Goal: Task Accomplishment & Management: Complete application form

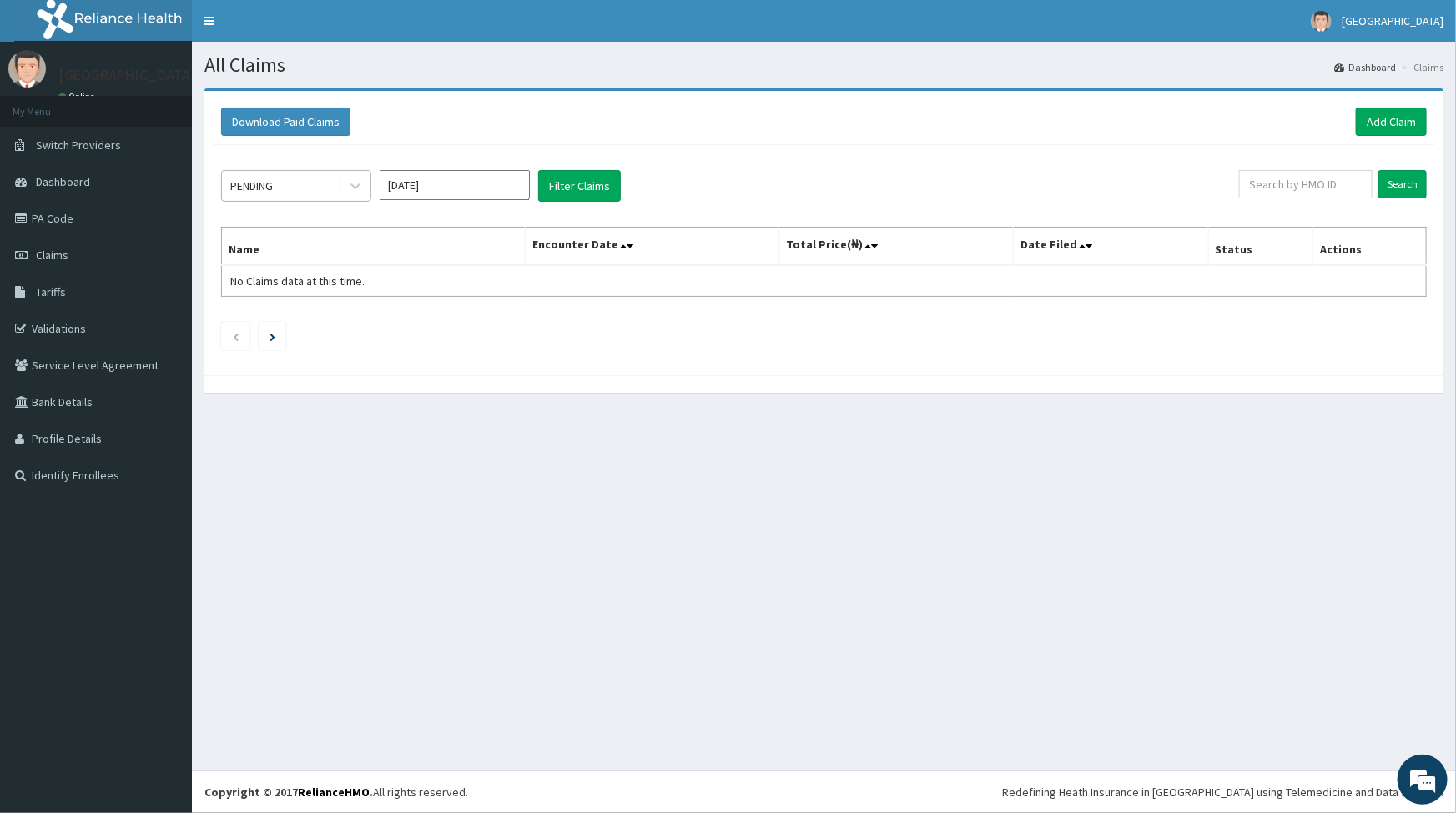
click at [306, 180] on div "PENDING" at bounding box center [280, 186] width 116 height 27
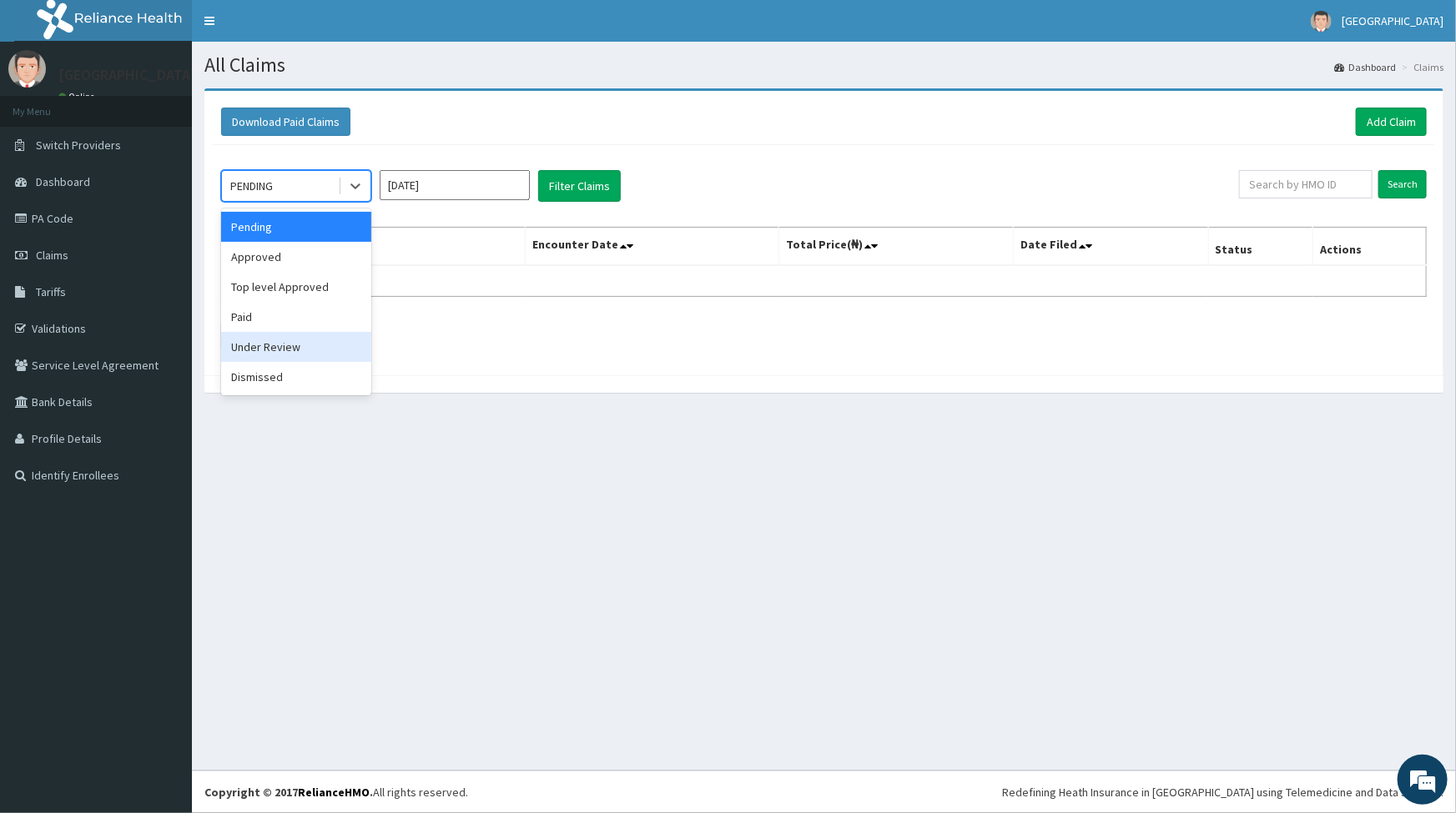
click at [276, 348] on div "Under Review" at bounding box center [296, 347] width 150 height 30
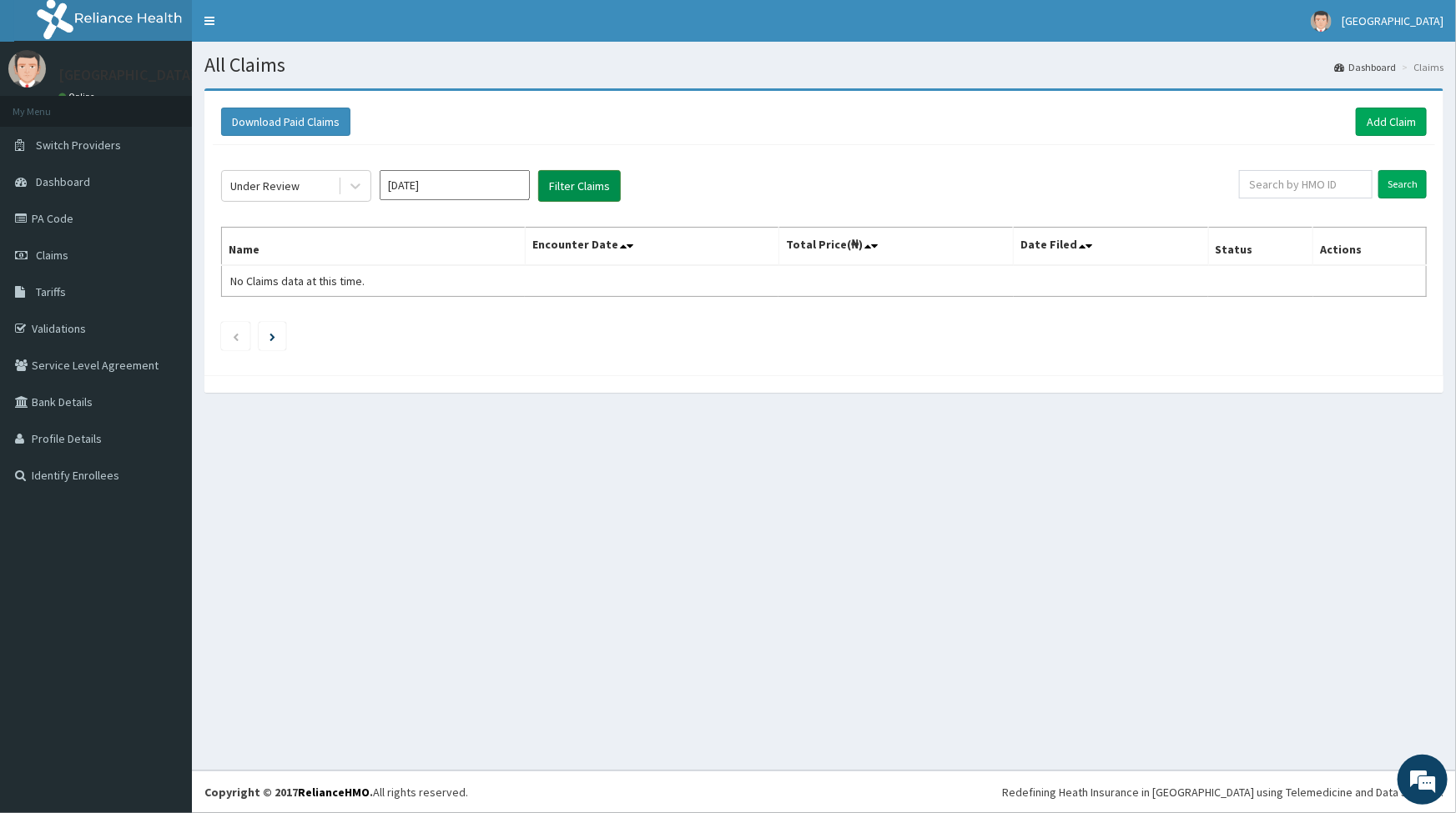
click at [592, 183] on button "Filter Claims" at bounding box center [579, 185] width 82 height 32
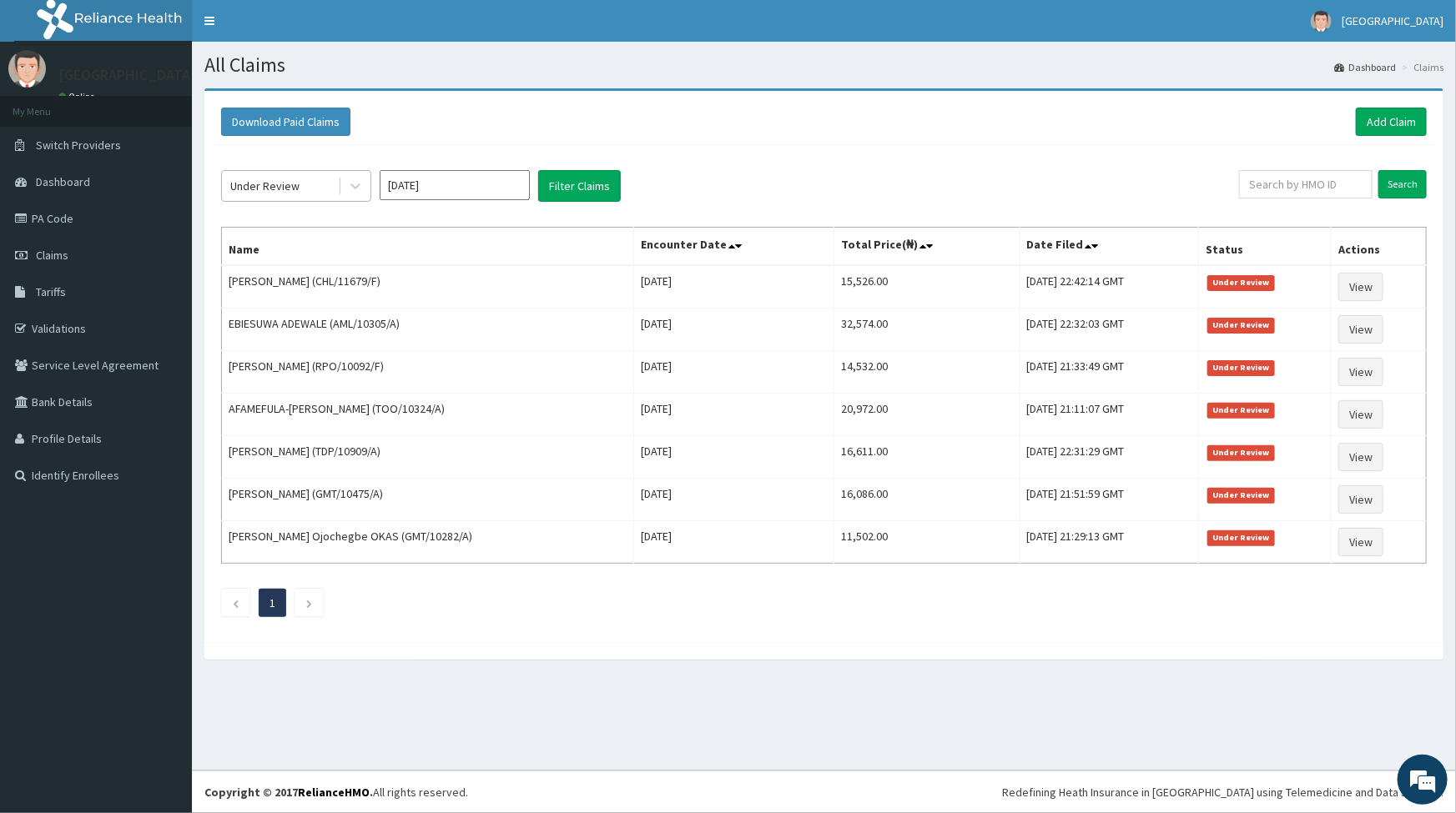
click at [293, 179] on div "Under Review" at bounding box center [265, 186] width 70 height 16
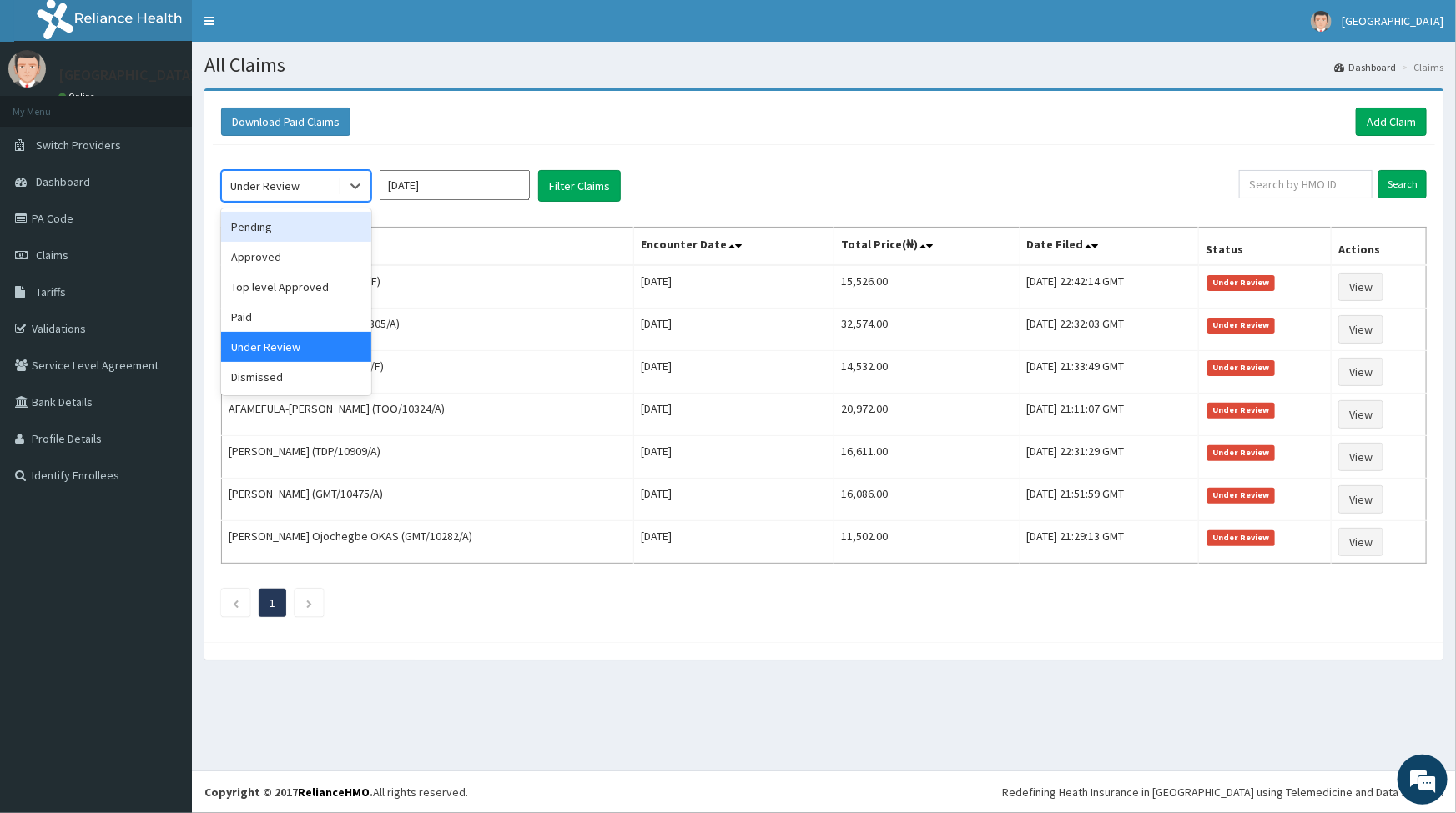
click at [289, 237] on div "Pending" at bounding box center [296, 227] width 150 height 30
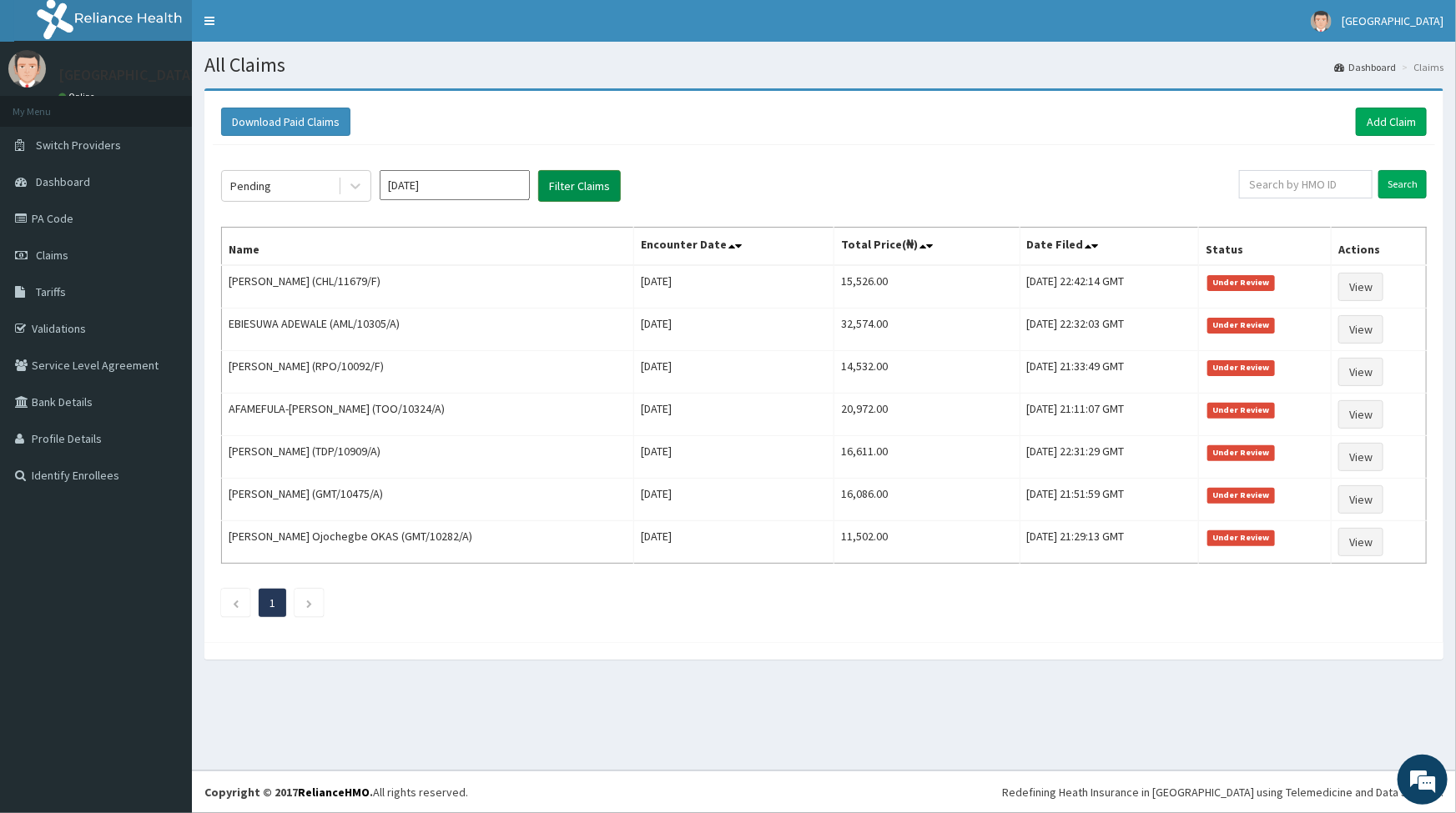
click at [596, 190] on button "Filter Claims" at bounding box center [579, 185] width 82 height 32
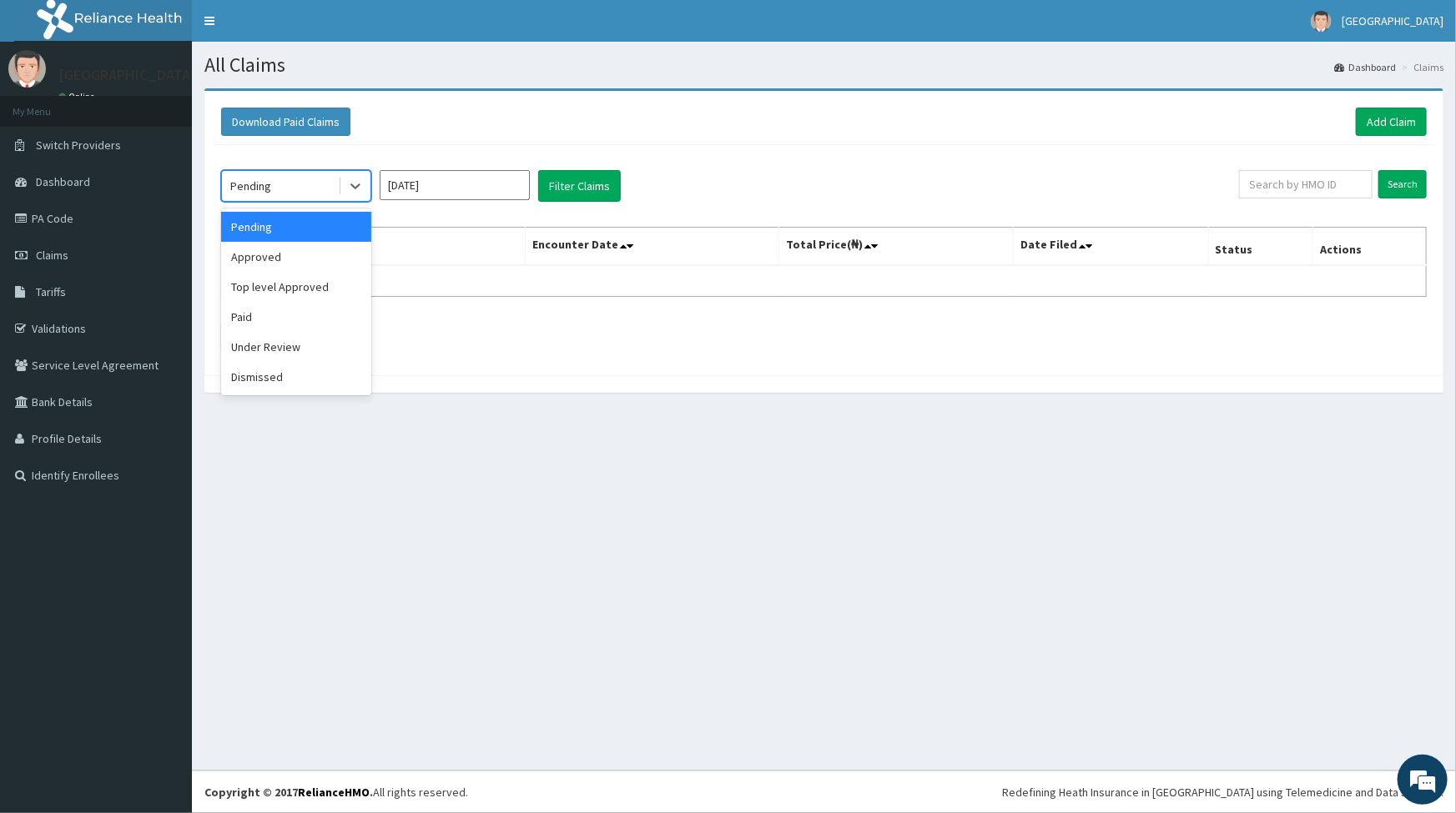
click at [290, 185] on div "Pending" at bounding box center [280, 186] width 116 height 27
click at [268, 262] on div "Approved" at bounding box center [296, 257] width 150 height 30
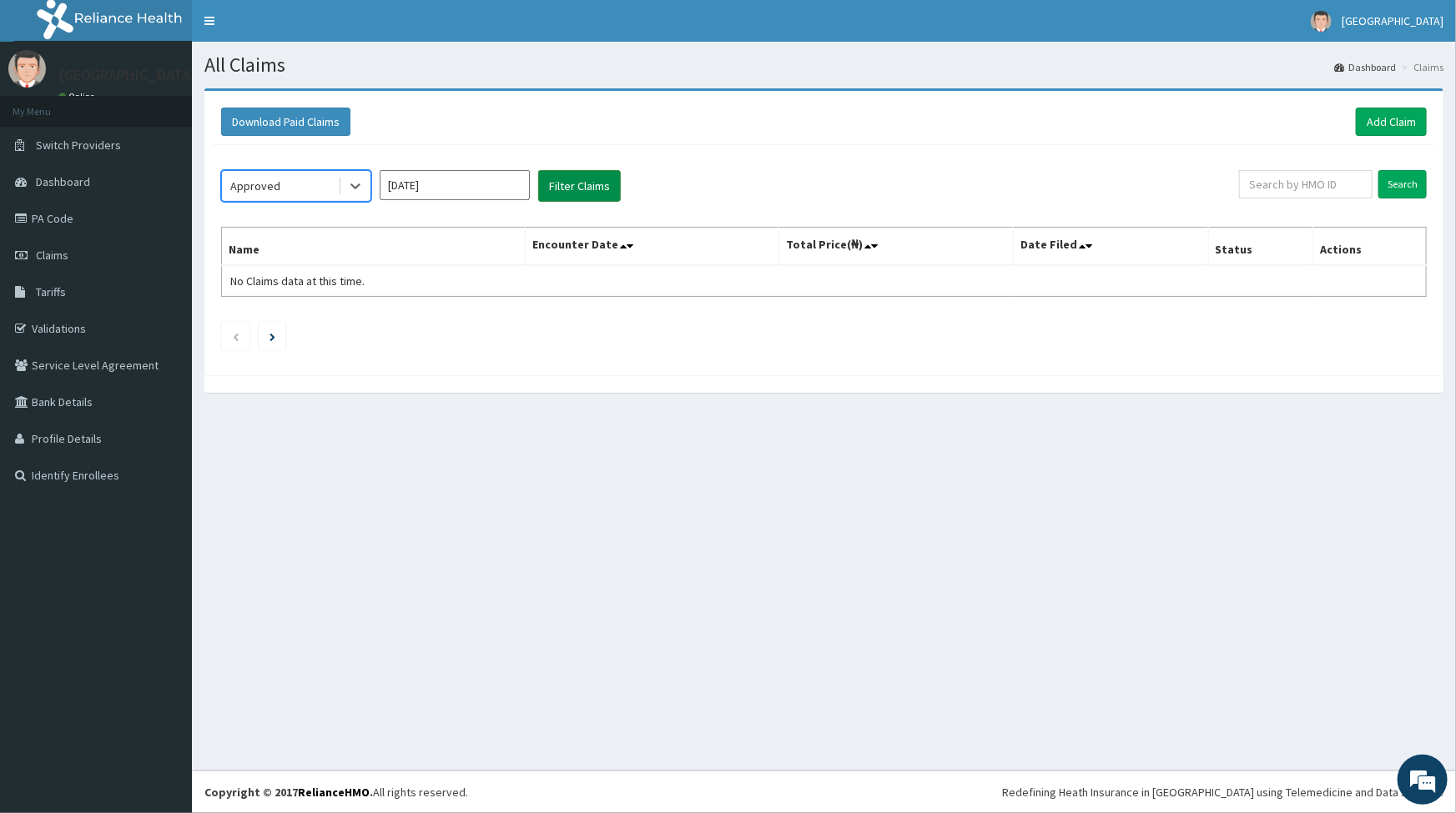
click at [584, 184] on button "Filter Claims" at bounding box center [579, 185] width 82 height 32
click at [587, 191] on button "Filter Claims" at bounding box center [579, 185] width 82 height 32
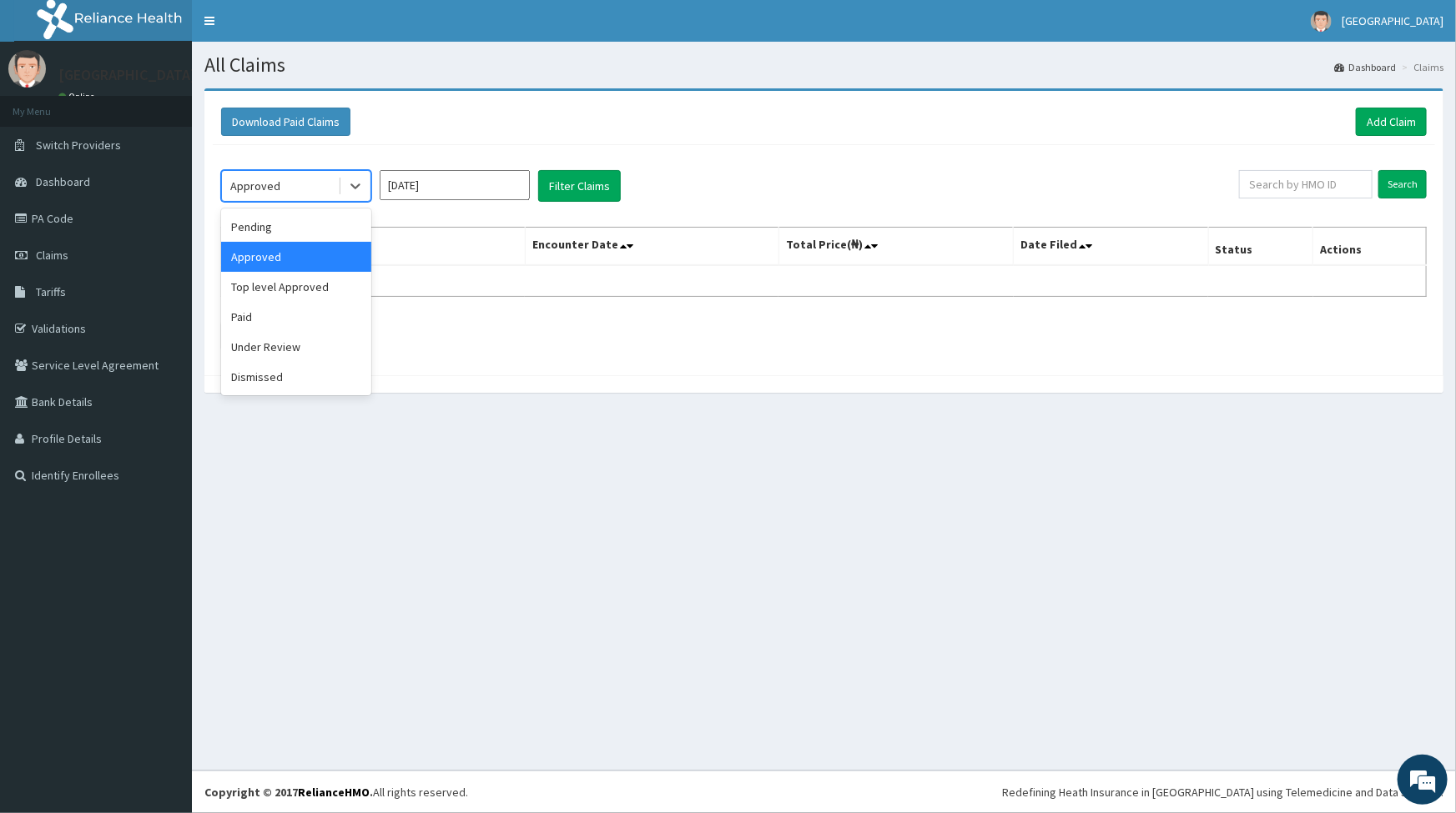
click at [280, 180] on div "Approved" at bounding box center [280, 186] width 116 height 27
click at [259, 346] on div "Under Review" at bounding box center [296, 347] width 150 height 30
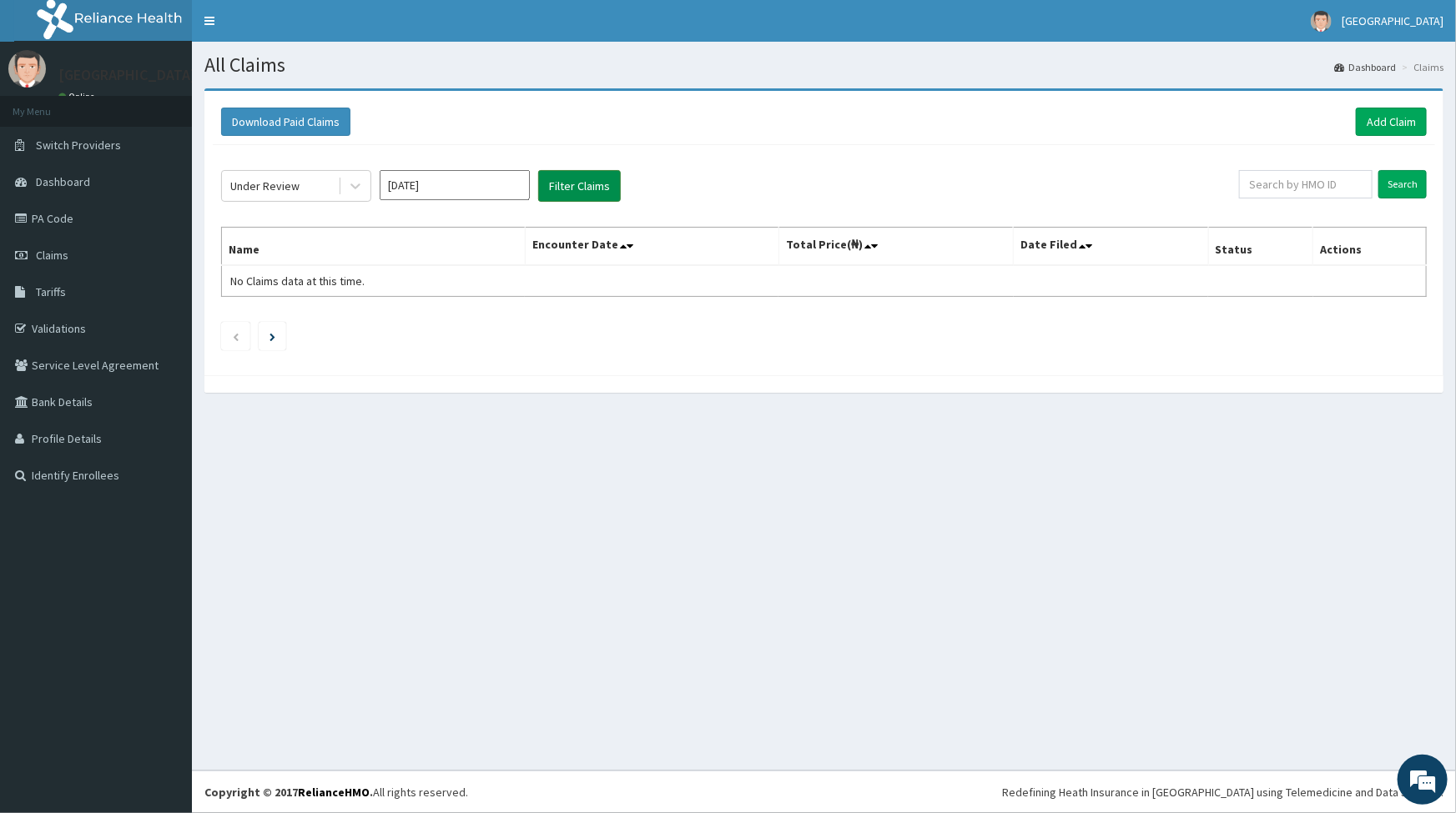
click at [587, 188] on button "Filter Claims" at bounding box center [579, 185] width 82 height 32
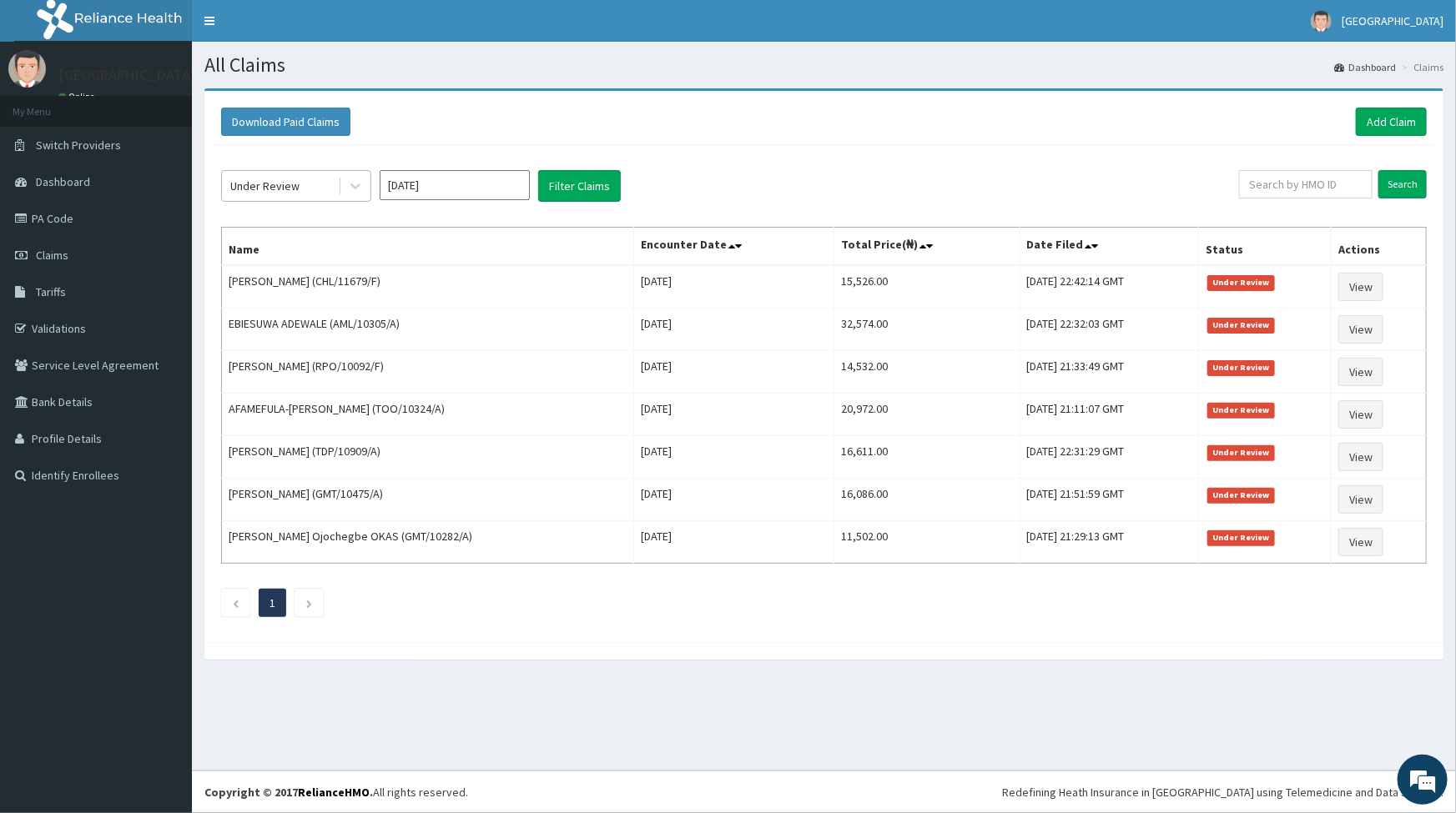
click at [289, 187] on div "Under Review" at bounding box center [265, 186] width 70 height 16
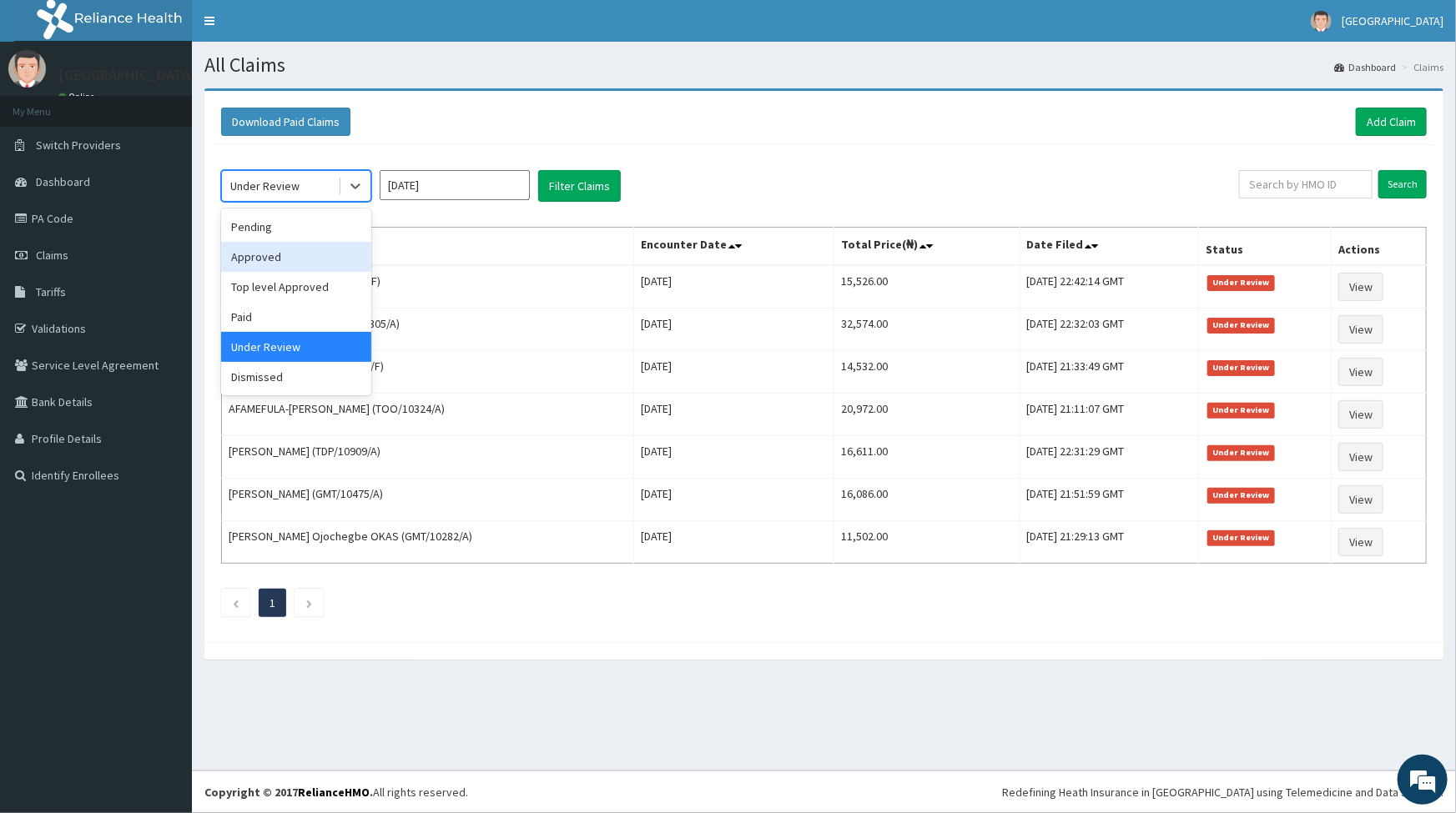
click at [276, 257] on div "Approved" at bounding box center [296, 257] width 150 height 30
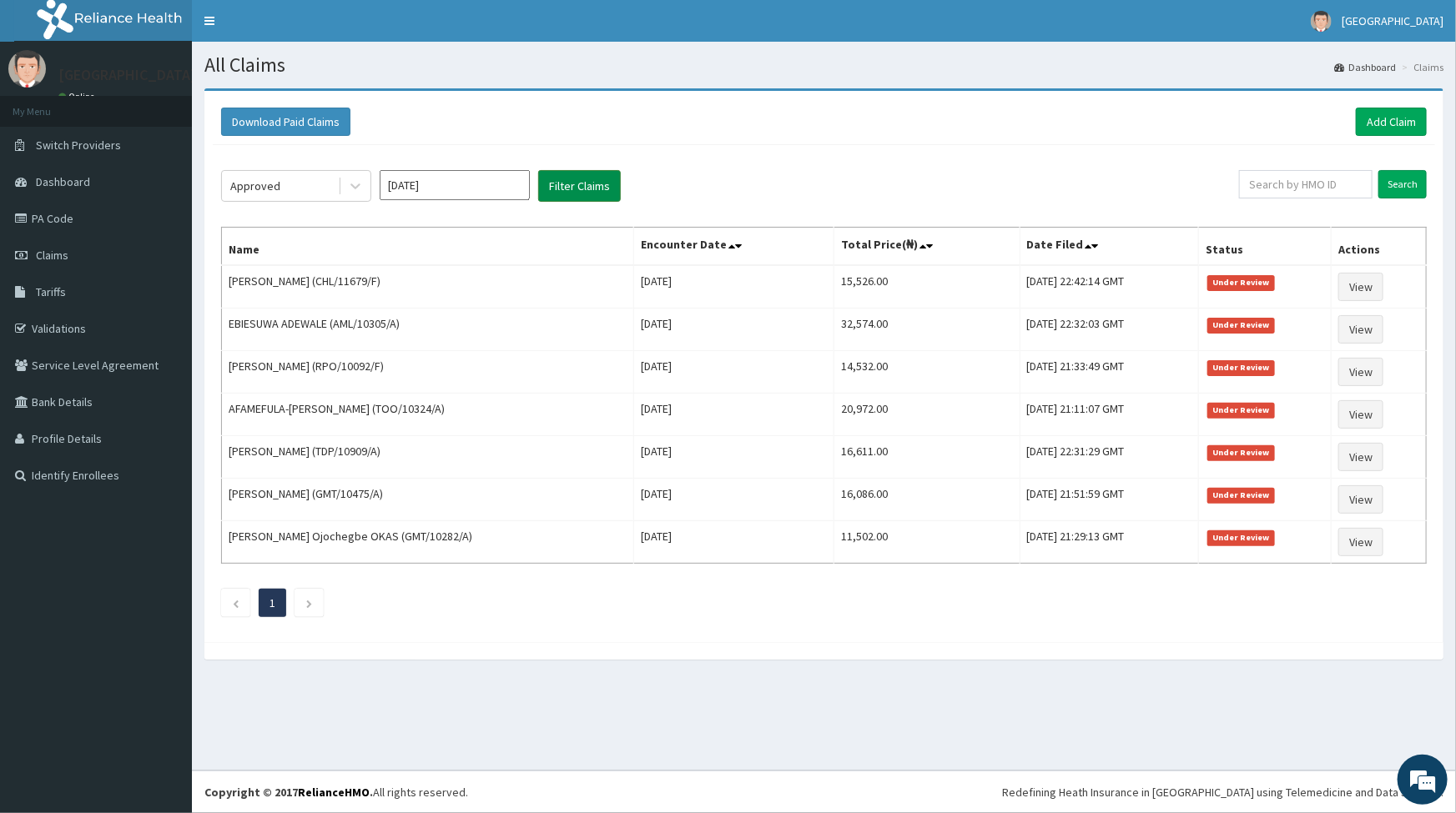
click at [581, 177] on button "Filter Claims" at bounding box center [579, 185] width 82 height 32
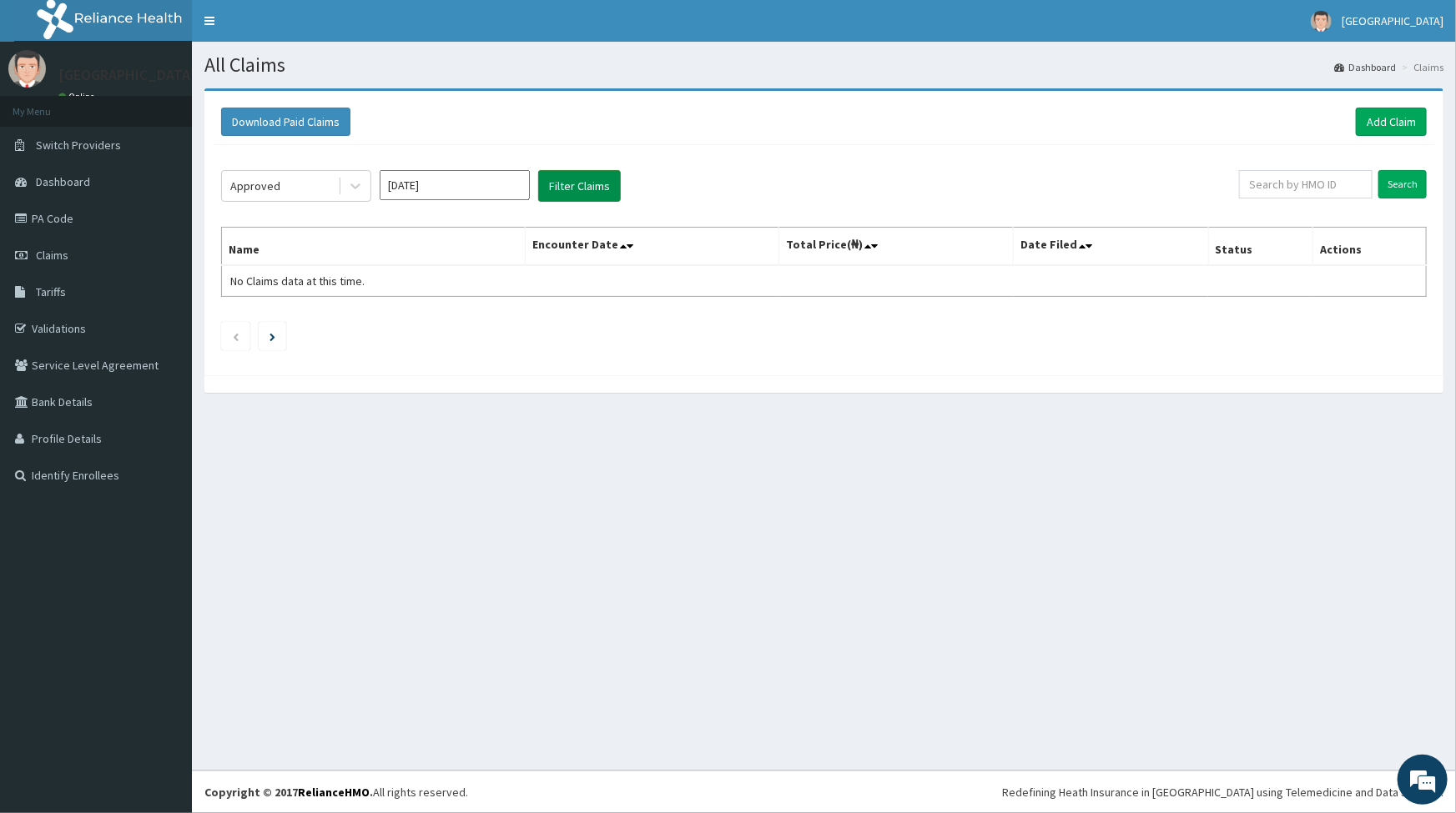
click at [584, 177] on button "Filter Claims" at bounding box center [579, 185] width 82 height 32
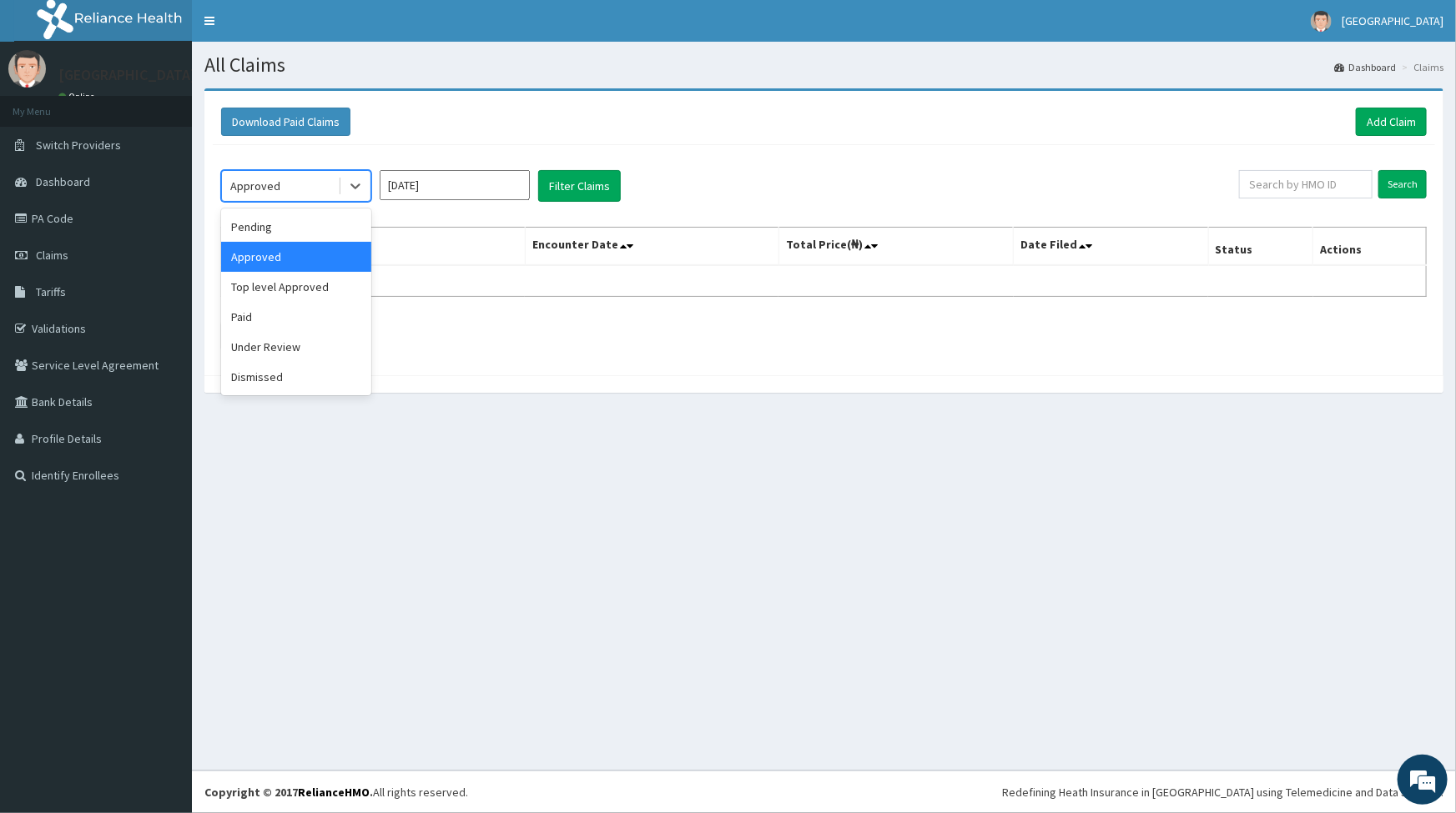
click at [294, 178] on div "Approved" at bounding box center [280, 186] width 116 height 27
click at [278, 227] on div "Pending" at bounding box center [296, 227] width 150 height 30
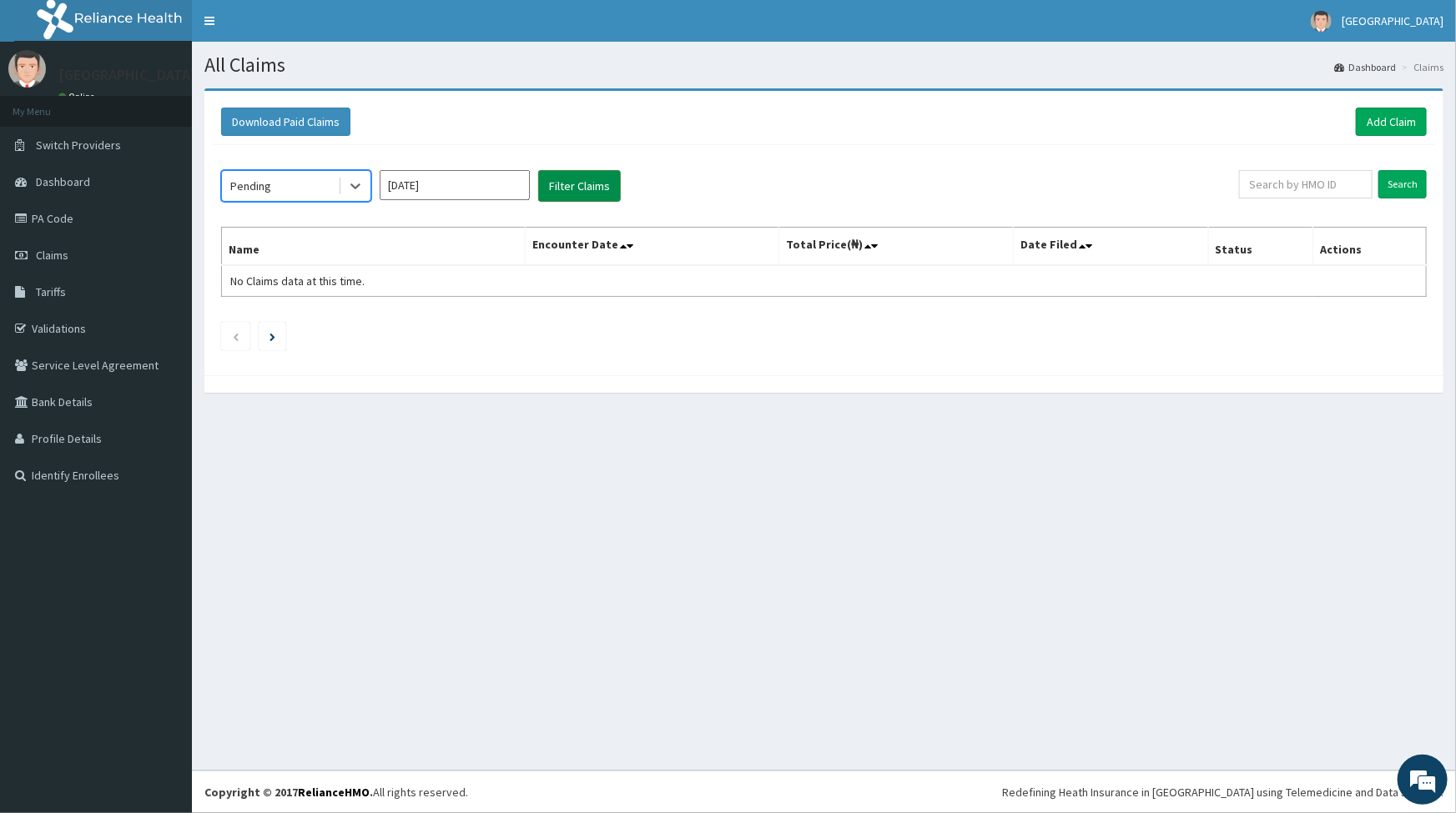
click at [601, 180] on button "Filter Claims" at bounding box center [579, 185] width 82 height 32
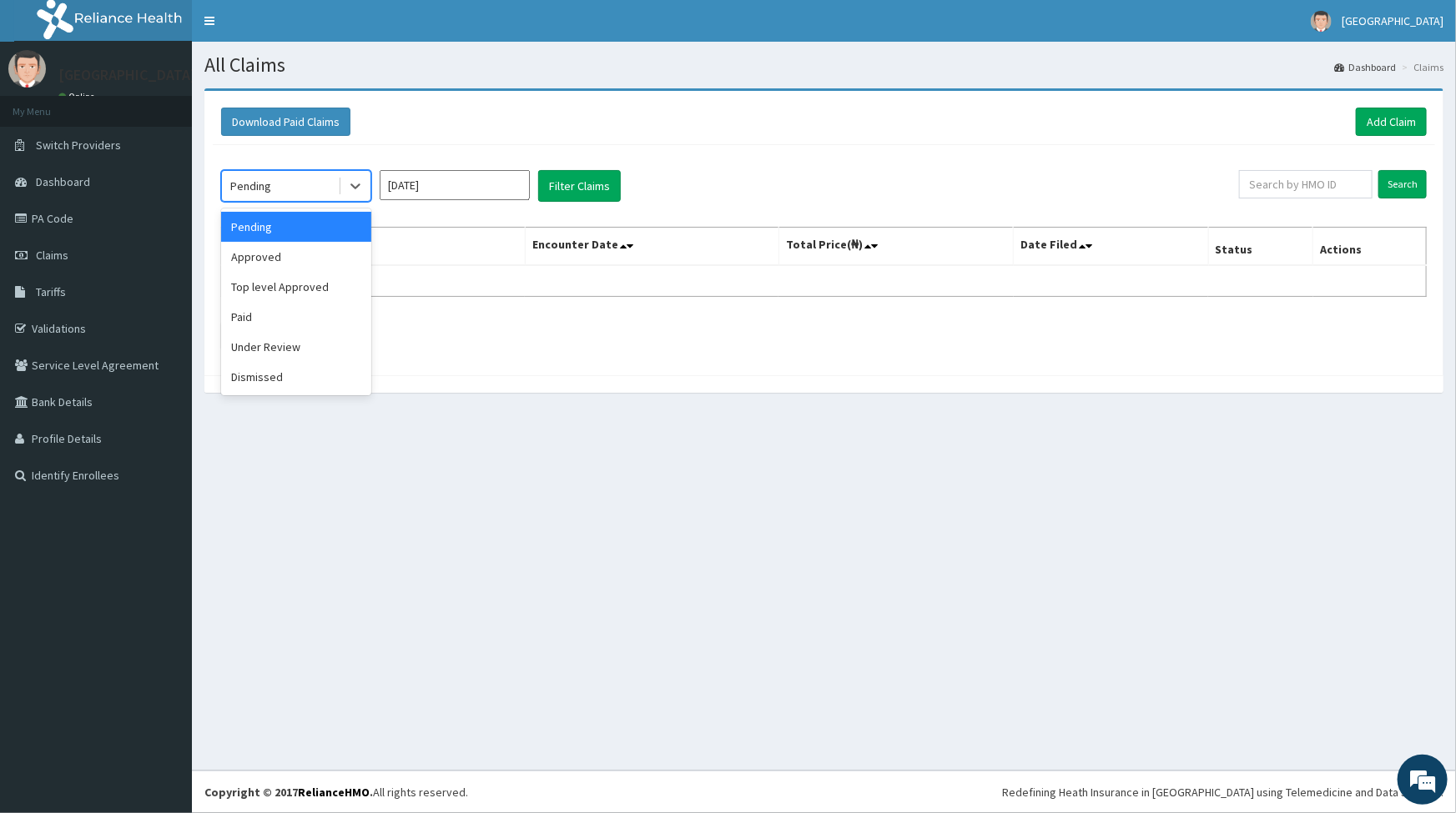
click at [287, 186] on div "Pending" at bounding box center [280, 186] width 116 height 27
click at [264, 324] on div "Paid" at bounding box center [296, 316] width 150 height 30
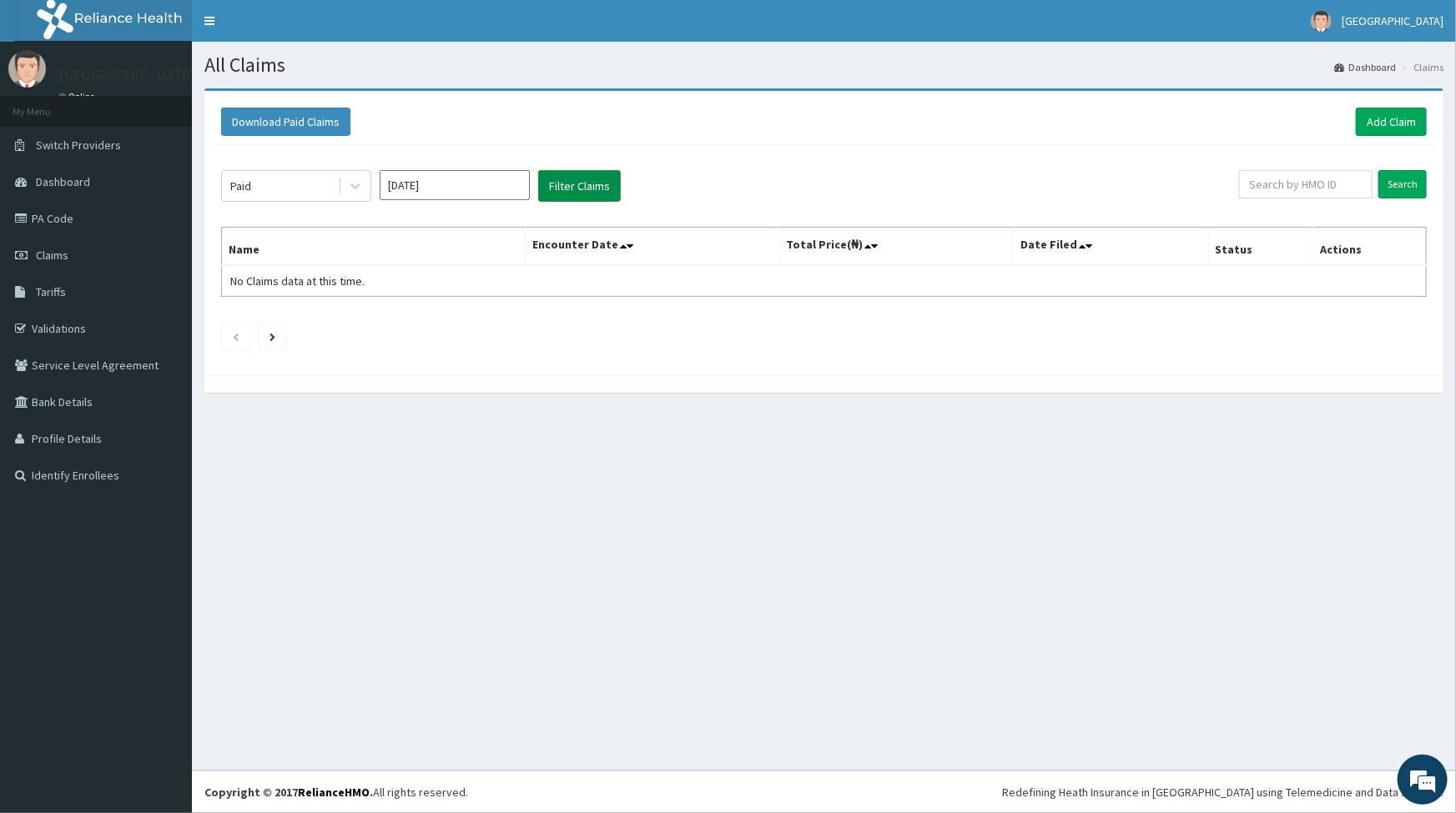
click at [584, 191] on button "Filter Claims" at bounding box center [579, 185] width 82 height 32
click at [584, 190] on button "Filter Claims" at bounding box center [579, 185] width 82 height 32
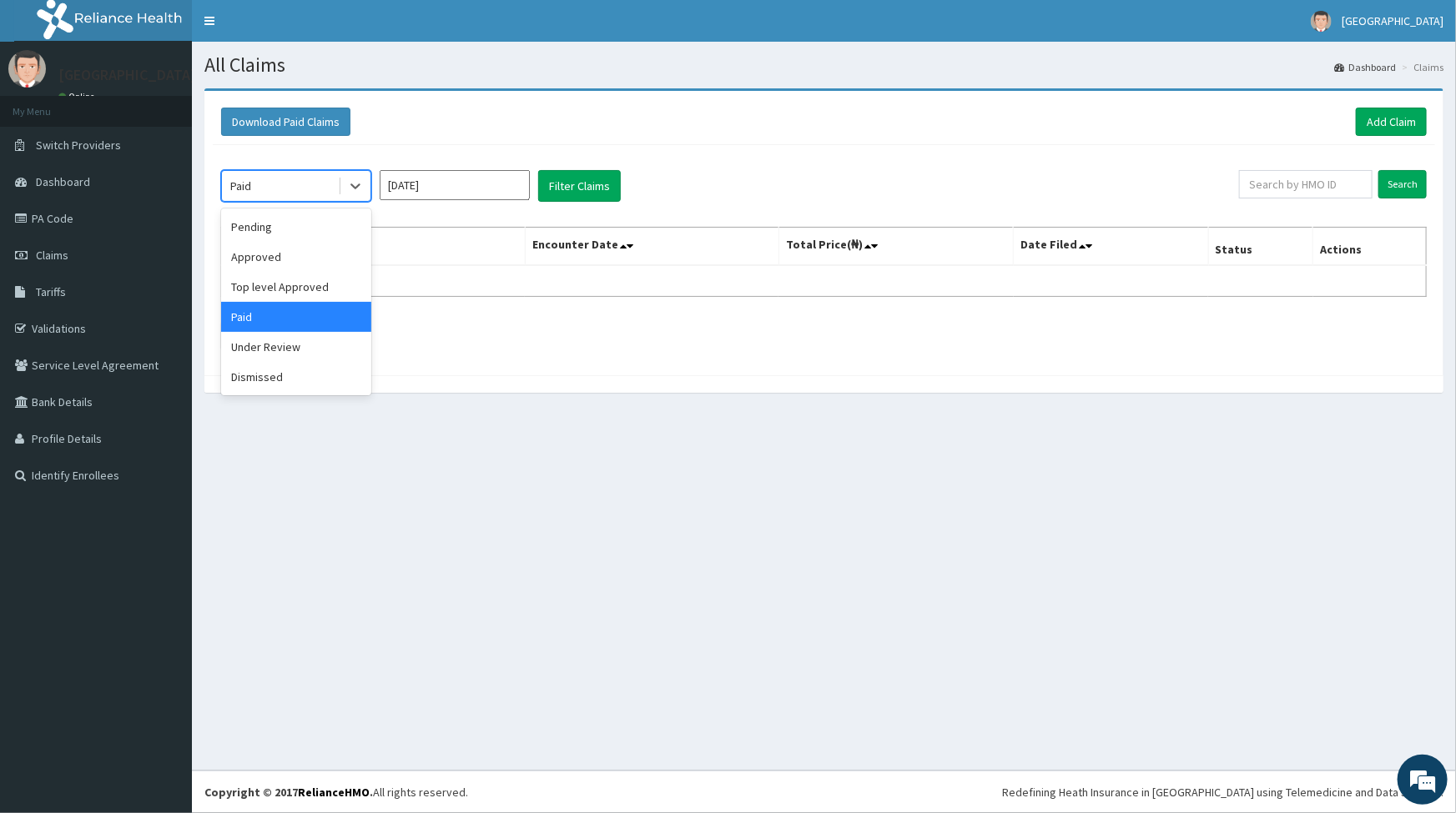
click at [299, 175] on div "Paid" at bounding box center [280, 186] width 116 height 27
click at [281, 350] on div "Under Review" at bounding box center [296, 347] width 150 height 30
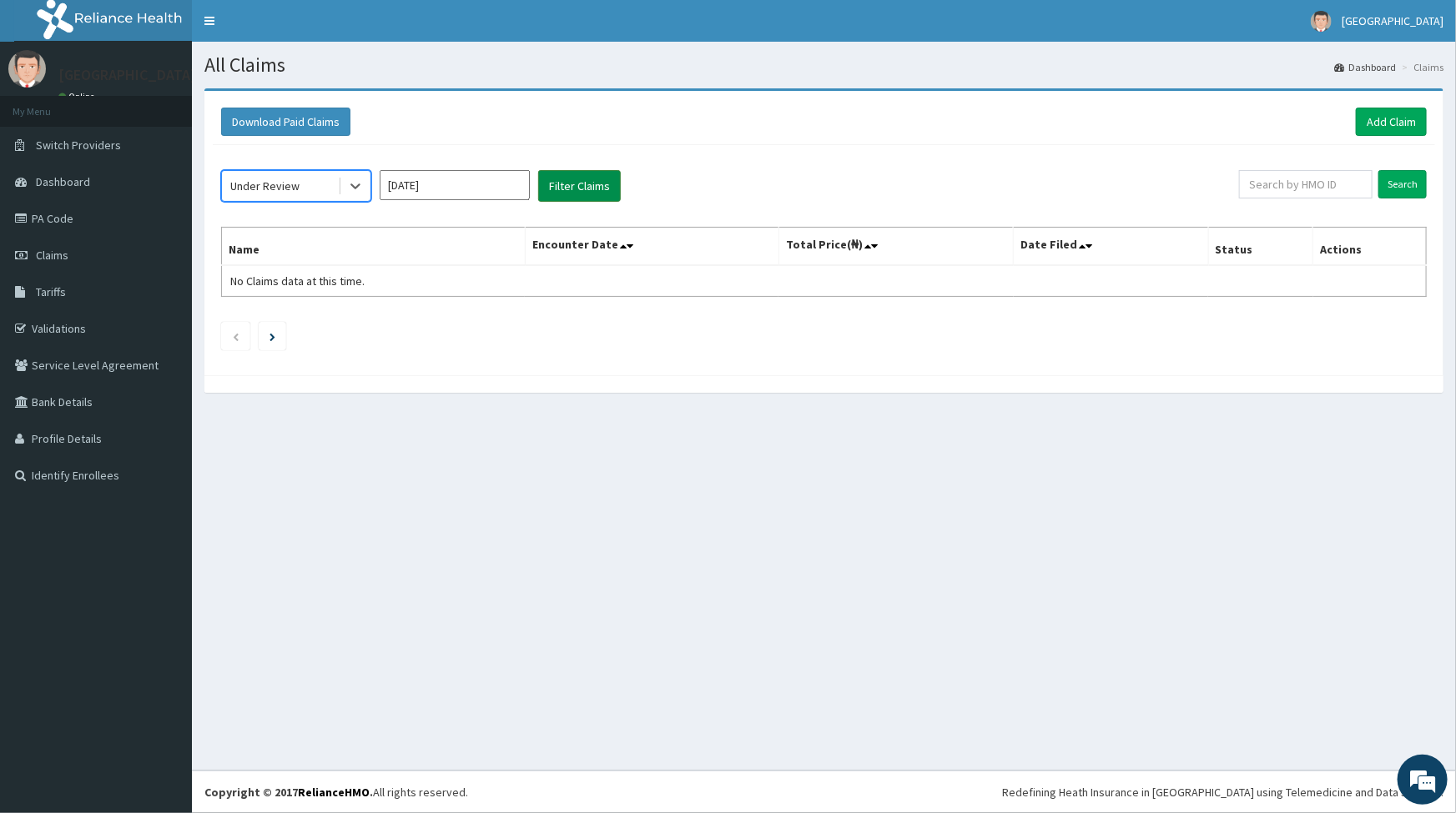
click at [590, 183] on button "Filter Claims" at bounding box center [579, 185] width 82 height 32
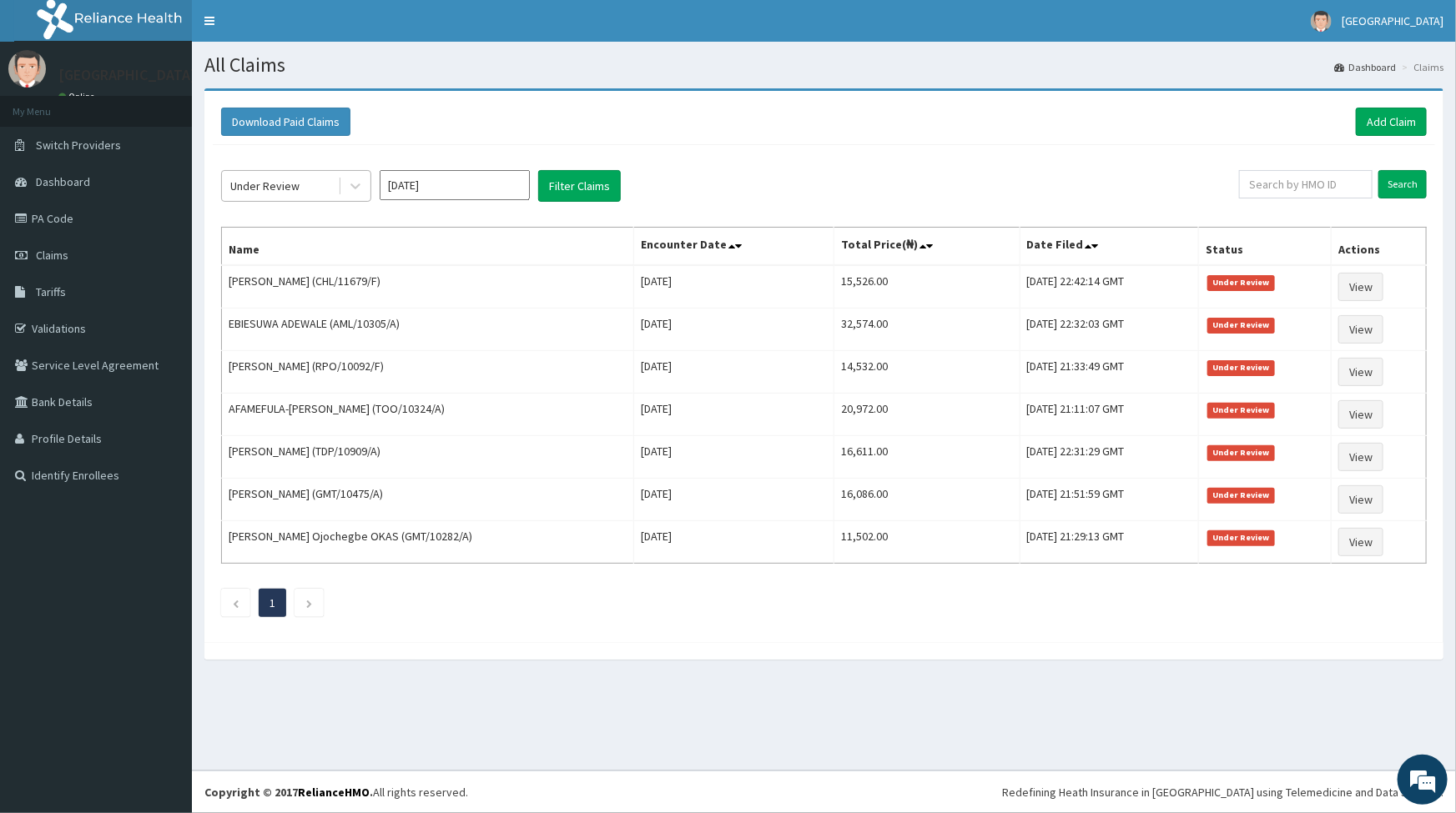
click at [289, 174] on div "Under Review" at bounding box center [280, 186] width 116 height 27
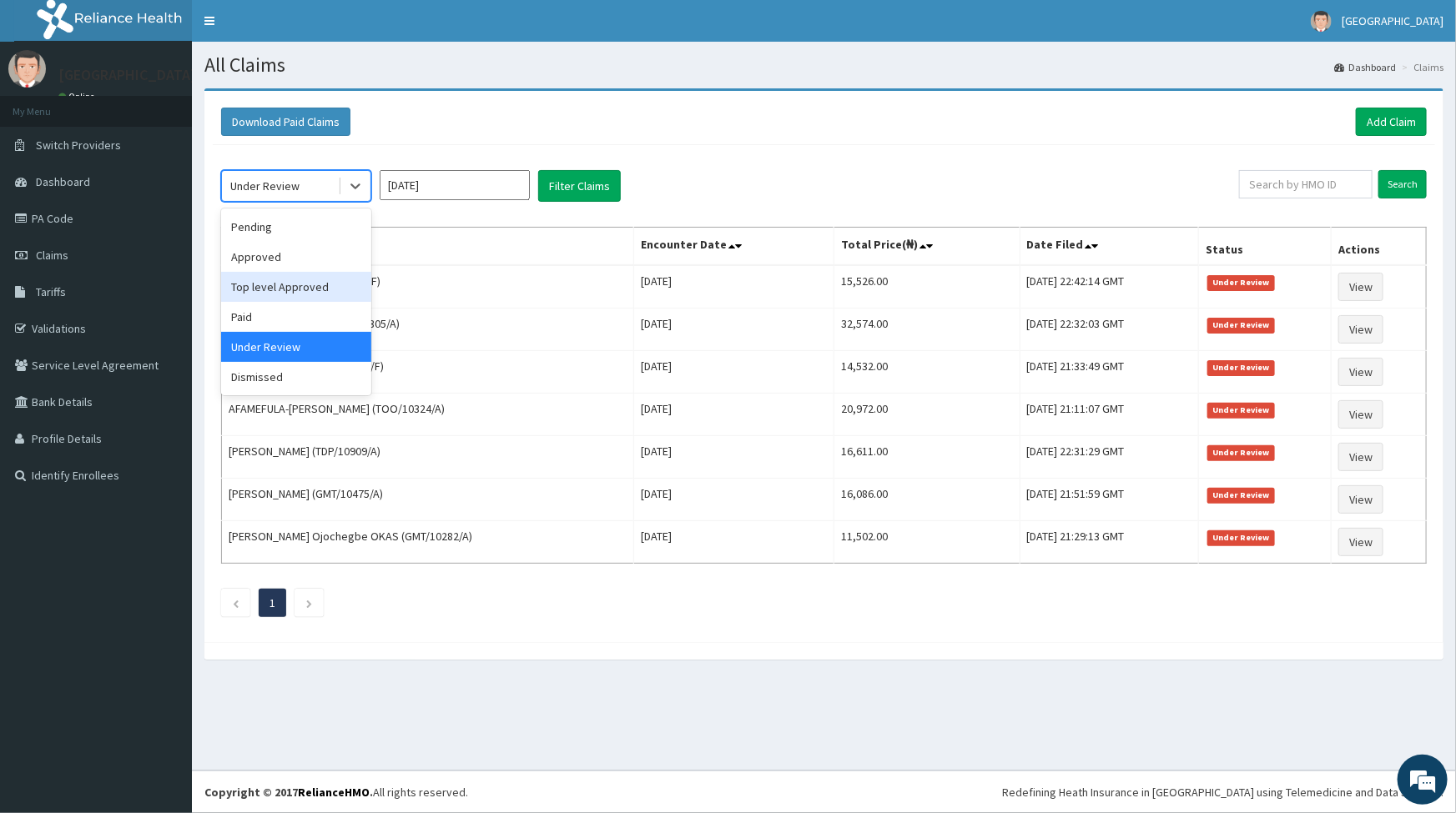
click at [291, 286] on div "Top level Approved" at bounding box center [296, 286] width 150 height 30
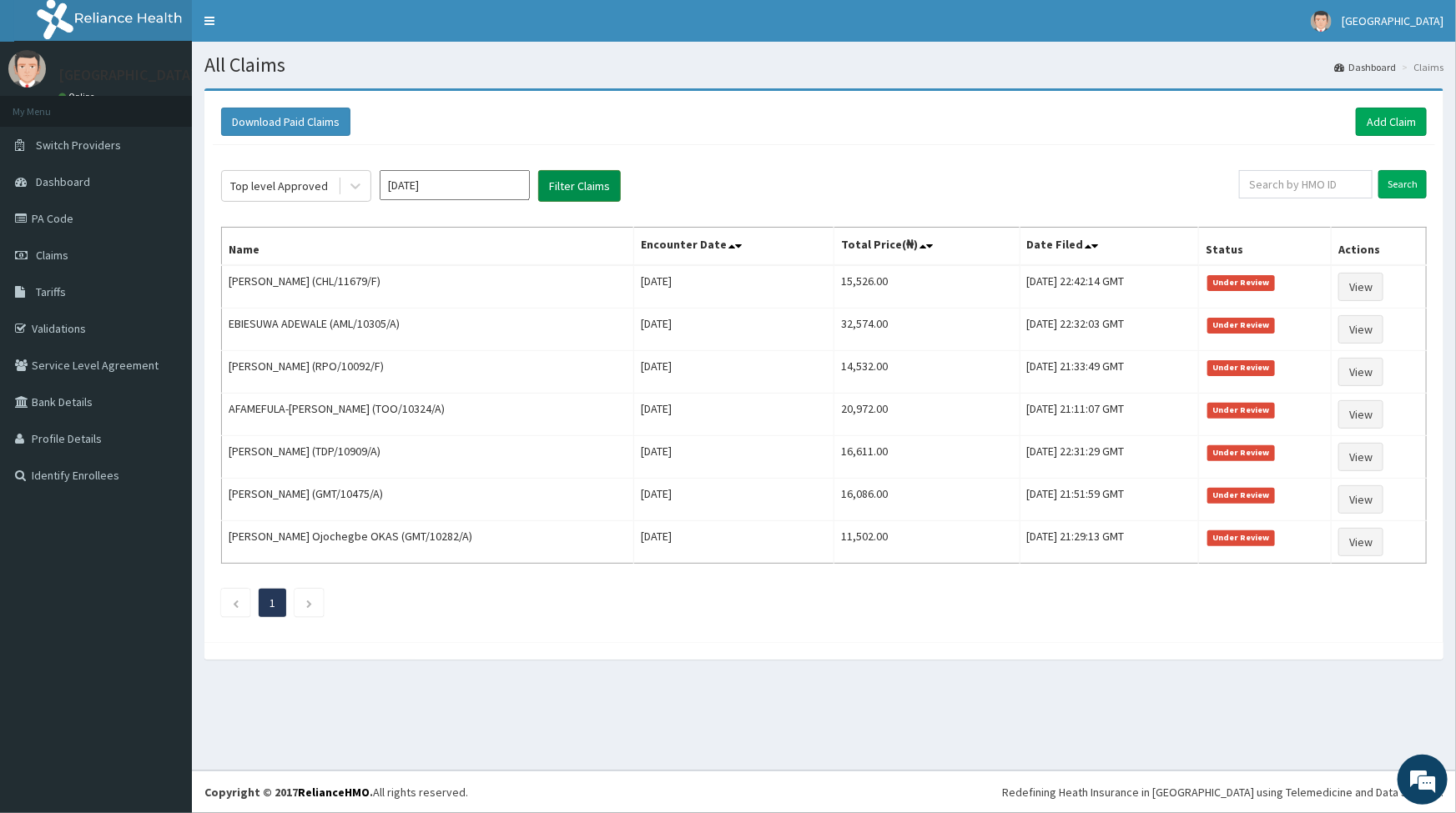
click at [571, 192] on button "Filter Claims" at bounding box center [579, 185] width 82 height 32
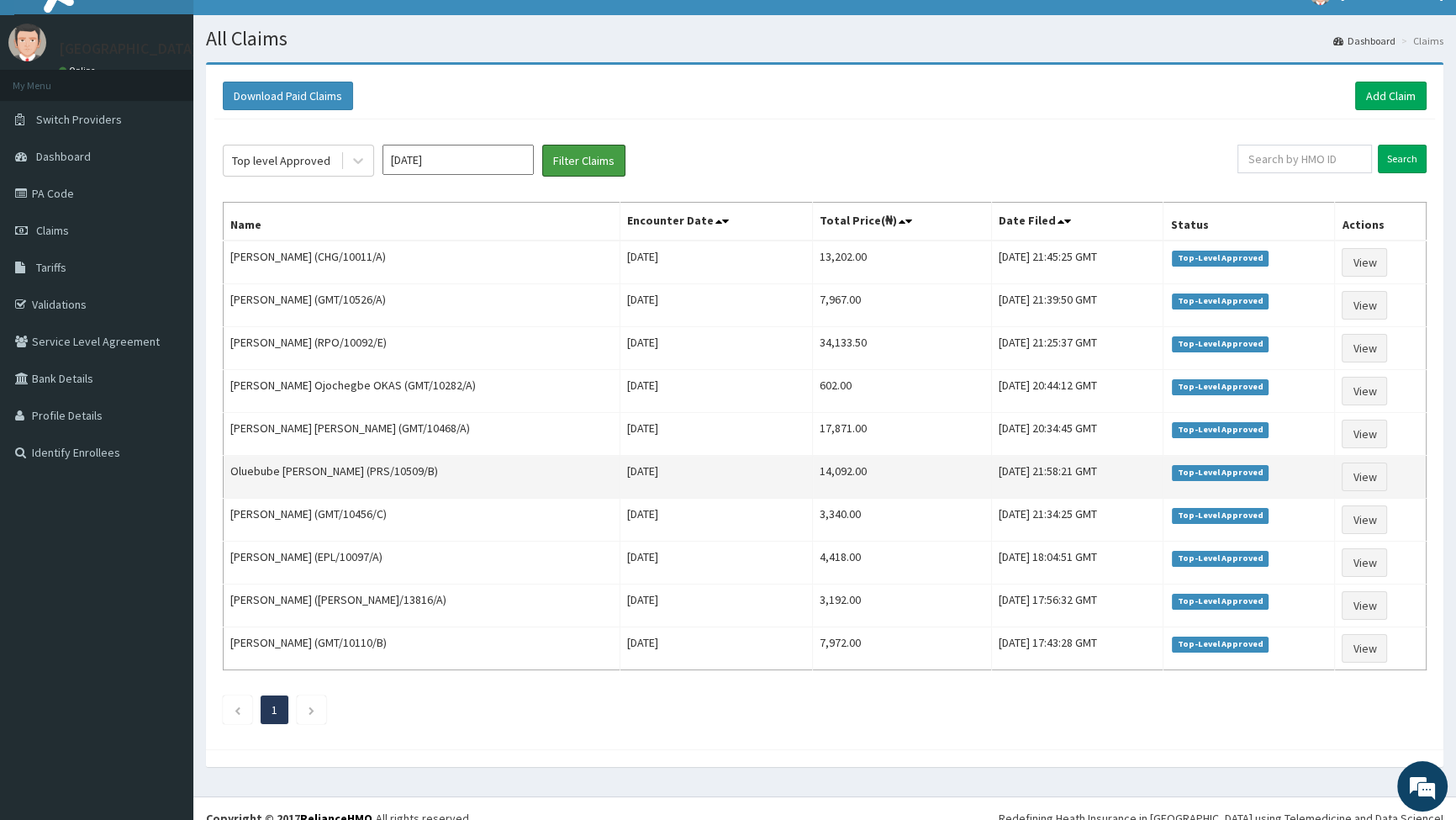
scroll to position [42, 0]
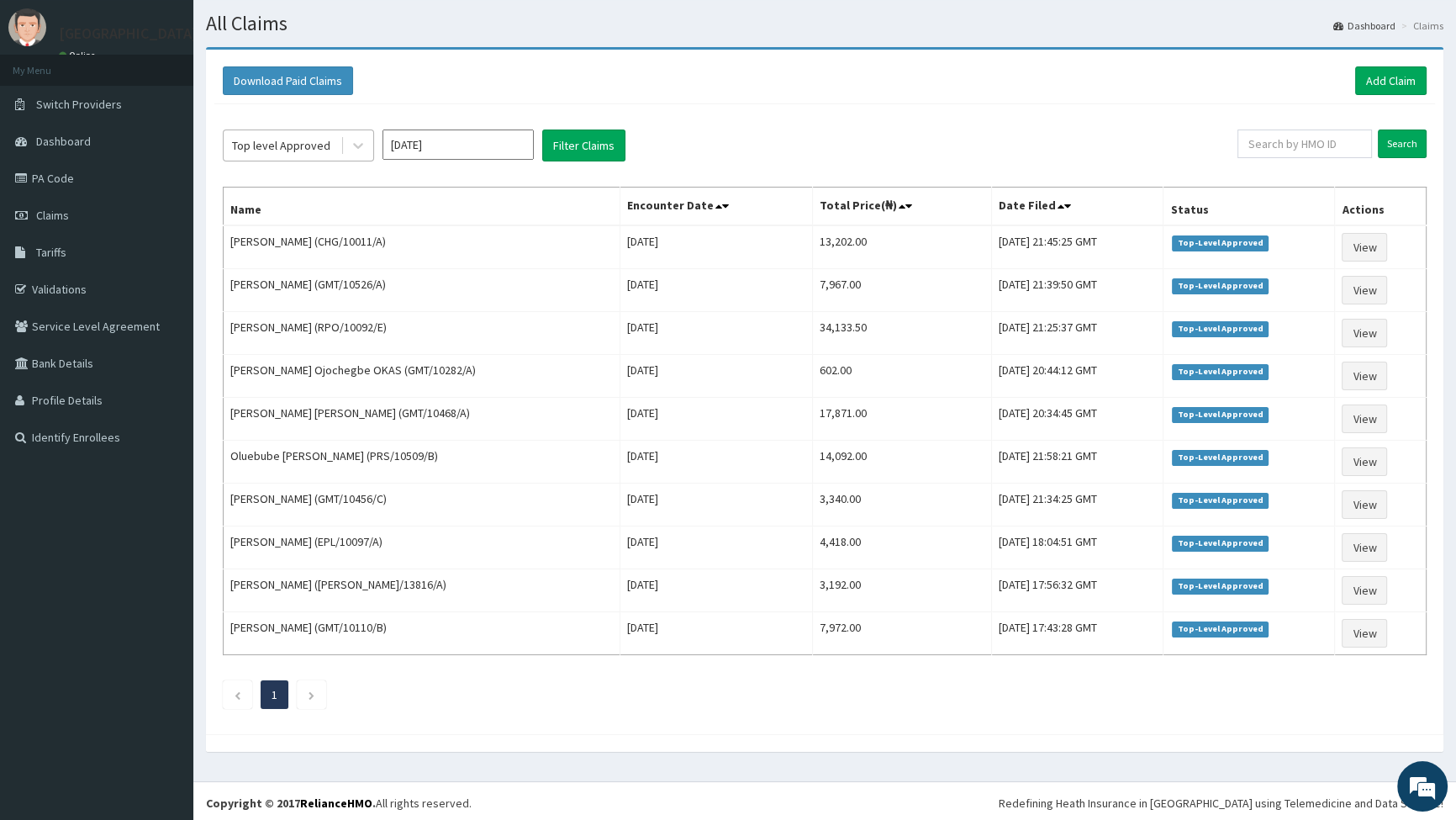
click at [297, 144] on div "Top level Approved" at bounding box center [281, 146] width 98 height 16
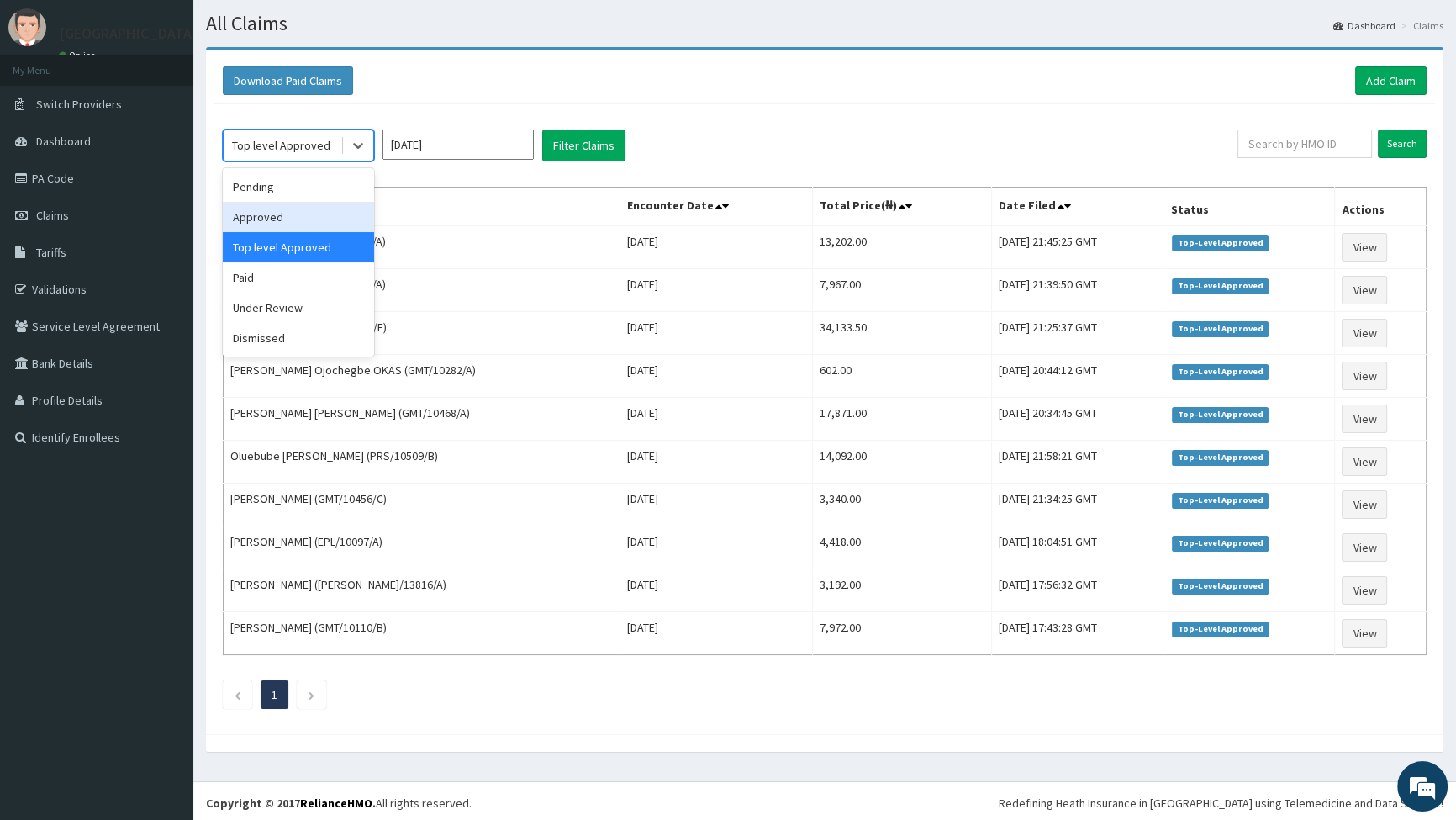
click at [281, 210] on div "Approved" at bounding box center [299, 217] width 151 height 30
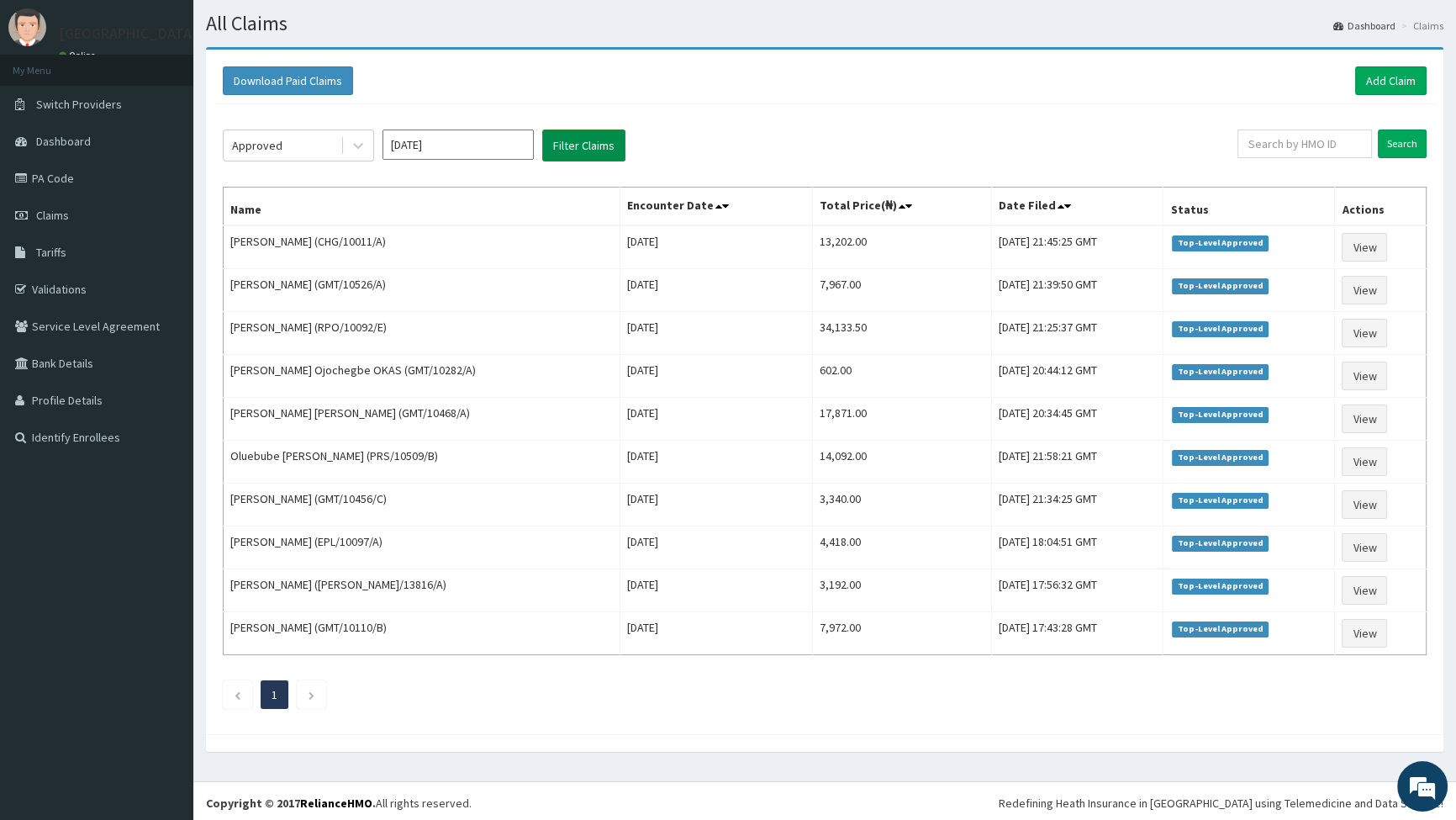
click at [591, 143] on button "Filter Claims" at bounding box center [584, 145] width 83 height 32
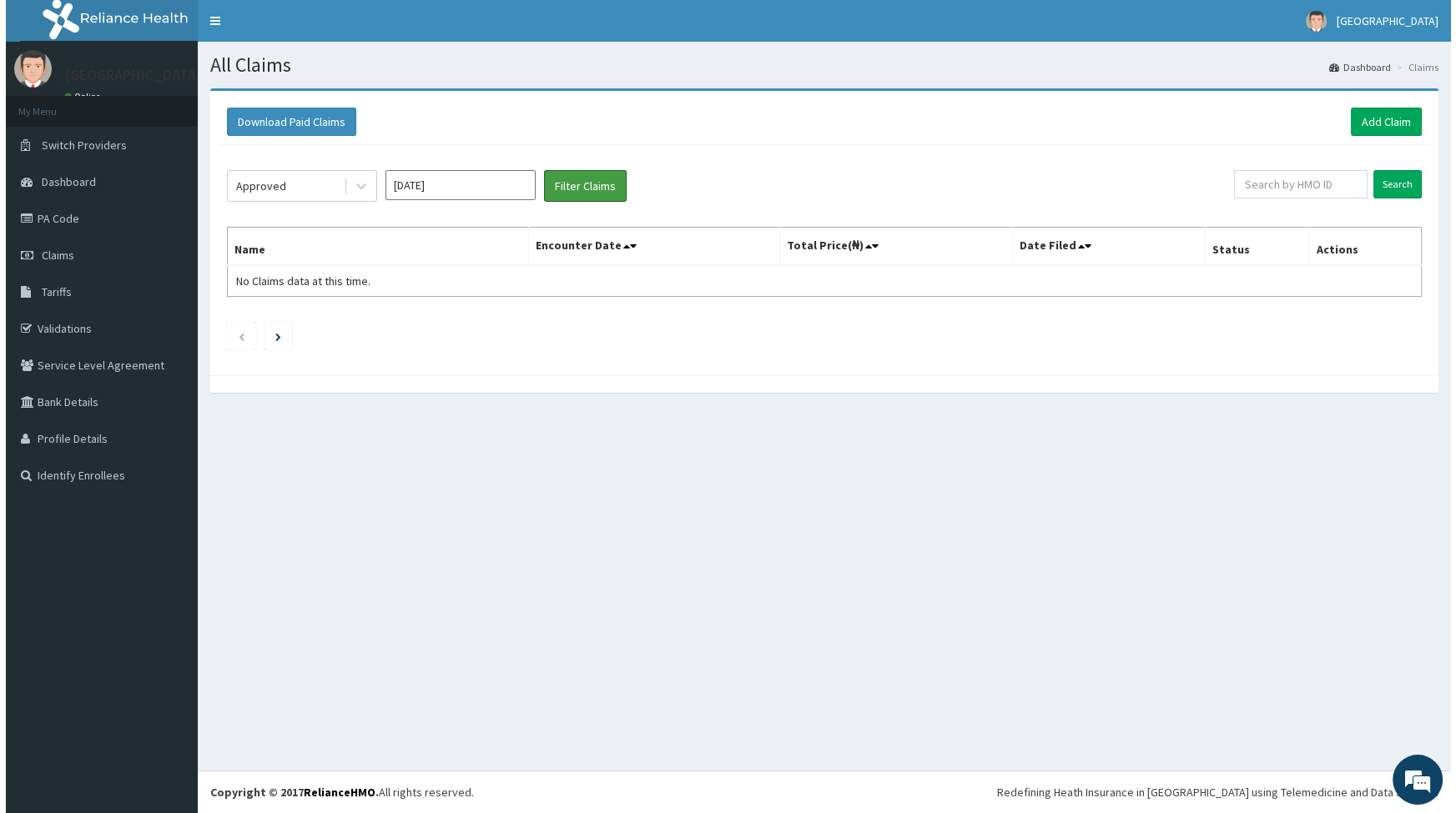
scroll to position [0, 0]
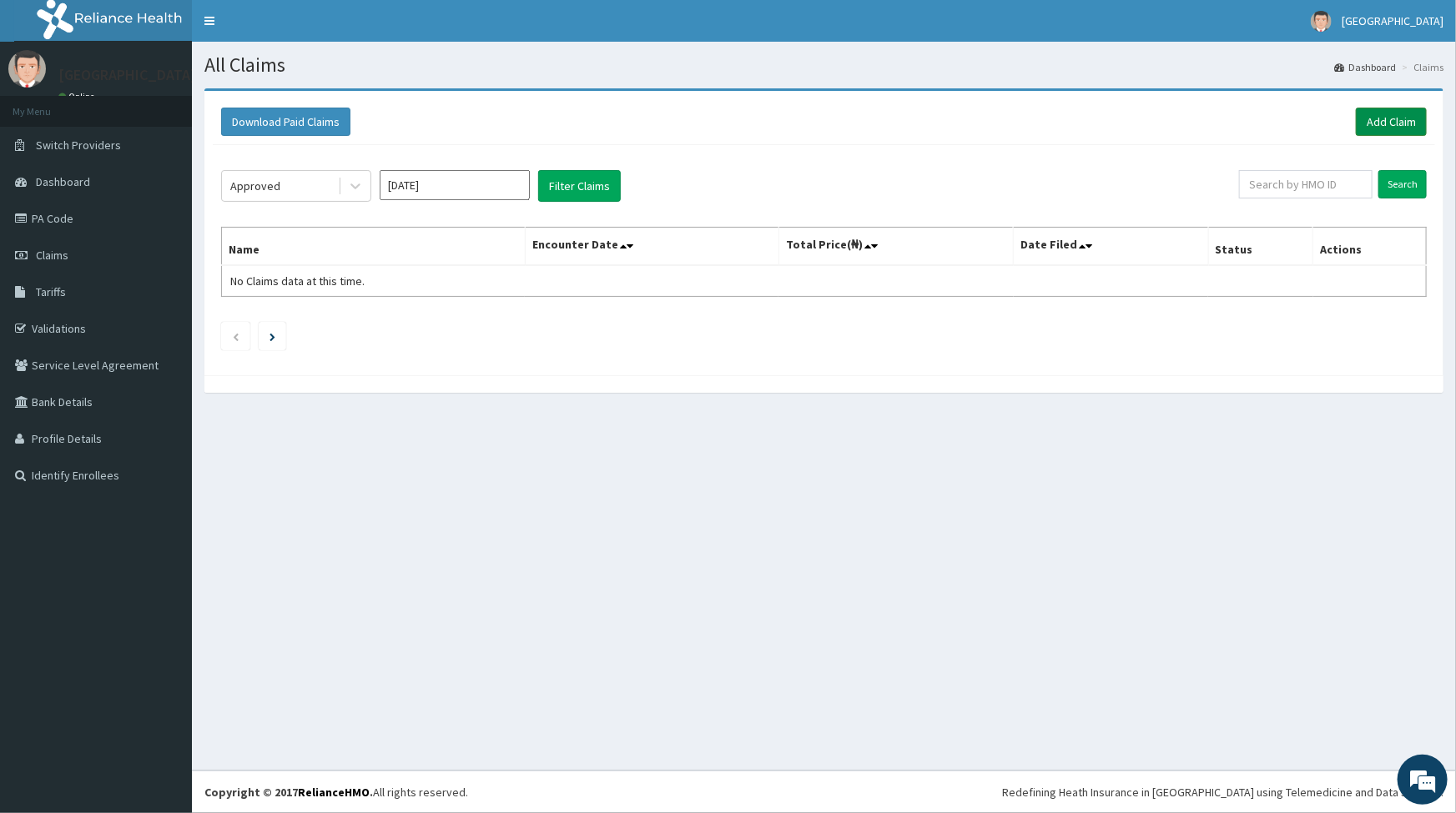
click at [1384, 124] on link "Add Claim" at bounding box center [1392, 121] width 70 height 28
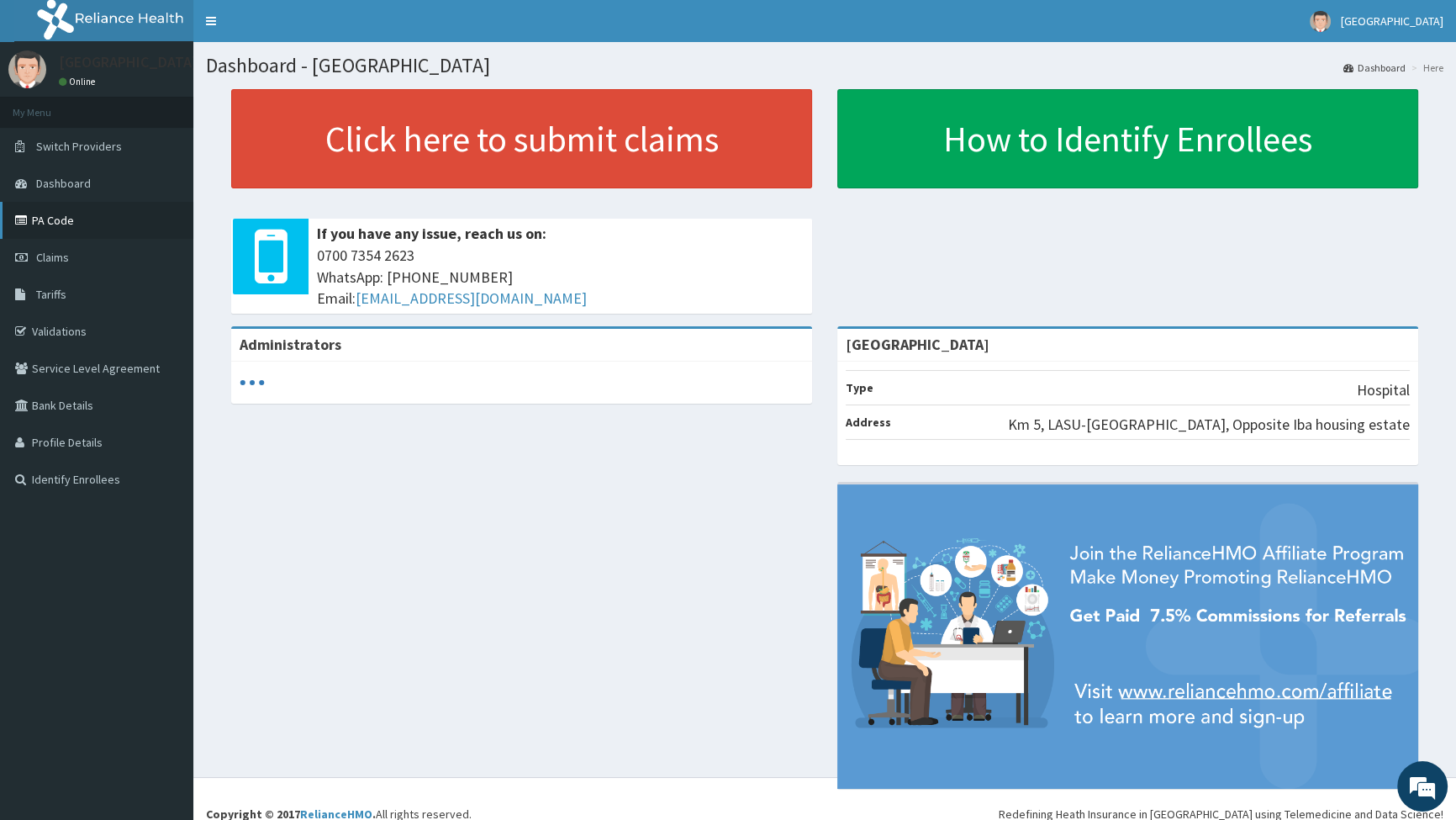
click at [71, 220] on link "PA Code" at bounding box center [97, 220] width 193 height 37
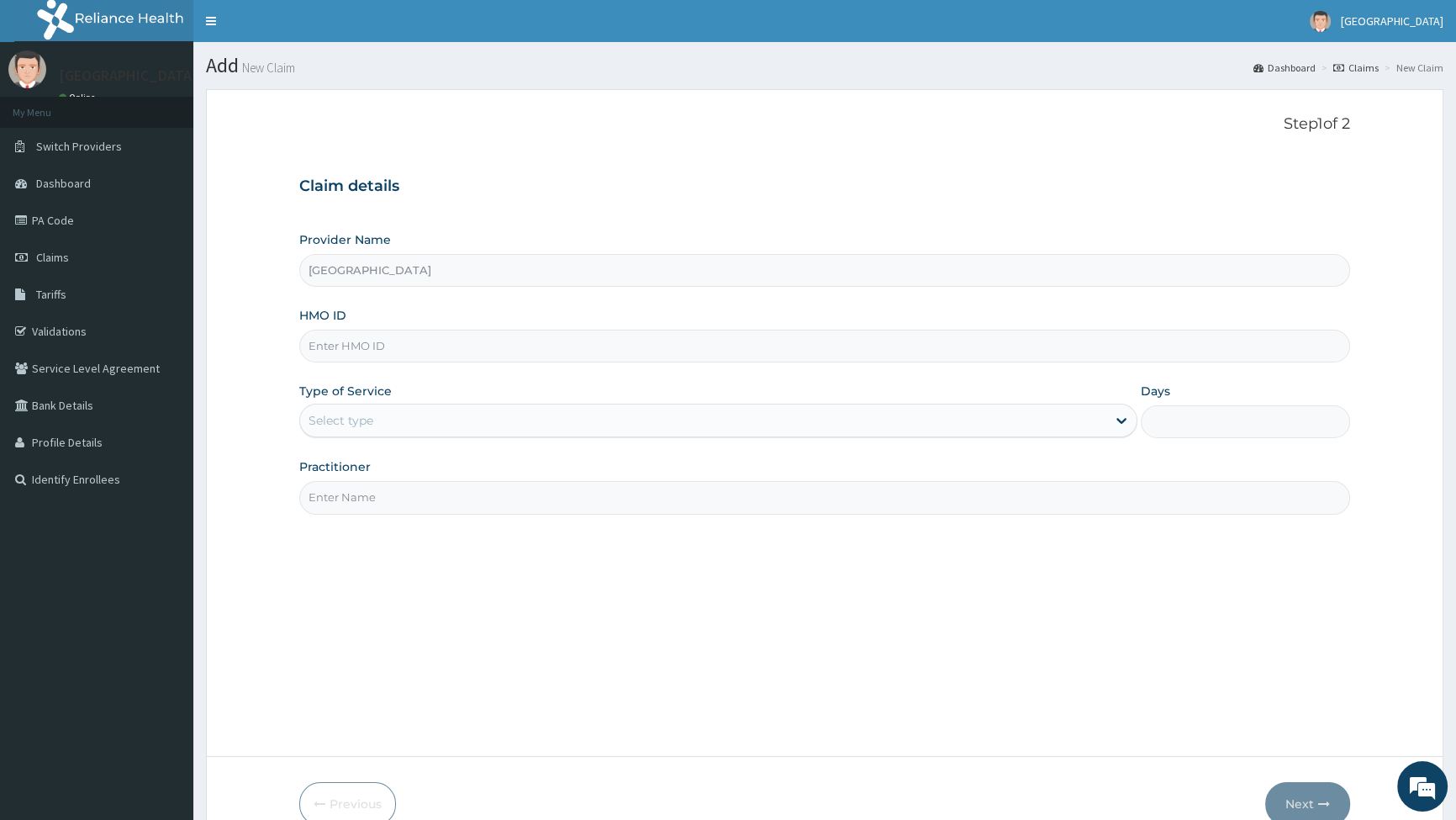
type input "[GEOGRAPHIC_DATA]"
click at [403, 343] on input "HMO ID" at bounding box center [825, 346] width 1051 height 33
type input "GMT/10099/A"
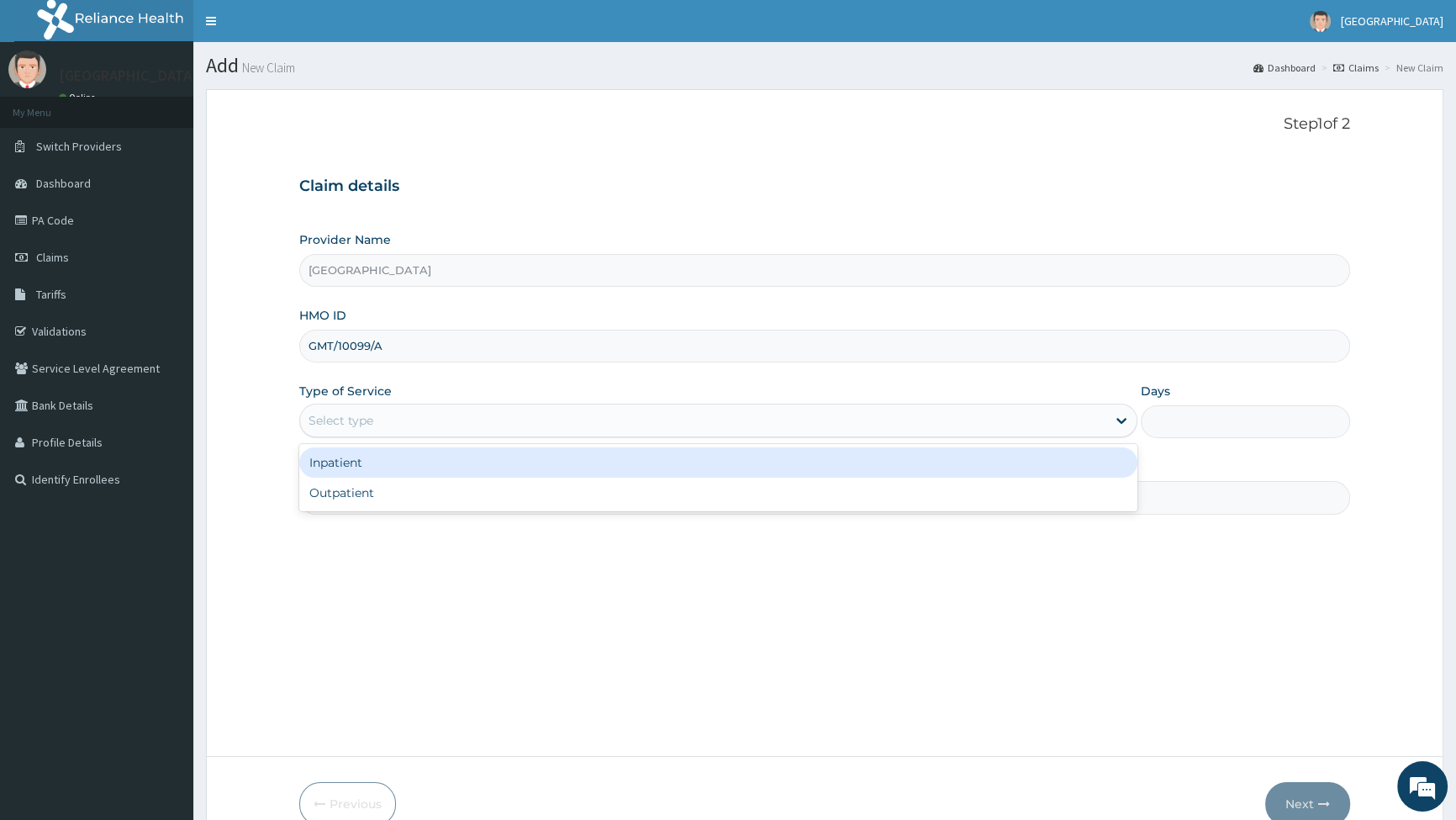
click at [362, 435] on div "Select type" at bounding box center [718, 420] width 838 height 34
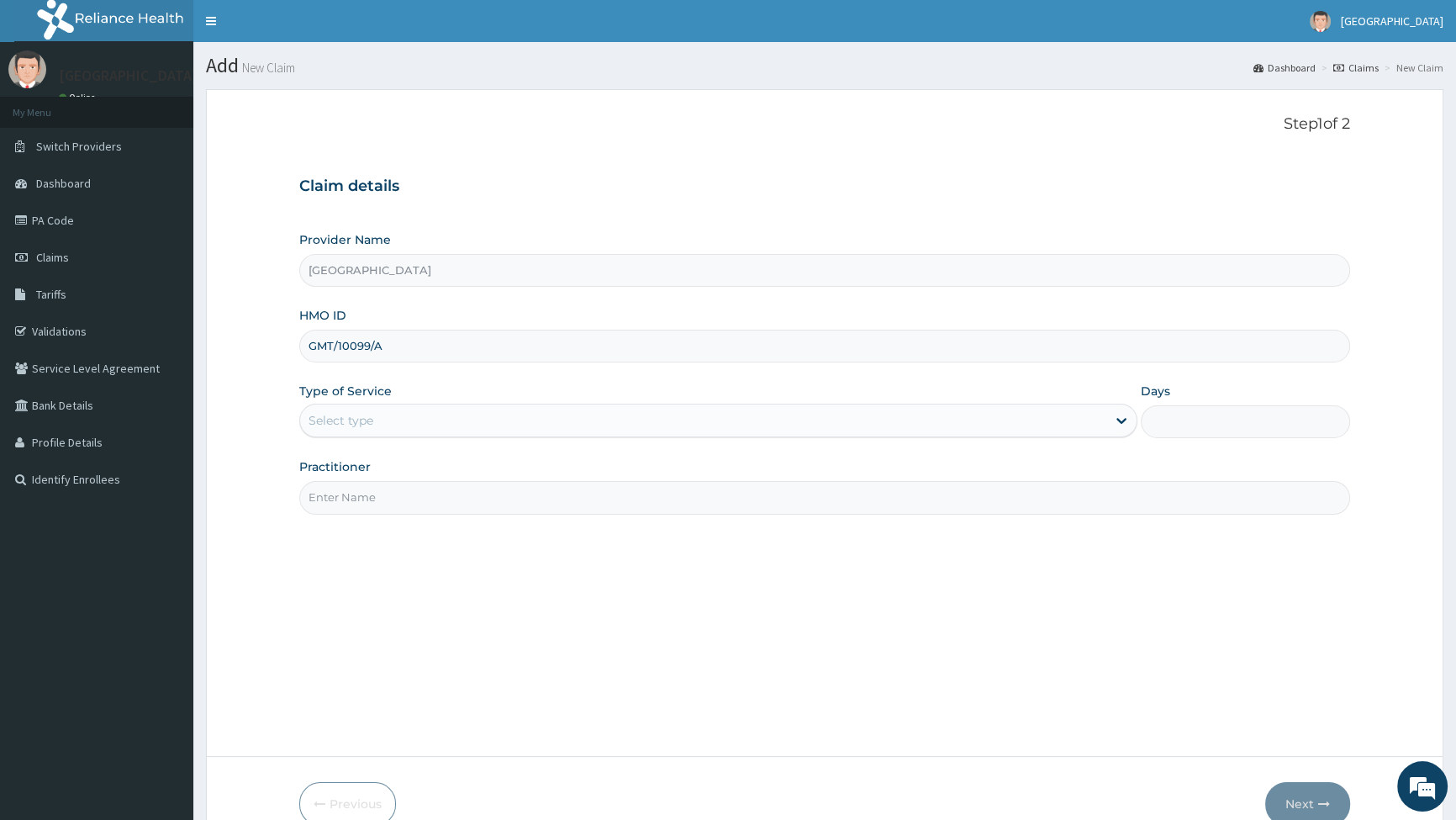
click at [366, 421] on div "Select type" at bounding box center [341, 421] width 65 height 16
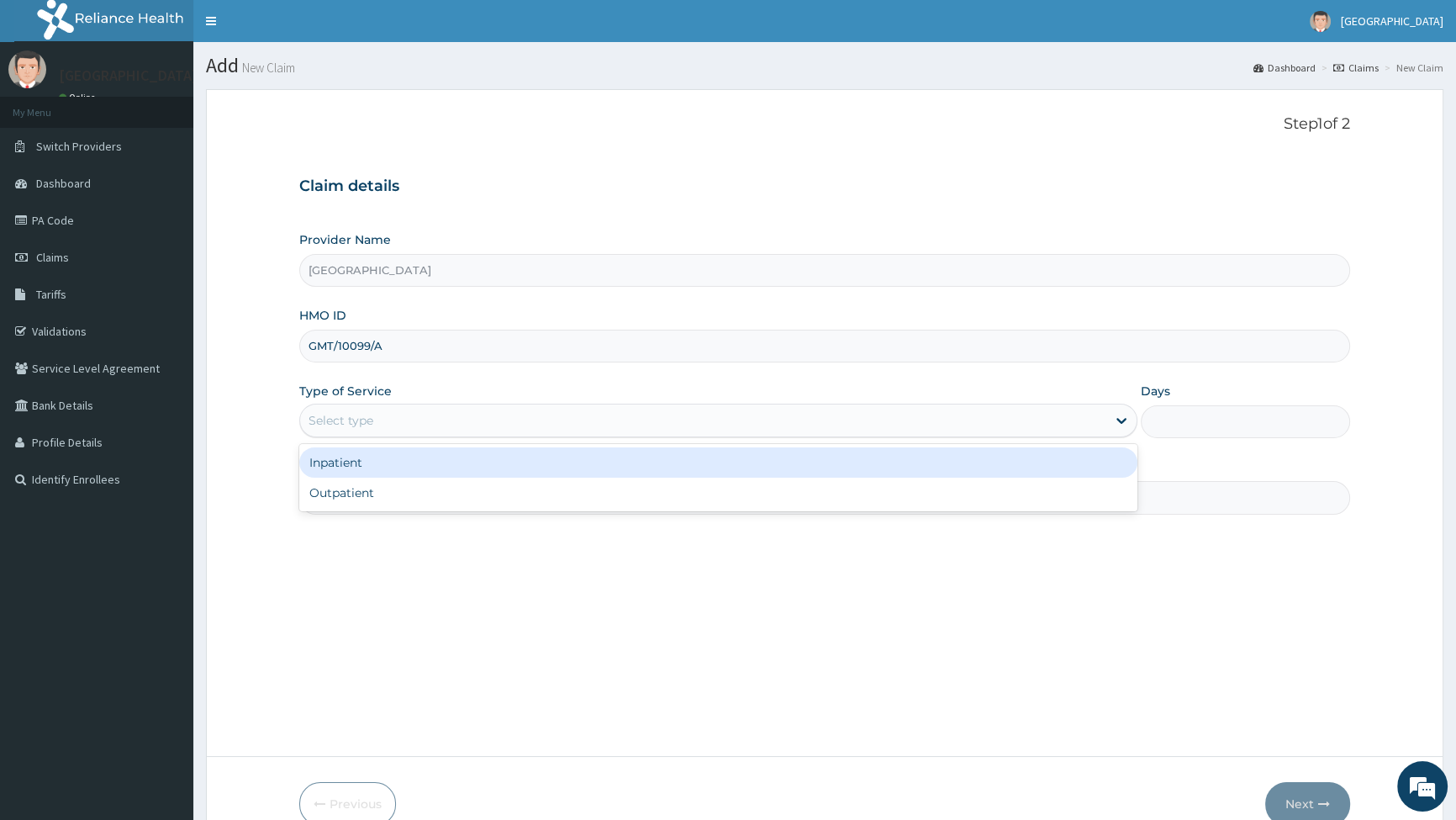
click at [357, 469] on div "Inpatient" at bounding box center [718, 462] width 838 height 30
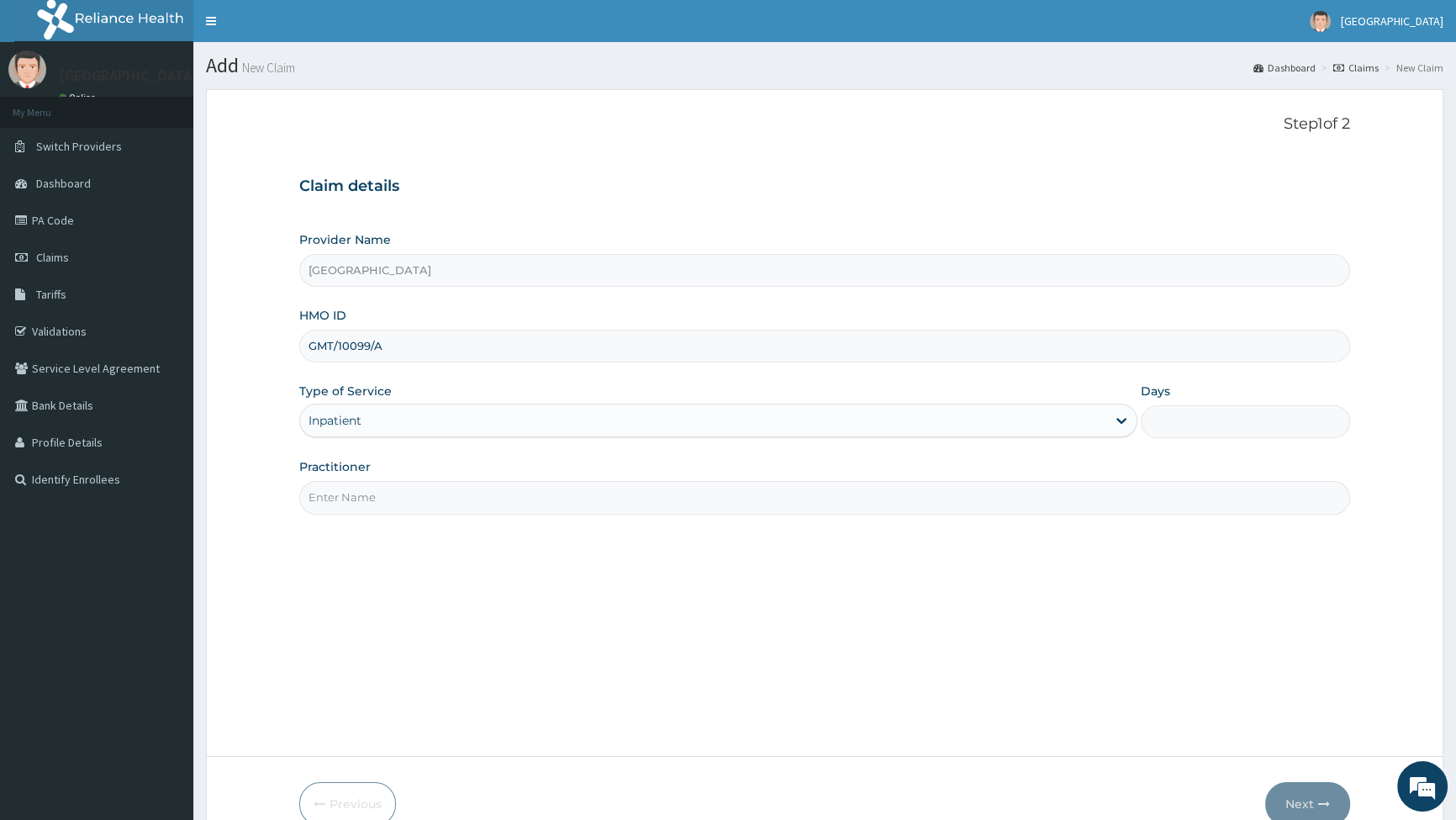
click at [386, 500] on input "Practitioner" at bounding box center [825, 497] width 1051 height 33
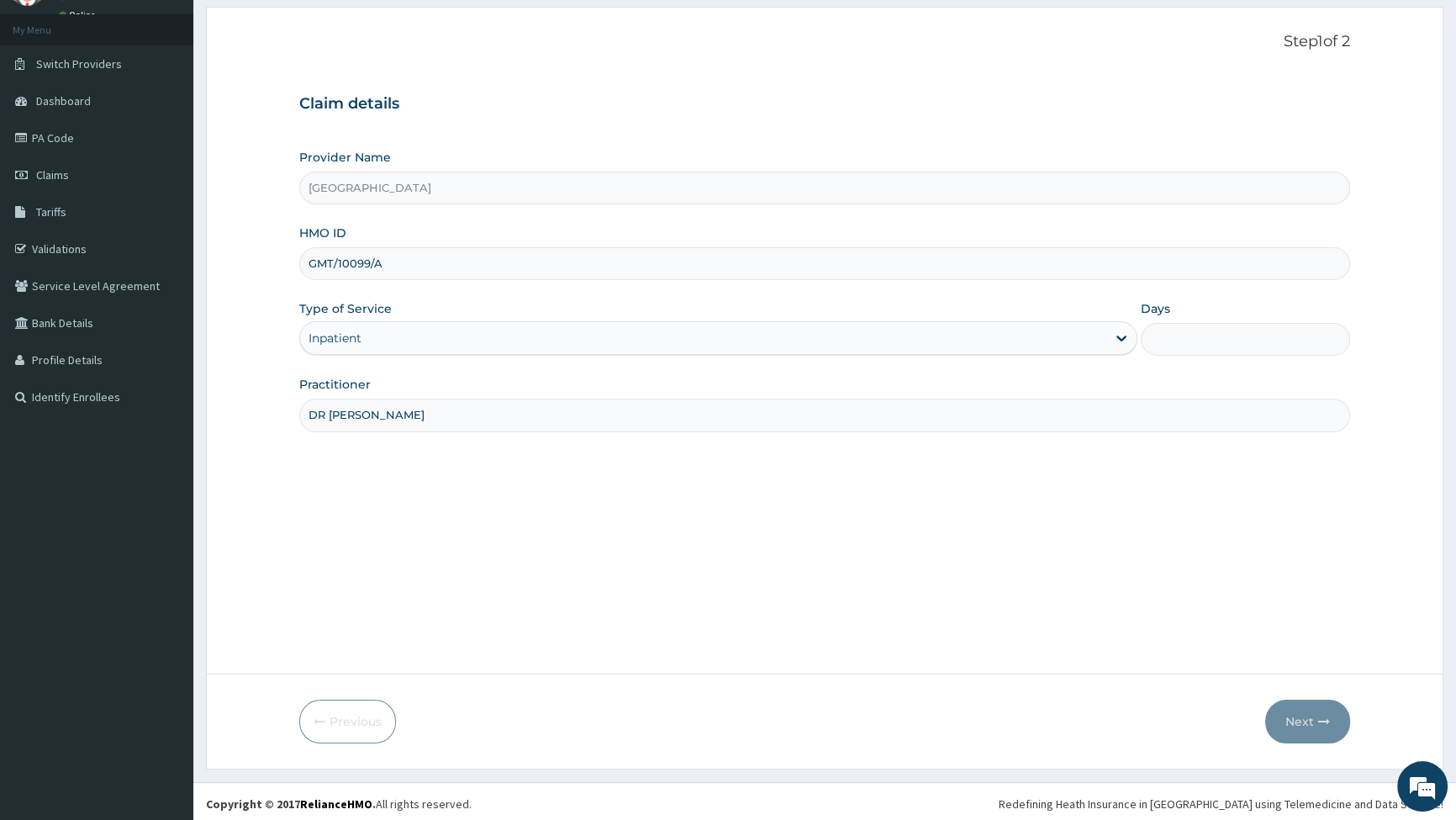
scroll to position [87, 0]
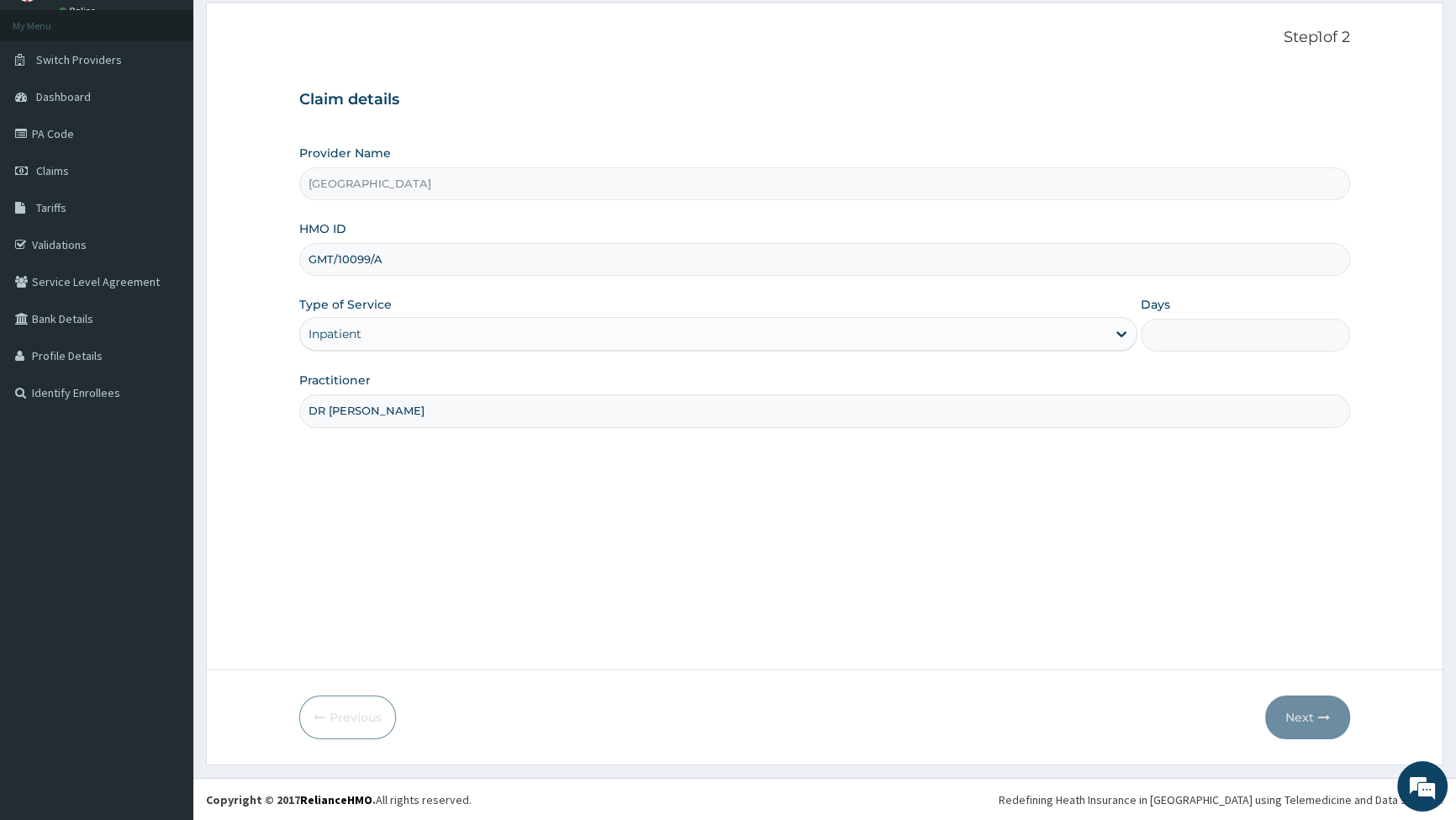
type input "DR ONU"
click at [1167, 339] on input "Days" at bounding box center [1246, 335] width 209 height 33
type input "1"
click at [1288, 714] on button "Next" at bounding box center [1308, 718] width 85 height 44
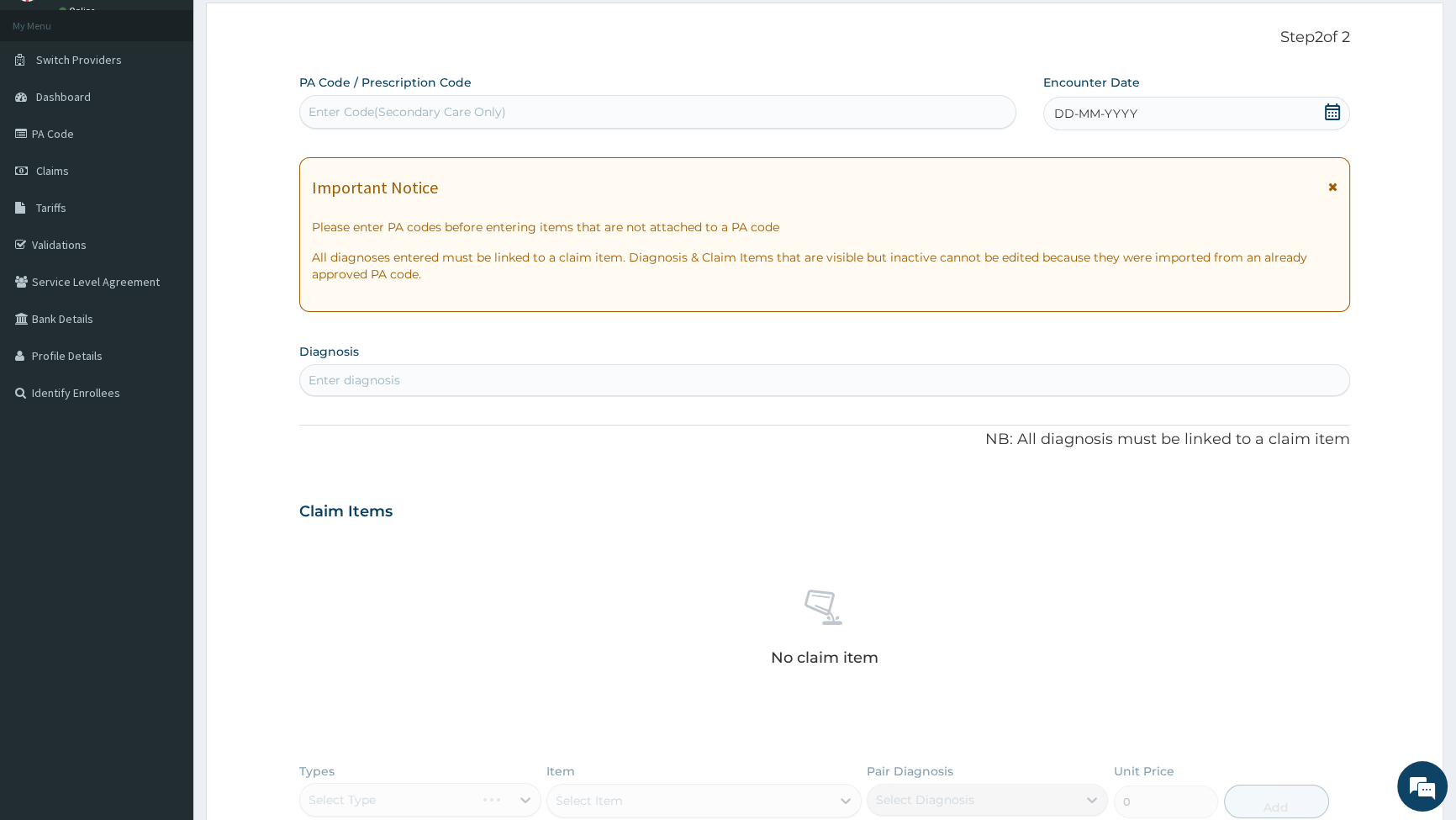
click at [428, 108] on div "Enter Code(Secondary Care Only)" at bounding box center [407, 112] width 198 height 16
type input "PA/5A481B"
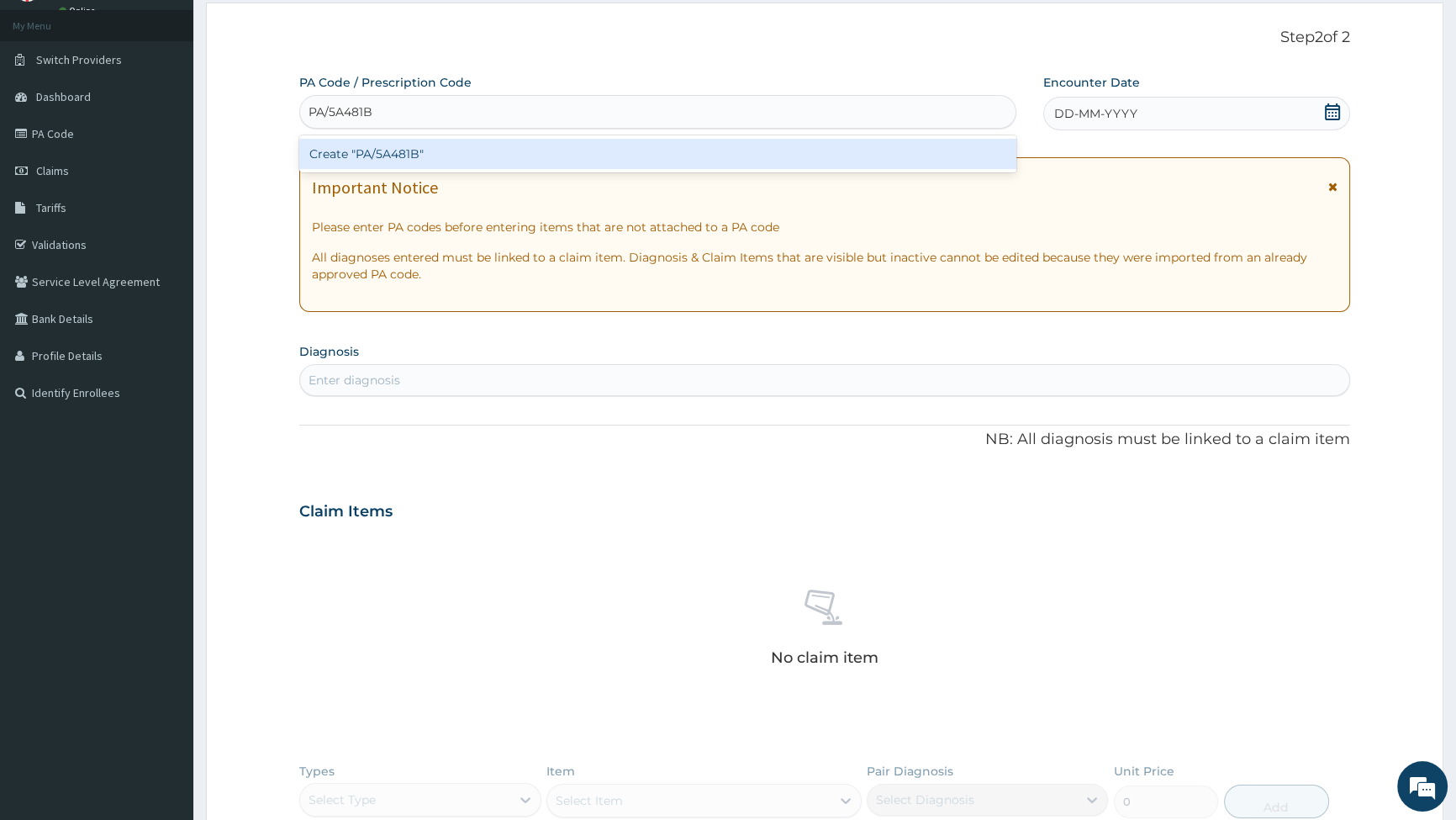
click at [445, 149] on div "Create "PA/5A481B"" at bounding box center [657, 153] width 717 height 30
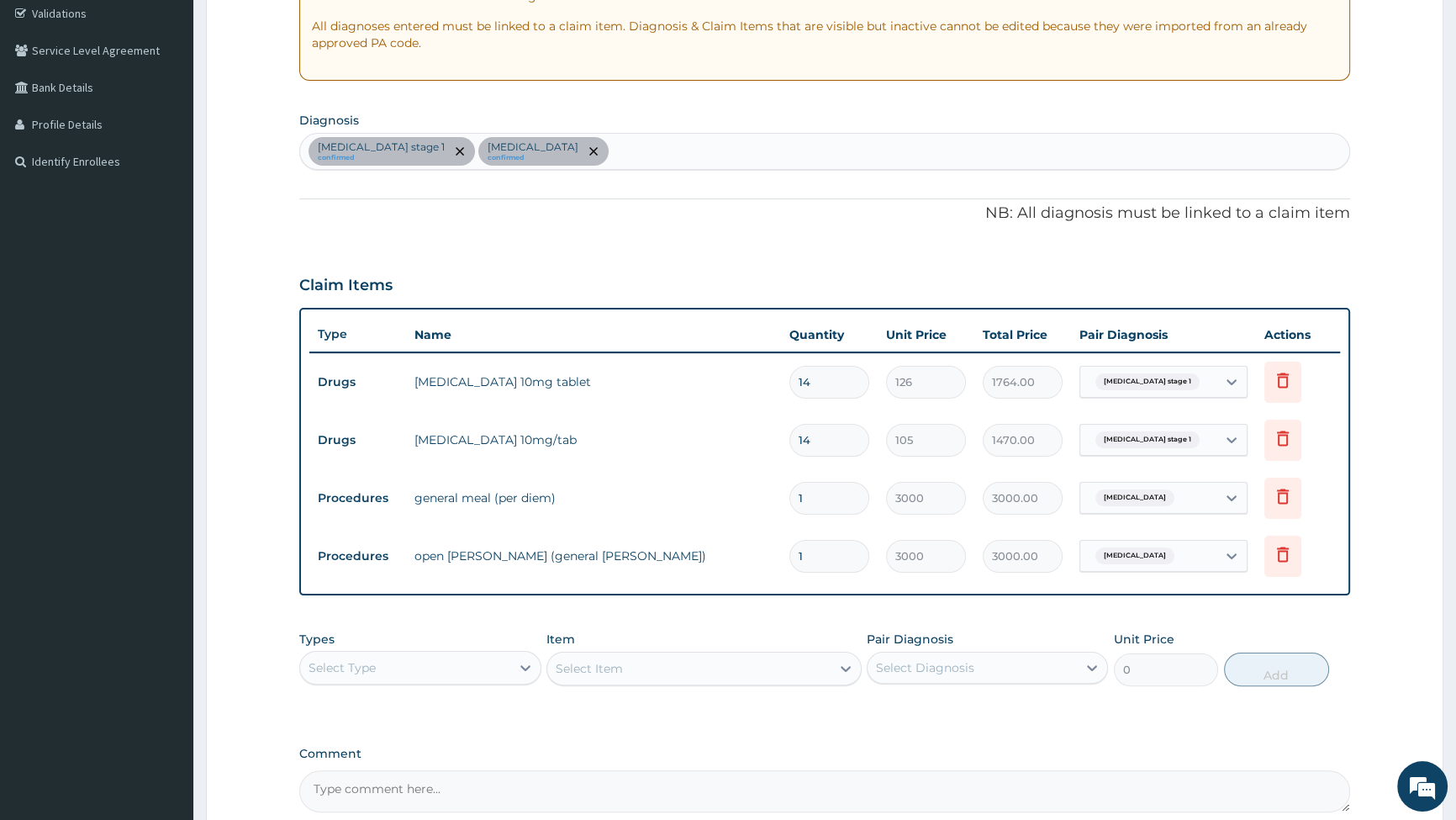
scroll to position [316, 0]
click at [631, 142] on div "Hypertension stage 1 confirmed Falciparum malaria confirmed" at bounding box center [825, 153] width 1050 height 36
type input "SEPSIS"
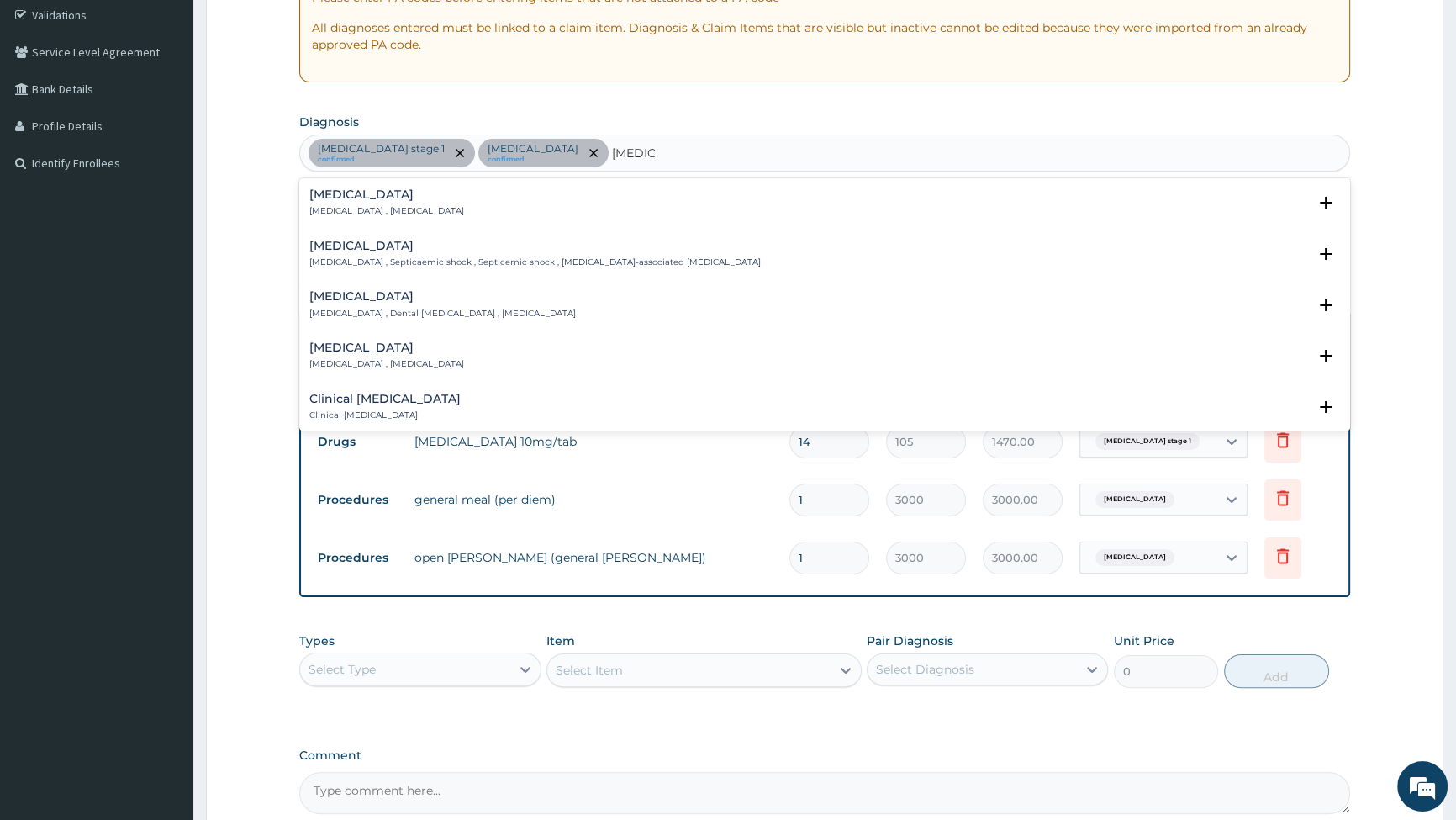
click at [352, 195] on h4 "Sepsis" at bounding box center [387, 195] width 155 height 13
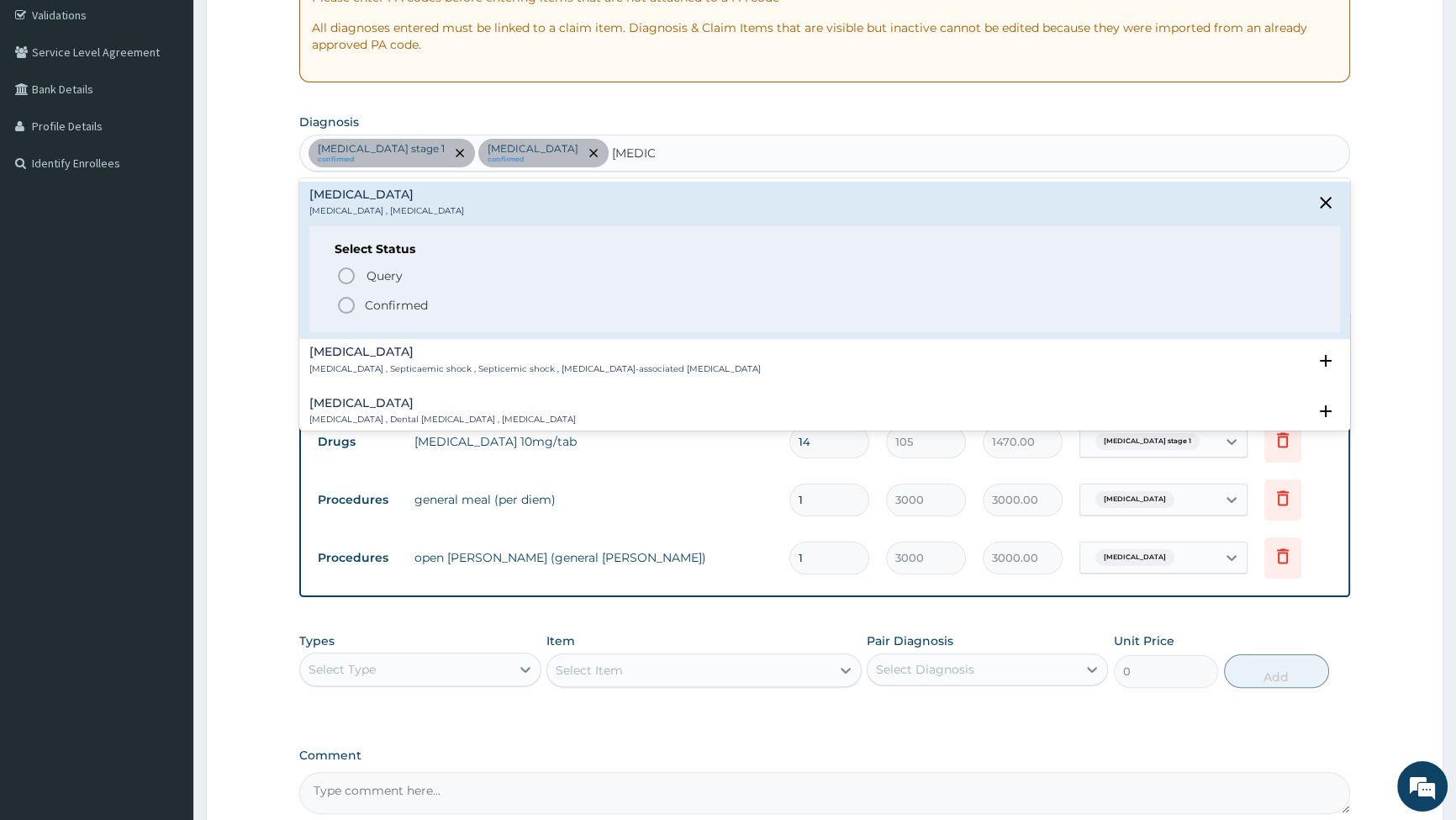
click at [354, 304] on circle "status option filled" at bounding box center [346, 305] width 15 height 15
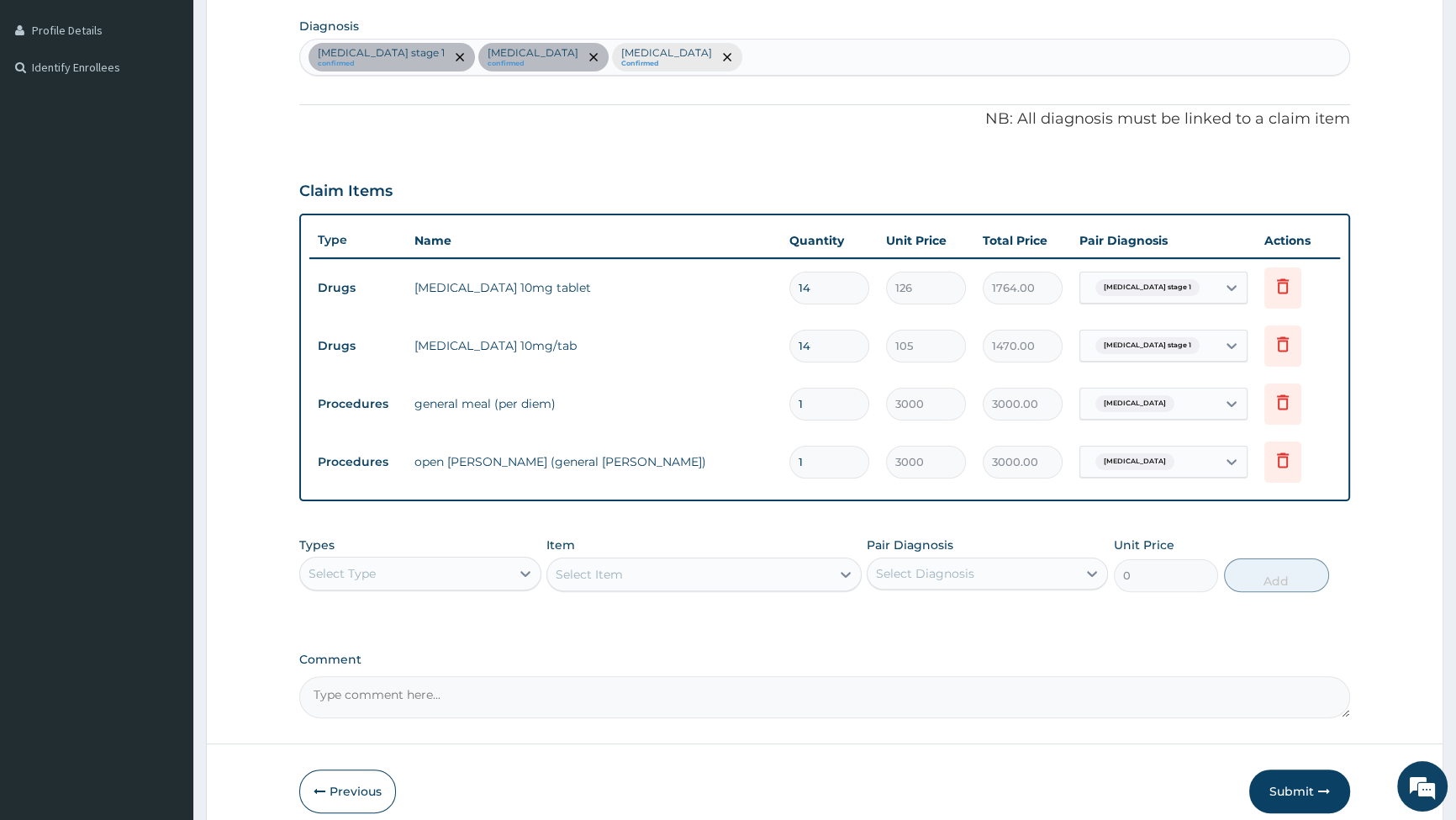
scroll to position [487, 0]
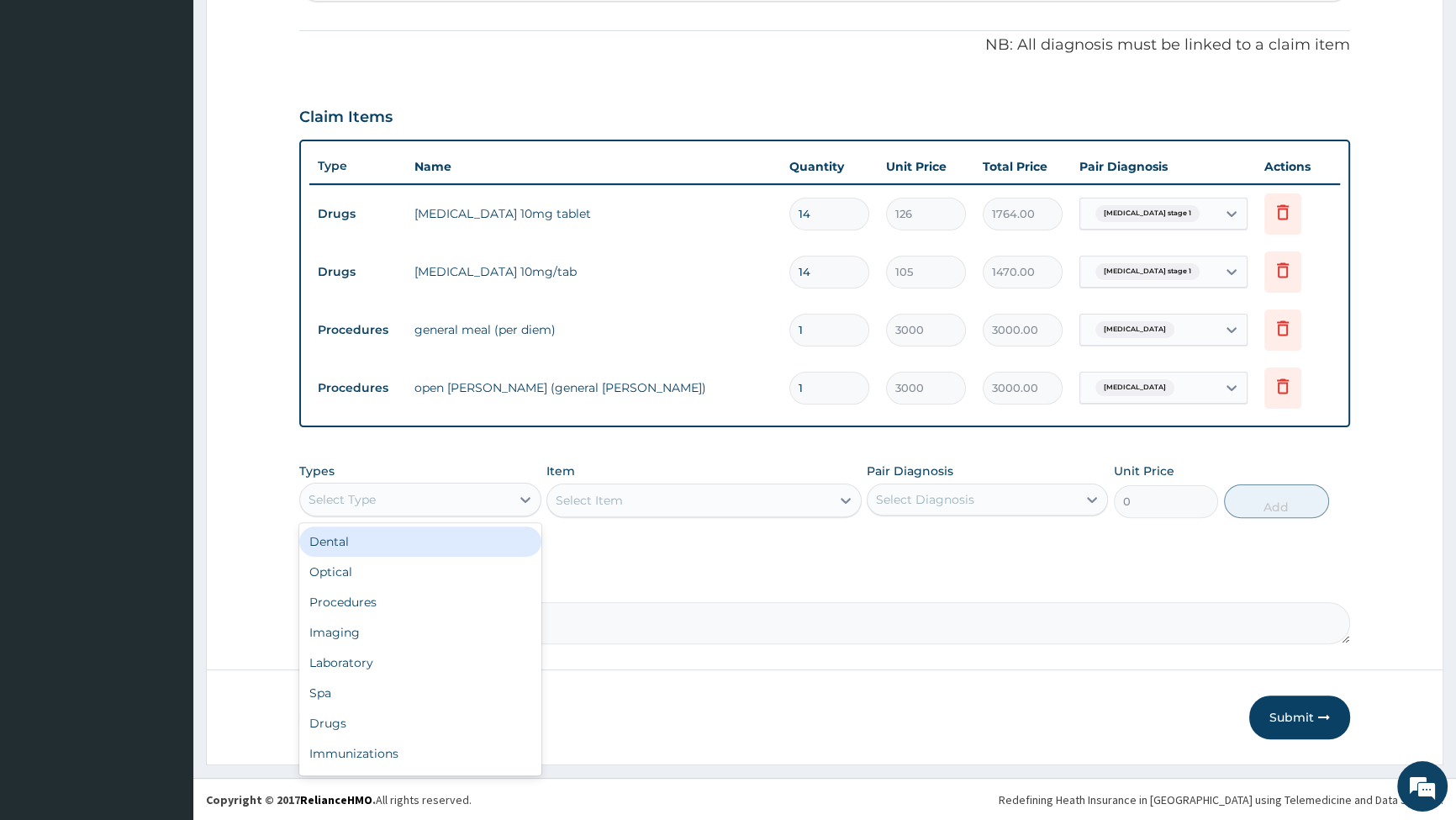
click at [428, 509] on div "Select Type" at bounding box center [405, 500] width 209 height 27
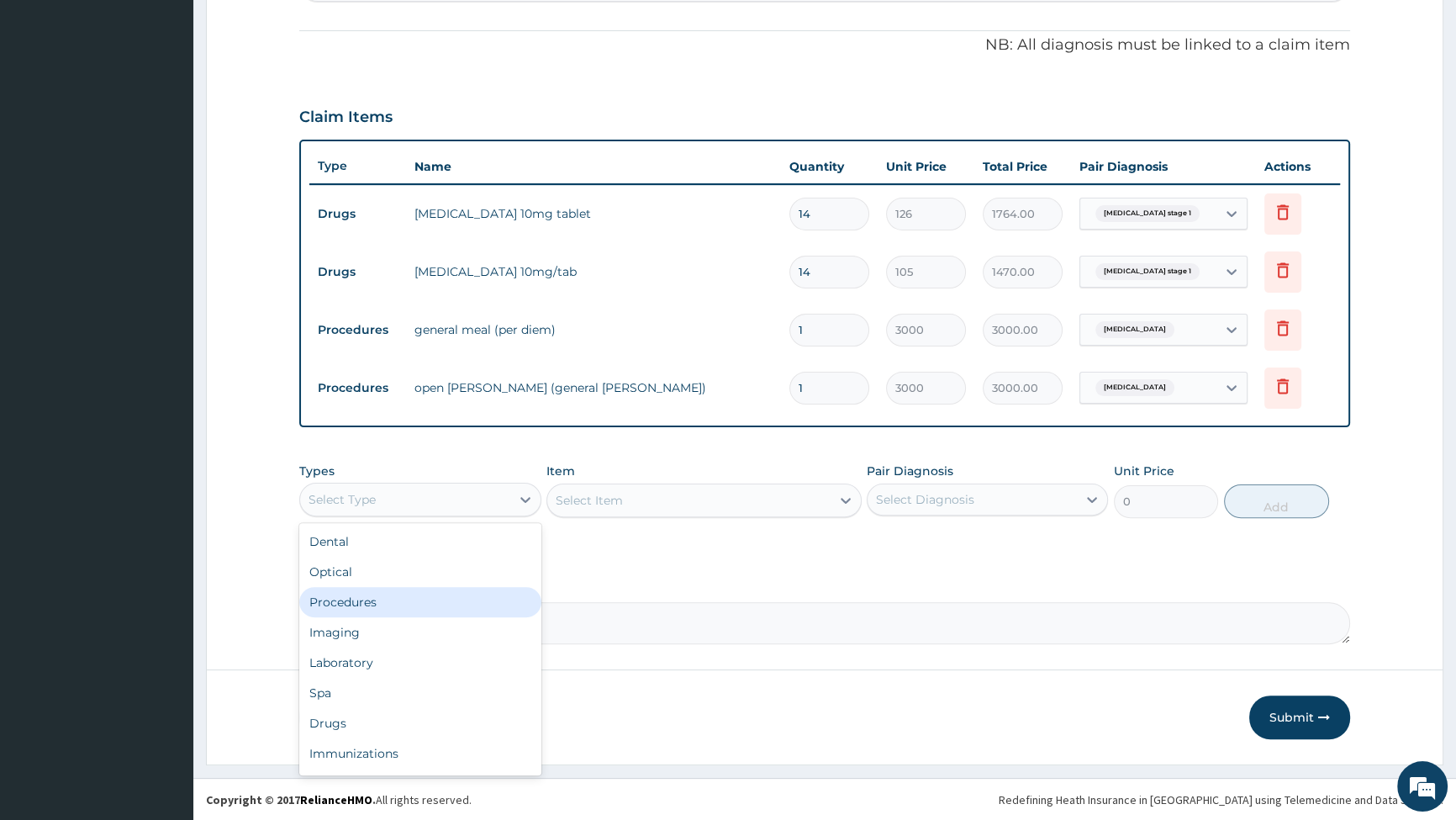
click at [394, 600] on div "Procedures" at bounding box center [420, 602] width 241 height 30
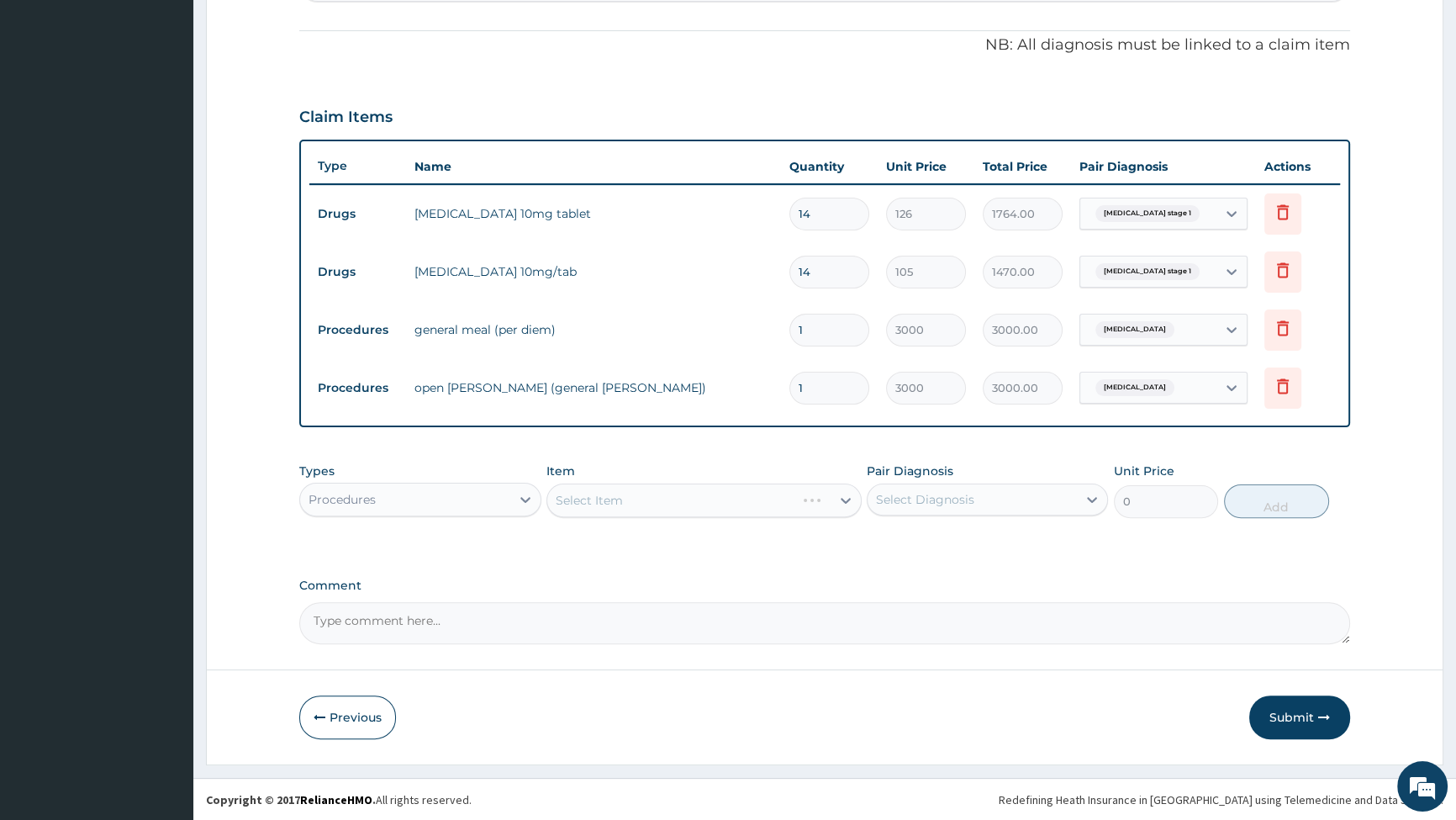
click at [636, 488] on div "Select Item" at bounding box center [704, 500] width 315 height 34
click at [649, 496] on div "Select Item" at bounding box center [688, 501] width 283 height 27
type input "G"
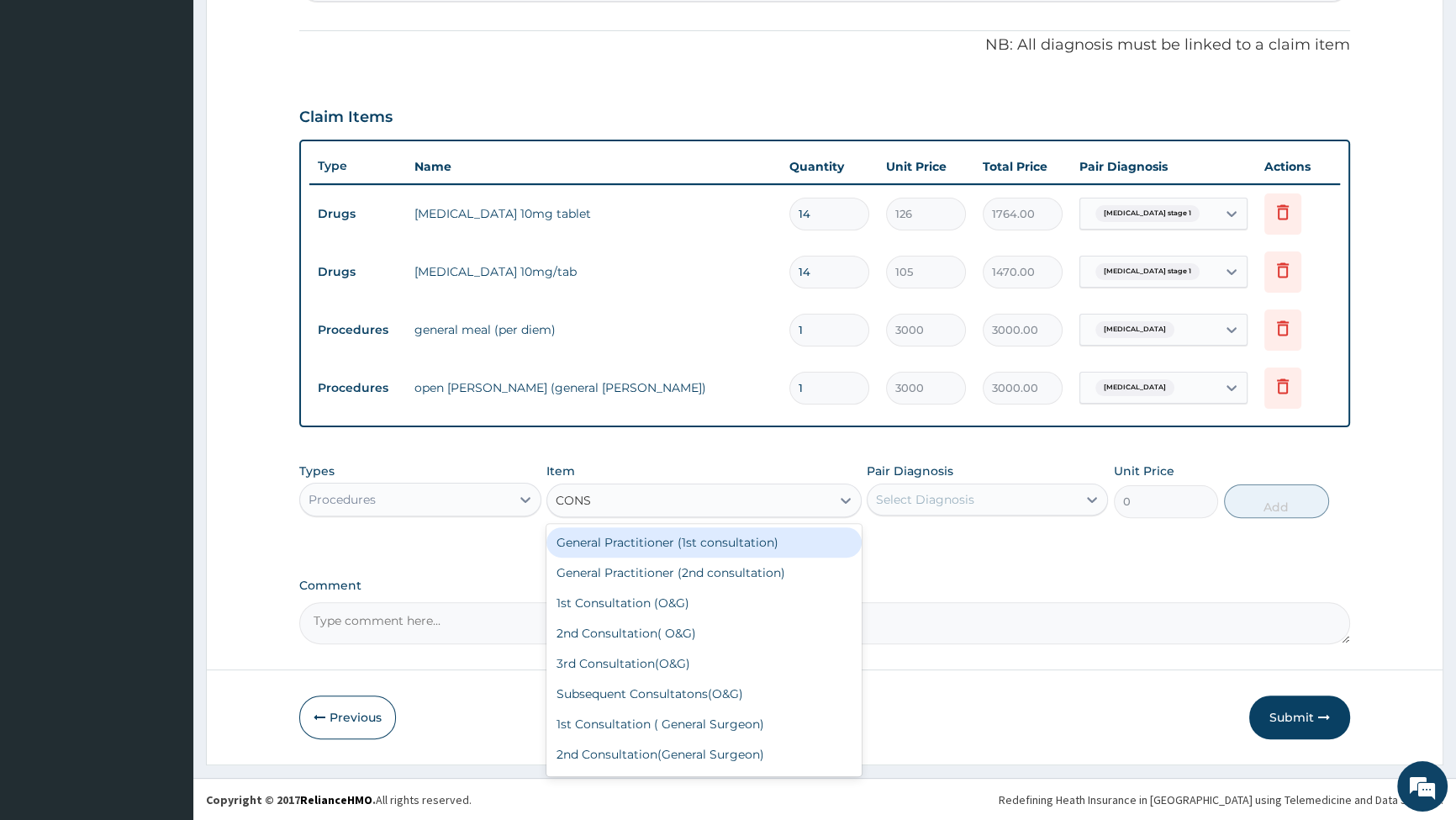
type input "CONSU"
click at [714, 540] on div "General Practitioner (1st consultation)" at bounding box center [704, 542] width 315 height 30
type input "2500"
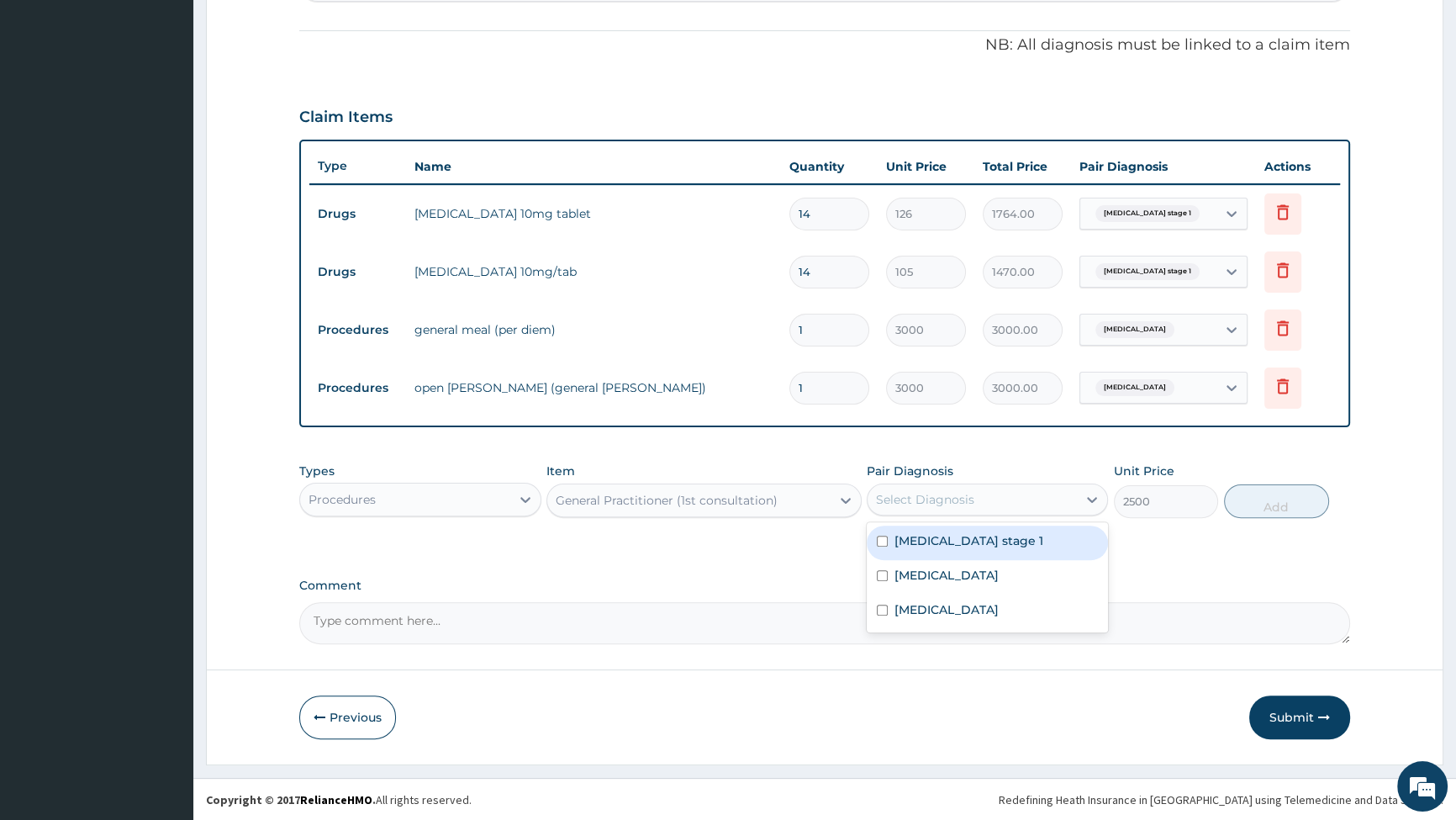
click at [927, 497] on div "Select Diagnosis" at bounding box center [925, 499] width 98 height 16
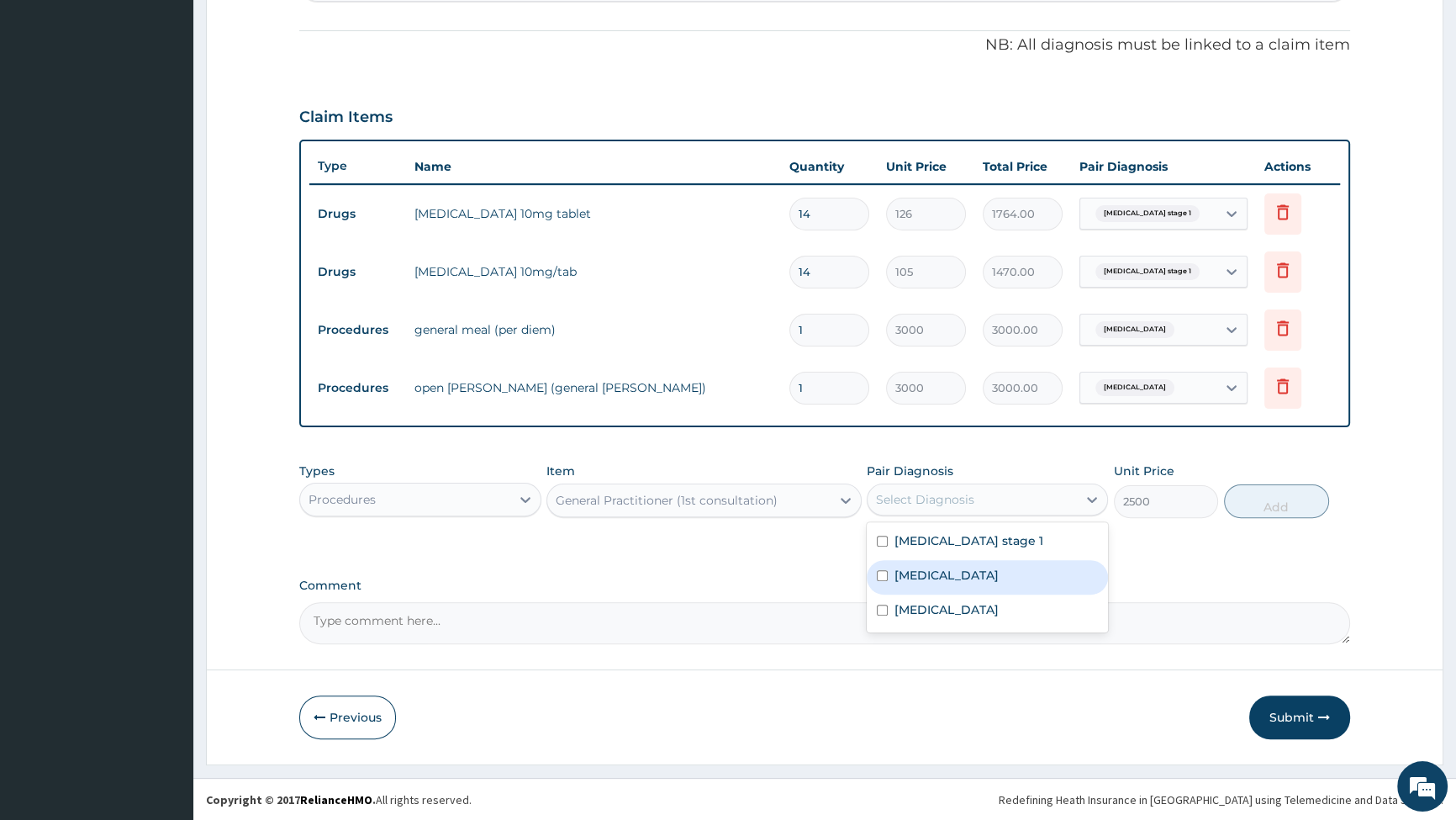
click at [881, 576] on input "checkbox" at bounding box center [882, 576] width 11 height 11
checkbox input "true"
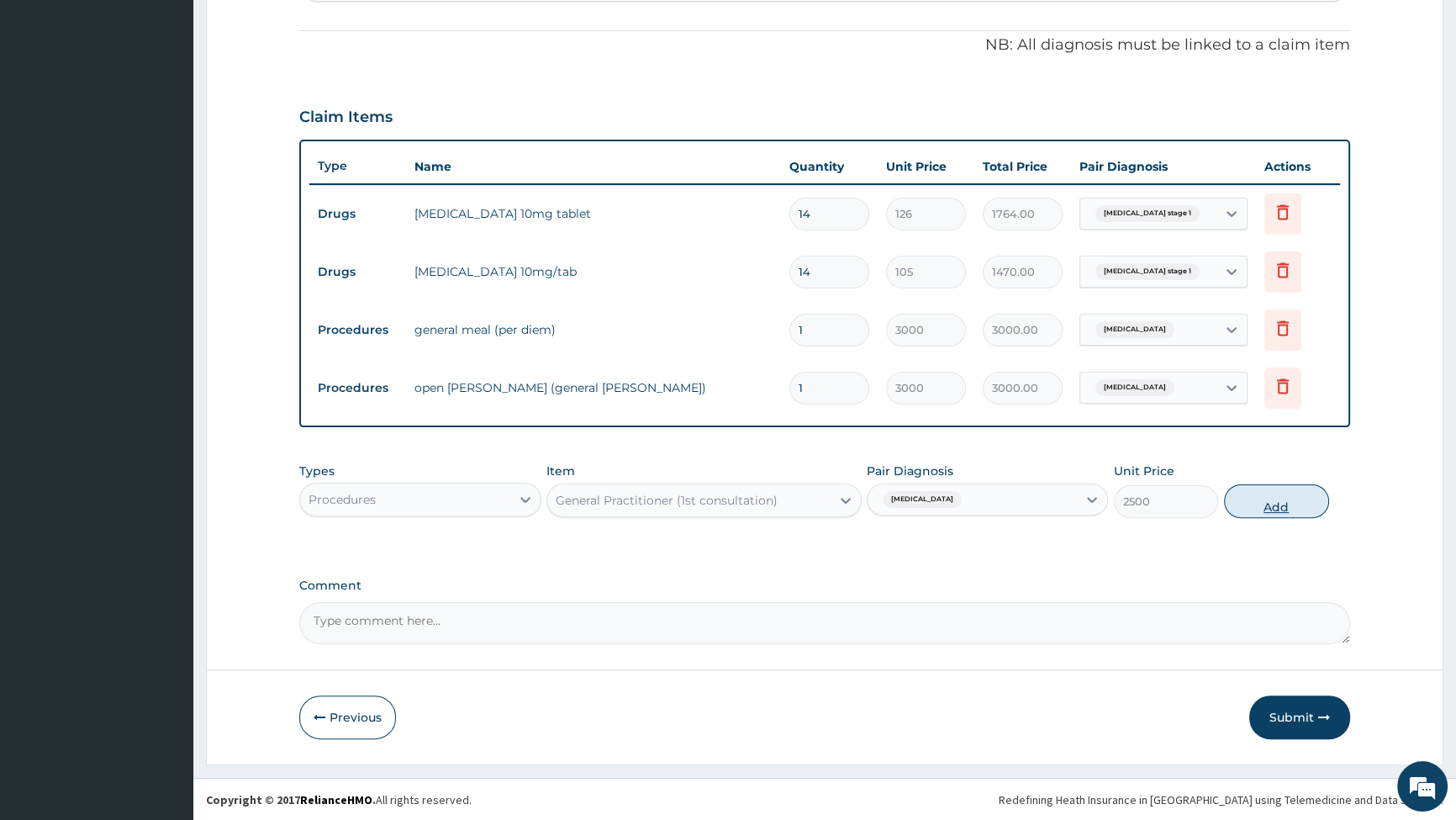
click at [1285, 500] on button "Add" at bounding box center [1277, 501] width 105 height 34
type input "0"
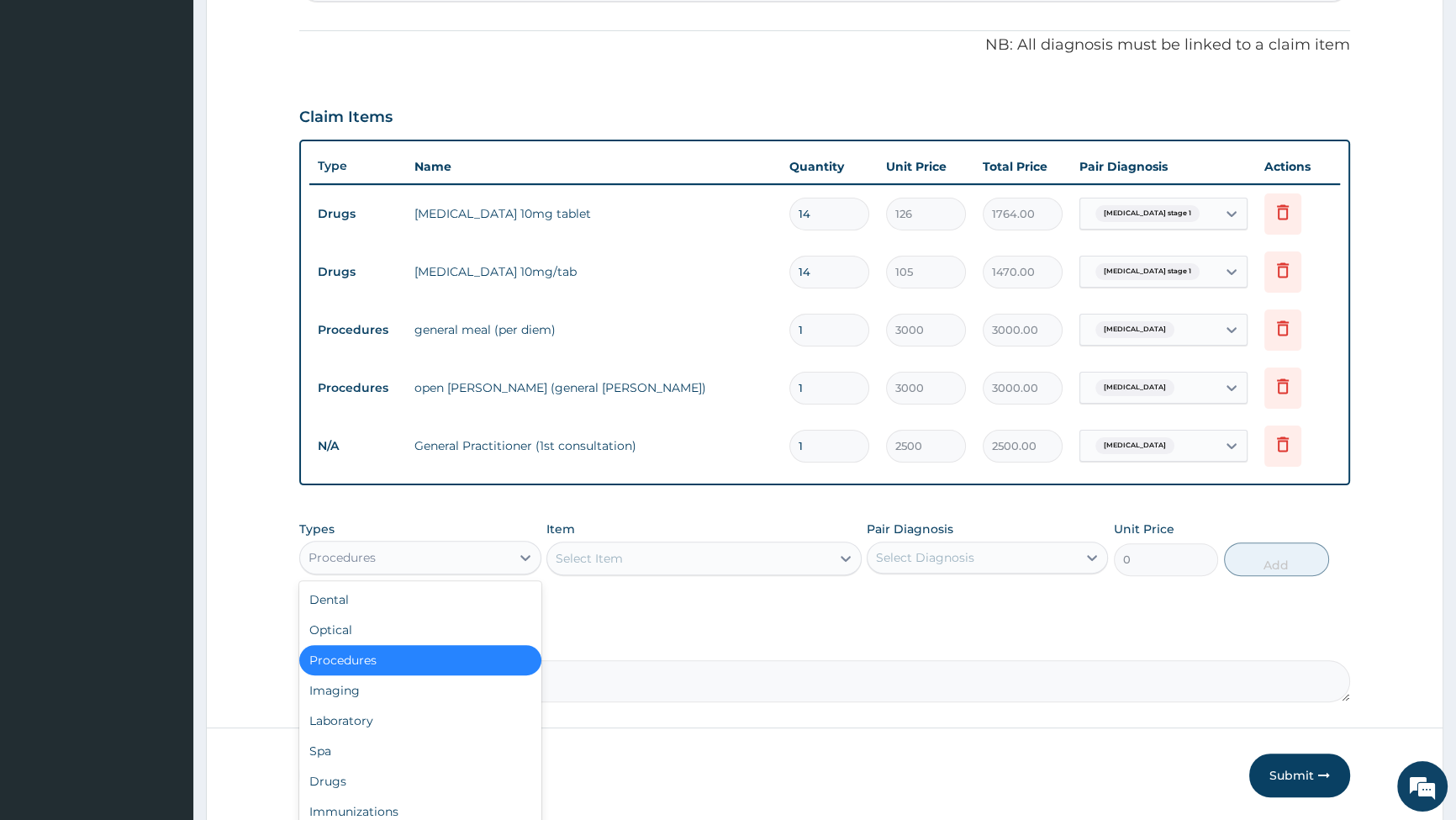
click at [426, 548] on div "Procedures" at bounding box center [405, 558] width 209 height 27
click at [379, 723] on div "Laboratory" at bounding box center [420, 721] width 241 height 30
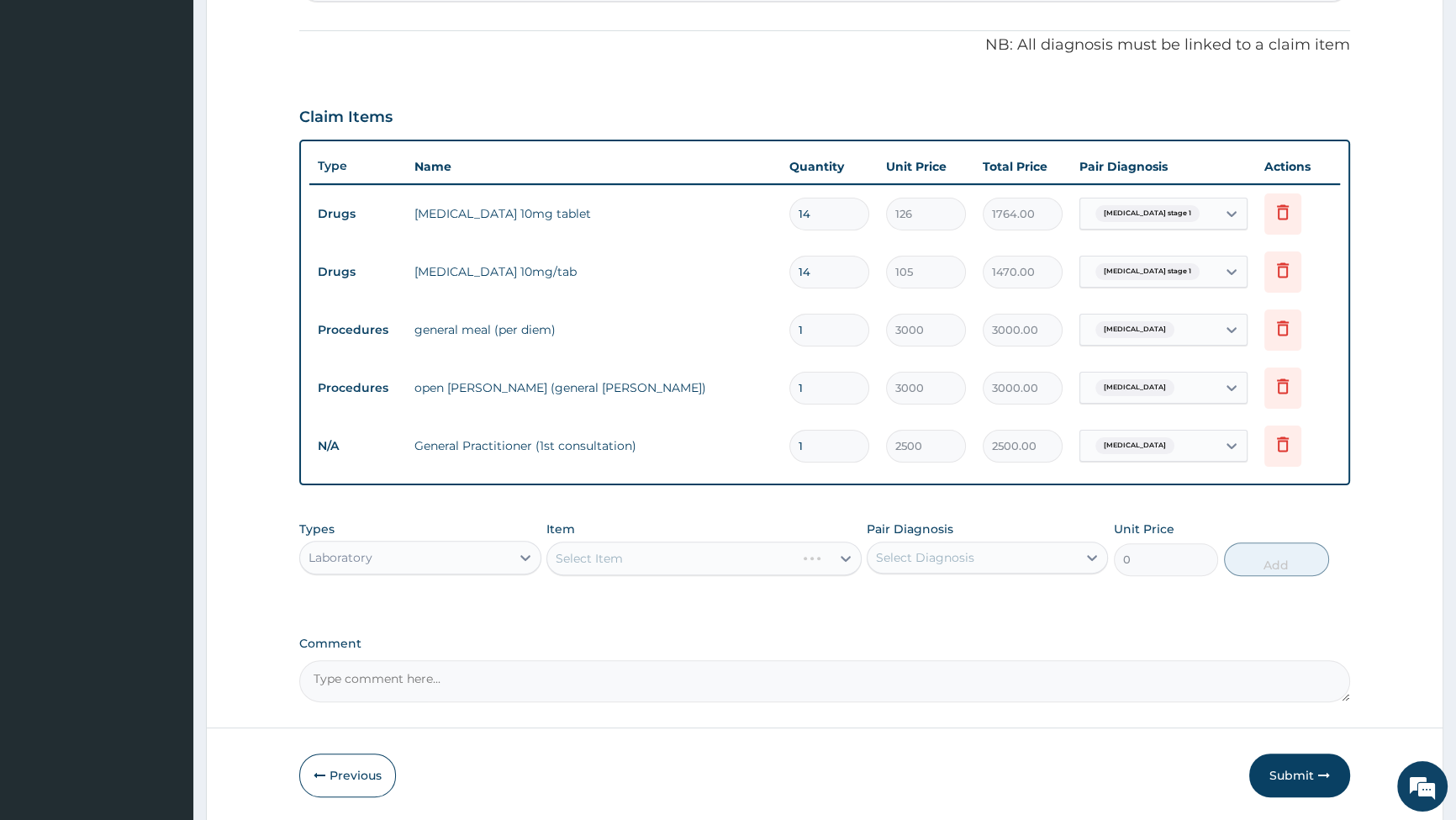
click at [605, 563] on div "Select Item" at bounding box center [704, 559] width 315 height 34
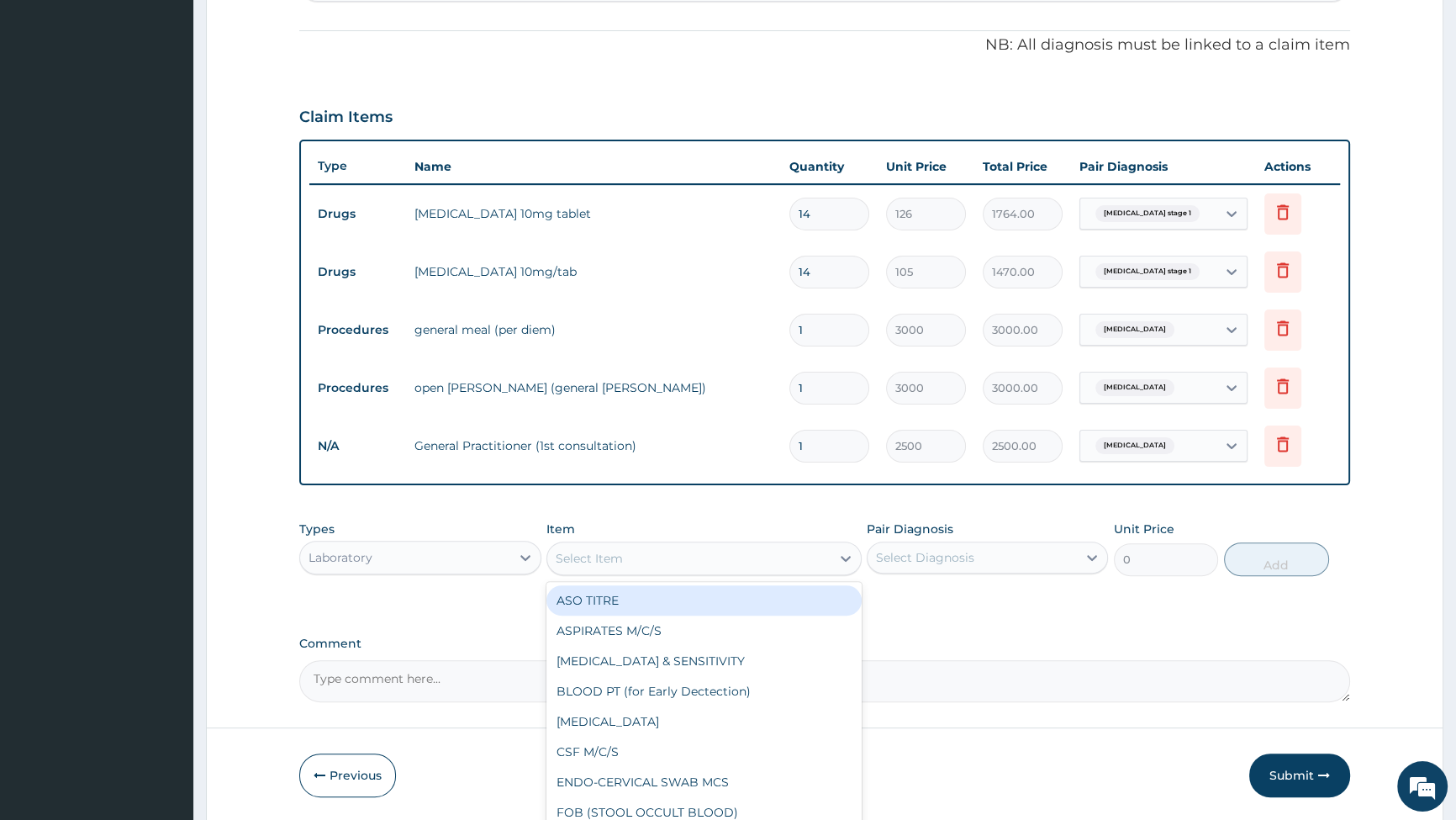
click at [605, 559] on div "Select Item" at bounding box center [589, 559] width 67 height 16
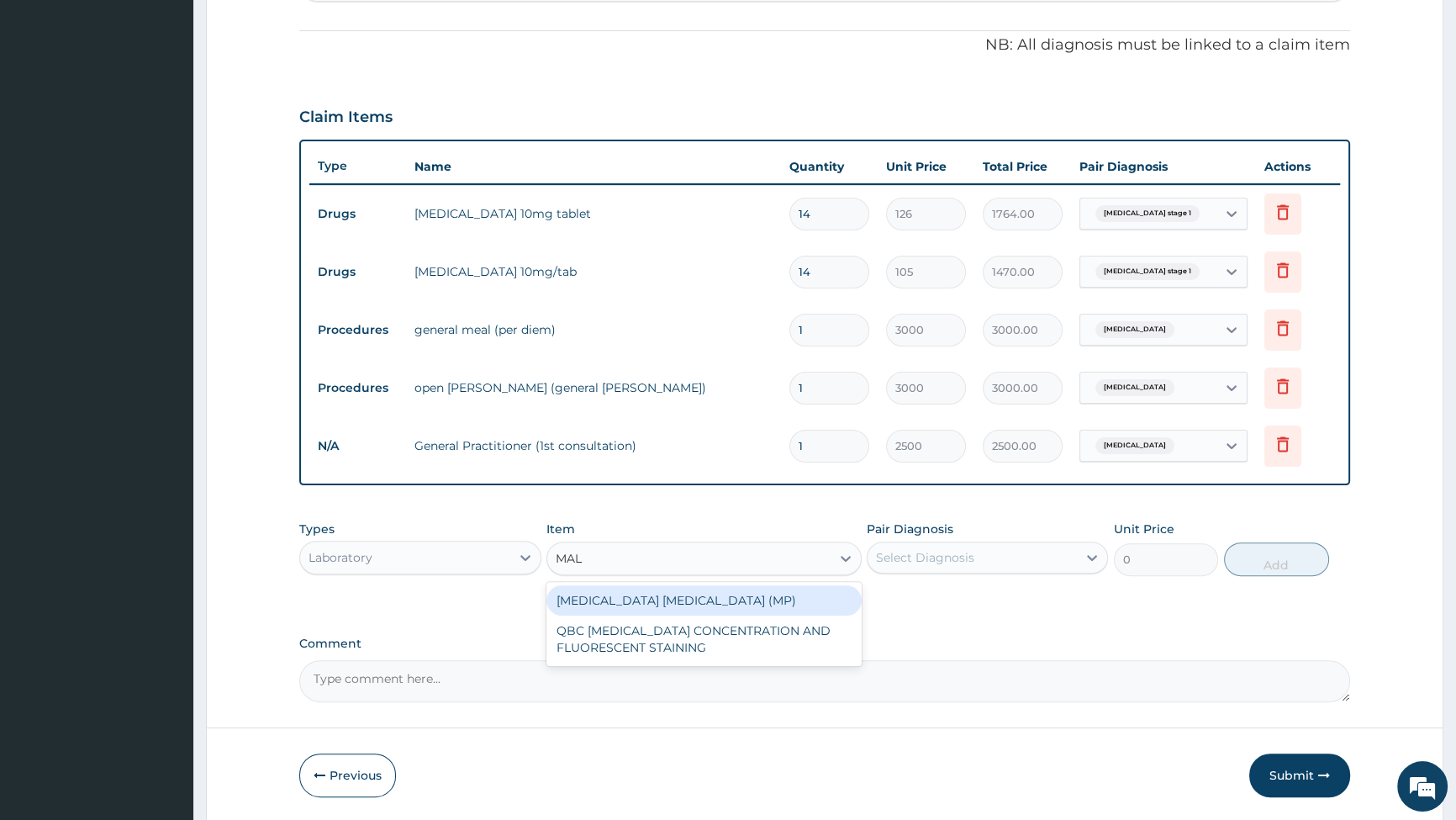
type input "MALA"
click at [674, 611] on div "[MEDICAL_DATA] [MEDICAL_DATA] (MP)" at bounding box center [704, 600] width 315 height 30
type input "2000"
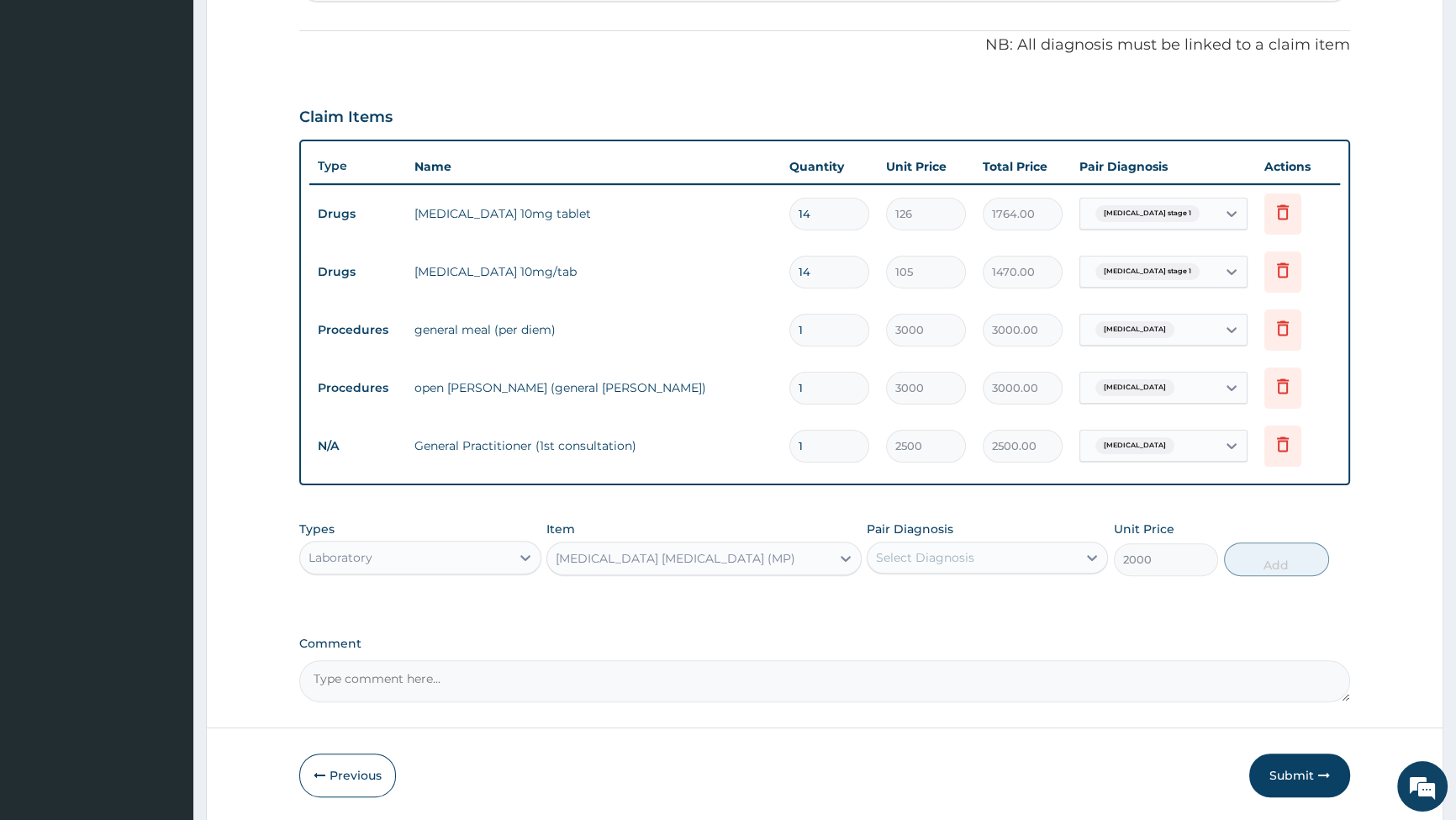
click at [929, 557] on div "Select Diagnosis" at bounding box center [925, 558] width 98 height 16
click at [883, 633] on input "checkbox" at bounding box center [882, 634] width 11 height 11
checkbox input "true"
click at [1278, 564] on button "Add" at bounding box center [1277, 559] width 105 height 34
type input "0"
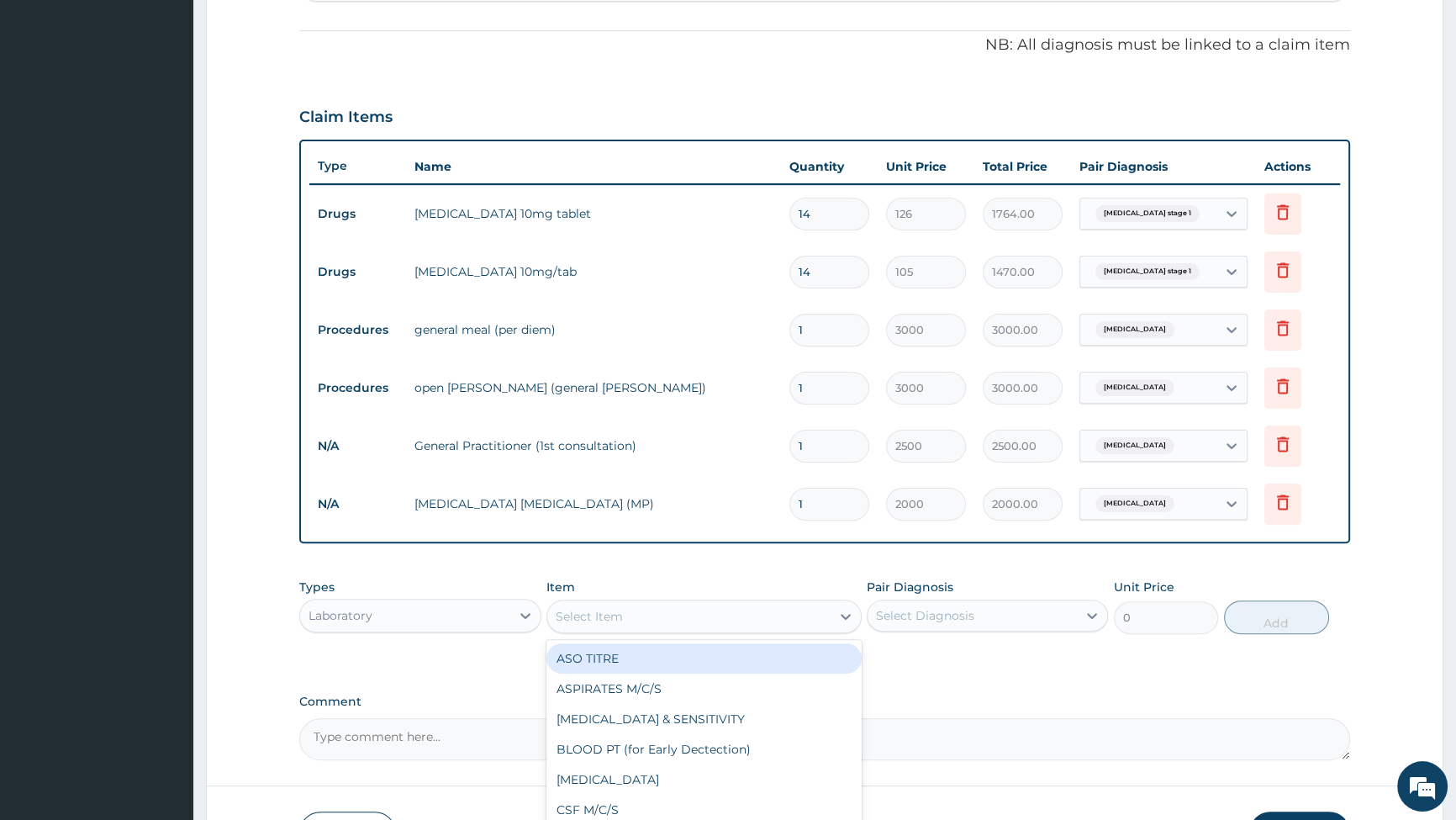
click at [632, 620] on div "Select Item" at bounding box center [688, 617] width 283 height 27
type input "FBC"
click at [627, 673] on div "FBC" at bounding box center [704, 658] width 315 height 30
type input "6000"
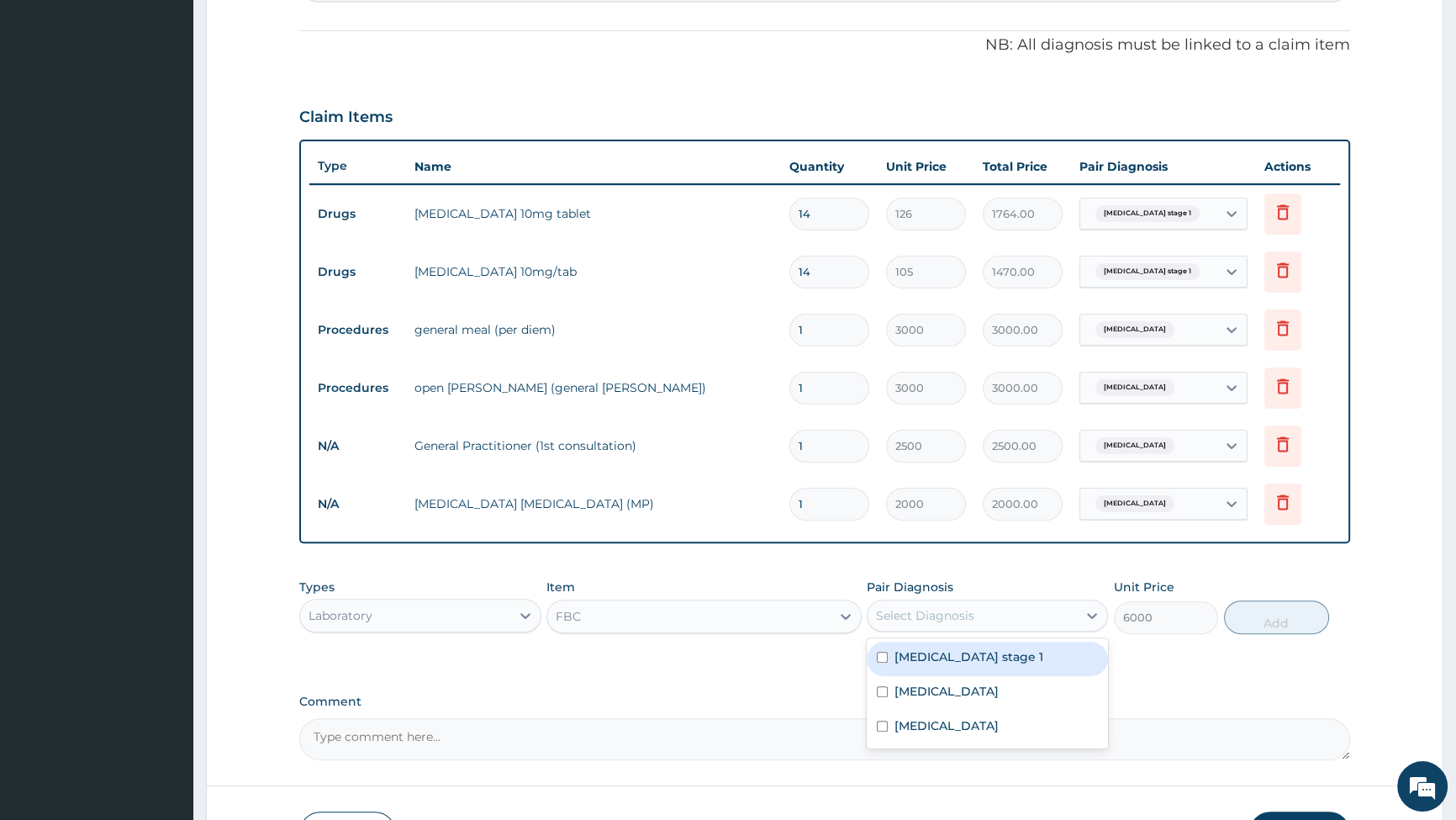
click at [951, 611] on div "Select Diagnosis" at bounding box center [925, 616] width 98 height 16
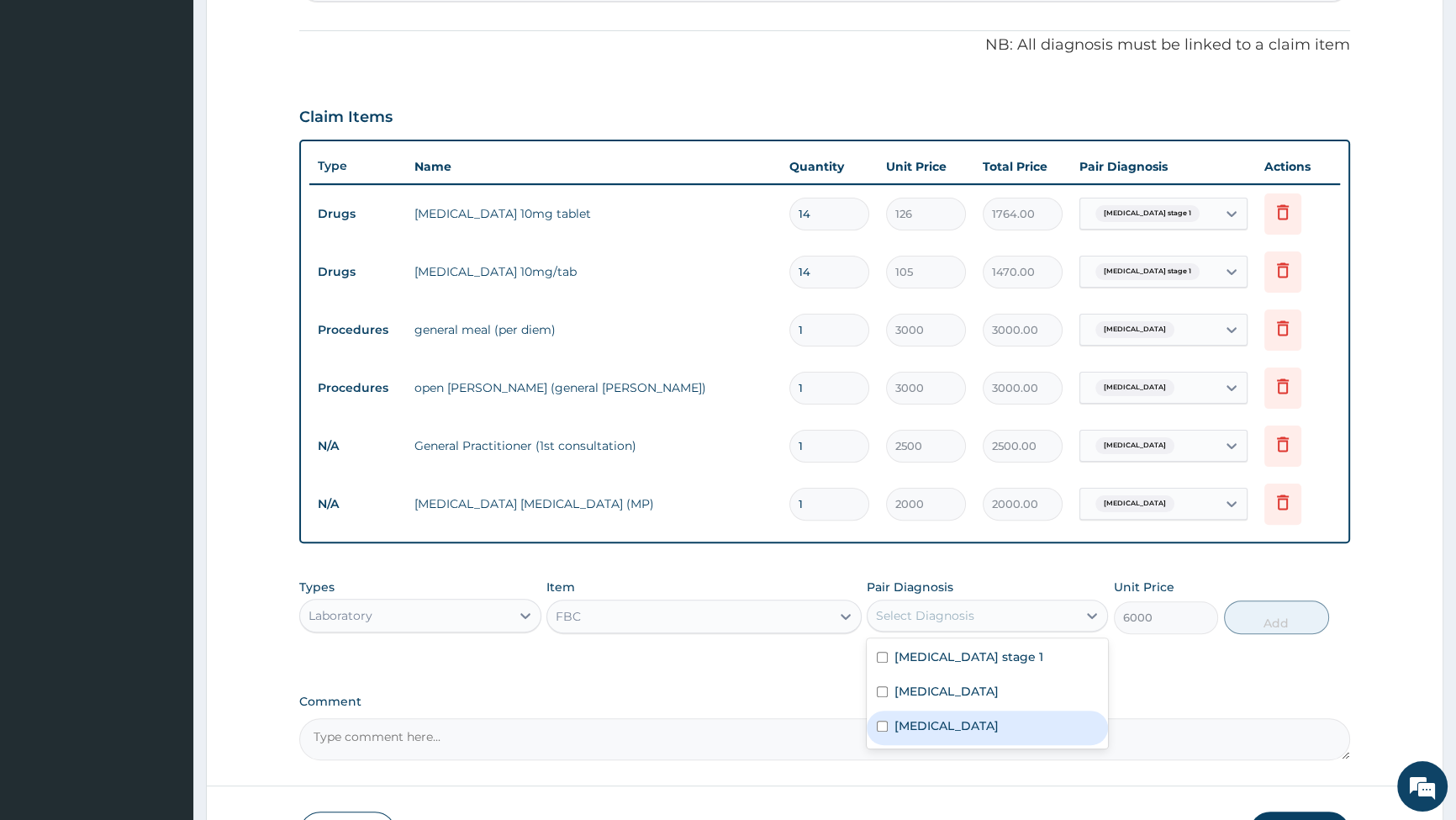
click at [882, 732] on input "checkbox" at bounding box center [882, 726] width 11 height 11
checkbox input "true"
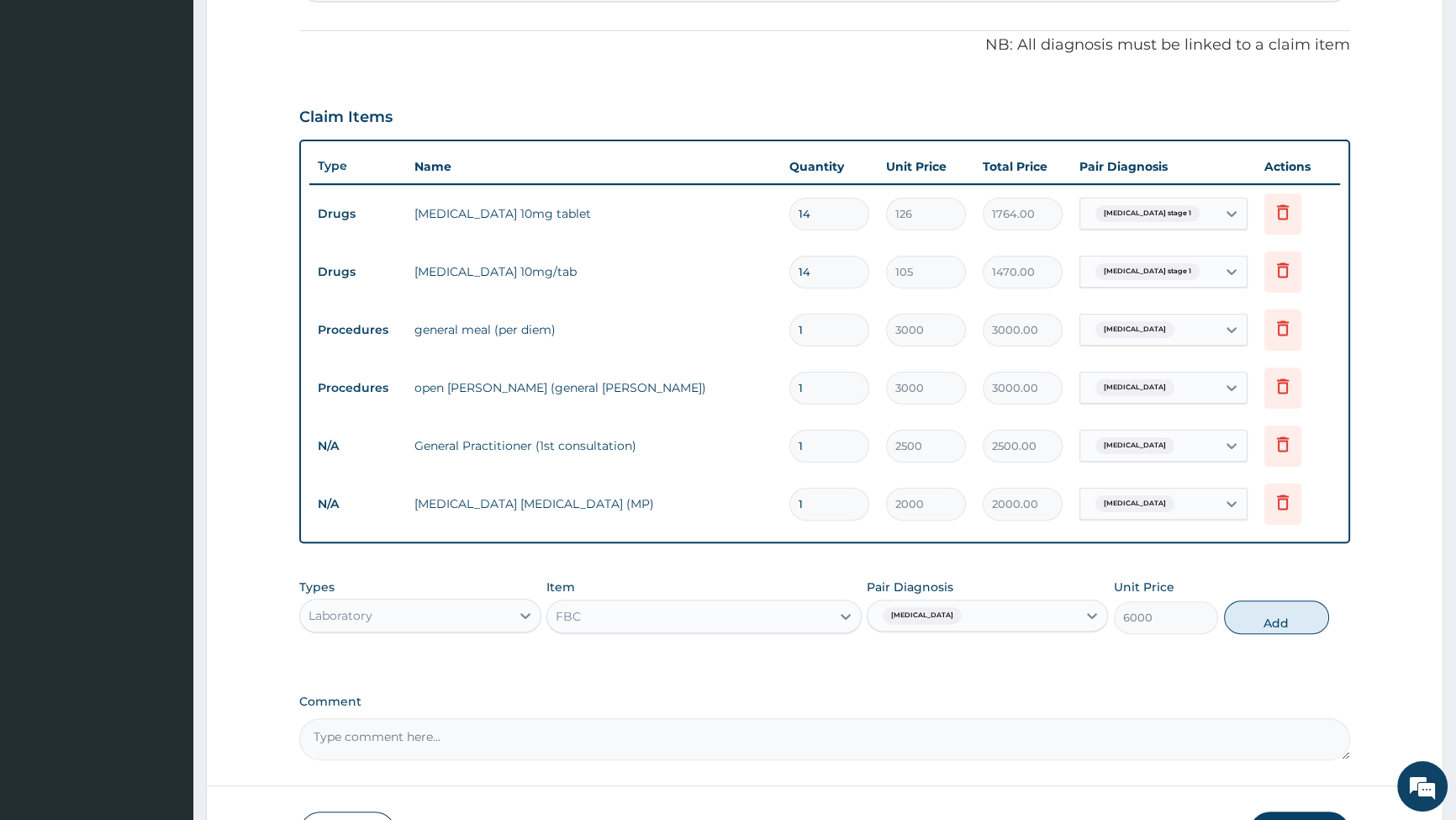
click at [1269, 622] on button "Add" at bounding box center [1277, 617] width 105 height 34
type input "0"
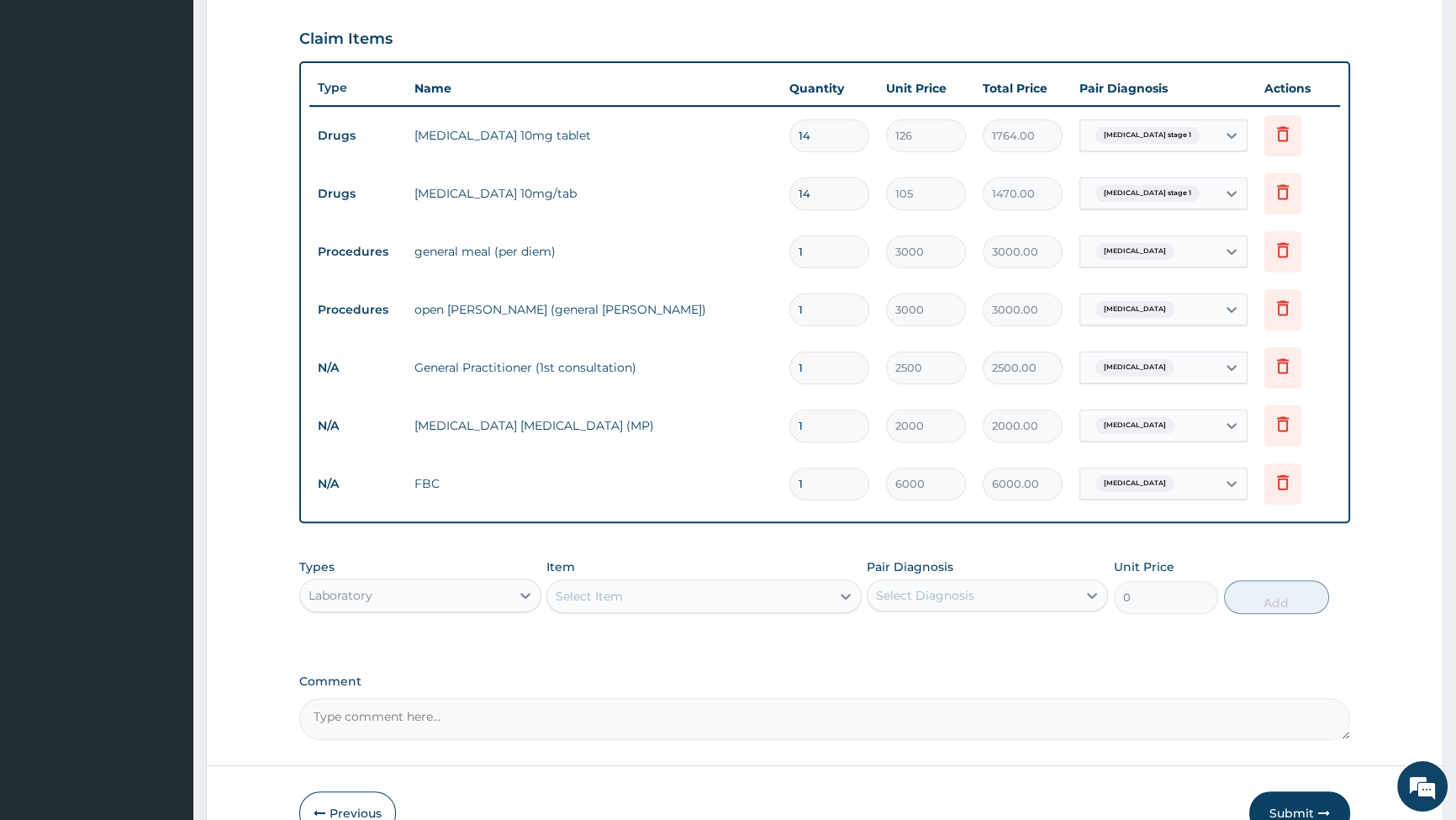
scroll to position [662, 0]
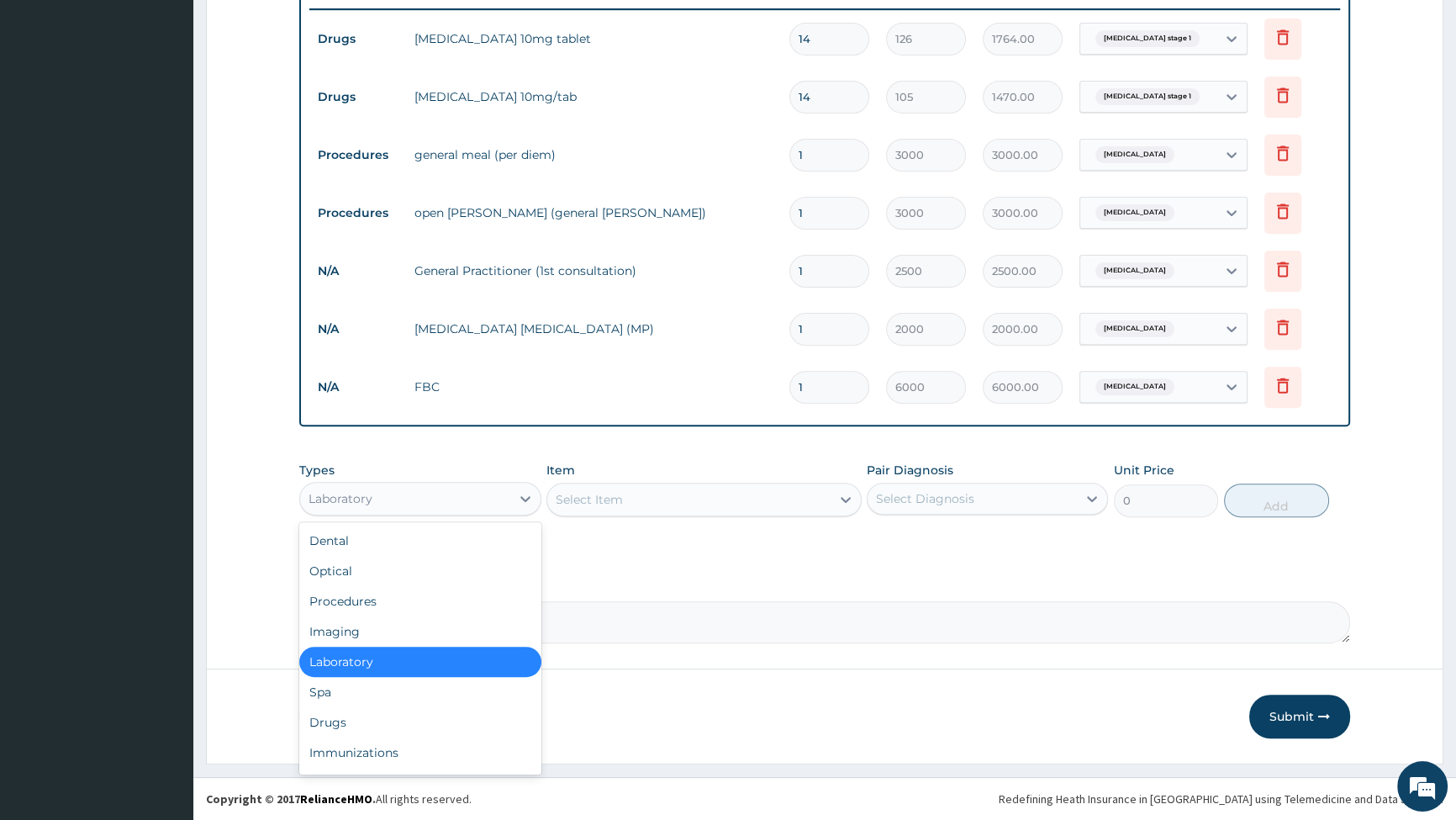
click at [421, 501] on div "Laboratory" at bounding box center [405, 499] width 209 height 27
click at [362, 723] on div "Drugs" at bounding box center [420, 723] width 241 height 30
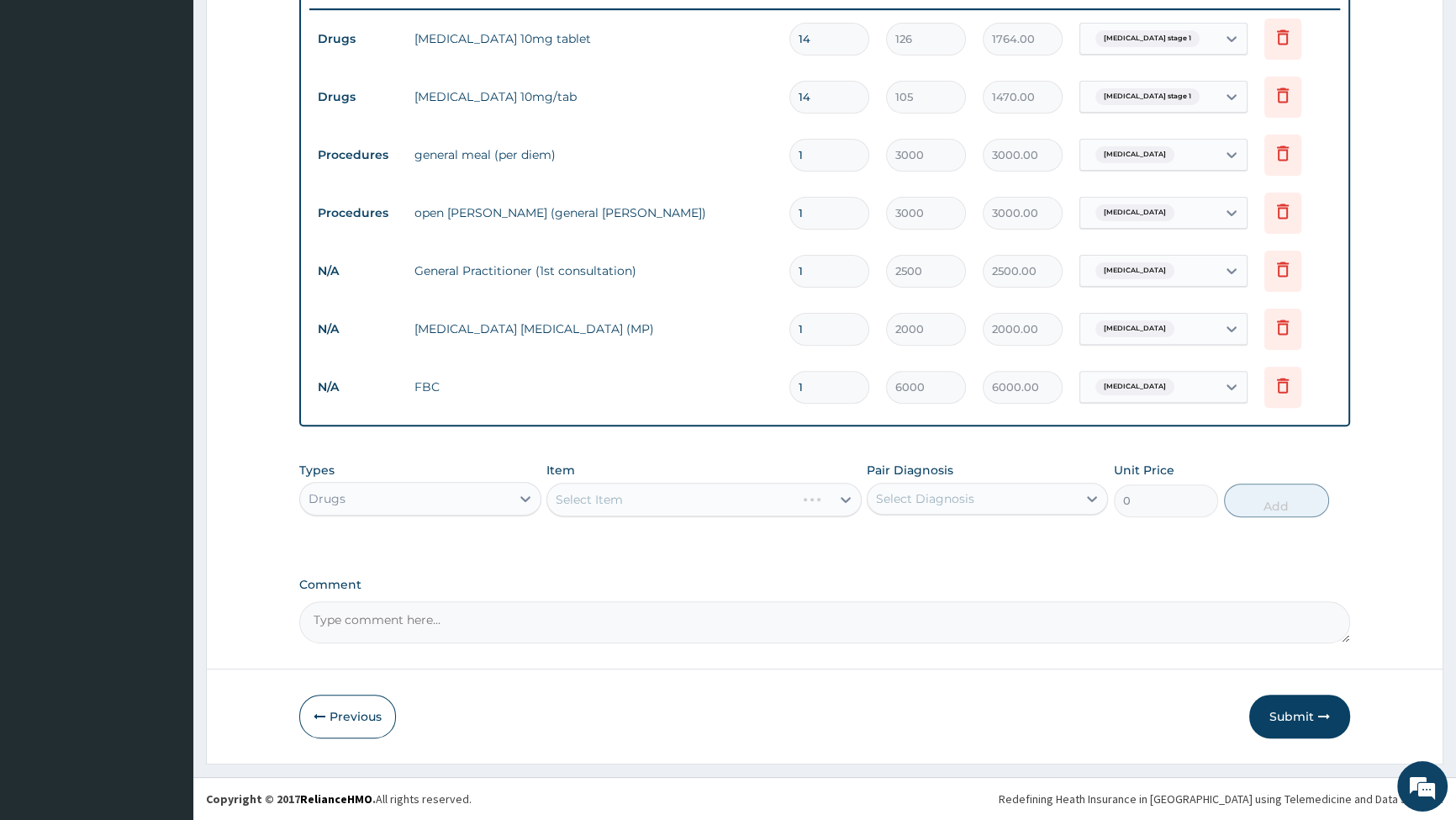
click at [598, 508] on div "Select Item" at bounding box center [704, 499] width 315 height 34
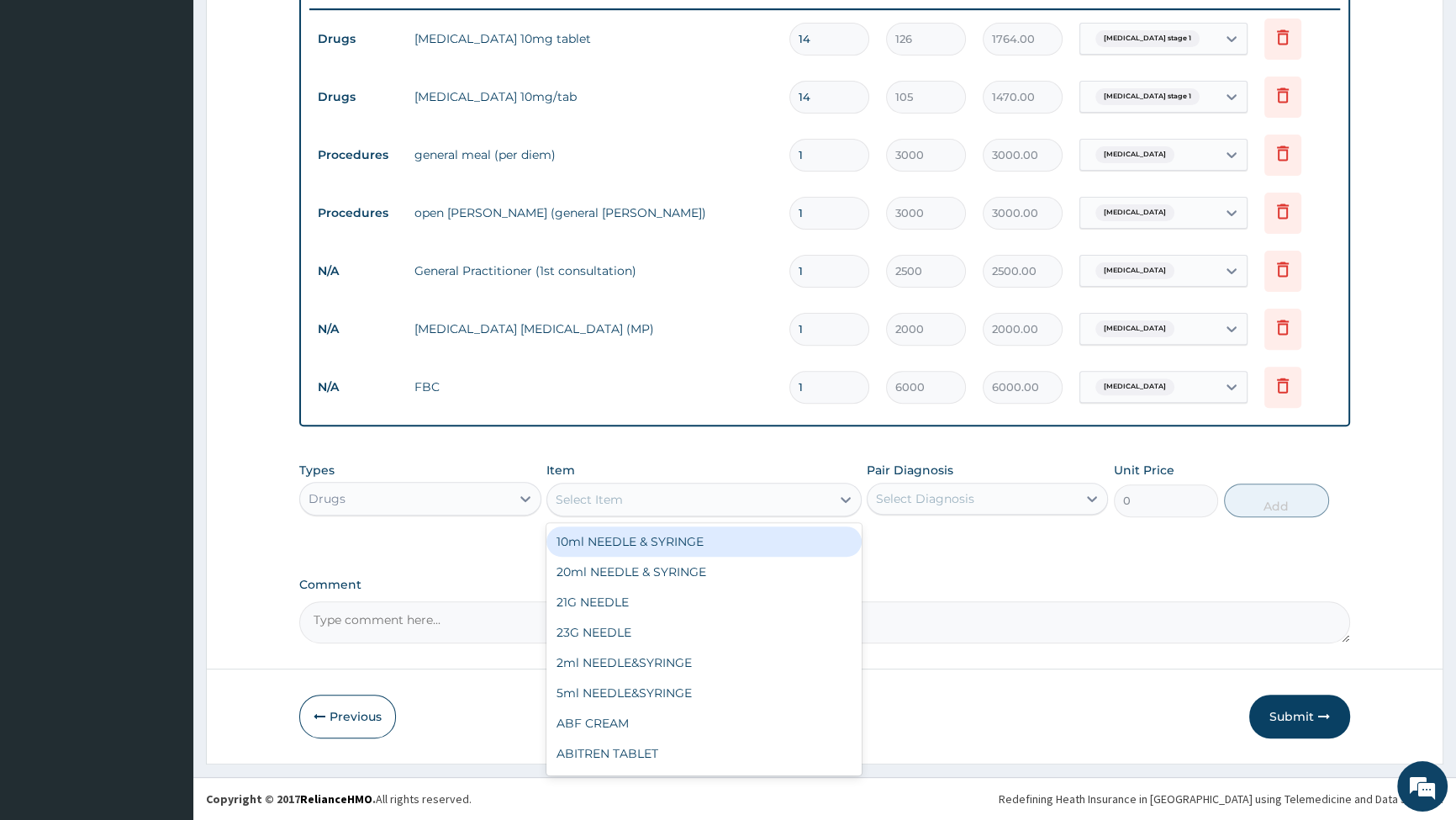
click at [602, 505] on div "Select Item" at bounding box center [589, 499] width 67 height 16
type input "ART"
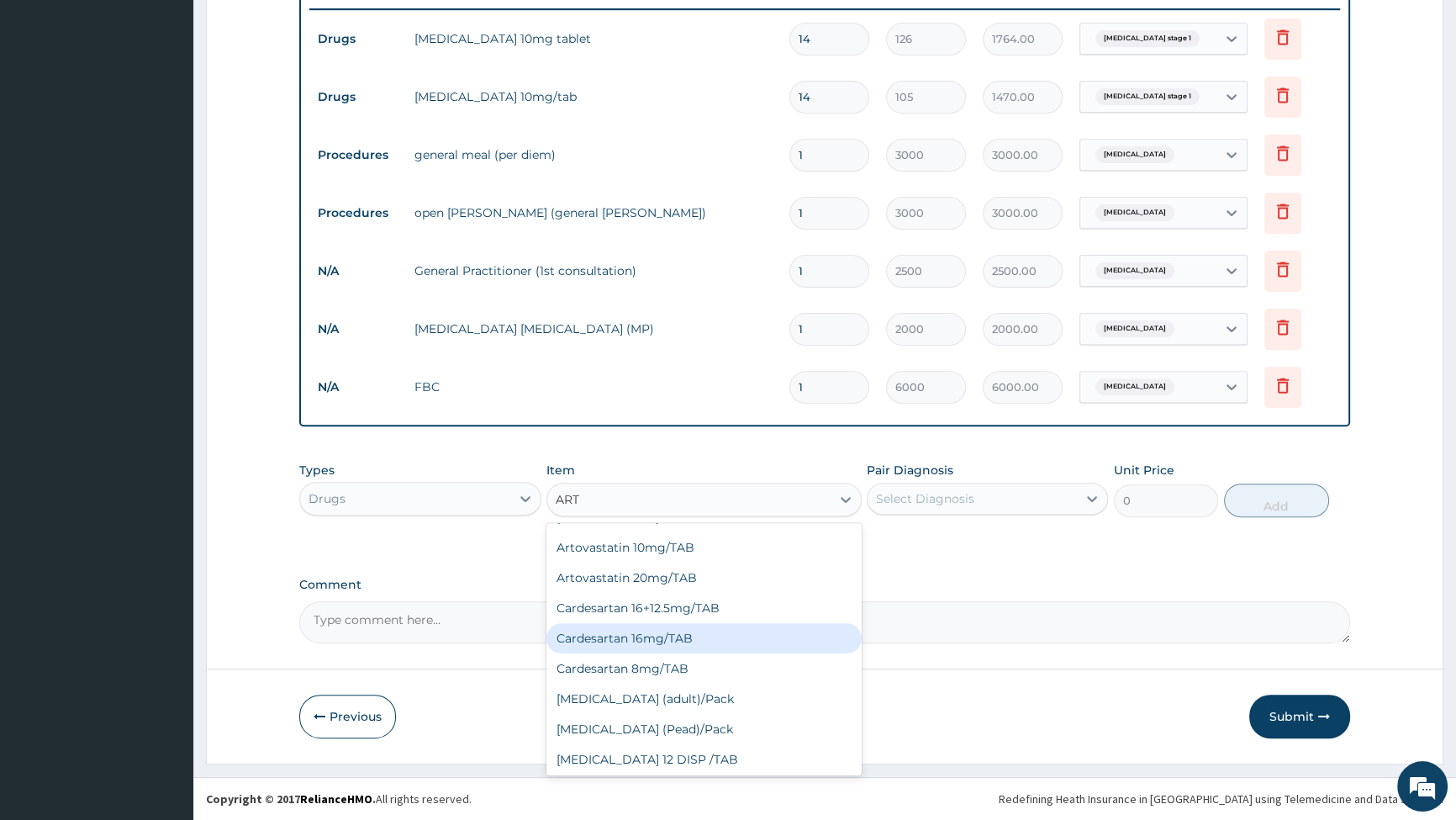
scroll to position [535, 0]
click at [656, 643] on div "[MEDICAL_DATA] (Pead)/Pack" at bounding box center [704, 642] width 315 height 30
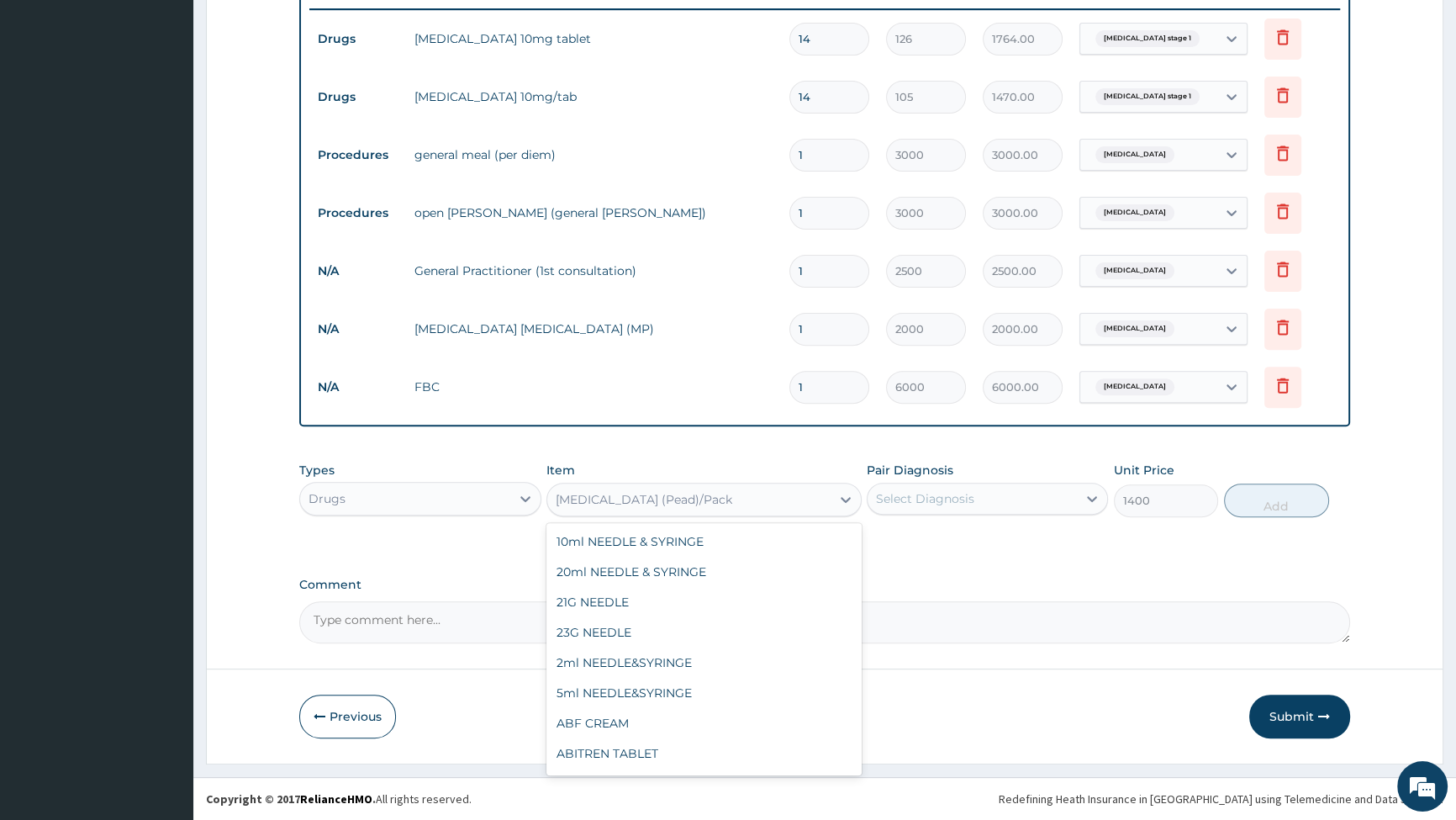
click at [710, 496] on div "[MEDICAL_DATA] (Pead)/Pack" at bounding box center [688, 500] width 283 height 27
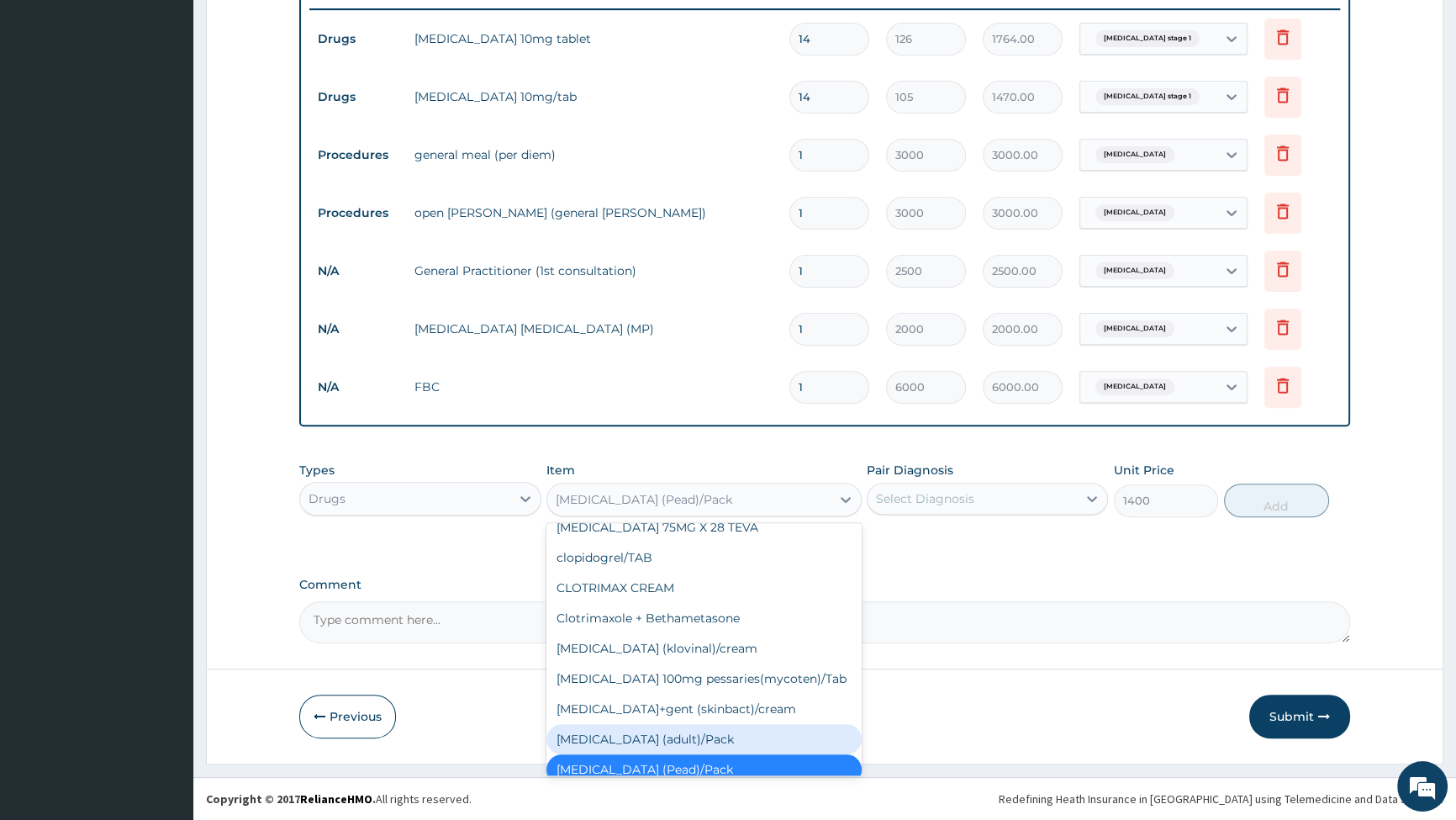
click at [668, 724] on div "[MEDICAL_DATA] (adult)/Pack" at bounding box center [704, 739] width 315 height 30
type input "1540"
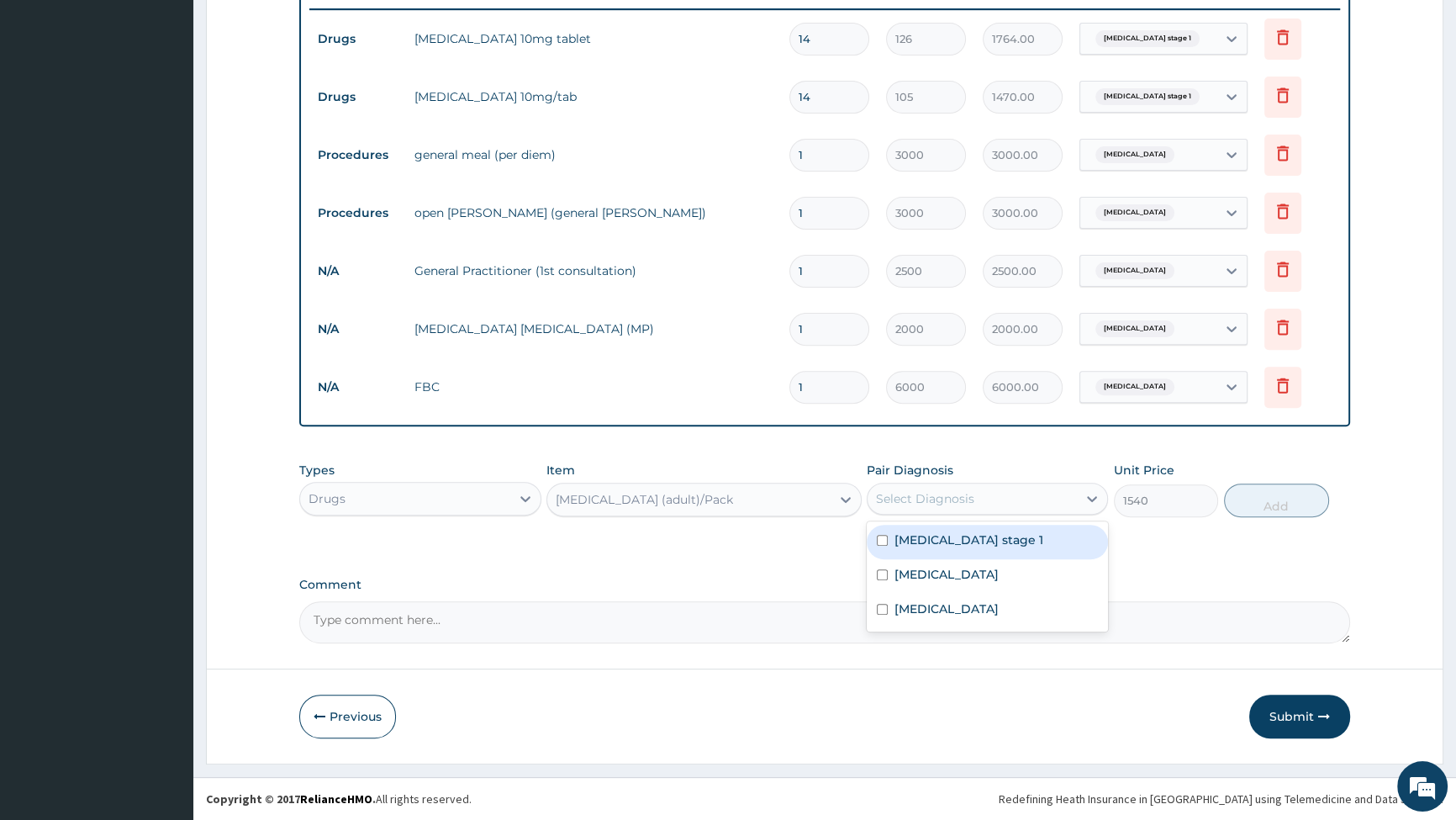
click at [925, 505] on div "Select Diagnosis" at bounding box center [925, 498] width 98 height 16
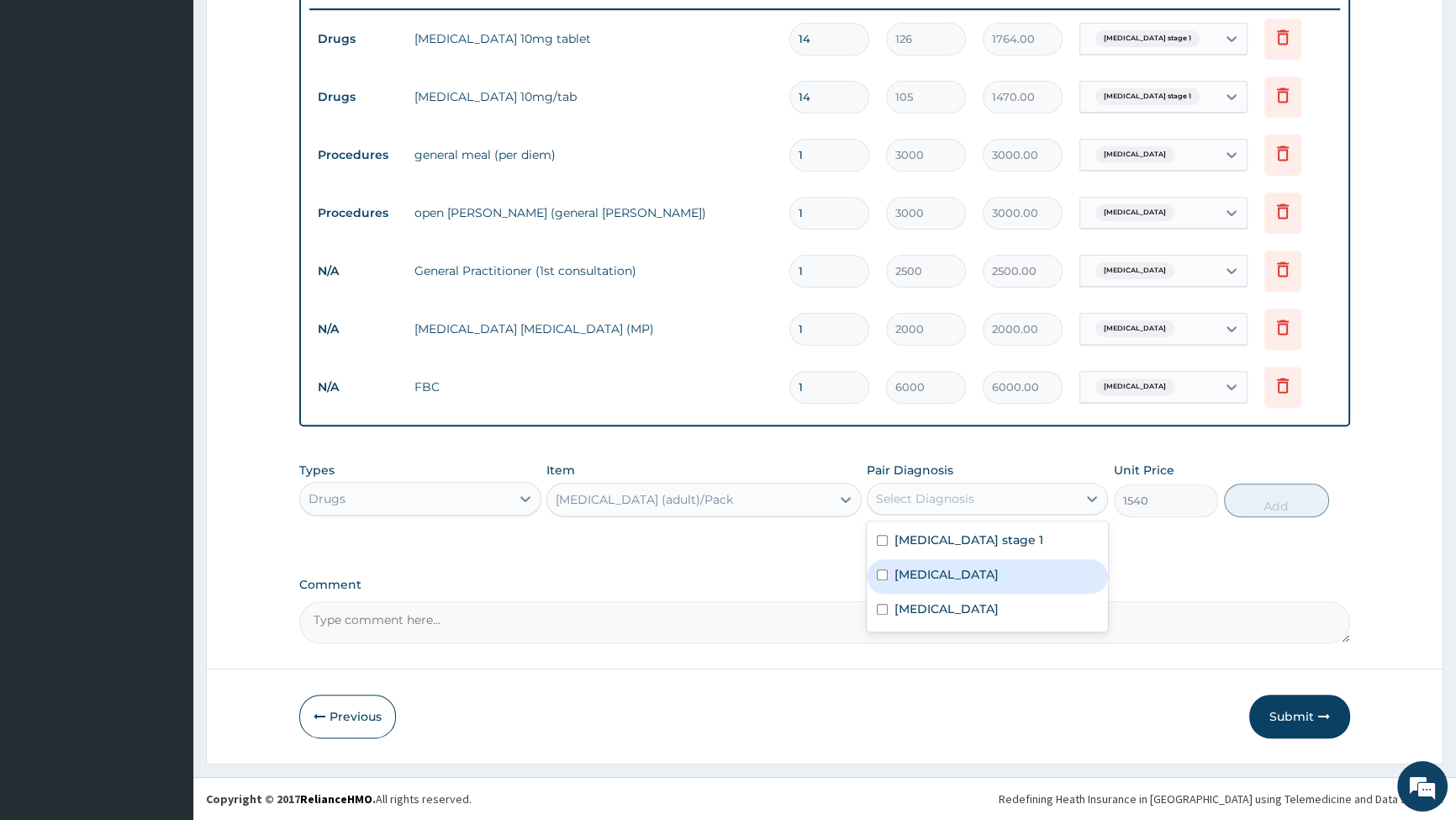
click at [881, 576] on input "checkbox" at bounding box center [882, 575] width 11 height 11
checkbox input "true"
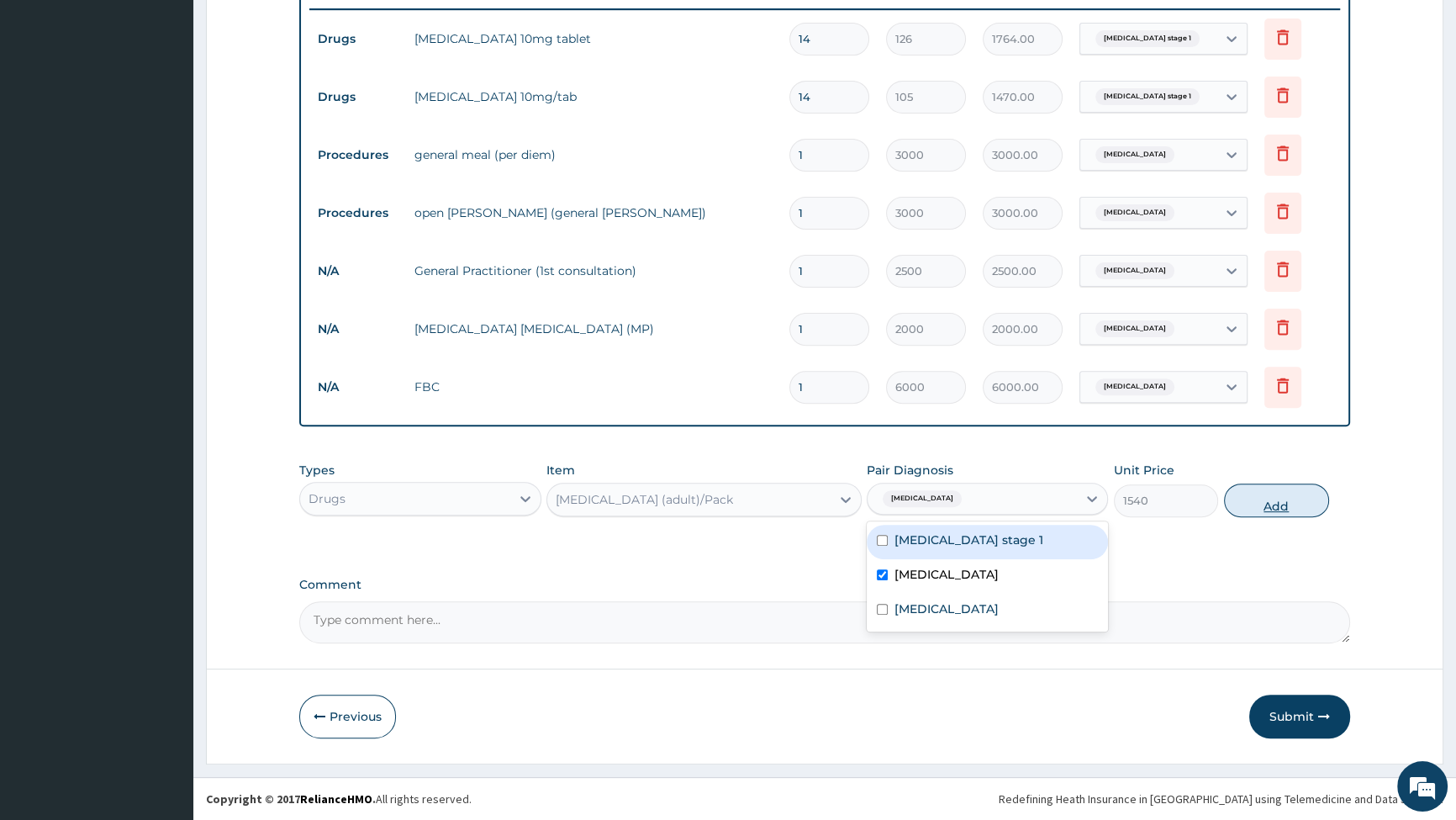
click at [1286, 509] on button "Add" at bounding box center [1277, 500] width 105 height 34
type input "0"
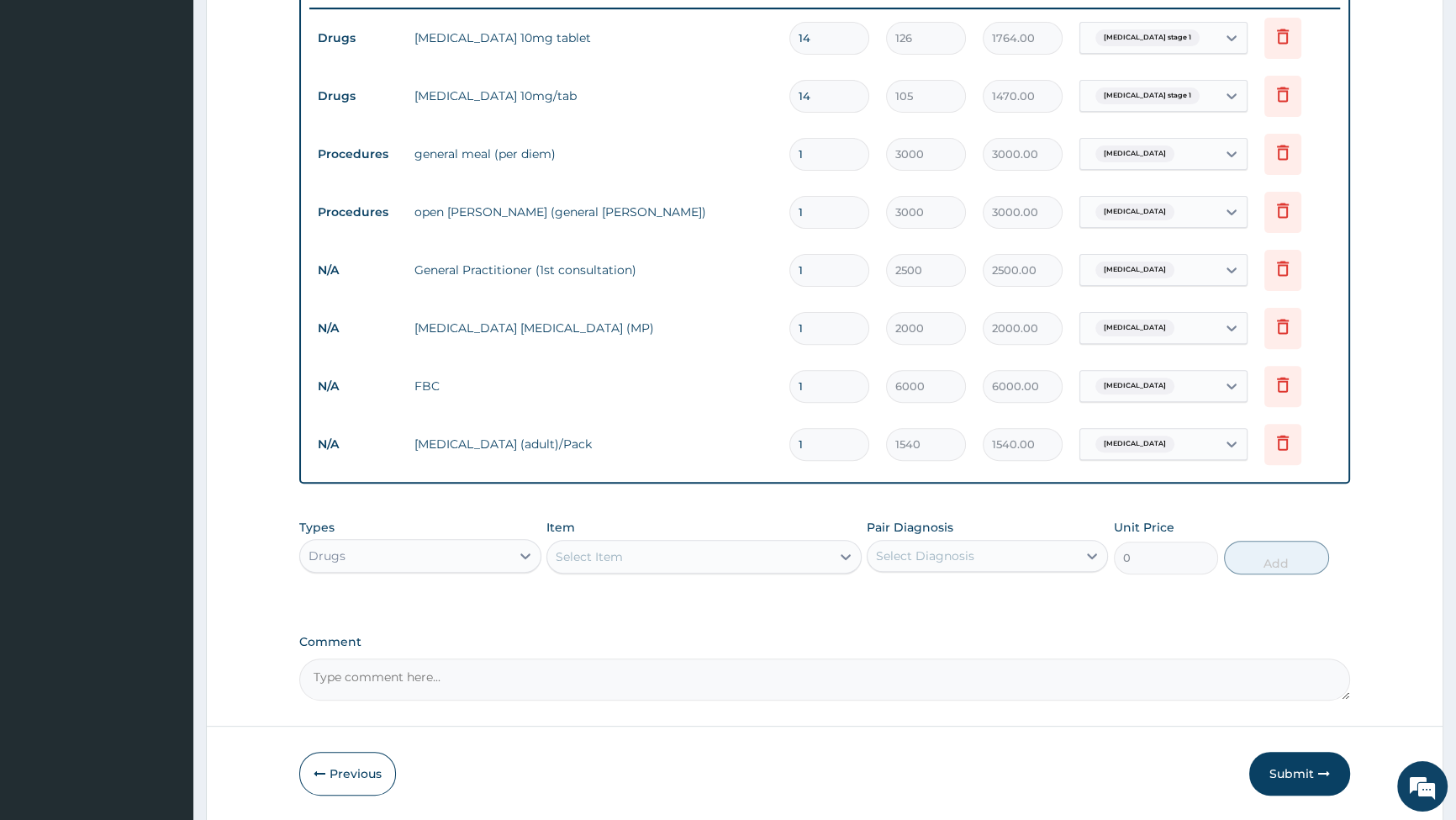
click at [598, 562] on div "Select Item" at bounding box center [589, 557] width 67 height 16
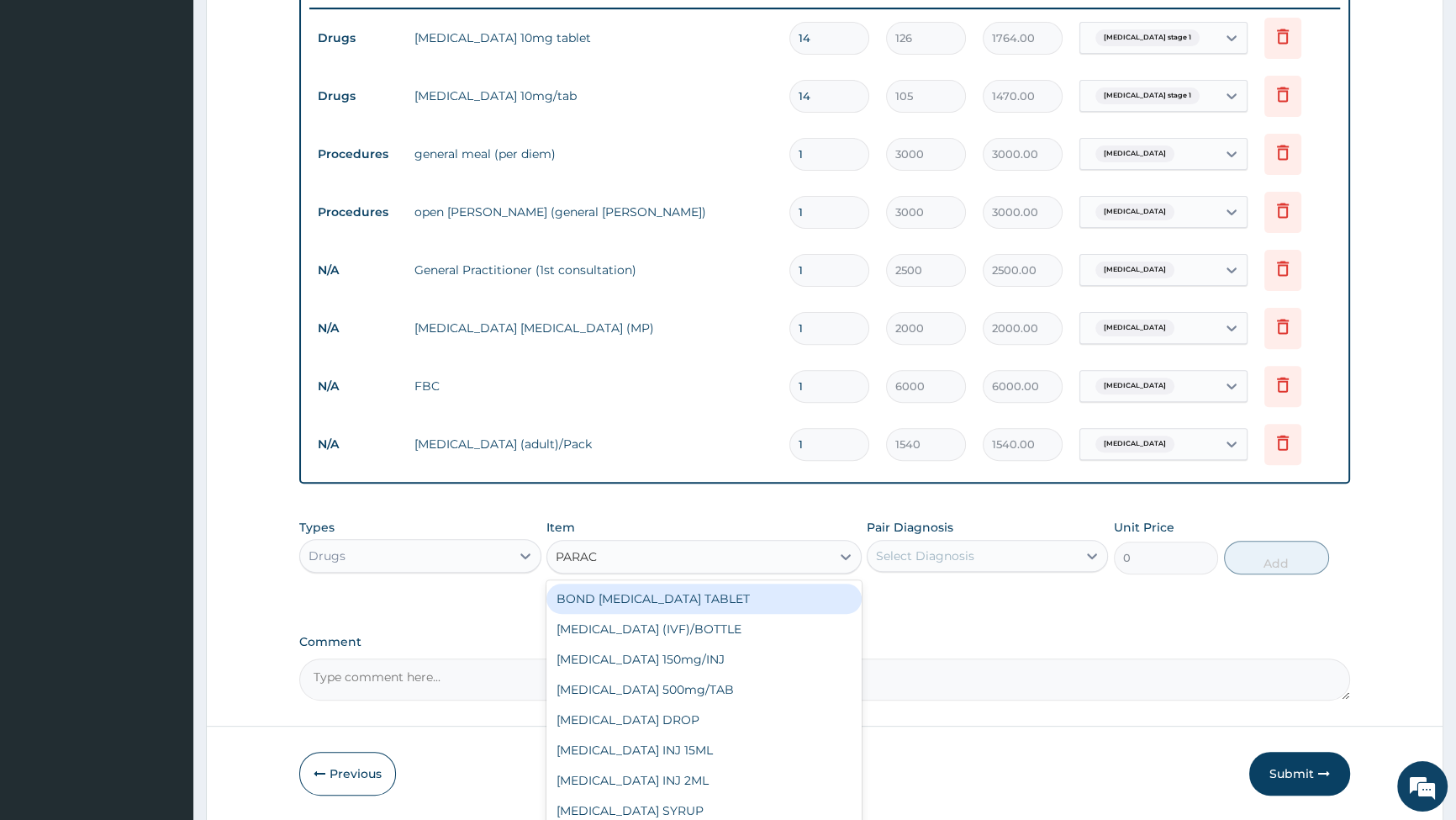
type input "PARACE"
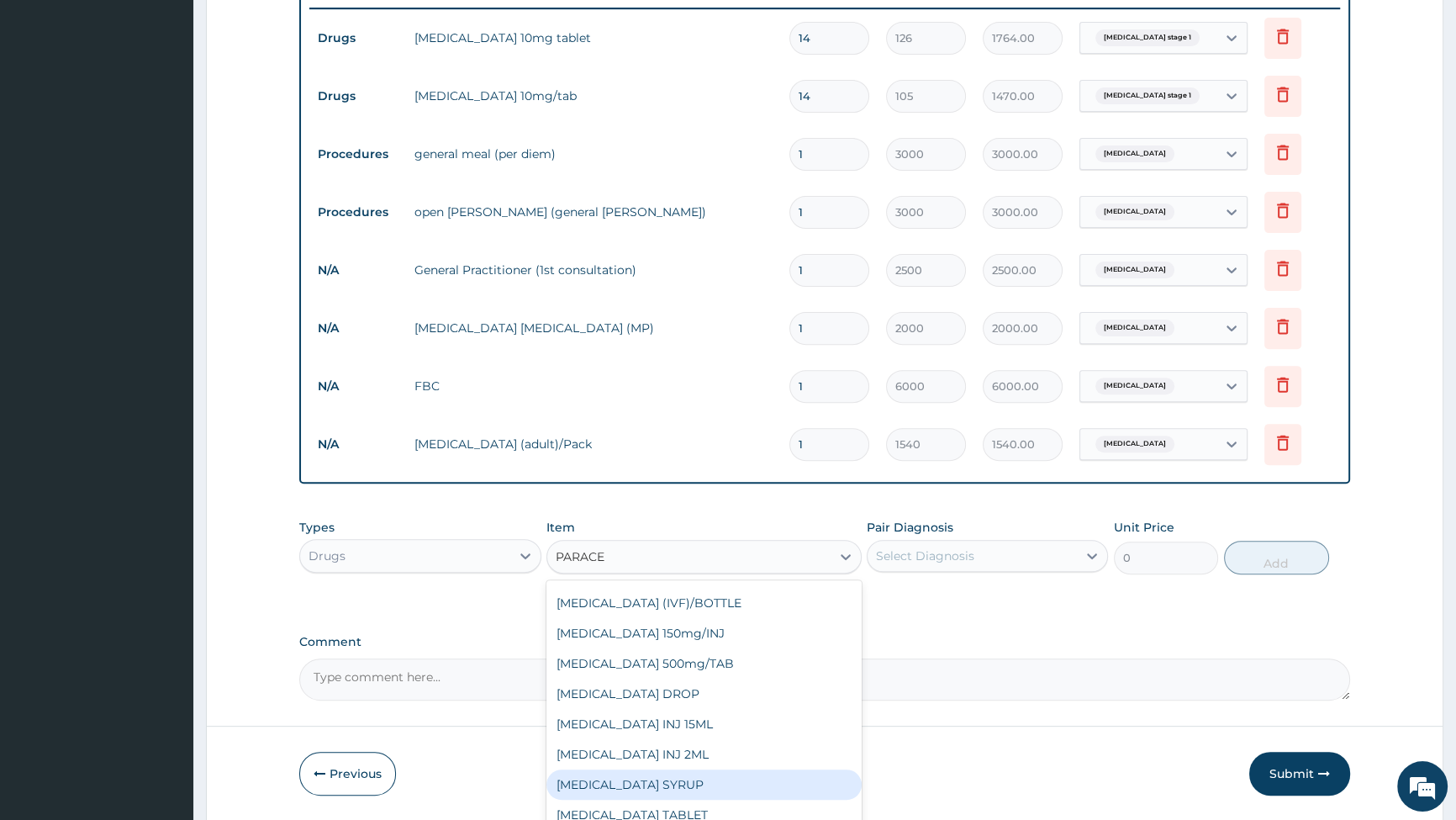
scroll to position [0, 0]
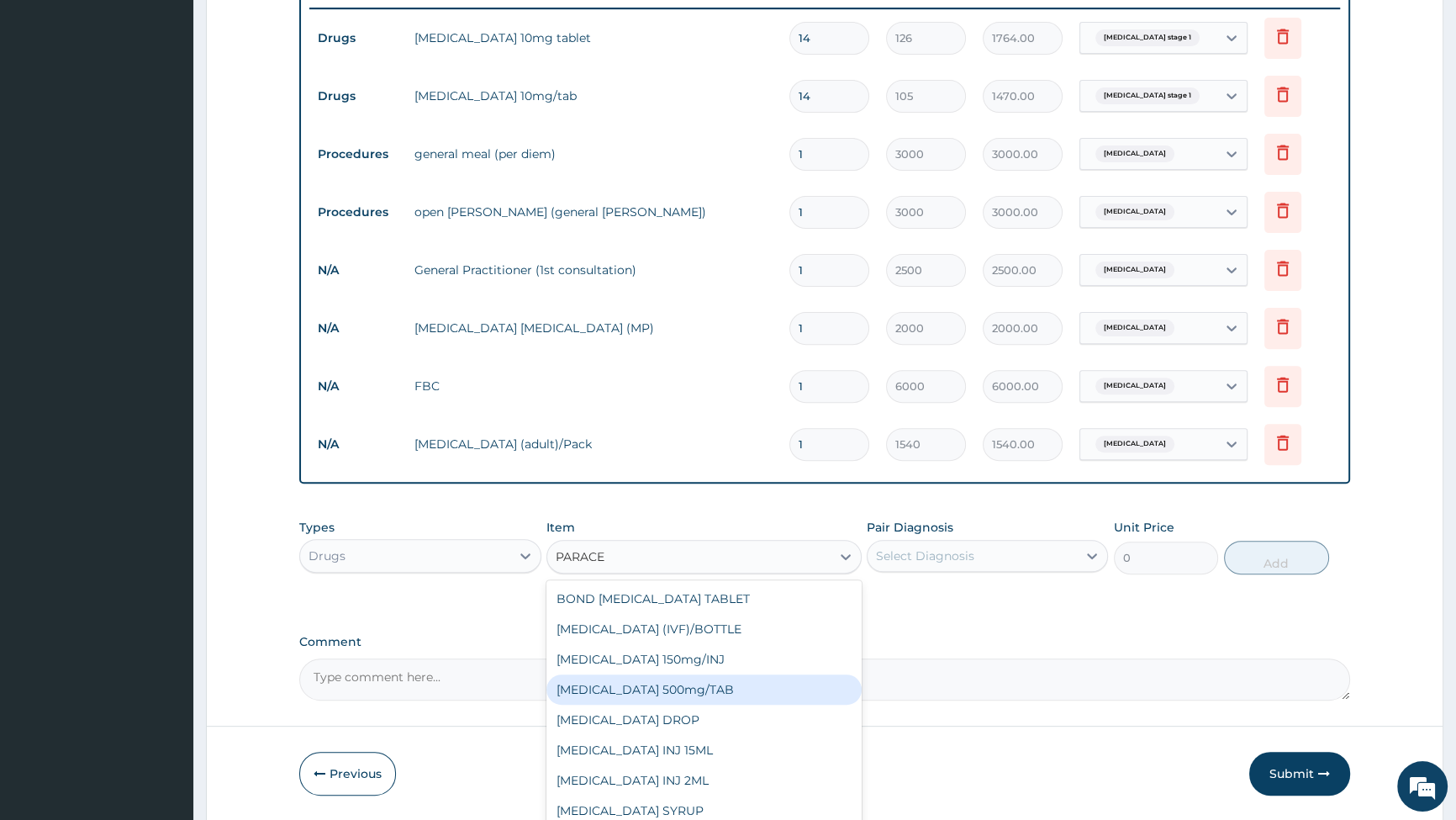
click at [693, 694] on div "[MEDICAL_DATA] 500mg/TAB" at bounding box center [704, 690] width 315 height 30
type input "14"
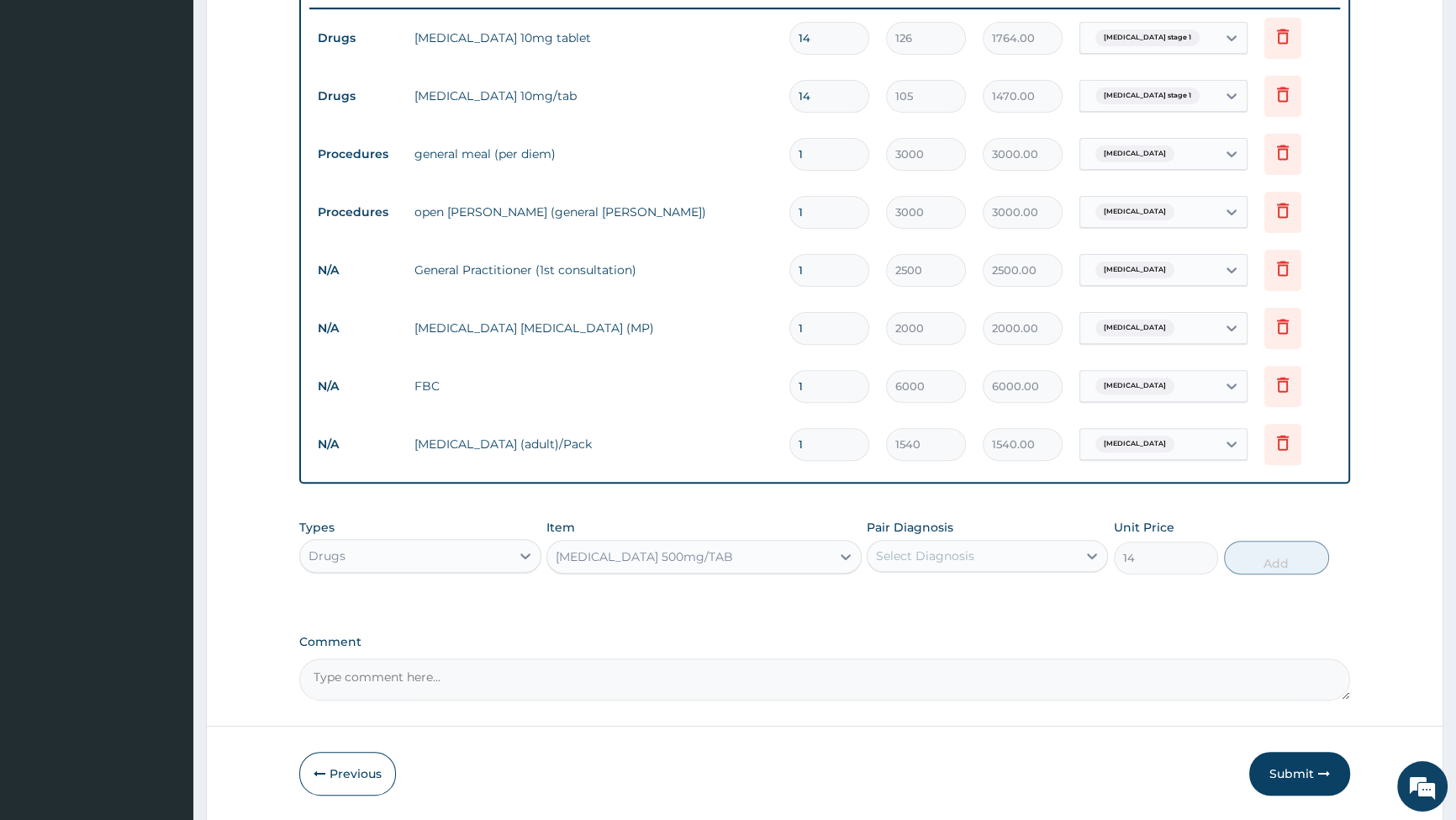
click at [946, 555] on div "Select Diagnosis" at bounding box center [925, 556] width 98 height 16
click at [877, 631] on input "checkbox" at bounding box center [882, 632] width 11 height 11
checkbox input "true"
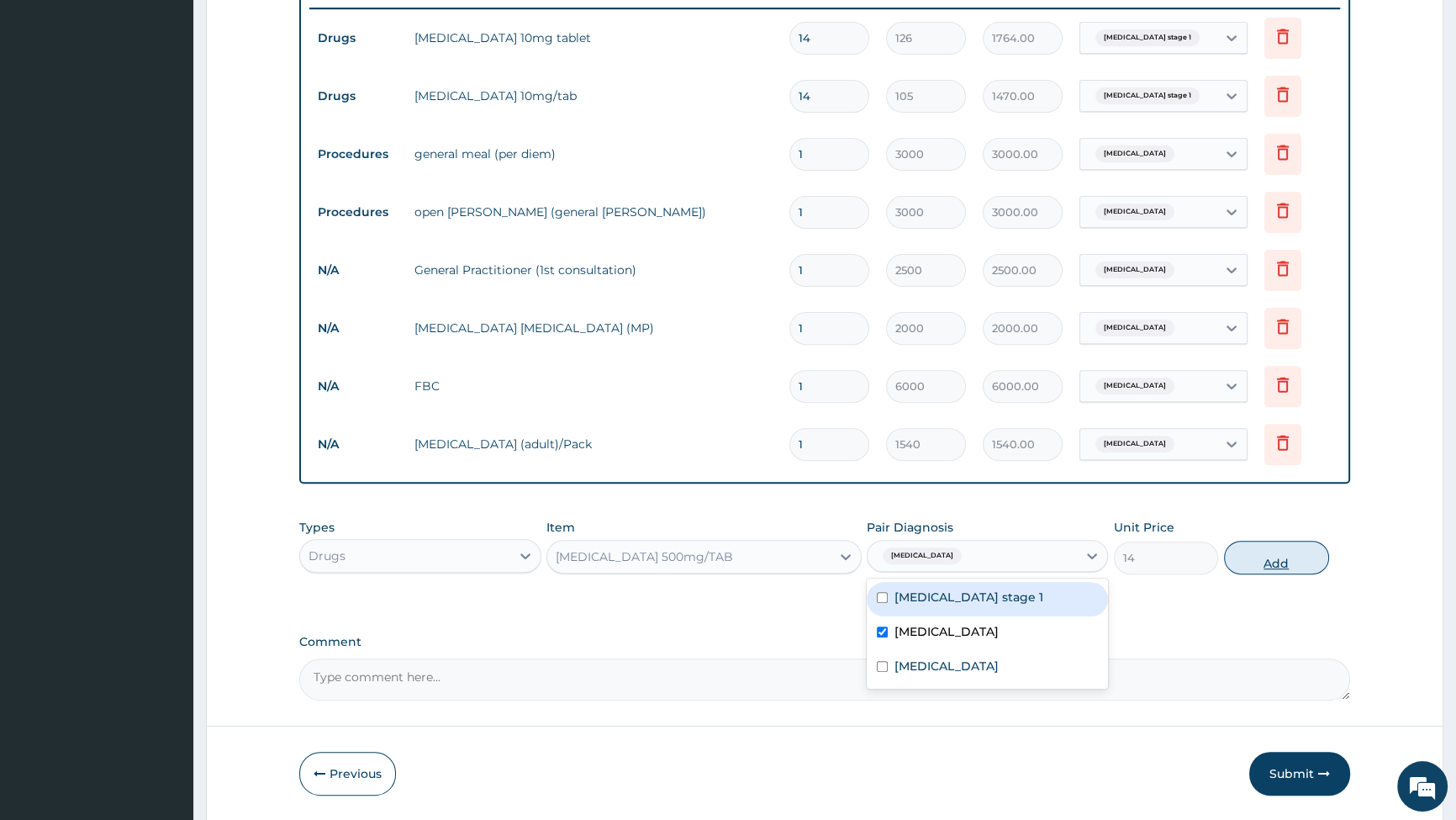
click at [1280, 568] on button "Add" at bounding box center [1277, 558] width 105 height 34
type input "0"
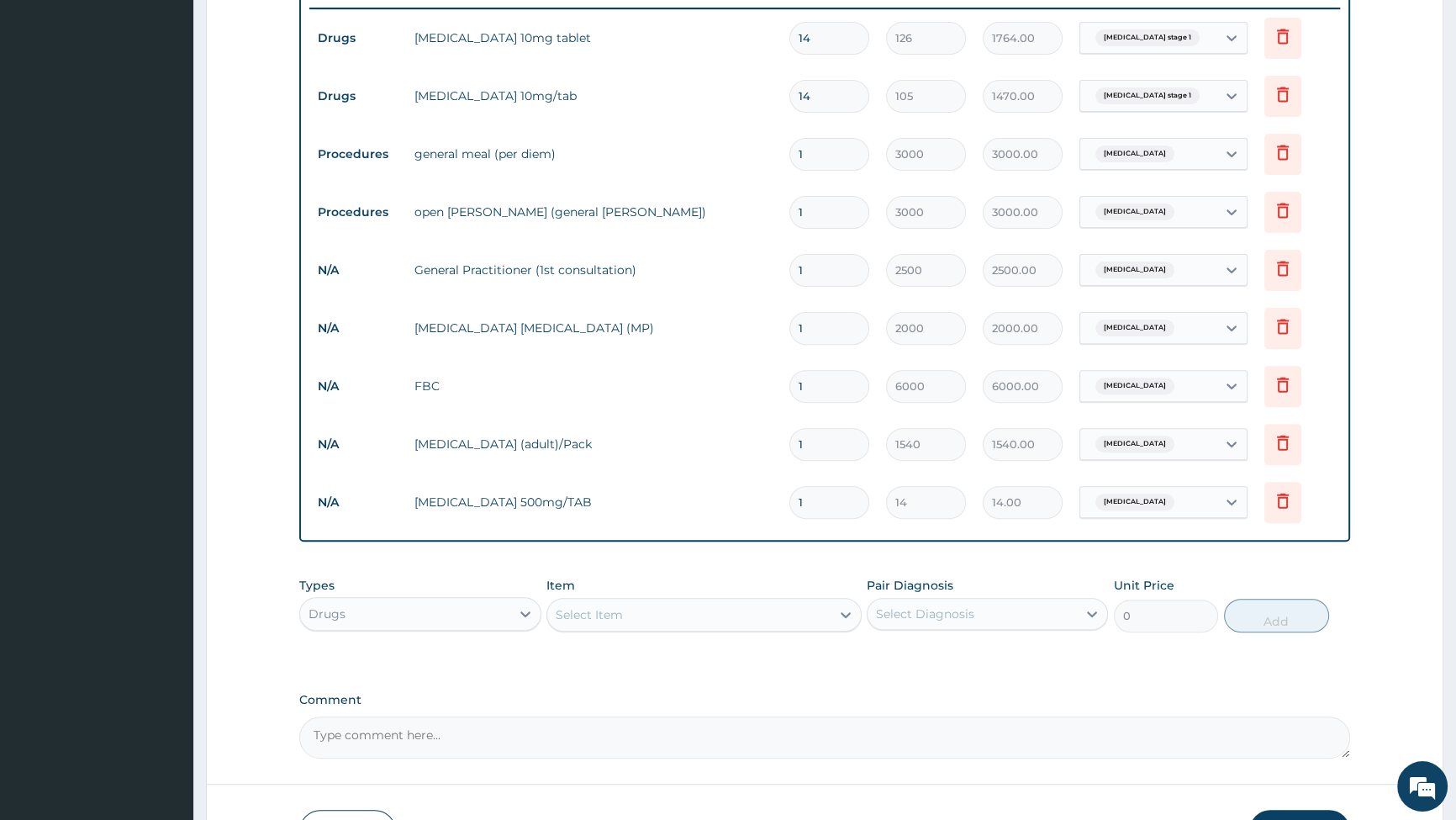
type input "18"
type input "252.00"
type input "18"
click at [633, 612] on div "Select Item" at bounding box center [688, 615] width 283 height 27
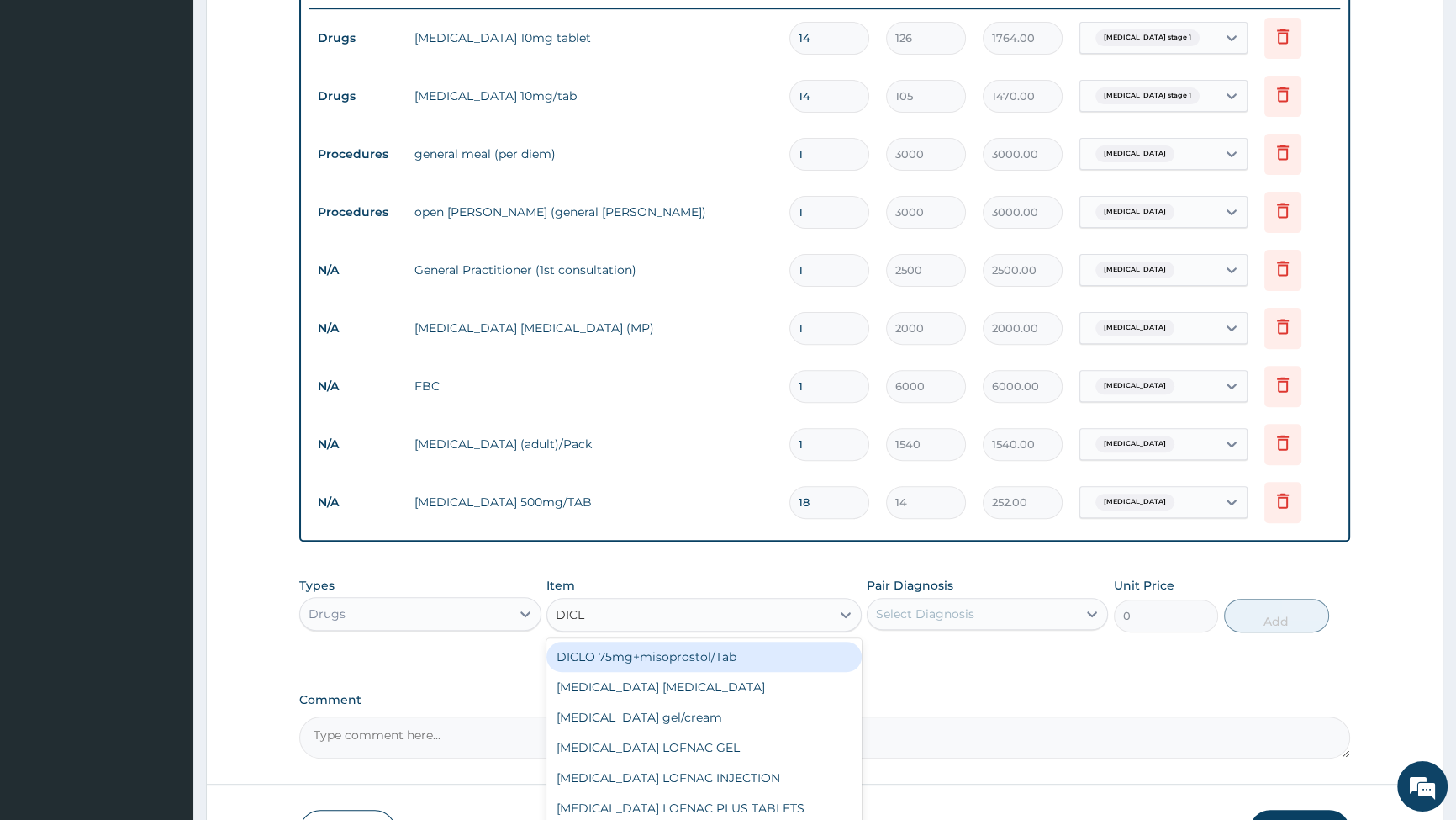
type input "DICLO"
type input "350"
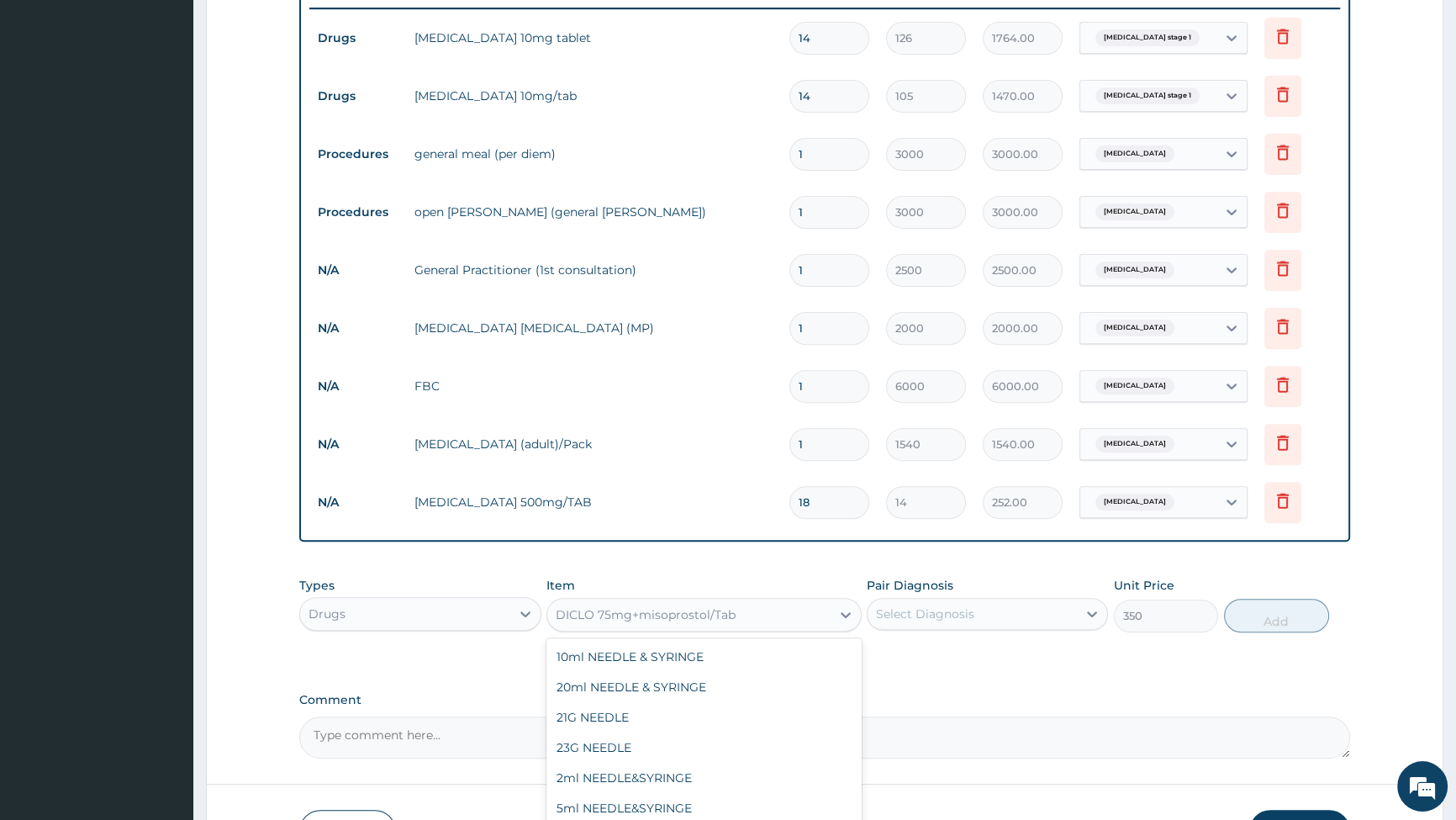
click at [712, 618] on div "DICLO 75mg+misoprostol/Tab" at bounding box center [646, 615] width 180 height 16
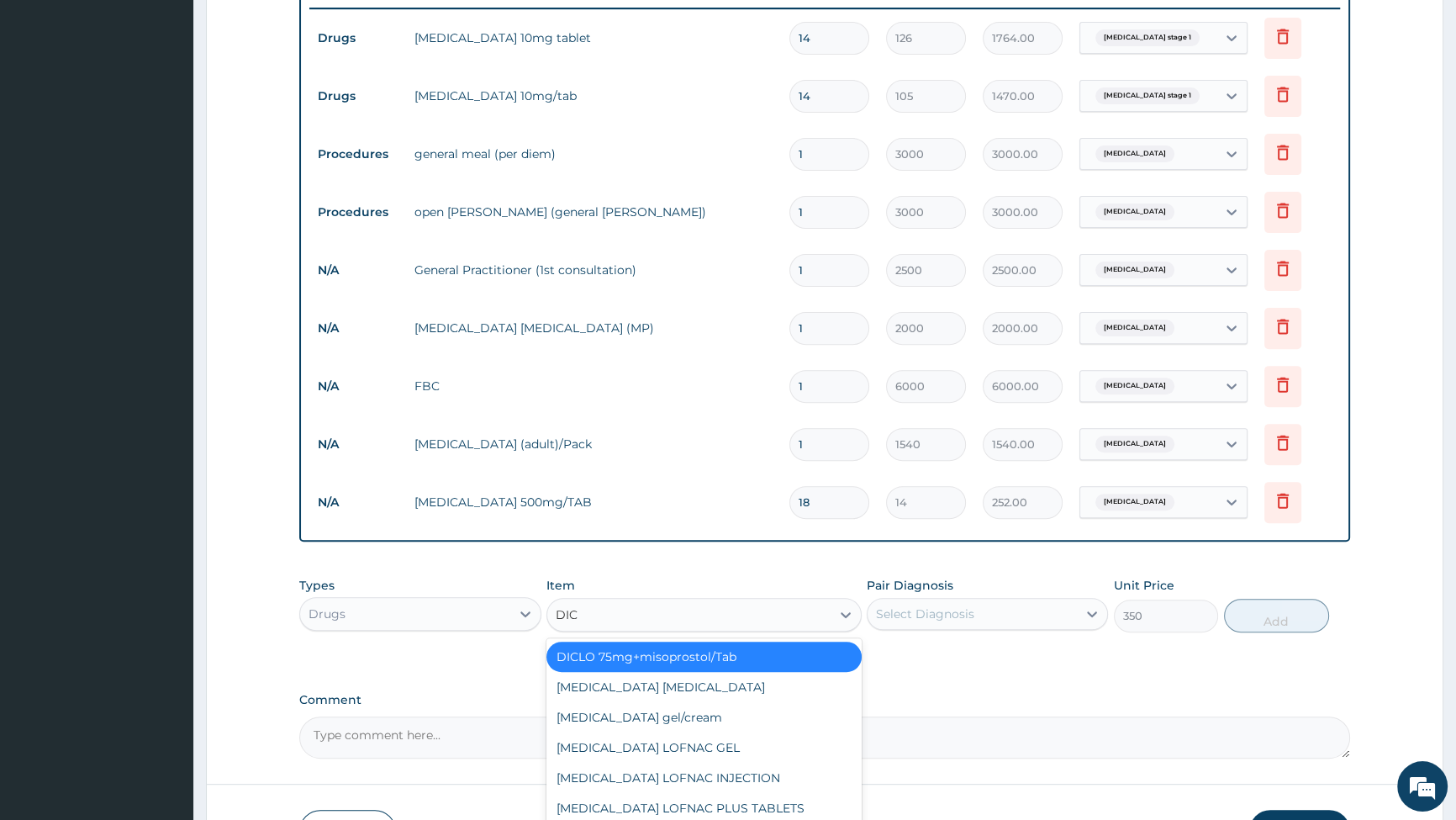
type input "DICL"
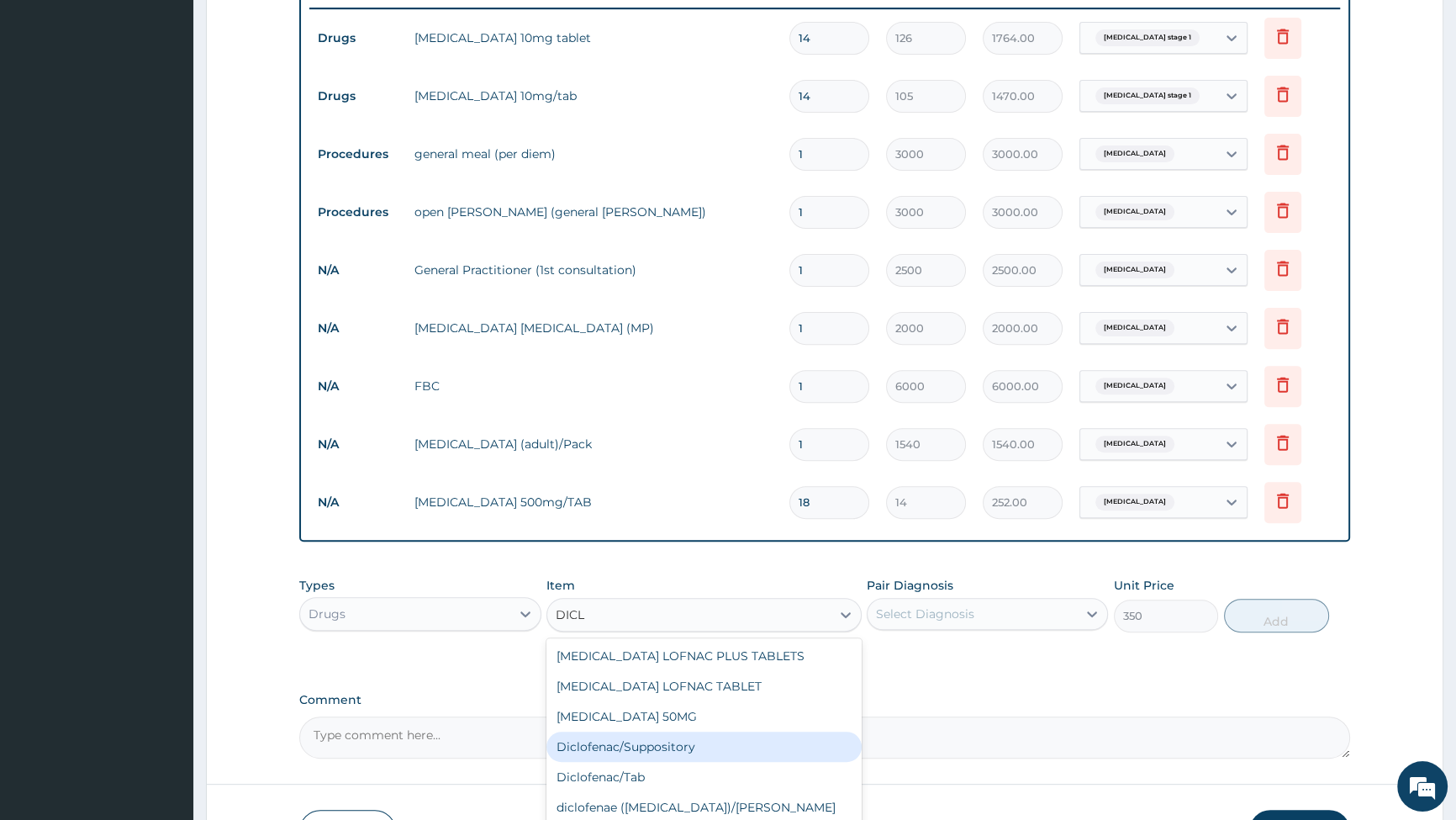
scroll to position [178, 0]
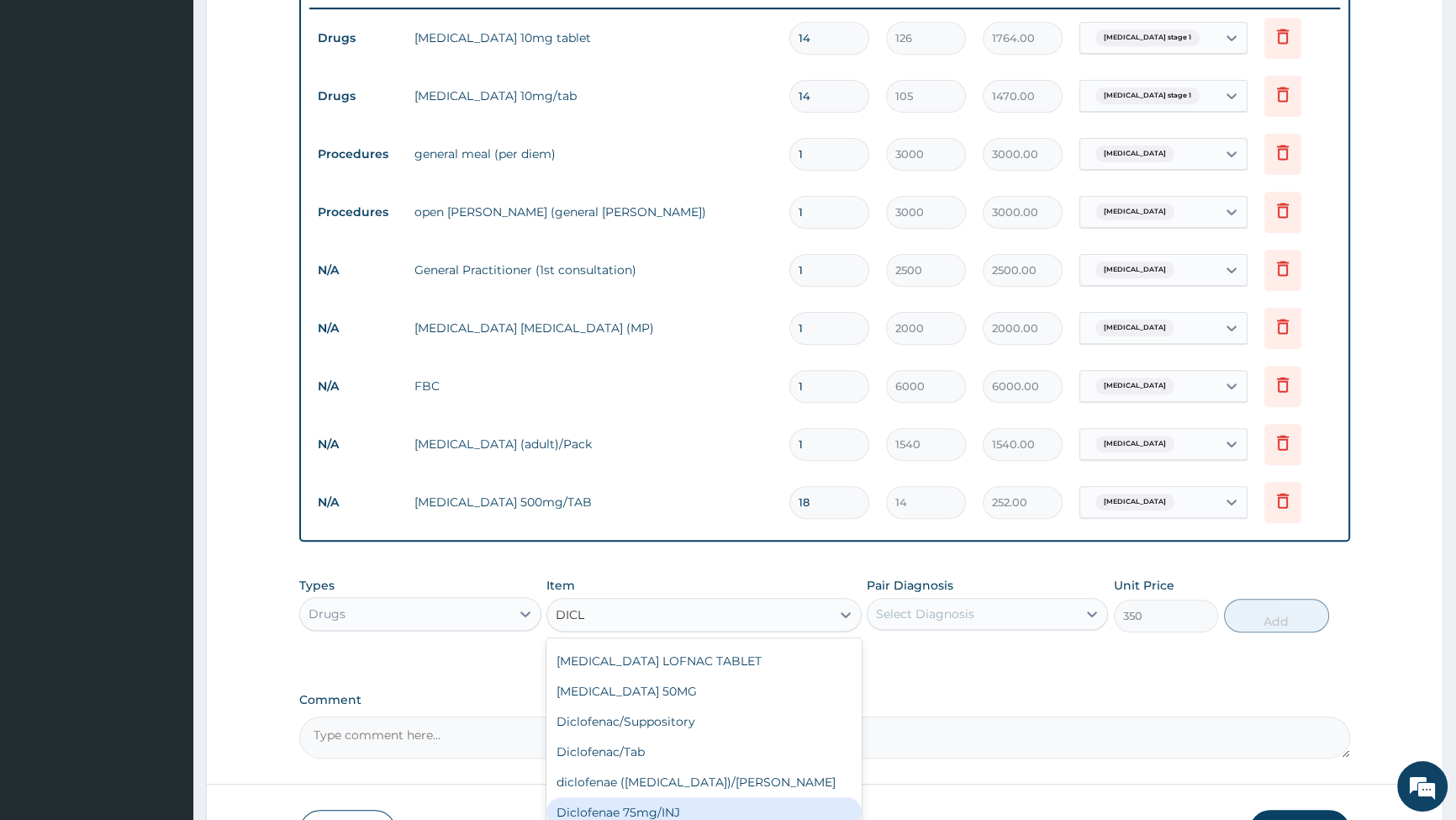
click at [647, 807] on div "Diclofenae 75mg/INJ" at bounding box center [704, 812] width 315 height 30
type input "420"
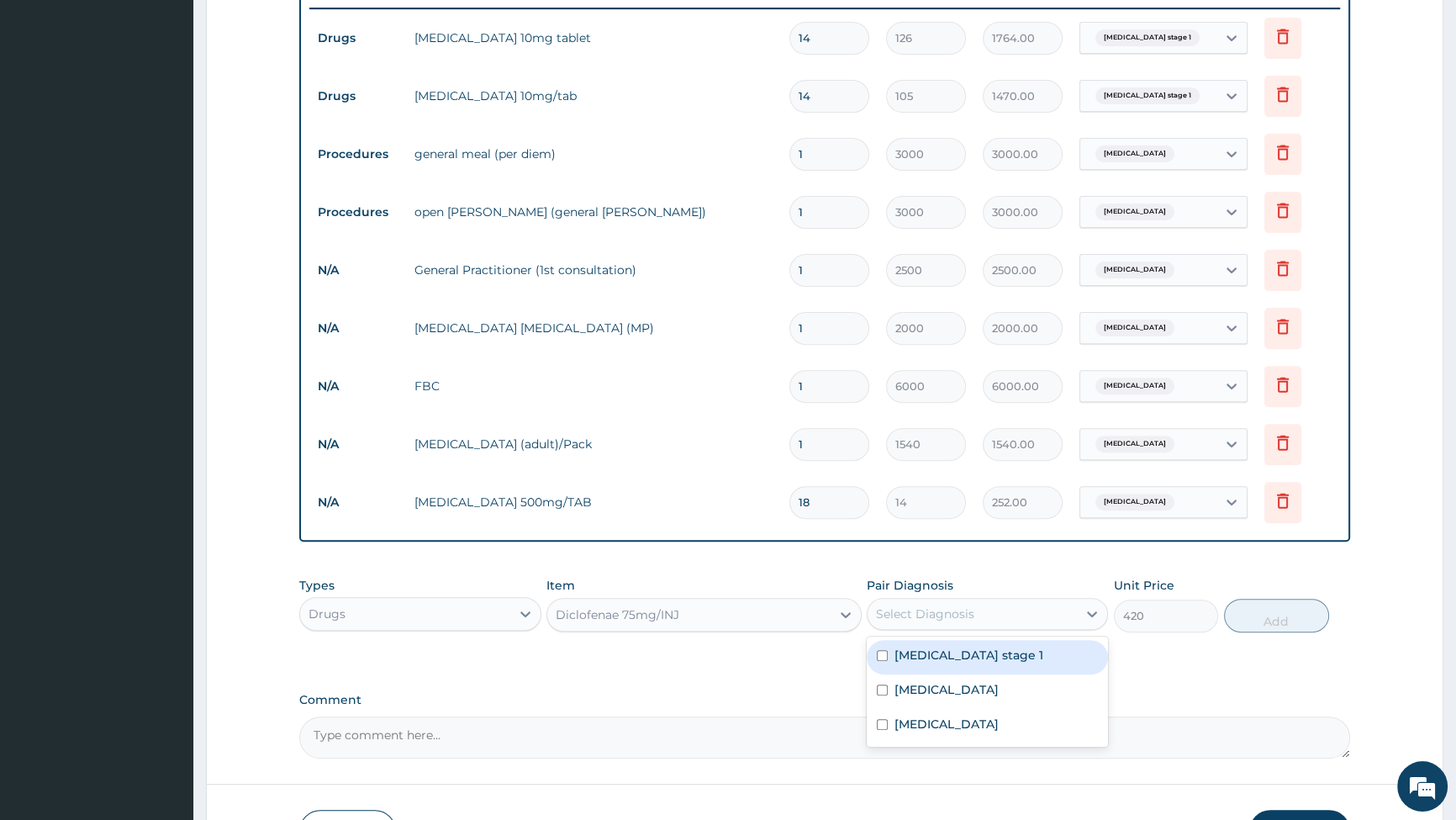
click at [952, 607] on div "Select Diagnosis" at bounding box center [925, 614] width 98 height 16
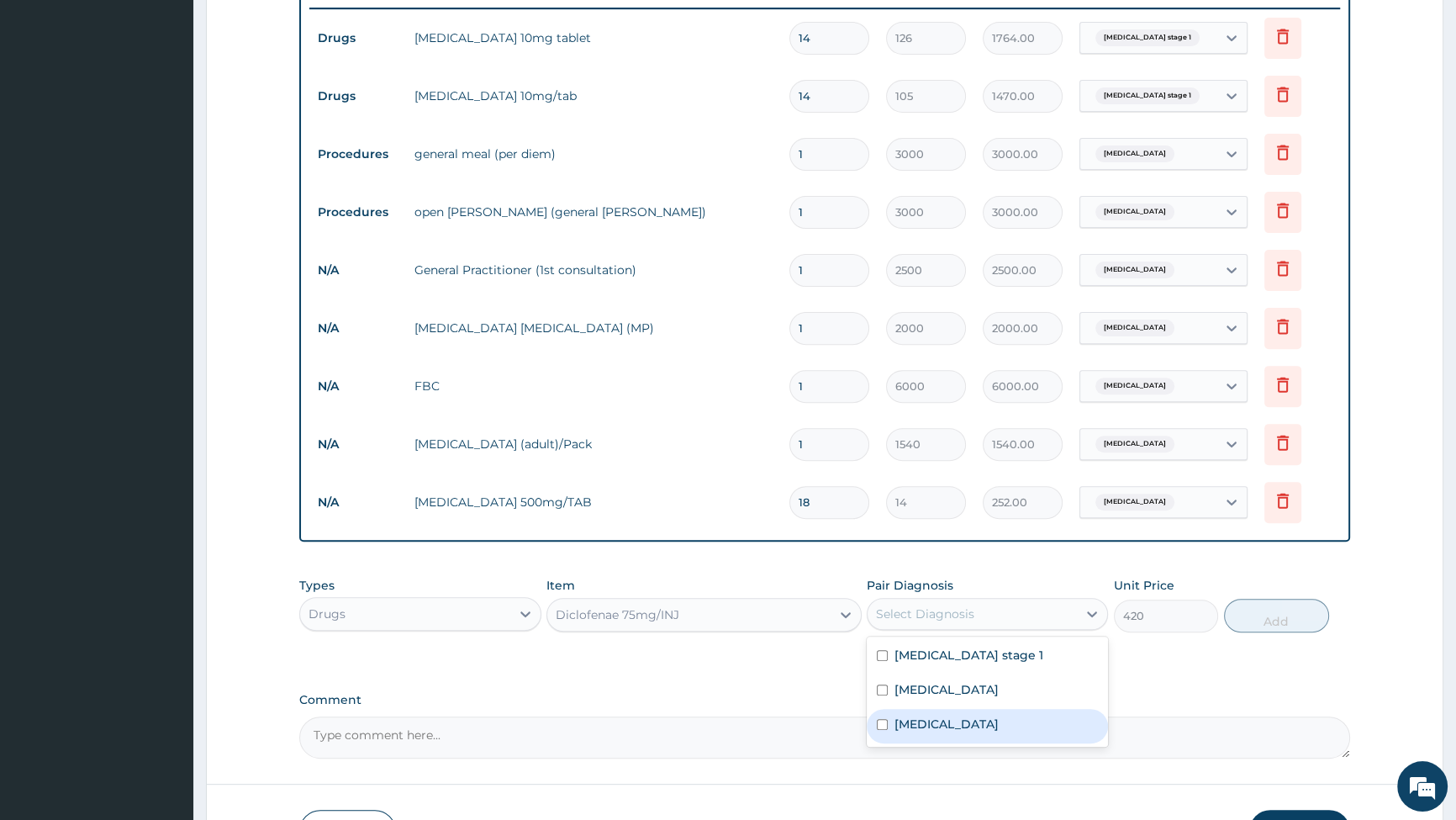
click at [890, 727] on div "[MEDICAL_DATA]" at bounding box center [987, 726] width 241 height 35
checkbox input "true"
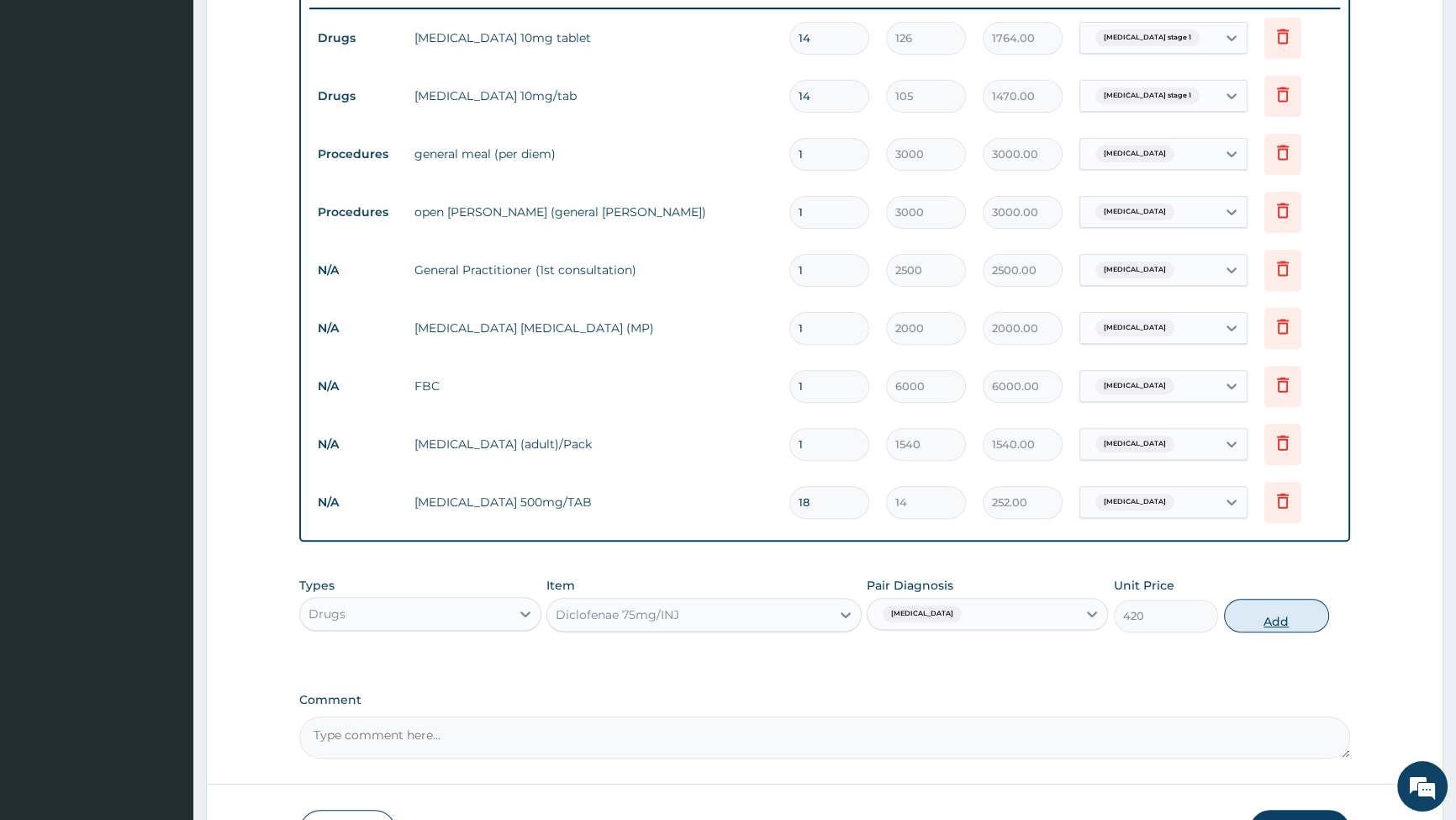
click at [1280, 624] on button "Add" at bounding box center [1277, 616] width 105 height 34
type input "0"
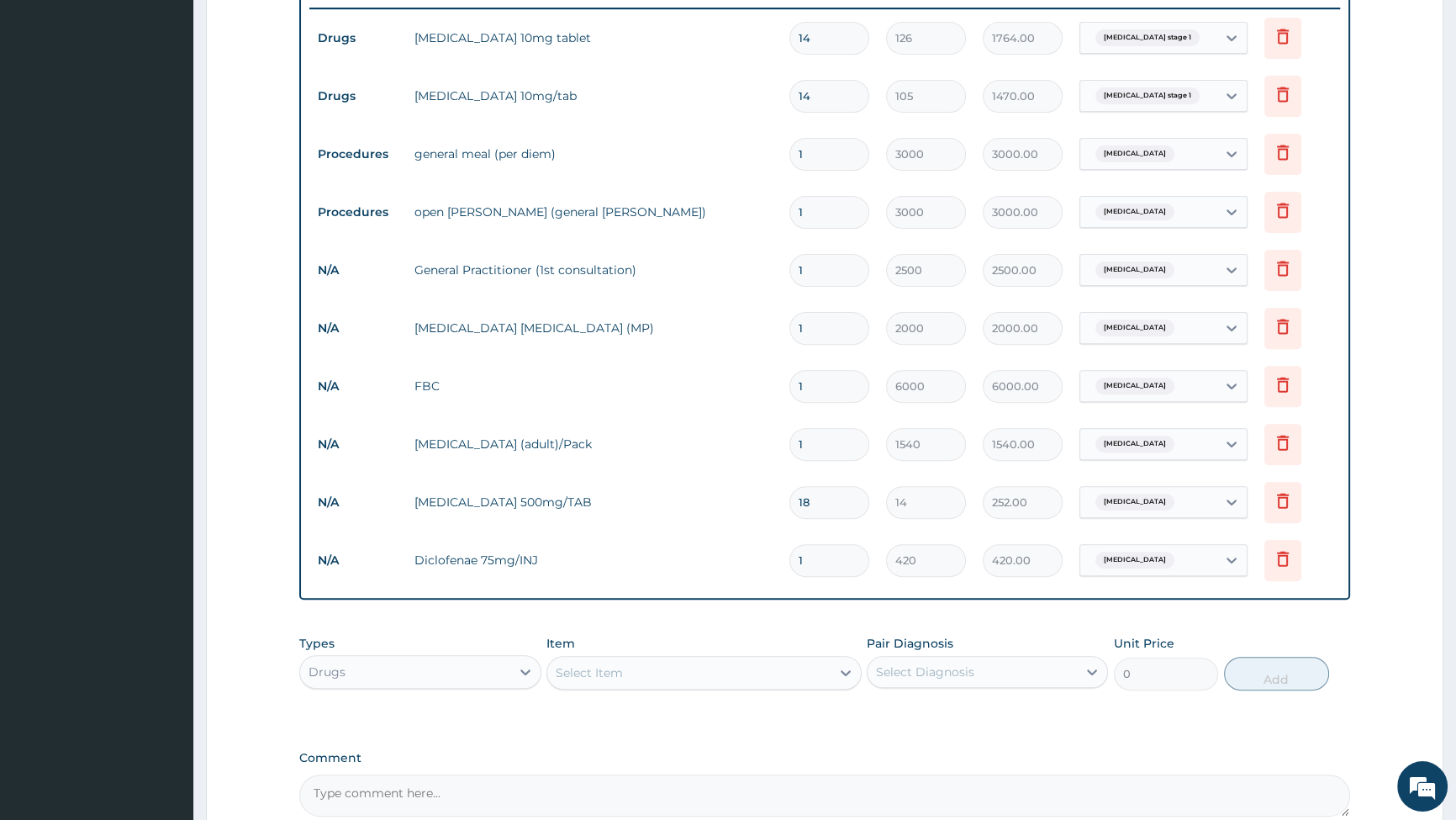
click at [612, 678] on div "Select Item" at bounding box center [589, 673] width 67 height 16
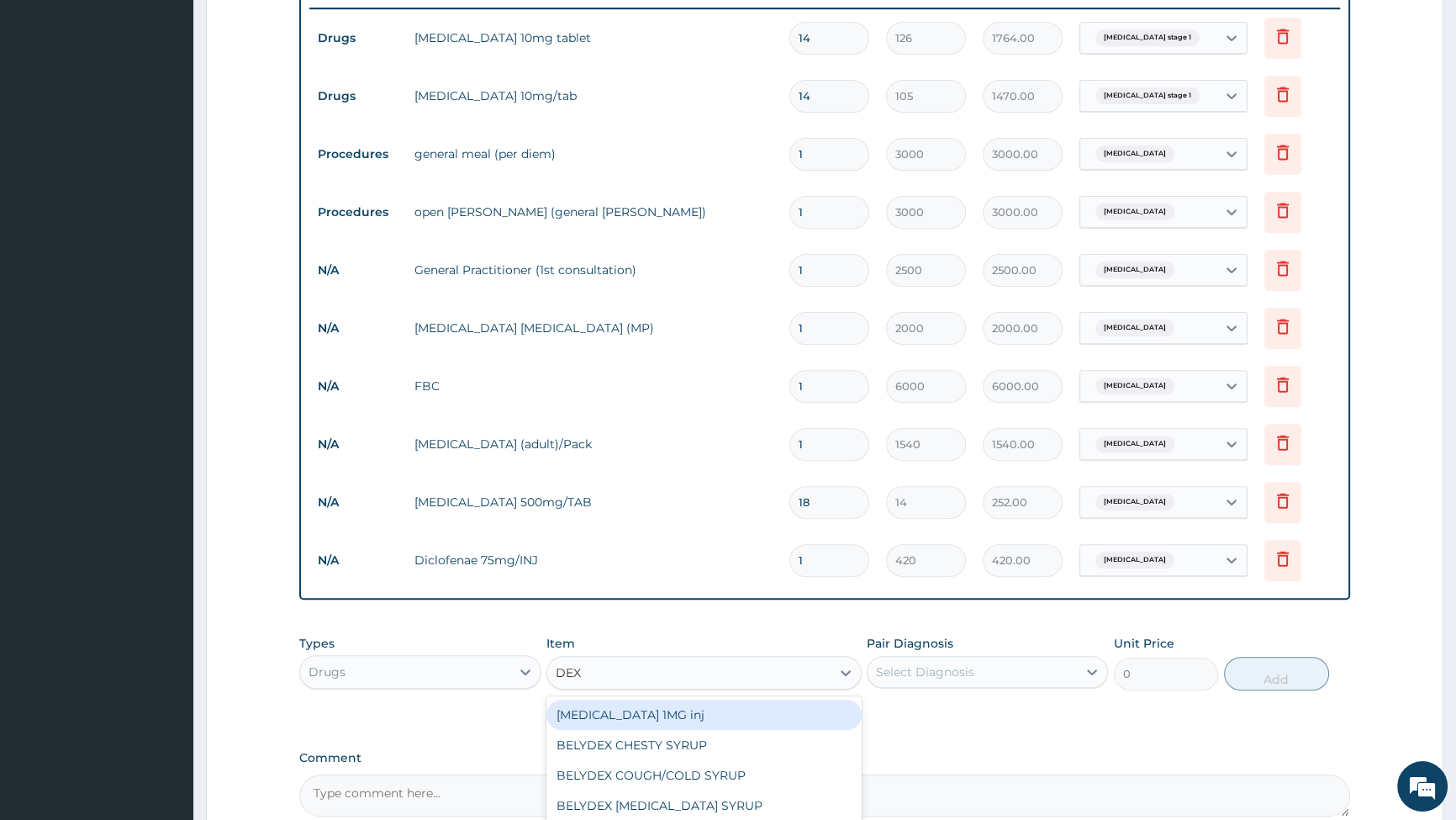
type input "DEXT"
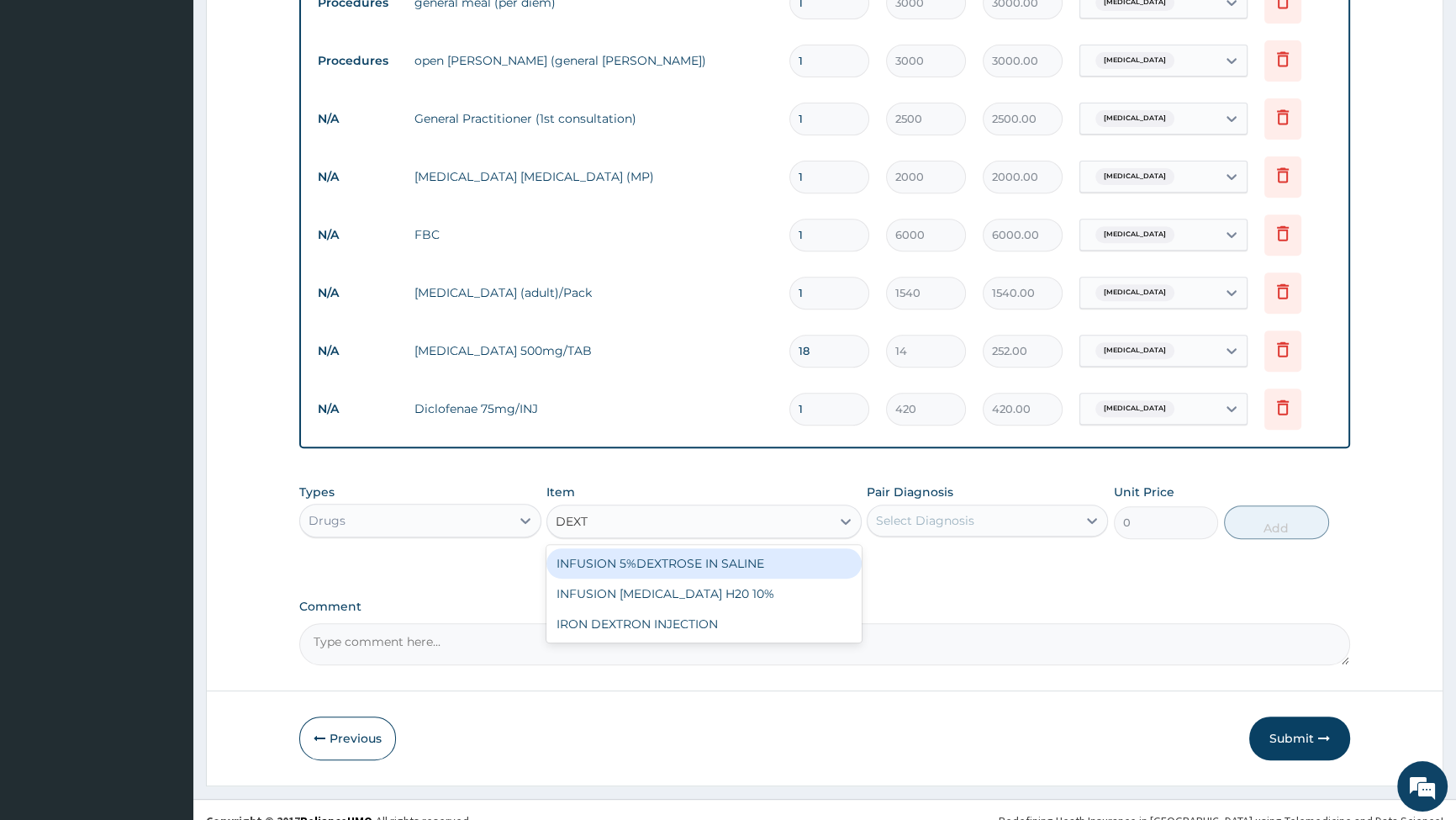
scroll to position [815, 0]
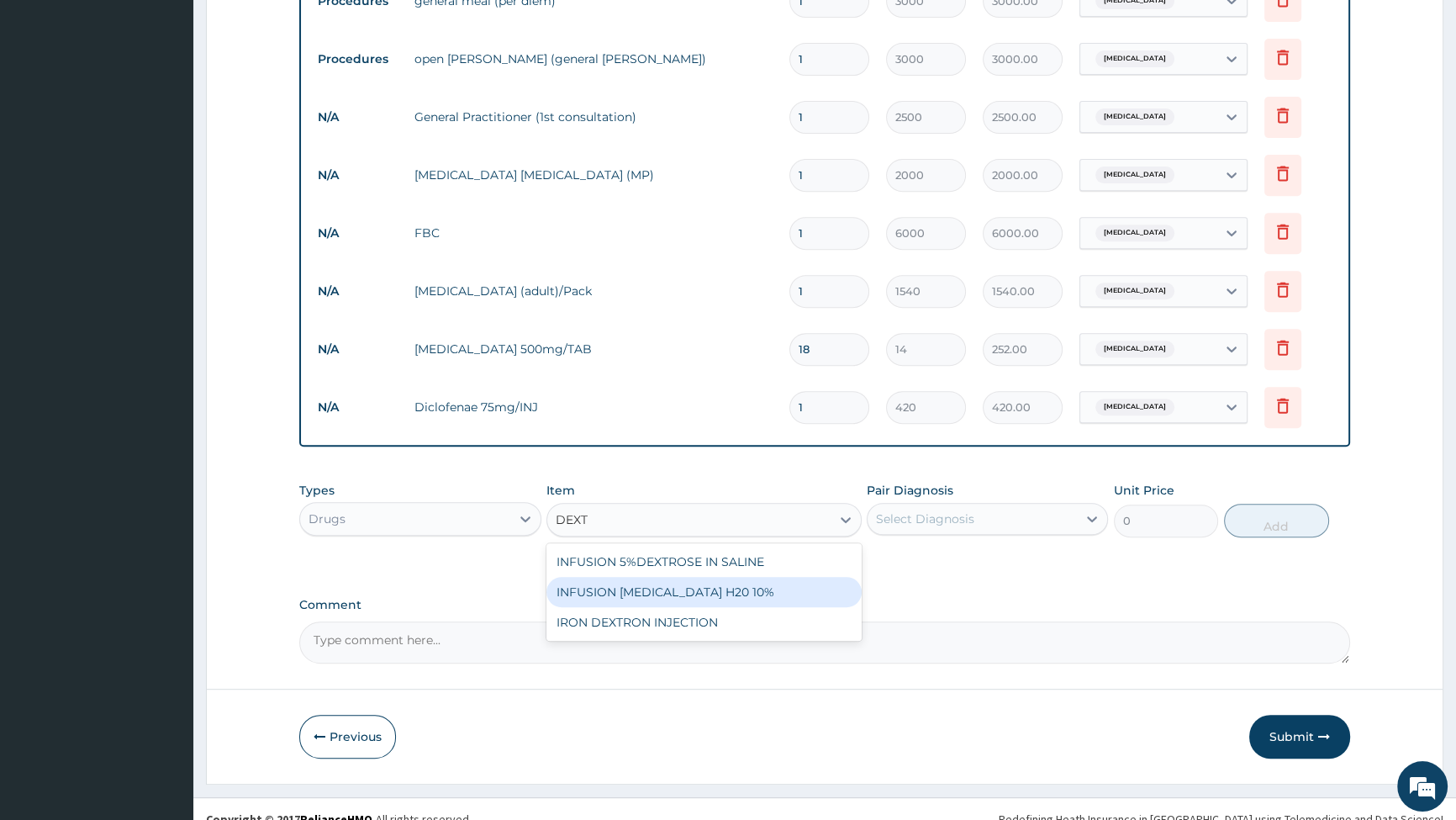
click at [675, 596] on div "INFUSION [MEDICAL_DATA] H20 10%" at bounding box center [704, 592] width 315 height 30
type input "1400"
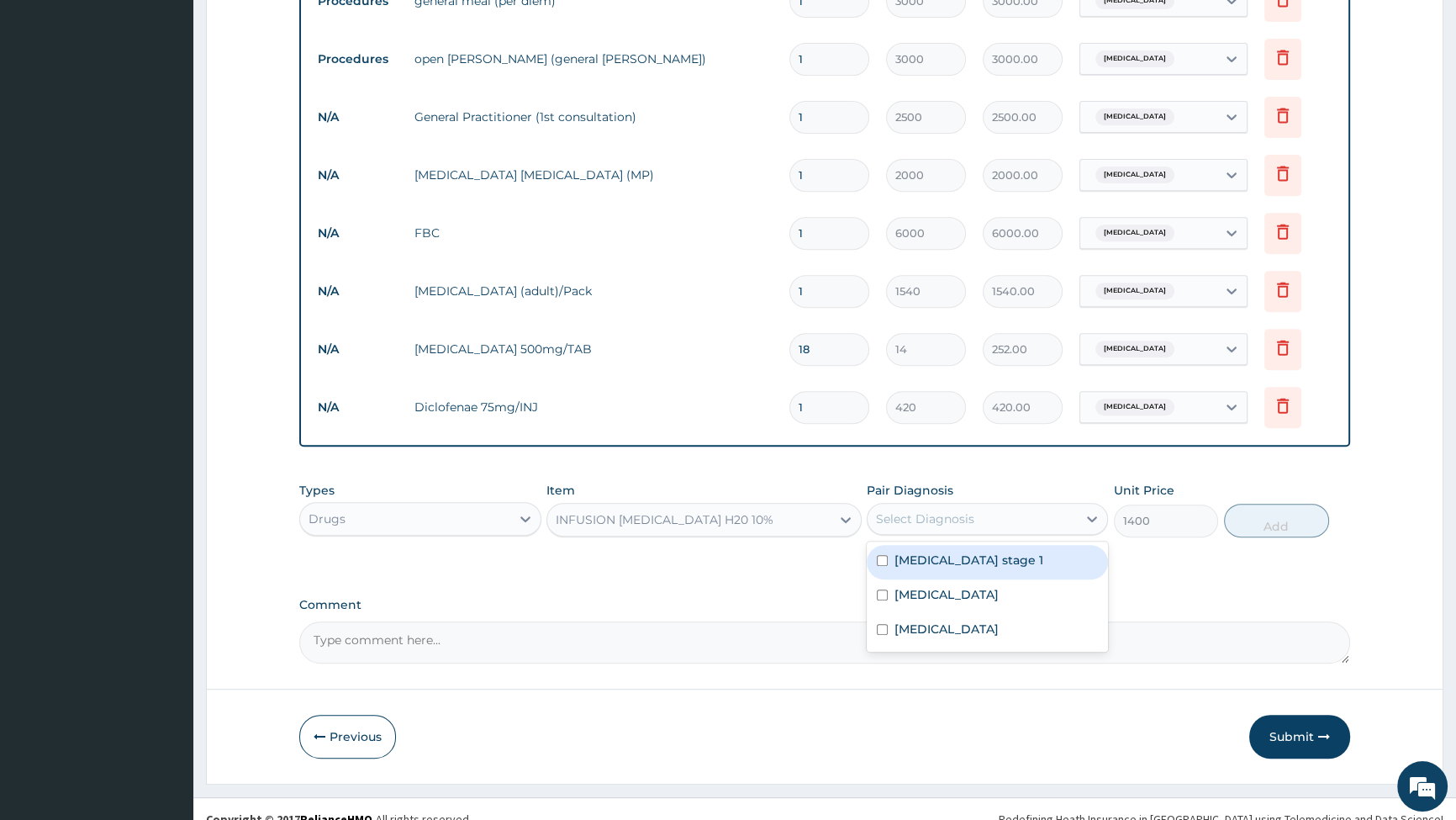
click at [934, 526] on div "Select Diagnosis" at bounding box center [925, 519] width 98 height 16
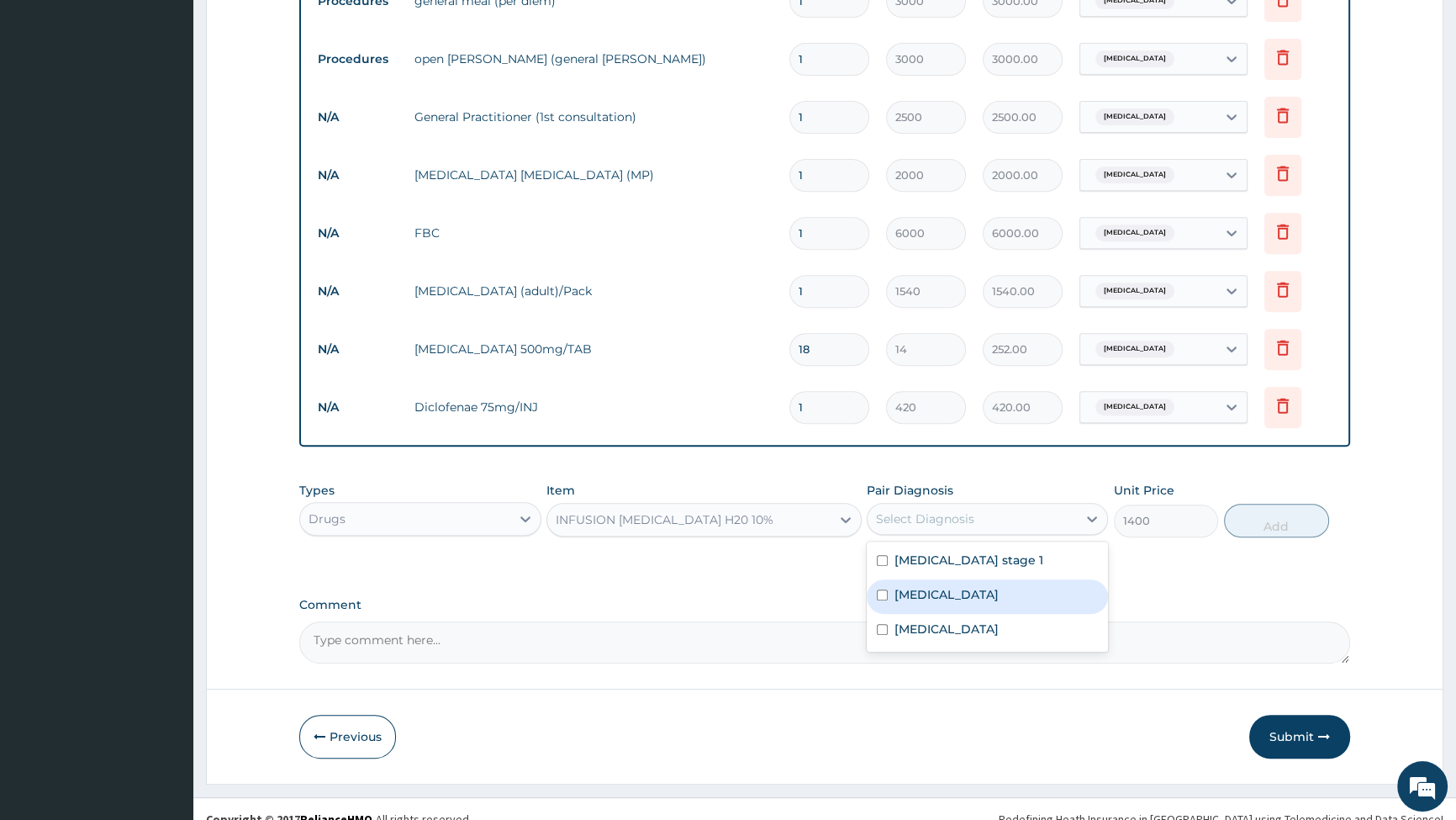
click at [885, 600] on input "checkbox" at bounding box center [882, 595] width 11 height 11
checkbox input "true"
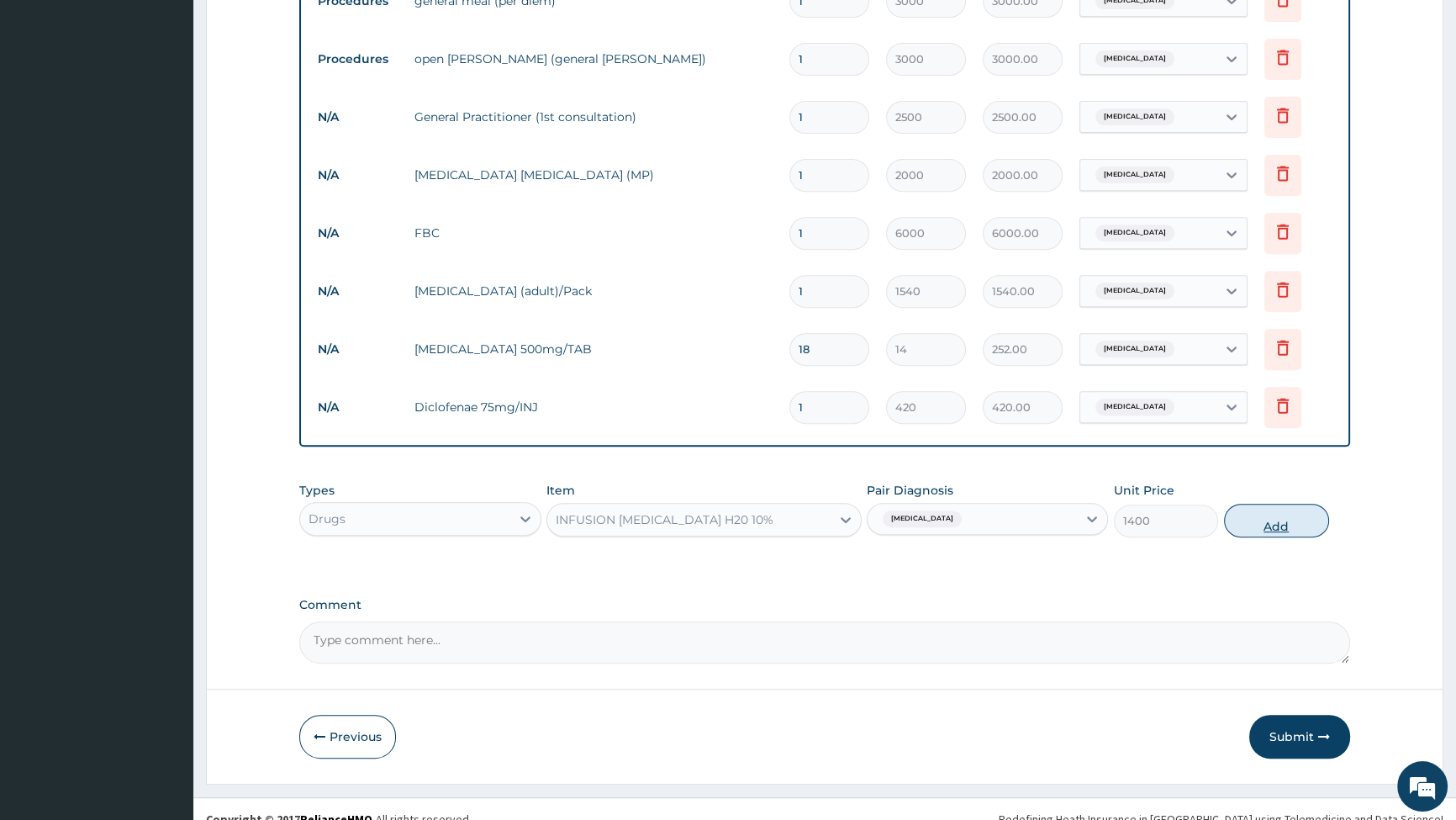
click at [1259, 532] on button "Add" at bounding box center [1277, 520] width 105 height 34
type input "0"
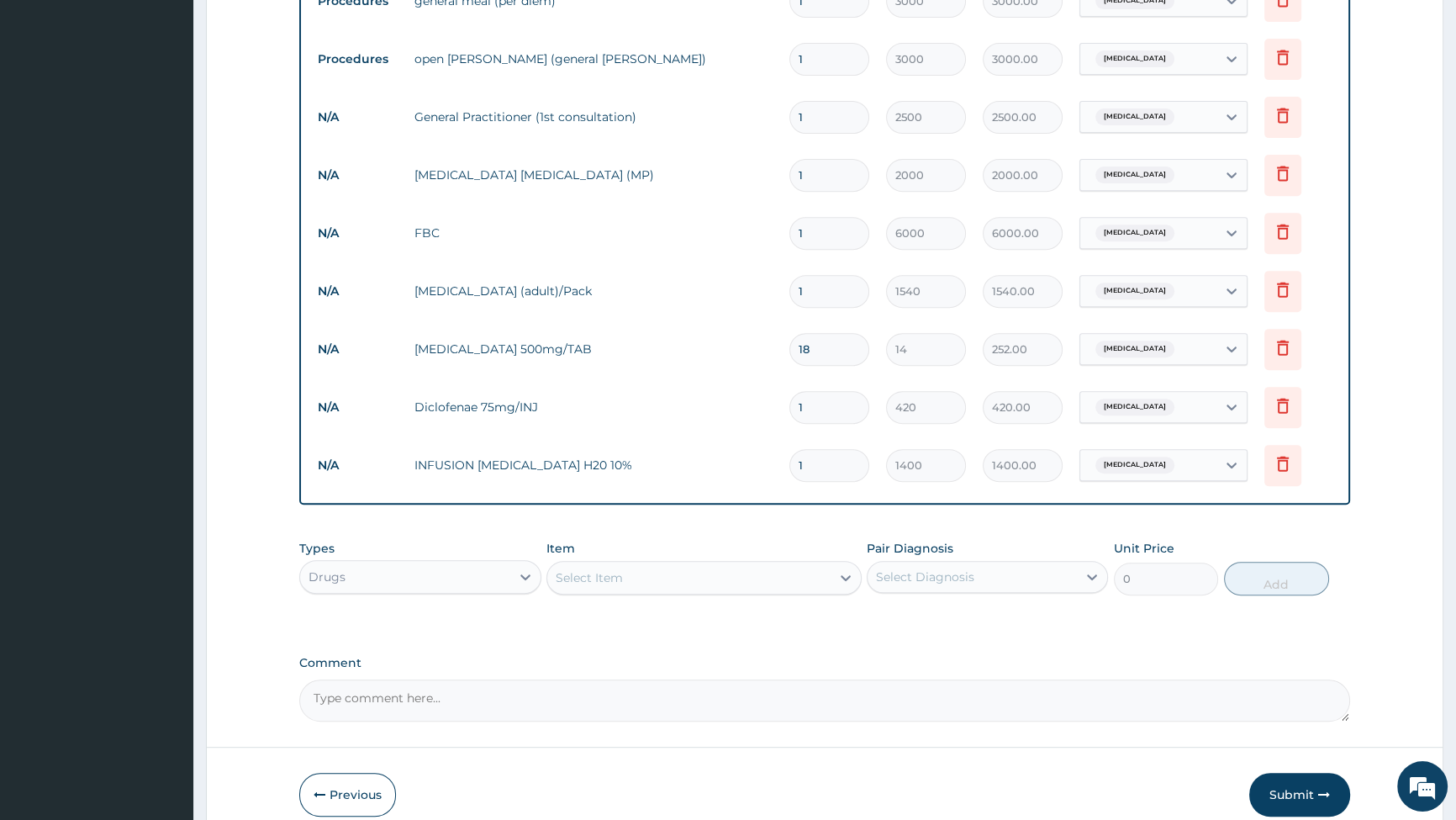
type input "0.00"
type input "3"
type input "4200.00"
type input "33"
type input "46200.00"
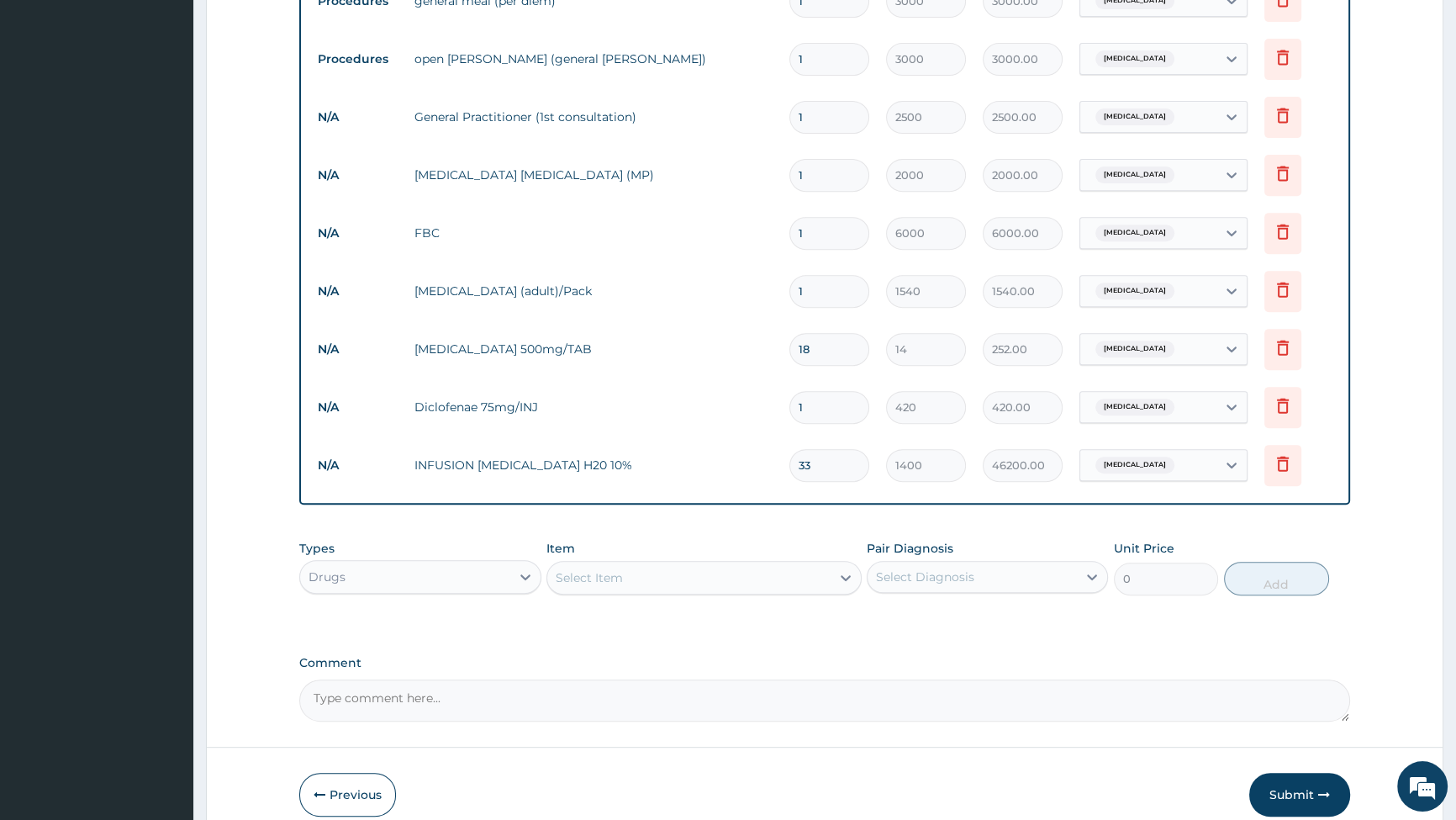
type input "3"
type input "4200.00"
type input "3"
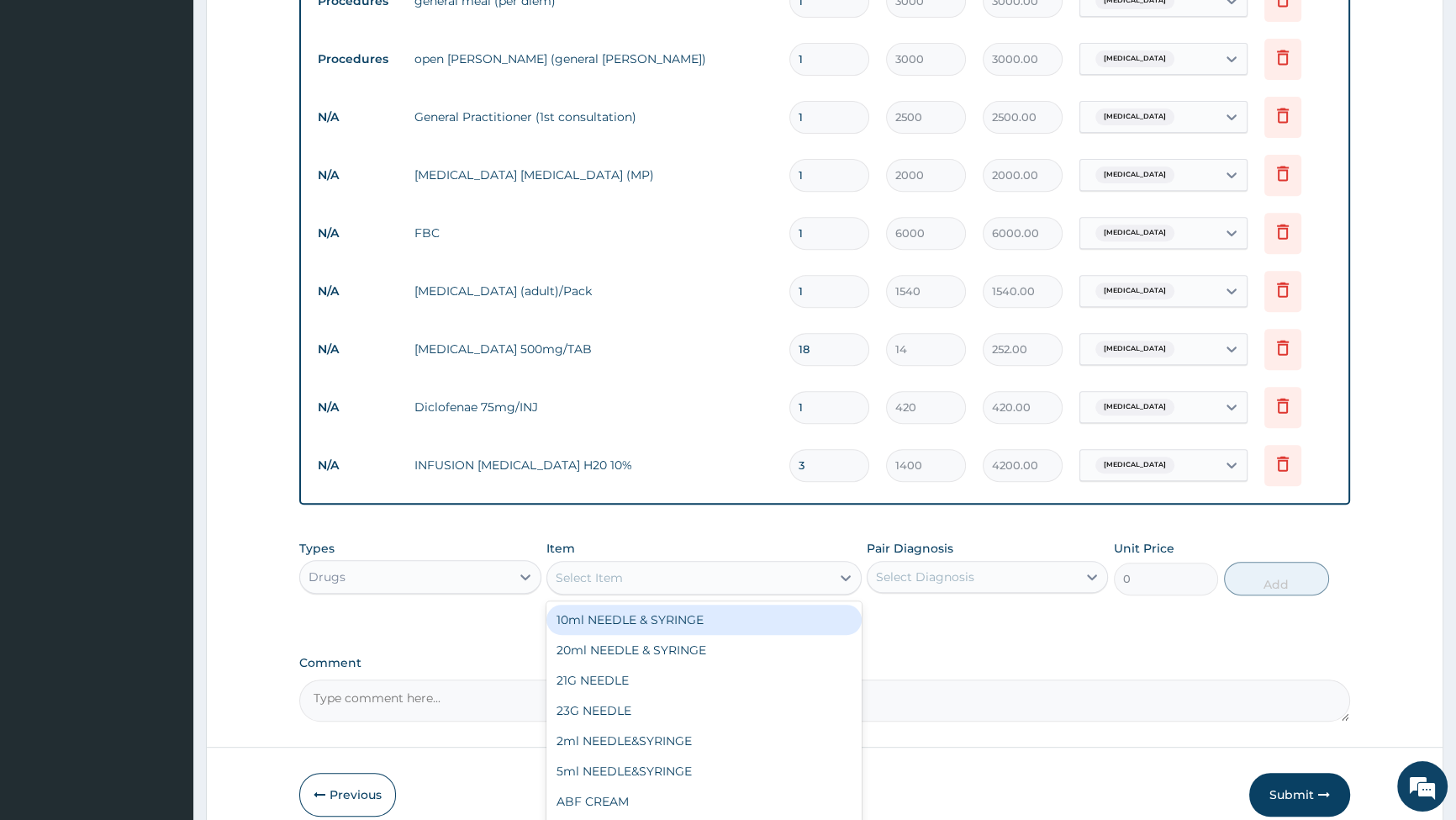
click at [627, 581] on div "Select Item" at bounding box center [688, 579] width 283 height 27
type input "QUINI"
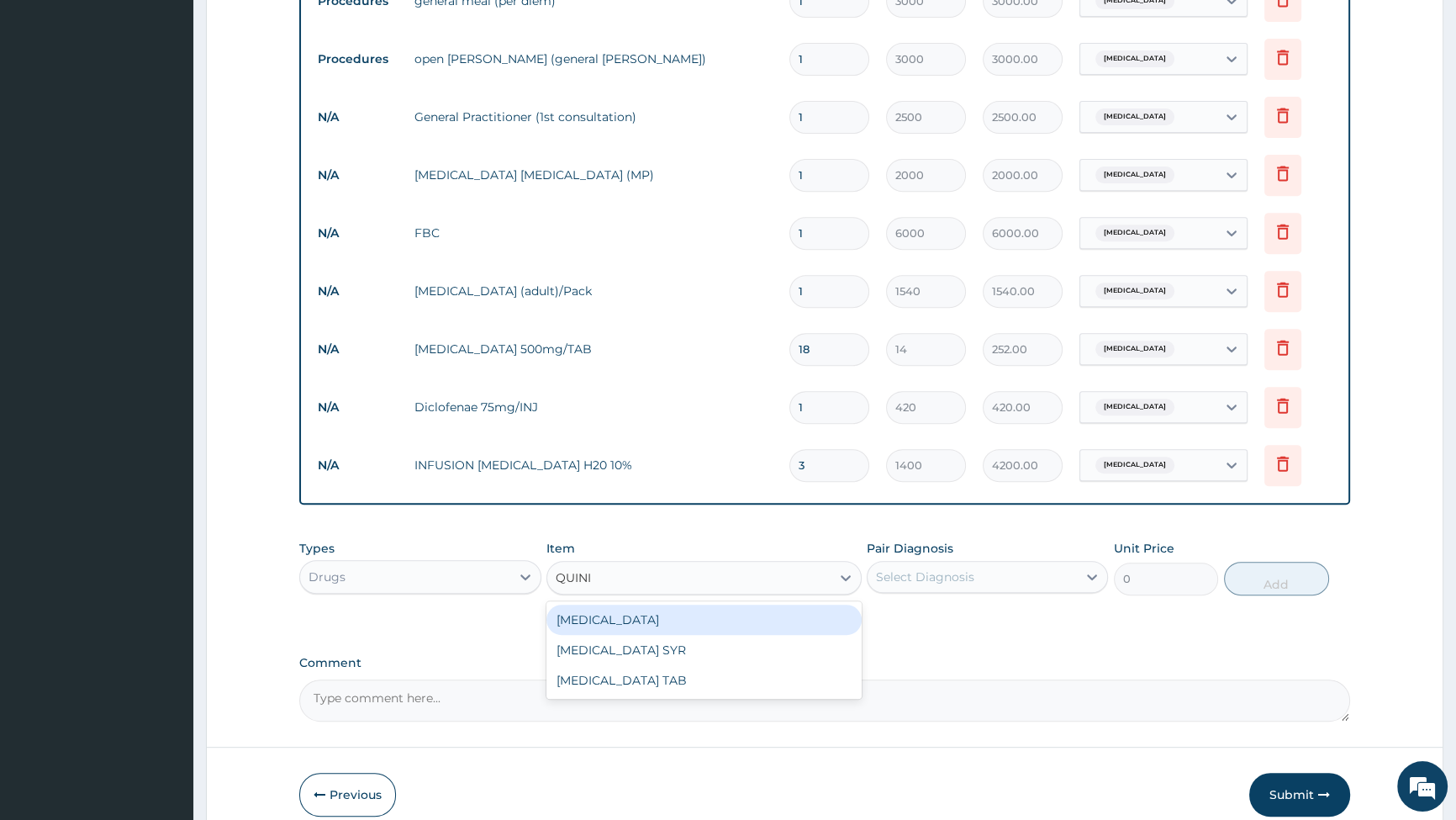
click at [593, 615] on div "[MEDICAL_DATA]" at bounding box center [704, 620] width 315 height 30
type input "420"
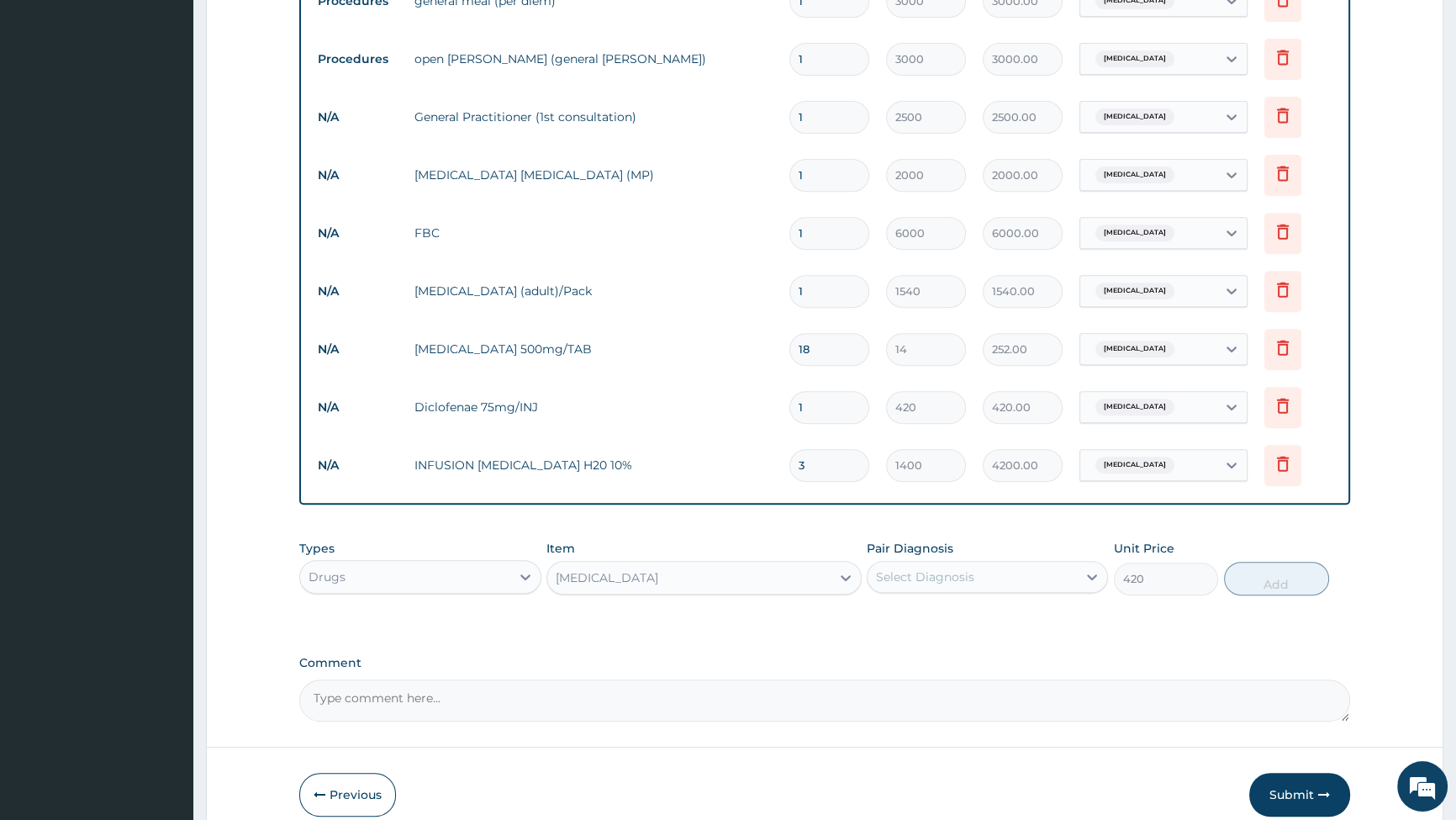
click at [973, 580] on div "Select Diagnosis" at bounding box center [972, 578] width 209 height 27
click at [884, 659] on input "checkbox" at bounding box center [882, 653] width 11 height 11
checkbox input "true"
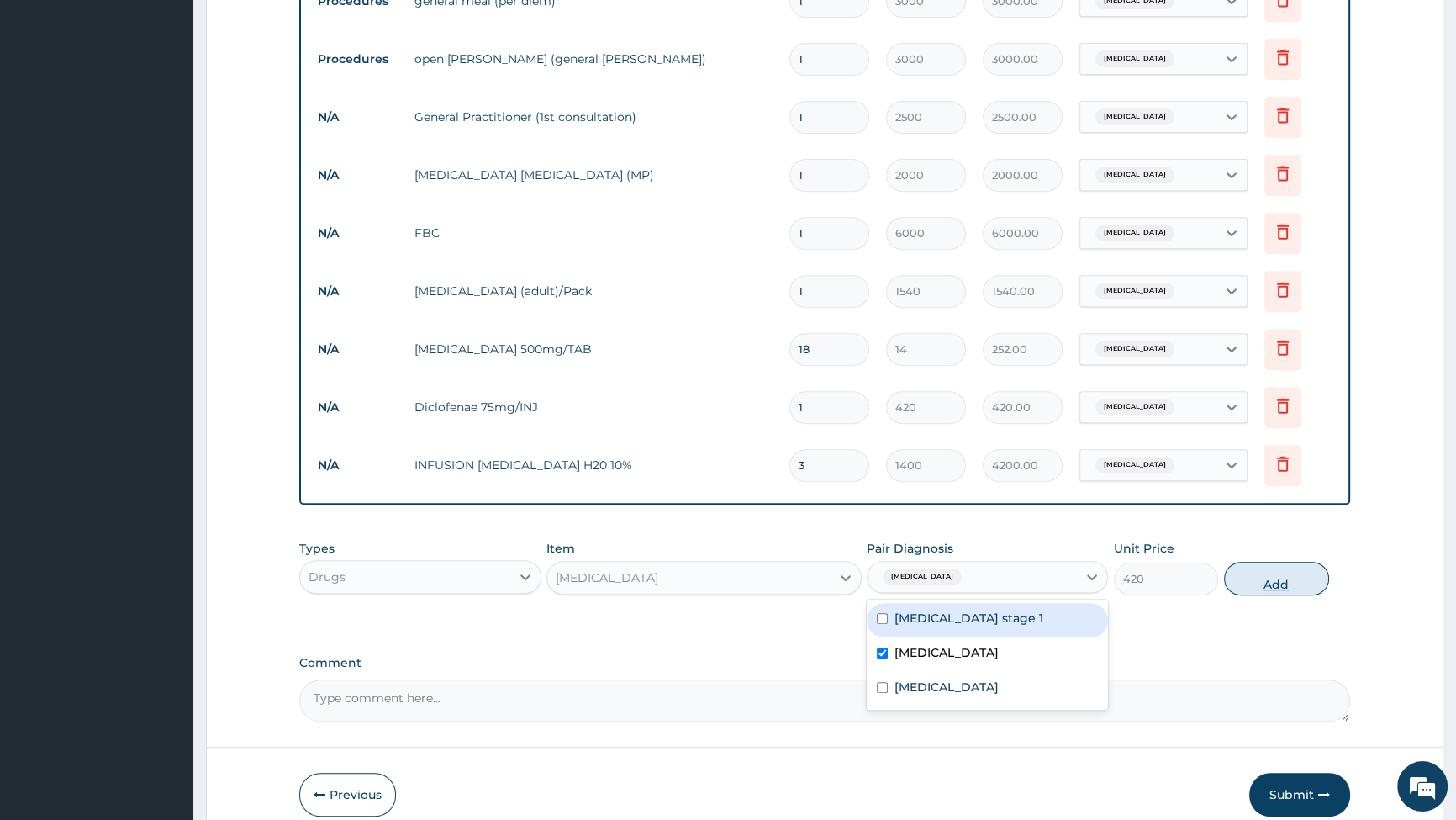
click at [1279, 590] on button "Add" at bounding box center [1277, 579] width 105 height 34
type input "0"
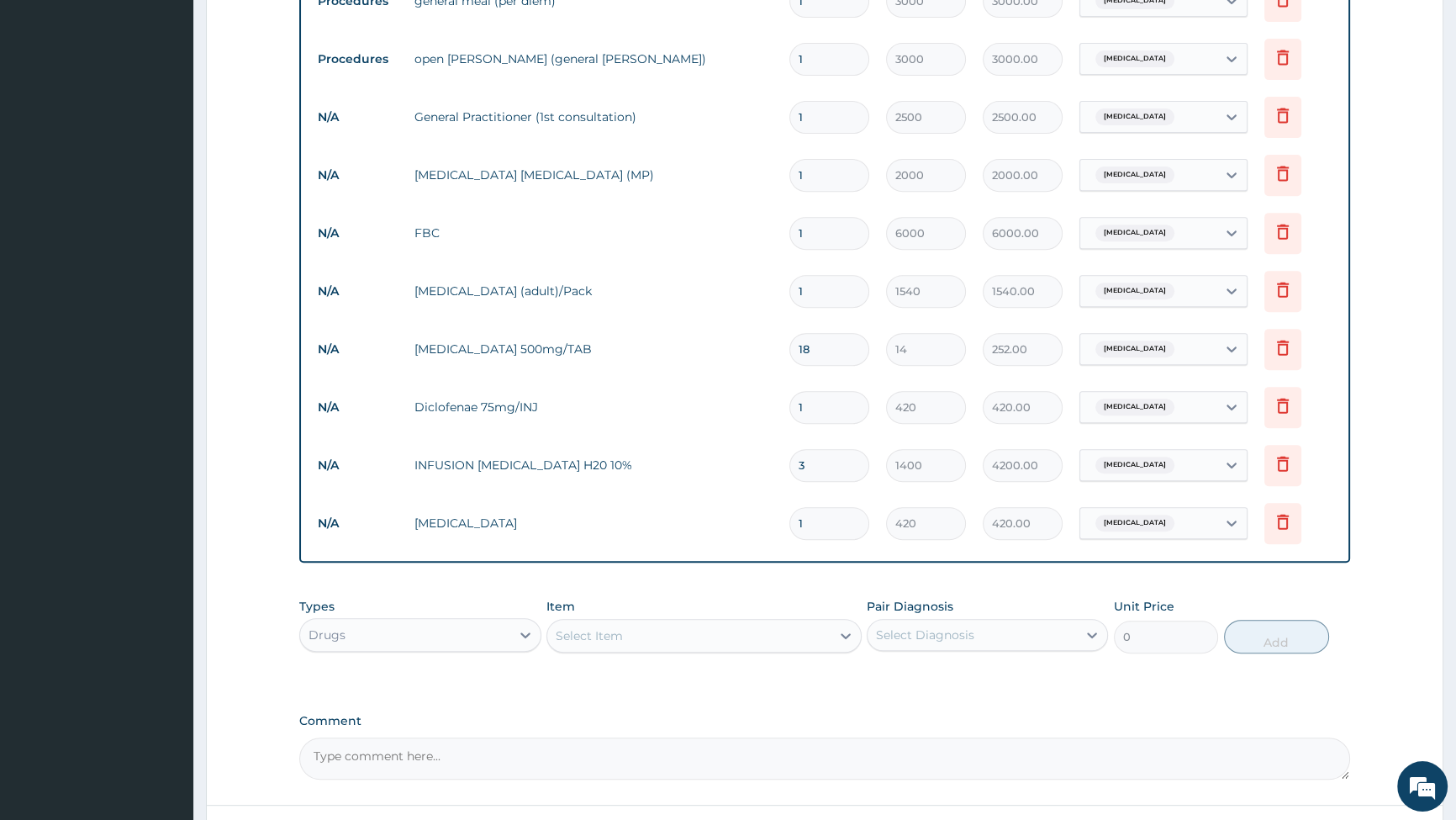
type input "0.00"
type input "3"
type input "1260.00"
type input "3"
click at [622, 638] on div "Select Item" at bounding box center [688, 636] width 283 height 27
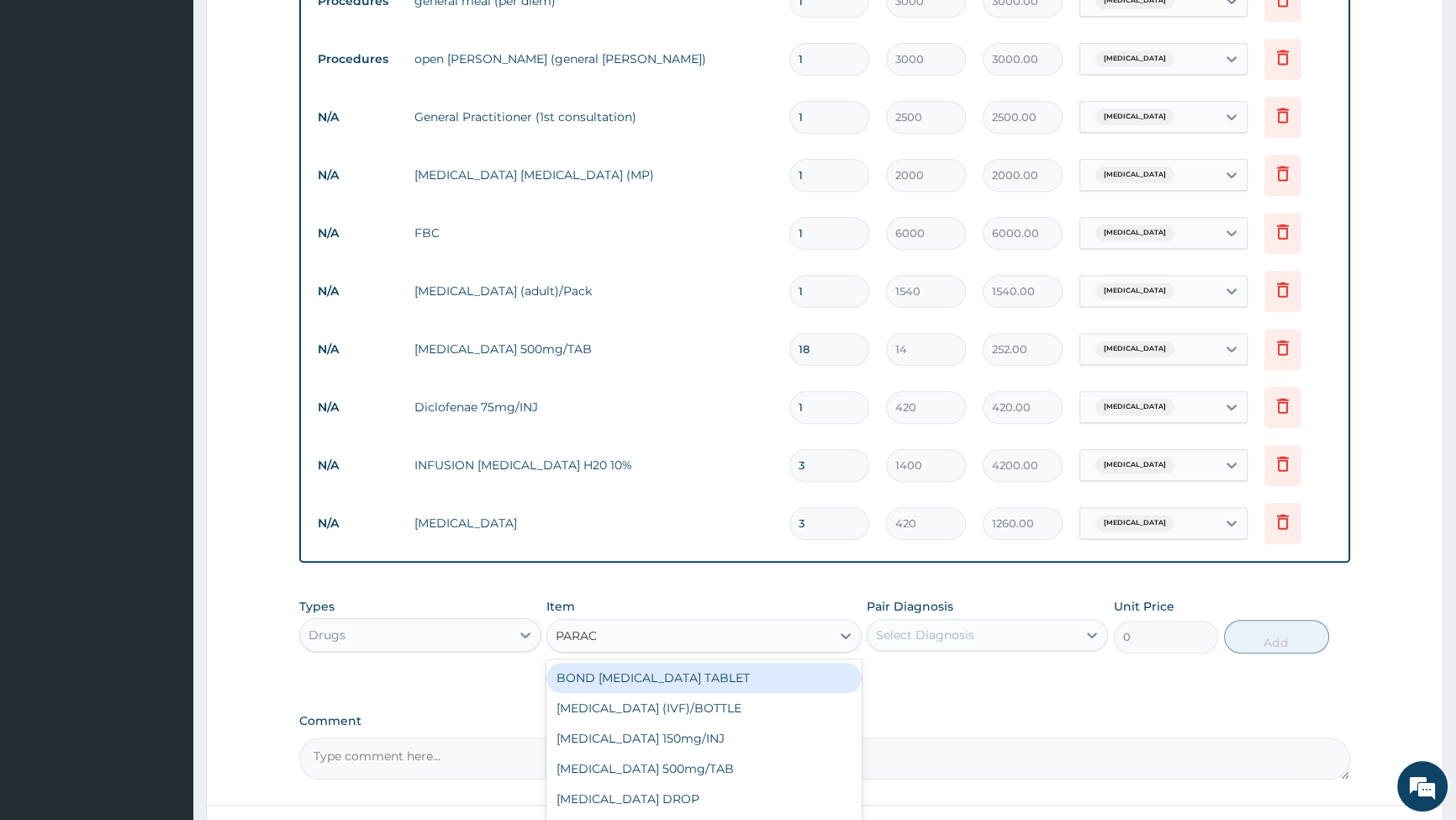
type input "PARACE"
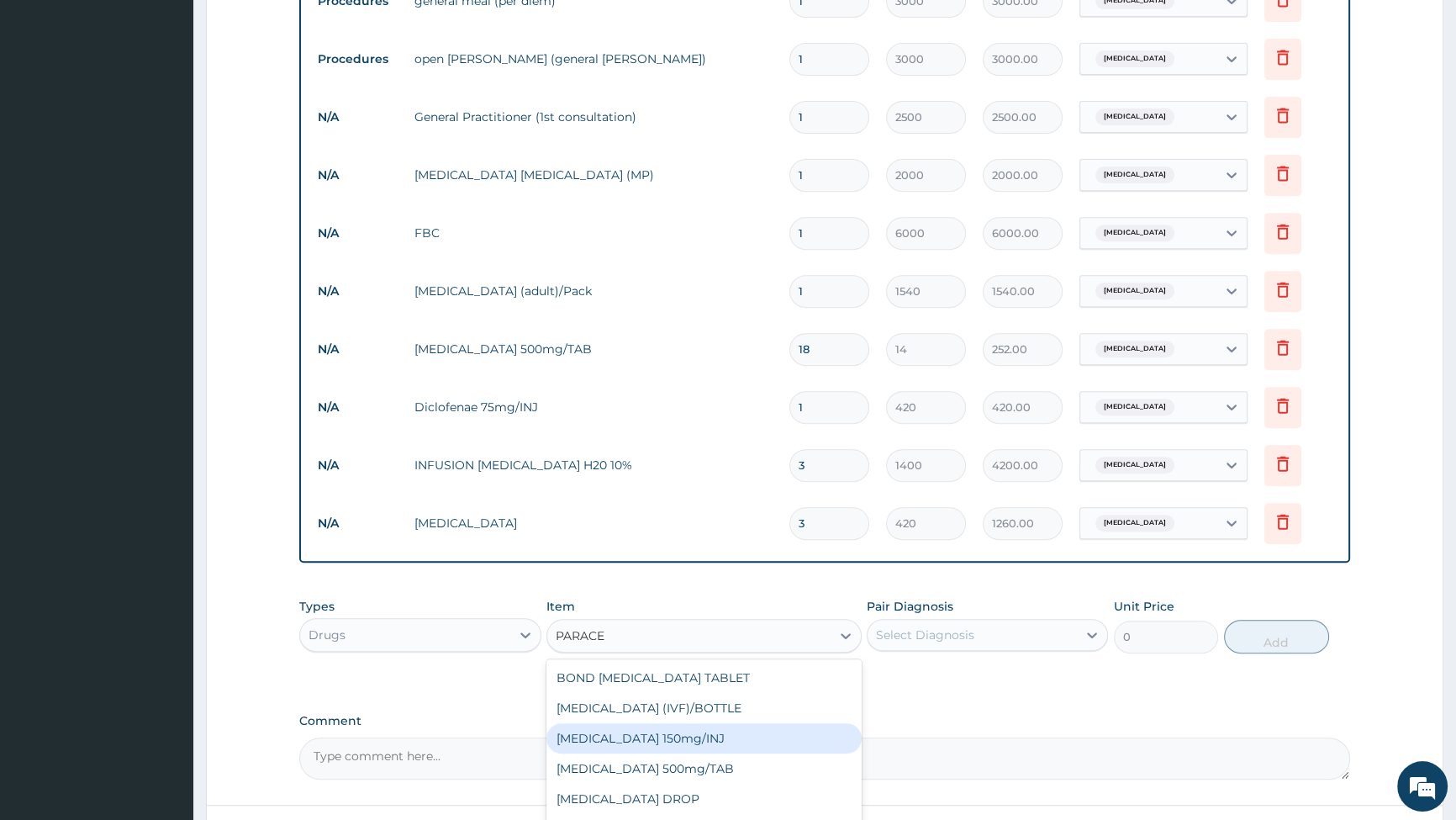
click at [676, 741] on div "[MEDICAL_DATA] 150mg/INJ" at bounding box center [704, 738] width 315 height 30
type input "420"
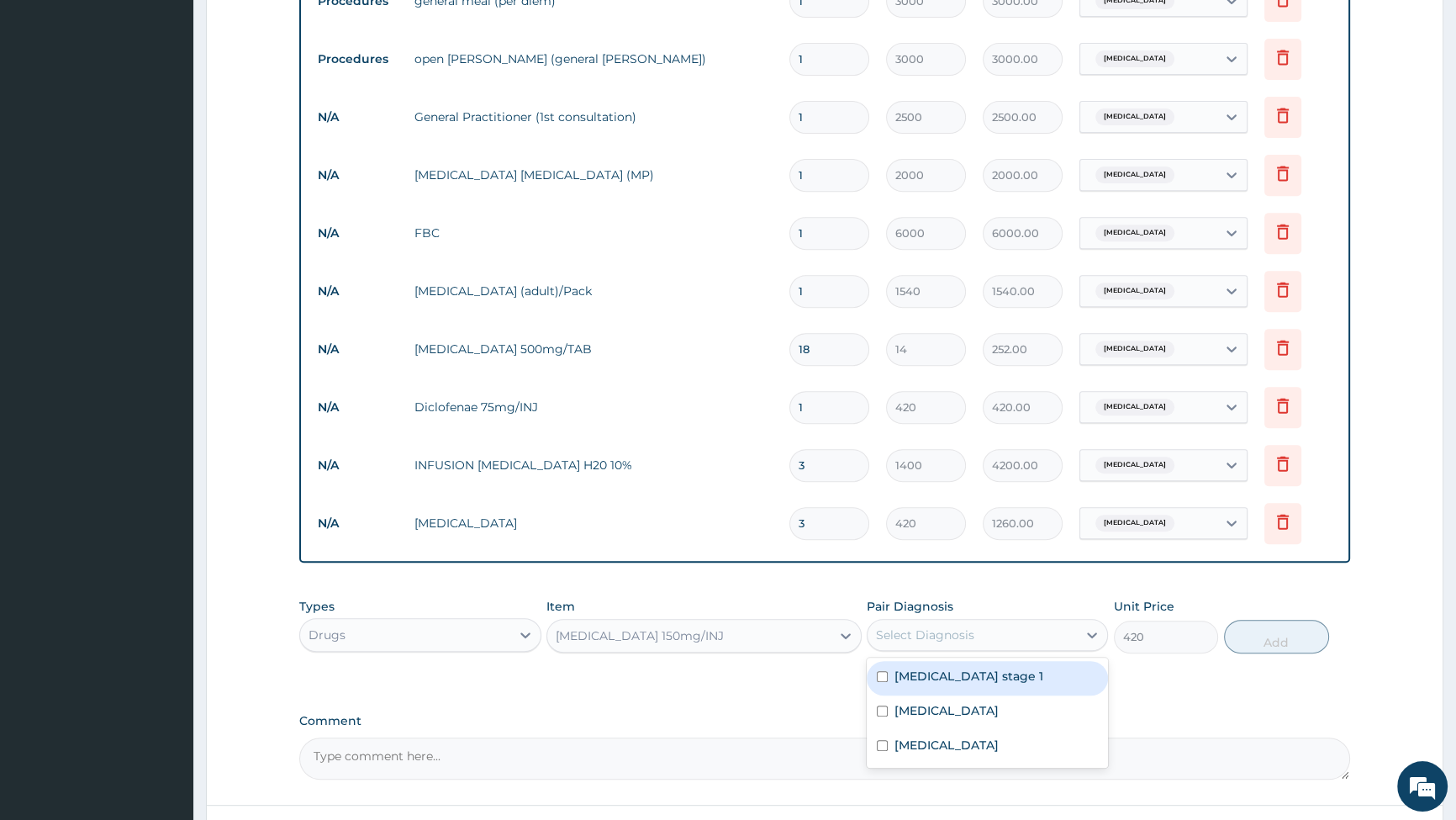
click at [932, 632] on div "Select Diagnosis" at bounding box center [925, 635] width 98 height 16
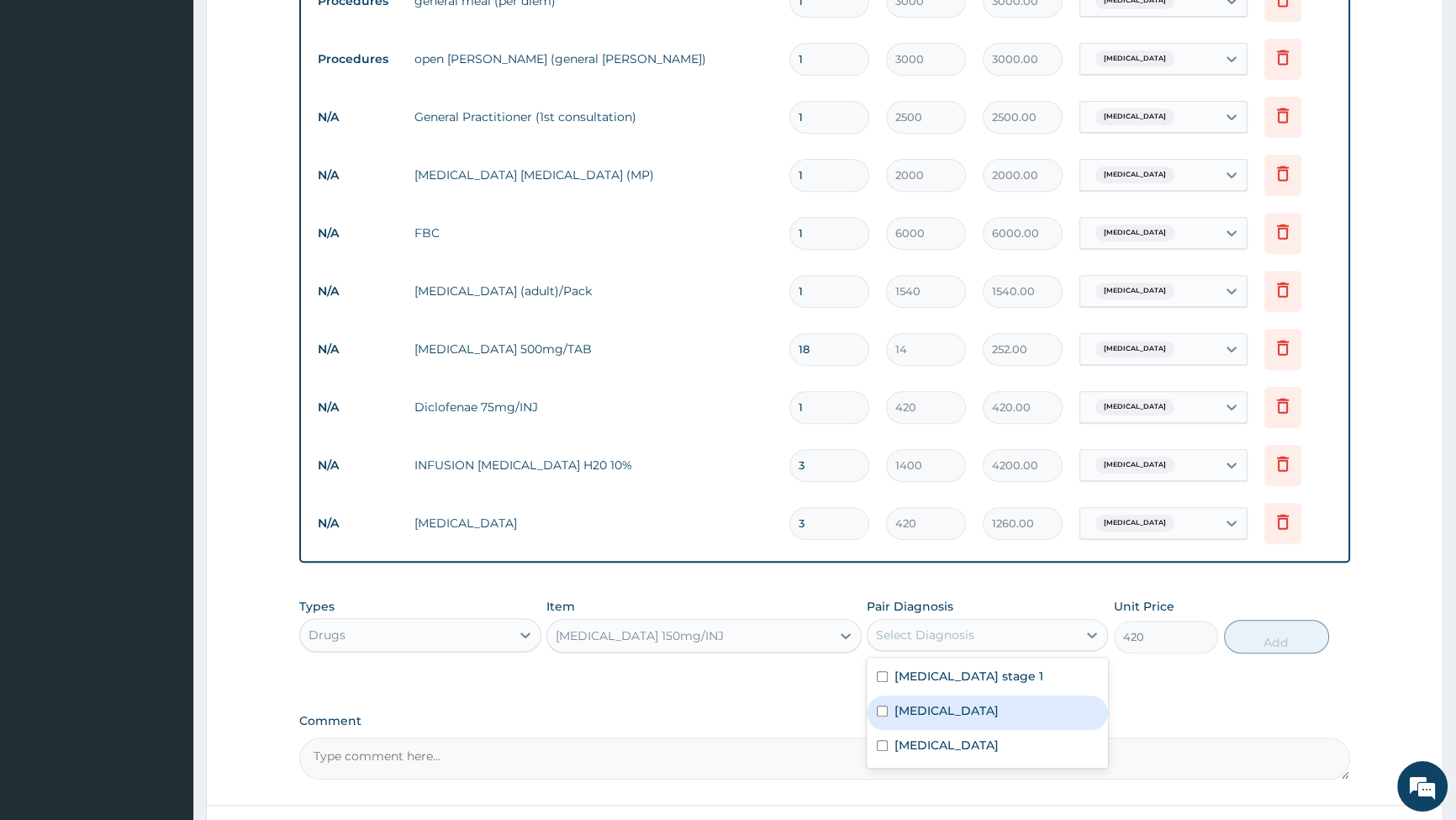
click at [887, 715] on input "checkbox" at bounding box center [882, 712] width 11 height 11
checkbox input "true"
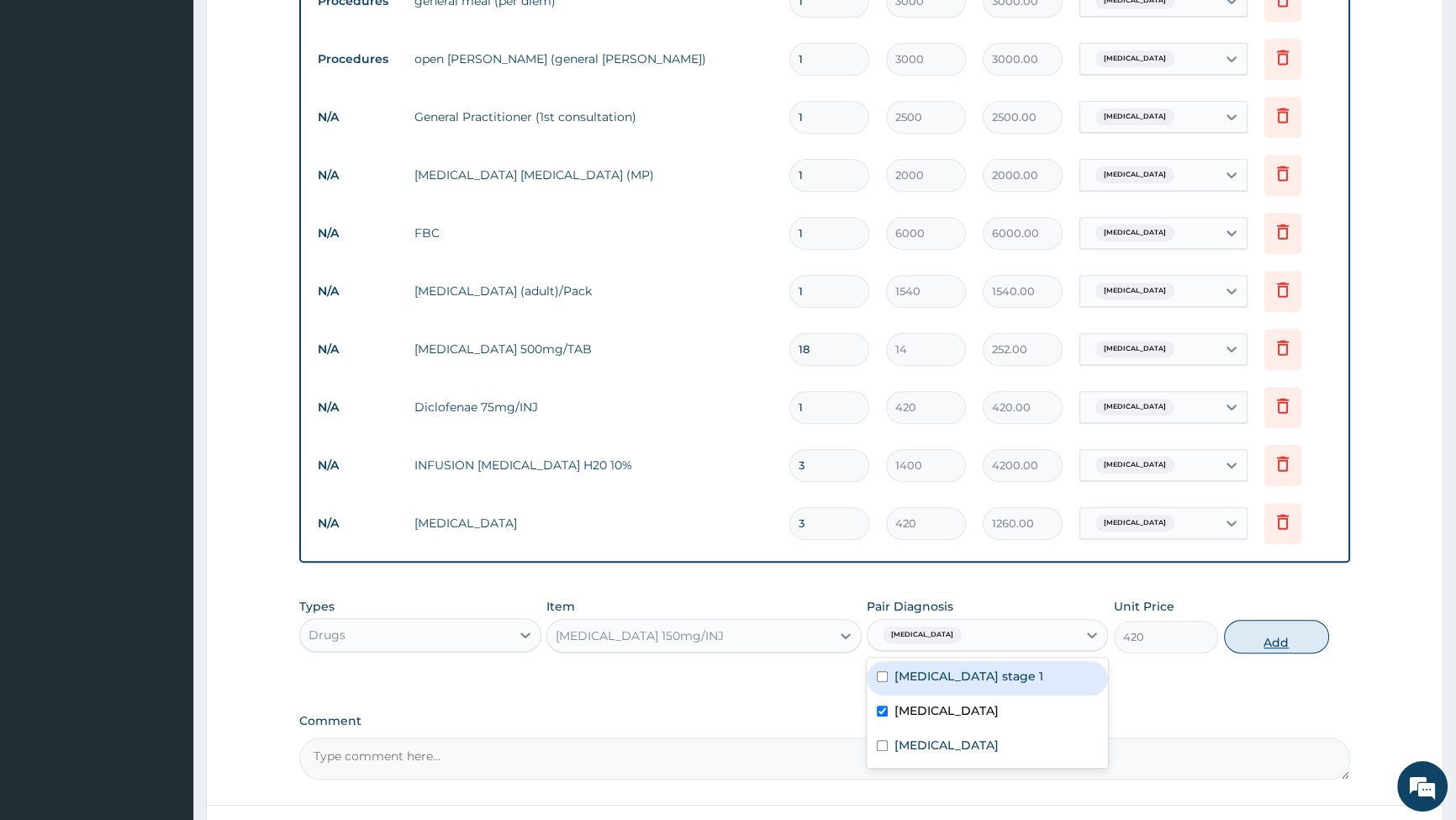
click at [1266, 642] on button "Add" at bounding box center [1277, 637] width 105 height 34
type input "0"
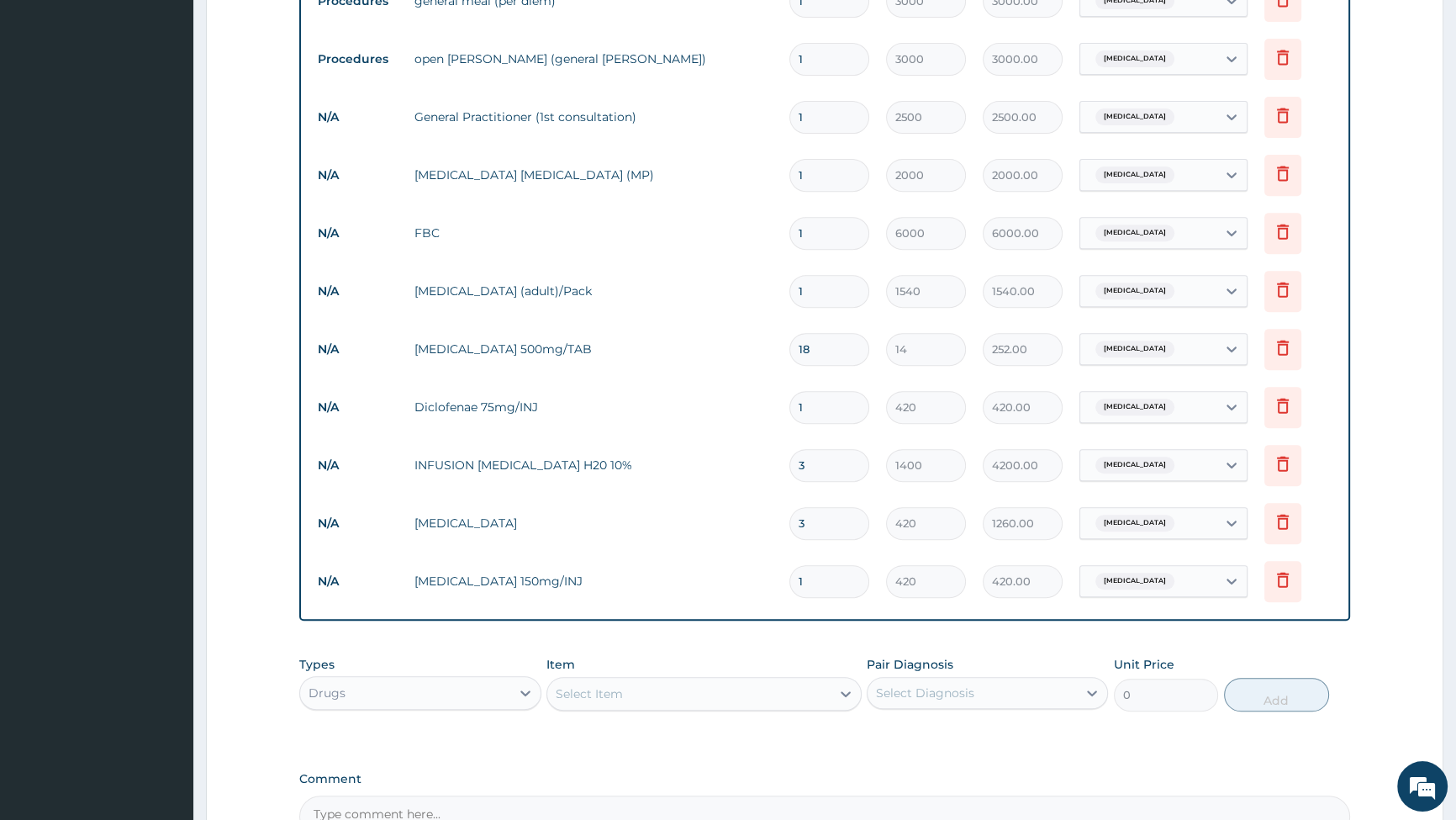
type input "0.00"
type input "6"
type input "2520.00"
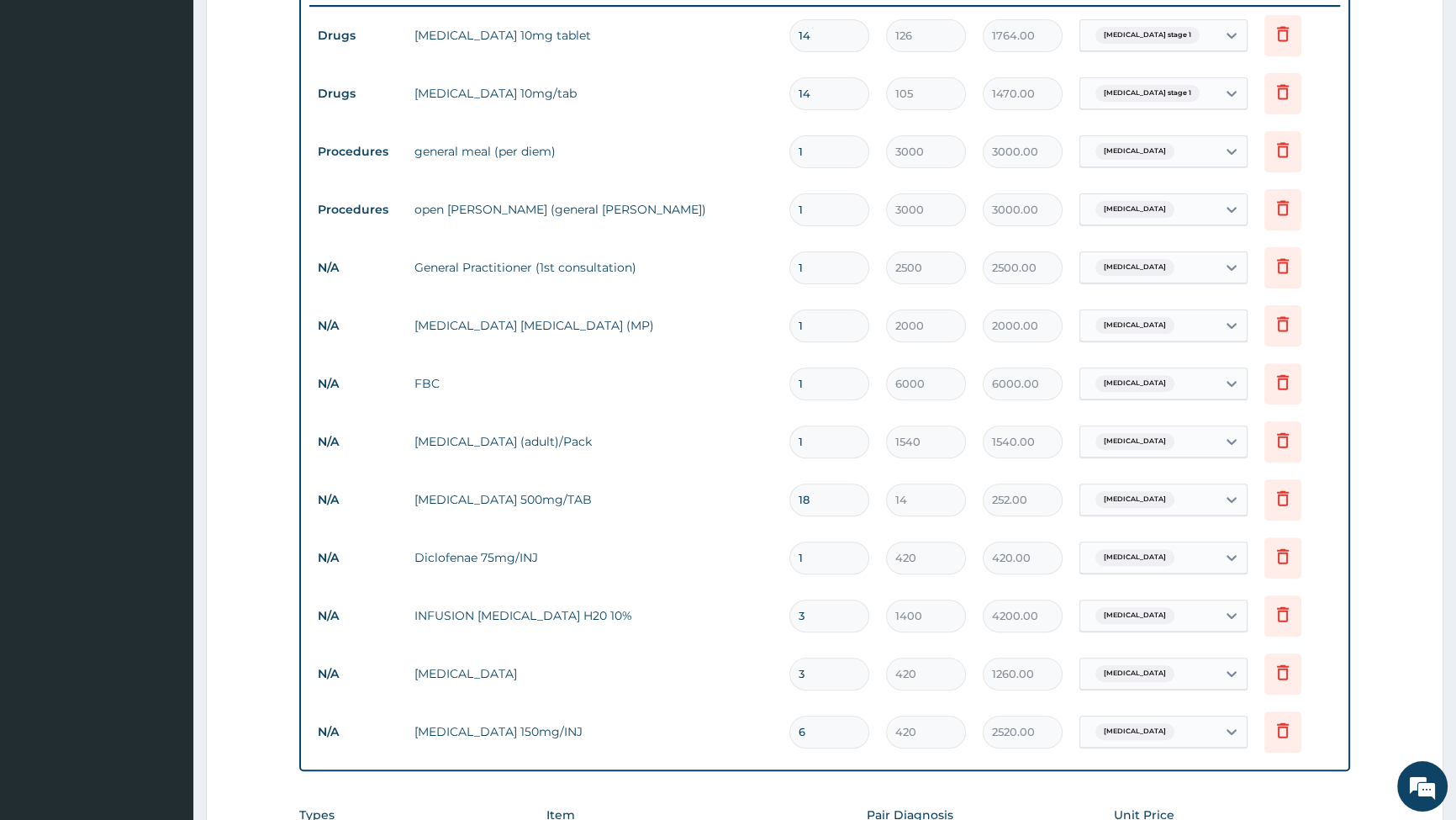
scroll to position [859, 0]
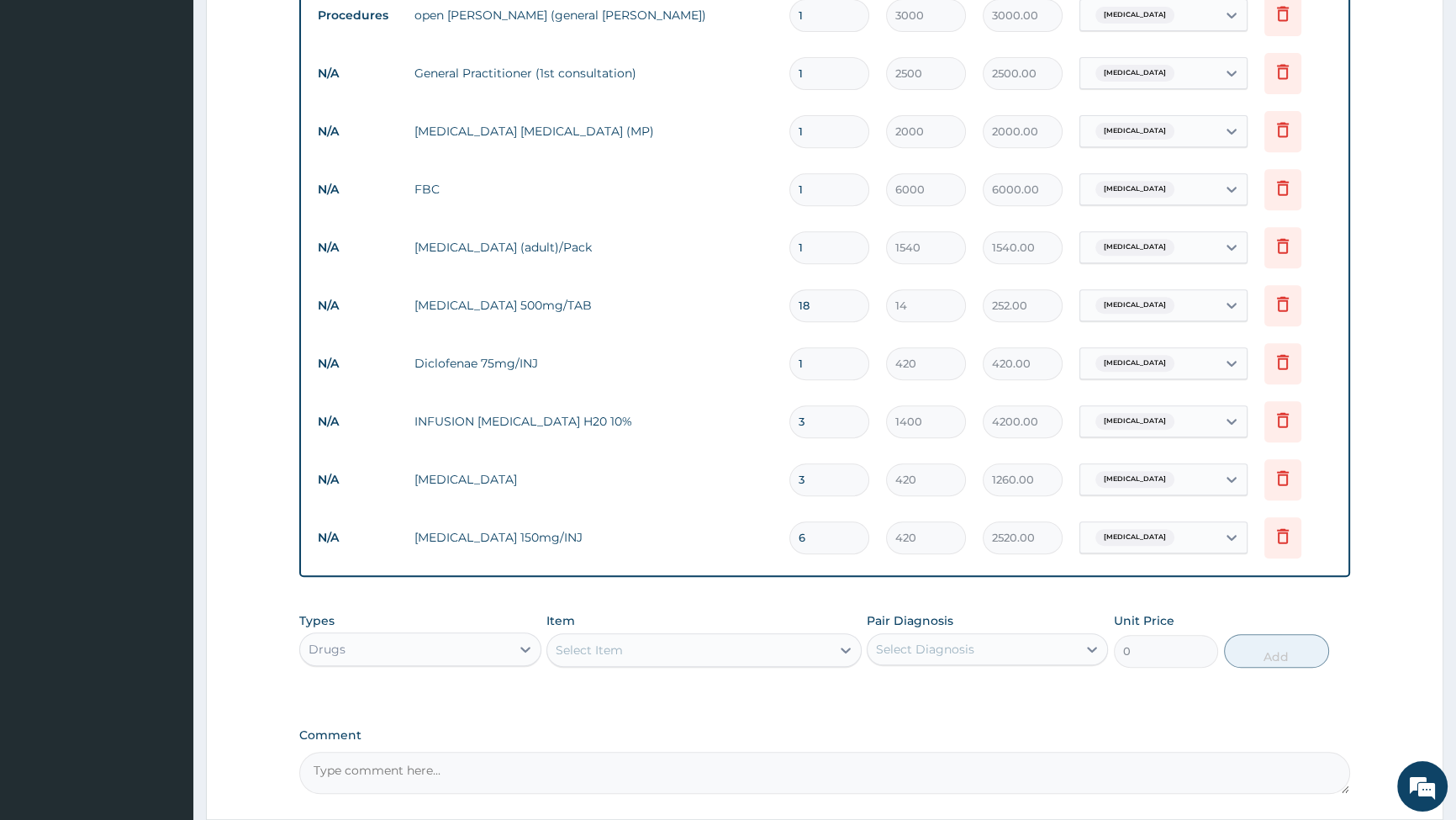
type input "6"
click at [473, 640] on div "Drugs" at bounding box center [405, 650] width 209 height 27
click at [653, 650] on div "Select Item" at bounding box center [688, 651] width 283 height 27
type input "CEFTR"
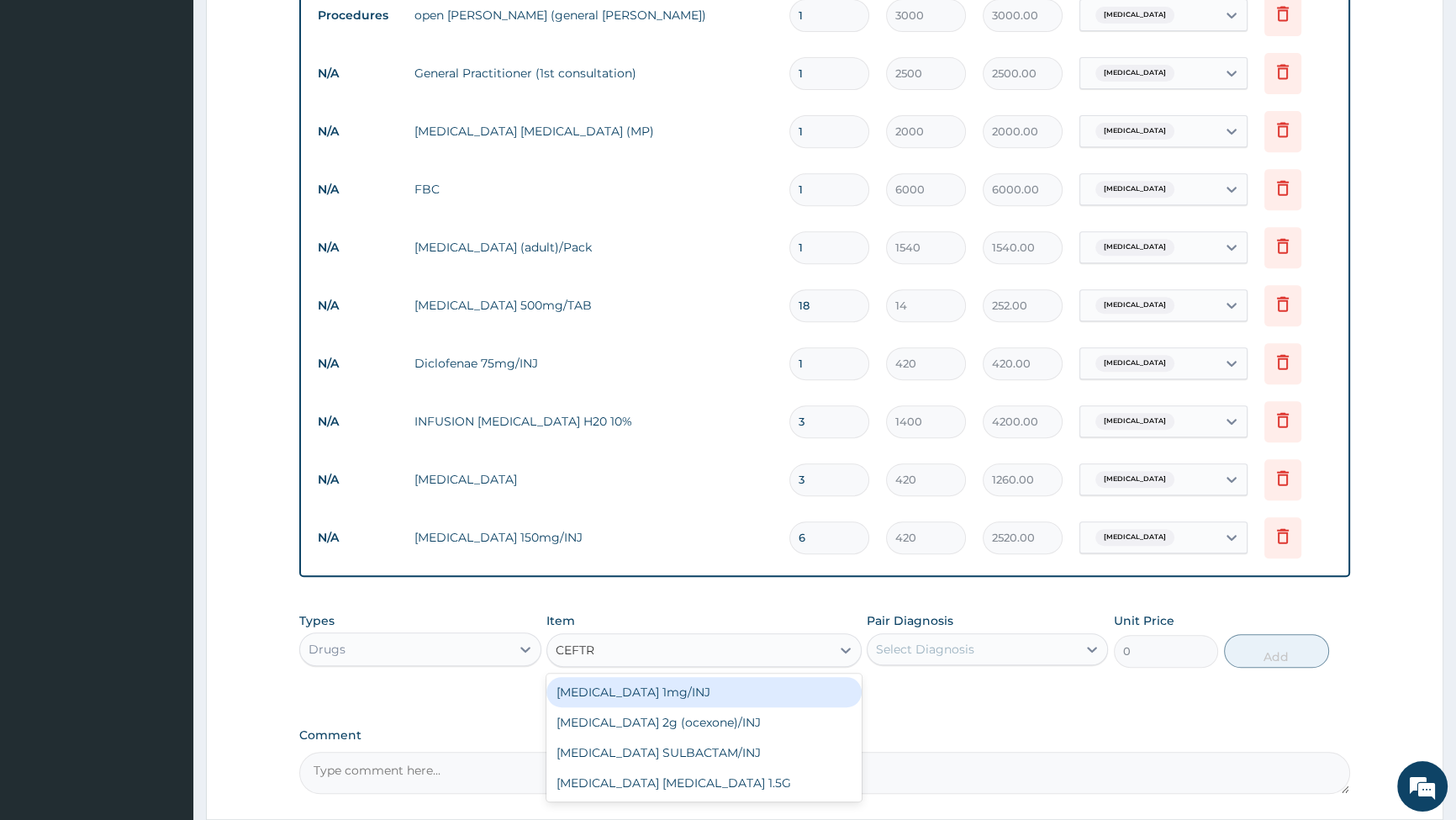
click at [663, 698] on div "[MEDICAL_DATA] 1mg/INJ" at bounding box center [704, 692] width 315 height 30
type input "1400"
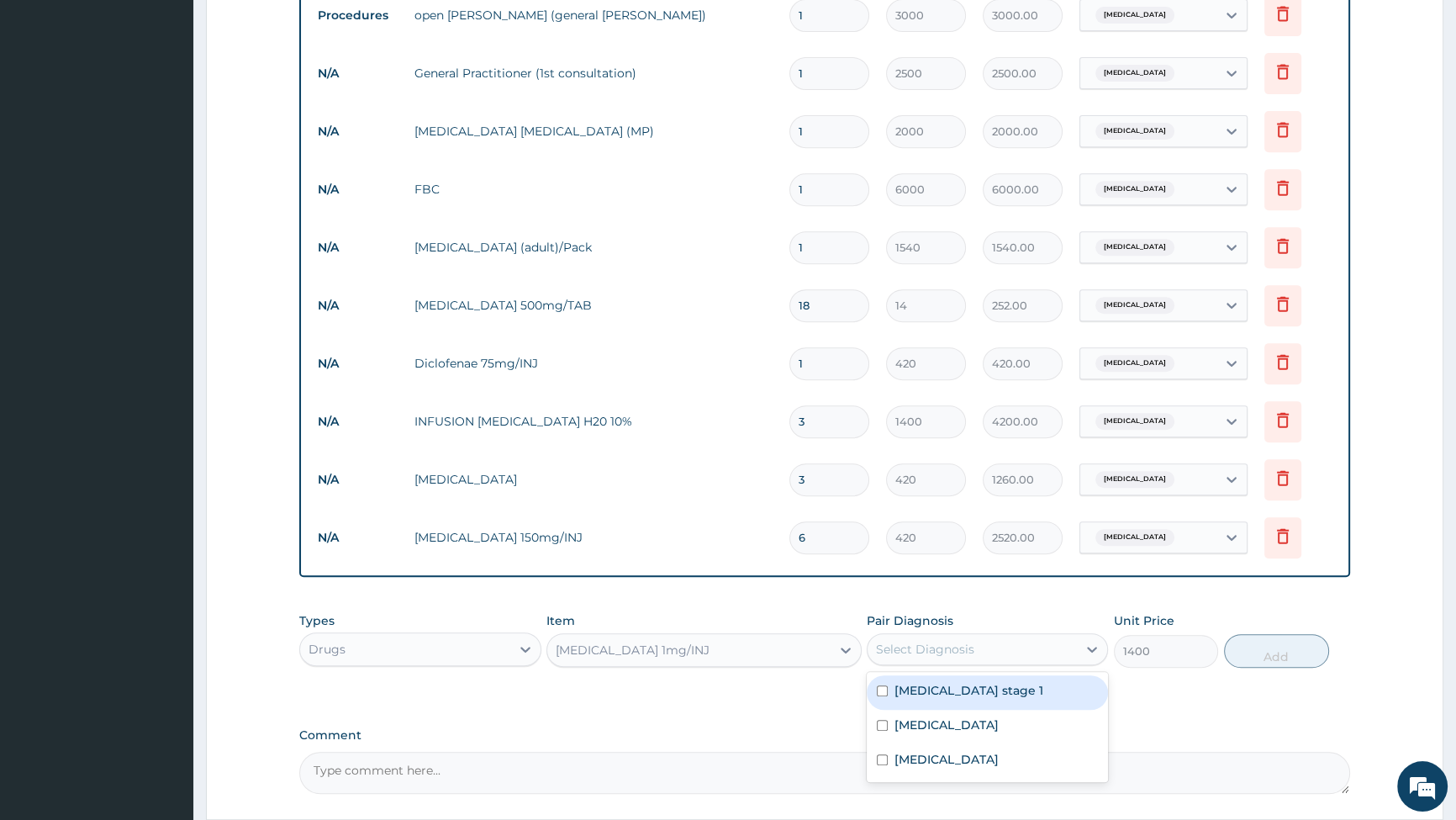
click at [947, 649] on div "Select Diagnosis" at bounding box center [925, 650] width 98 height 16
type input "3"
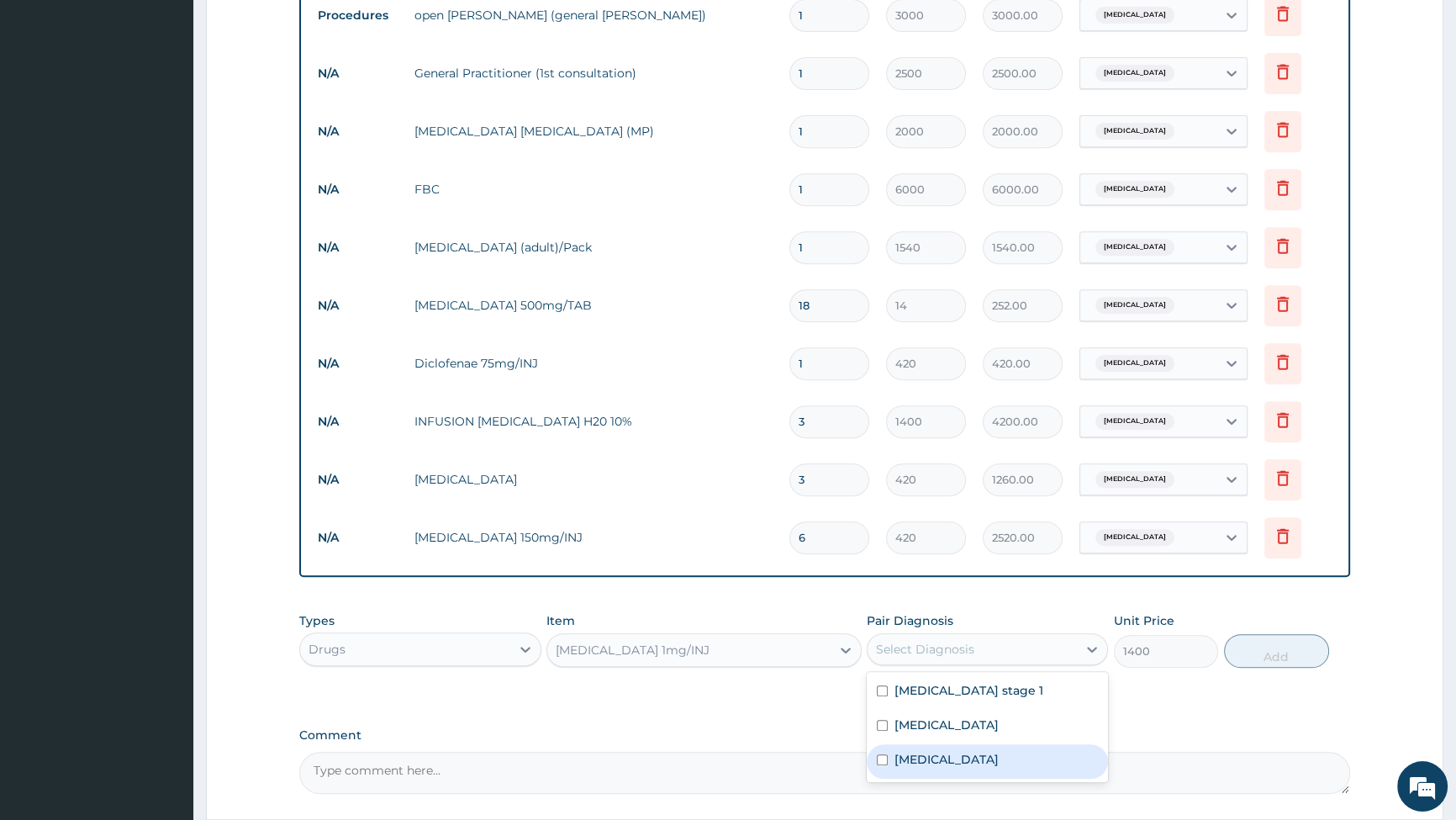
click at [874, 764] on div "Sepsis" at bounding box center [987, 762] width 241 height 35
checkbox input "true"
click at [1273, 648] on button "Add" at bounding box center [1277, 651] width 105 height 34
type input "0"
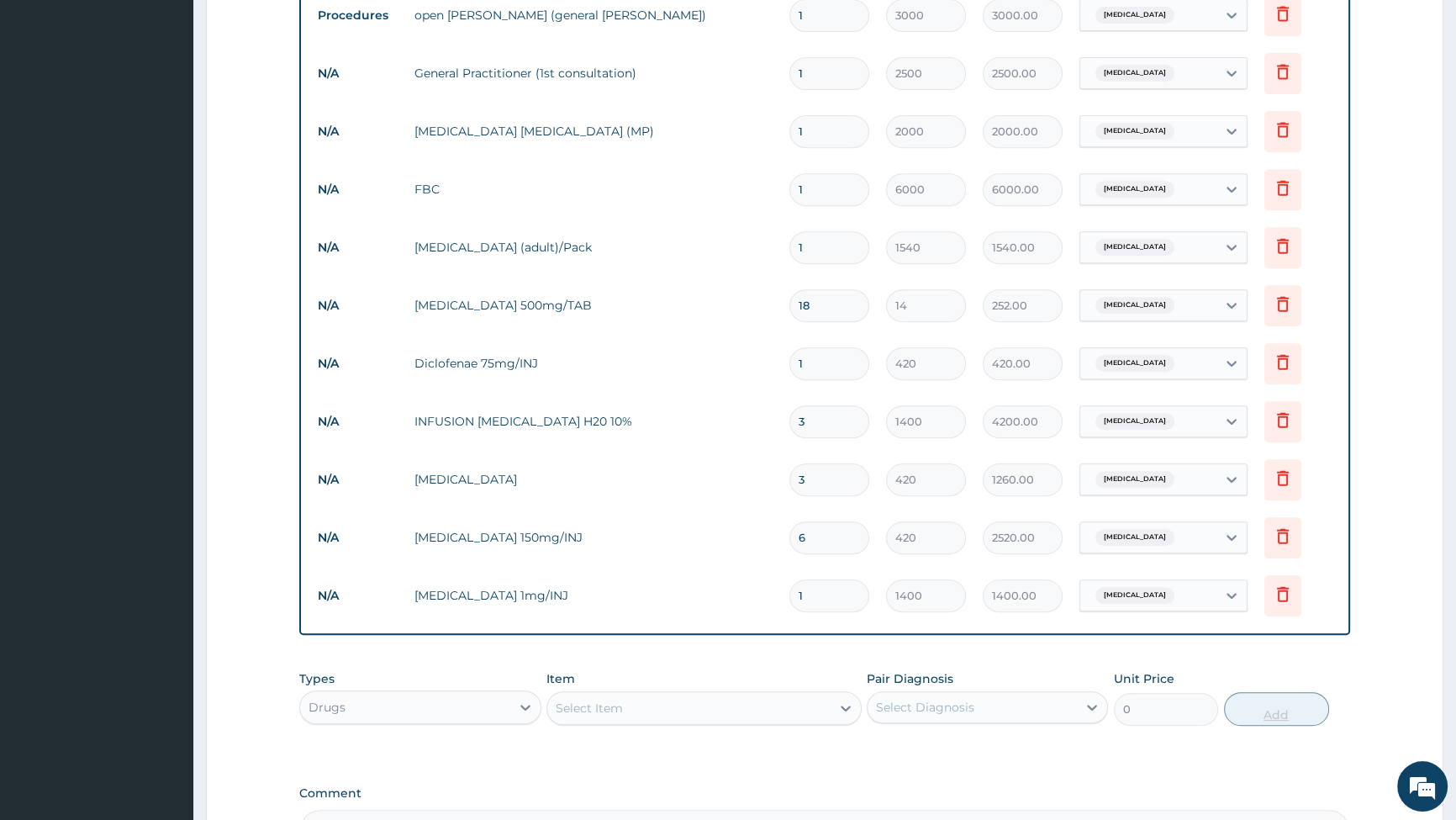
type input "0.00"
type input "3"
type input "4200.00"
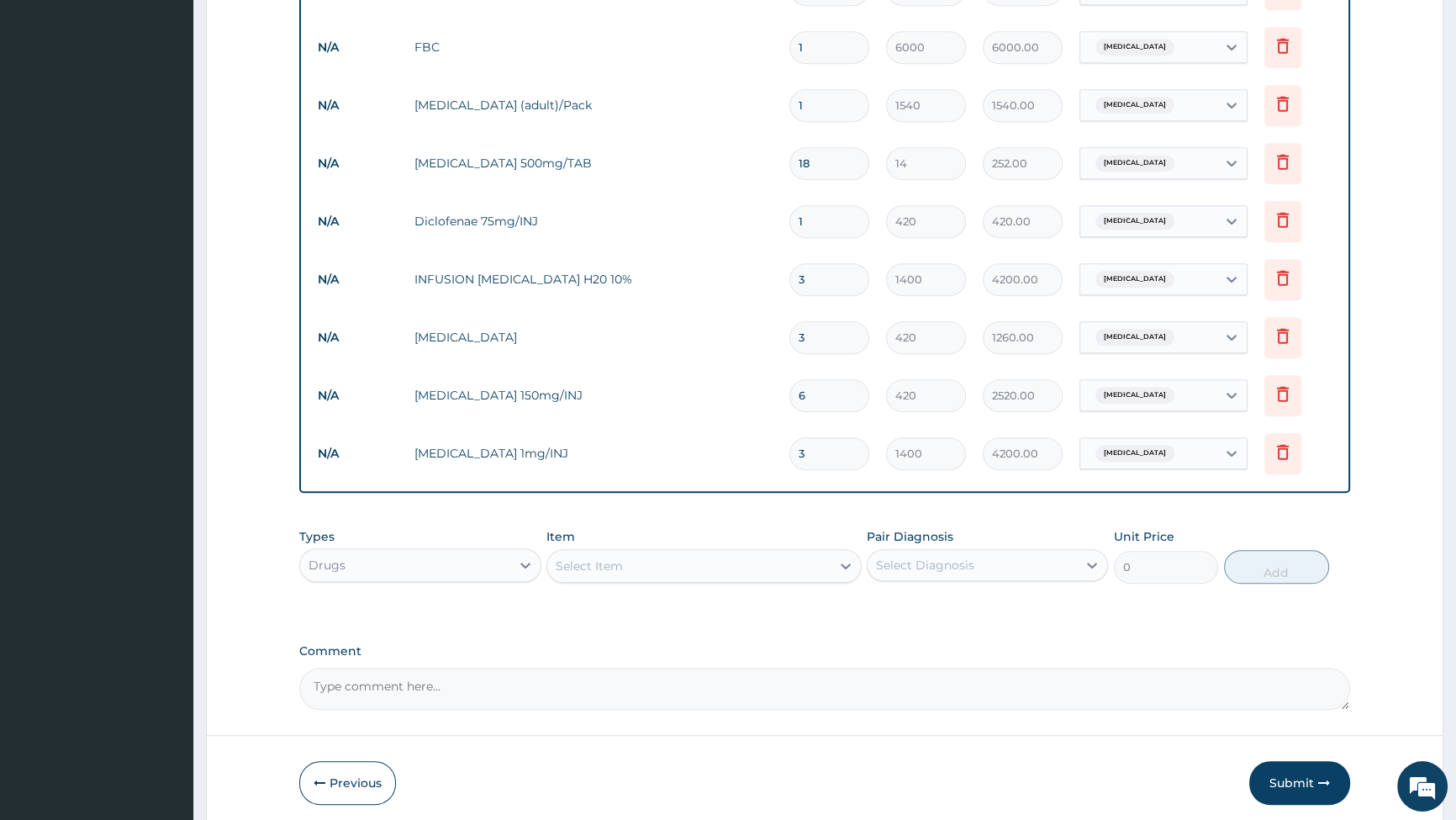
scroll to position [1071, 0]
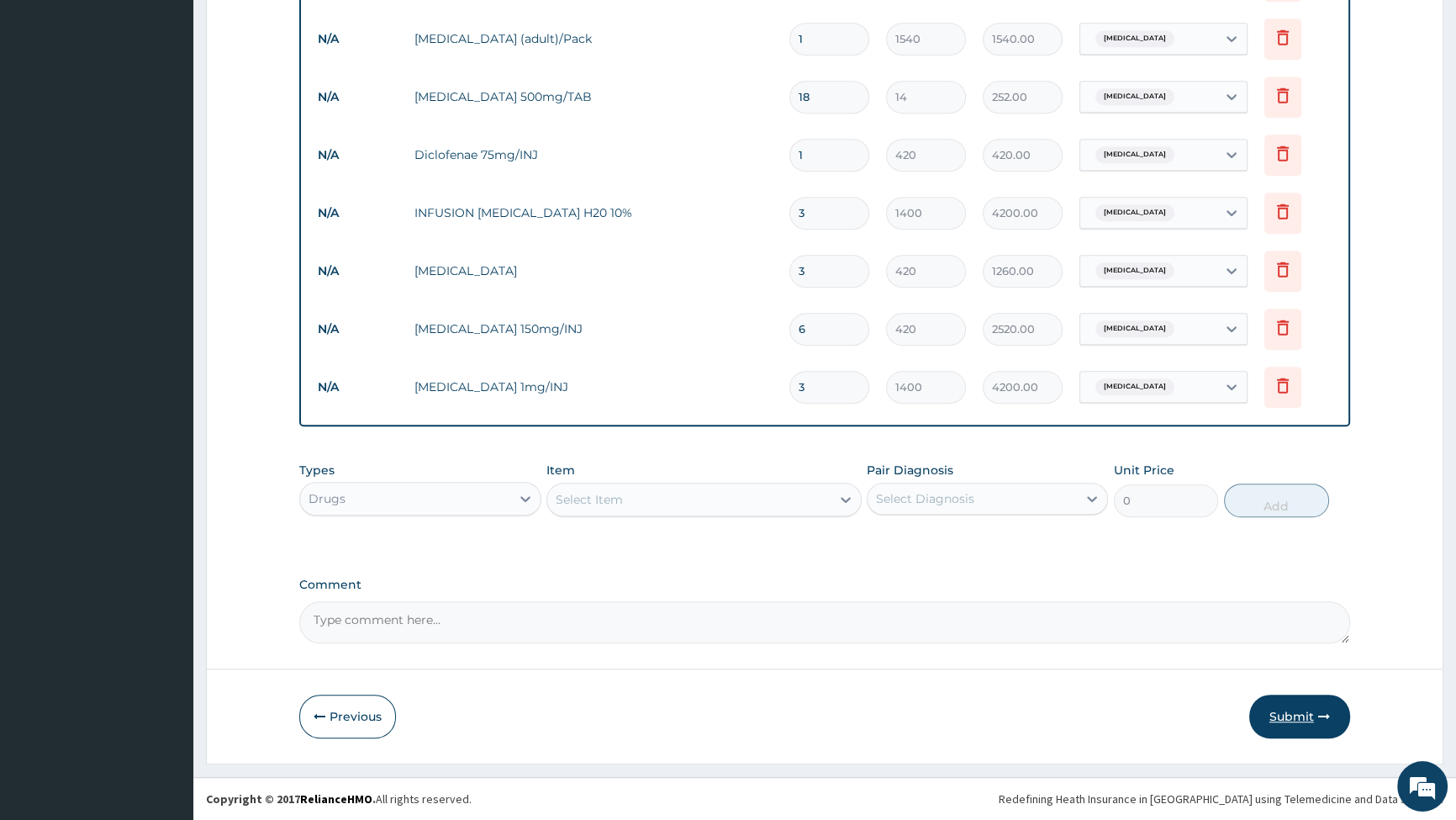
type input "3"
click at [1287, 720] on button "Submit" at bounding box center [1299, 717] width 101 height 44
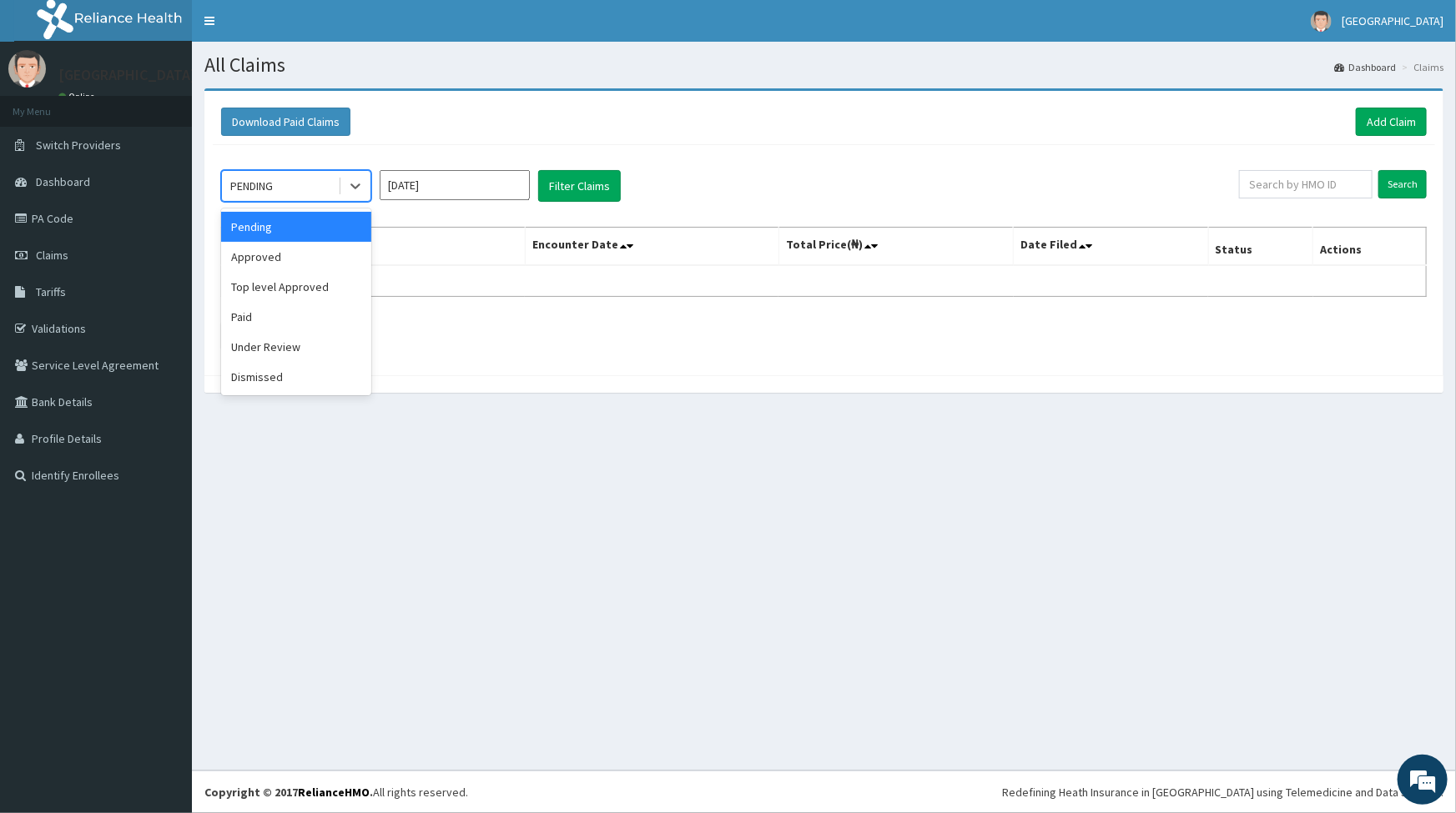
click at [296, 183] on div "PENDING" at bounding box center [280, 186] width 116 height 27
click at [294, 258] on div "Approved" at bounding box center [296, 257] width 150 height 30
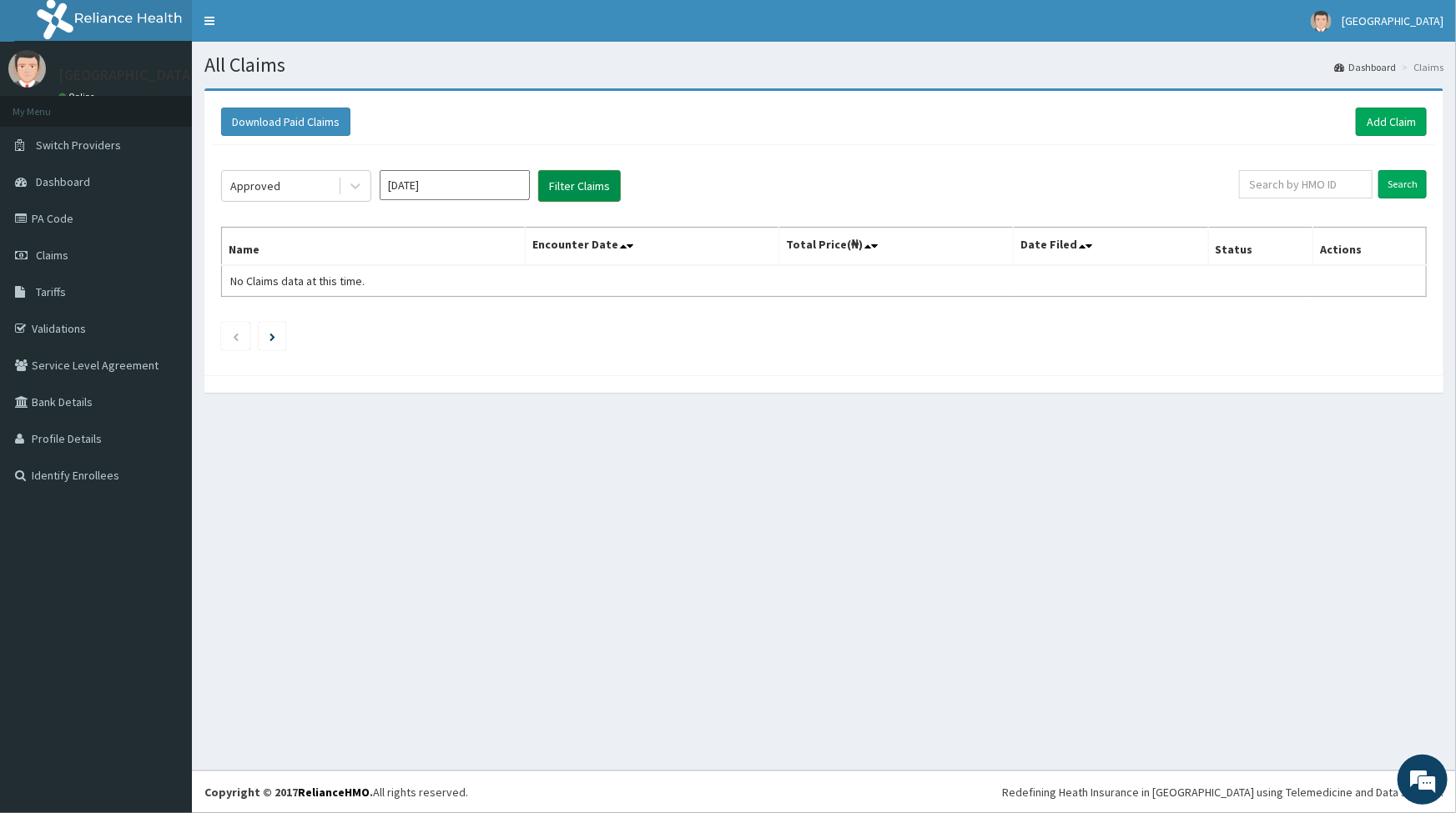
click at [562, 192] on button "Filter Claims" at bounding box center [579, 185] width 82 height 32
click at [582, 183] on button "Filter Claims" at bounding box center [579, 185] width 82 height 32
click at [268, 181] on div "Approved" at bounding box center [255, 186] width 50 height 16
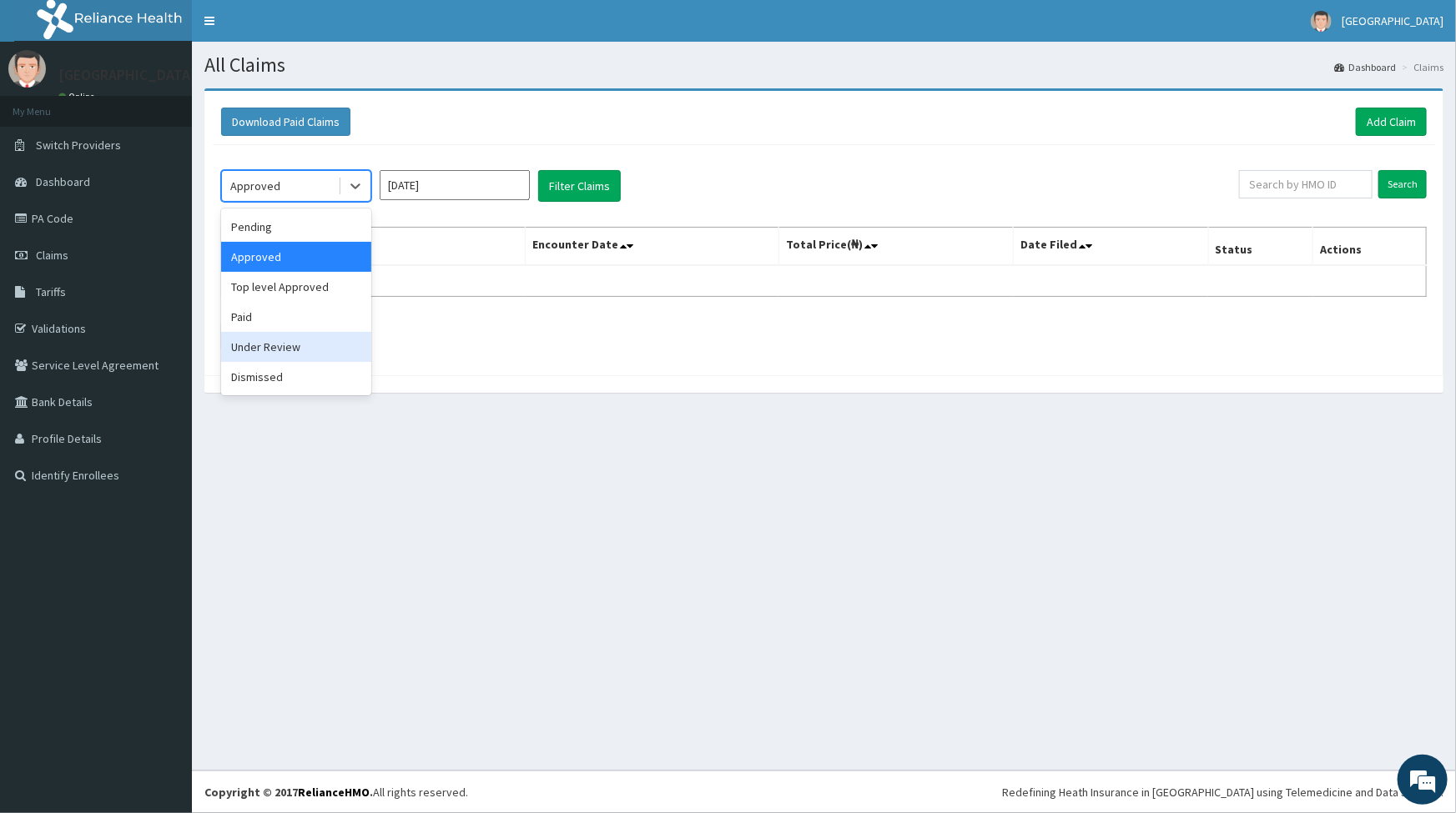
click at [268, 350] on div "Under Review" at bounding box center [296, 347] width 150 height 30
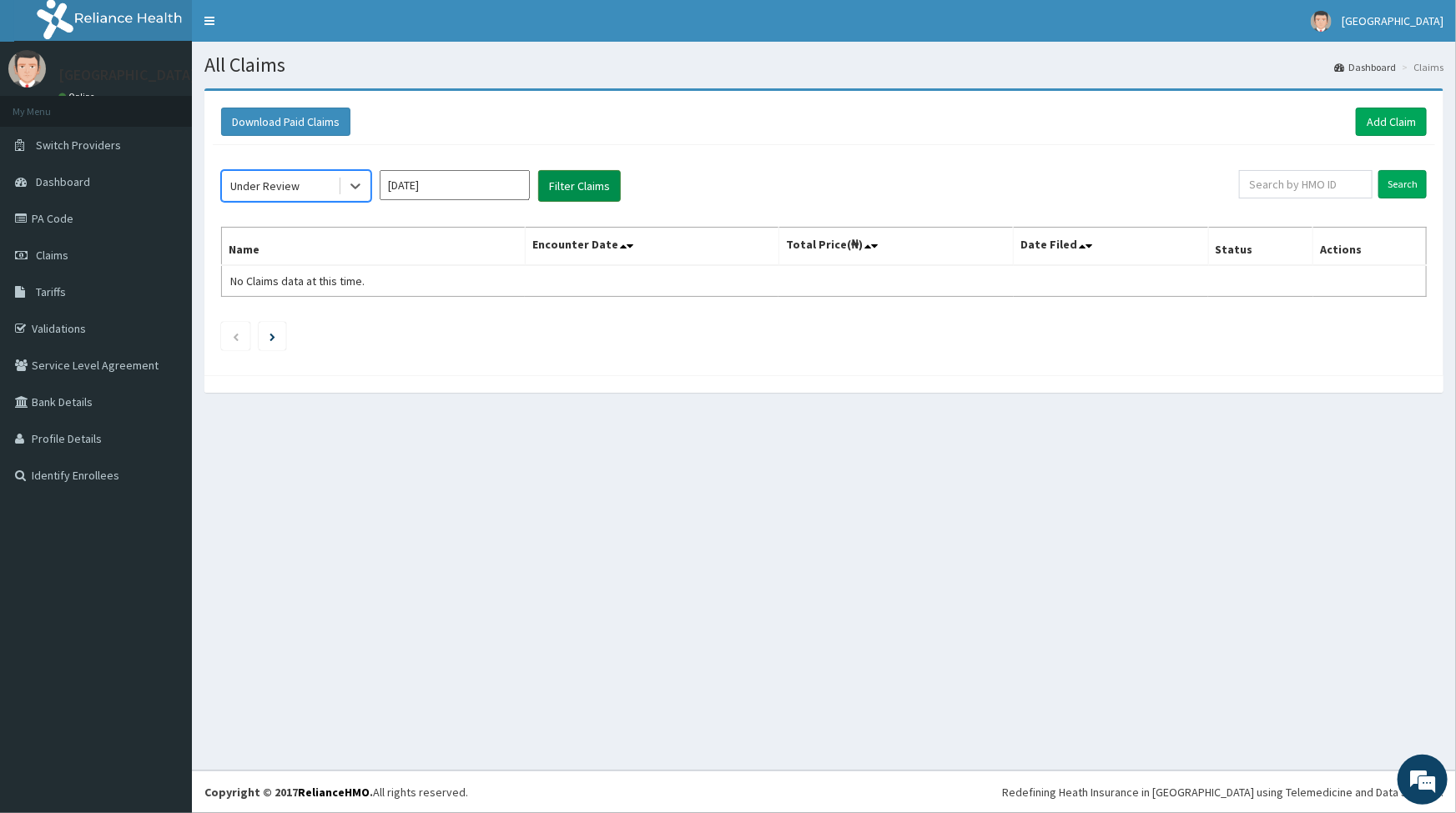
click at [568, 186] on button "Filter Claims" at bounding box center [579, 185] width 82 height 32
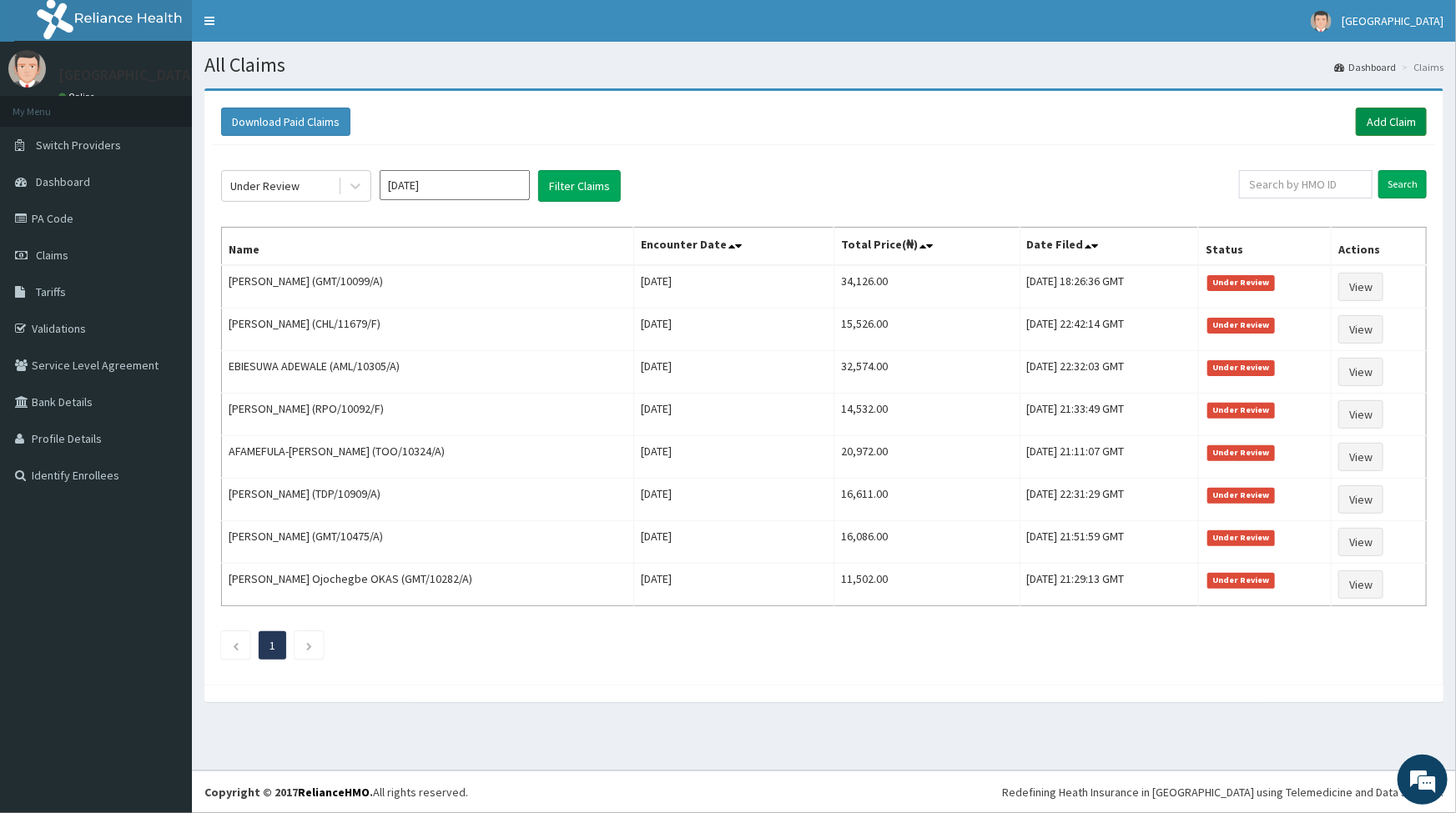
click at [1395, 117] on link "Add Claim" at bounding box center [1392, 121] width 70 height 28
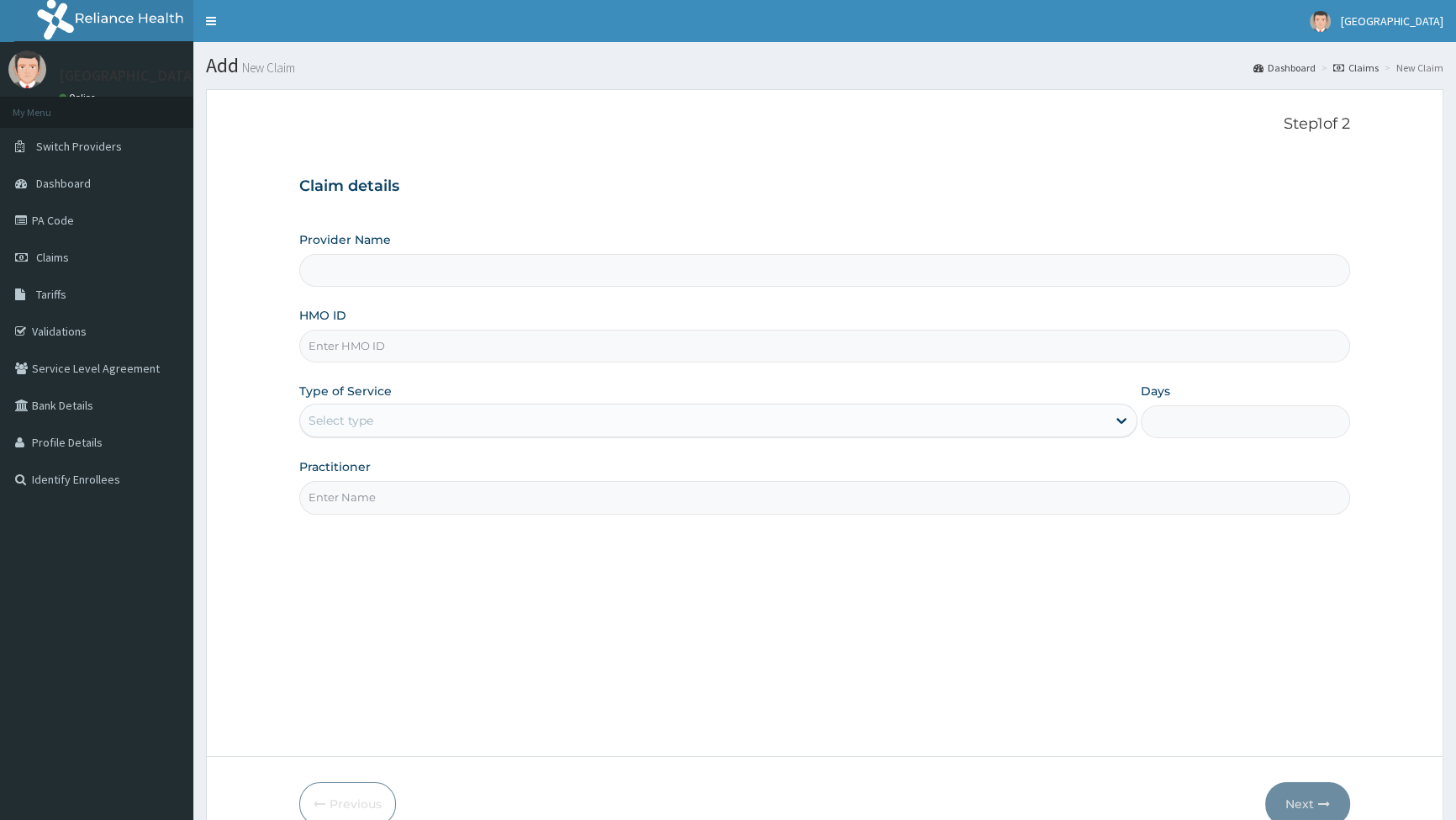
click at [352, 354] on input "HMO ID" at bounding box center [825, 346] width 1051 height 33
type input "CHL/11"
type input "[GEOGRAPHIC_DATA]"
type input "CHL/11679/E"
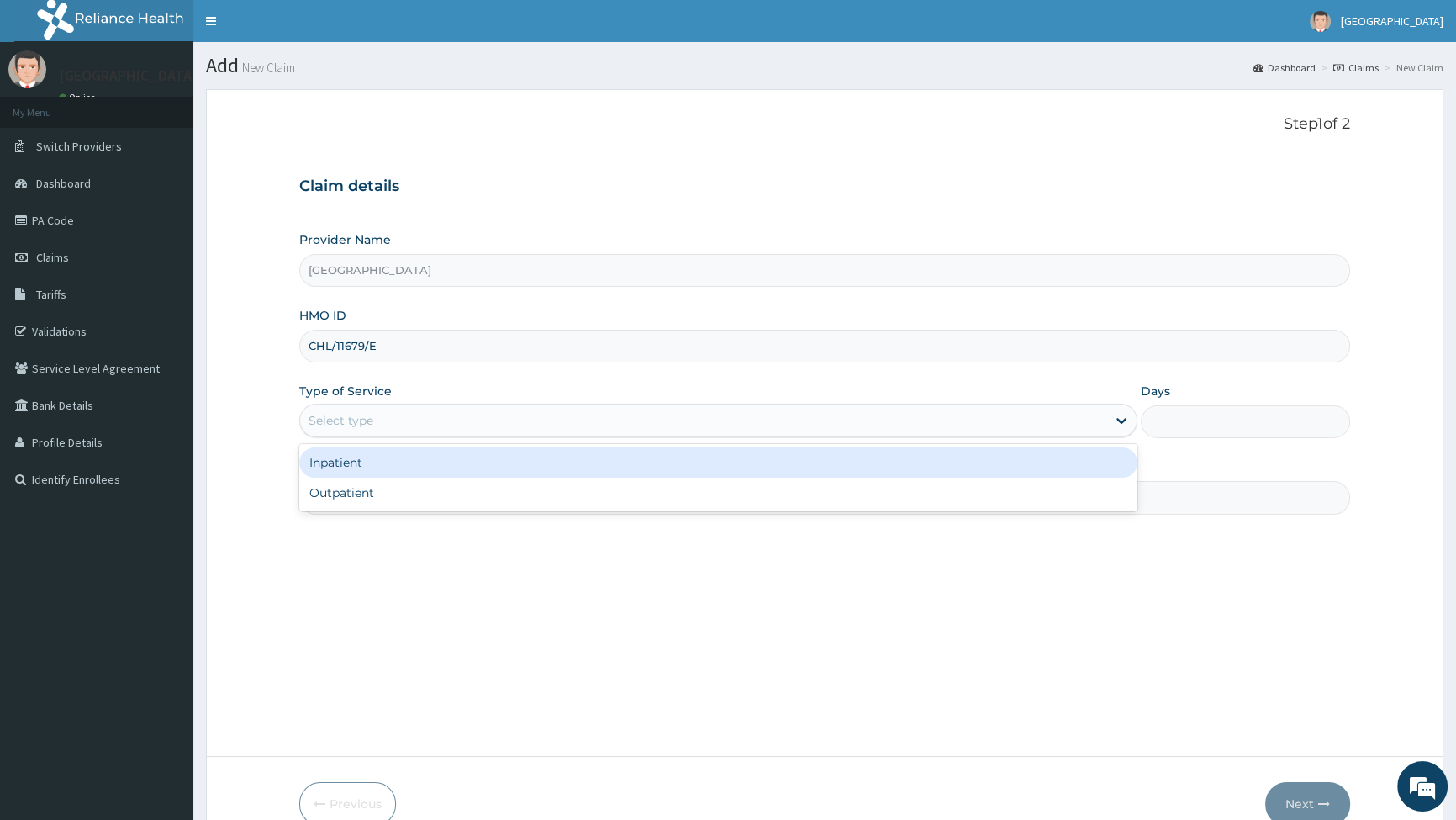
click at [368, 414] on div "Select type" at bounding box center [341, 421] width 65 height 16
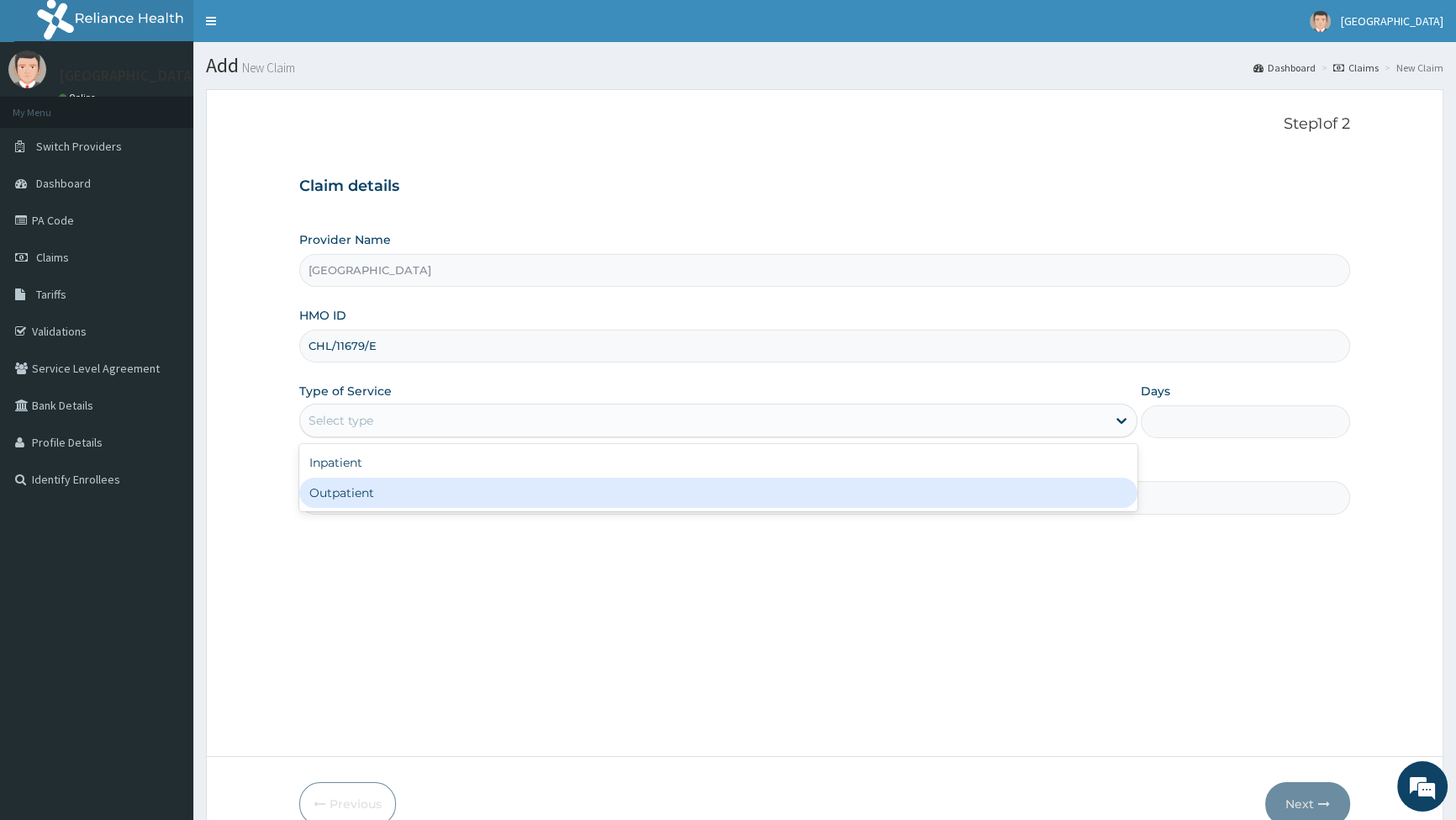
click at [351, 496] on div "Outpatient" at bounding box center [718, 493] width 838 height 30
type input "1"
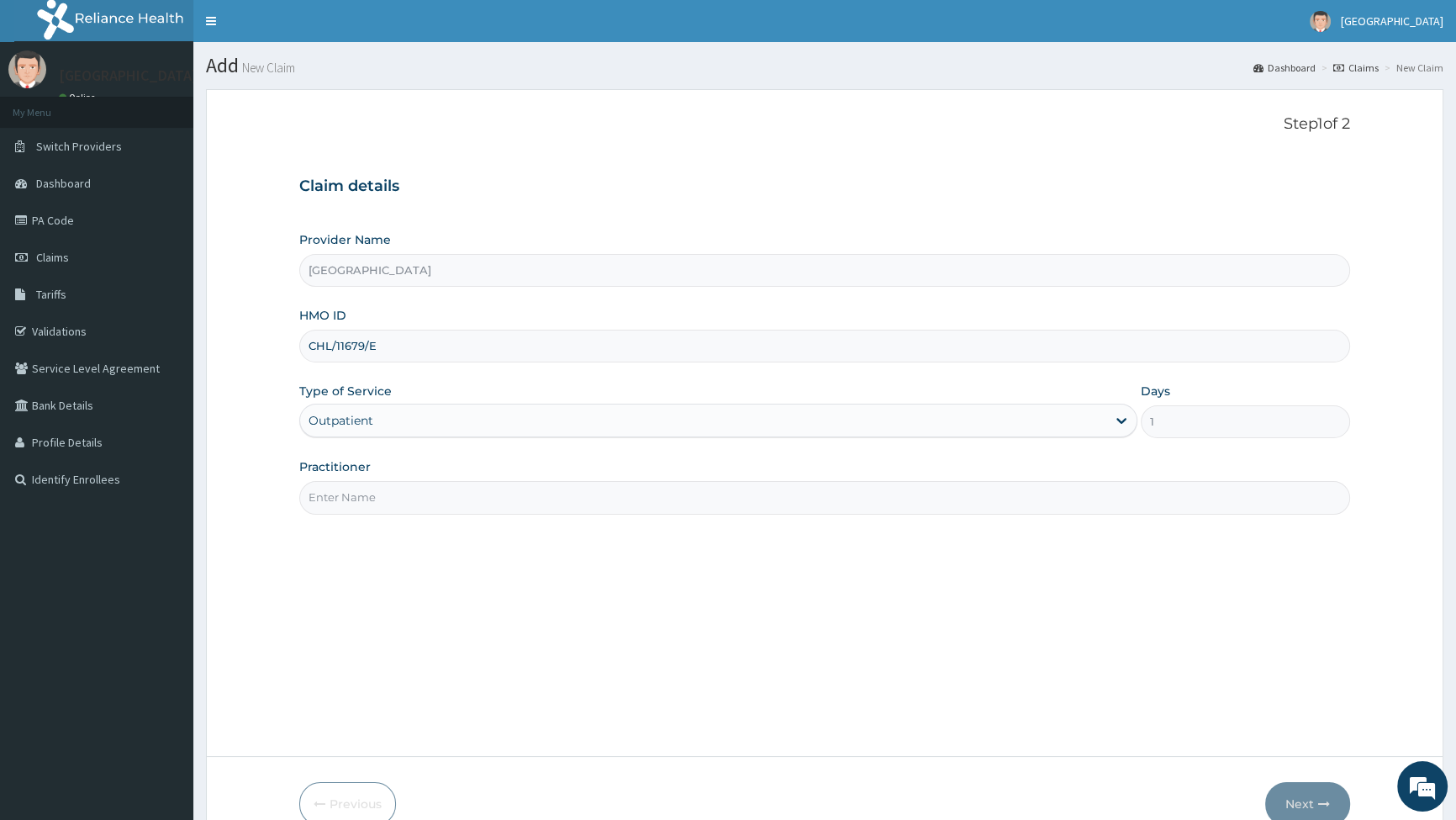
click at [352, 506] on input "Practitioner" at bounding box center [825, 497] width 1051 height 33
type input "[PERSON_NAME]"
click at [1315, 796] on button "Next" at bounding box center [1308, 805] width 85 height 44
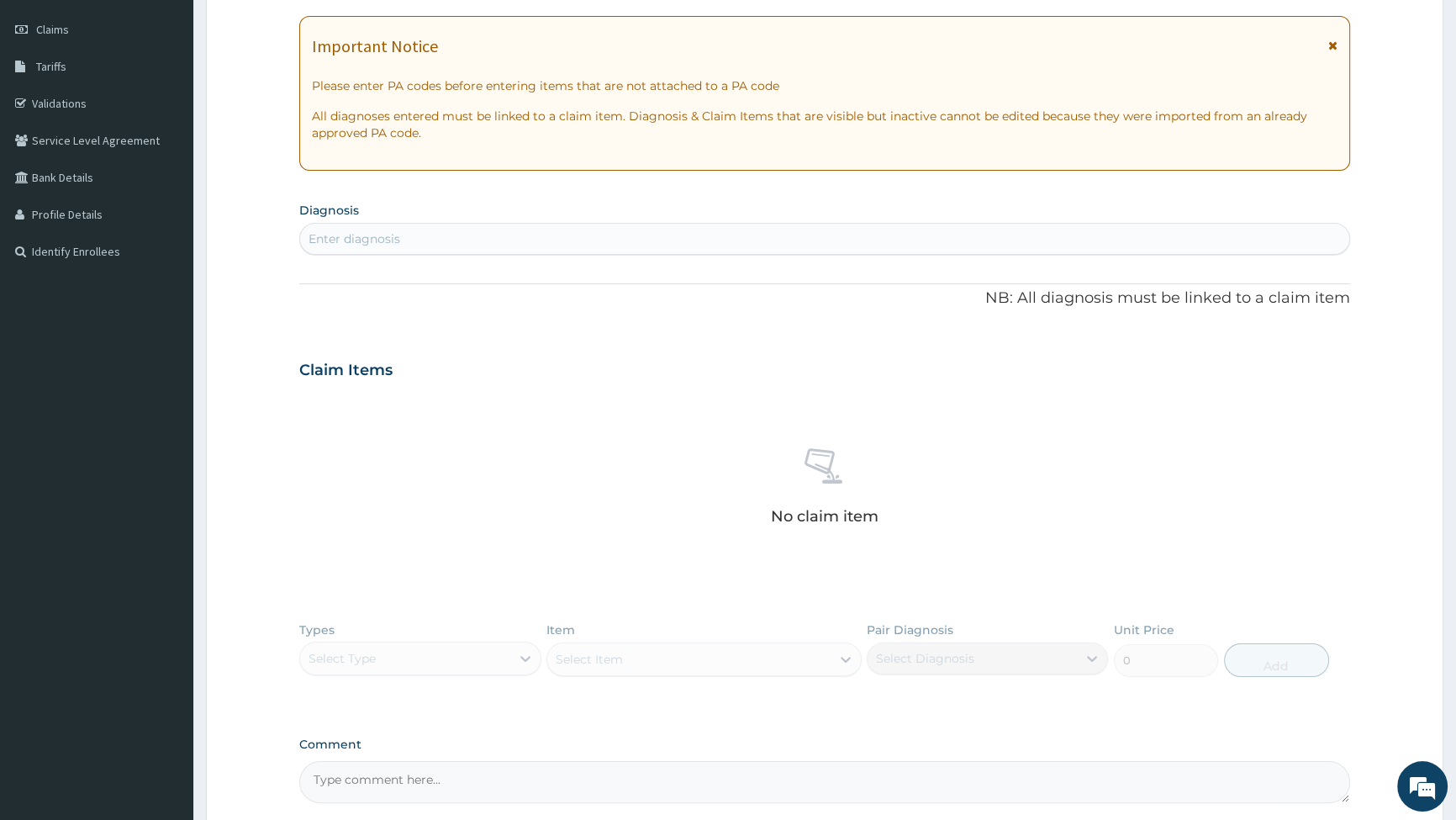
scroll to position [229, 0]
click at [389, 236] on div "Enter diagnosis" at bounding box center [354, 238] width 92 height 16
type input "FALC"
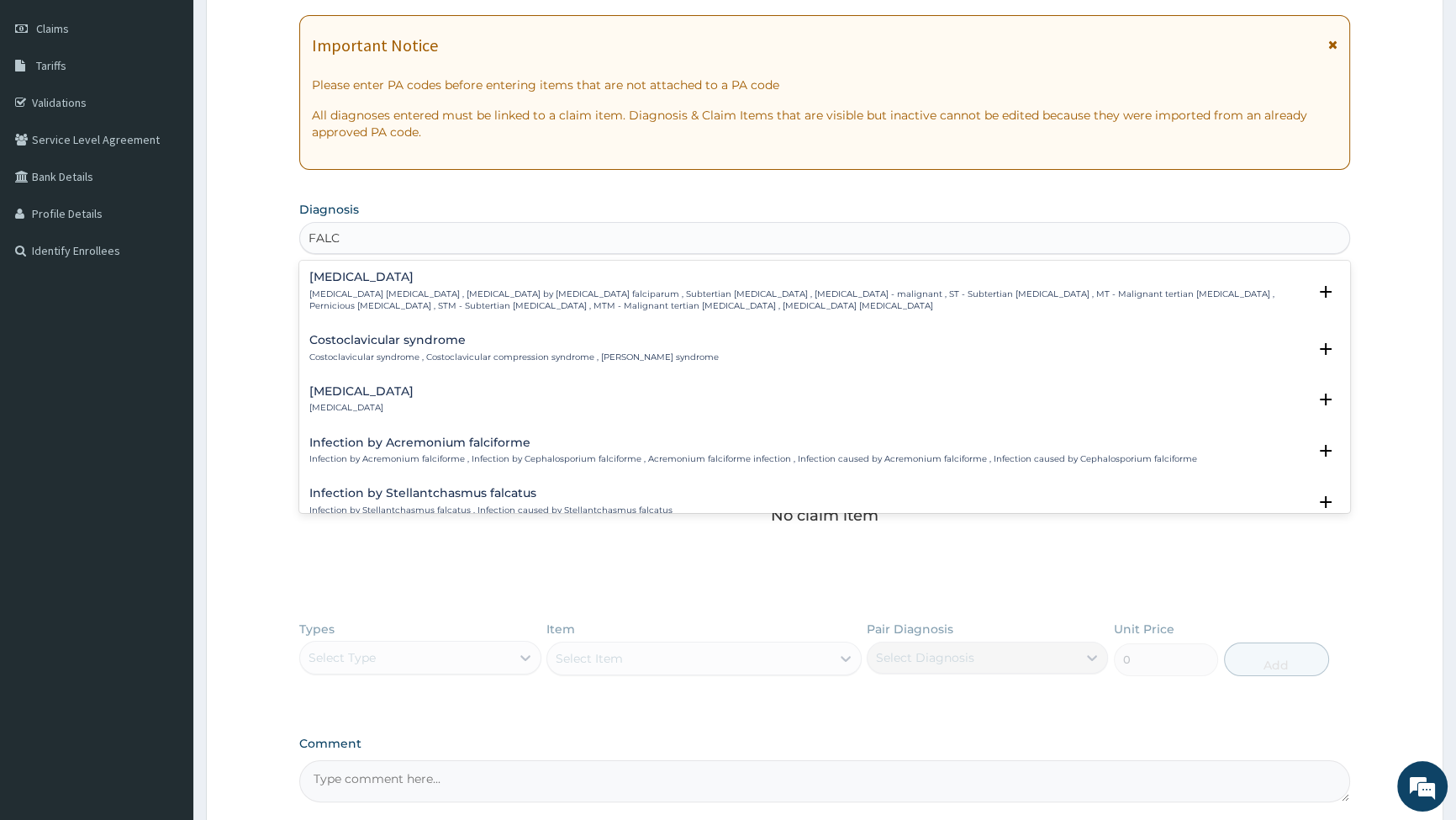
click at [454, 302] on p "[MEDICAL_DATA] [MEDICAL_DATA] , [MEDICAL_DATA] by [MEDICAL_DATA] falciparum , S…" at bounding box center [809, 301] width 998 height 25
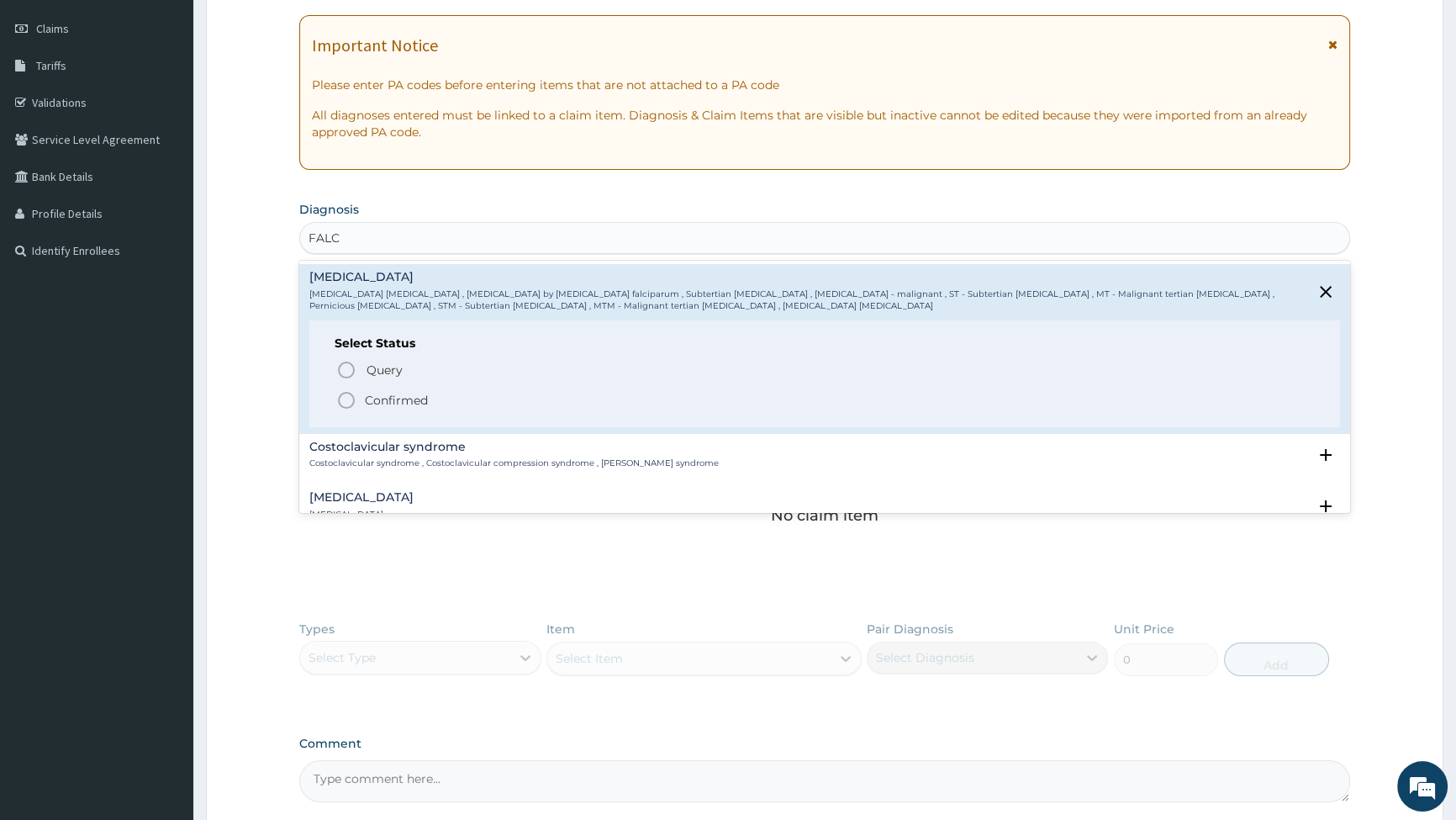
click at [344, 399] on icon "status option filled" at bounding box center [346, 400] width 20 height 20
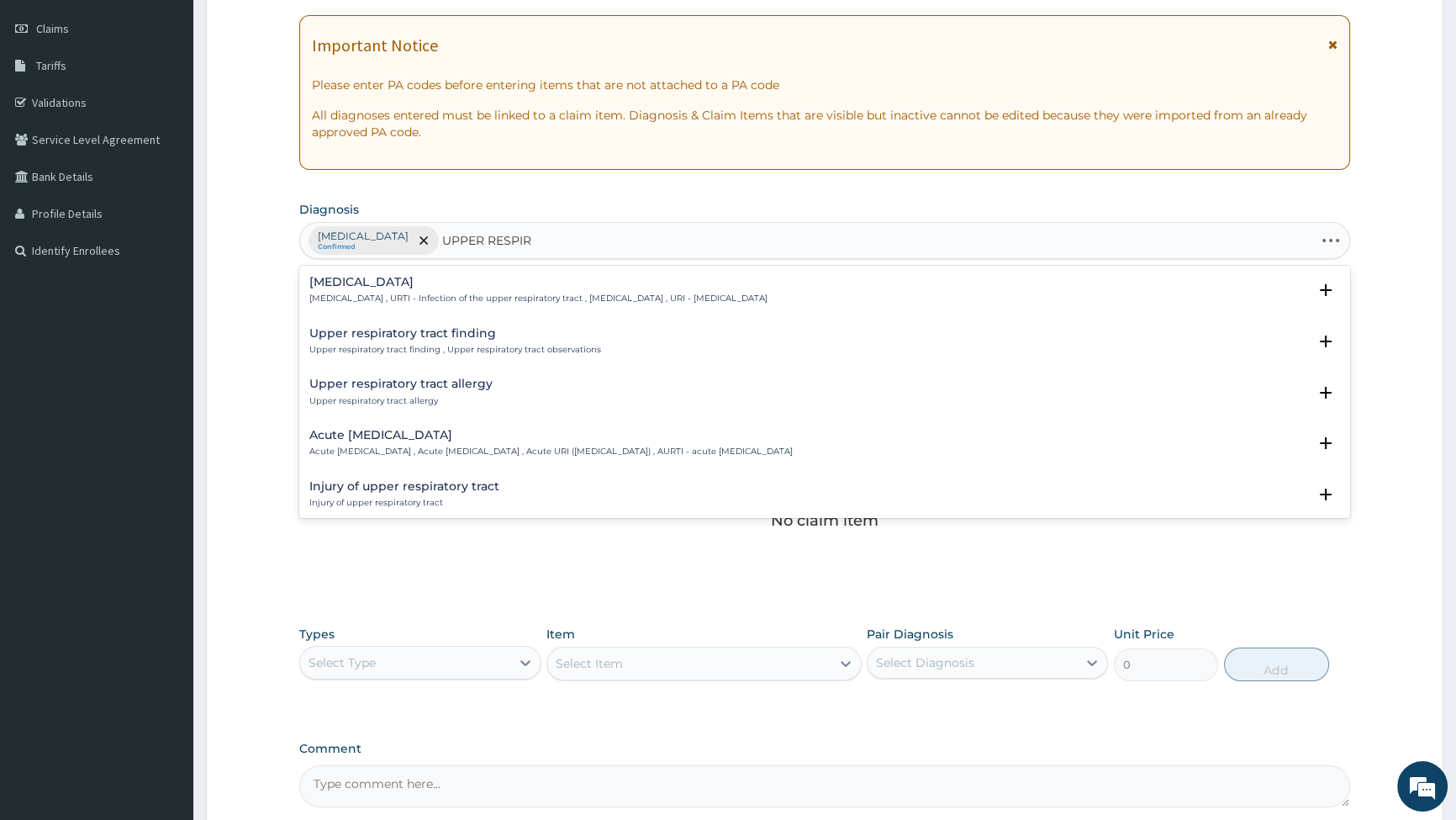
type input "UPPER RESPIRA"
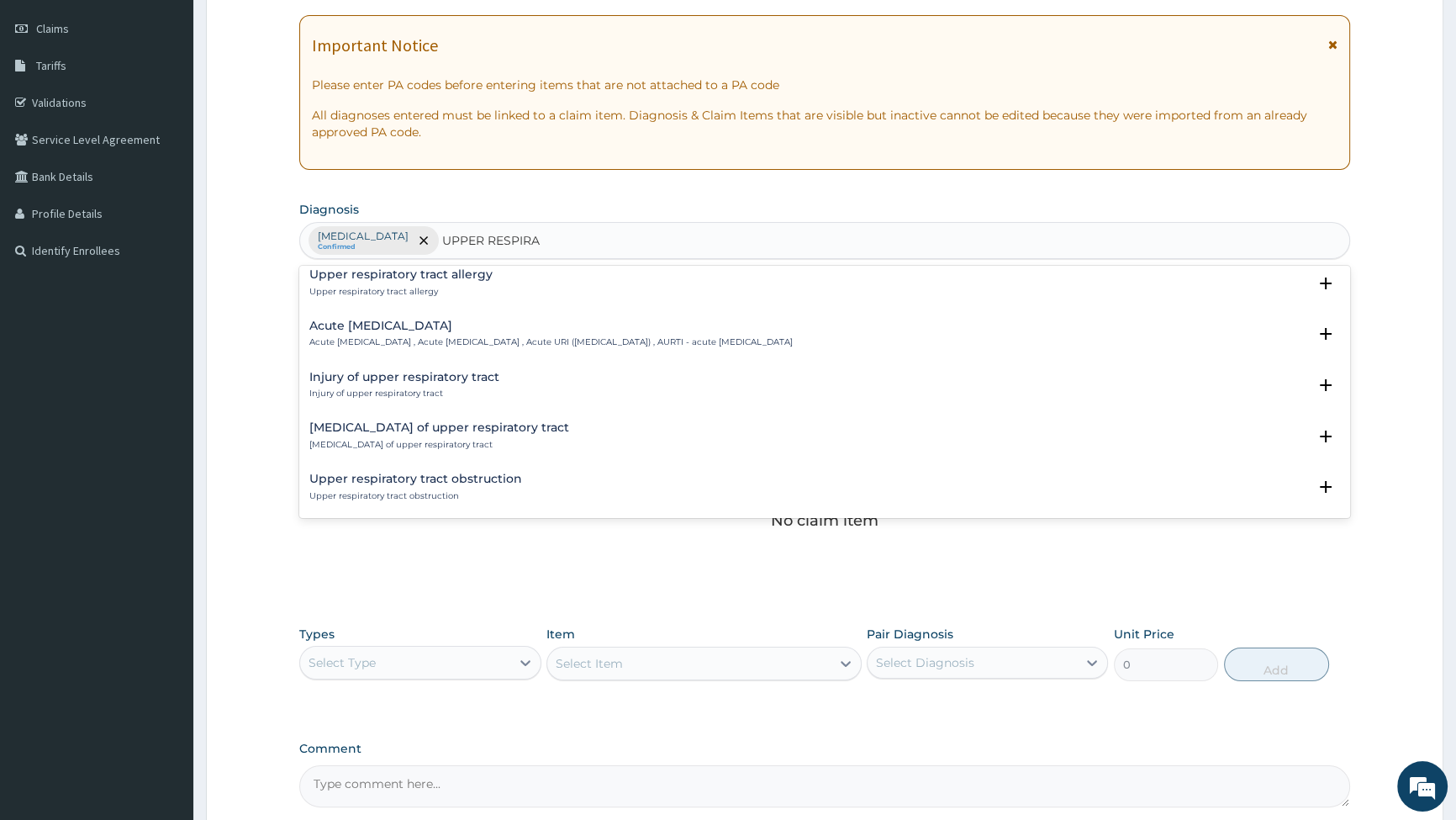
scroll to position [0, 0]
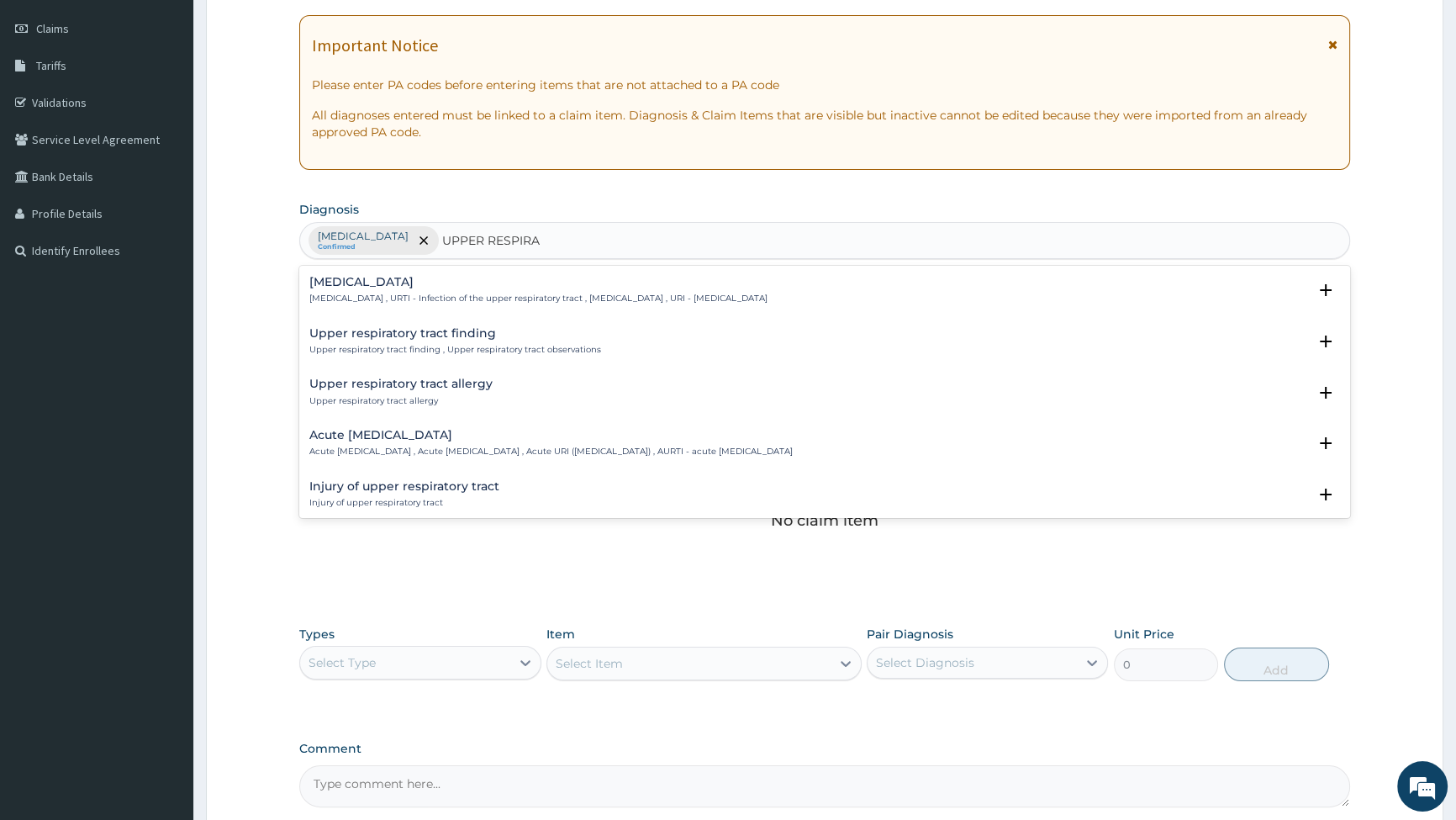
click at [412, 301] on p "Upper respiratory infection , URTI - Infection of the upper respiratory tract ,…" at bounding box center [538, 298] width 458 height 12
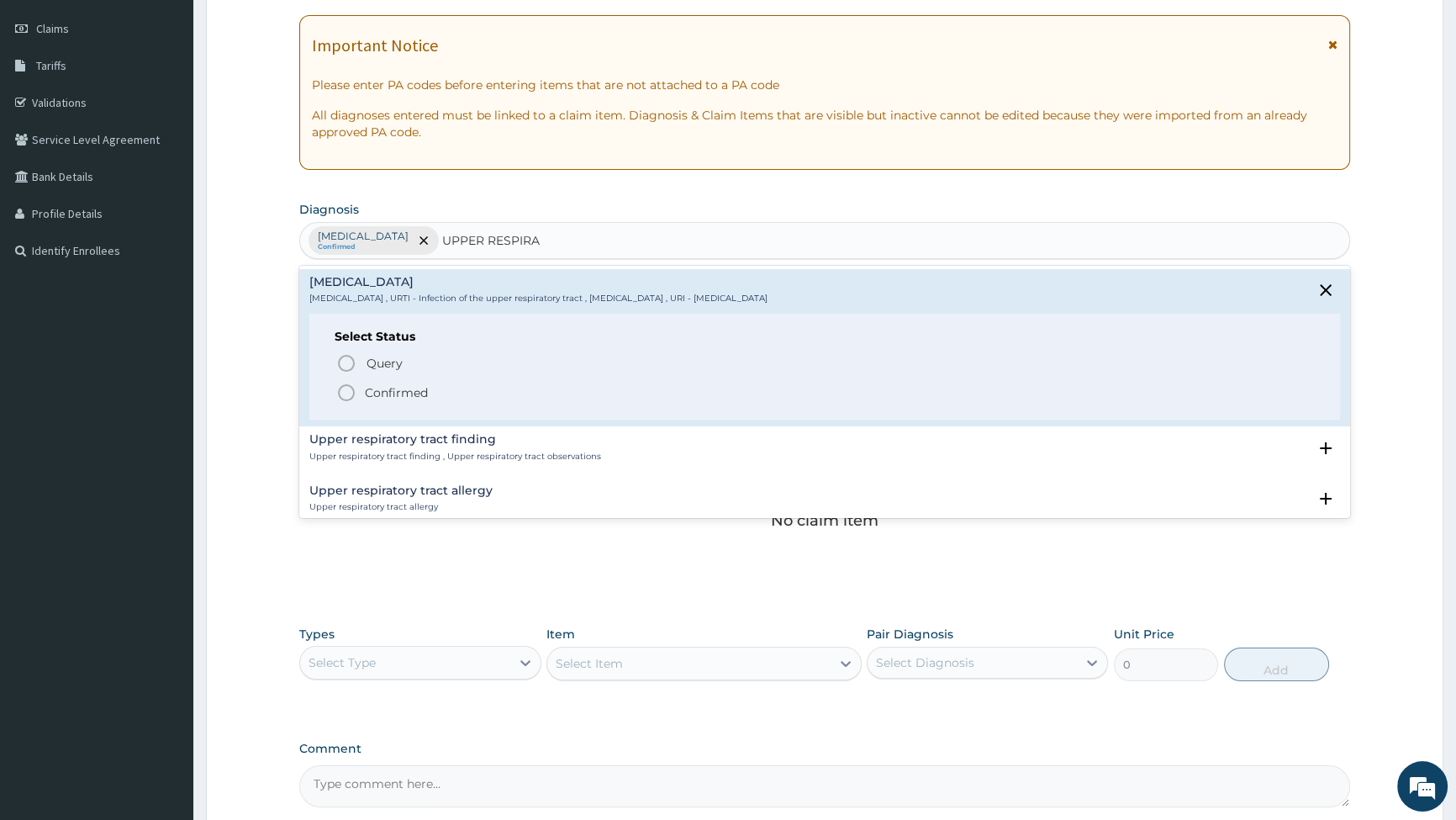
click at [349, 390] on icon "status option filled" at bounding box center [346, 393] width 20 height 20
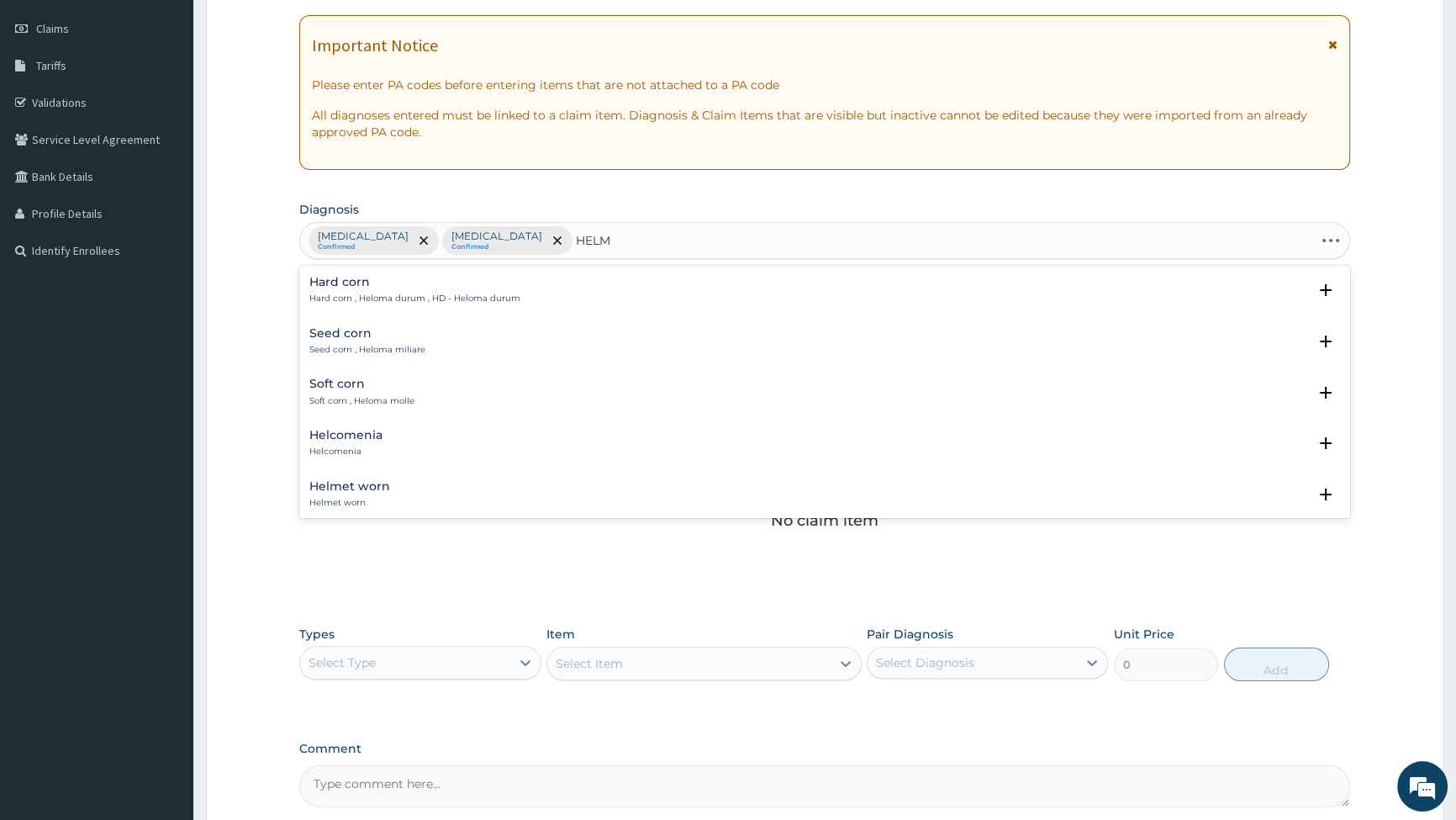
type input "HELMI"
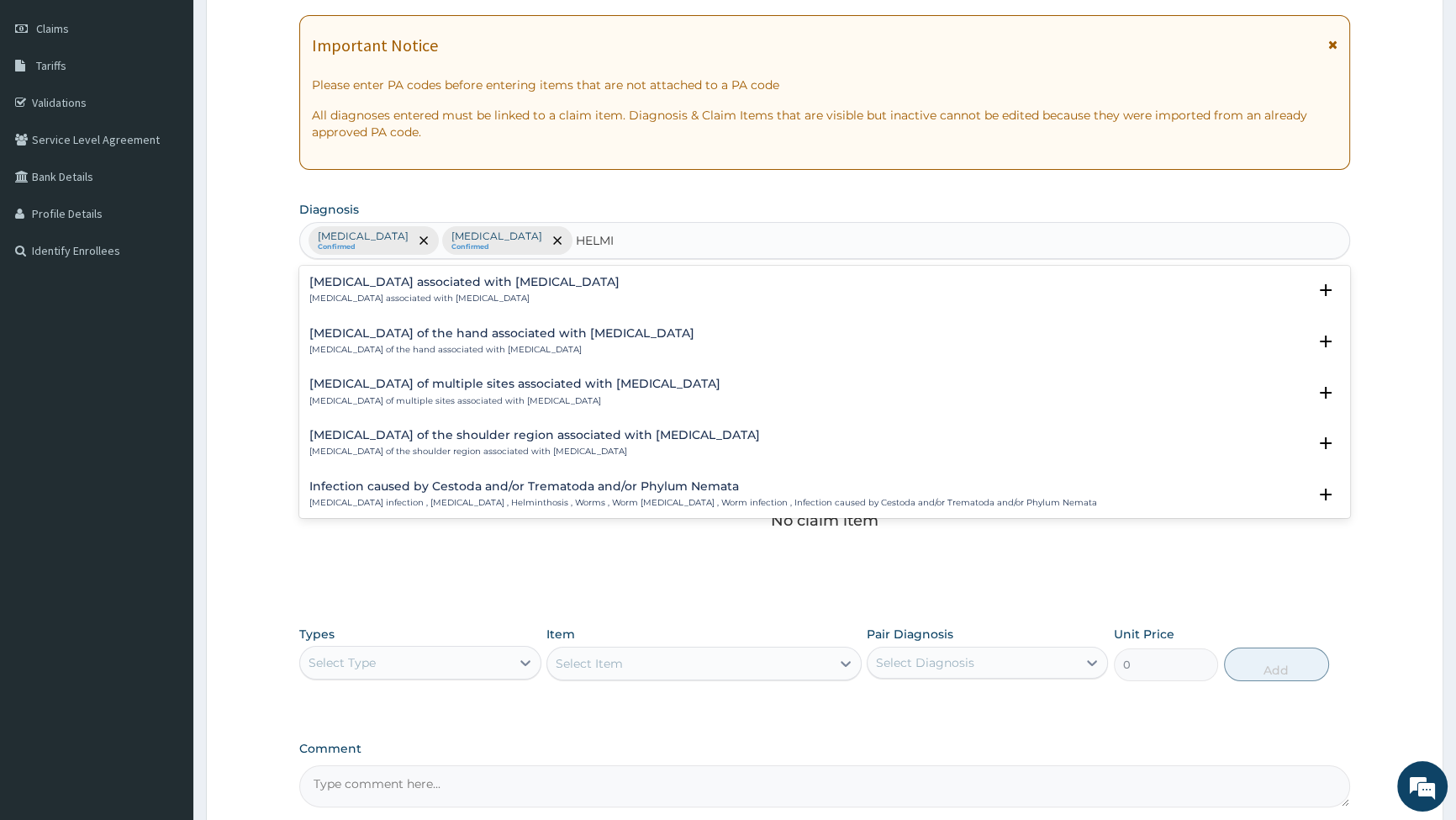
click at [415, 493] on div "Infection caused by Cestoda and/or Trematoda and/or Phylum Nemata Helminth infe…" at bounding box center [703, 495] width 788 height 29
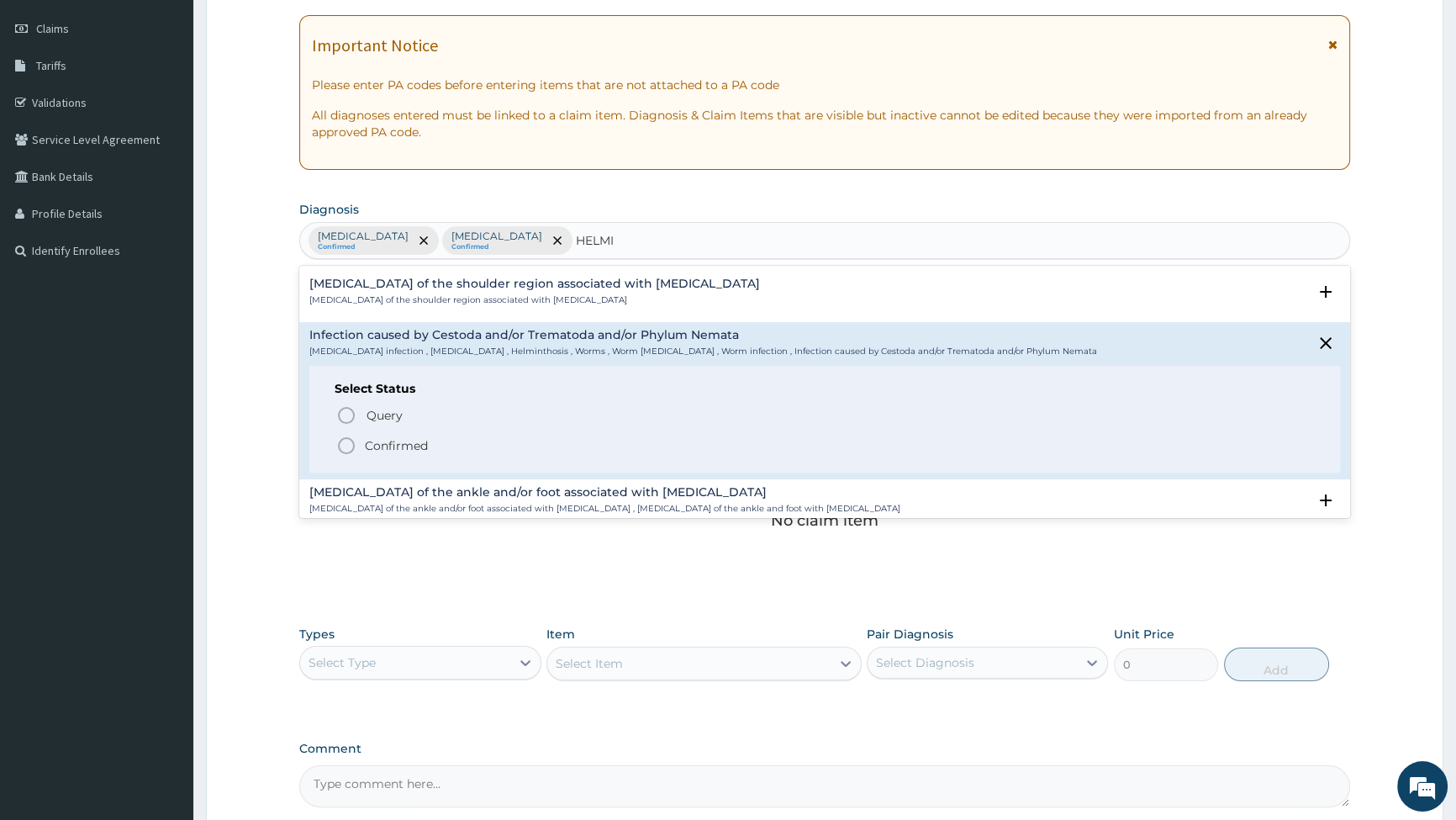
scroll to position [229, 0]
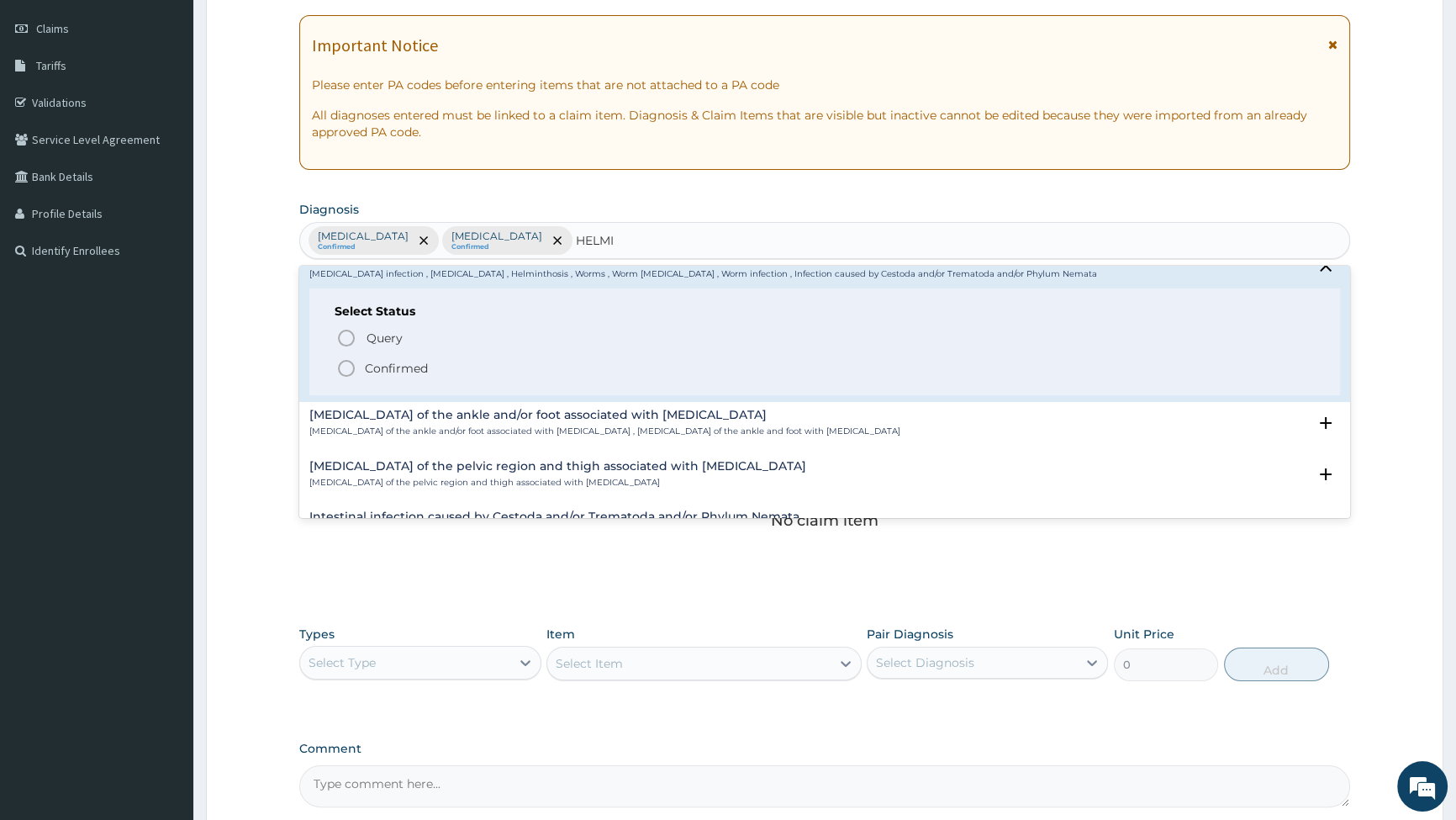
click at [342, 368] on icon "status option filled" at bounding box center [346, 368] width 20 height 20
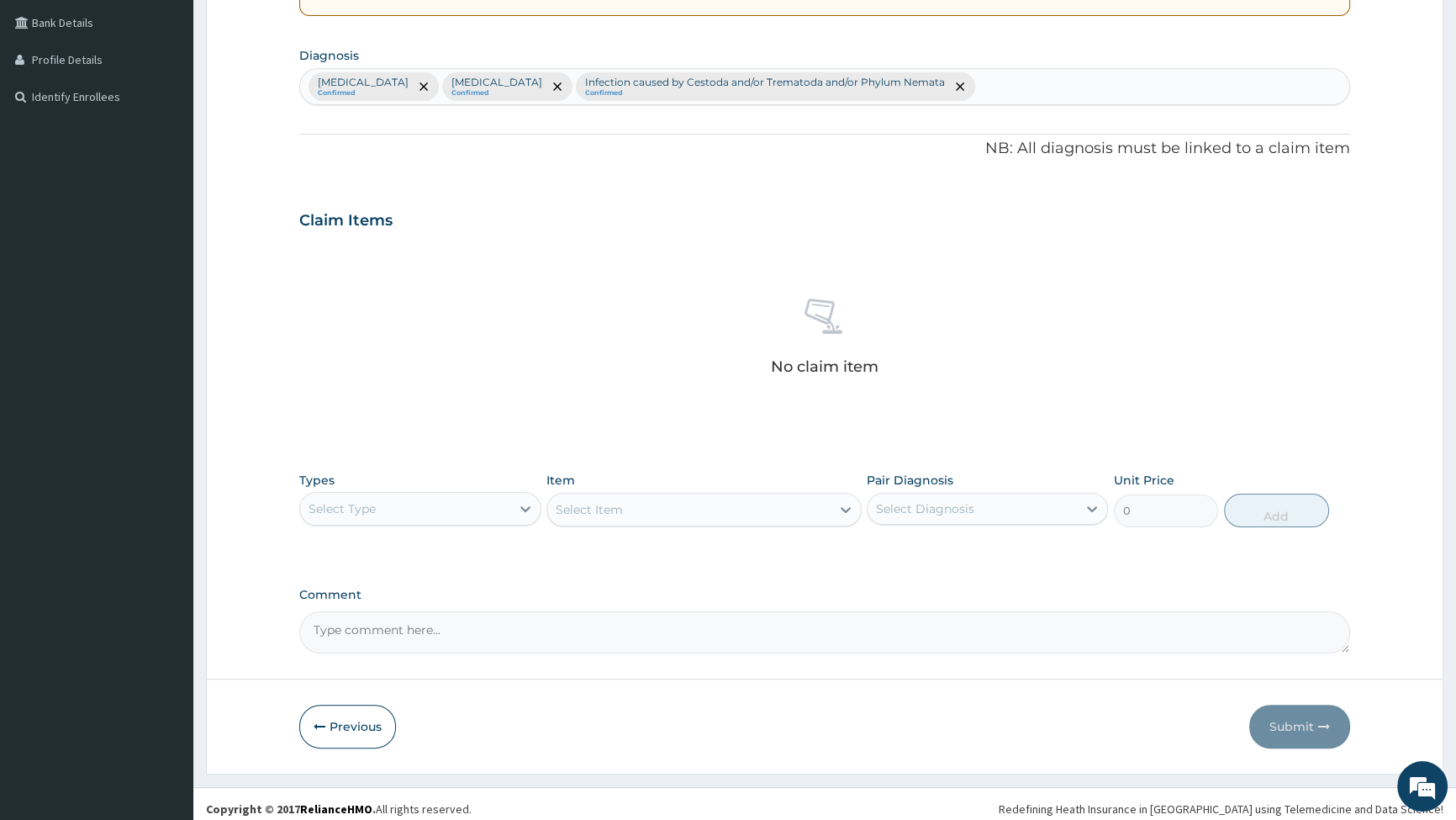
scroll to position [391, 0]
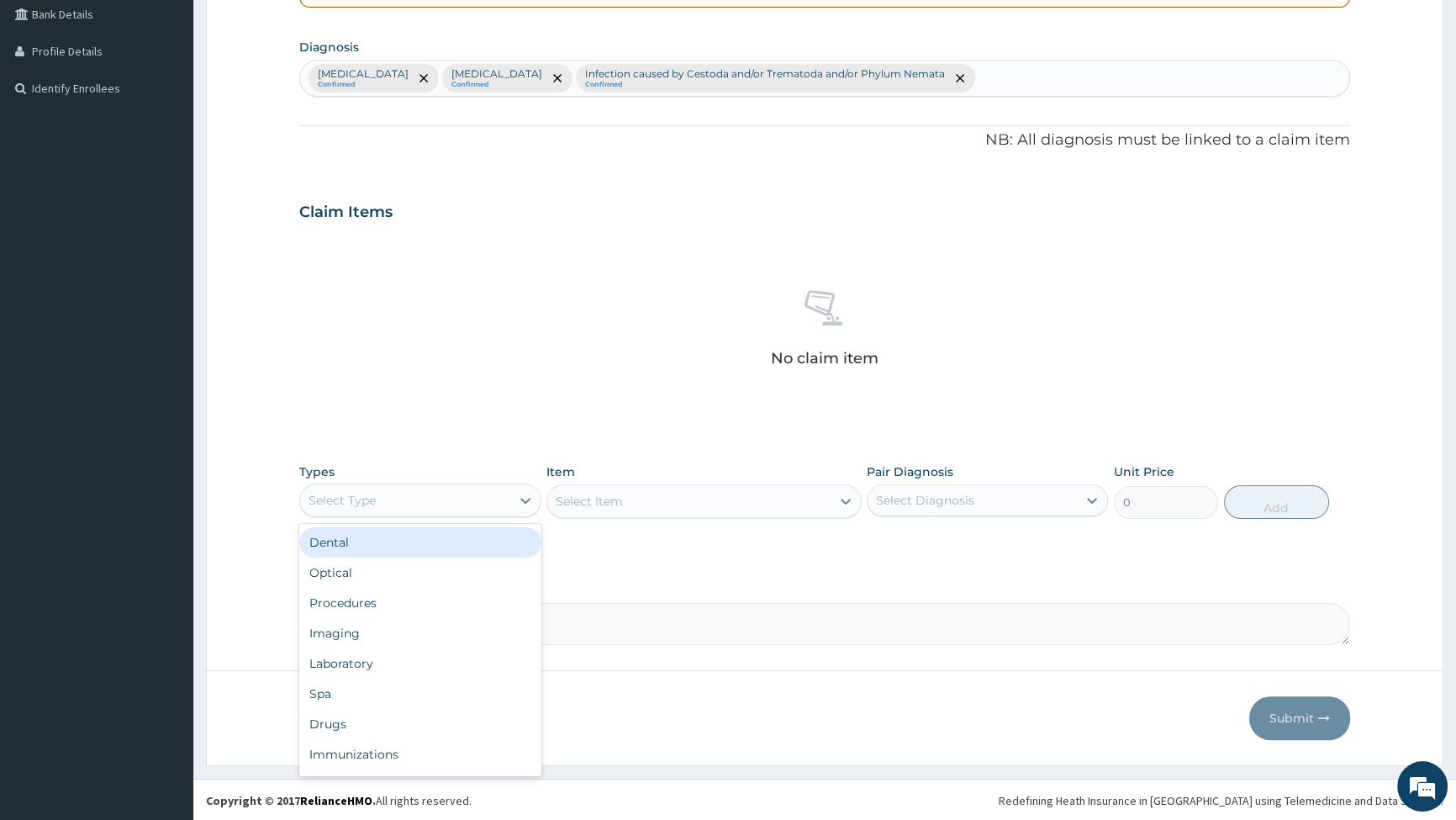
click at [446, 511] on div "Select Type" at bounding box center [405, 501] width 209 height 27
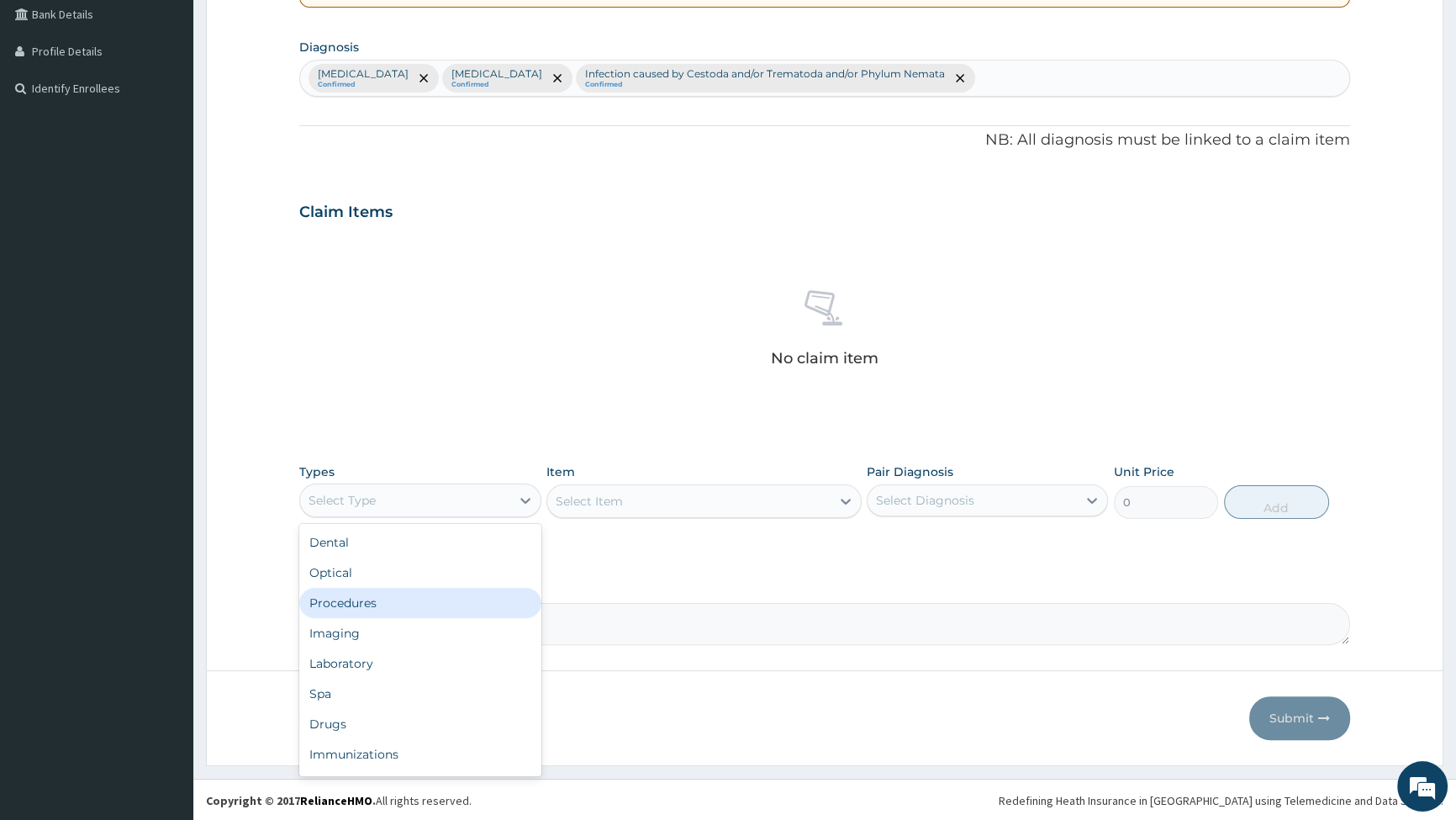
click at [383, 600] on div "Procedures" at bounding box center [420, 603] width 241 height 30
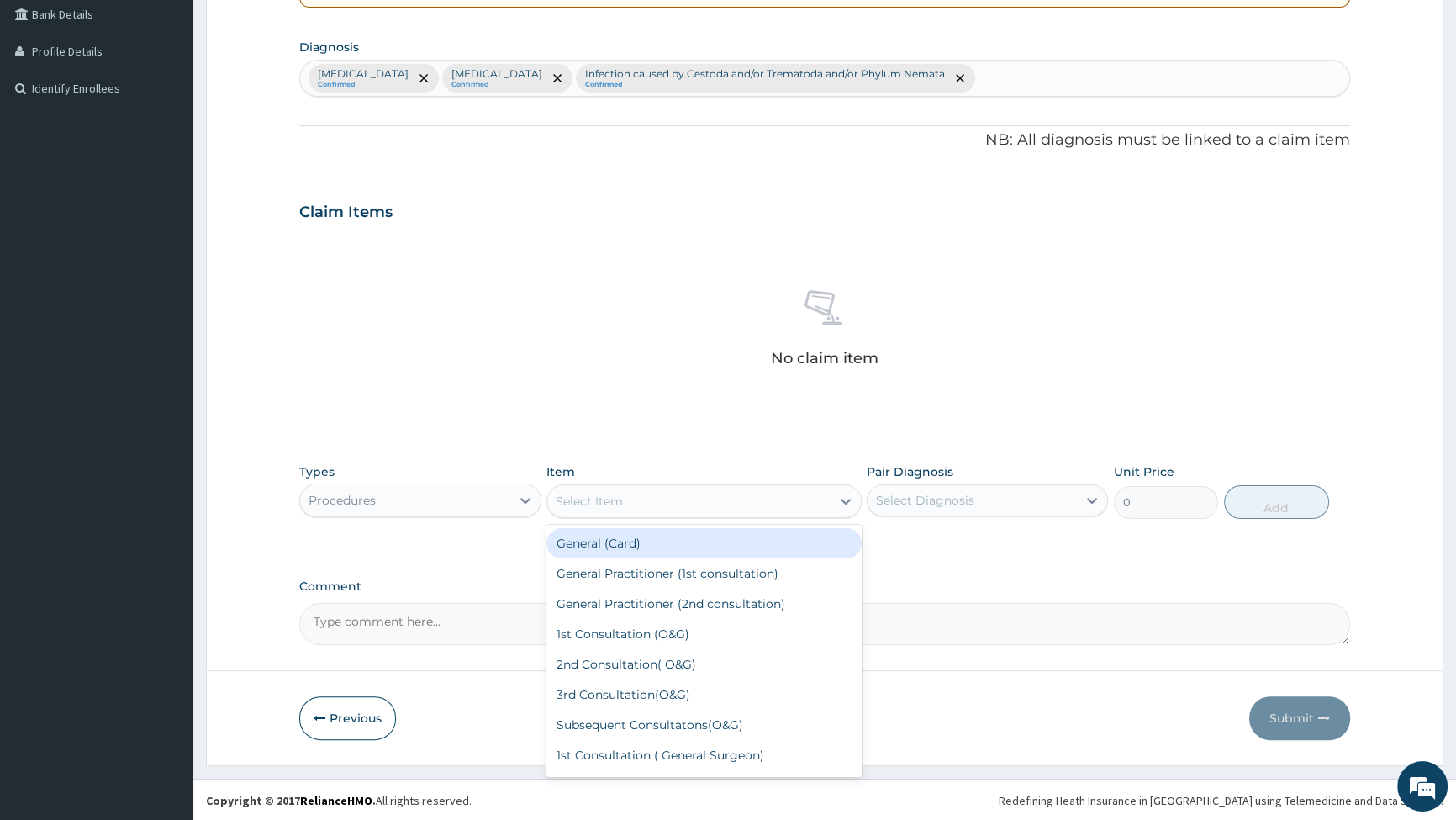
click at [642, 496] on div "Select Item" at bounding box center [688, 502] width 283 height 27
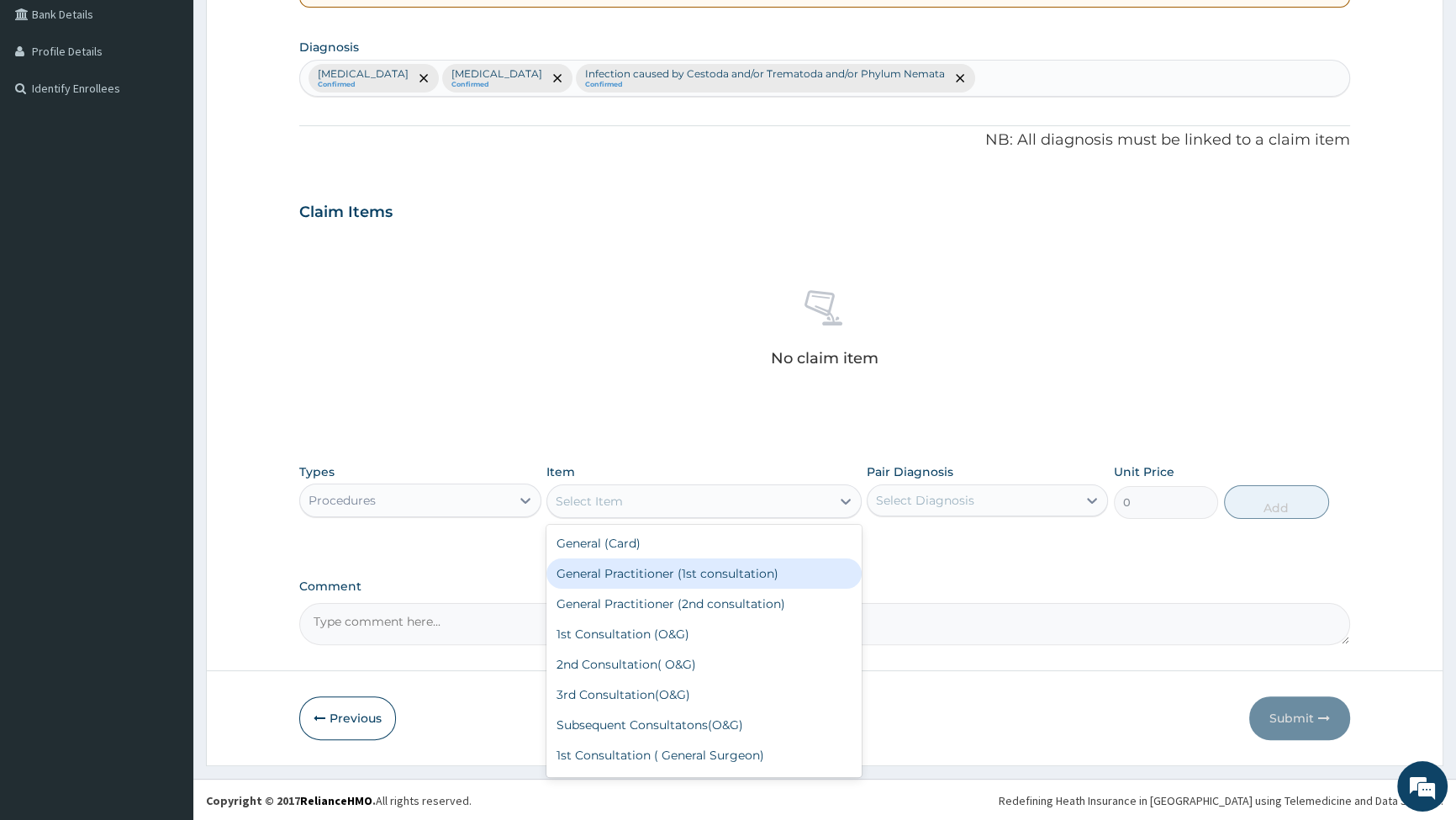
click at [684, 569] on div "General Practitioner (1st consultation)" at bounding box center [704, 573] width 315 height 30
type input "2500"
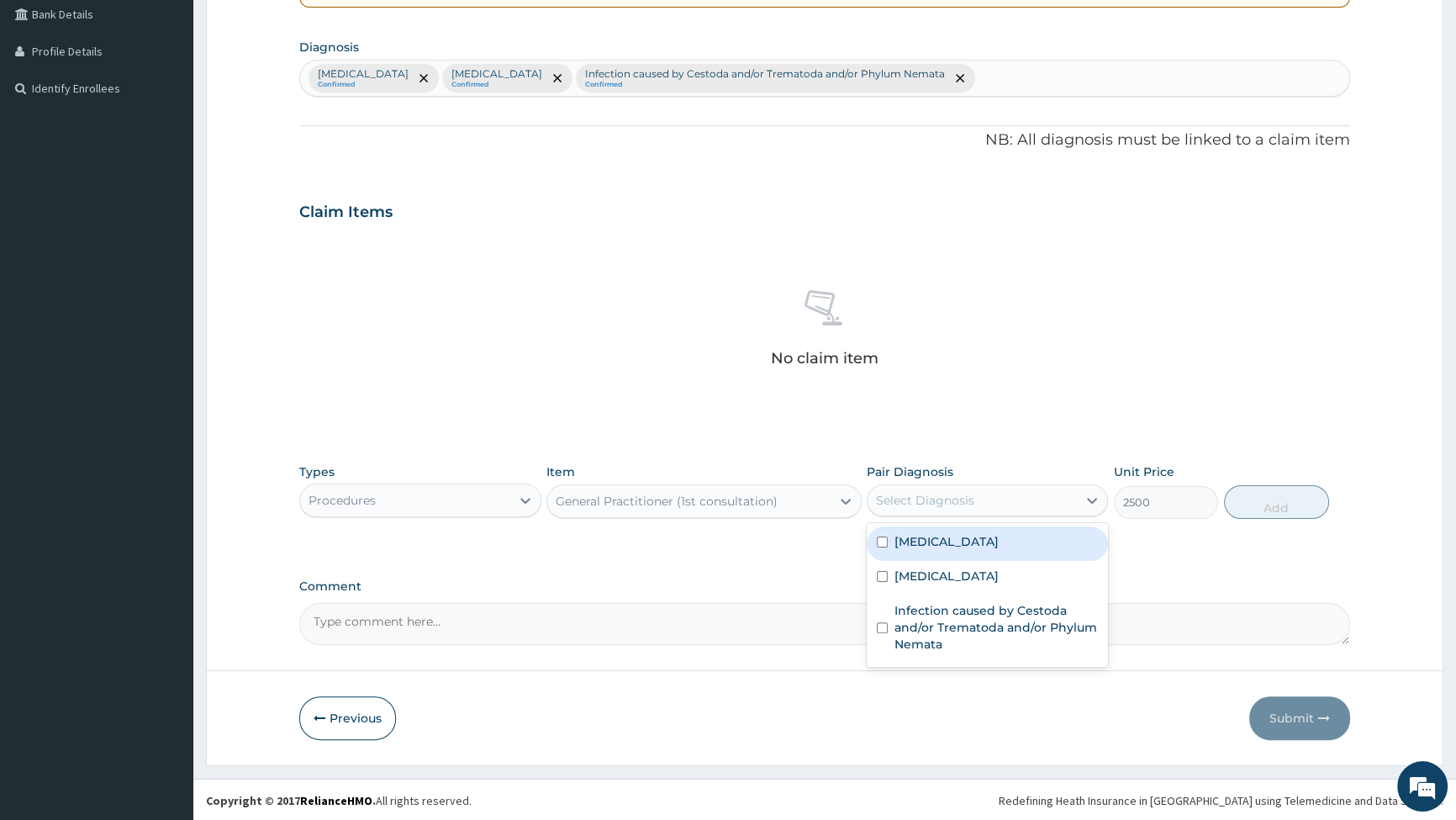
click at [976, 501] on div "Select Diagnosis" at bounding box center [972, 501] width 209 height 27
click at [883, 545] on input "checkbox" at bounding box center [882, 542] width 11 height 11
checkbox input "true"
click at [1283, 501] on button "Add" at bounding box center [1277, 502] width 105 height 34
type input "0"
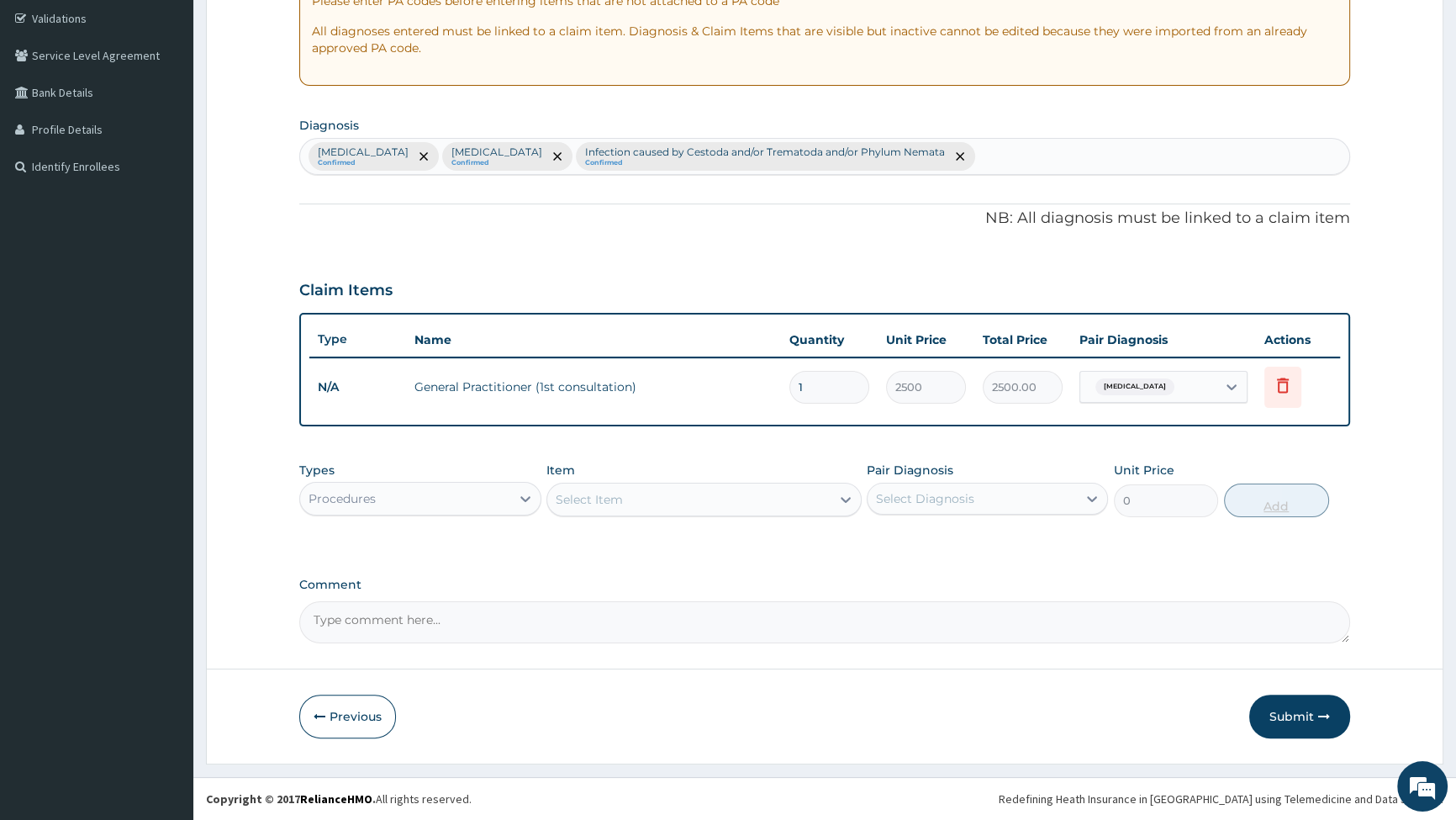
scroll to position [312, 0]
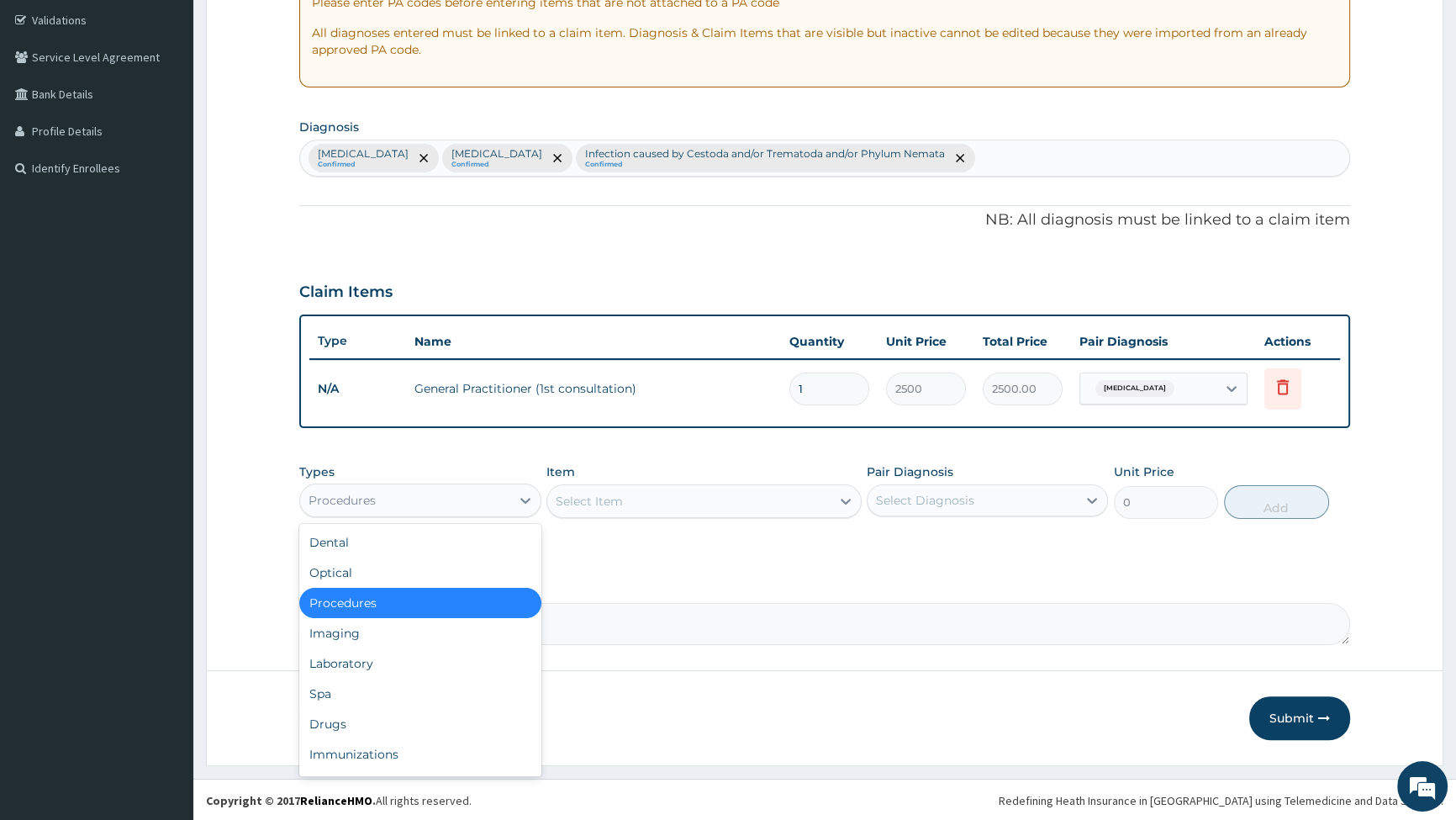
click at [393, 502] on div "Procedures" at bounding box center [405, 501] width 209 height 27
click at [359, 662] on div "Laboratory" at bounding box center [420, 663] width 241 height 30
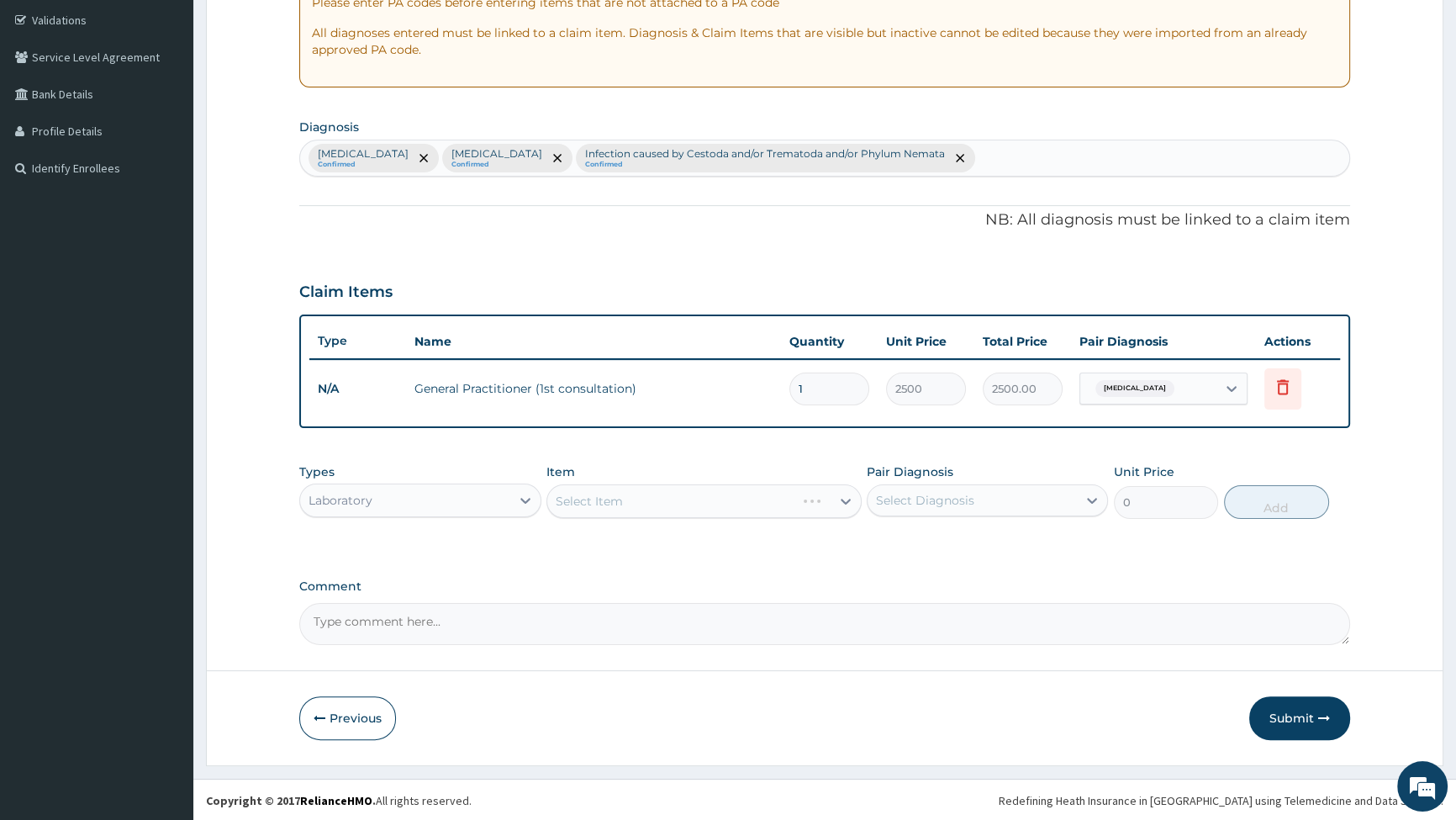
click at [631, 495] on div "Select Item" at bounding box center [704, 501] width 315 height 34
click at [631, 495] on div "Select Item" at bounding box center [688, 502] width 283 height 27
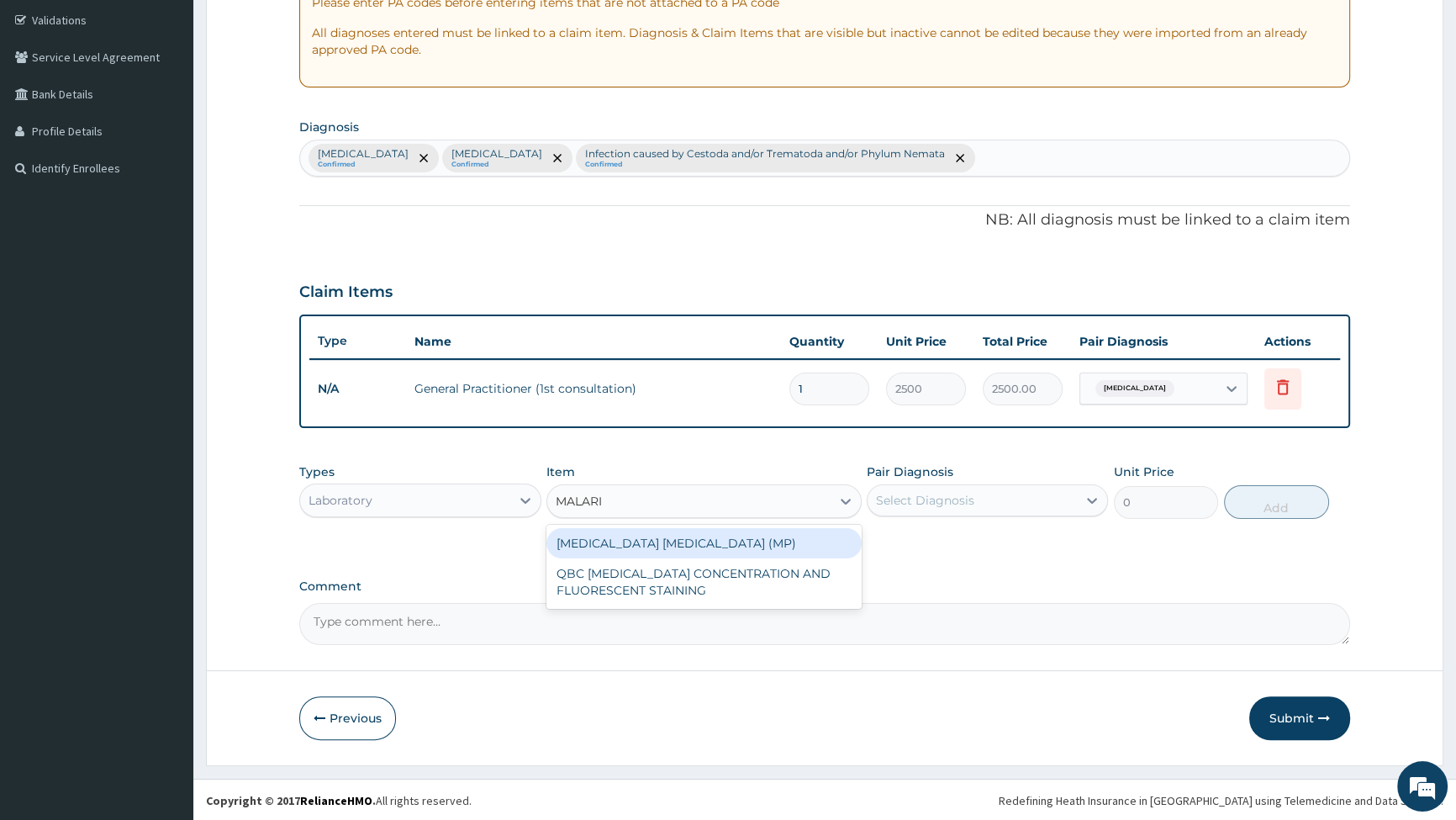
type input "MALARIA"
click at [671, 546] on div "[MEDICAL_DATA] [MEDICAL_DATA] (MP)" at bounding box center [704, 543] width 315 height 30
type input "2000"
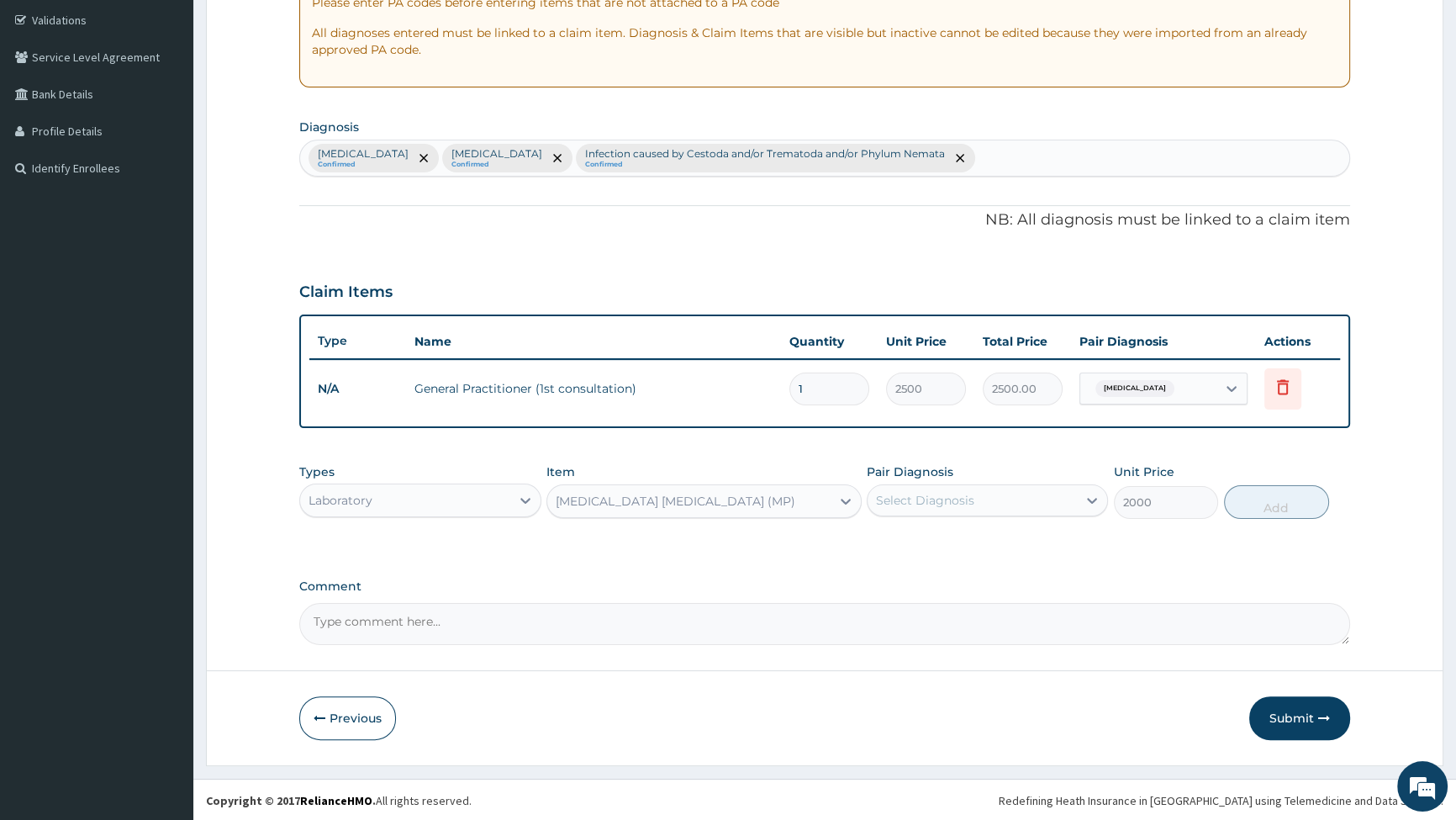
click at [962, 485] on div "Select Diagnosis" at bounding box center [987, 500] width 241 height 32
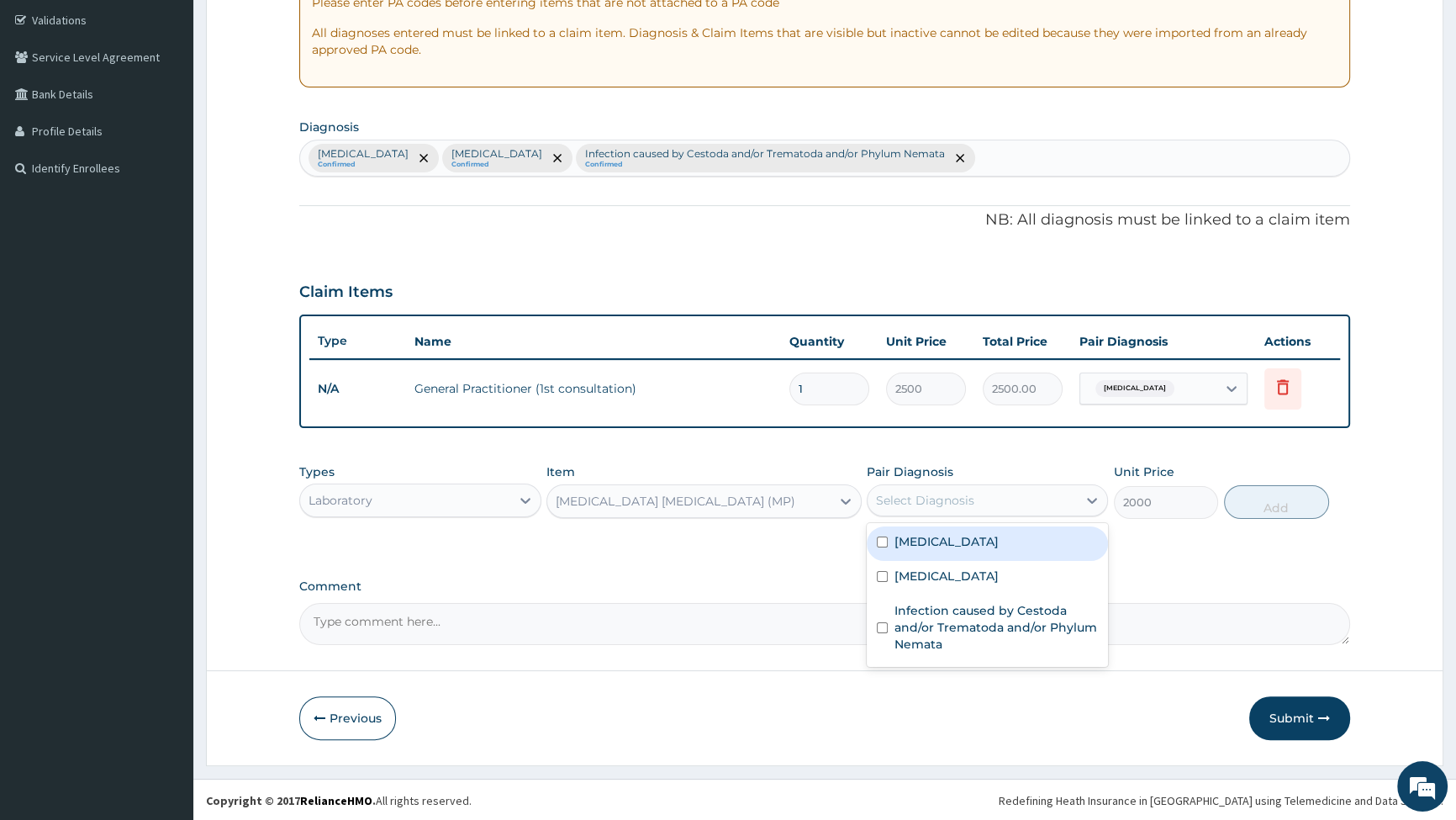
click at [882, 546] on input "checkbox" at bounding box center [882, 542] width 11 height 11
checkbox input "true"
click at [1255, 503] on button "Add" at bounding box center [1277, 502] width 105 height 34
type input "0"
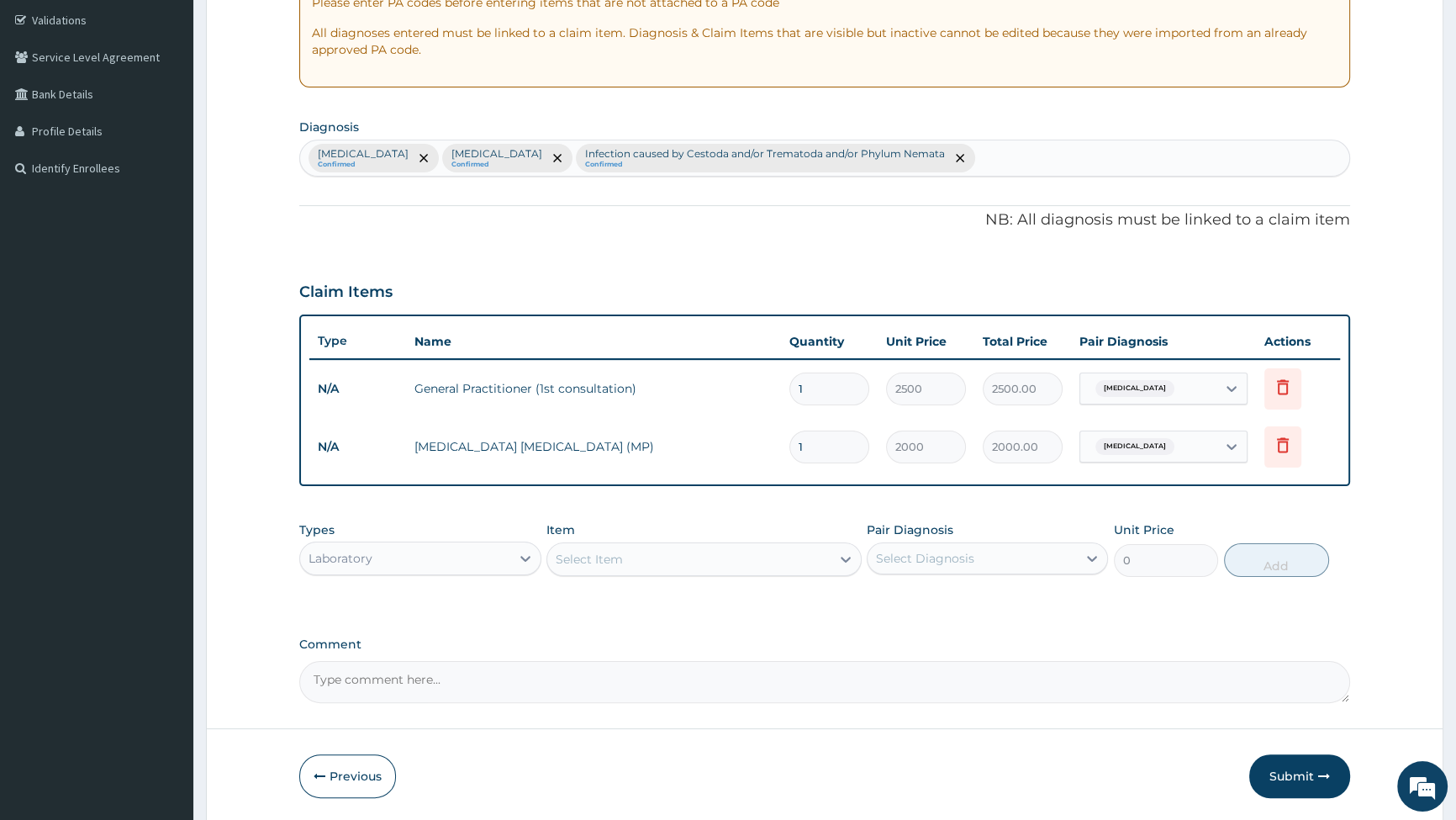
click at [417, 550] on div "Laboratory" at bounding box center [405, 559] width 209 height 27
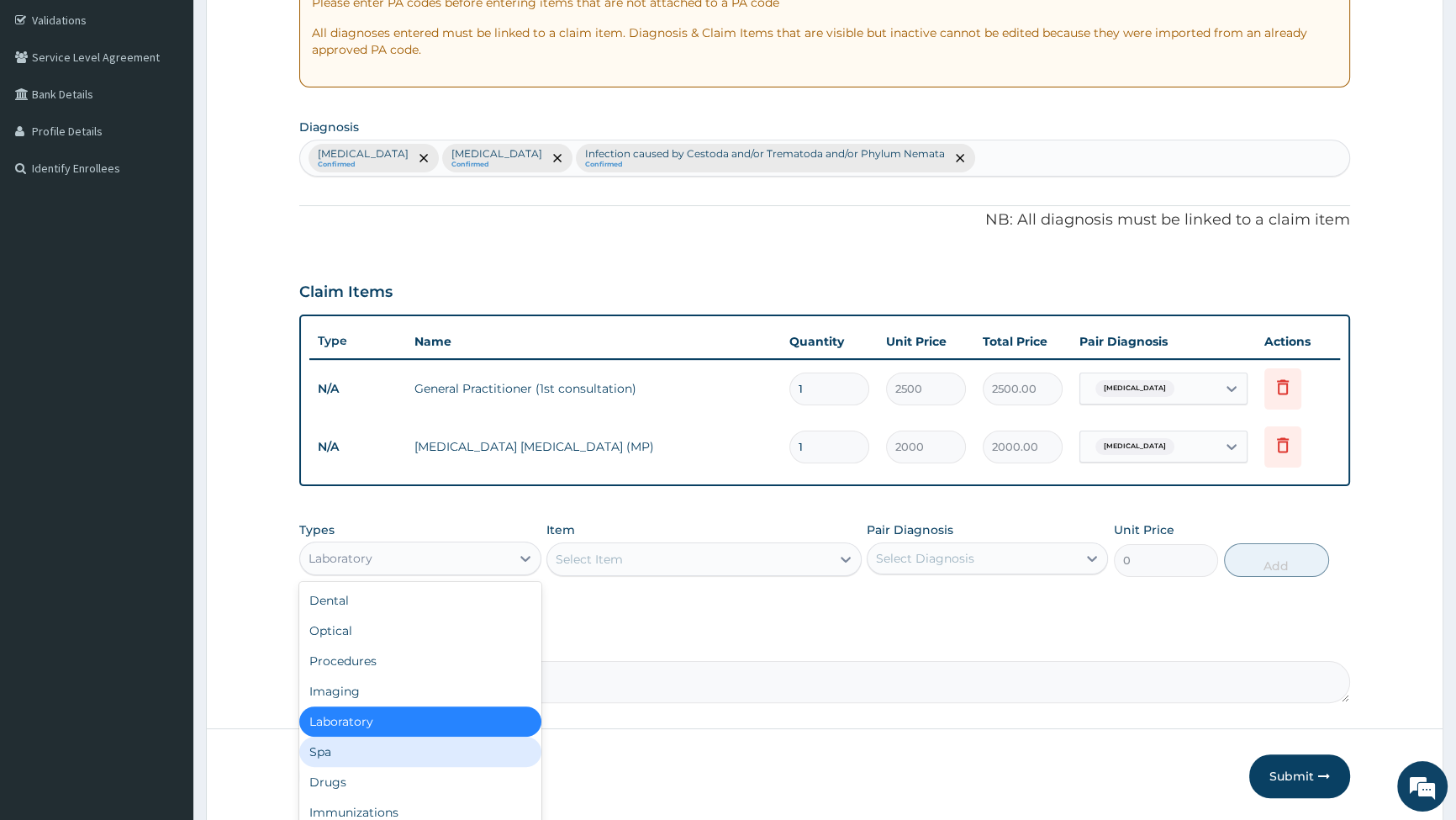
scroll to position [57, 0]
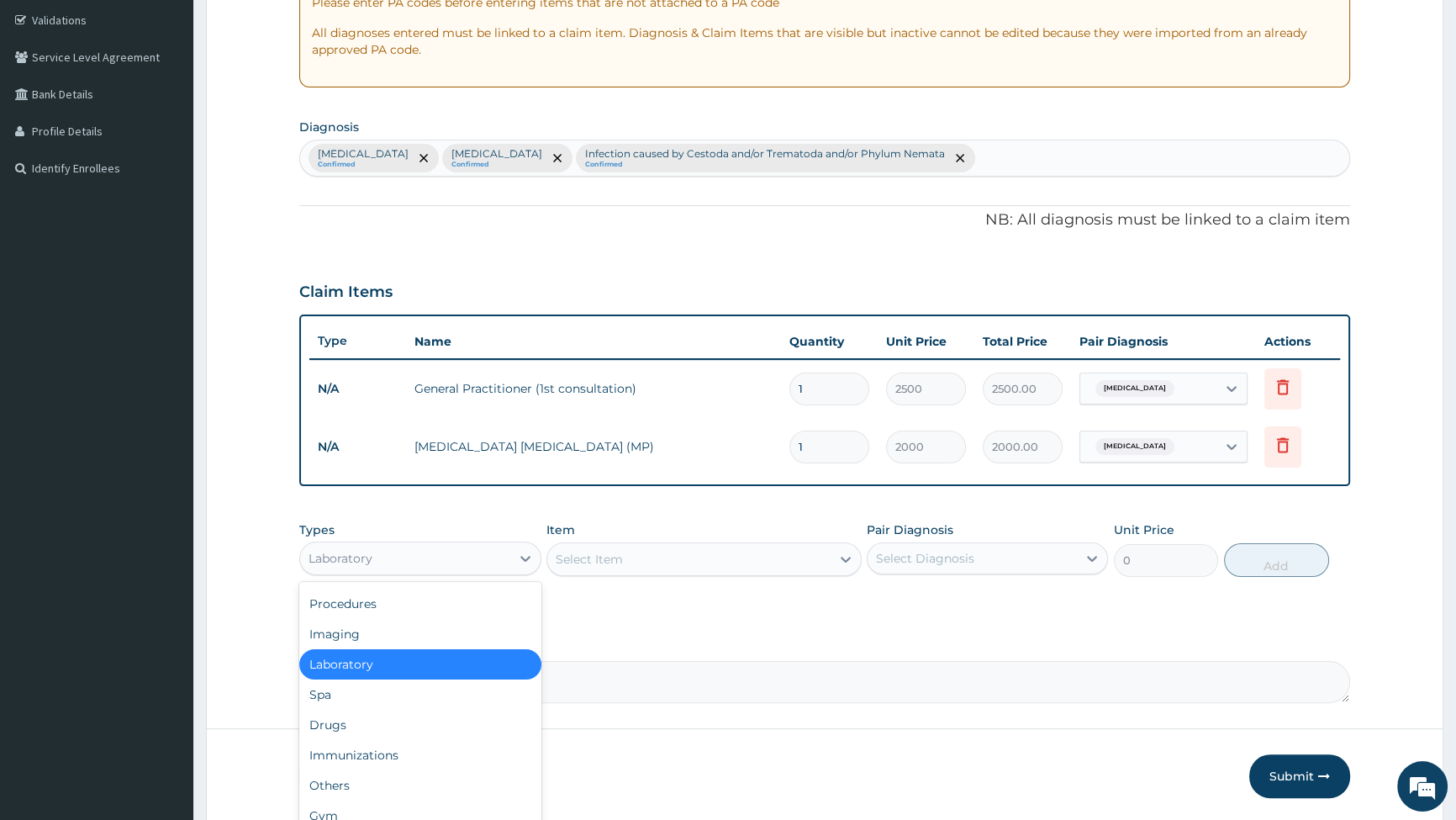
click at [700, 502] on div "PA Code / Prescription Code Enter Code(Secondary Care Only) Encounter Date DD-M…" at bounding box center [825, 276] width 1051 height 854
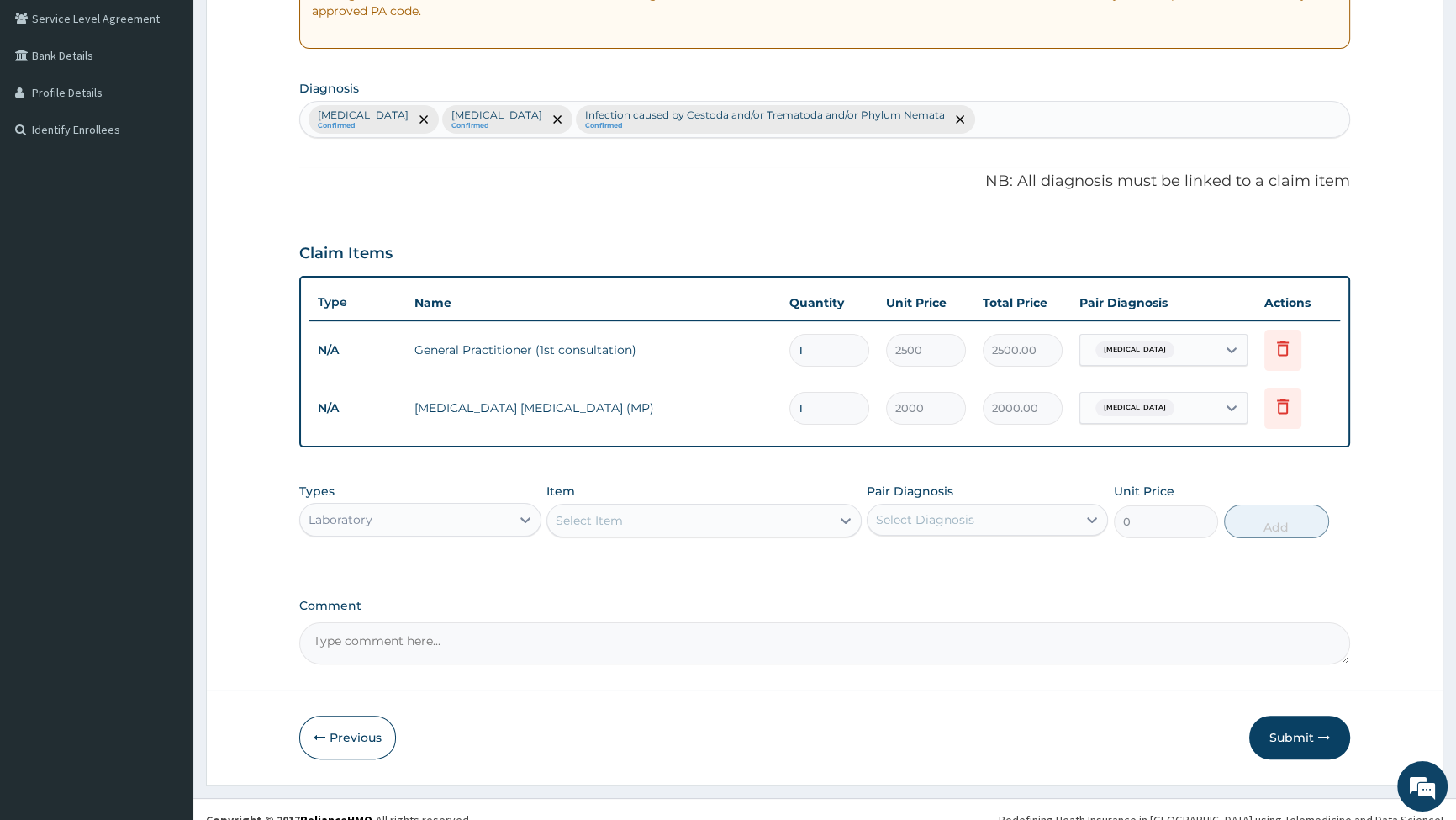
scroll to position [370, 0]
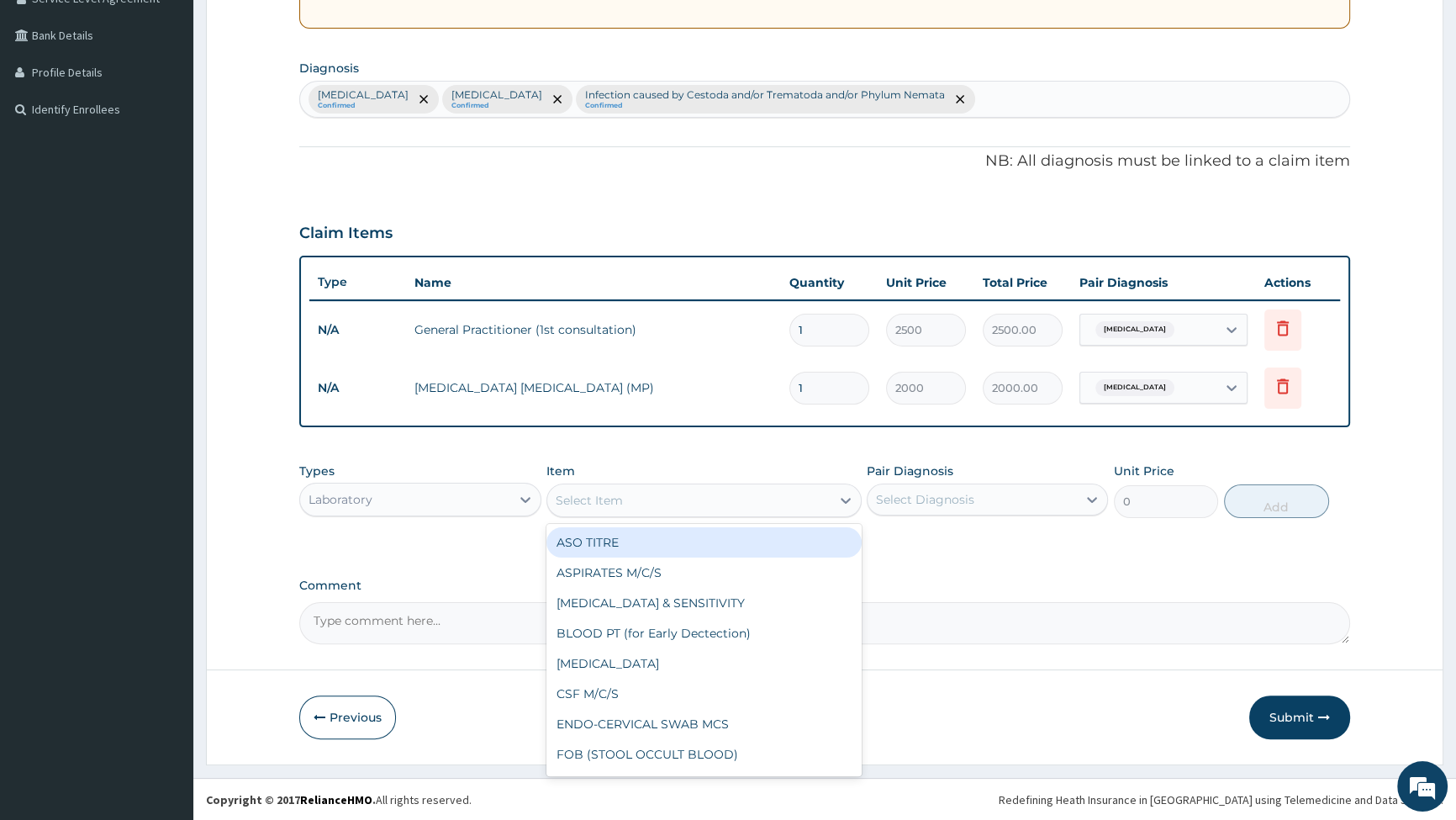
click at [626, 492] on div "Select Item" at bounding box center [688, 501] width 283 height 27
type input "FBC"
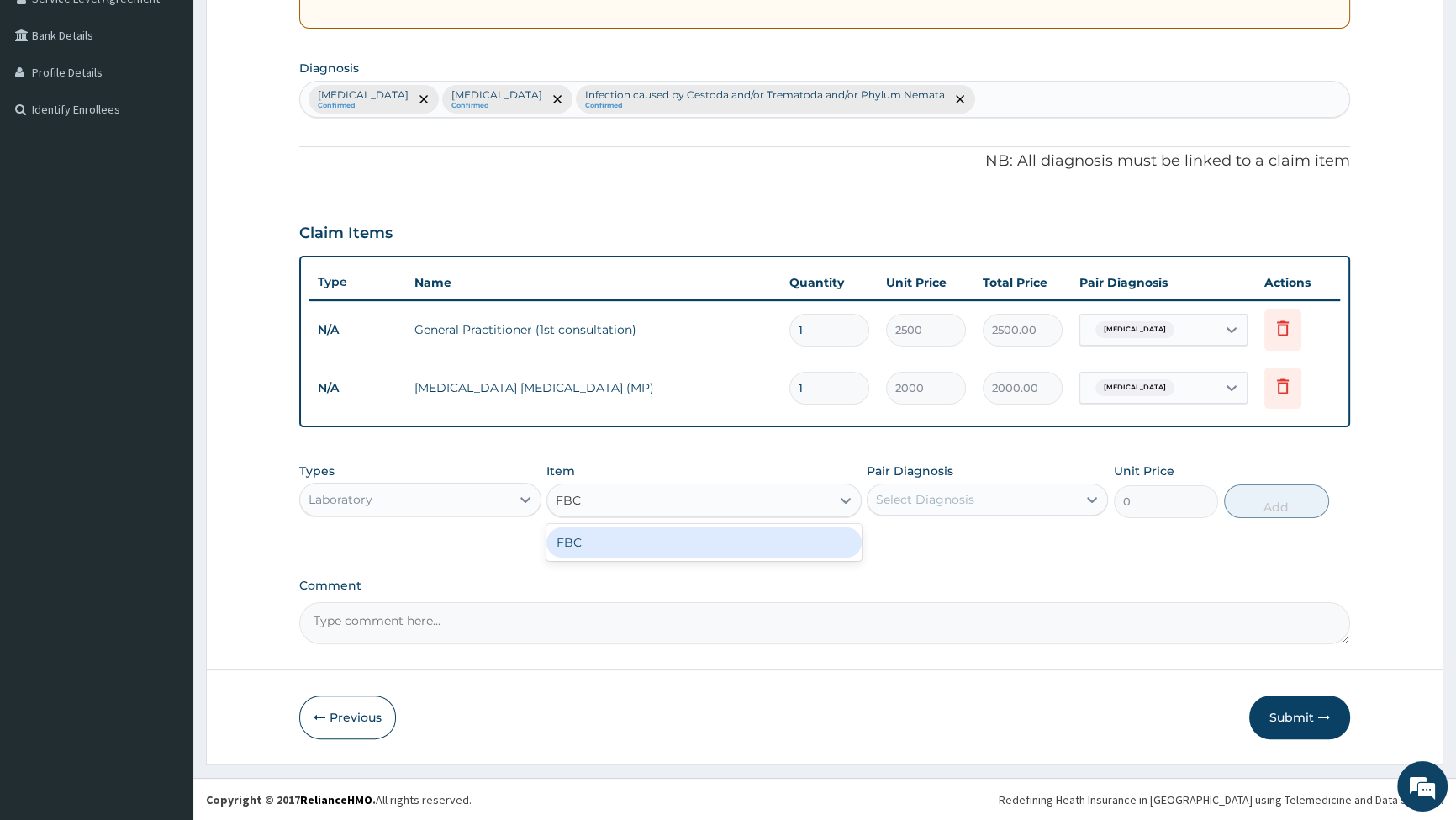
click at [629, 539] on div "FBC" at bounding box center [704, 542] width 315 height 30
type input "6000"
click at [961, 484] on div "Select Diagnosis" at bounding box center [987, 499] width 241 height 32
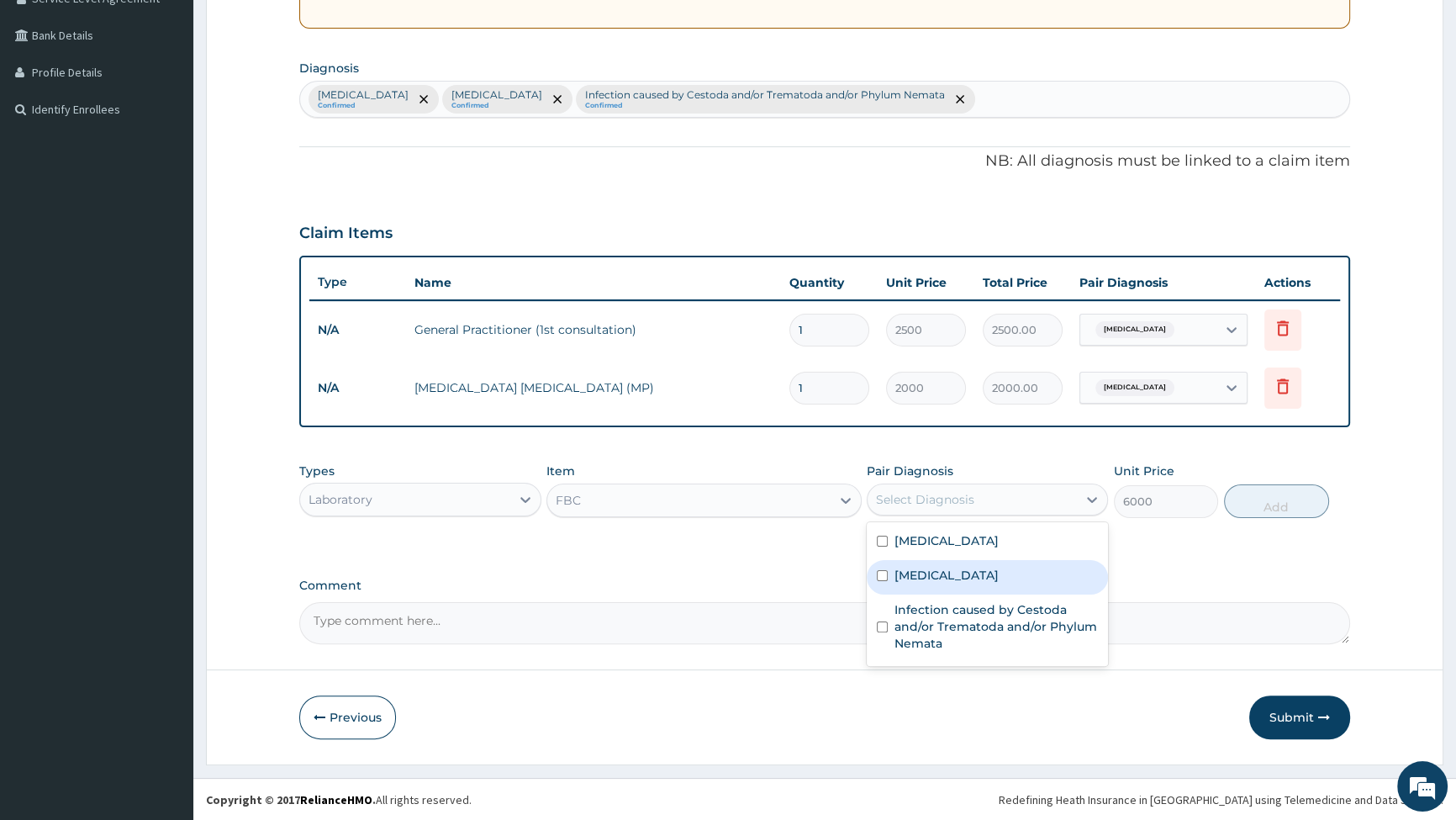
click at [880, 575] on input "checkbox" at bounding box center [882, 576] width 11 height 11
checkbox input "true"
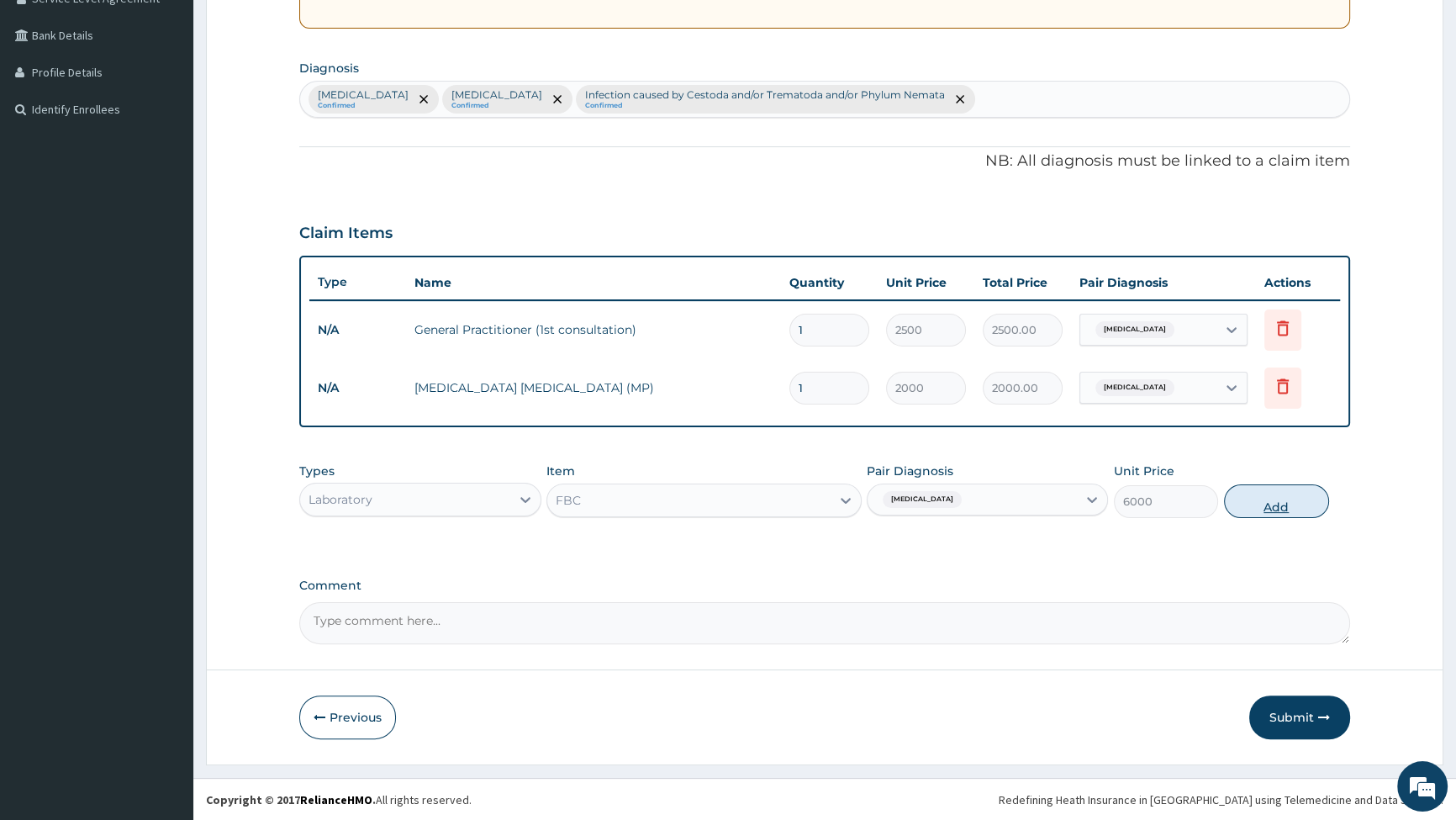
click at [1258, 505] on button "Add" at bounding box center [1277, 501] width 105 height 34
type input "0"
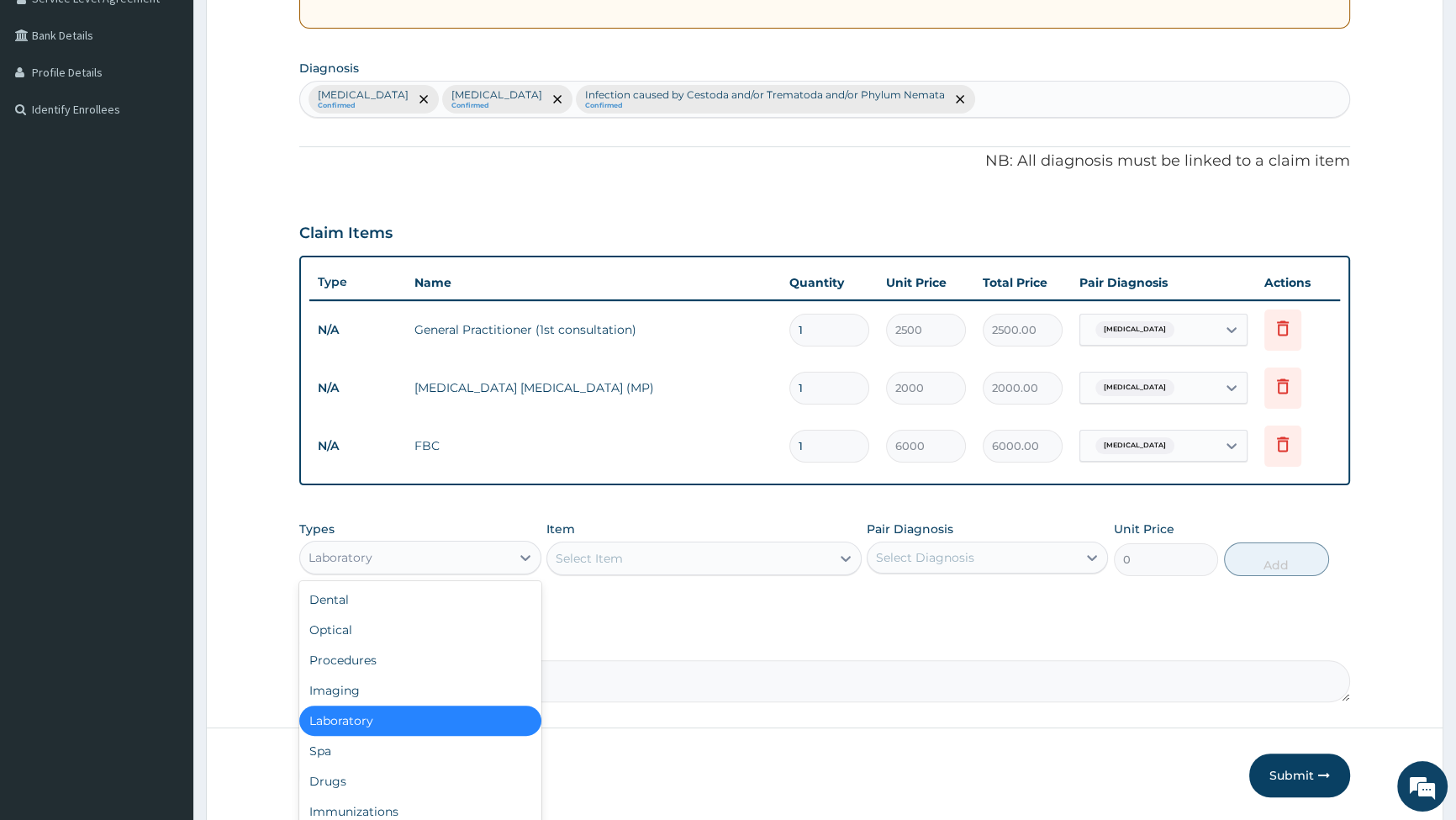
drag, startPoint x: 412, startPoint y: 544, endPoint x: 413, endPoint y: 555, distance: 11.0
click at [412, 552] on div "Laboratory" at bounding box center [405, 558] width 209 height 27
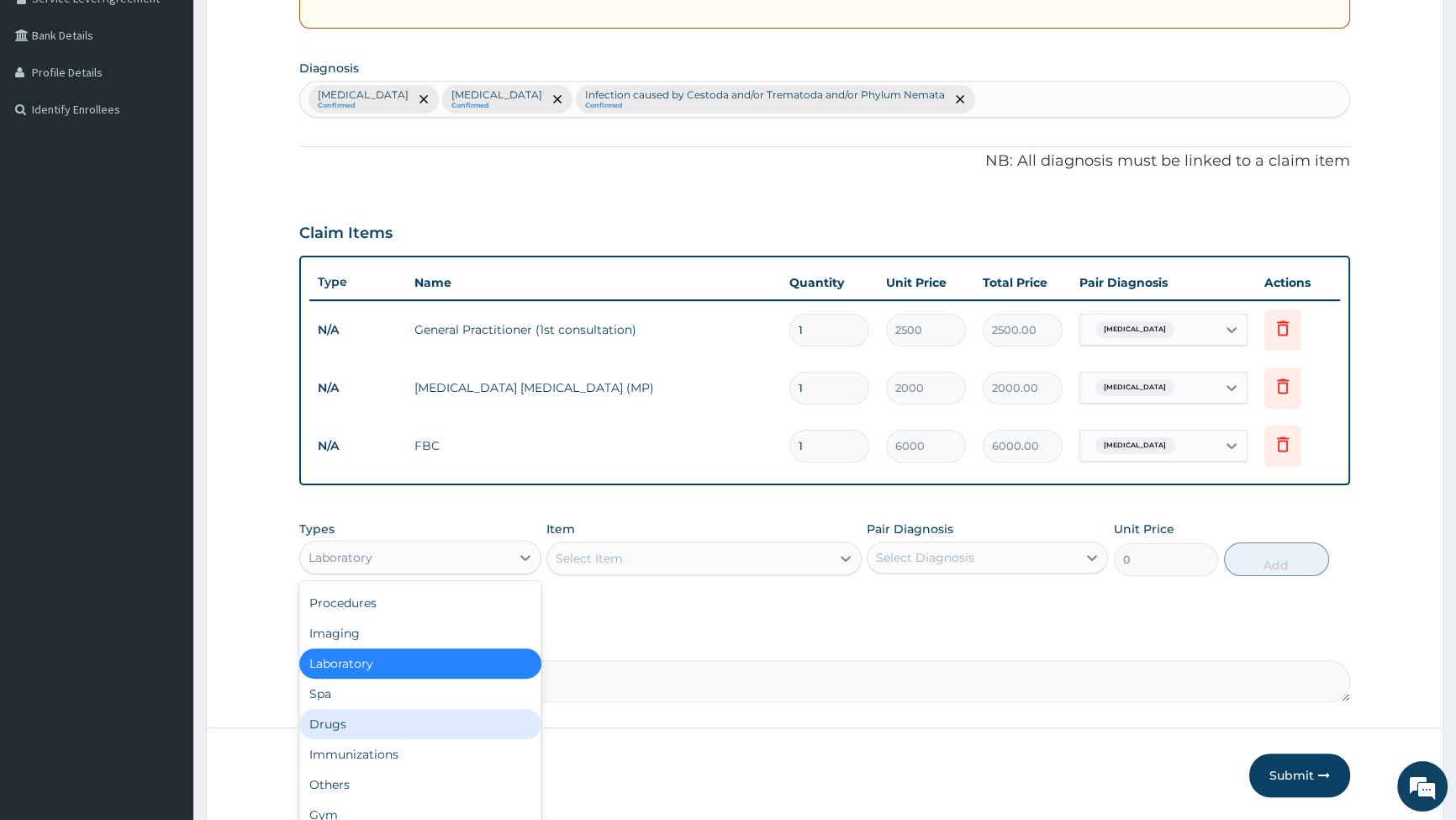
click at [355, 726] on div "Drugs" at bounding box center [420, 723] width 241 height 30
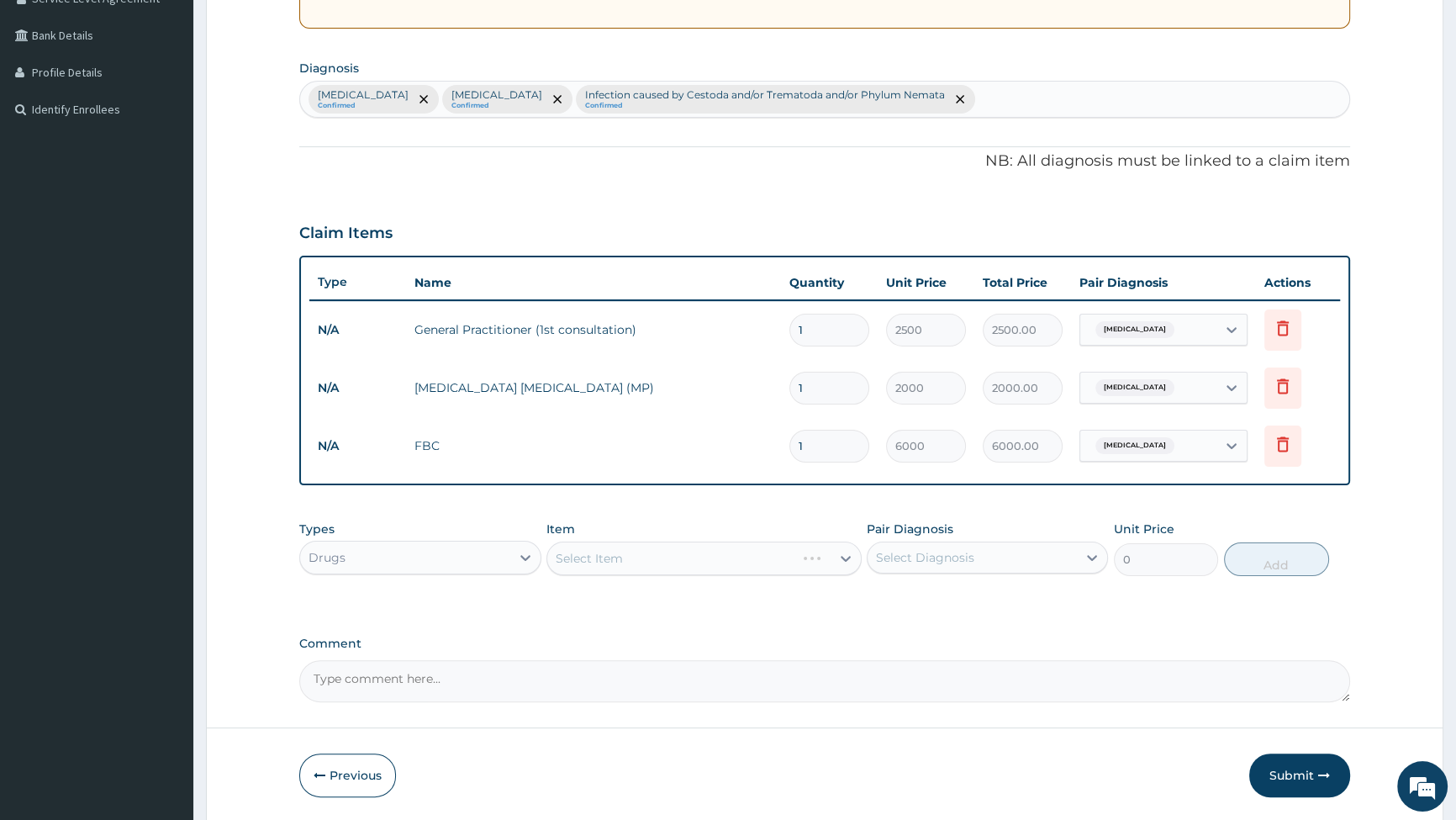
click at [667, 559] on div "Select Item" at bounding box center [704, 559] width 315 height 34
click at [719, 564] on div "Select Item" at bounding box center [704, 559] width 315 height 34
click at [732, 561] on div "Select Item" at bounding box center [688, 559] width 283 height 27
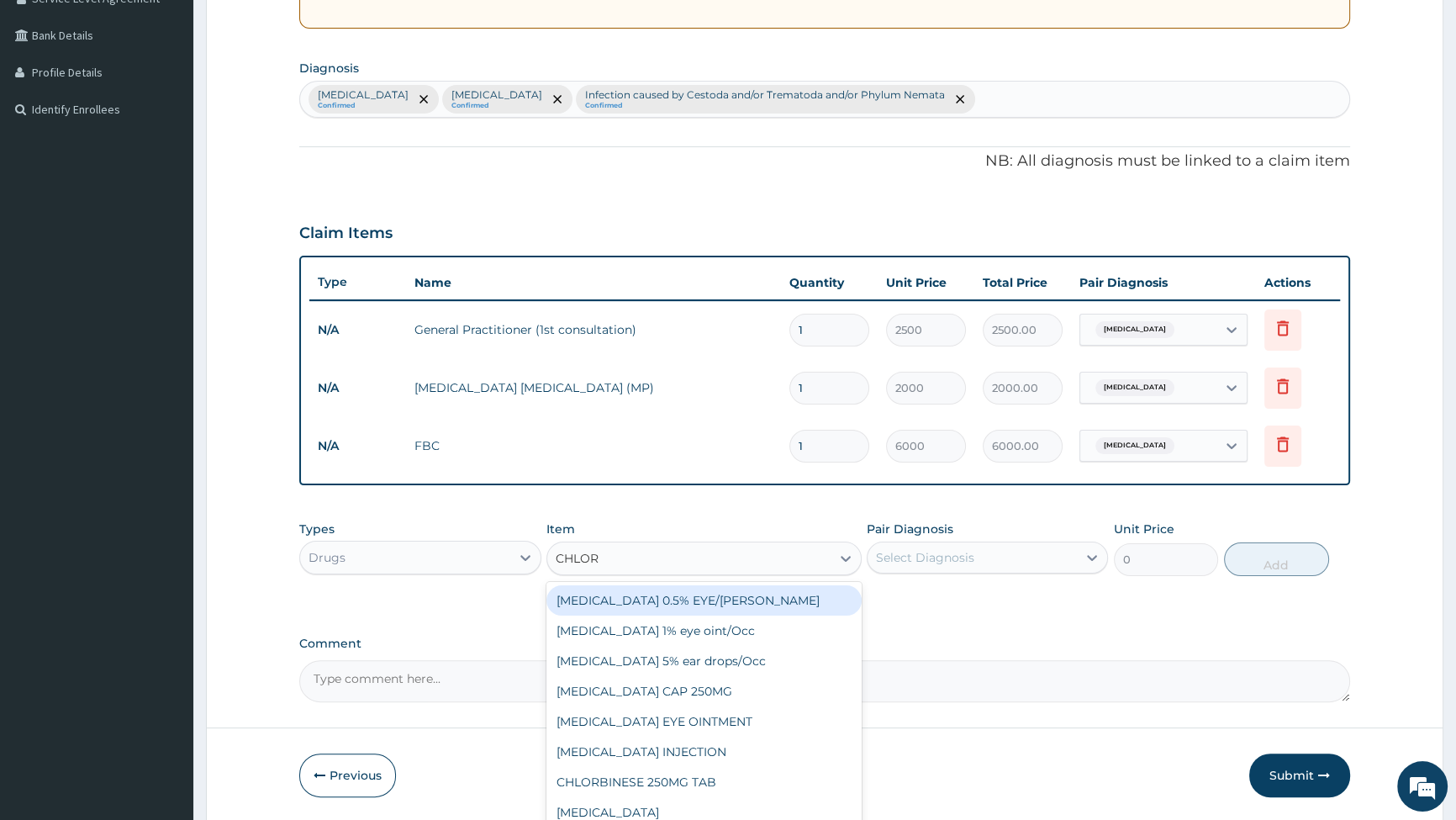
type input "CHLORO"
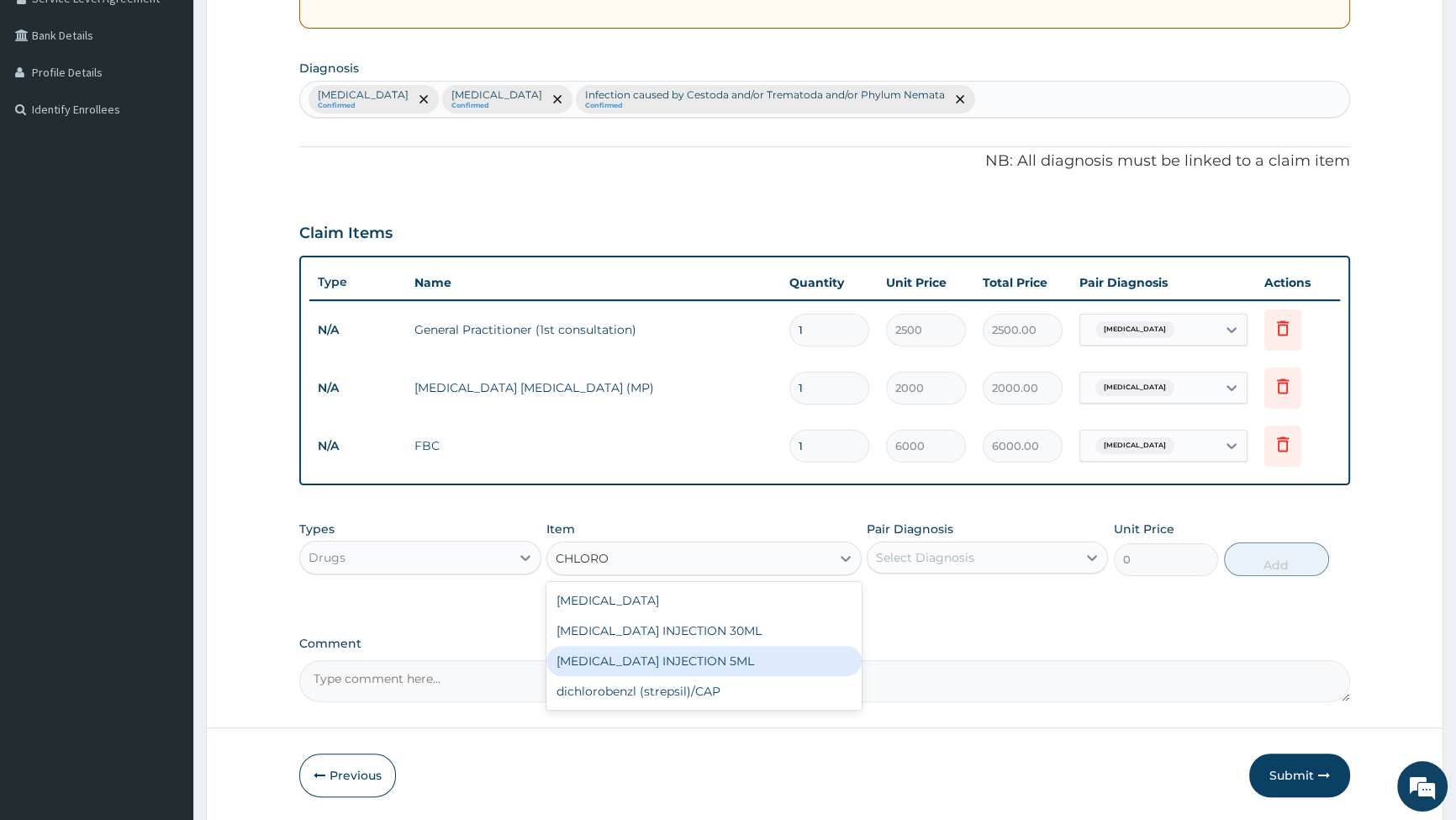
click at [710, 653] on div "CHLOROQUINE INJECTION 5ML" at bounding box center [704, 661] width 315 height 30
type input "350"
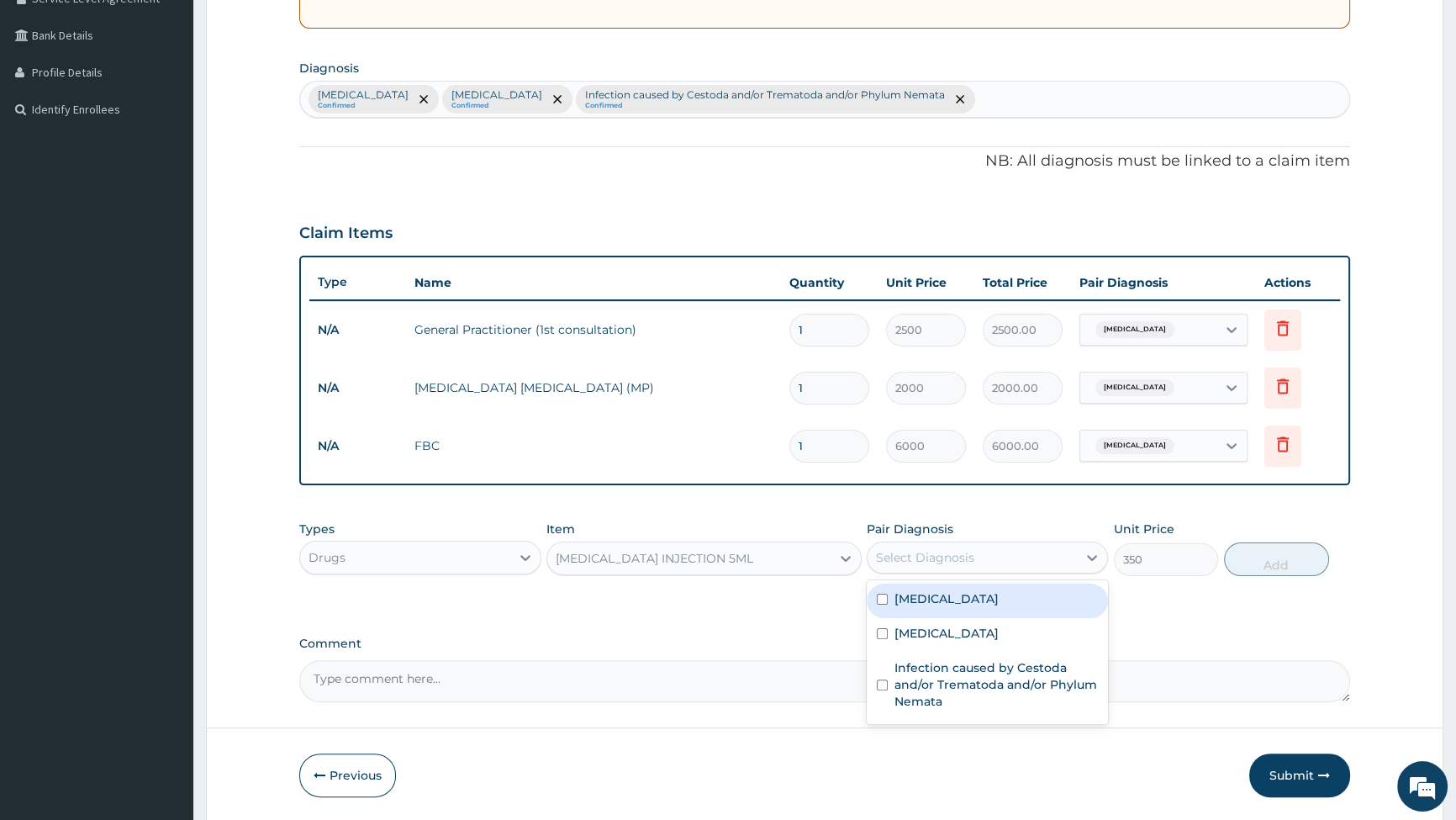
click at [938, 542] on div "Select Diagnosis" at bounding box center [987, 558] width 241 height 32
click at [884, 600] on input "checkbox" at bounding box center [882, 600] width 11 height 11
checkbox input "true"
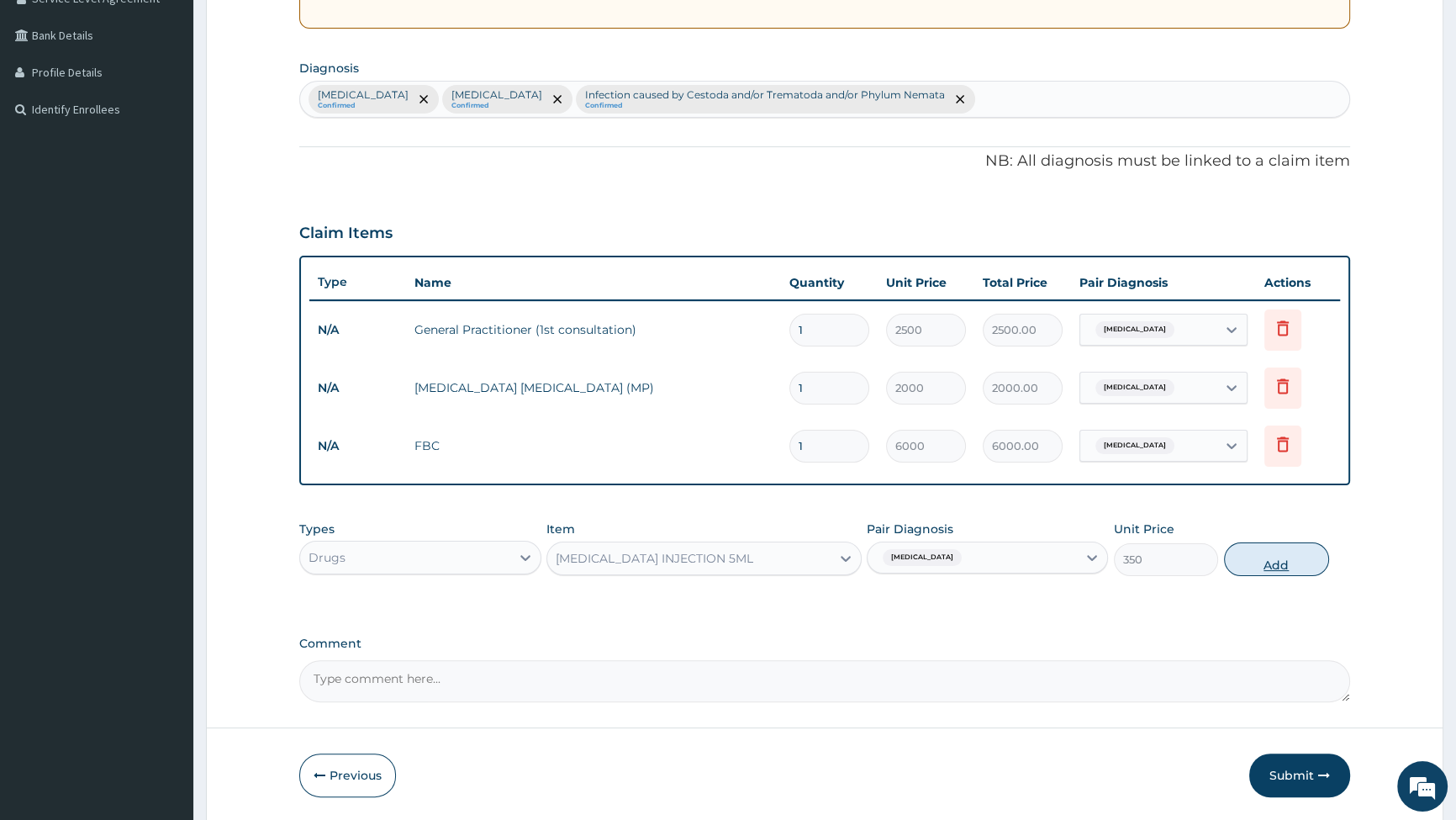
click at [1282, 559] on button "Add" at bounding box center [1277, 559] width 105 height 34
type input "0"
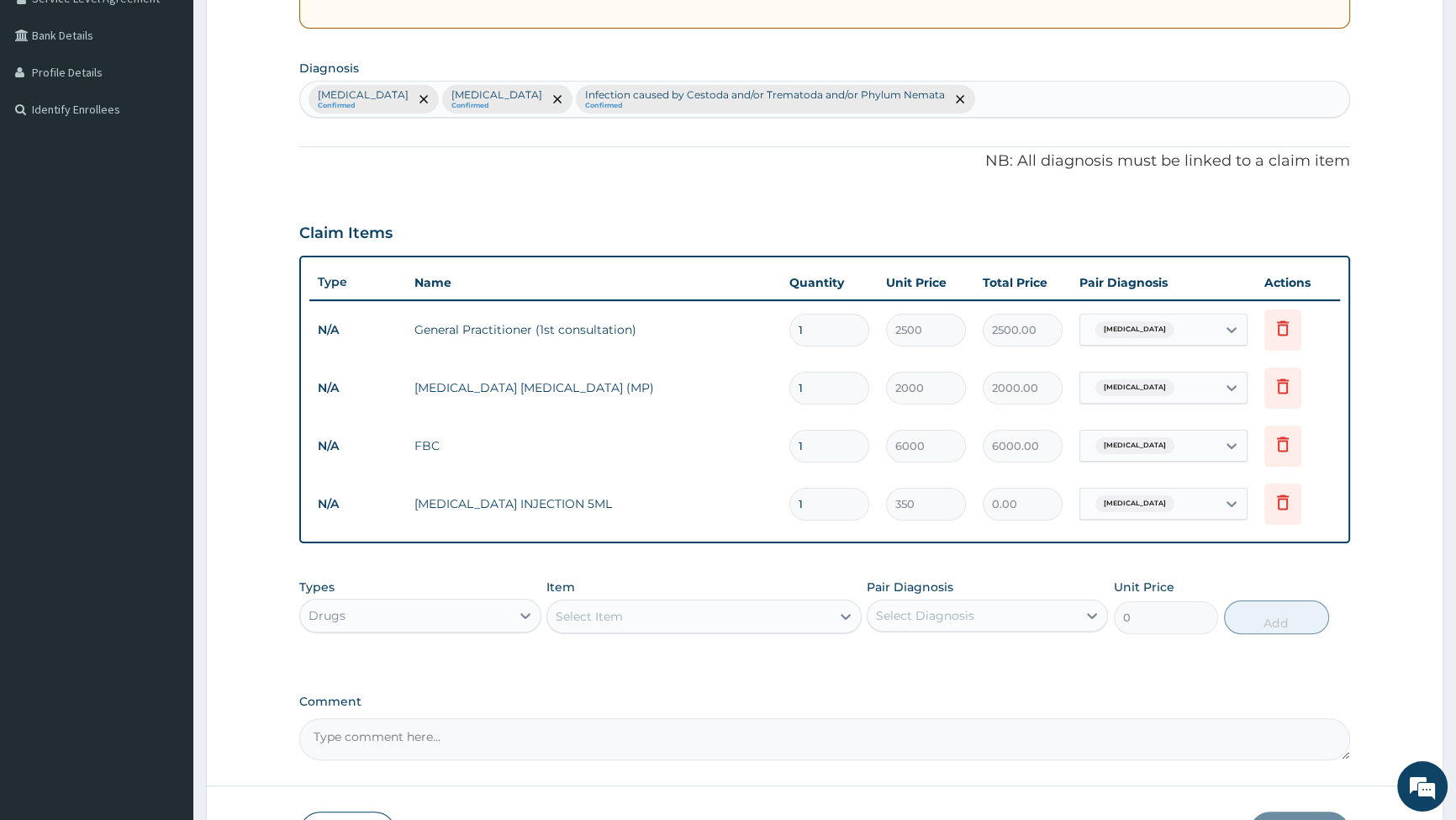
type input "0.00"
type input "5"
type input "1750.00"
type input "5"
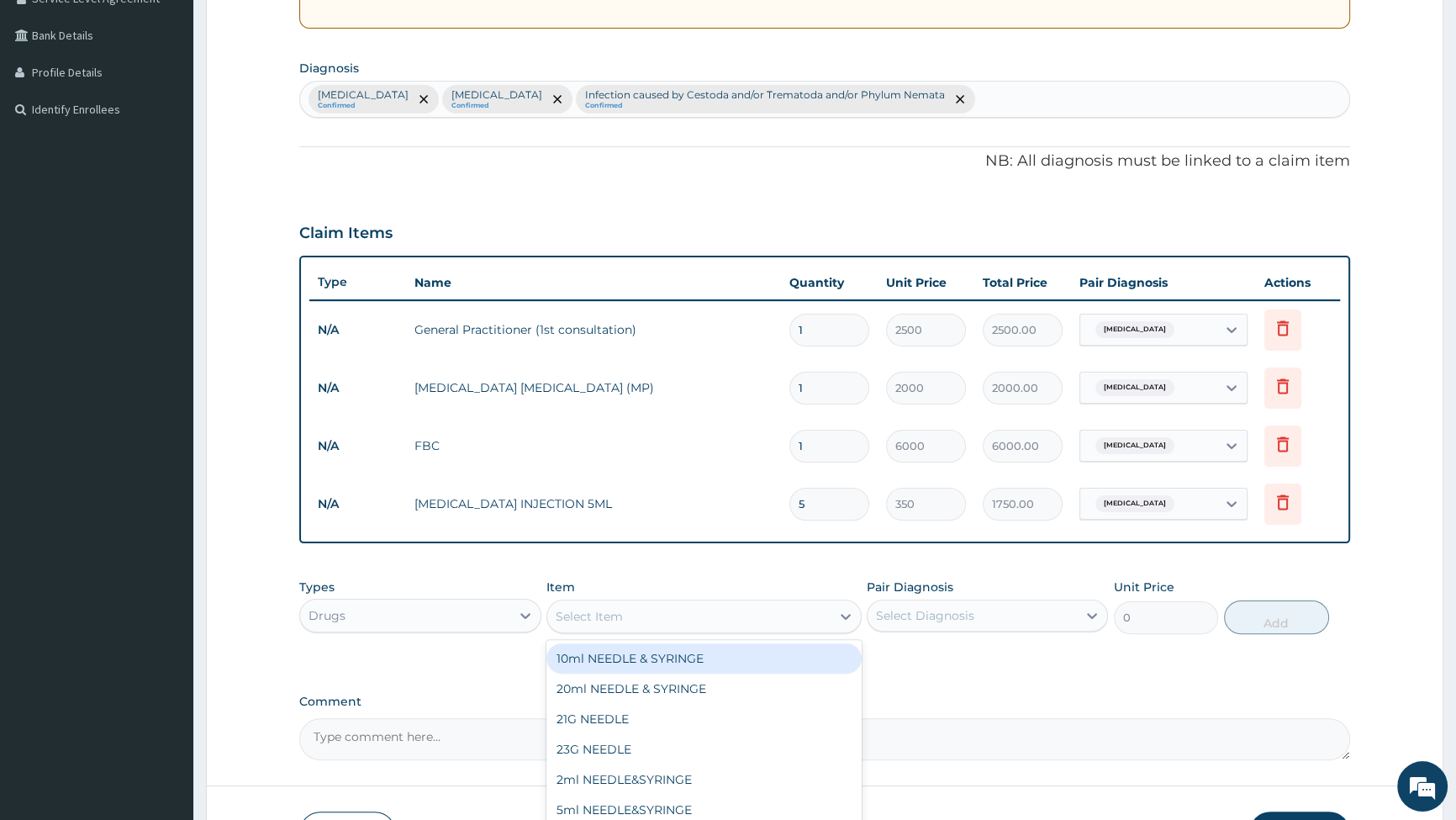
click at [628, 622] on div "Select Item" at bounding box center [688, 617] width 283 height 27
type input "CHLORP"
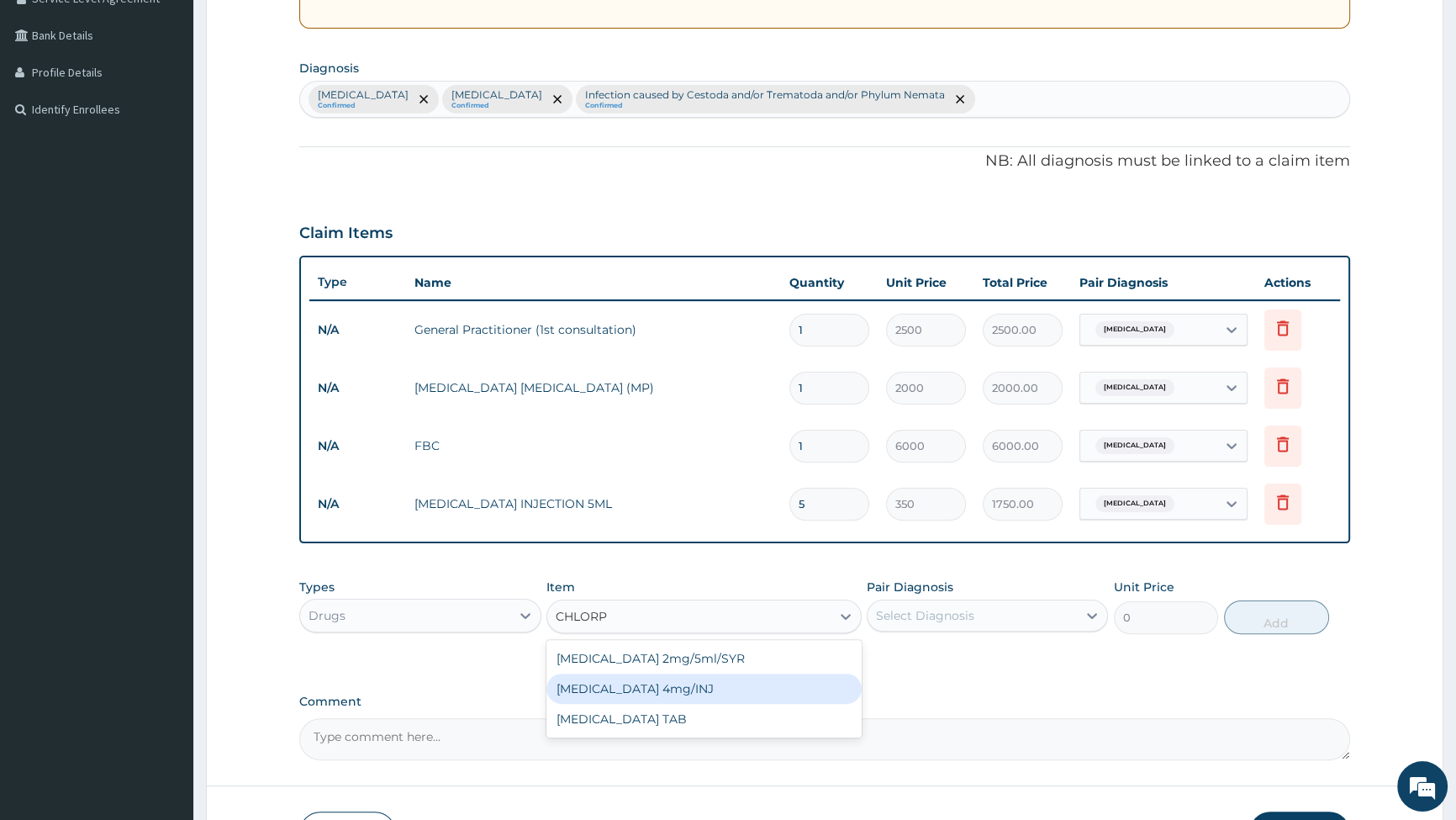
click at [657, 685] on div "Chlorpheniramine 4mg/INJ" at bounding box center [704, 689] width 315 height 30
type input "280"
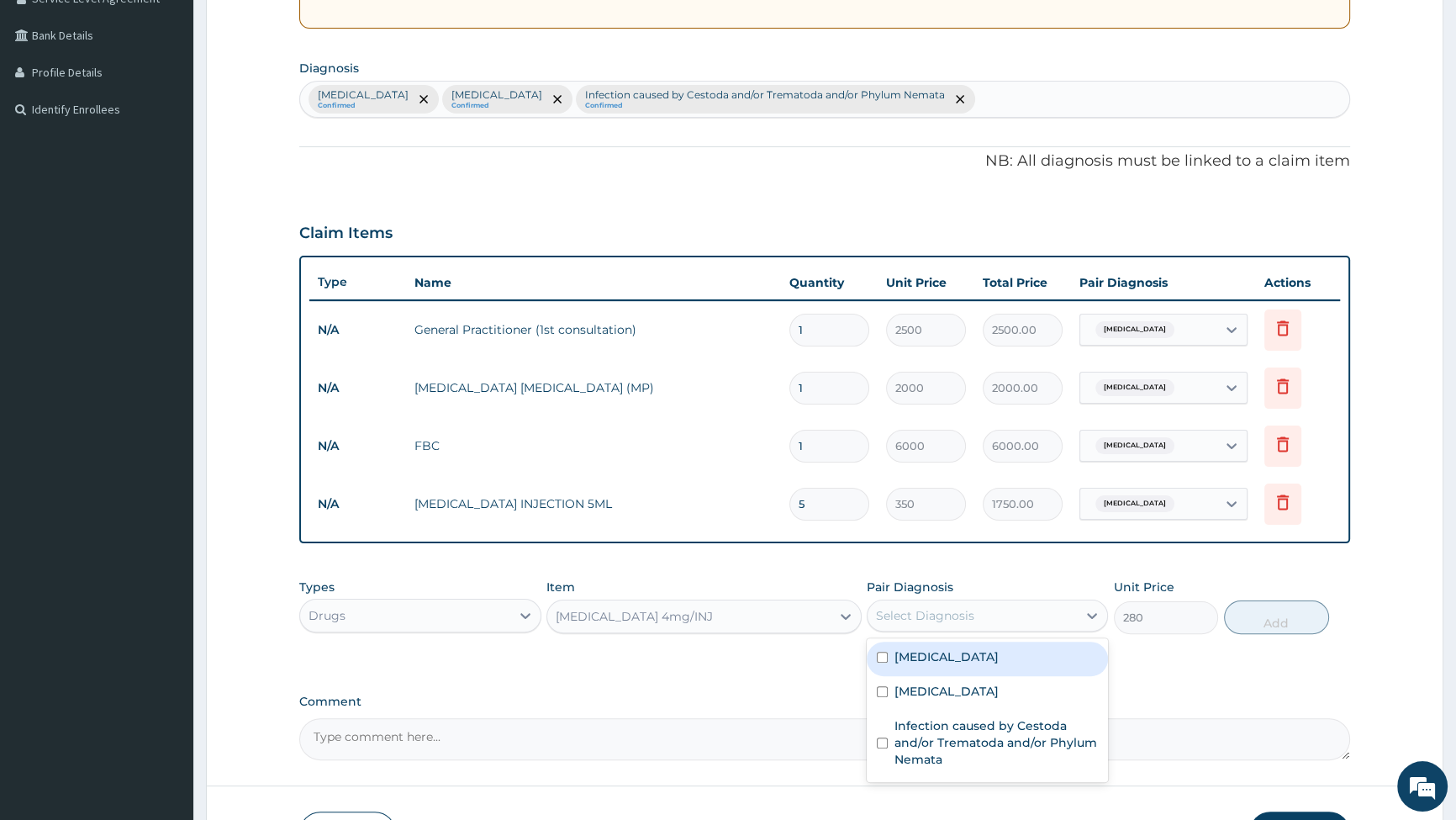
click at [925, 602] on div "Select Diagnosis" at bounding box center [972, 616] width 209 height 27
click at [884, 659] on input "checkbox" at bounding box center [882, 658] width 11 height 11
checkbox input "true"
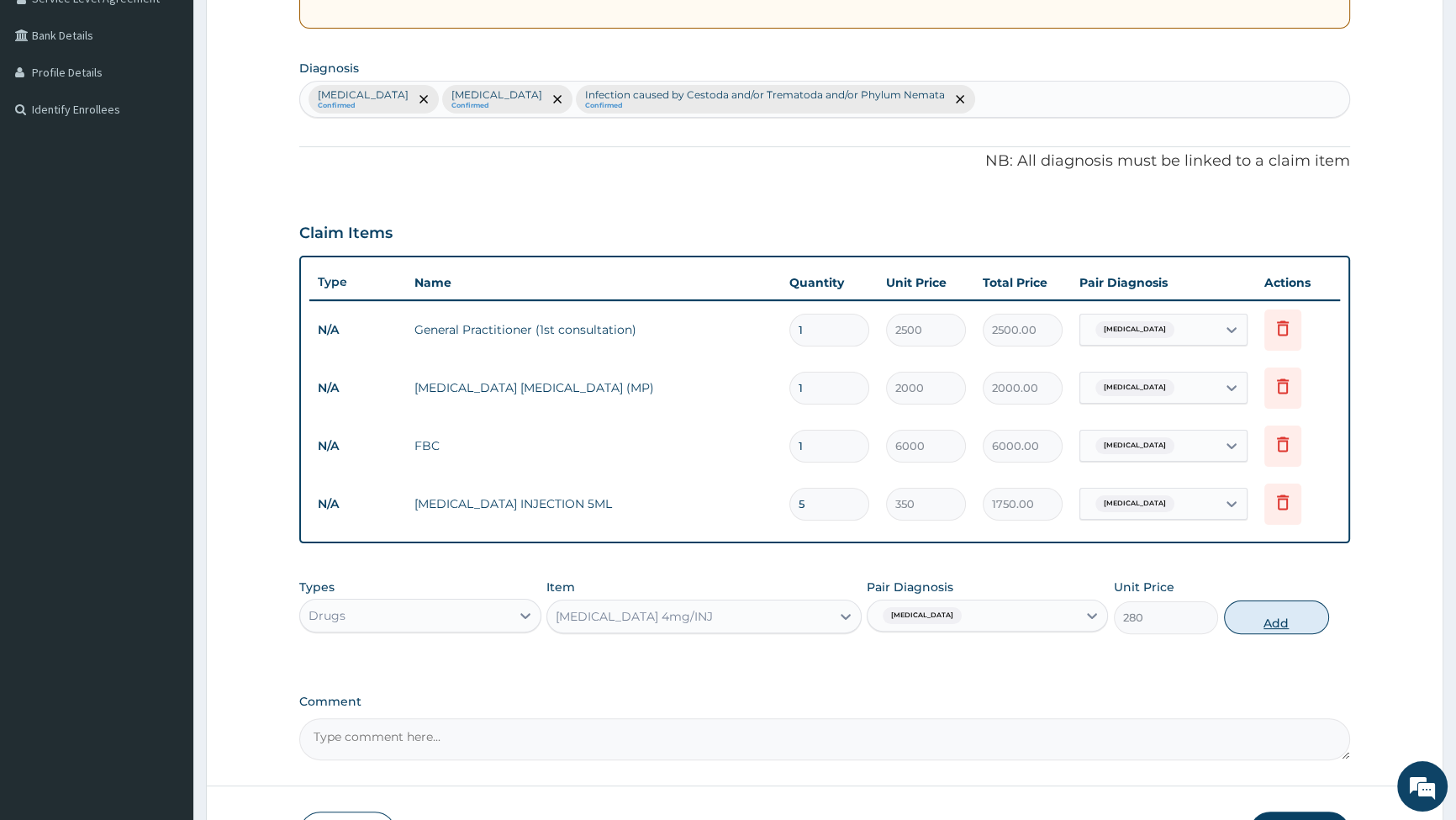
click at [1273, 621] on button "Add" at bounding box center [1277, 617] width 105 height 34
type input "0"
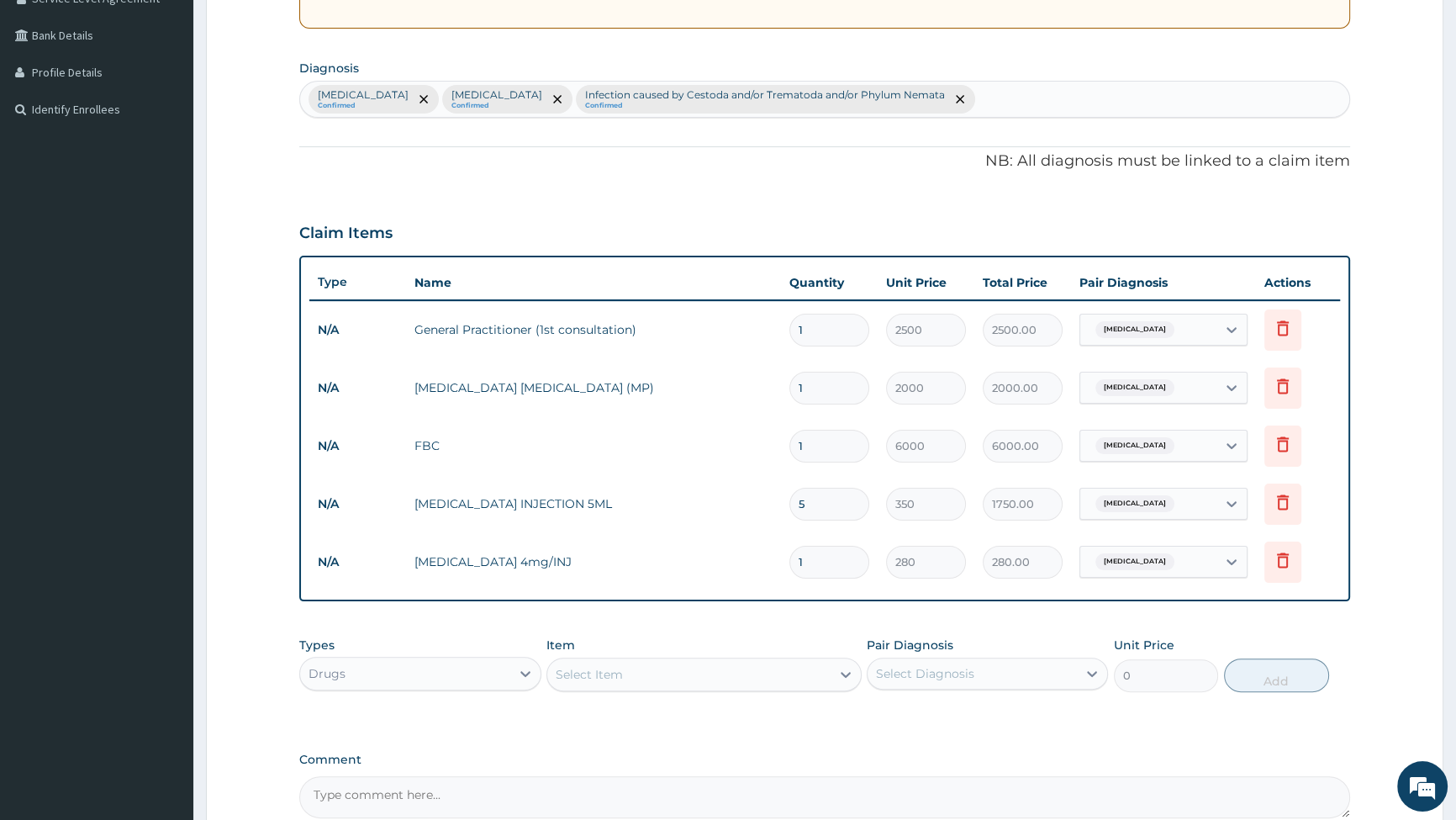
type input "0.00"
type input "5"
type input "1400.00"
type input "5"
click at [591, 676] on div "Select Item" at bounding box center [589, 674] width 67 height 16
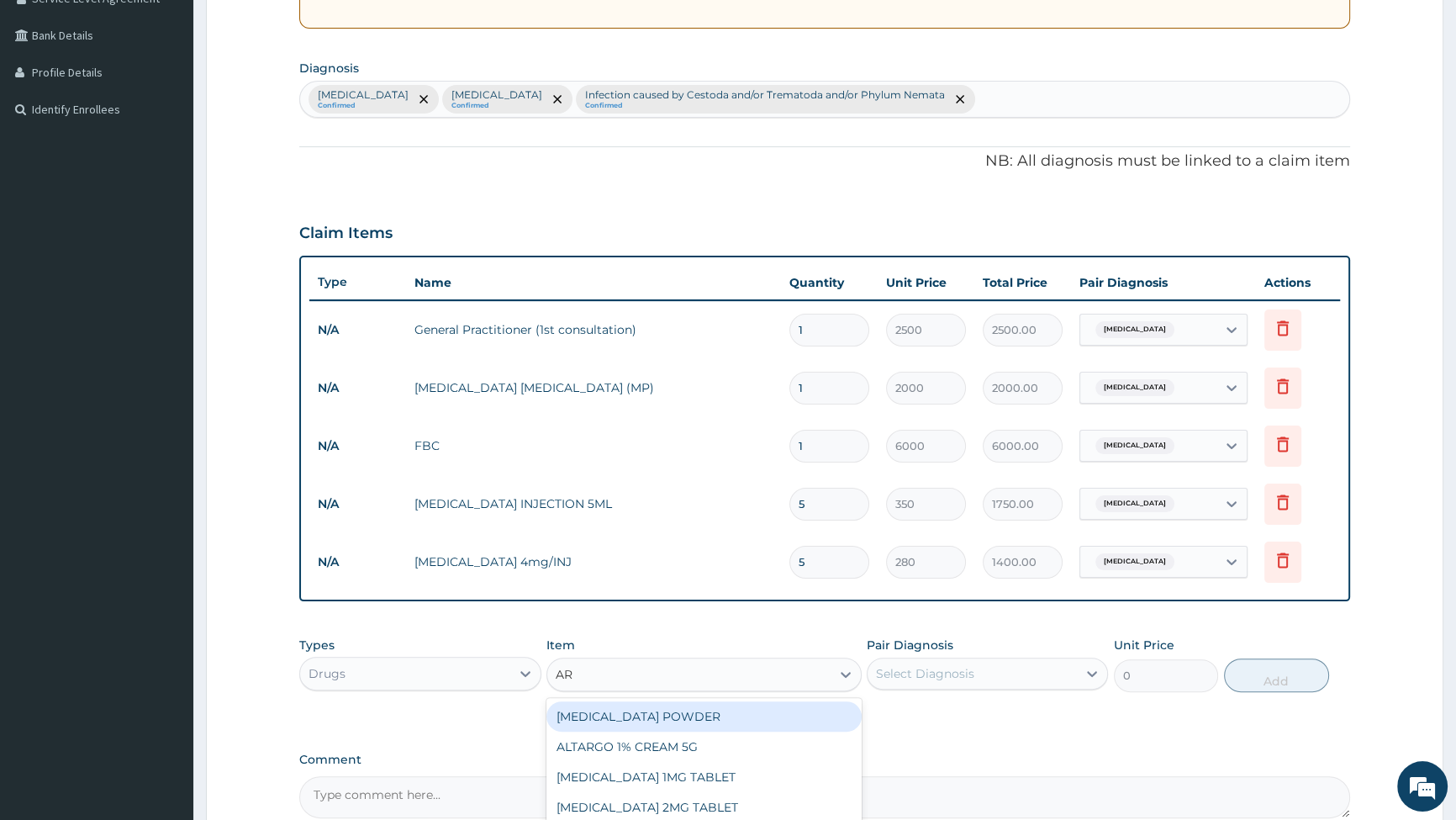
type input "ART"
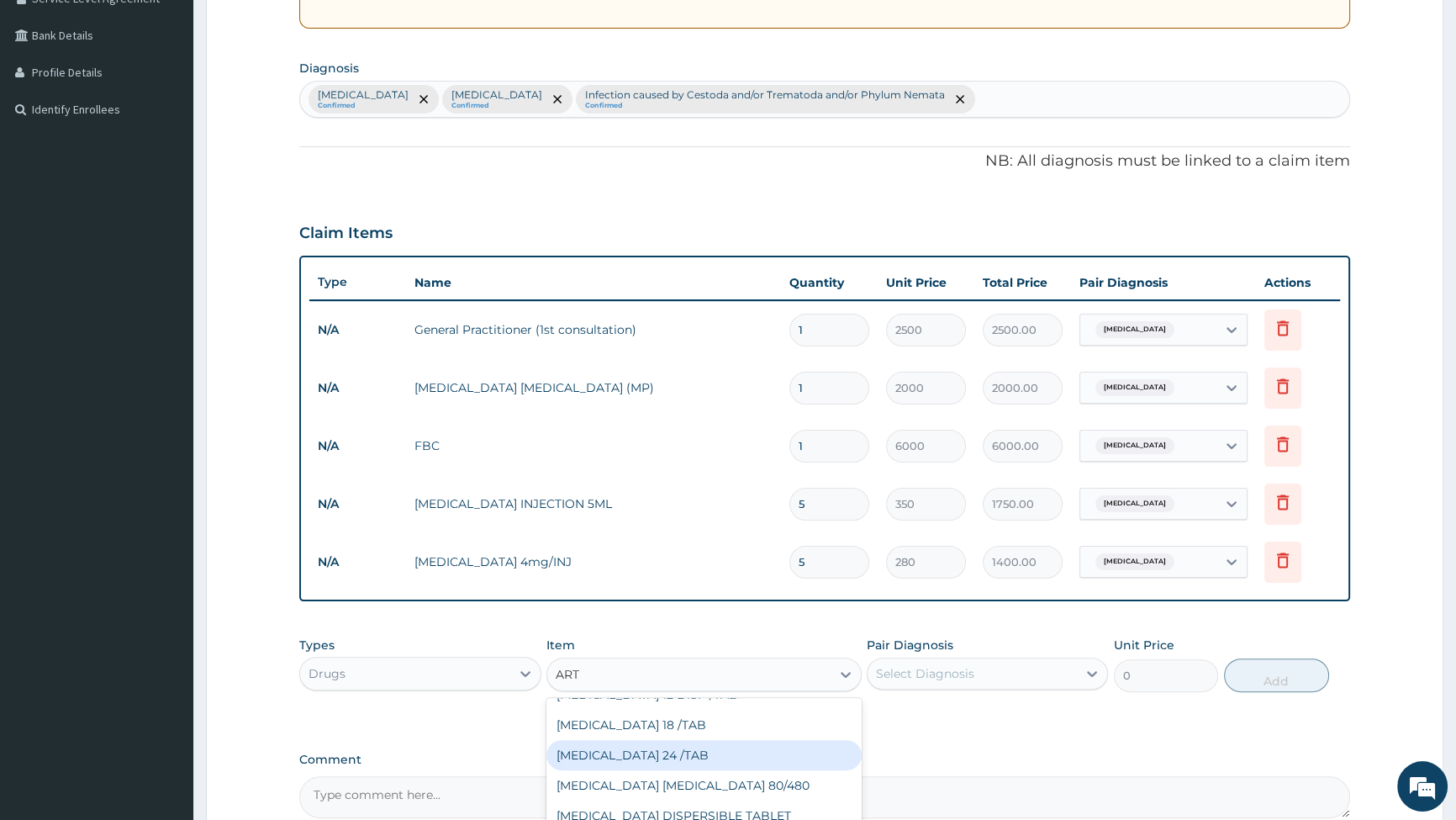
click at [639, 754] on div "COARTEM 24 /TAB" at bounding box center [704, 755] width 315 height 30
type input "63"
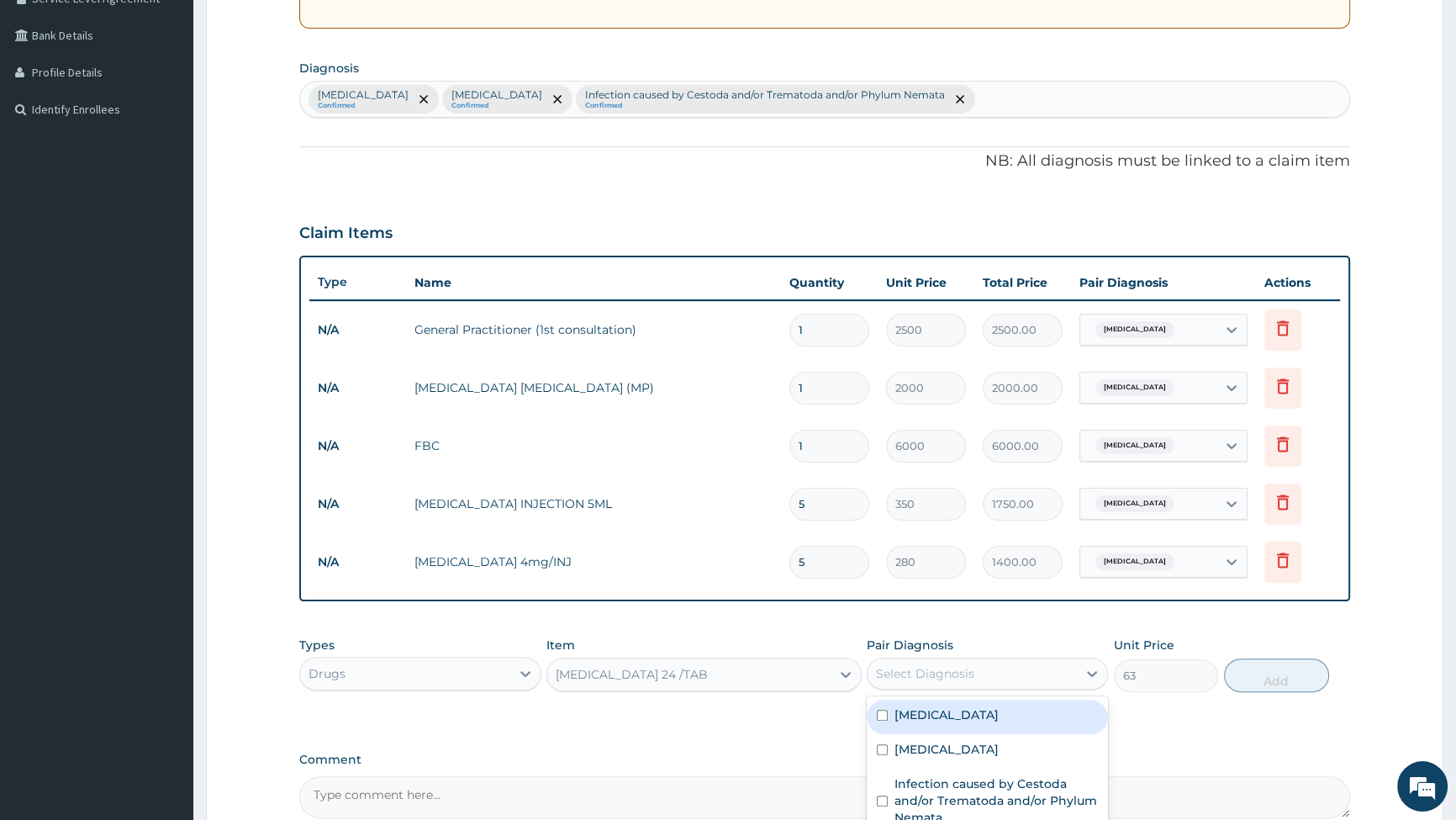
click at [911, 680] on div "Select Diagnosis" at bounding box center [925, 673] width 98 height 16
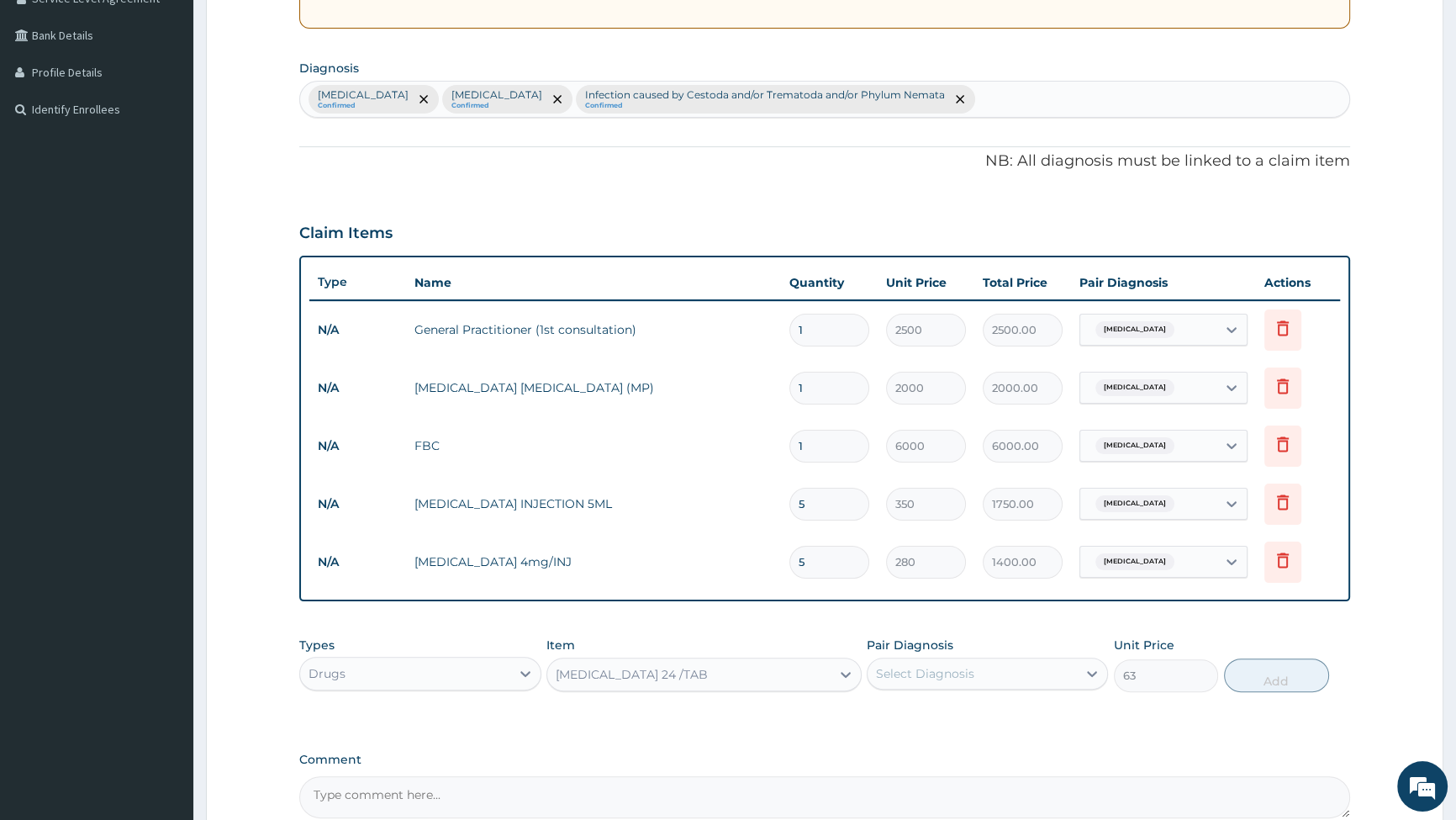
drag, startPoint x: 866, startPoint y: 660, endPoint x: 965, endPoint y: 678, distance: 100.6
click at [873, 662] on div "Types Drugs Item COARTEM 24 /TAB Pair Diagnosis Select Diagnosis Unit Price 63 …" at bounding box center [825, 664] width 1051 height 72
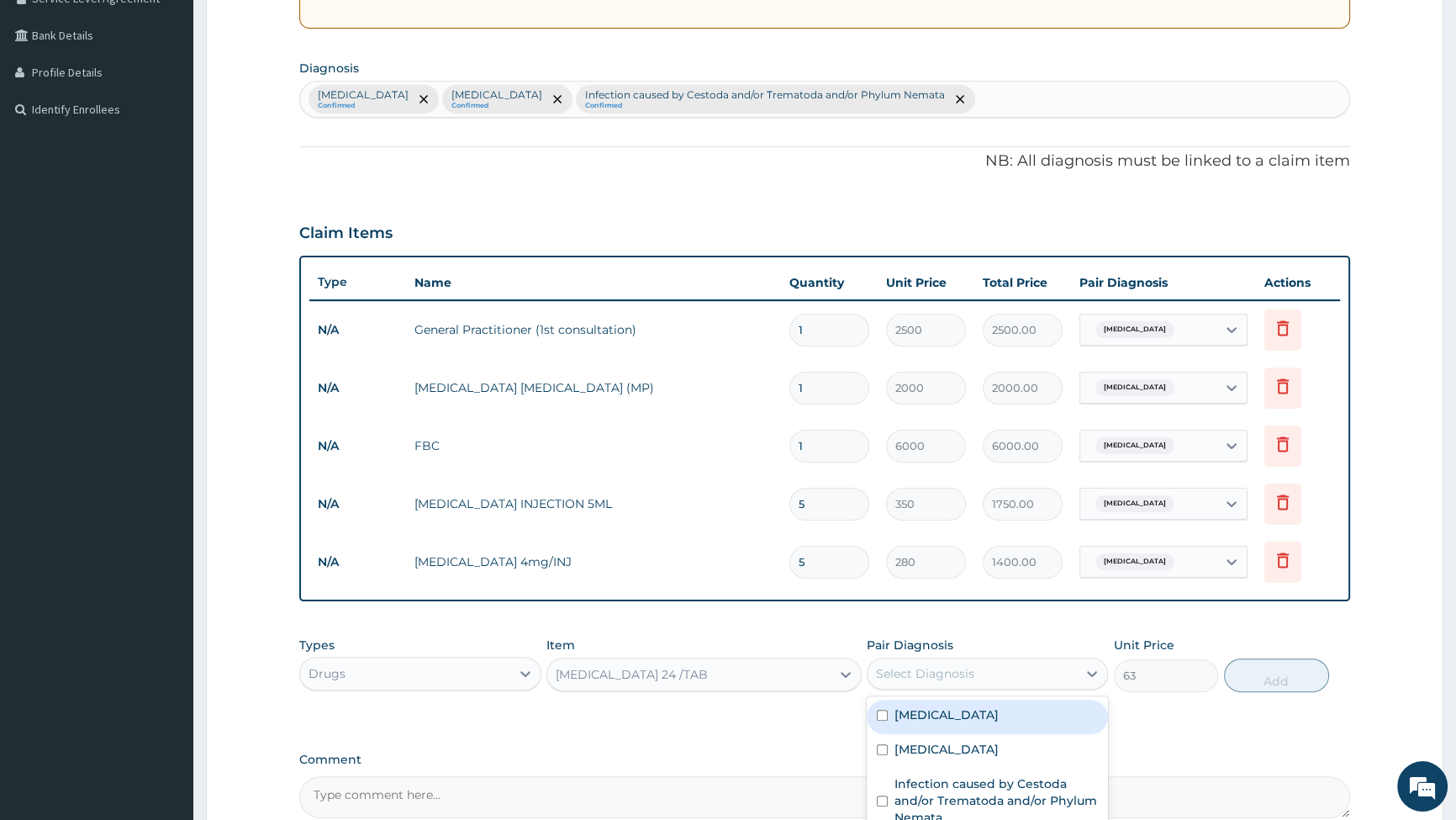
click at [896, 684] on div "Select Diagnosis" at bounding box center [972, 674] width 209 height 27
click at [882, 716] on input "checkbox" at bounding box center [882, 715] width 11 height 11
checkbox input "true"
click at [1281, 672] on button "Add" at bounding box center [1277, 675] width 105 height 34
type input "0"
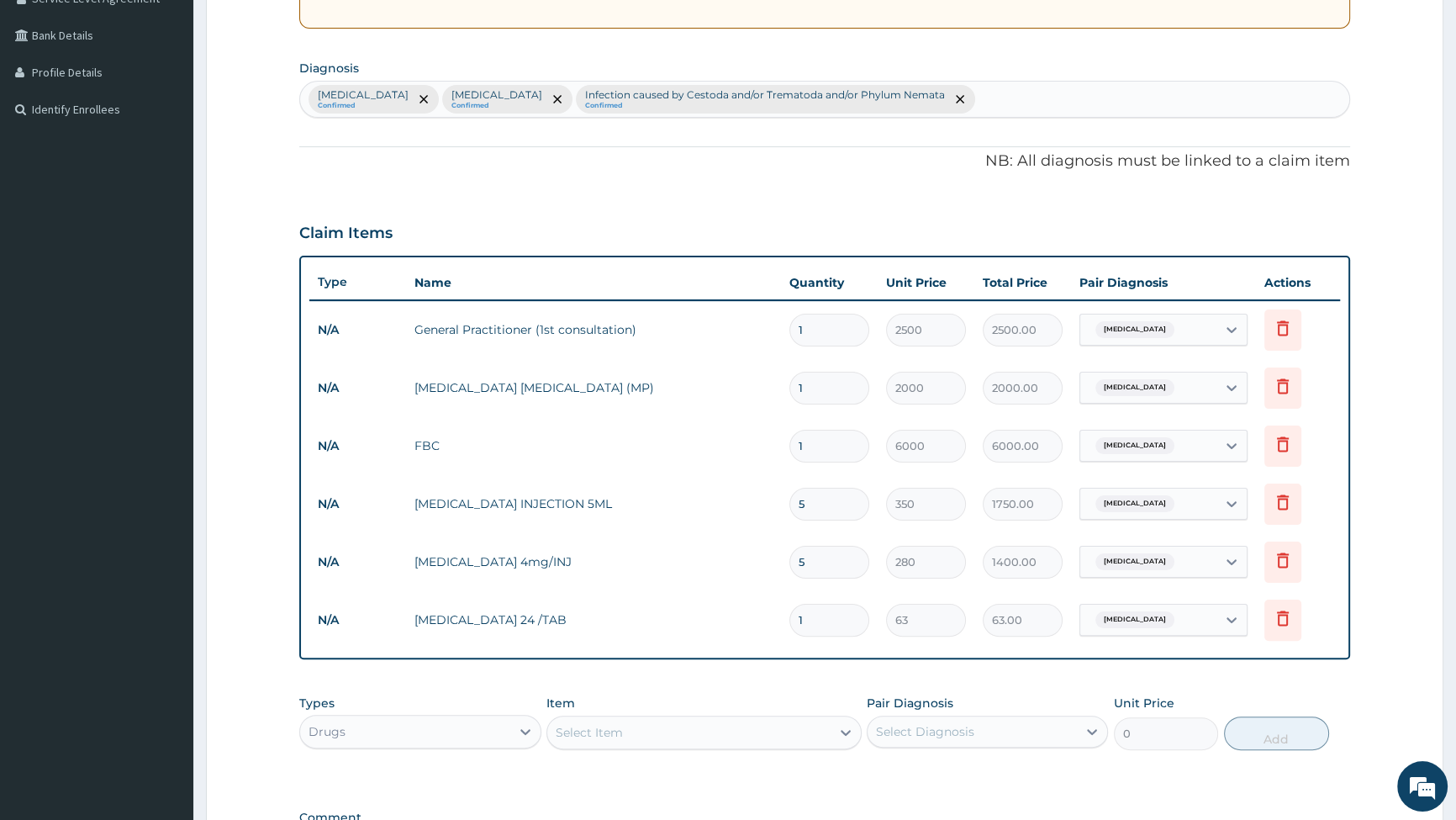
type input "18"
type input "1134.00"
type input "18"
click at [448, 723] on div "Drugs" at bounding box center [405, 733] width 209 height 27
click at [561, 733] on div "Select Item" at bounding box center [589, 733] width 67 height 16
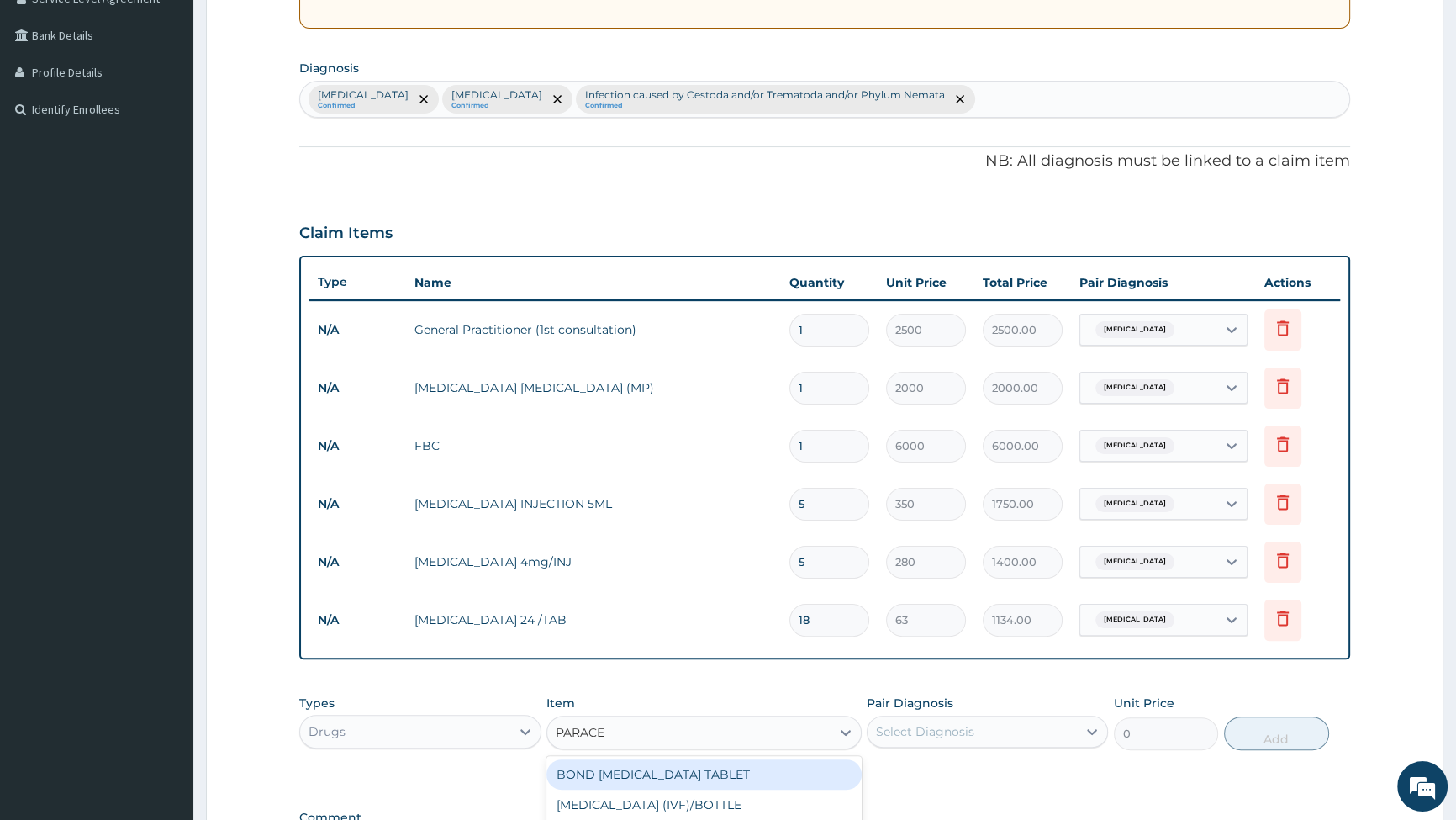
type input "PARACET"
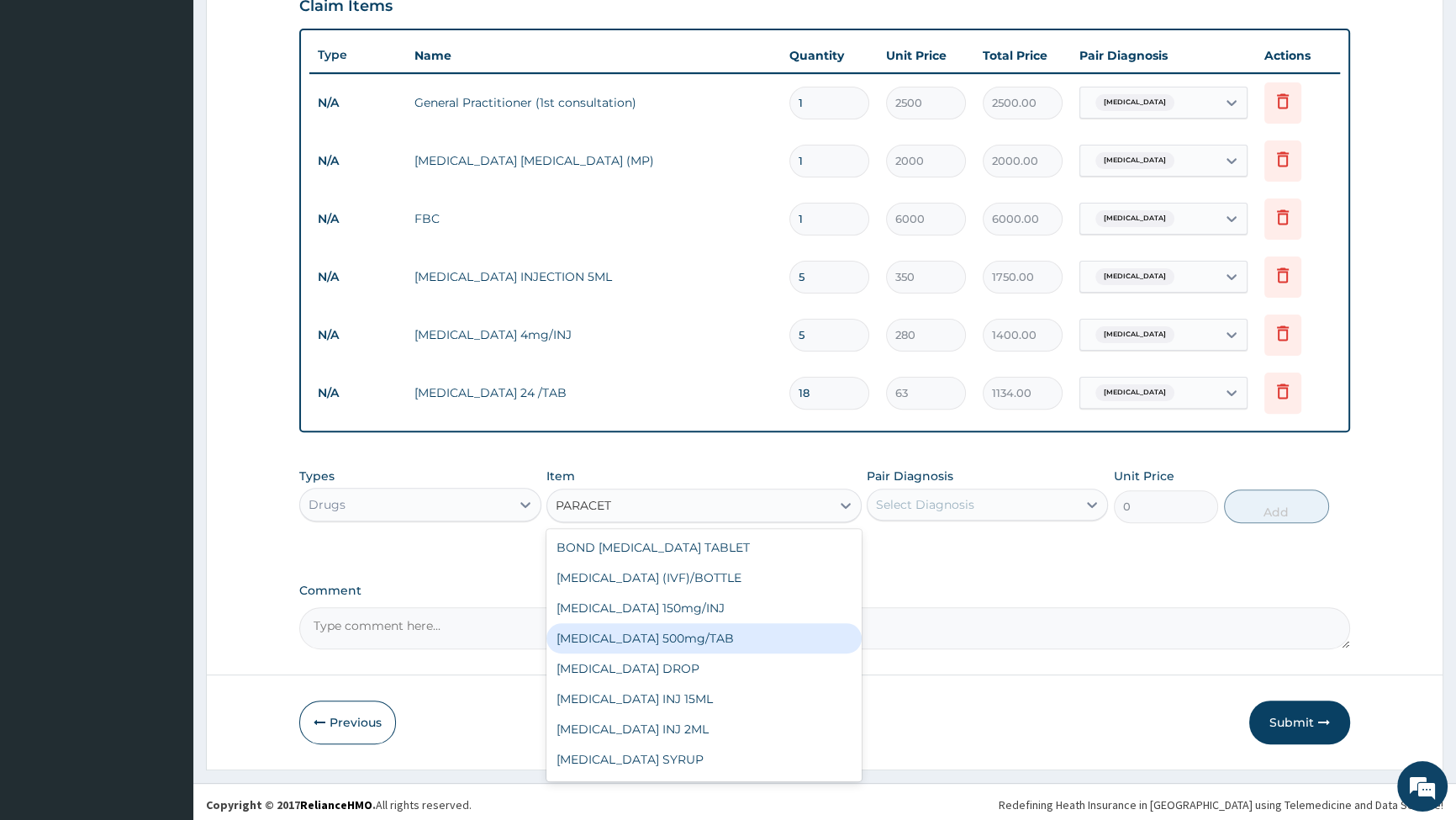
scroll to position [600, 0]
click at [645, 642] on div "PARACETAMOL 500mg/TAB" at bounding box center [704, 636] width 315 height 30
type input "14"
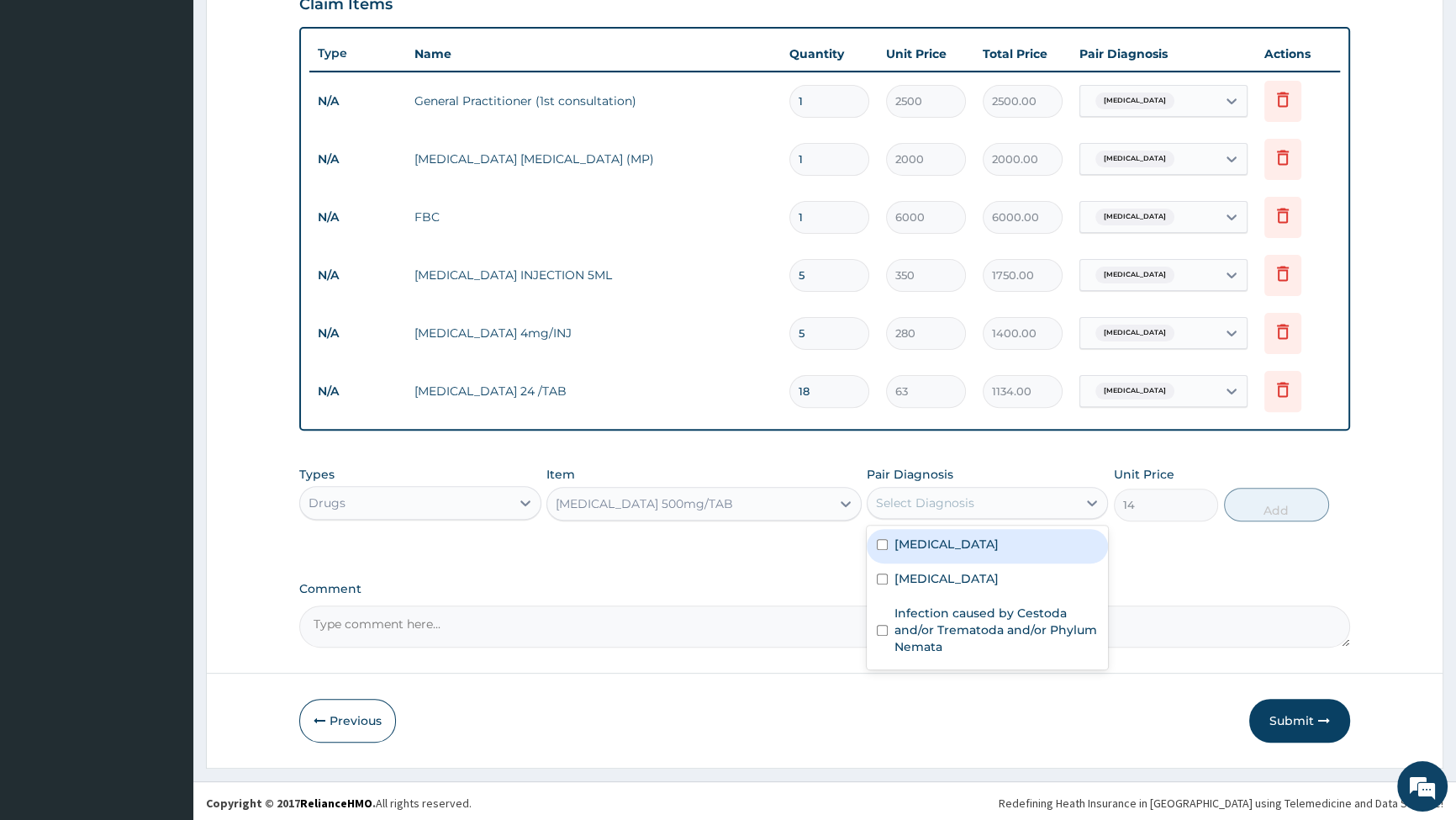
click at [951, 499] on div "Select Diagnosis" at bounding box center [925, 503] width 98 height 16
click at [882, 543] on input "checkbox" at bounding box center [882, 545] width 11 height 11
checkbox input "true"
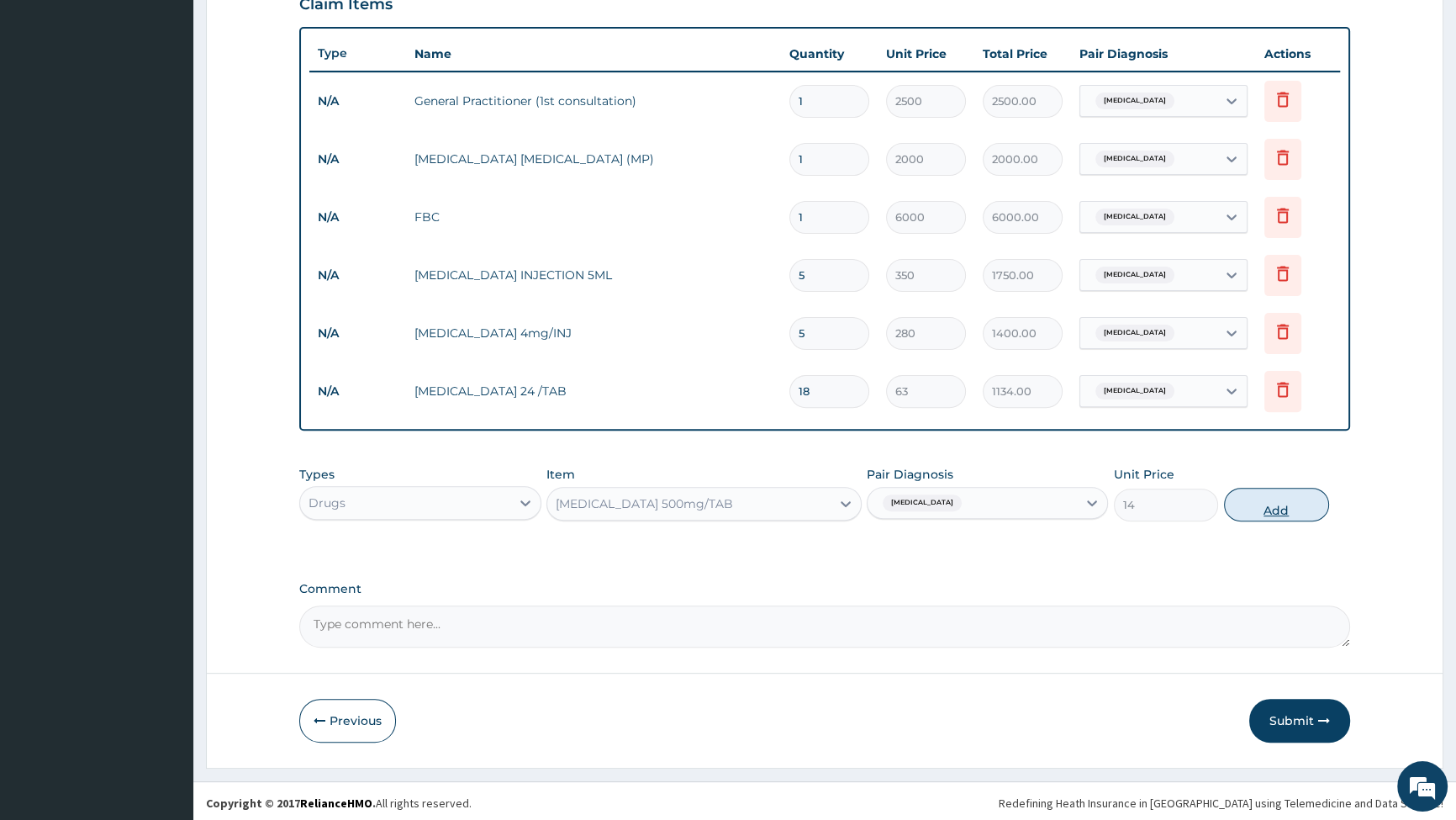
click at [1294, 511] on button "Add" at bounding box center [1277, 505] width 105 height 34
type input "0"
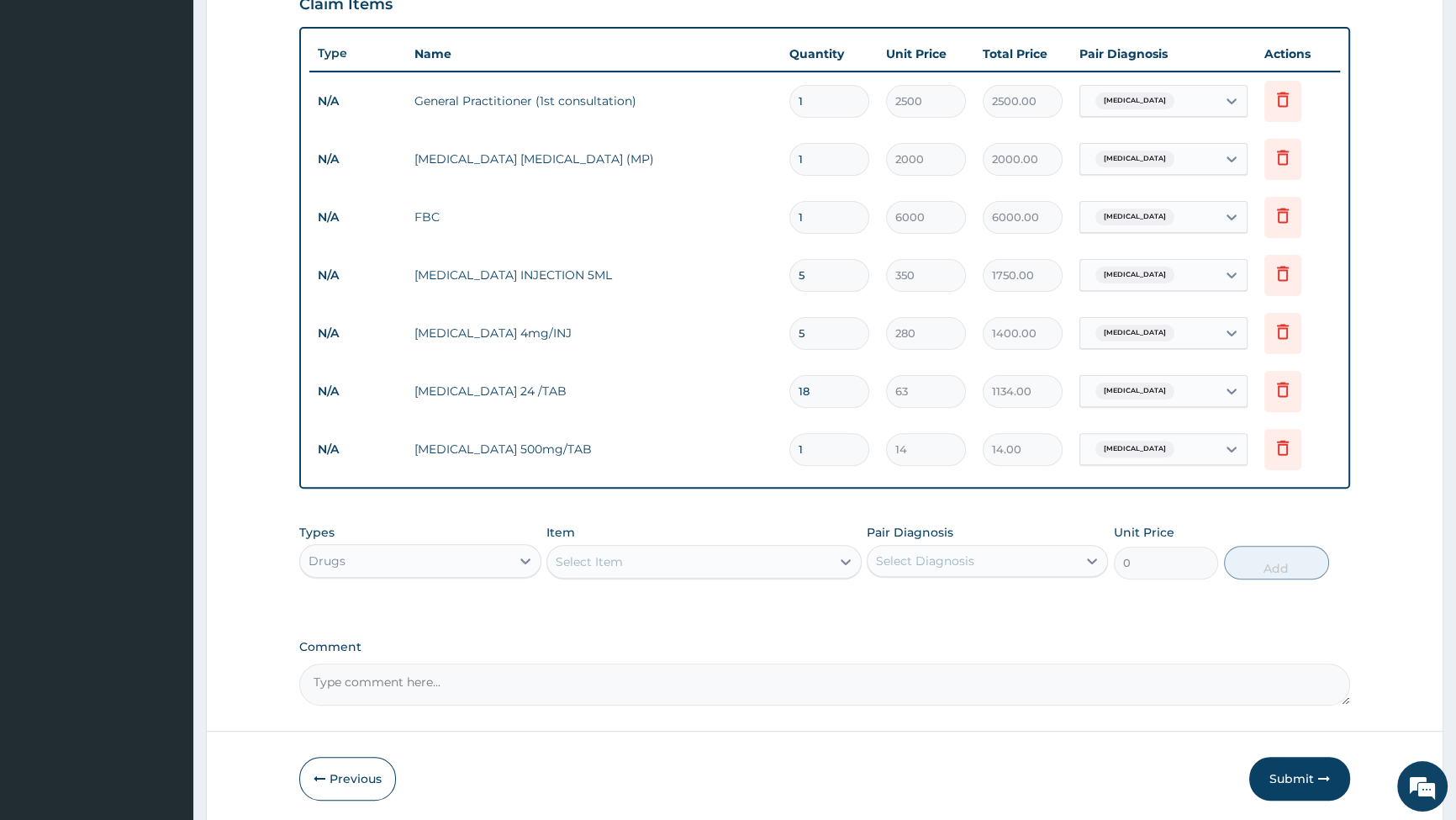
type input "18"
type input "252.00"
type input "1"
type input "14.00"
type input "0.00"
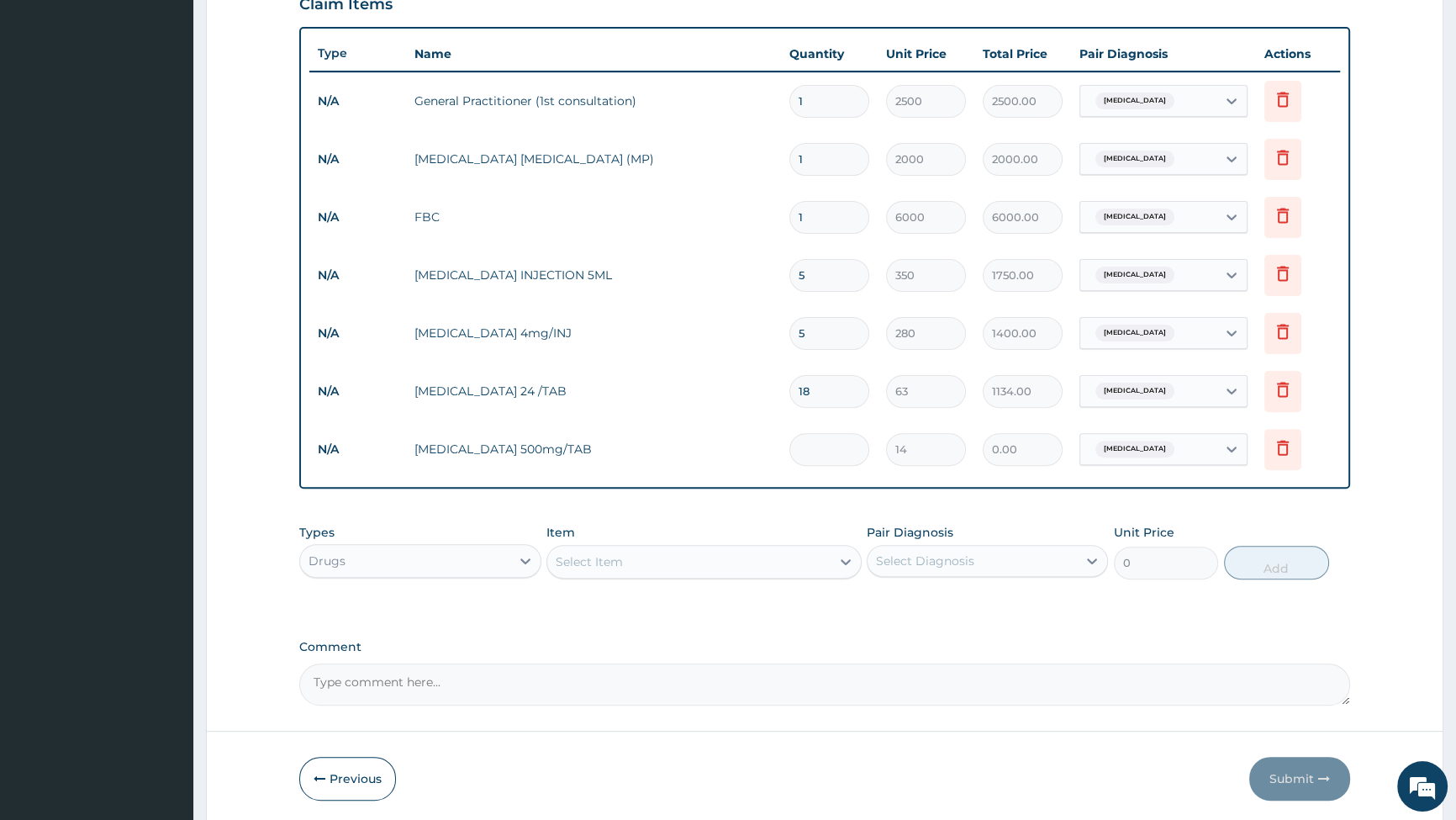
type input "9"
type input "126.00"
type input "9"
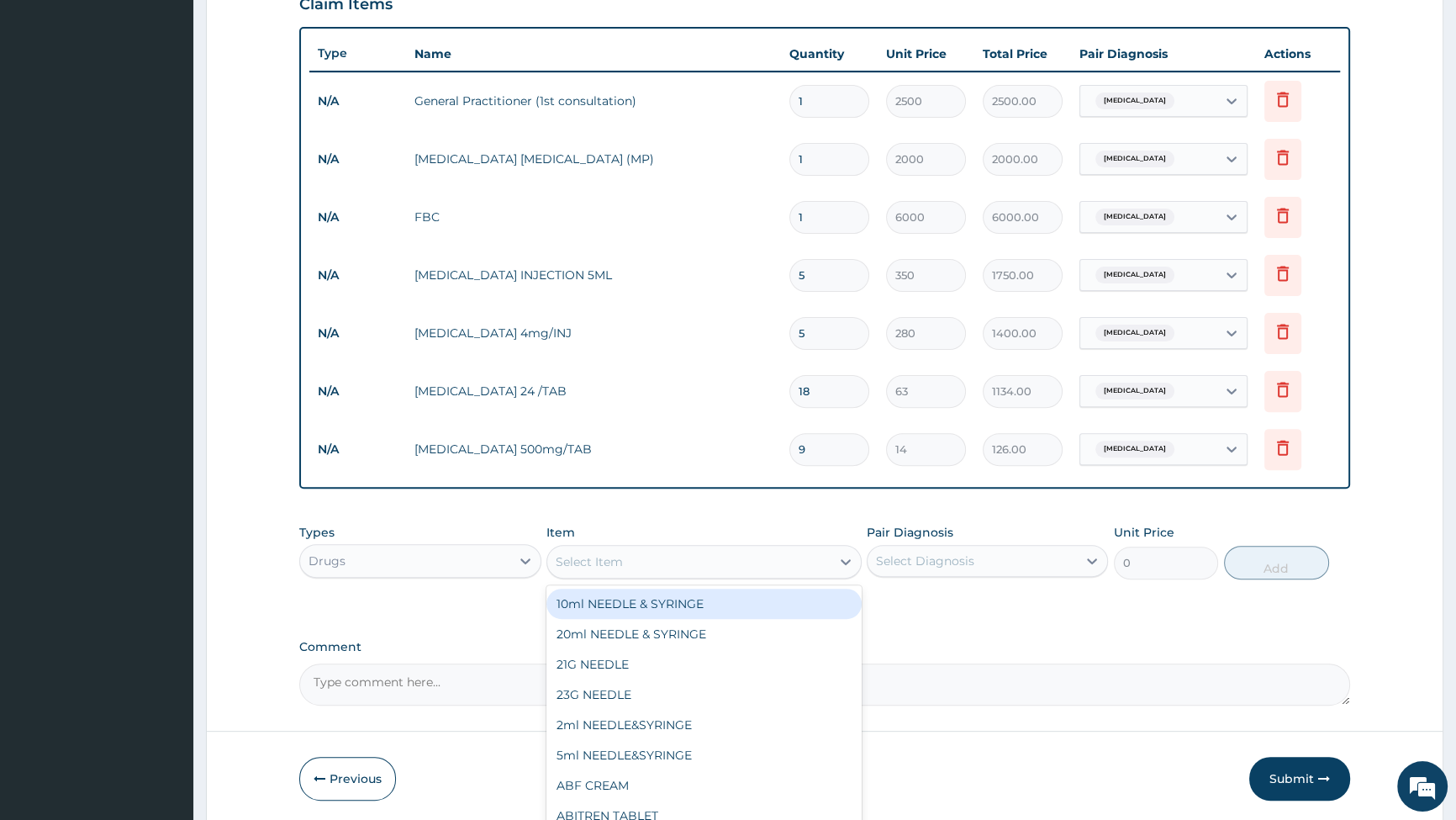
click at [609, 567] on div "Select Item" at bounding box center [589, 562] width 67 height 16
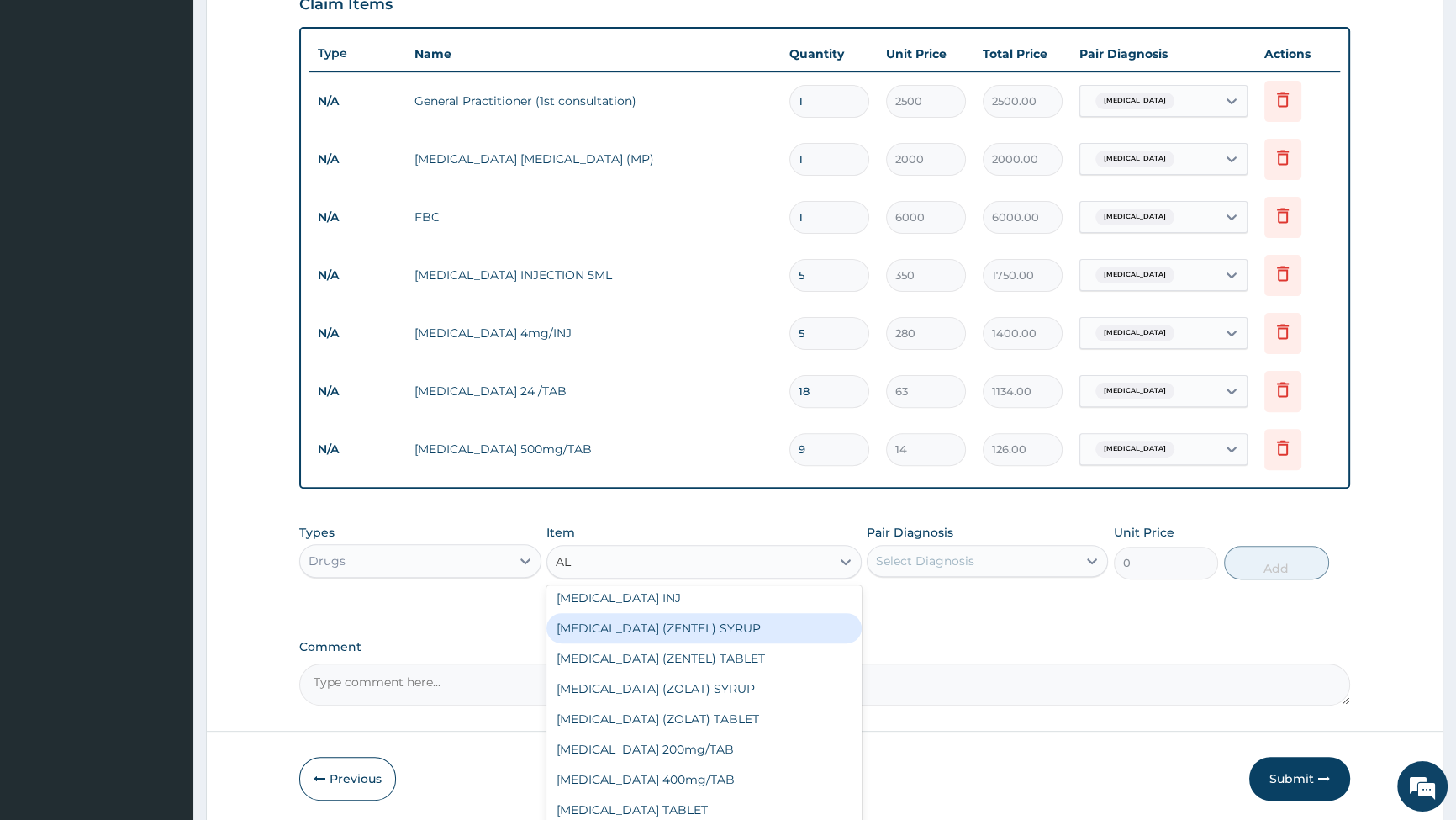
scroll to position [152, 0]
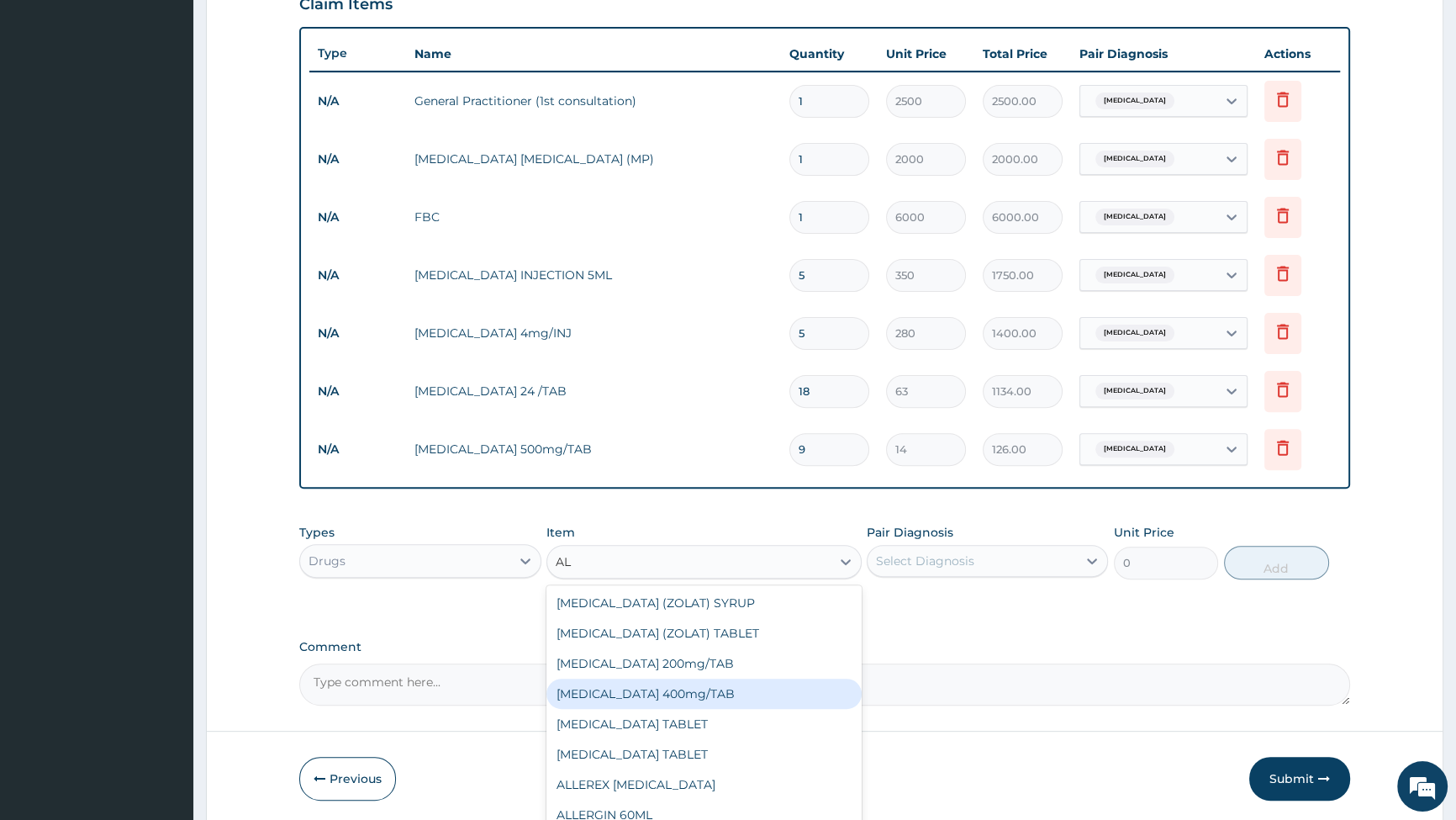
type input "AL"
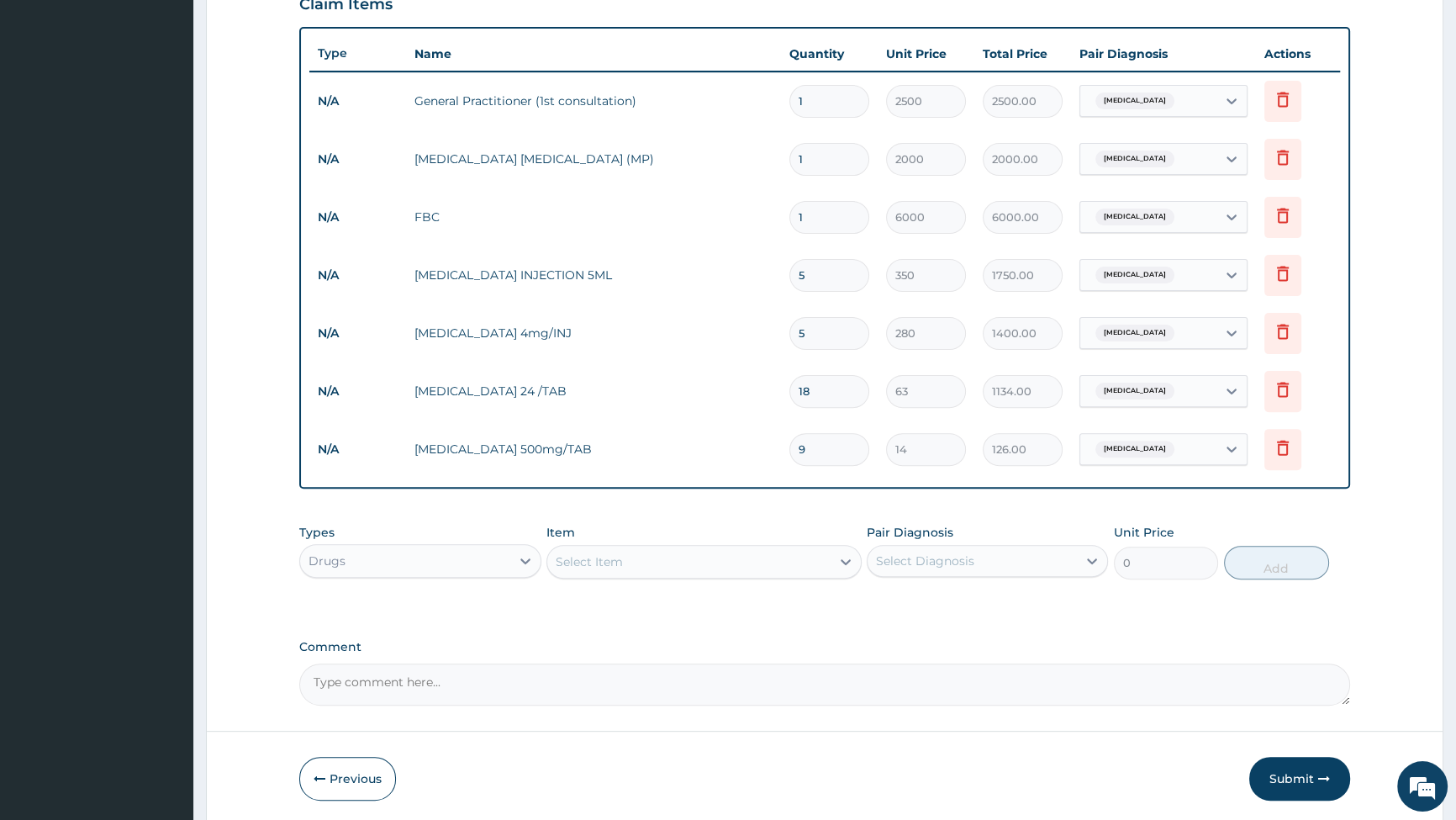
click at [713, 561] on div "Select Item" at bounding box center [688, 562] width 283 height 27
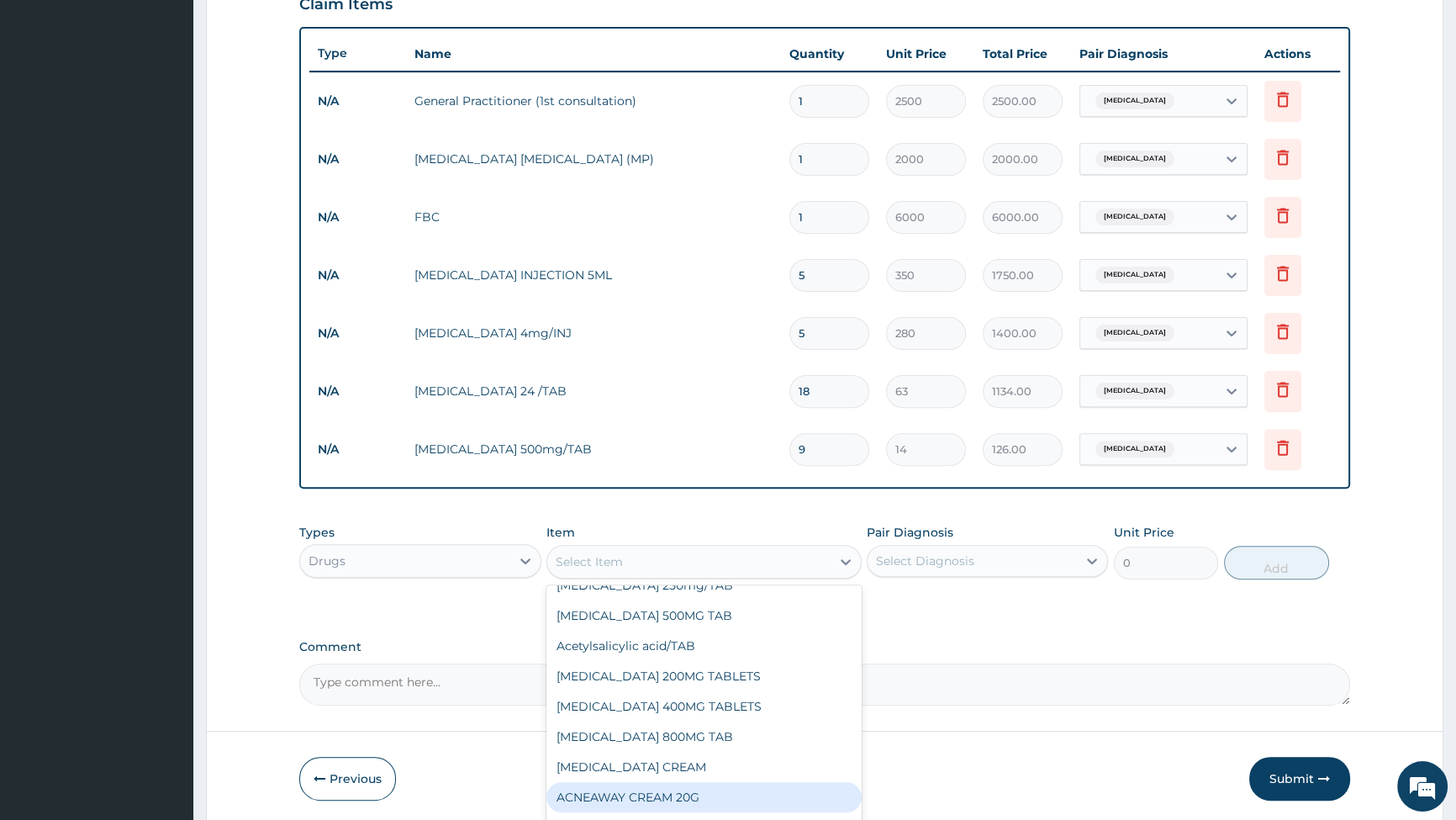
scroll to position [688, 0]
click at [654, 792] on div "Albendazole 400mg/TAB" at bounding box center [704, 794] width 315 height 30
type input "175"
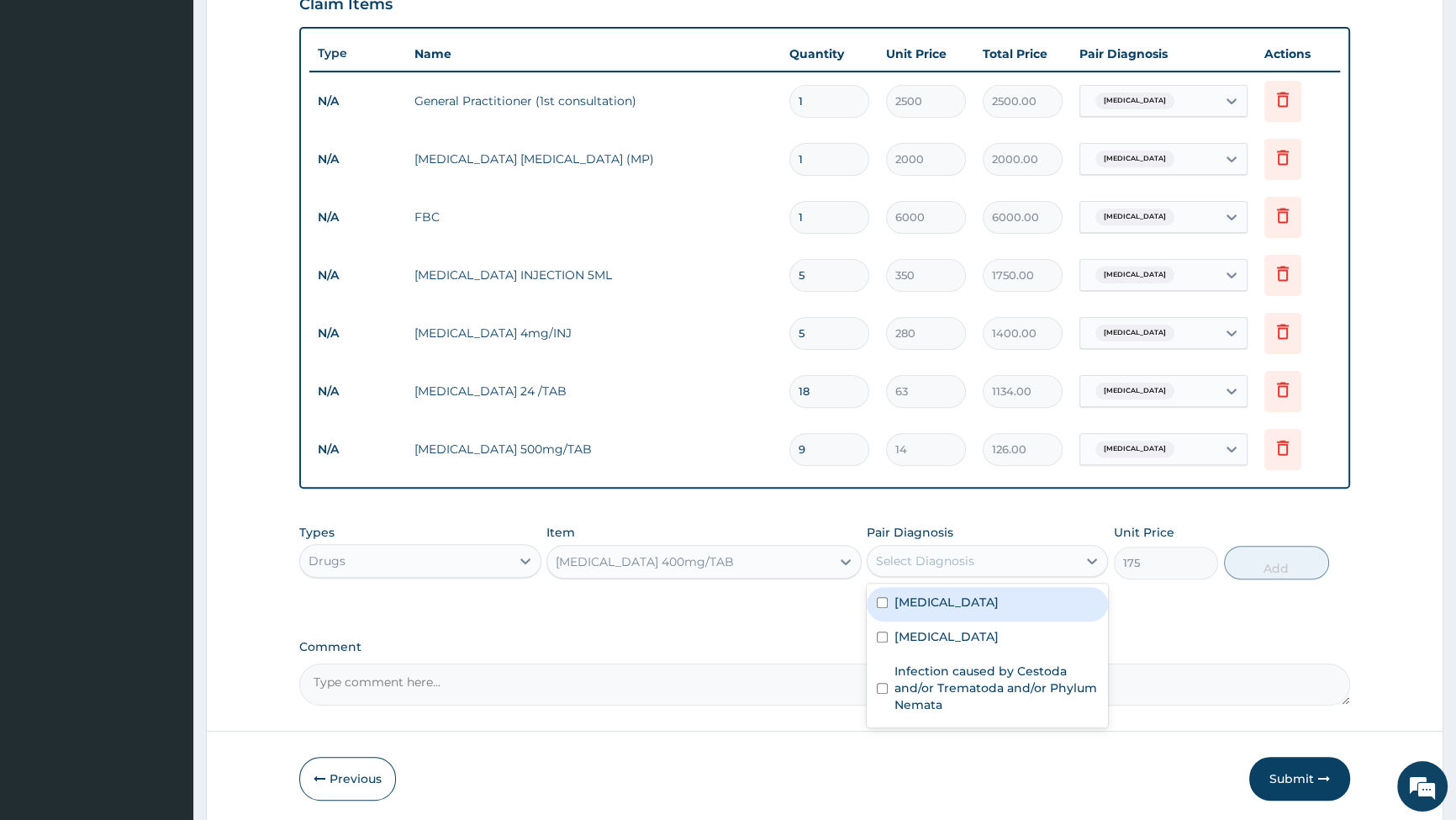
click at [1017, 557] on div "Select Diagnosis" at bounding box center [972, 561] width 209 height 27
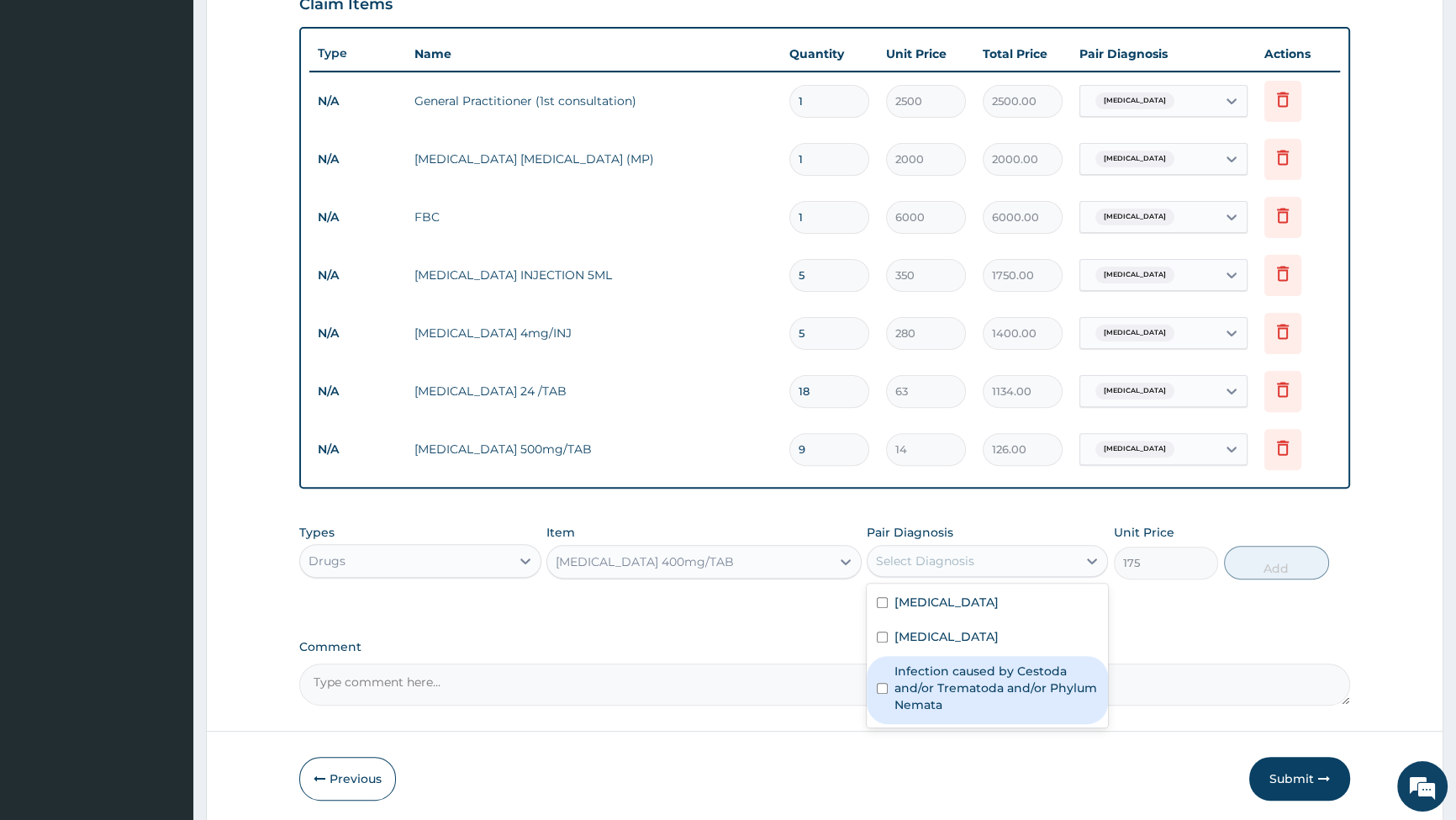
click at [882, 688] on input "checkbox" at bounding box center [882, 689] width 11 height 11
checkbox input "true"
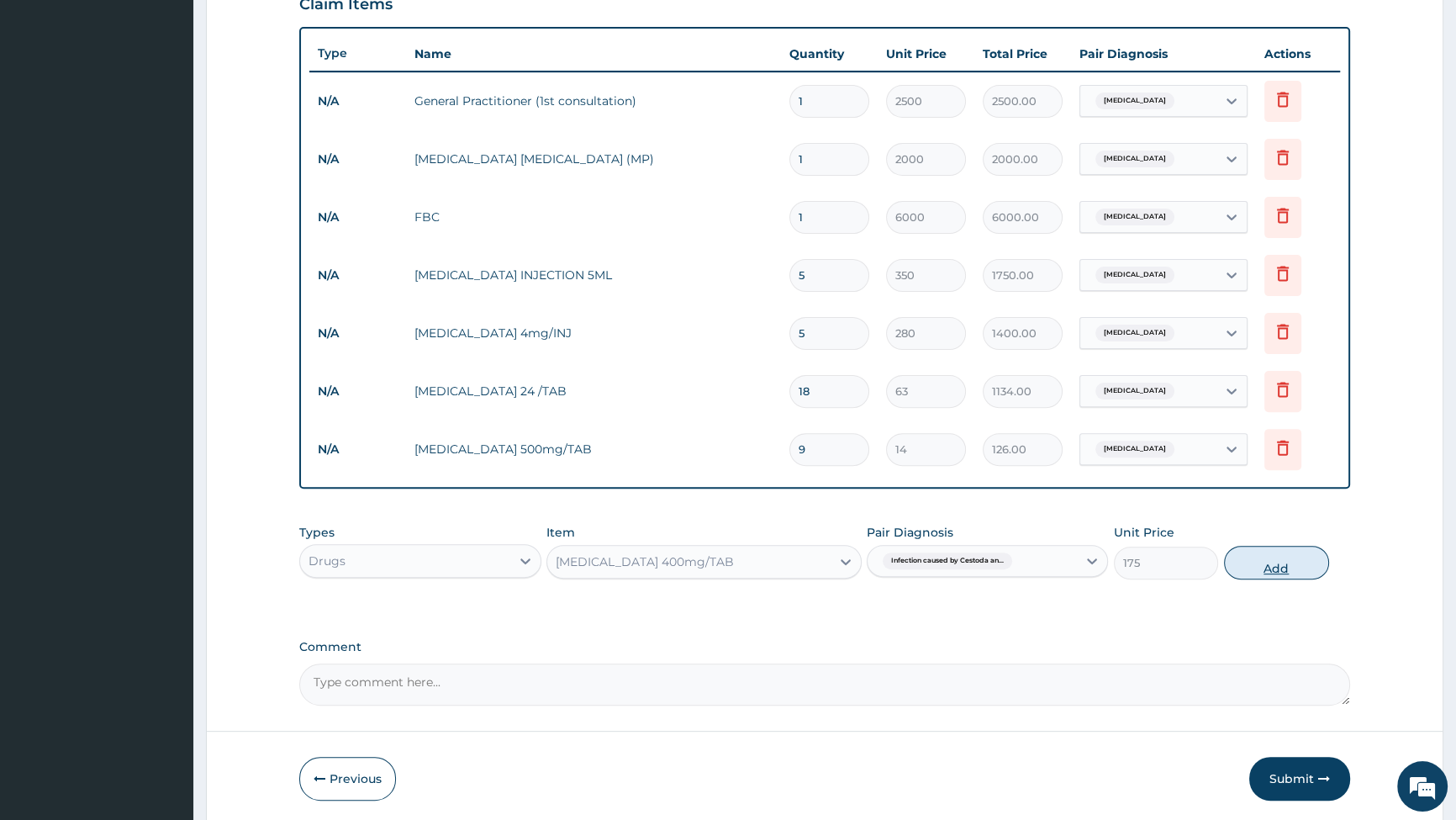
click at [1277, 569] on button "Add" at bounding box center [1277, 562] width 105 height 34
type input "0"
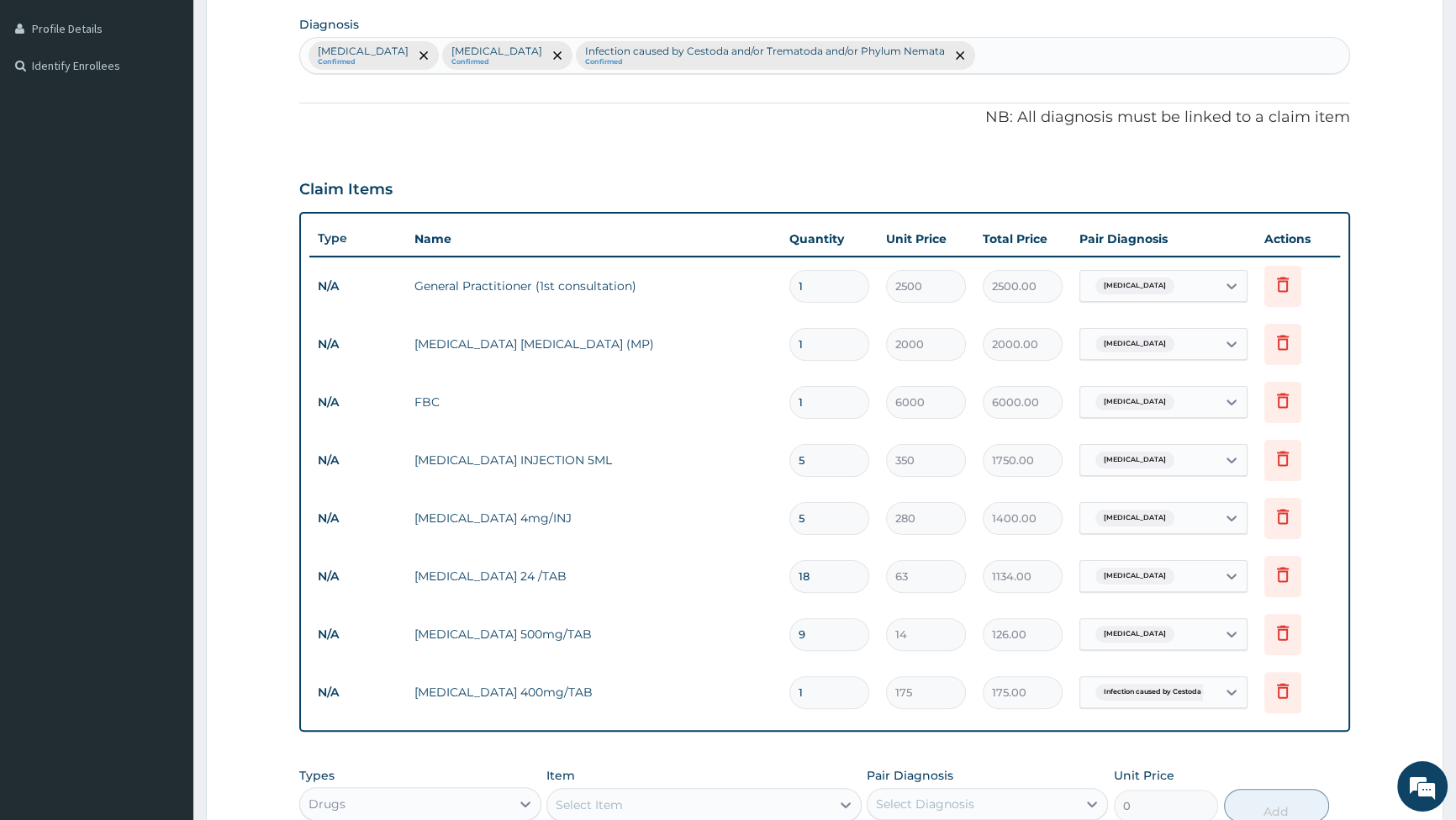
scroll to position [720, 0]
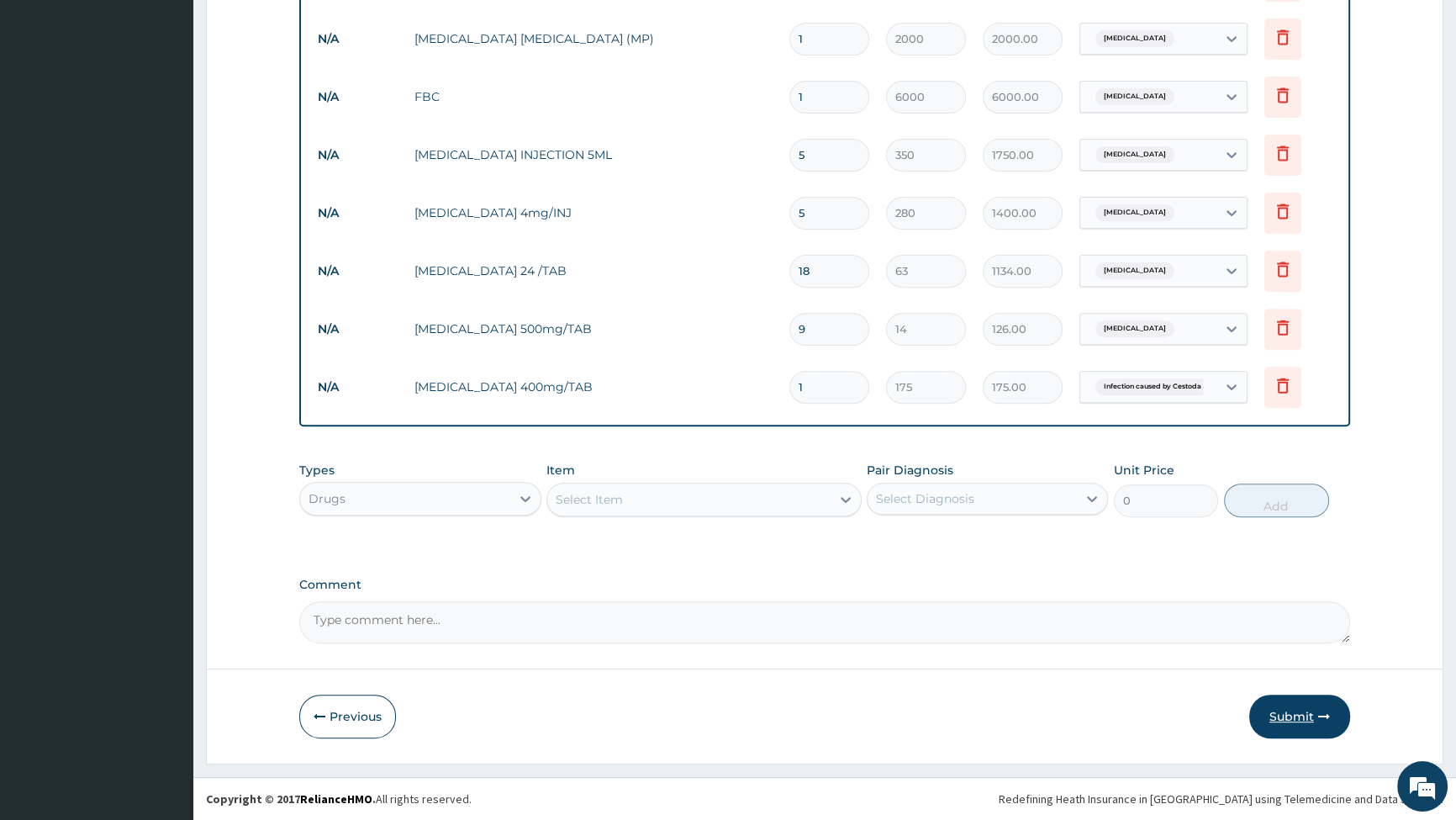
click at [1287, 720] on button "Submit" at bounding box center [1299, 717] width 101 height 44
click at [1283, 720] on button "Submit" at bounding box center [1299, 717] width 101 height 44
click at [1295, 724] on button "Submit" at bounding box center [1299, 717] width 101 height 44
click at [1298, 714] on button "Submit" at bounding box center [1299, 717] width 101 height 44
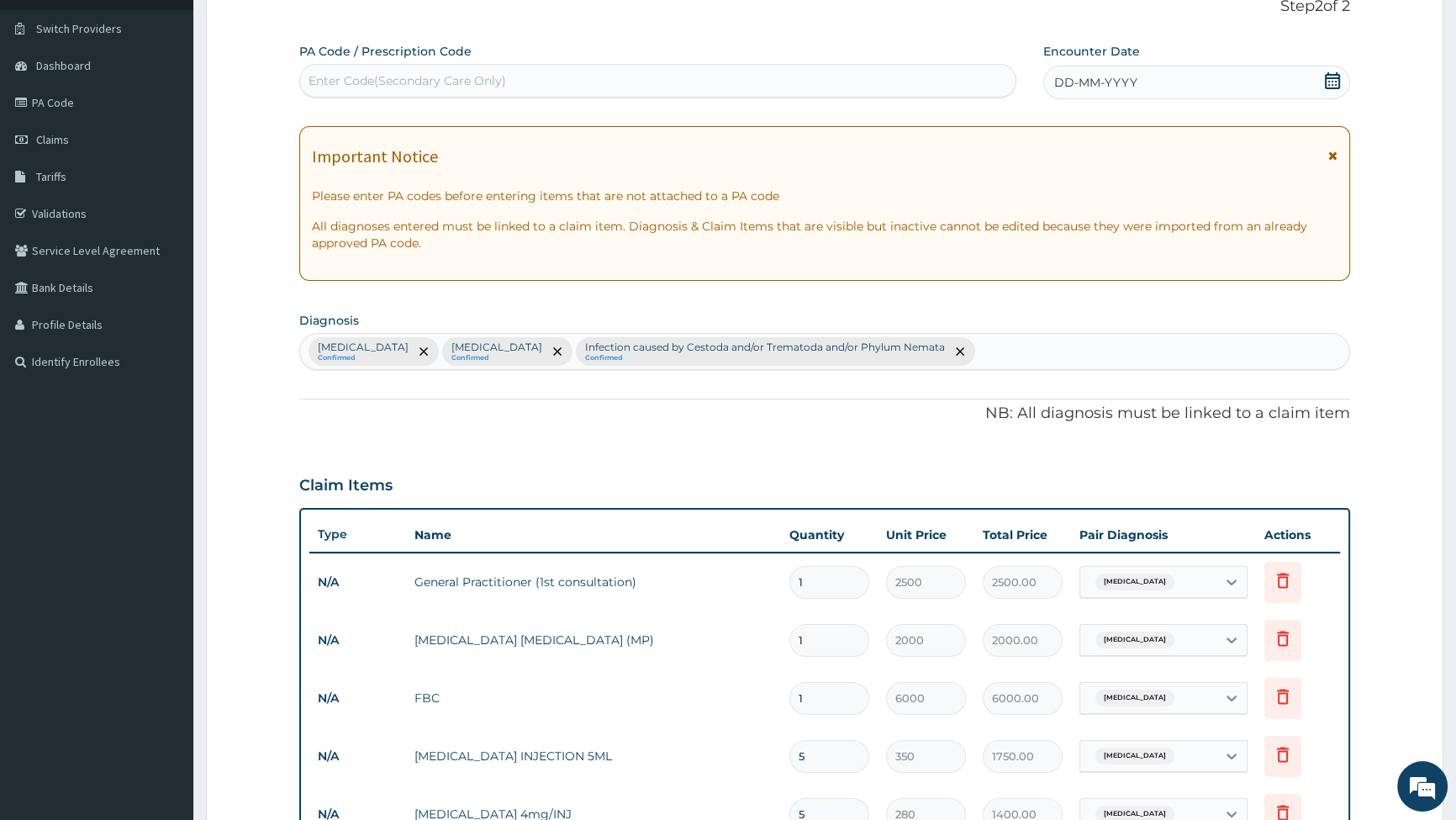
scroll to position [0, 0]
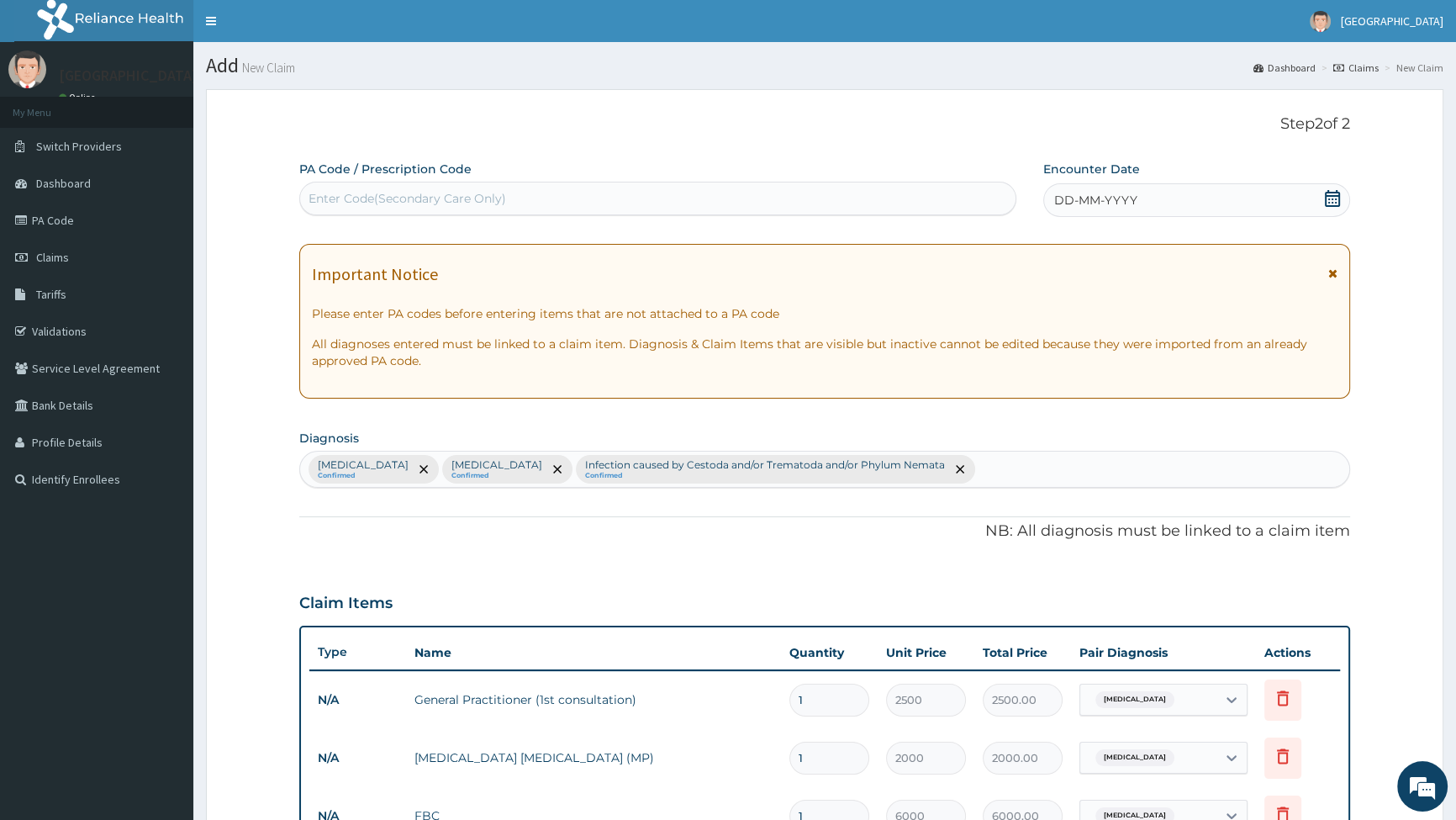
click at [1328, 200] on icon at bounding box center [1332, 199] width 16 height 16
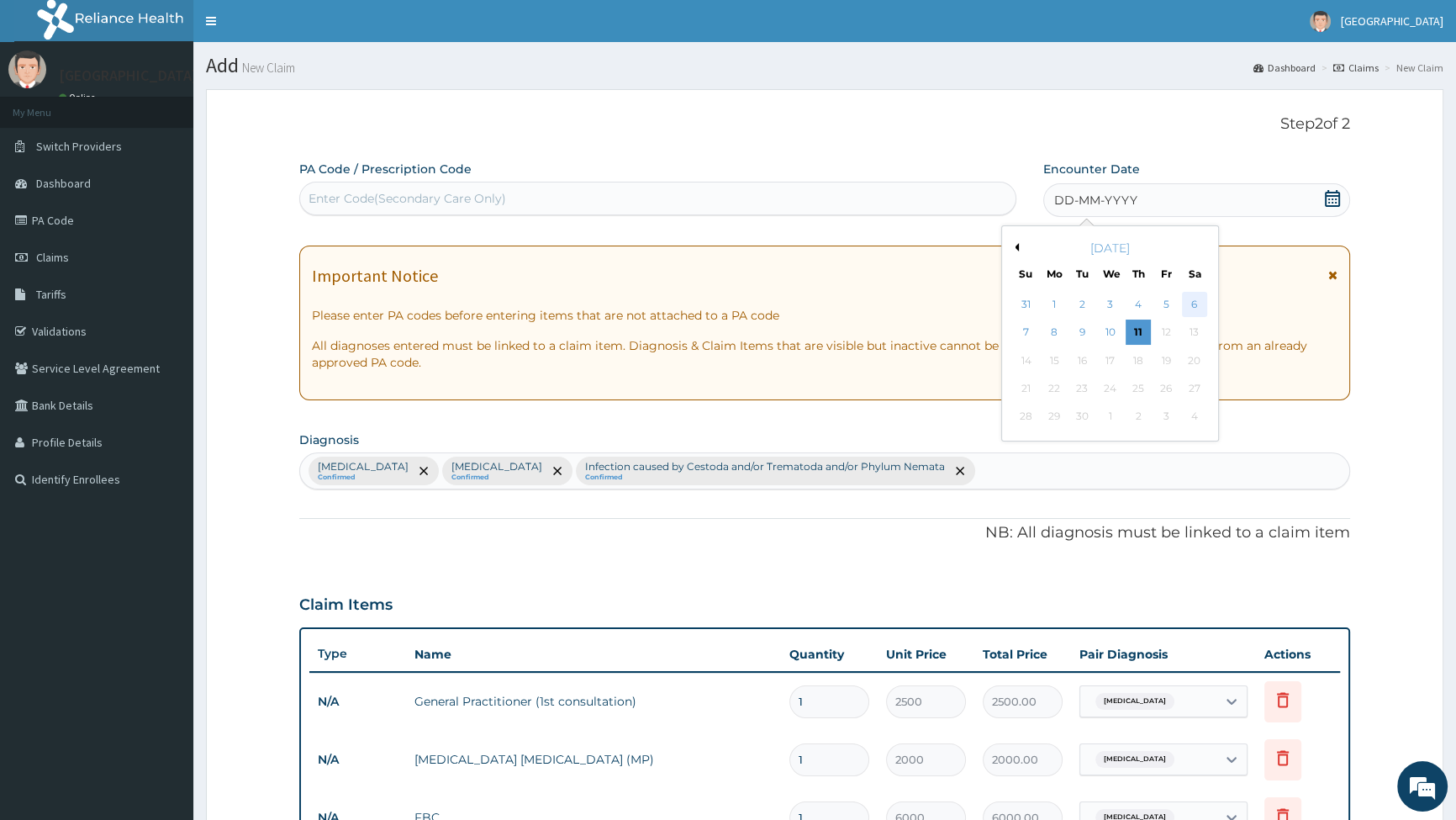
click at [1187, 299] on div "6" at bounding box center [1194, 304] width 25 height 26
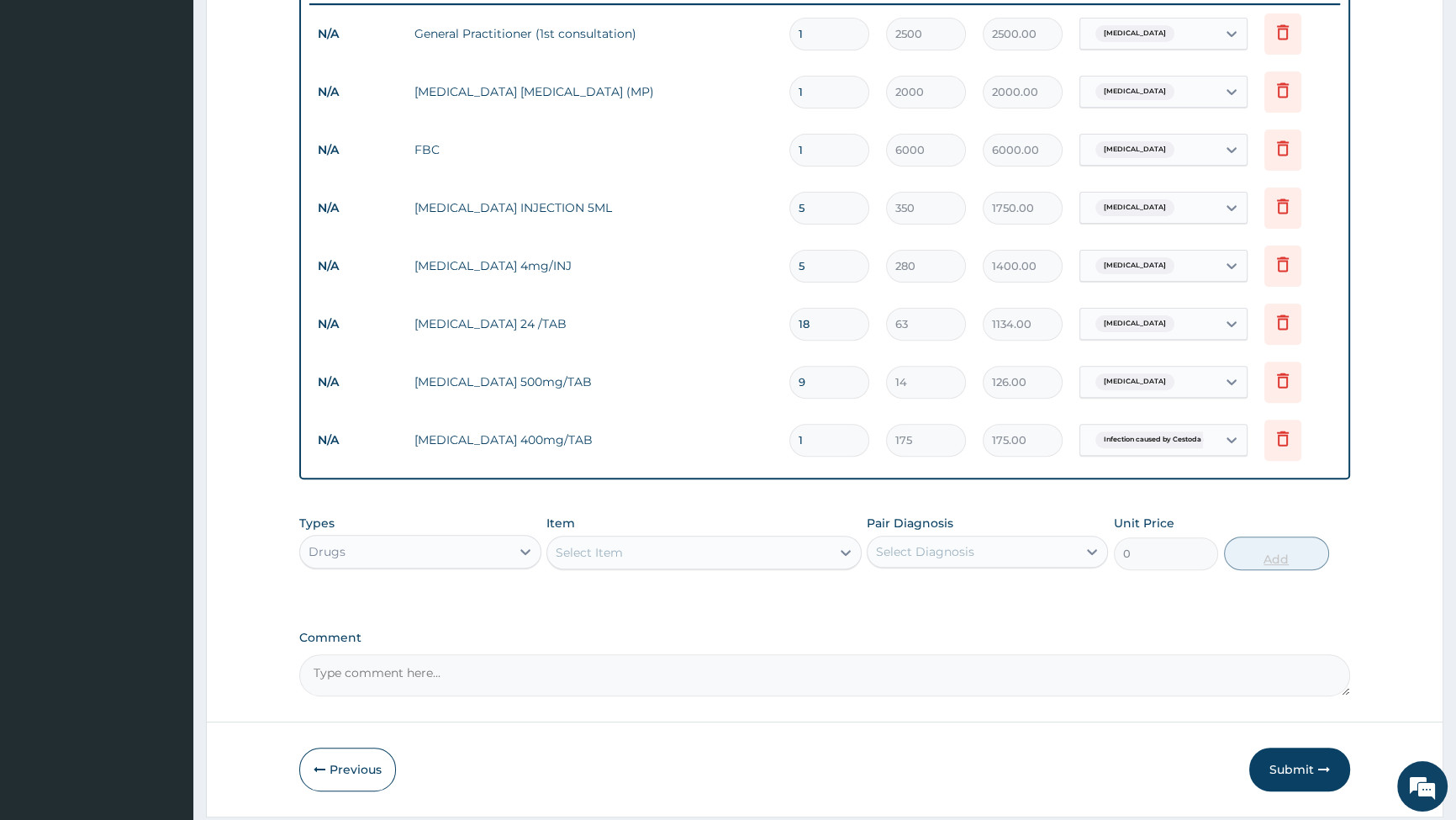
scroll to position [720, 0]
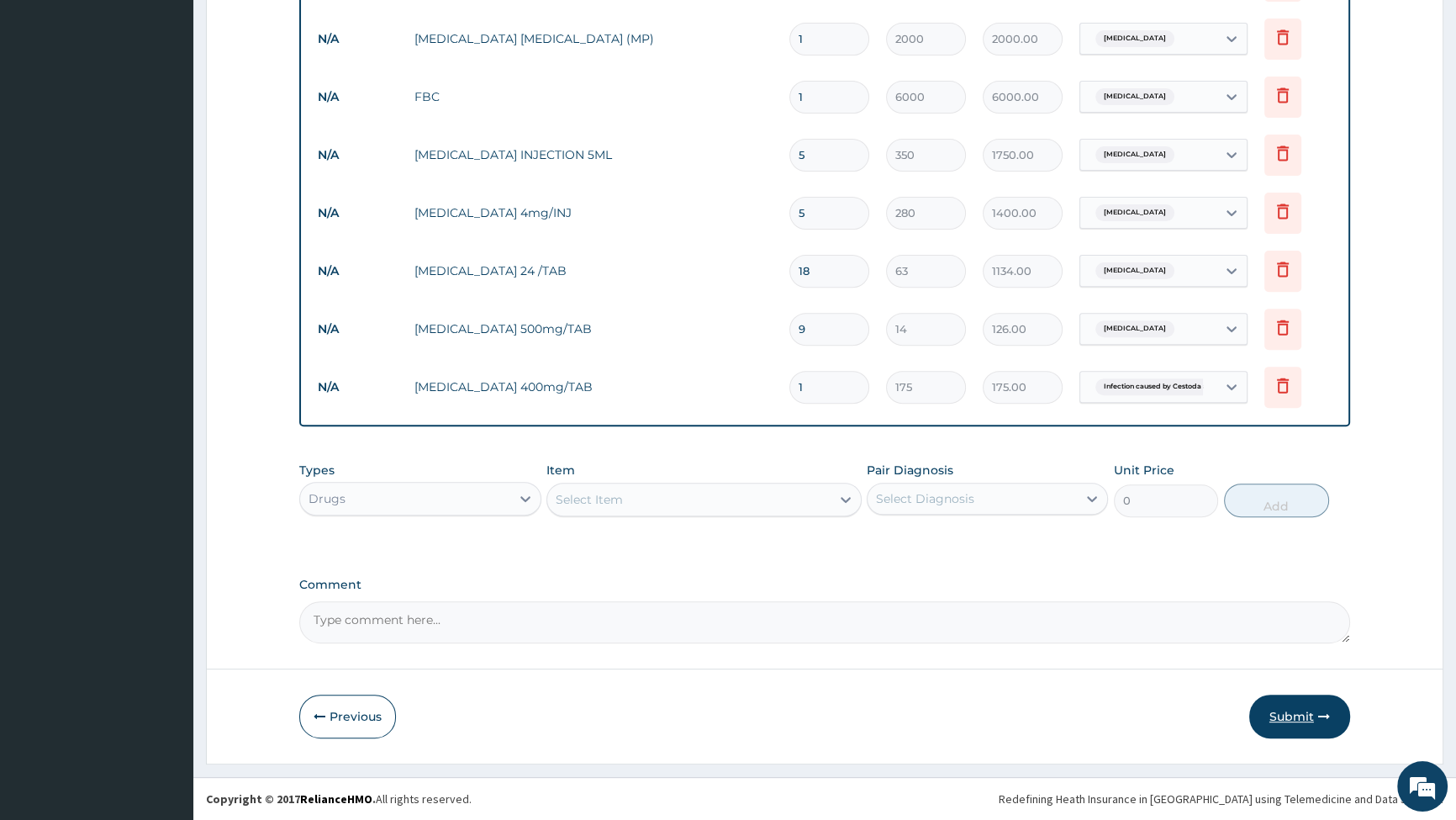
click at [1288, 721] on button "Submit" at bounding box center [1299, 717] width 101 height 44
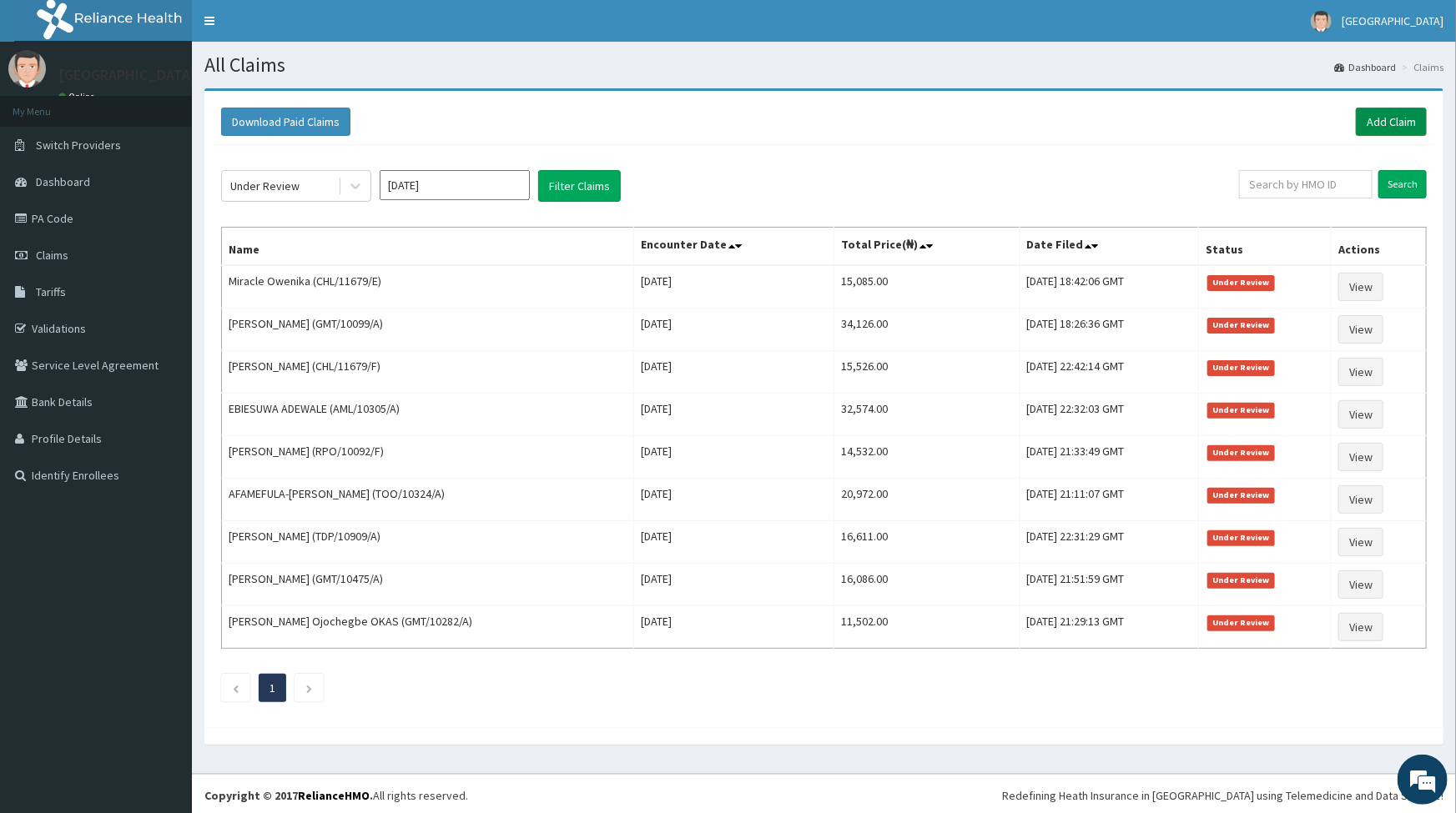
click at [1389, 119] on link "Add Claim" at bounding box center [1392, 121] width 70 height 28
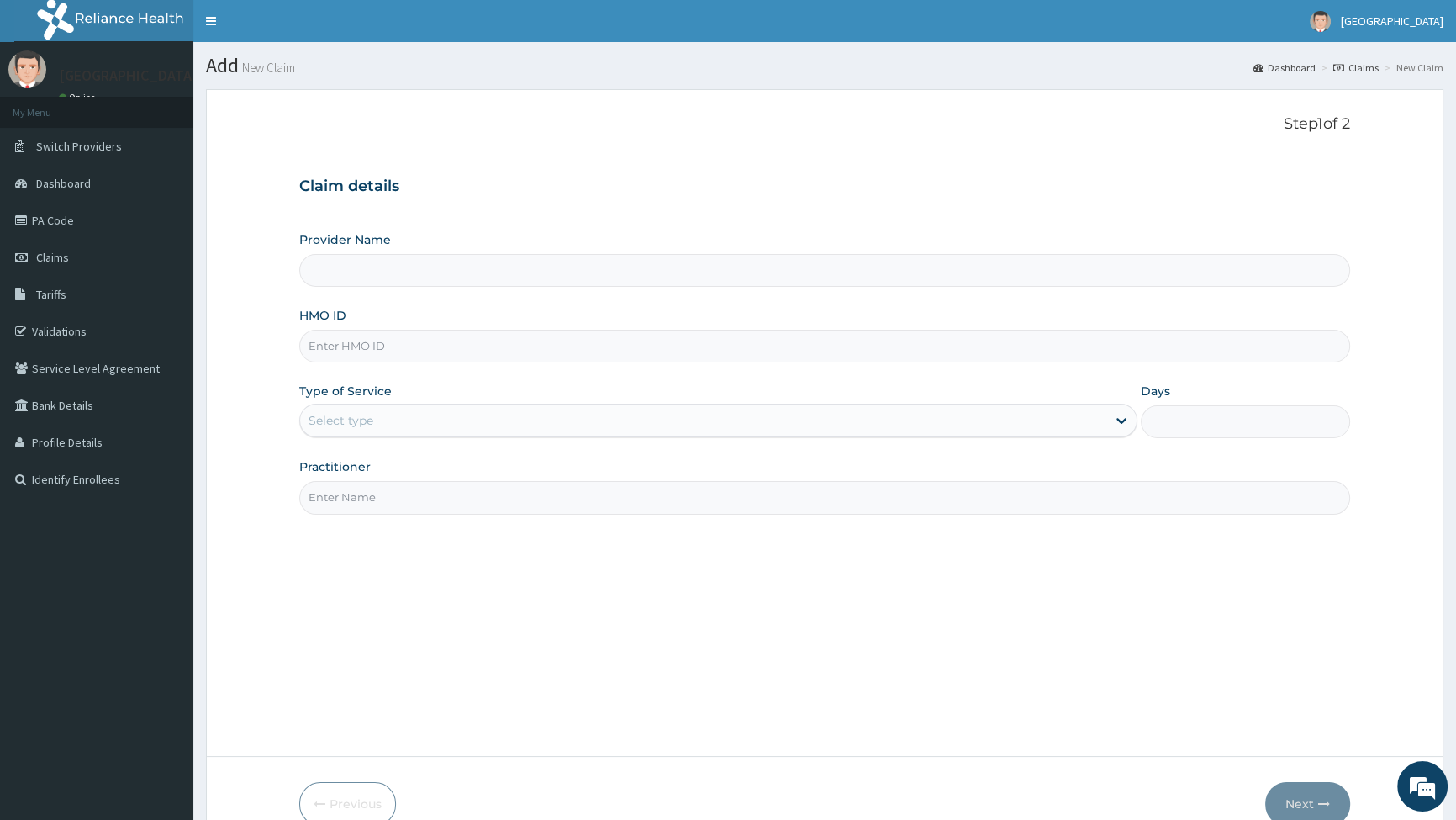
click at [380, 338] on input "HMO ID" at bounding box center [825, 346] width 1051 height 33
type input "[GEOGRAPHIC_DATA]"
click at [342, 346] on input "HMO ID" at bounding box center [825, 346] width 1051 height 33
type input "CHL/11679/B"
click at [378, 416] on div "Select type" at bounding box center [703, 421] width 806 height 27
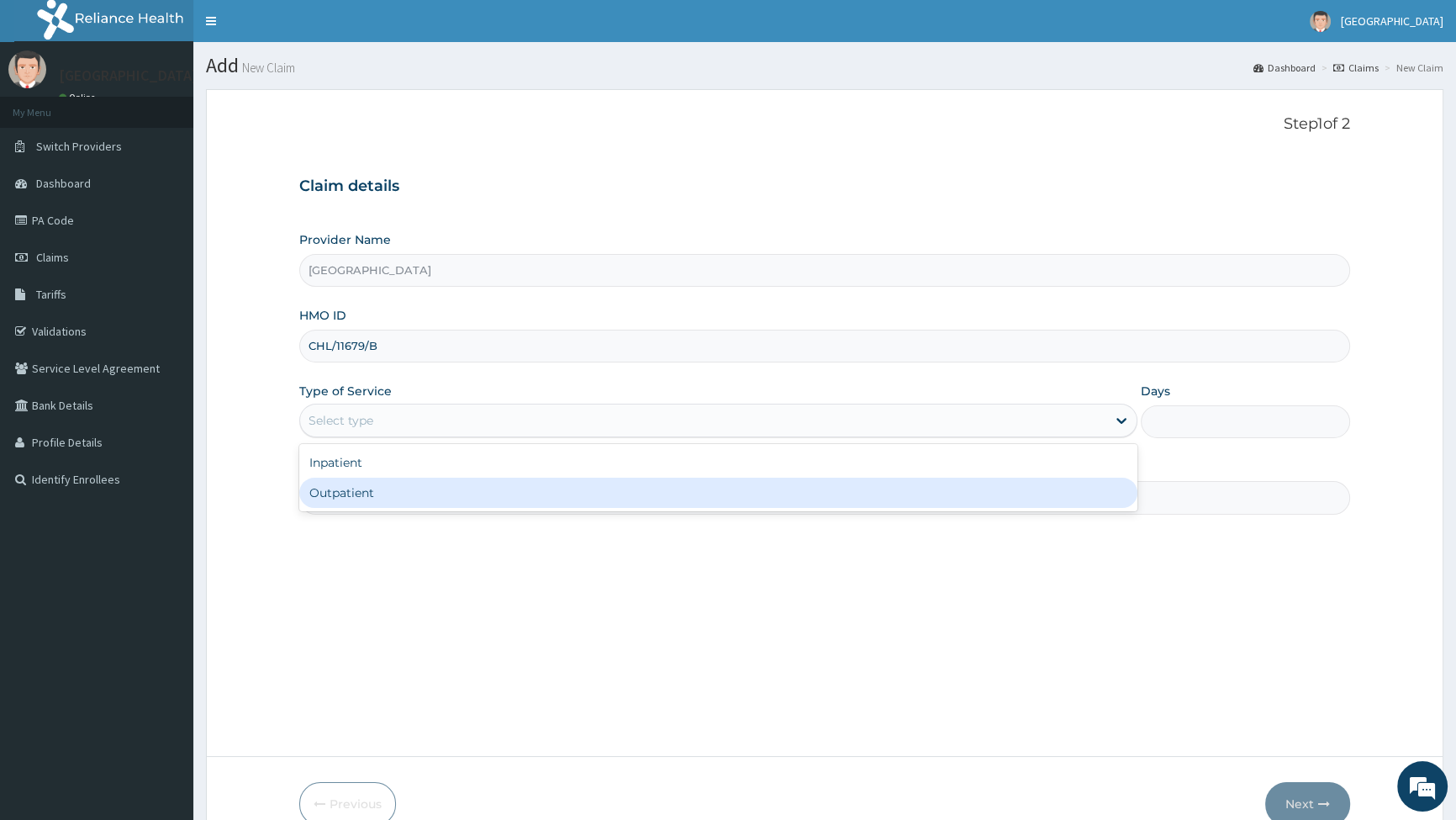
click at [356, 497] on div "Outpatient" at bounding box center [718, 493] width 838 height 30
type input "1"
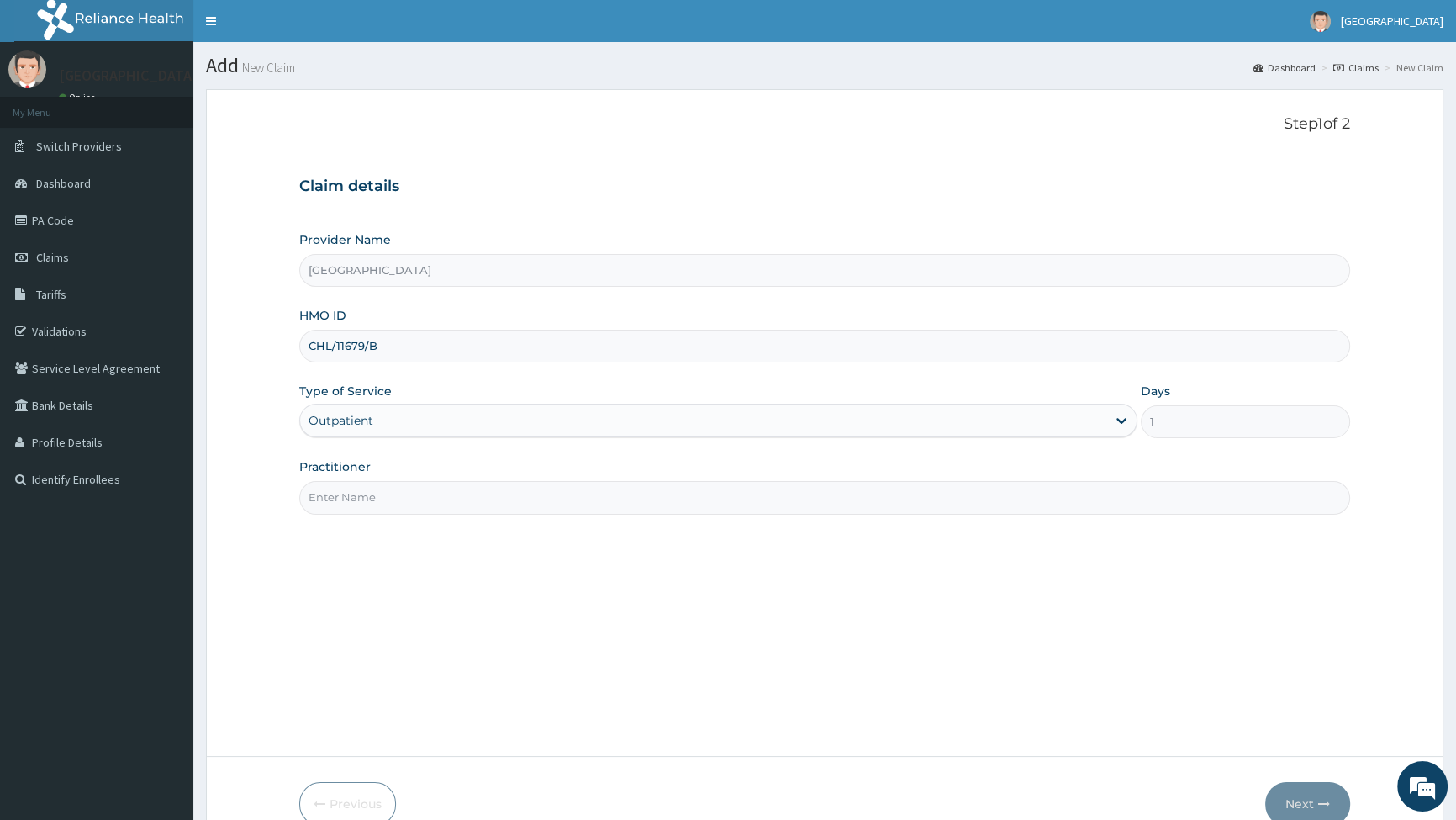
click at [384, 509] on input "Practitioner" at bounding box center [825, 497] width 1051 height 33
type input "[PERSON_NAME]"
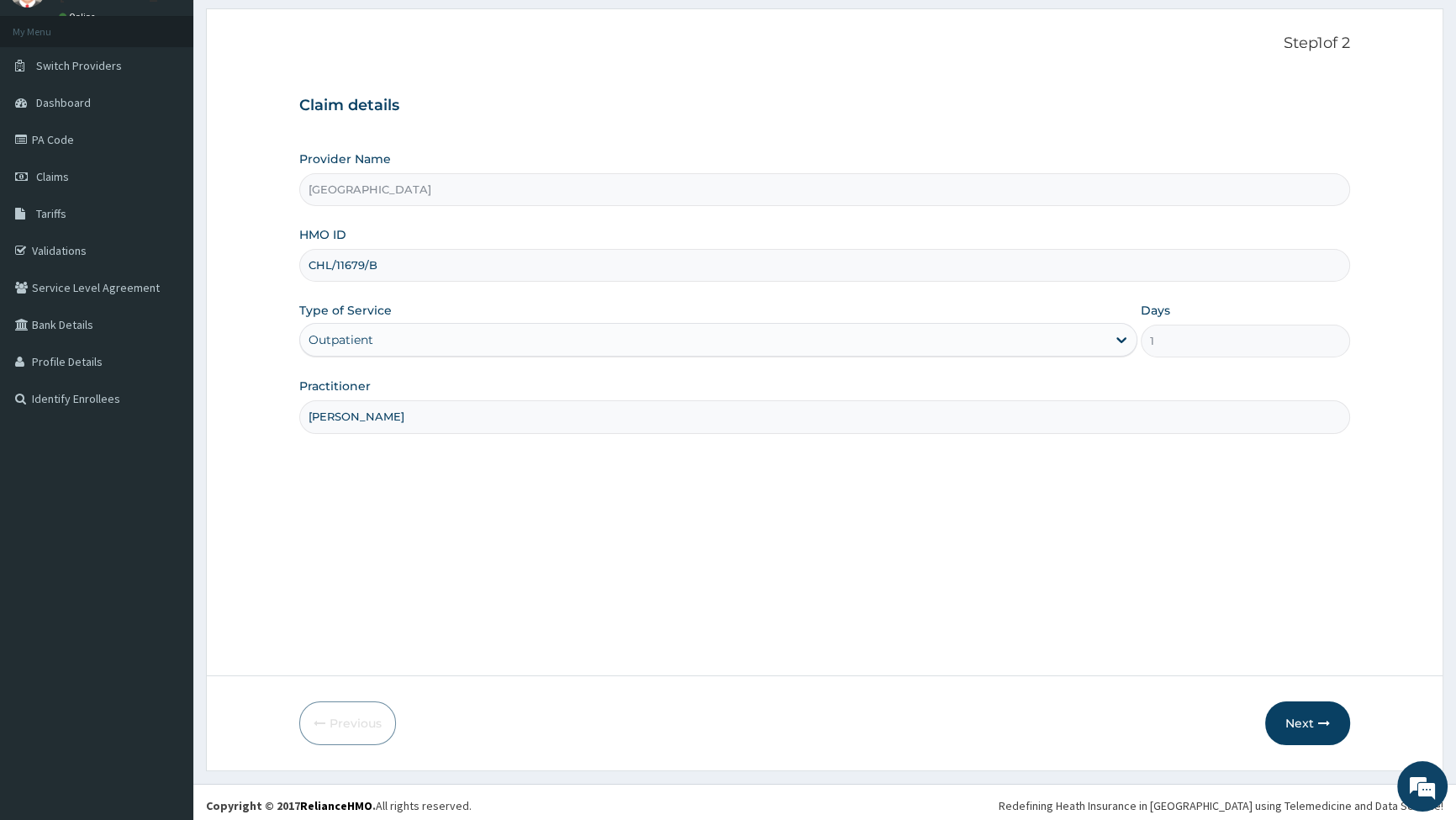
scroll to position [87, 0]
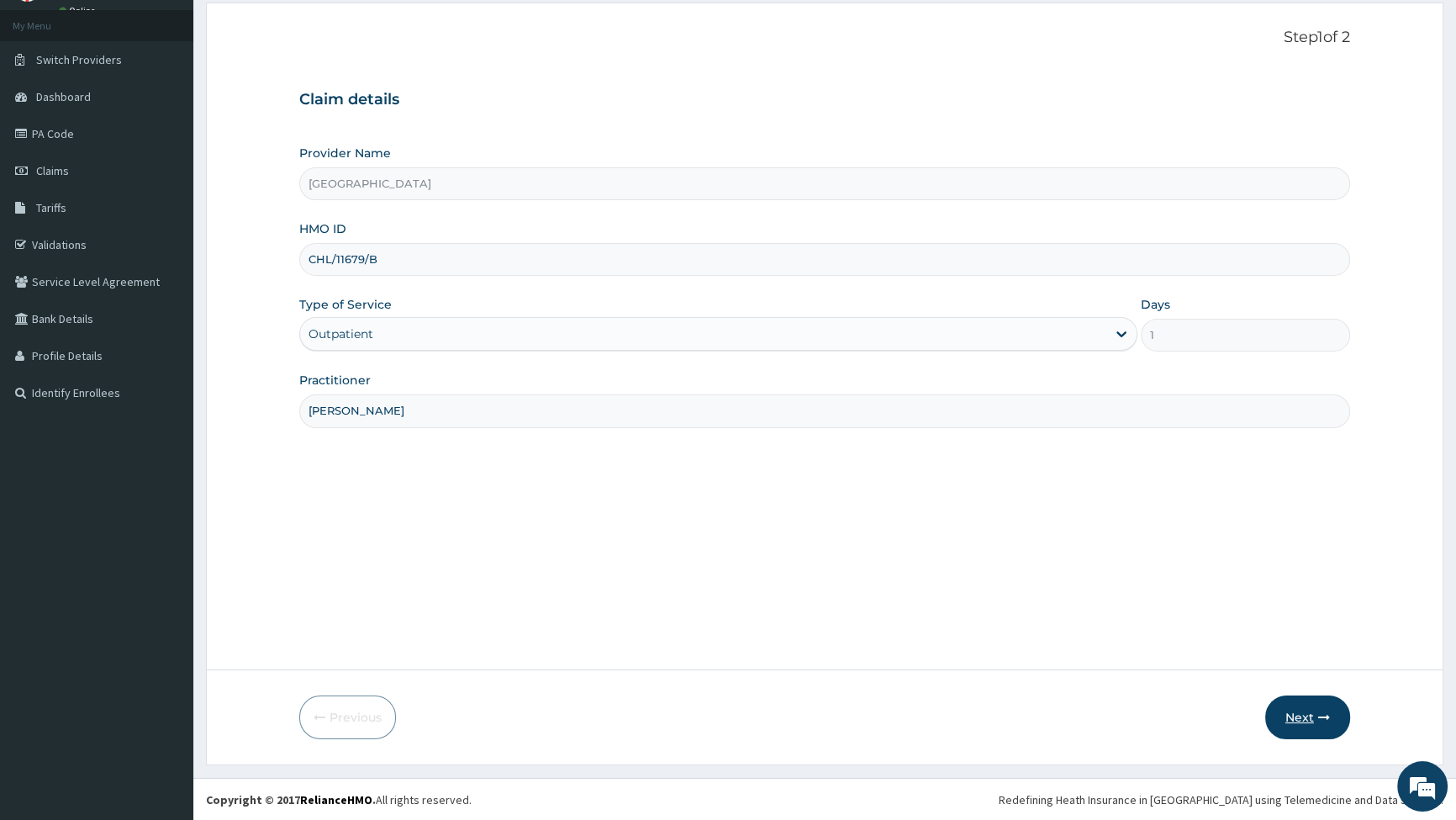
click at [1302, 723] on button "Next" at bounding box center [1308, 718] width 85 height 44
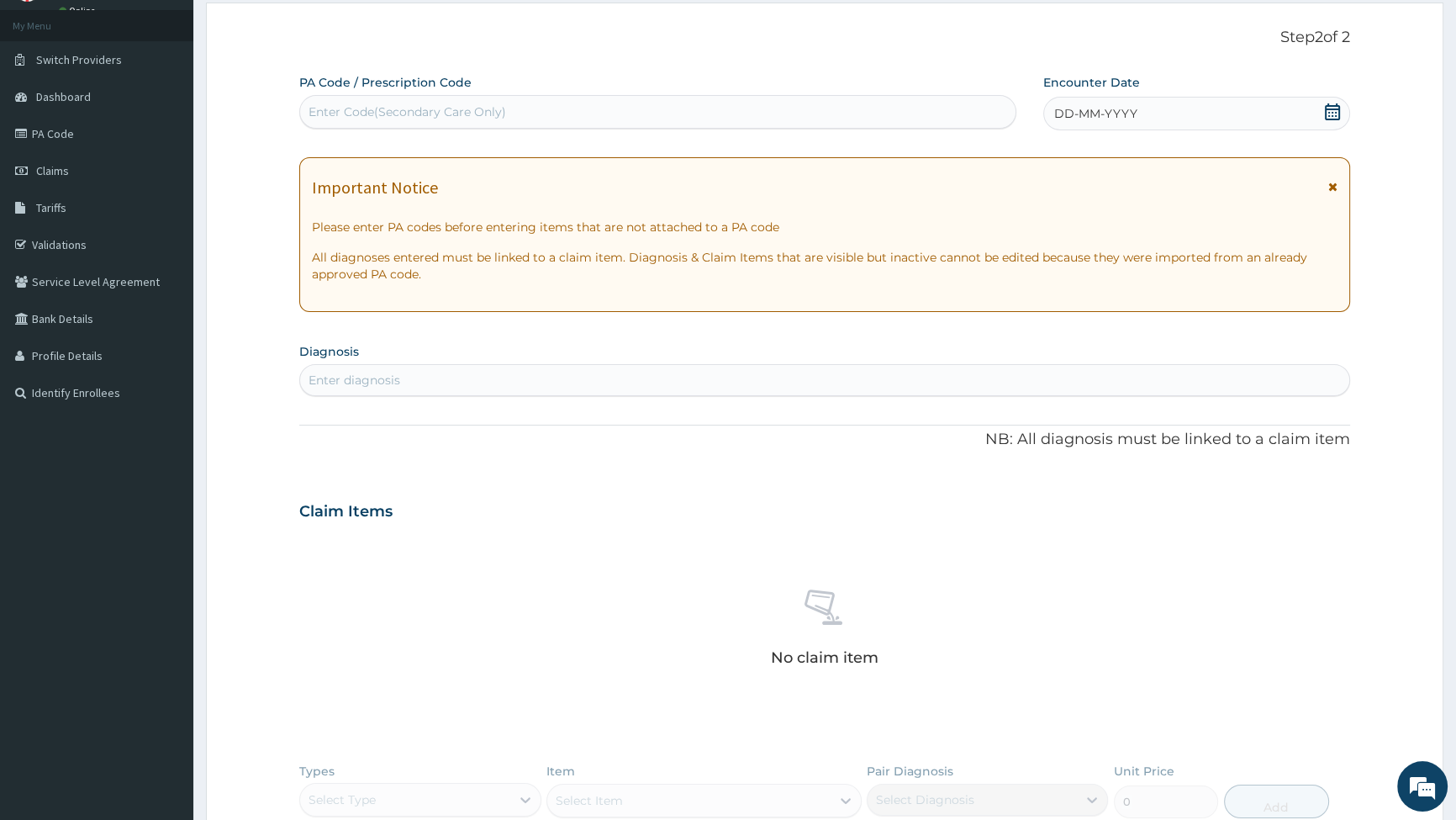
click at [1322, 113] on div "DD-MM-YYYY" at bounding box center [1196, 113] width 307 height 34
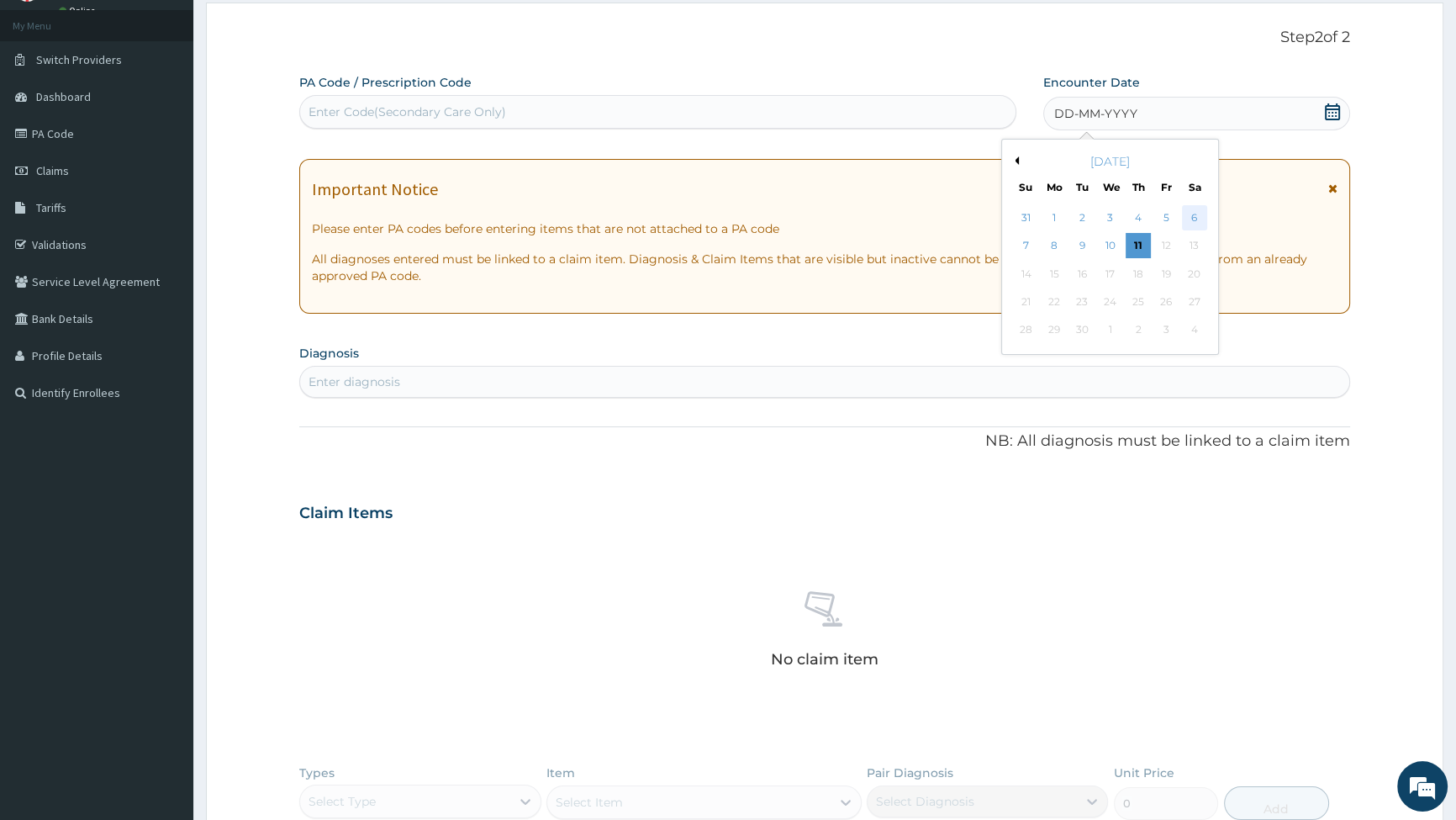
click at [1195, 214] on div "6" at bounding box center [1194, 218] width 25 height 26
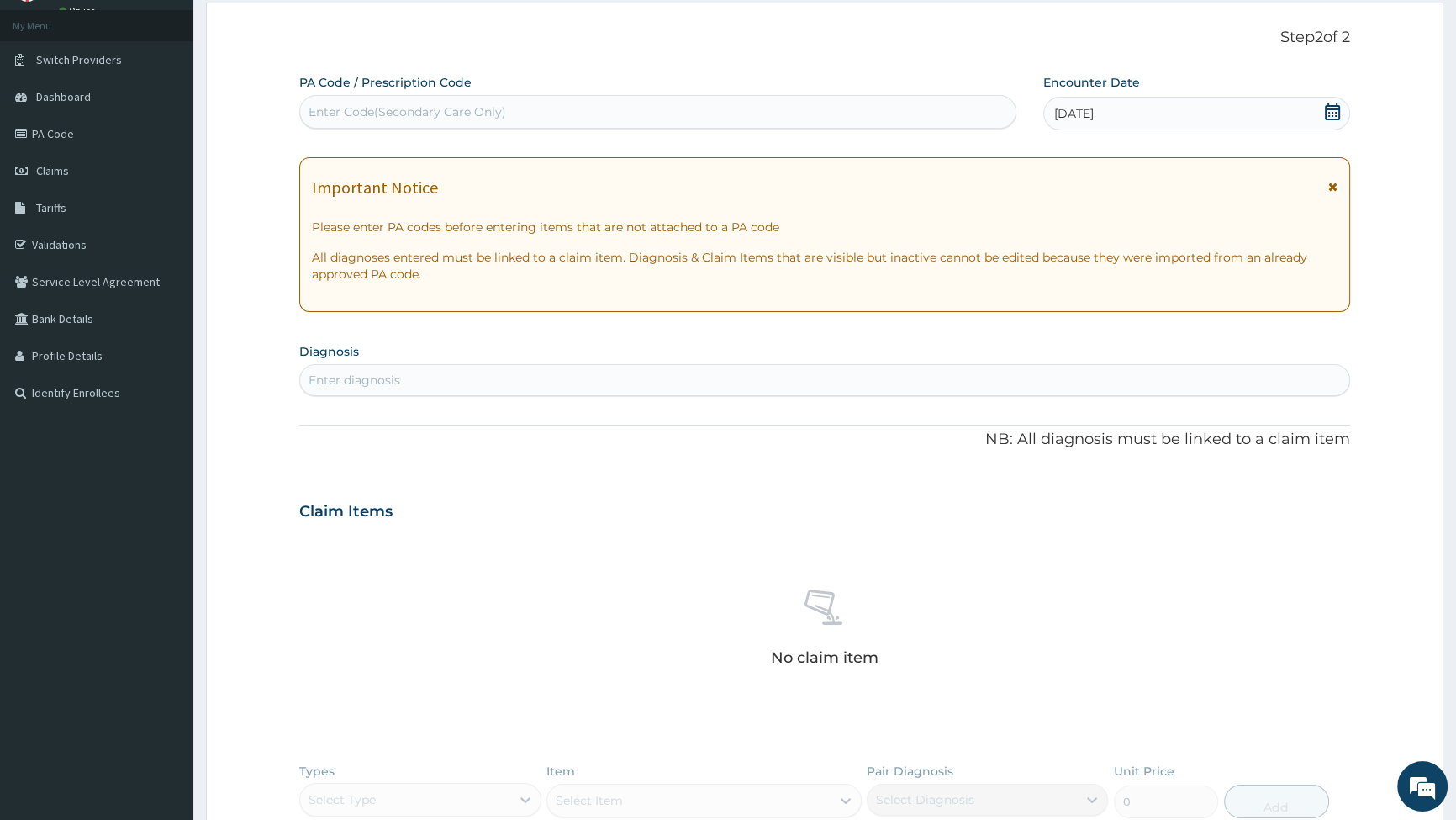
click at [398, 377] on div "Enter diagnosis" at bounding box center [354, 380] width 92 height 16
type input "FALC"
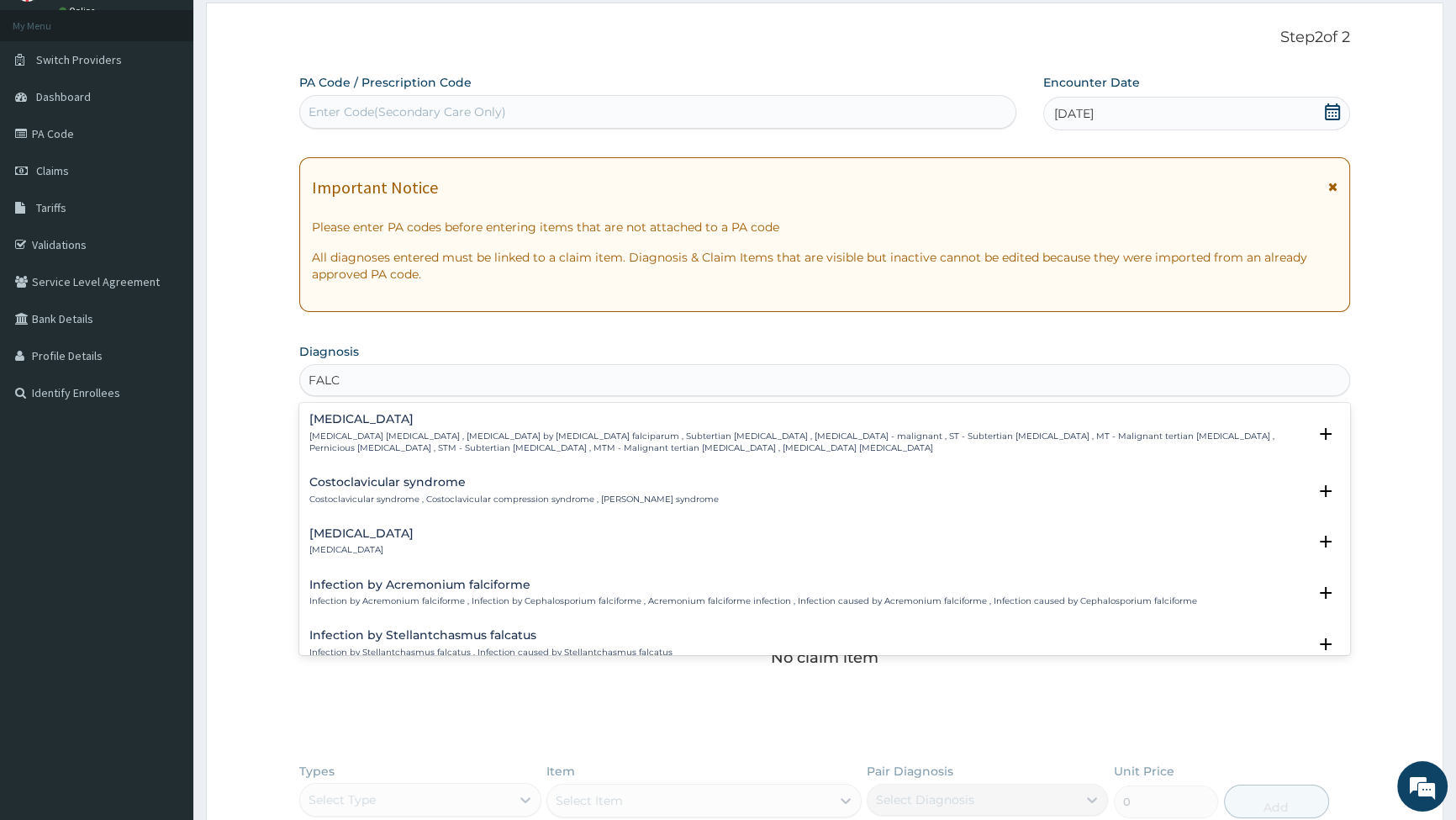
click at [405, 446] on p "Falciparum malaria , Malignant tertian malaria , Malaria by Plasmodium falcipar…" at bounding box center [809, 443] width 998 height 25
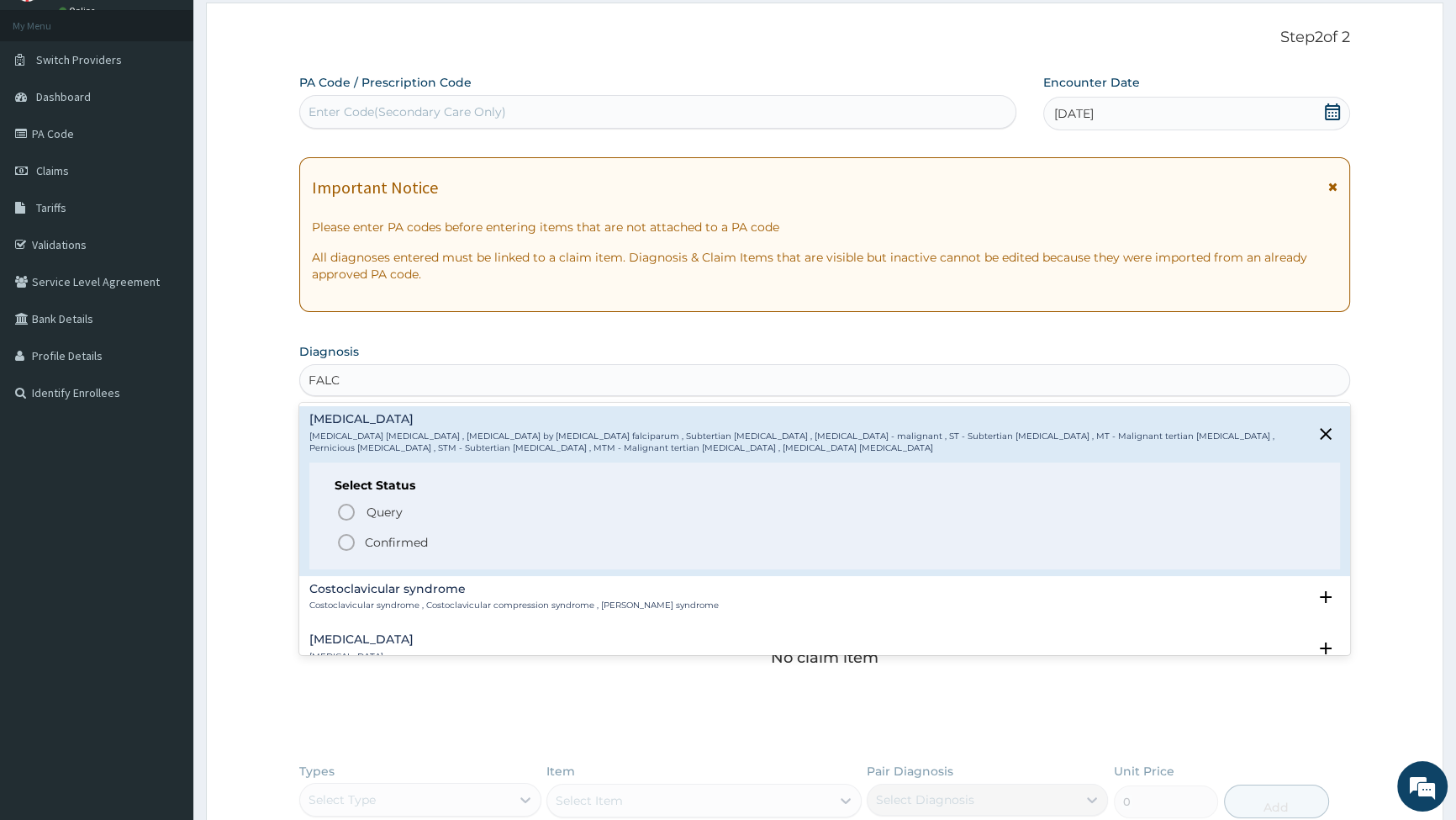
click at [353, 541] on circle "status option filled" at bounding box center [346, 542] width 15 height 15
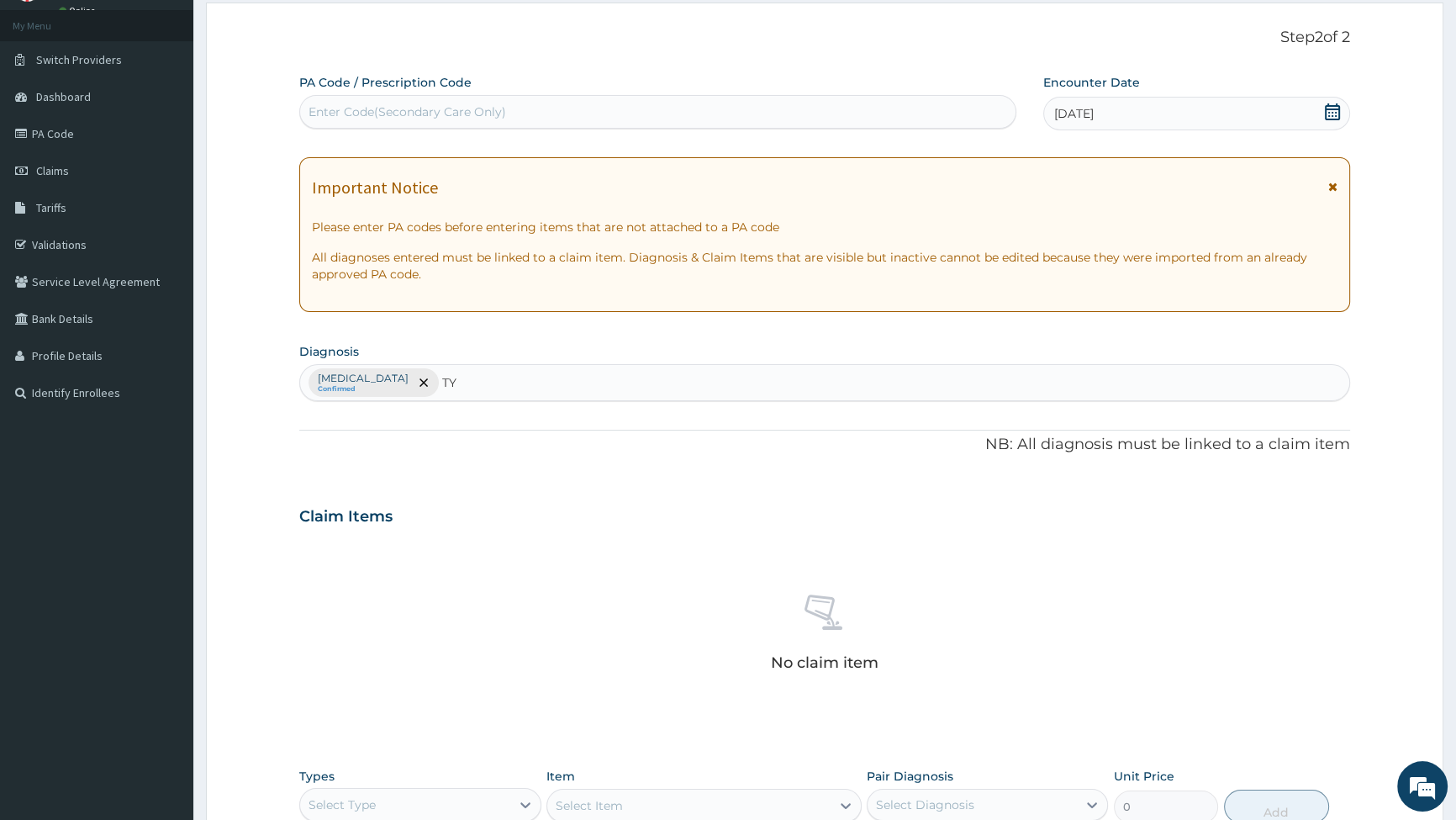
type input "T"
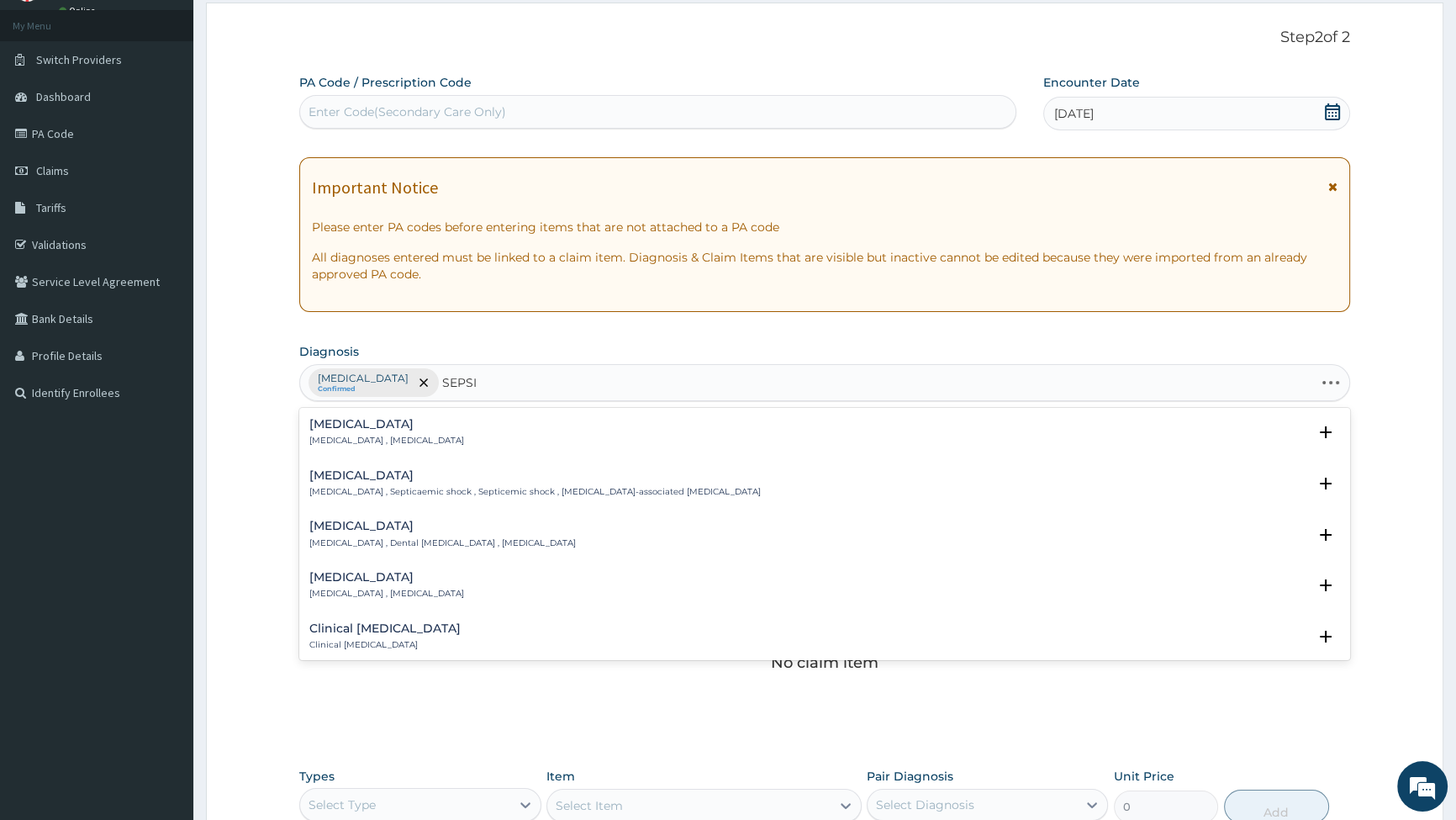
type input "SEPSIS"
click at [402, 443] on p "Systemic infection , Sepsis" at bounding box center [387, 440] width 155 height 12
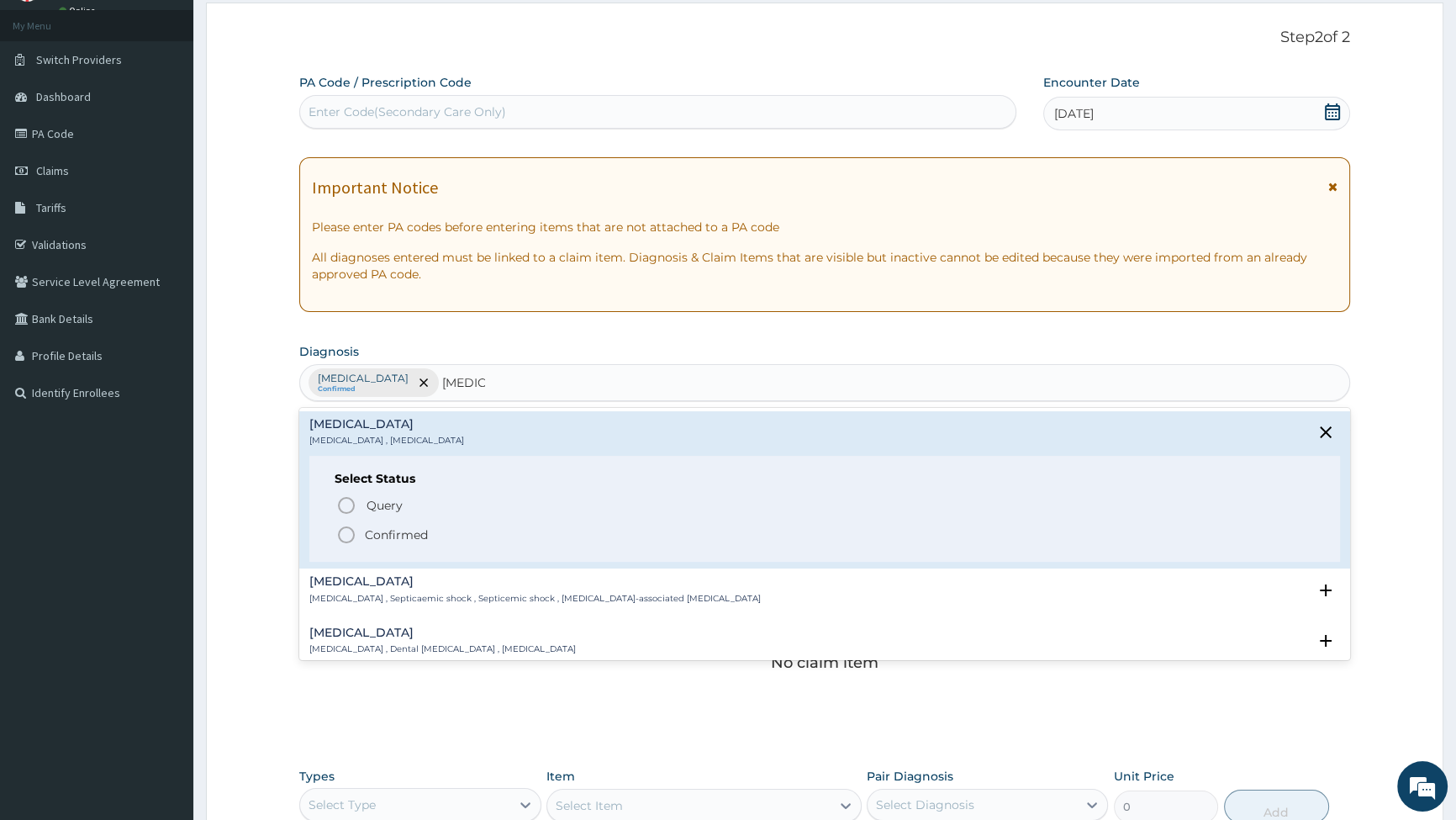
click at [345, 529] on icon "status option filled" at bounding box center [346, 535] width 20 height 20
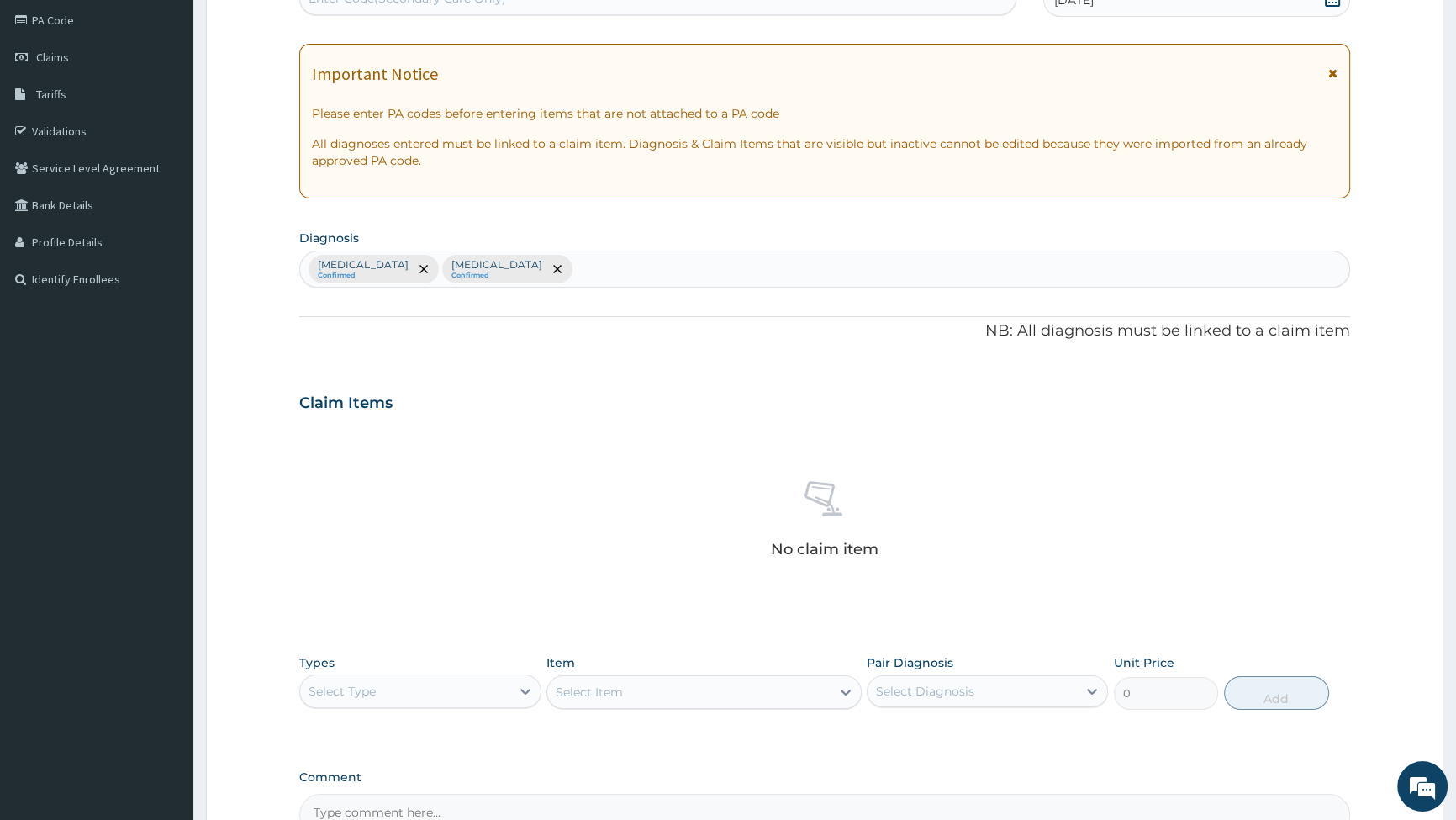
scroll to position [316, 0]
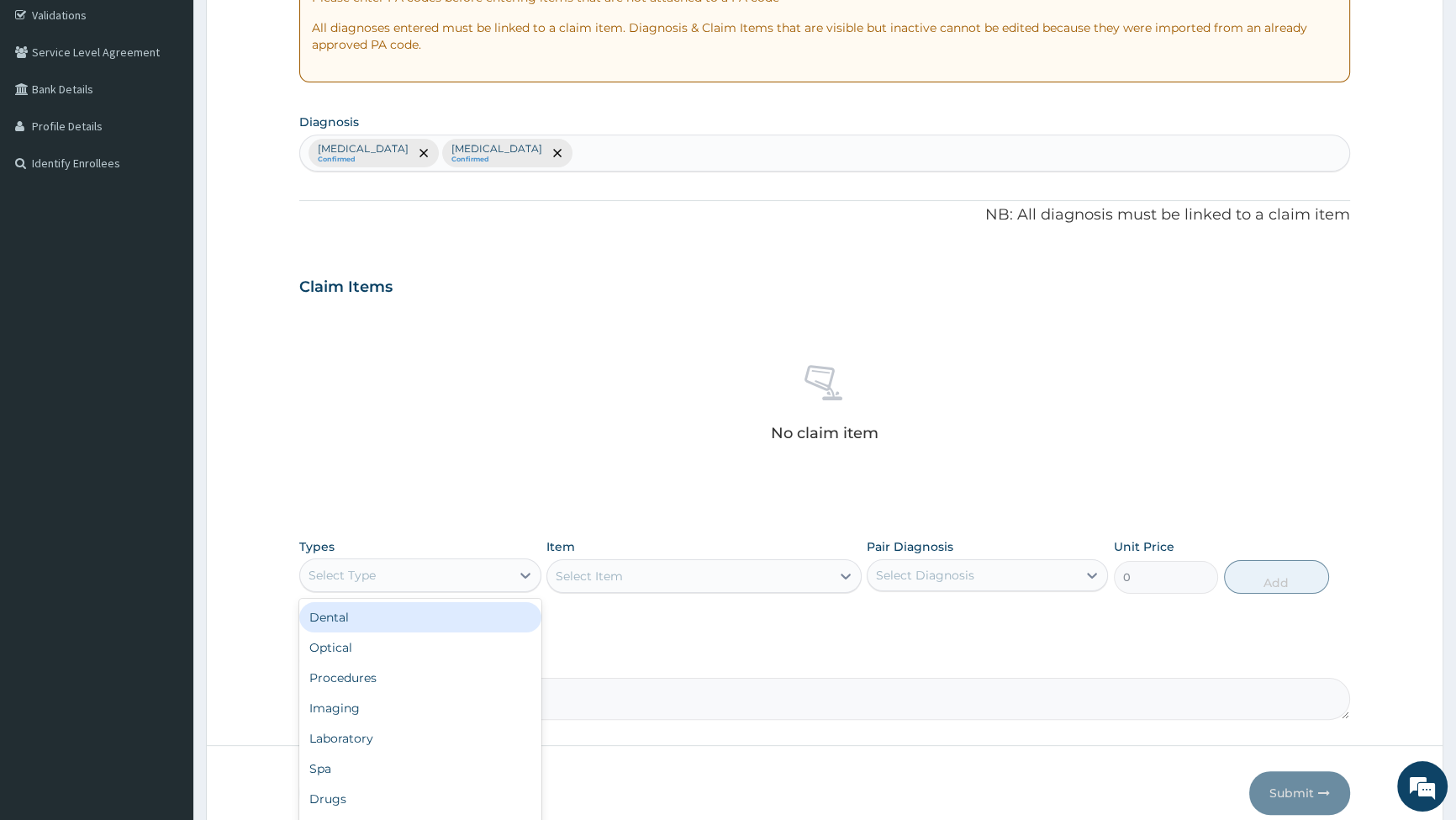
click at [412, 572] on div "Select Type" at bounding box center [405, 576] width 209 height 27
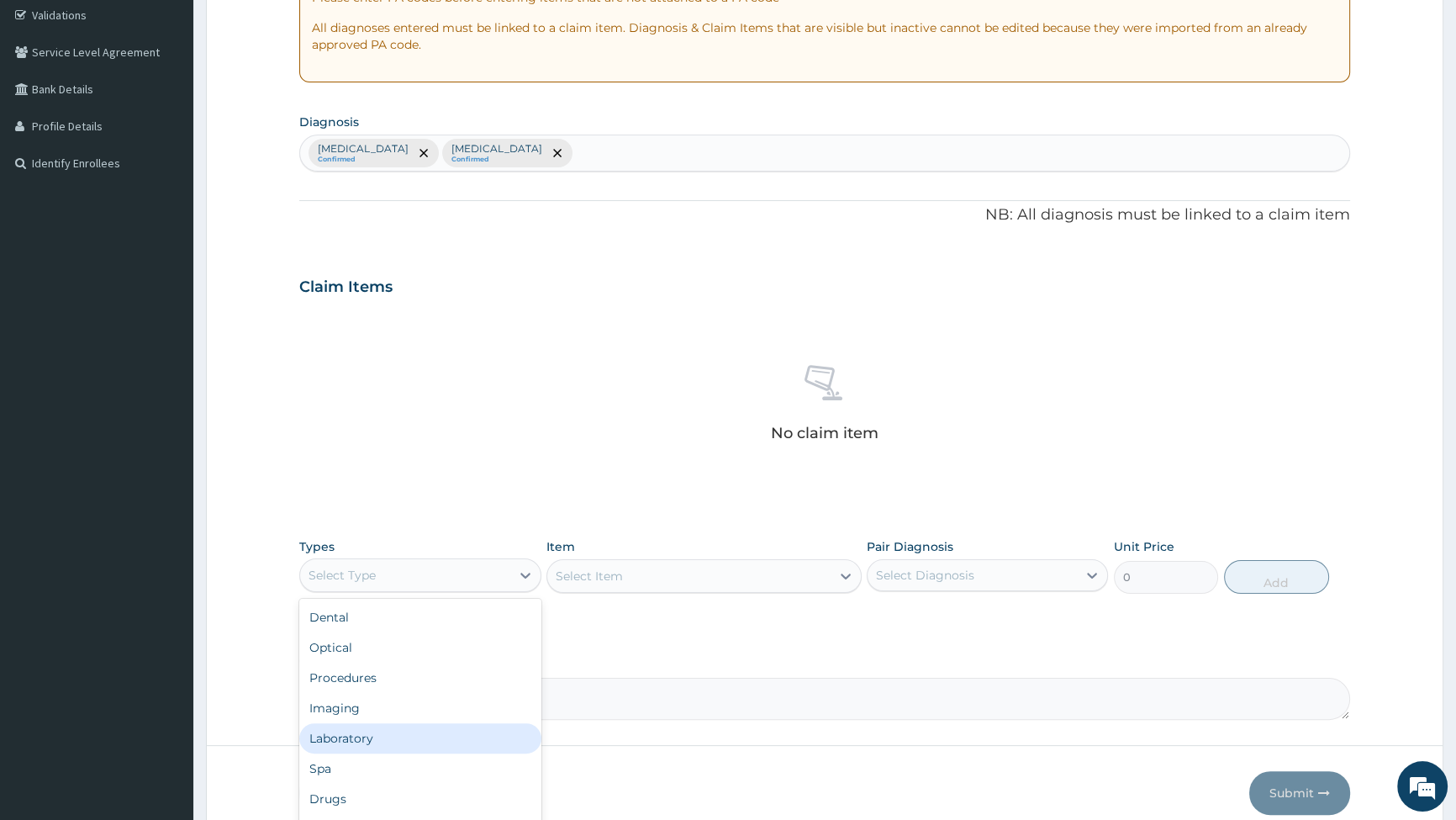
click at [353, 740] on div "Laboratory" at bounding box center [420, 738] width 241 height 30
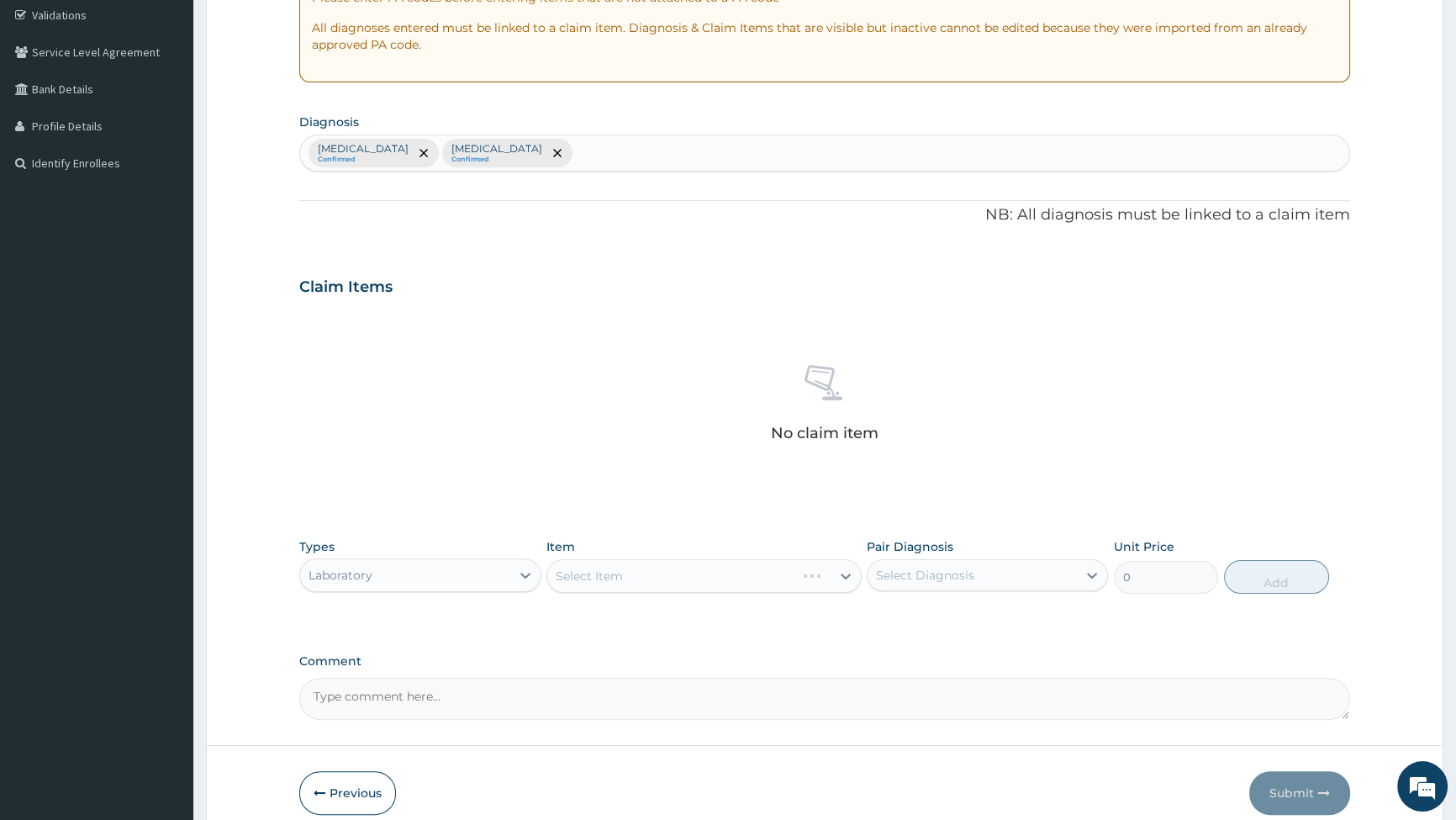
click at [623, 568] on div "Select Item" at bounding box center [704, 576] width 315 height 34
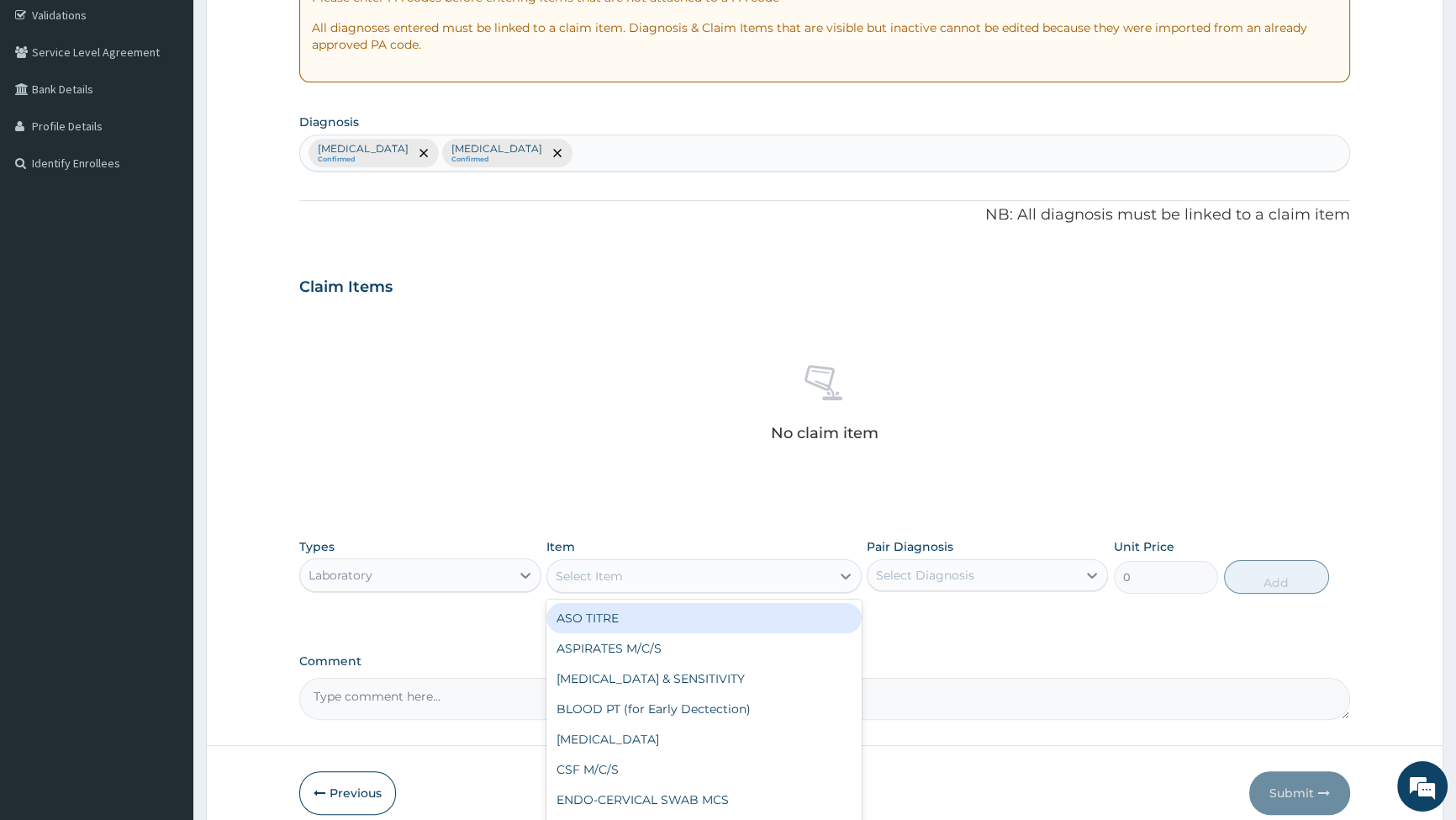
click at [623, 568] on div "Select Item" at bounding box center [688, 577] width 283 height 27
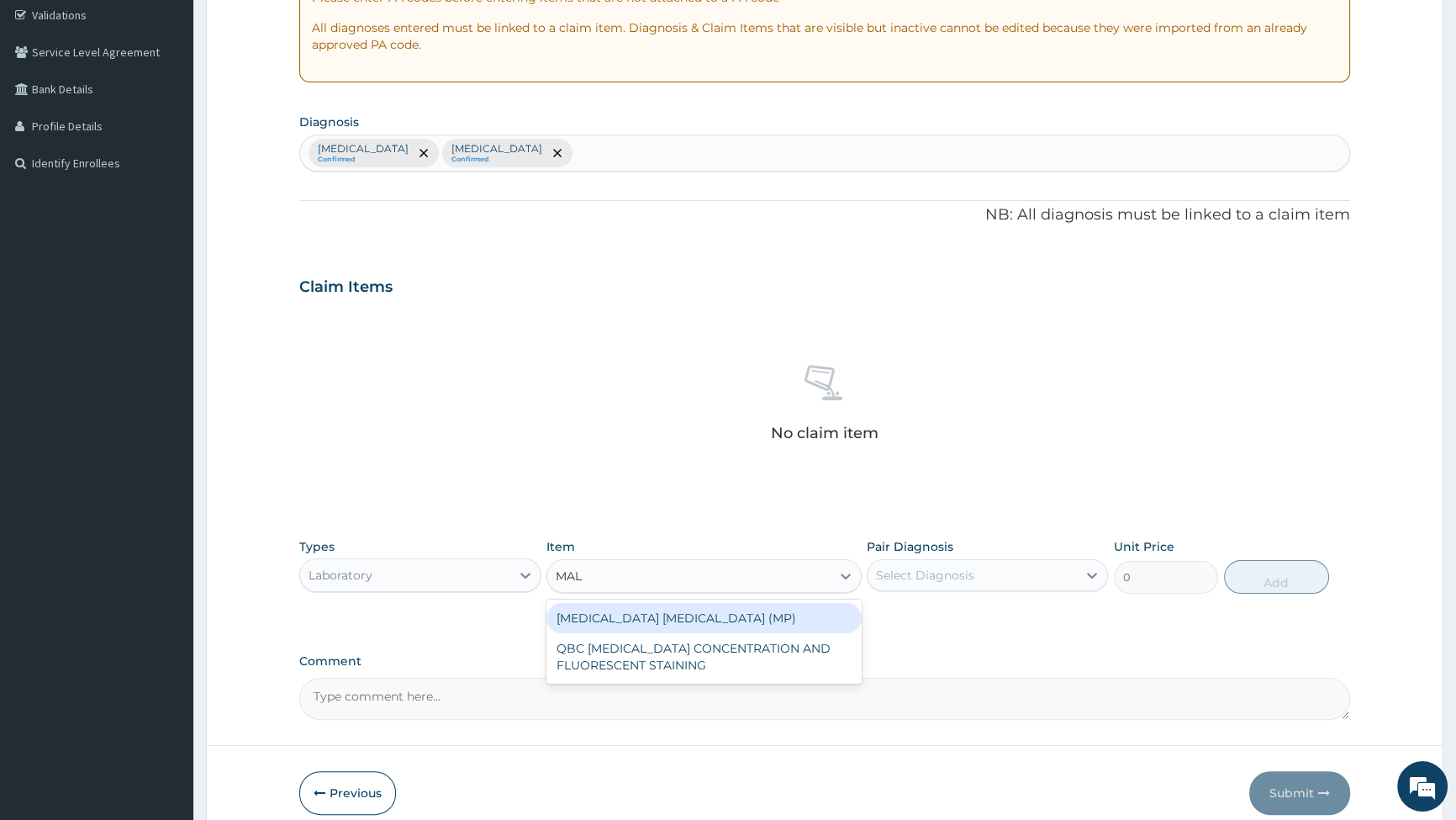
type input "MALA"
click at [658, 613] on div "[MEDICAL_DATA] [MEDICAL_DATA] (MP)" at bounding box center [704, 618] width 315 height 30
type input "2000"
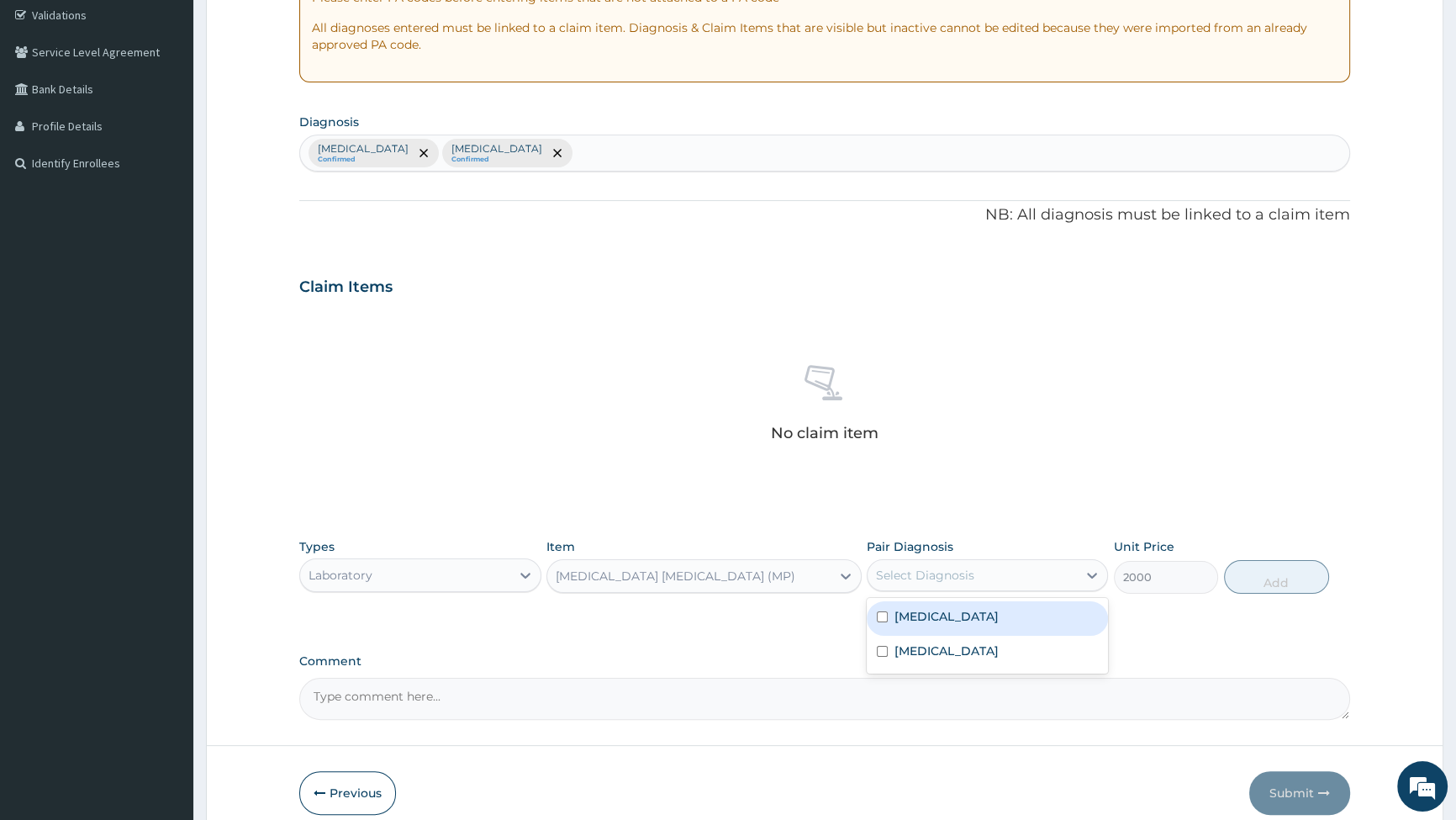
click at [975, 572] on div "Select Diagnosis" at bounding box center [972, 576] width 209 height 27
click at [879, 621] on input "checkbox" at bounding box center [882, 617] width 11 height 11
checkbox input "true"
click at [1280, 586] on button "Add" at bounding box center [1277, 577] width 105 height 34
type input "0"
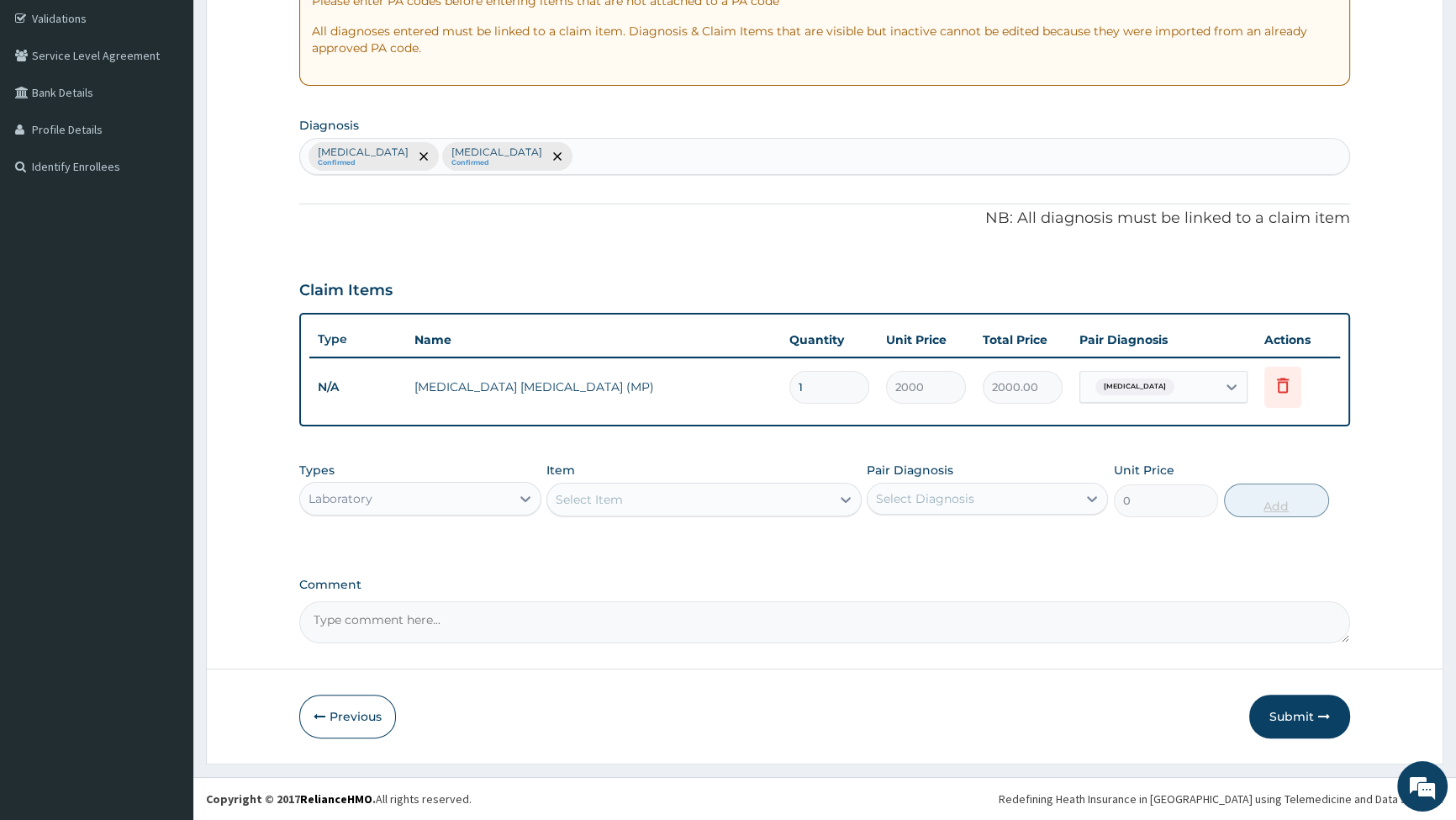
scroll to position [312, 0]
click at [626, 497] on div "Select Item" at bounding box center [688, 502] width 283 height 27
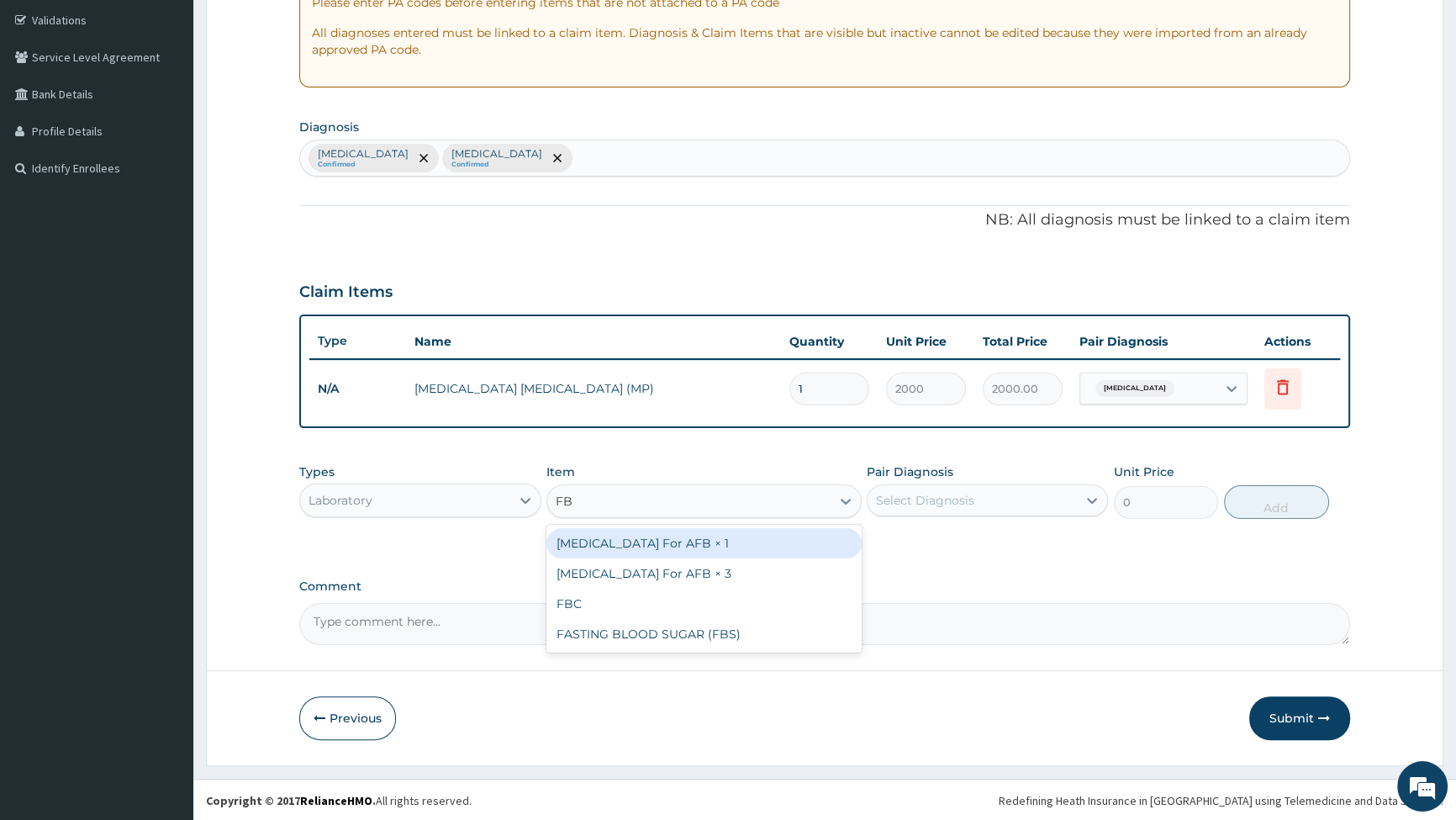
type input "FBC"
click at [682, 543] on div "FBC" at bounding box center [704, 543] width 315 height 30
type input "6000"
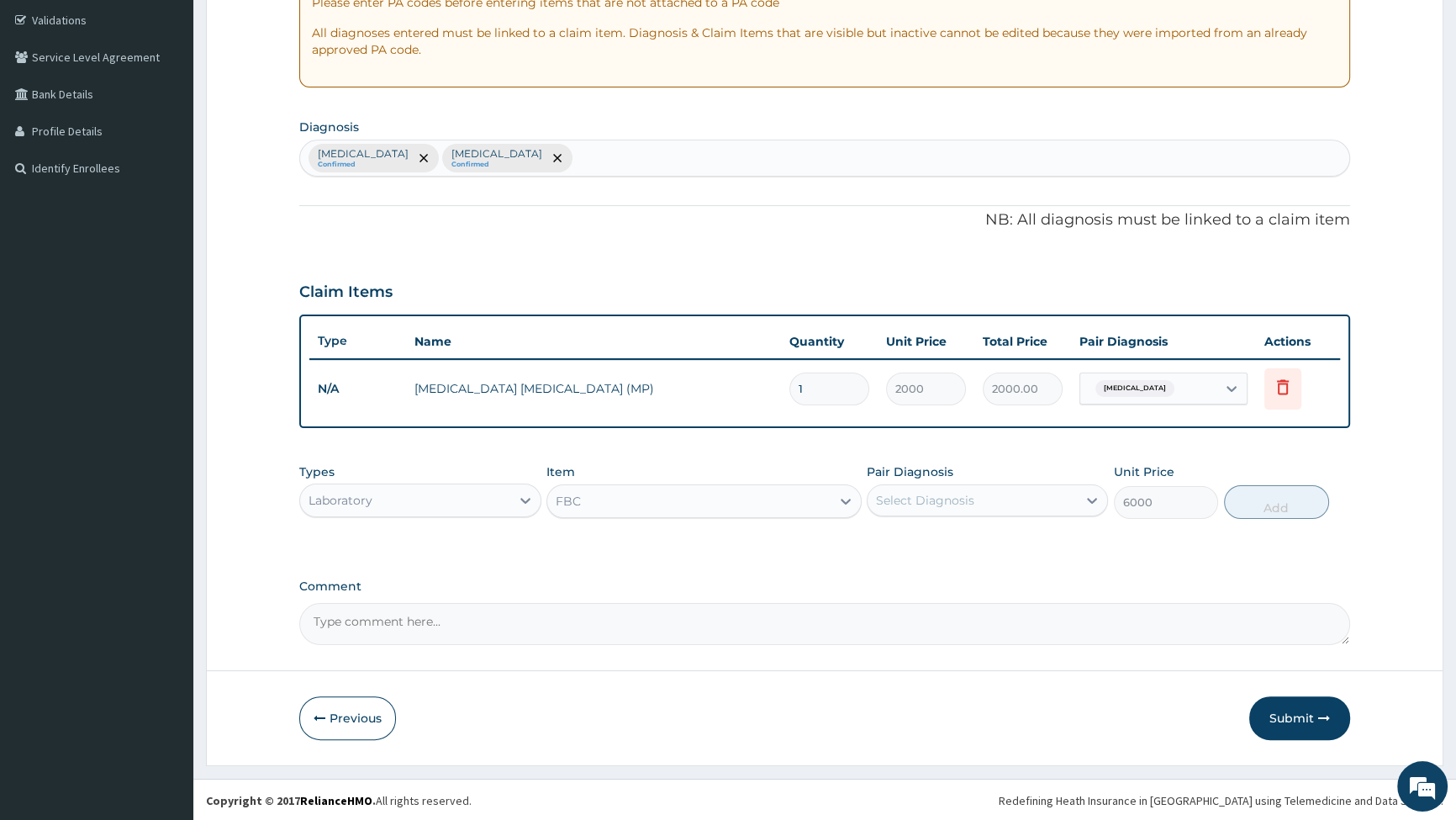
click at [951, 495] on div "Select Diagnosis" at bounding box center [925, 500] width 98 height 16
click at [881, 580] on input "checkbox" at bounding box center [882, 577] width 11 height 11
checkbox input "true"
click at [1266, 500] on button "Add" at bounding box center [1277, 502] width 105 height 34
type input "0"
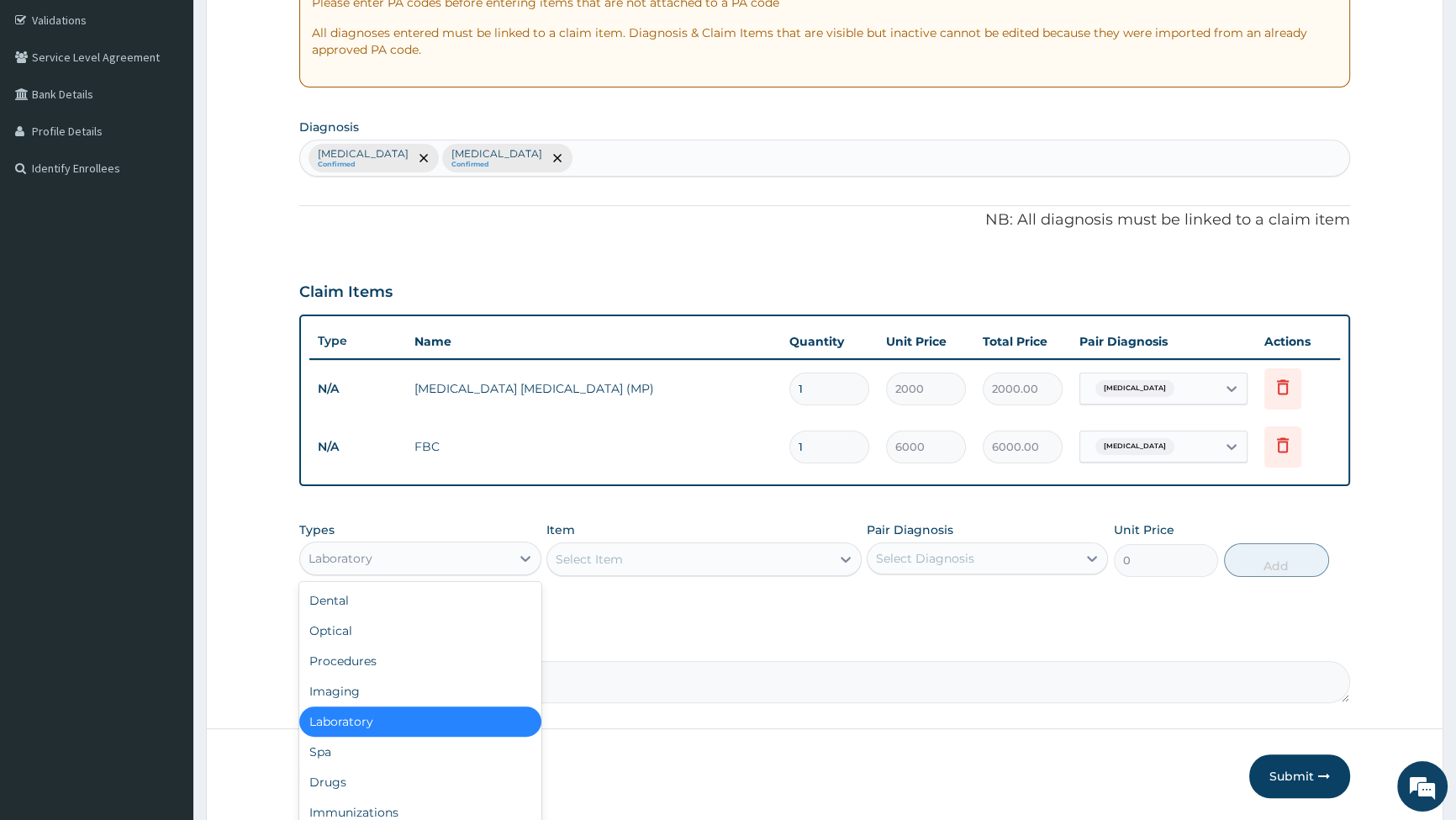
click at [447, 565] on div "Laboratory" at bounding box center [405, 559] width 209 height 27
click at [394, 654] on div "Procedures" at bounding box center [420, 661] width 241 height 30
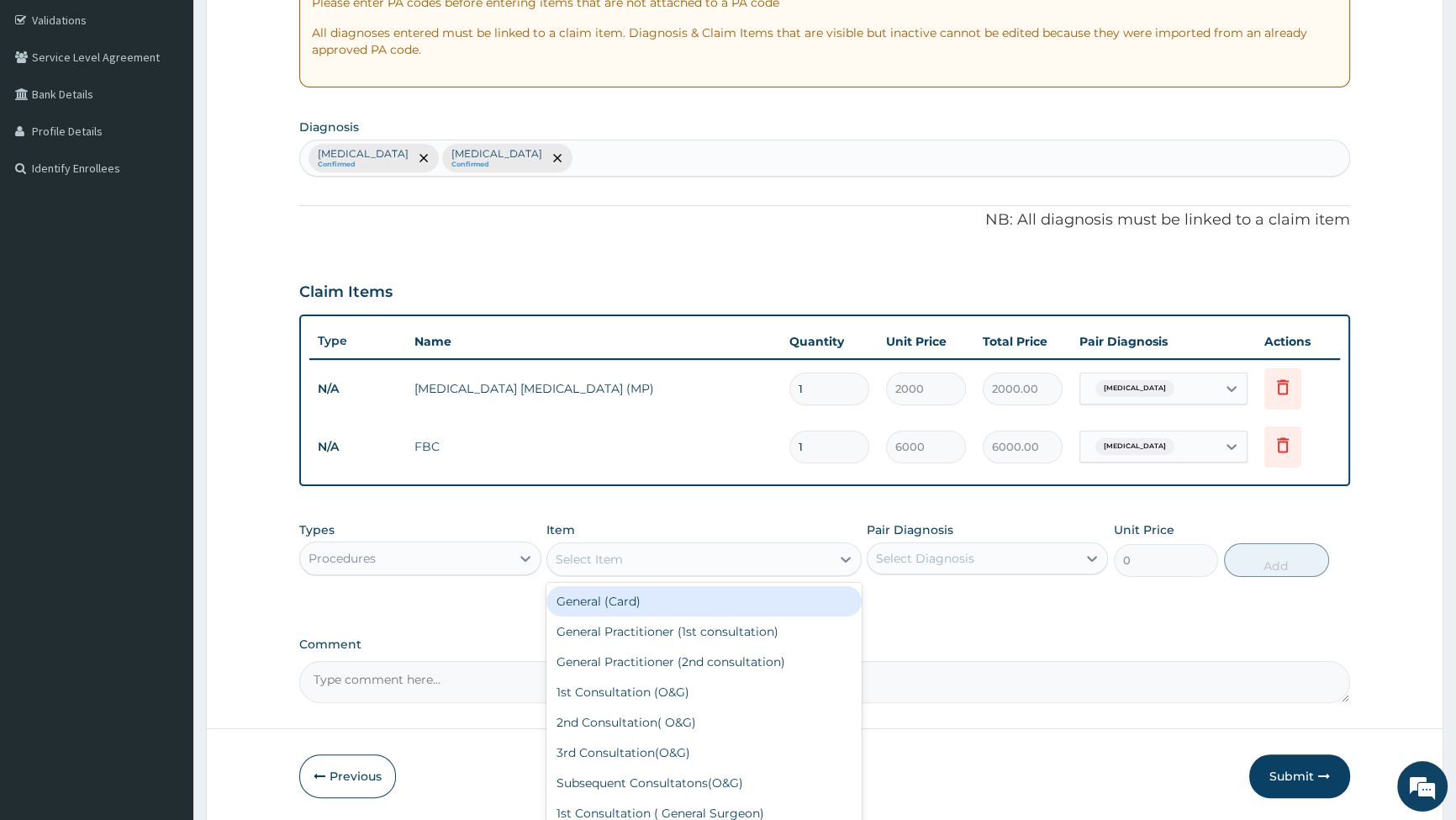
click at [654, 556] on div "Select Item" at bounding box center [688, 559] width 283 height 27
type input "CONSU"
click at [697, 593] on div "General Practitioner (1st consultation)" at bounding box center [704, 601] width 315 height 30
type input "2500"
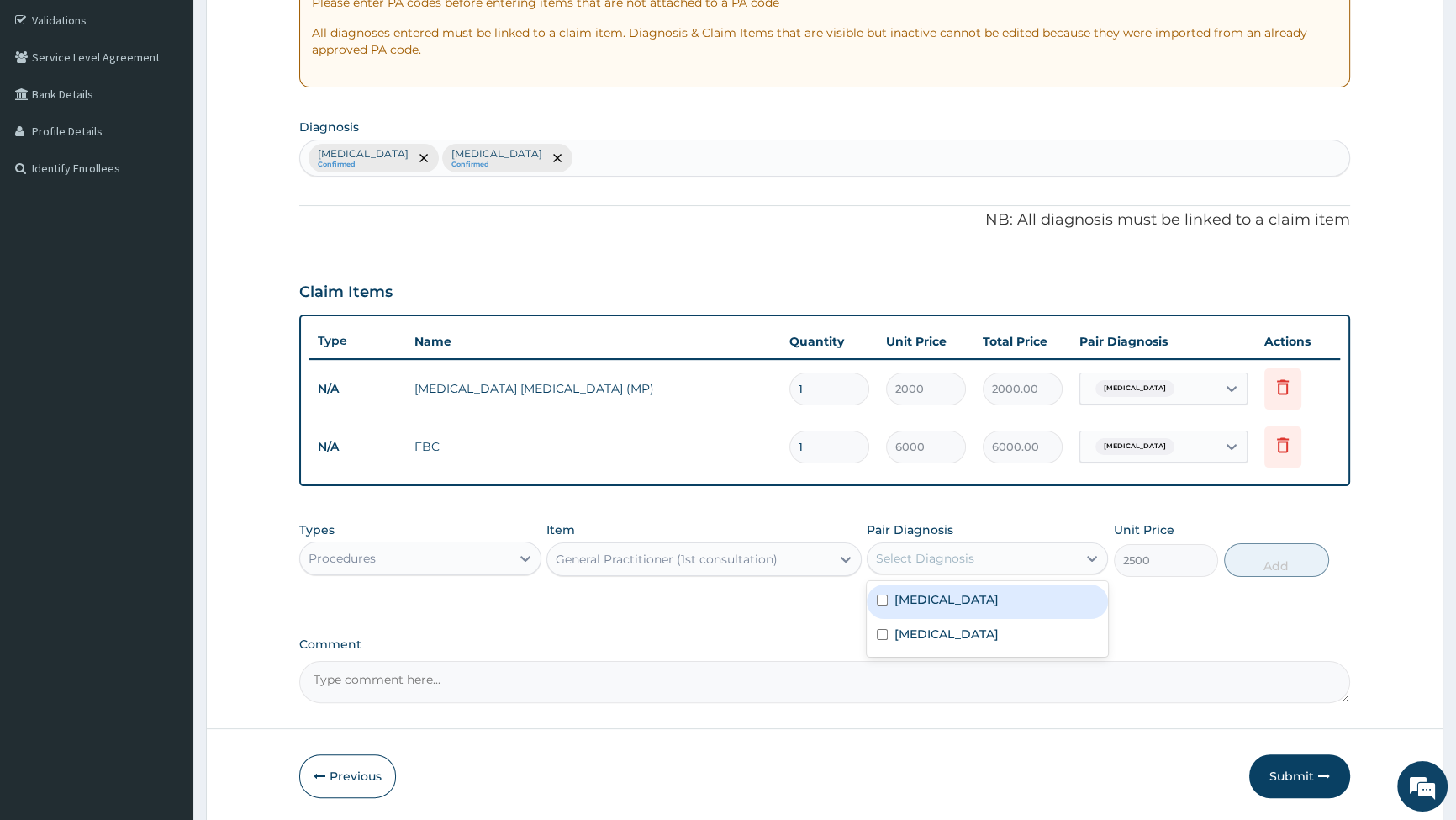
click at [928, 556] on div "Select Diagnosis" at bounding box center [925, 559] width 98 height 16
click at [884, 600] on input "checkbox" at bounding box center [882, 600] width 11 height 11
checkbox input "true"
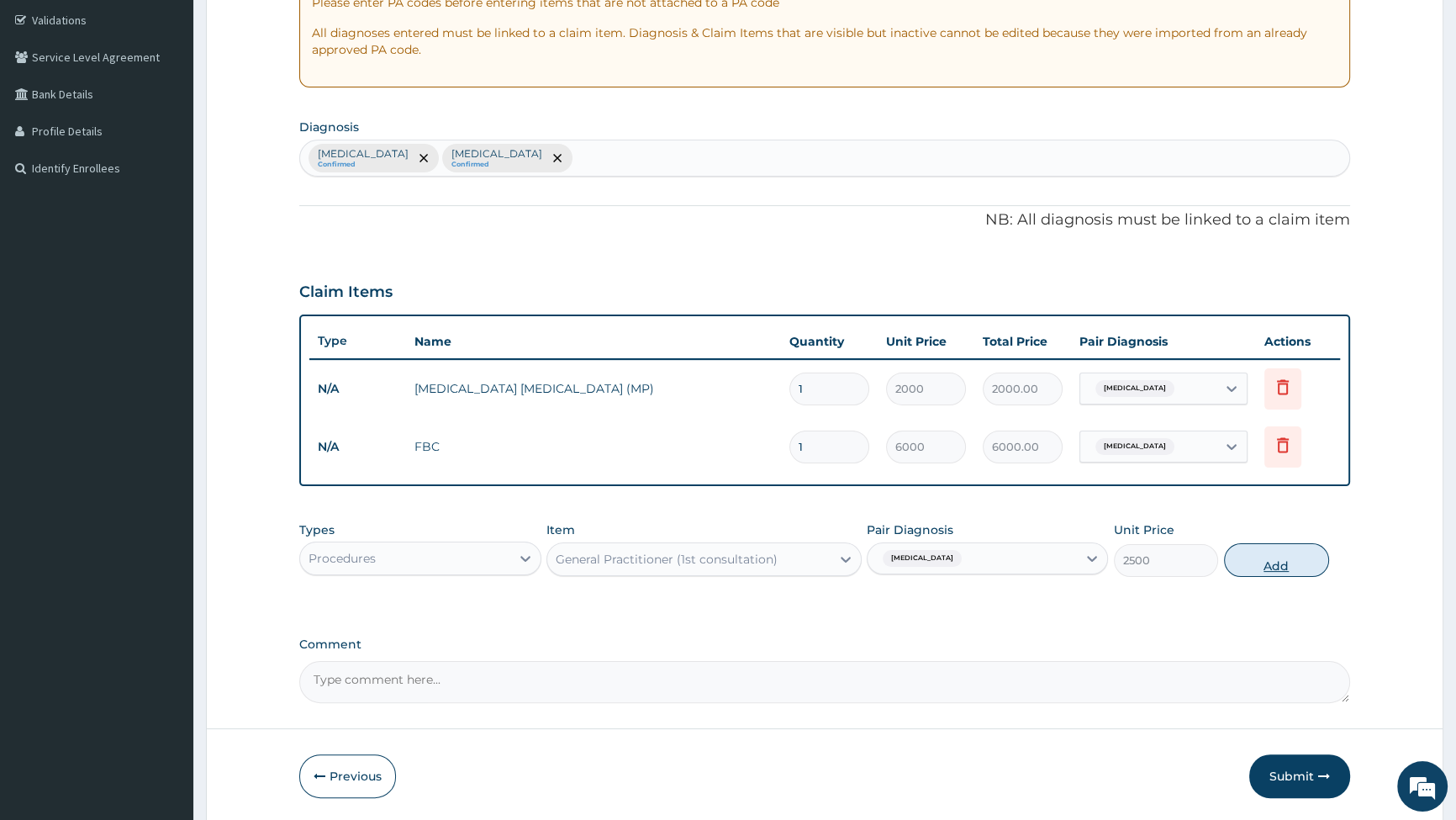
click at [1296, 572] on button "Add" at bounding box center [1277, 560] width 105 height 34
type input "0"
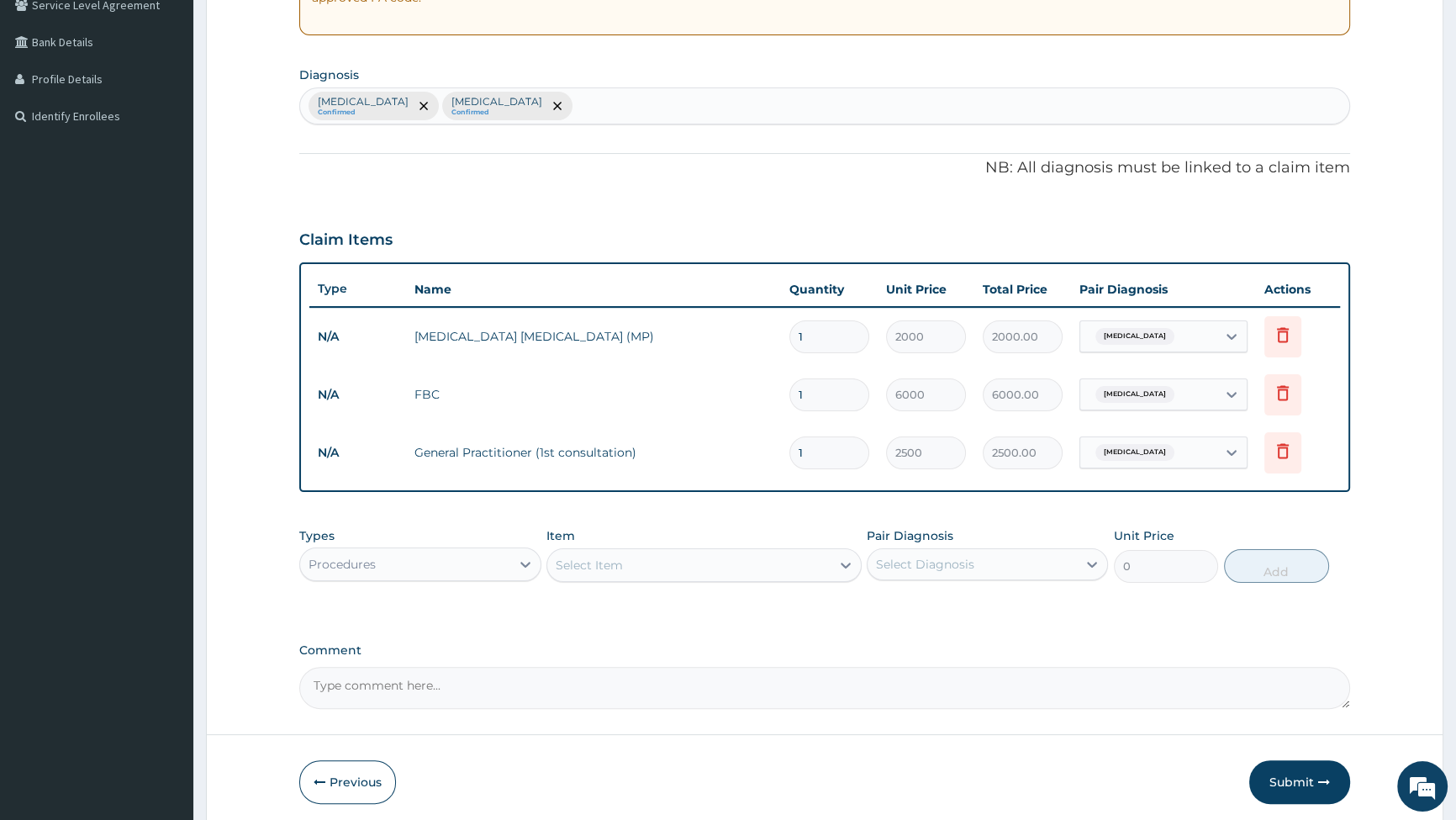
scroll to position [428, 0]
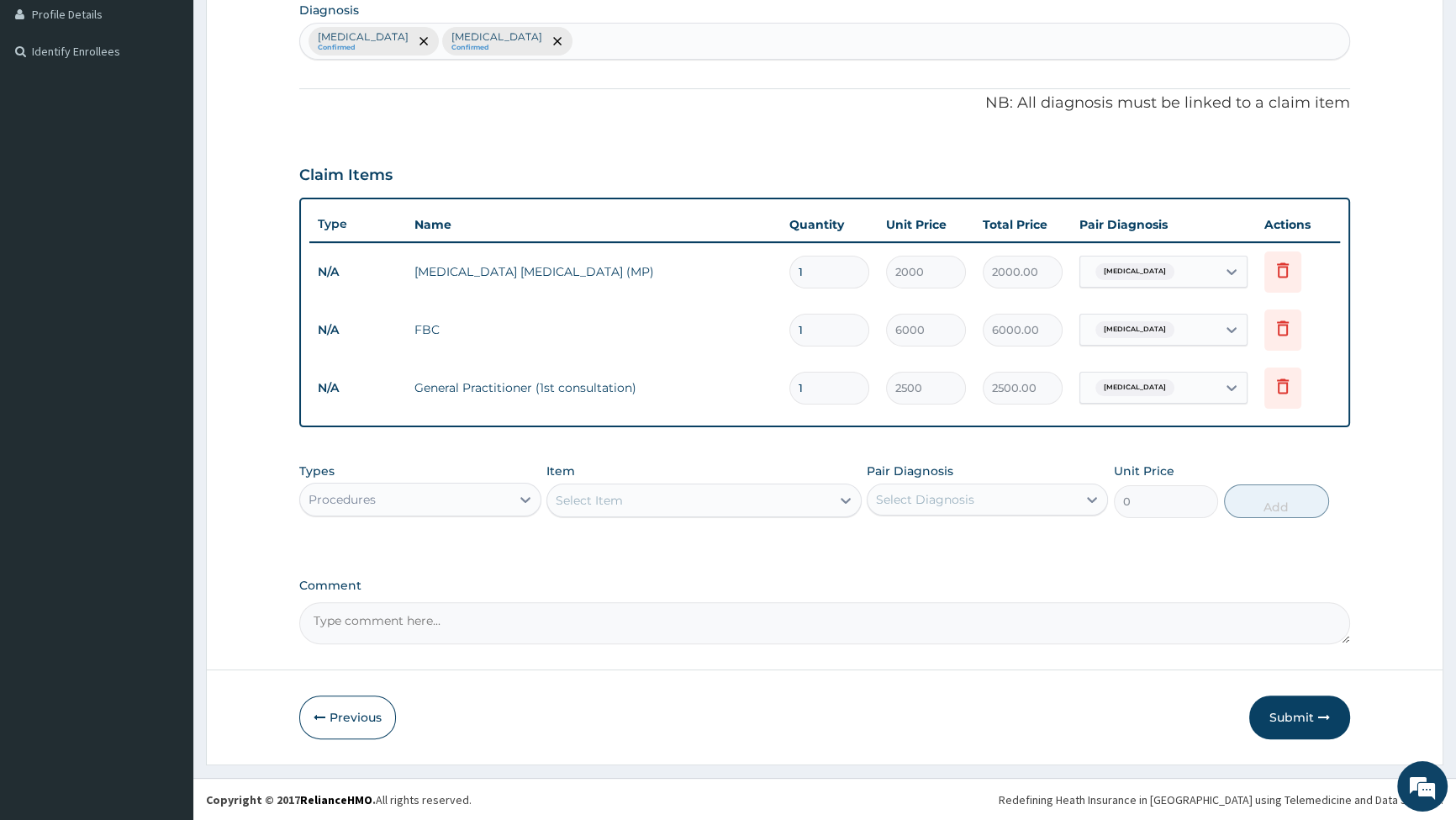
click at [455, 500] on div "Procedures" at bounding box center [405, 500] width 209 height 27
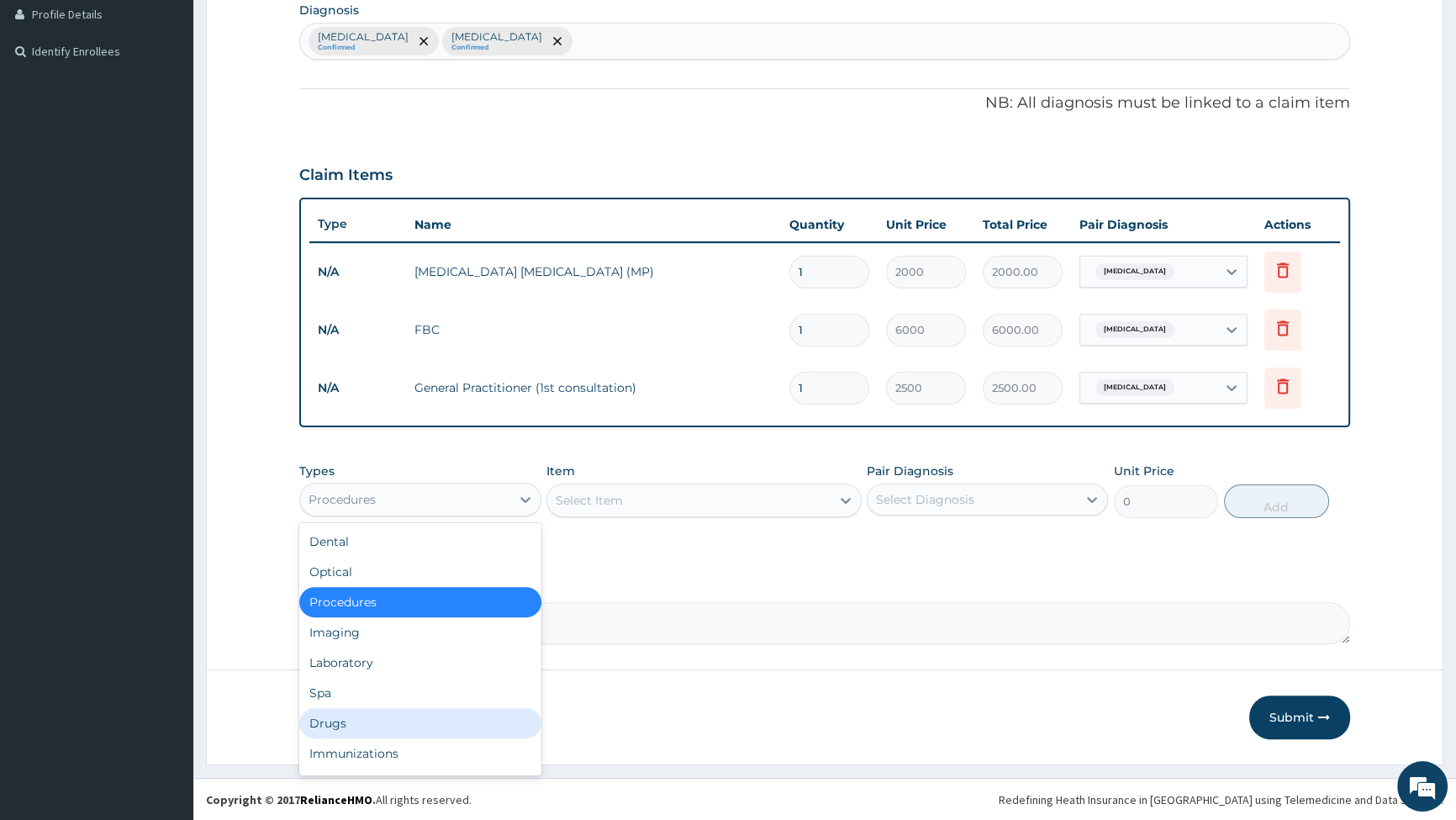
click at [341, 720] on div "Drugs" at bounding box center [420, 723] width 241 height 30
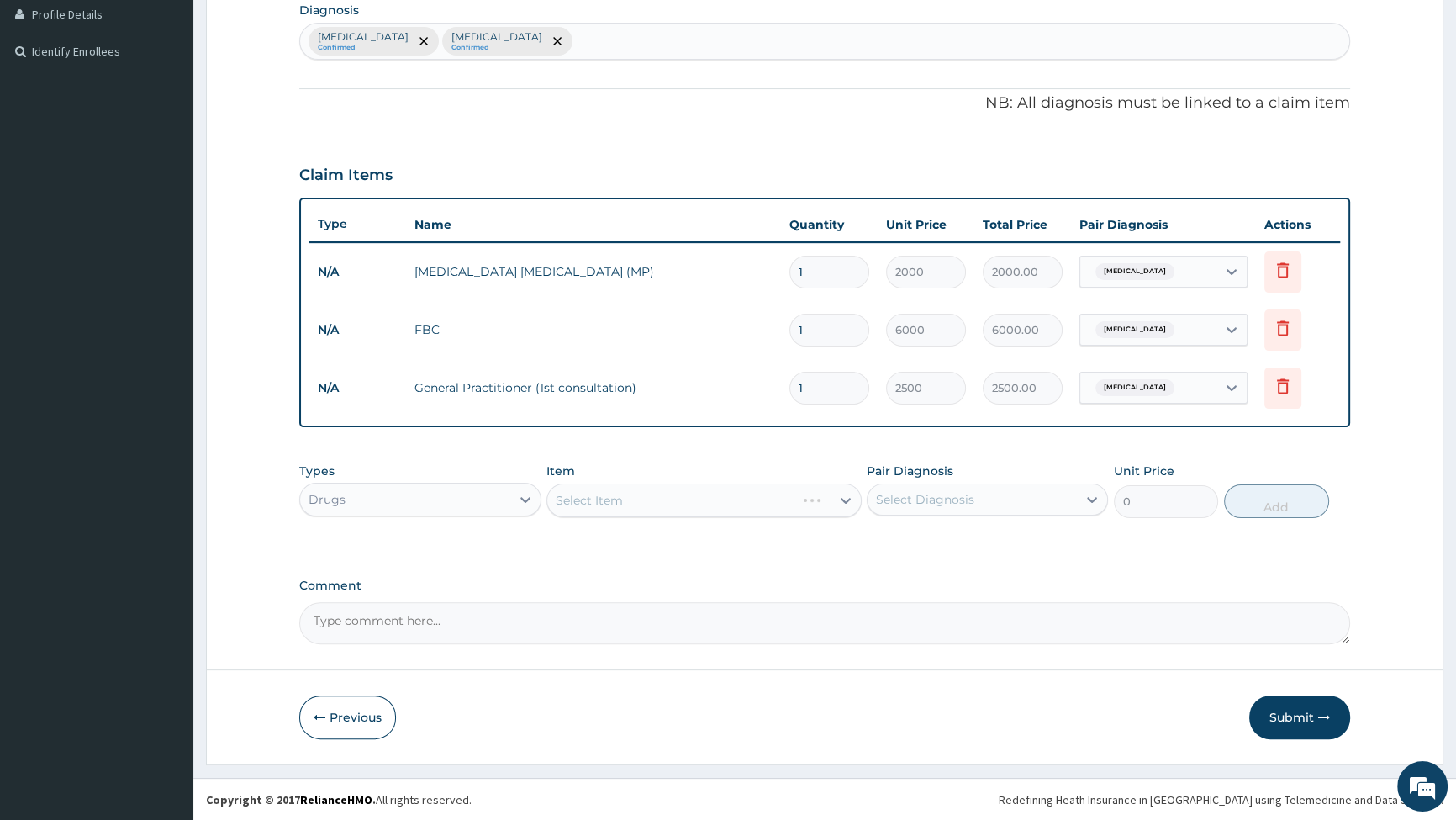
click at [631, 496] on div "Select Item" at bounding box center [704, 500] width 315 height 34
click at [623, 495] on div "Select Item" at bounding box center [688, 501] width 283 height 27
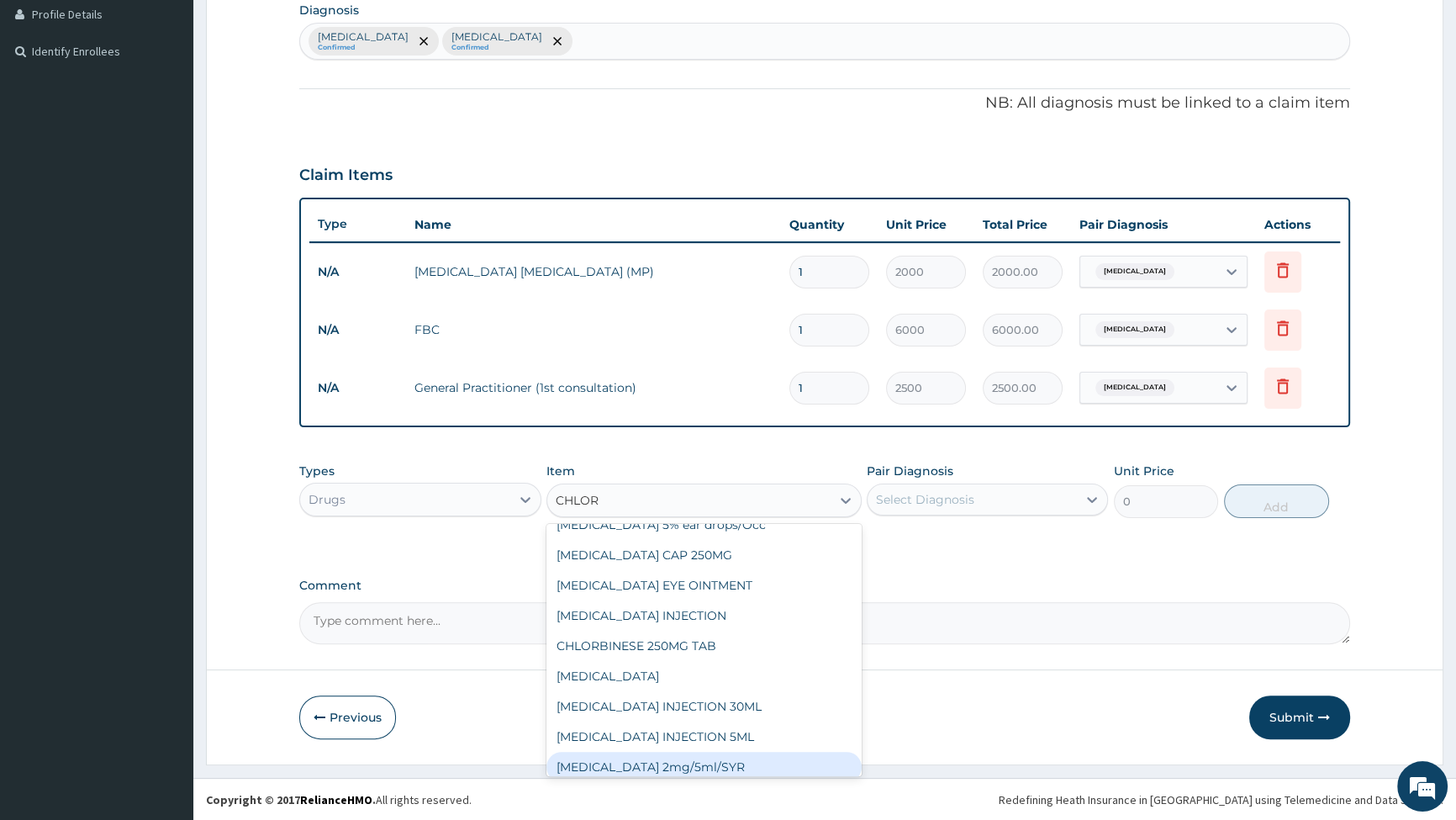
scroll to position [152, 0]
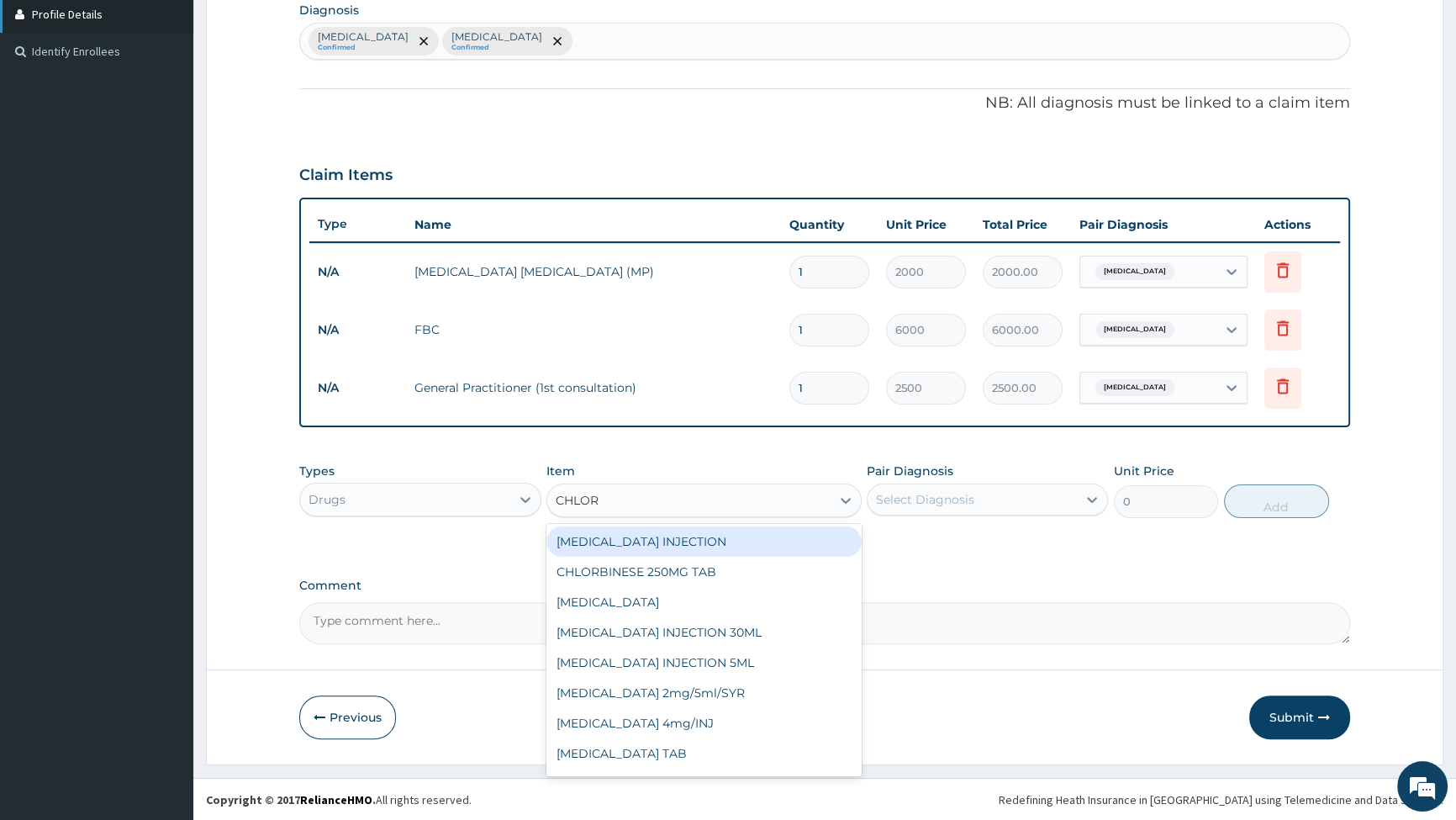
type input "CHLOR"
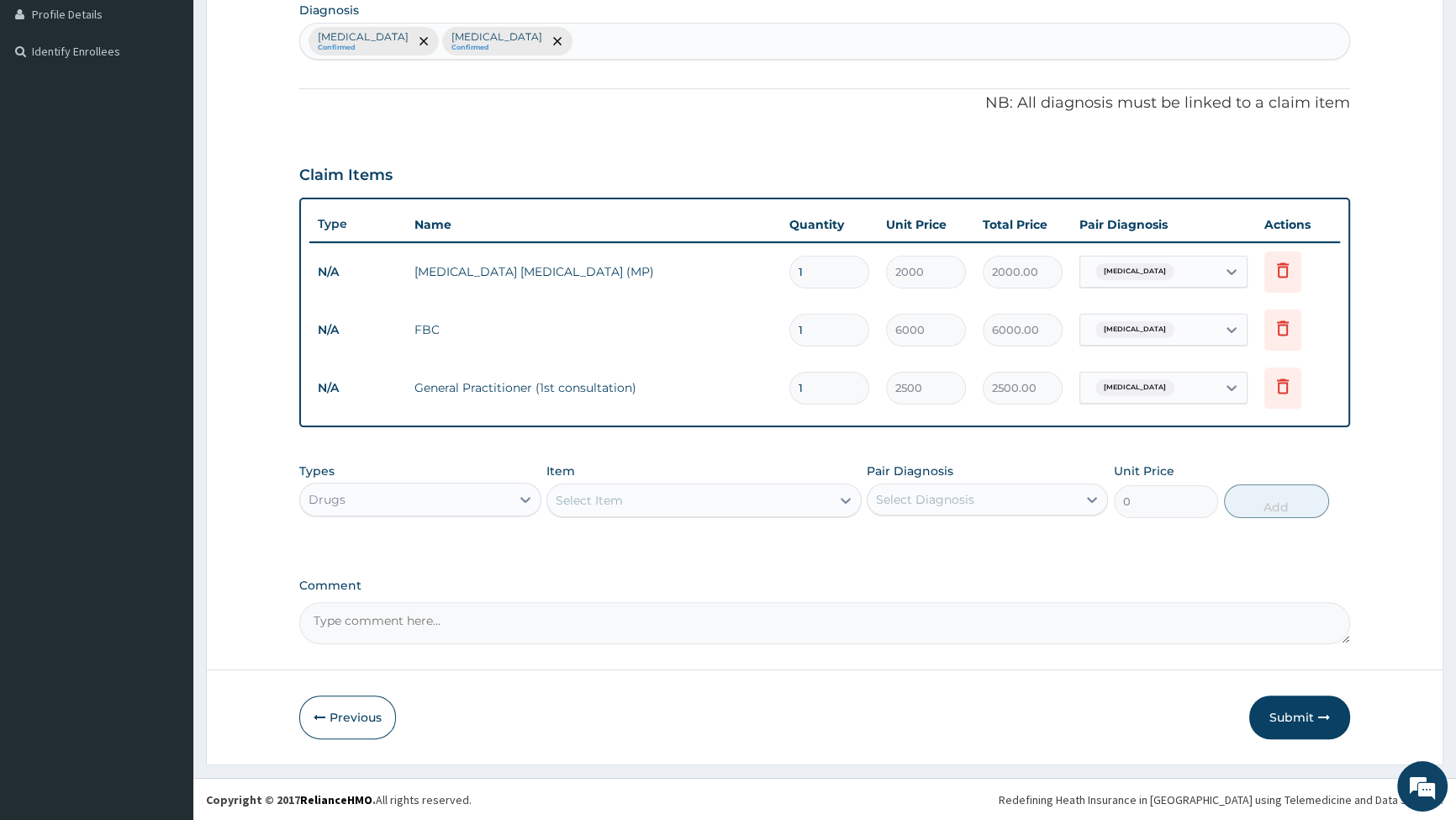
click at [597, 497] on div "Select Item" at bounding box center [589, 500] width 67 height 16
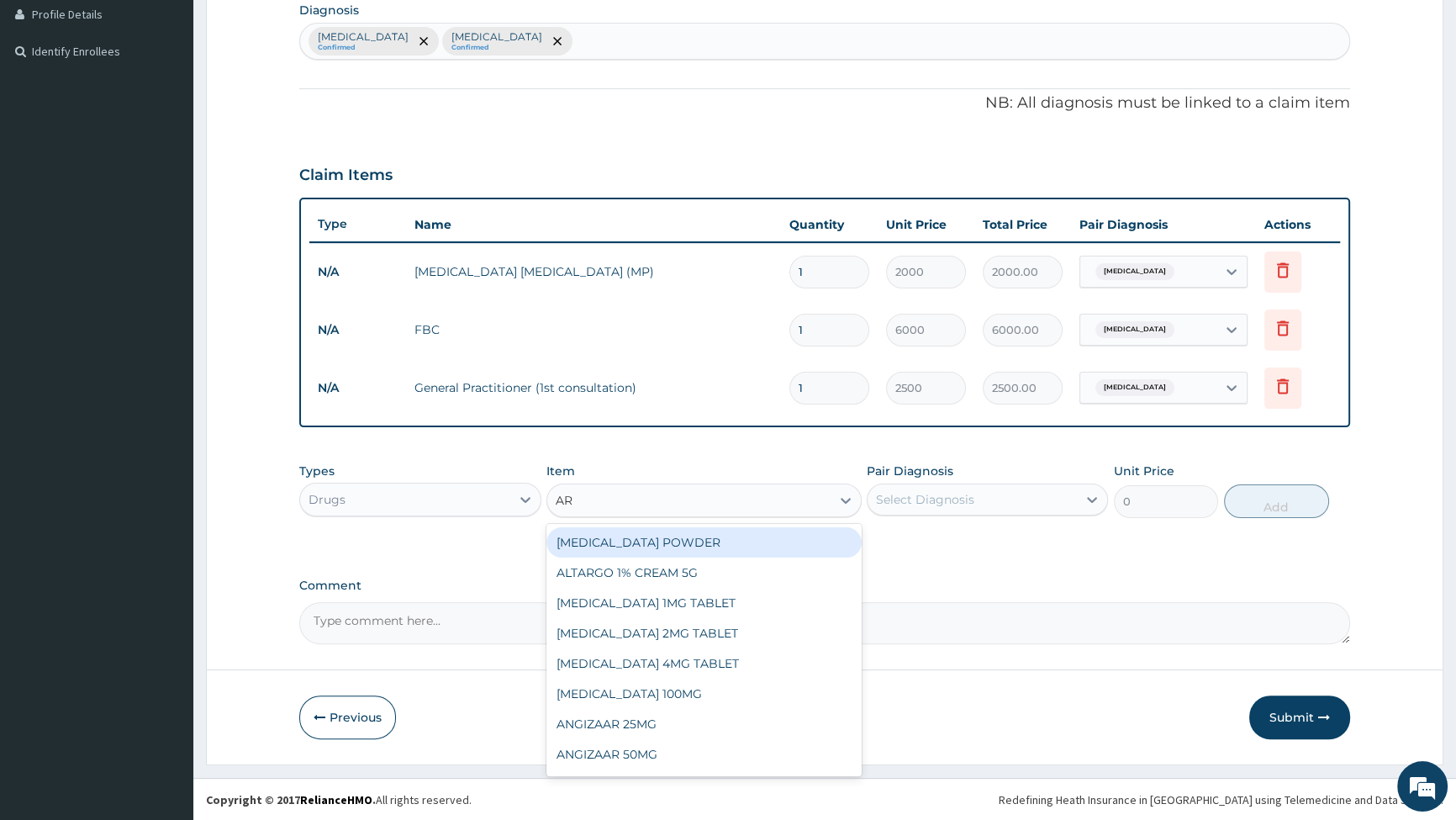
type input "ART"
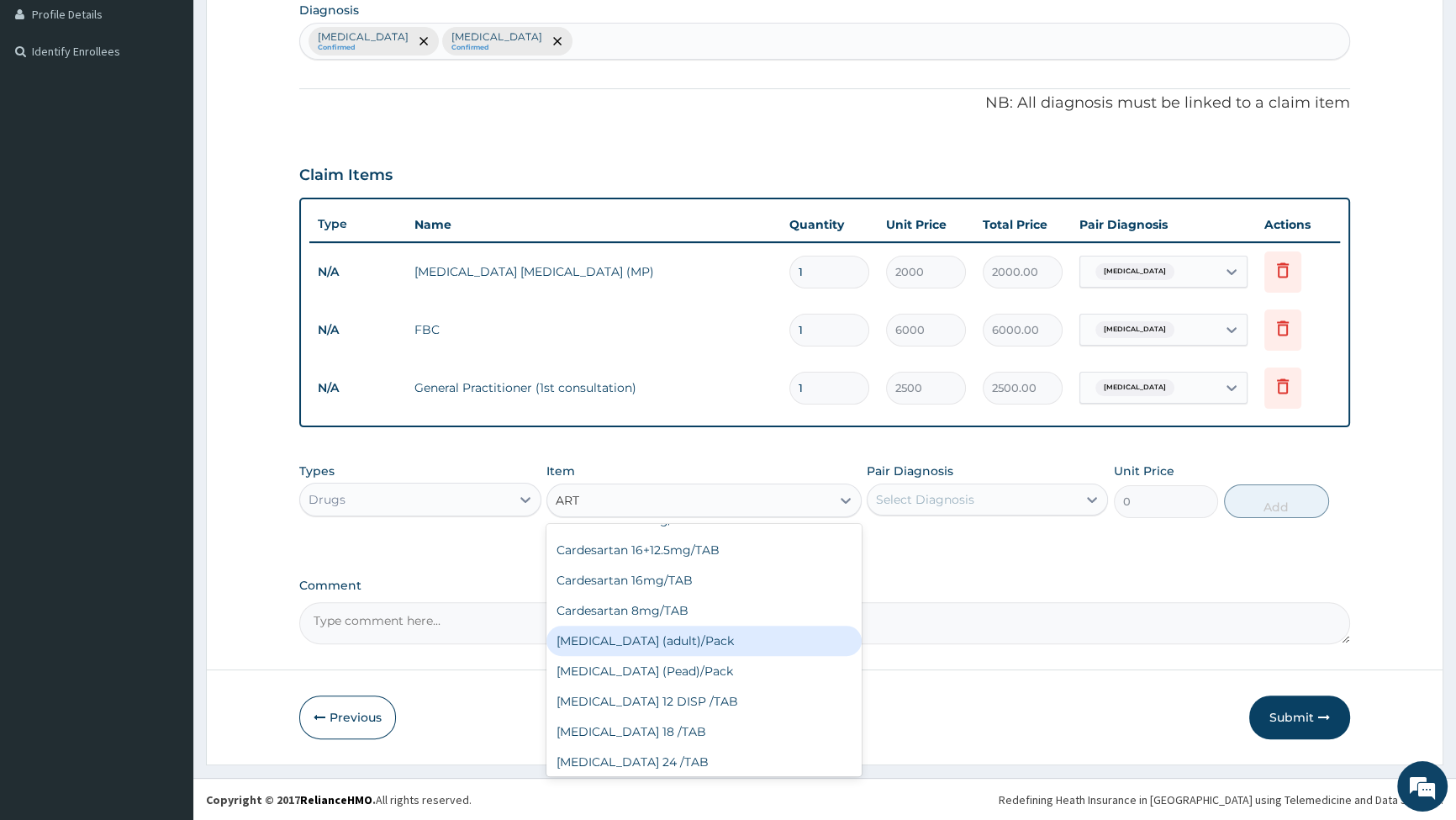
scroll to position [611, 0]
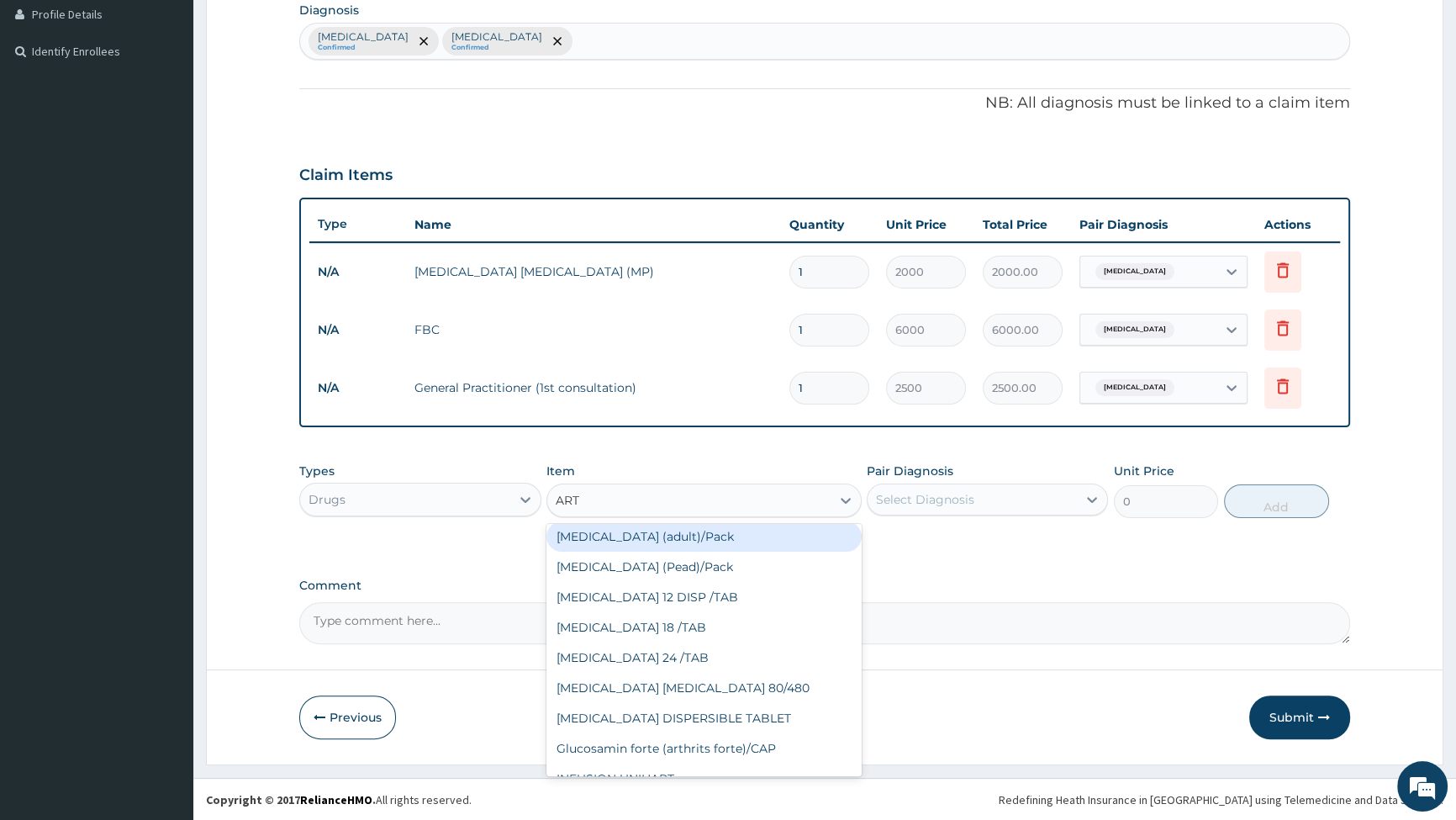
click at [647, 537] on div "[MEDICAL_DATA] (adult)/Pack" at bounding box center [704, 537] width 315 height 30
type input "1540"
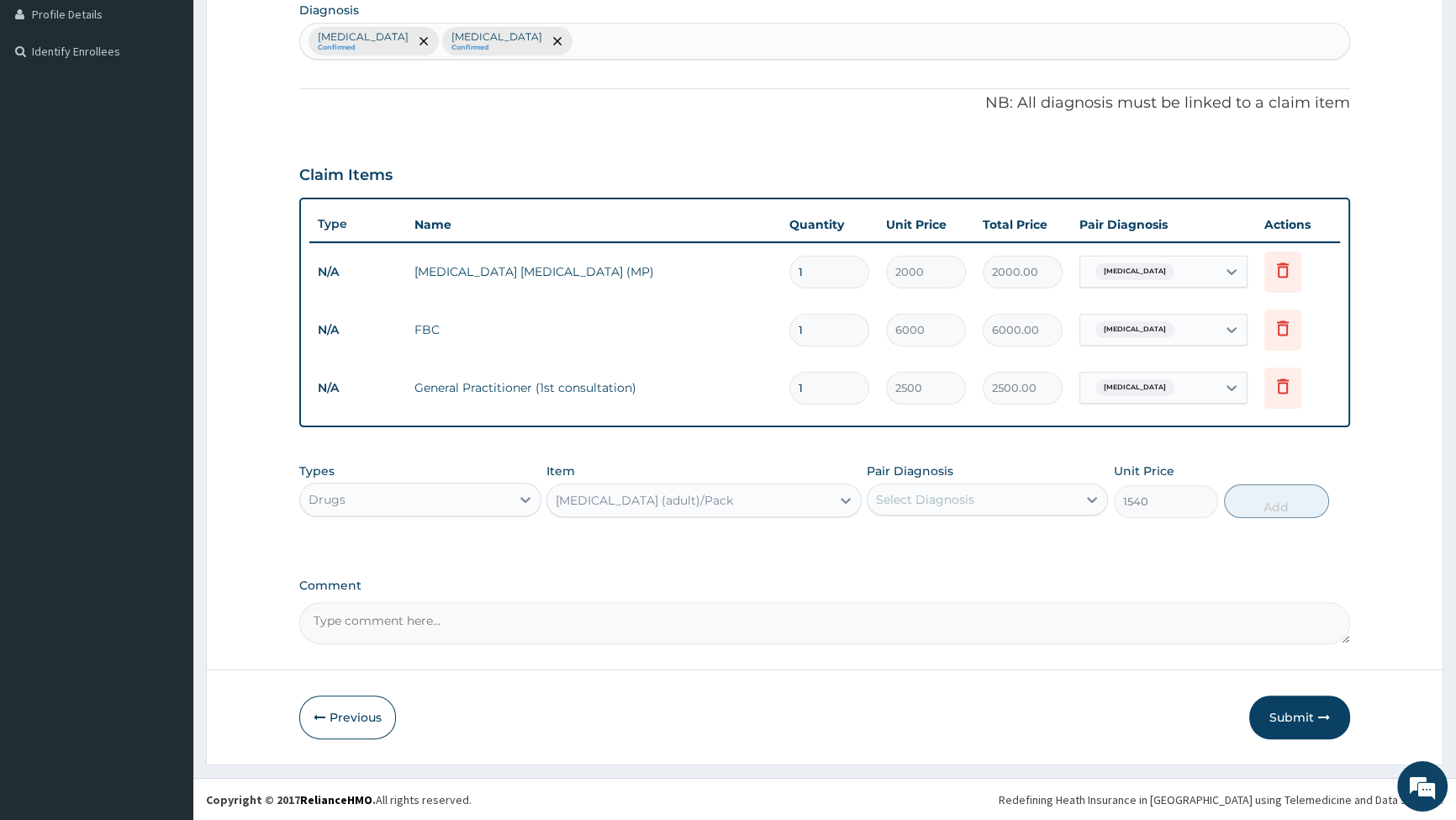
click at [909, 478] on label "Pair Diagnosis" at bounding box center [910, 471] width 87 height 16
click at [921, 500] on div "Select Diagnosis" at bounding box center [925, 499] width 98 height 16
click at [882, 540] on input "checkbox" at bounding box center [882, 541] width 11 height 11
checkbox input "true"
click at [1279, 498] on button "Add" at bounding box center [1277, 501] width 105 height 34
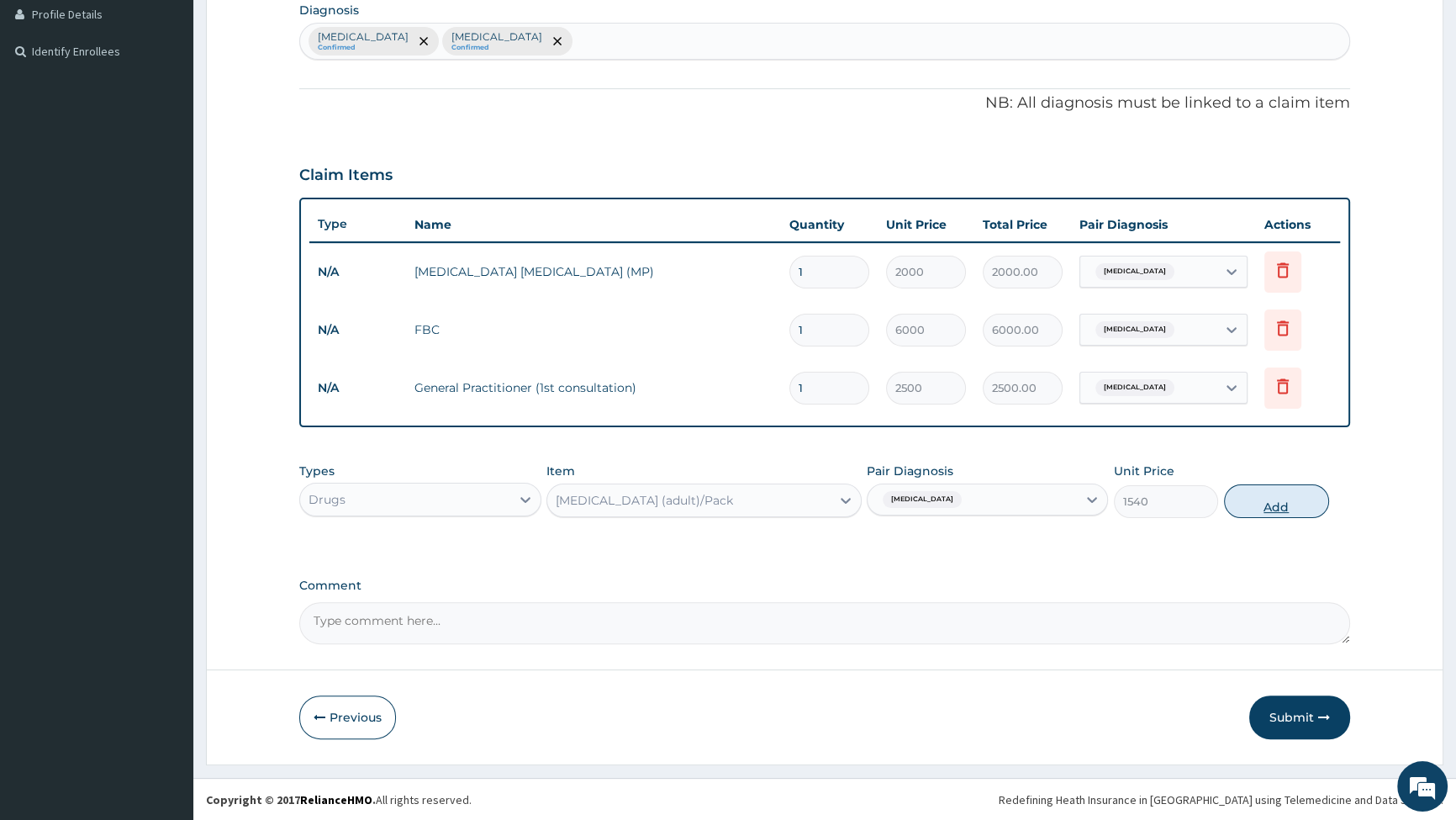
type input "0"
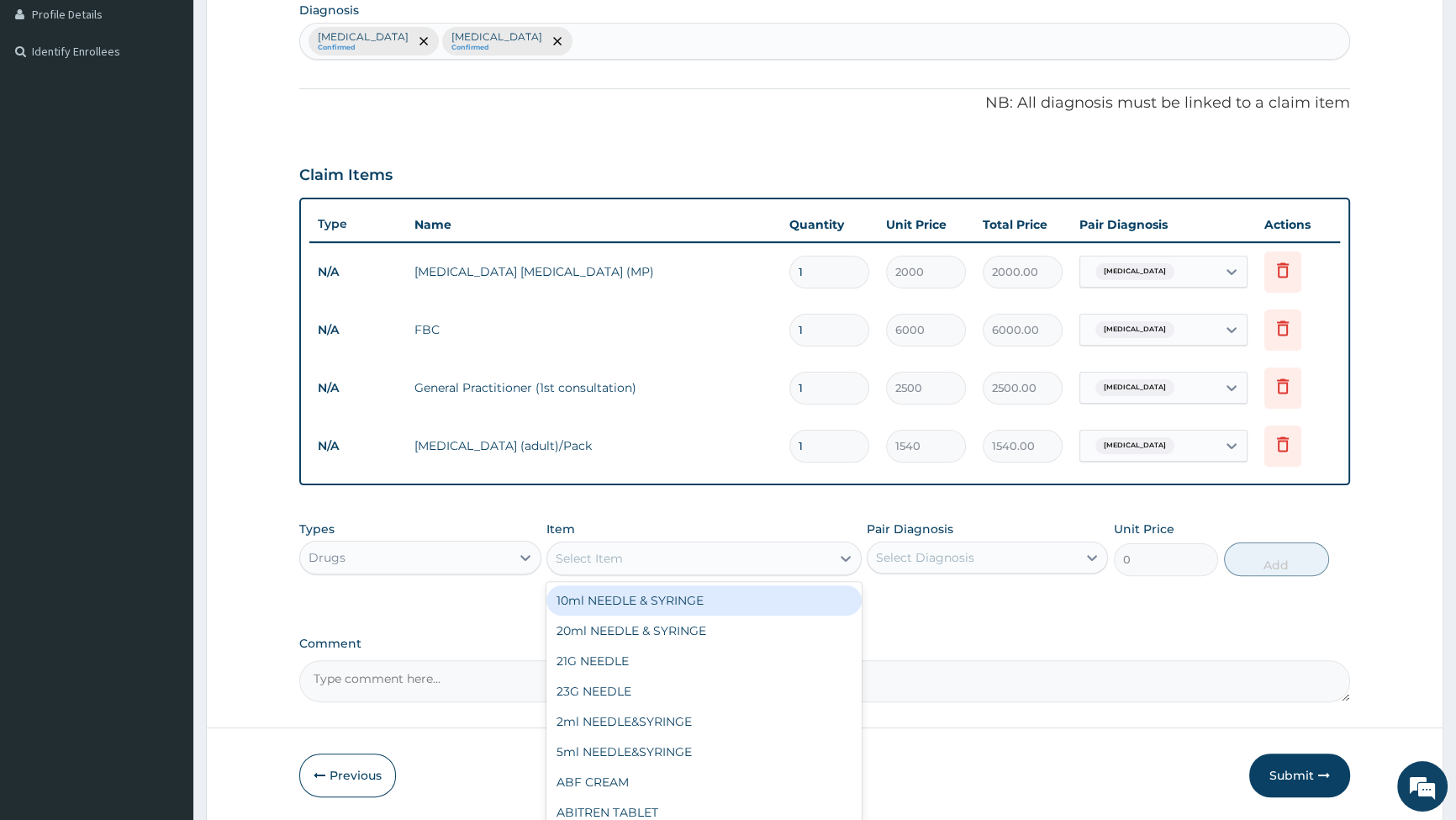
click at [628, 557] on div "Select Item" at bounding box center [688, 559] width 283 height 27
type input "PARACET"
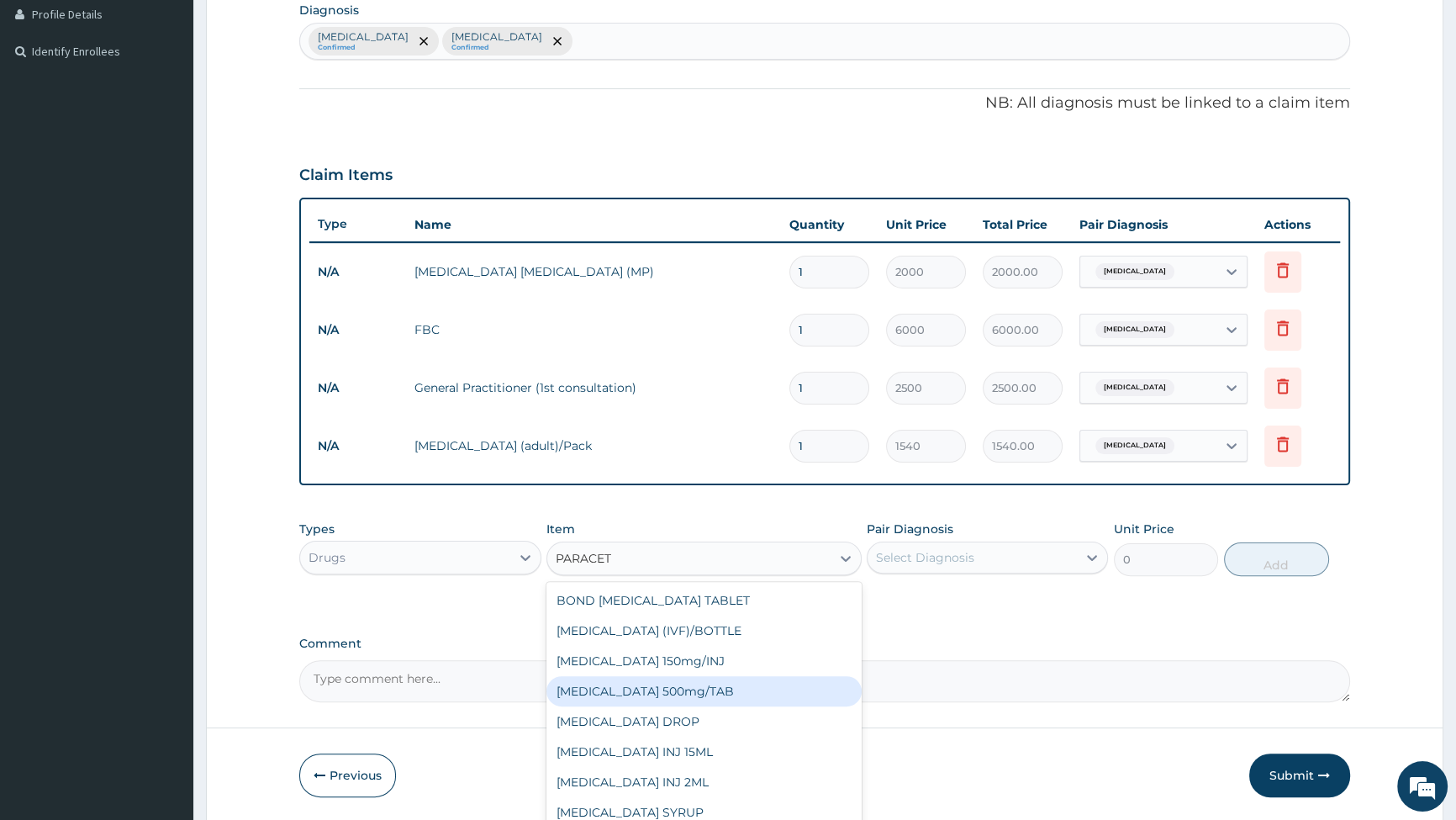
click at [682, 692] on div "[MEDICAL_DATA] 500mg/TAB" at bounding box center [704, 691] width 315 height 30
type input "14"
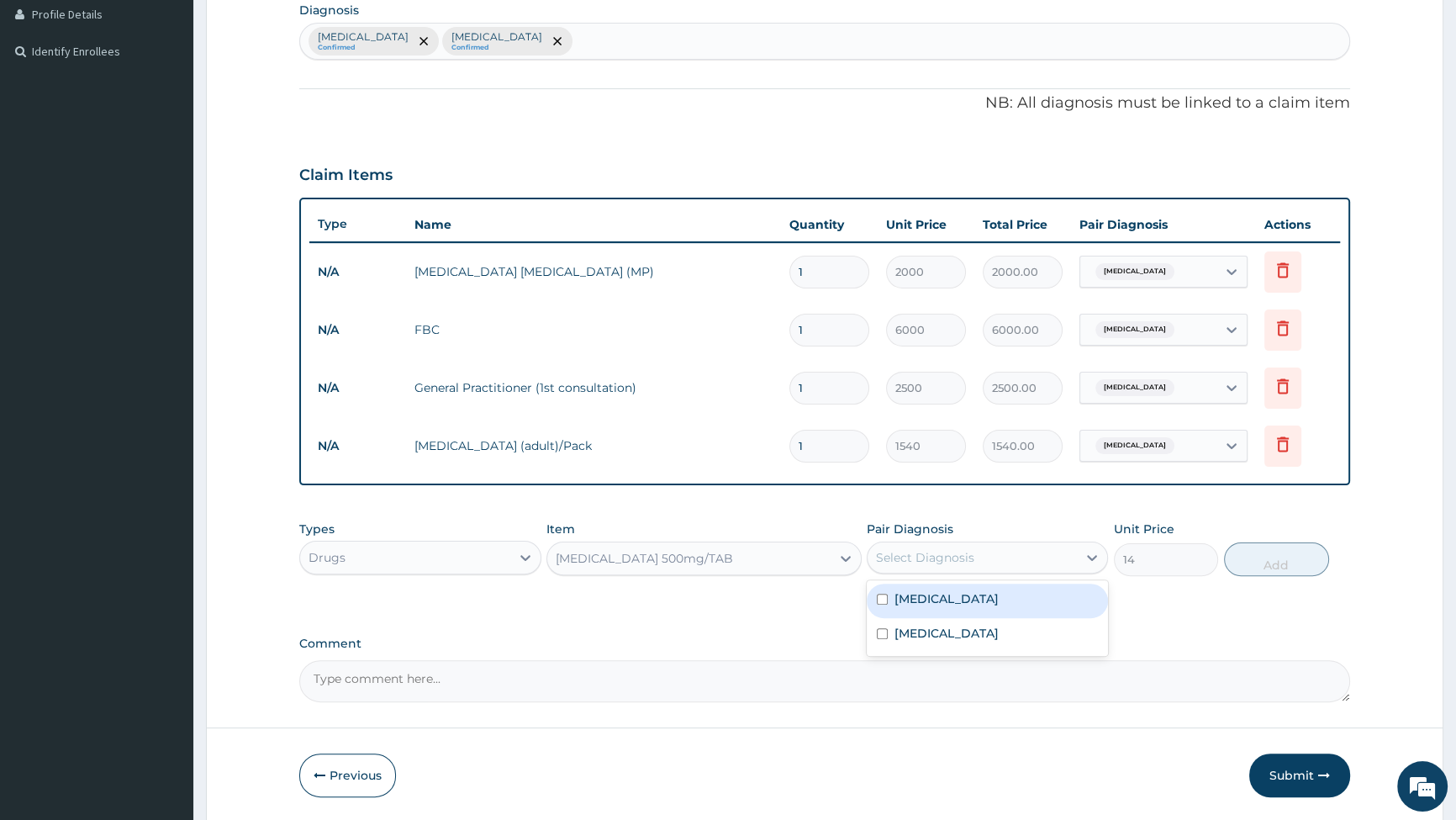
click at [931, 565] on div "Select Diagnosis" at bounding box center [925, 558] width 98 height 16
click at [886, 599] on input "checkbox" at bounding box center [882, 600] width 11 height 11
checkbox input "true"
click at [1278, 561] on button "Add" at bounding box center [1277, 559] width 105 height 34
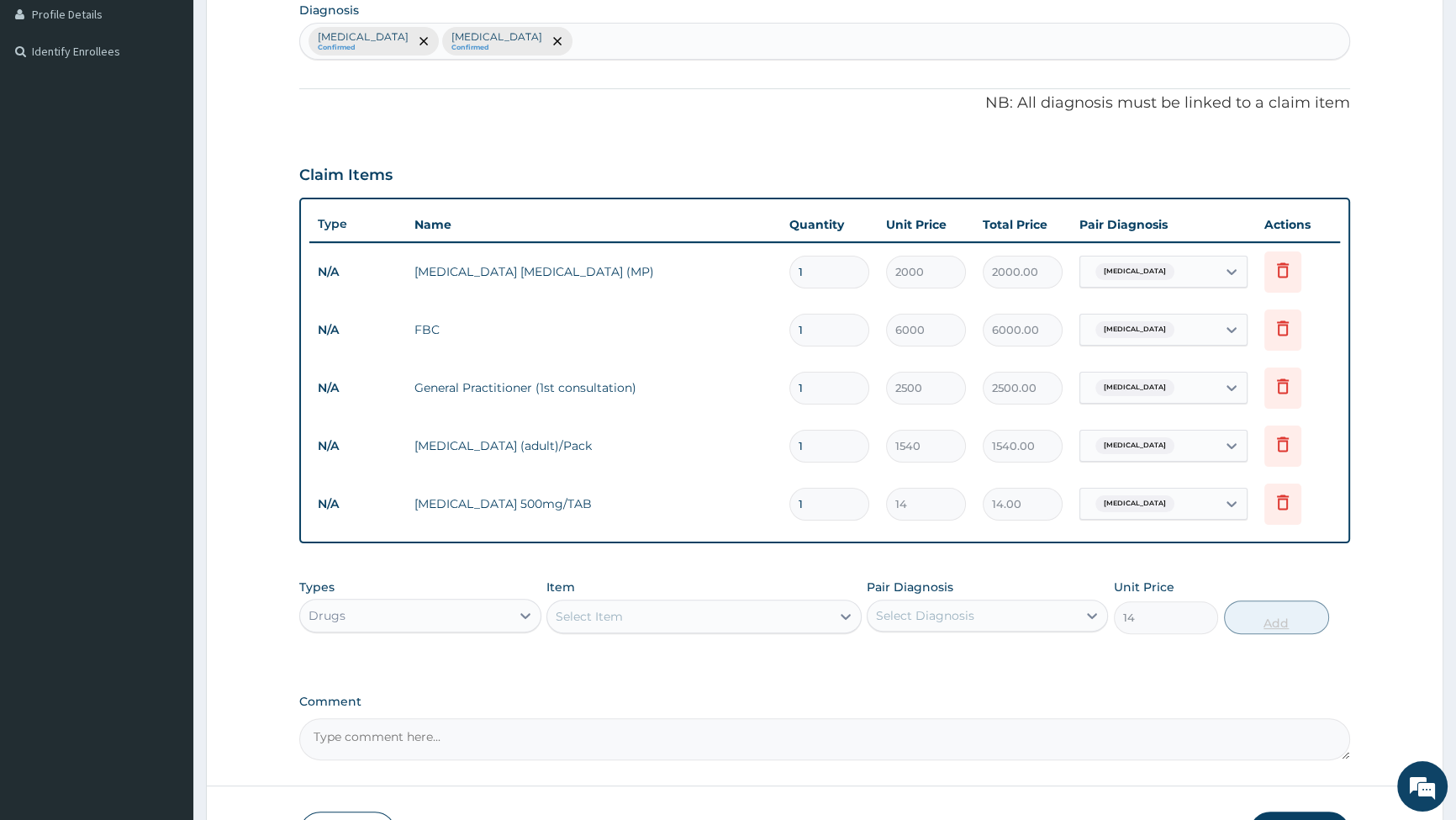
type input "0"
type input "18"
type input "252.00"
type input "18"
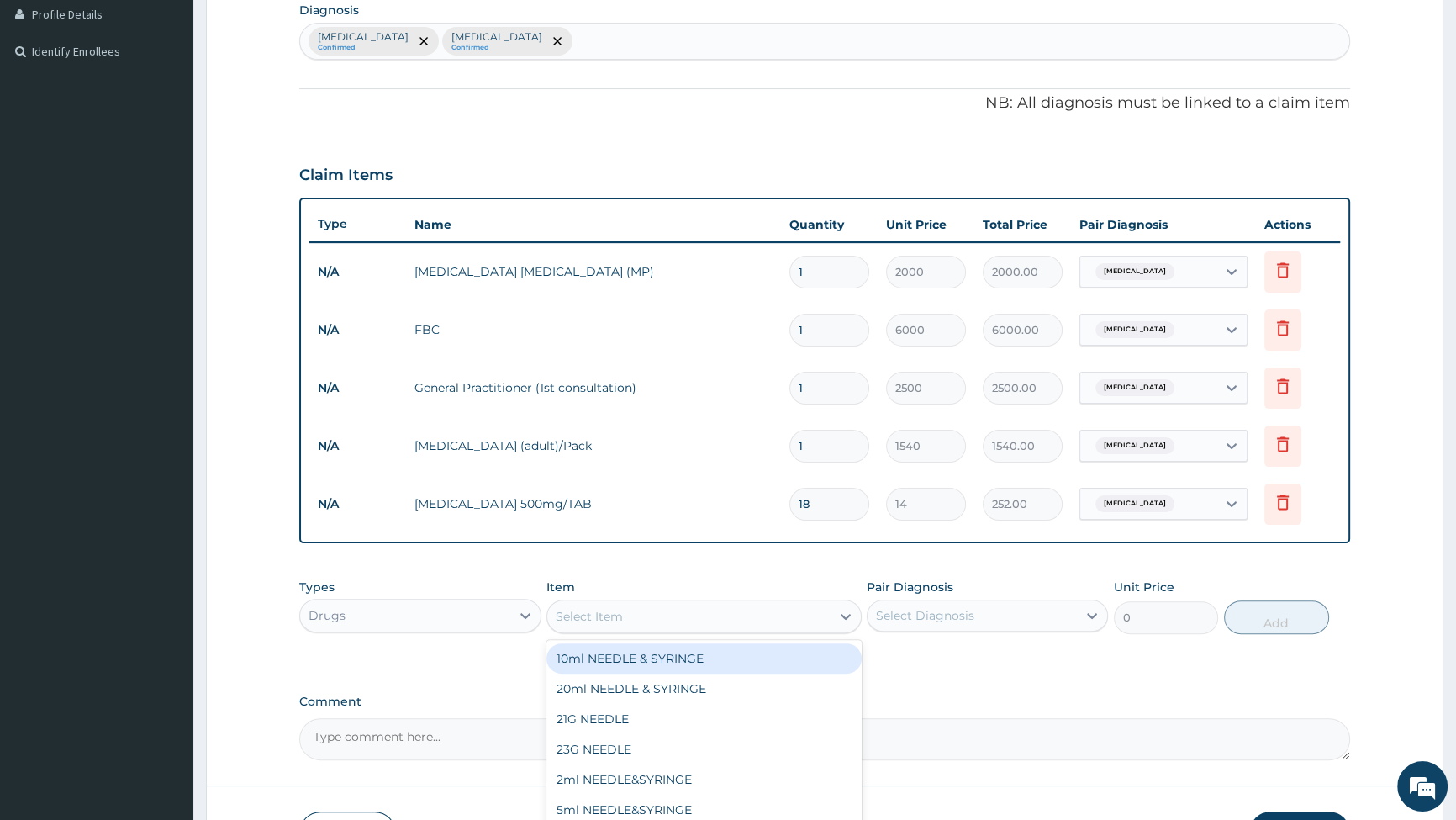
click at [607, 618] on div "Select Item" at bounding box center [589, 617] width 67 height 16
type input "[MEDICAL_DATA]"
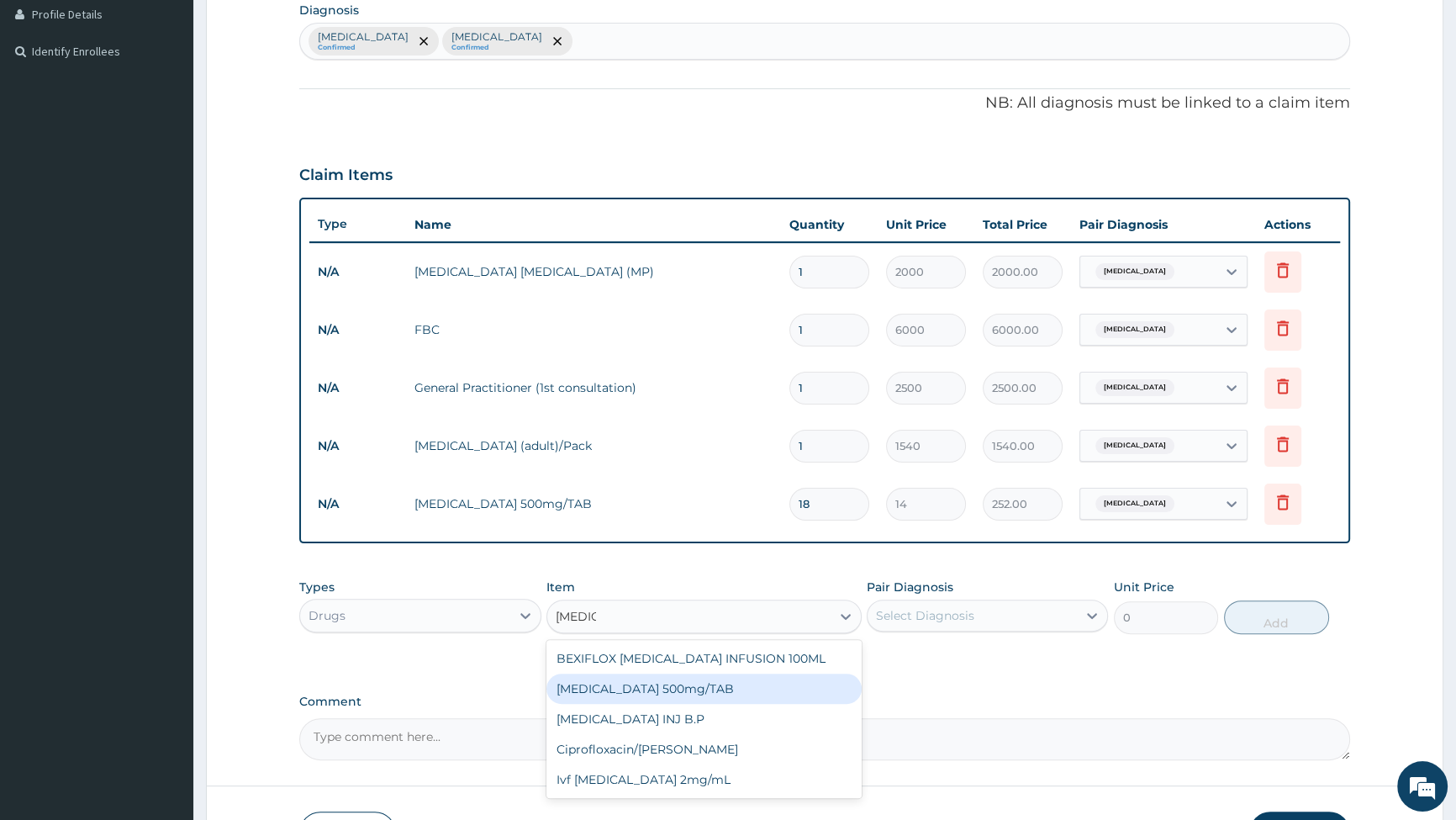
click at [656, 689] on div "[MEDICAL_DATA] 500mg/TAB" at bounding box center [704, 689] width 315 height 30
type input "91"
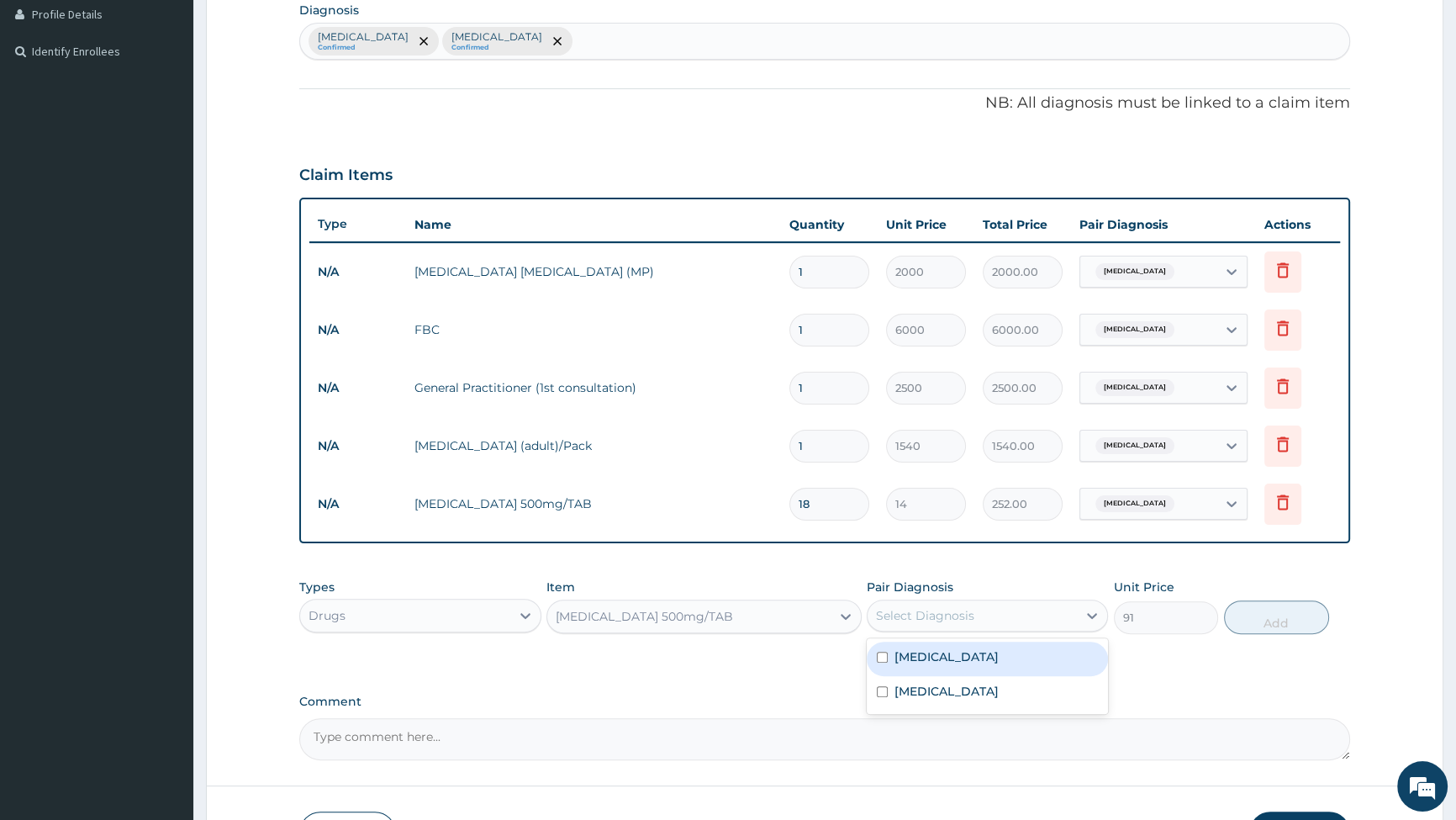
click at [950, 613] on div "Select Diagnosis" at bounding box center [925, 616] width 98 height 16
click at [883, 688] on input "checkbox" at bounding box center [882, 692] width 11 height 11
checkbox input "true"
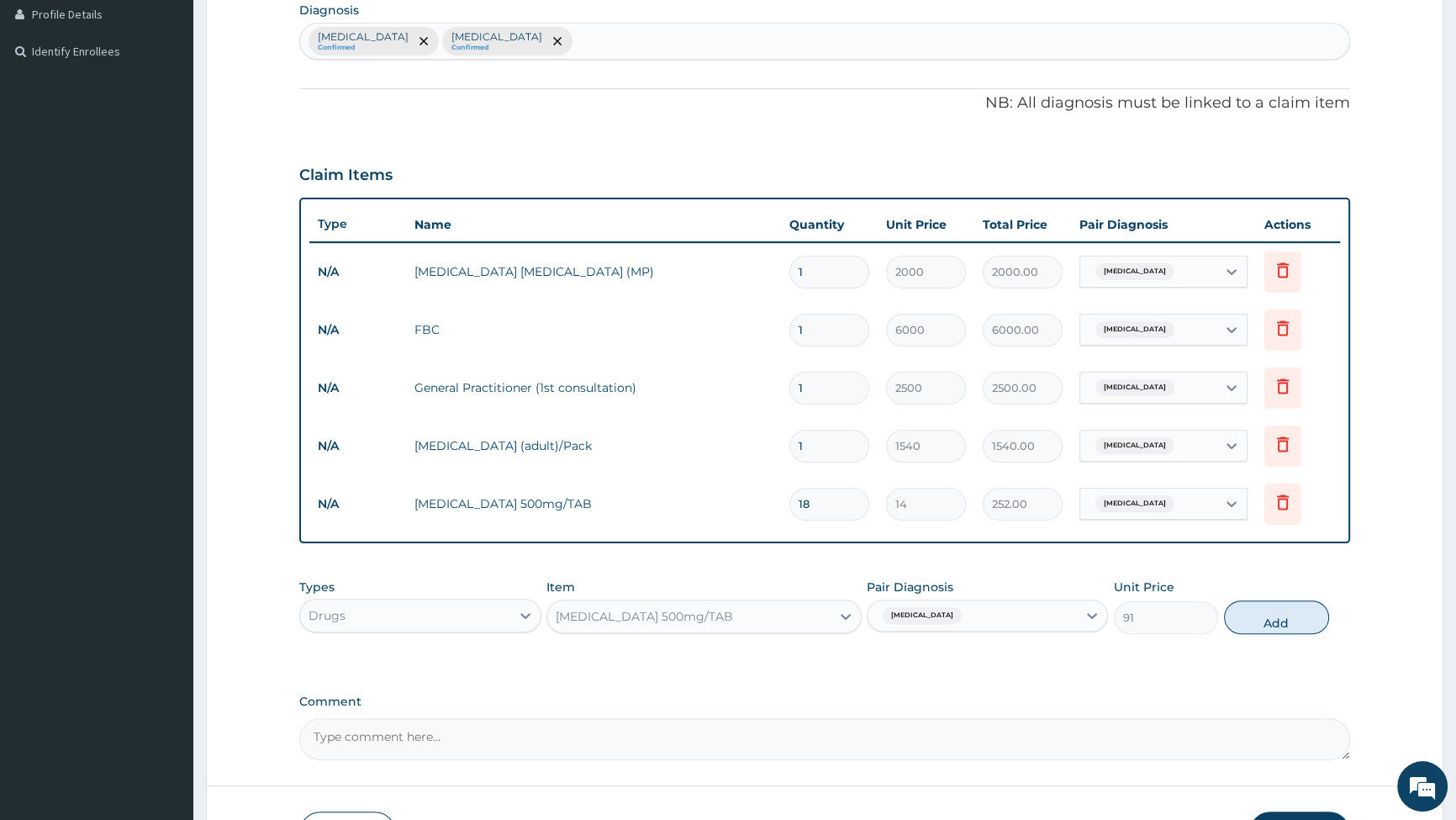
click at [1300, 611] on button "Add" at bounding box center [1277, 617] width 105 height 34
type input "0"
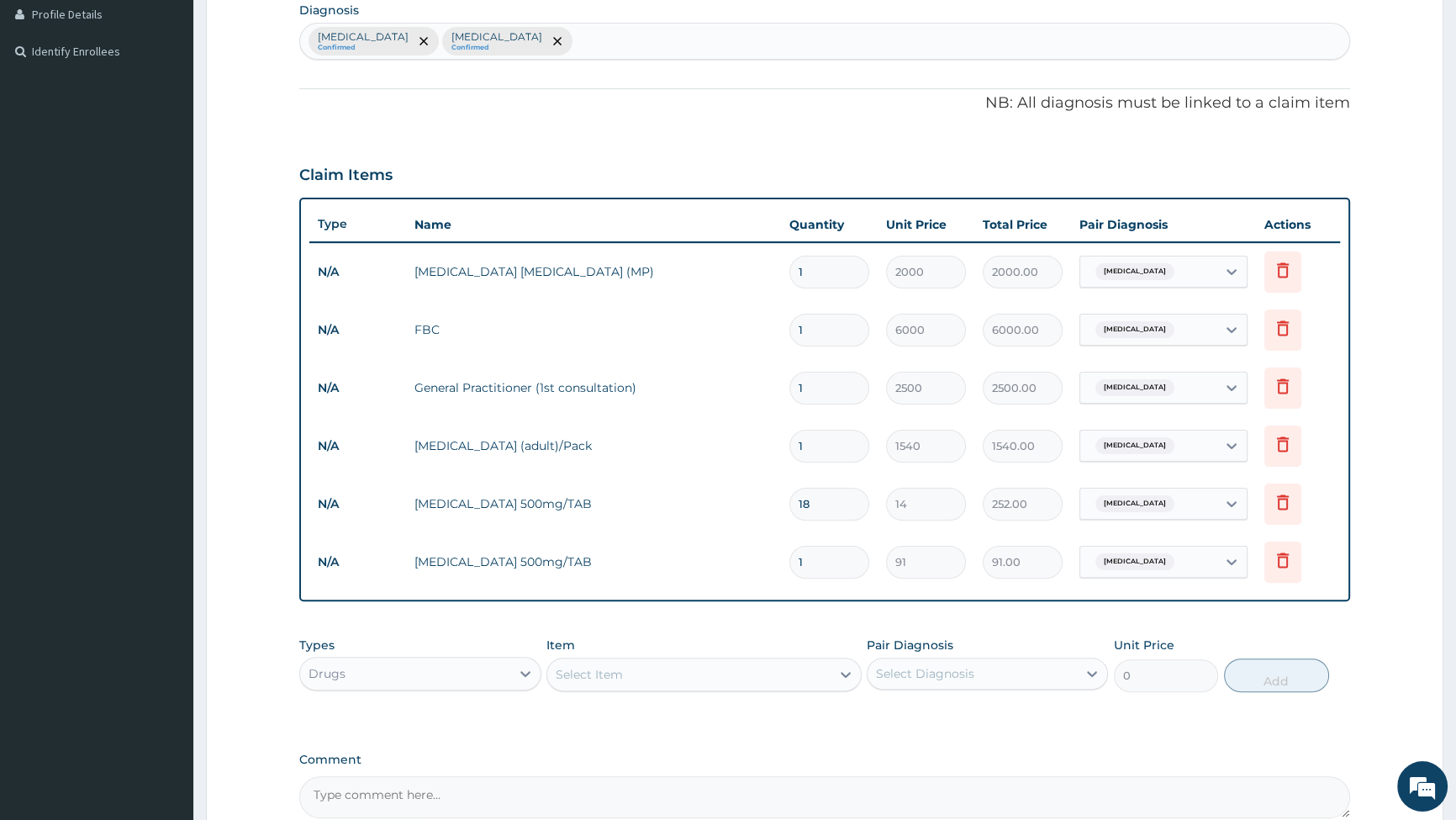
type input "10"
type input "910.00"
type input "10"
drag, startPoint x: 628, startPoint y: 650, endPoint x: 623, endPoint y: 669, distance: 19.6
click at [626, 660] on div "Item Select Item" at bounding box center [704, 664] width 315 height 56
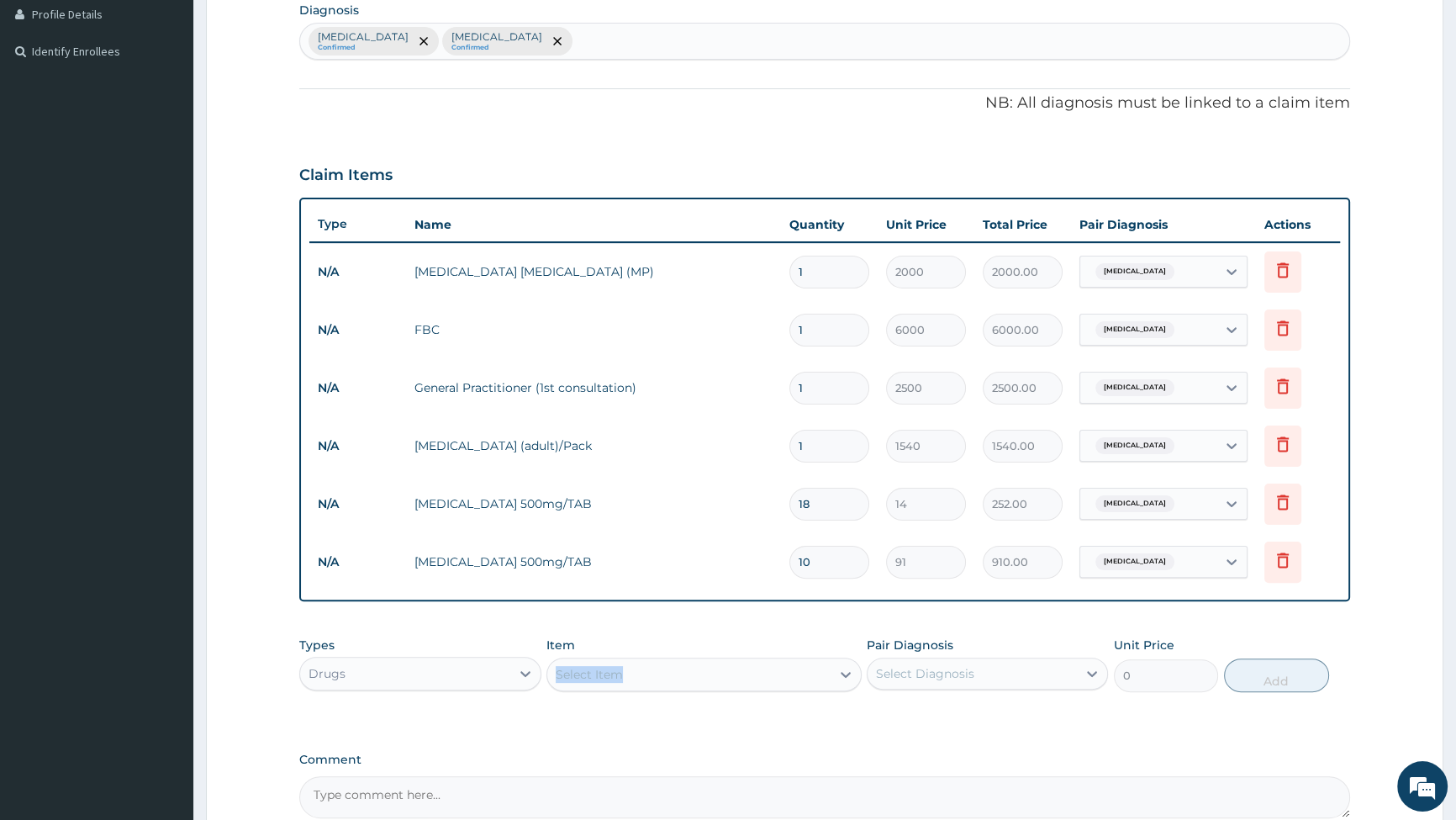
click at [638, 674] on div "Select Item" at bounding box center [688, 675] width 283 height 27
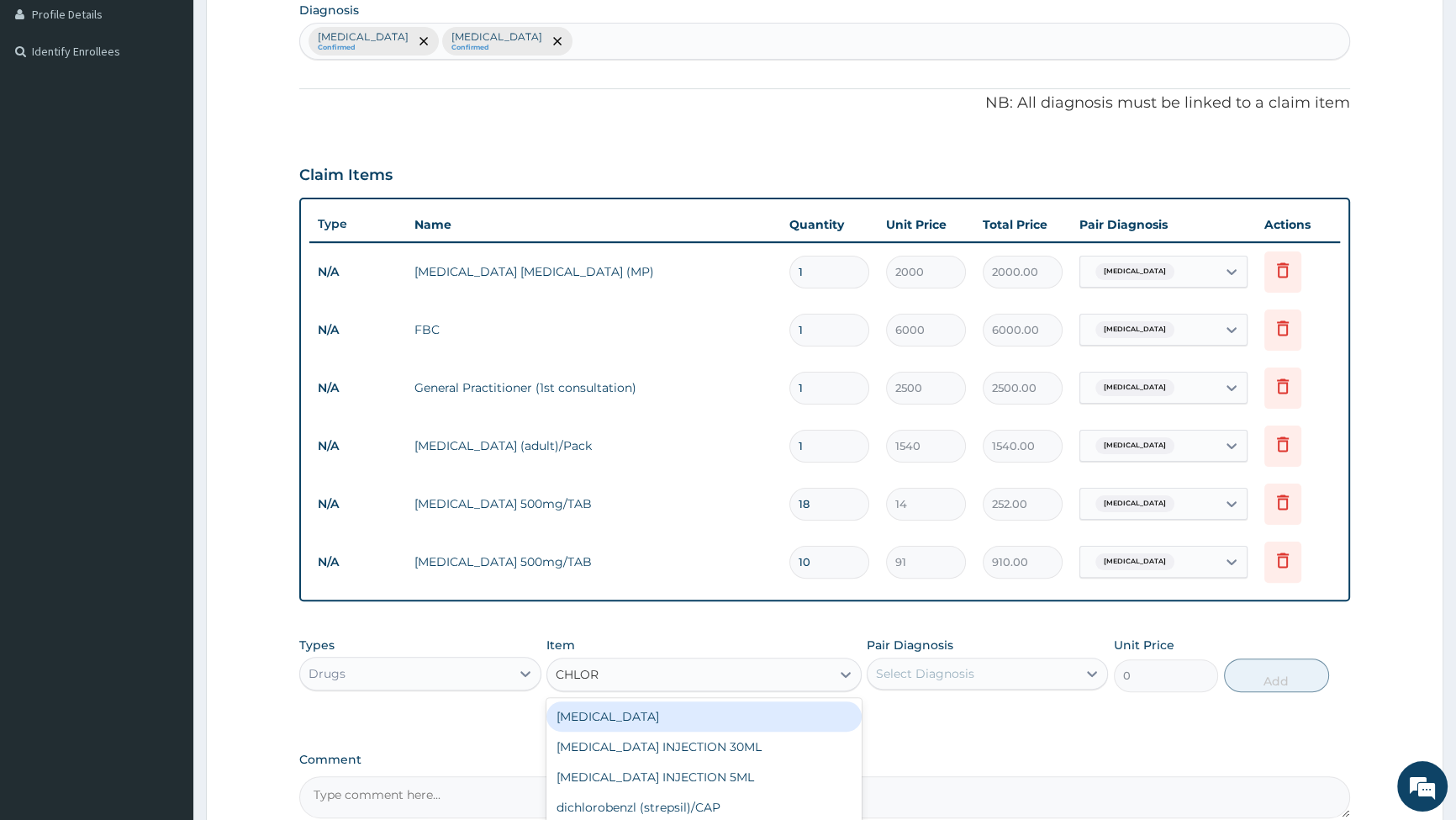
type input "CHLORO"
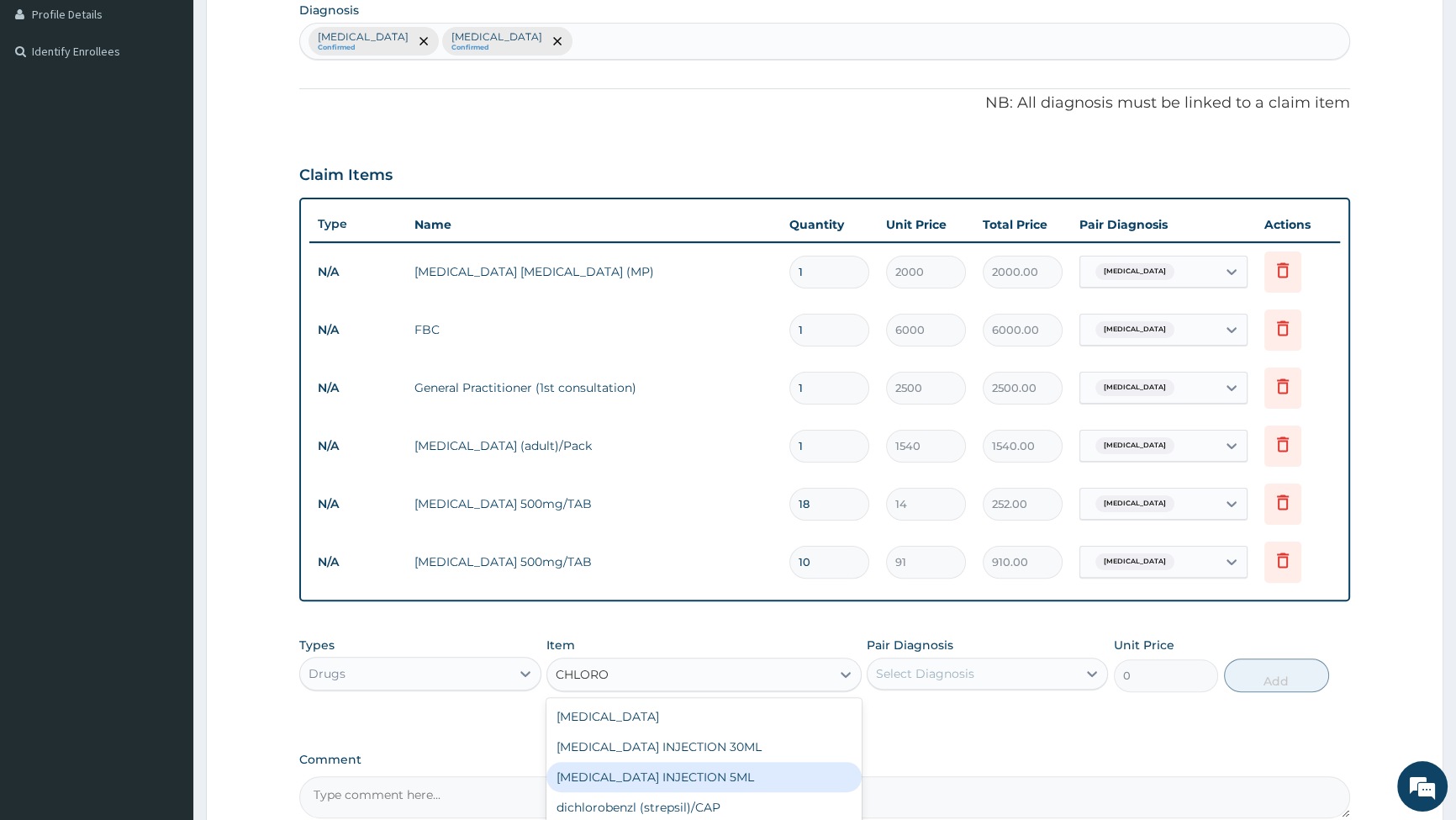
click at [715, 784] on div "[MEDICAL_DATA] INJECTION 5ML" at bounding box center [704, 777] width 315 height 30
type input "350"
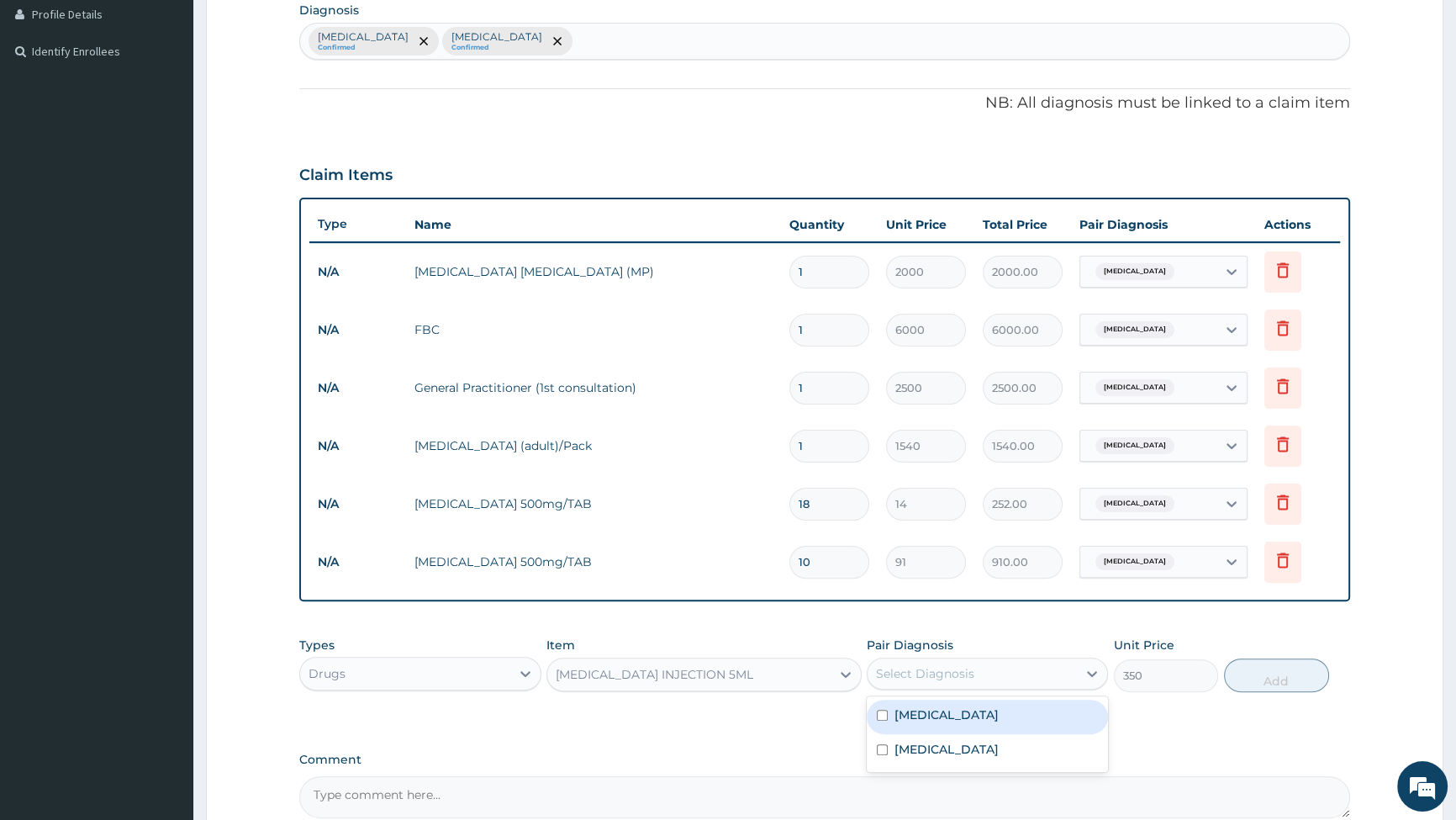
click at [933, 676] on div "Select Diagnosis" at bounding box center [925, 673] width 98 height 16
click at [886, 720] on input "checkbox" at bounding box center [882, 715] width 11 height 11
checkbox input "true"
click at [1269, 678] on button "Add" at bounding box center [1277, 675] width 105 height 34
type input "0"
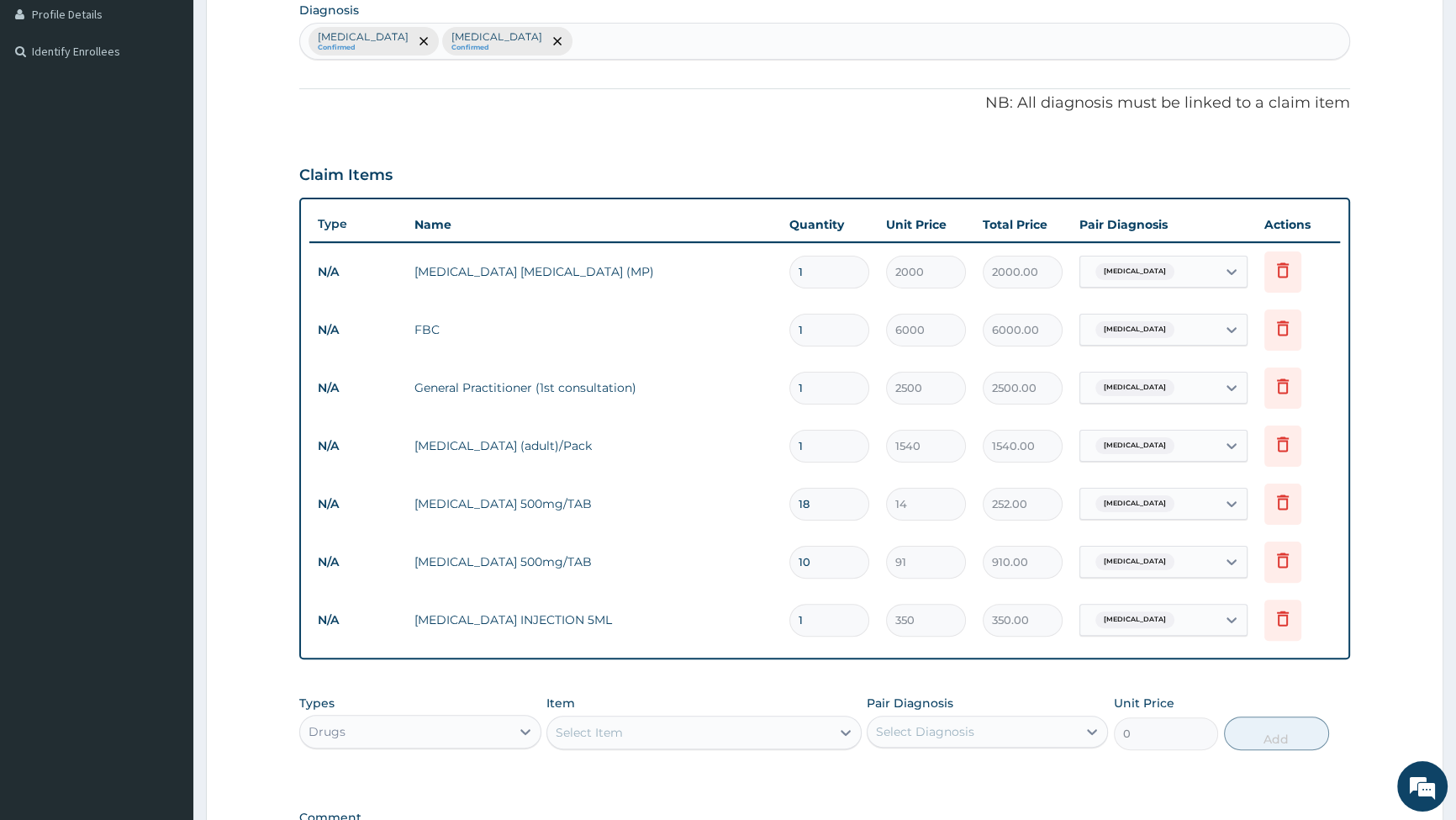
type input "0.00"
type input "5"
type input "1750.00"
type input "5"
click at [588, 723] on div "Select Item" at bounding box center [688, 733] width 283 height 27
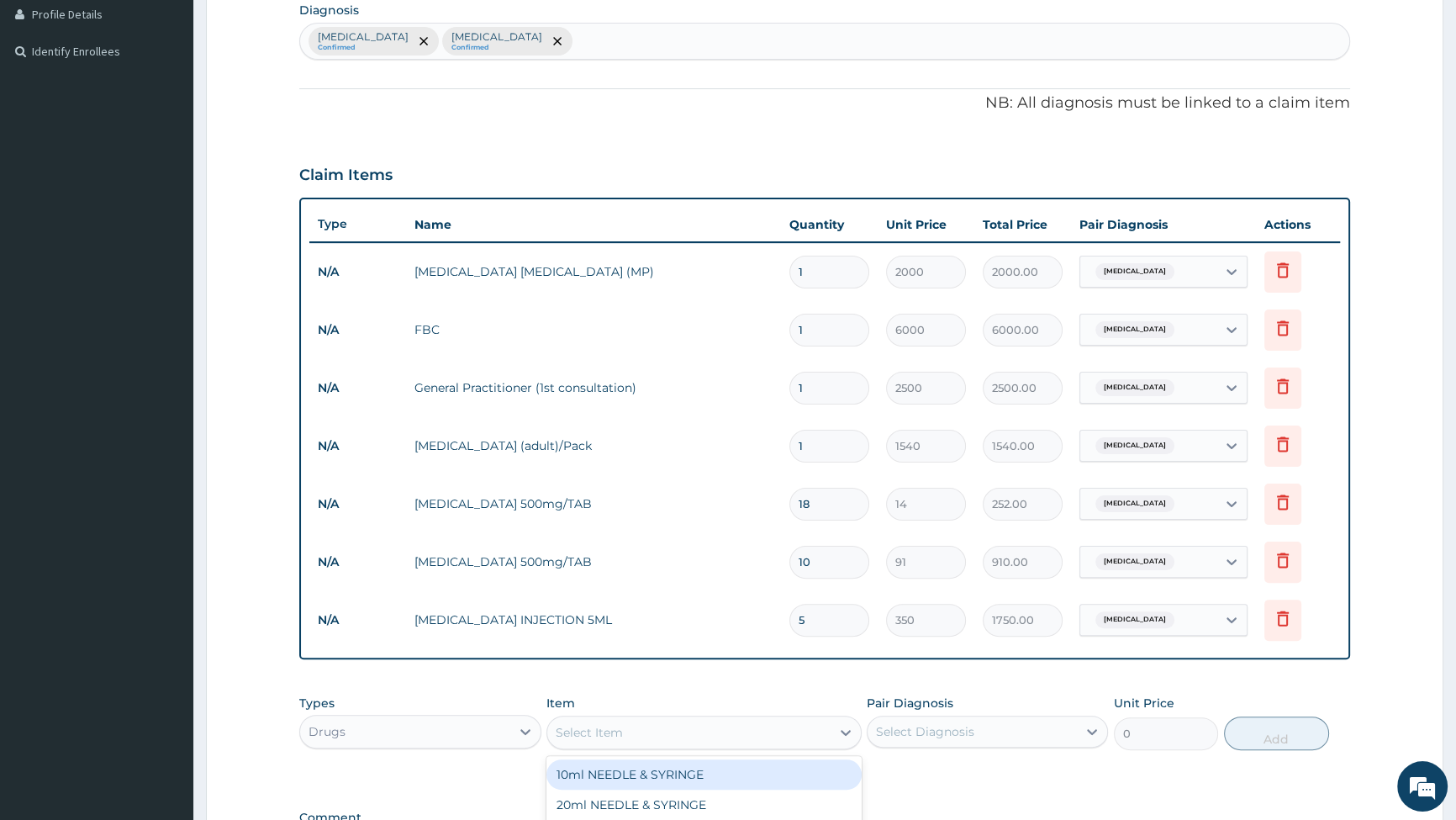
type input "P"
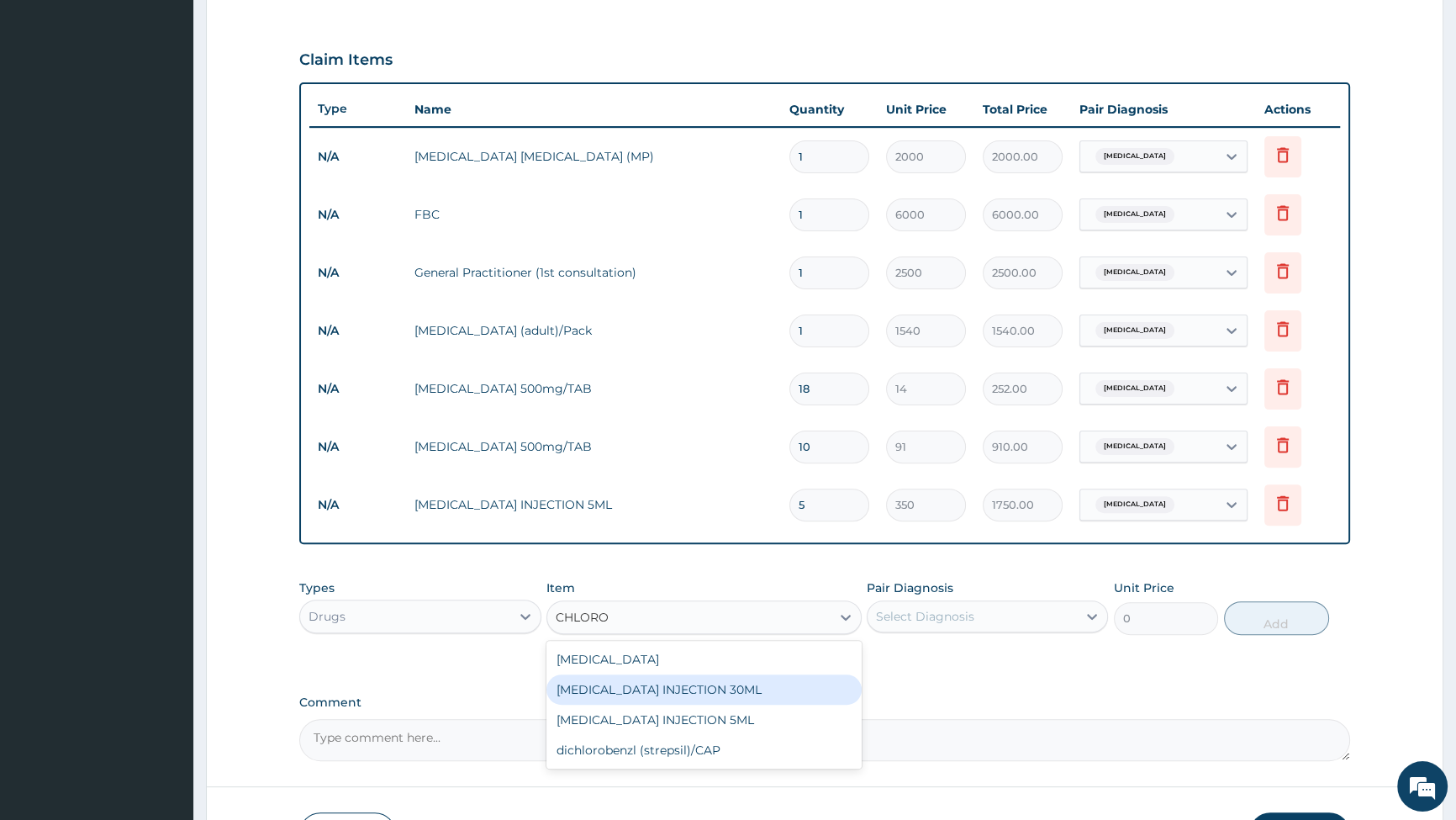
scroll to position [657, 0]
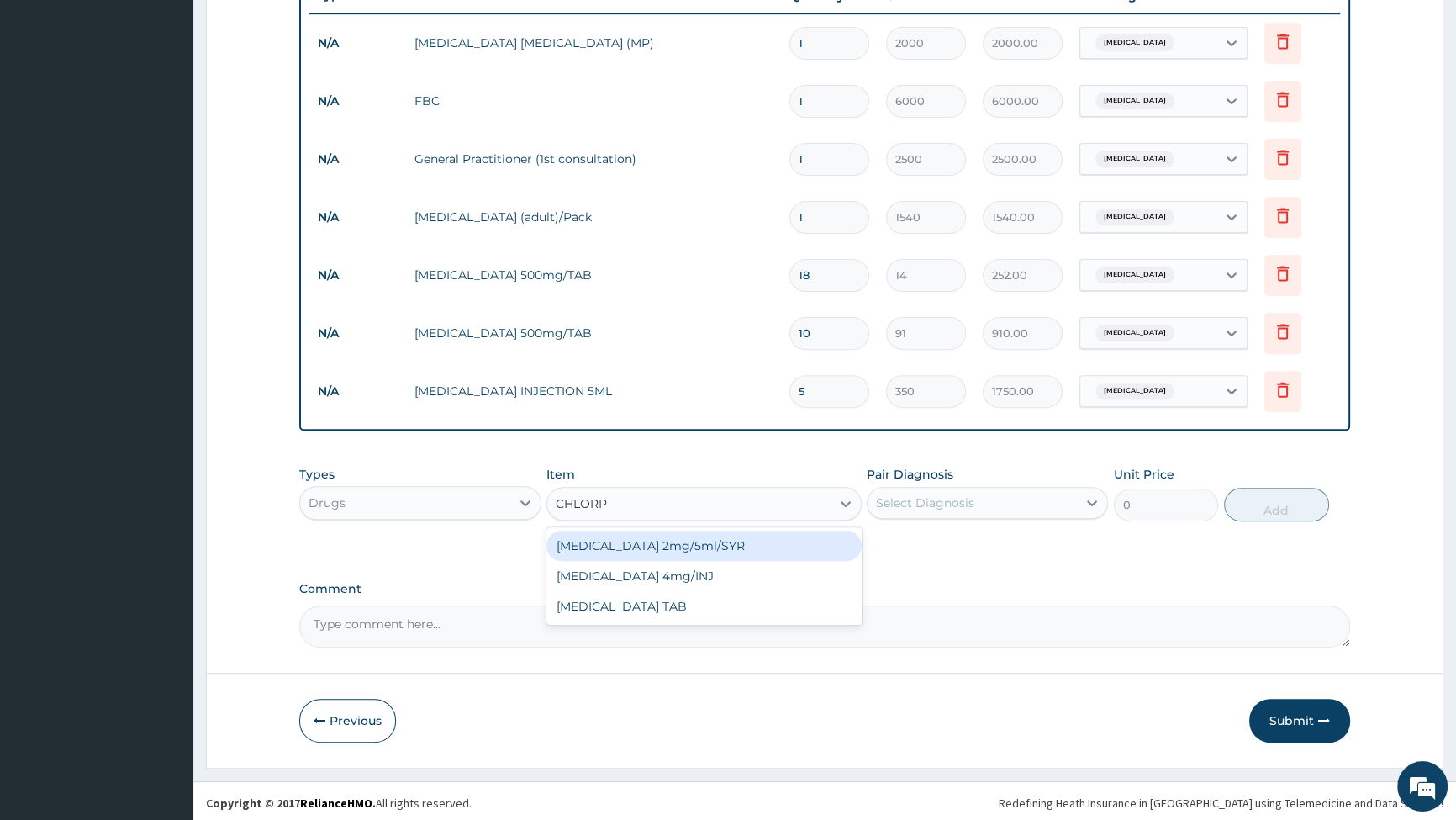
type input "CHLORPH"
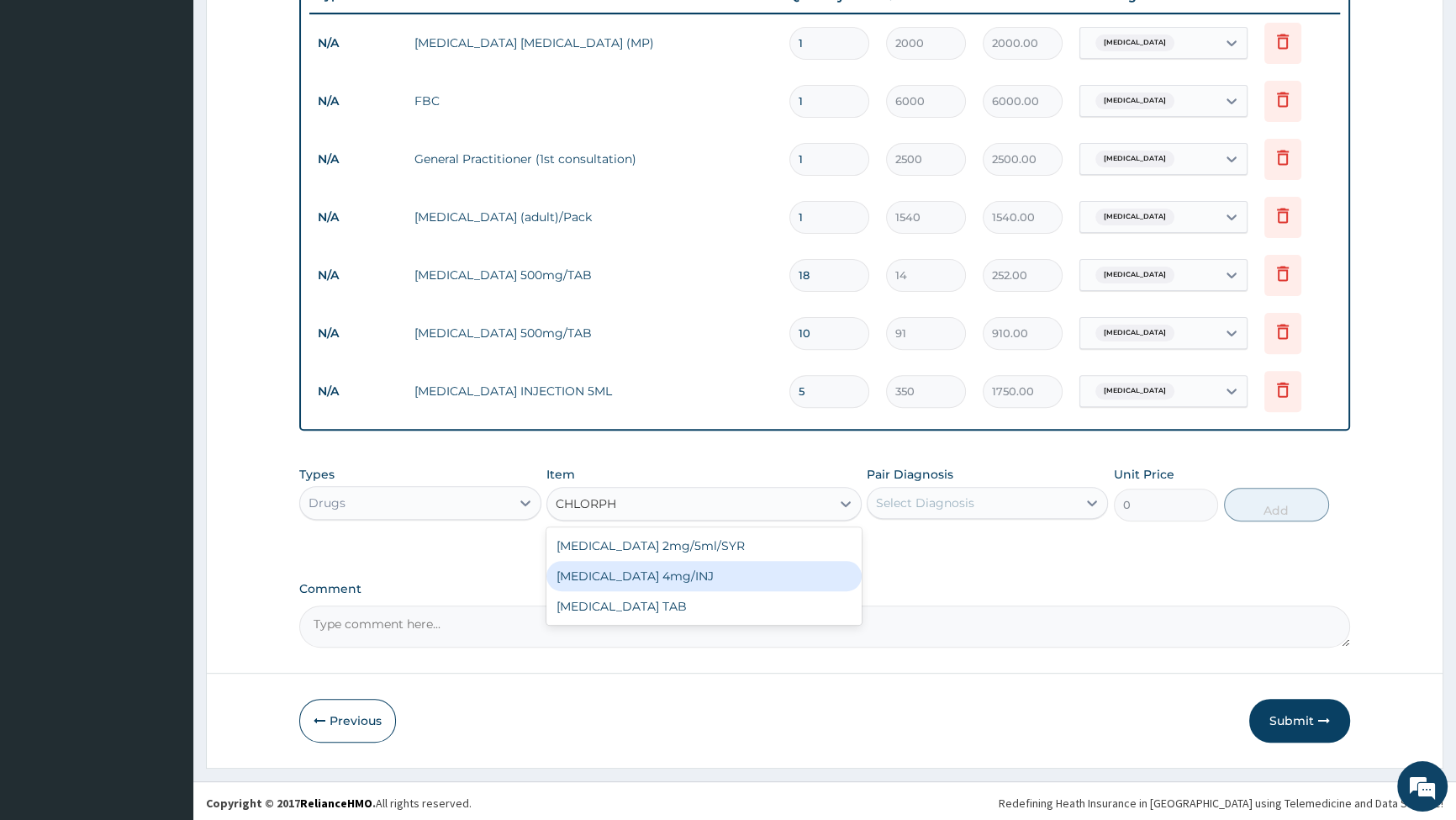
click at [688, 572] on div "[MEDICAL_DATA] 4mg/INJ" at bounding box center [704, 576] width 315 height 30
type input "280"
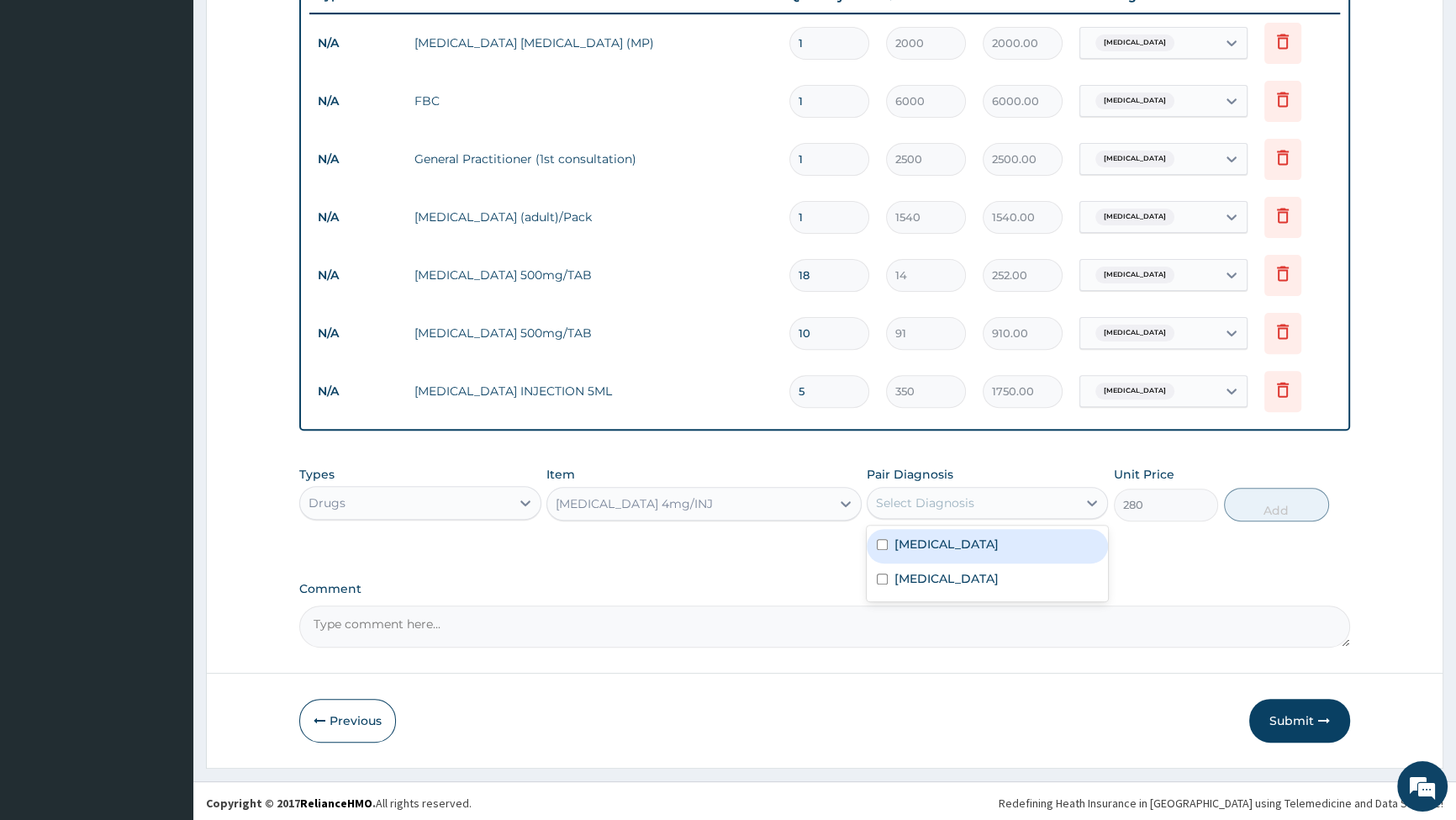
click at [952, 493] on div "Select Diagnosis" at bounding box center [972, 503] width 209 height 27
click at [882, 544] on input "checkbox" at bounding box center [882, 545] width 11 height 11
checkbox input "true"
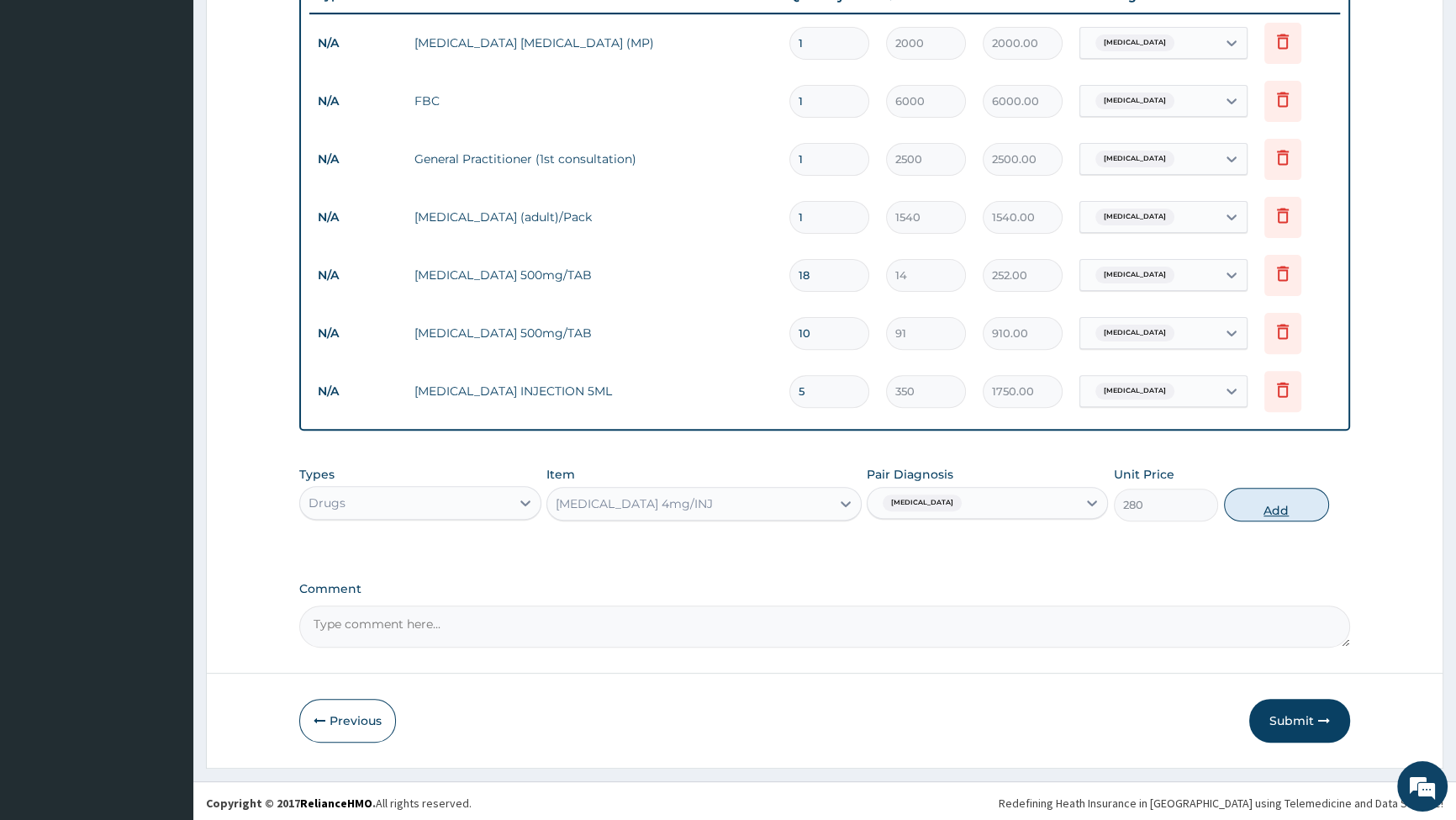
click at [1280, 509] on button "Add" at bounding box center [1277, 505] width 105 height 34
type input "0"
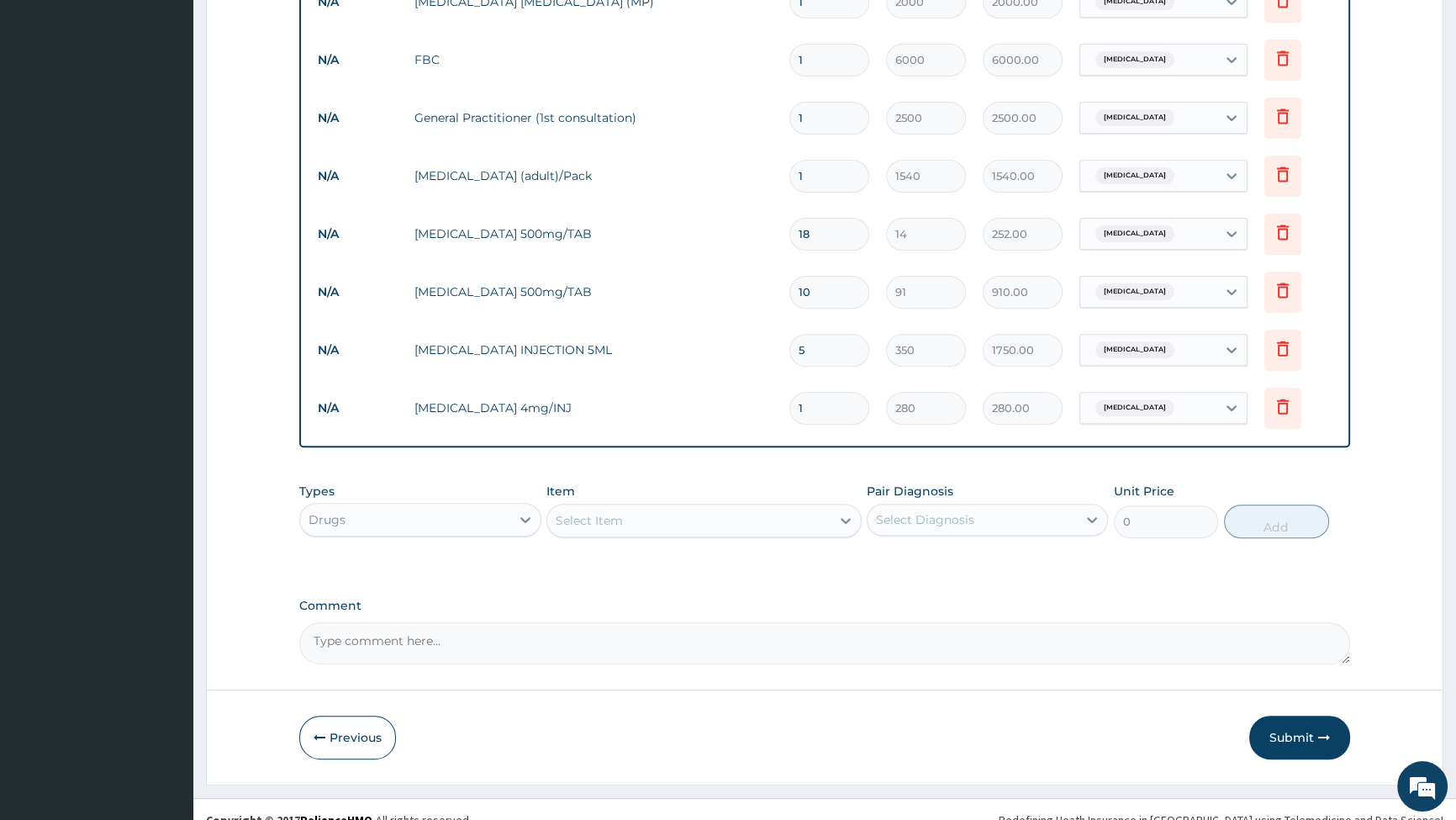
scroll to position [720, 0]
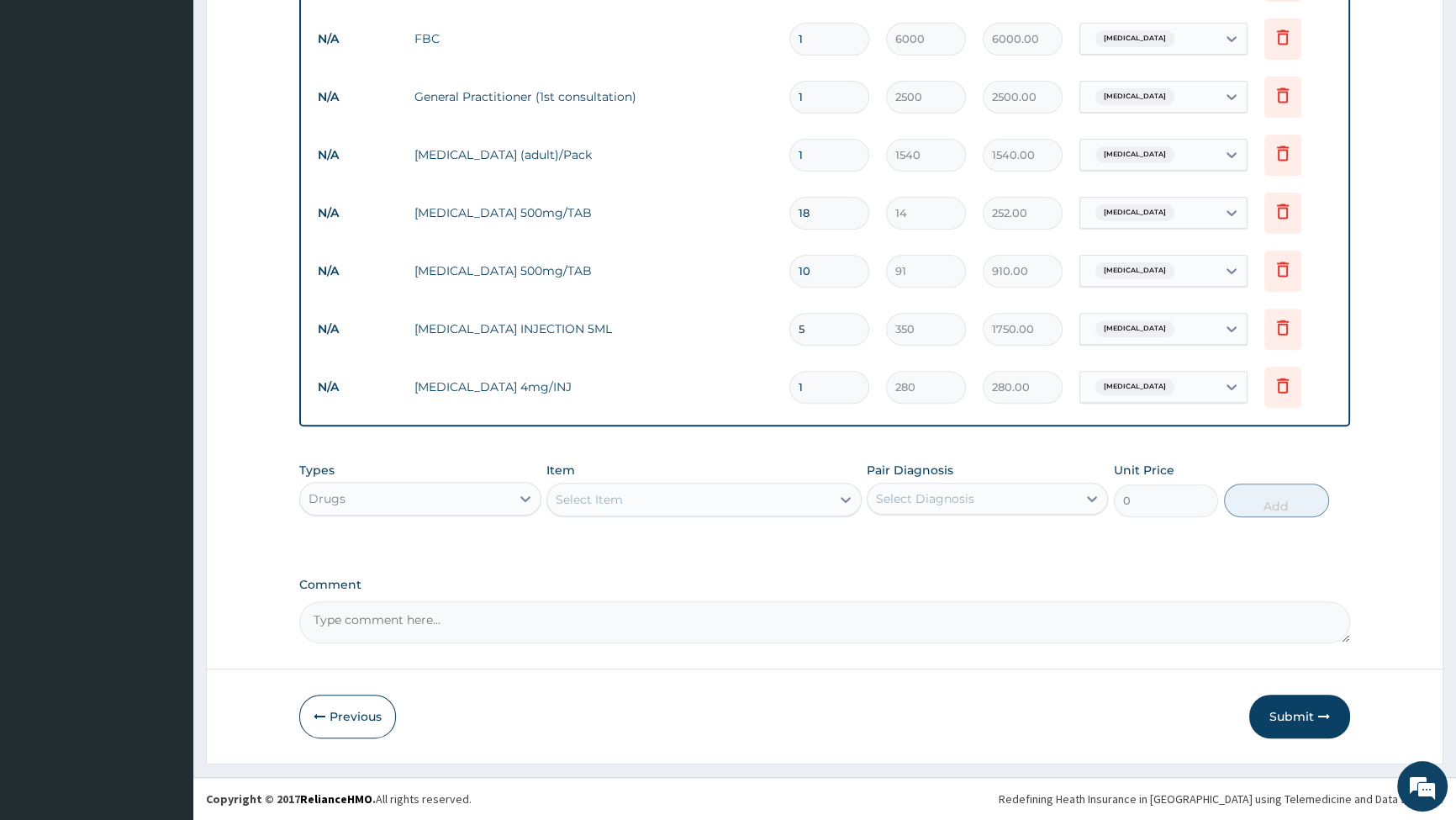
type input "0.00"
type input "5"
type input "1400.00"
type input "5"
click at [1292, 699] on button "Submit" at bounding box center [1299, 717] width 101 height 44
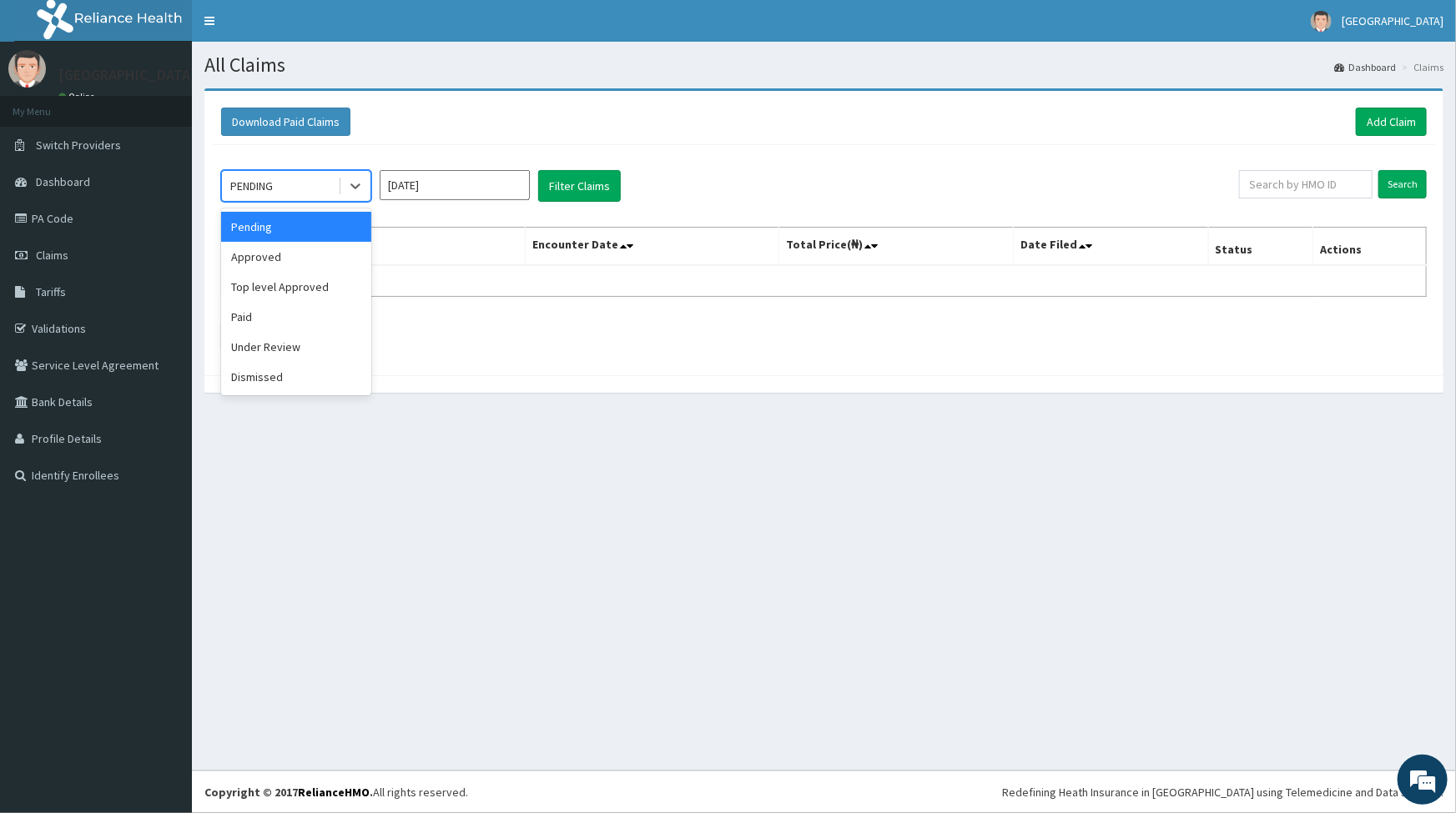
click at [304, 178] on div "PENDING" at bounding box center [280, 186] width 116 height 27
click at [293, 343] on div "Under Review" at bounding box center [296, 347] width 150 height 30
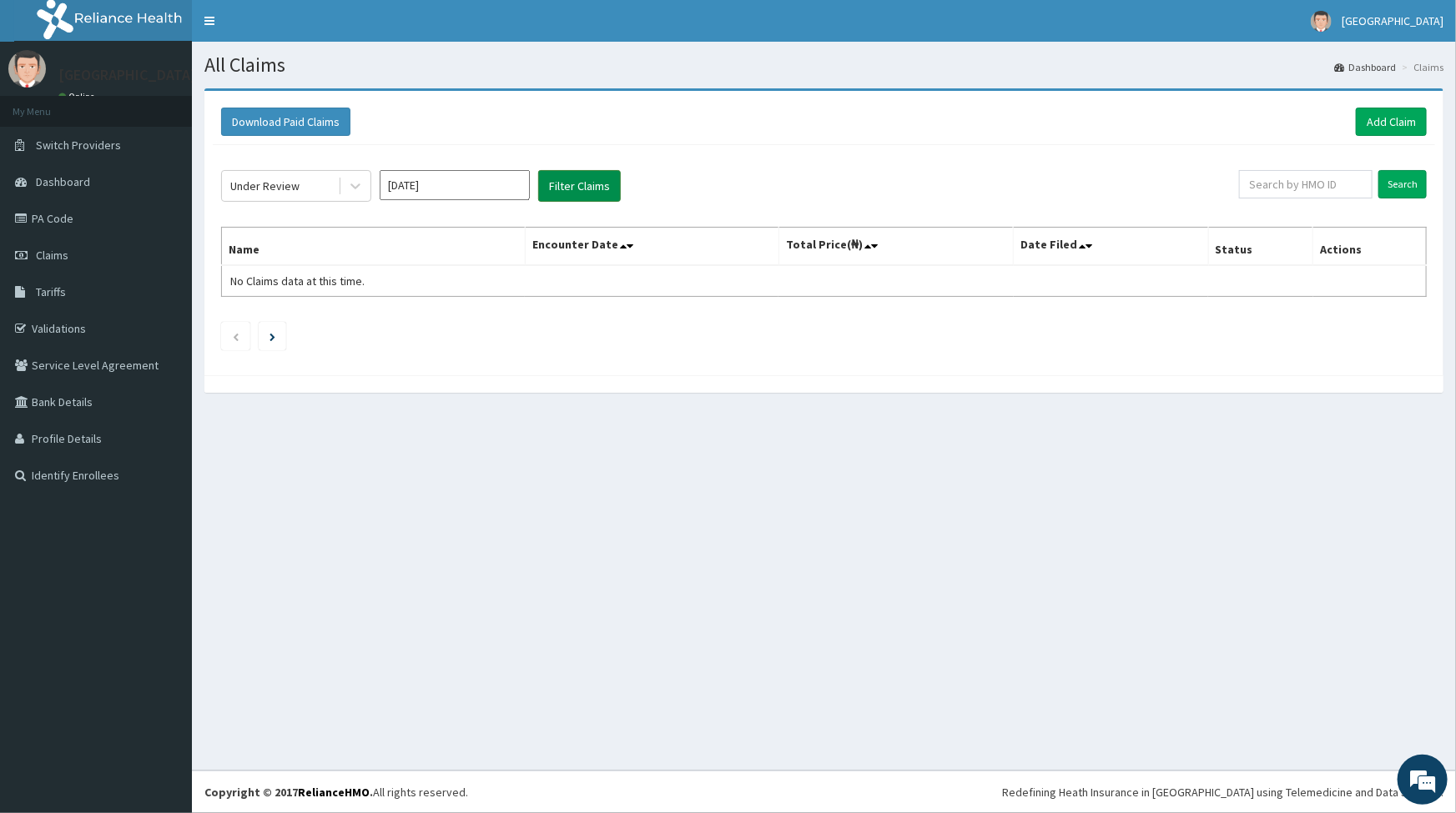
click at [587, 184] on button "Filter Claims" at bounding box center [579, 185] width 82 height 32
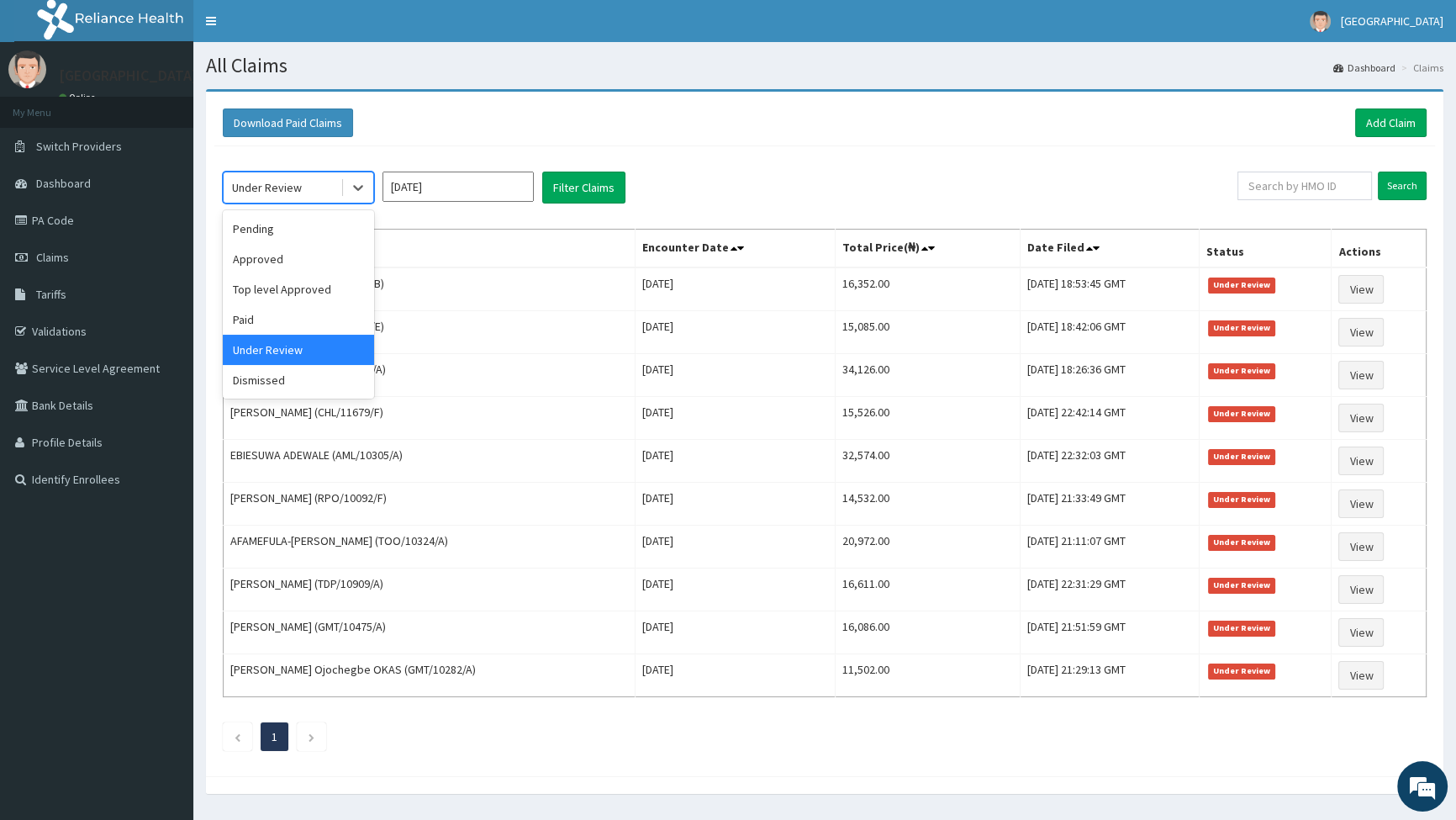
click at [299, 187] on div "Under Review" at bounding box center [267, 188] width 70 height 16
click at [263, 237] on div "Pending" at bounding box center [299, 229] width 151 height 30
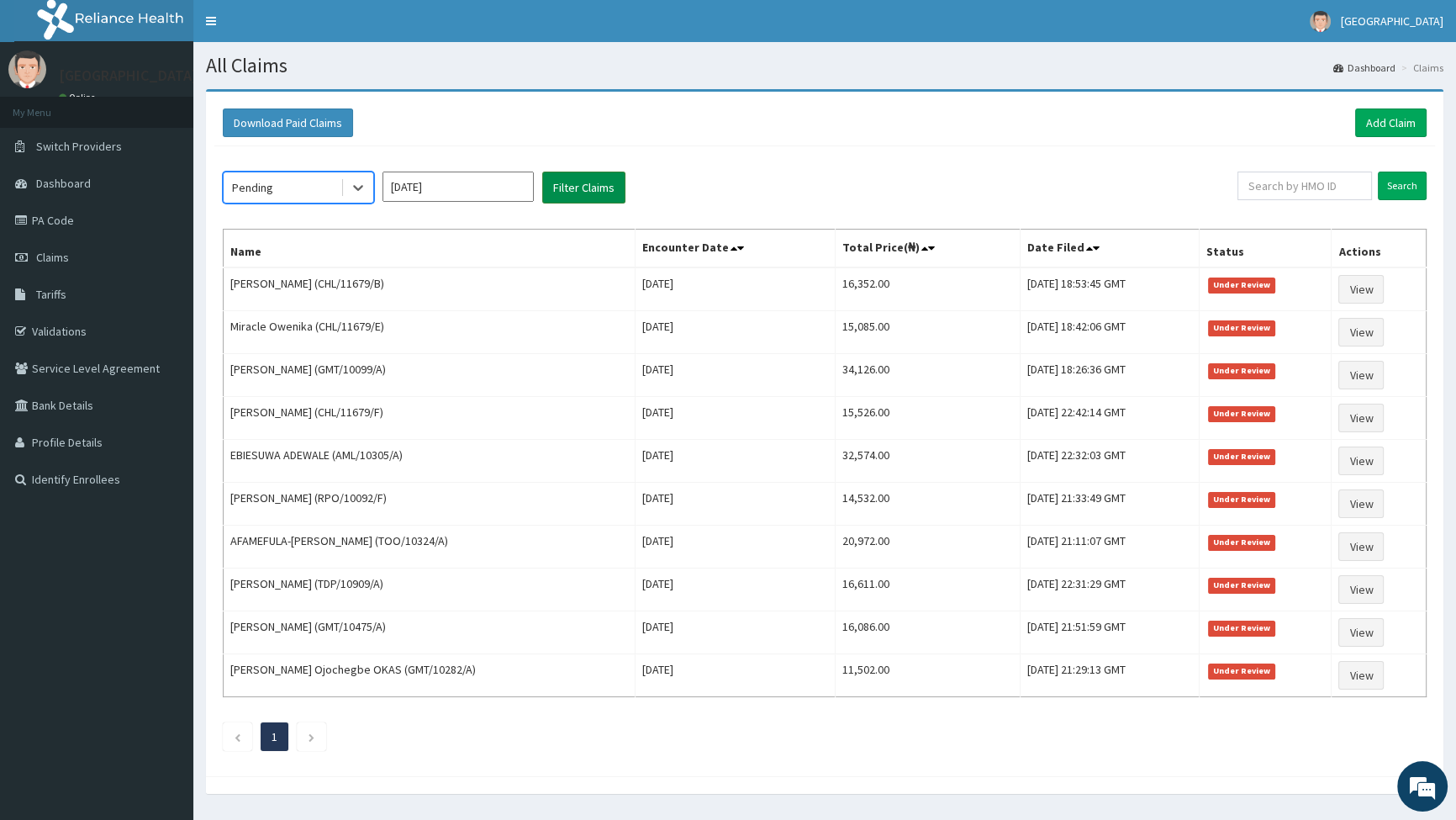
click at [582, 191] on button "Filter Claims" at bounding box center [584, 187] width 83 height 32
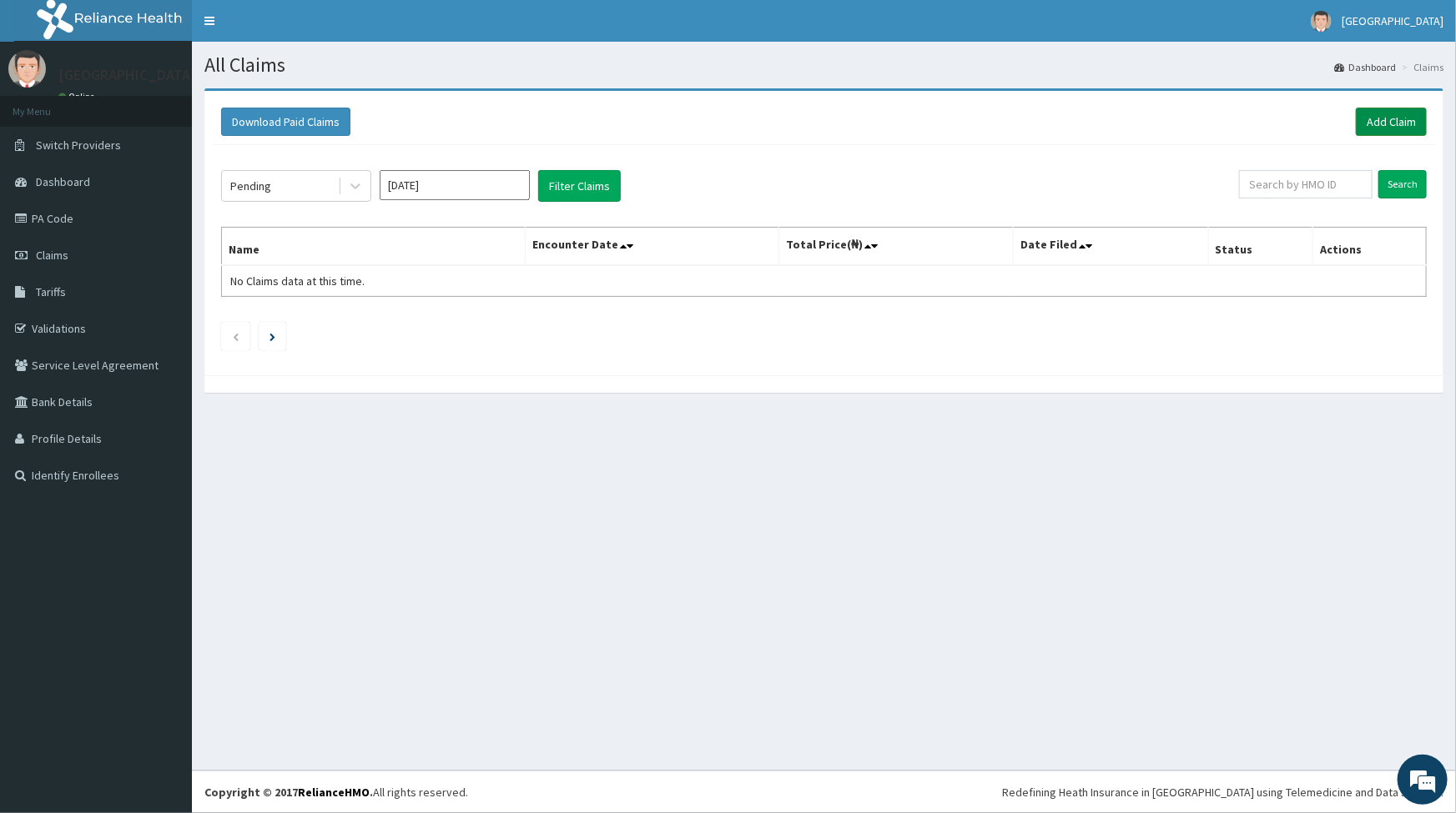
click at [1399, 126] on link "Add Claim" at bounding box center [1392, 121] width 70 height 28
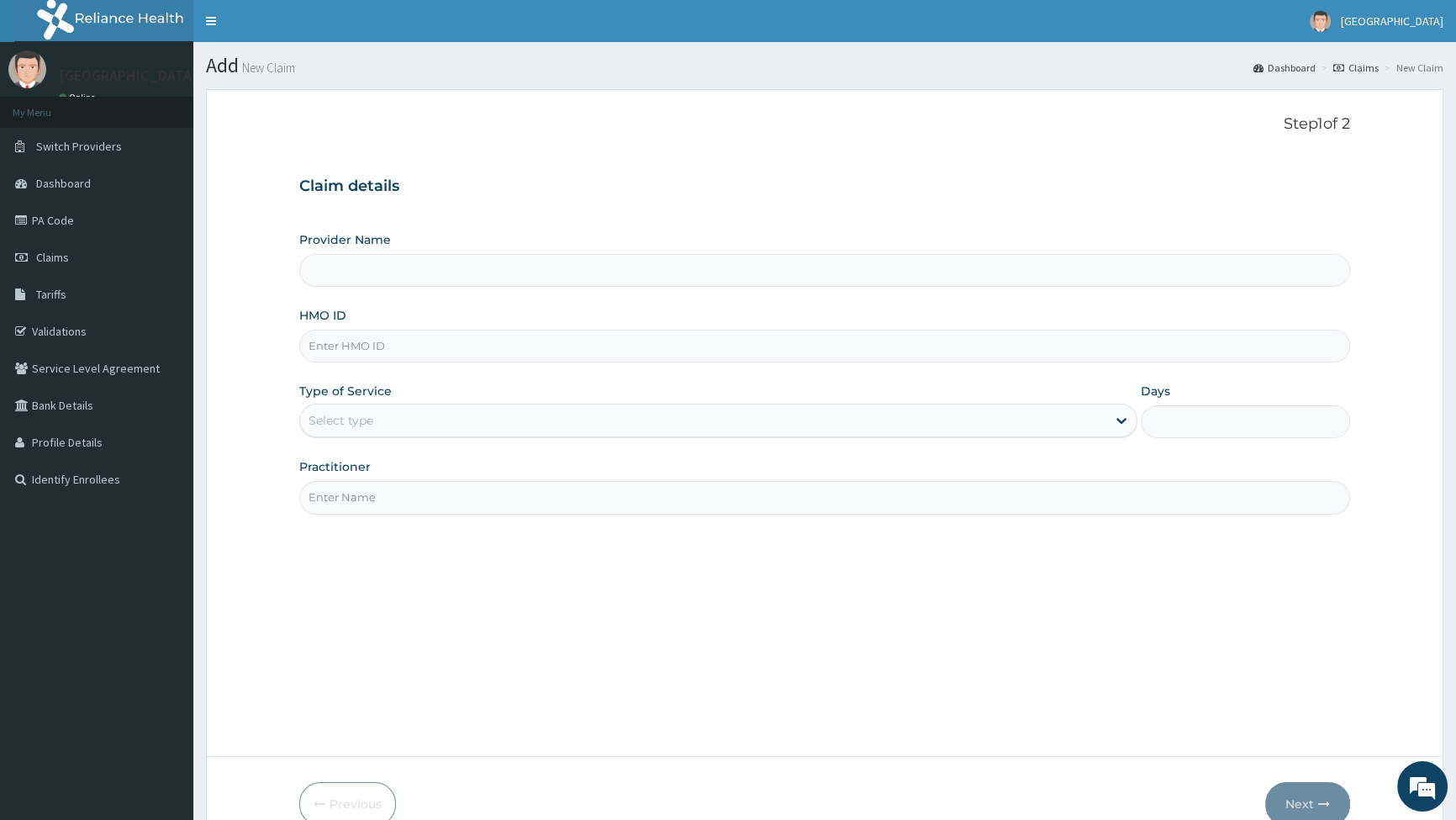
type input "[GEOGRAPHIC_DATA]"
click at [386, 351] on input "HMO ID" at bounding box center [825, 346] width 1051 height 33
type input "DIS/10024/A"
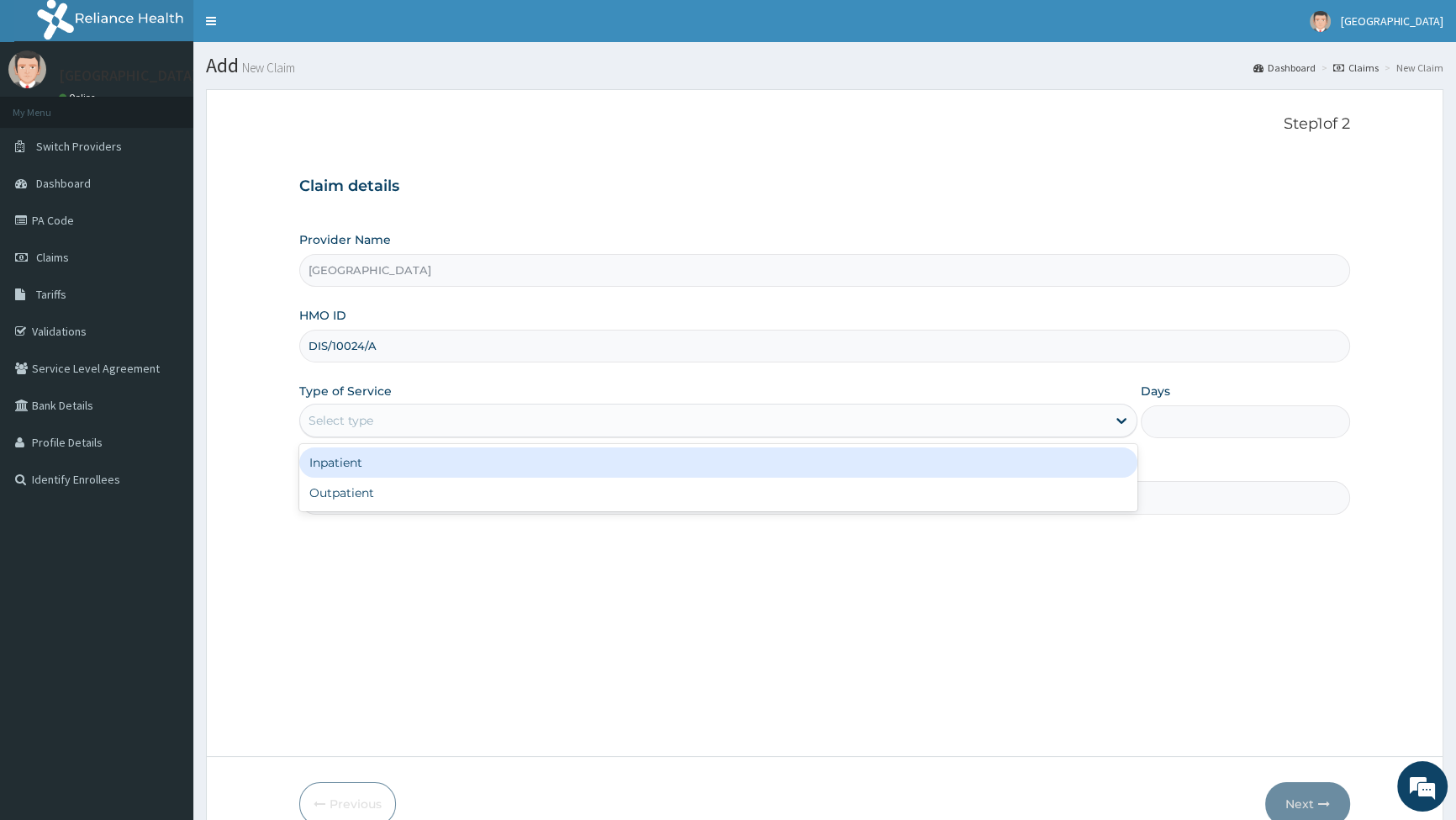
click at [399, 417] on div "Select type" at bounding box center [703, 421] width 806 height 27
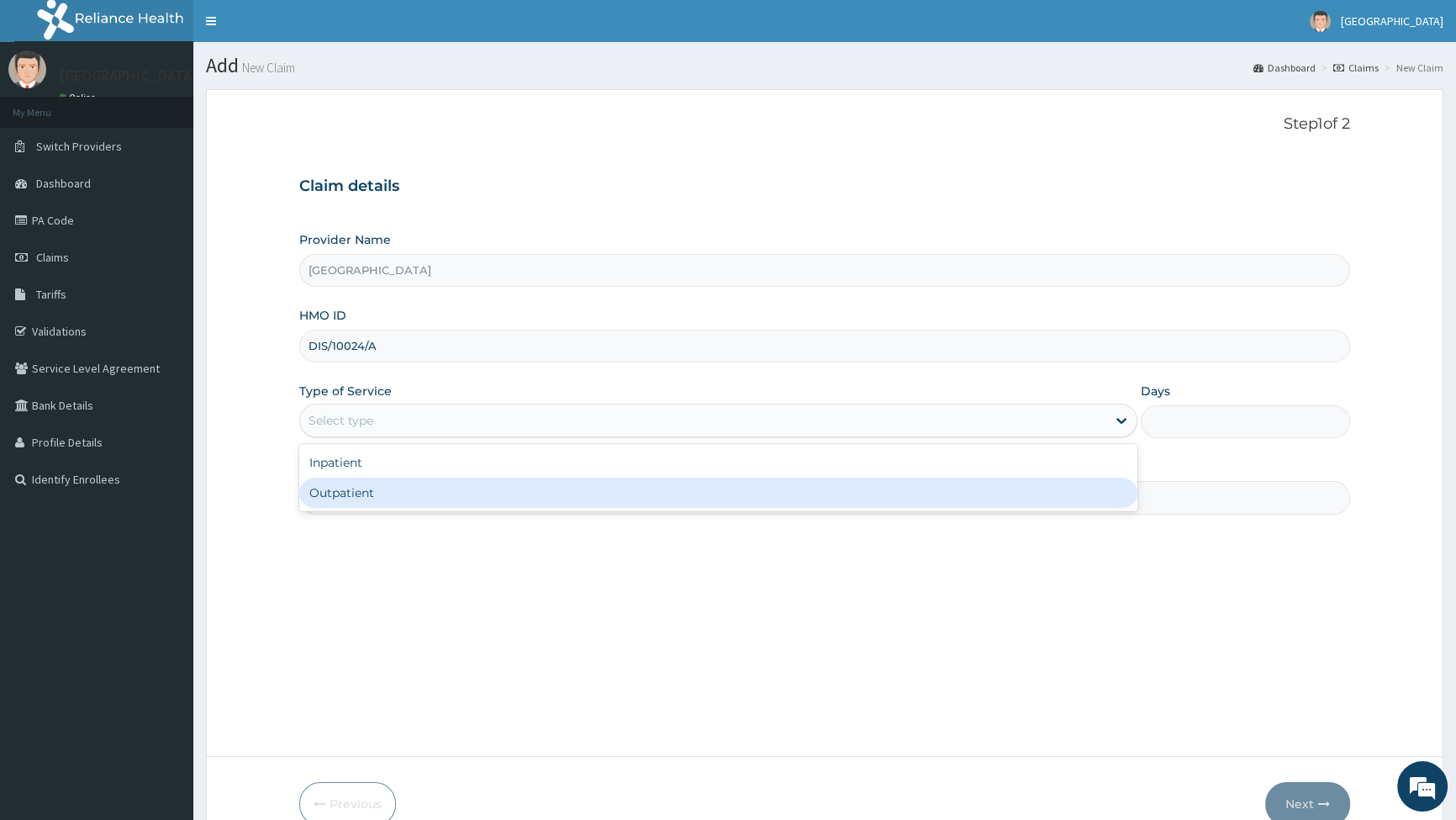
click at [362, 489] on div "Outpatient" at bounding box center [718, 493] width 838 height 30
type input "1"
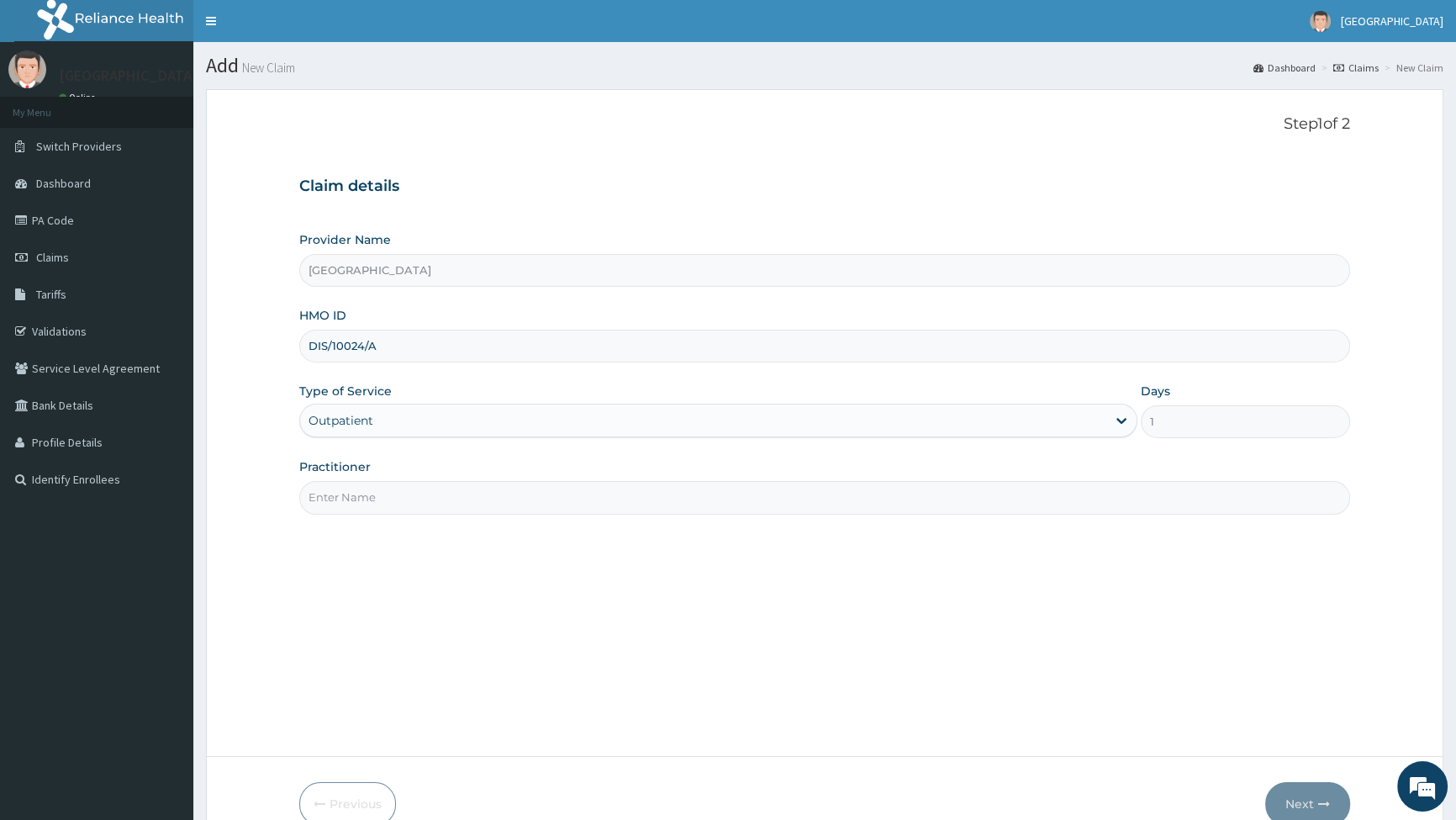
click at [352, 485] on input "Practitioner" at bounding box center [825, 497] width 1051 height 33
type input "[PERSON_NAME]"
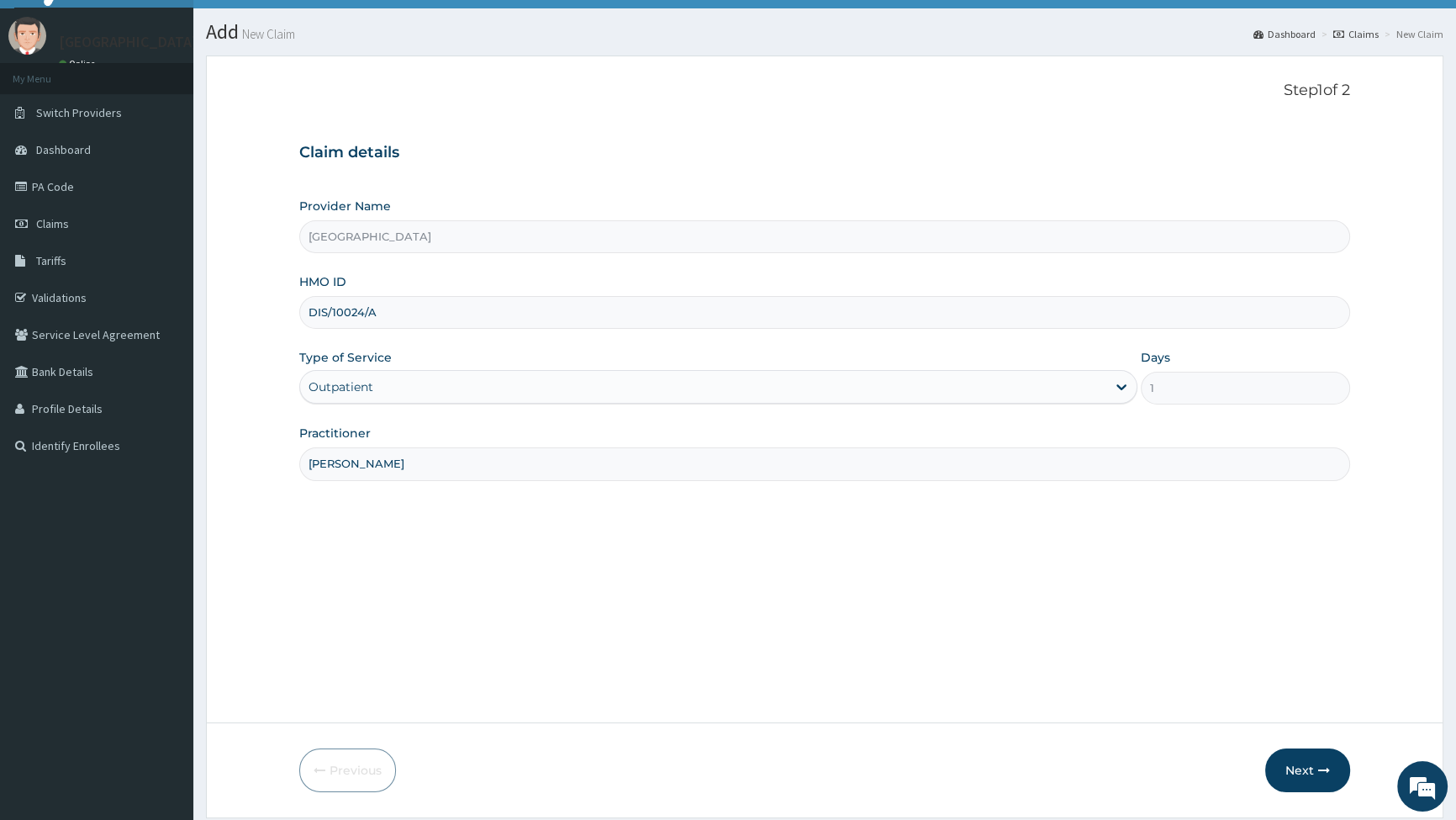
scroll to position [87, 0]
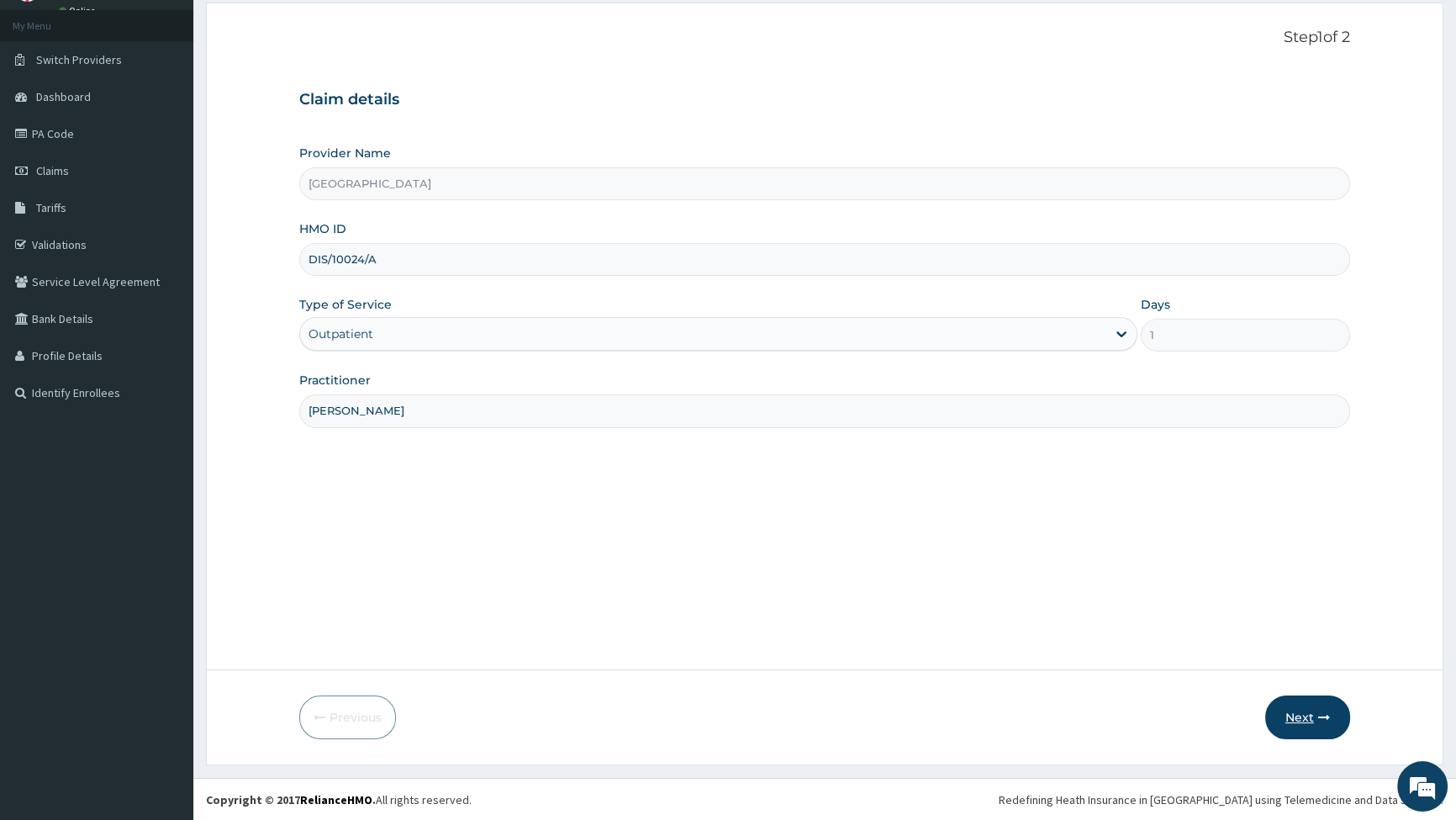
click at [1299, 714] on button "Next" at bounding box center [1308, 718] width 85 height 44
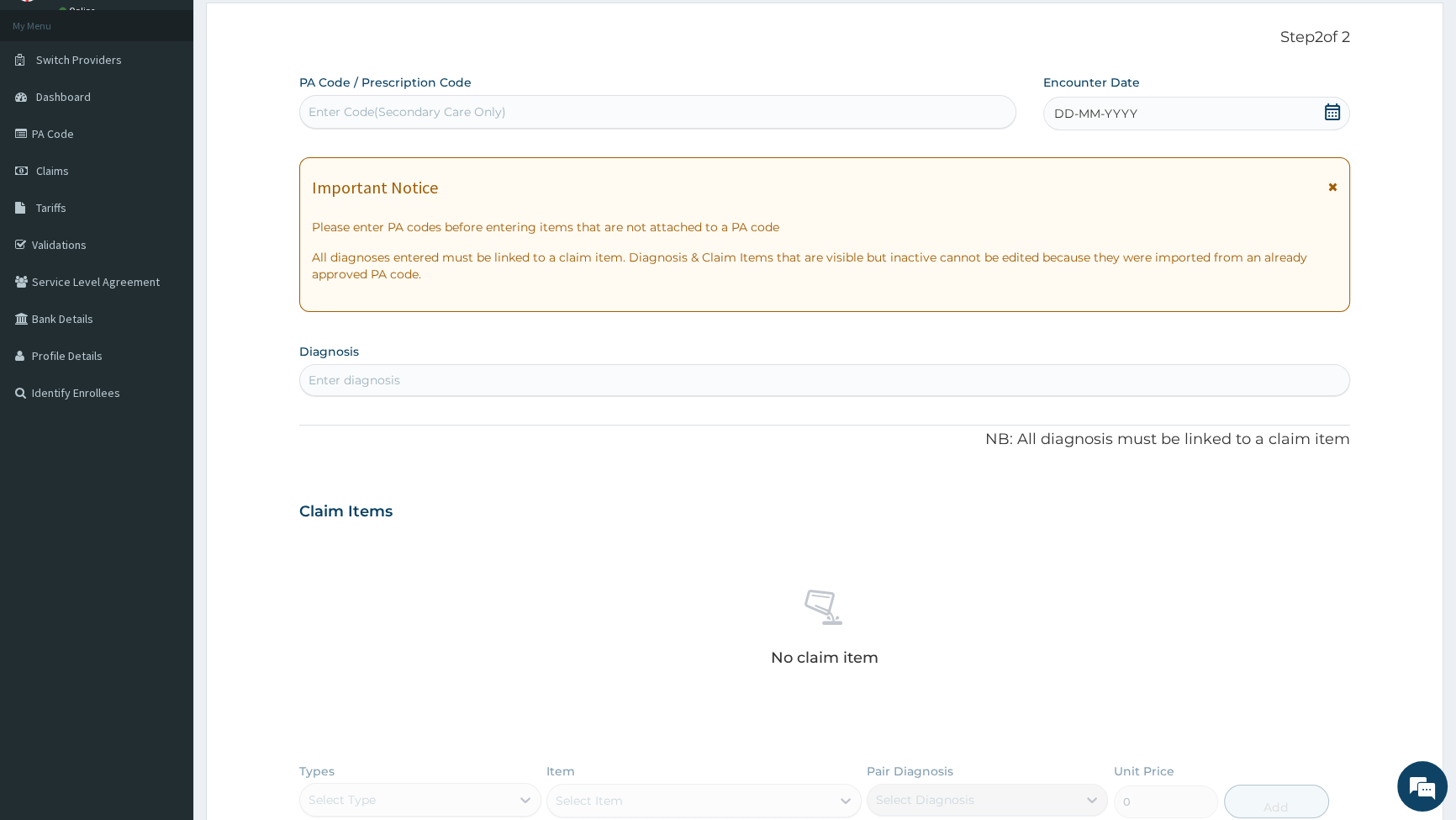
click at [1335, 109] on icon at bounding box center [1332, 112] width 16 height 16
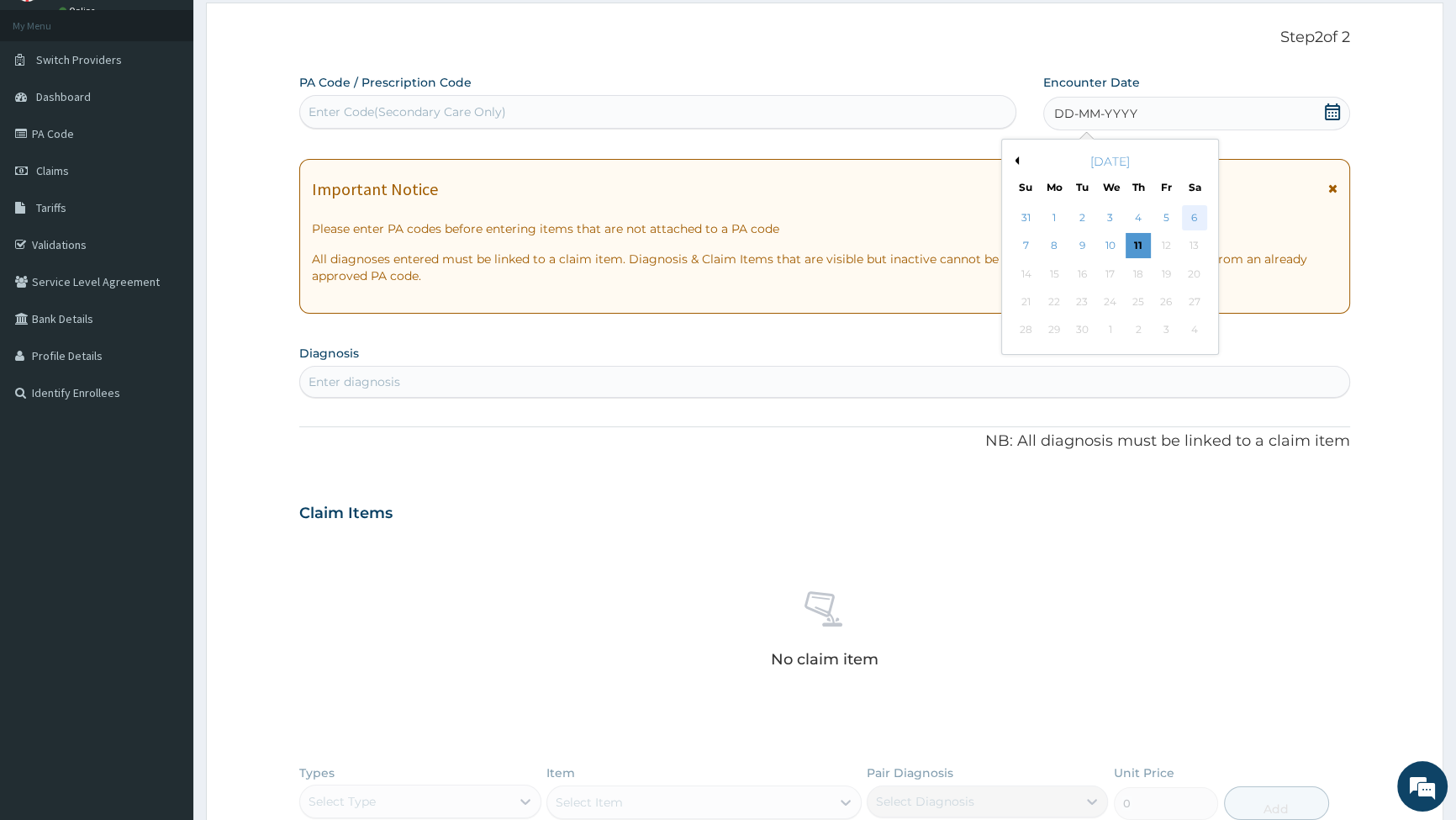
click at [1198, 218] on div "6" at bounding box center [1194, 218] width 25 height 26
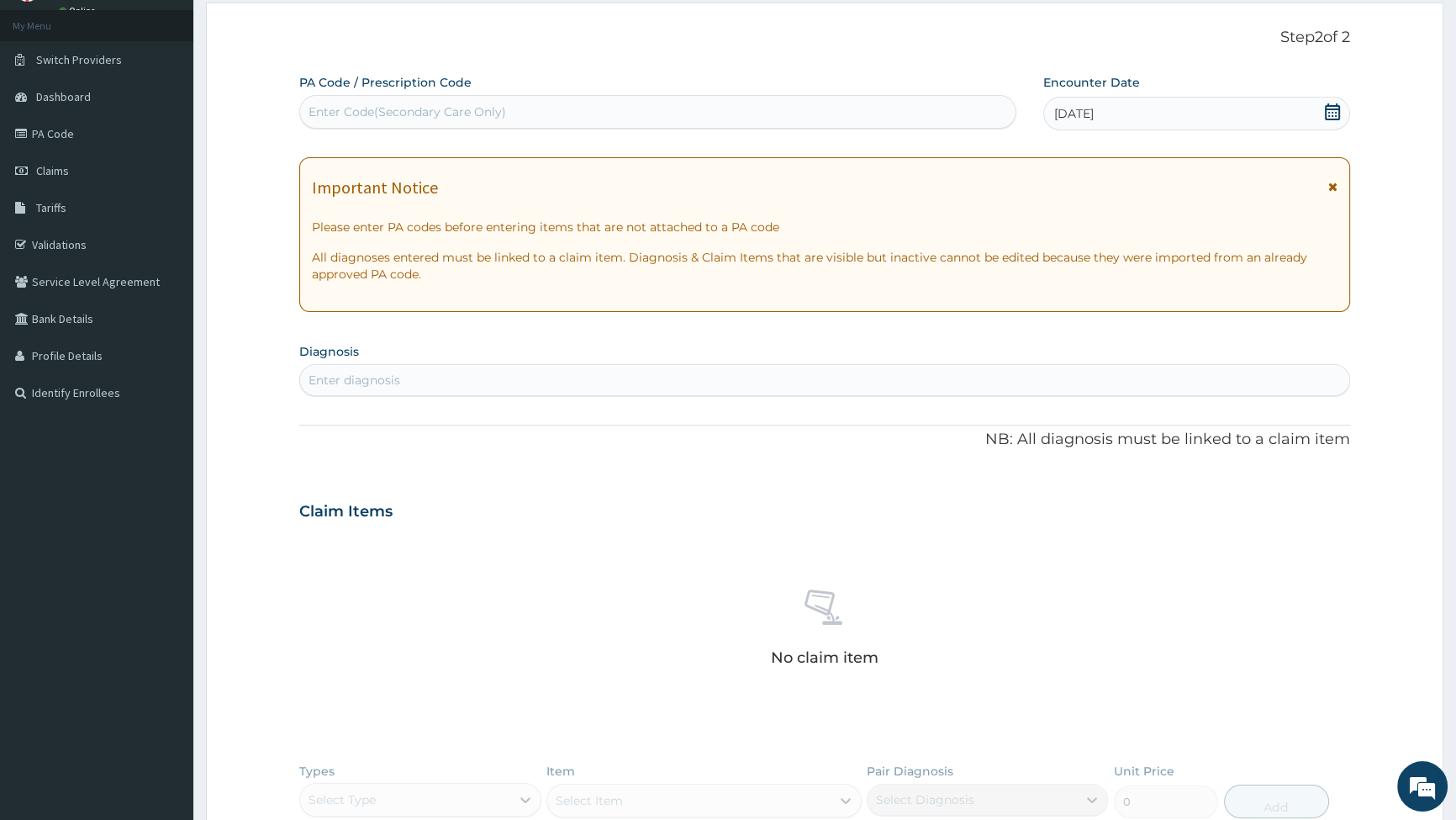
click at [372, 378] on div "Enter diagnosis" at bounding box center [354, 380] width 92 height 16
type input "FALC"
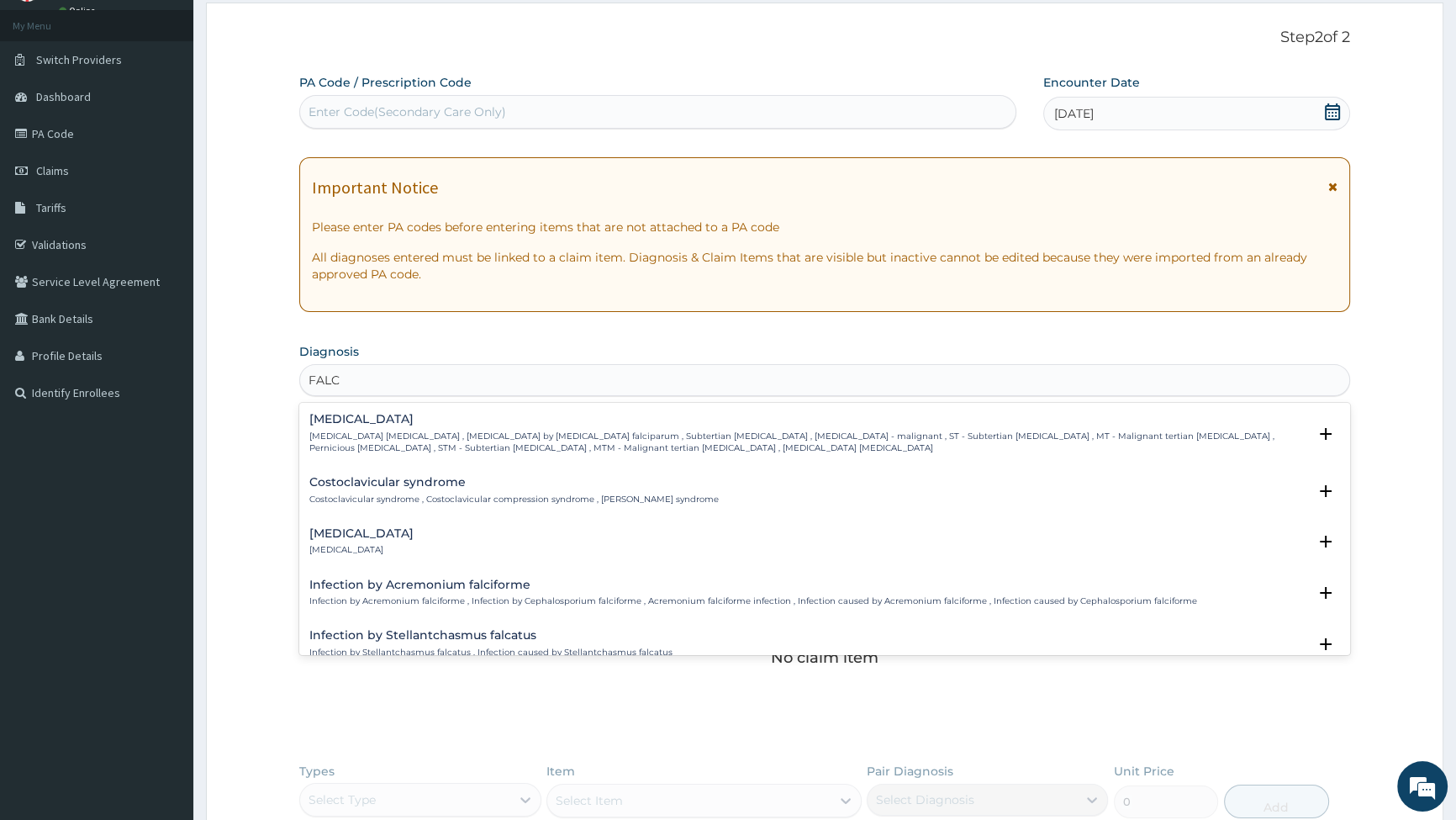
click at [411, 426] on div "[MEDICAL_DATA] [MEDICAL_DATA] [MEDICAL_DATA] , [MEDICAL_DATA] by [MEDICAL_DATA]…" at bounding box center [809, 433] width 998 height 41
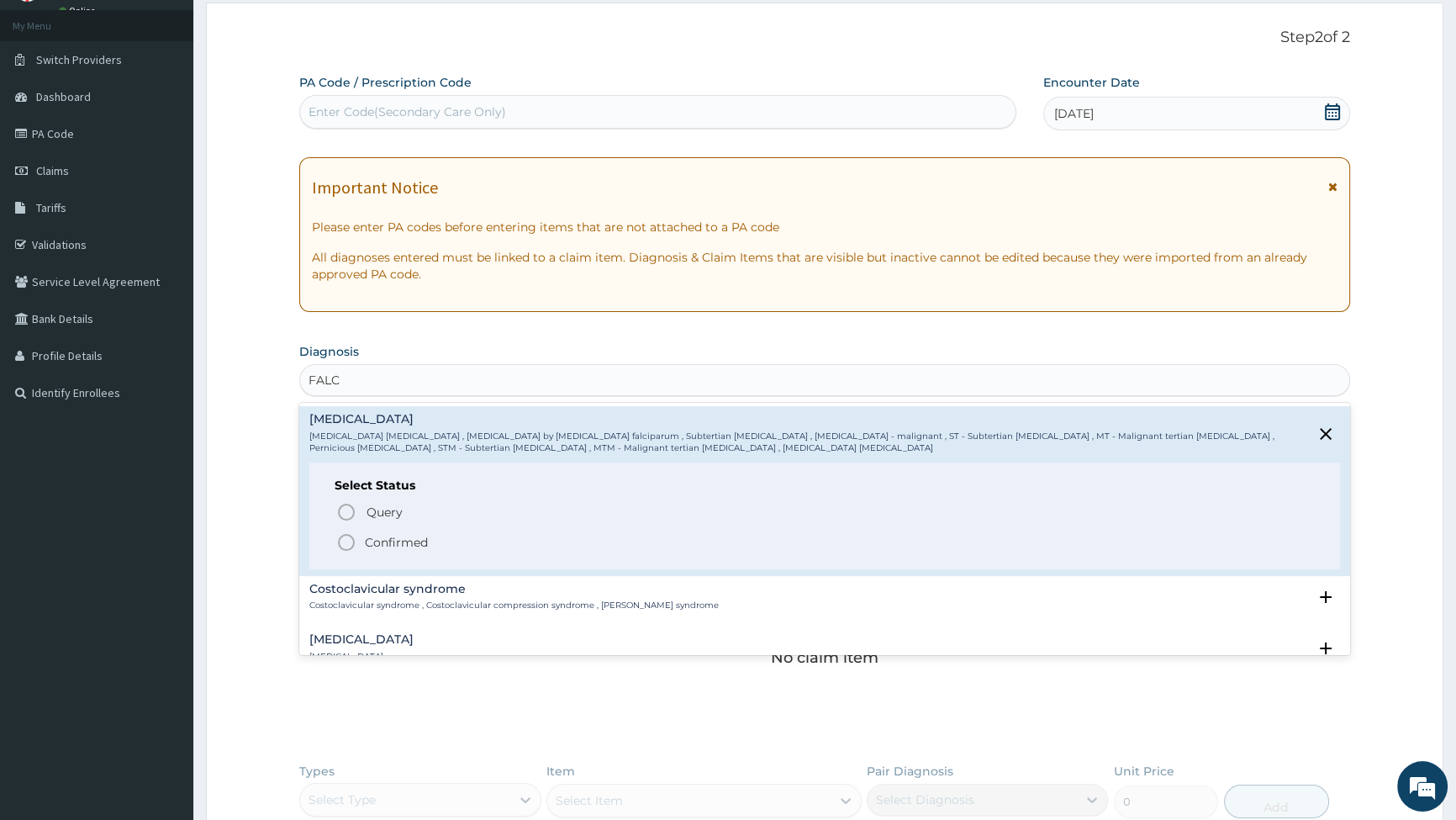
click at [346, 537] on icon "status option filled" at bounding box center [346, 543] width 20 height 20
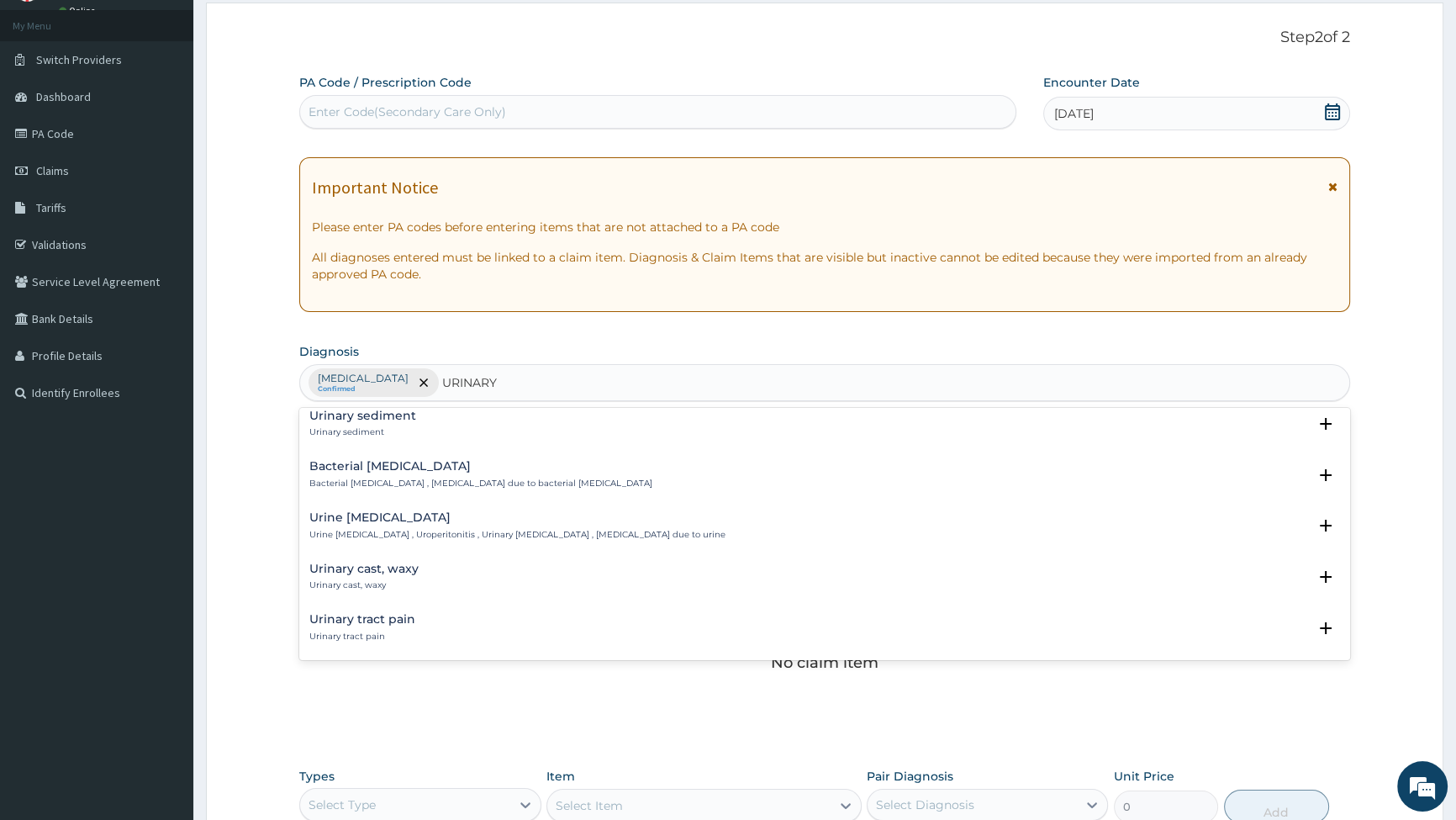
scroll to position [458, 0]
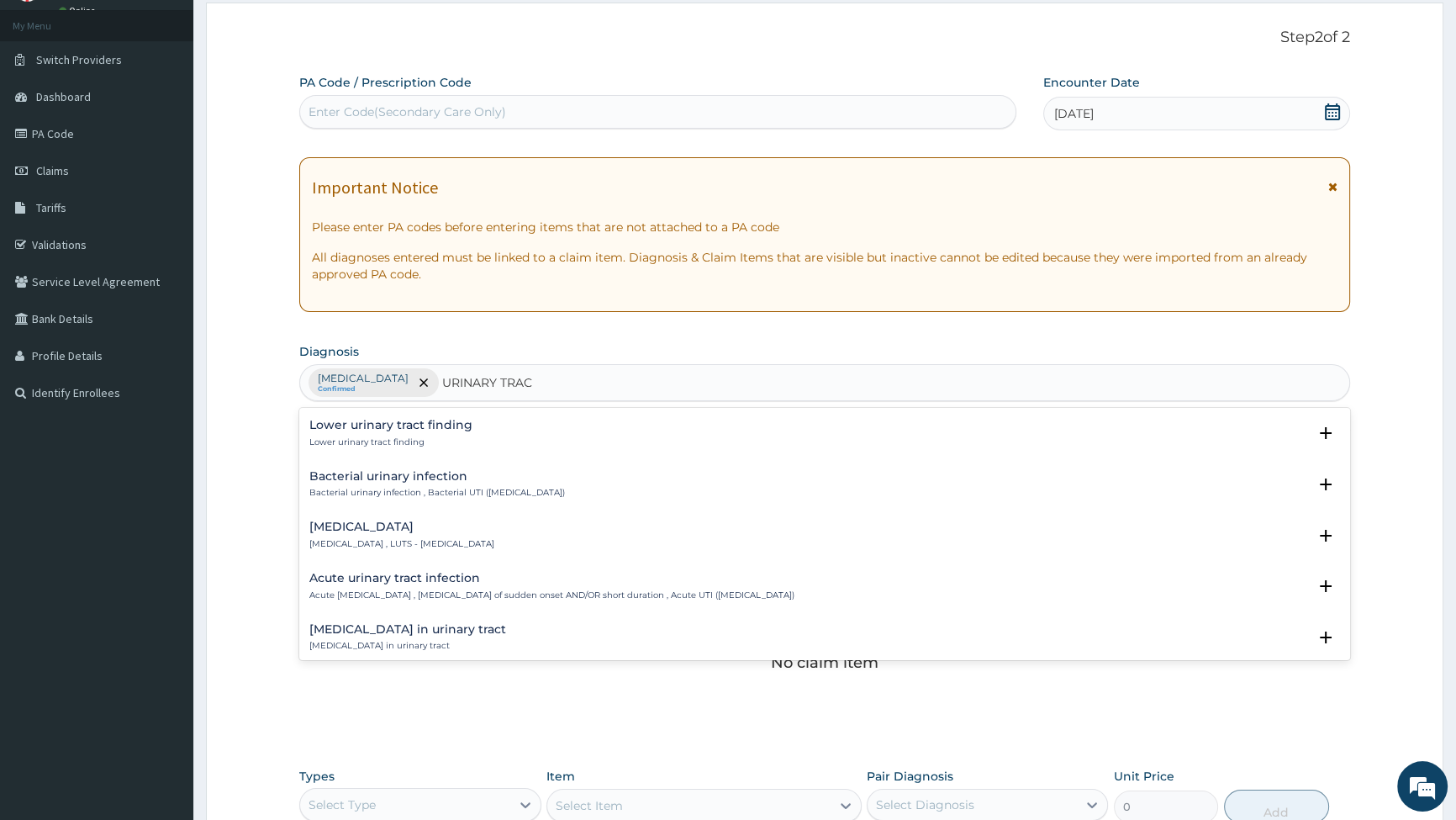
type input "URINARY TRACT"
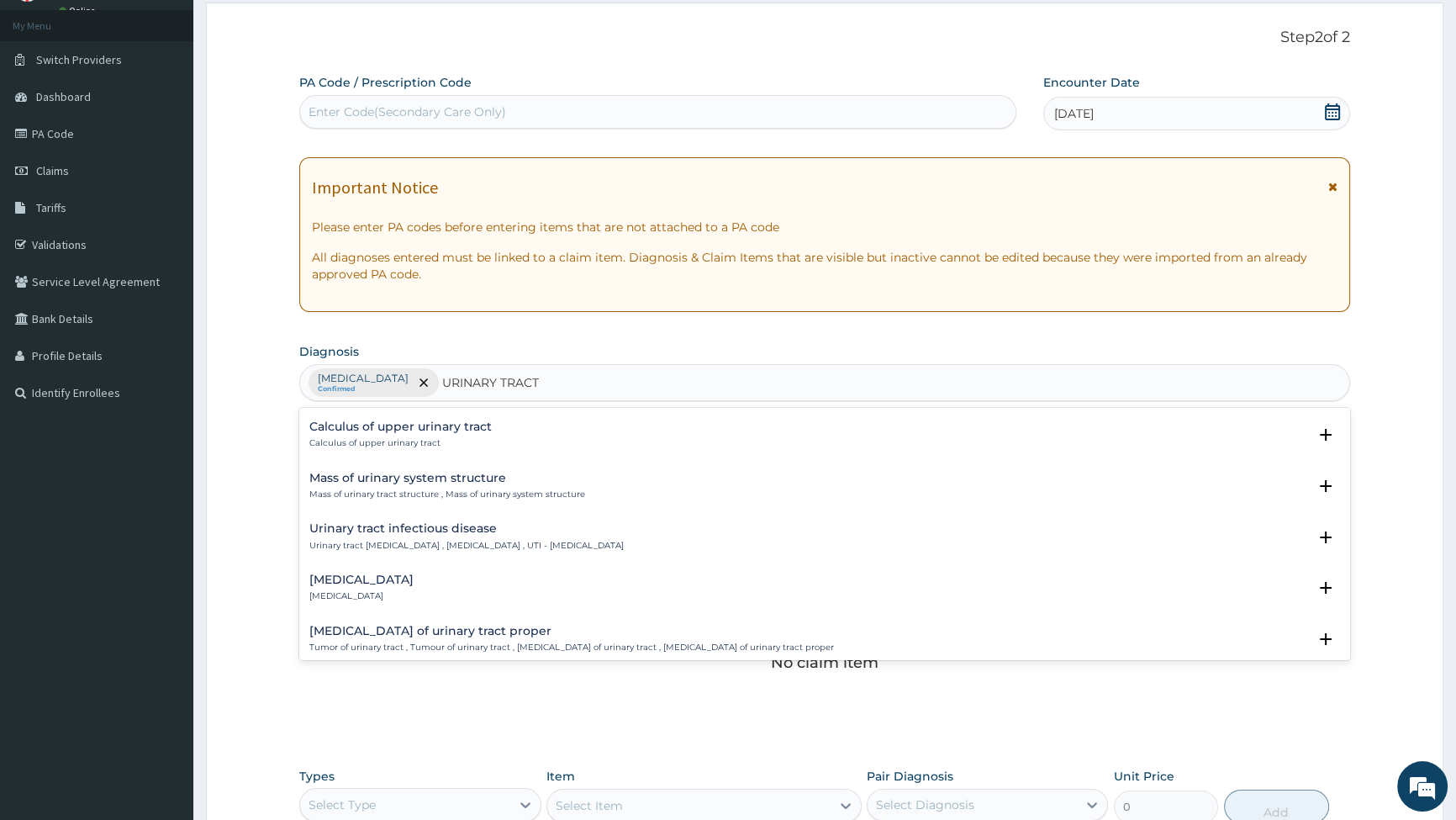
scroll to position [1147, 0]
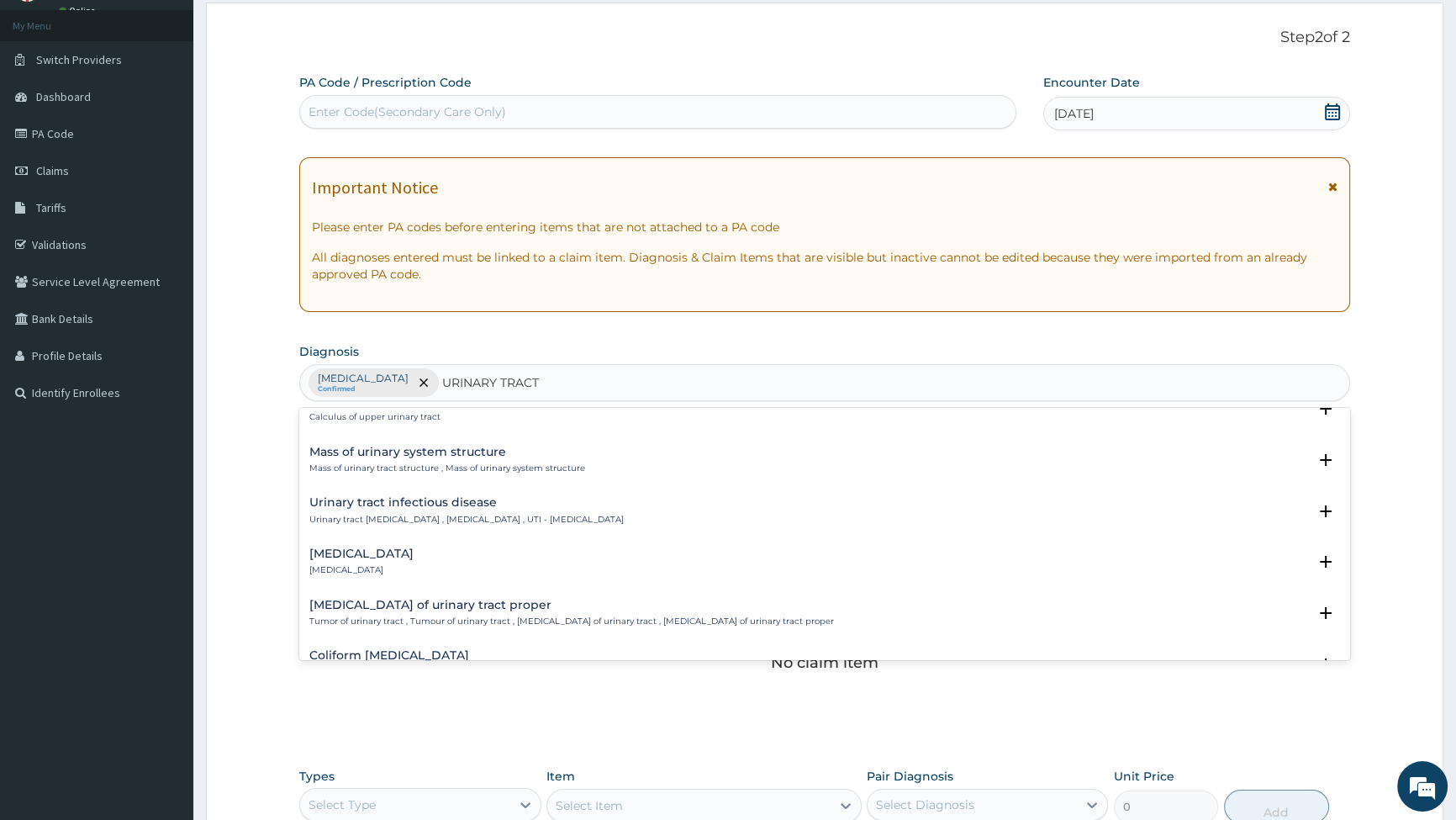
click at [443, 514] on p "Urinary tract [MEDICAL_DATA] , [MEDICAL_DATA] , UTI - [MEDICAL_DATA]" at bounding box center [466, 519] width 314 height 12
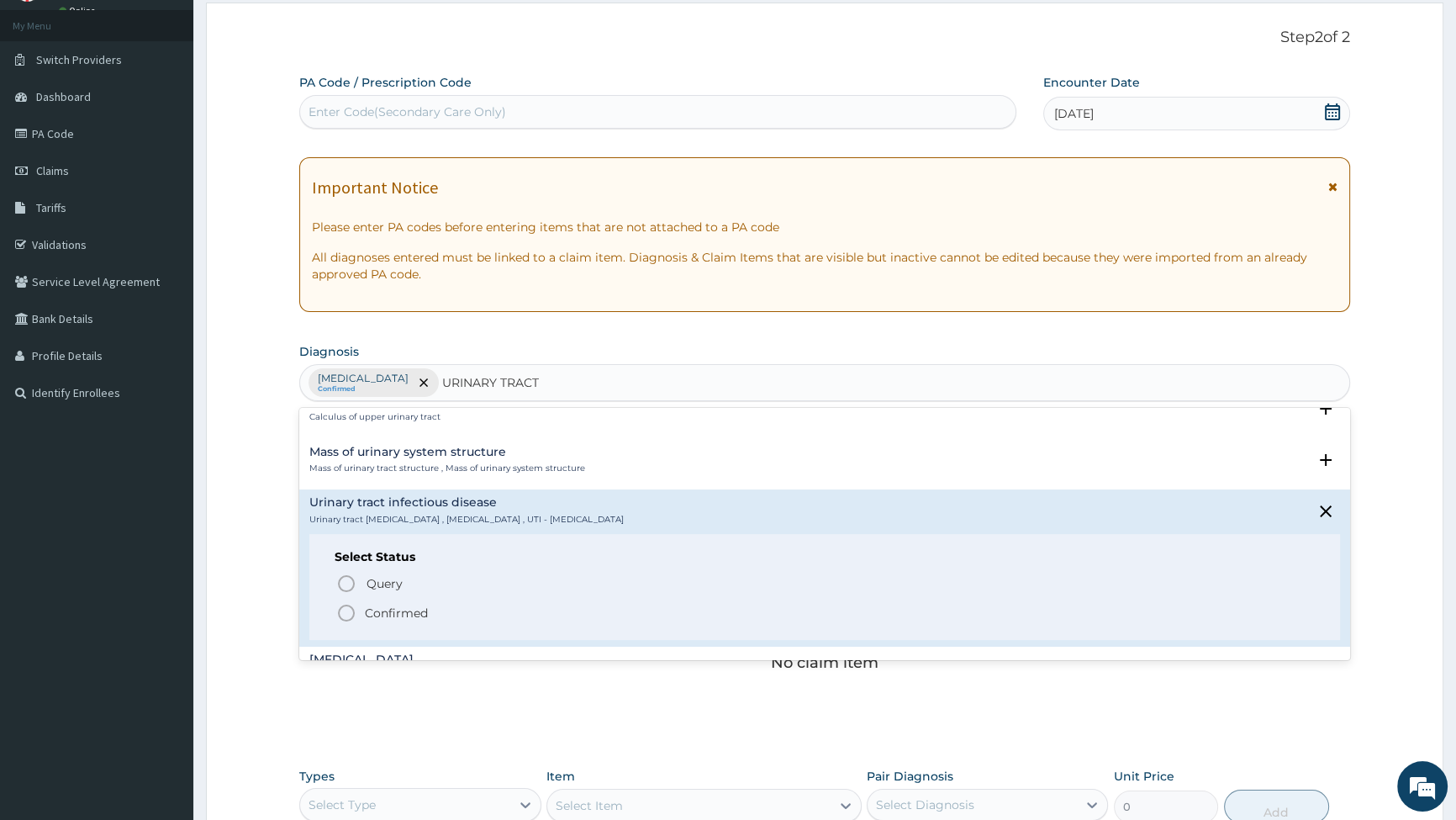
click at [341, 614] on icon "status option filled" at bounding box center [346, 613] width 20 height 20
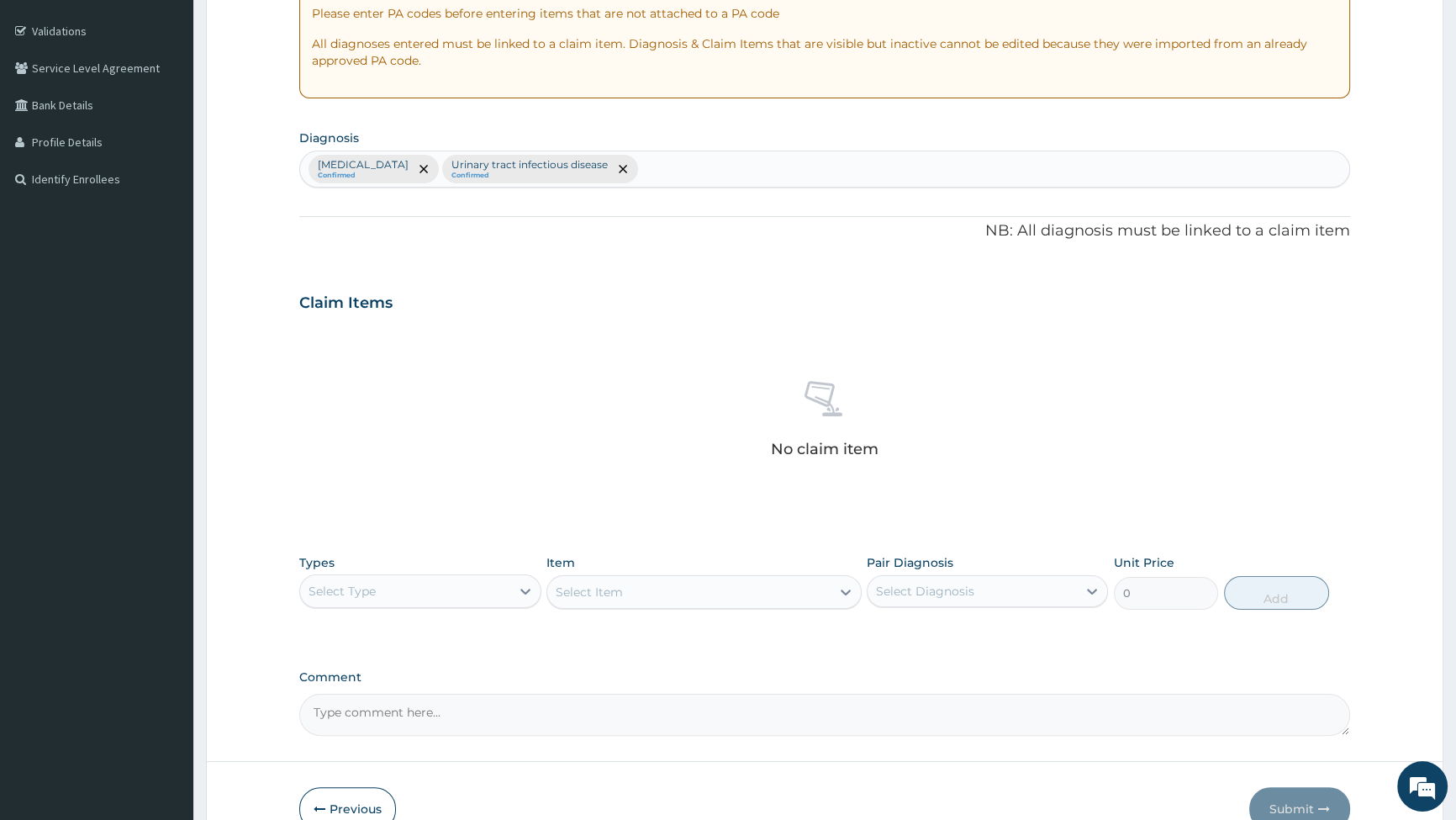
scroll to position [391, 0]
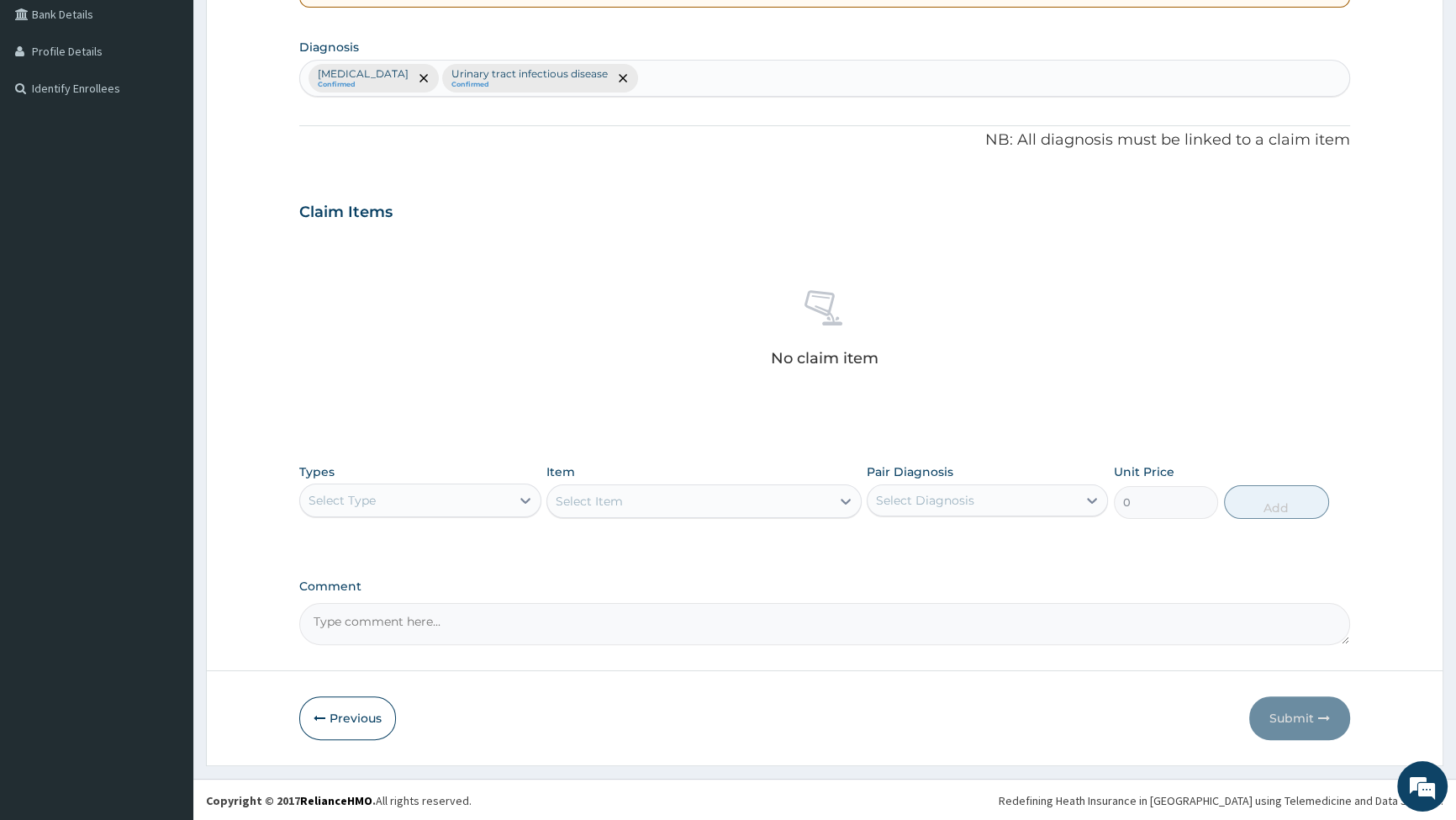
click at [426, 500] on div "Select Type" at bounding box center [405, 501] width 209 height 27
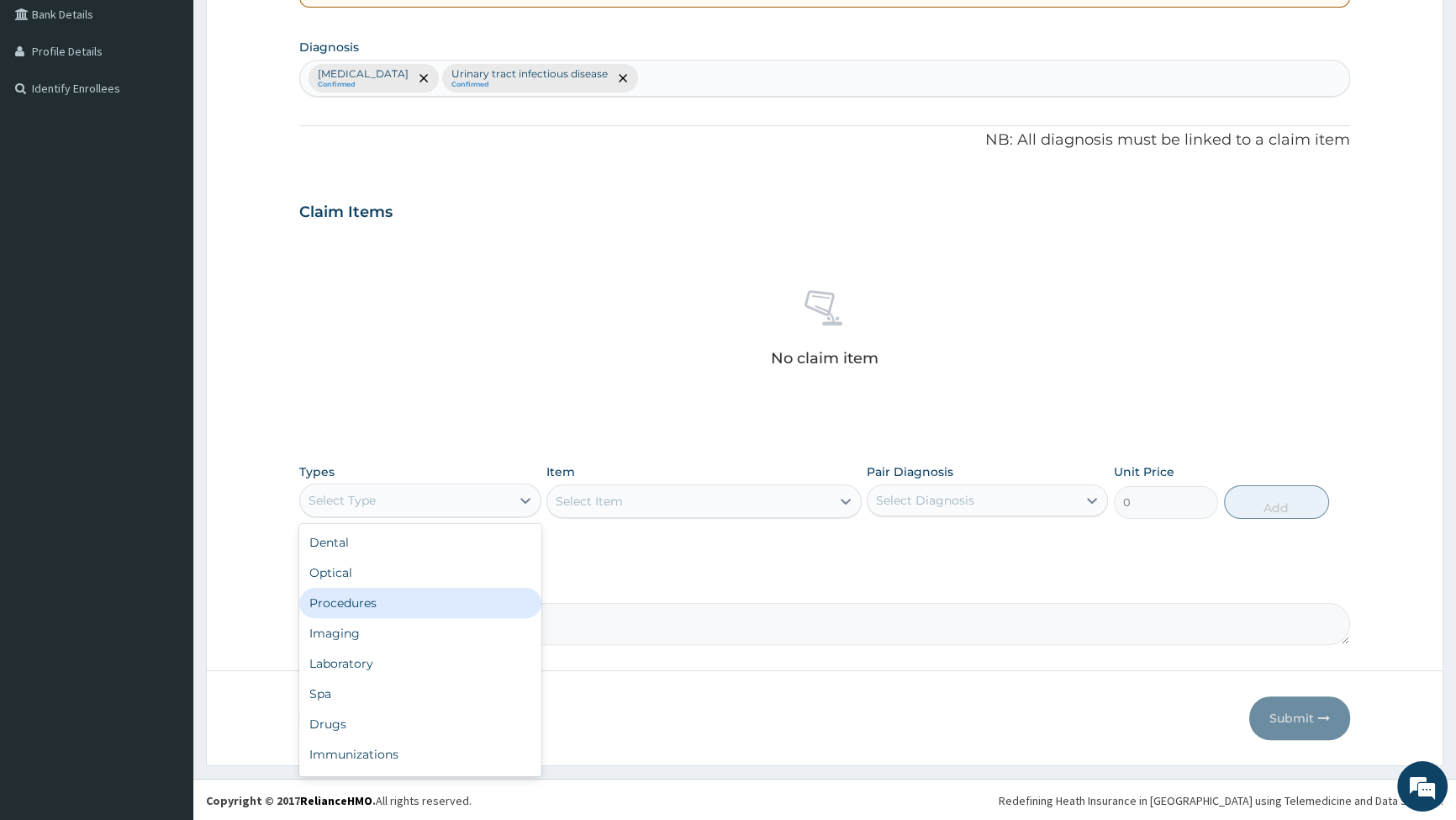
click at [363, 596] on div "Procedures" at bounding box center [420, 603] width 241 height 30
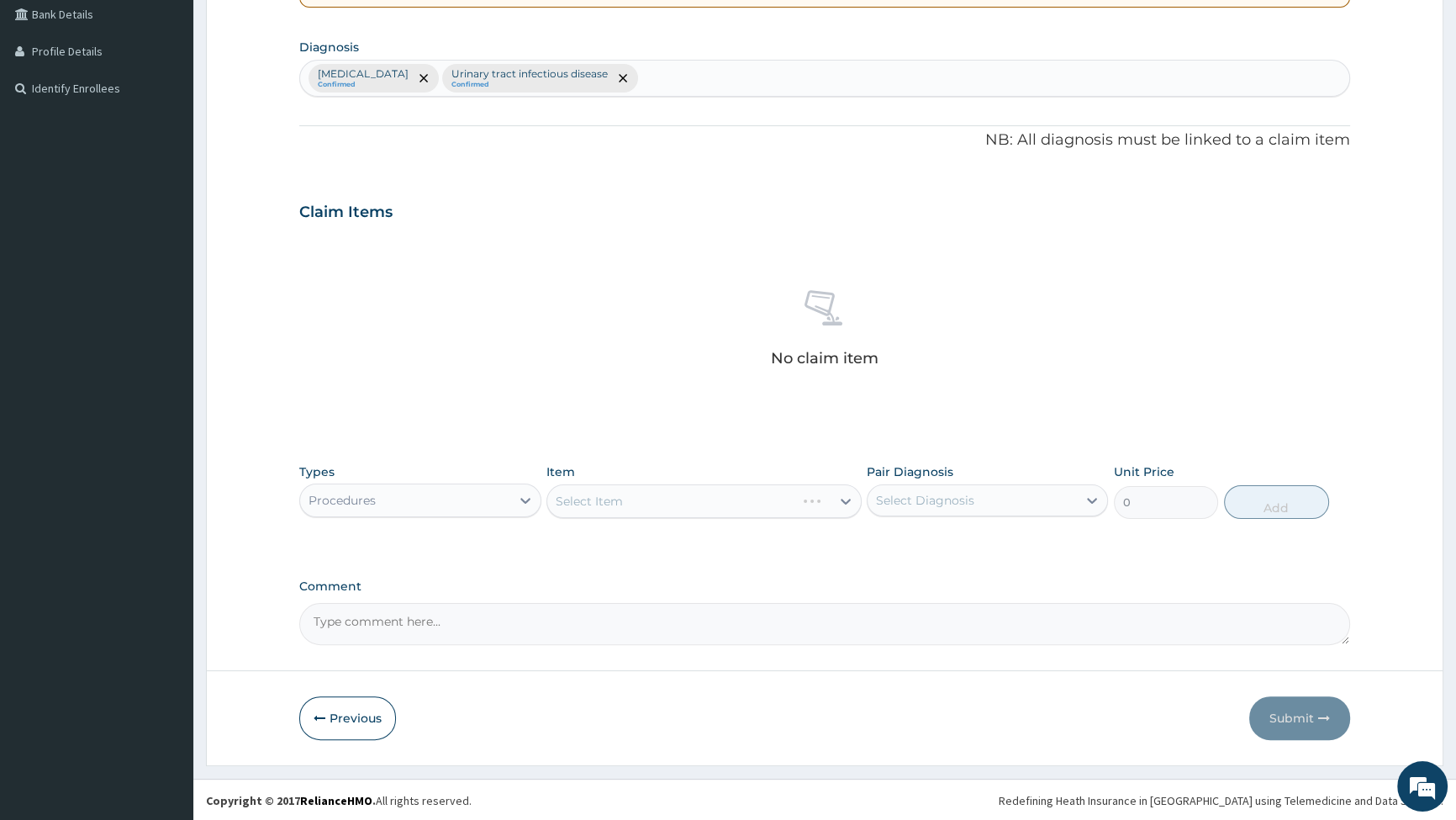
click at [613, 494] on div "Select Item" at bounding box center [704, 501] width 315 height 34
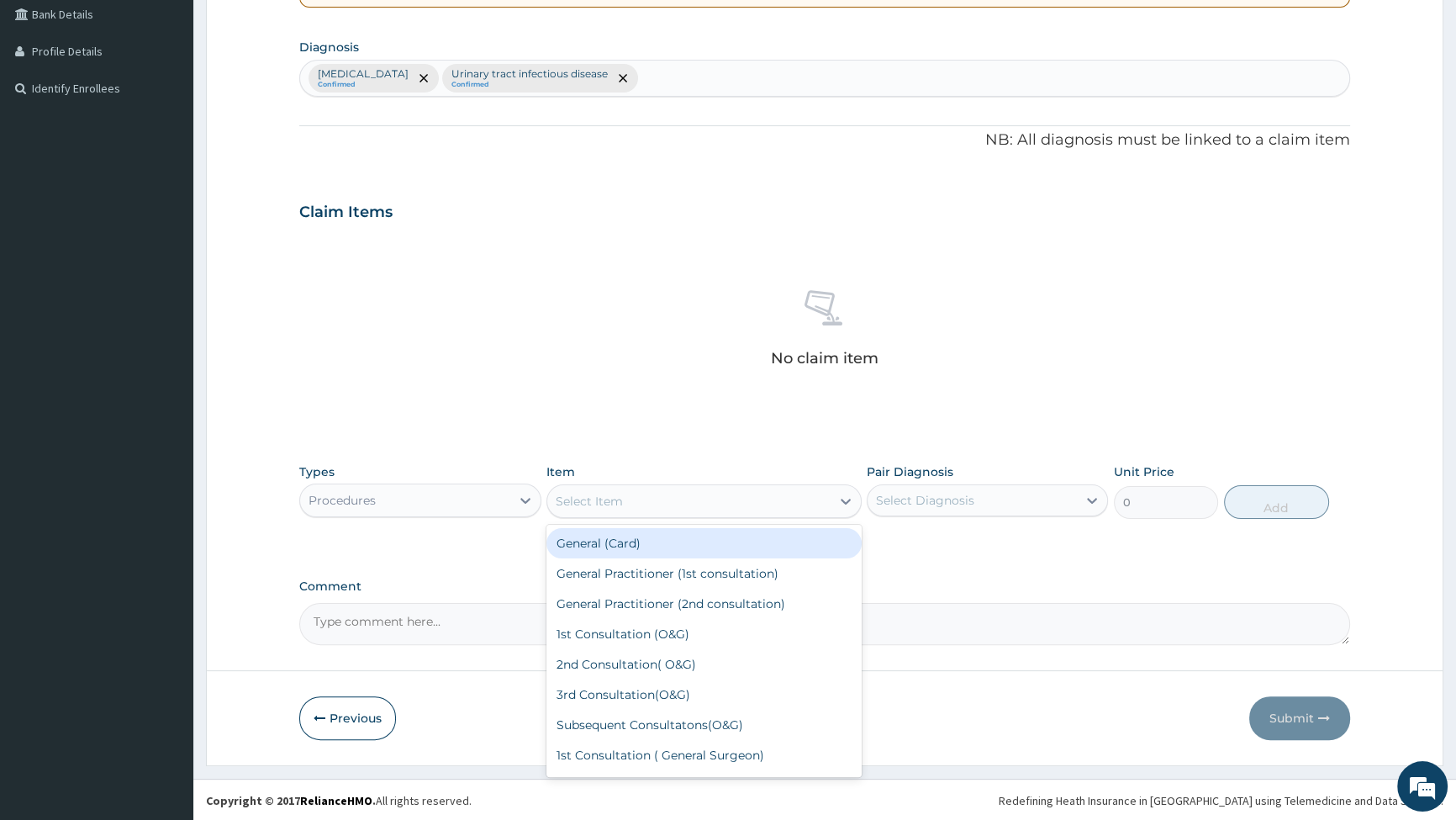
click at [606, 497] on div "Select Item" at bounding box center [589, 501] width 67 height 16
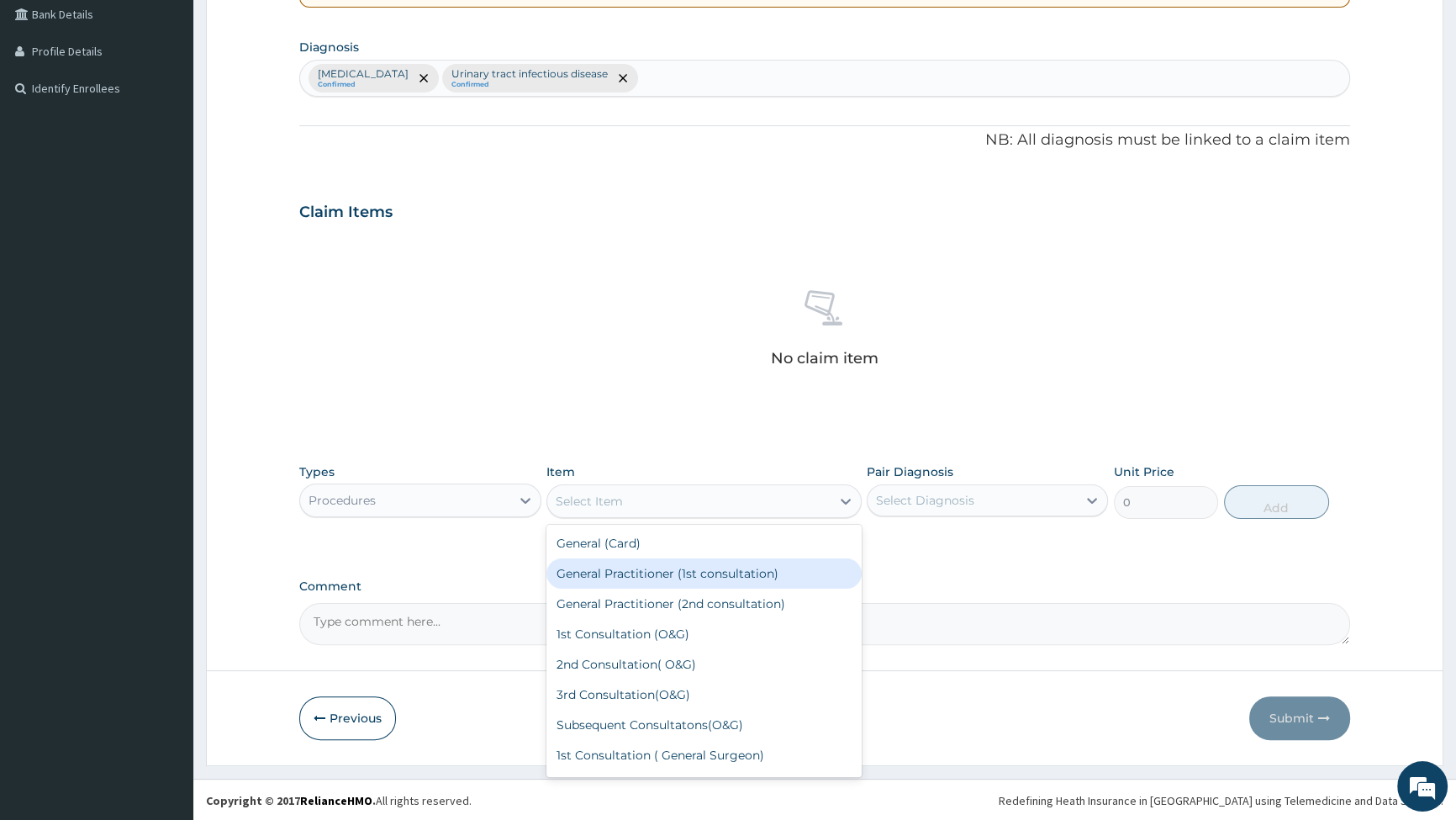
click at [667, 573] on div "General Practitioner (1st consultation)" at bounding box center [704, 573] width 315 height 30
type input "2500"
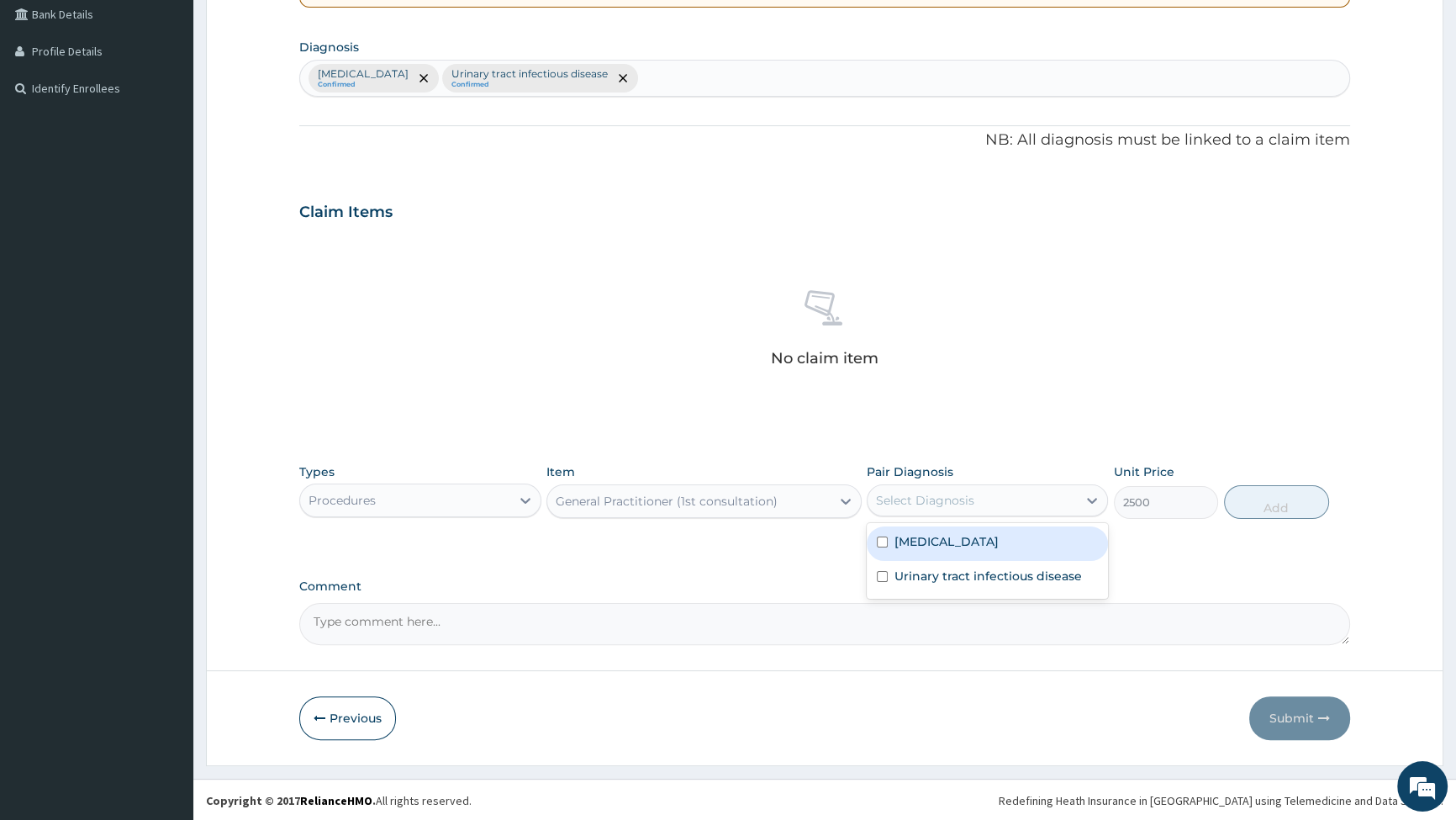
click at [951, 511] on div "Select Diagnosis" at bounding box center [972, 501] width 209 height 27
click at [883, 540] on input "checkbox" at bounding box center [882, 542] width 11 height 11
checkbox input "true"
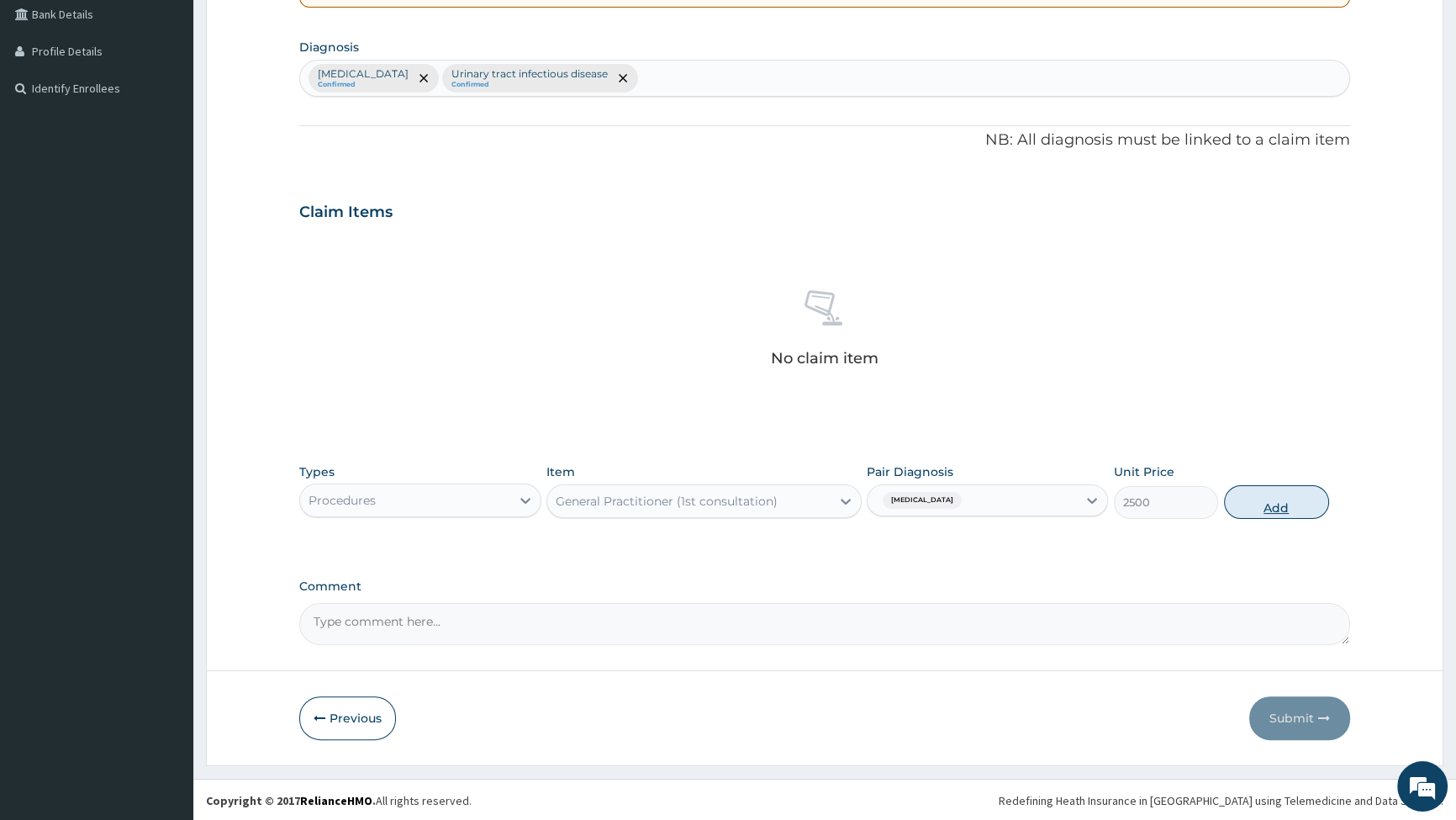
click at [1276, 504] on button "Add" at bounding box center [1277, 502] width 105 height 34
type input "0"
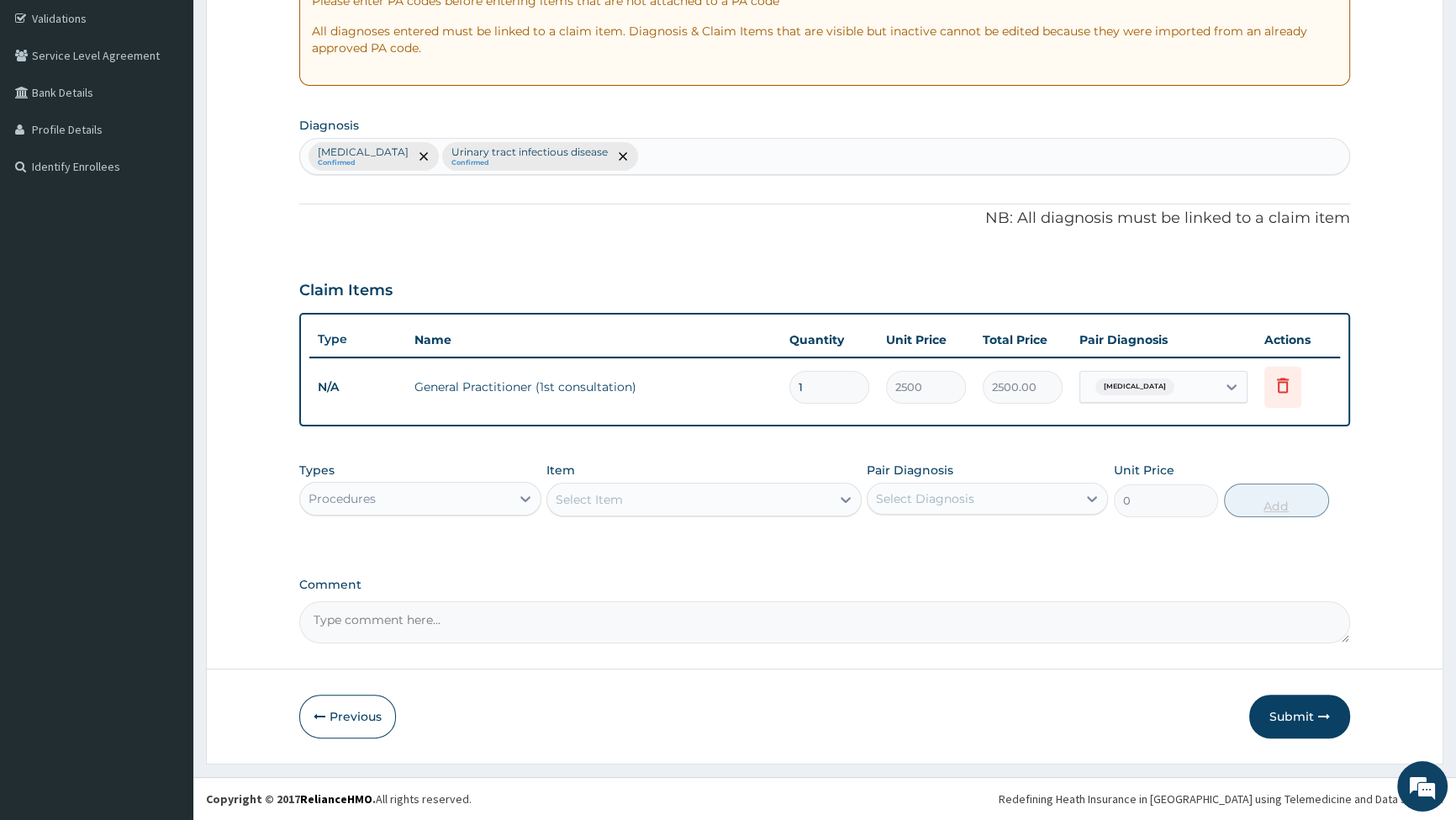
scroll to position [312, 0]
click at [404, 499] on div "Procedures" at bounding box center [405, 501] width 209 height 27
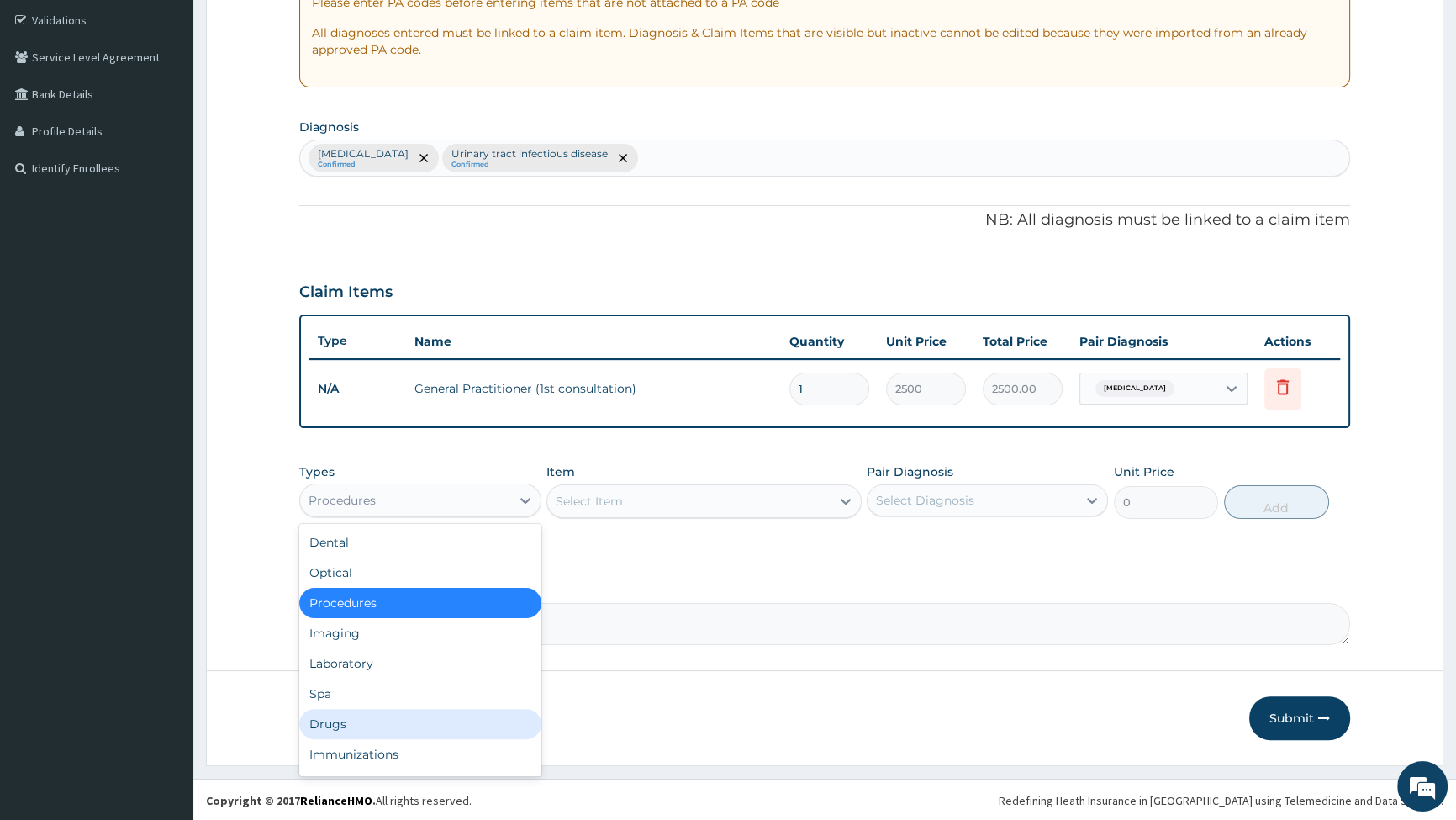
click at [378, 724] on div "Drugs" at bounding box center [420, 723] width 241 height 30
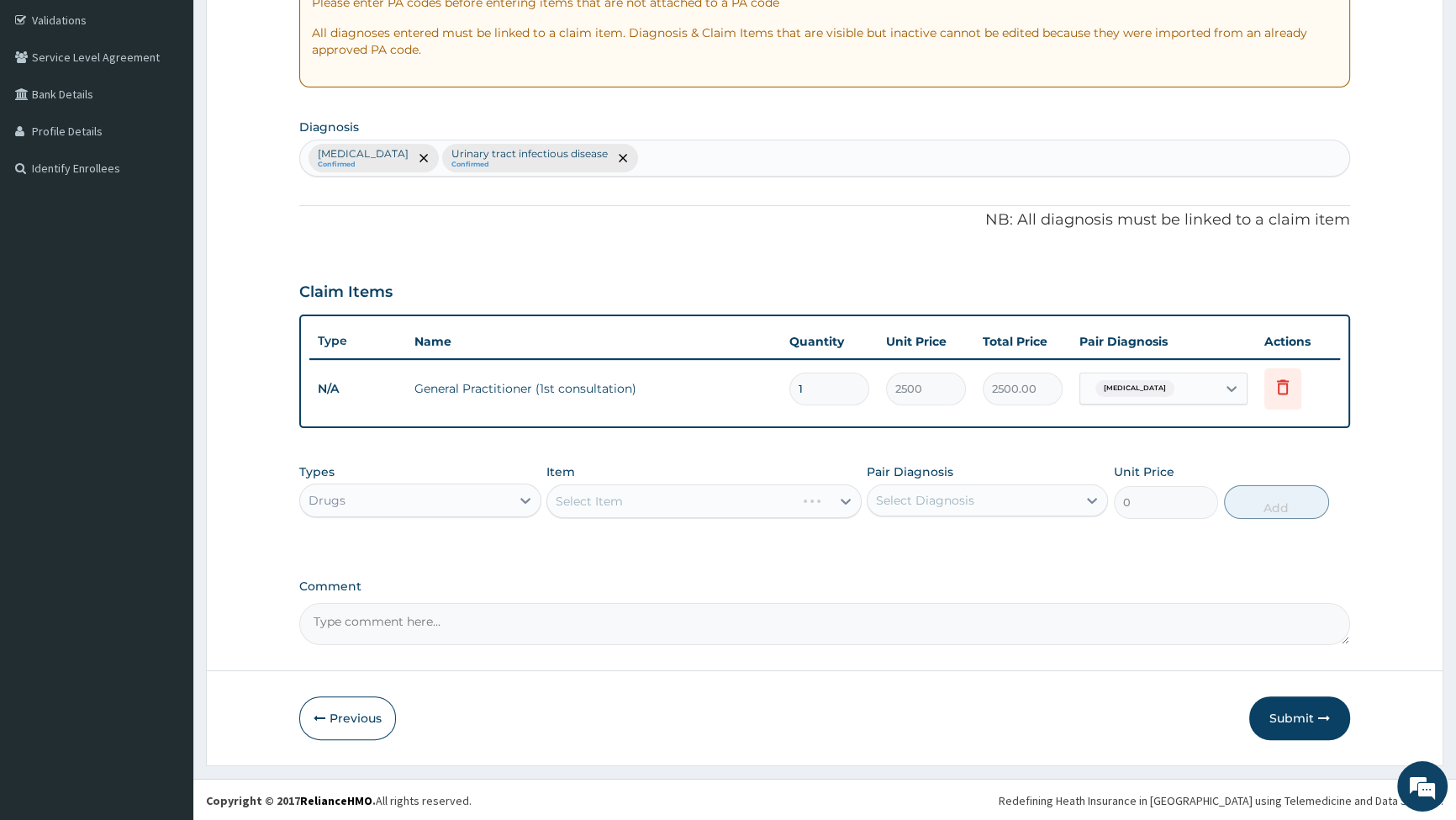
click at [633, 500] on div "Select Item" at bounding box center [704, 501] width 315 height 34
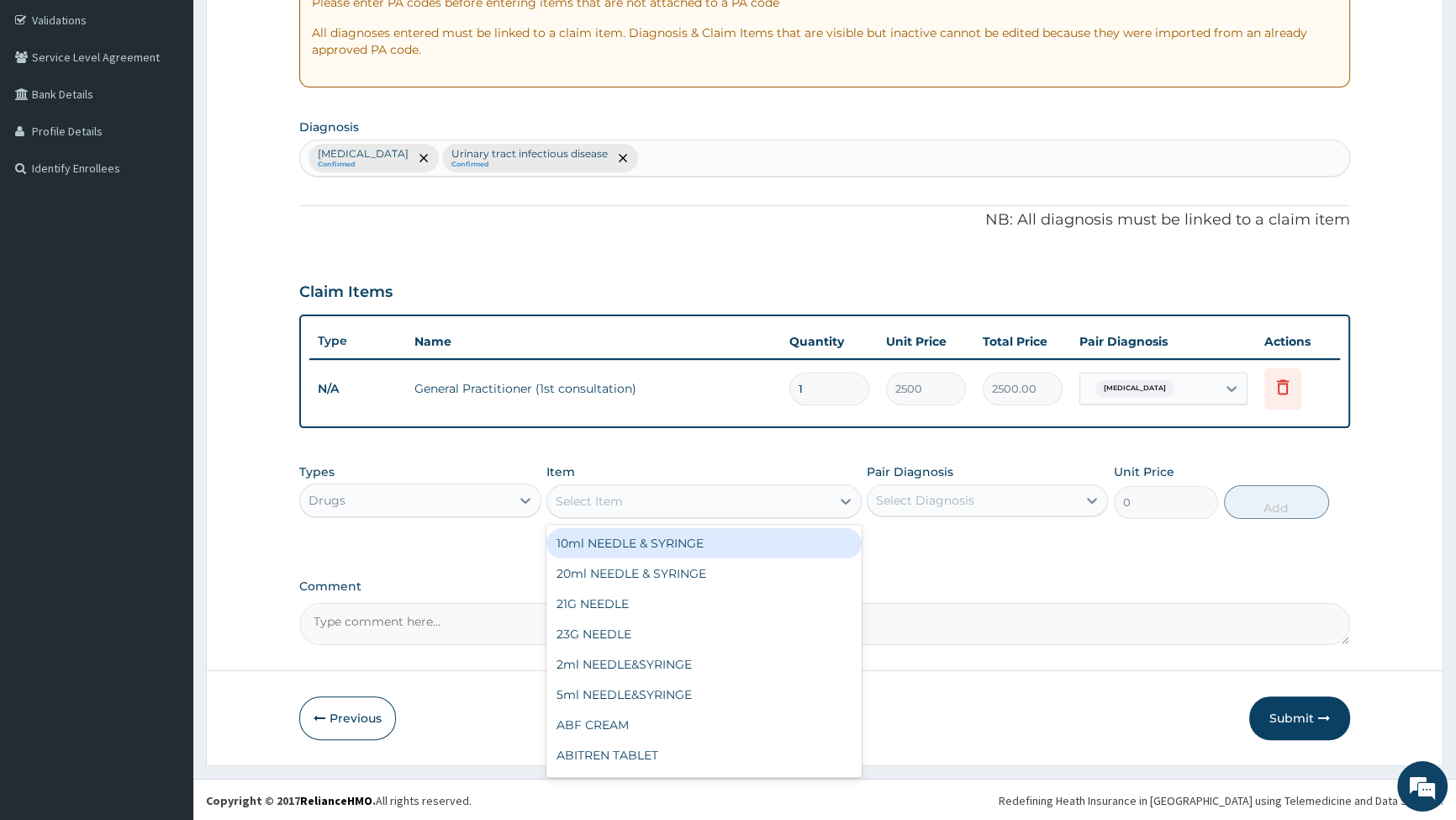
click at [689, 497] on div "Select Item" at bounding box center [688, 502] width 283 height 27
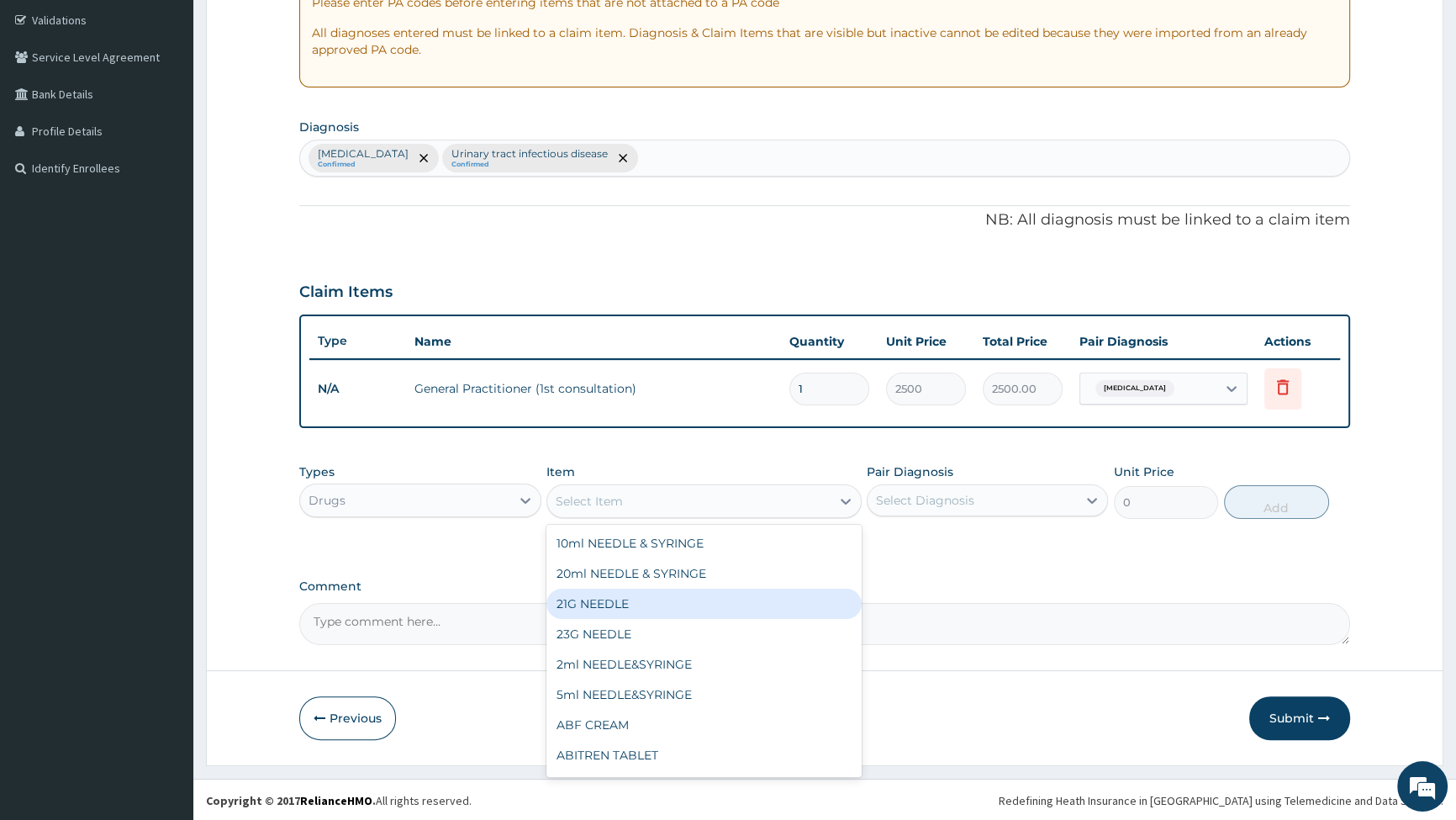
click at [403, 495] on div "Drugs" at bounding box center [405, 501] width 209 height 27
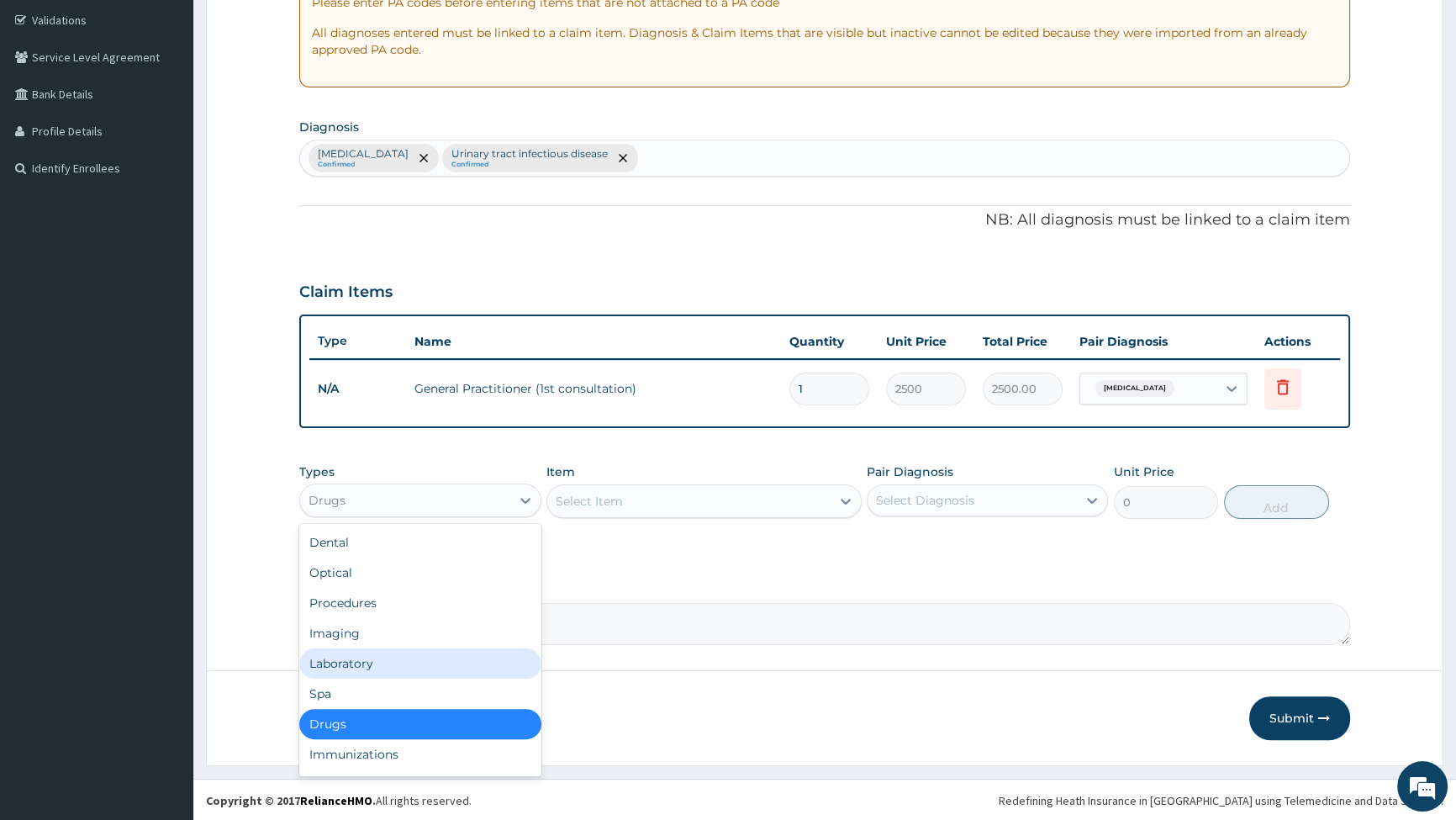
click at [379, 659] on div "Laboratory" at bounding box center [420, 663] width 241 height 30
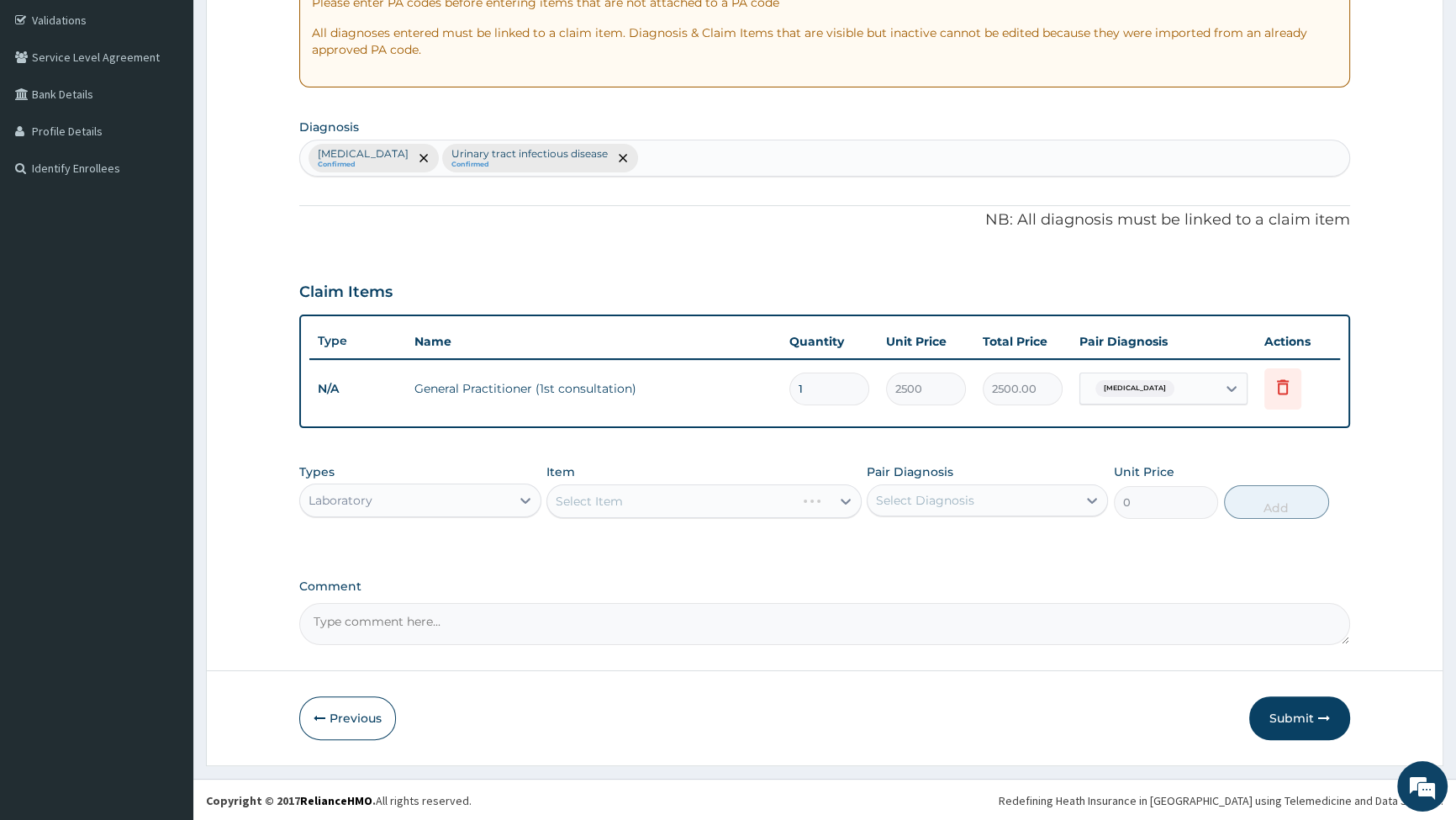
click at [633, 499] on div "Select Item" at bounding box center [704, 501] width 315 height 34
click at [639, 497] on div "Select Item" at bounding box center [688, 502] width 283 height 27
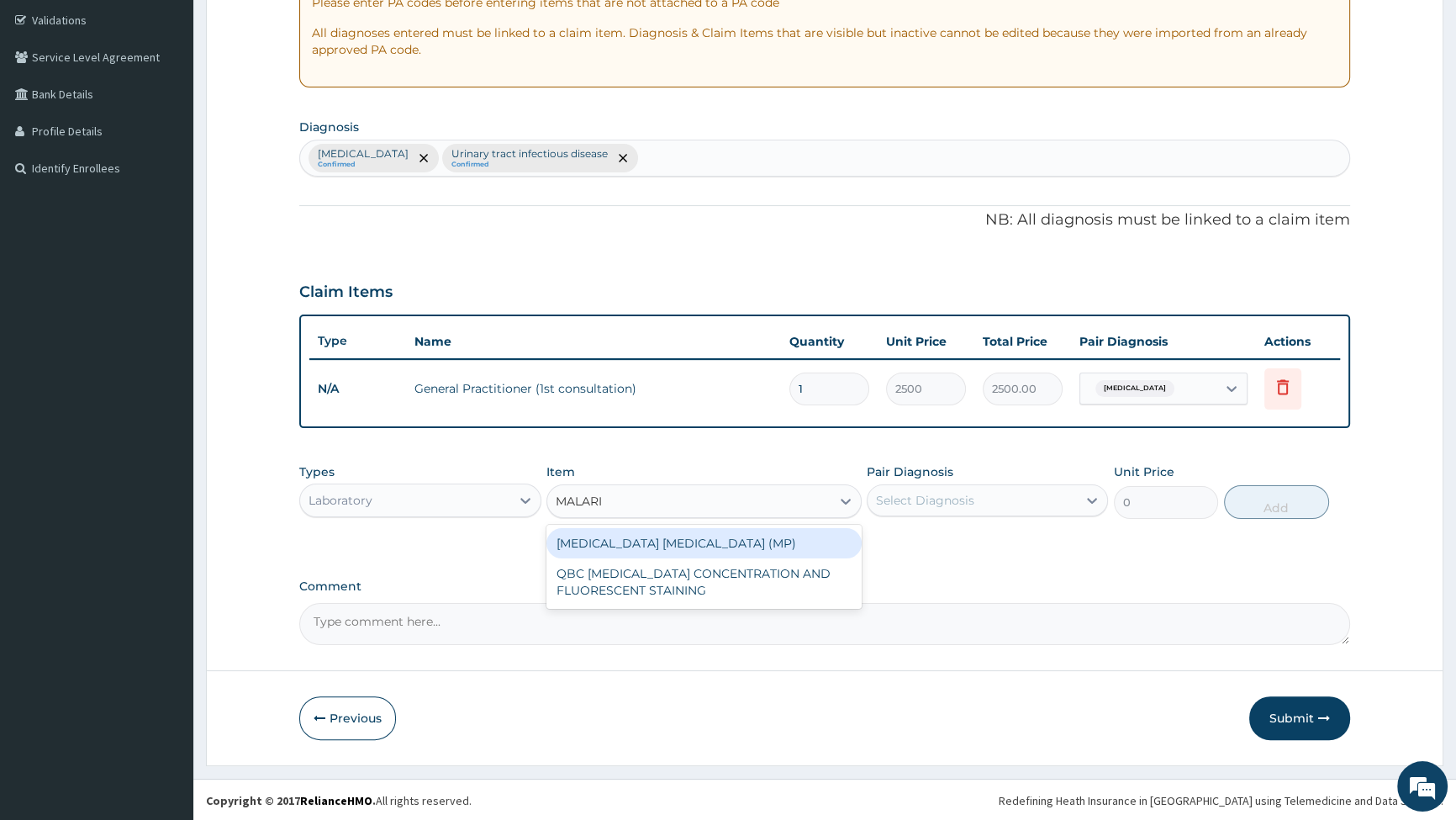
type input "[MEDICAL_DATA]"
click at [643, 547] on div "[MEDICAL_DATA] [MEDICAL_DATA] (MP)" at bounding box center [704, 543] width 315 height 30
type input "2000"
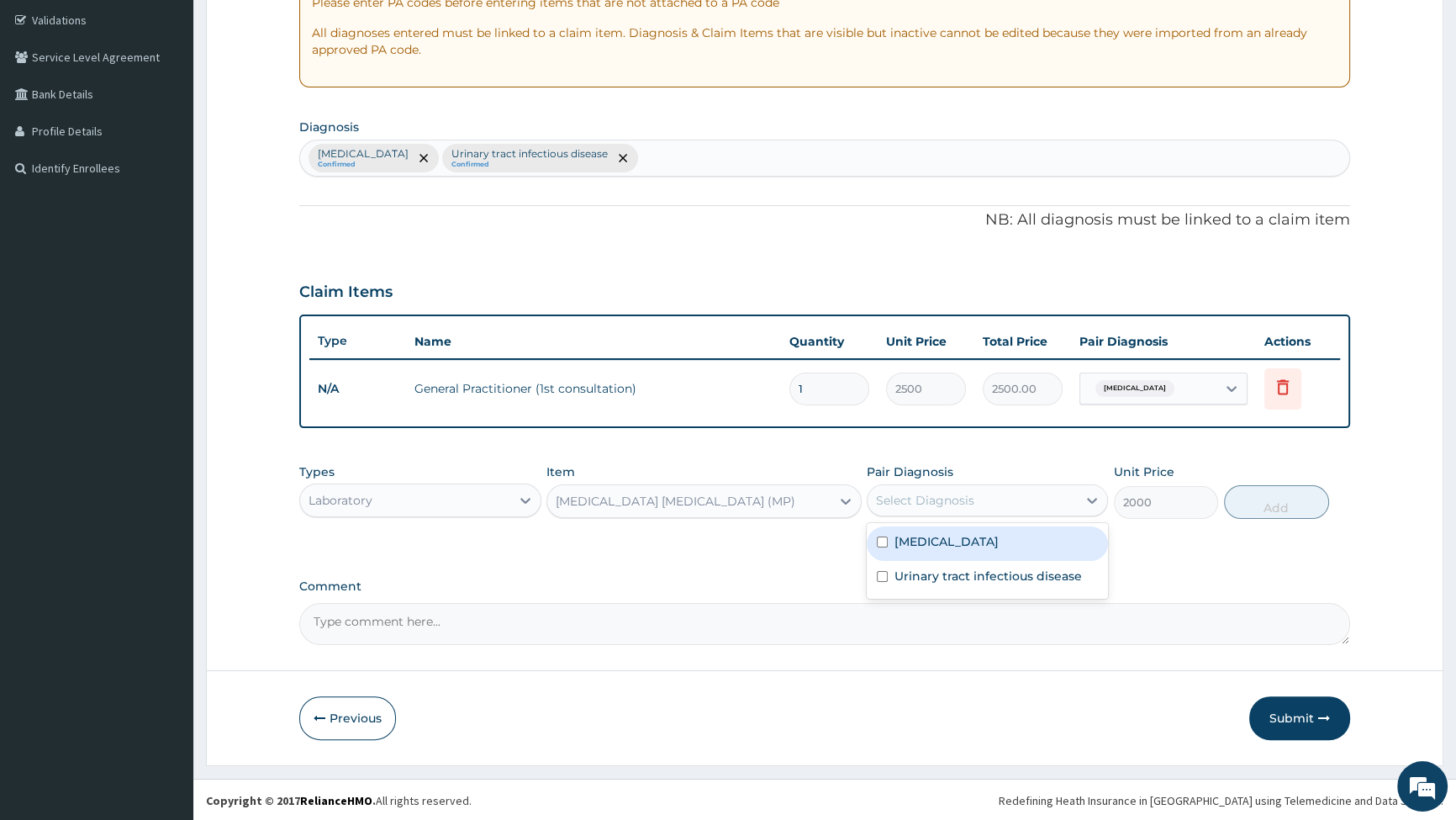
click at [972, 497] on div "Select Diagnosis" at bounding box center [925, 500] width 98 height 16
click at [881, 533] on div "[MEDICAL_DATA]" at bounding box center [987, 544] width 241 height 35
checkbox input "true"
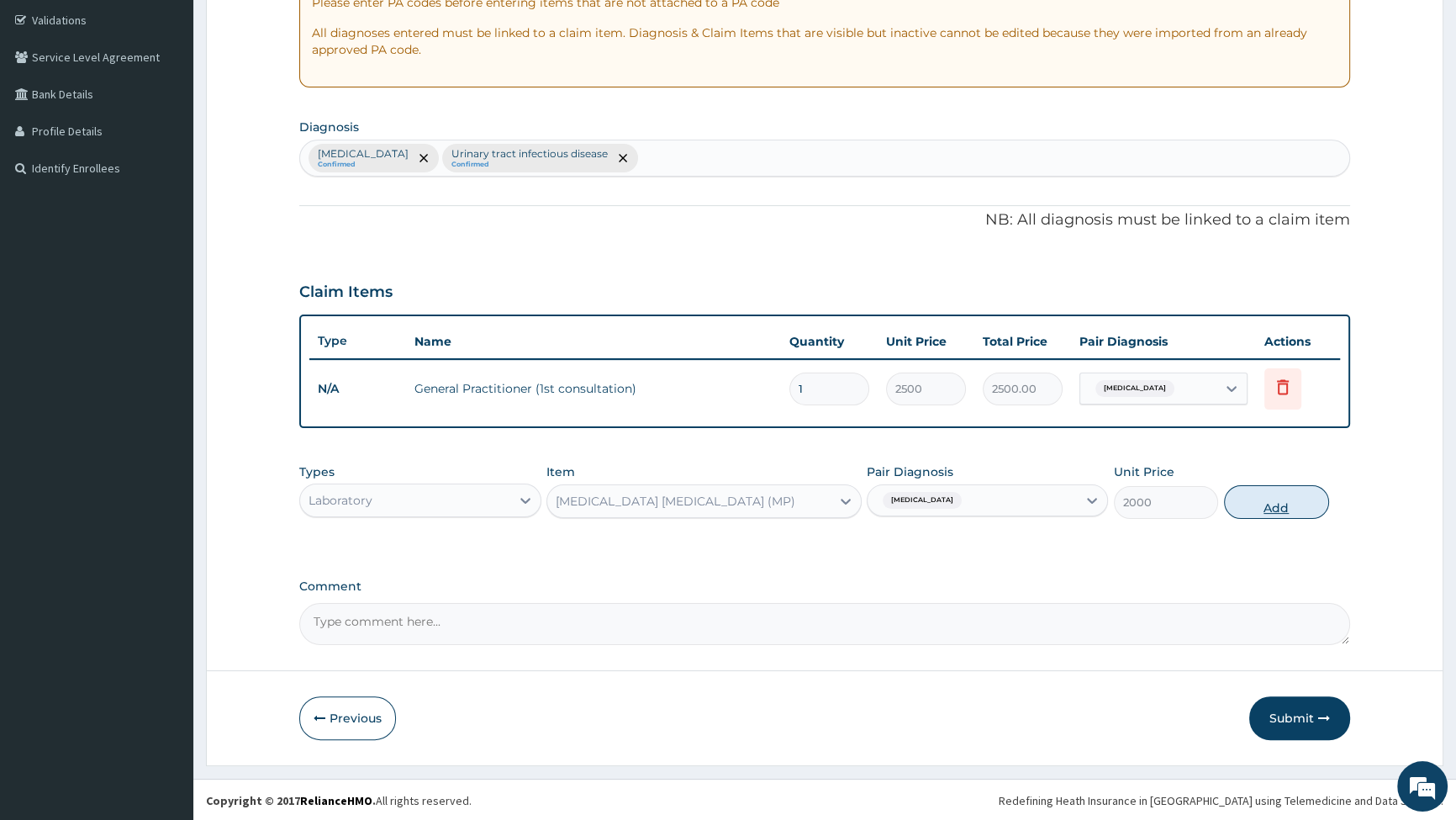
click at [1264, 509] on button "Add" at bounding box center [1277, 502] width 105 height 34
type input "0"
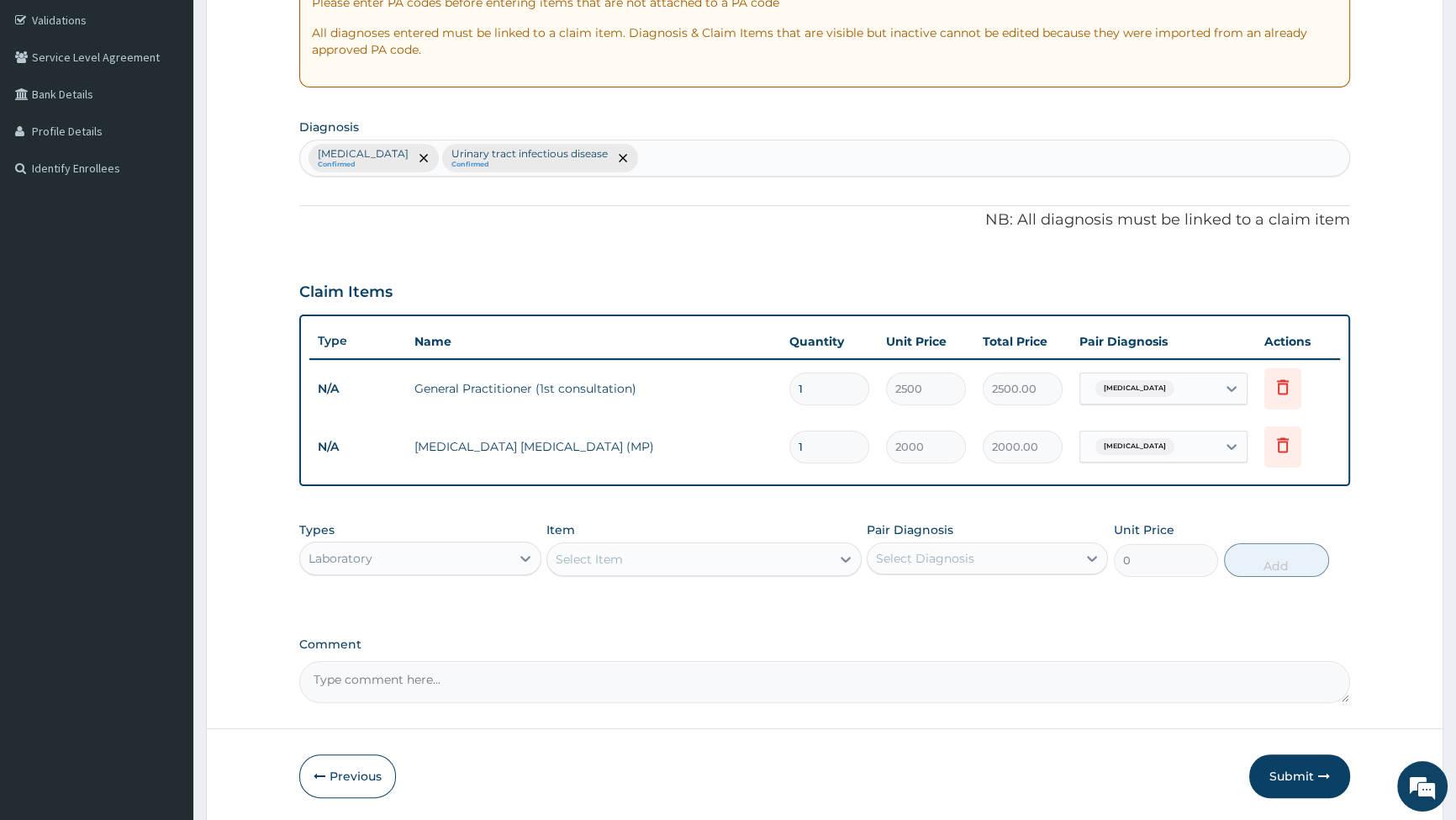
click at [630, 558] on div "Select Item" at bounding box center [688, 559] width 283 height 27
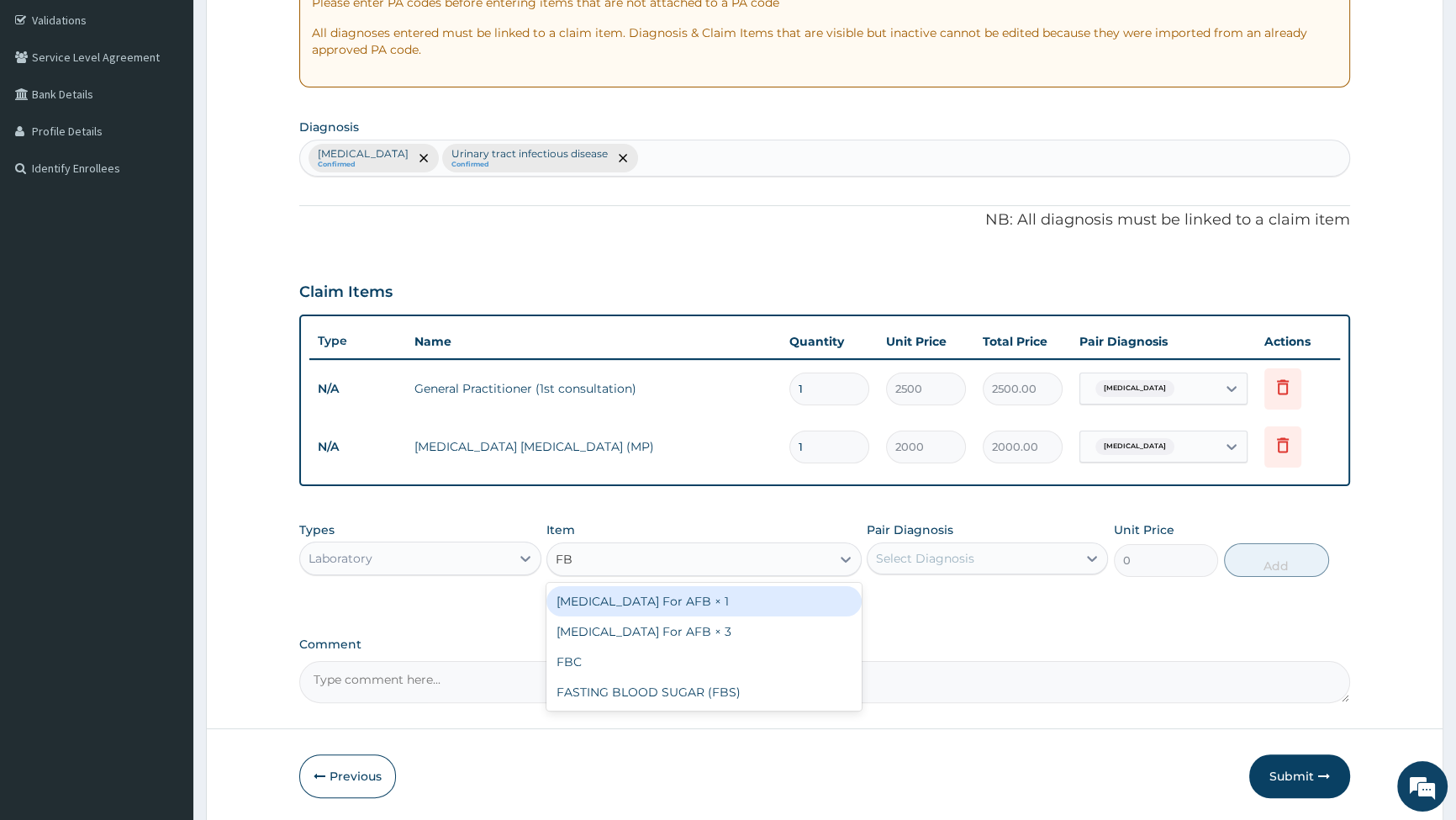
type input "FBC"
click at [643, 612] on div "FBC" at bounding box center [704, 601] width 315 height 30
type input "6000"
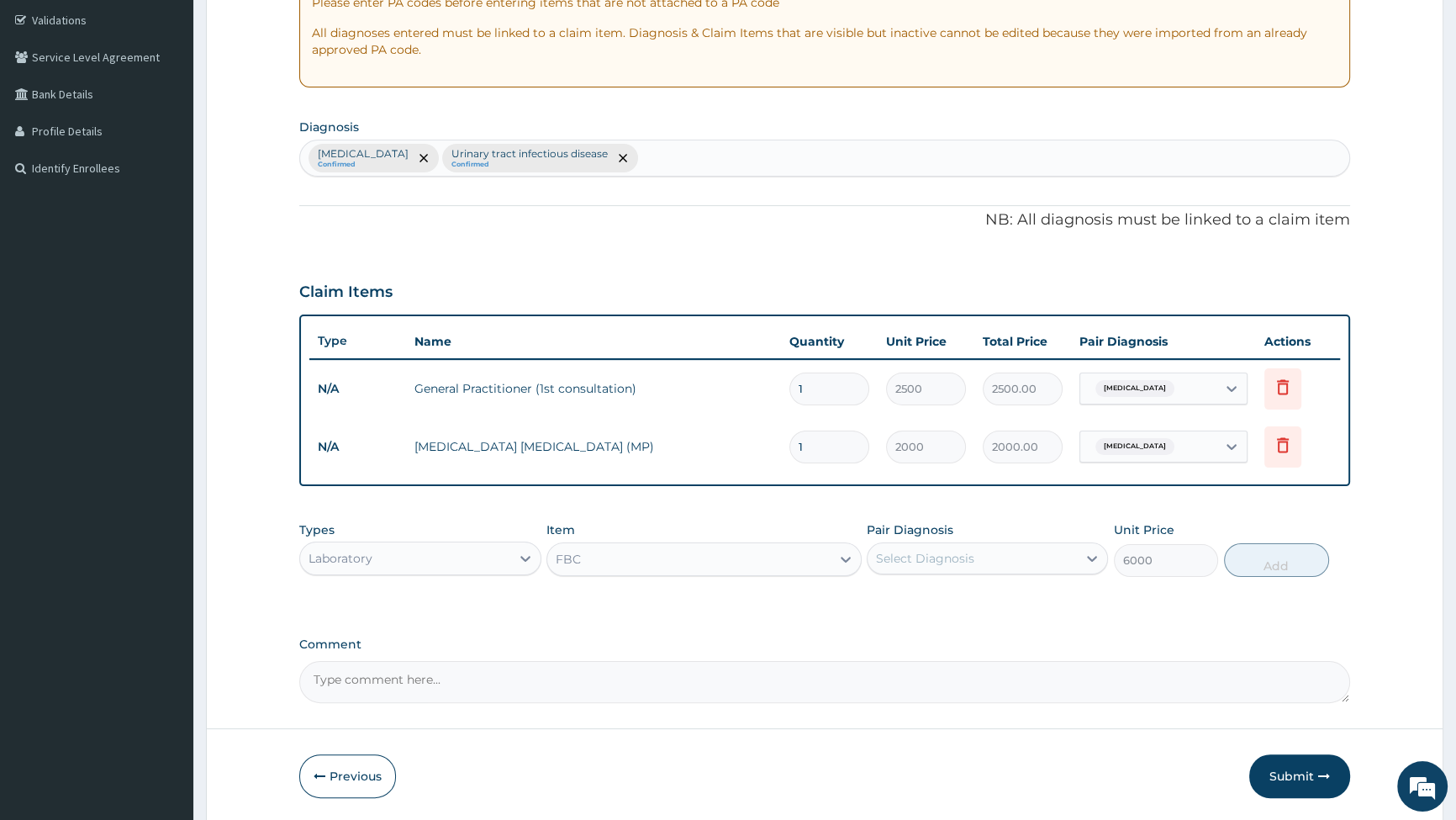
click at [984, 559] on div "Select Diagnosis" at bounding box center [972, 559] width 209 height 27
click at [661, 159] on div "[MEDICAL_DATA] Confirmed Urinary tract [MEDICAL_DATA] Confirmed" at bounding box center [825, 158] width 1050 height 36
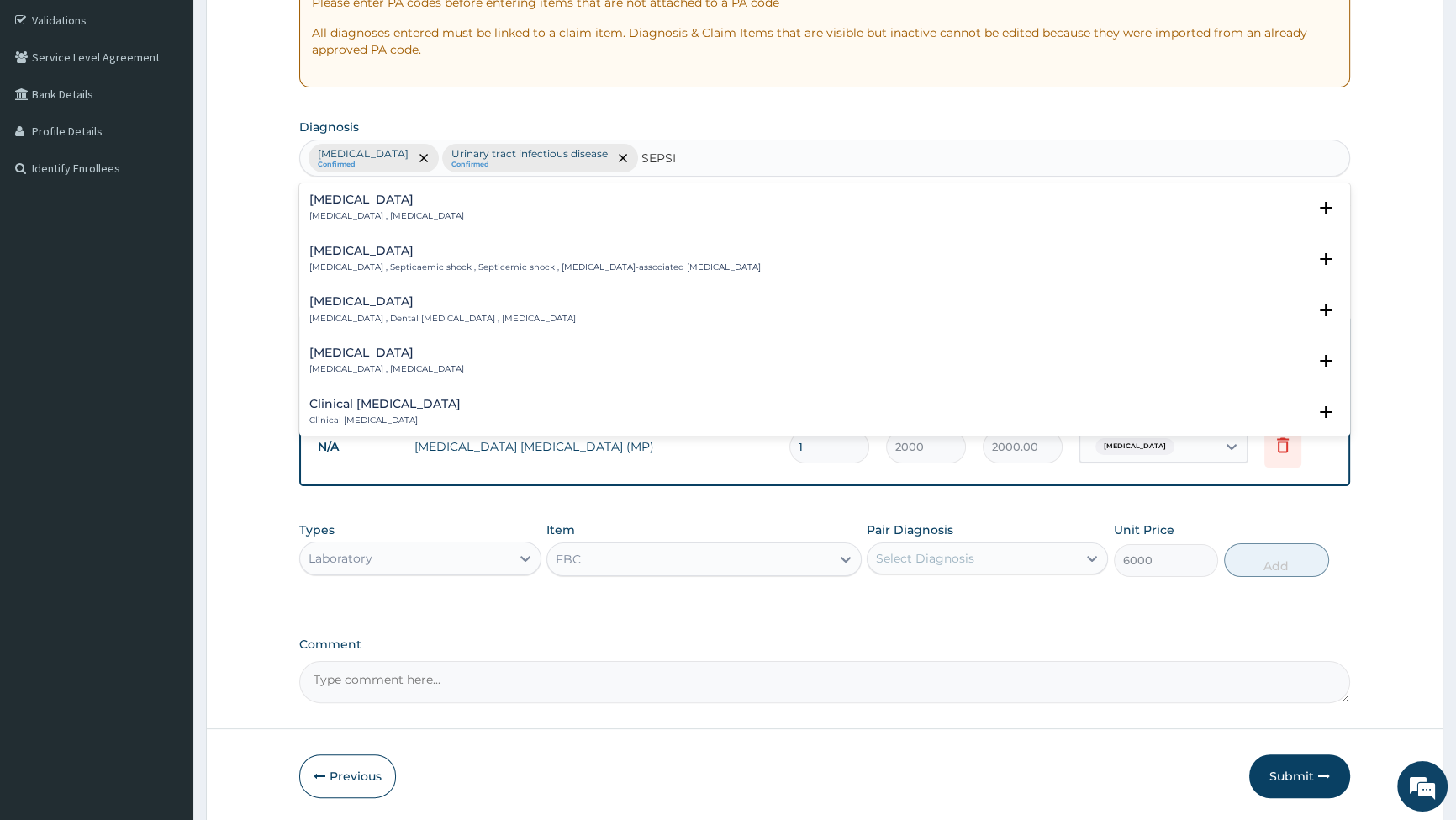
type input "[MEDICAL_DATA]"
click at [398, 213] on p "[MEDICAL_DATA] , [MEDICAL_DATA]" at bounding box center [387, 216] width 155 height 12
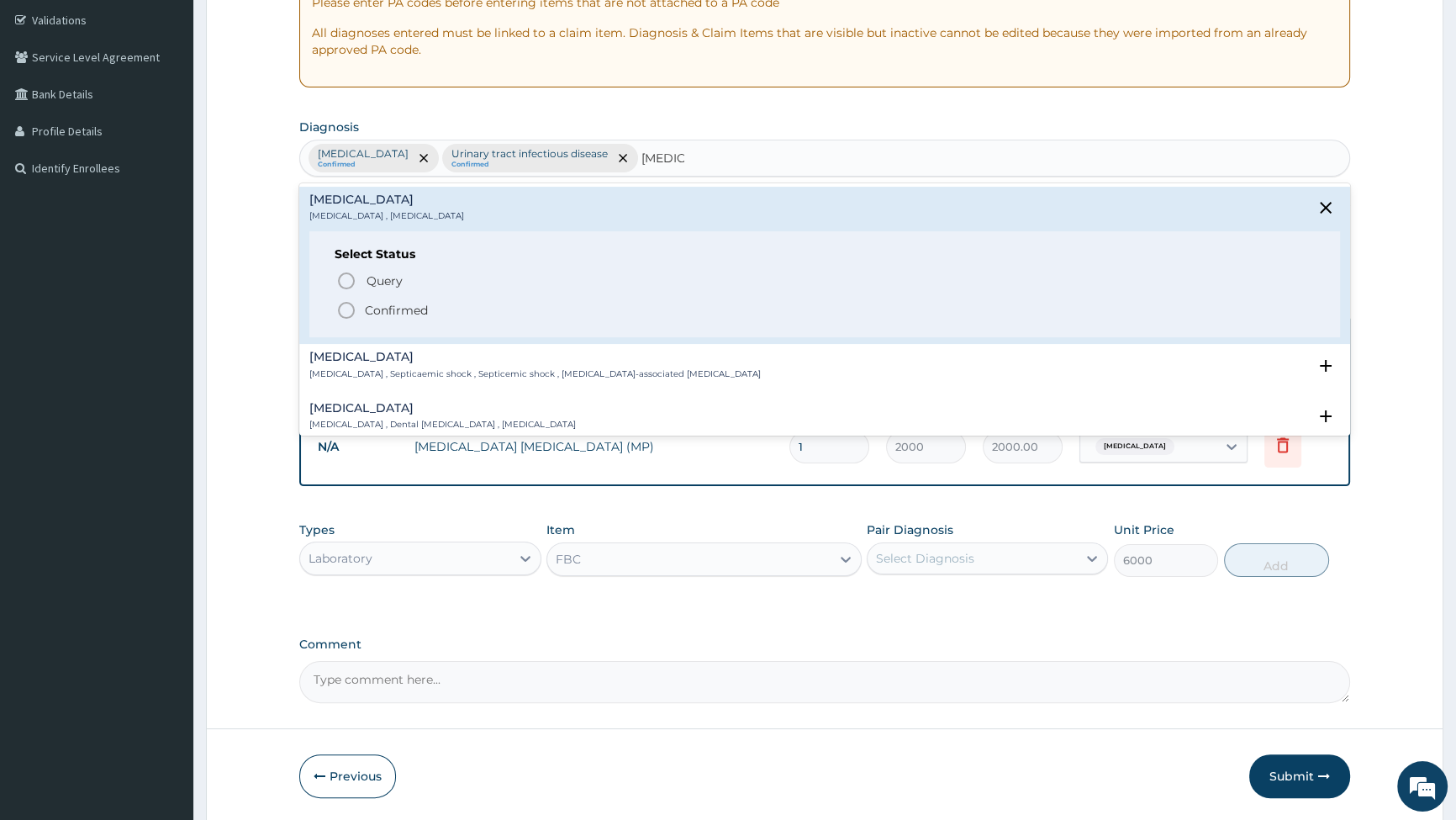
click at [353, 309] on icon "status option filled" at bounding box center [346, 311] width 20 height 20
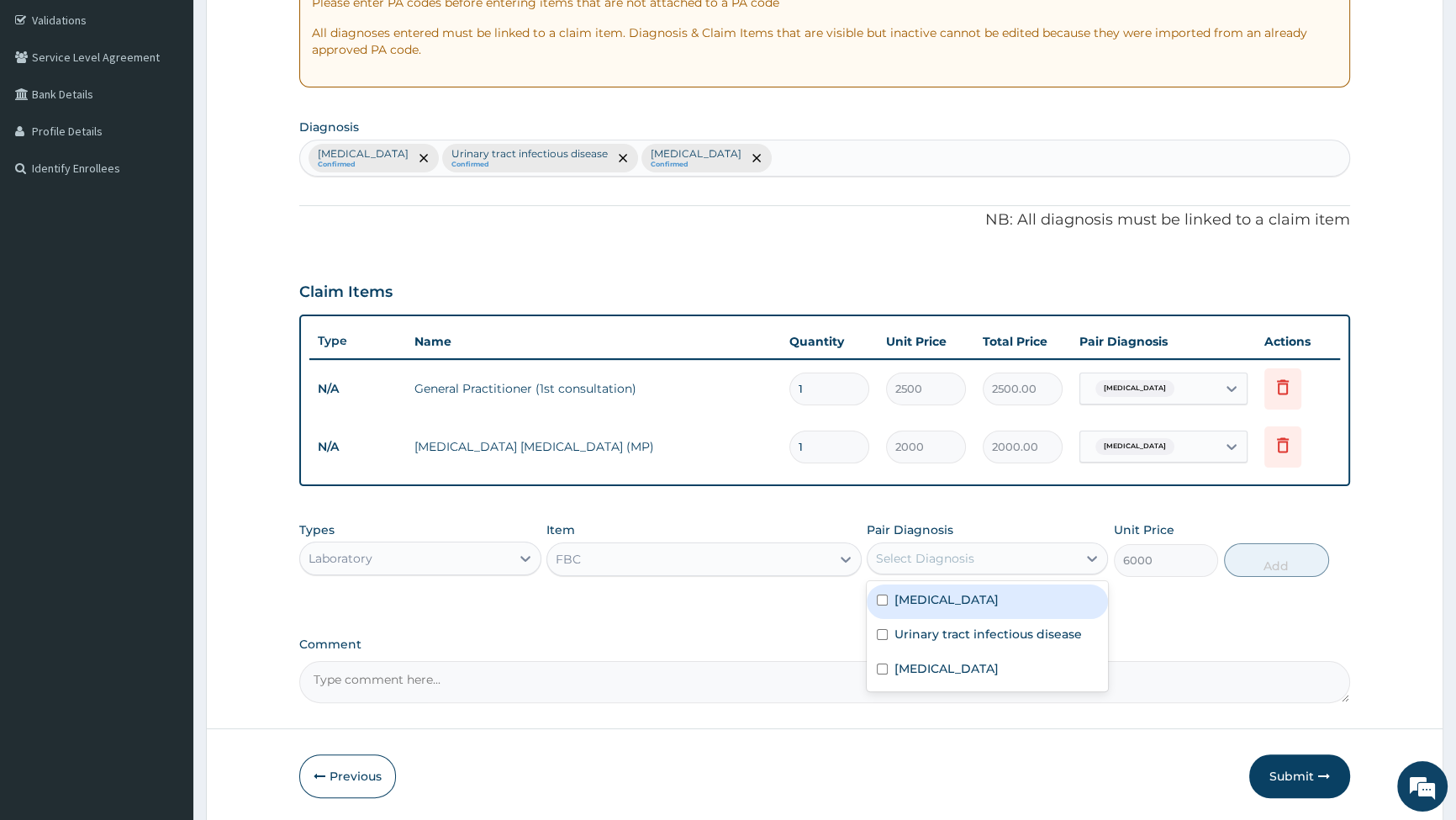
click at [1017, 555] on div "Select Diagnosis" at bounding box center [972, 559] width 209 height 27
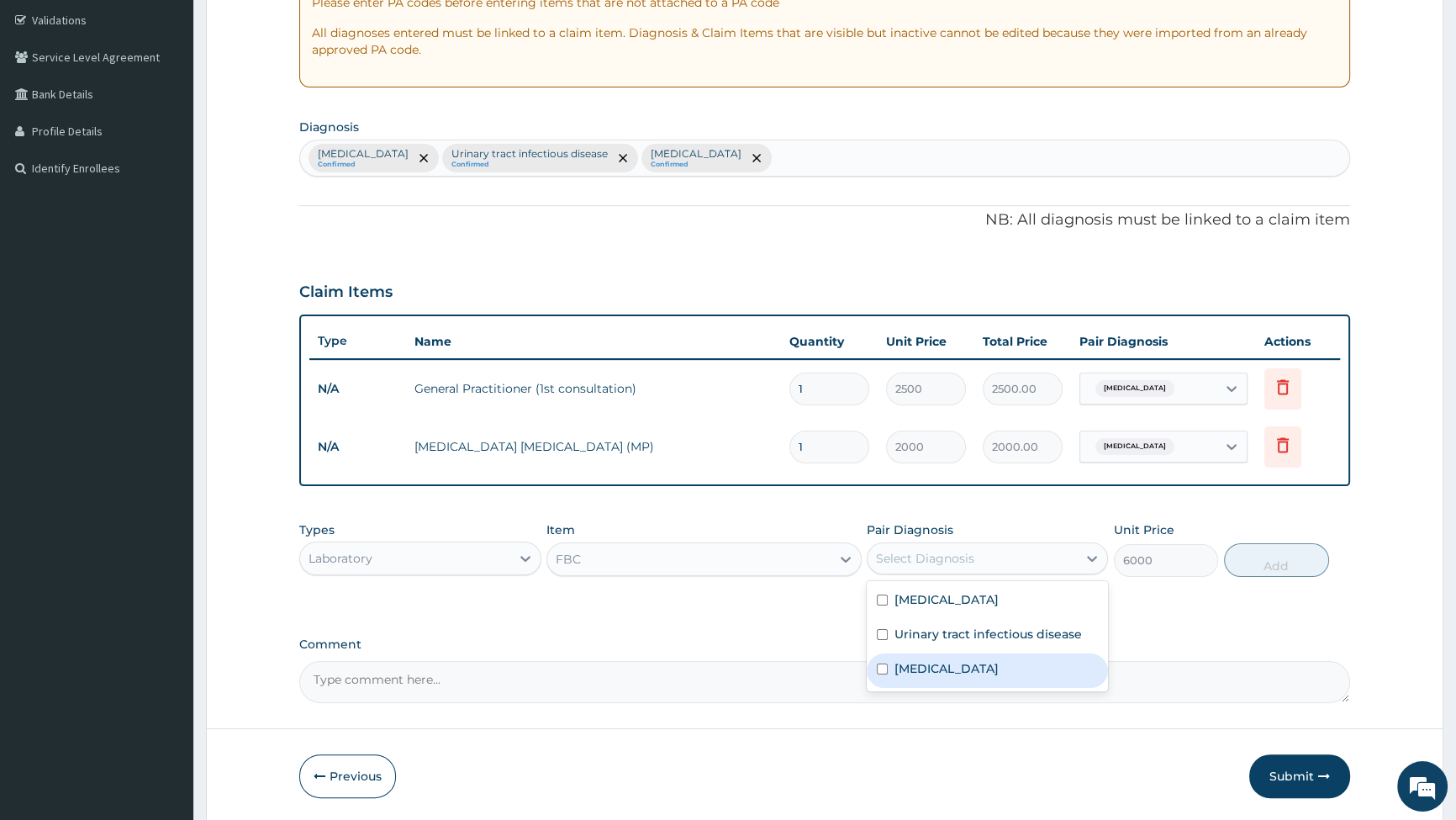
click at [882, 665] on input "checkbox" at bounding box center [882, 670] width 11 height 11
checkbox input "true"
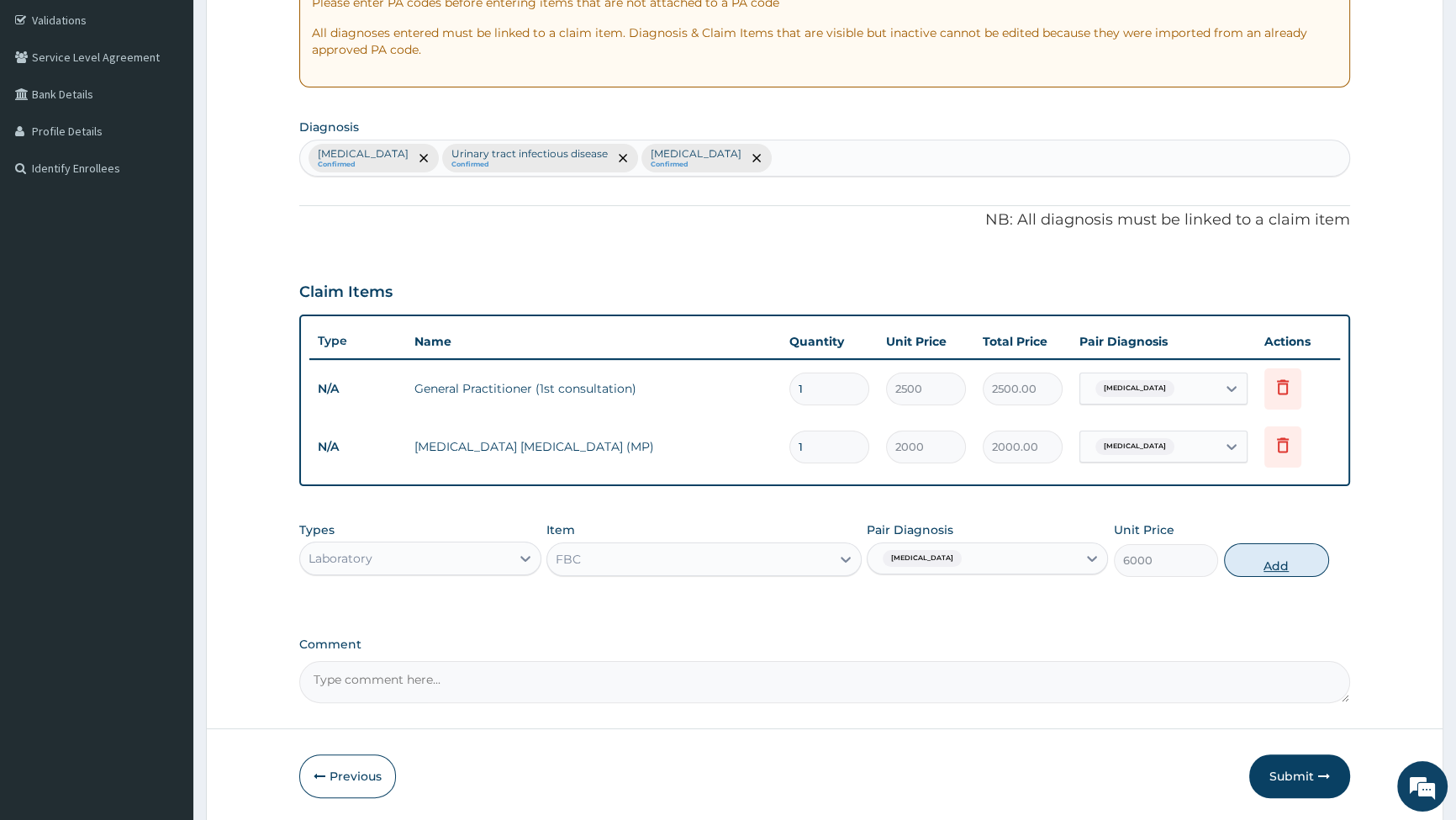
click at [1286, 559] on button "Add" at bounding box center [1277, 560] width 105 height 34
type input "0"
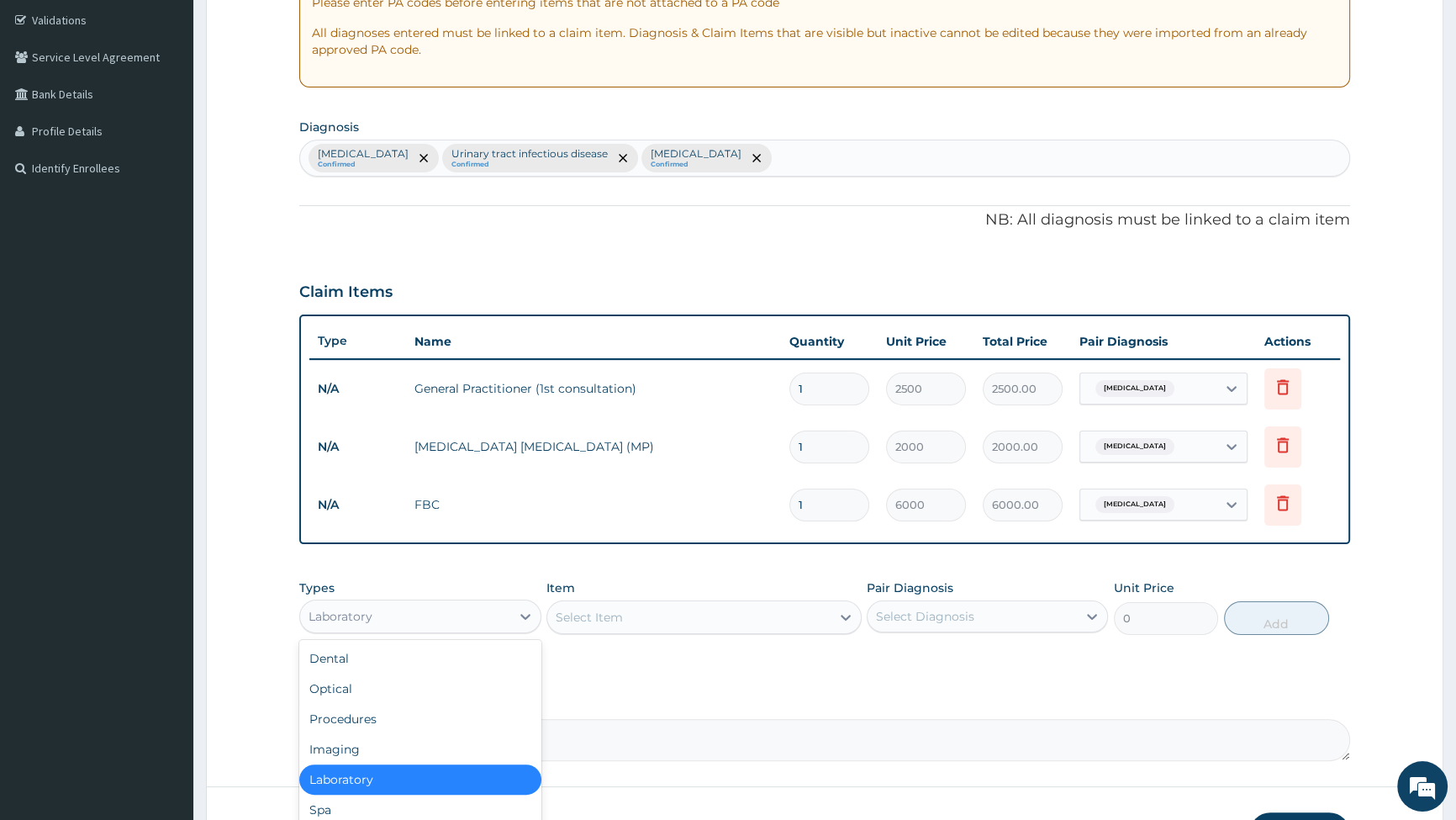
click at [416, 619] on div "Laboratory" at bounding box center [405, 617] width 209 height 27
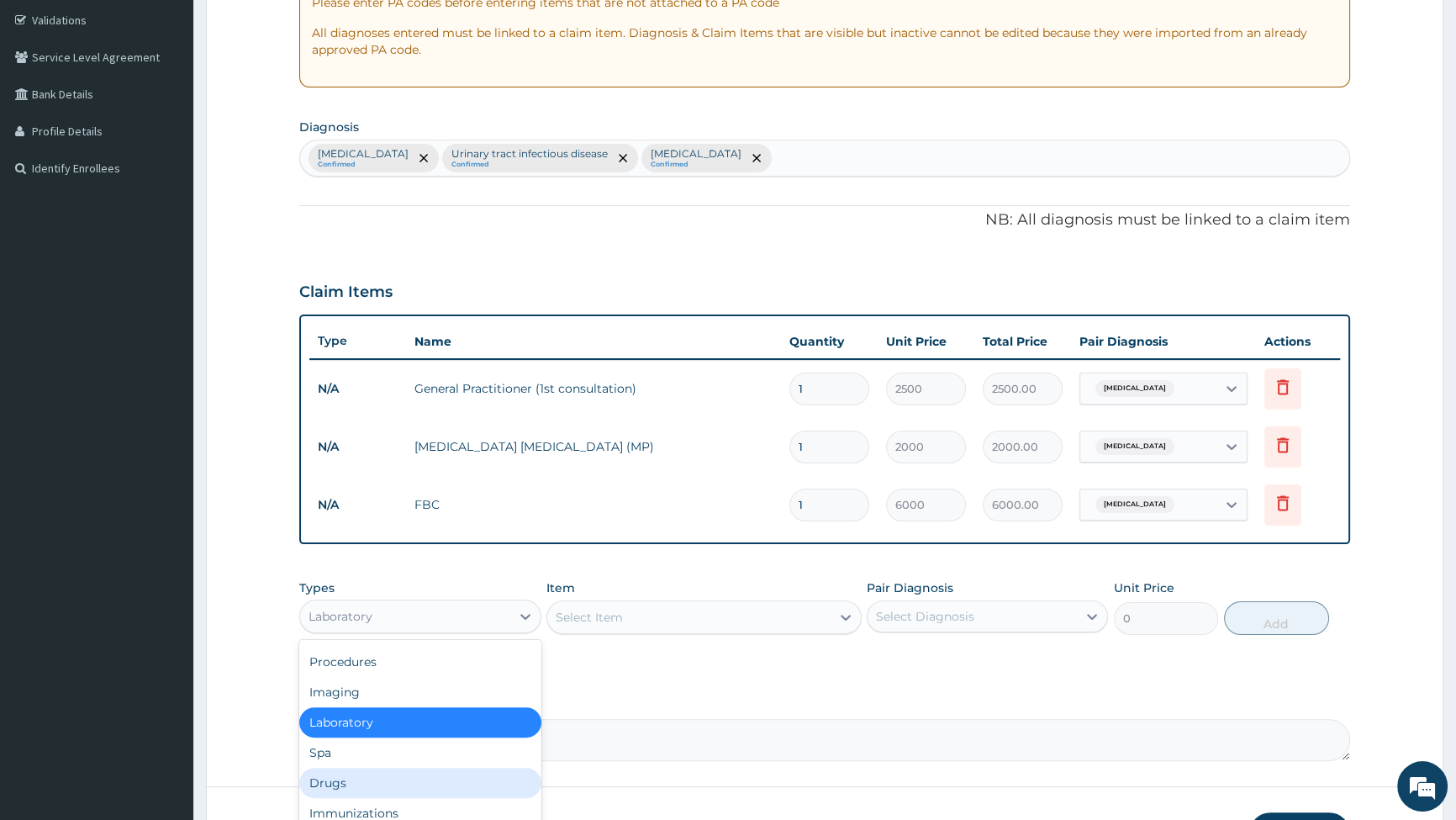
click at [386, 773] on div "Drugs" at bounding box center [420, 783] width 241 height 30
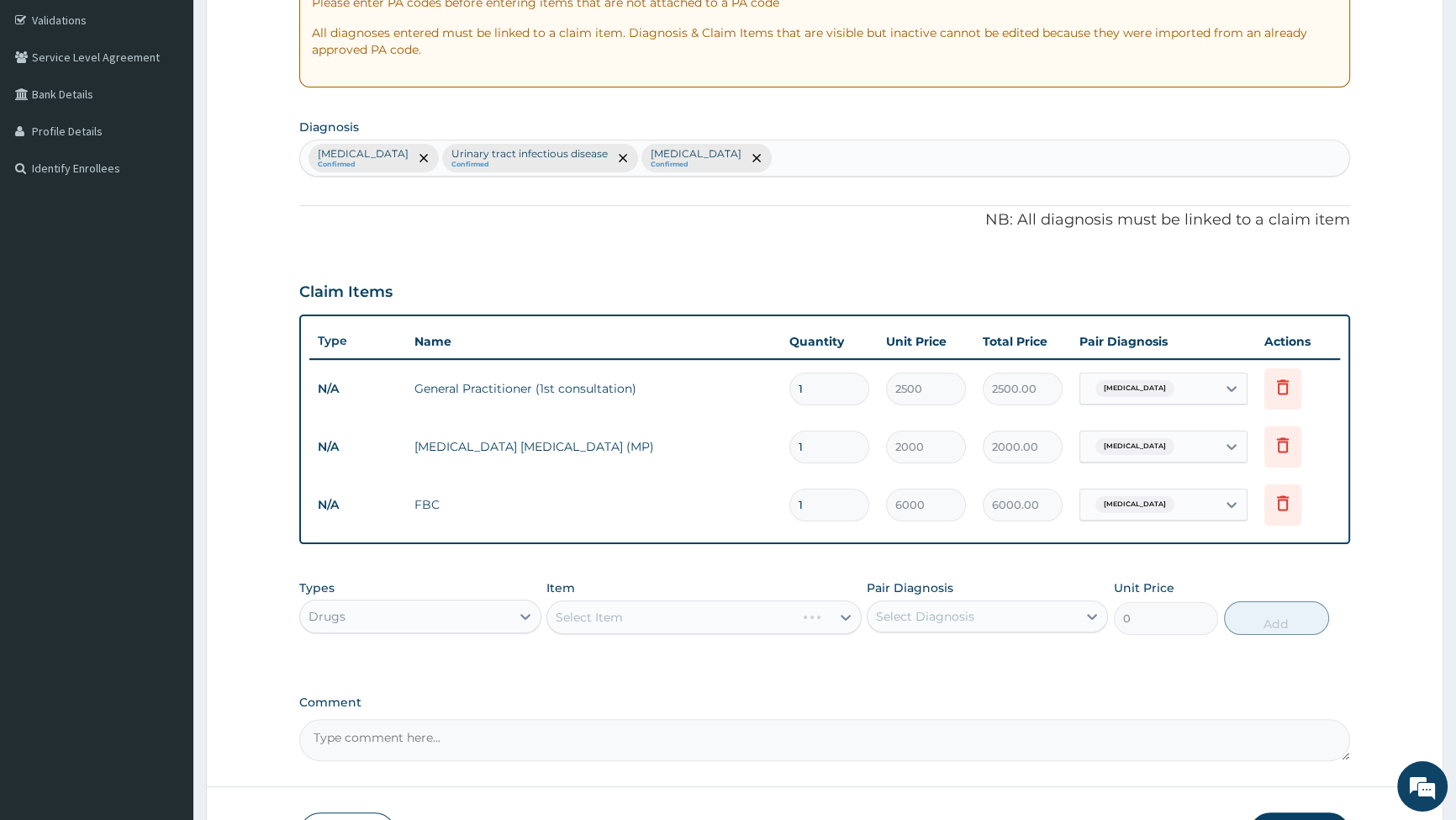
click at [656, 621] on div "Select Item" at bounding box center [704, 617] width 315 height 34
click at [657, 620] on div "Select Item" at bounding box center [688, 618] width 283 height 27
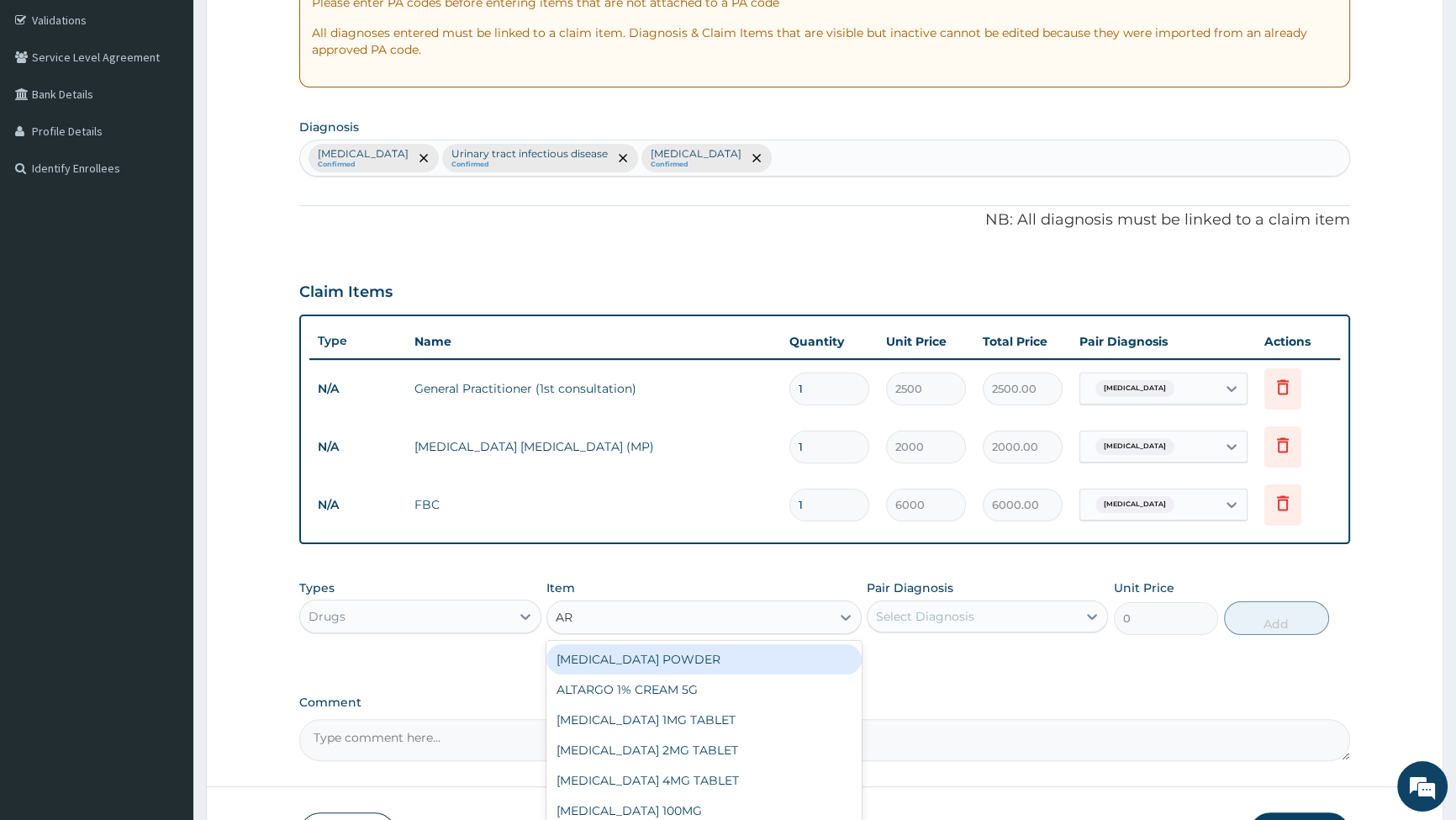
type input "ART"
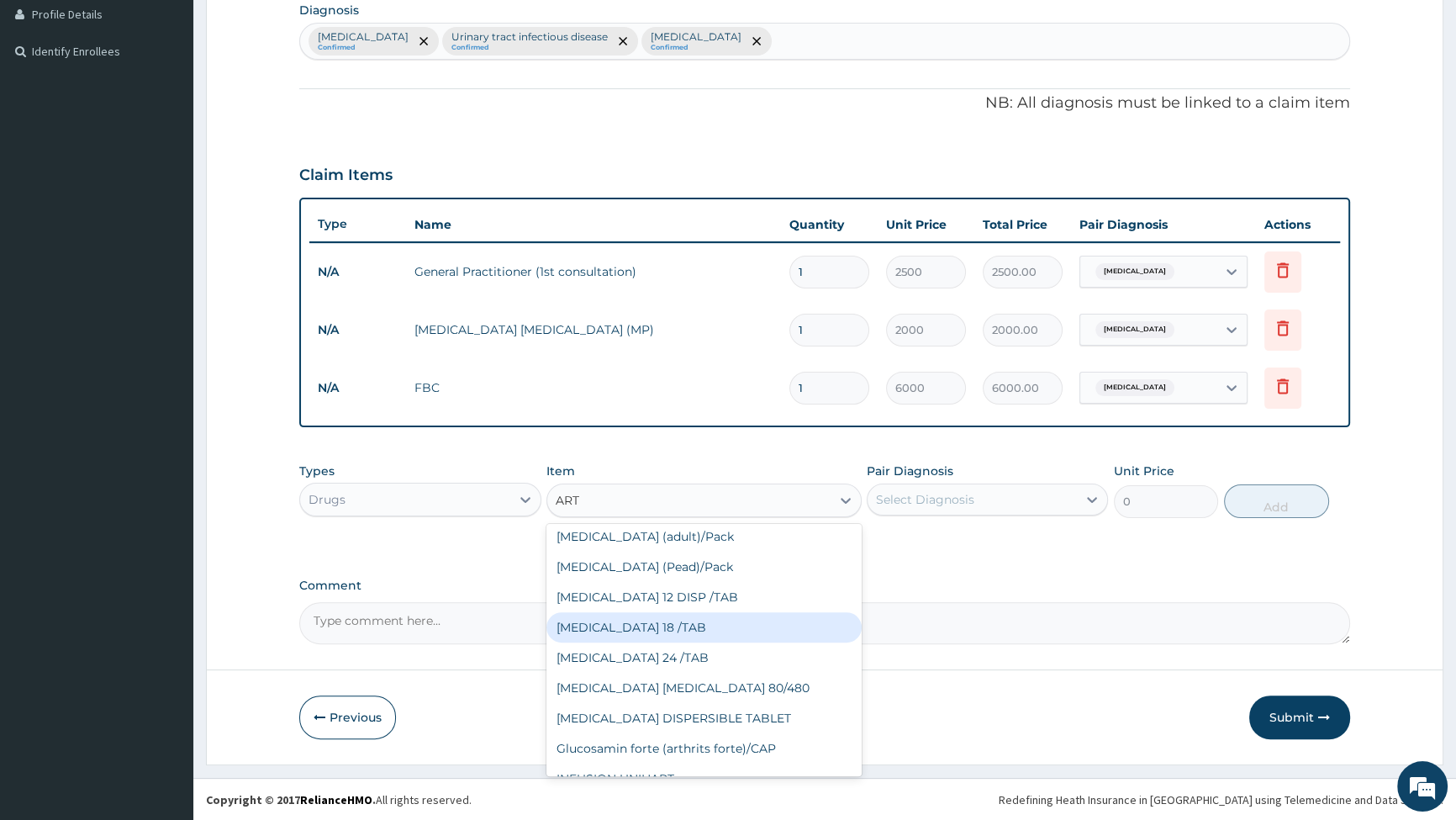
scroll to position [535, 0]
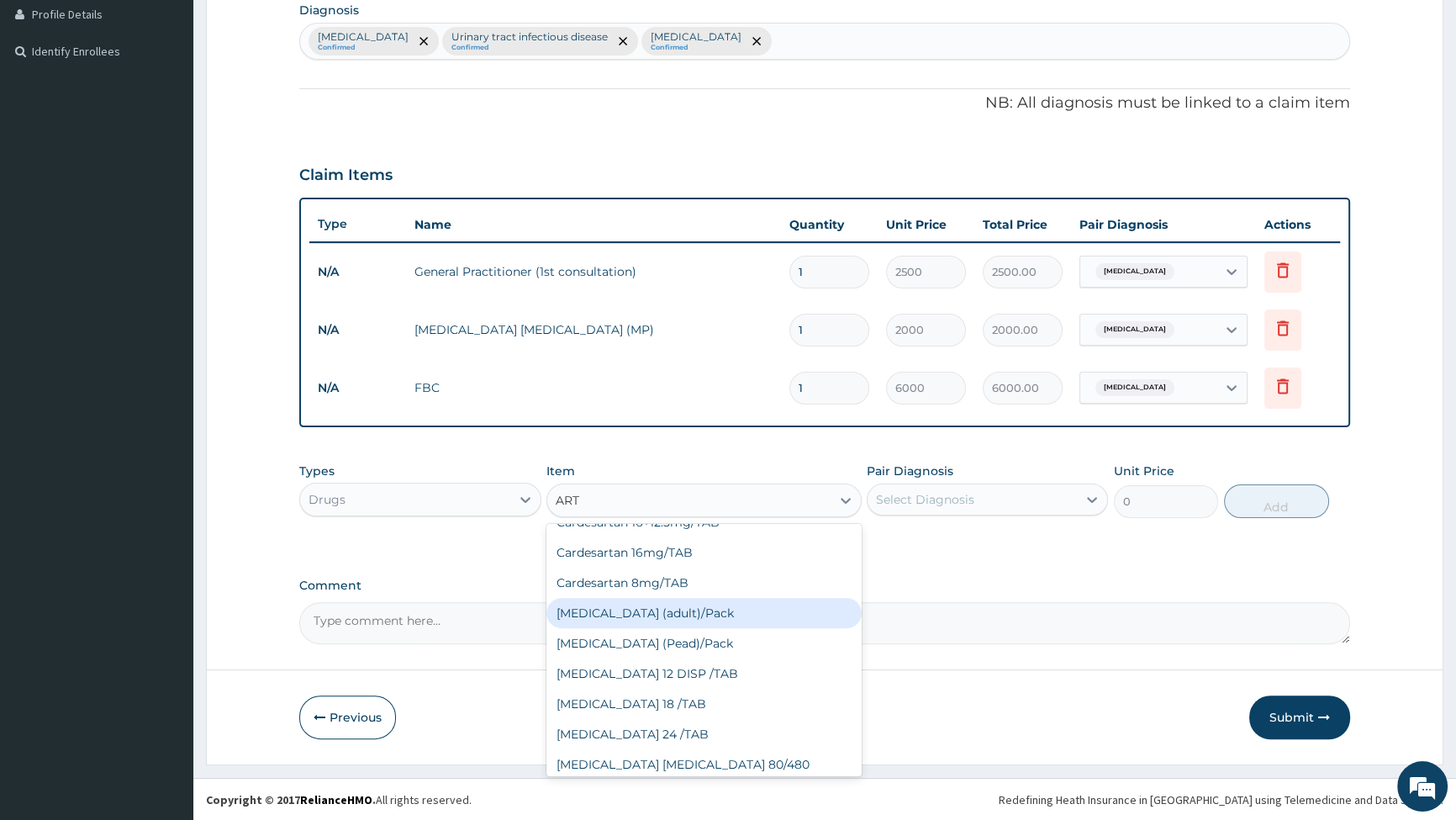
click at [664, 612] on div "[MEDICAL_DATA] (adult)/Pack" at bounding box center [704, 613] width 315 height 30
type input "1540"
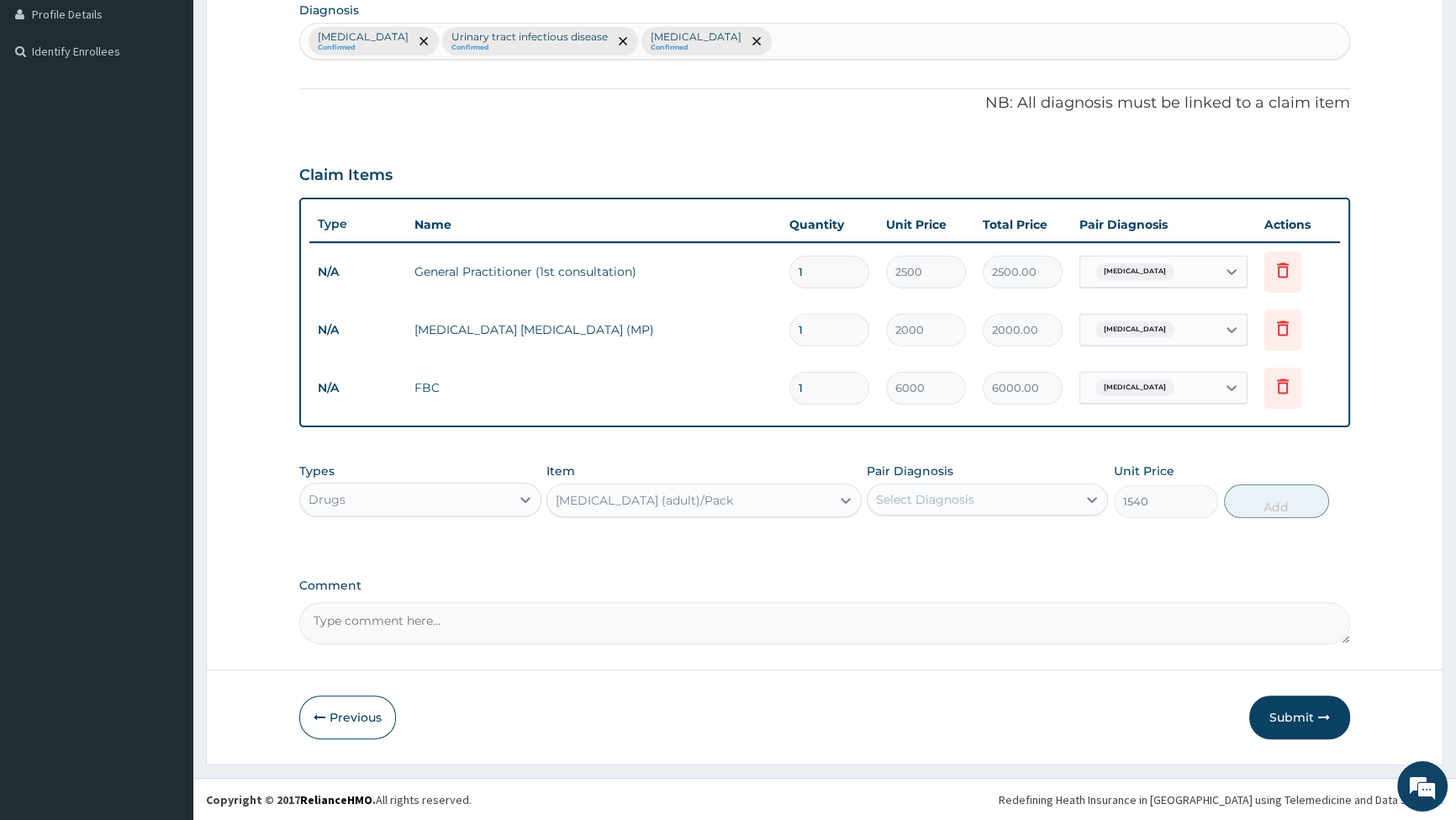
click at [946, 500] on div "Select Diagnosis" at bounding box center [925, 499] width 98 height 16
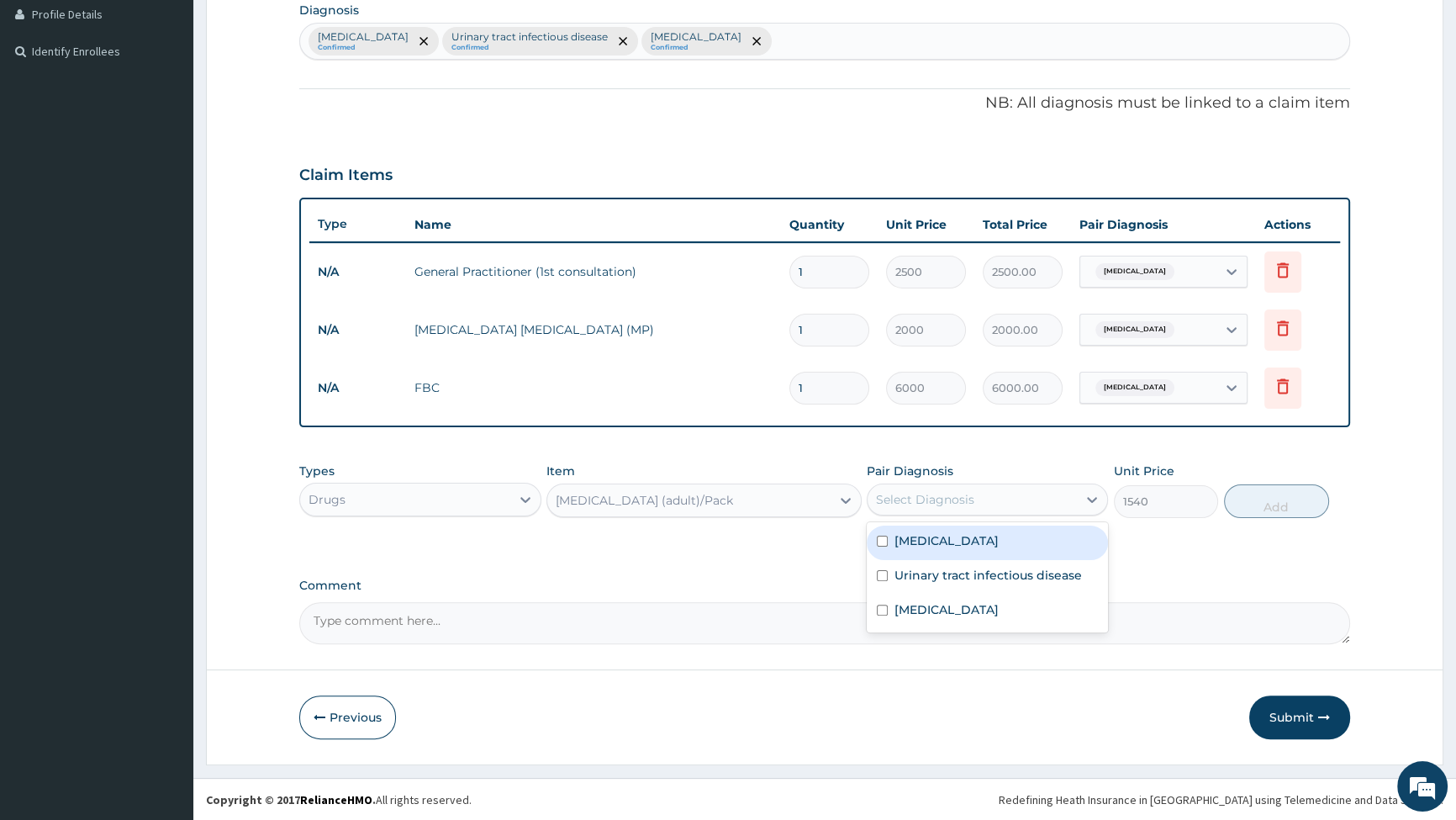
click at [883, 546] on input "checkbox" at bounding box center [882, 541] width 11 height 11
checkbox input "true"
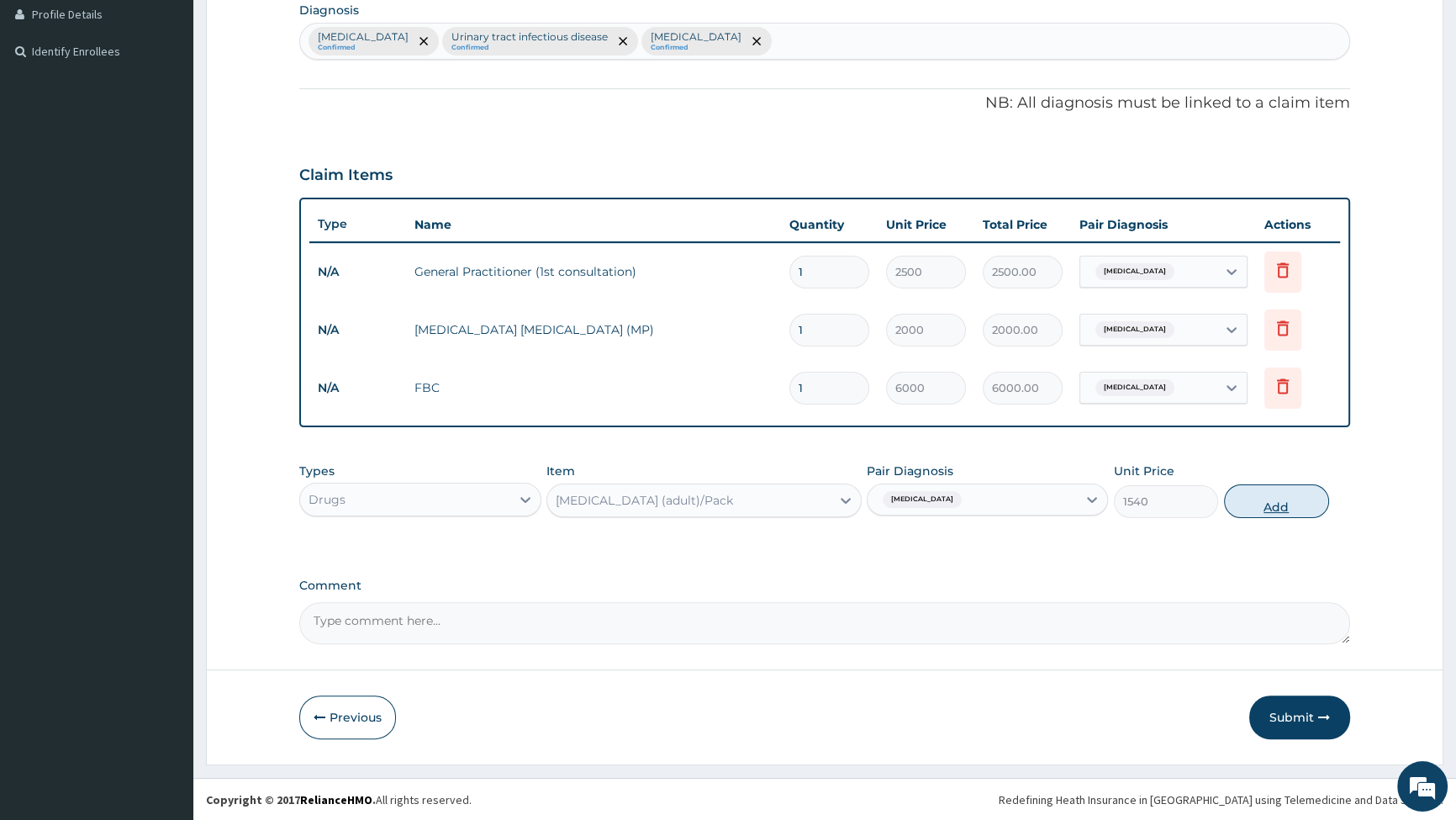
click at [1270, 505] on button "Add" at bounding box center [1277, 501] width 105 height 34
type input "0"
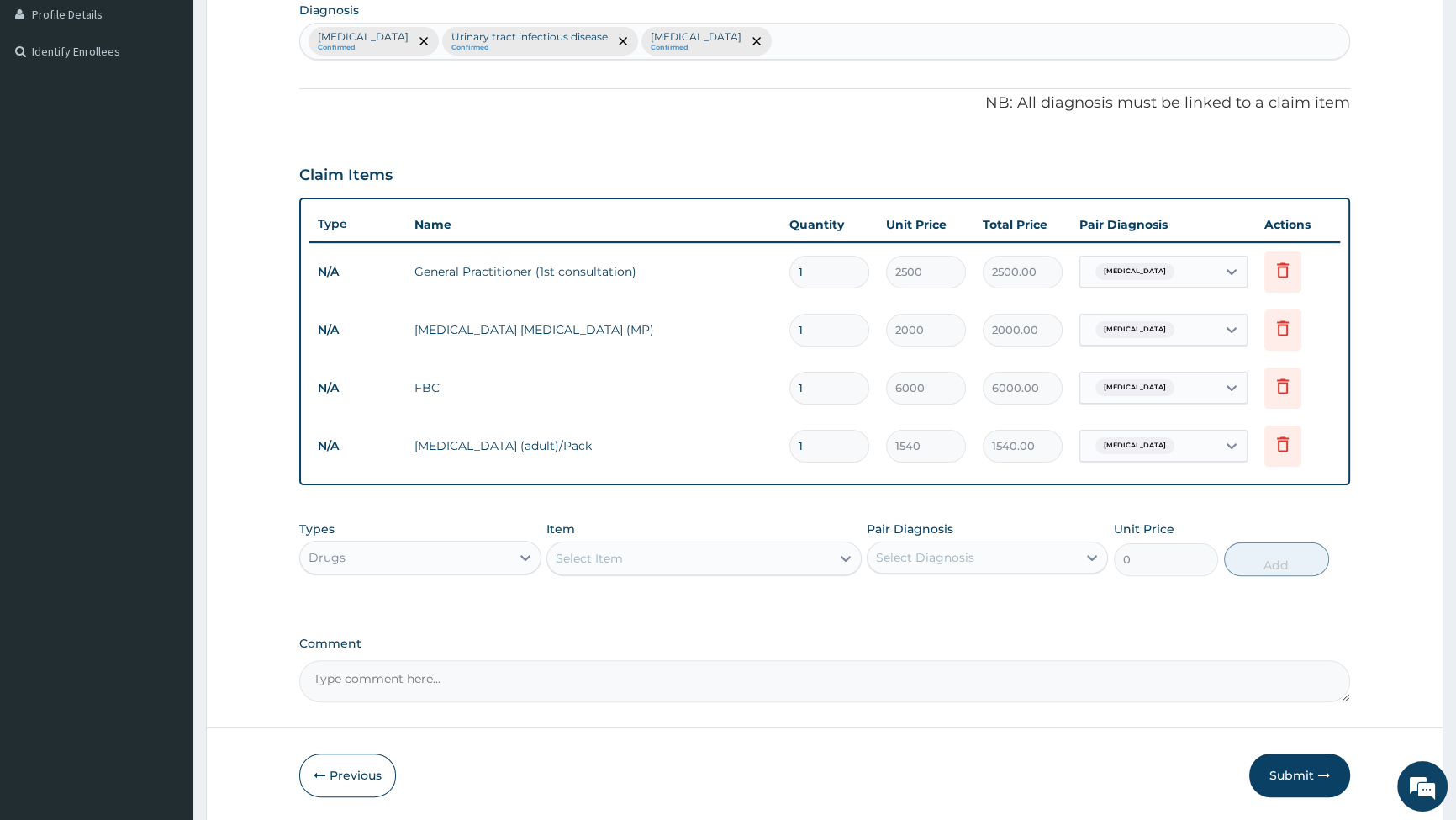
click at [628, 554] on div "Select Item" at bounding box center [688, 559] width 283 height 27
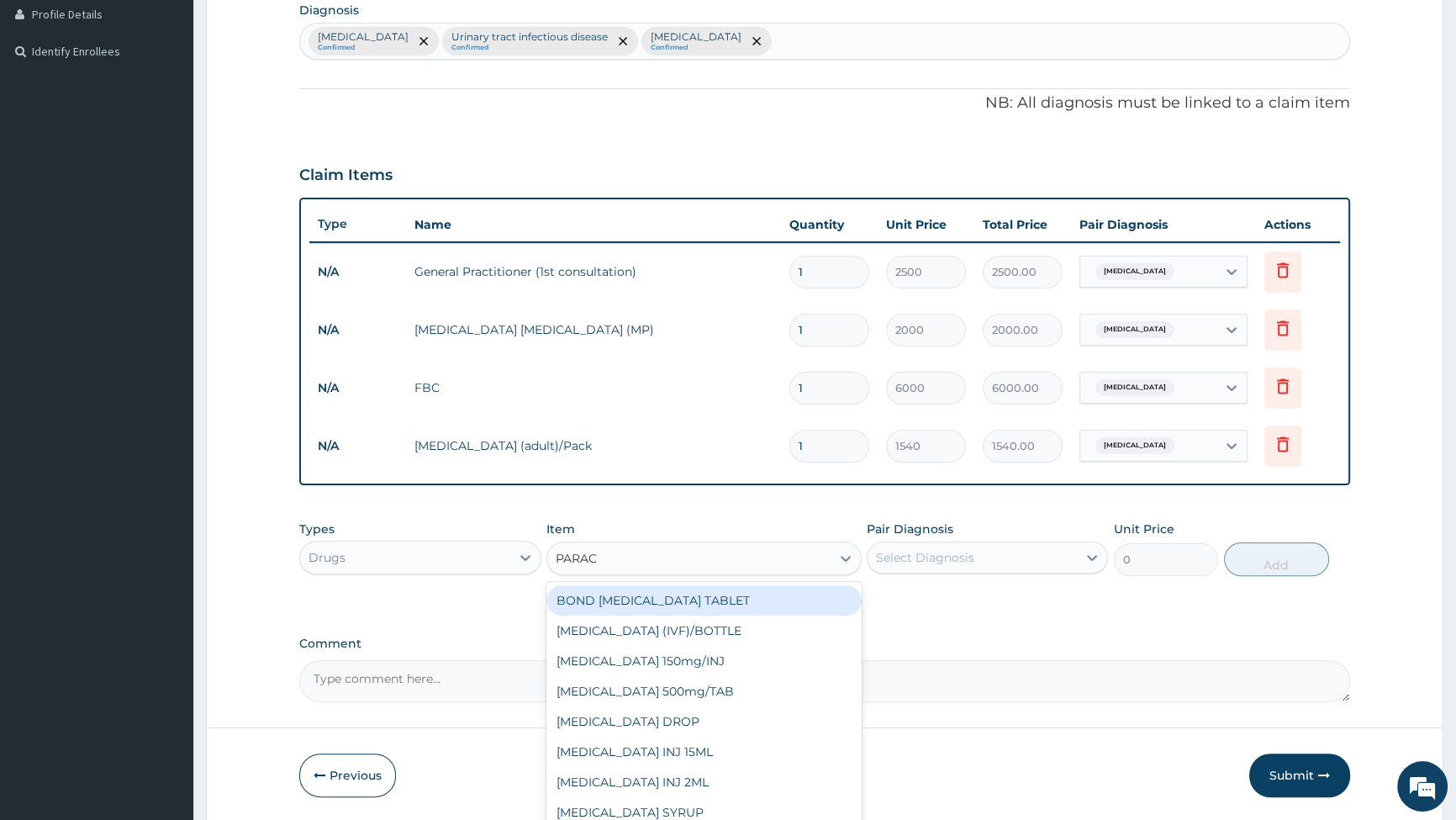
type input "PARACE"
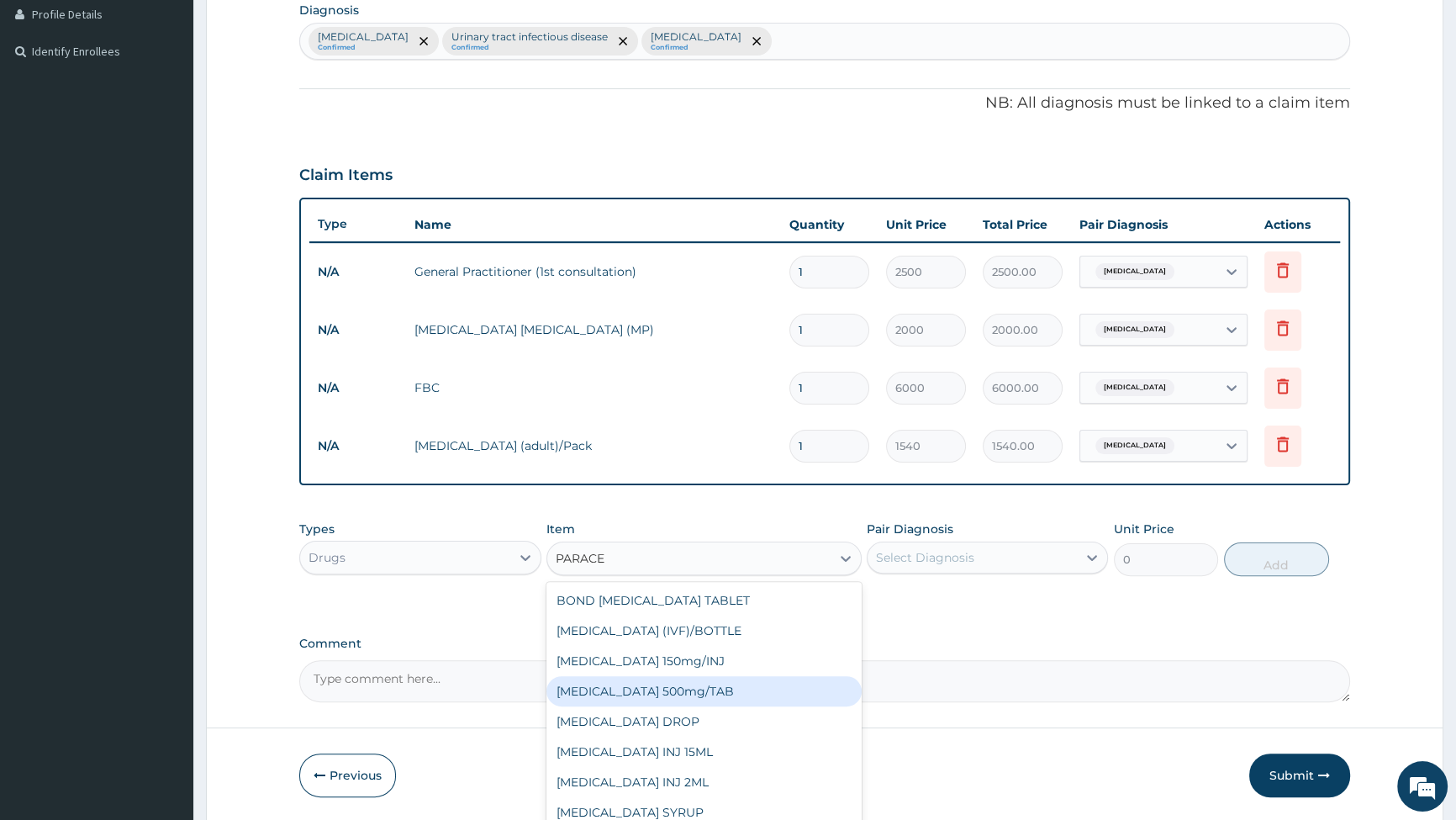
scroll to position [26, 0]
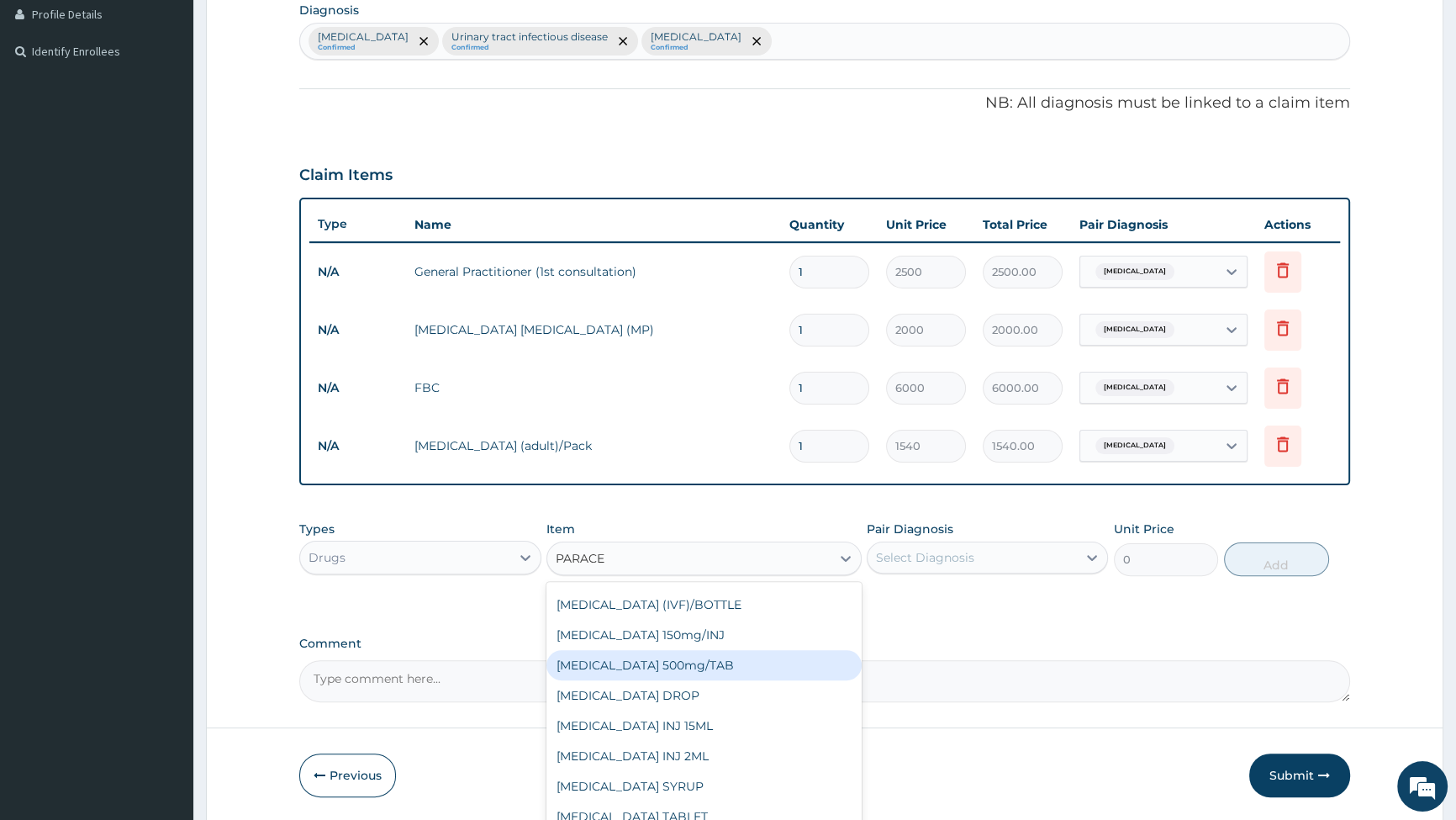
click at [654, 666] on div "[MEDICAL_DATA] 500mg/TAB" at bounding box center [704, 665] width 315 height 30
type input "14"
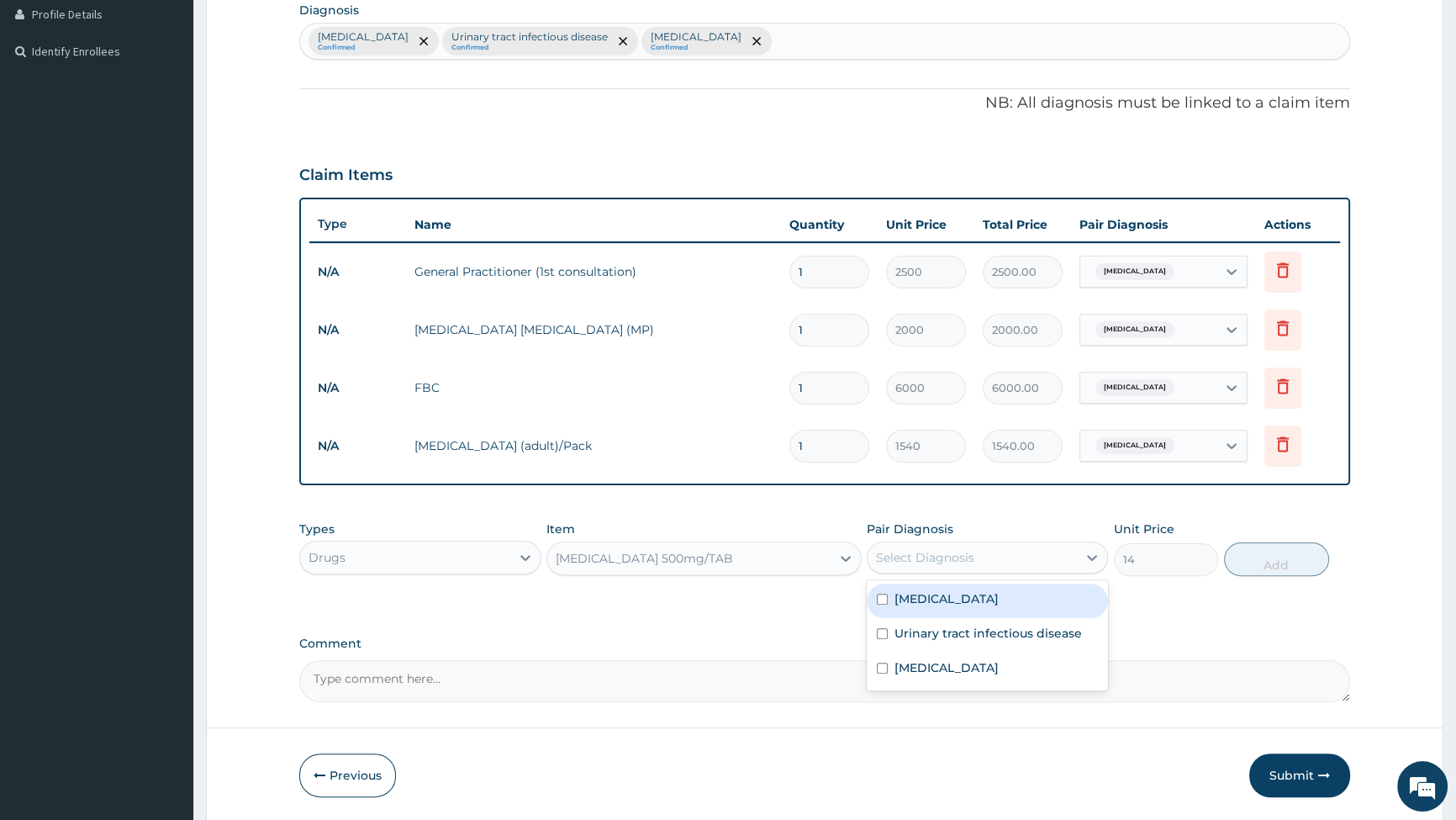
click at [959, 549] on div "Select Diagnosis" at bounding box center [925, 558] width 98 height 16
click at [888, 601] on div "[MEDICAL_DATA]" at bounding box center [987, 601] width 241 height 35
checkbox input "true"
click at [1269, 558] on button "Add" at bounding box center [1277, 559] width 105 height 34
type input "0"
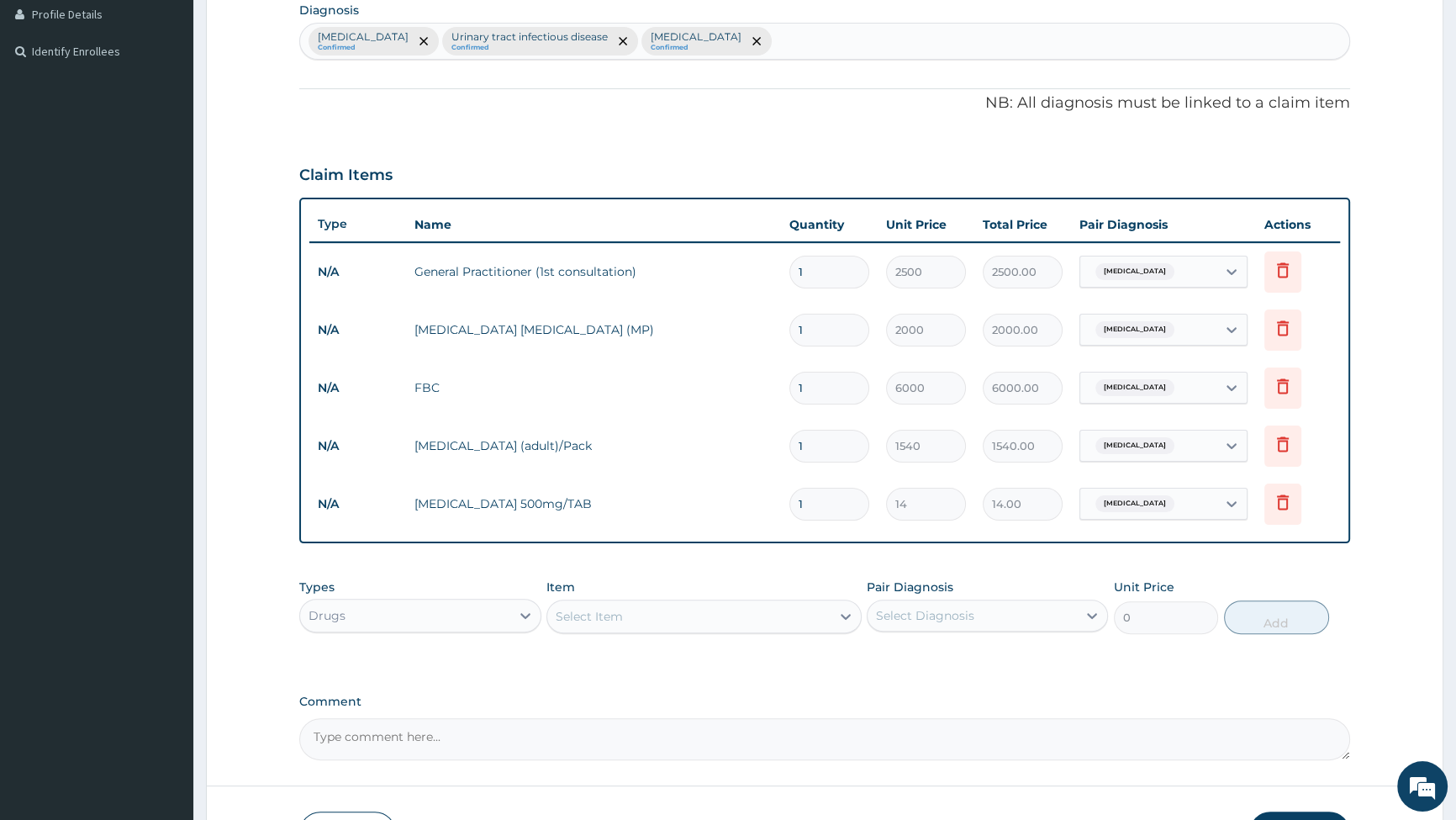
type input "18"
type input "252.00"
type input "18"
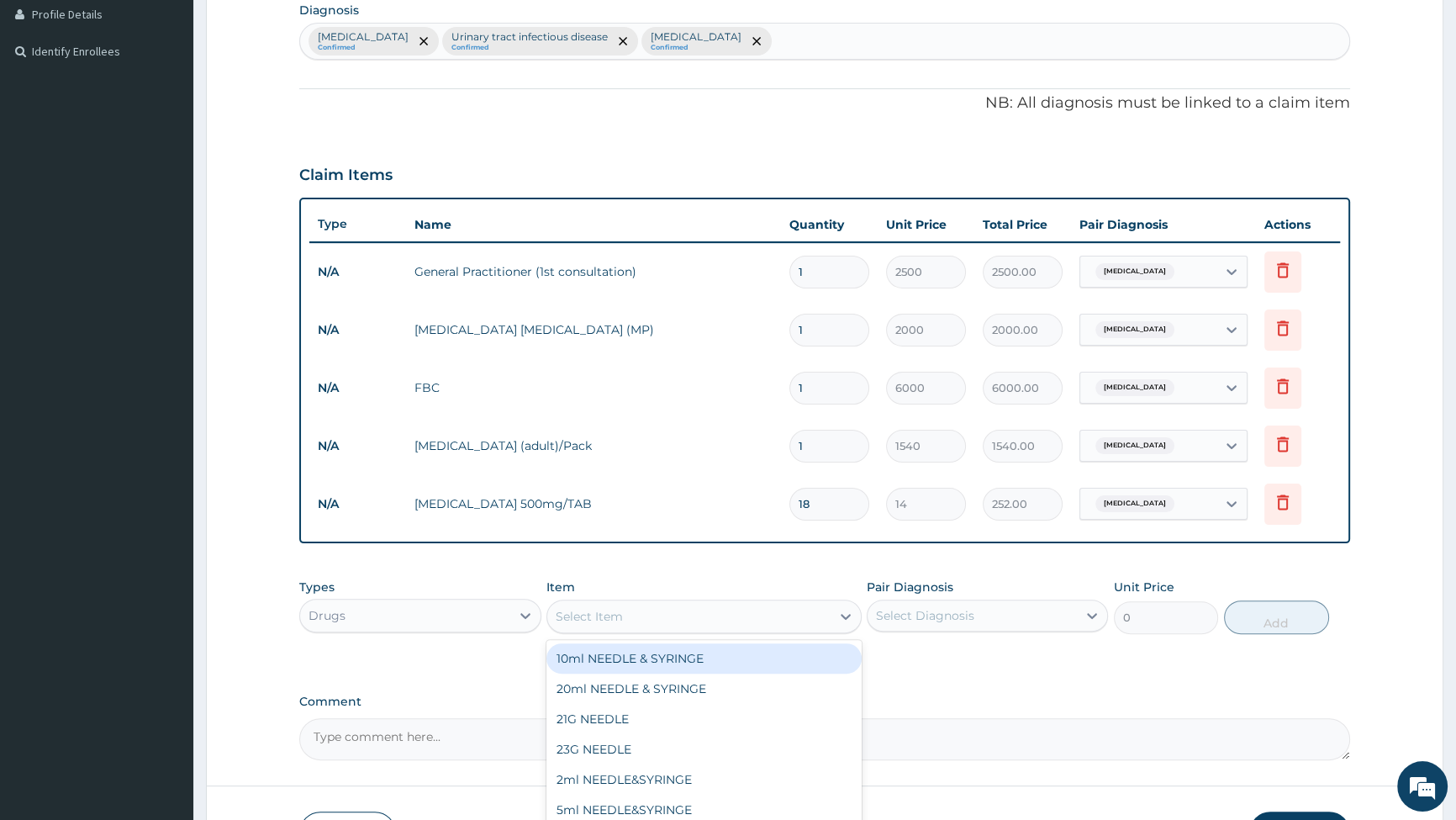
click at [657, 619] on div "Select Item" at bounding box center [688, 617] width 283 height 27
type input "[MEDICAL_DATA]"
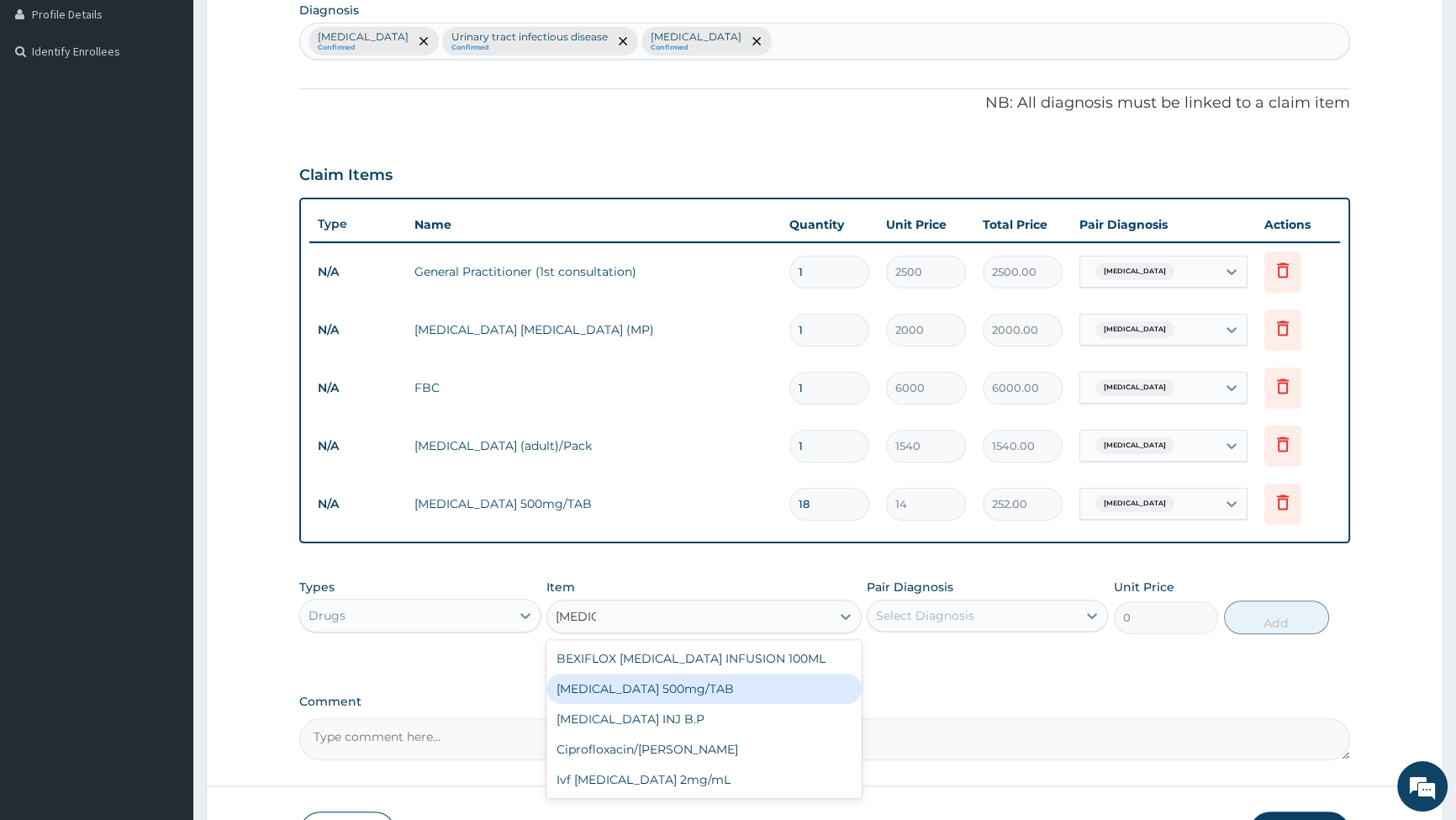
click at [653, 690] on div "[MEDICAL_DATA] 500mg/TAB" at bounding box center [704, 689] width 315 height 30
type input "91"
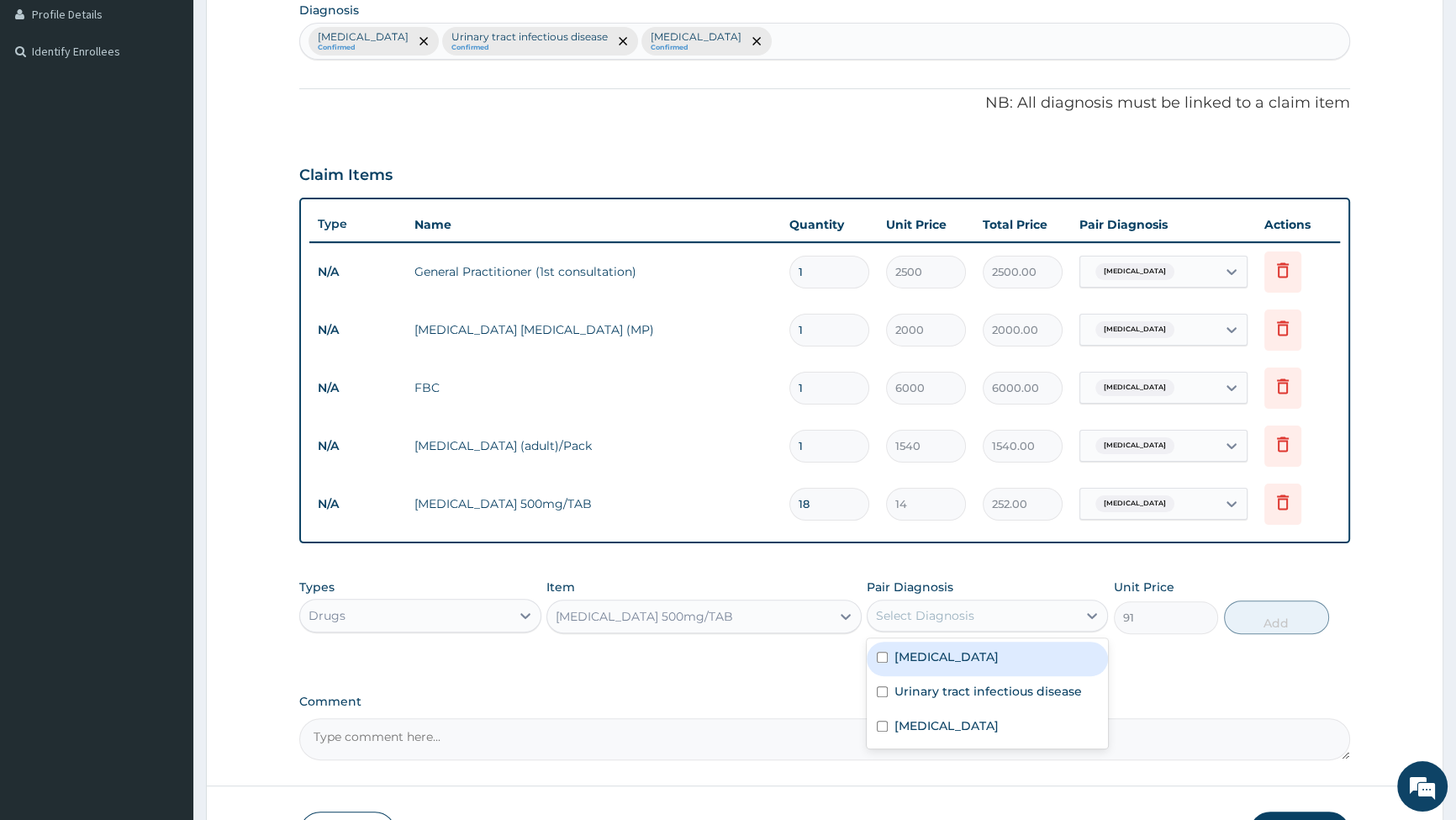
click at [972, 612] on div "Select Diagnosis" at bounding box center [925, 616] width 98 height 16
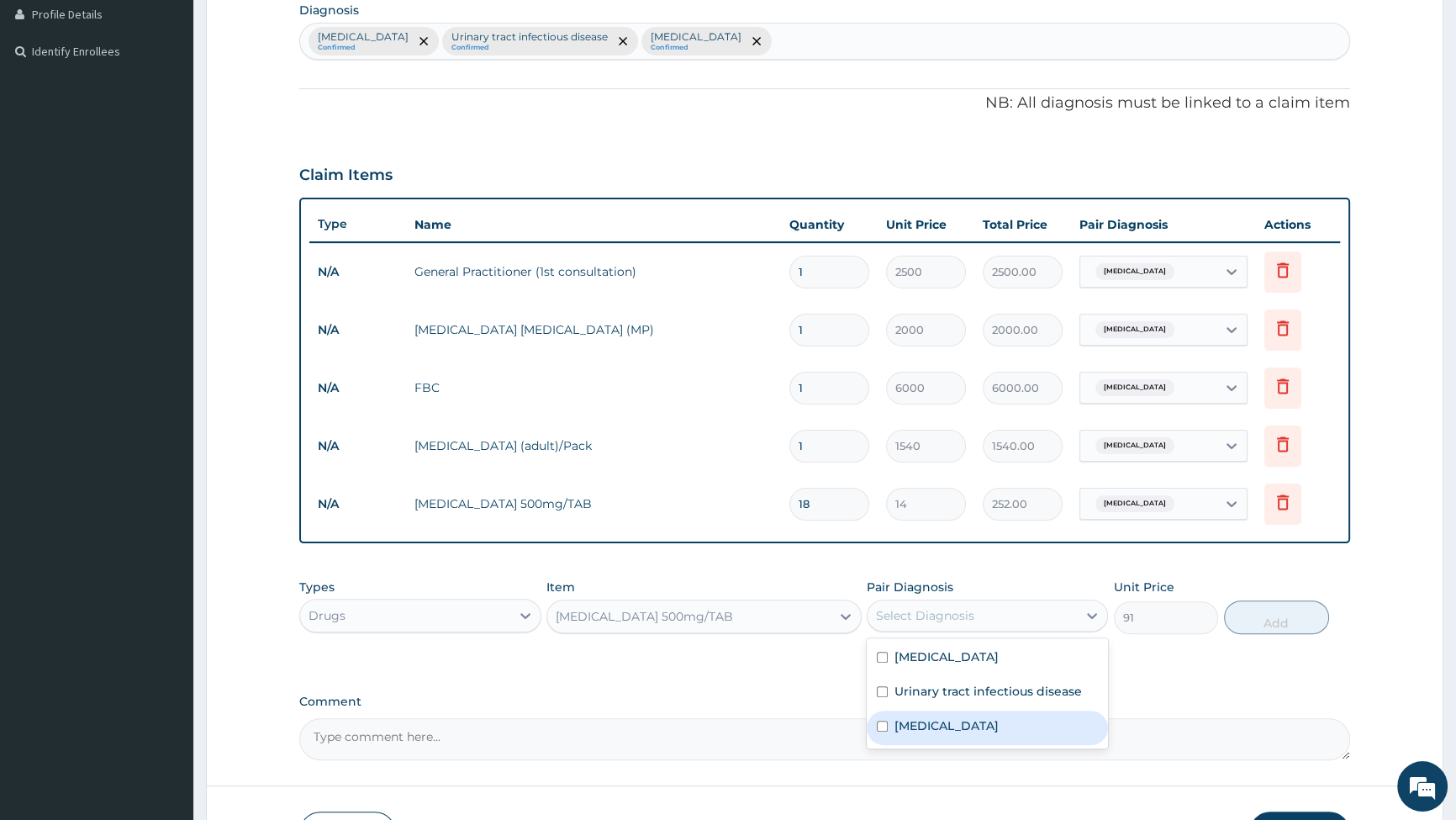
click at [877, 728] on input "checkbox" at bounding box center [882, 726] width 11 height 11
checkbox input "true"
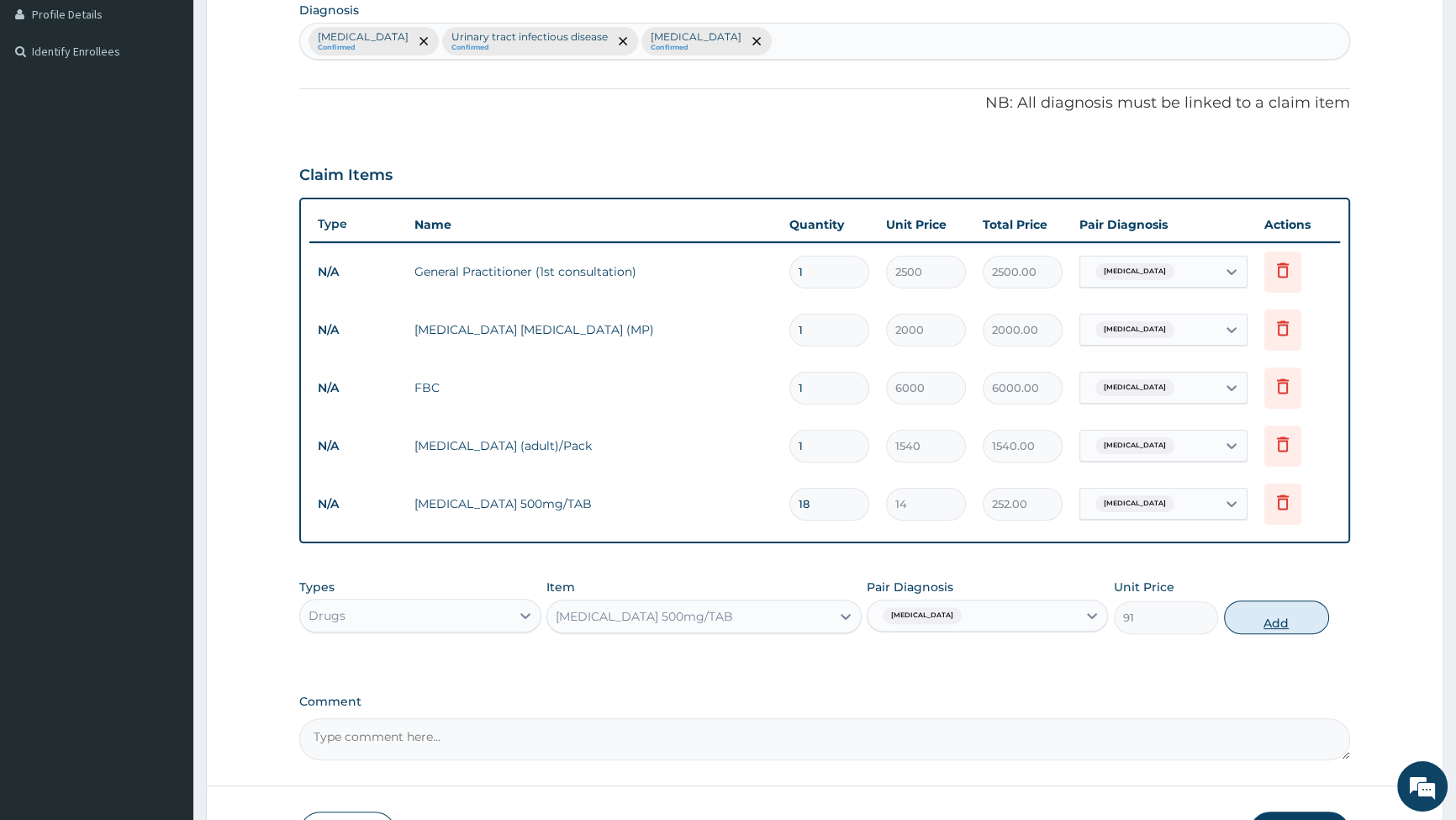
click at [1268, 617] on button "Add" at bounding box center [1277, 617] width 105 height 34
type input "0"
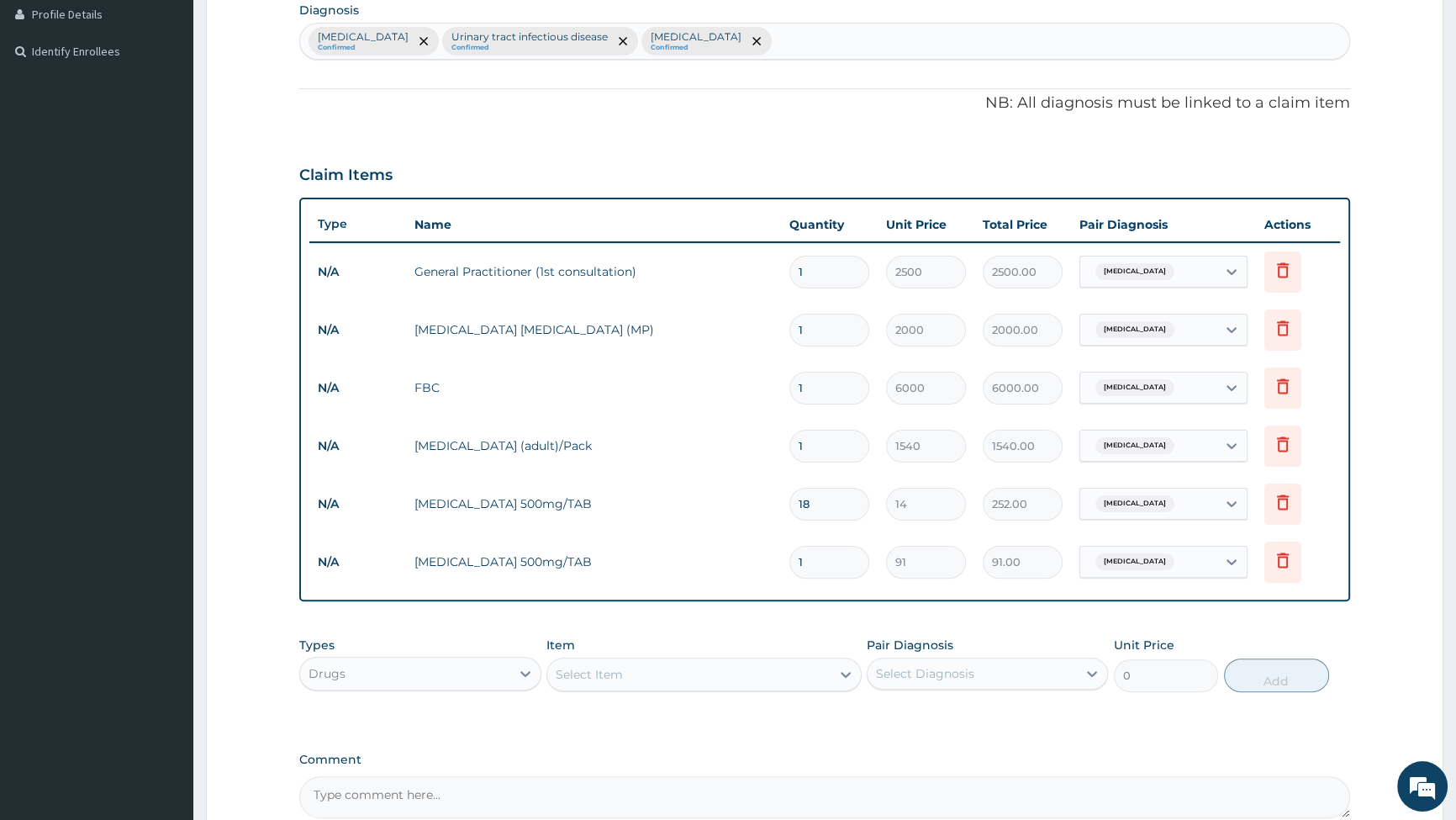
type input "10"
type input "910.00"
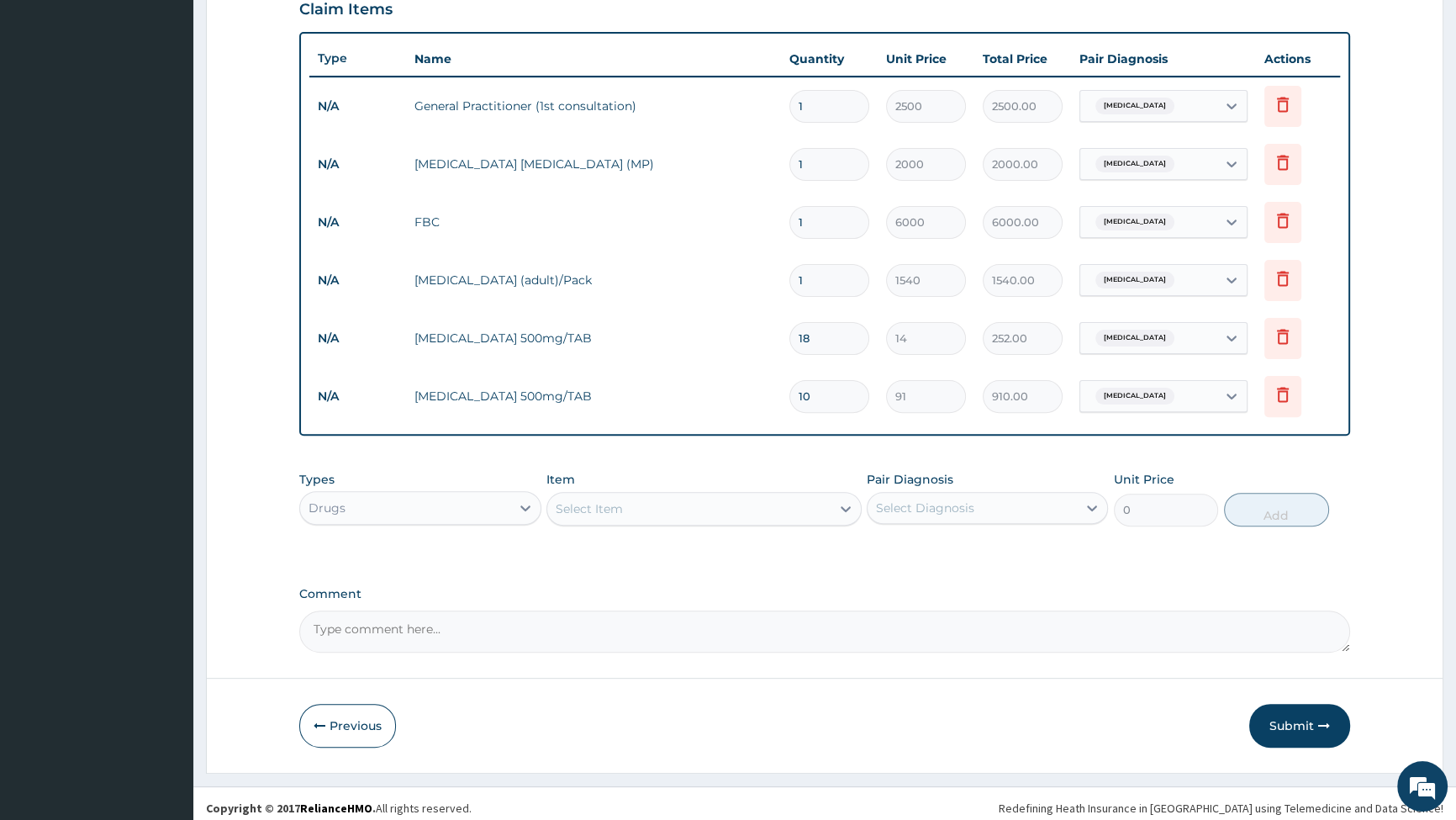
scroll to position [603, 0]
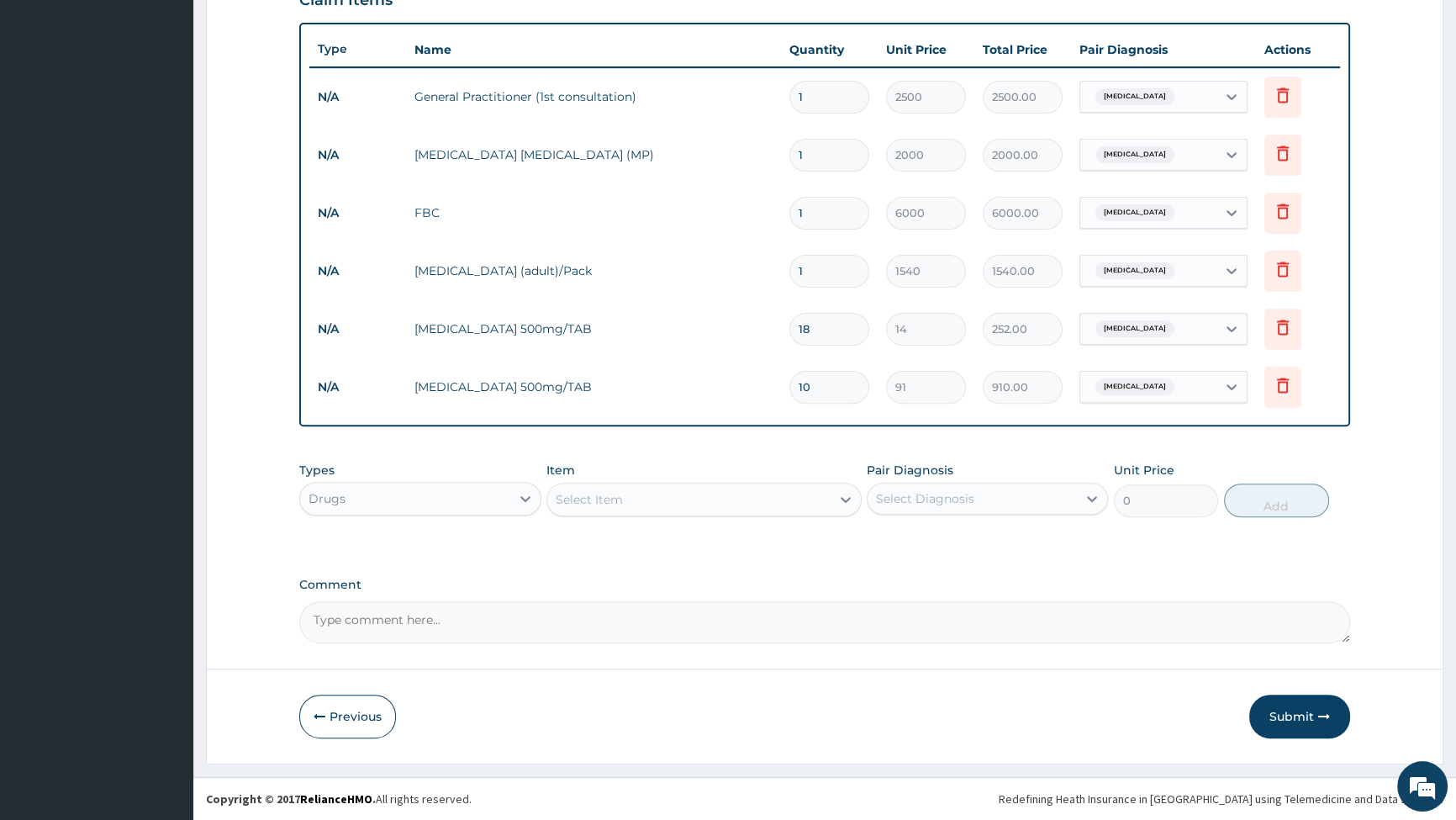
type input "10"
click at [584, 500] on div "Select Item" at bounding box center [589, 499] width 67 height 16
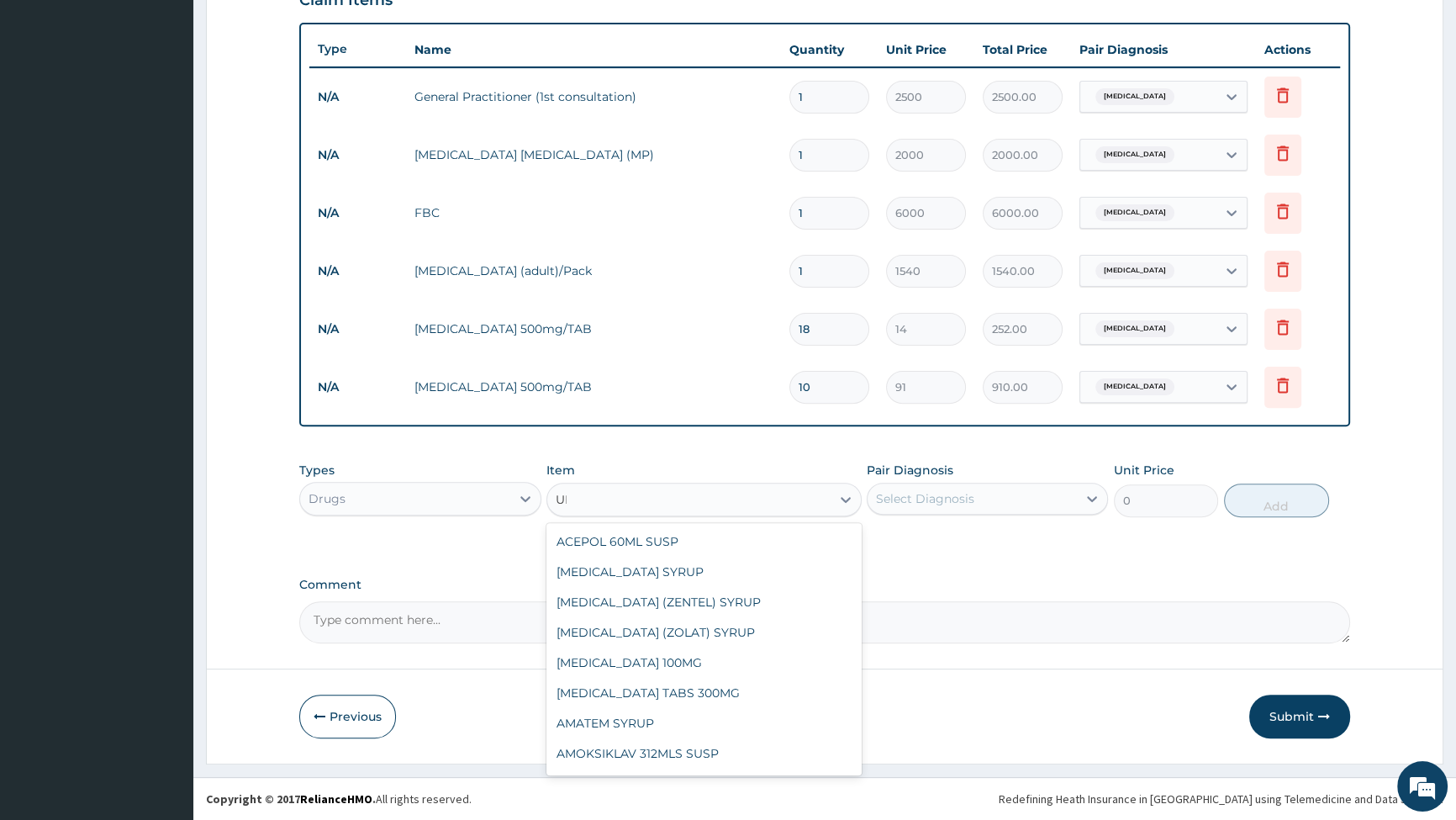
type input "U"
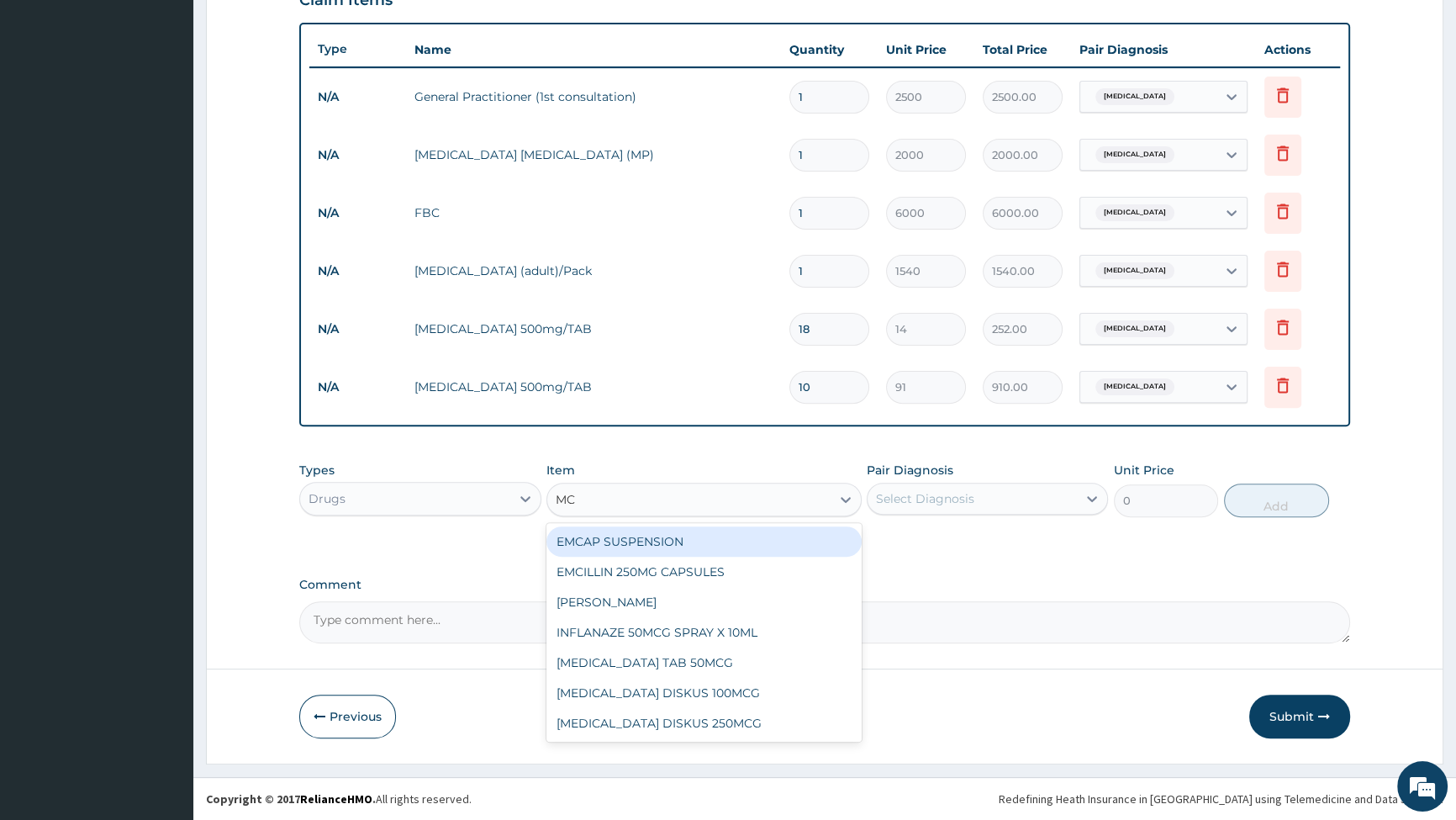
type input "M"
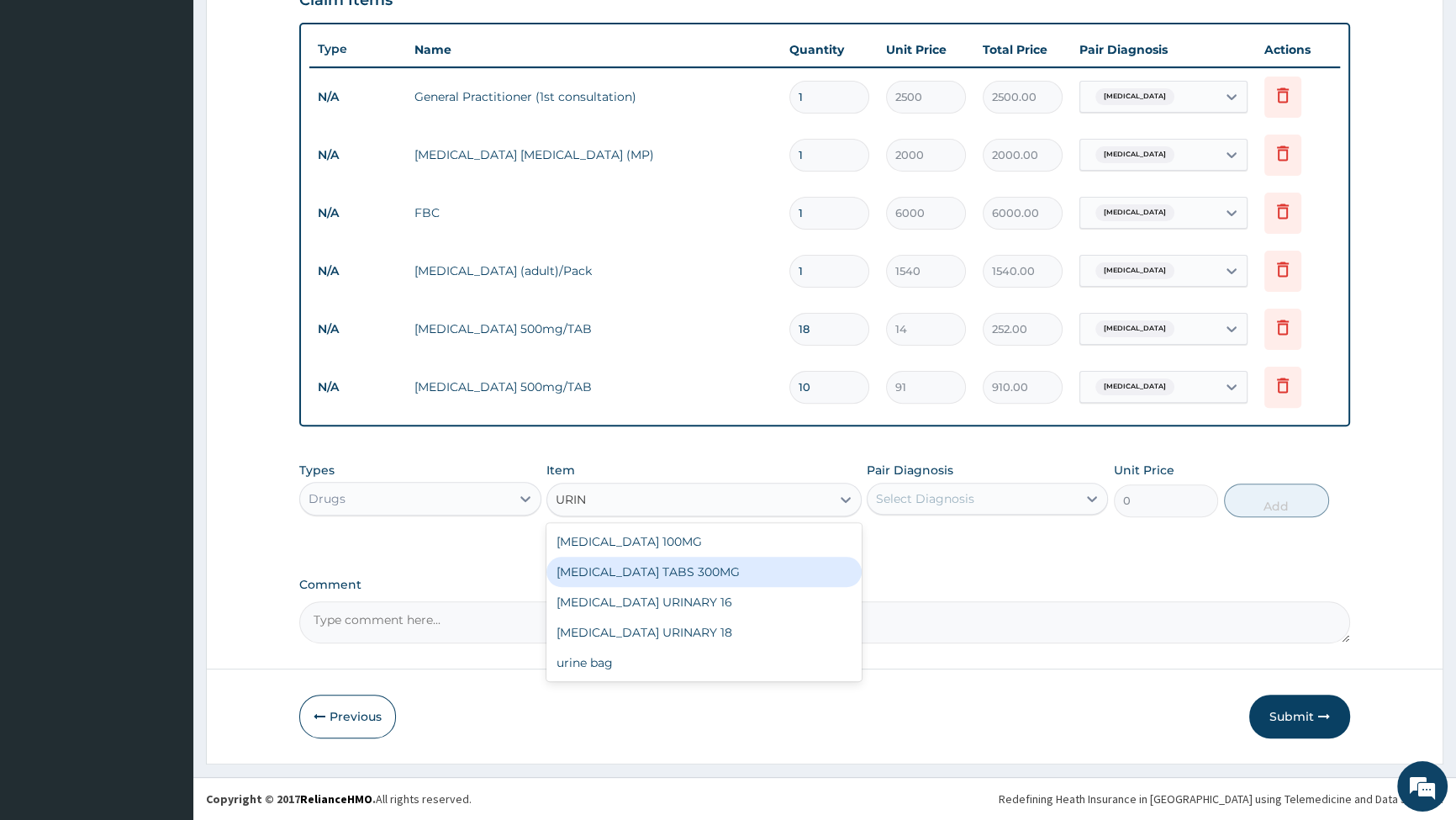
type input "URIN"
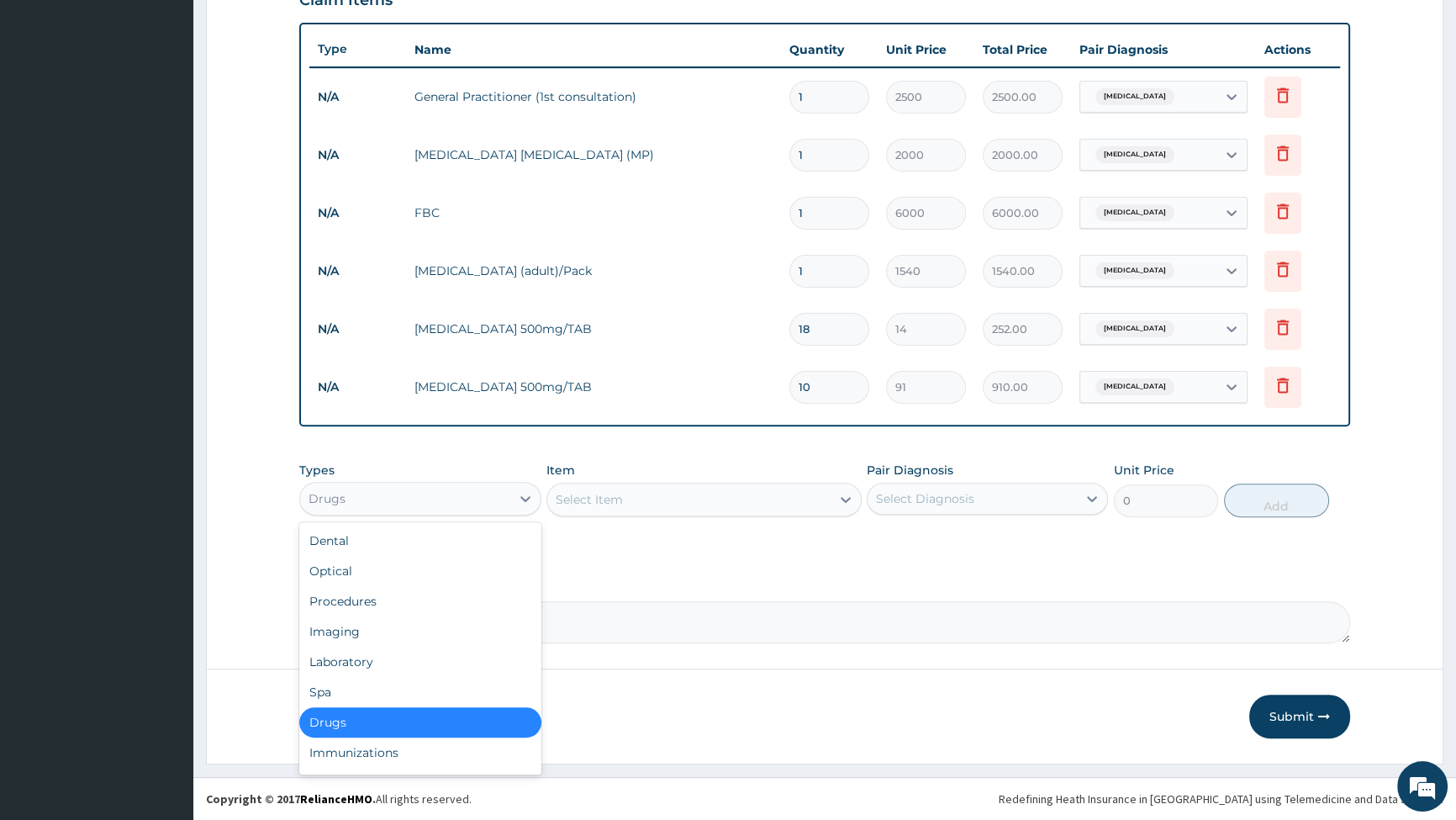
click at [435, 508] on div "Drugs" at bounding box center [405, 499] width 209 height 27
click at [348, 666] on div "Laboratory" at bounding box center [420, 661] width 241 height 30
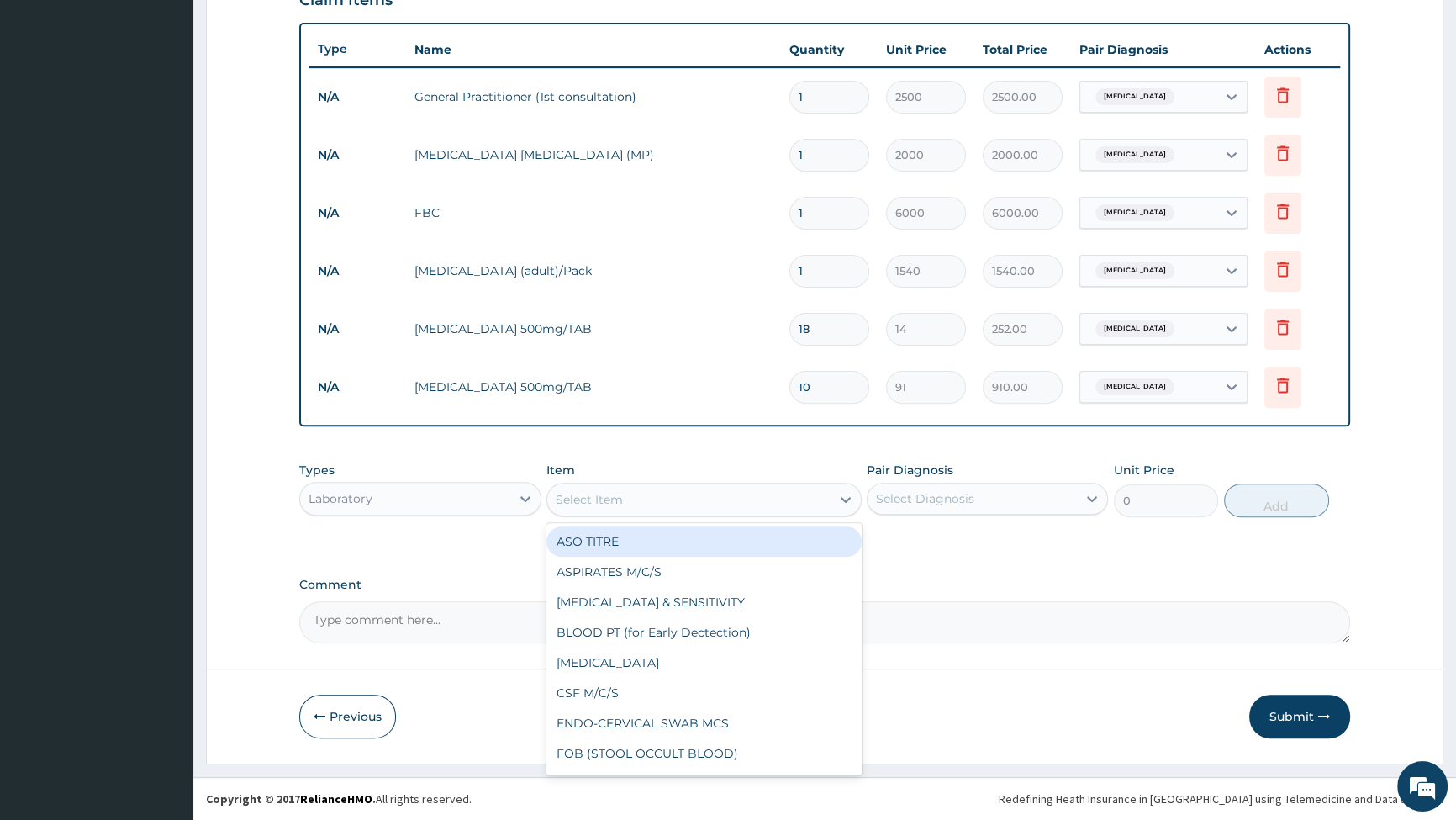
click at [588, 505] on div "Select Item" at bounding box center [589, 499] width 67 height 16
type input "URINE"
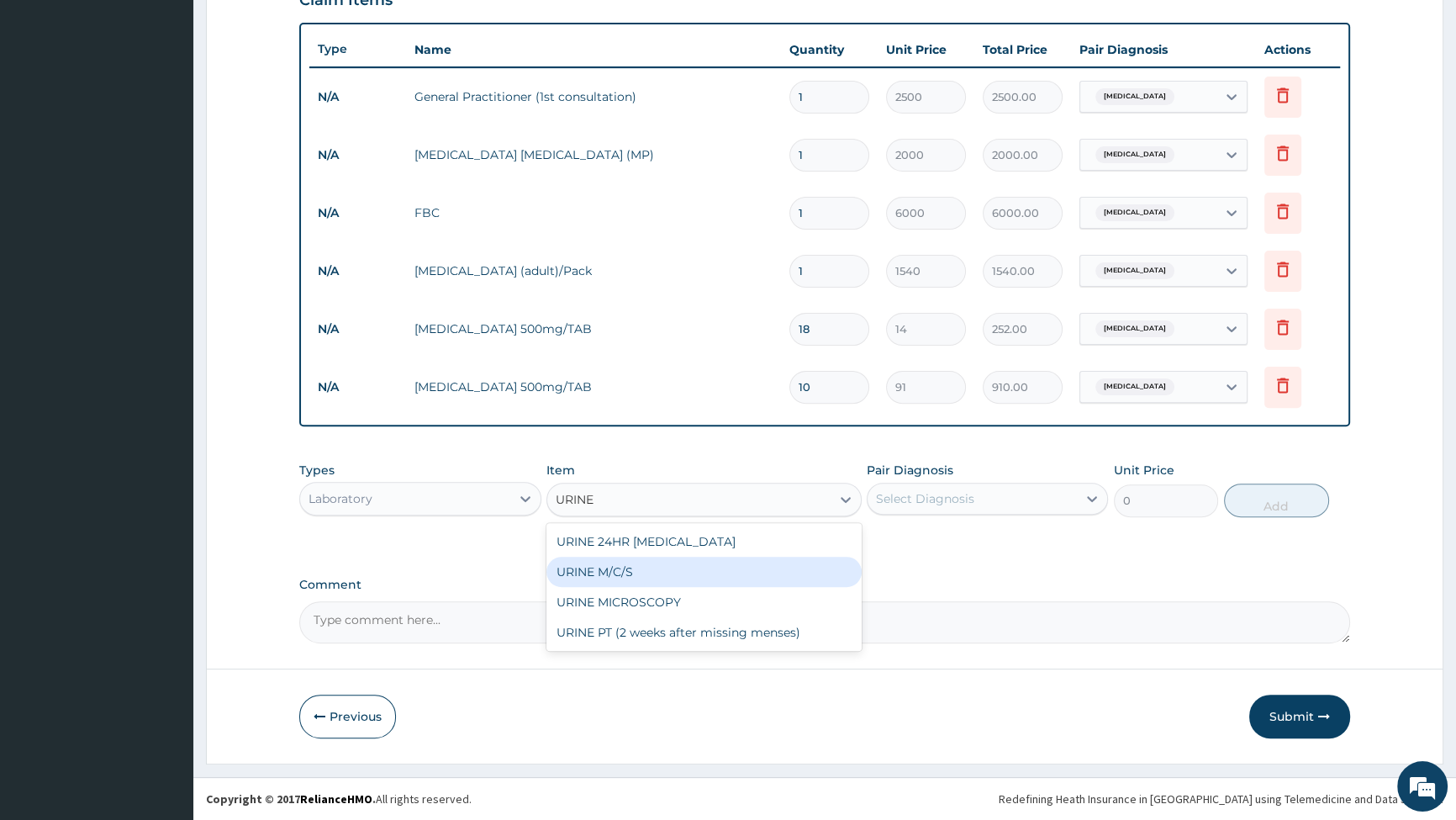
click at [617, 580] on div "URINE M/C/S" at bounding box center [704, 571] width 315 height 30
type input "3500"
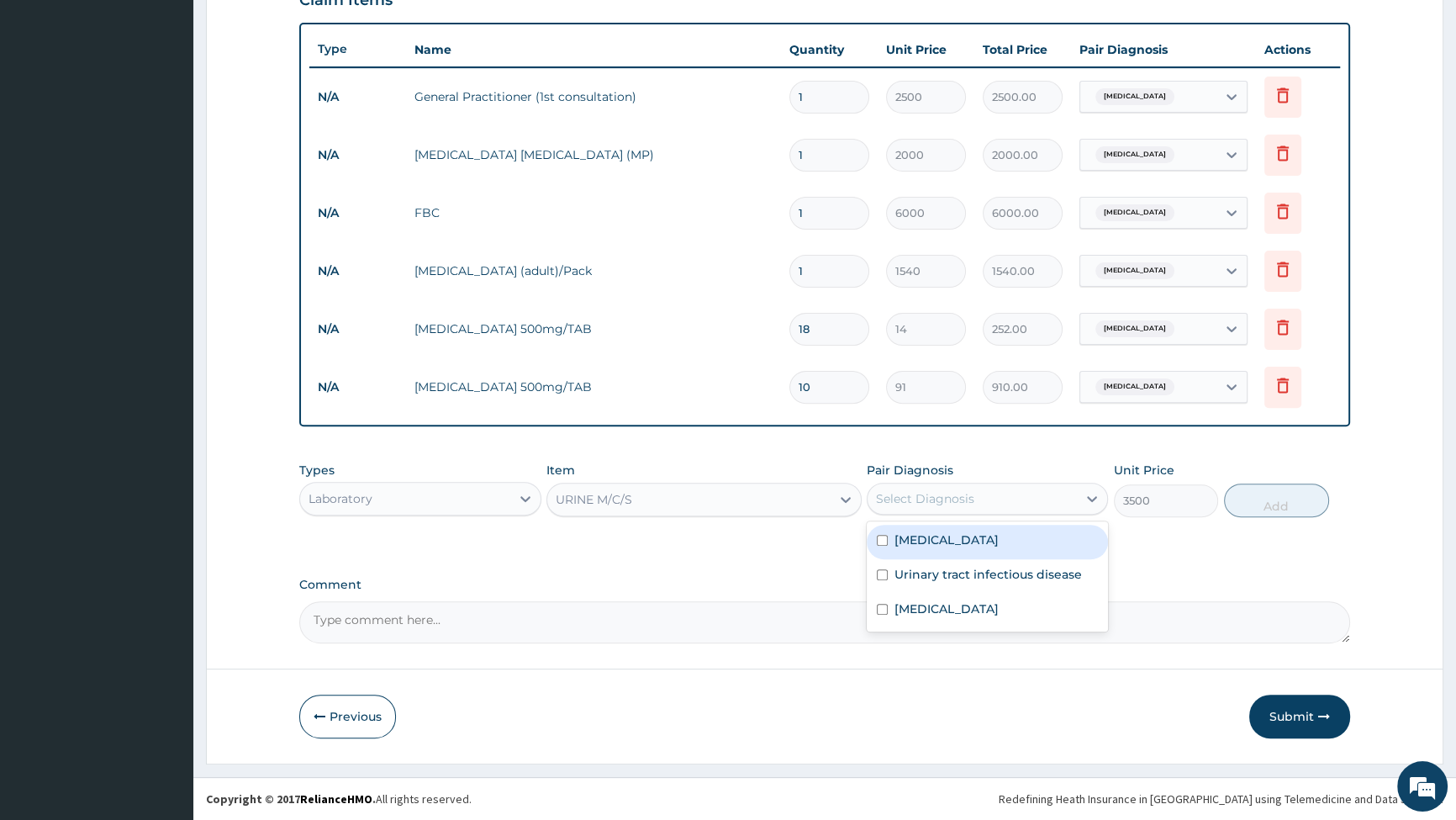
click at [969, 497] on div "Select Diagnosis" at bounding box center [925, 498] width 98 height 16
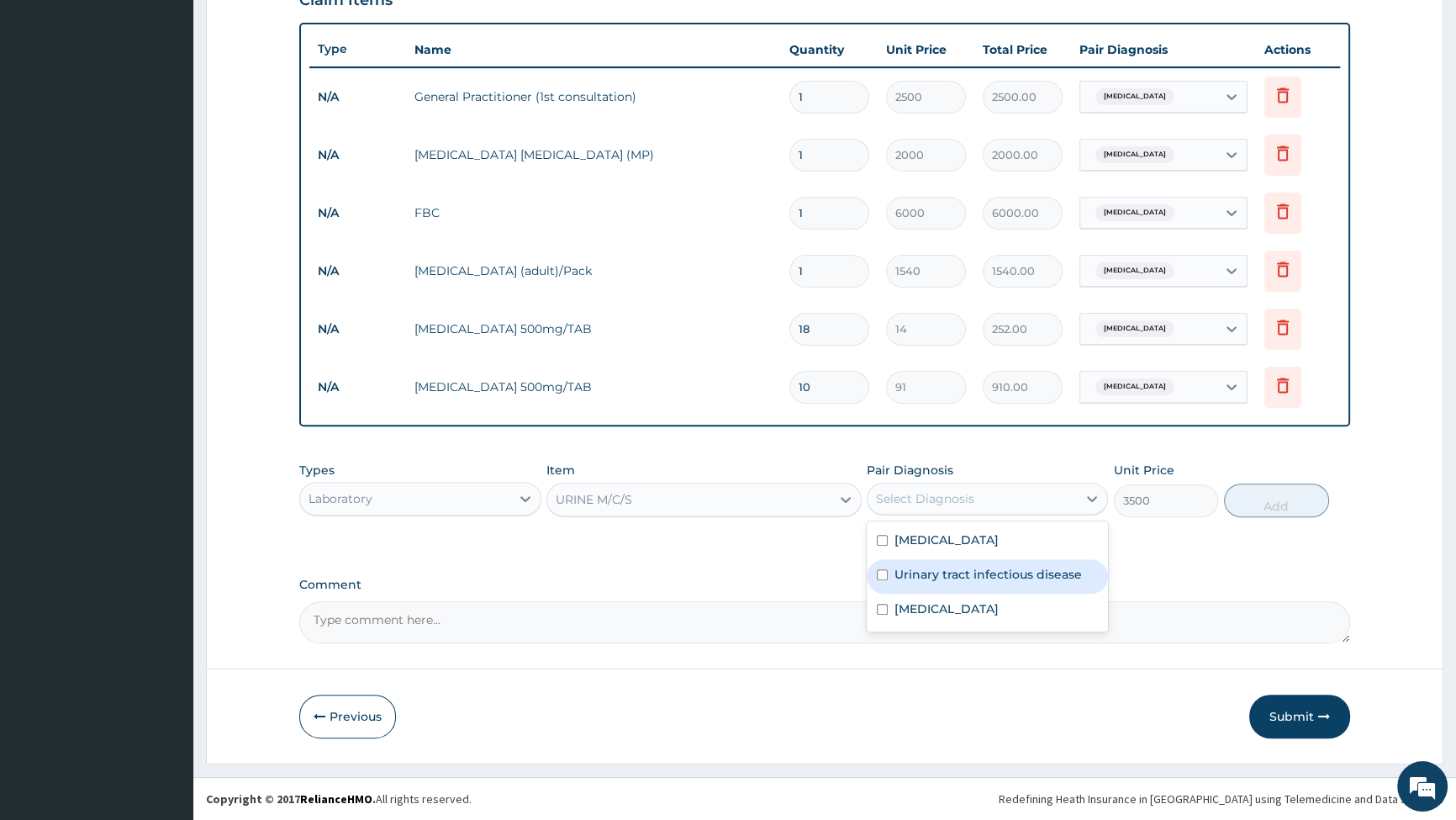
click at [877, 573] on input "checkbox" at bounding box center [882, 575] width 11 height 11
checkbox input "true"
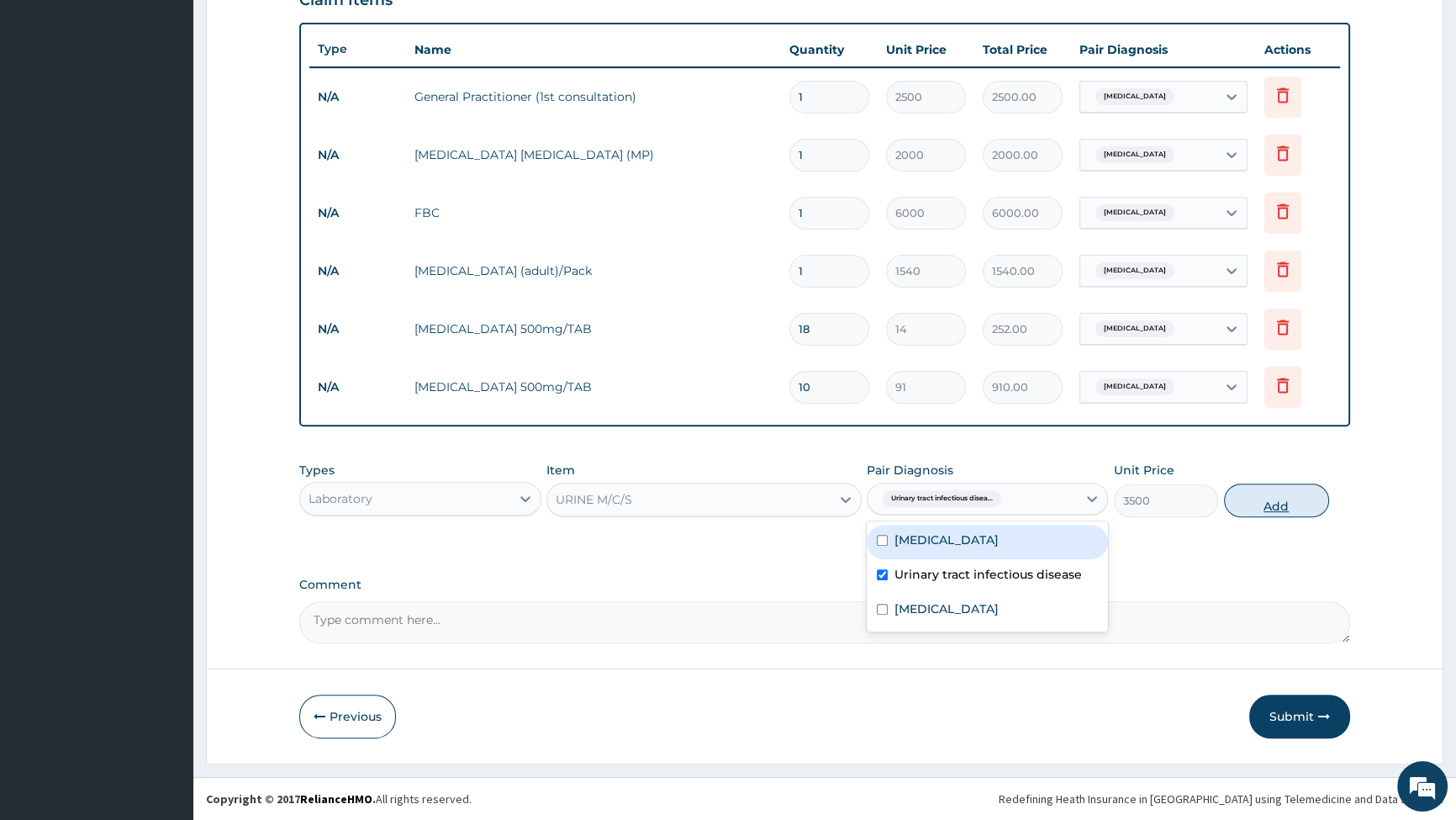
click at [1287, 505] on button "Add" at bounding box center [1277, 500] width 105 height 34
type input "0"
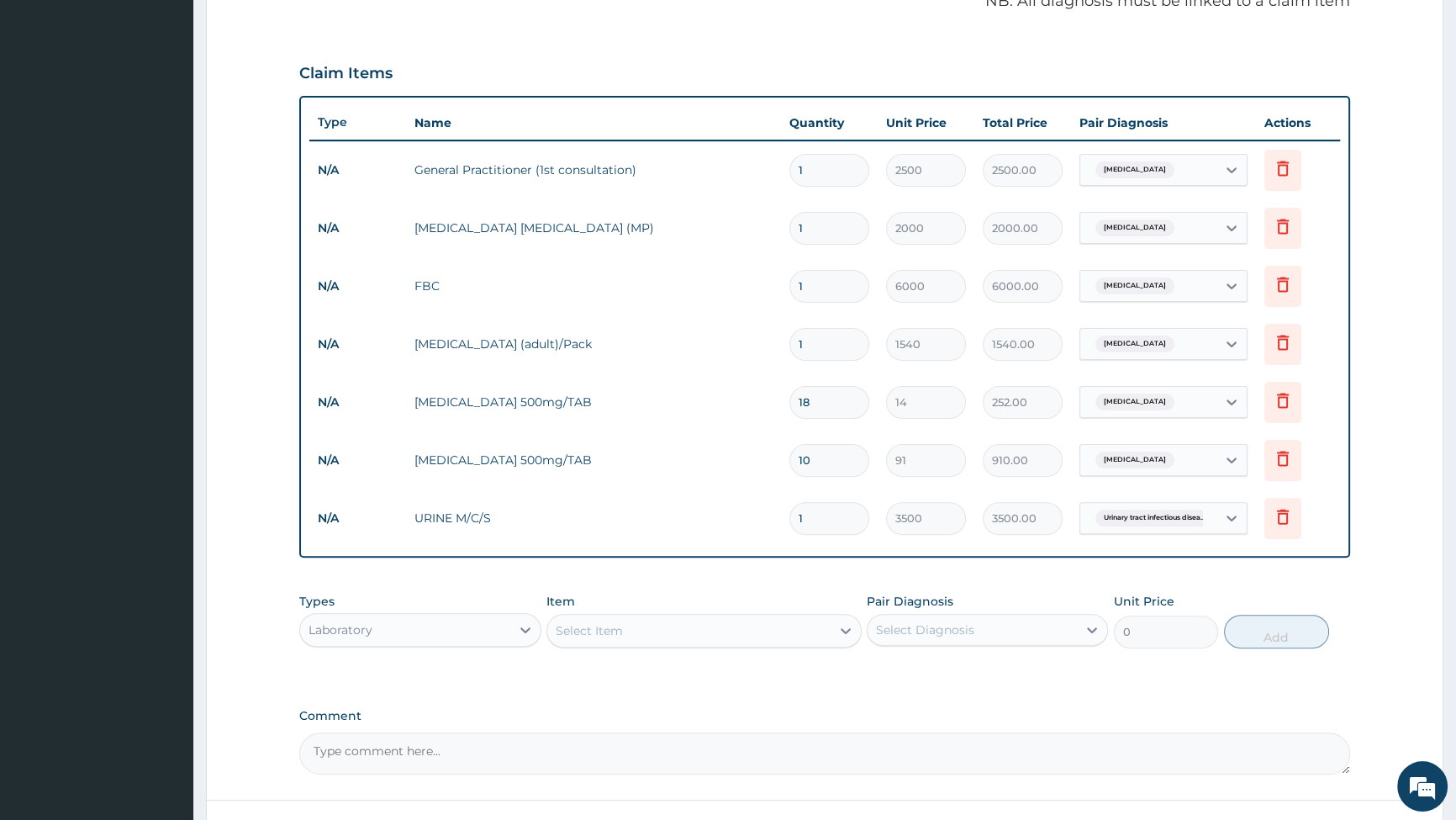
scroll to position [662, 0]
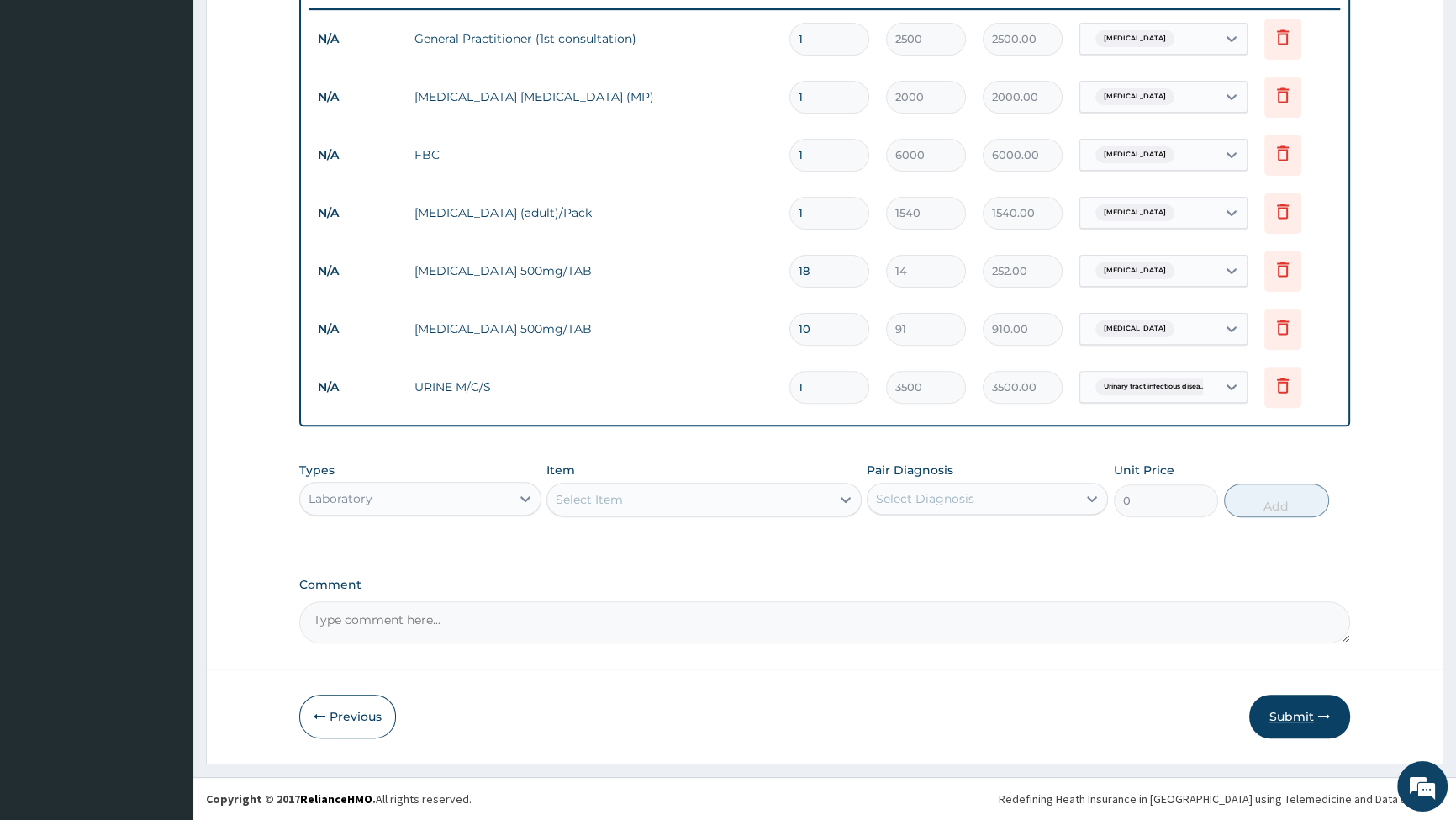
click at [1288, 716] on button "Submit" at bounding box center [1299, 717] width 101 height 44
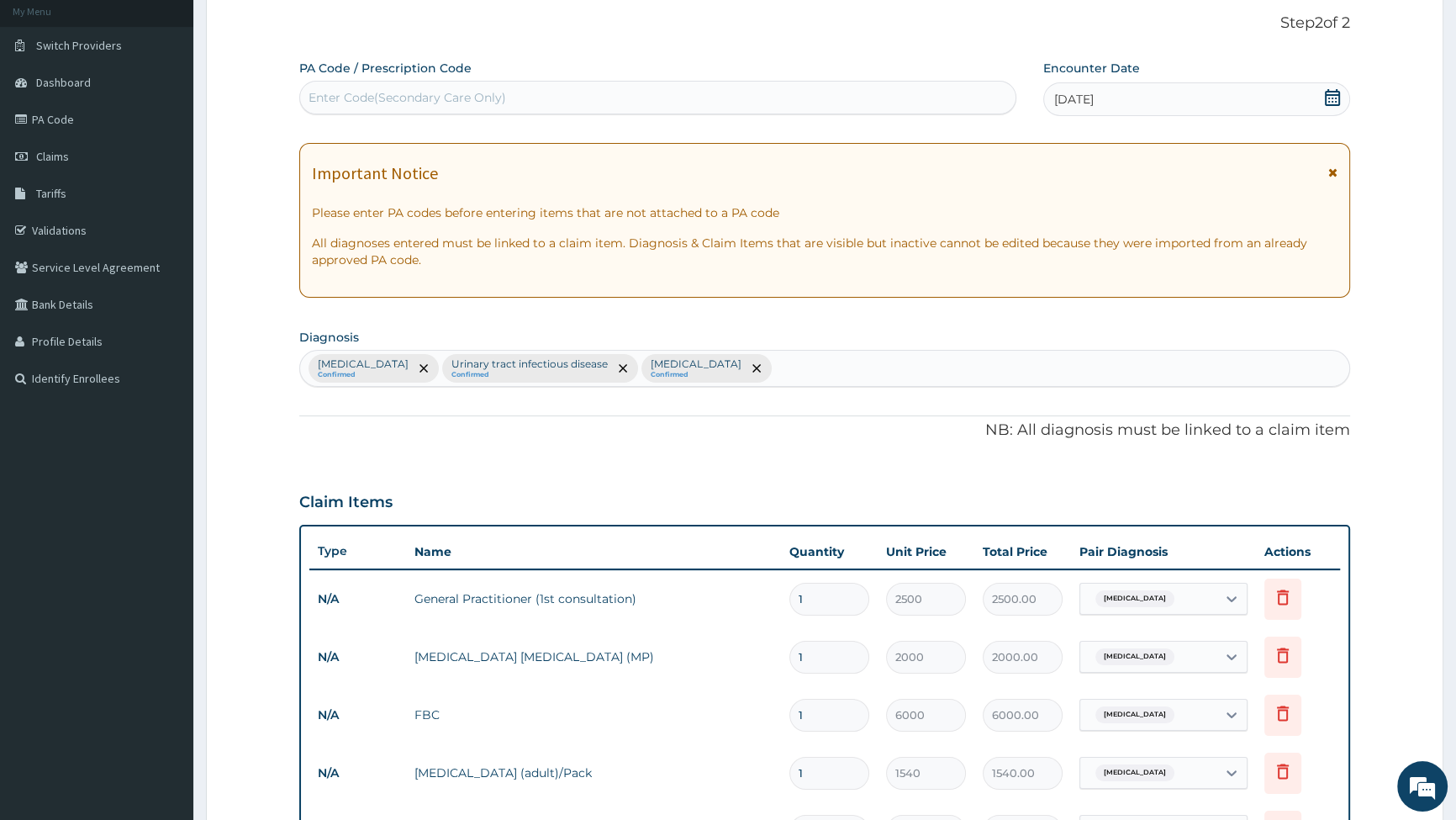
scroll to position [0, 0]
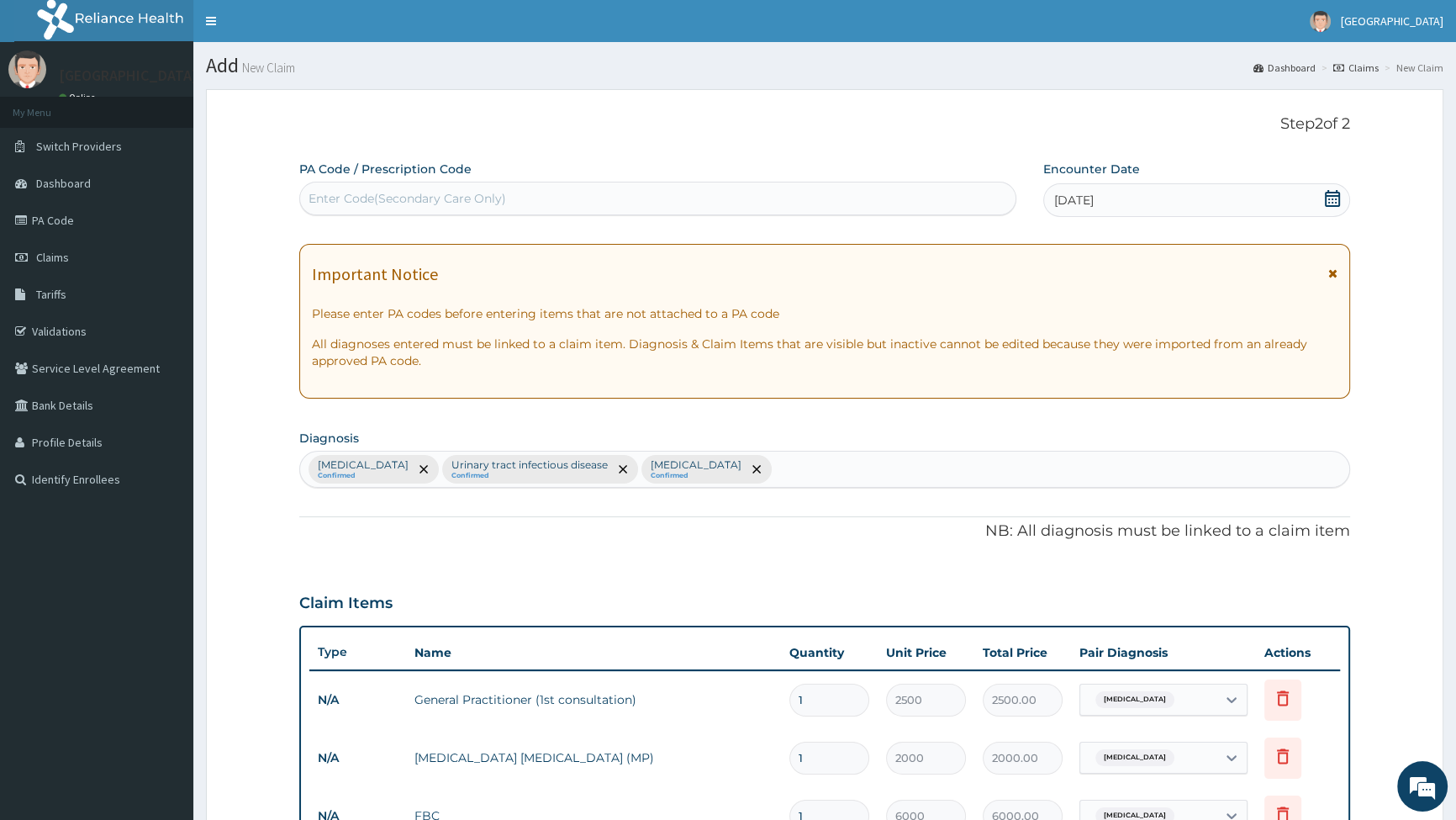
click at [466, 194] on div "Enter Code(Secondary Care Only)" at bounding box center [407, 199] width 198 height 16
type input "PA/04925C"
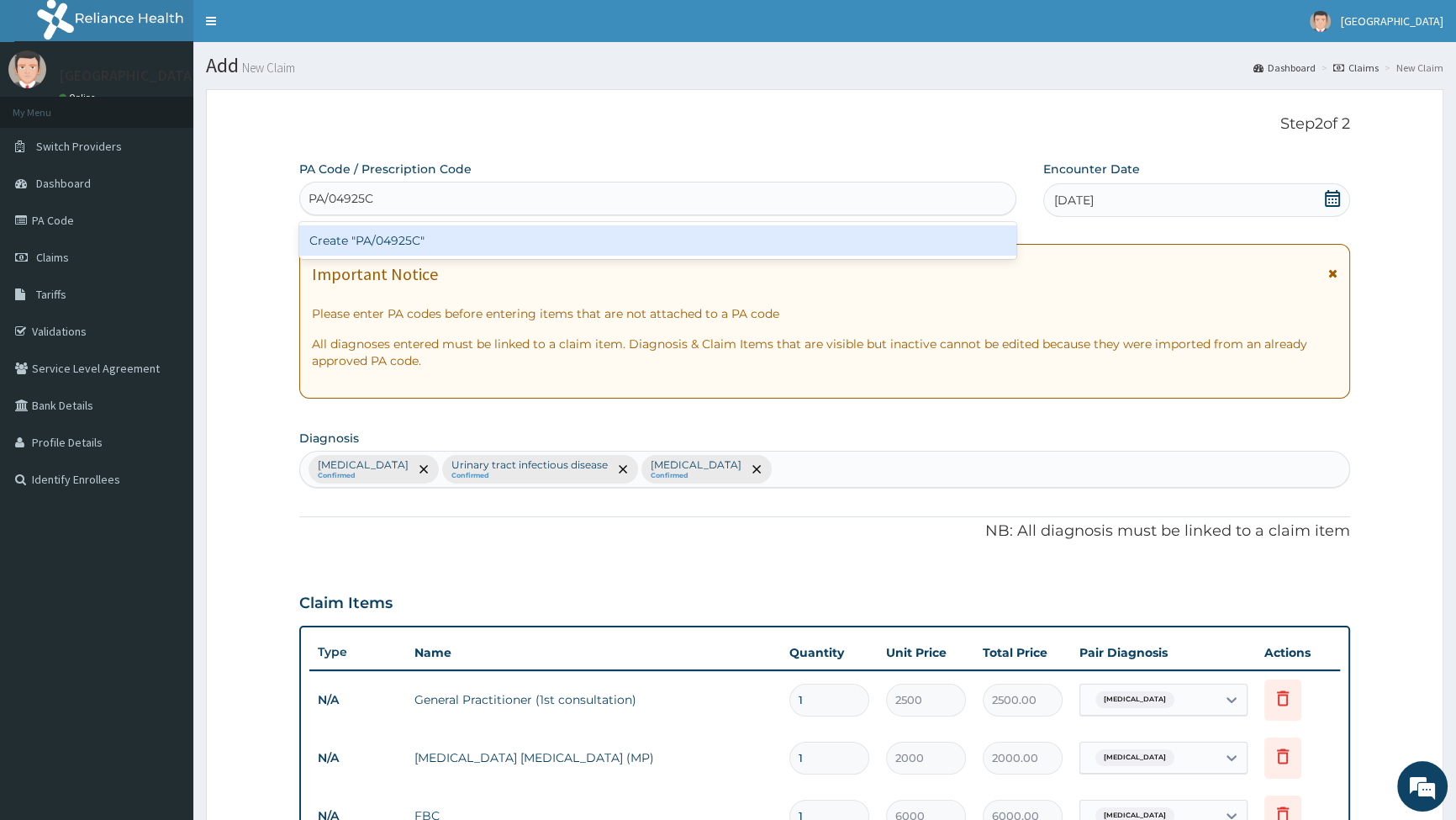
click at [405, 247] on div "Create "PA/04925C"" at bounding box center [657, 240] width 717 height 30
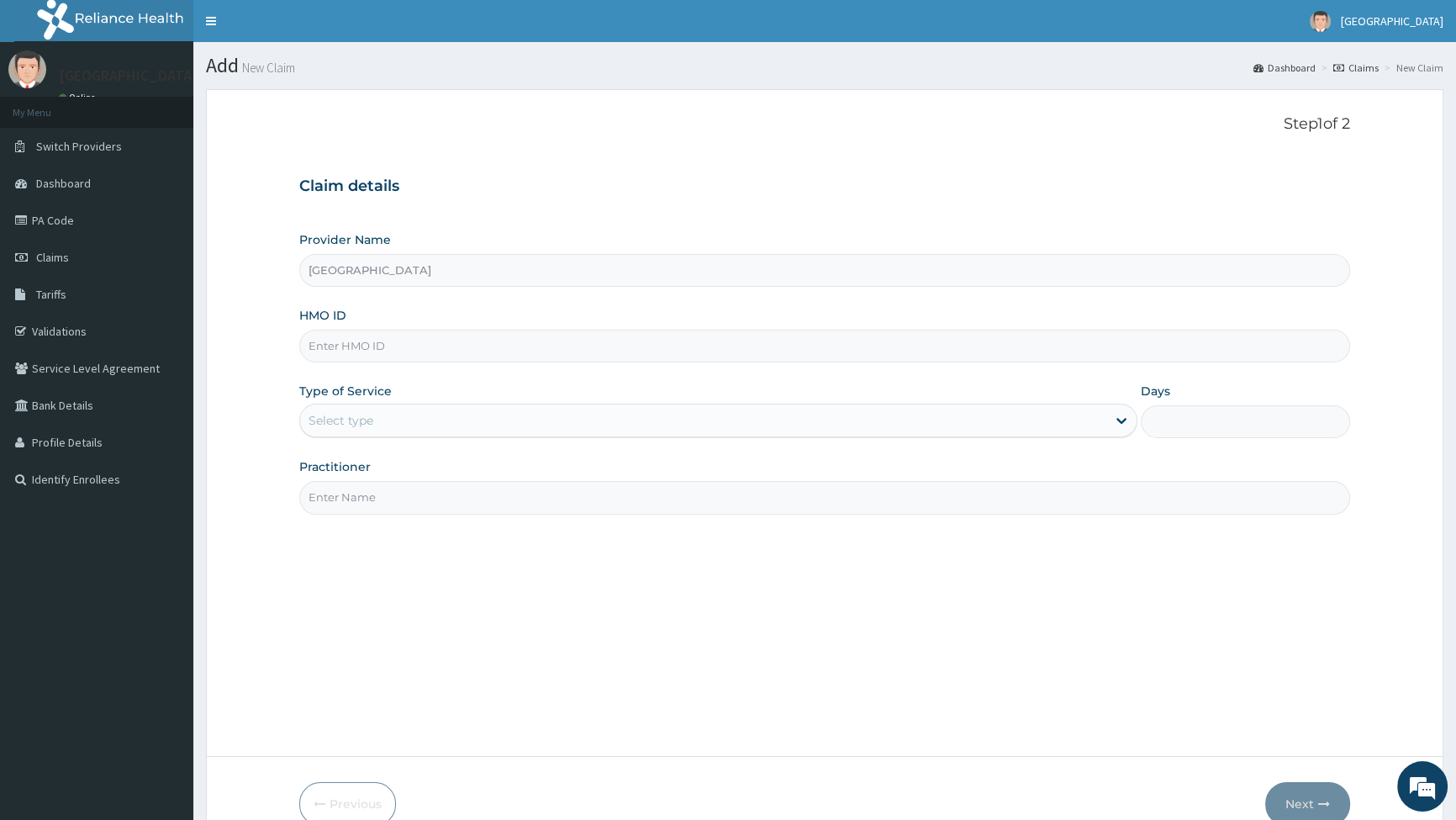
click at [390, 332] on input "HMO ID" at bounding box center [825, 346] width 1051 height 33
paste input "DTS/10024/A"
type input "DTS/10024/A"
click at [384, 413] on div "Select type" at bounding box center [703, 421] width 806 height 27
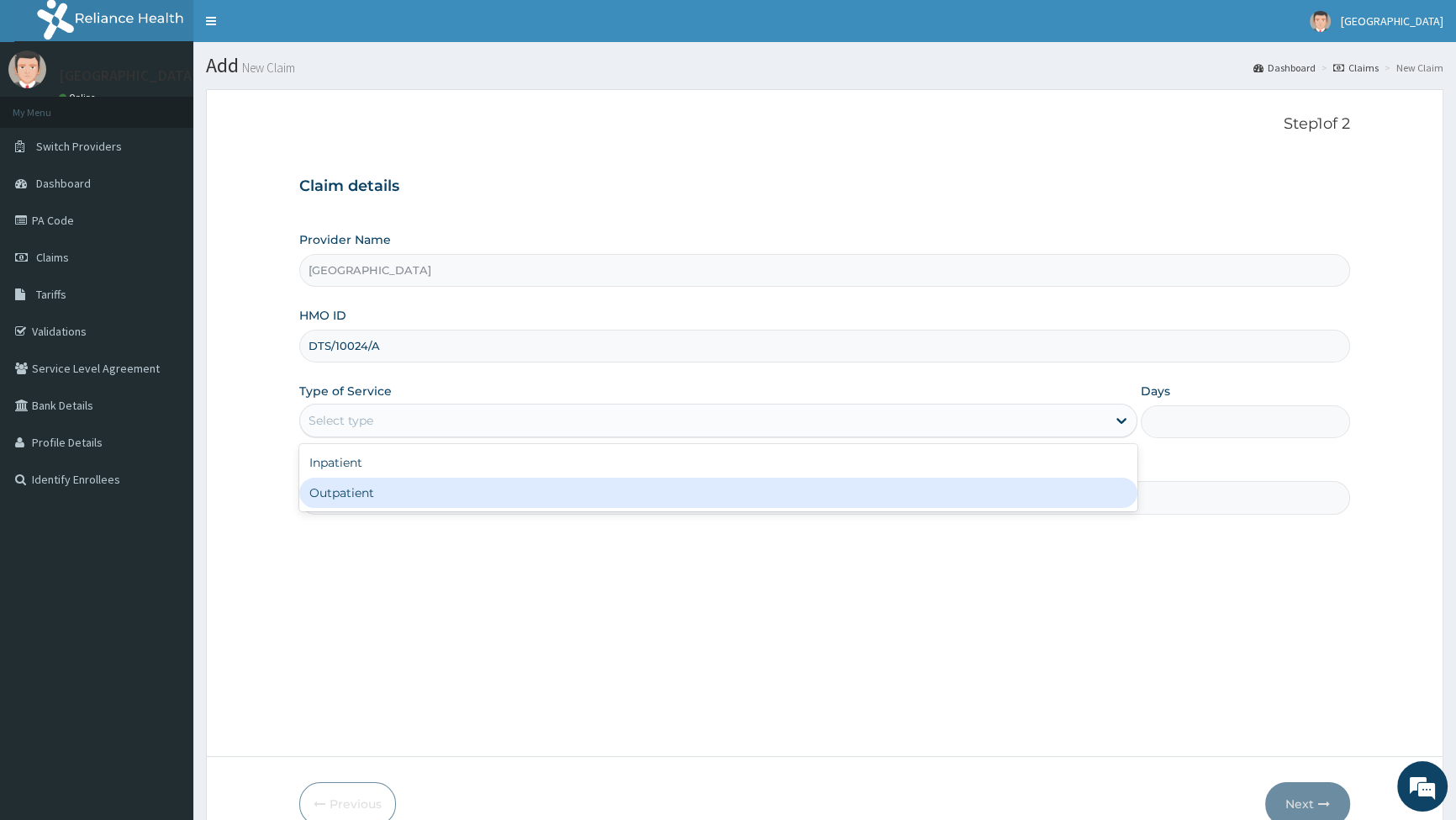
click at [377, 498] on div "Outpatient" at bounding box center [718, 493] width 838 height 30
type input "1"
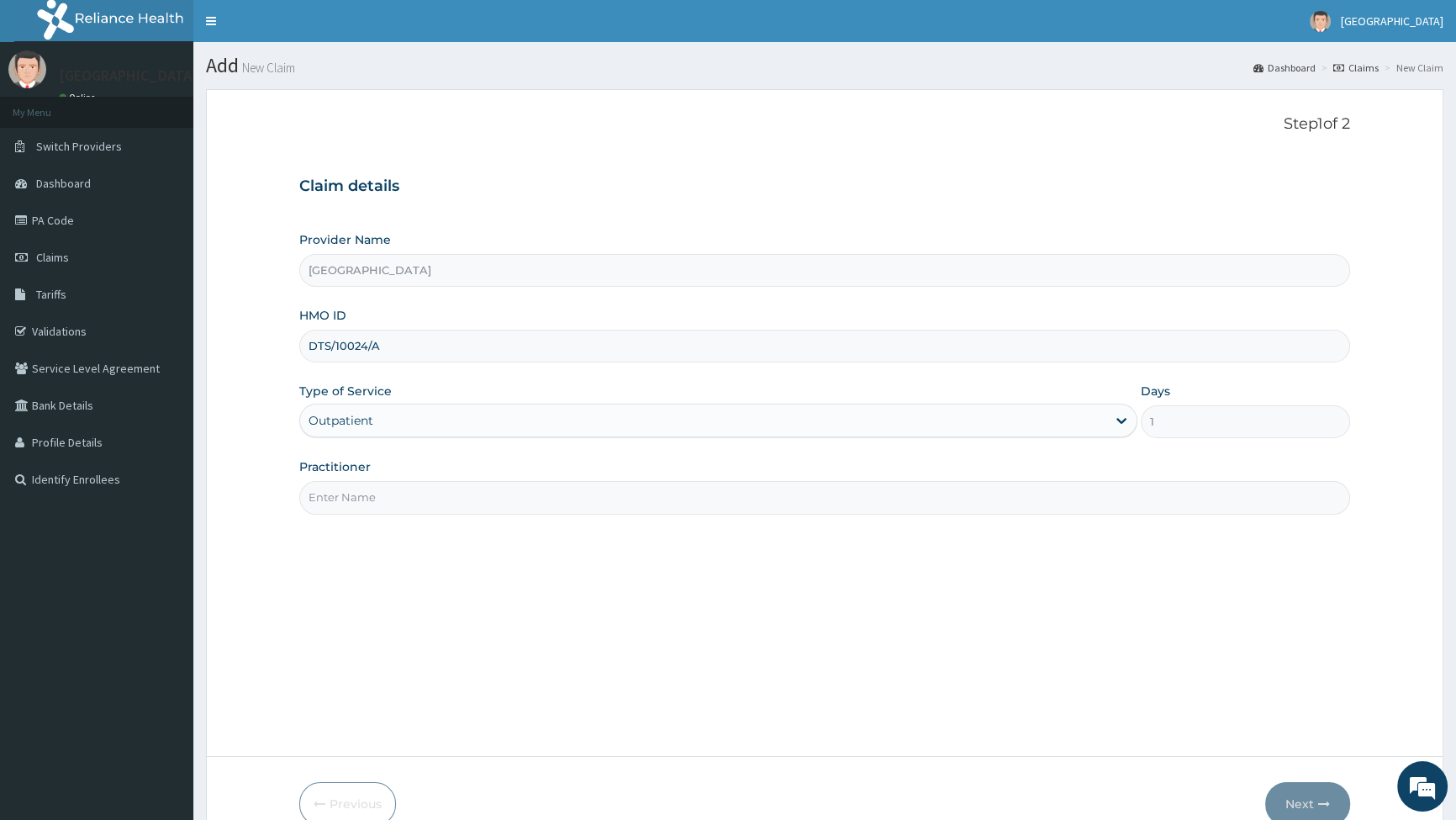
click at [406, 498] on input "Practitioner" at bounding box center [825, 497] width 1051 height 33
type input "[PERSON_NAME]"
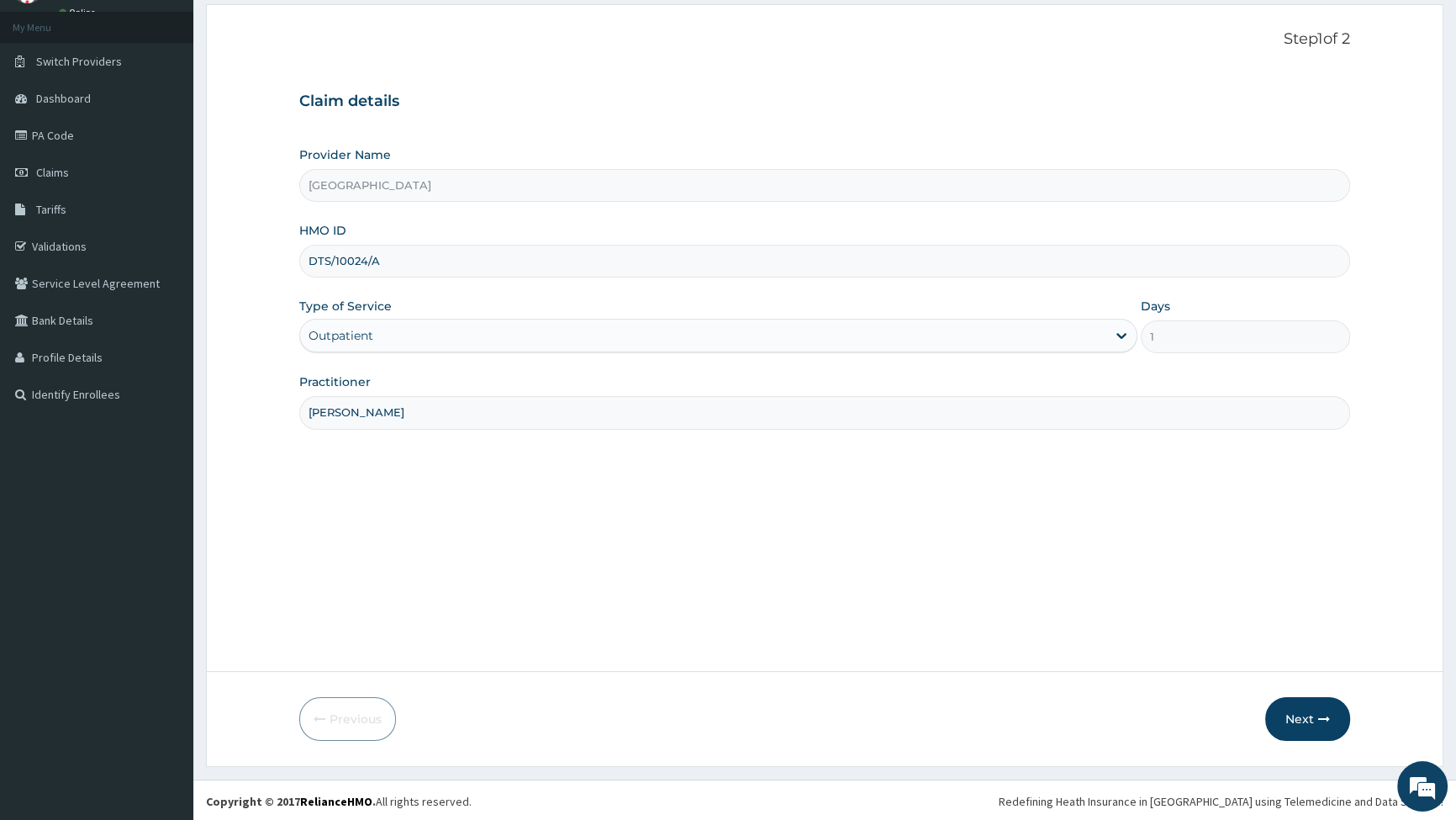
scroll to position [87, 0]
click at [1305, 720] on button "Next" at bounding box center [1308, 718] width 85 height 44
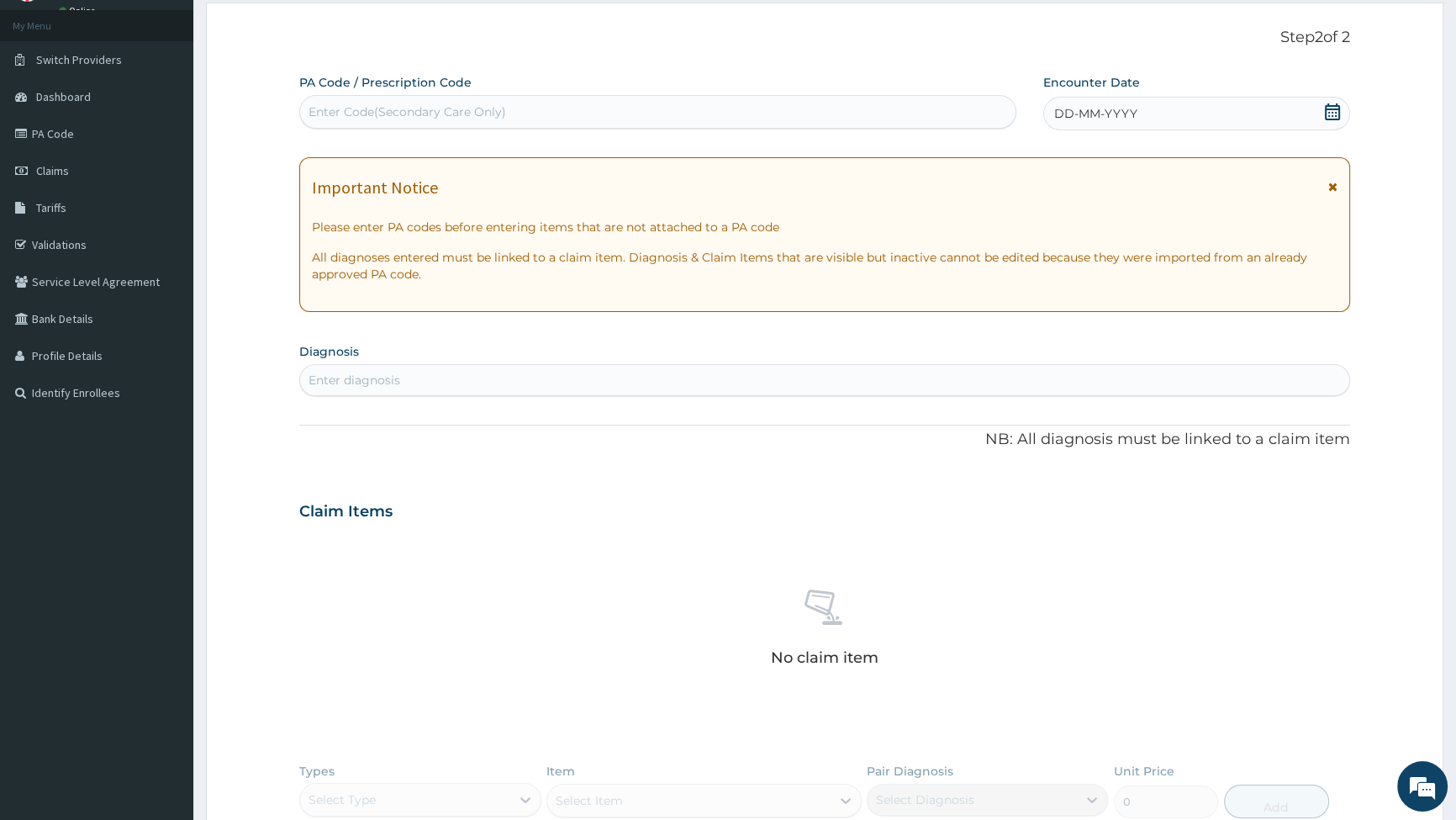
click at [472, 99] on div "Enter Code(Secondary Care Only)" at bounding box center [657, 112] width 715 height 27
type input "PA/04925C"
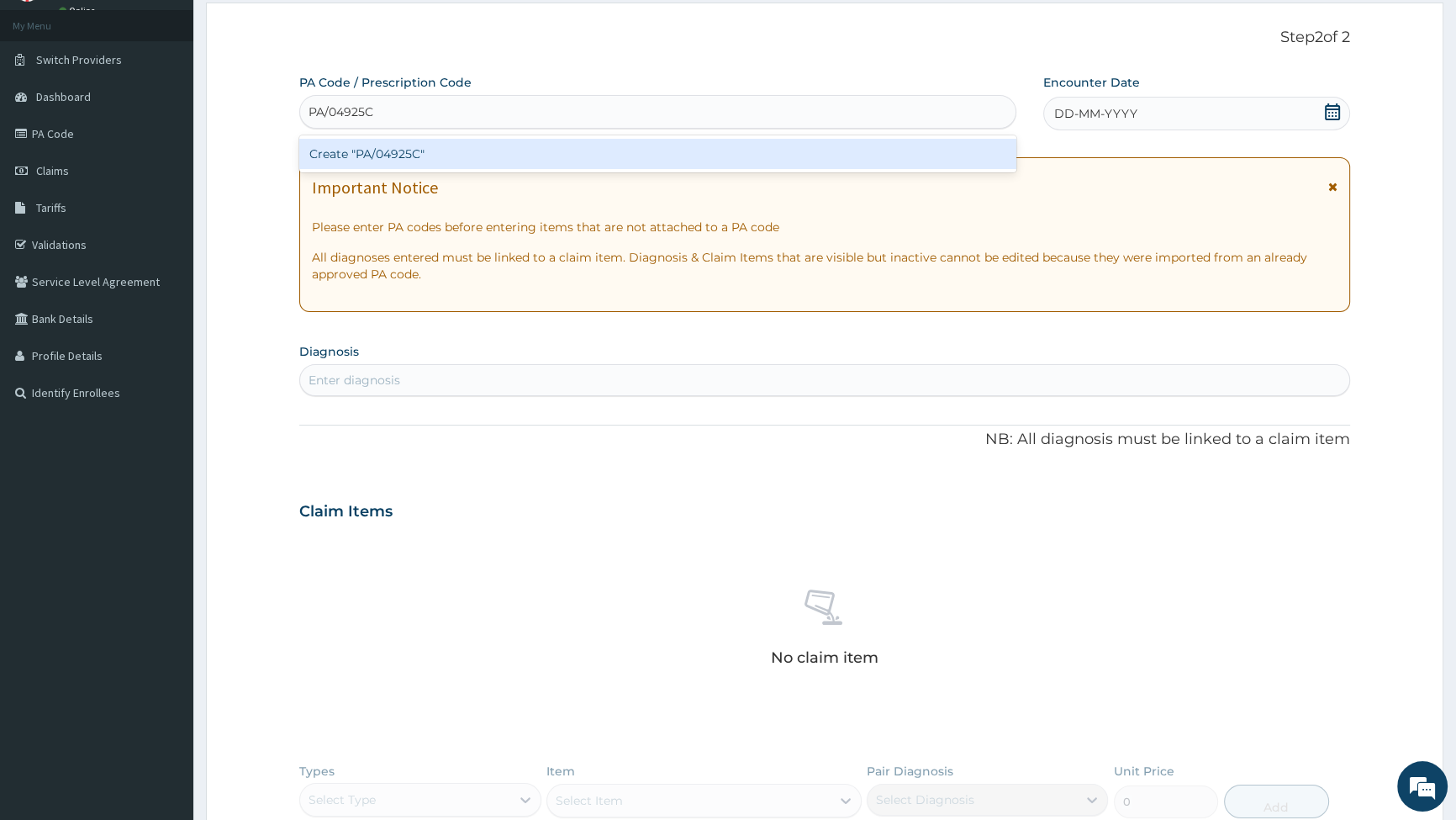
click at [445, 152] on div "Create "PA/04925C"" at bounding box center [657, 153] width 717 height 30
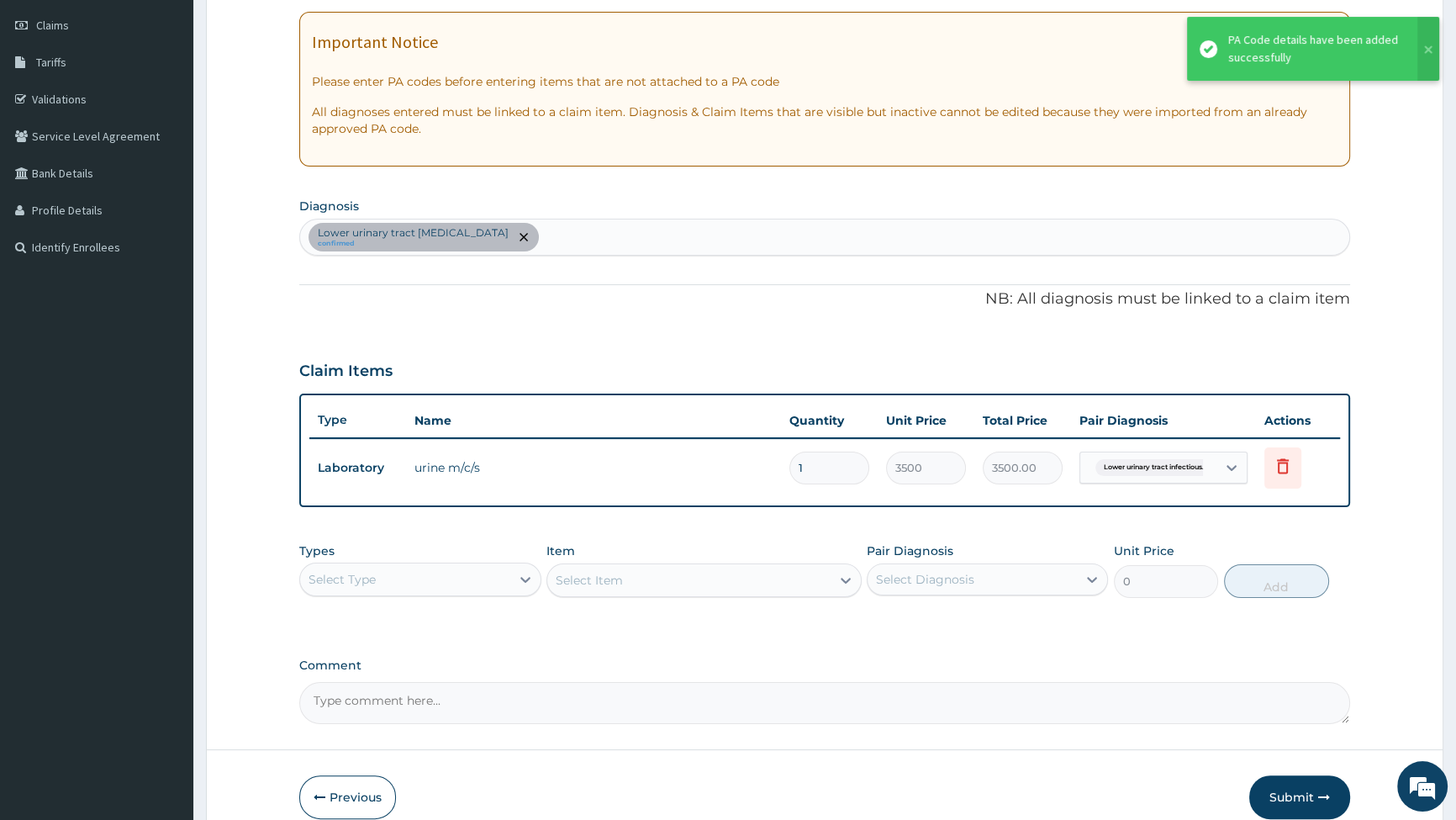
scroll to position [240, 0]
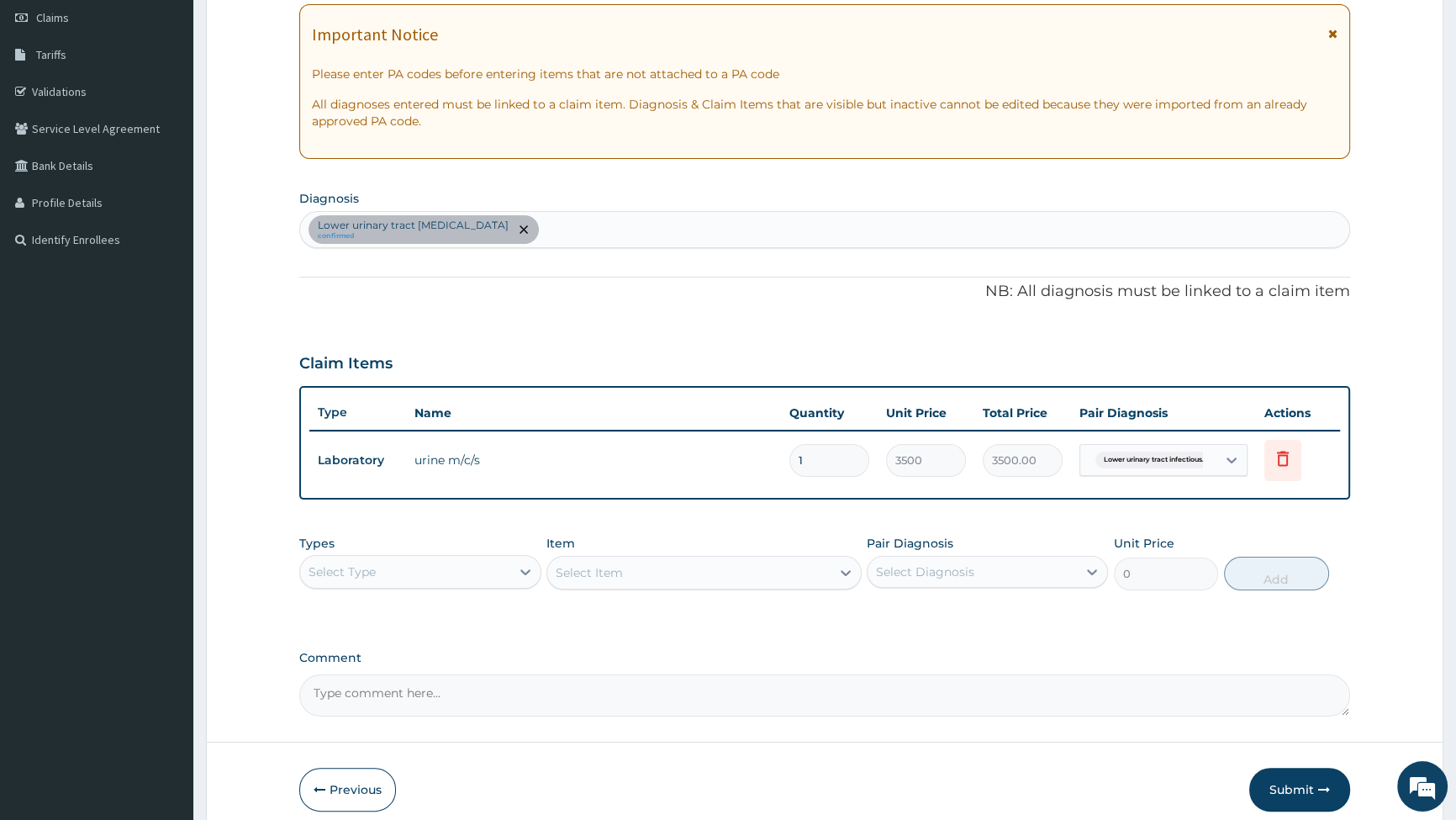
click at [445, 563] on div "Select Type" at bounding box center [405, 572] width 209 height 27
click at [553, 228] on div "Lower urinary tract infectious disease confirmed" at bounding box center [825, 230] width 1050 height 36
type input "SEPS"
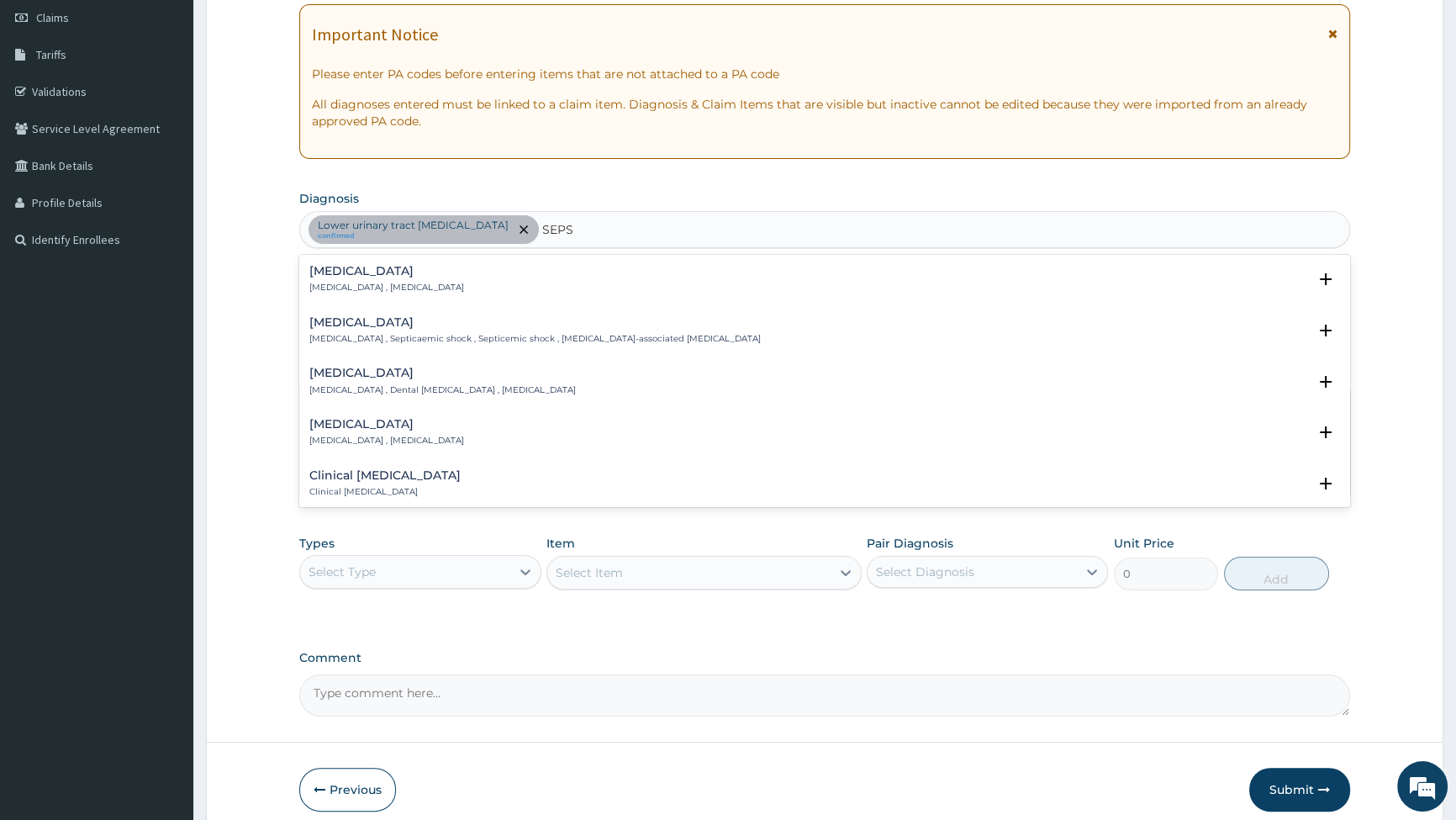
click at [357, 294] on div "Sepsis Systemic infection , Sepsis Select Status Query Query covers suspected (…" at bounding box center [825, 284] width 1031 height 38
click at [374, 295] on div "Sepsis Systemic infection , Sepsis Select Status Query Query covers suspected (…" at bounding box center [825, 284] width 1031 height 38
click at [392, 290] on p "Systemic infection , Sepsis" at bounding box center [387, 287] width 155 height 12
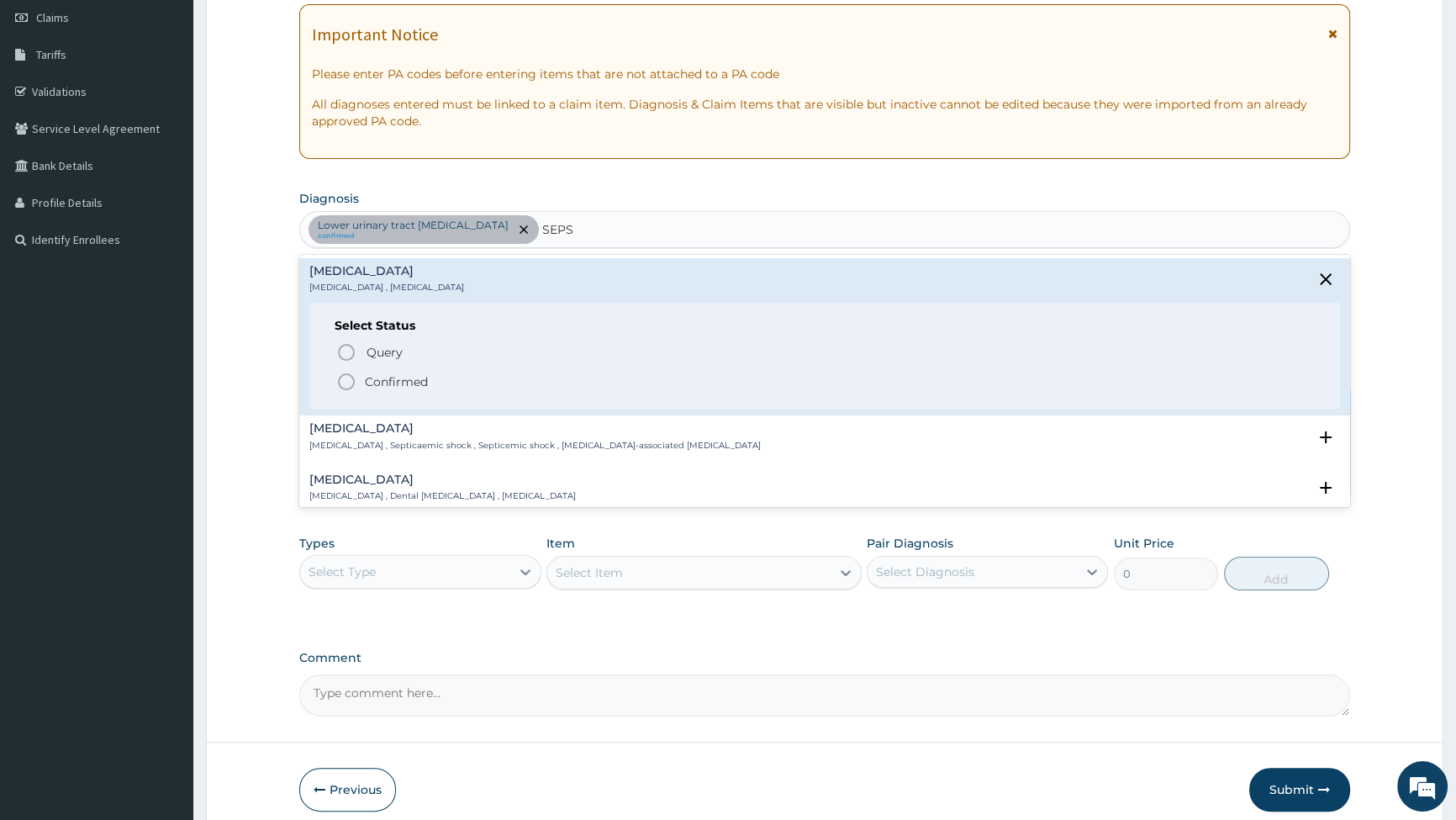
click at [342, 387] on circle "status option filled" at bounding box center [346, 382] width 15 height 15
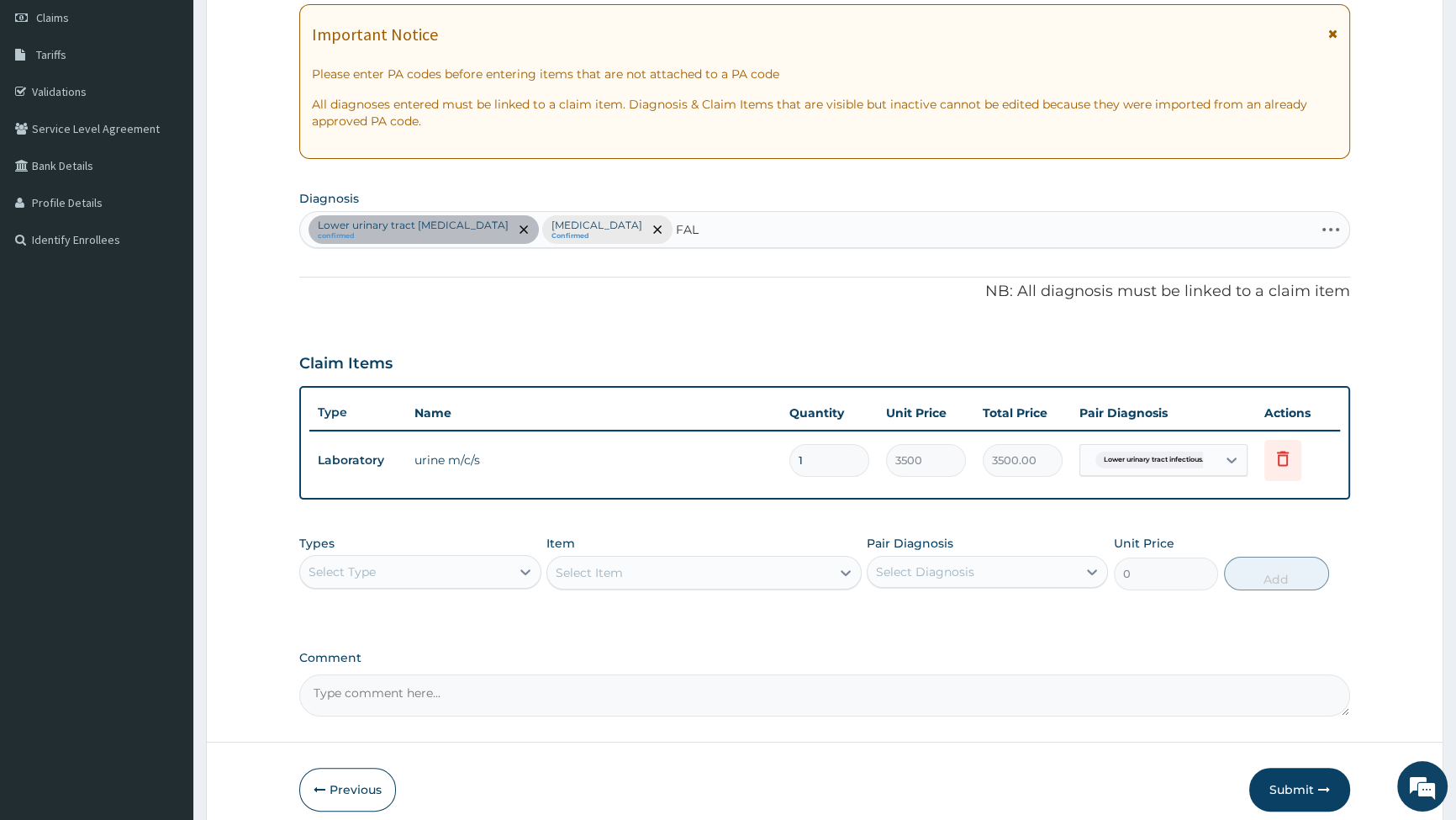
type input "FALC"
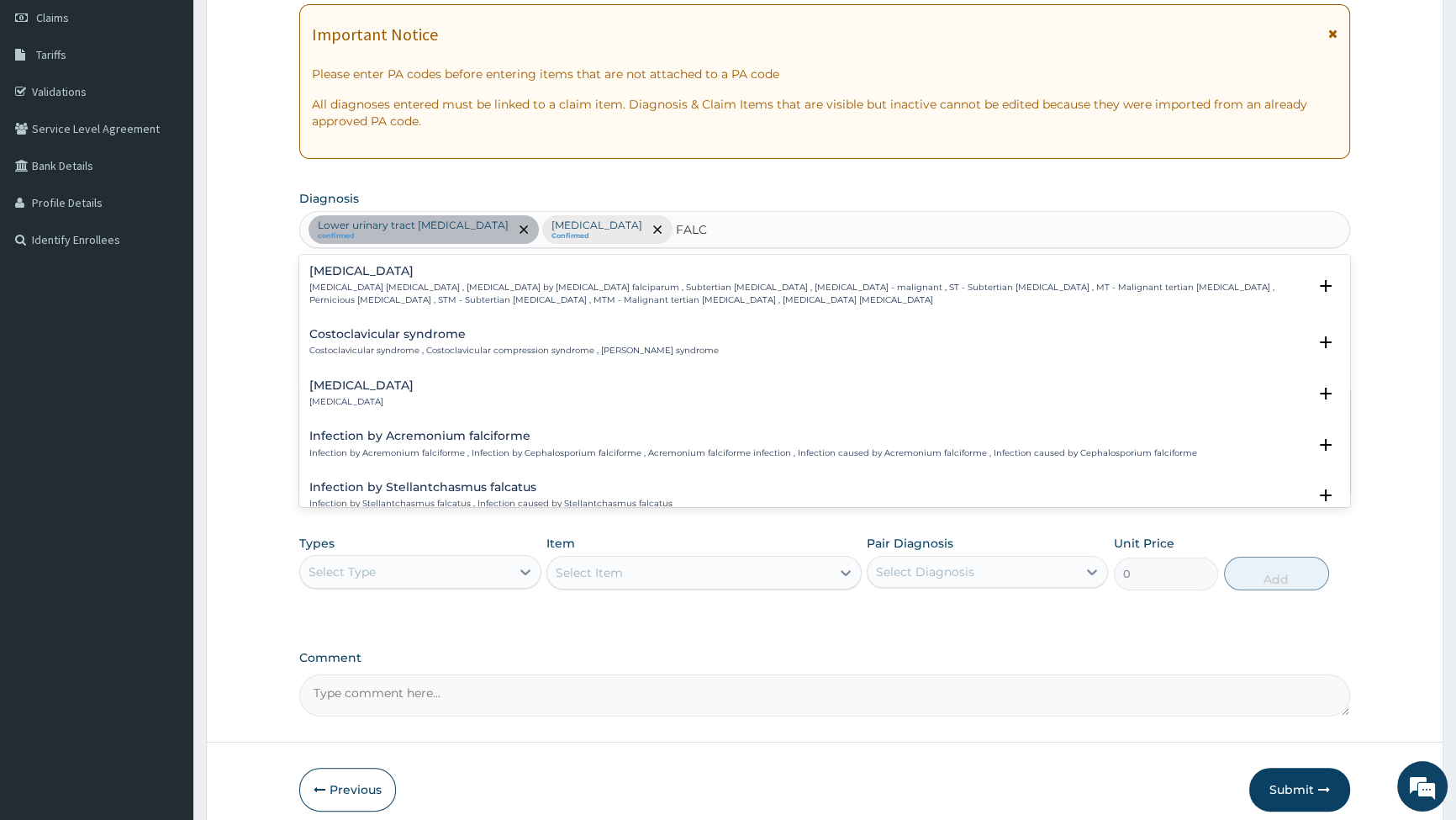
click at [370, 274] on h4 "Falciparum malaria" at bounding box center [809, 272] width 998 height 13
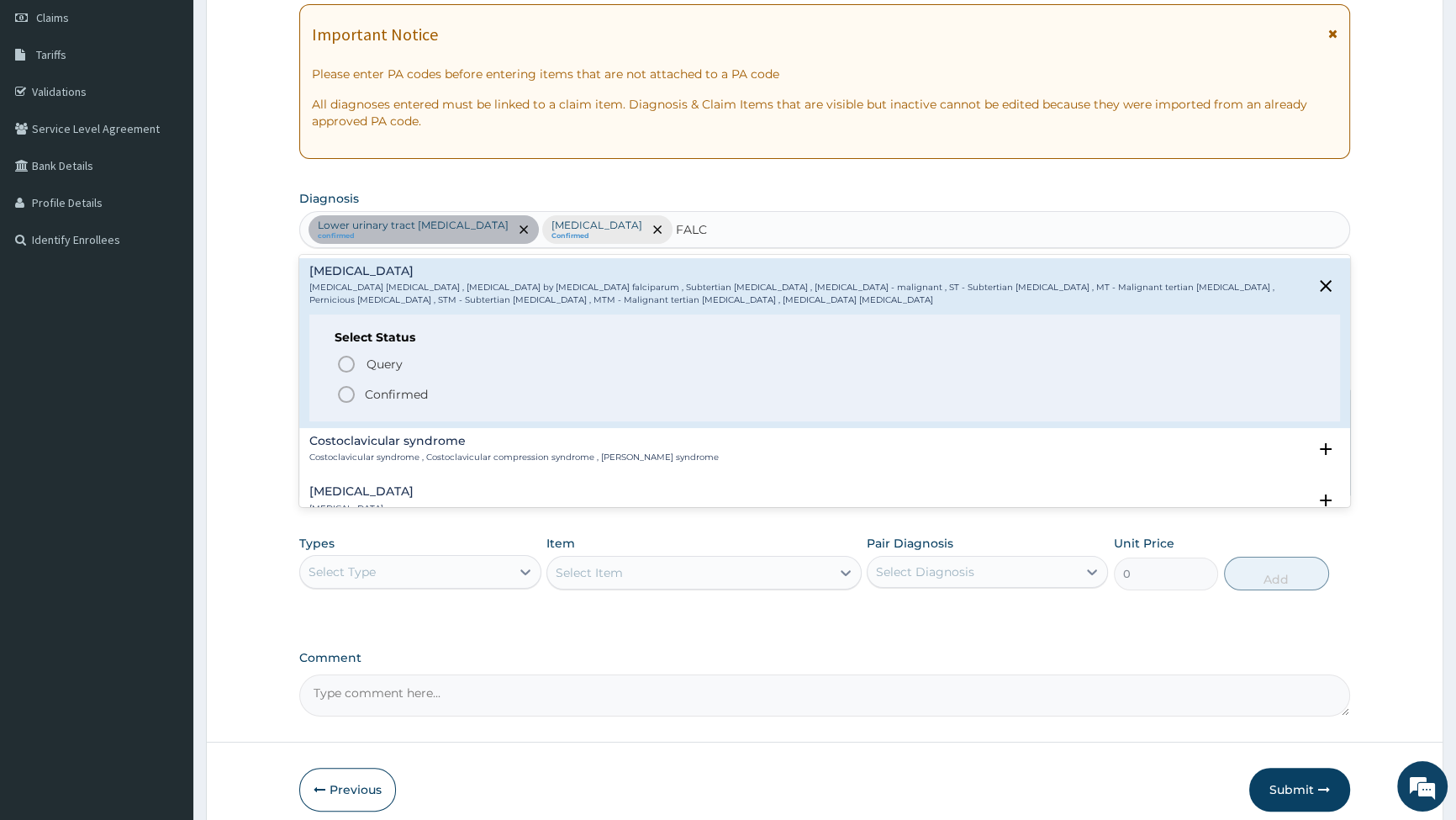
click at [341, 391] on icon "status option filled" at bounding box center [346, 395] width 20 height 20
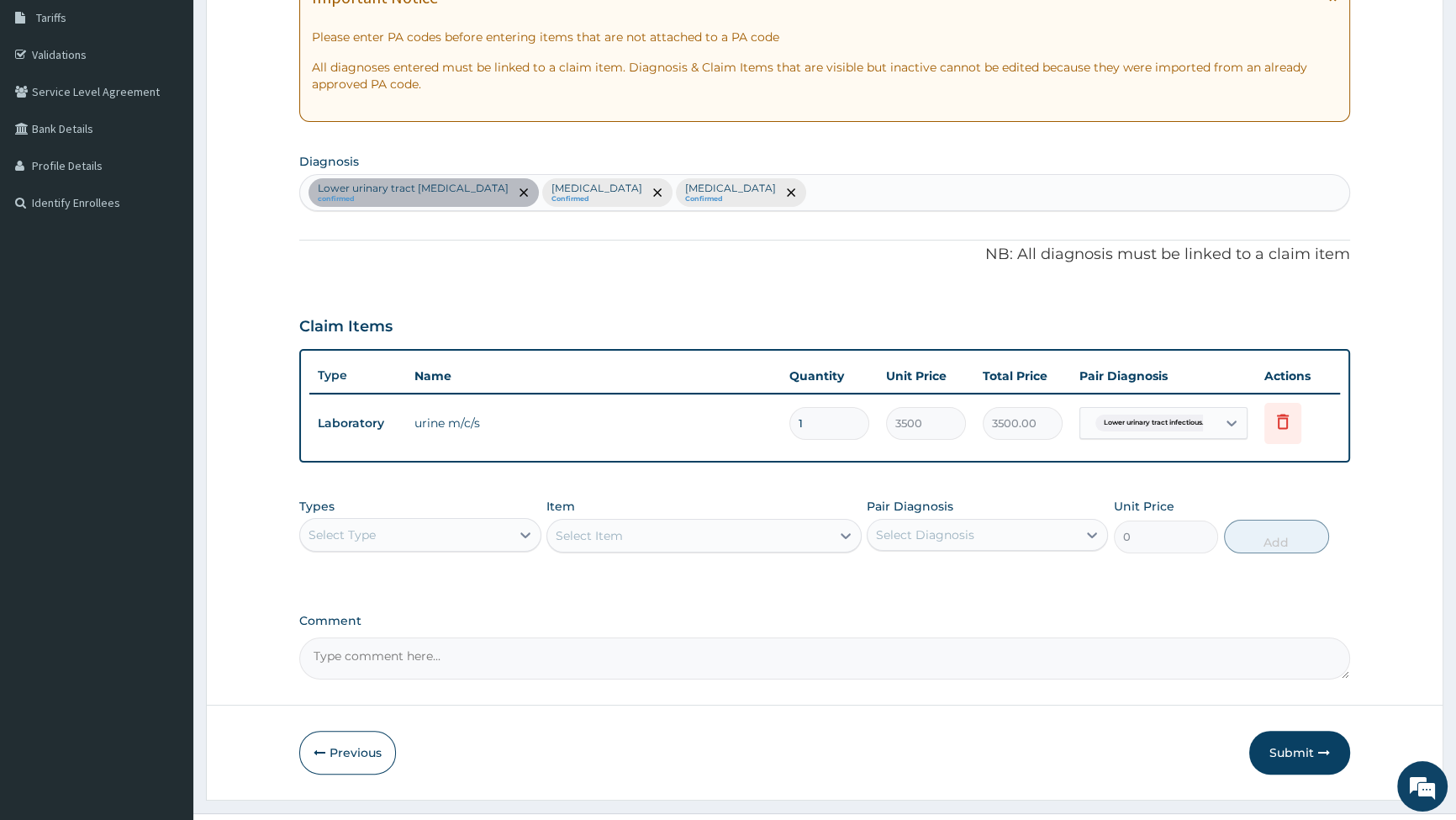
scroll to position [312, 0]
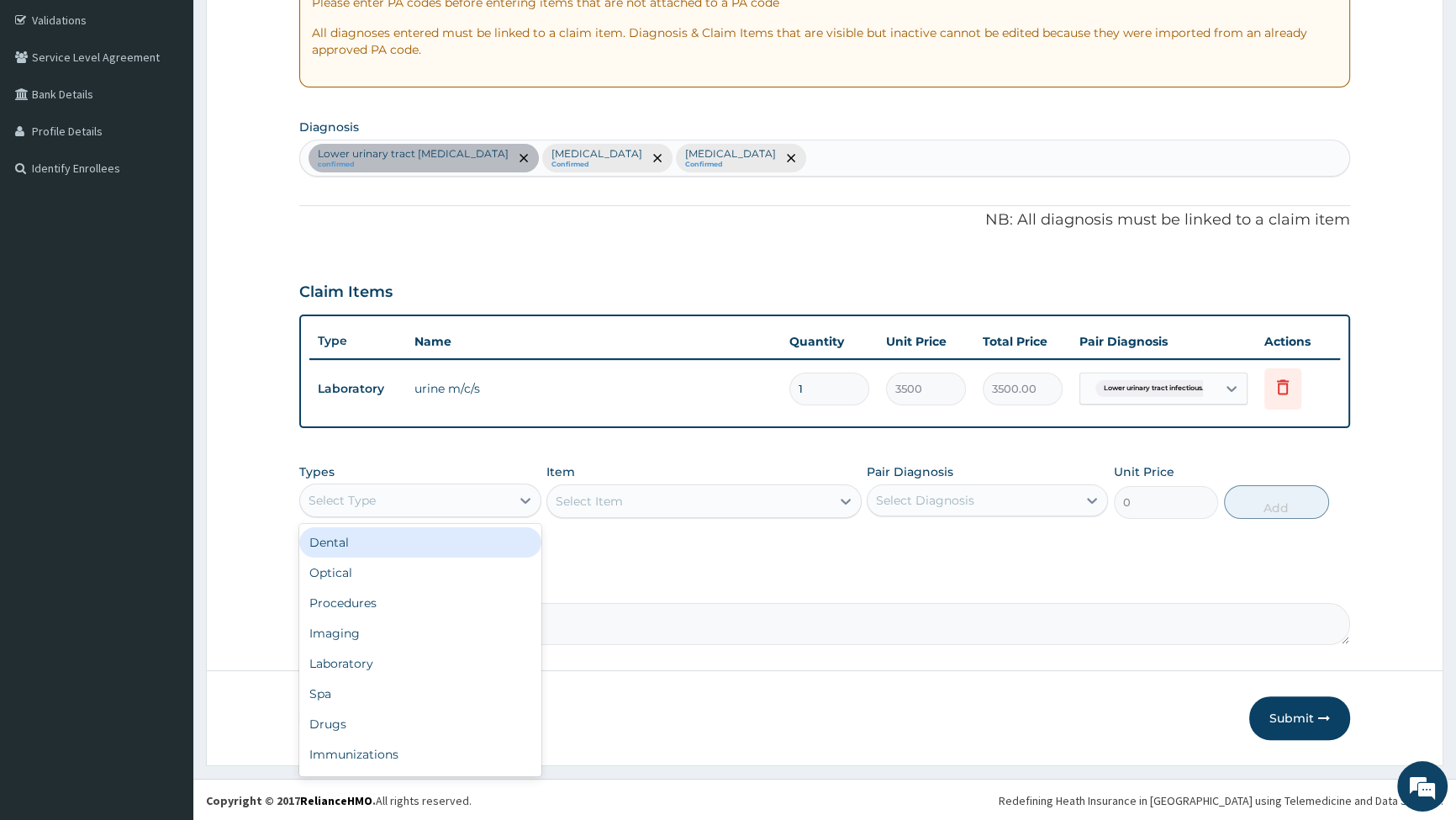
click at [445, 500] on div "Select Type" at bounding box center [405, 501] width 209 height 27
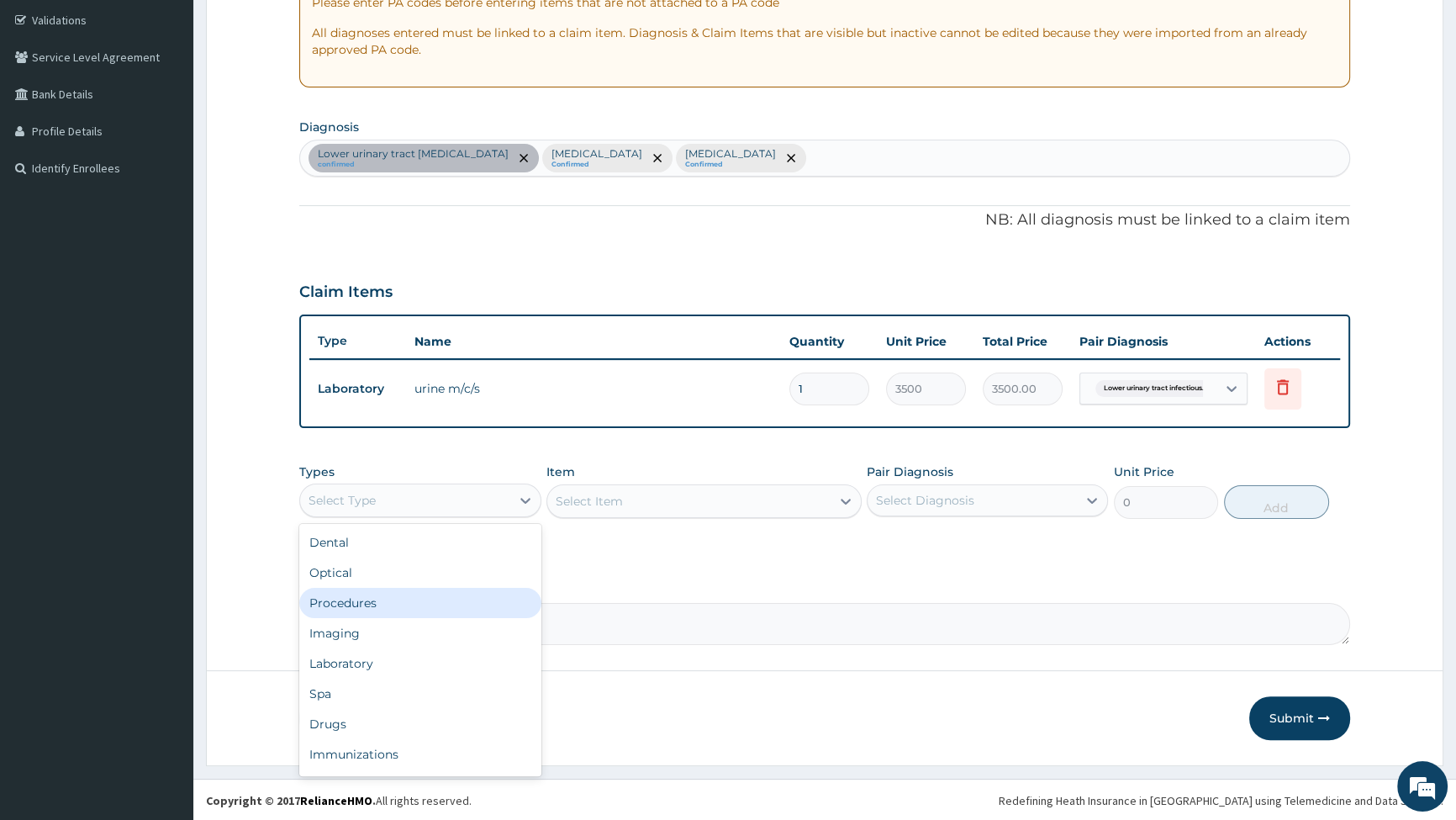
click at [372, 605] on div "Procedures" at bounding box center [420, 603] width 241 height 30
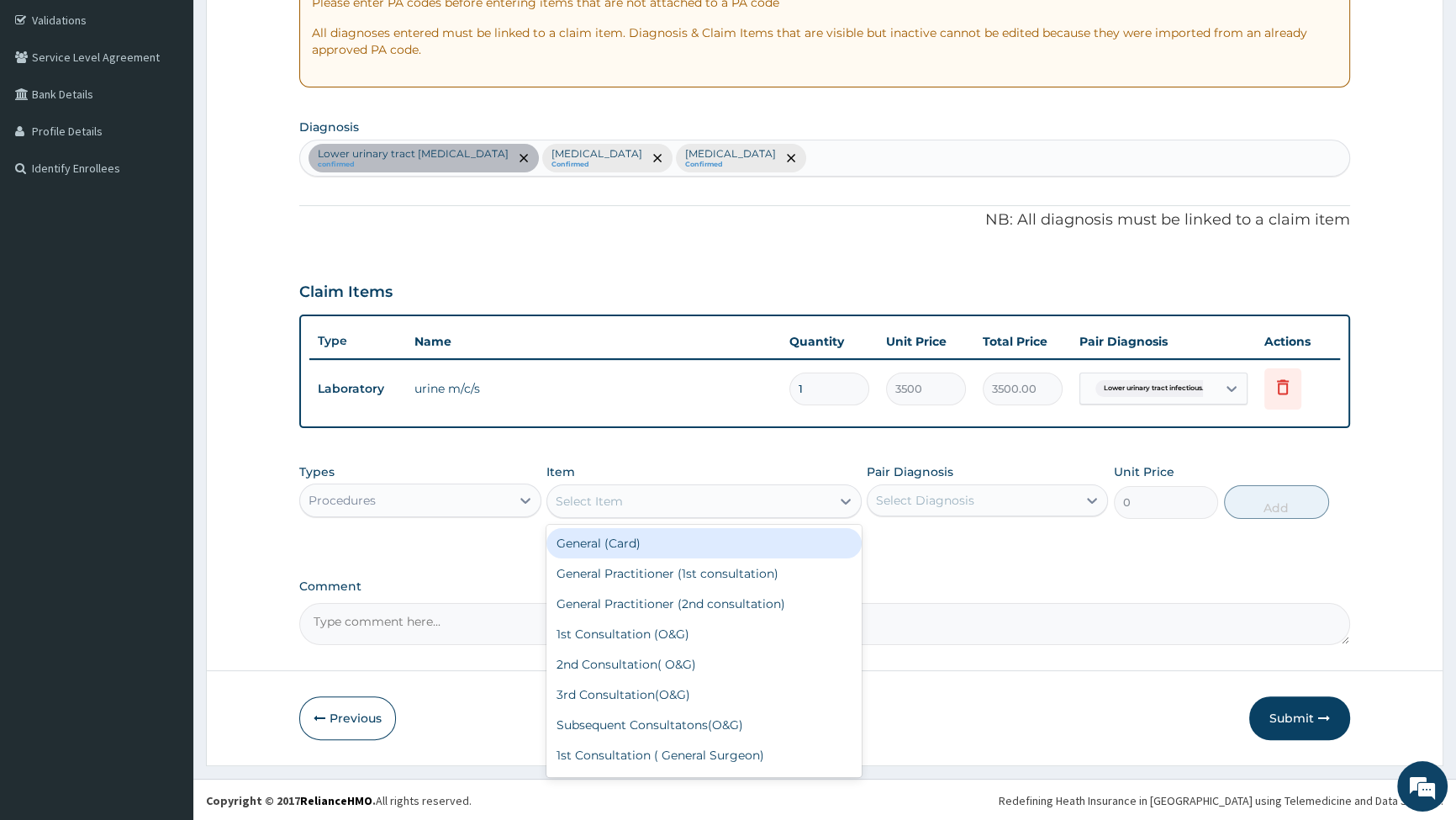
click at [633, 497] on div "Select Item" at bounding box center [688, 502] width 283 height 27
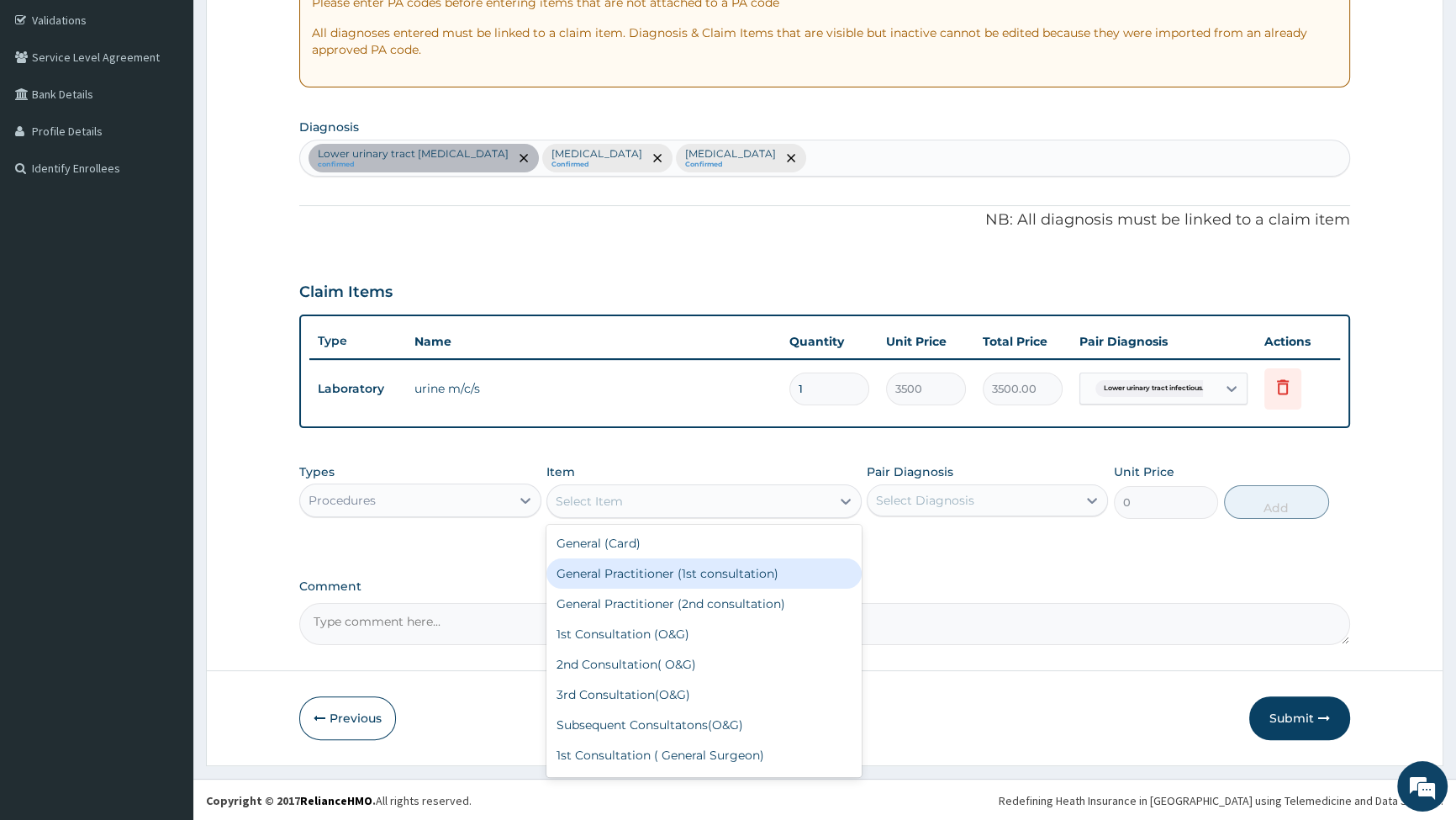
click at [658, 575] on div "General Practitioner (1st consultation)" at bounding box center [704, 573] width 315 height 30
type input "2500"
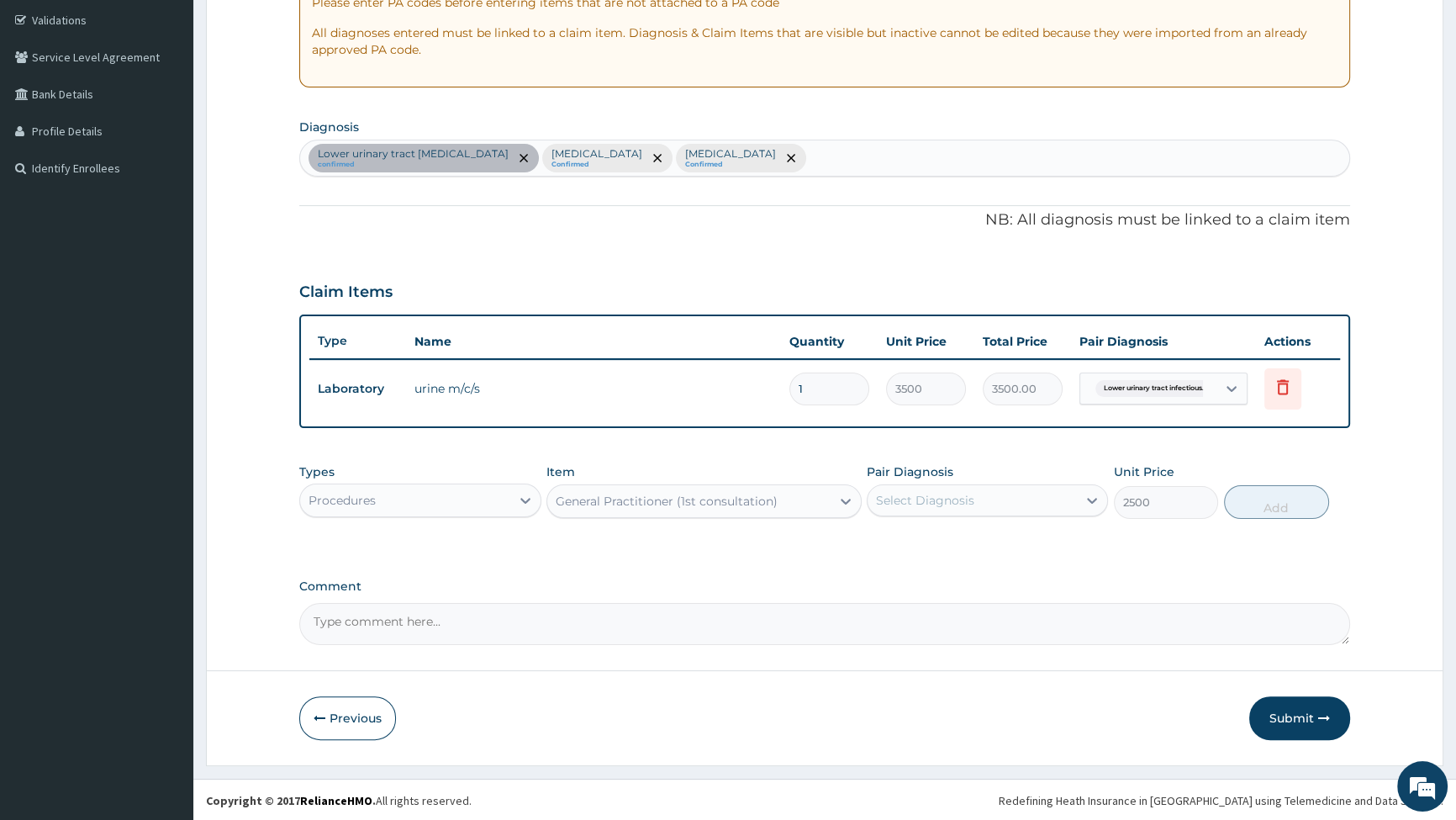
click at [980, 499] on div "Select Diagnosis" at bounding box center [972, 501] width 209 height 27
click at [879, 590] on input "checkbox" at bounding box center [882, 594] width 11 height 11
checkbox input "true"
click at [1308, 505] on button "Add" at bounding box center [1277, 502] width 105 height 34
type input "0"
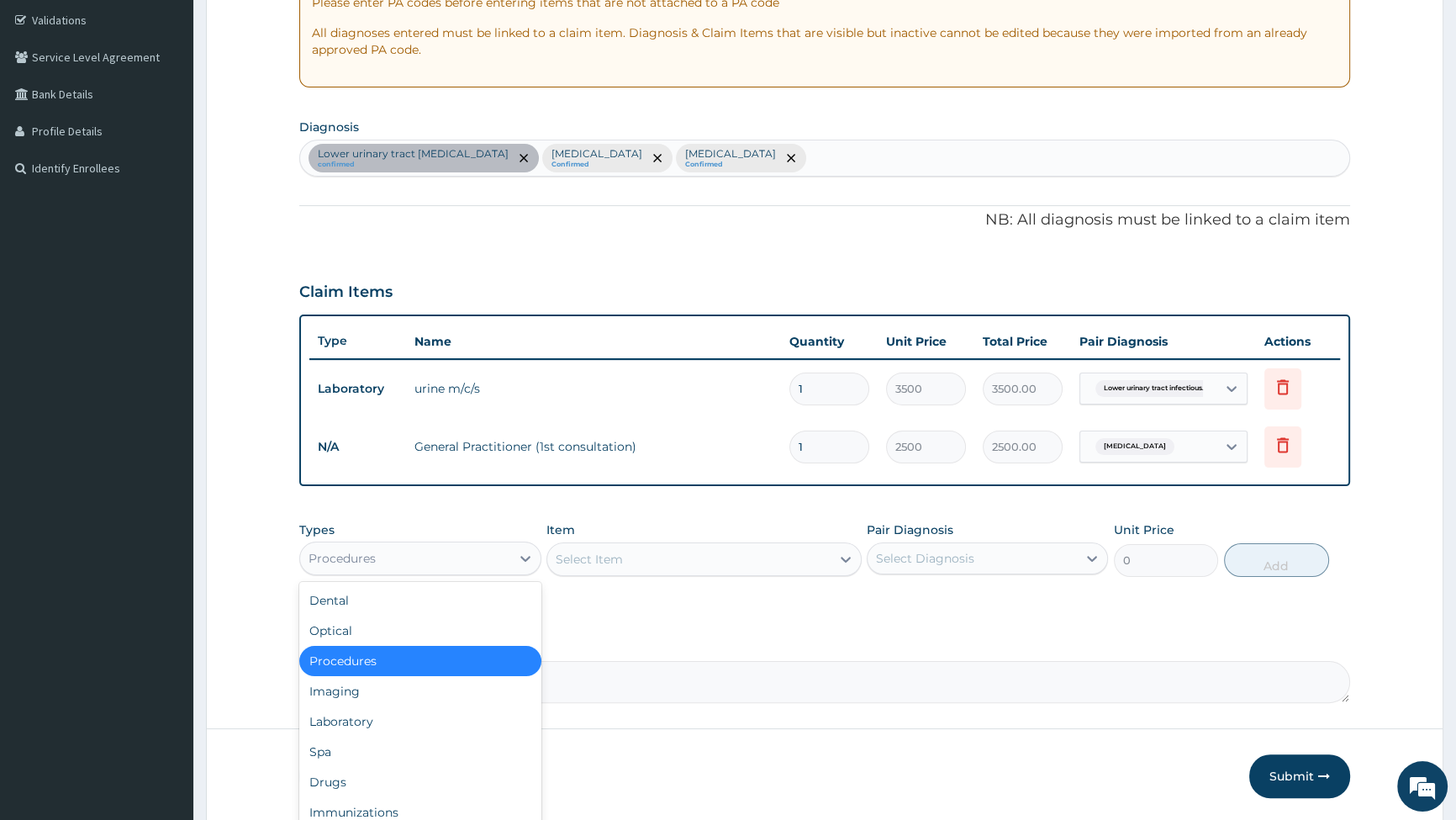
click at [443, 552] on div "Procedures" at bounding box center [405, 559] width 209 height 27
click at [386, 720] on div "Laboratory" at bounding box center [420, 722] width 241 height 30
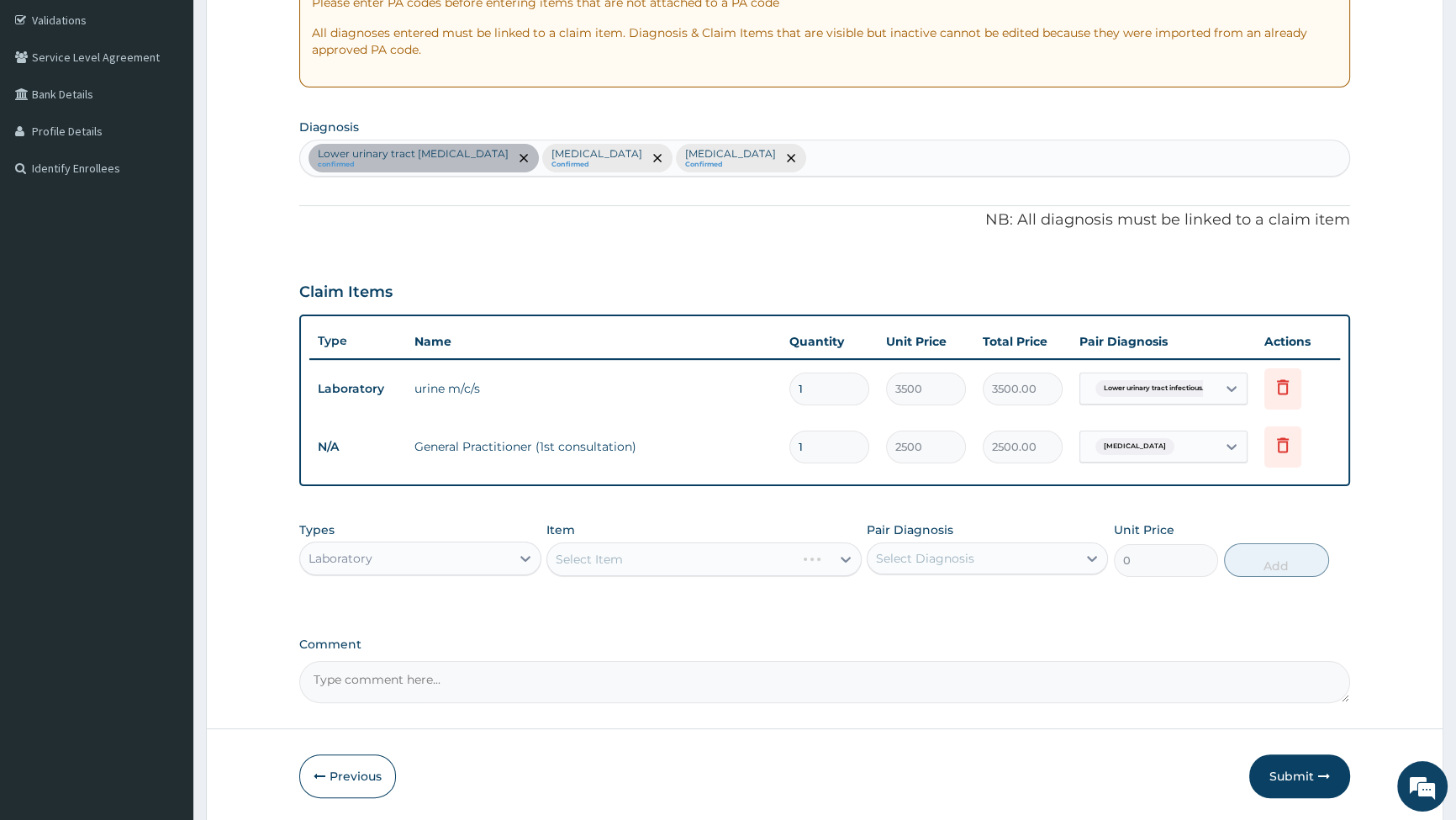
click at [636, 548] on div "Select Item" at bounding box center [704, 559] width 315 height 34
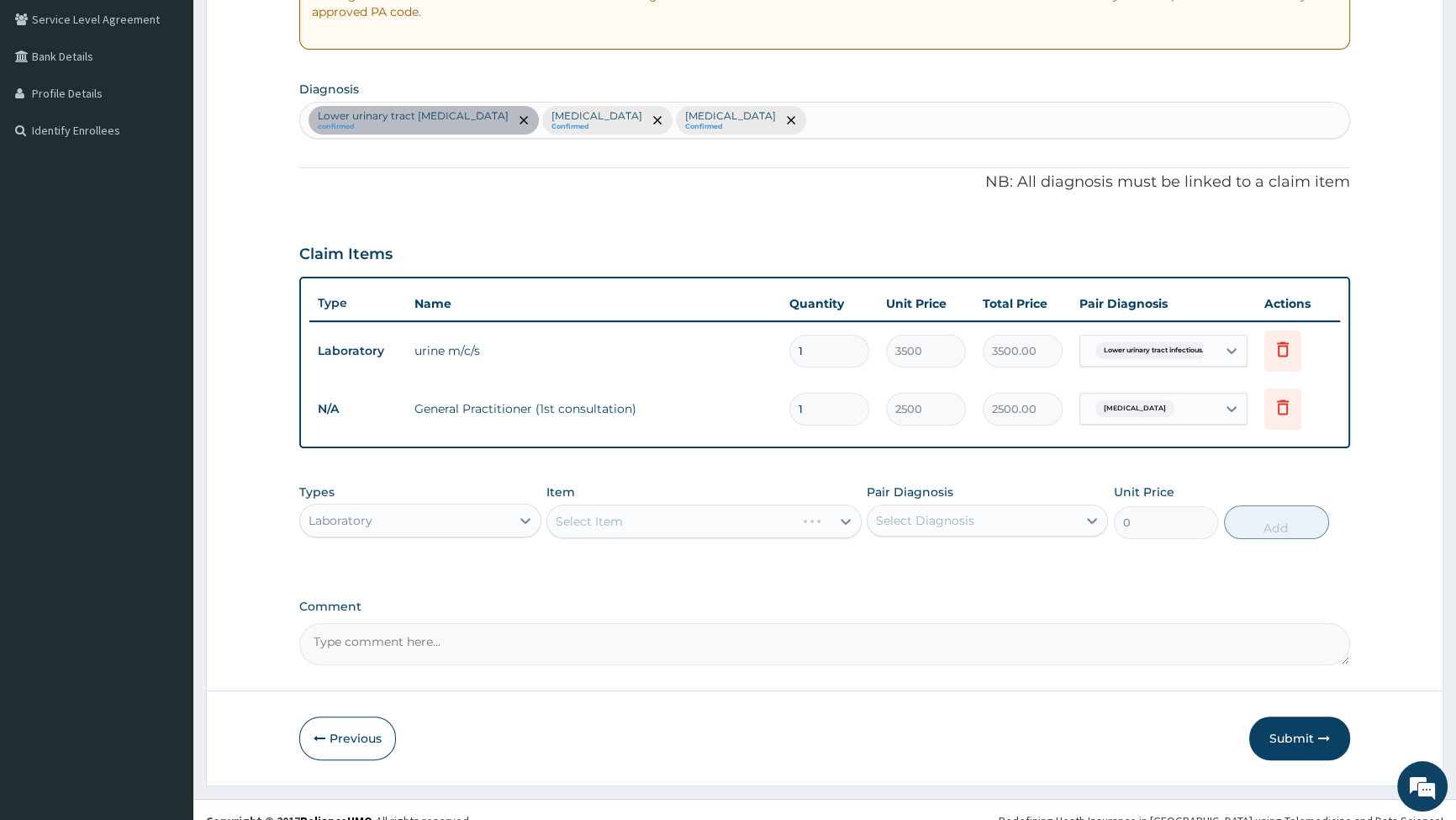
scroll to position [370, 0]
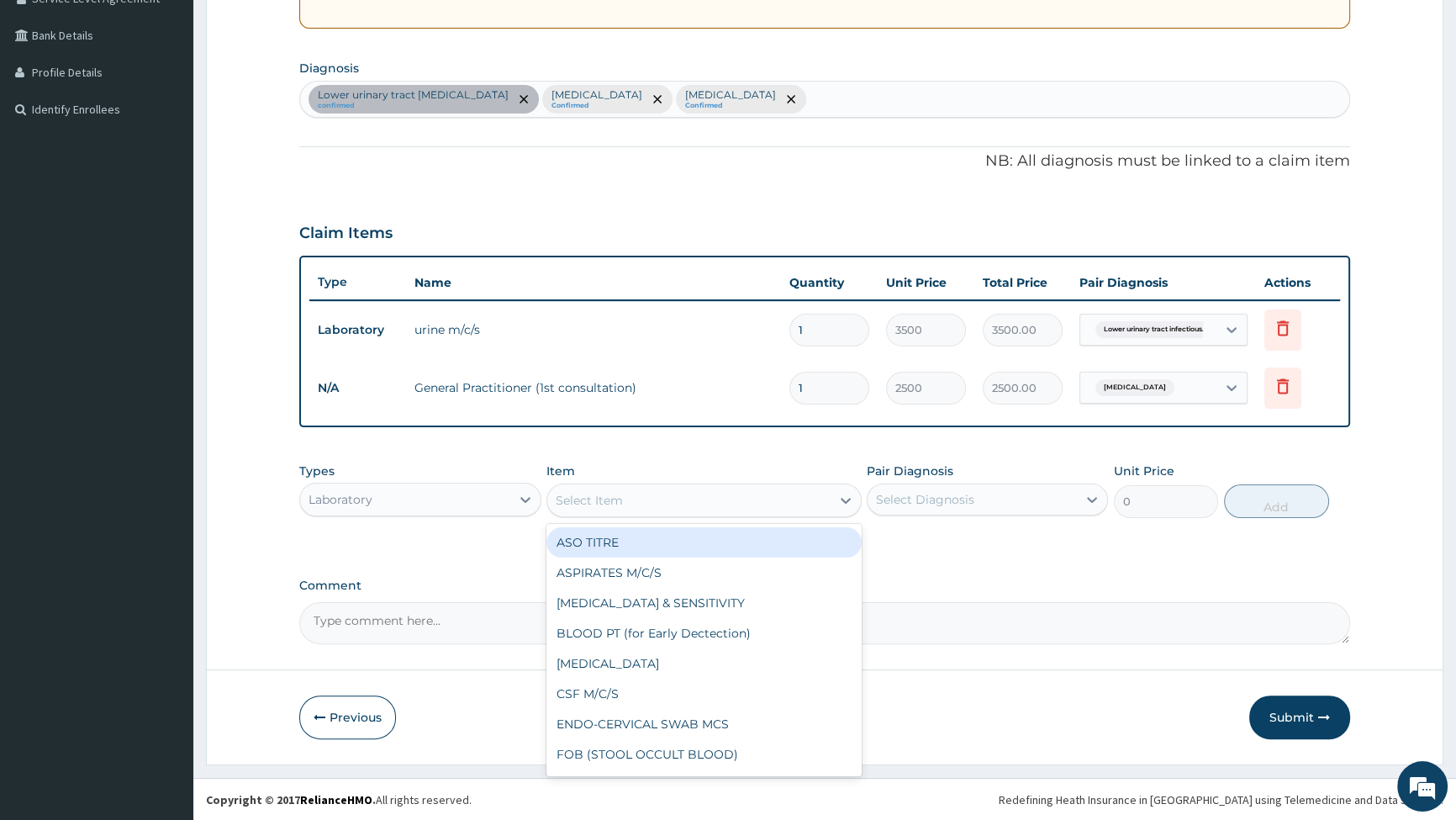
click at [628, 491] on div "Select Item" at bounding box center [688, 501] width 283 height 27
type input "FBC"
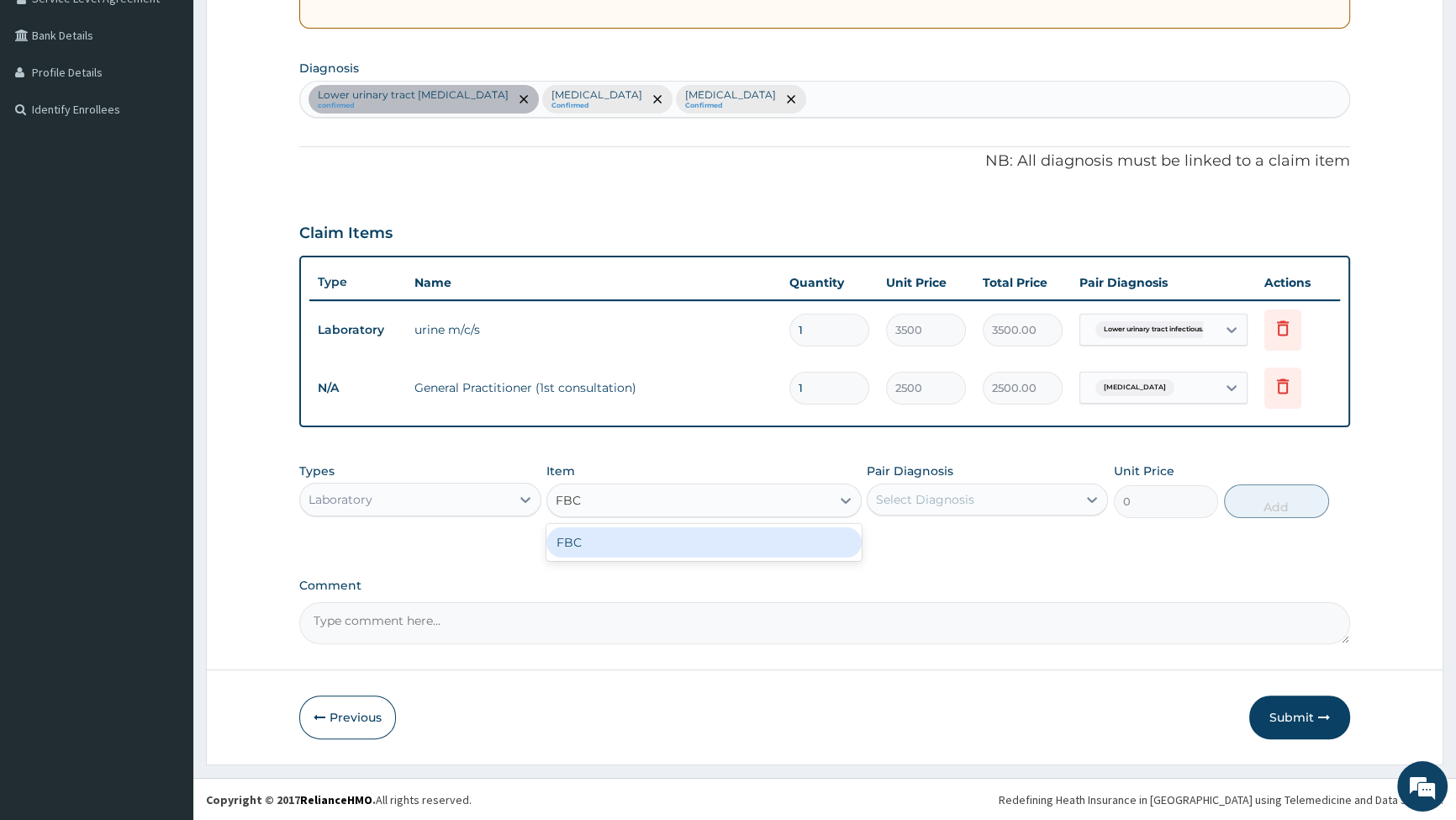
click at [655, 537] on div "FBC" at bounding box center [704, 542] width 315 height 30
type input "6000"
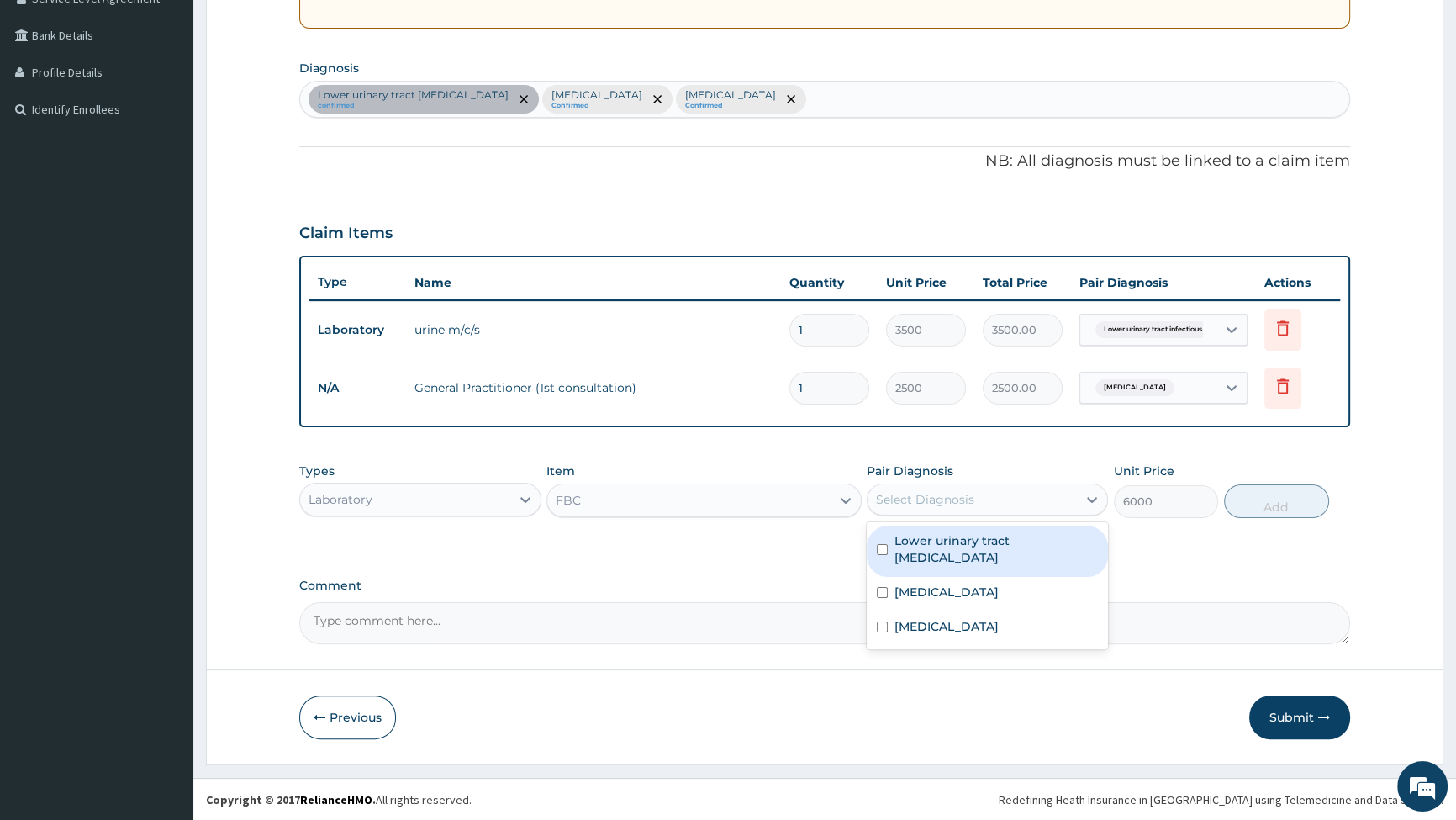
click at [959, 494] on div "Select Diagnosis" at bounding box center [925, 499] width 98 height 16
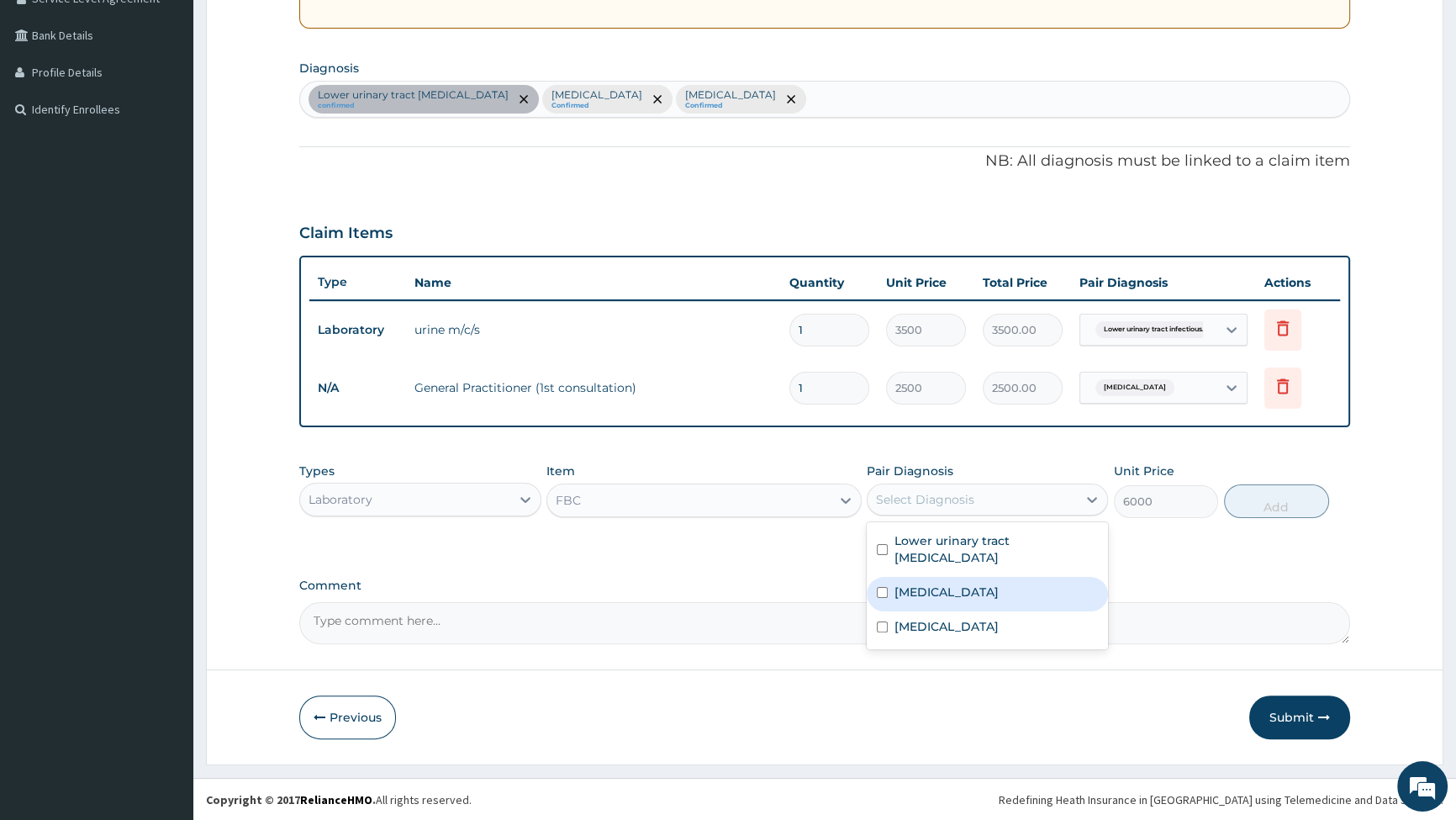
click at [874, 589] on div "[MEDICAL_DATA]" at bounding box center [987, 595] width 241 height 35
checkbox input "true"
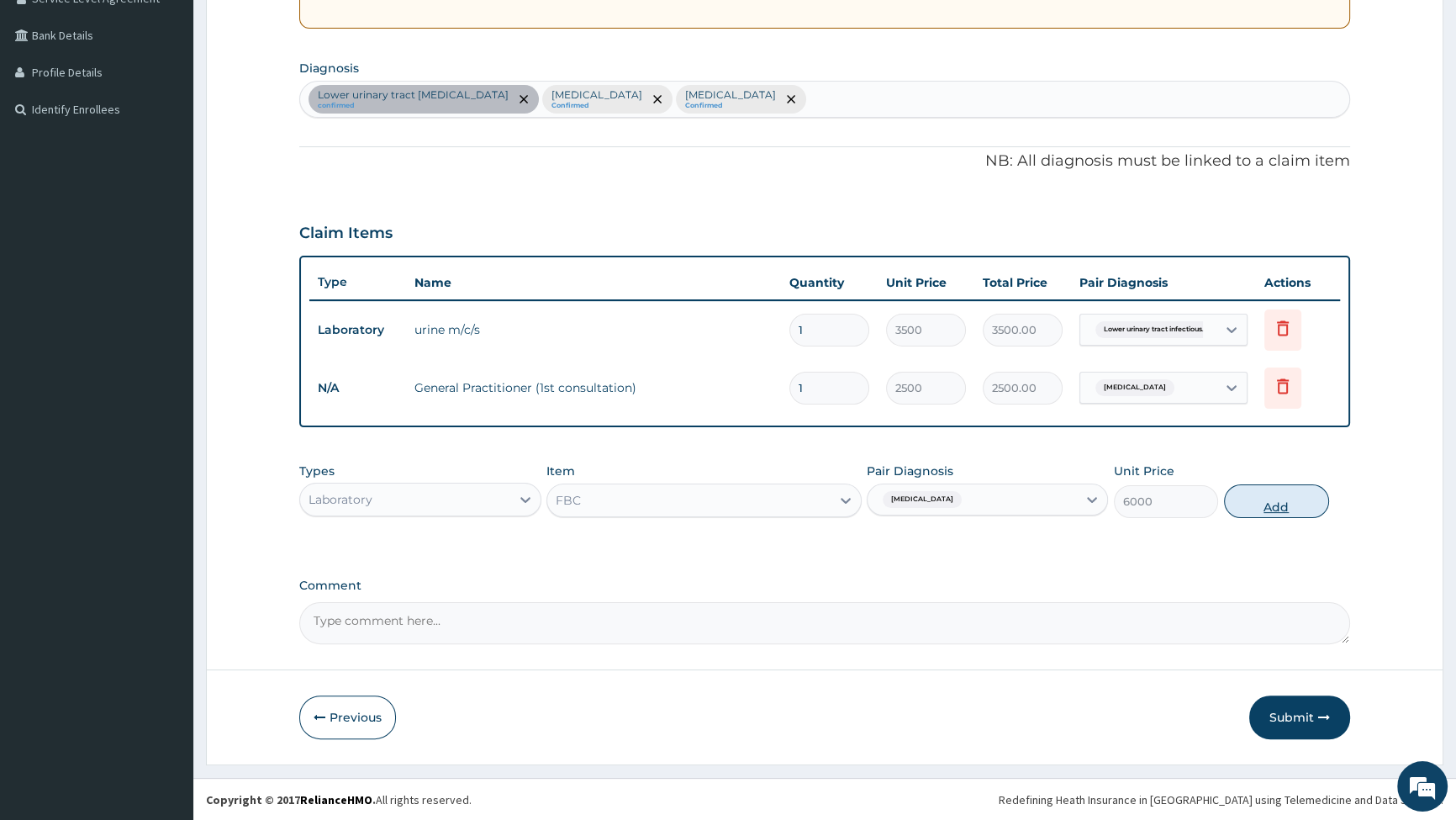
click at [1281, 501] on button "Add" at bounding box center [1277, 501] width 105 height 34
type input "0"
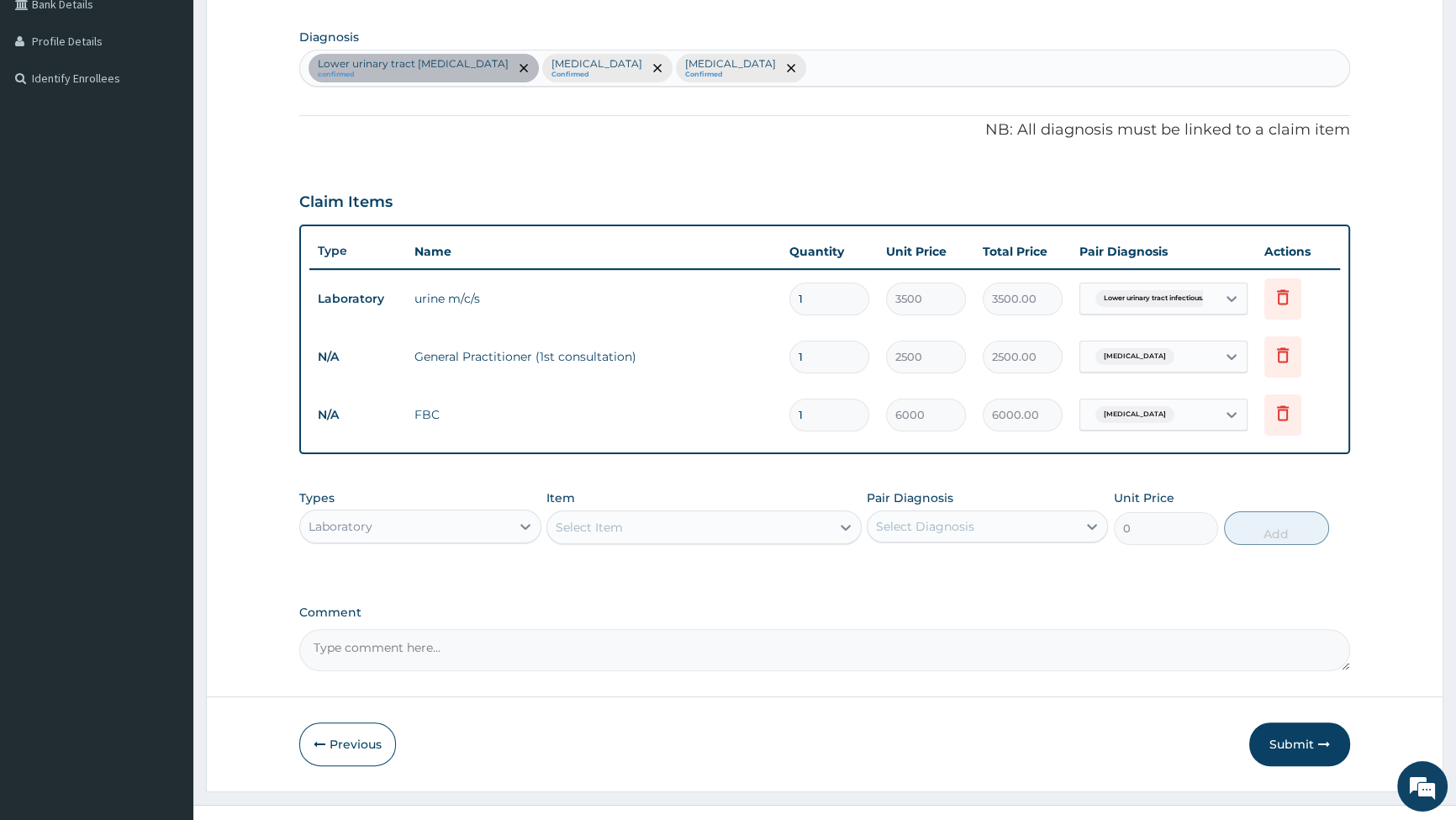
scroll to position [428, 0]
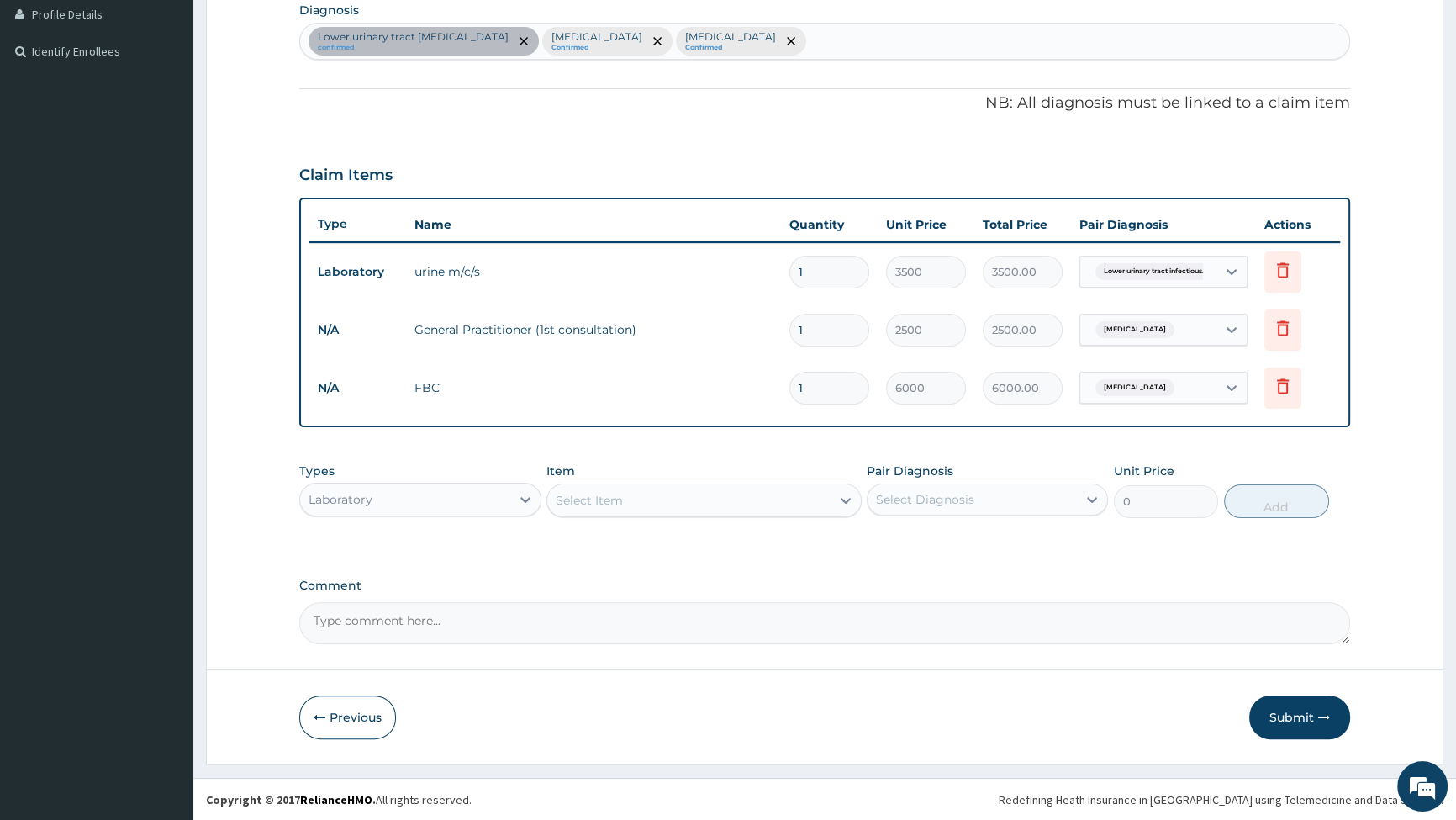
click at [622, 502] on div "Select Item" at bounding box center [688, 501] width 283 height 27
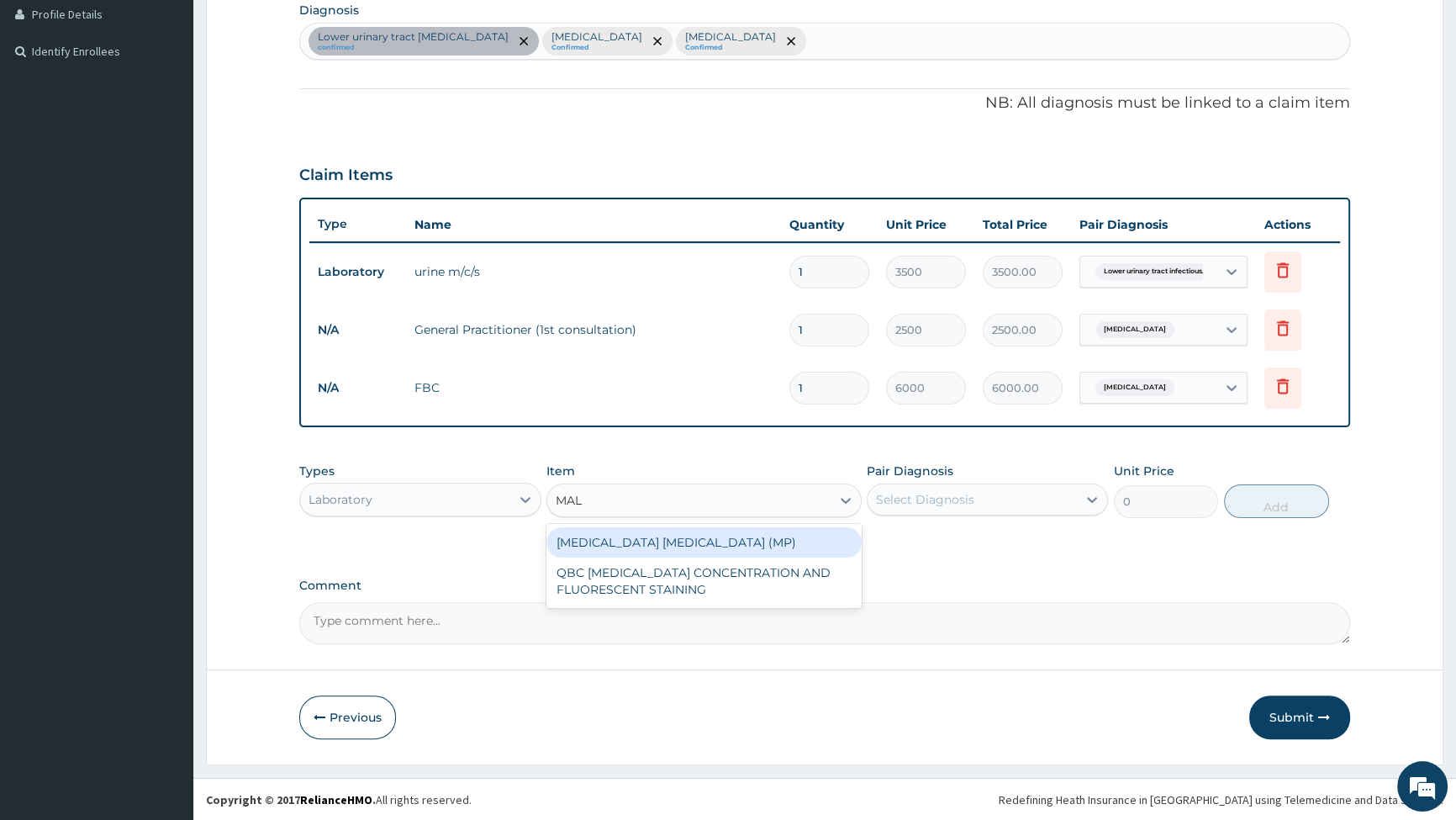
type input "MALA"
click at [642, 534] on div "MALARIA PARASITE (MP)" at bounding box center [704, 542] width 315 height 30
type input "2000"
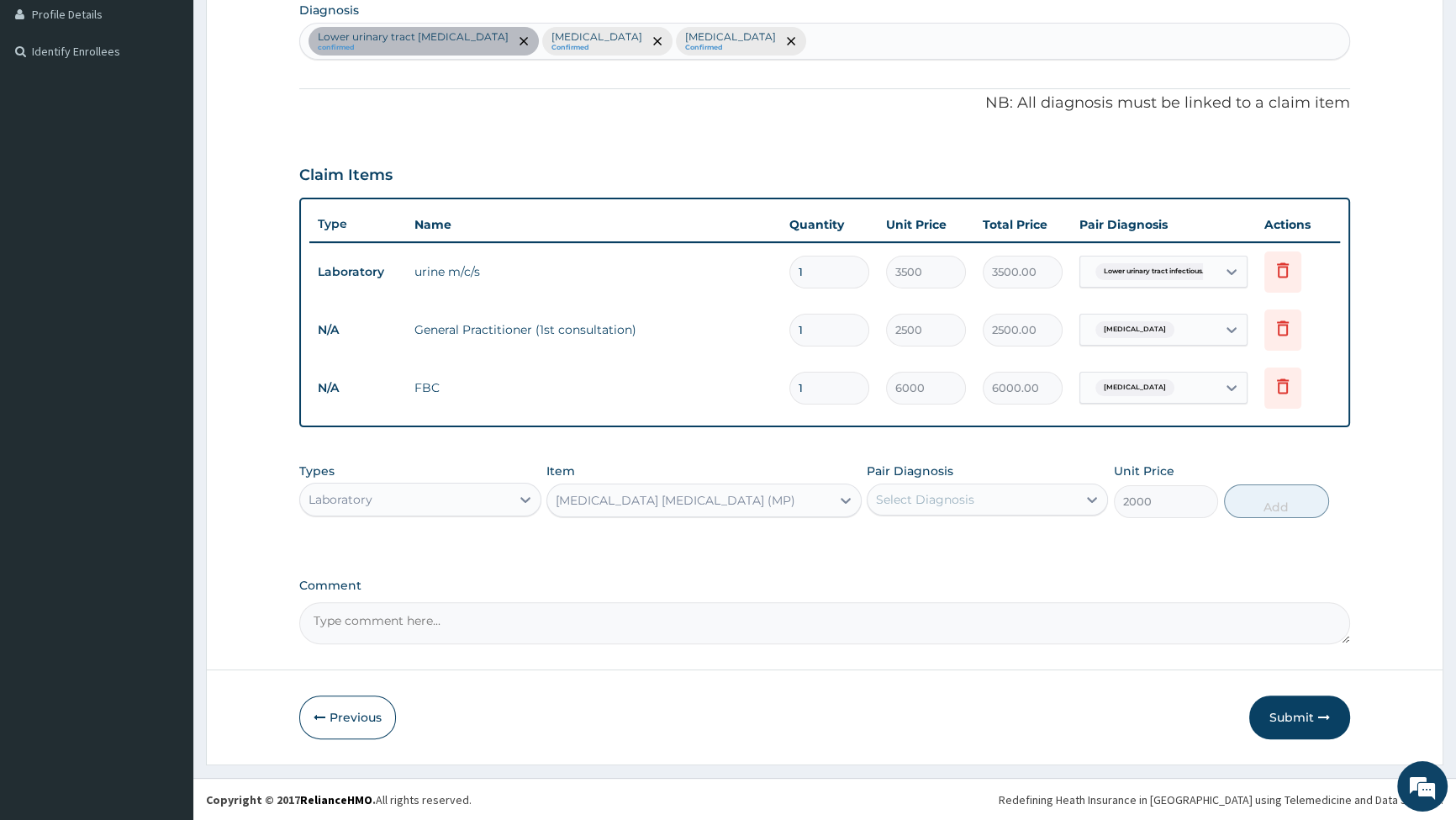
click at [993, 505] on div "Select Diagnosis" at bounding box center [972, 500] width 209 height 27
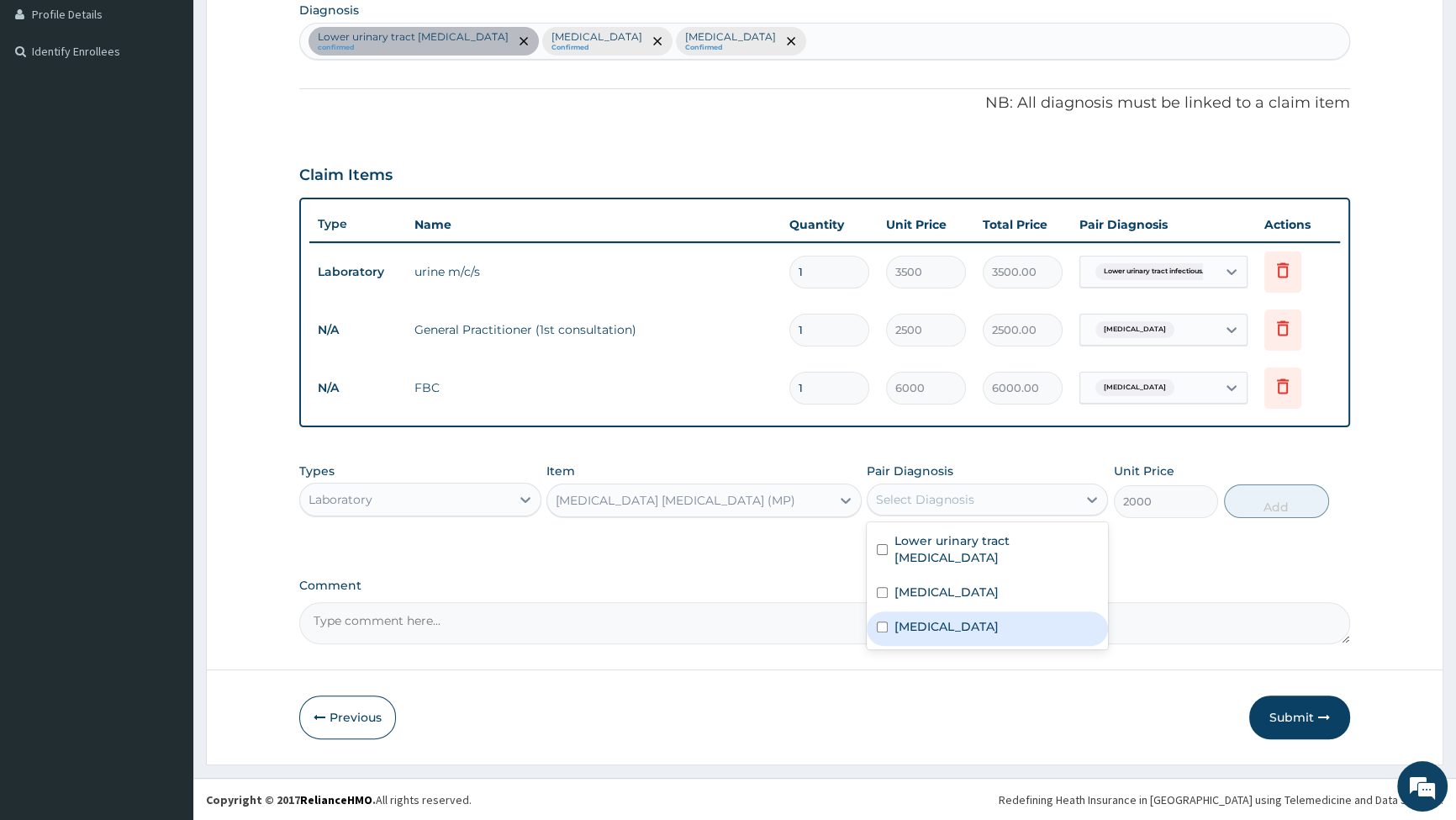
click at [879, 630] on input "checkbox" at bounding box center [882, 627] width 11 height 11
checkbox input "true"
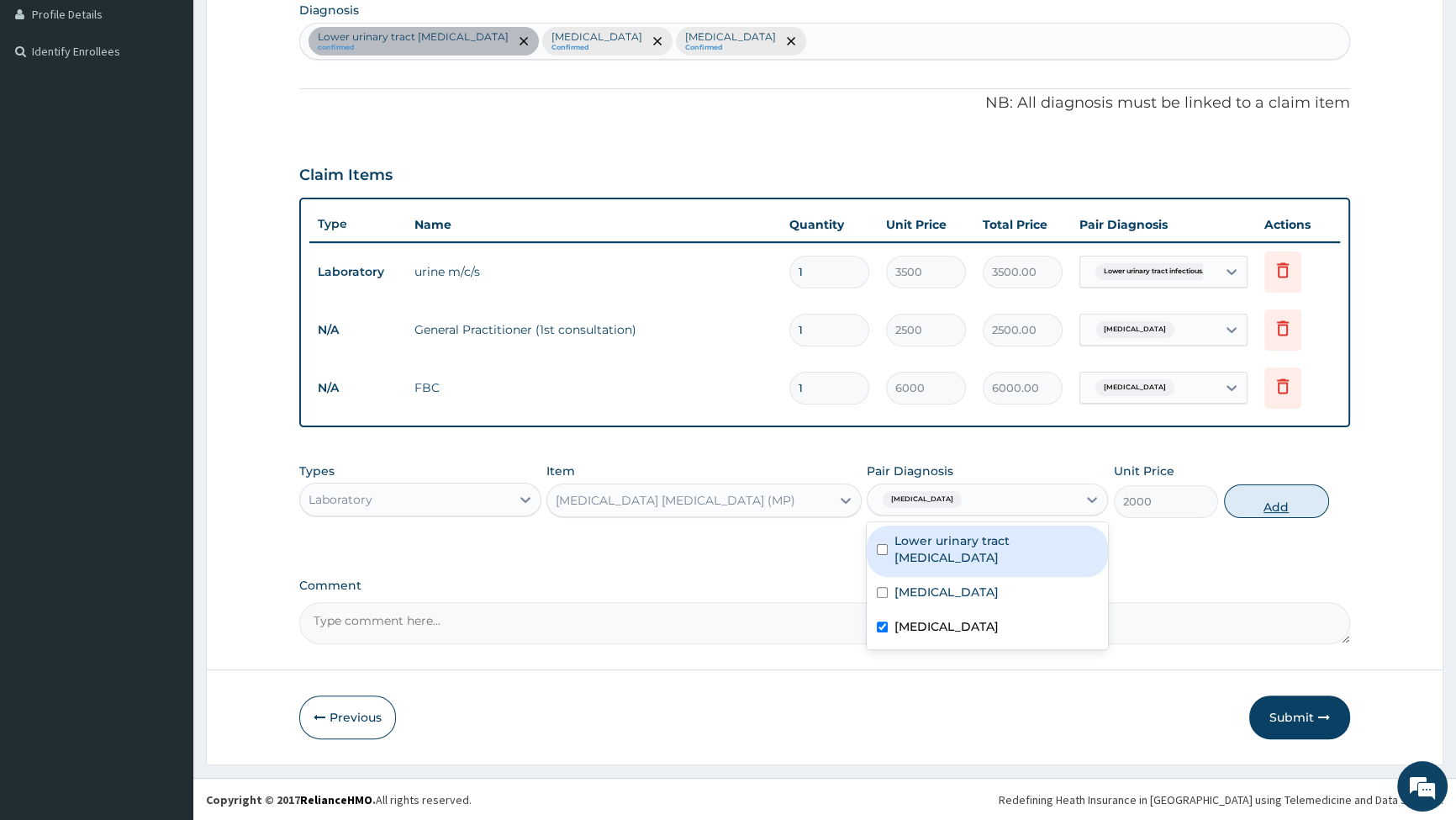
click at [1248, 504] on button "Add" at bounding box center [1277, 501] width 105 height 34
type input "0"
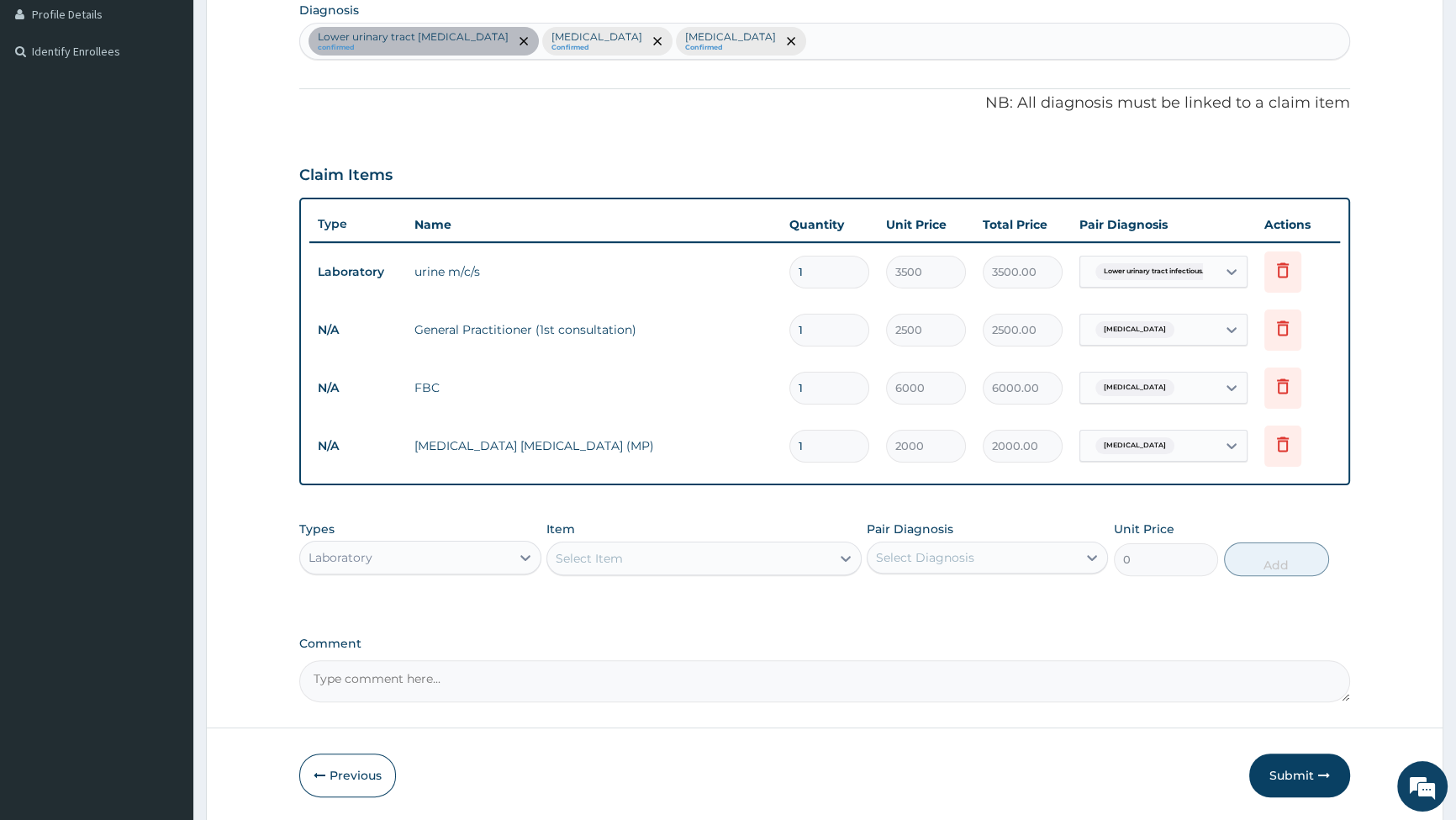
click at [634, 554] on div "Select Item" at bounding box center [688, 559] width 283 height 27
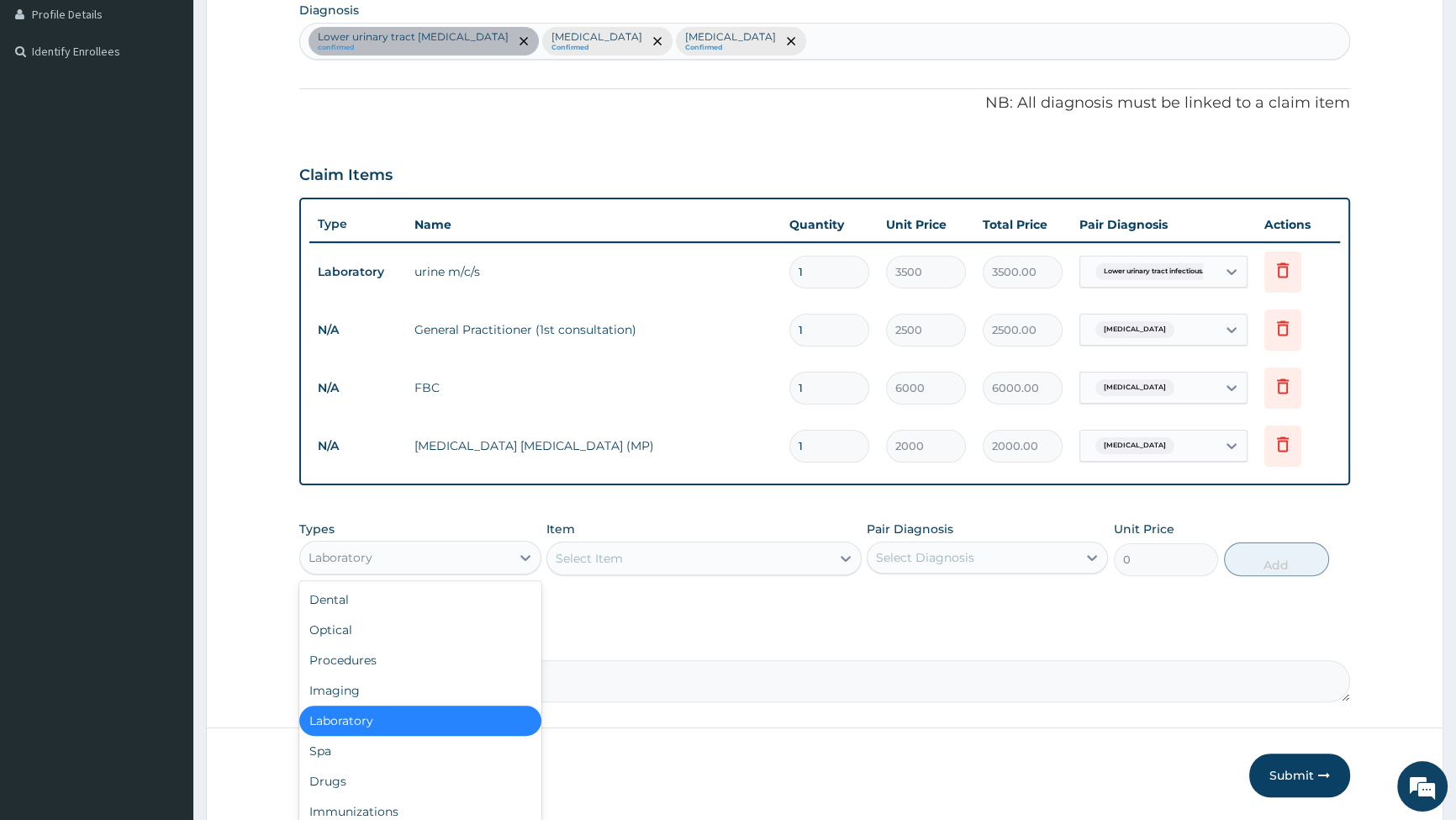
click at [347, 549] on div "Laboratory" at bounding box center [341, 558] width 64 height 16
click at [337, 784] on div "Drugs" at bounding box center [420, 781] width 241 height 30
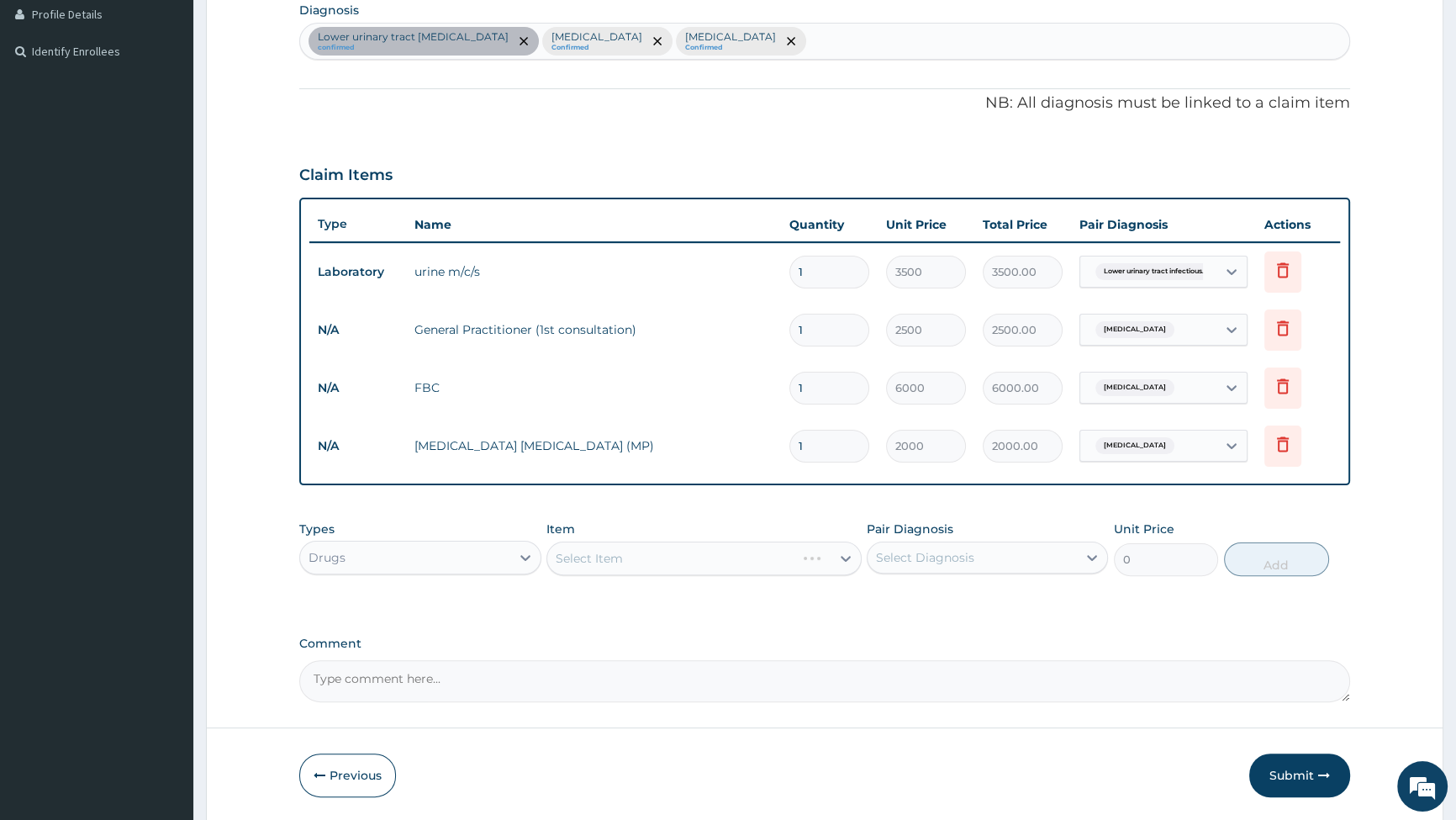
click at [619, 555] on div "Select Item" at bounding box center [704, 559] width 315 height 34
click at [636, 556] on div "Select Item" at bounding box center [688, 559] width 283 height 27
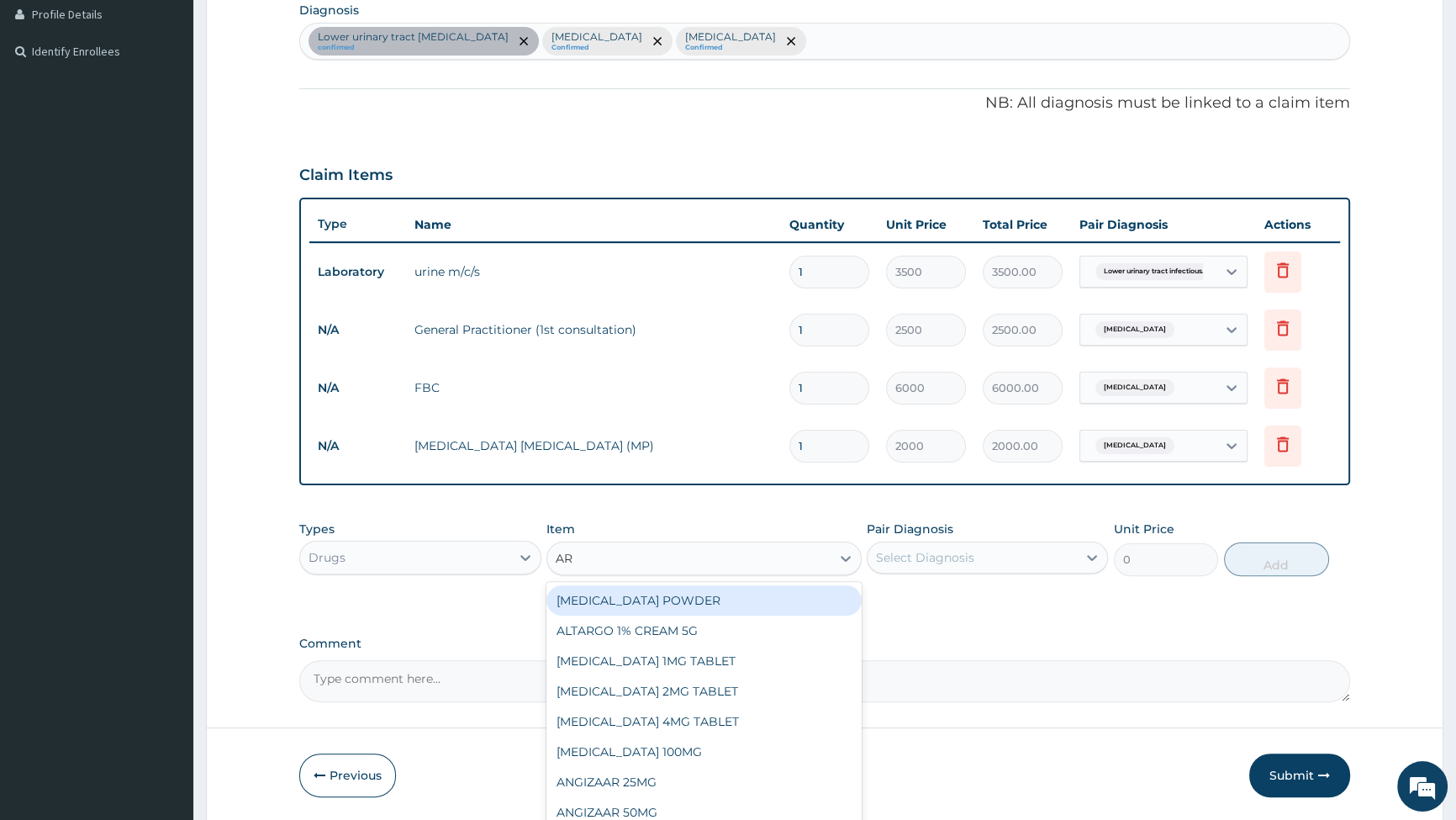
type input "ART"
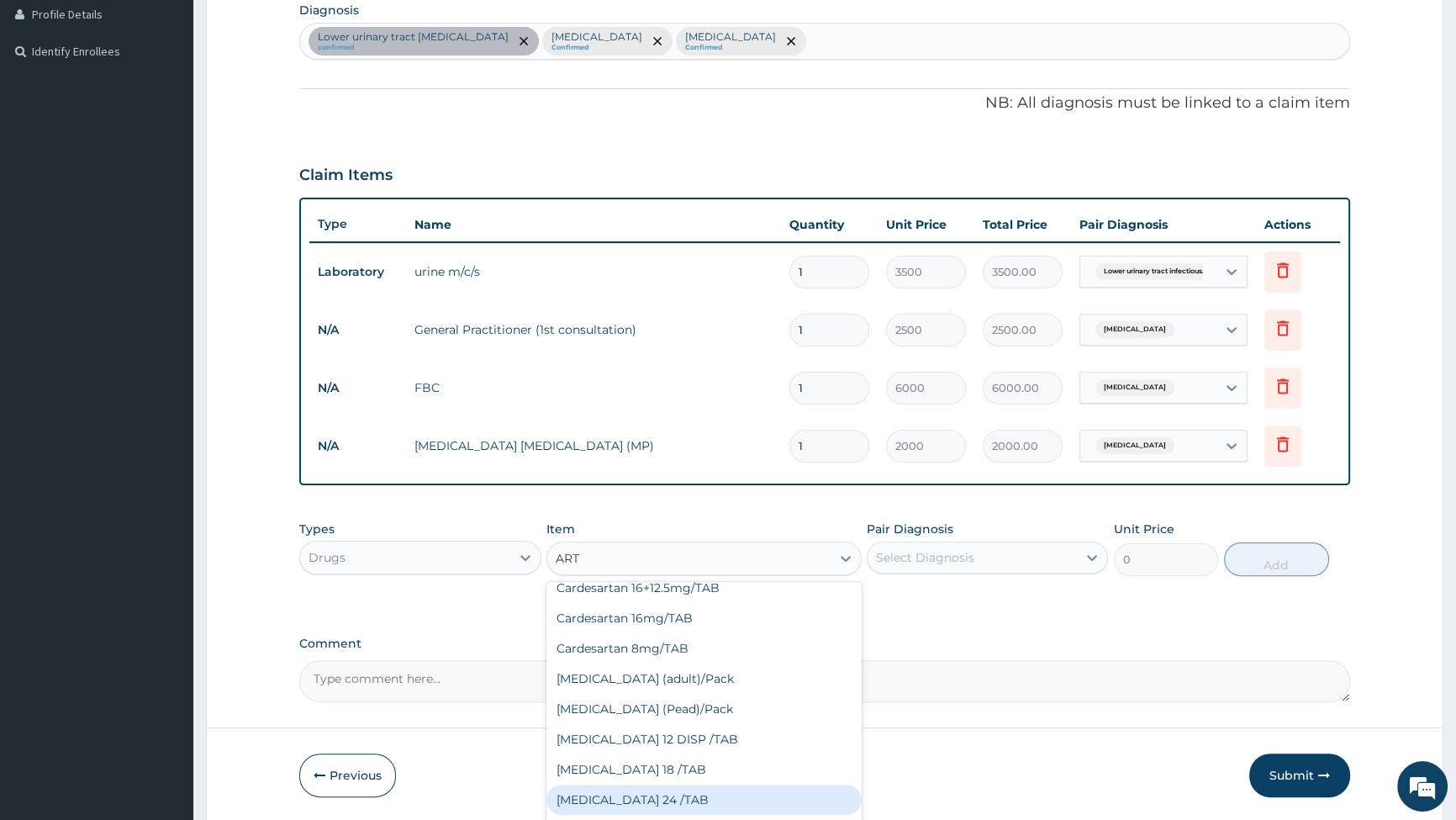
scroll to position [611, 0]
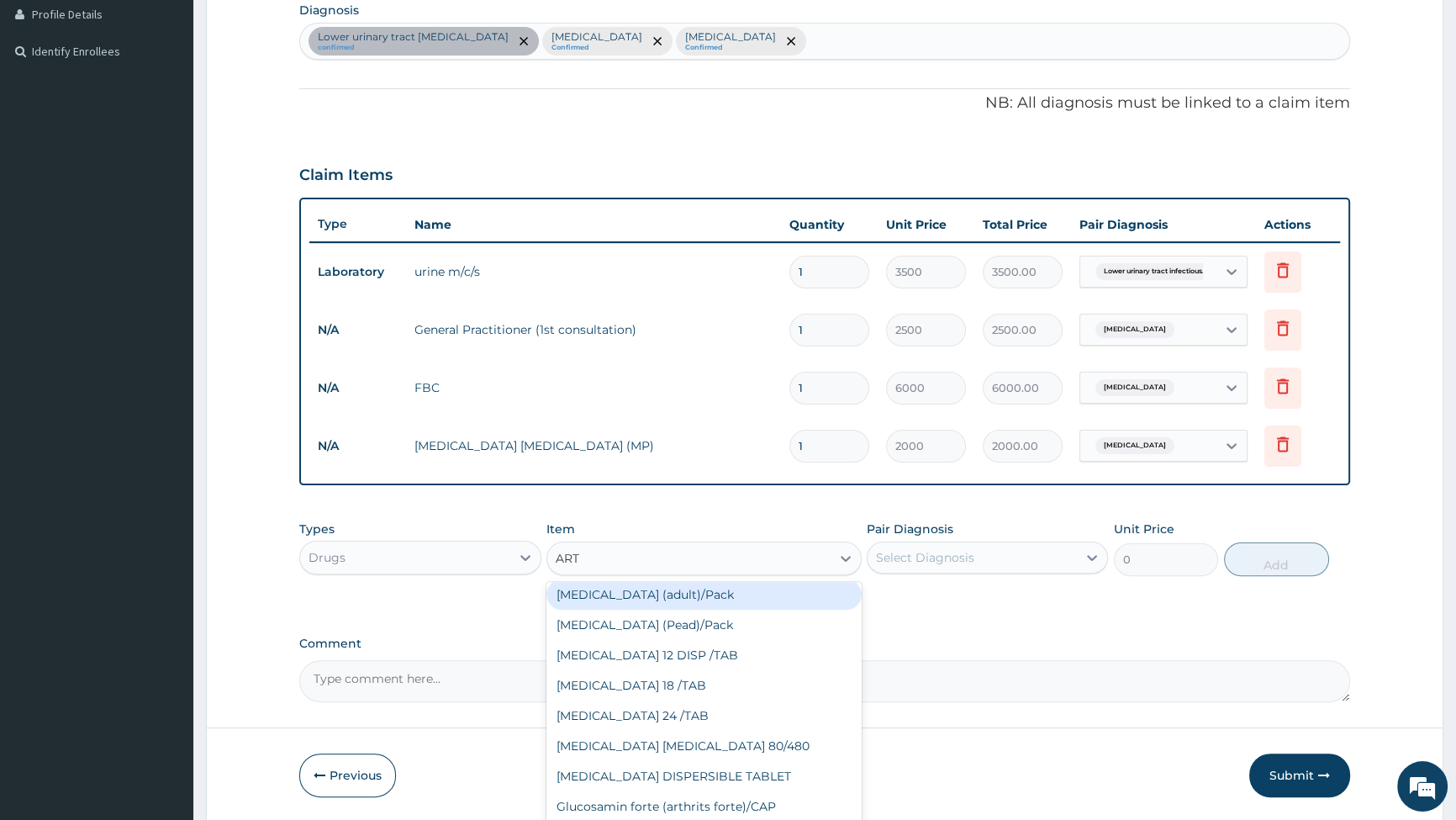
click at [663, 592] on div "[MEDICAL_DATA] (adult)/Pack" at bounding box center [704, 594] width 315 height 30
type input "1540"
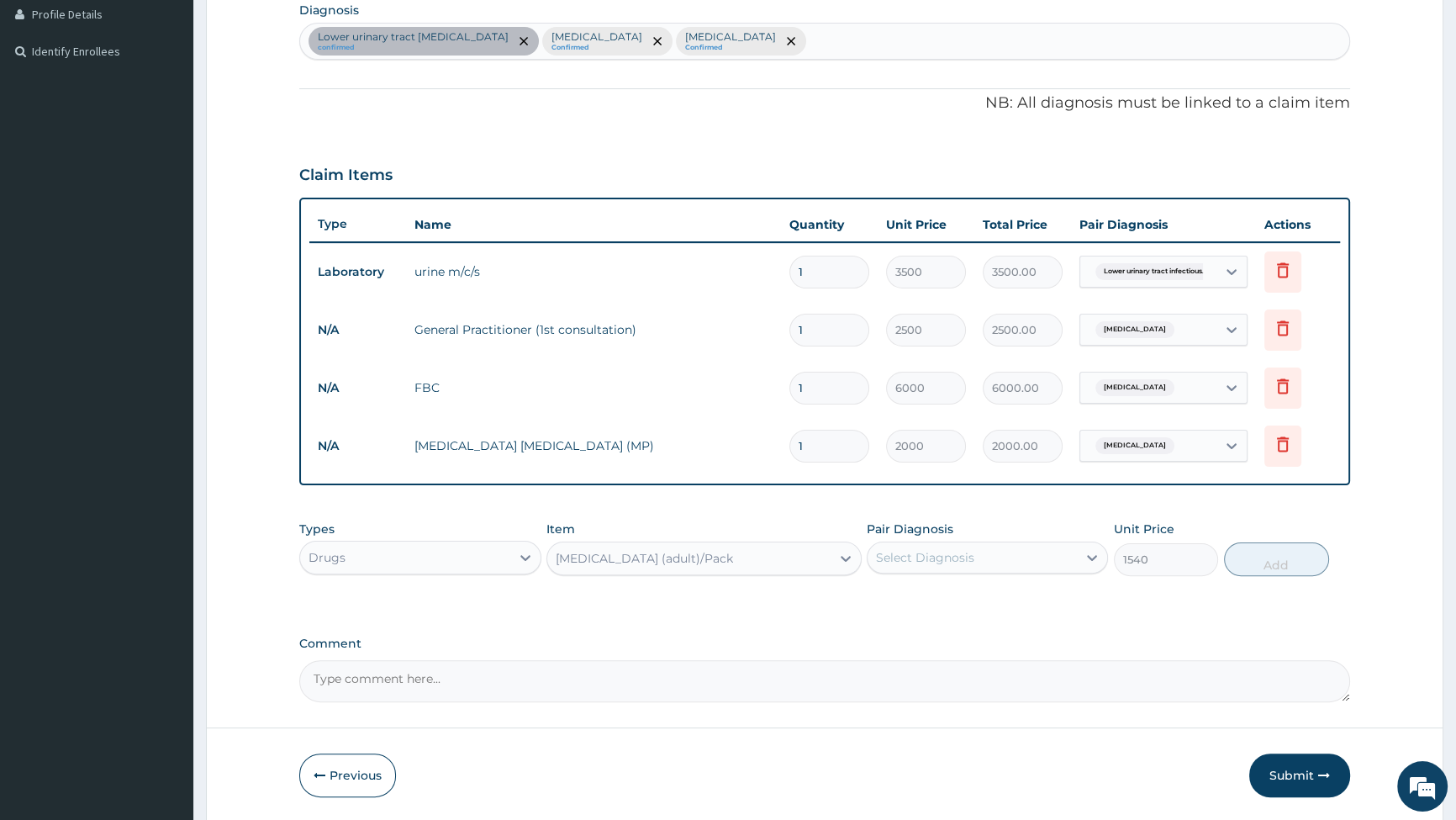
click at [977, 553] on div "Select Diagnosis" at bounding box center [972, 558] width 209 height 27
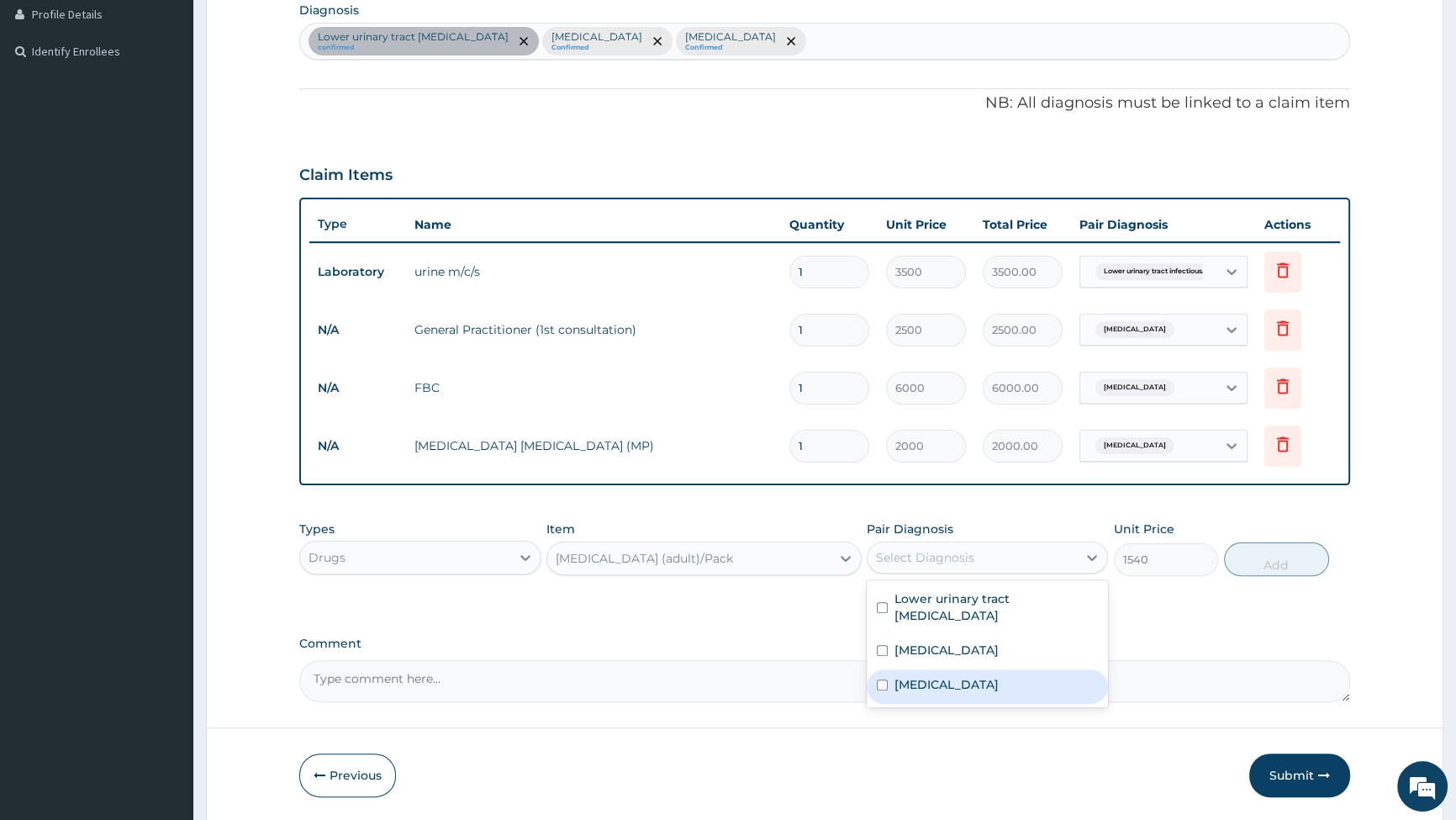
click at [874, 685] on div "[MEDICAL_DATA]" at bounding box center [987, 687] width 241 height 35
checkbox input "true"
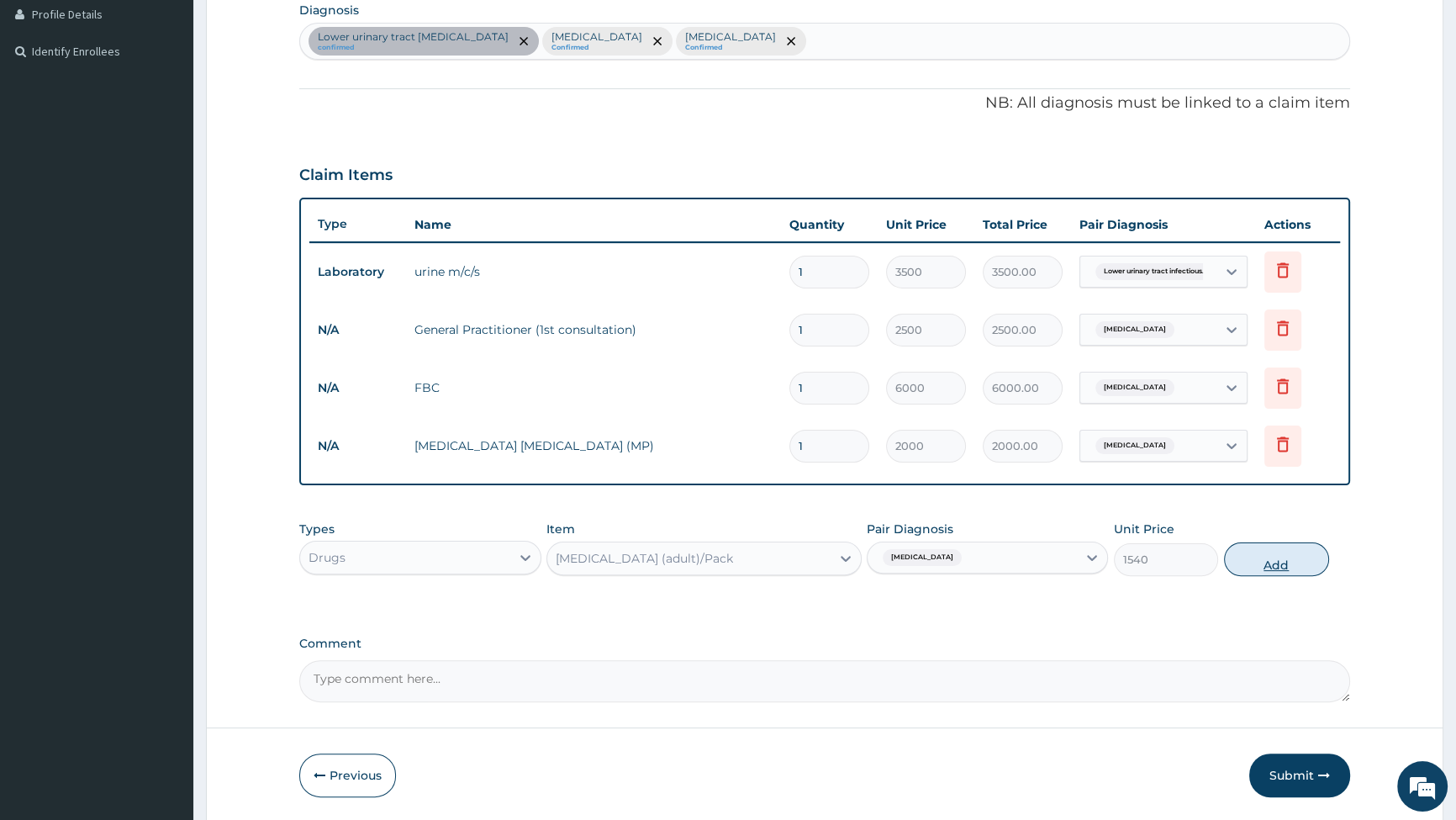
click at [1287, 567] on button "Add" at bounding box center [1277, 559] width 105 height 34
type input "0"
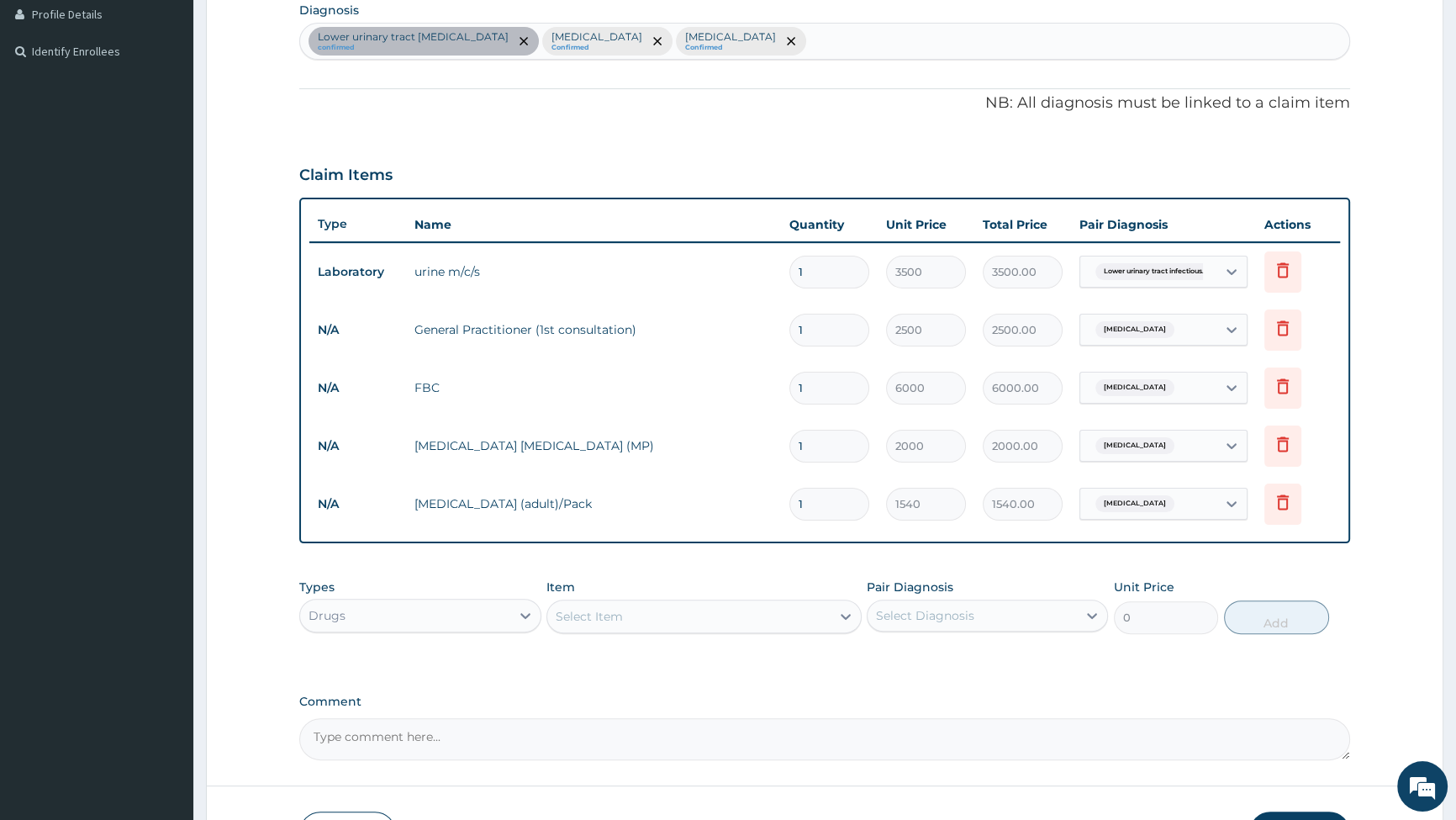
click at [653, 623] on div "Select Item" at bounding box center [688, 617] width 283 height 27
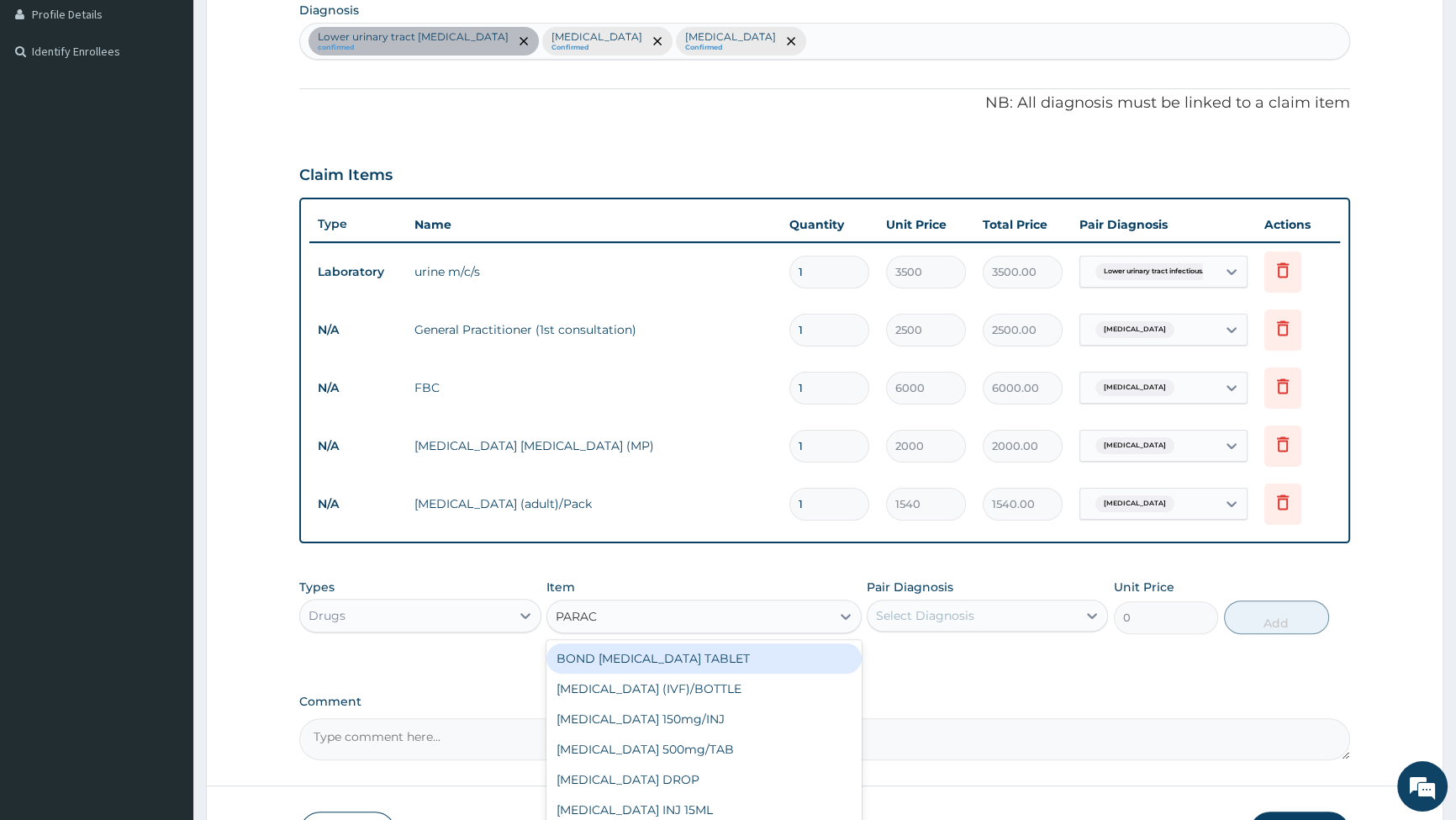
type input "PARACE"
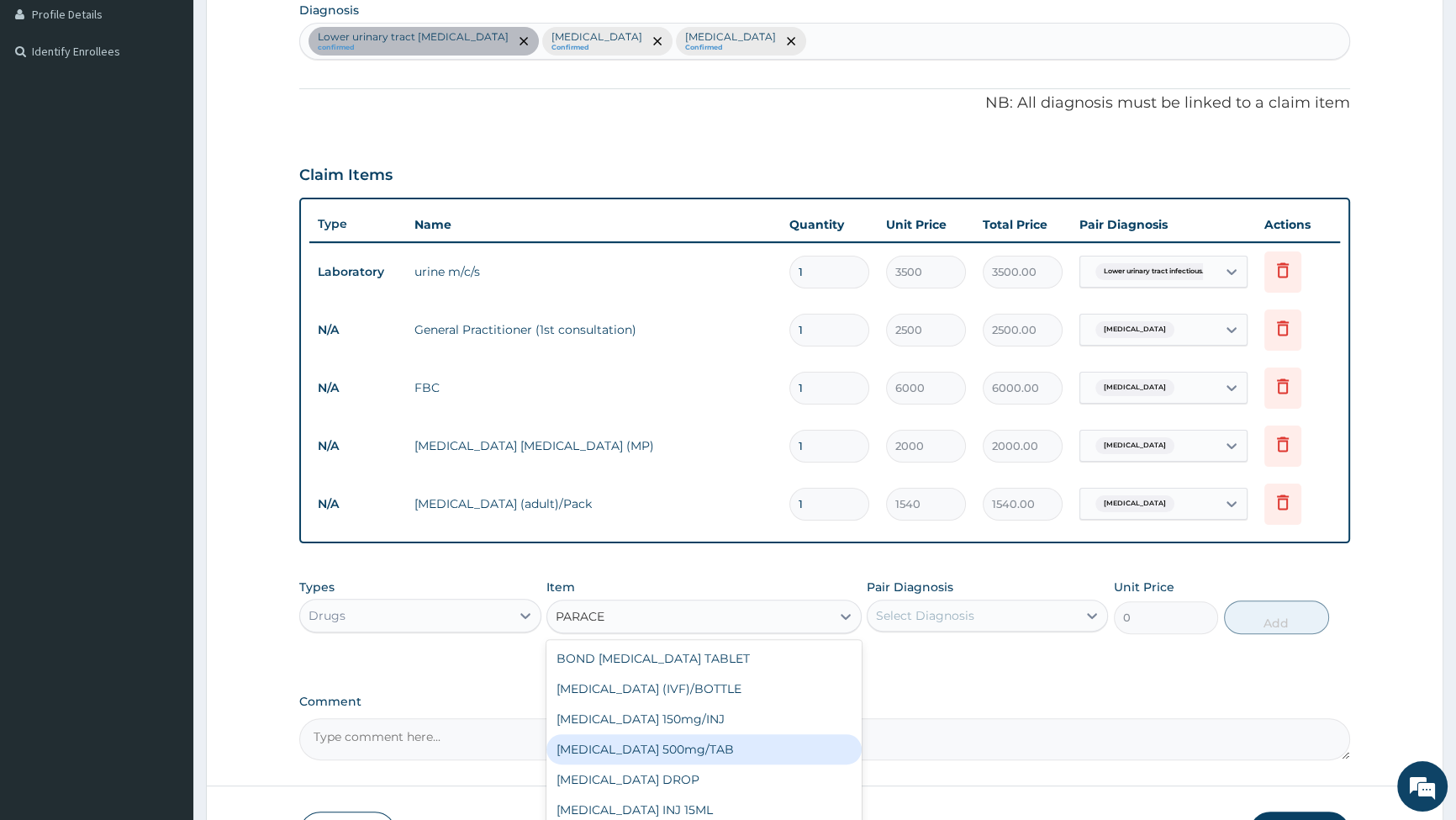
scroll to position [26, 0]
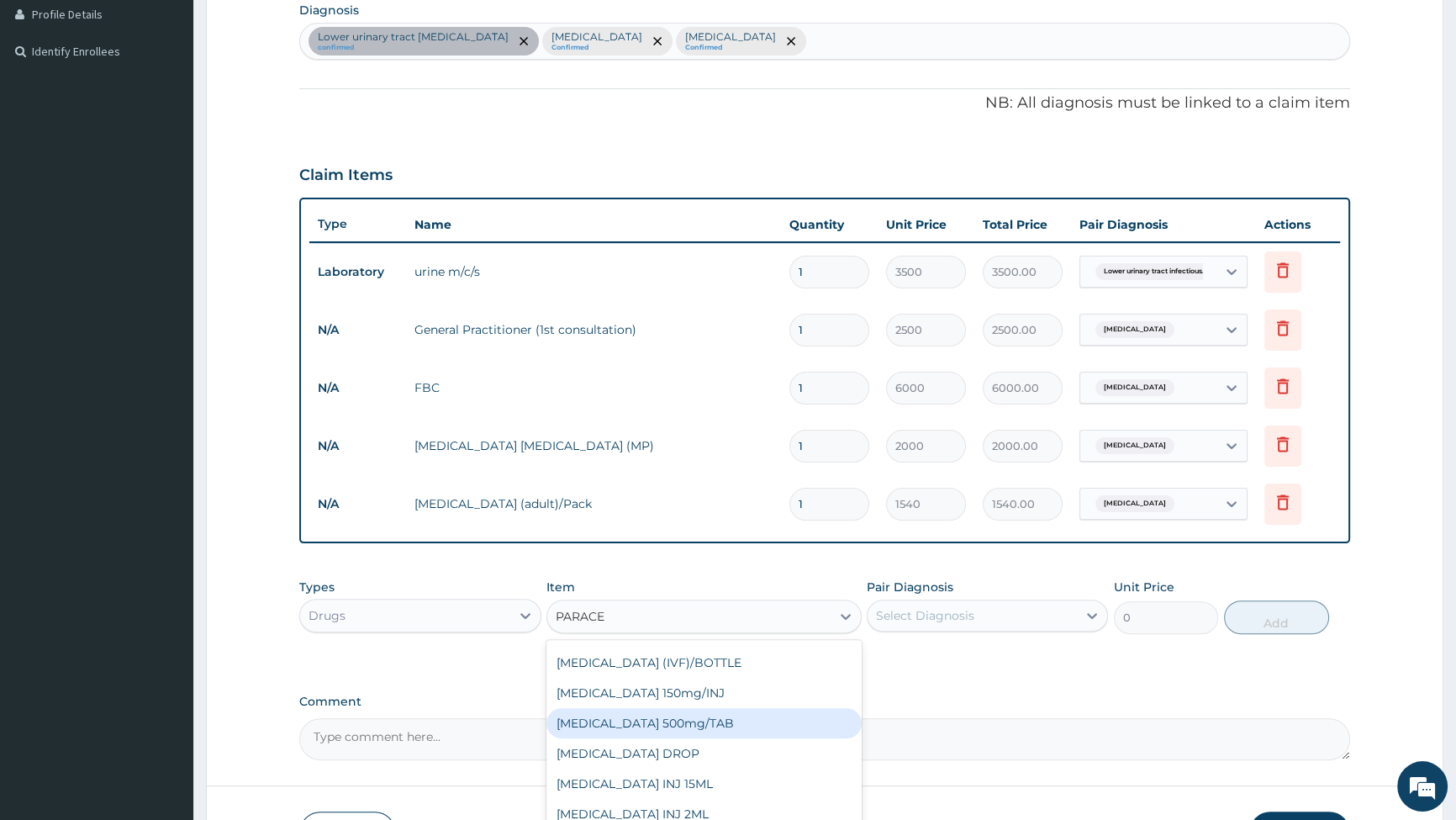
click at [674, 726] on div "[MEDICAL_DATA] 500mg/TAB" at bounding box center [704, 723] width 315 height 30
type input "14"
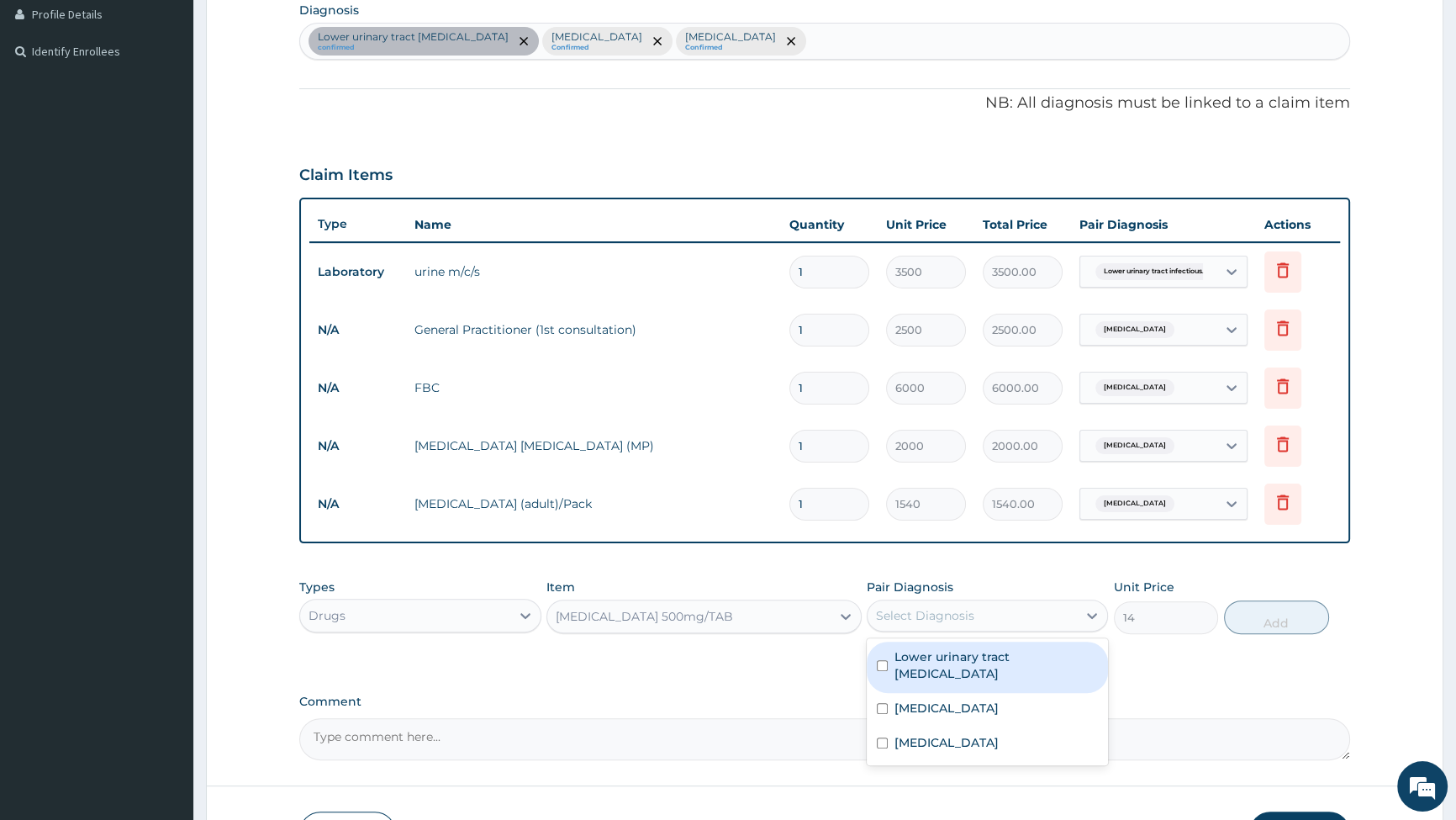
click at [957, 609] on div "Select Diagnosis" at bounding box center [925, 616] width 98 height 16
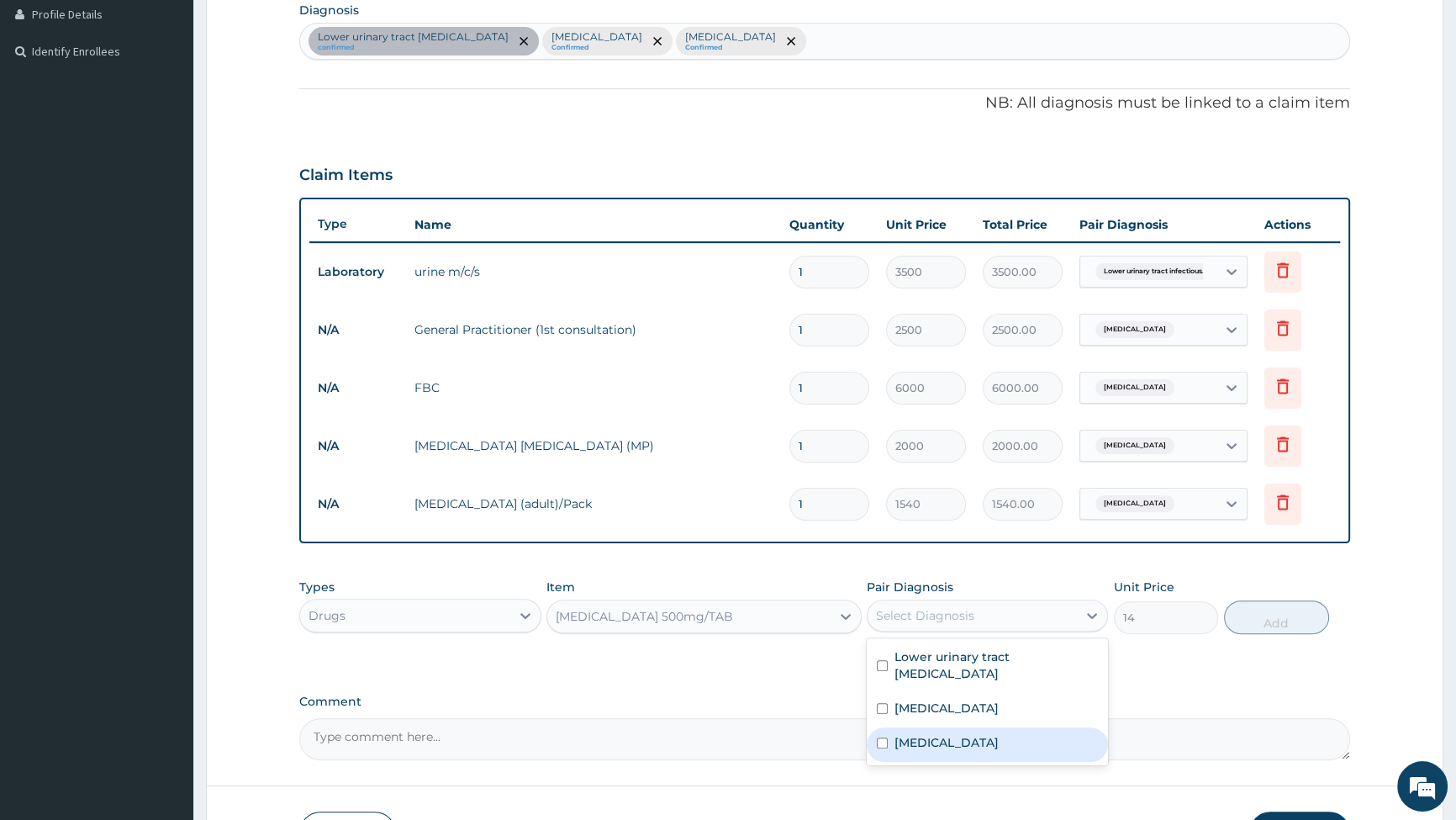
click at [881, 743] on input "checkbox" at bounding box center [882, 743] width 11 height 11
checkbox input "true"
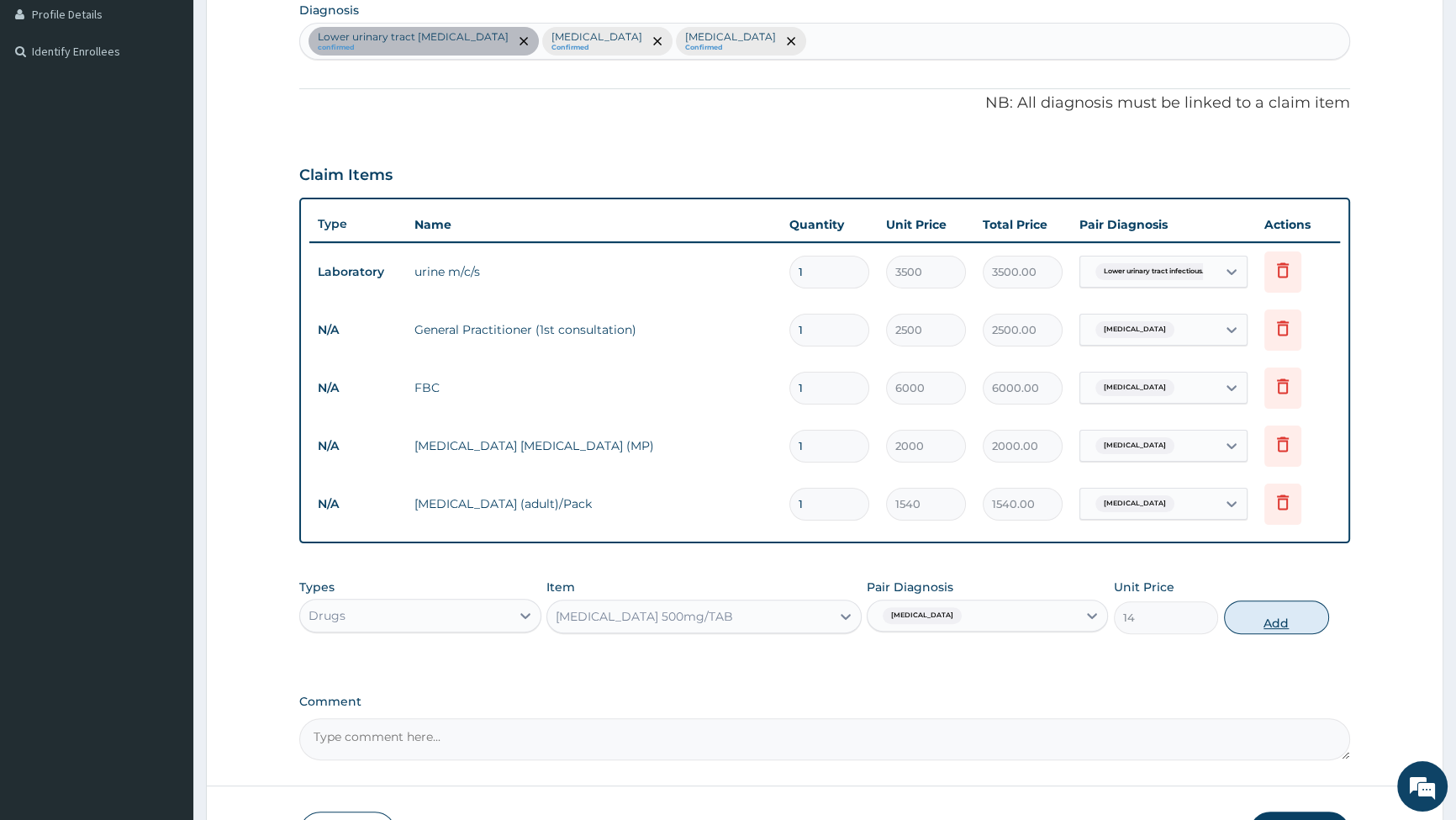
click at [1267, 617] on button "Add" at bounding box center [1277, 617] width 105 height 34
type input "0"
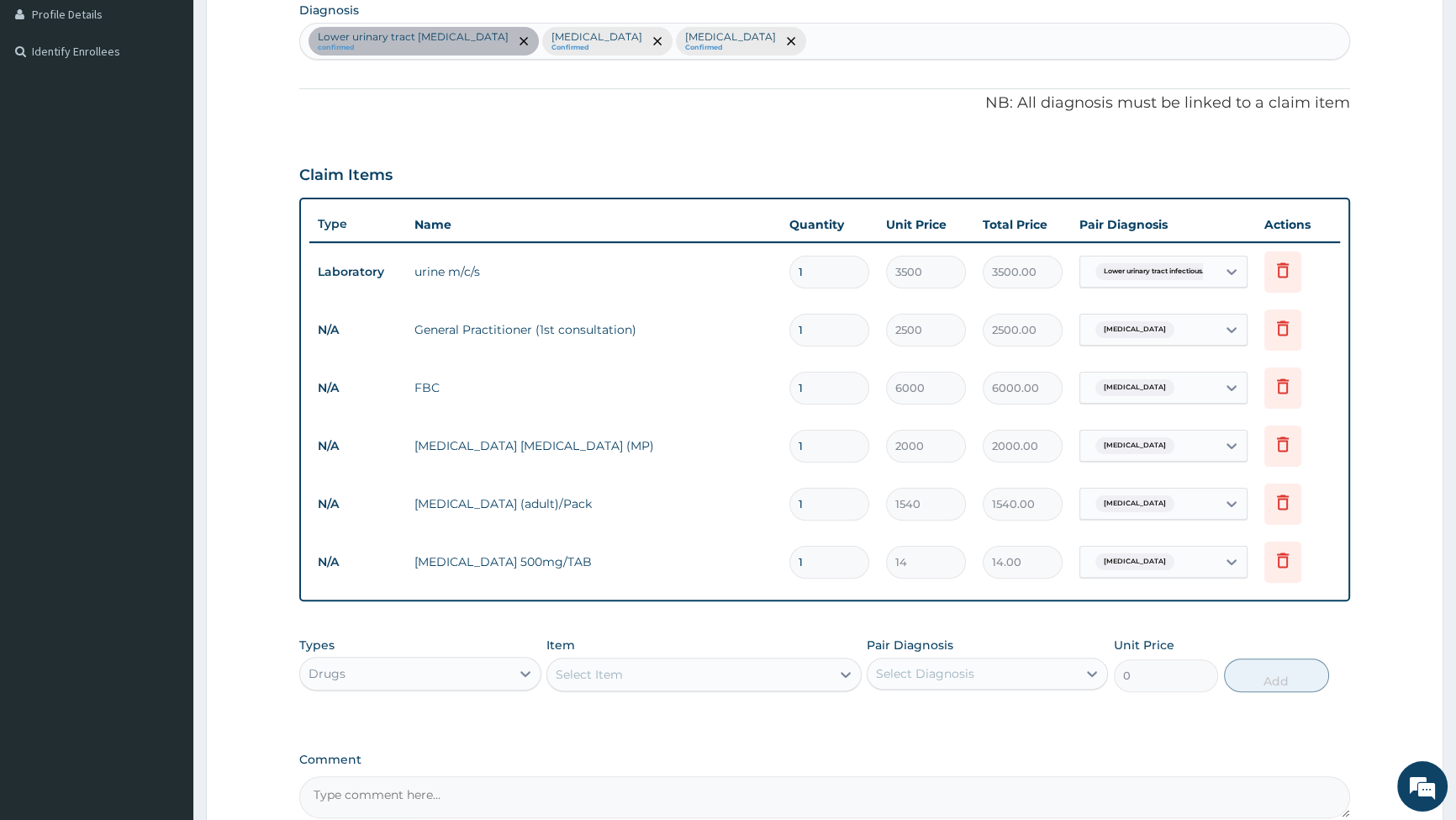
type input "18"
type input "252.00"
type input "18"
click at [626, 669] on div "Select Item" at bounding box center [688, 675] width 283 height 27
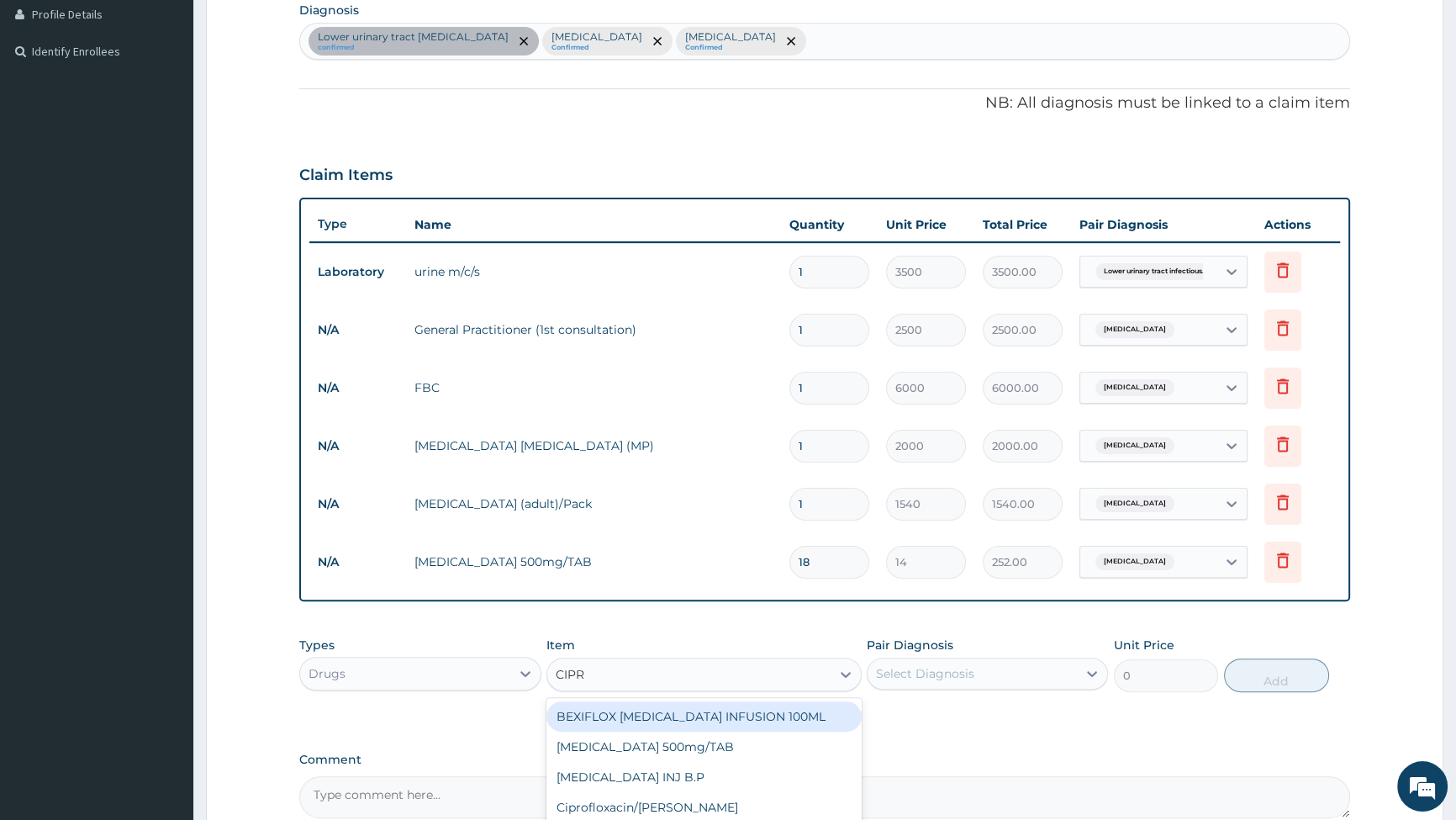
type input "CIPRO"
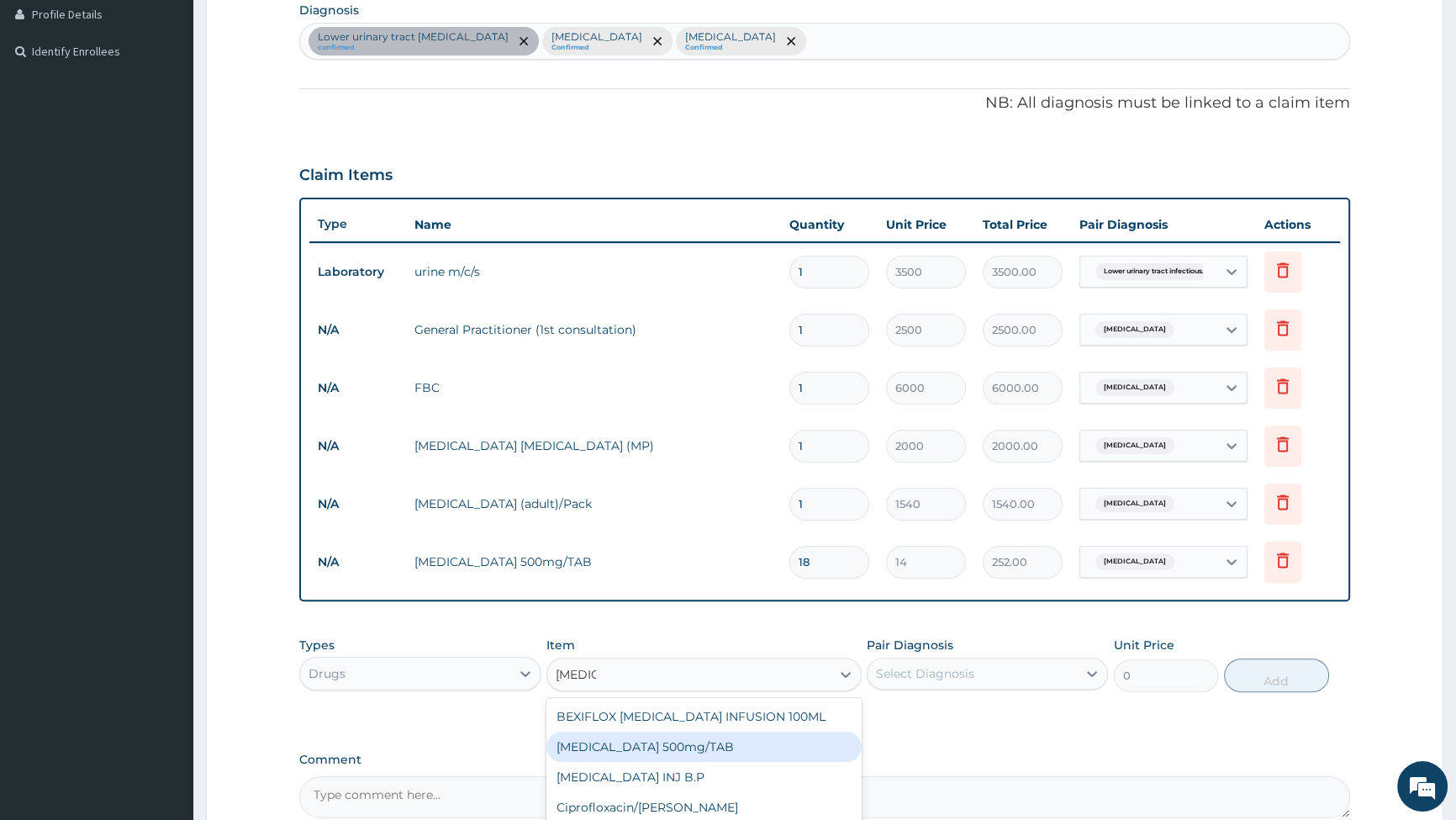
click at [647, 741] on div "[MEDICAL_DATA] 500mg/TAB" at bounding box center [704, 746] width 315 height 30
type input "91"
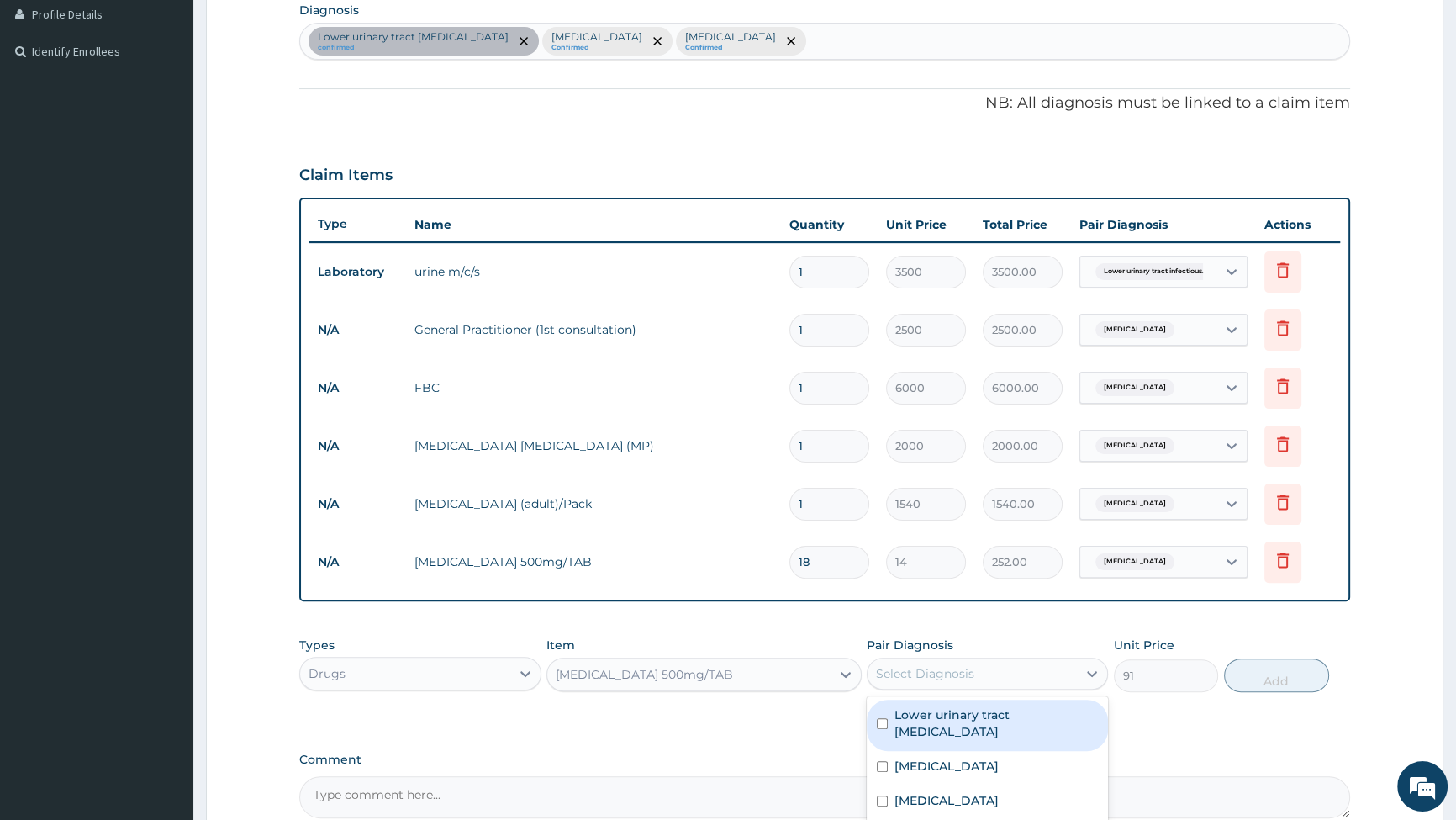
click at [980, 680] on div "Select Diagnosis" at bounding box center [972, 674] width 209 height 27
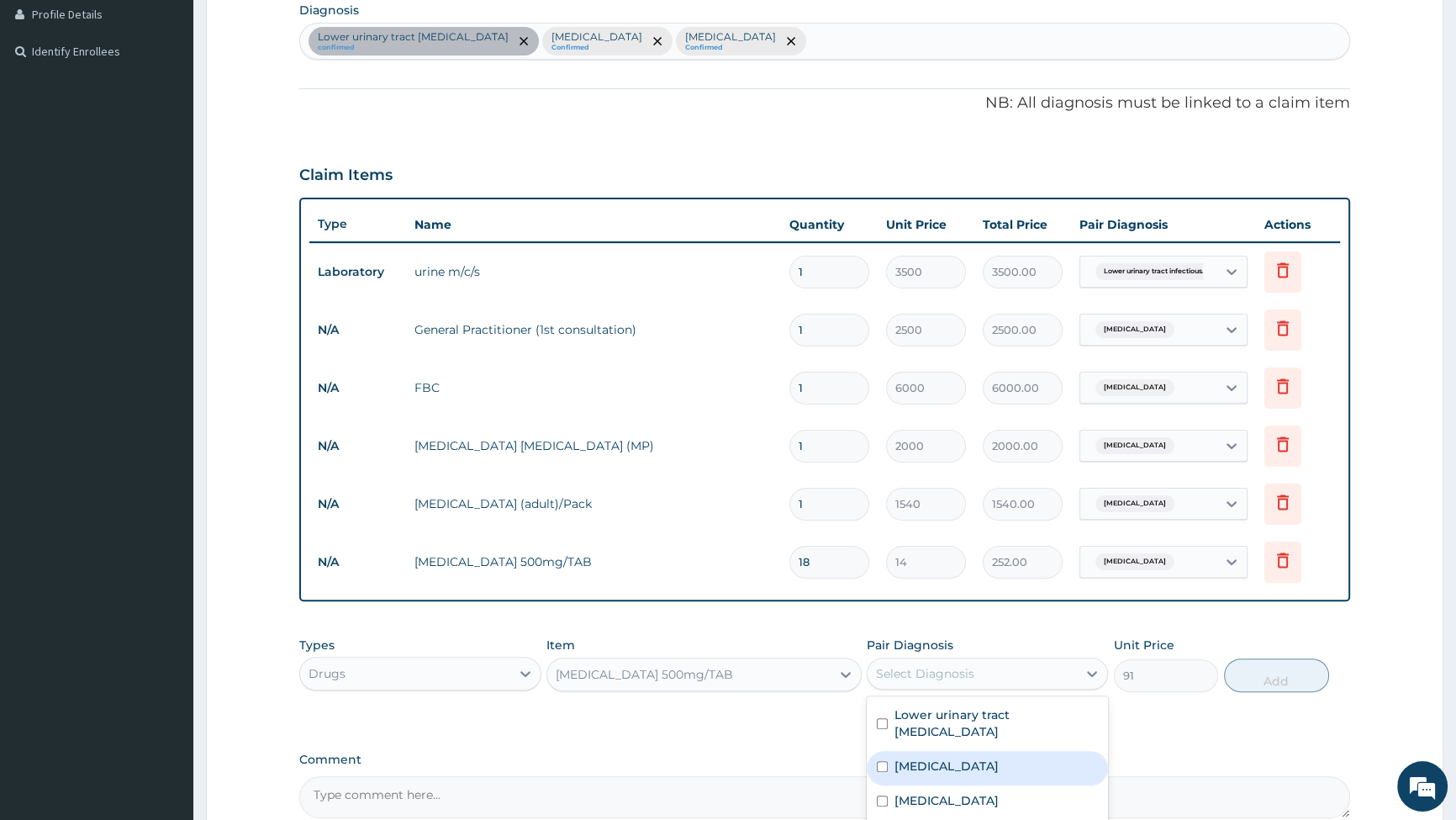
click at [884, 770] on input "checkbox" at bounding box center [882, 767] width 11 height 11
checkbox input "true"
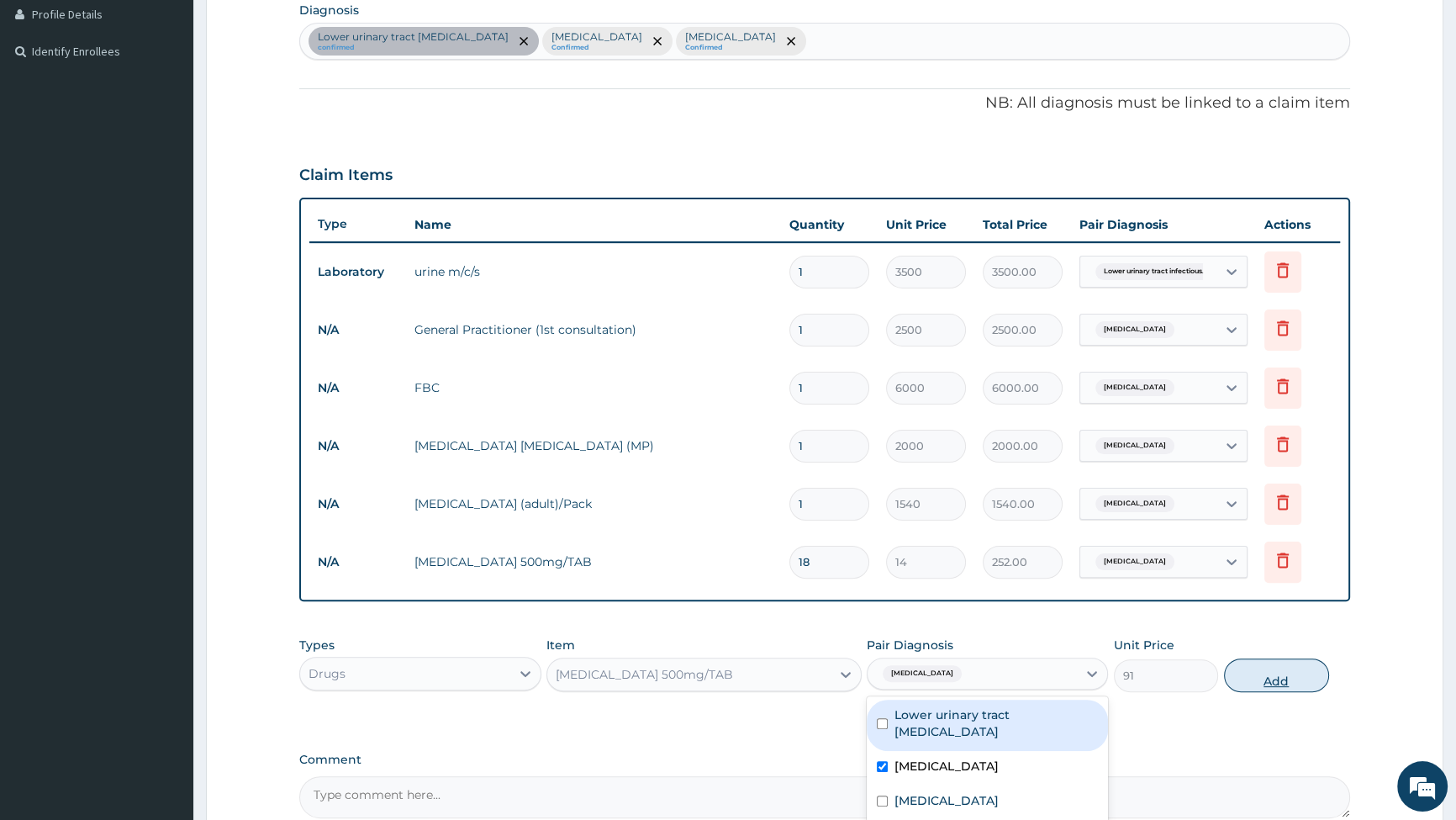
click at [1278, 676] on button "Add" at bounding box center [1277, 675] width 105 height 34
type input "0"
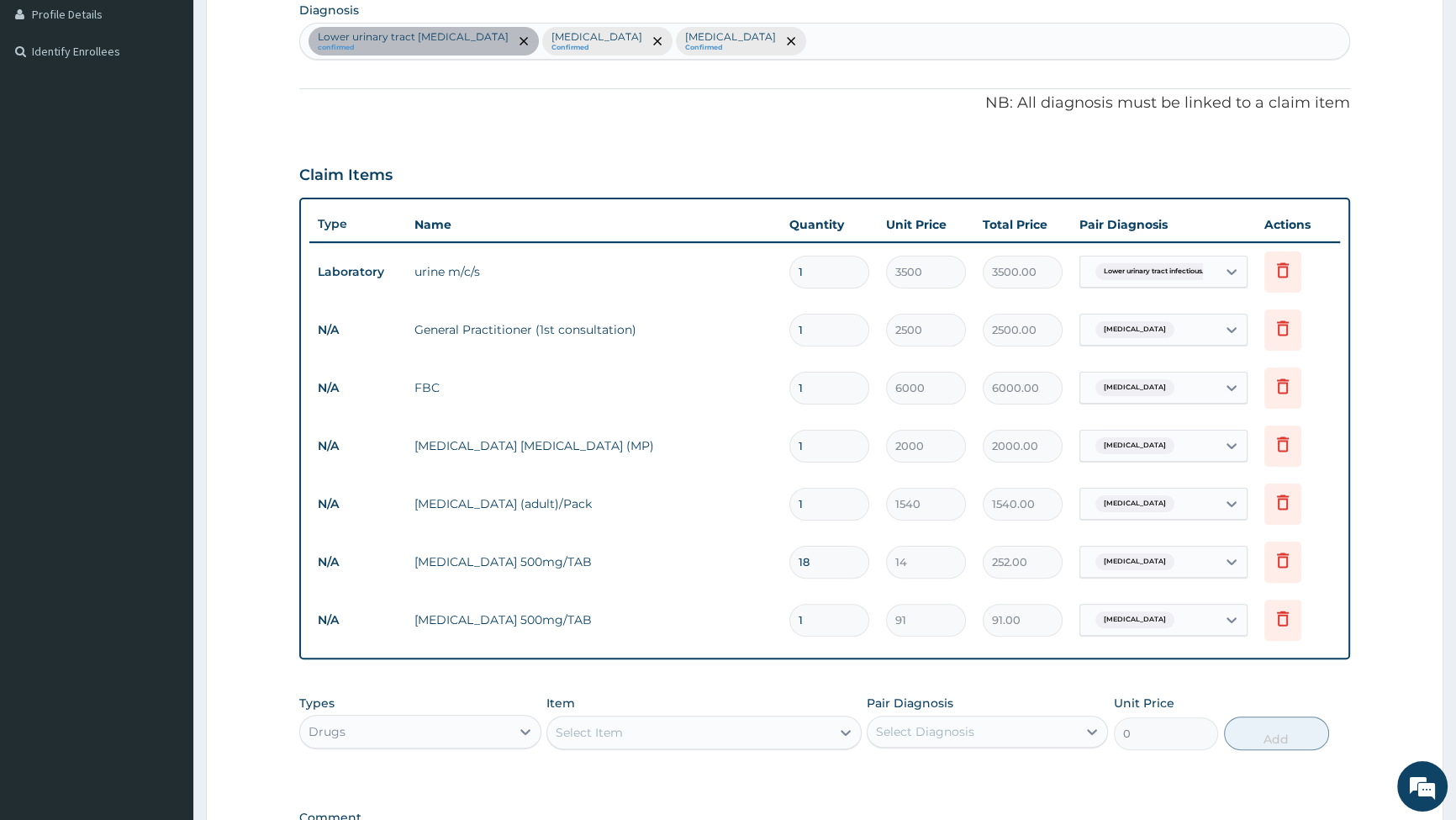
type input "10"
type input "910.00"
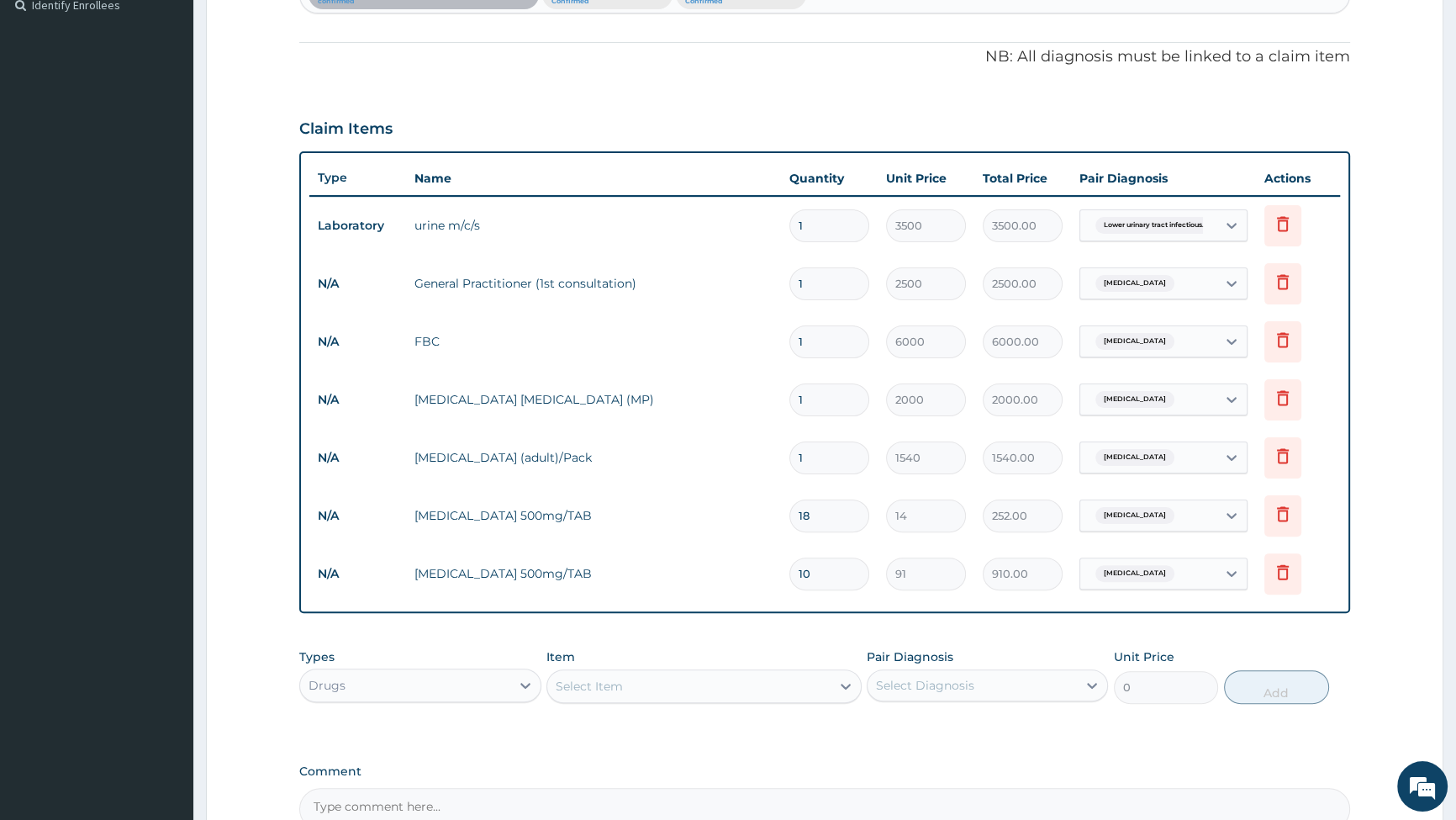
scroll to position [662, 0]
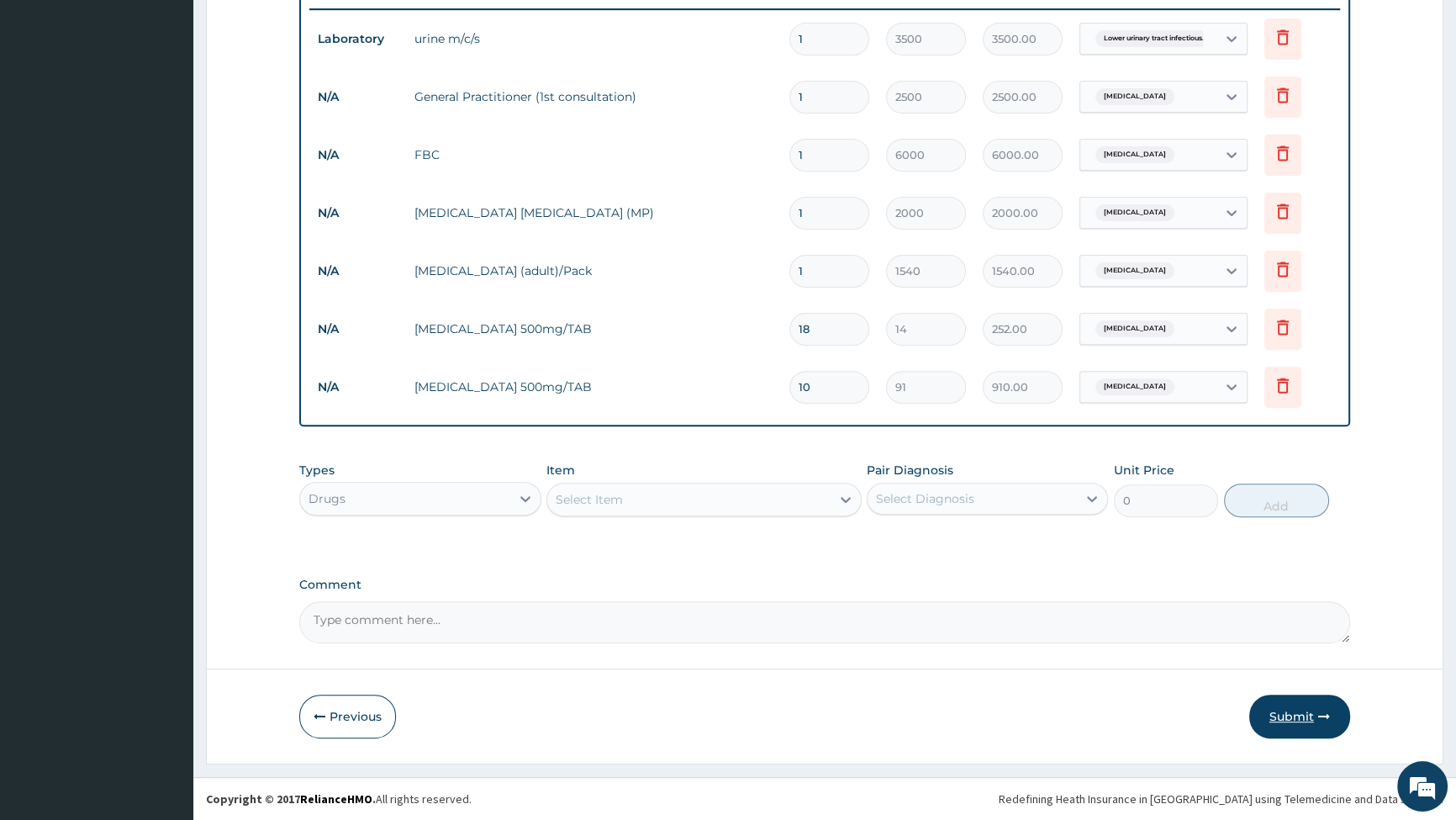
type input "10"
click at [1286, 720] on button "Submit" at bounding box center [1299, 717] width 101 height 44
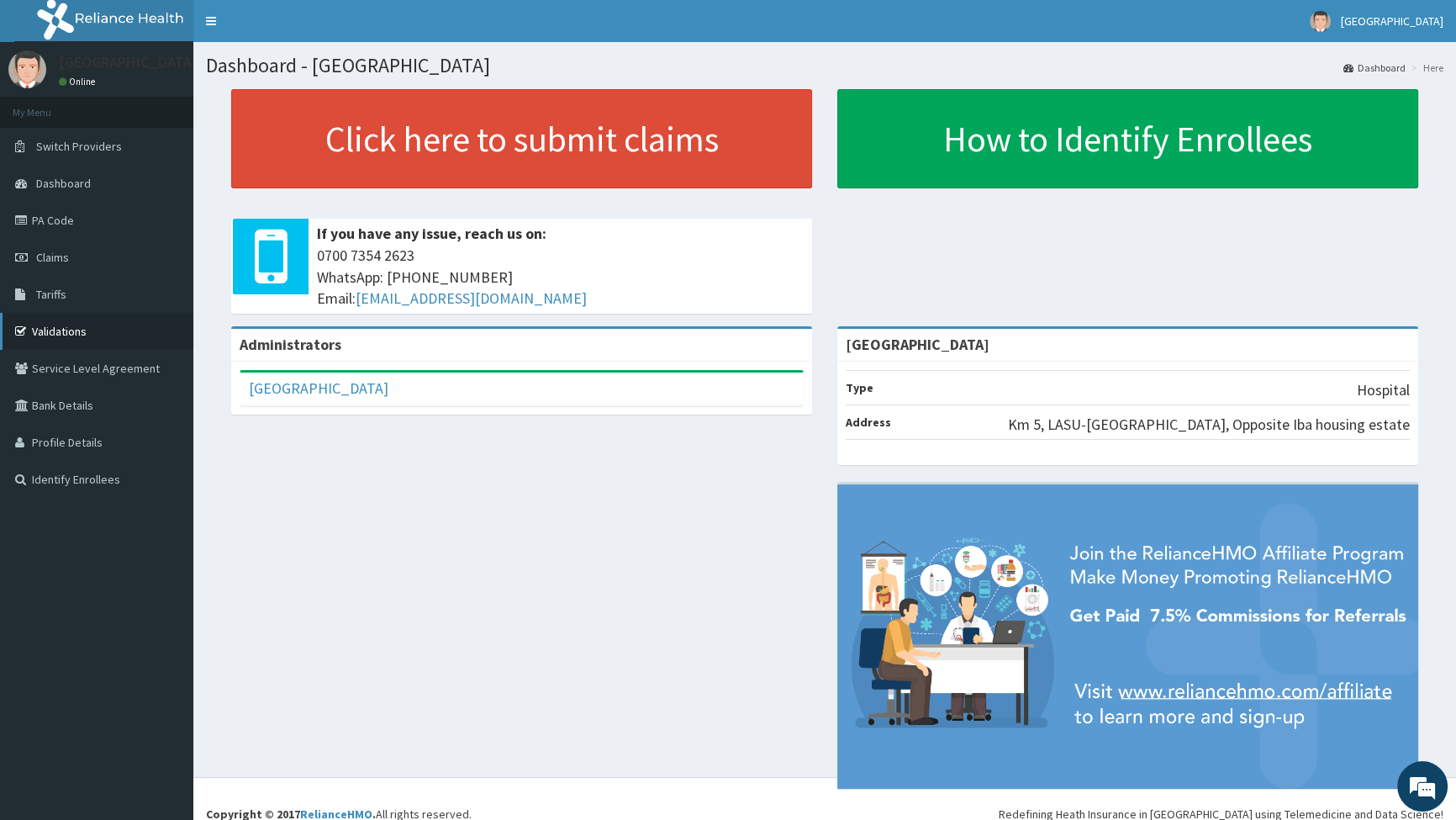
click at [60, 341] on link "Validations" at bounding box center [97, 332] width 193 height 37
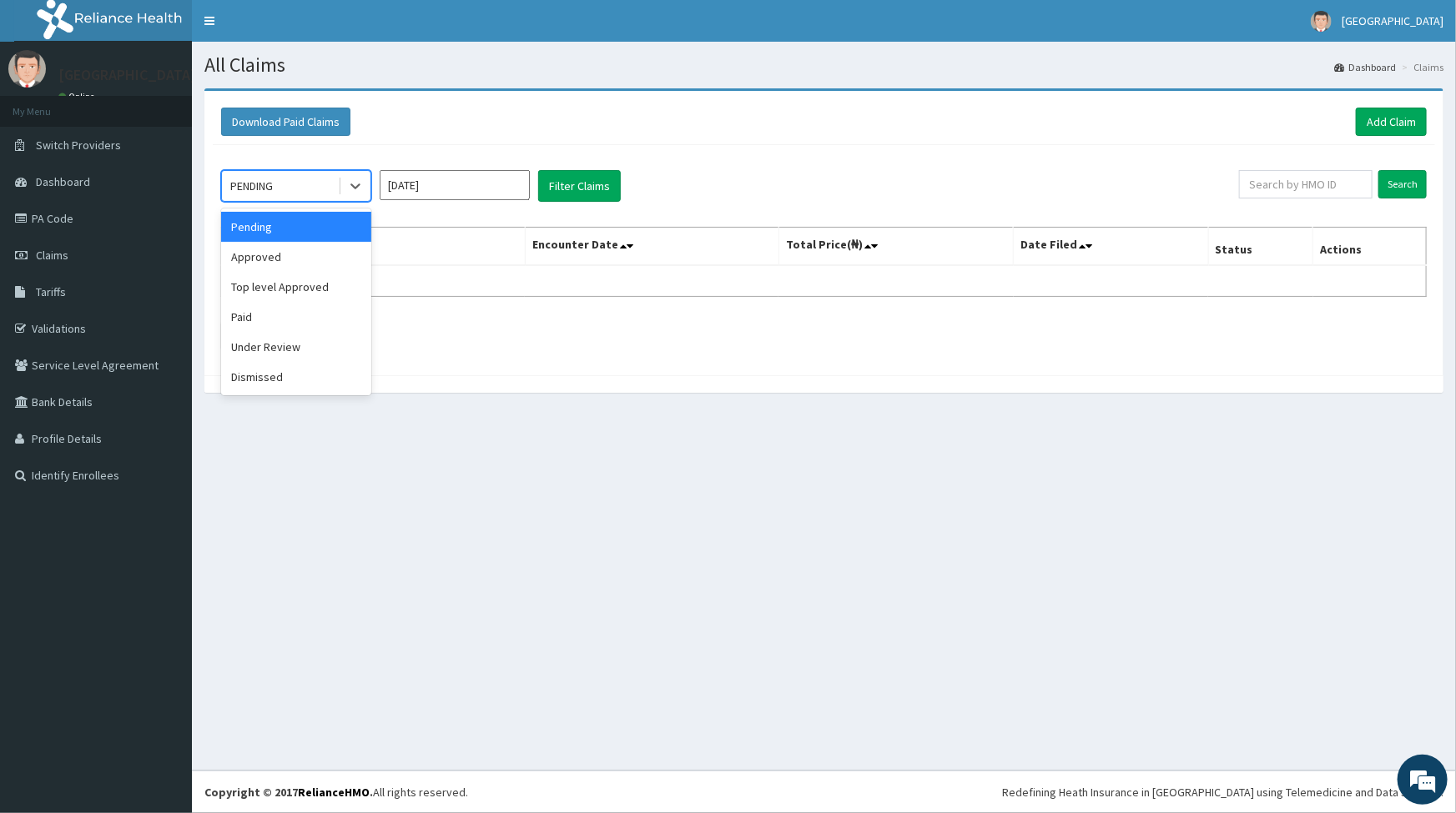
click at [297, 180] on div "PENDING" at bounding box center [280, 186] width 116 height 27
click at [281, 347] on div "Under Review" at bounding box center [296, 347] width 150 height 30
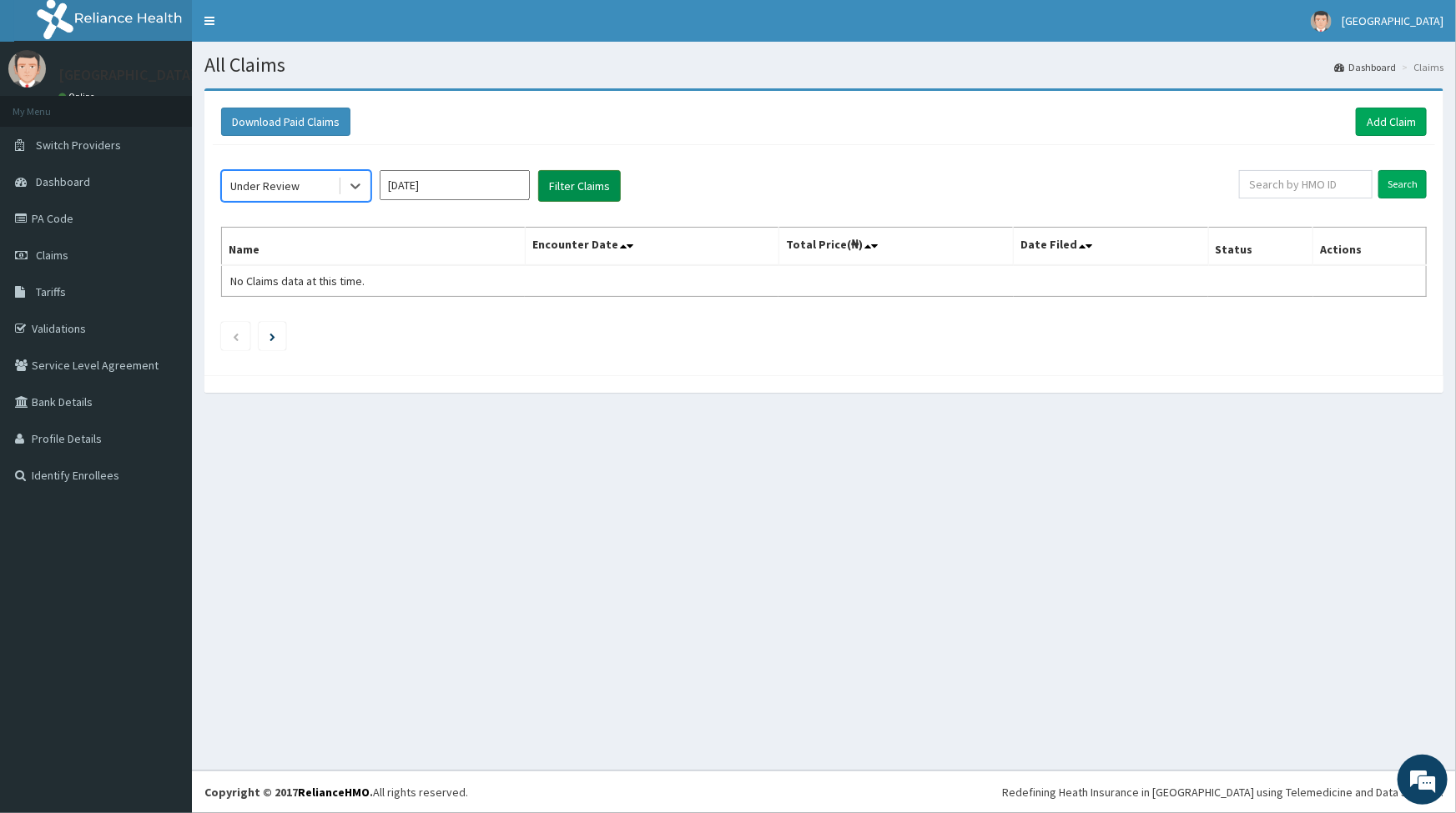
click at [593, 191] on button "Filter Claims" at bounding box center [579, 185] width 82 height 32
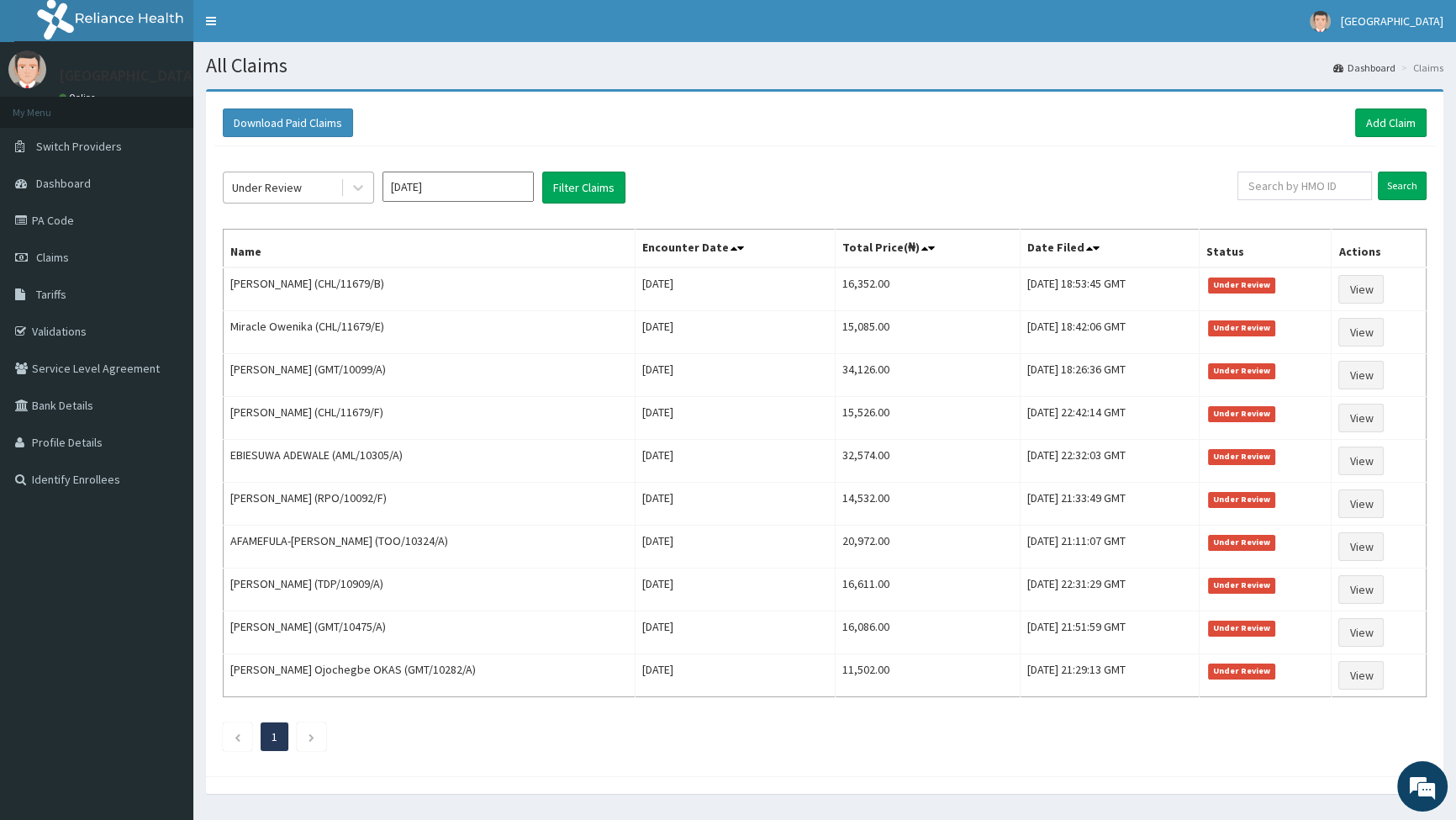
click at [302, 185] on div "Under Review" at bounding box center [282, 188] width 117 height 27
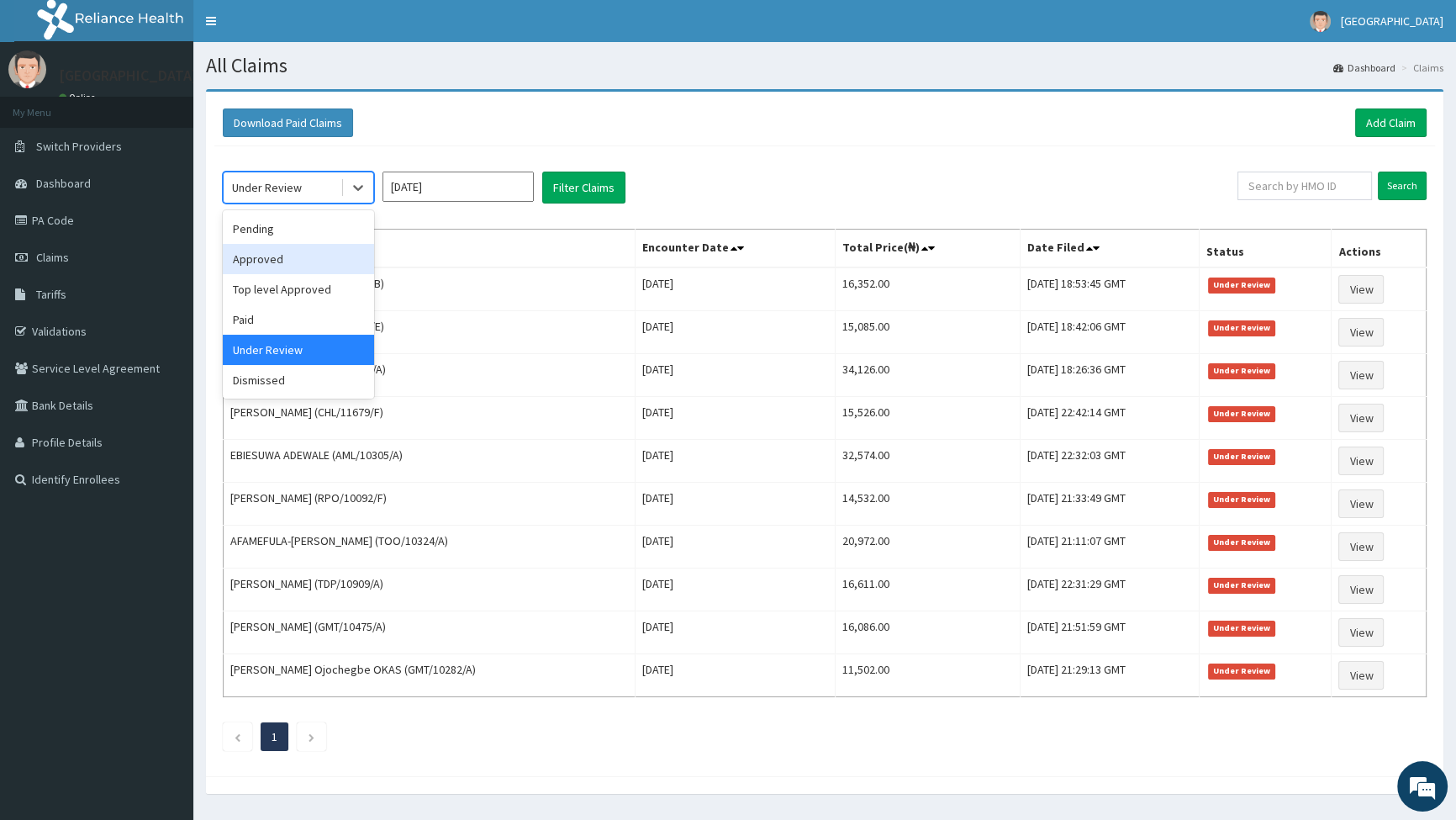
click at [260, 254] on div "Approved" at bounding box center [299, 259] width 151 height 30
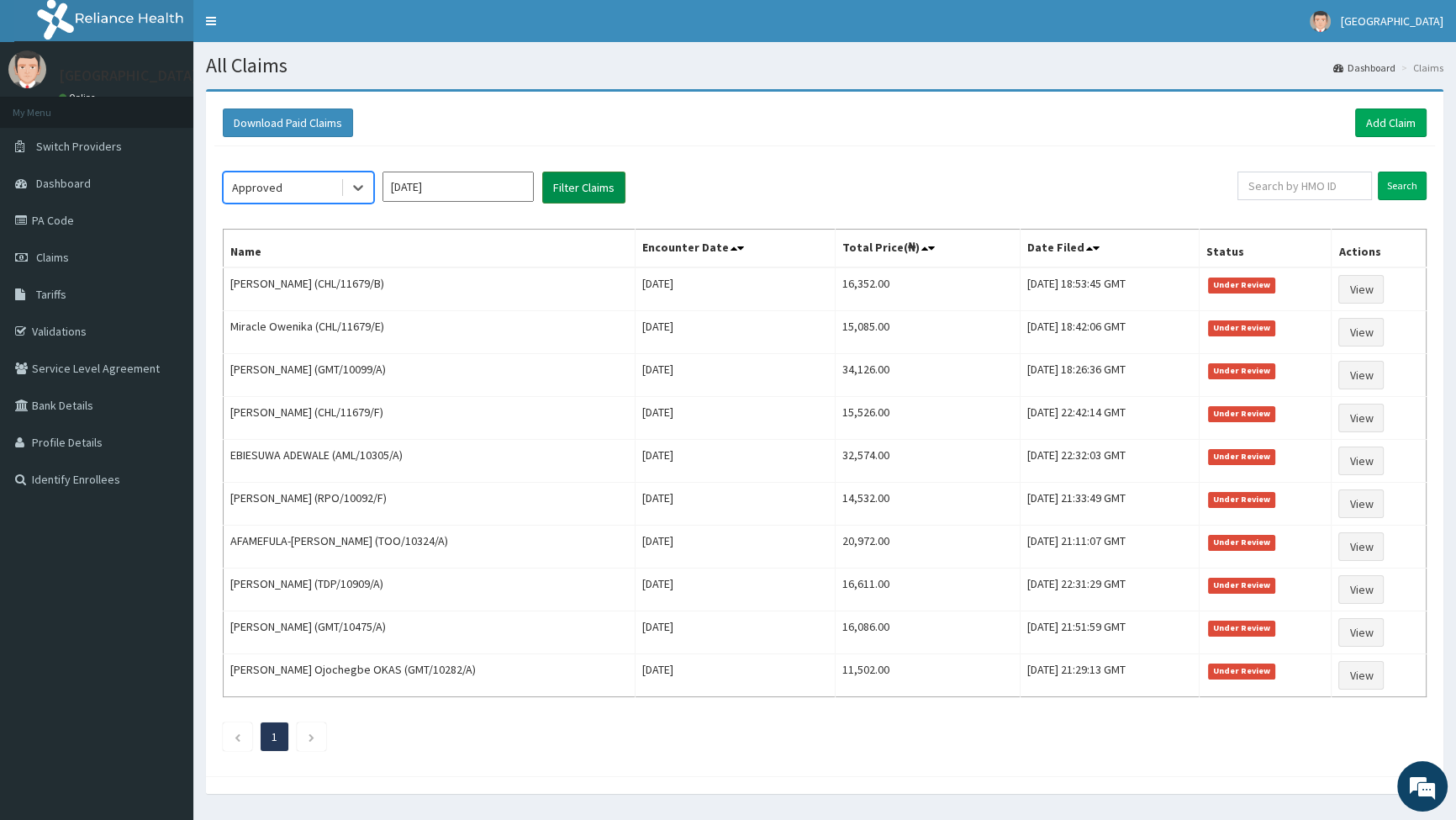
click at [585, 190] on button "Filter Claims" at bounding box center [584, 187] width 83 height 32
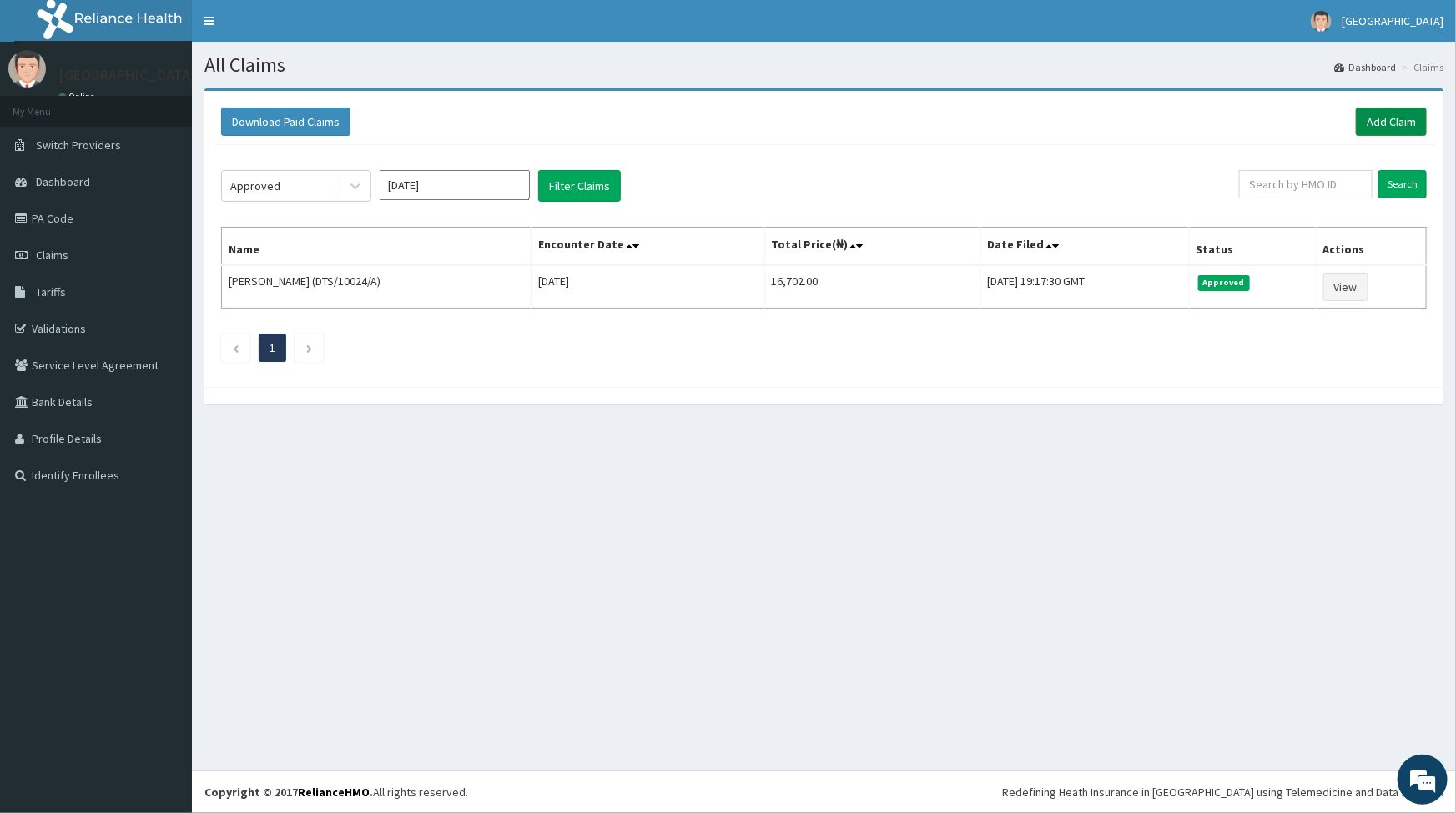
click at [1401, 122] on link "Add Claim" at bounding box center [1392, 121] width 70 height 28
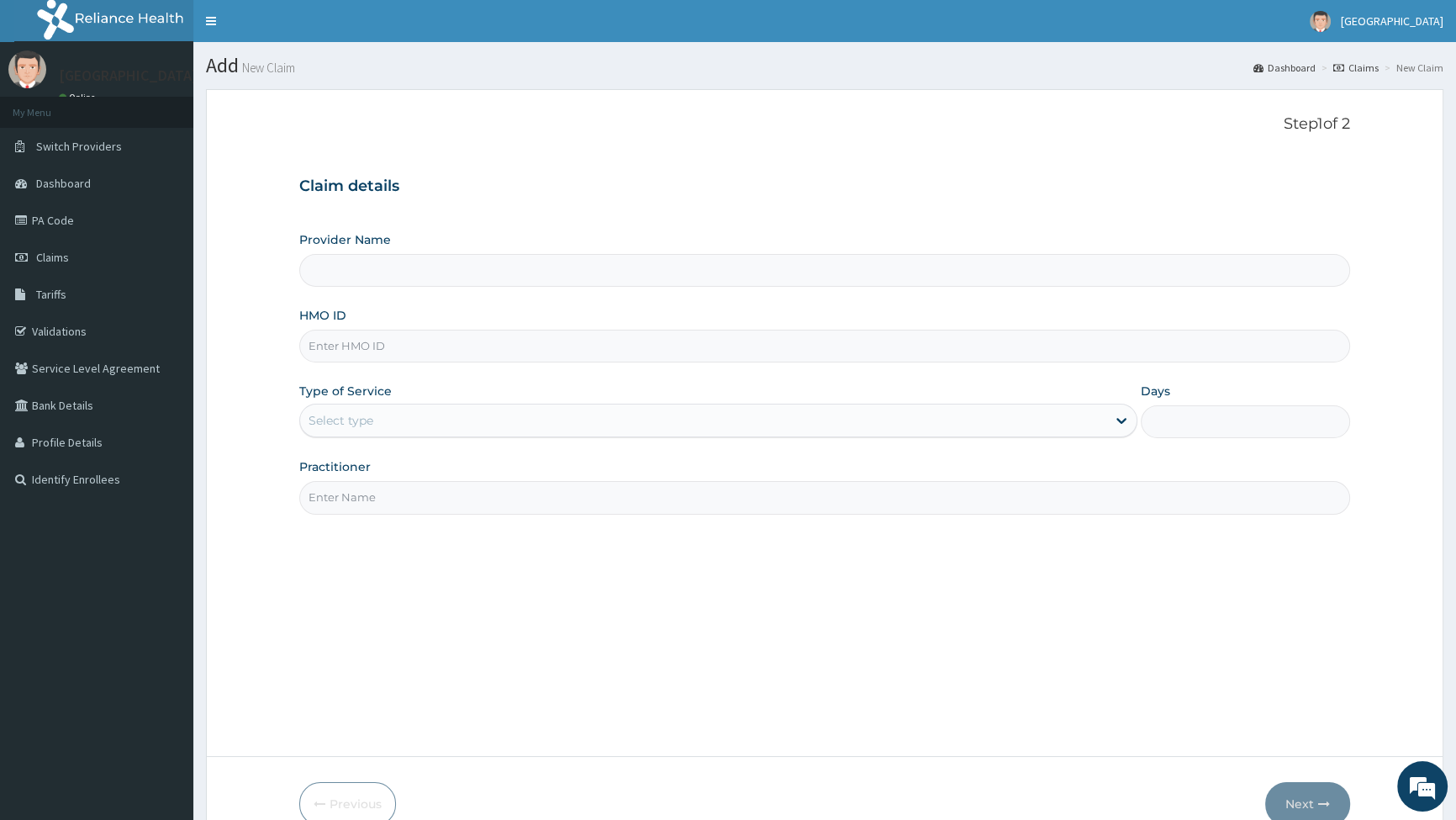
type input "[GEOGRAPHIC_DATA]"
paste input "nff/10013/a"
type input "nff/10013/a"
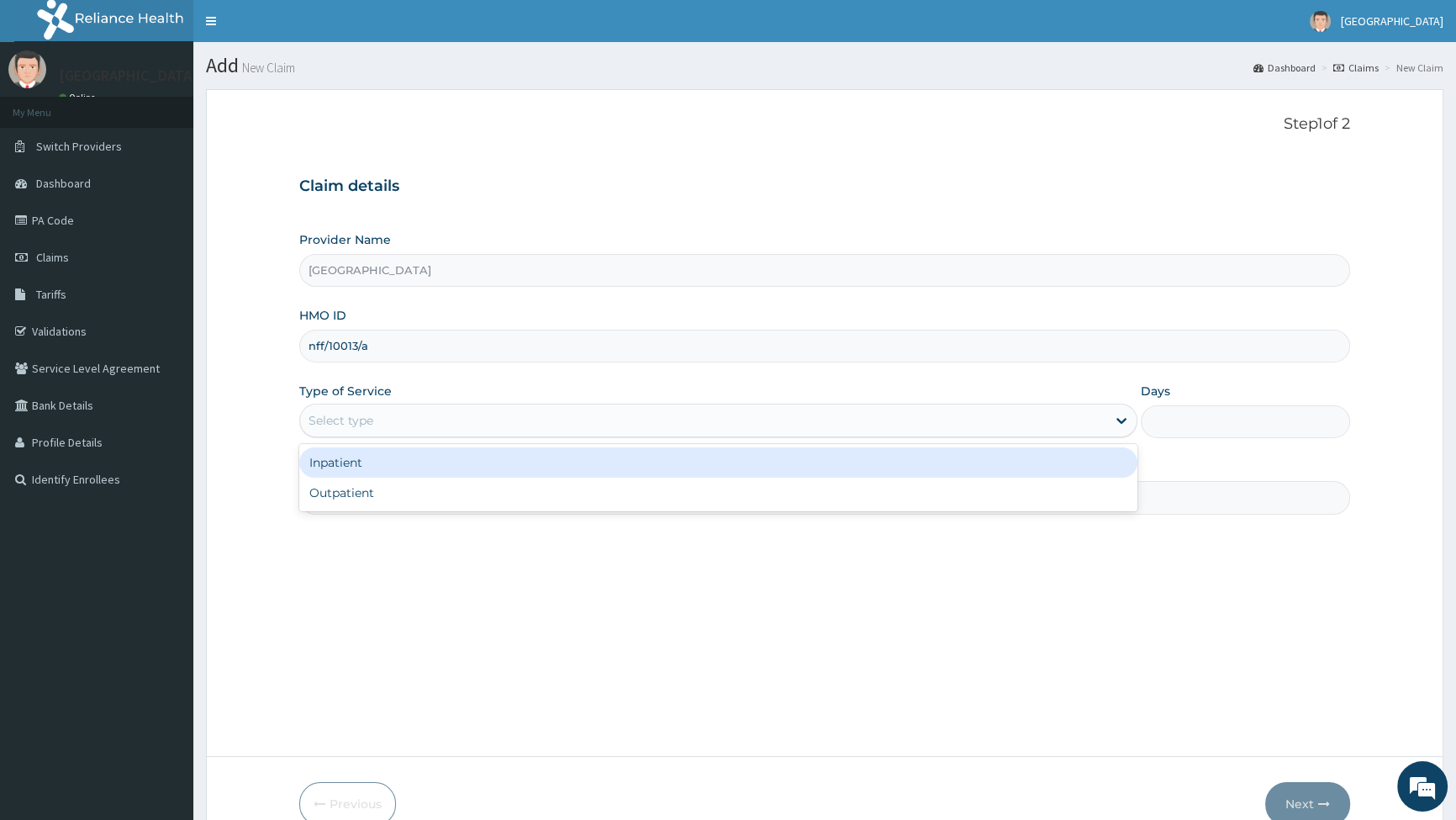
click at [344, 424] on div "Select type" at bounding box center [341, 421] width 65 height 16
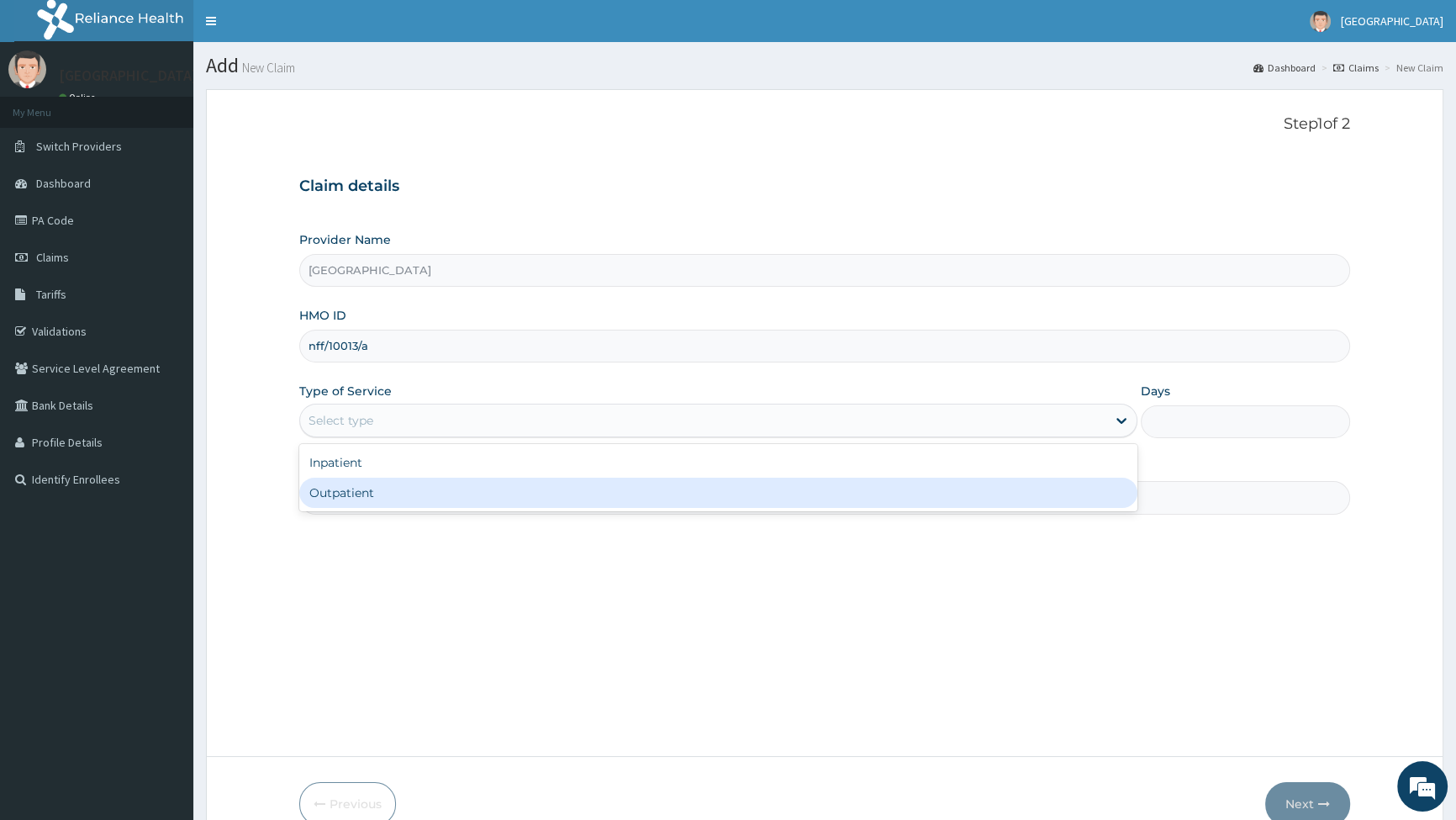
click at [344, 494] on div "Outpatient" at bounding box center [718, 493] width 838 height 30
type input "1"
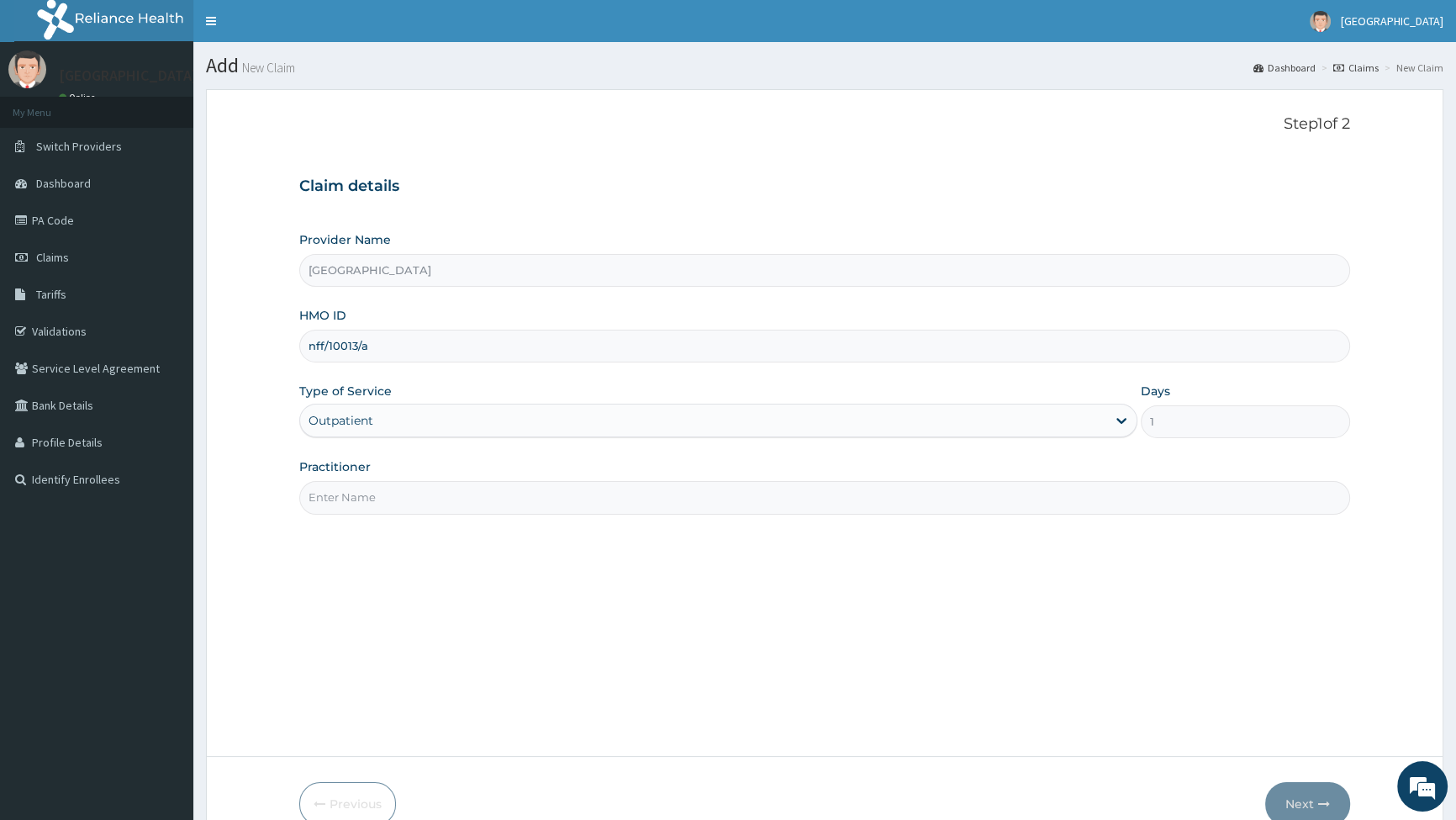
click at [397, 497] on input "Practitioner" at bounding box center [825, 497] width 1051 height 33
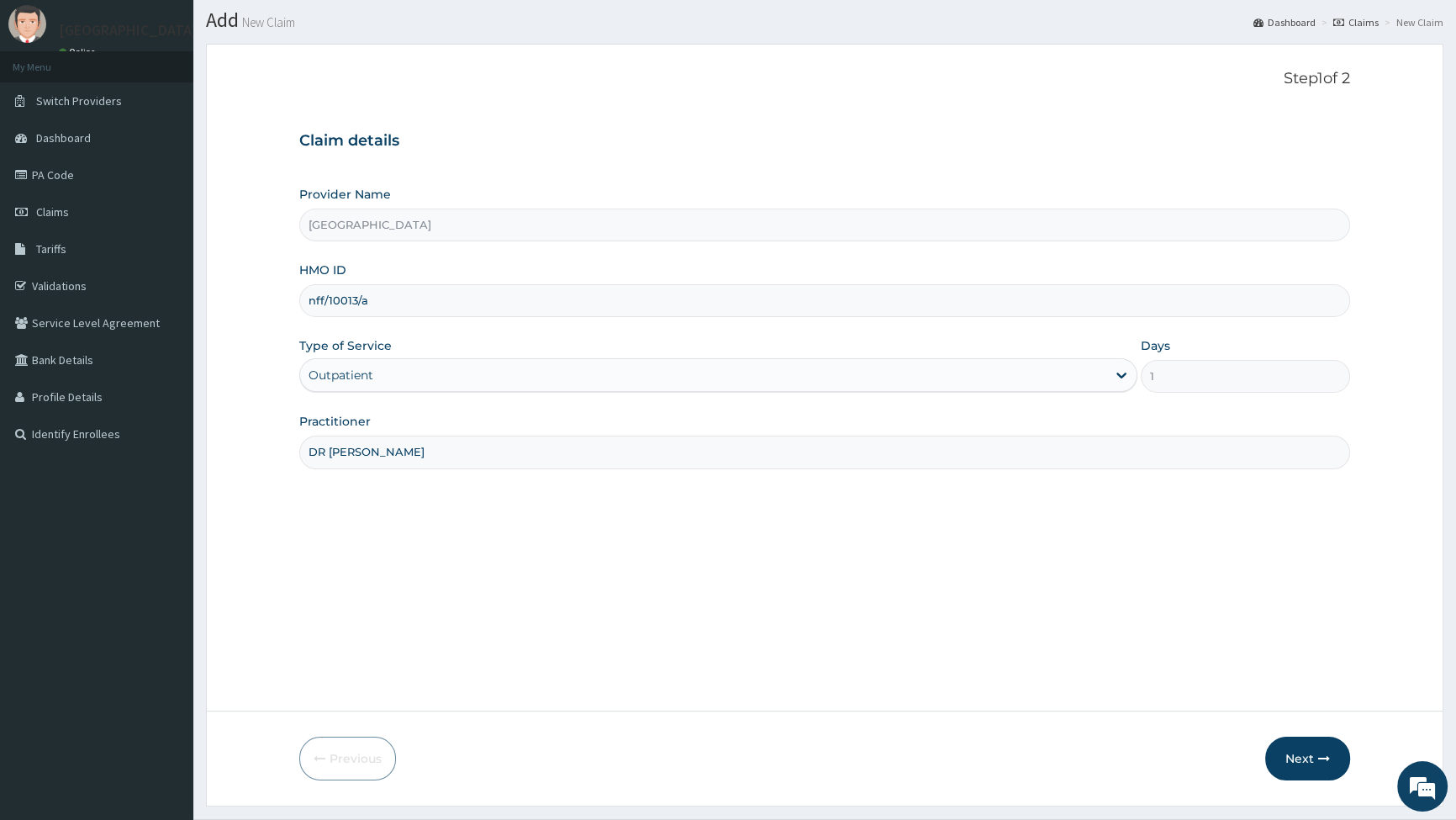
scroll to position [87, 0]
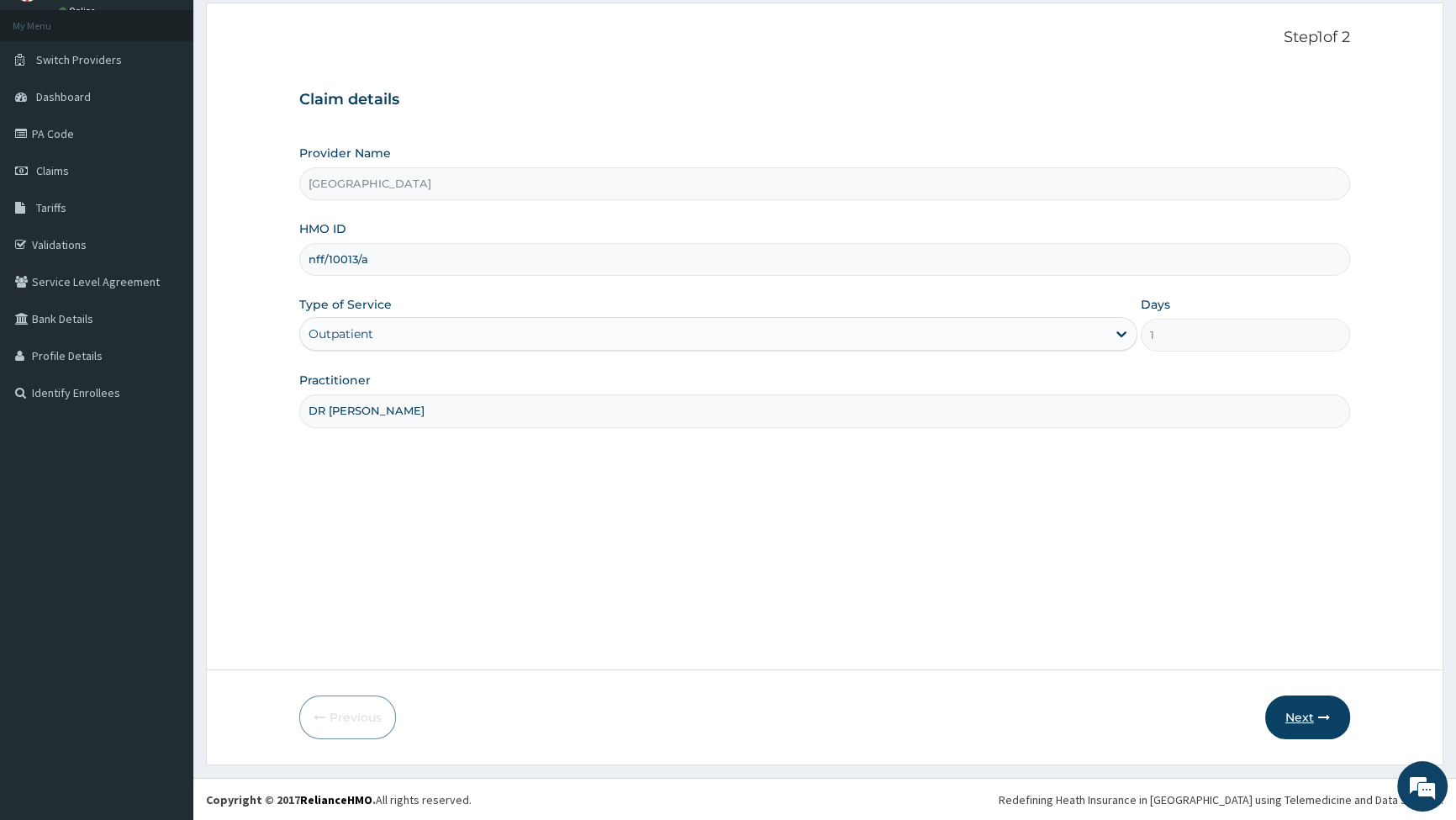
type input "DR [PERSON_NAME]"
click at [1298, 719] on button "Next" at bounding box center [1308, 718] width 85 height 44
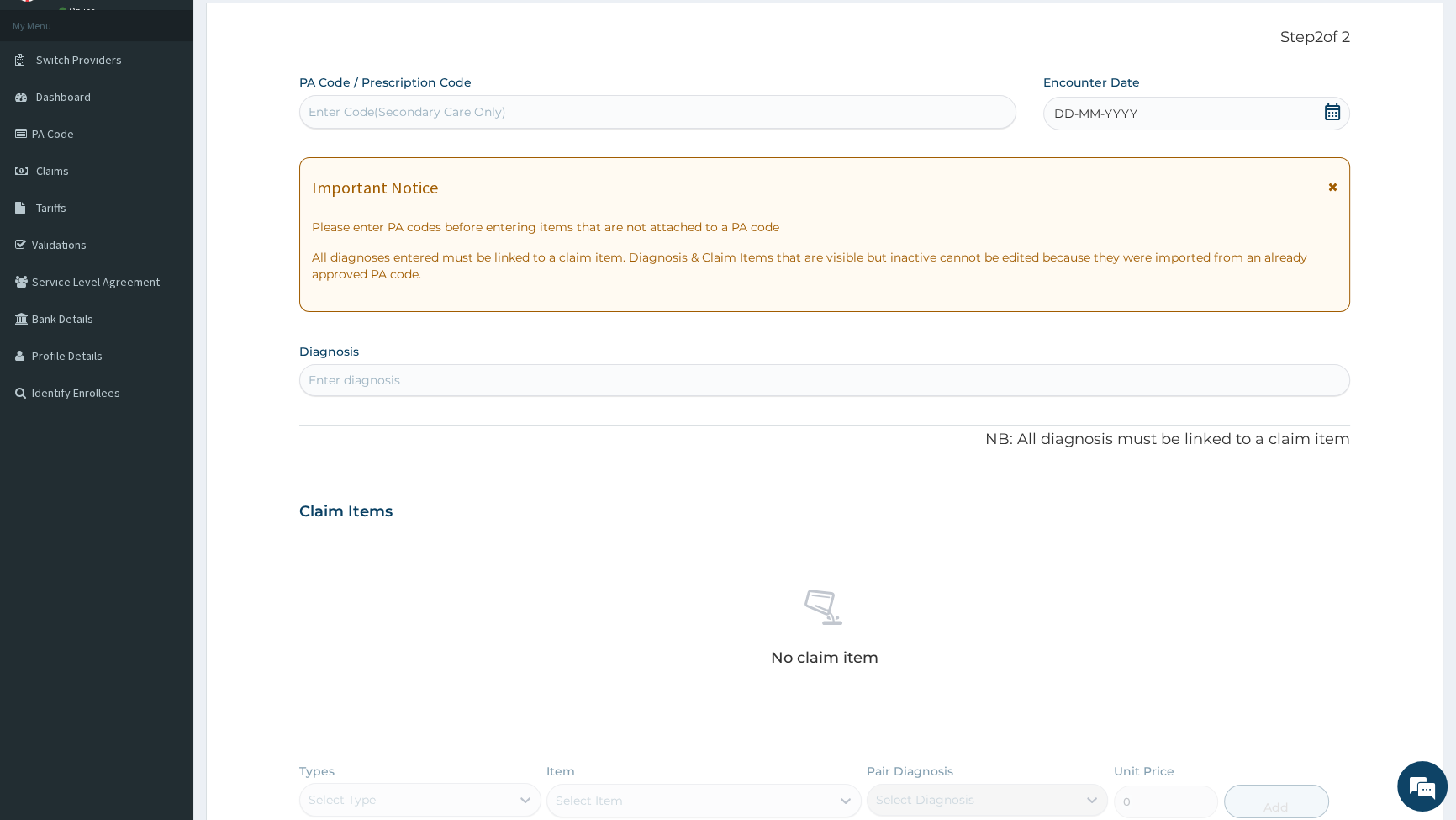
click at [1335, 111] on icon at bounding box center [1332, 112] width 16 height 16
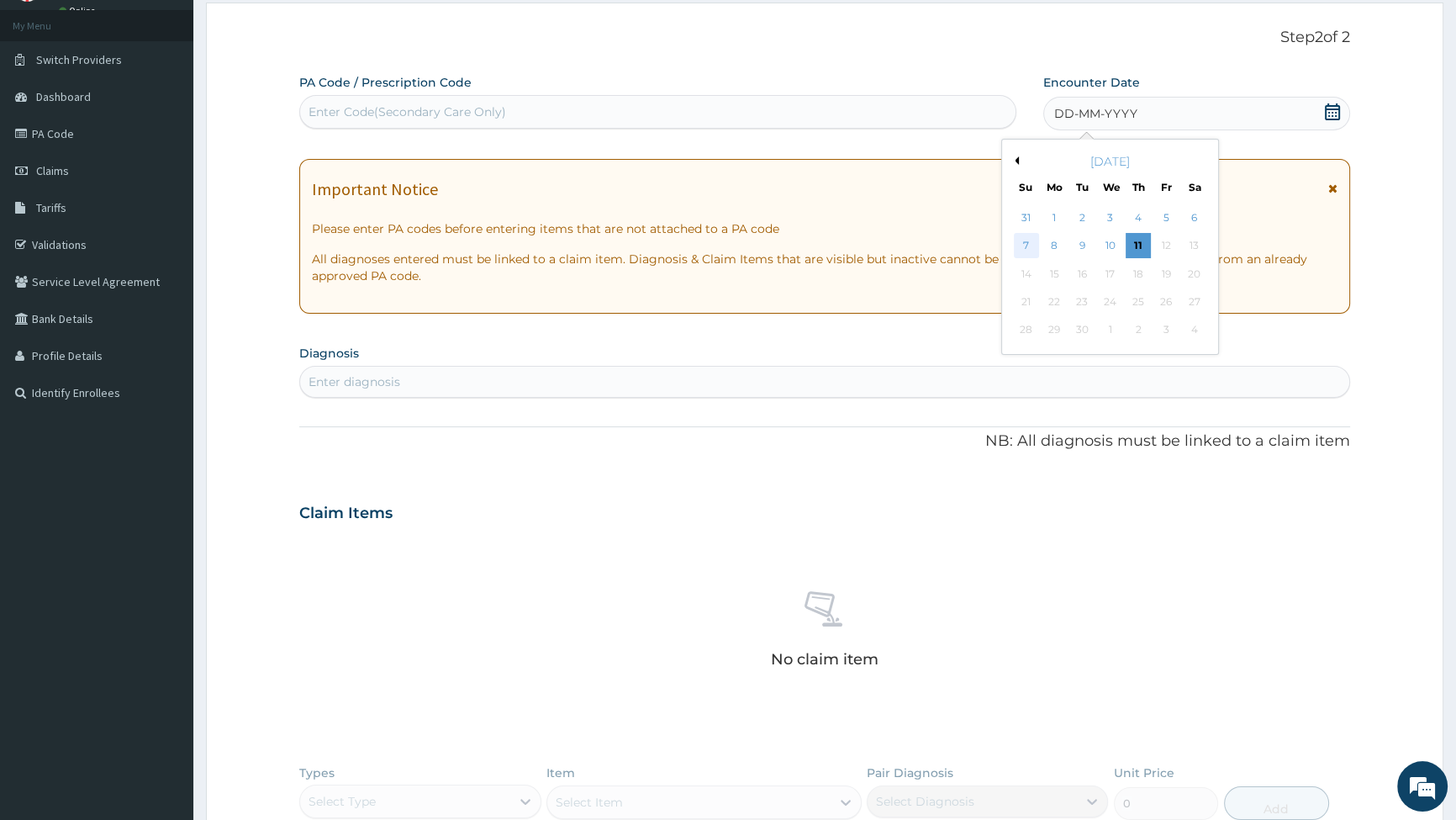
click at [1019, 245] on div "7" at bounding box center [1026, 247] width 25 height 26
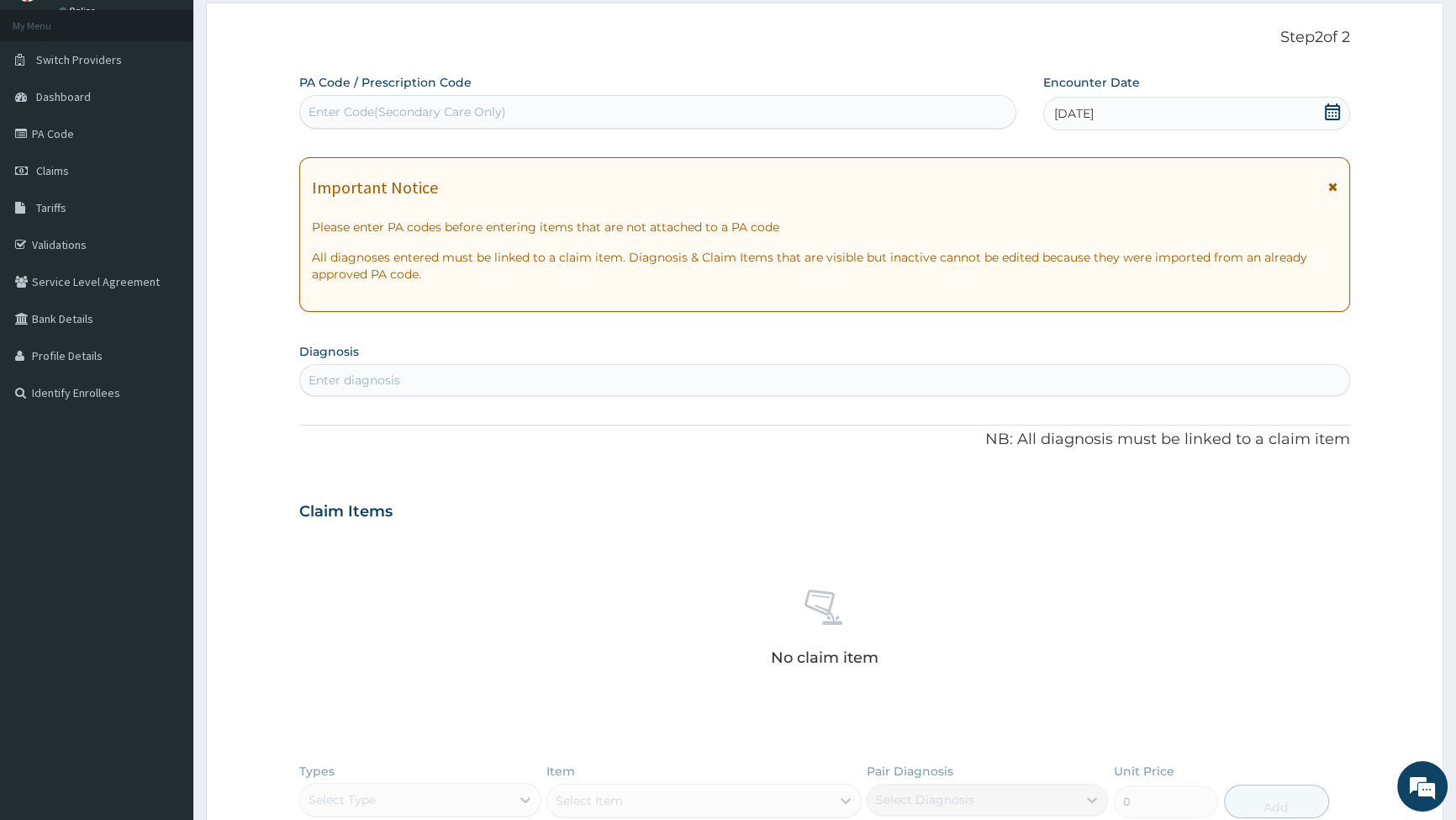
click at [420, 374] on div "Enter diagnosis" at bounding box center [825, 381] width 1050 height 27
type input "FALC"
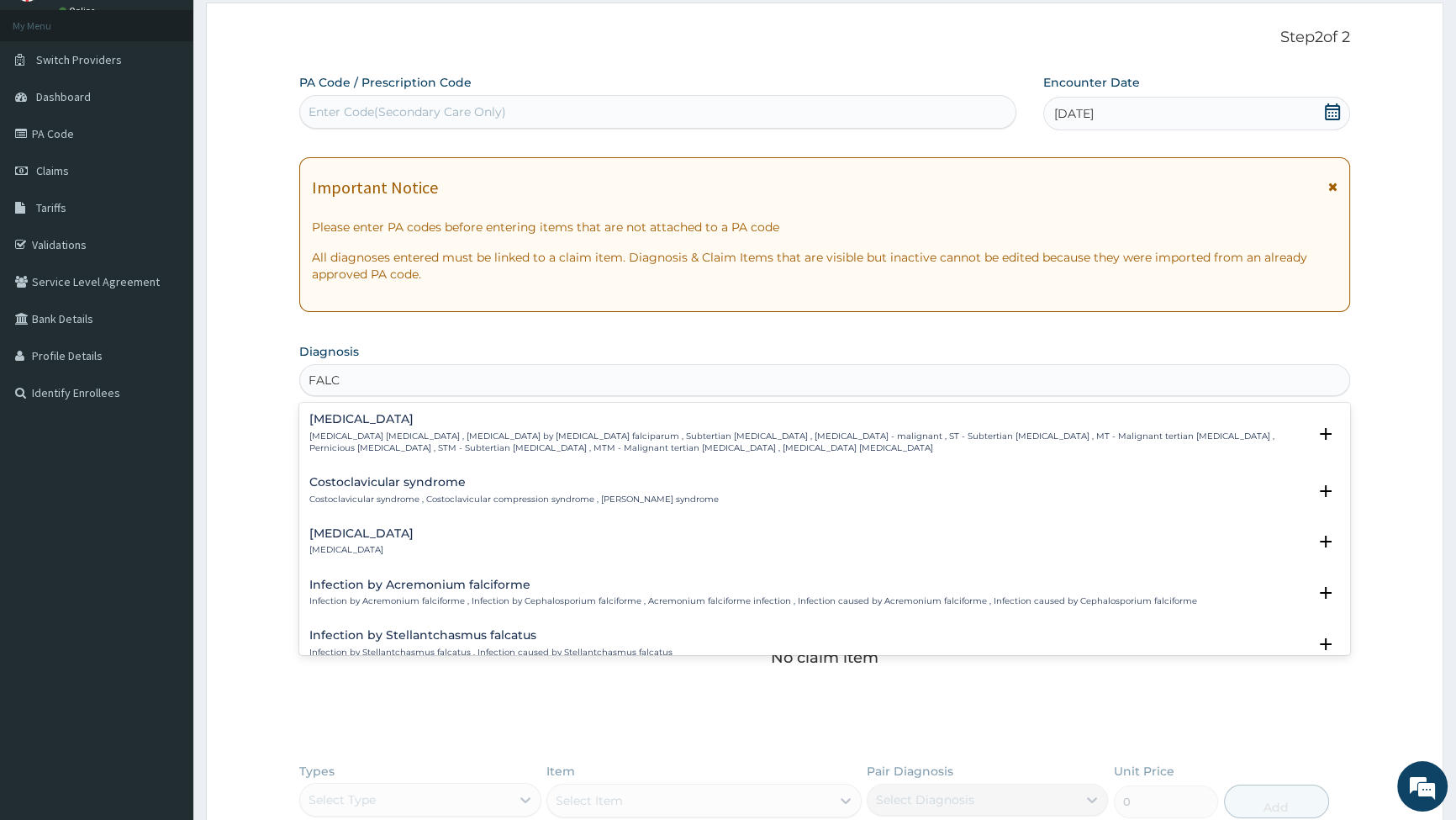
click at [453, 446] on p "[MEDICAL_DATA] [MEDICAL_DATA] , [MEDICAL_DATA] by [MEDICAL_DATA] falciparum , S…" at bounding box center [809, 443] width 998 height 25
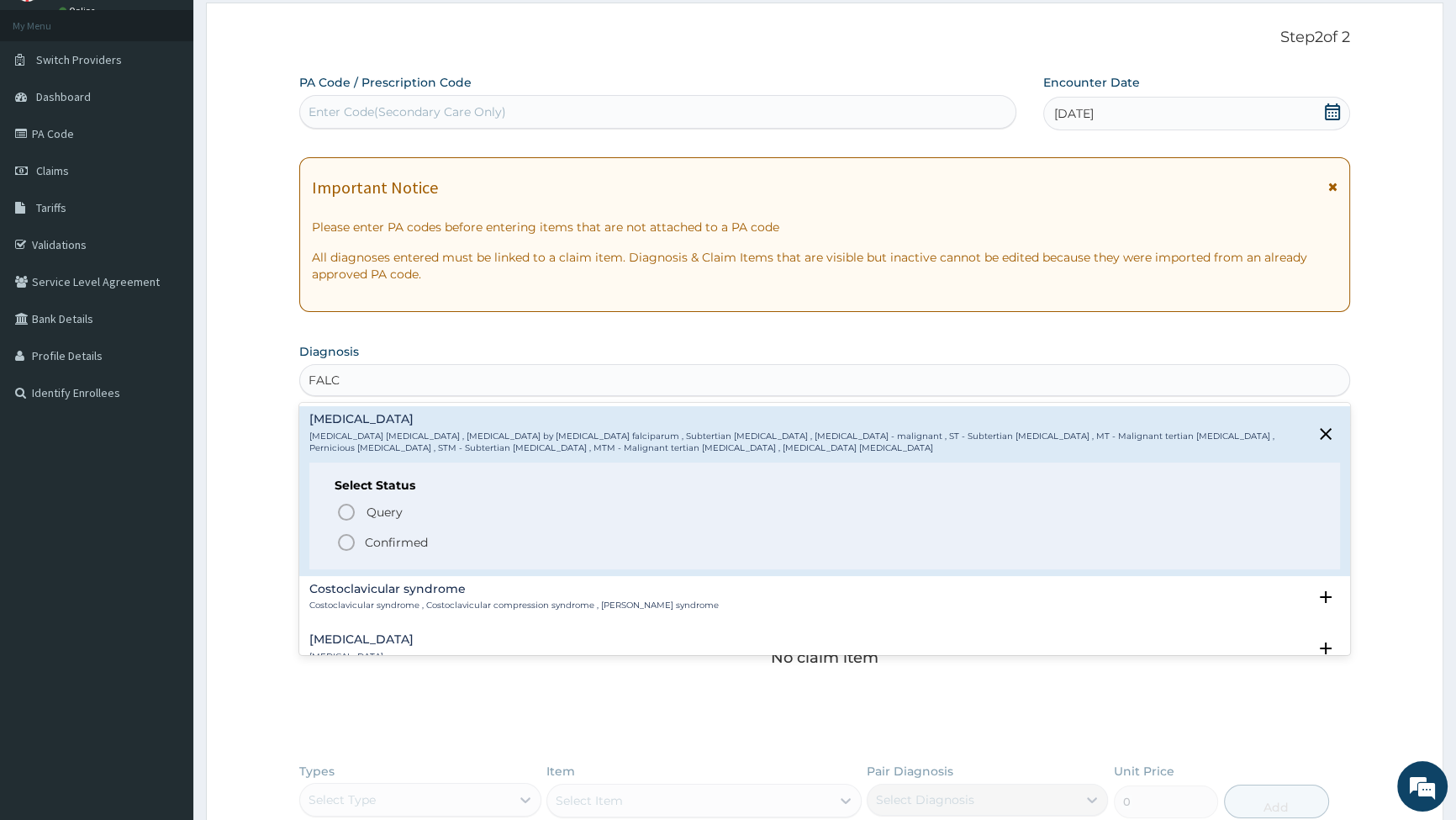
click at [346, 537] on icon "status option filled" at bounding box center [346, 543] width 20 height 20
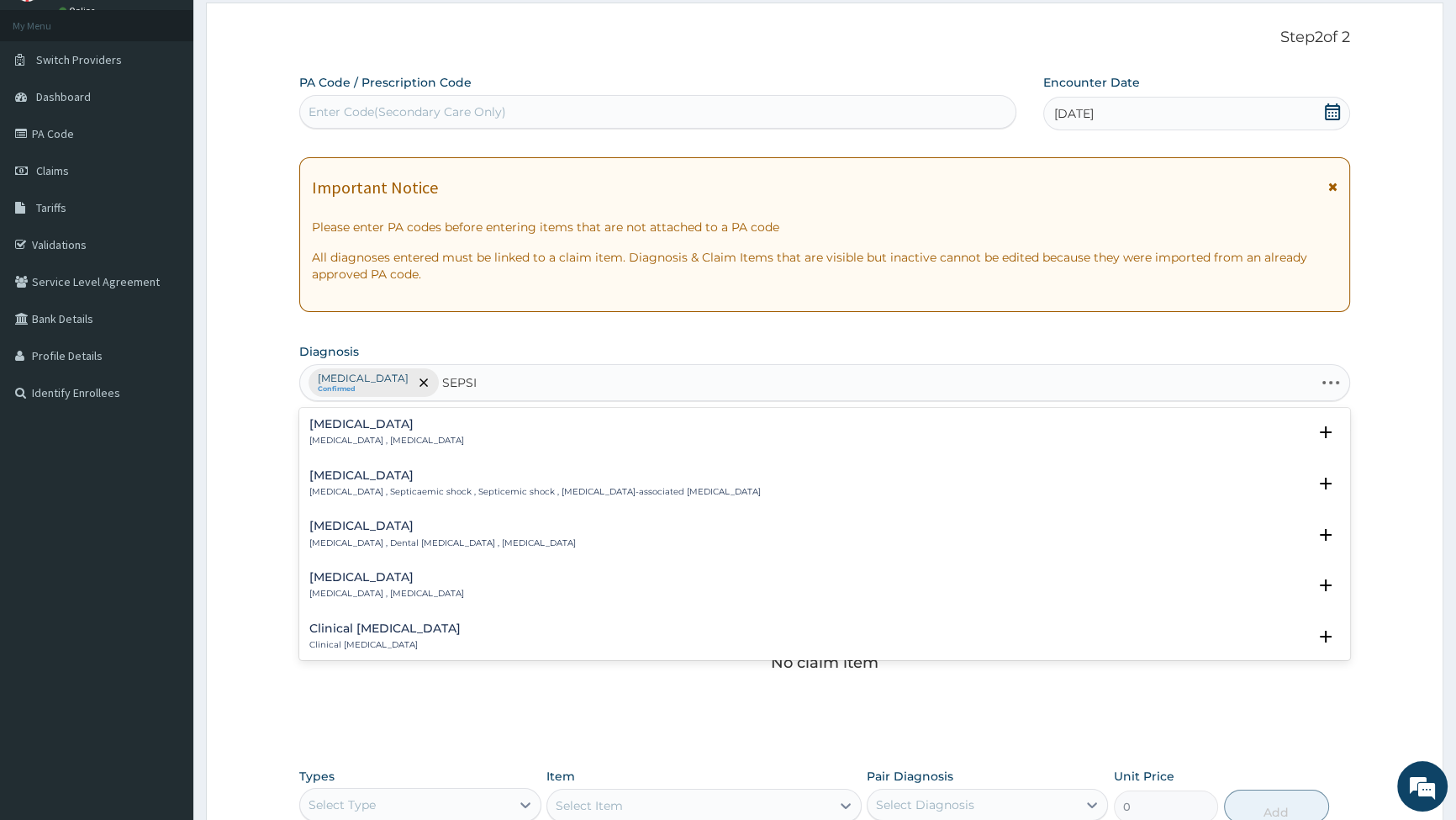
type input "[MEDICAL_DATA]"
click at [401, 435] on p "[MEDICAL_DATA] , [MEDICAL_DATA]" at bounding box center [387, 440] width 155 height 12
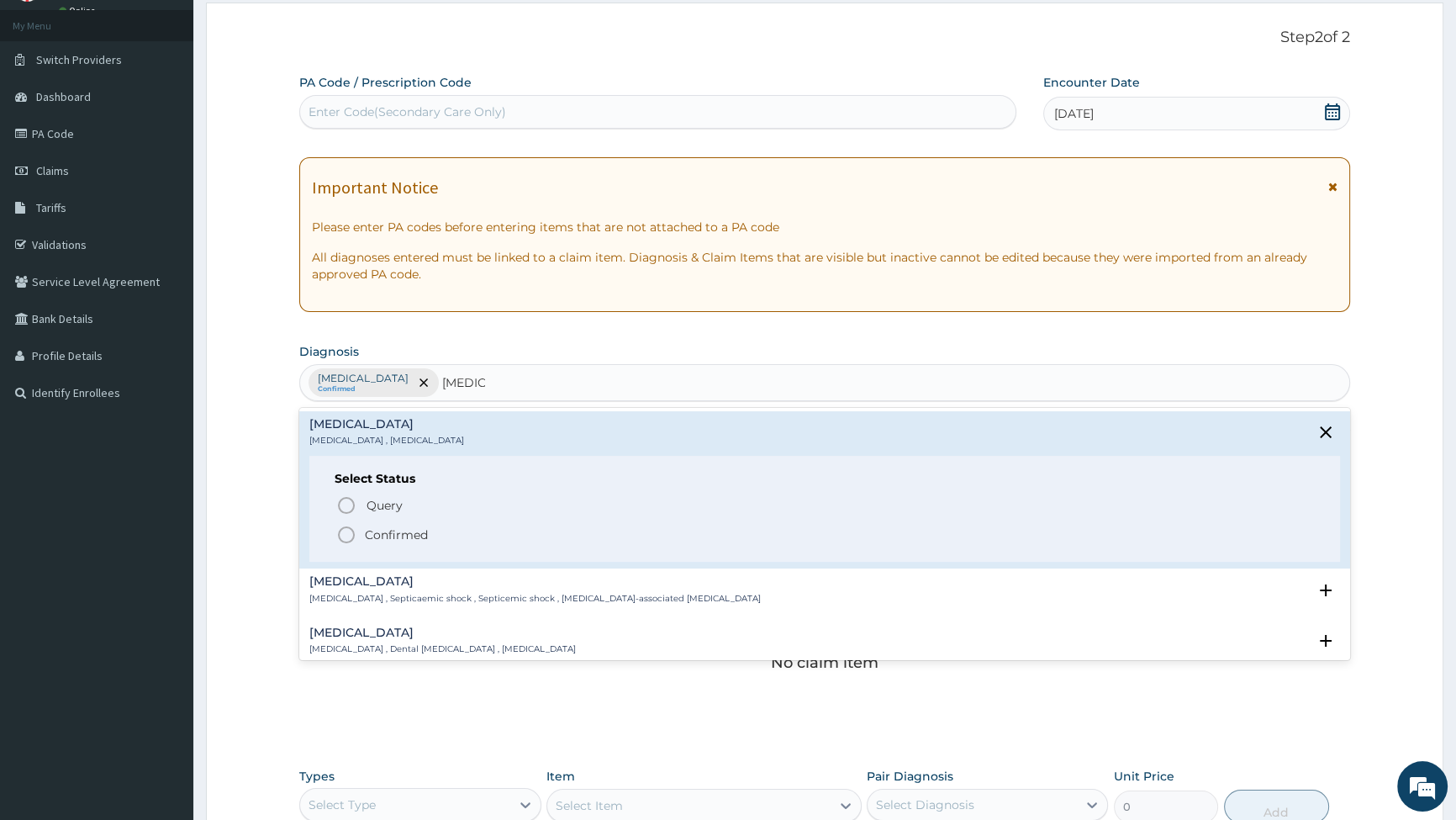
click at [343, 537] on icon "status option filled" at bounding box center [346, 535] width 20 height 20
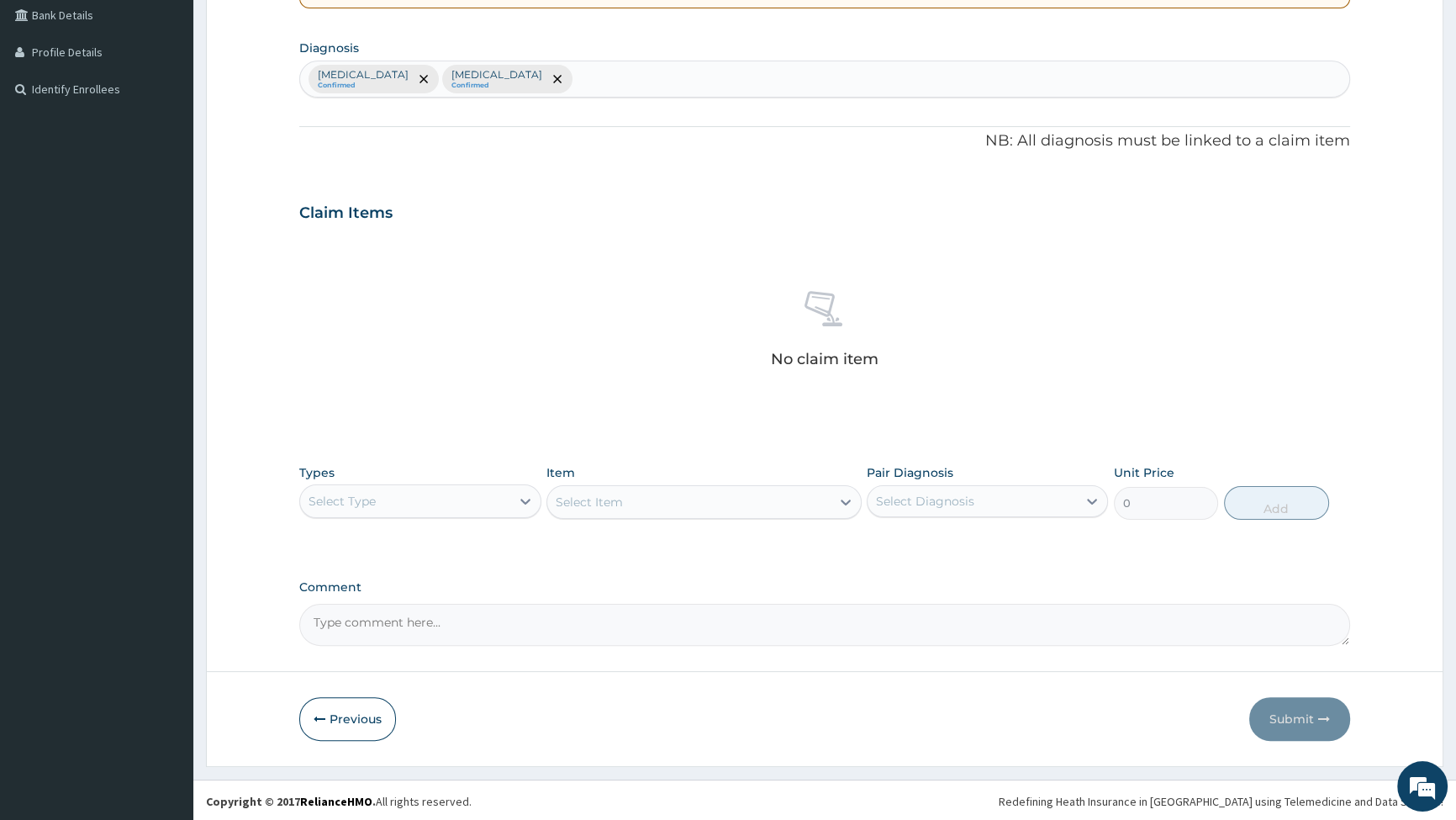
scroll to position [391, 0]
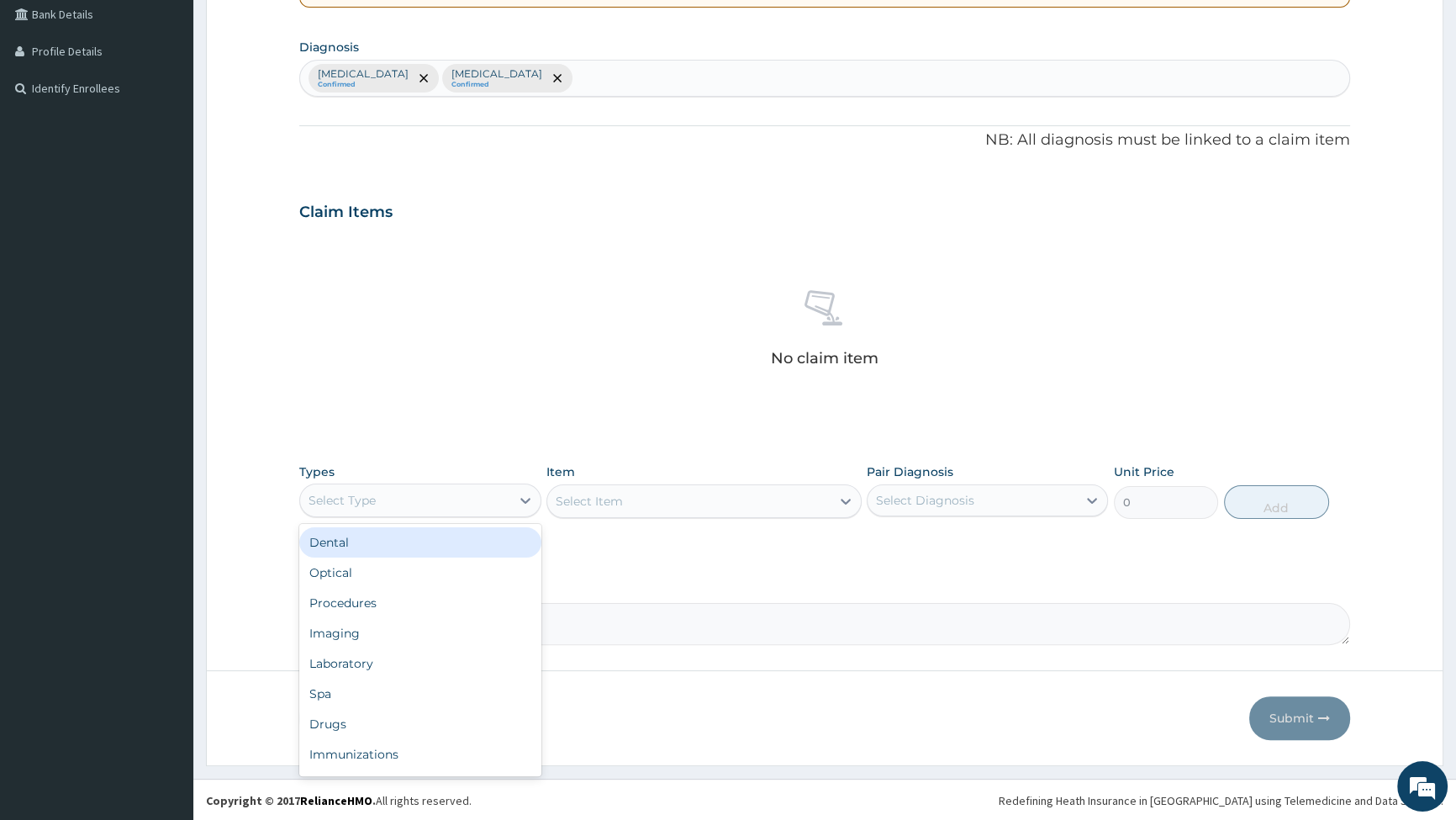
click at [395, 498] on div "Select Type" at bounding box center [405, 501] width 209 height 27
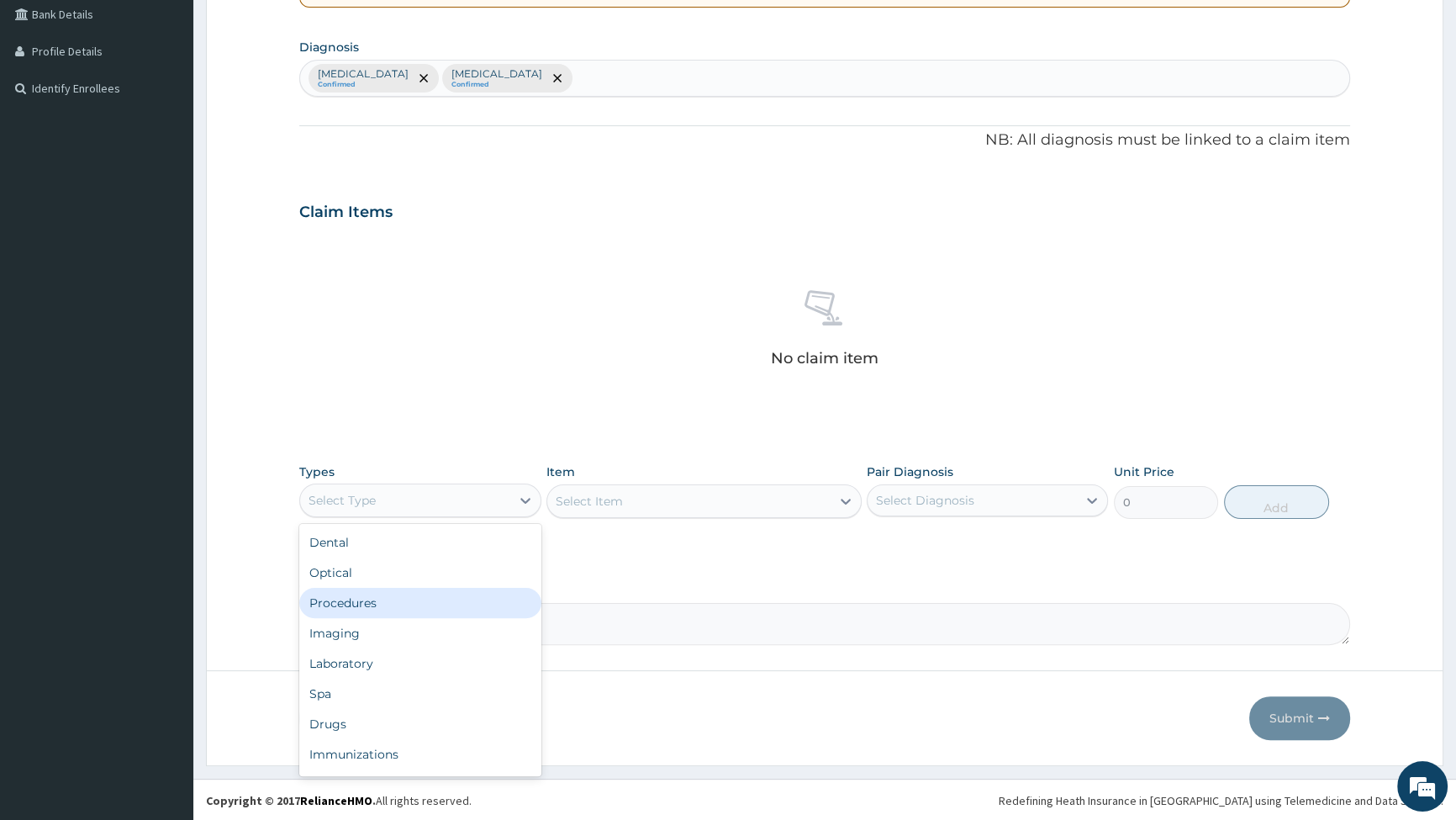
click at [379, 600] on div "Procedures" at bounding box center [420, 603] width 241 height 30
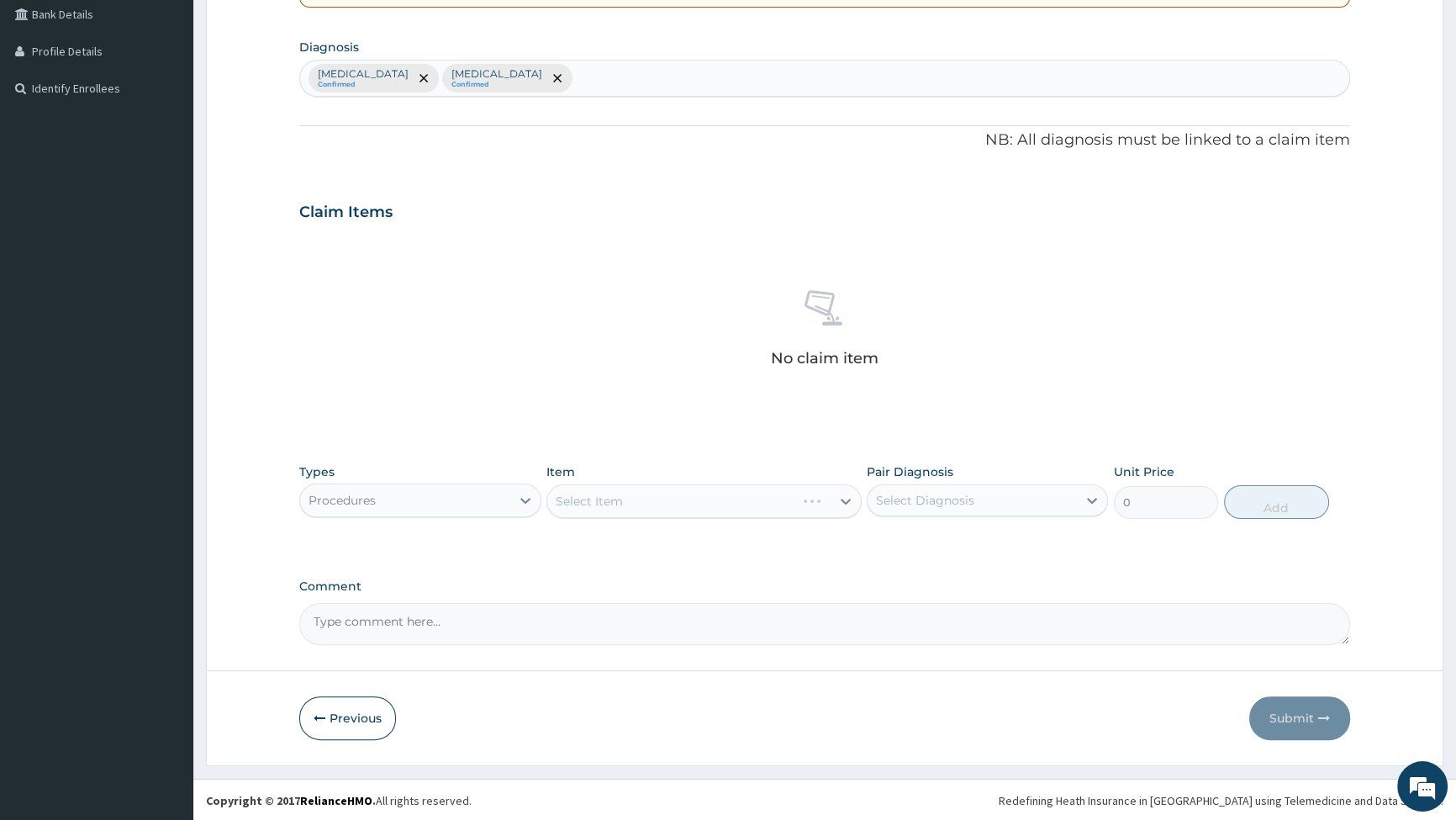
click at [647, 497] on div "Select Item" at bounding box center [704, 501] width 315 height 34
click at [647, 497] on div "Select Item" at bounding box center [688, 502] width 283 height 27
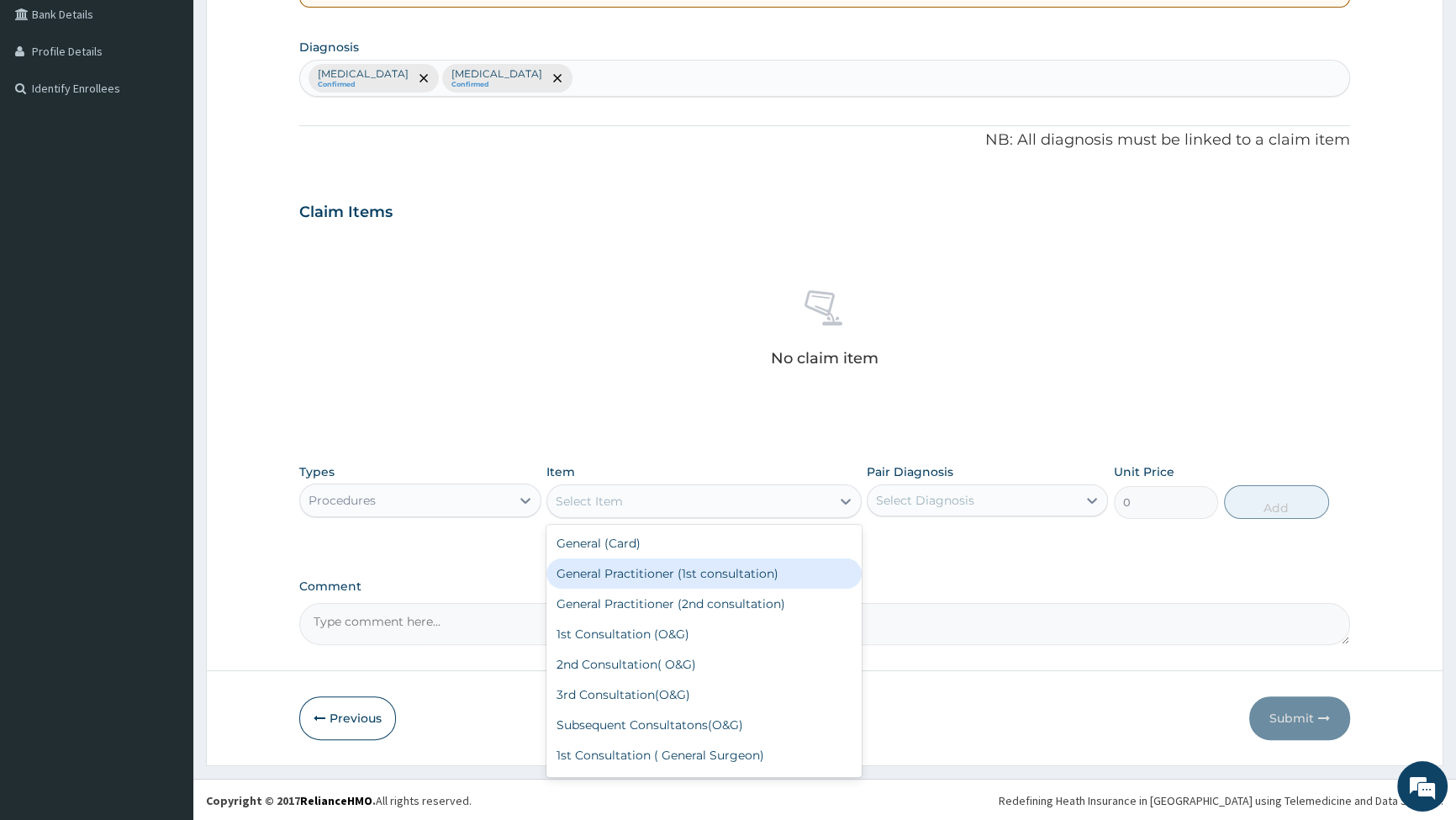
click at [634, 573] on div "General Practitioner (1st consultation)" at bounding box center [704, 573] width 315 height 30
type input "2500"
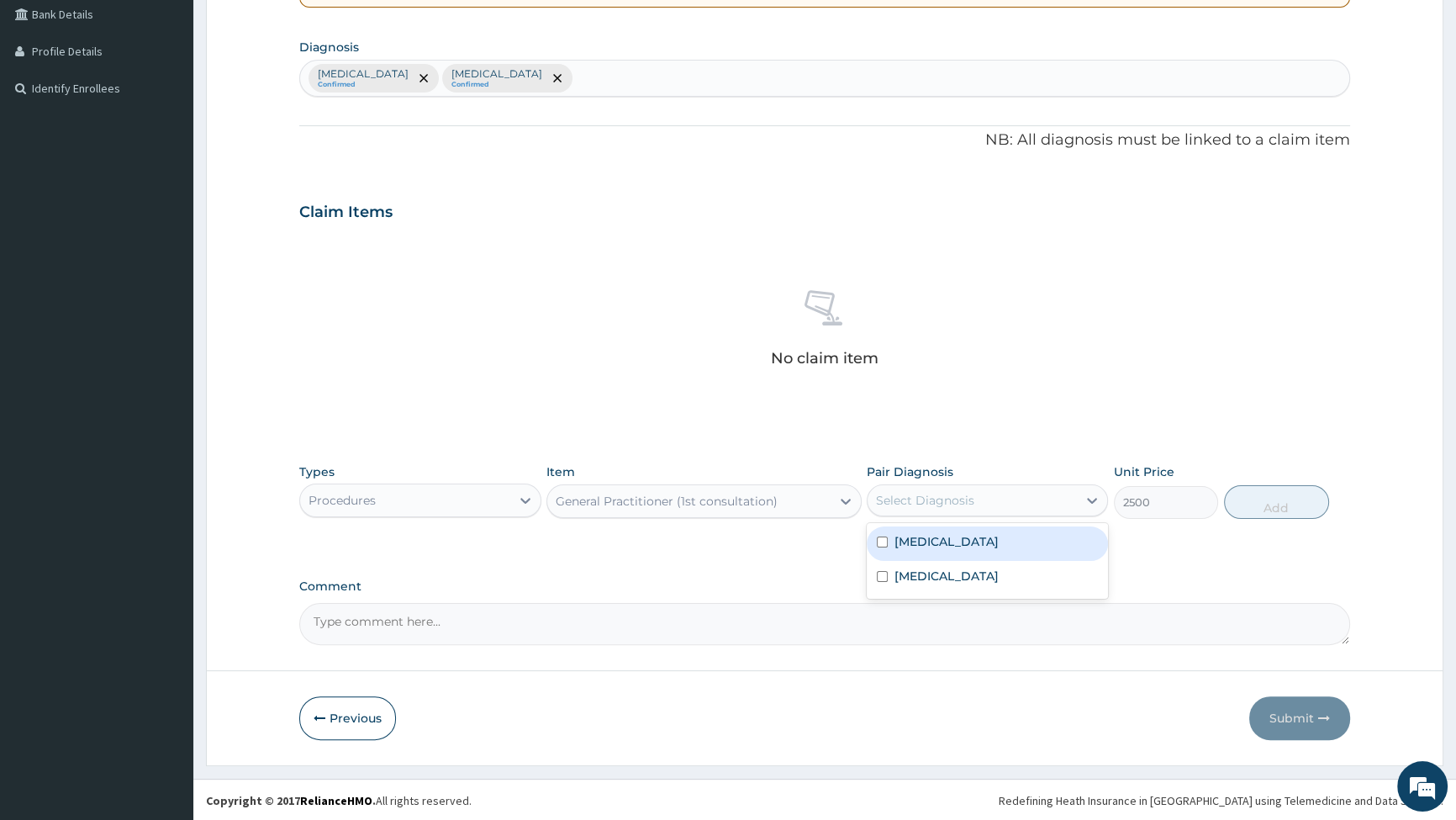
click at [923, 500] on div "Select Diagnosis" at bounding box center [925, 500] width 98 height 16
click at [884, 544] on input "checkbox" at bounding box center [882, 542] width 11 height 11
checkbox input "true"
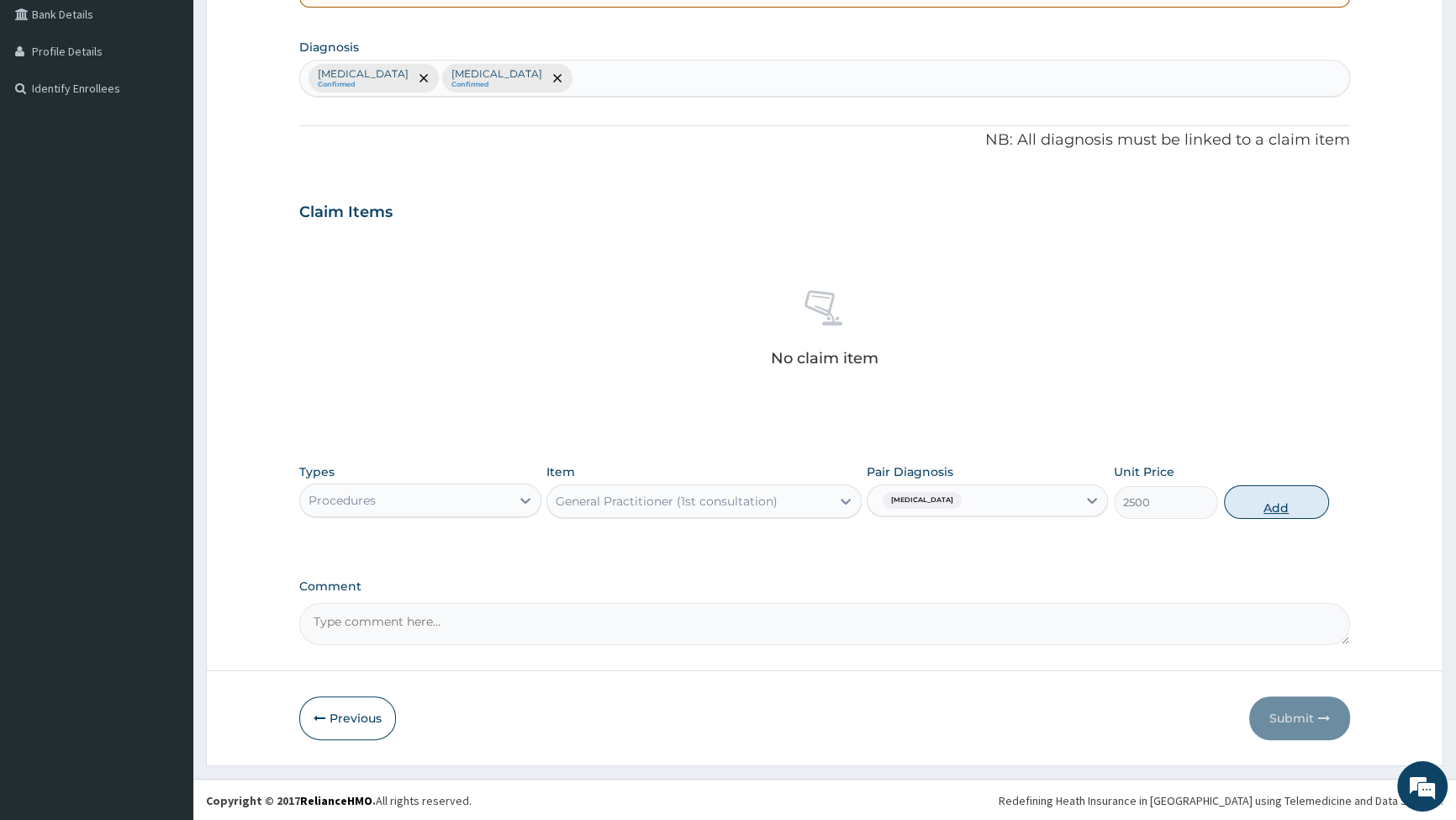
click at [1300, 507] on button "Add" at bounding box center [1277, 502] width 105 height 34
type input "0"
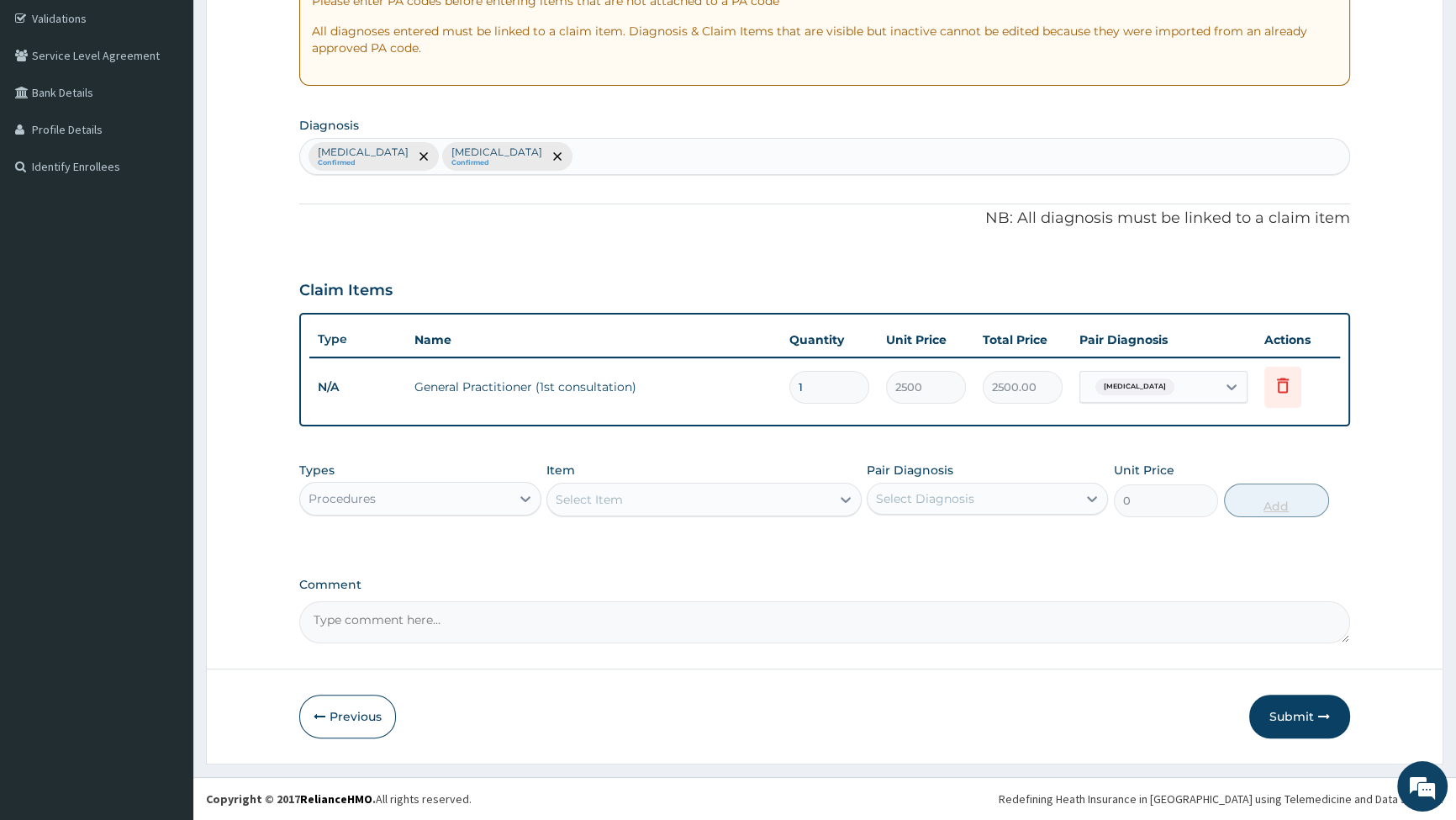
scroll to position [312, 0]
click at [438, 497] on div "Procedures" at bounding box center [405, 501] width 209 height 27
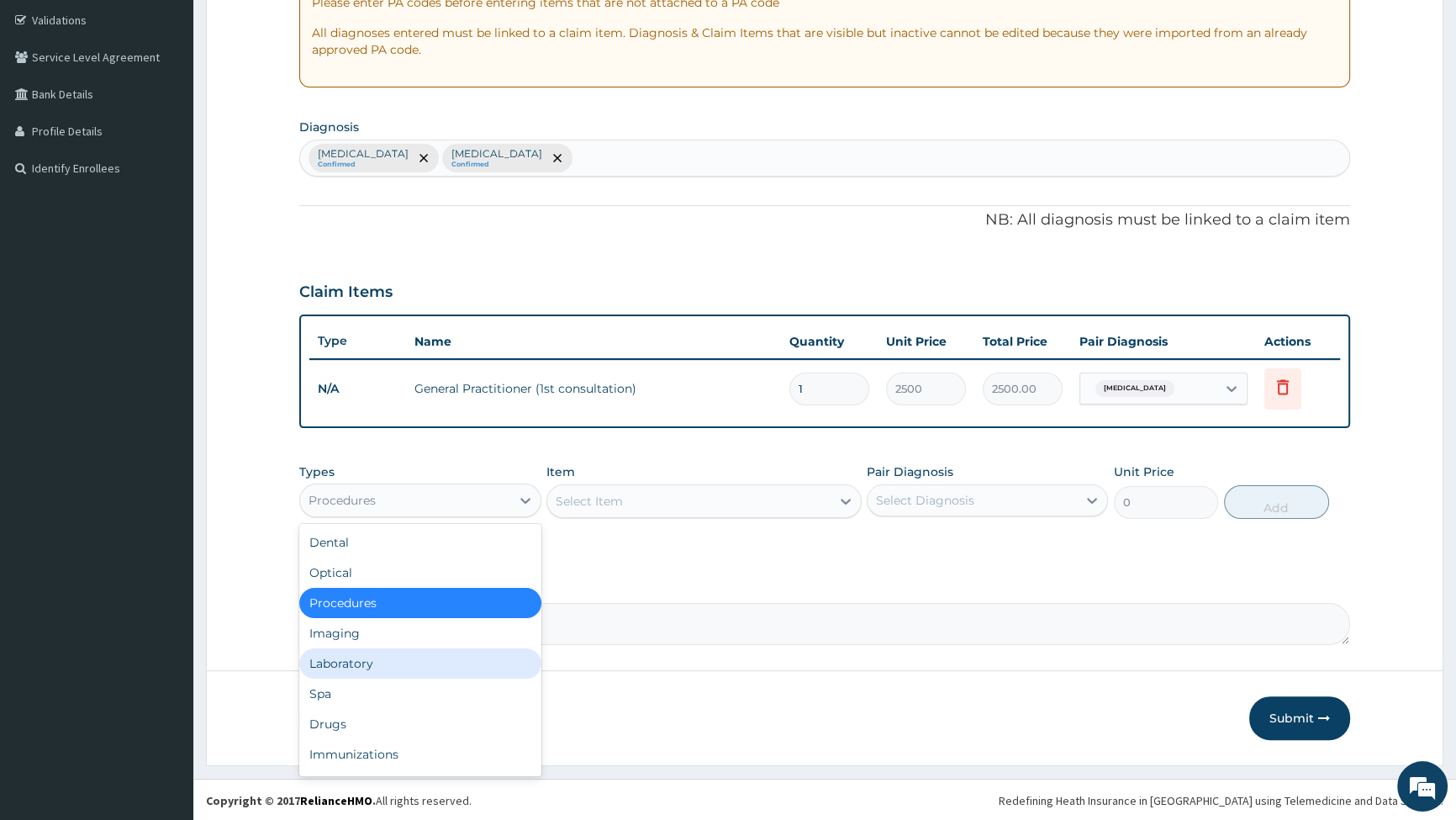
click at [371, 661] on div "Laboratory" at bounding box center [420, 663] width 241 height 30
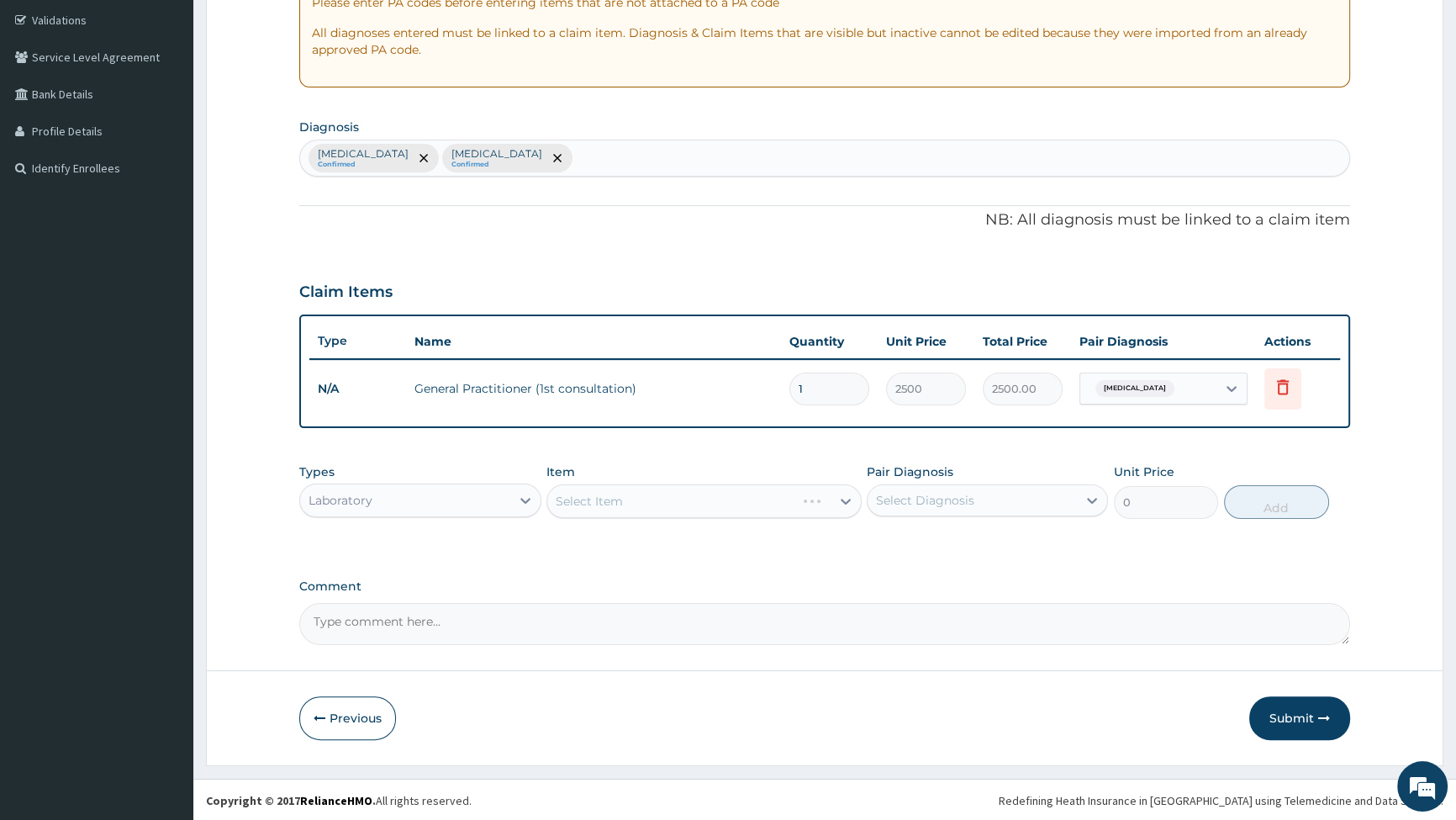
click at [616, 501] on div "Select Item" at bounding box center [704, 501] width 315 height 34
click at [616, 493] on div "Select Item" at bounding box center [589, 501] width 67 height 16
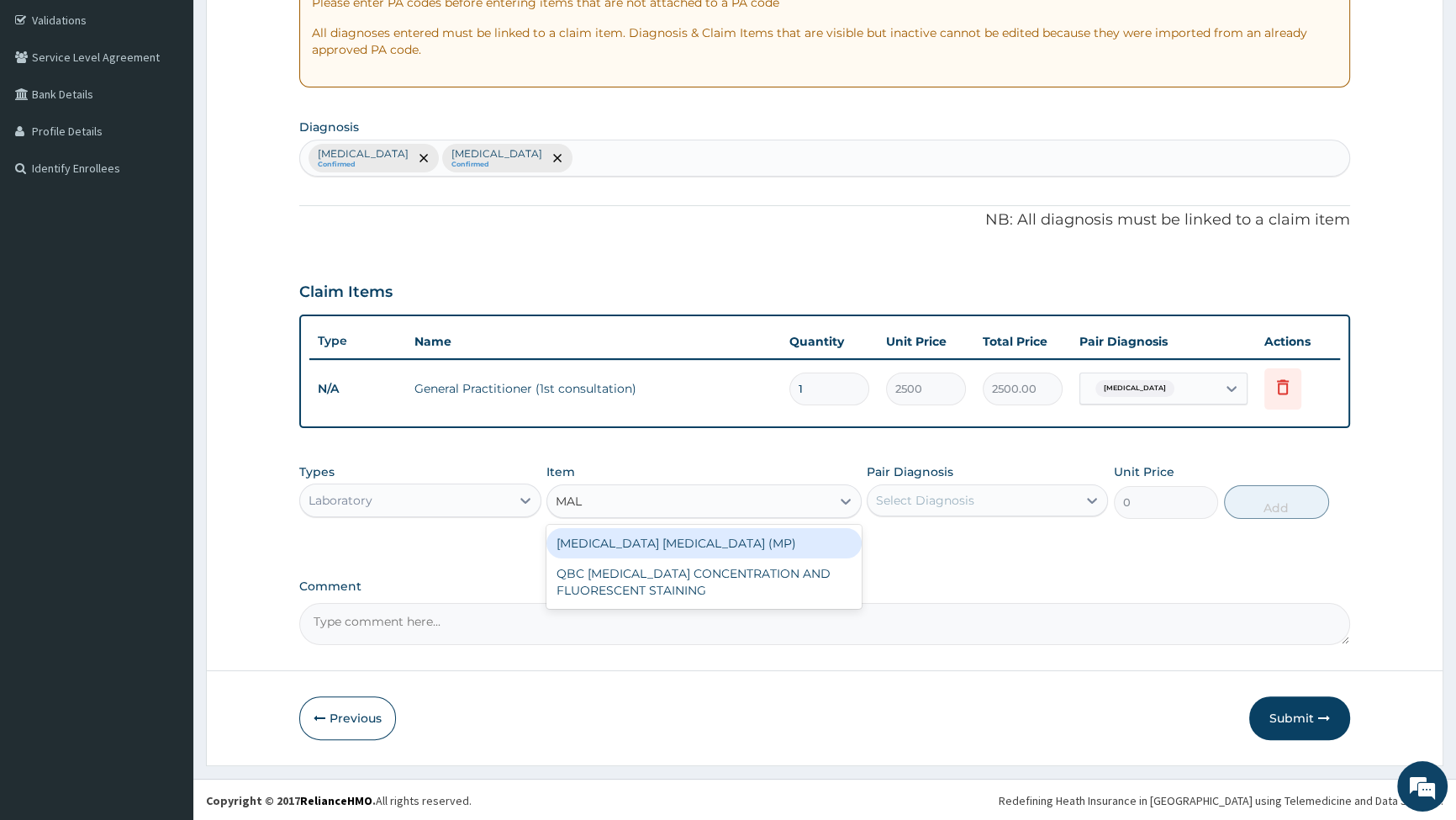
type input "MALA"
click at [633, 538] on div "MALARIA PARASITE (MP)" at bounding box center [704, 543] width 315 height 30
type input "2000"
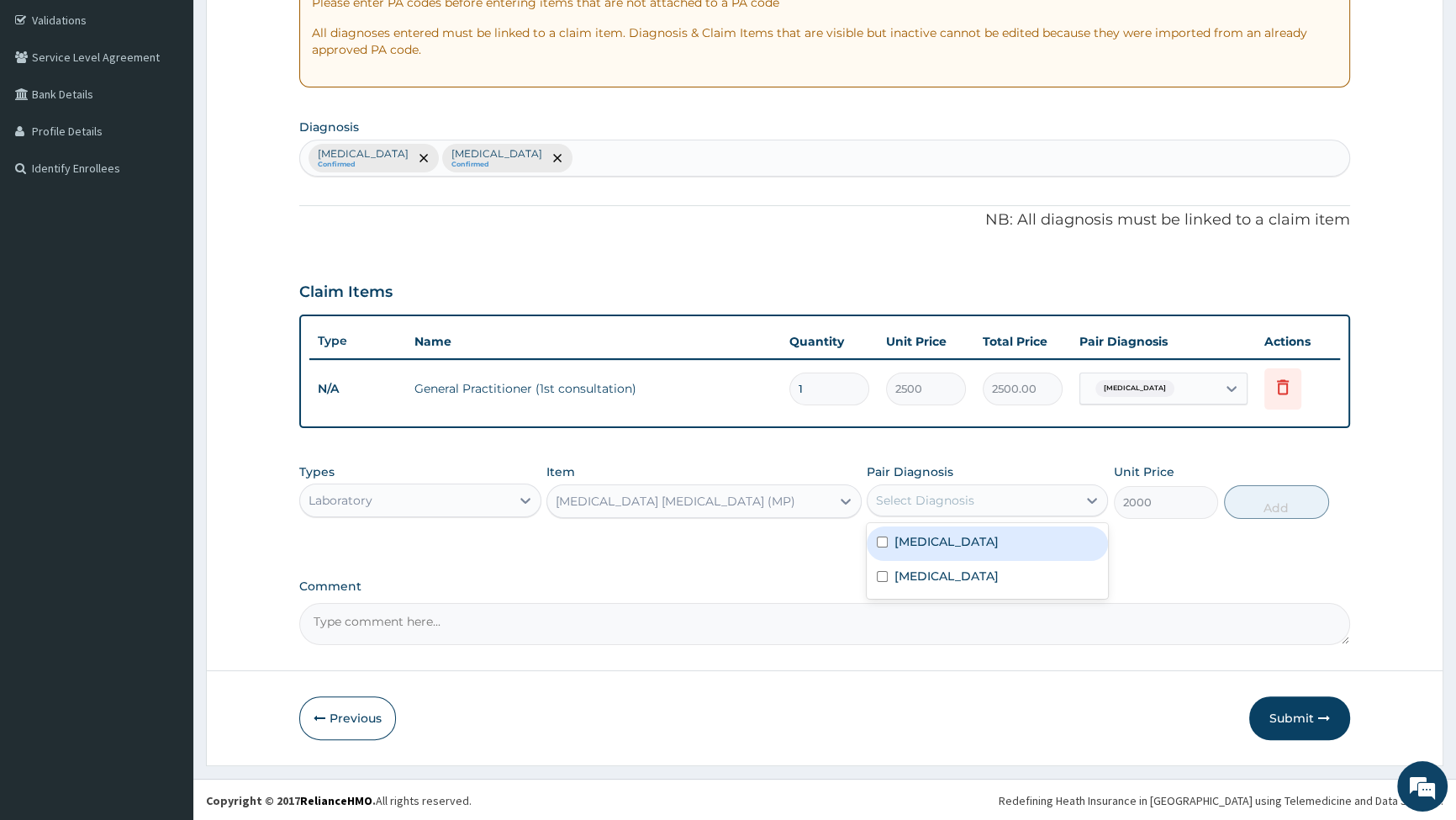
click at [935, 500] on div "Select Diagnosis" at bounding box center [925, 500] width 98 height 16
click at [878, 541] on input "checkbox" at bounding box center [882, 542] width 11 height 11
checkbox input "true"
click at [1274, 505] on button "Add" at bounding box center [1277, 502] width 105 height 34
type input "0"
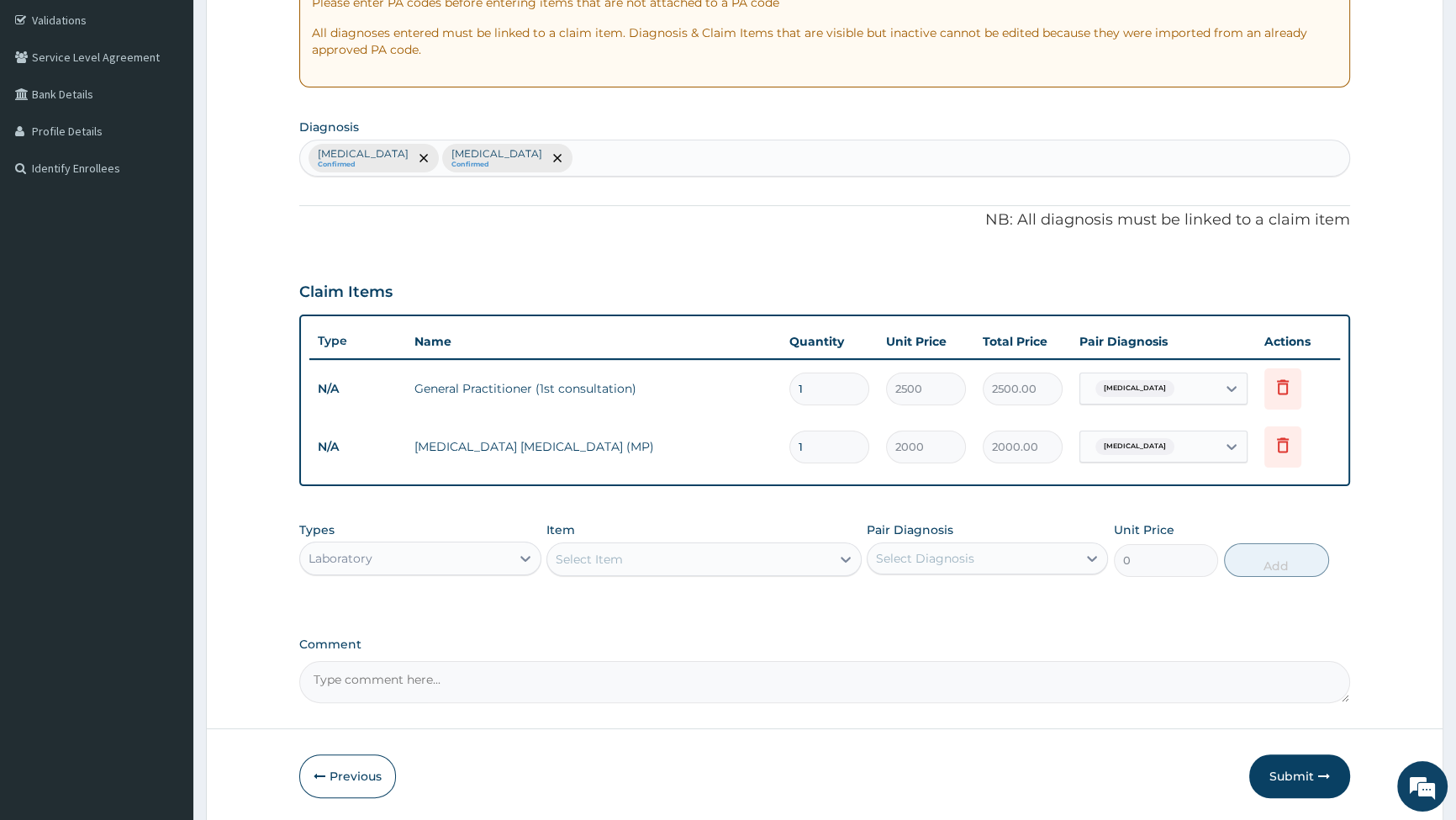
click at [615, 560] on div "Select Item" at bounding box center [589, 559] width 67 height 16
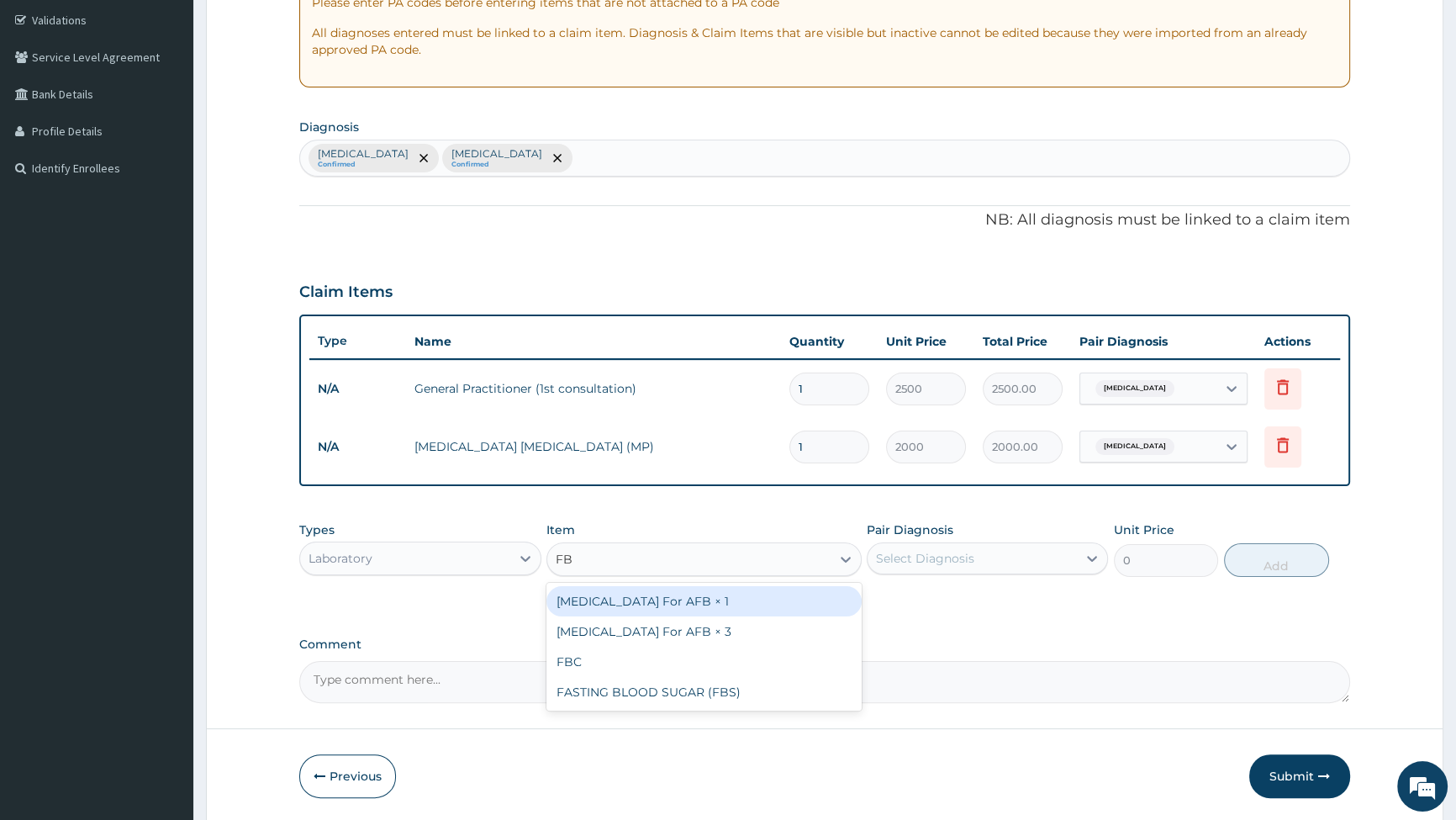
type input "FBC"
click at [642, 610] on div "FBC" at bounding box center [704, 601] width 315 height 30
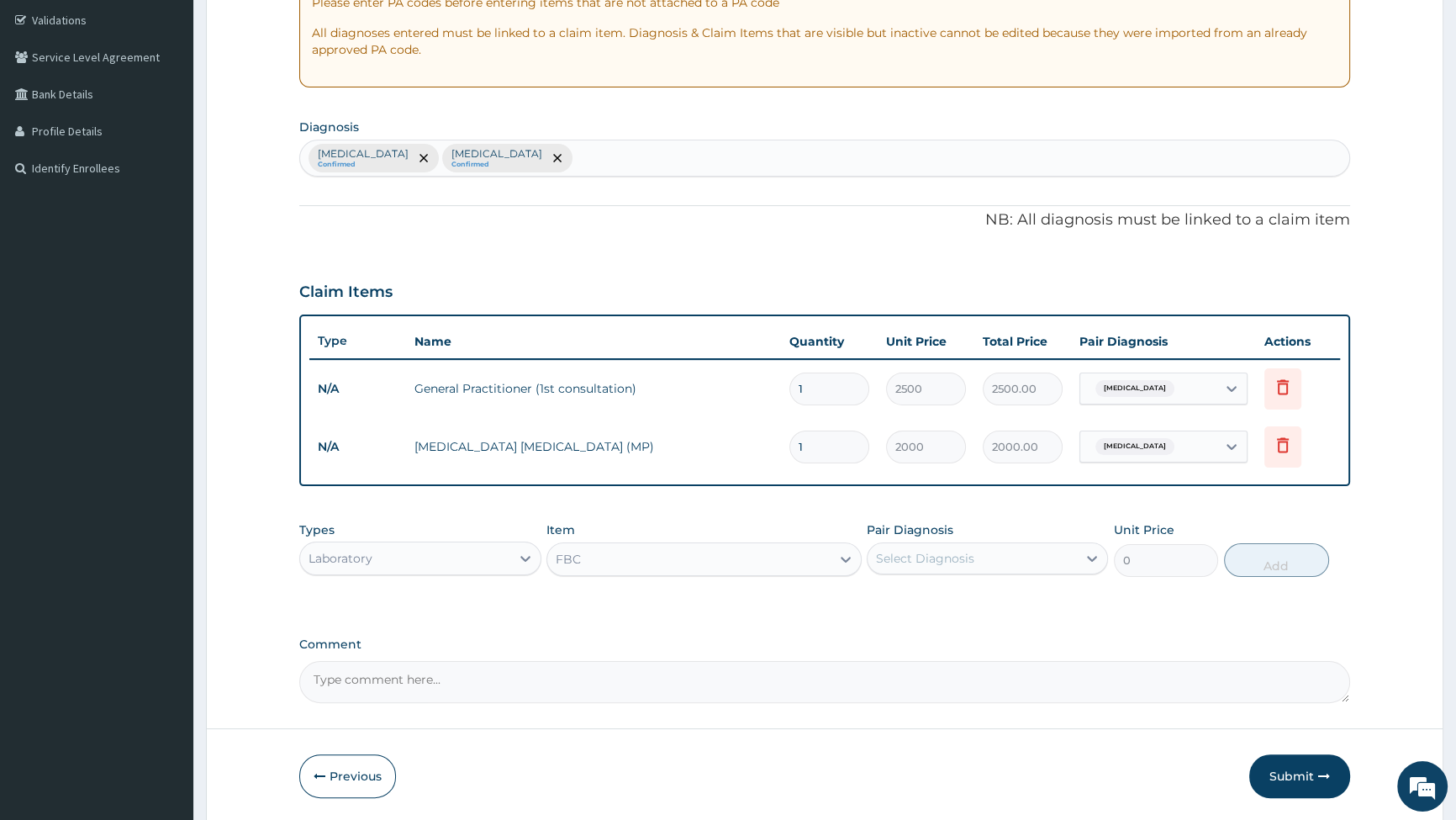
type input "6000"
click at [951, 559] on div "Select Diagnosis" at bounding box center [925, 559] width 98 height 16
click at [880, 634] on input "checkbox" at bounding box center [882, 635] width 11 height 11
checkbox input "true"
click at [1276, 563] on button "Add" at bounding box center [1277, 560] width 105 height 34
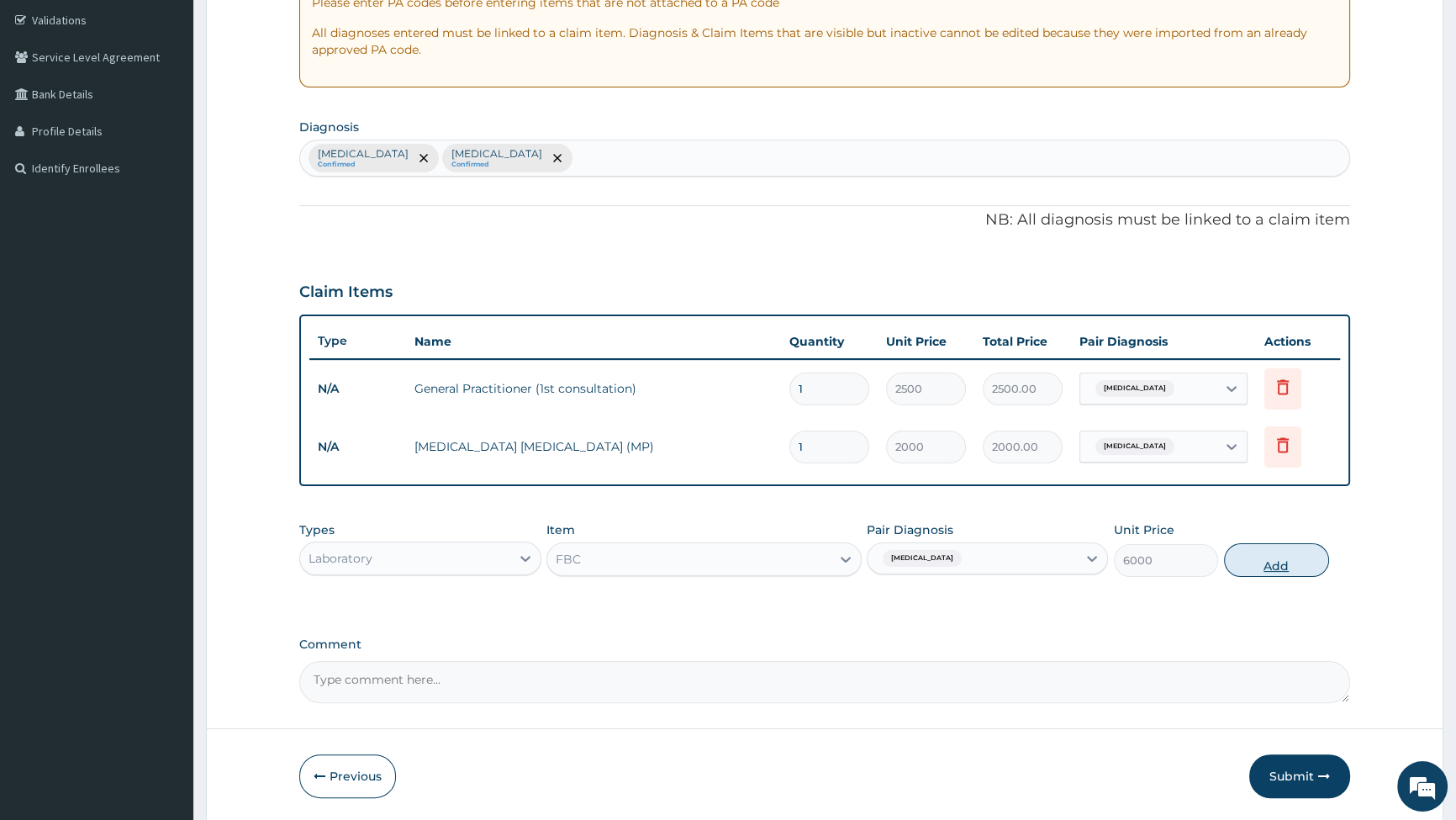
type input "0"
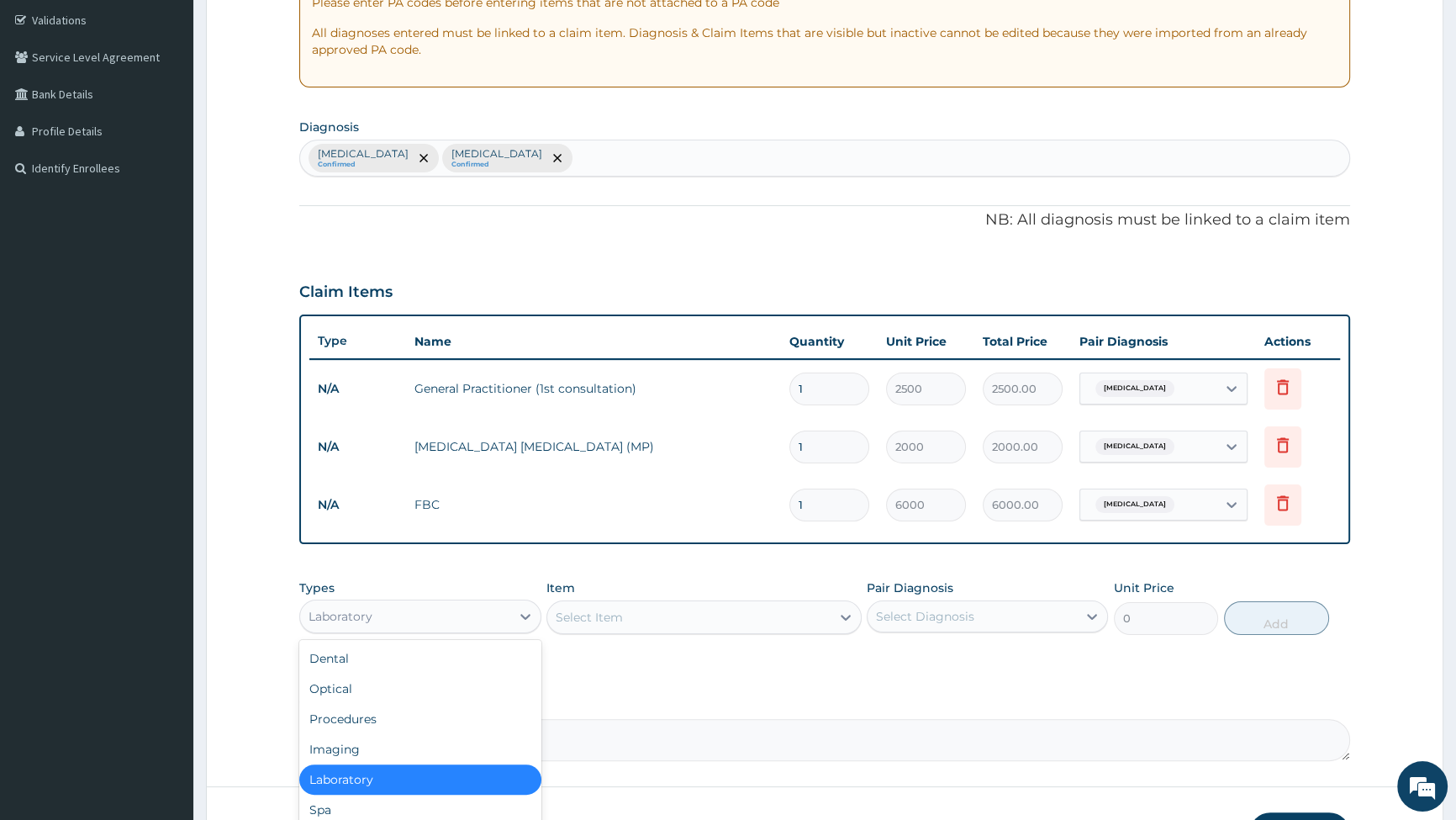
click at [434, 621] on div "Laboratory" at bounding box center [405, 617] width 209 height 27
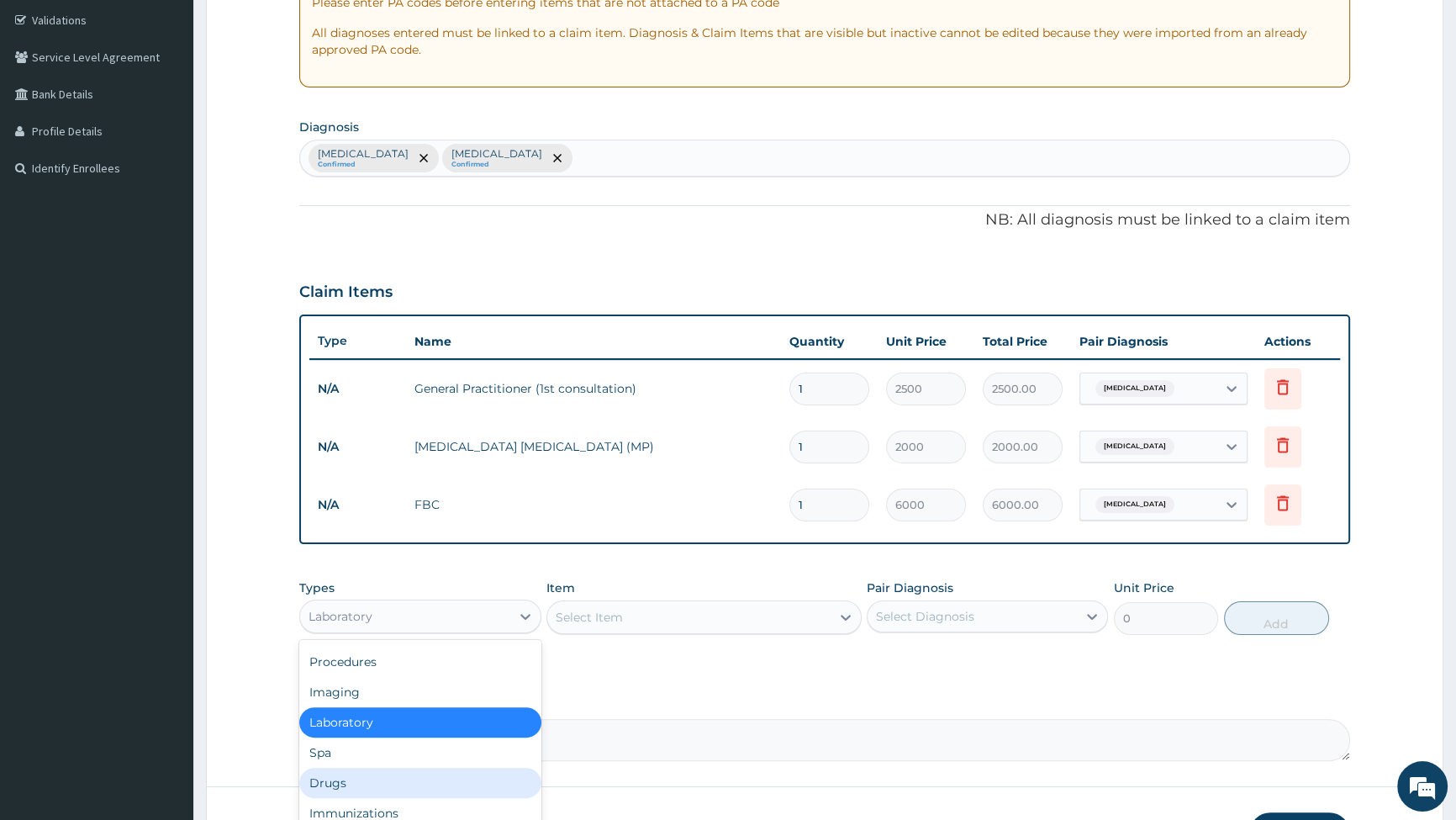
click at [381, 786] on div "Drugs" at bounding box center [420, 783] width 241 height 30
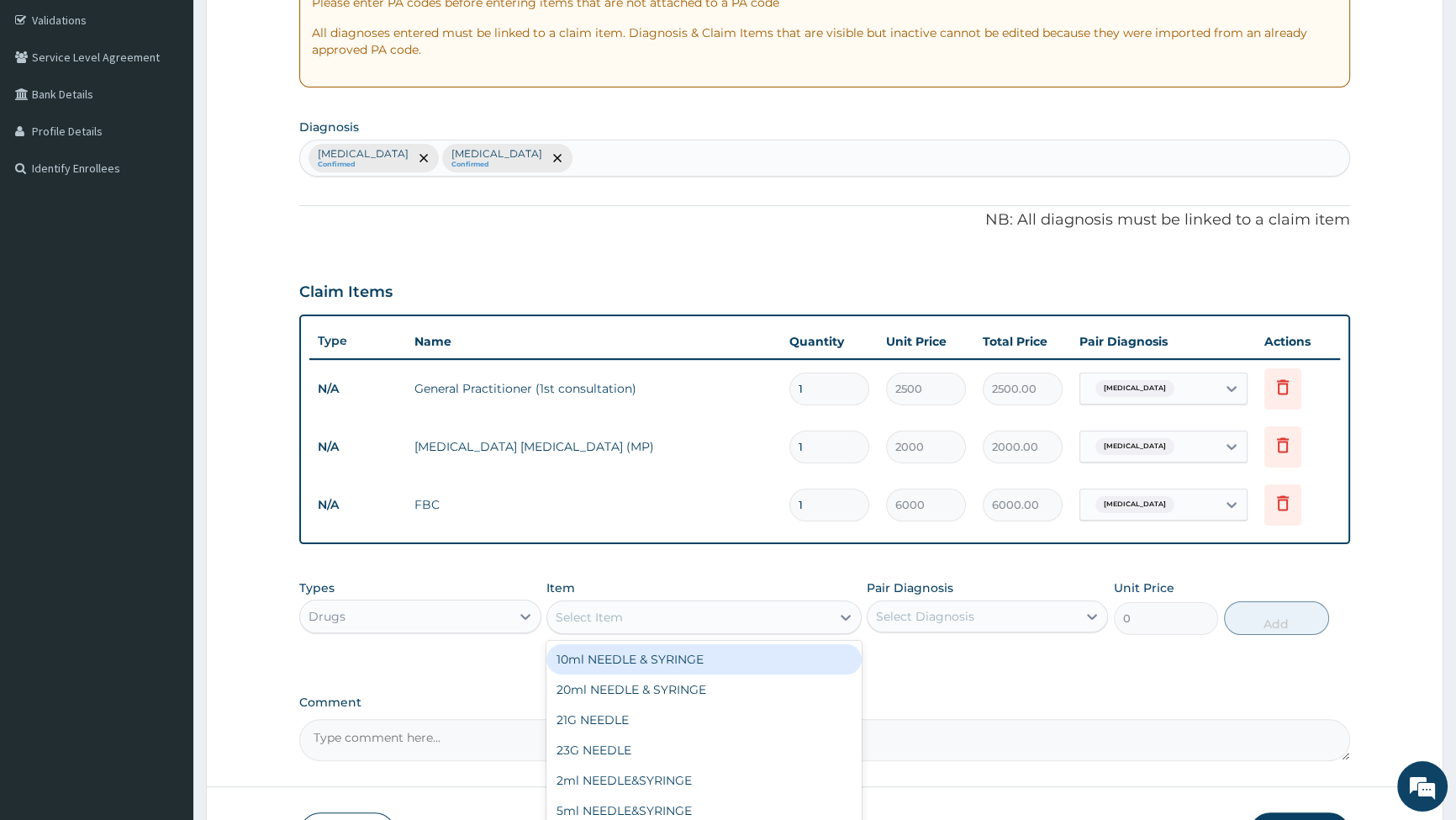
click at [613, 616] on div "Select Item" at bounding box center [589, 618] width 67 height 16
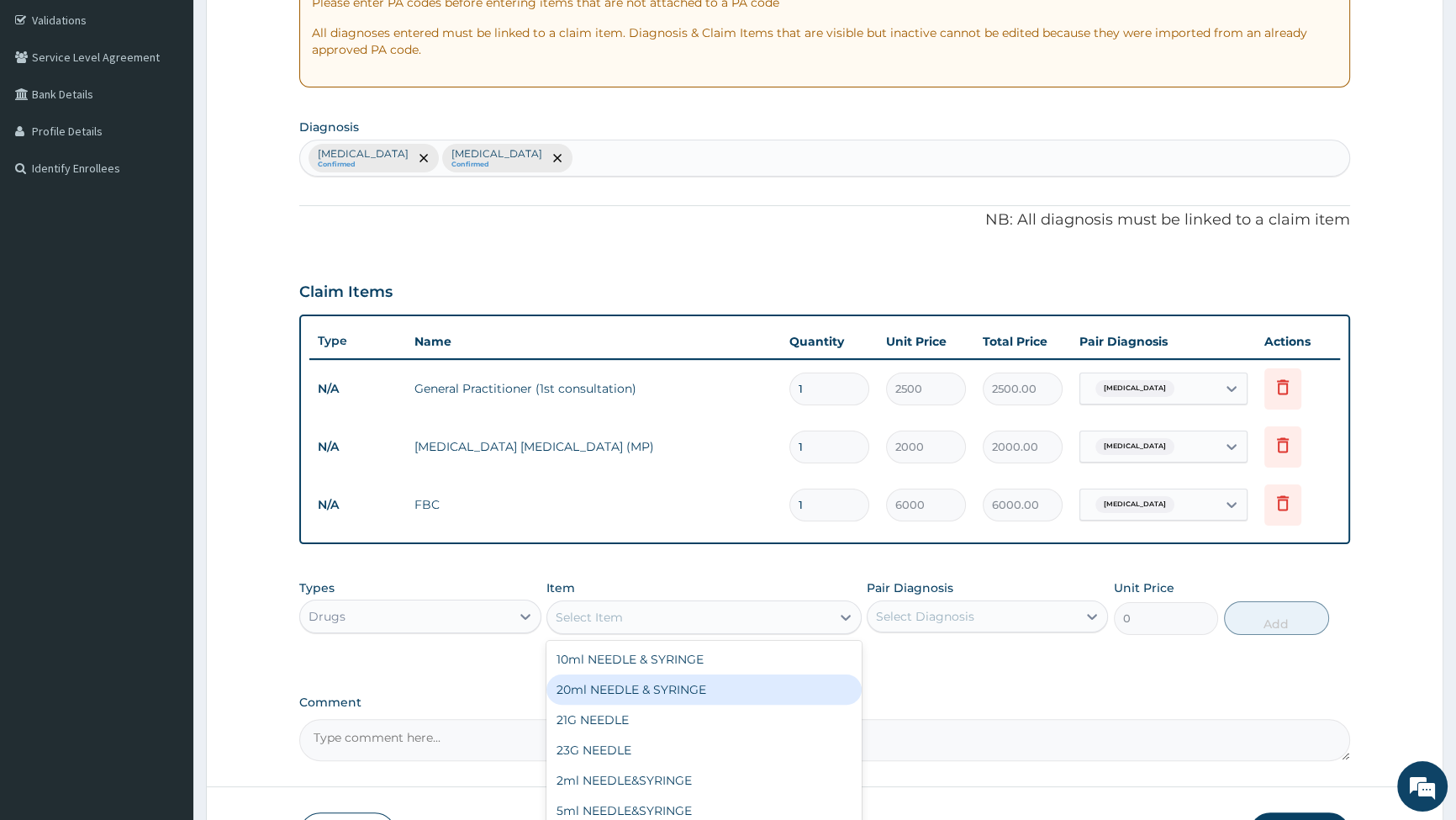
scroll to position [229, 0]
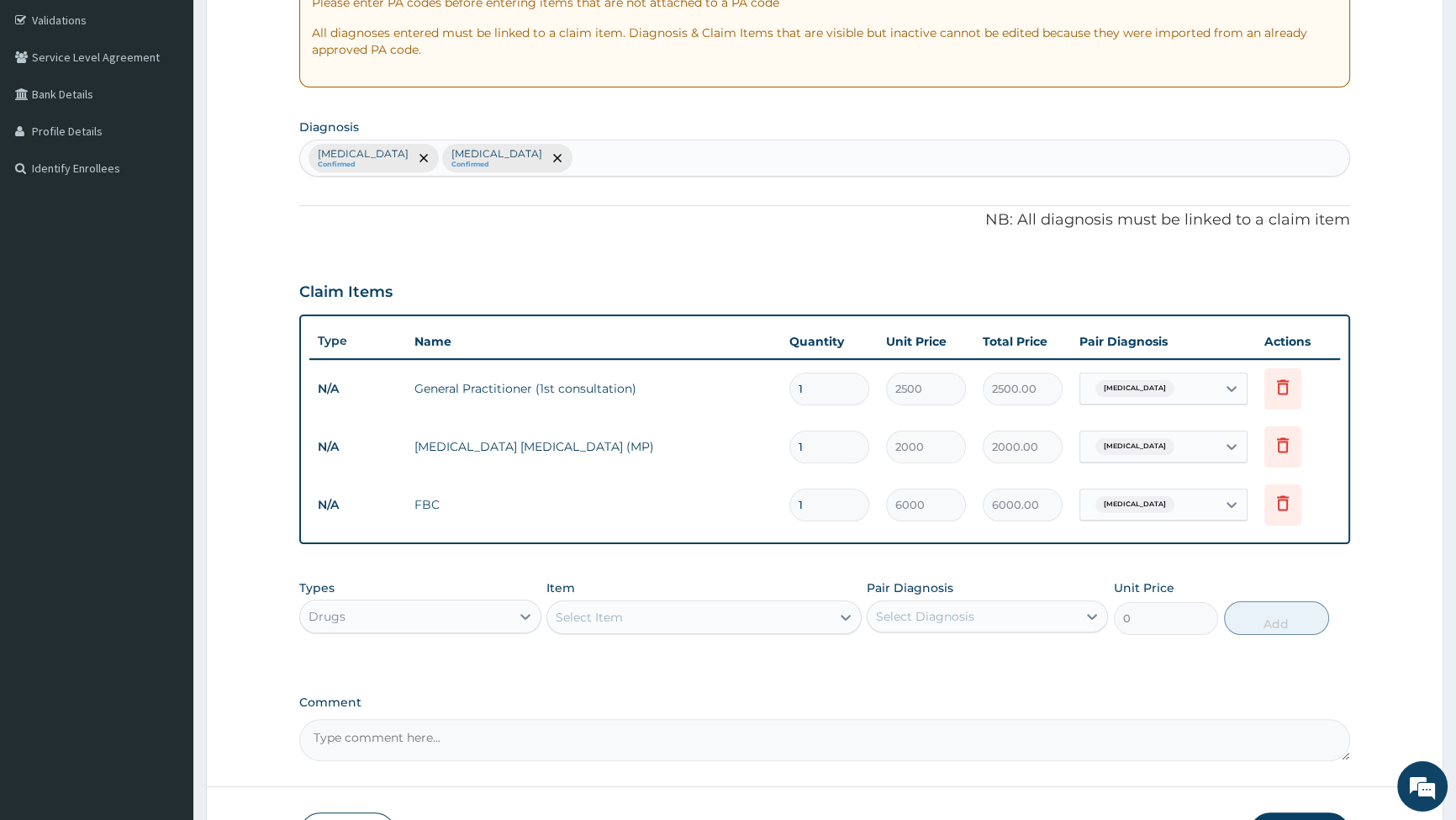
click at [578, 613] on div "Select Item" at bounding box center [589, 618] width 67 height 16
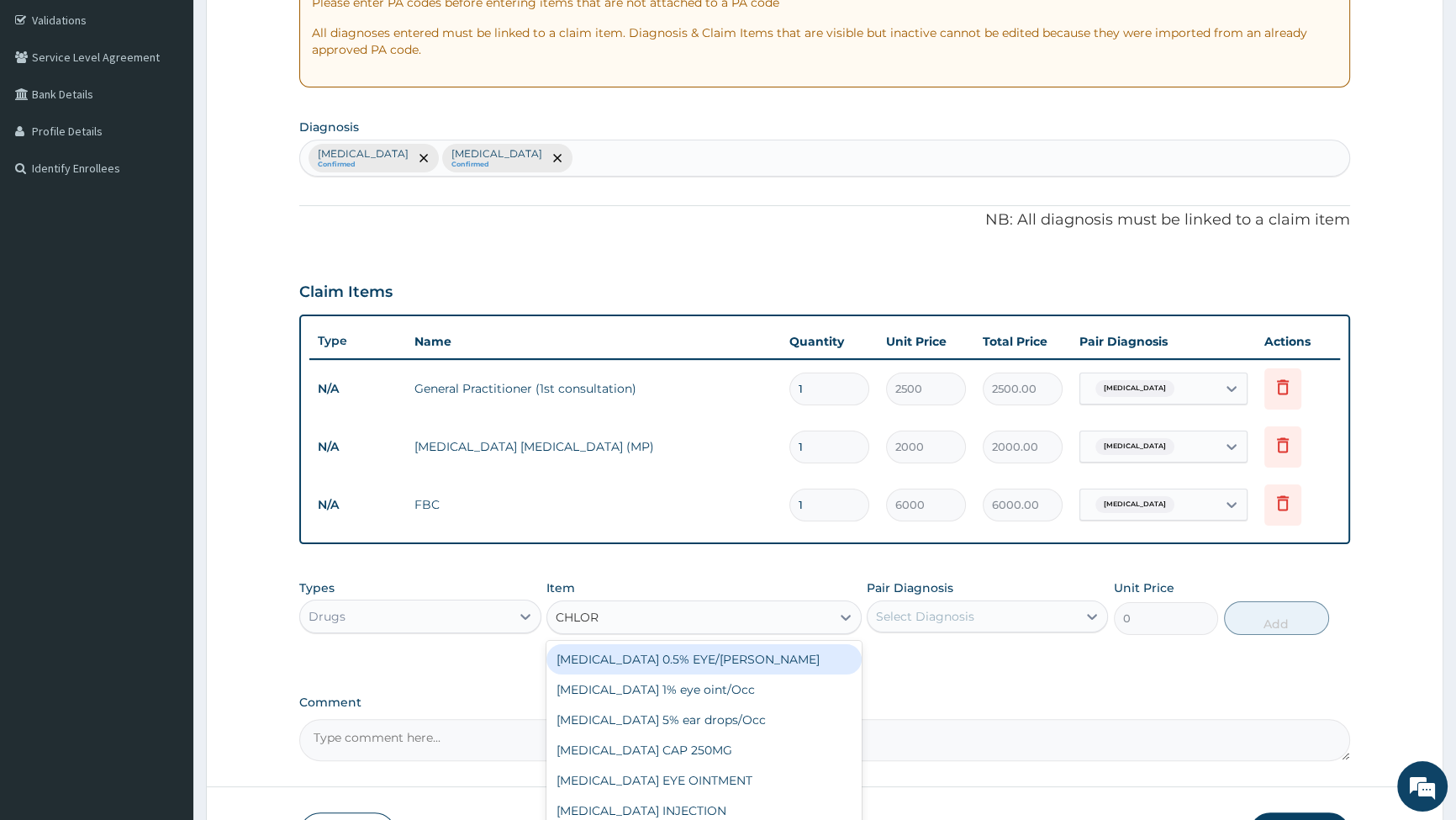
type input "CHLORO"
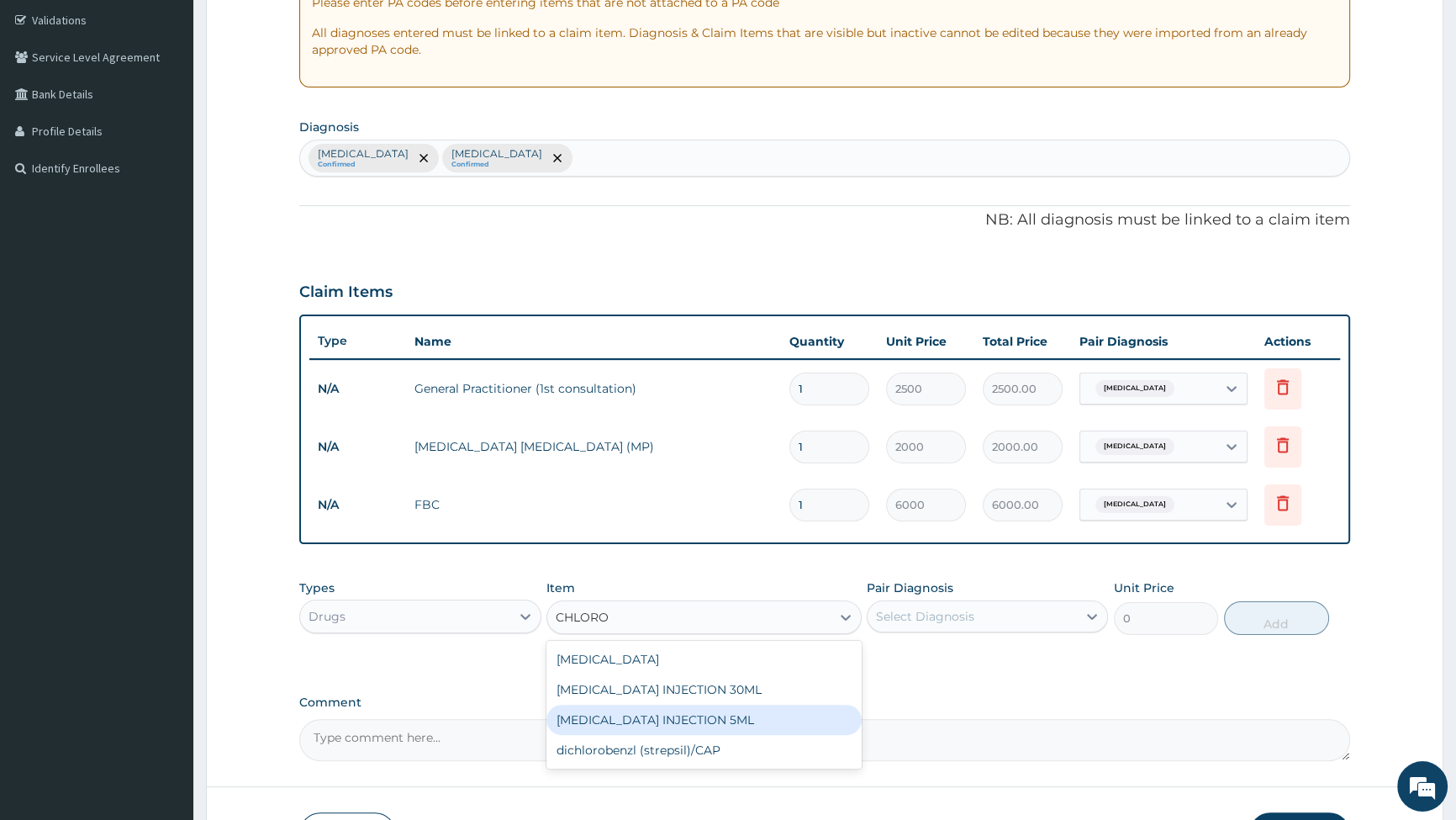
click at [714, 709] on div "[MEDICAL_DATA] INJECTION 5ML" at bounding box center [704, 720] width 315 height 30
type input "350"
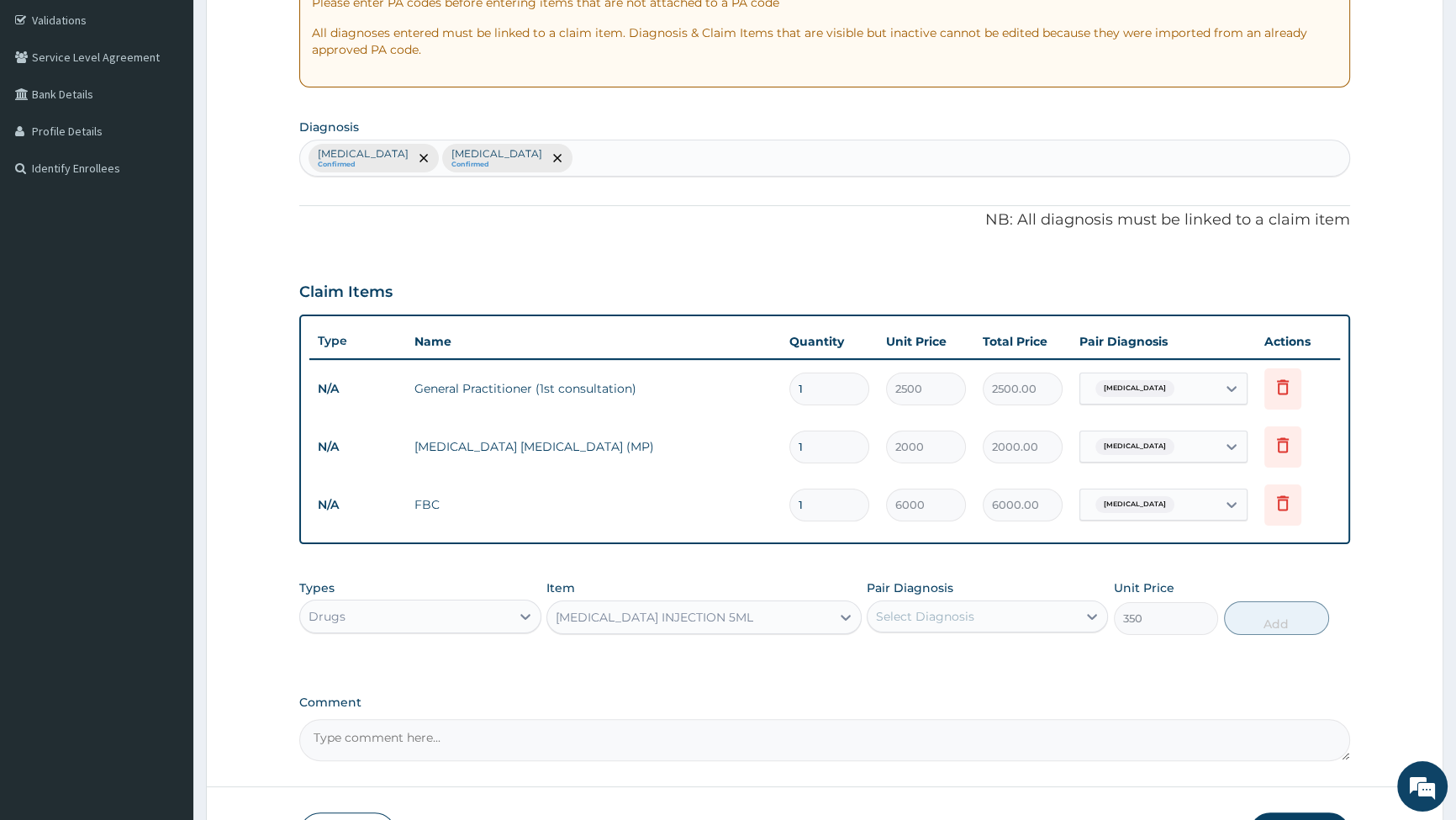
click at [987, 607] on div "Select Diagnosis" at bounding box center [972, 617] width 209 height 27
click at [878, 655] on input "checkbox" at bounding box center [882, 659] width 11 height 11
checkbox input "true"
click at [1283, 621] on button "Add" at bounding box center [1277, 618] width 105 height 34
type input "0"
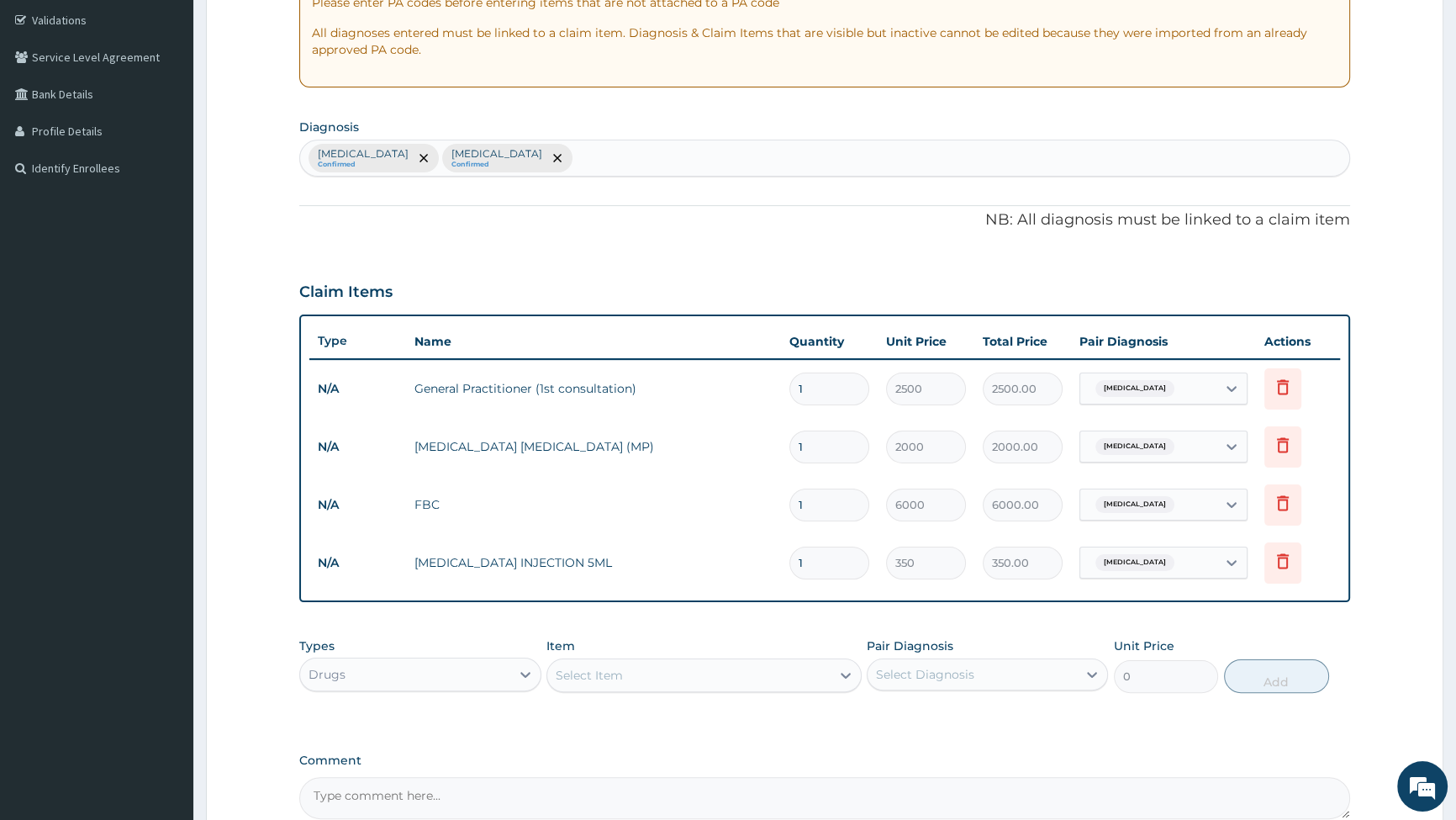
type input "0.00"
type input "5"
type input "1750.00"
type input "5"
click at [610, 675] on div "Select Item" at bounding box center [589, 675] width 67 height 16
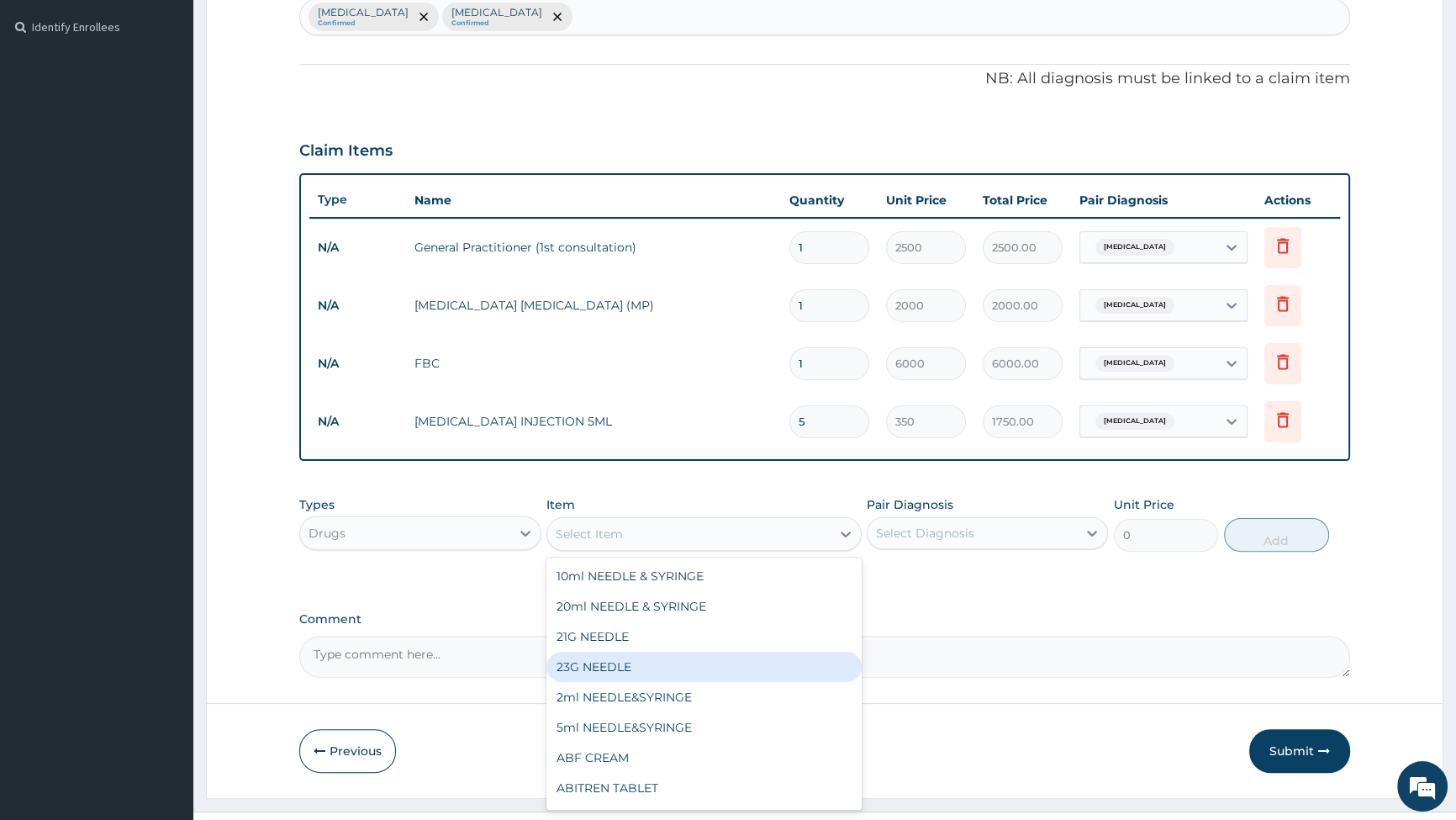
scroll to position [487, 0]
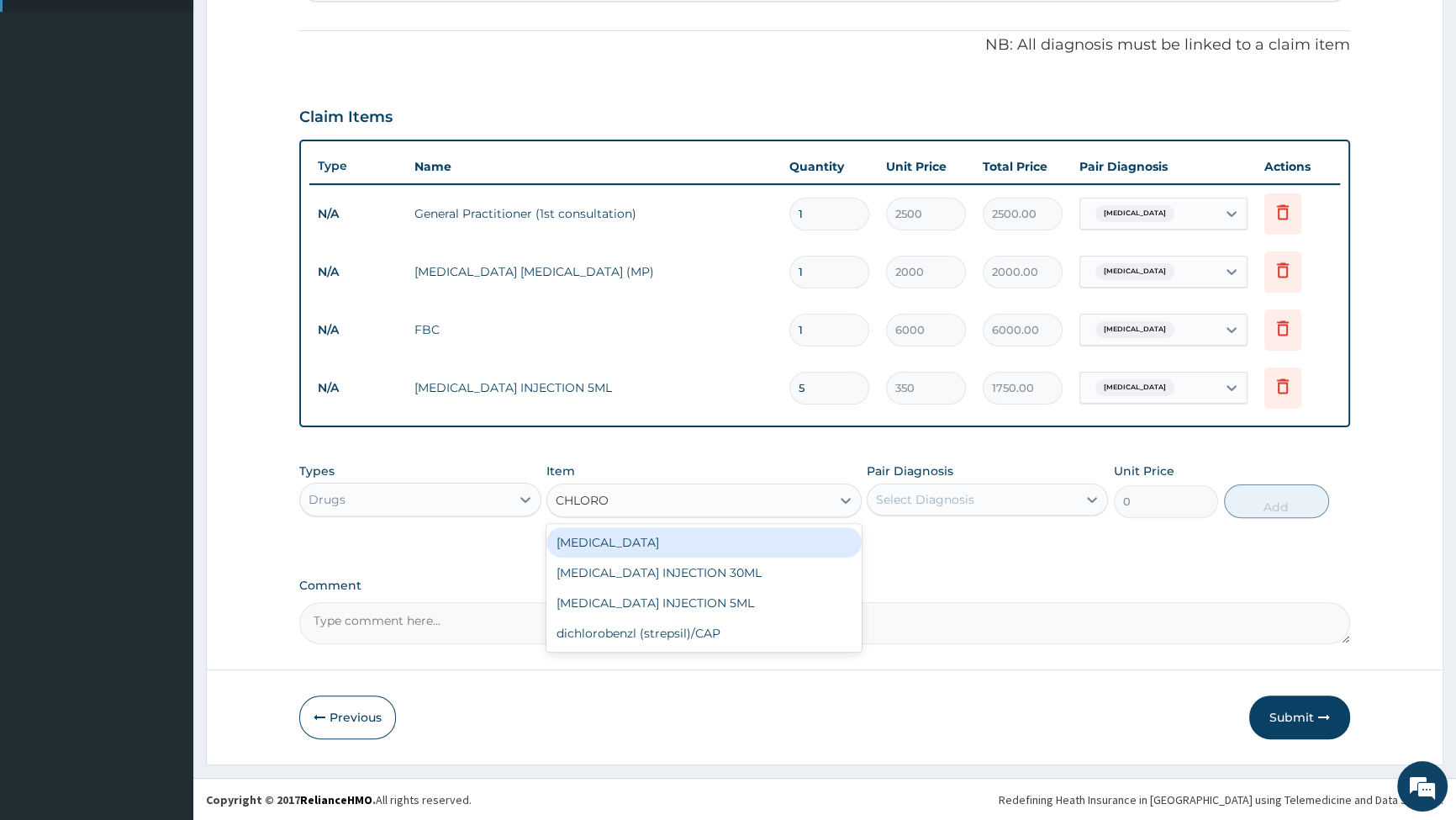
type input "CHLORO"
type input "CHLORPH"
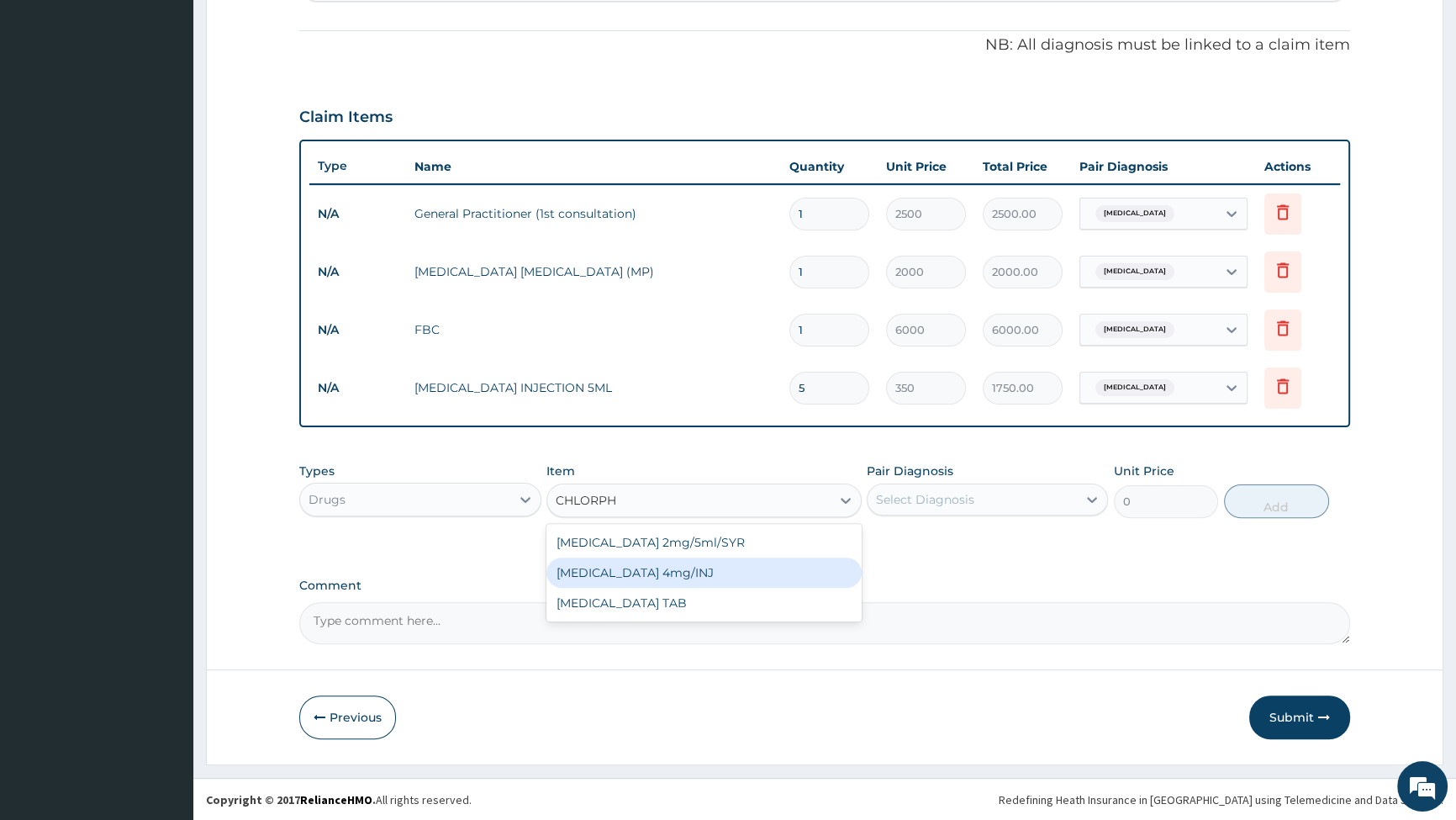
click at [677, 576] on div "[MEDICAL_DATA] 4mg/INJ" at bounding box center [704, 572] width 315 height 30
type input "280"
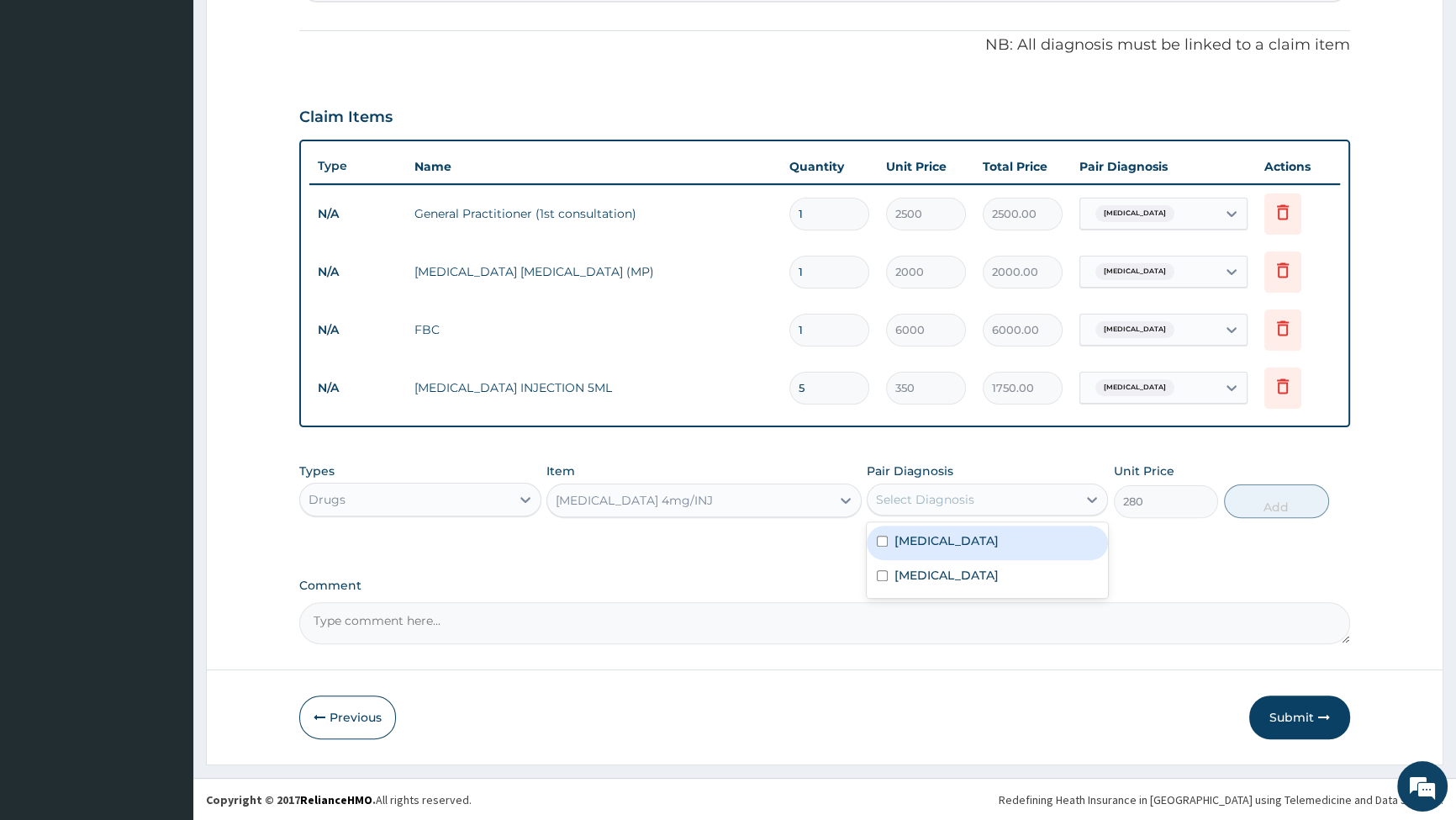
click at [929, 489] on div "Select Diagnosis" at bounding box center [972, 500] width 209 height 27
click at [879, 543] on input "checkbox" at bounding box center [882, 541] width 11 height 11
checkbox input "true"
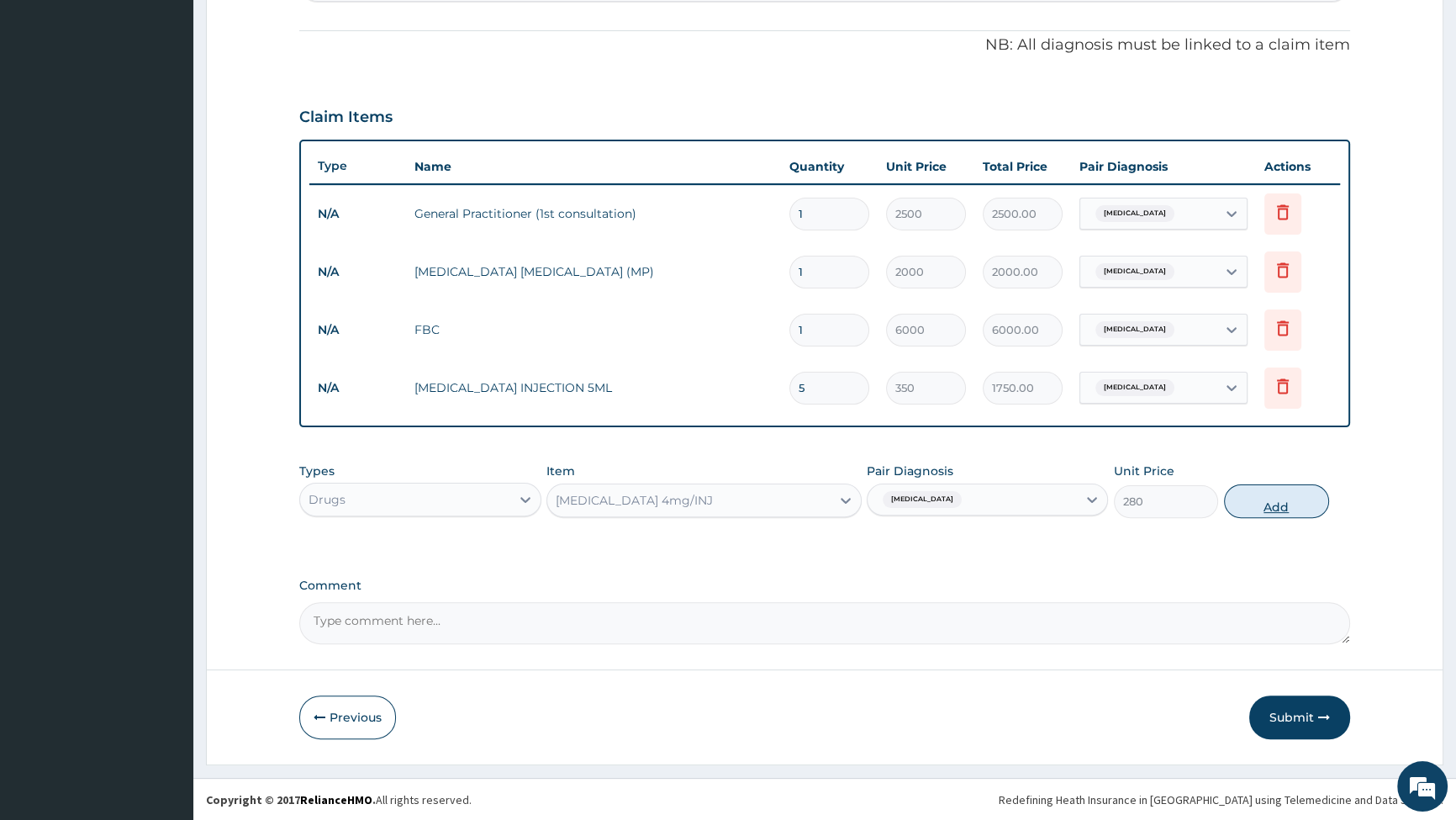
click at [1255, 502] on button "Add" at bounding box center [1277, 501] width 105 height 34
type input "0"
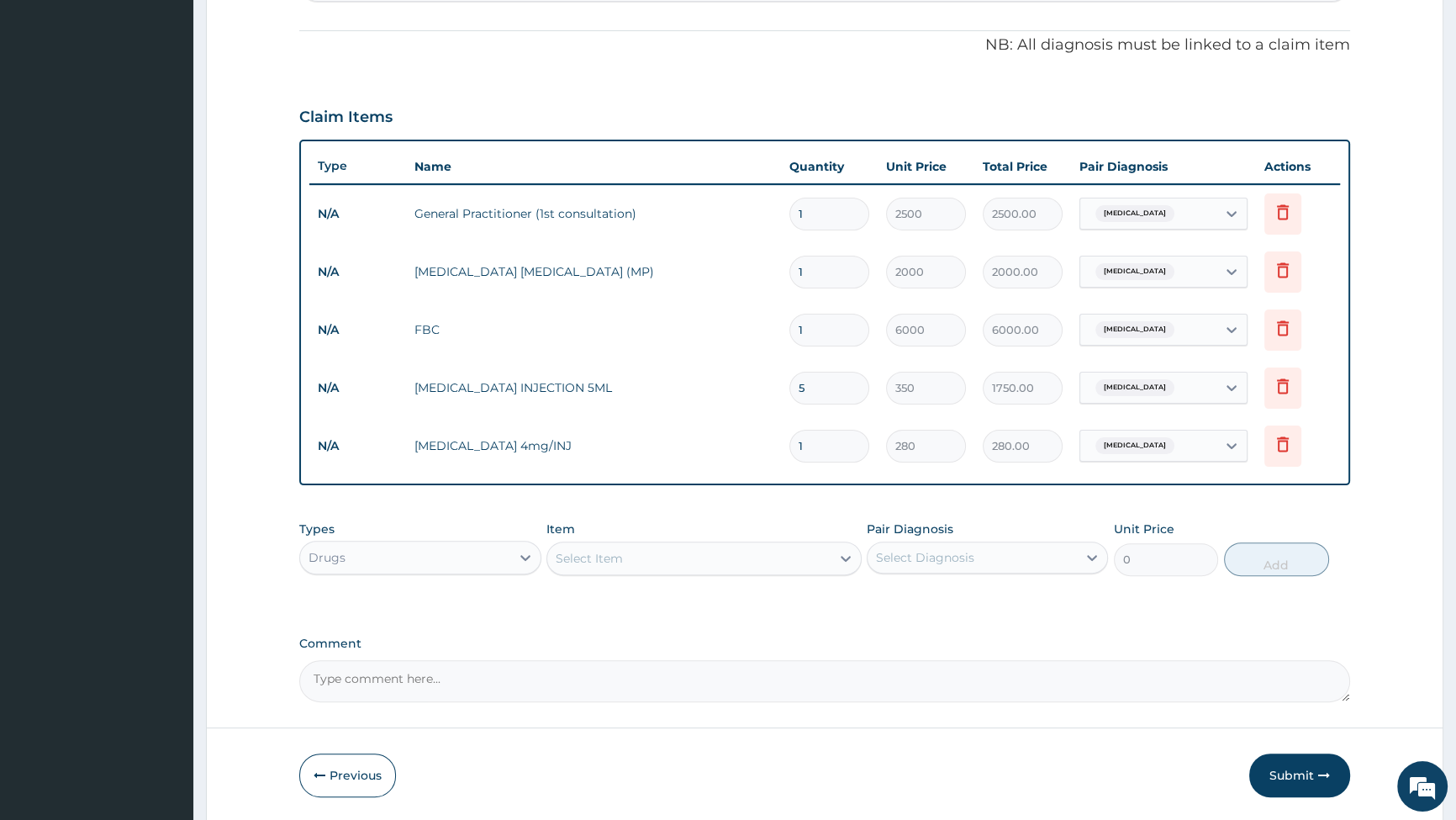
type input "0.00"
type input "3"
type input "840.00"
type input "3"
click at [620, 560] on div "Select Item" at bounding box center [589, 559] width 67 height 16
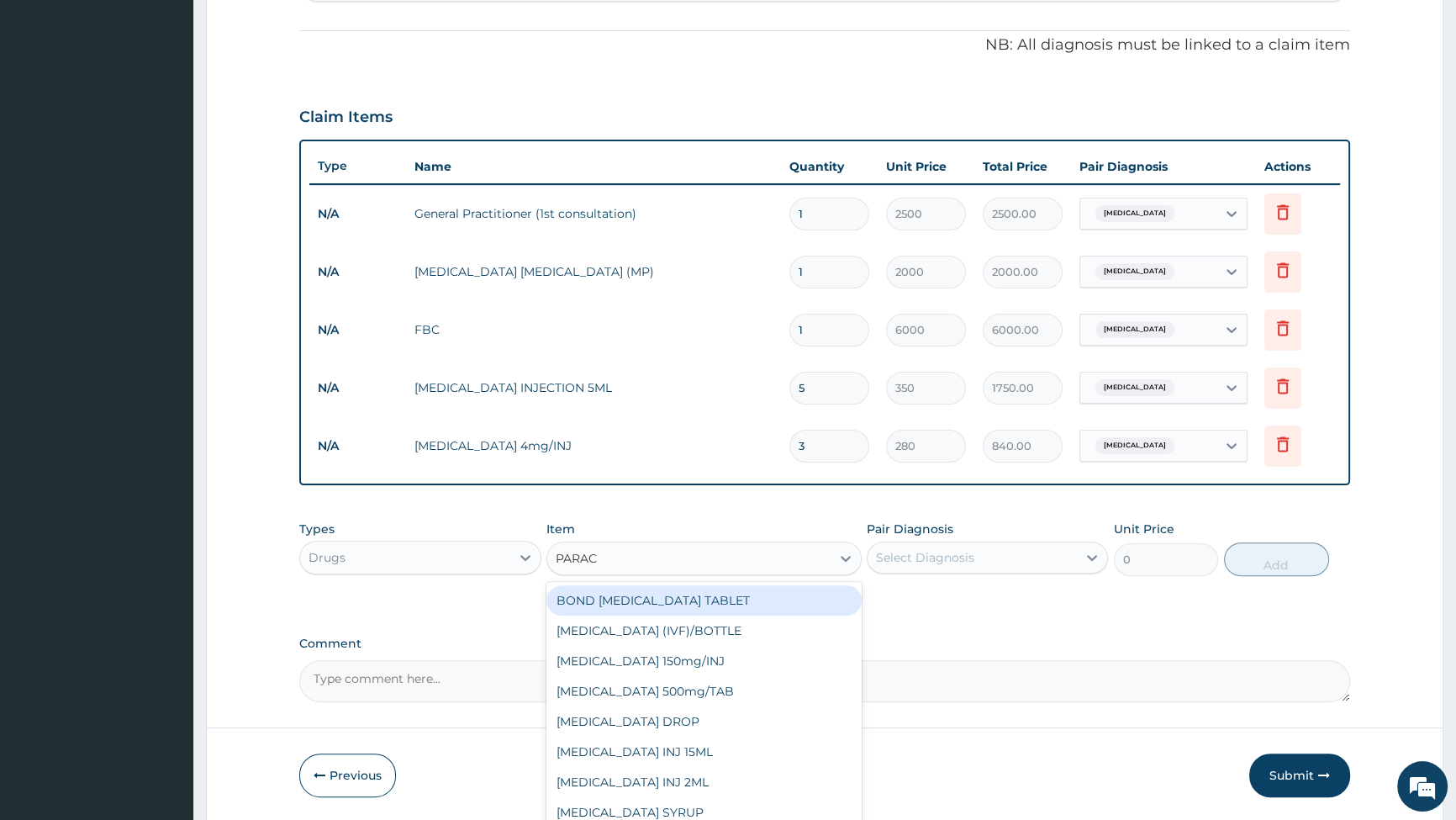
type input "PARACE"
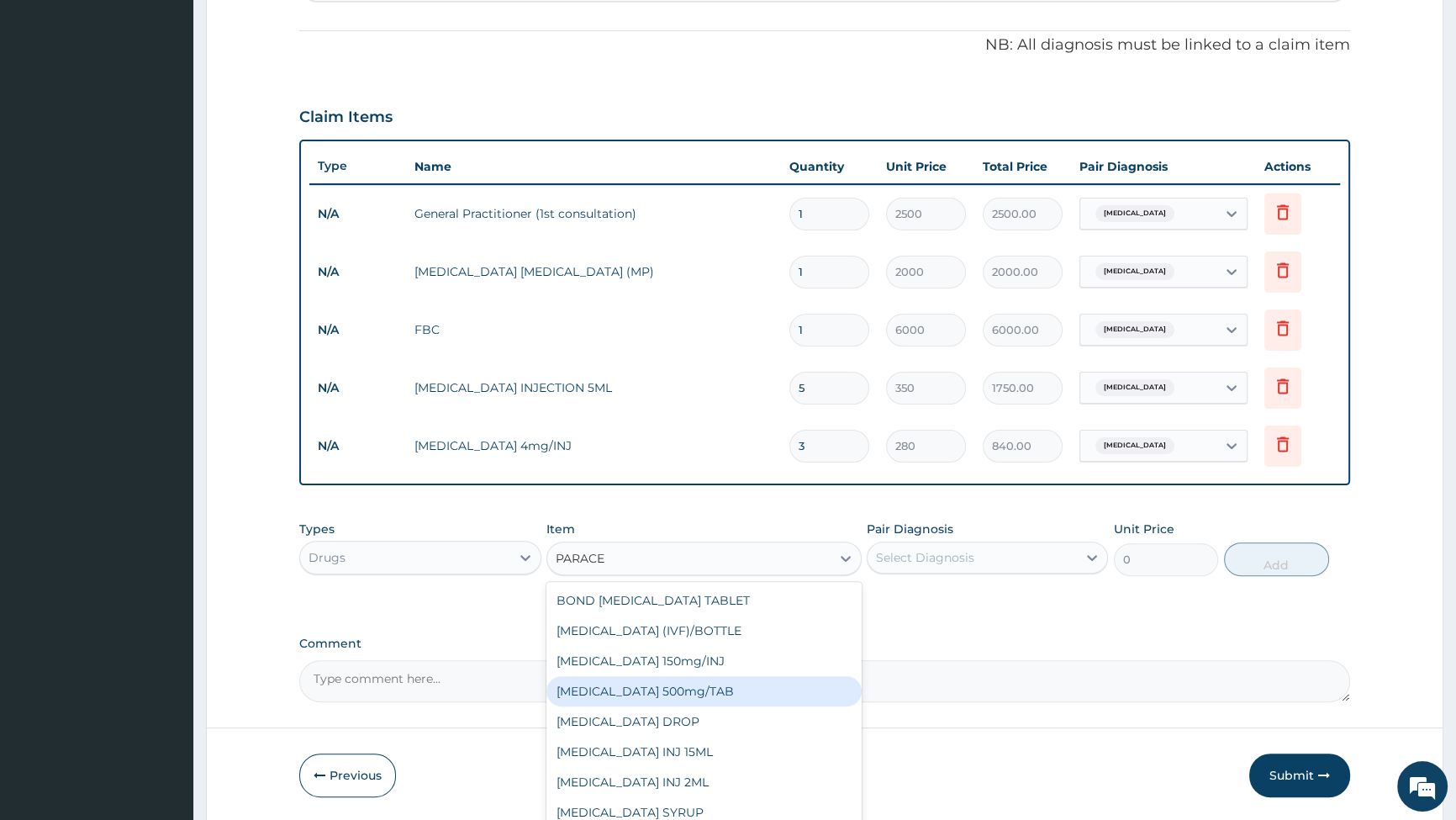
click at [649, 698] on div "[MEDICAL_DATA] 500mg/TAB" at bounding box center [704, 691] width 315 height 30
type input "14"
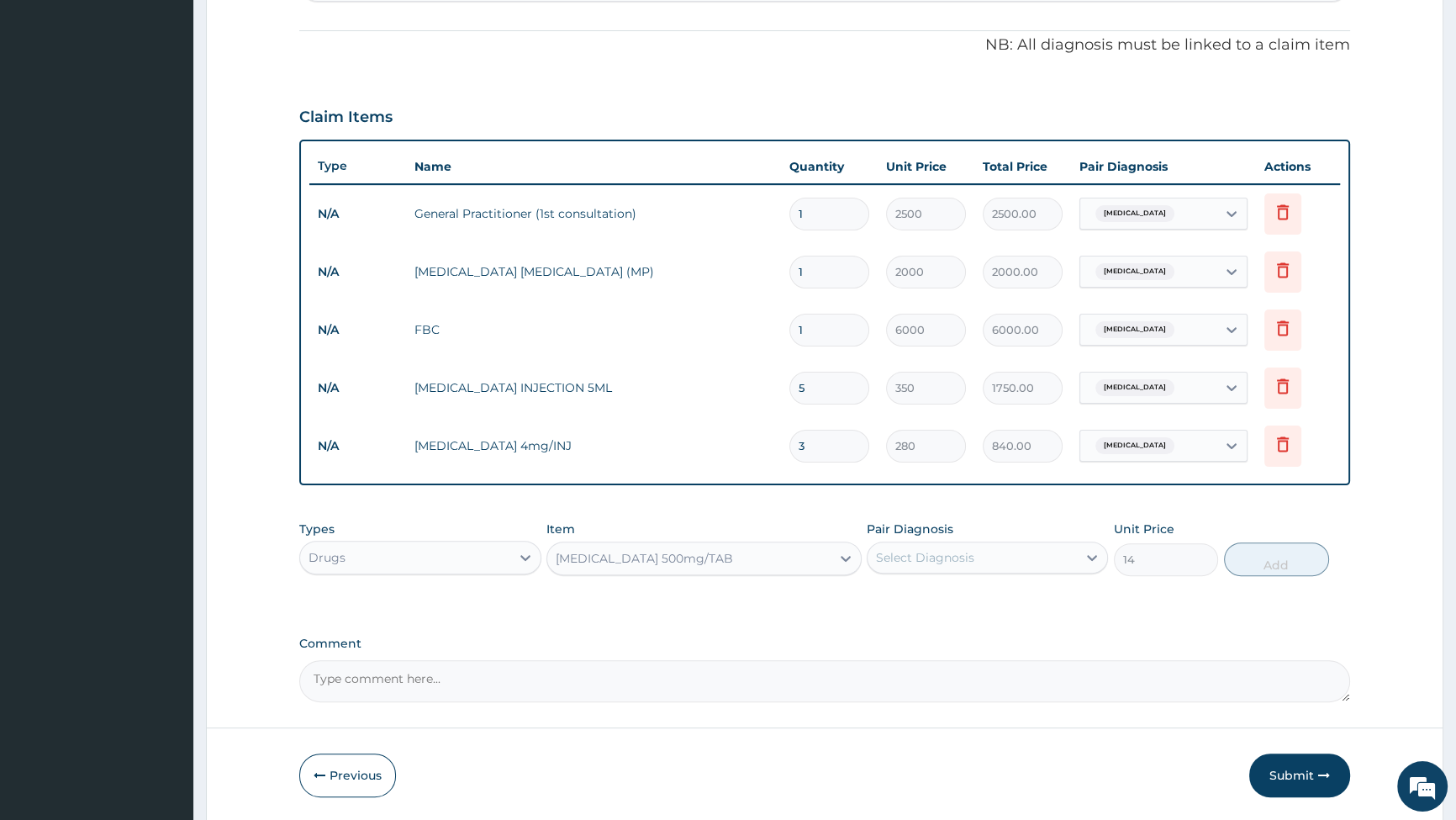
click at [976, 555] on div "Select Diagnosis" at bounding box center [972, 558] width 209 height 27
click at [884, 601] on input "checkbox" at bounding box center [882, 600] width 11 height 11
checkbox input "true"
click at [1277, 562] on button "Add" at bounding box center [1277, 559] width 105 height 34
type input "0"
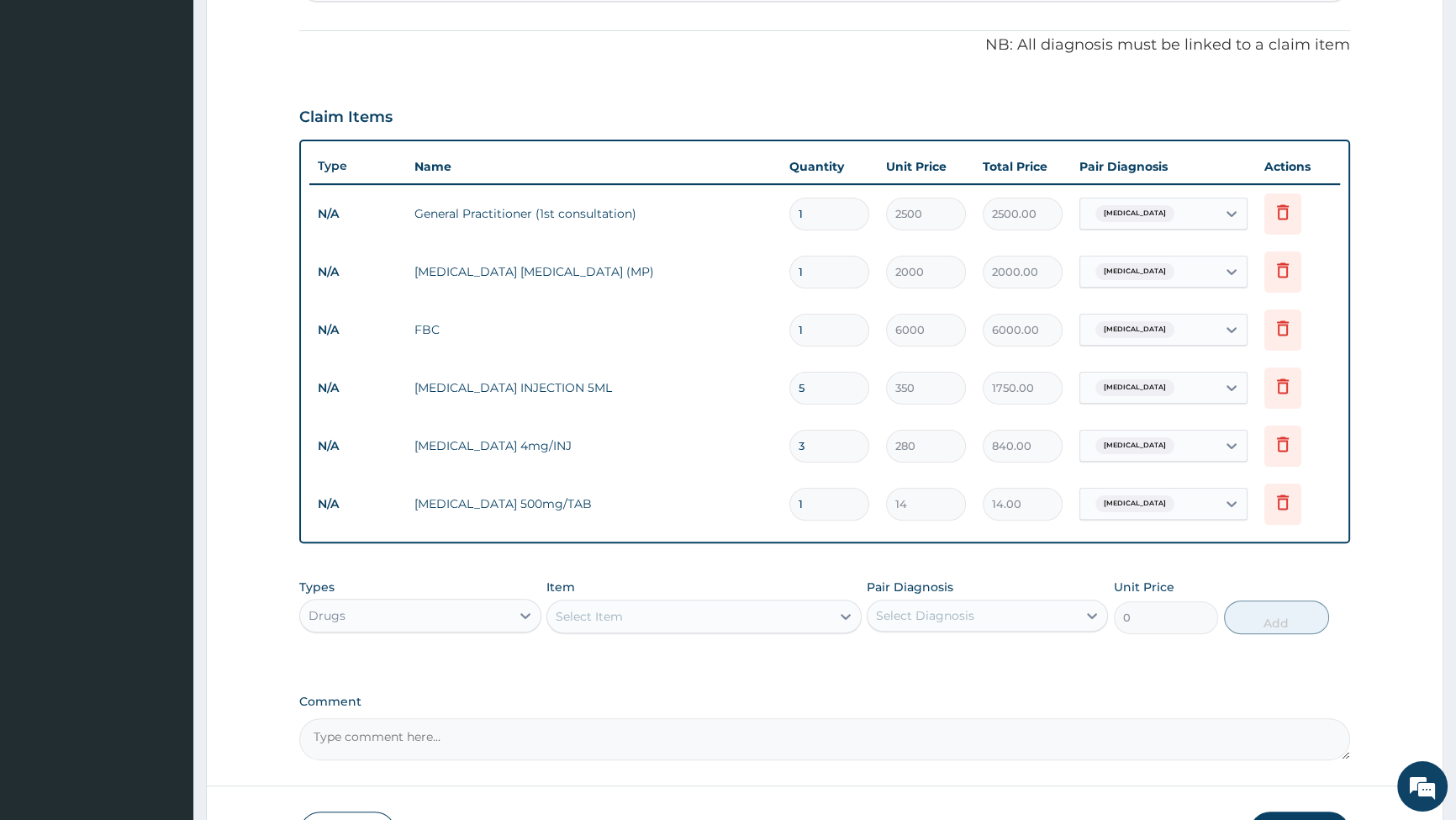
type input "18"
type input "252.00"
type input "18"
click at [622, 616] on div "Select Item" at bounding box center [589, 617] width 67 height 16
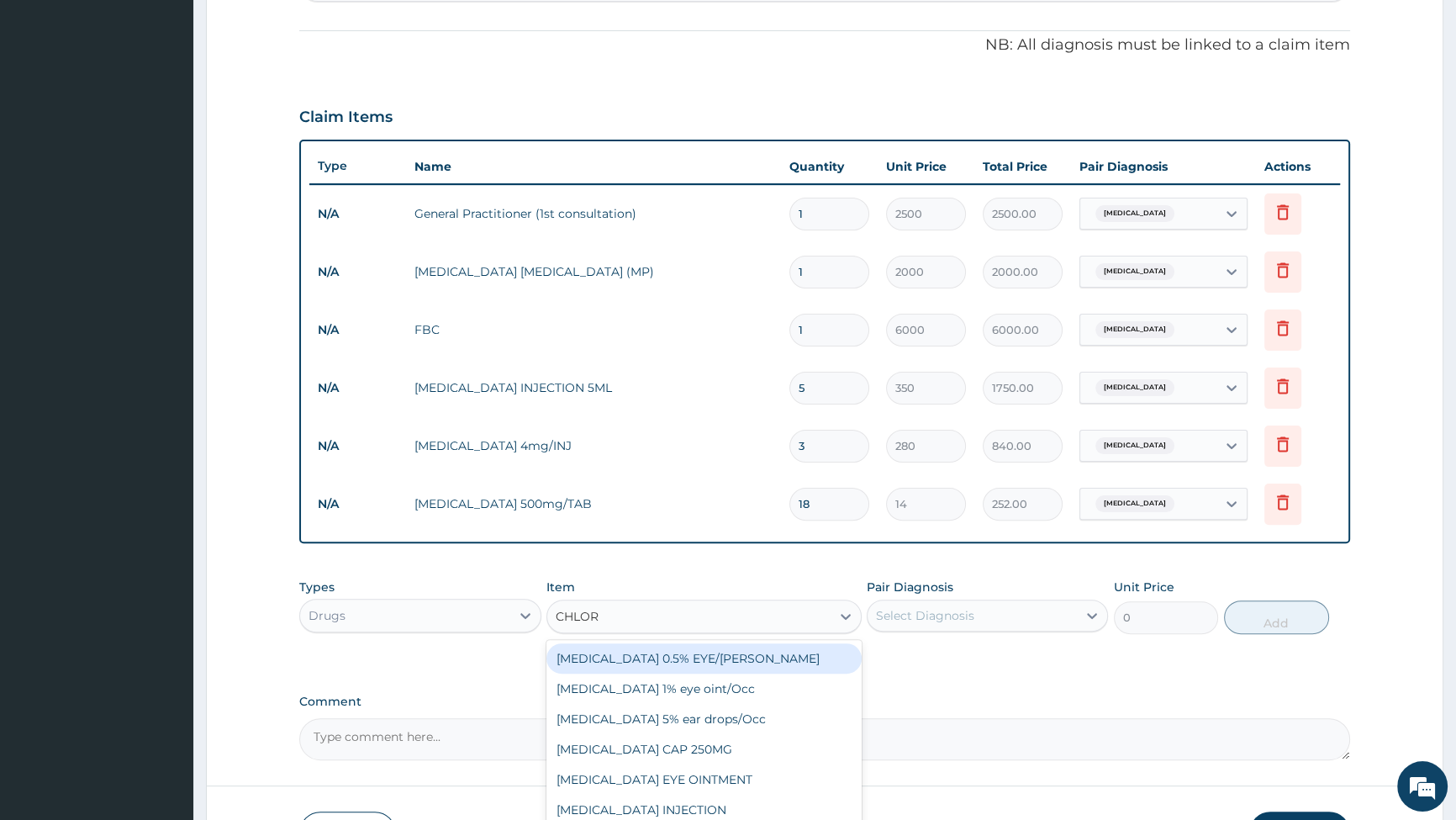
type input "CHLORP"
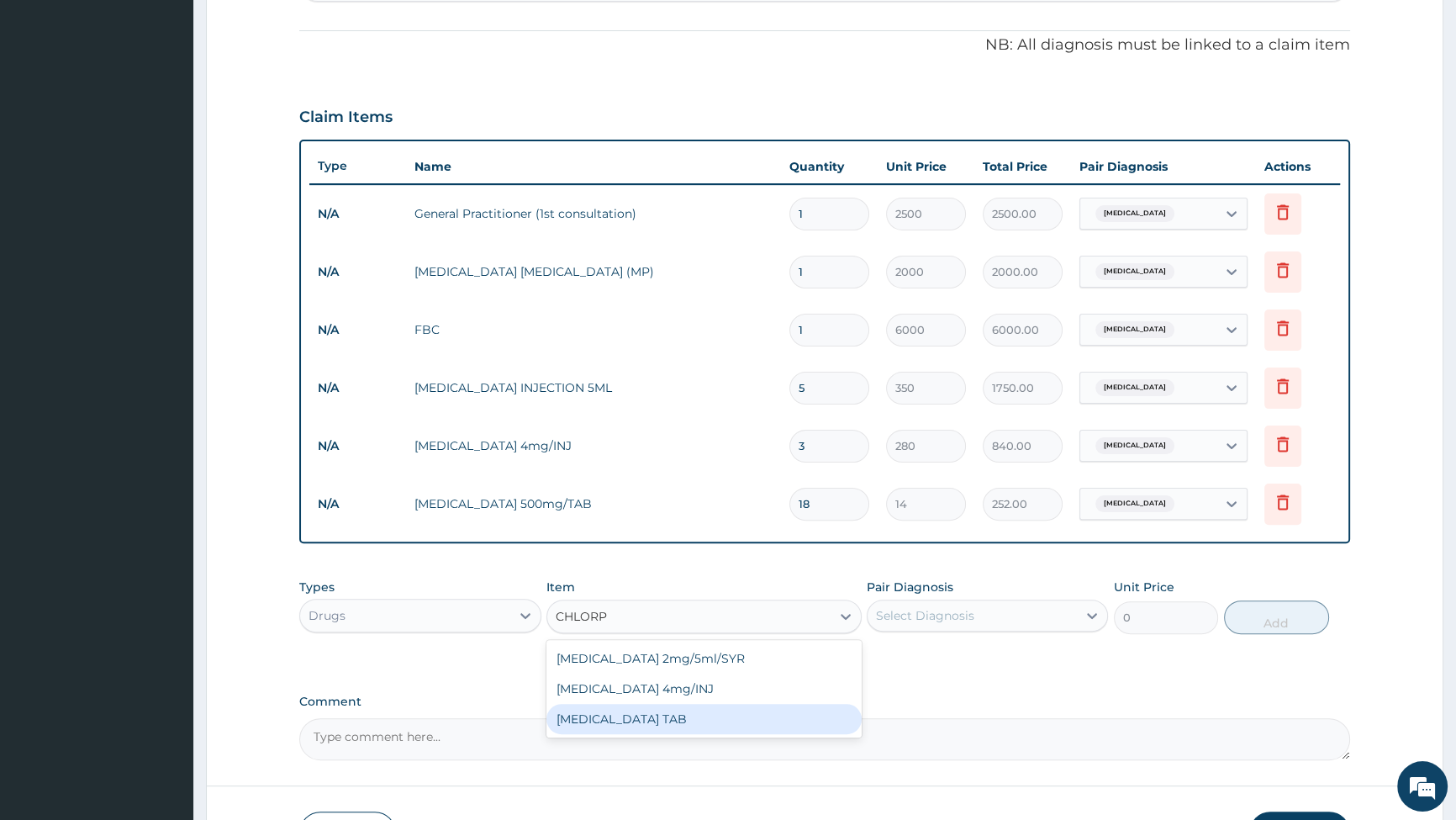
click at [696, 720] on div "[MEDICAL_DATA] TAB" at bounding box center [704, 719] width 315 height 30
type input "14"
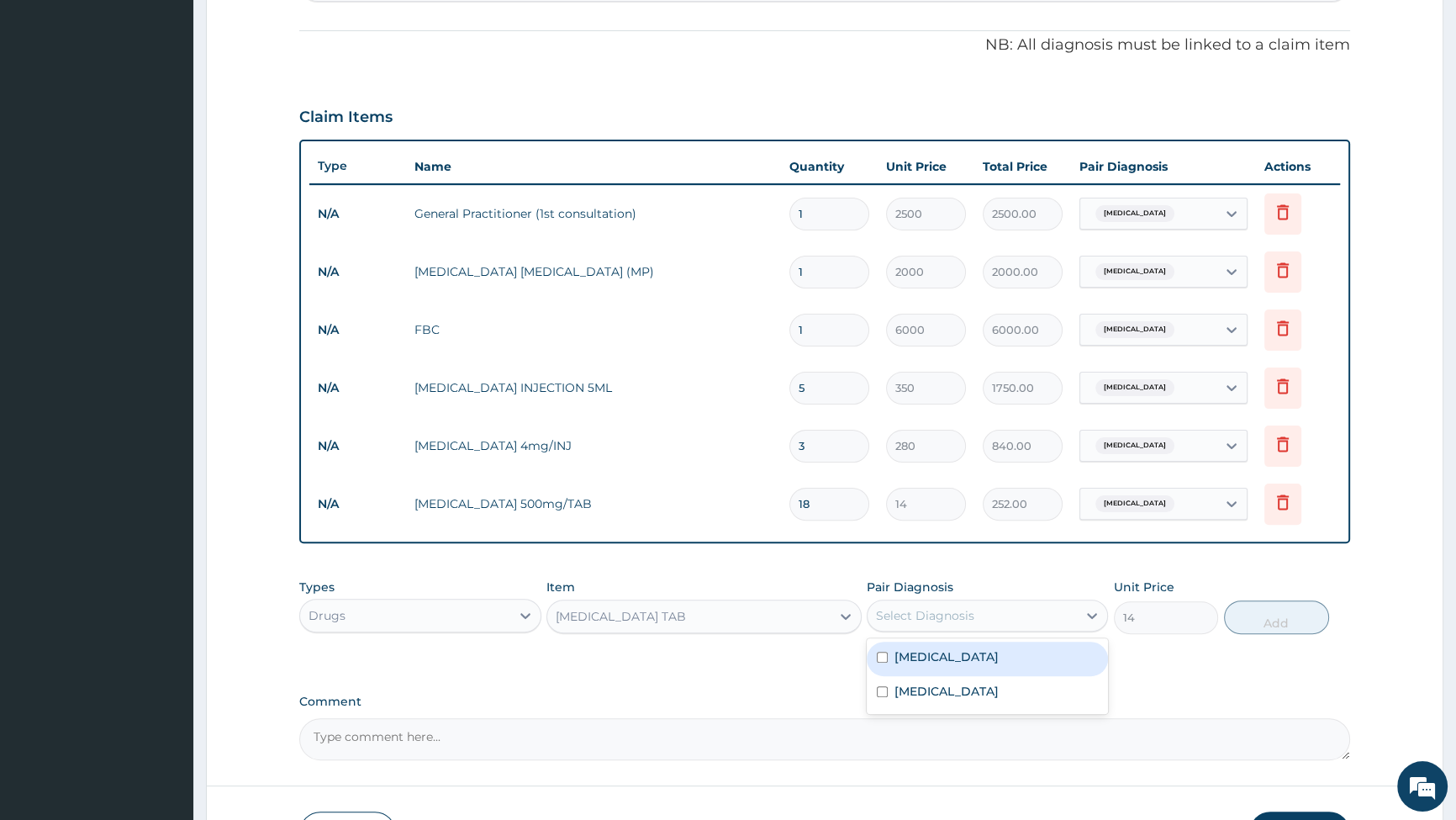
click at [919, 616] on div "Select Diagnosis" at bounding box center [925, 616] width 98 height 16
click at [891, 662] on div "[MEDICAL_DATA]" at bounding box center [987, 660] width 241 height 35
checkbox input "true"
click at [1285, 621] on button "Add" at bounding box center [1277, 617] width 105 height 34
type input "0"
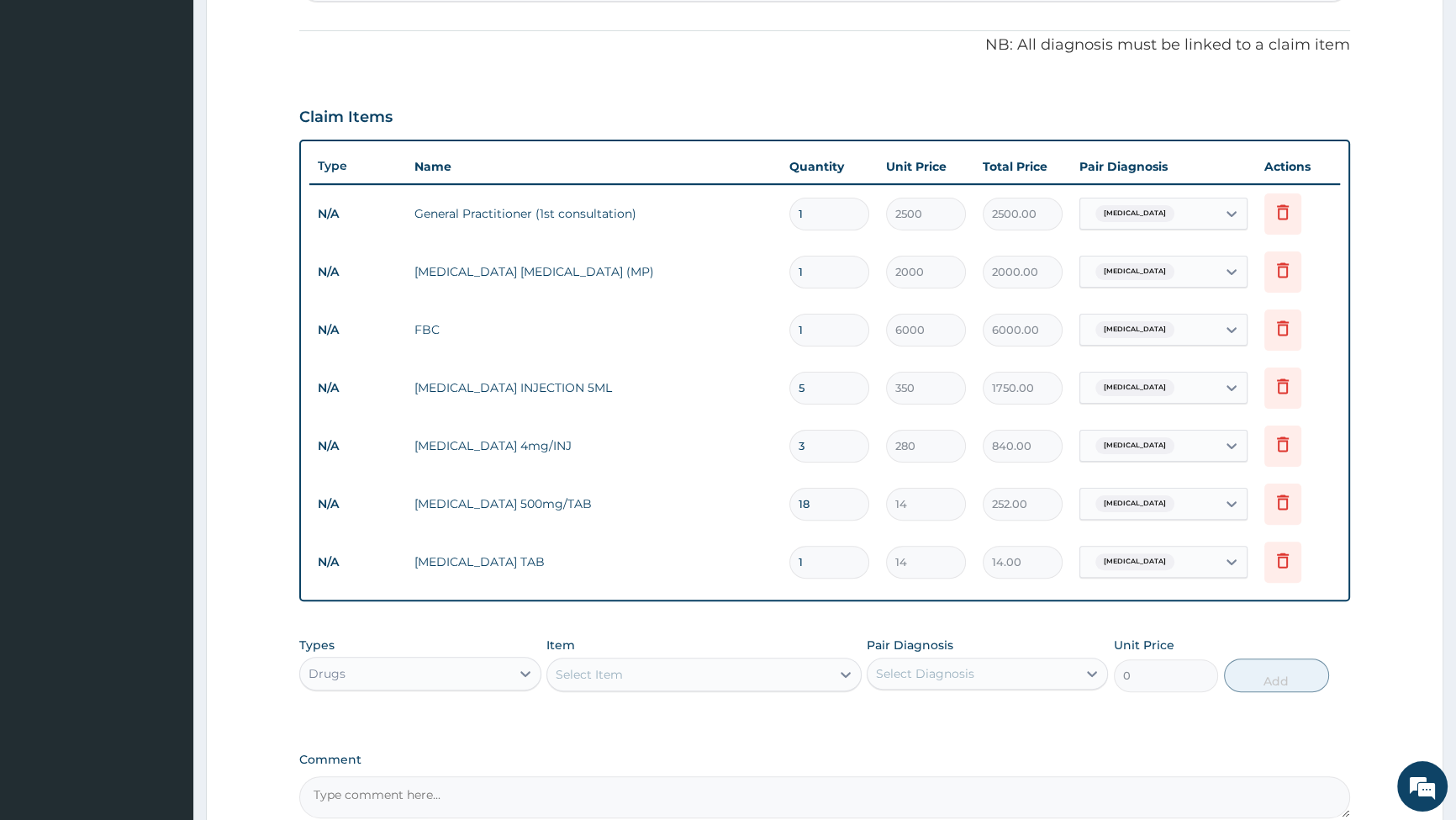
type input "0.00"
type input "5"
type input "70.00"
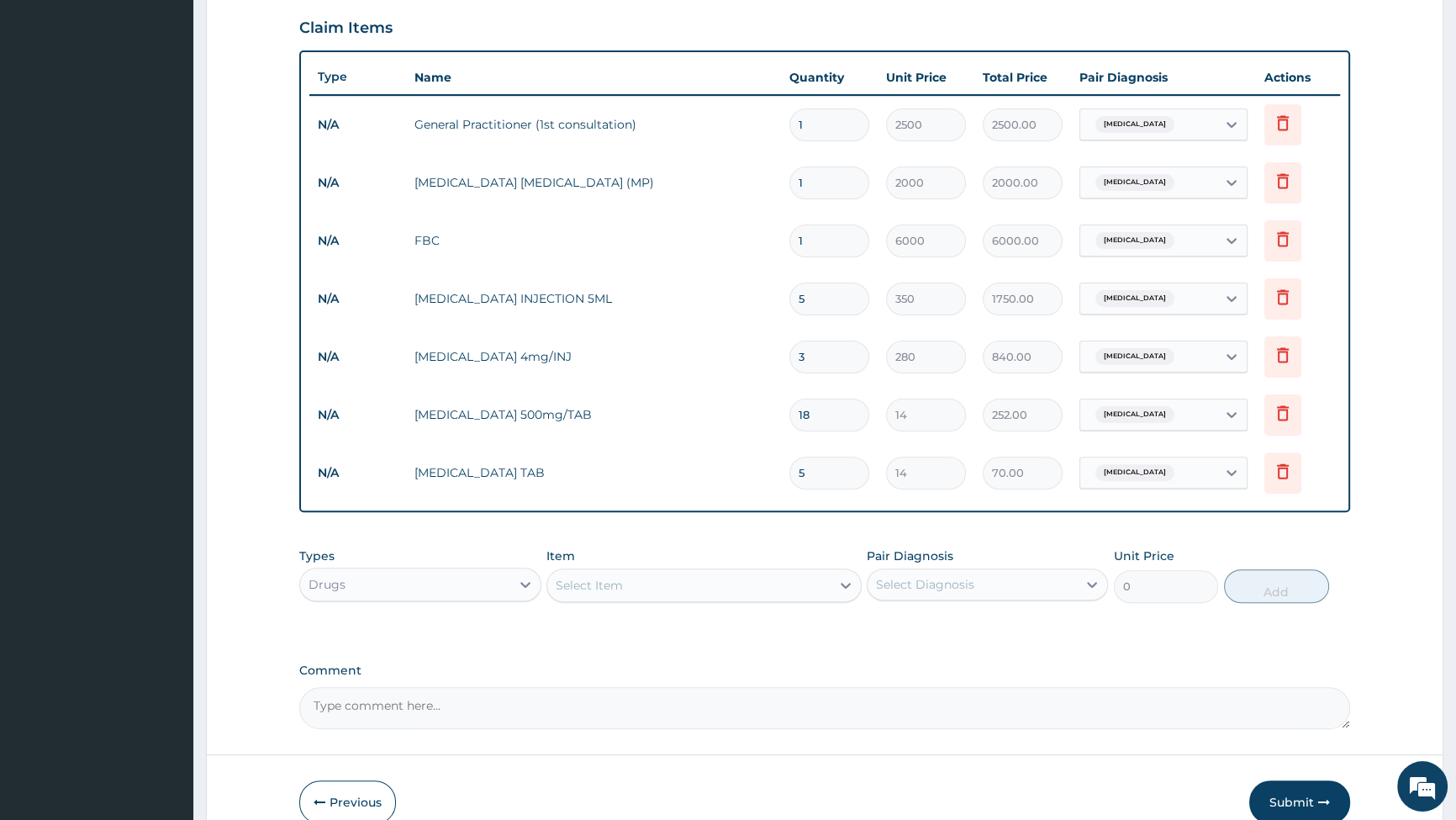
scroll to position [662, 0]
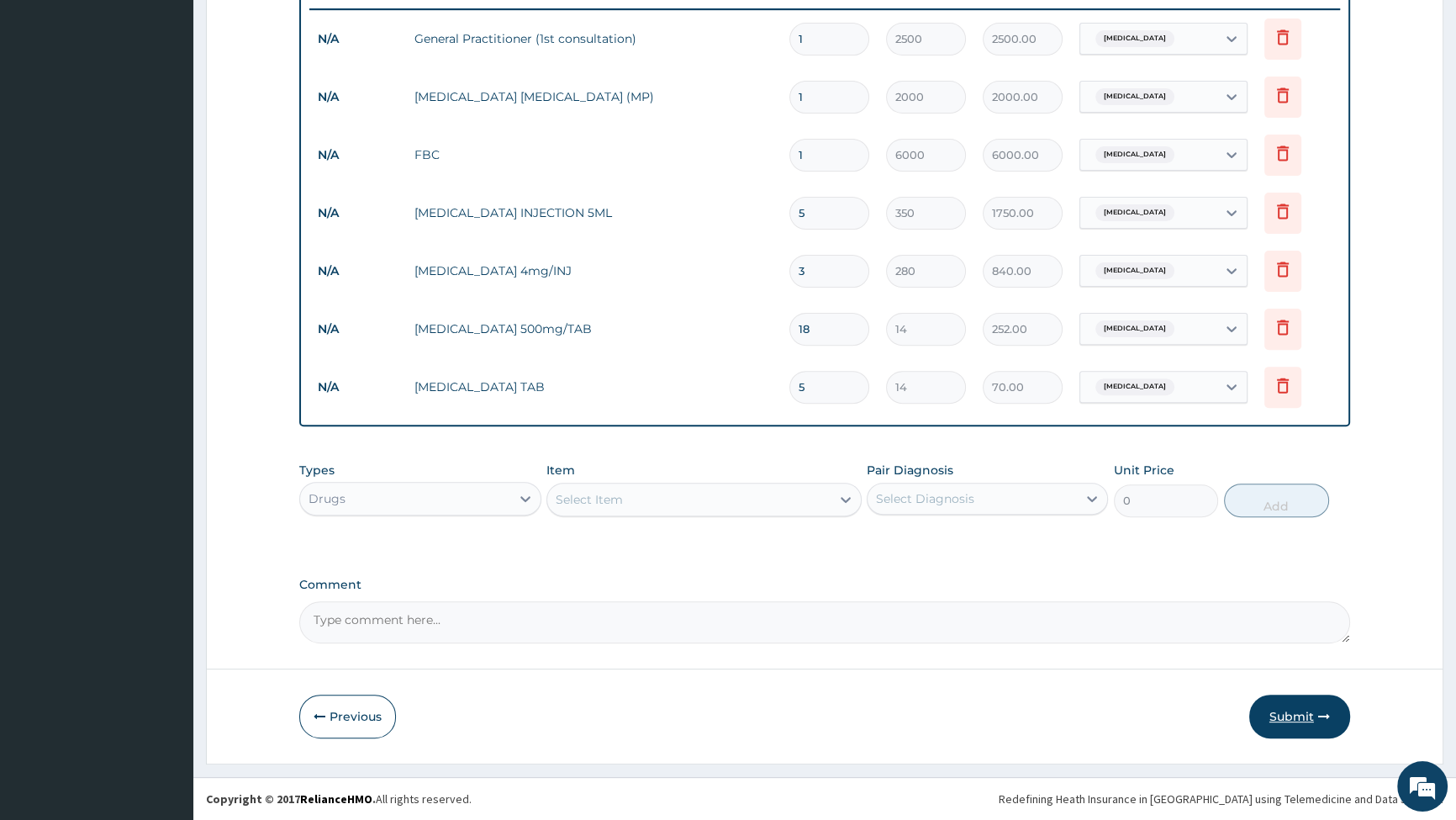
type input "5"
click at [1295, 723] on button "Submit" at bounding box center [1299, 717] width 101 height 44
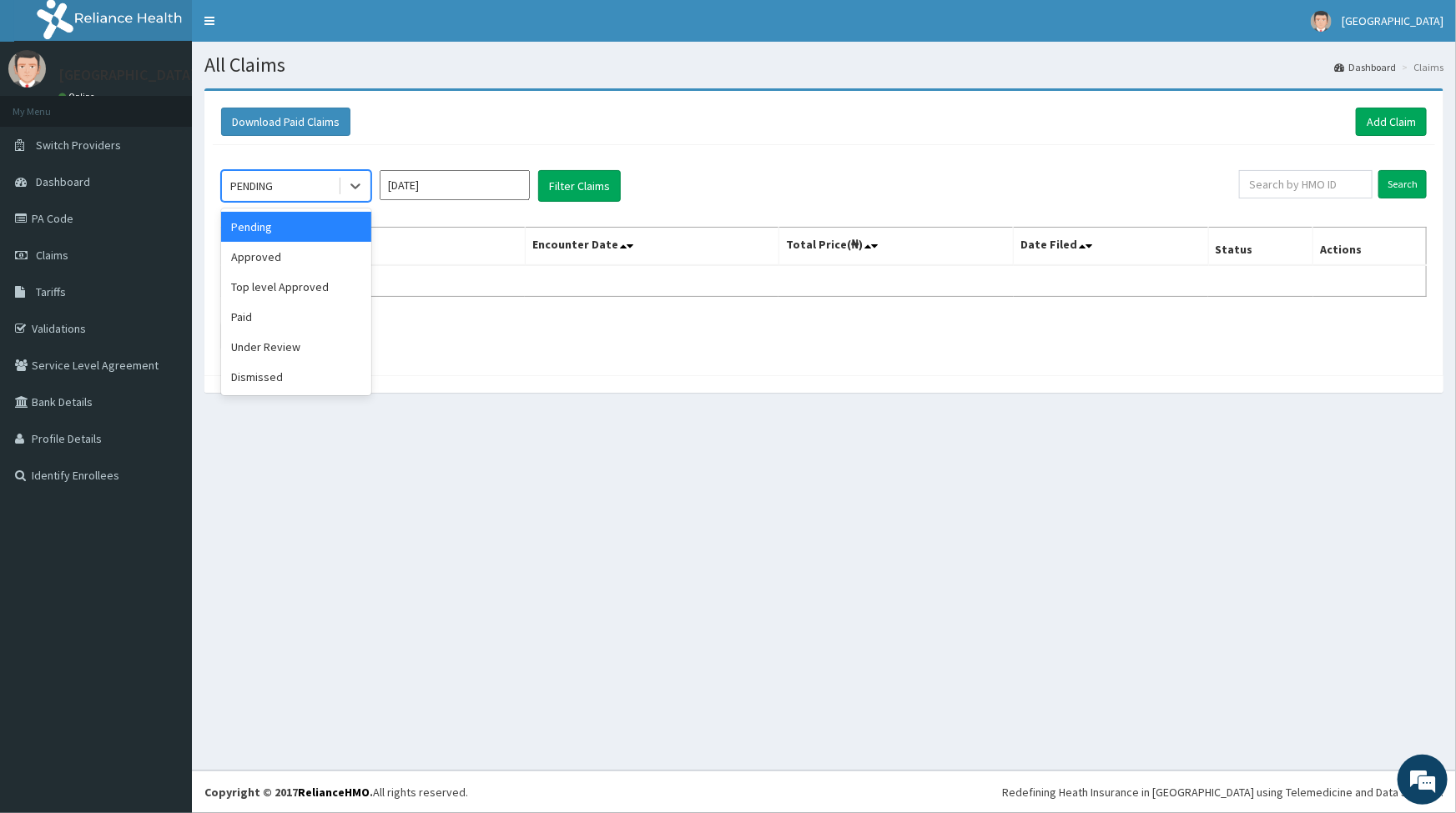
click at [268, 182] on div "PENDING" at bounding box center [251, 186] width 42 height 16
click at [268, 257] on div "Approved" at bounding box center [296, 257] width 150 height 30
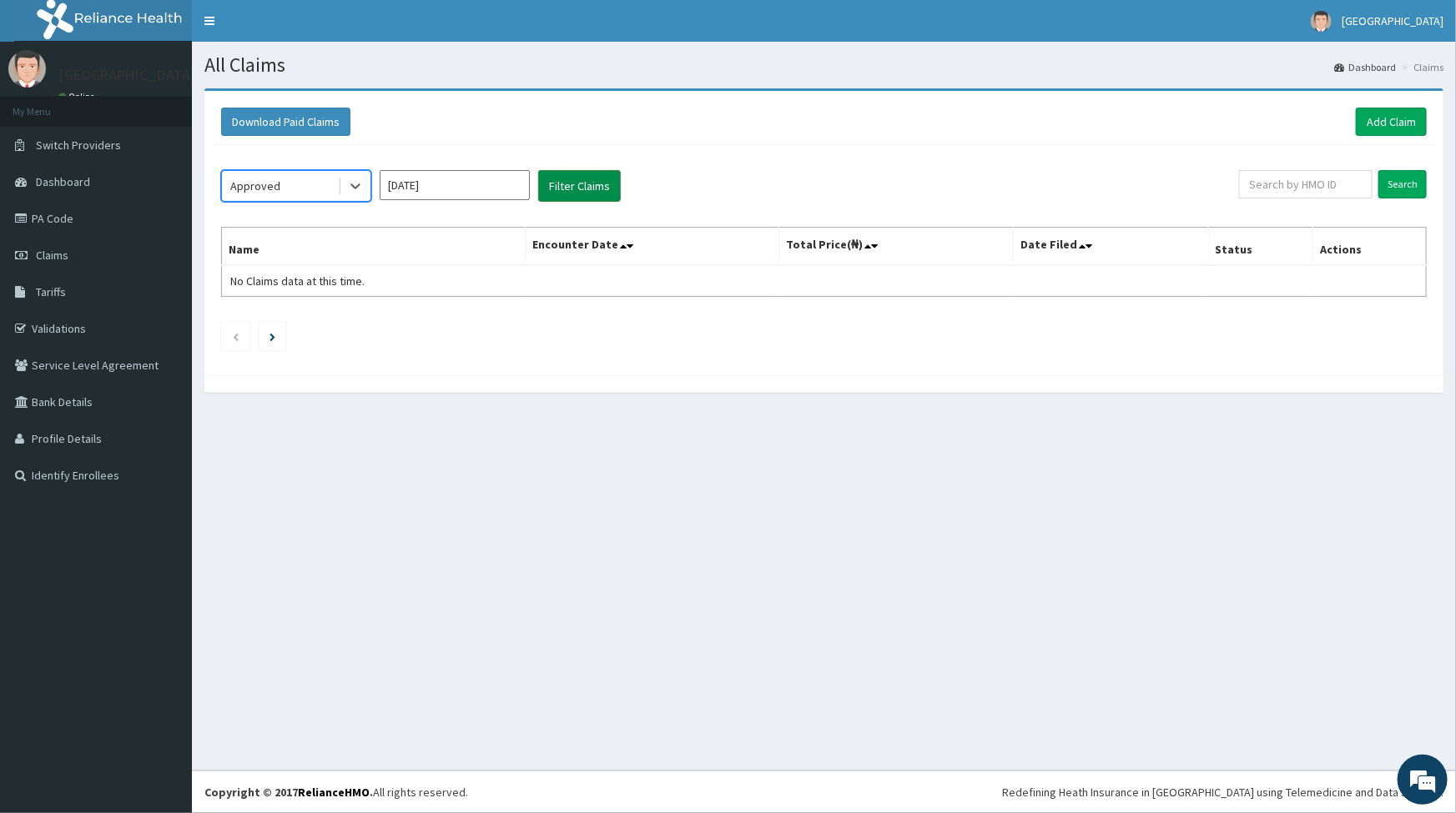
click at [558, 191] on button "Filter Claims" at bounding box center [579, 185] width 82 height 32
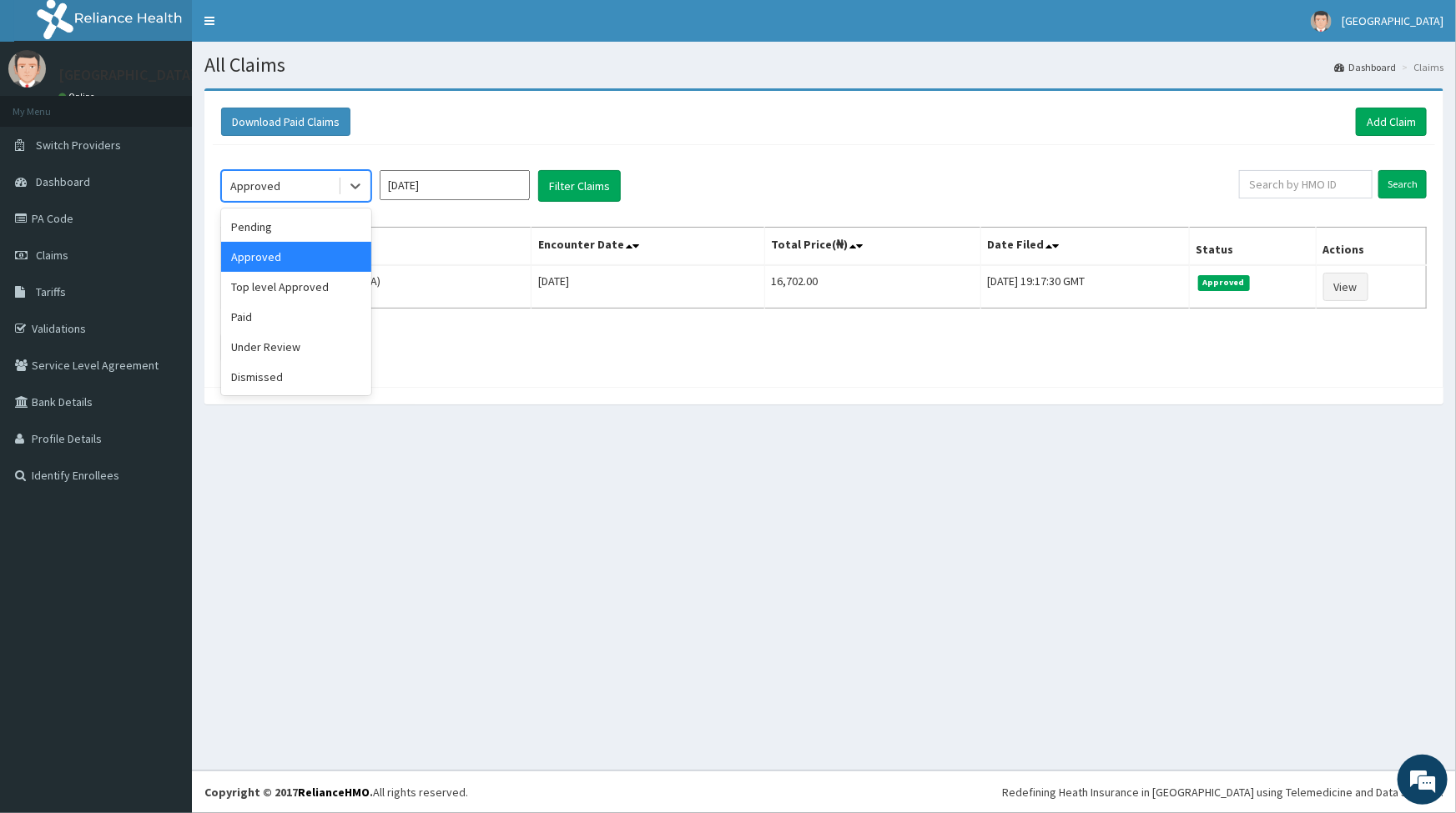
click at [256, 179] on div "Approved" at bounding box center [255, 186] width 50 height 16
click at [268, 354] on div "Under Review" at bounding box center [296, 347] width 150 height 30
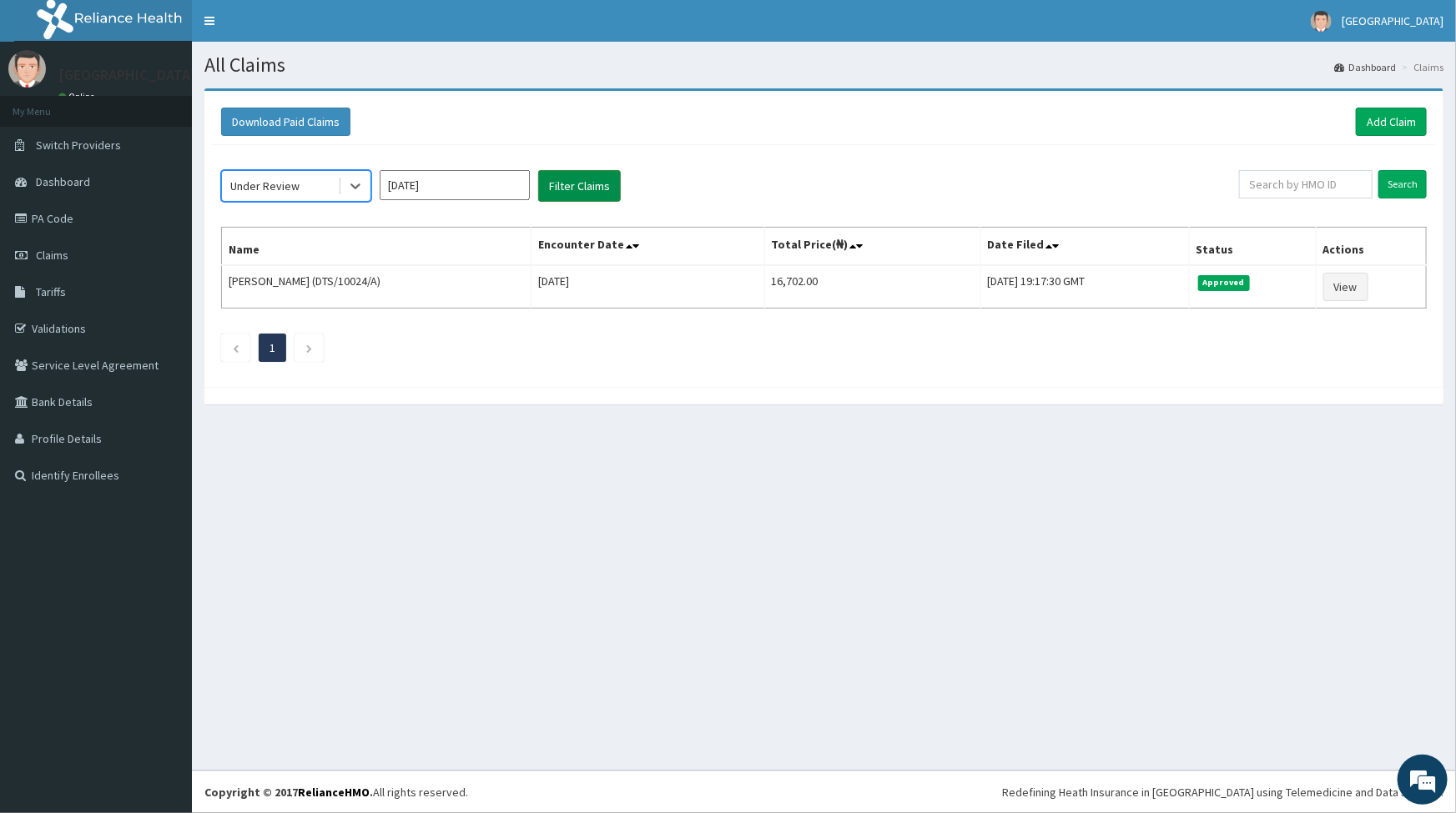
click at [594, 177] on button "Filter Claims" at bounding box center [579, 185] width 82 height 32
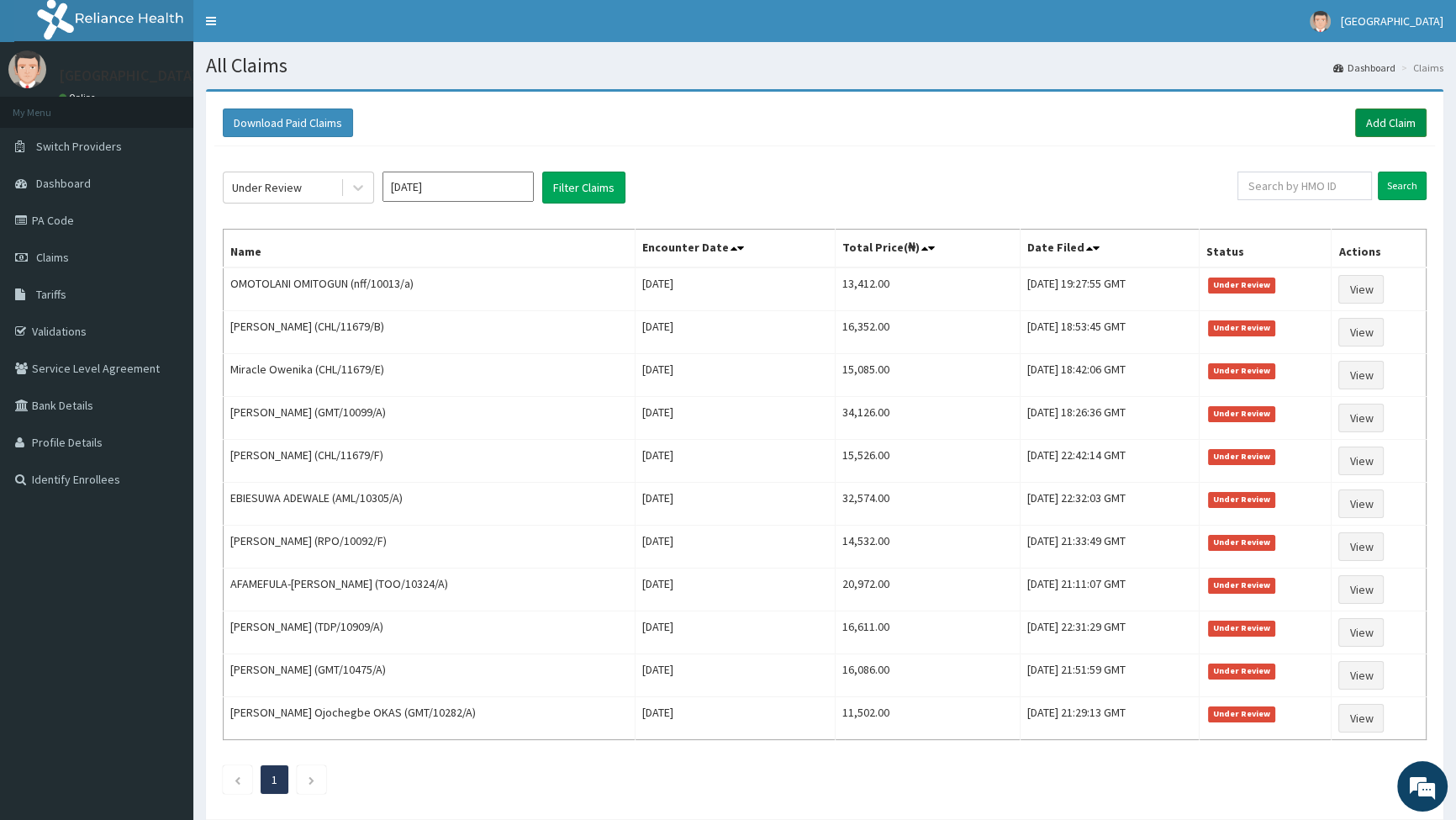
click at [1377, 127] on link "Add Claim" at bounding box center [1391, 122] width 71 height 28
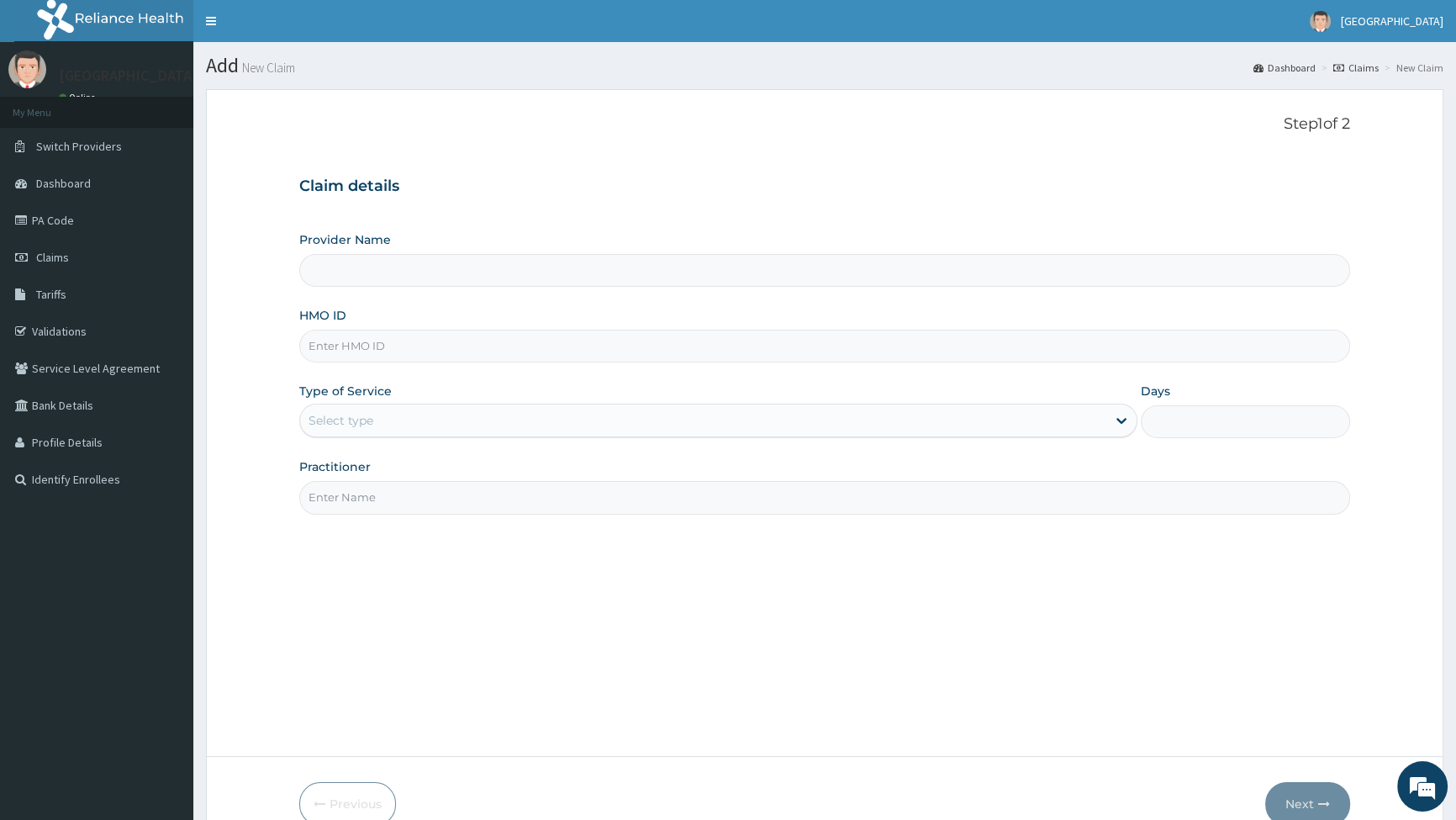
type input "[GEOGRAPHIC_DATA]"
paste input "GMT/10109/B"
type input "GMT/10109/B"
click at [387, 425] on div "Select type" at bounding box center [703, 421] width 806 height 27
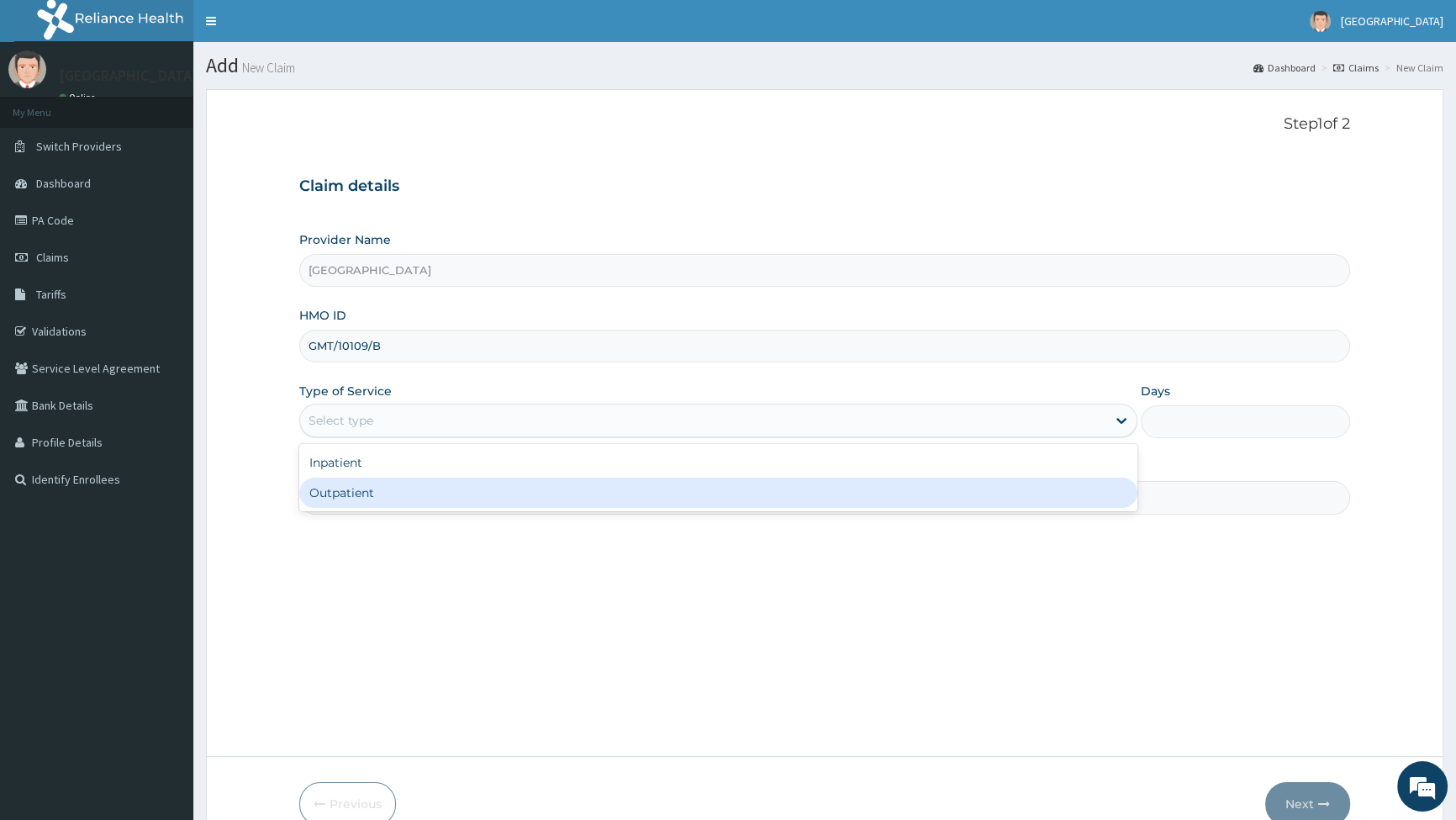
click at [353, 491] on div "Outpatient" at bounding box center [718, 493] width 838 height 30
type input "1"
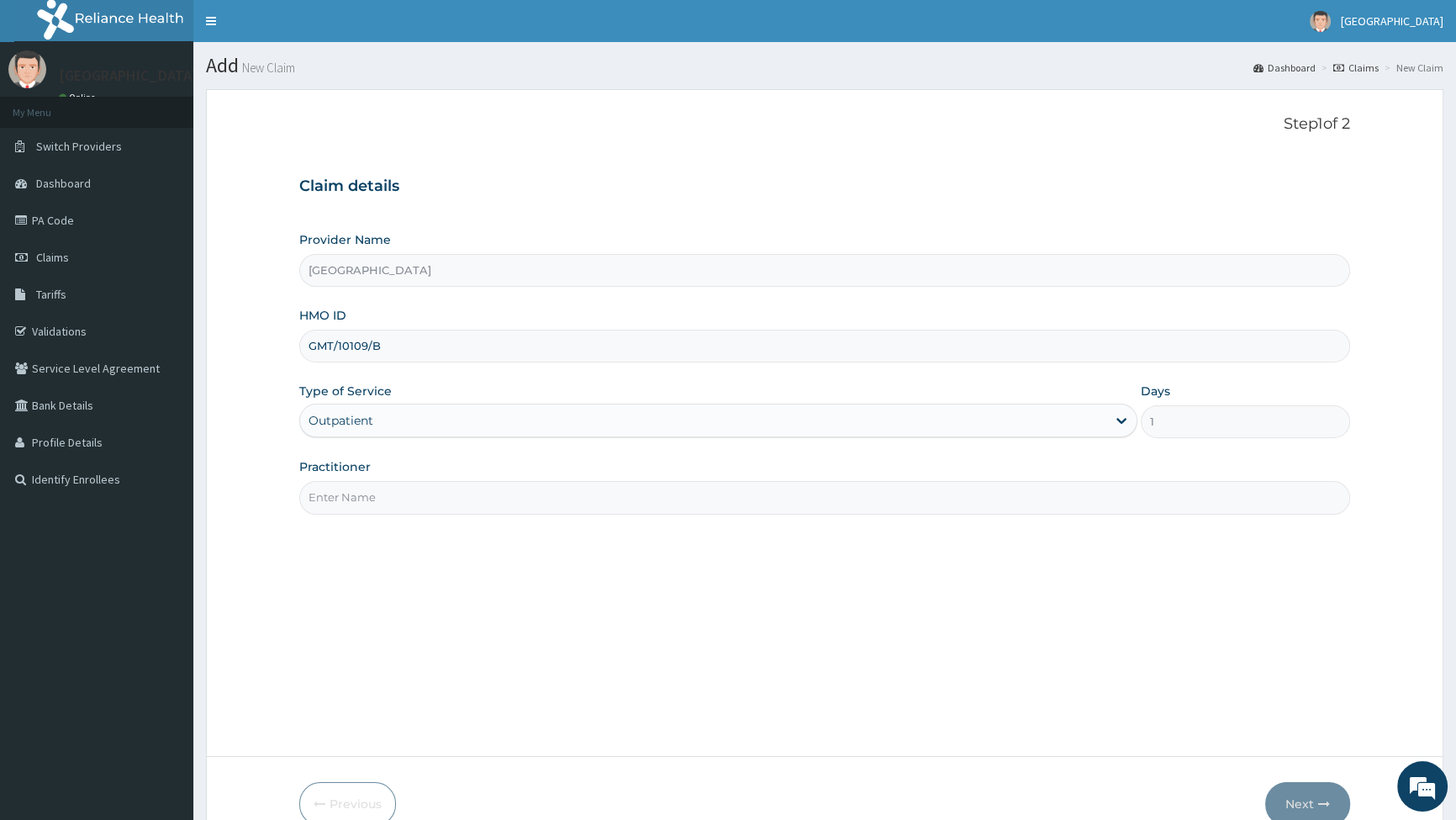
click at [381, 495] on input "Practitioner" at bounding box center [825, 497] width 1051 height 33
type input "[PERSON_NAME]"
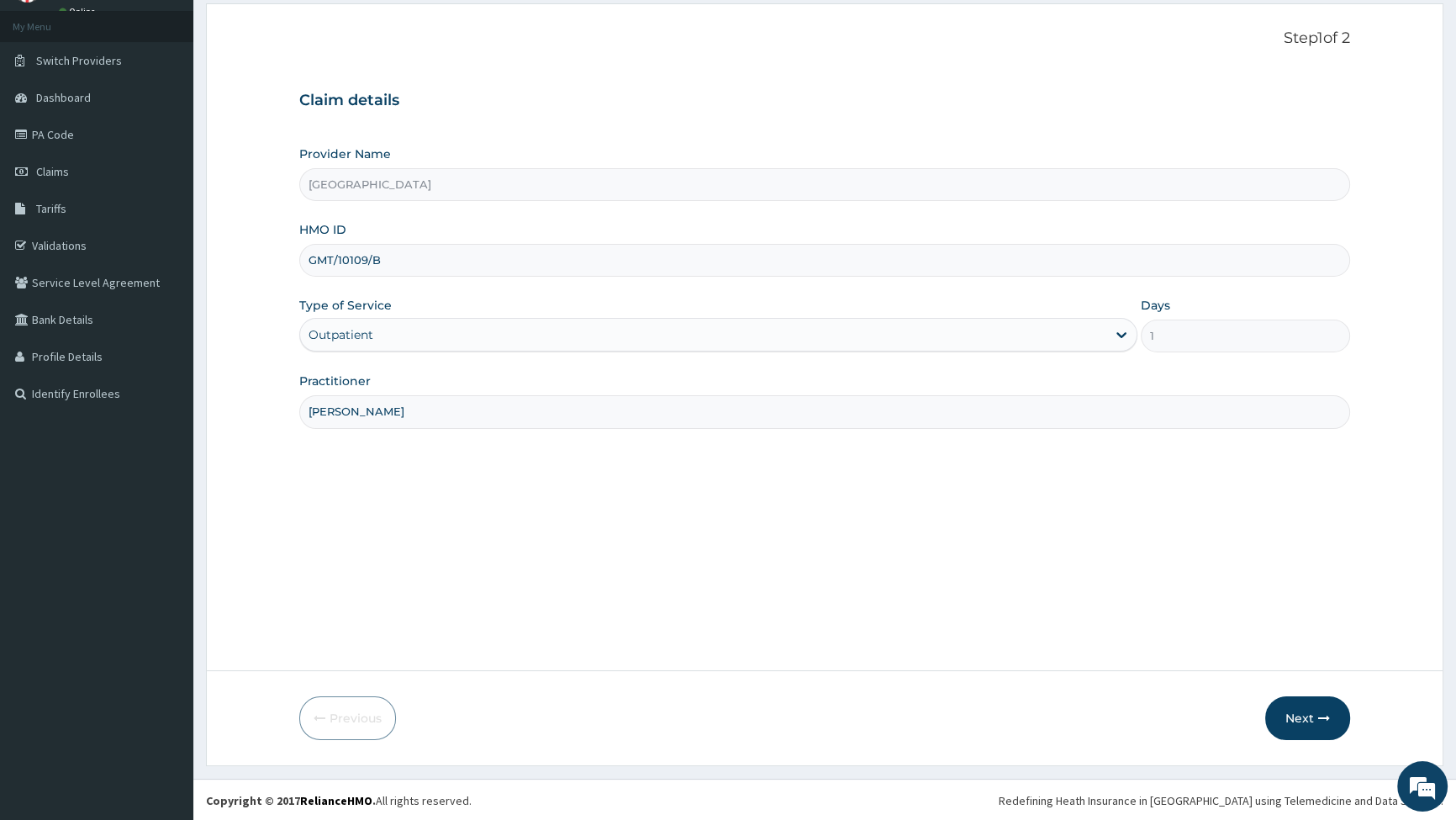
scroll to position [87, 0]
click at [1303, 713] on button "Next" at bounding box center [1308, 718] width 85 height 44
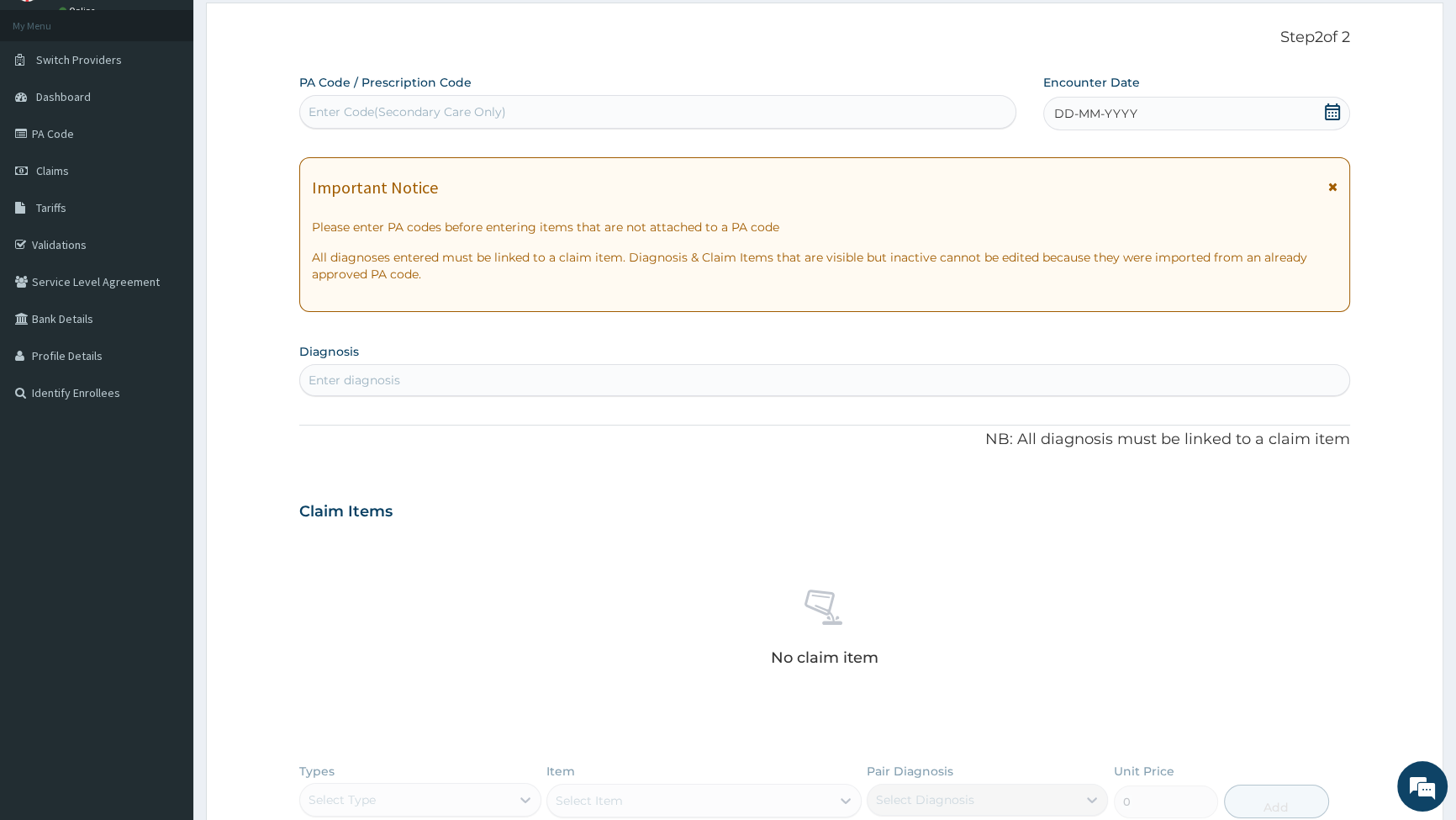
click at [513, 105] on div "Enter Code(Secondary Care Only)" at bounding box center [657, 112] width 715 height 27
type input "PA/032061"
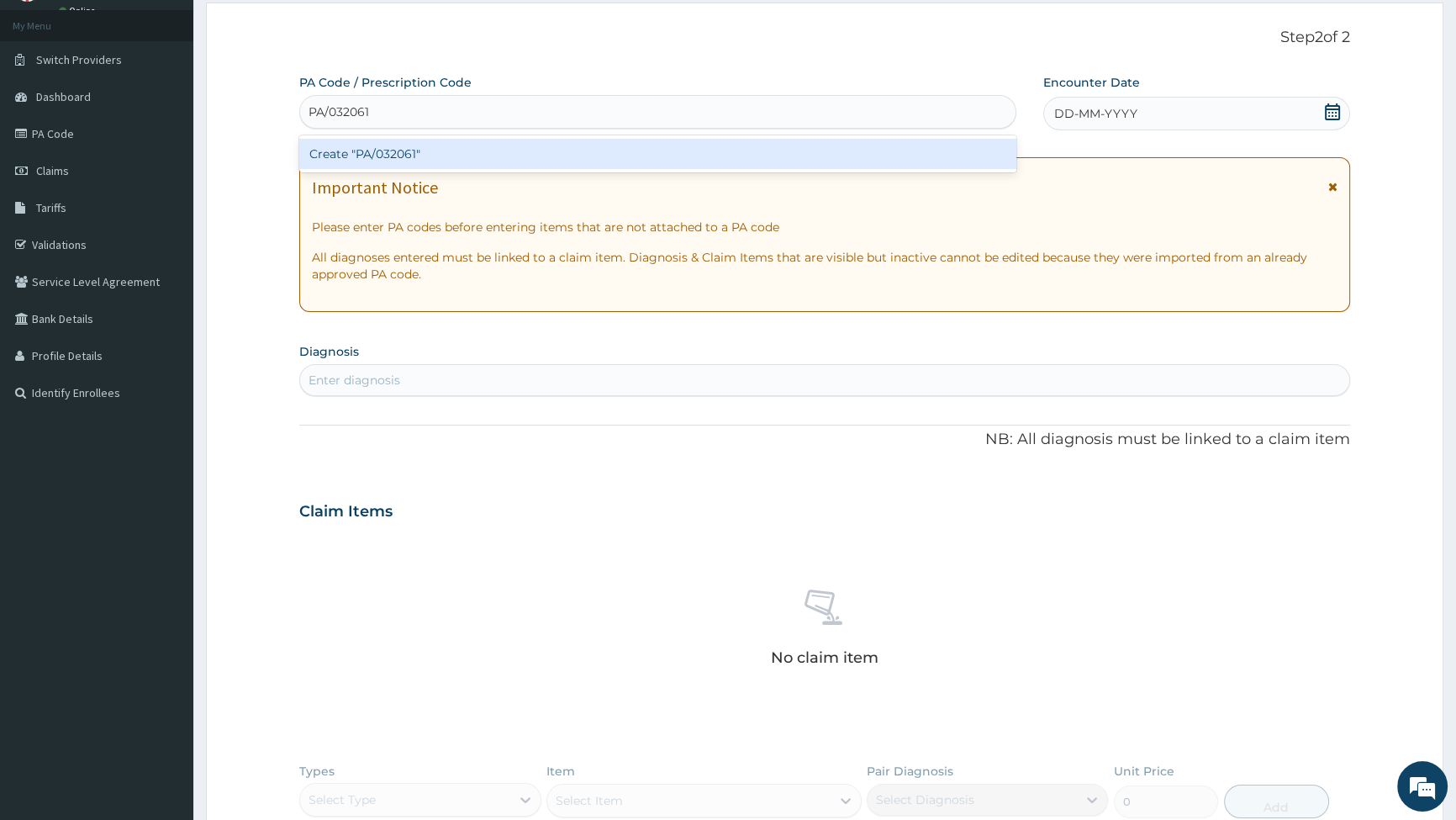
click at [414, 147] on div "Create "PA/032061"" at bounding box center [657, 153] width 717 height 30
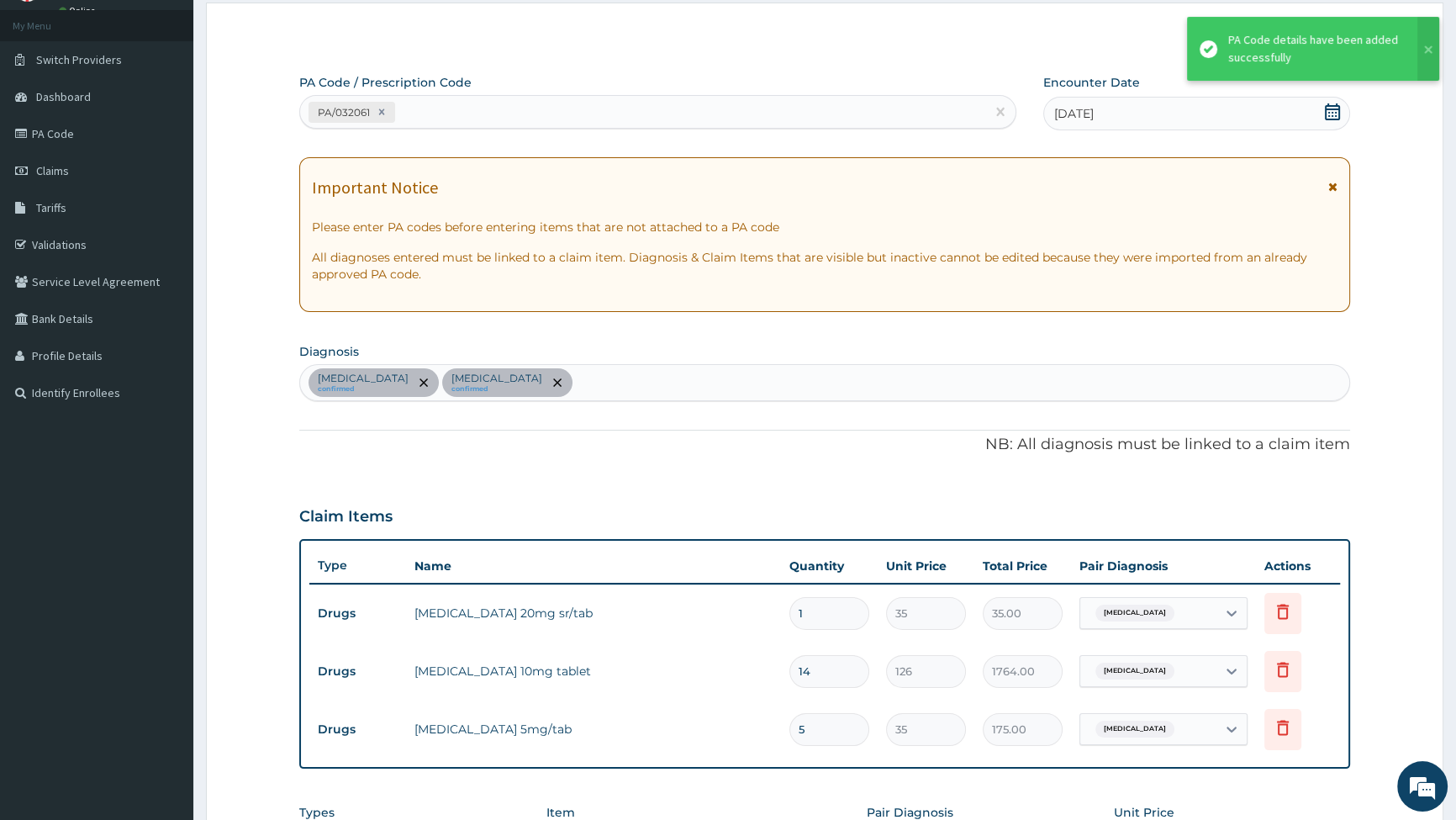
click at [1047, 401] on div "PA Code / Prescription Code PA/032061 Encounter Date [DATE] Important Notice Pl…" at bounding box center [825, 529] width 1051 height 912
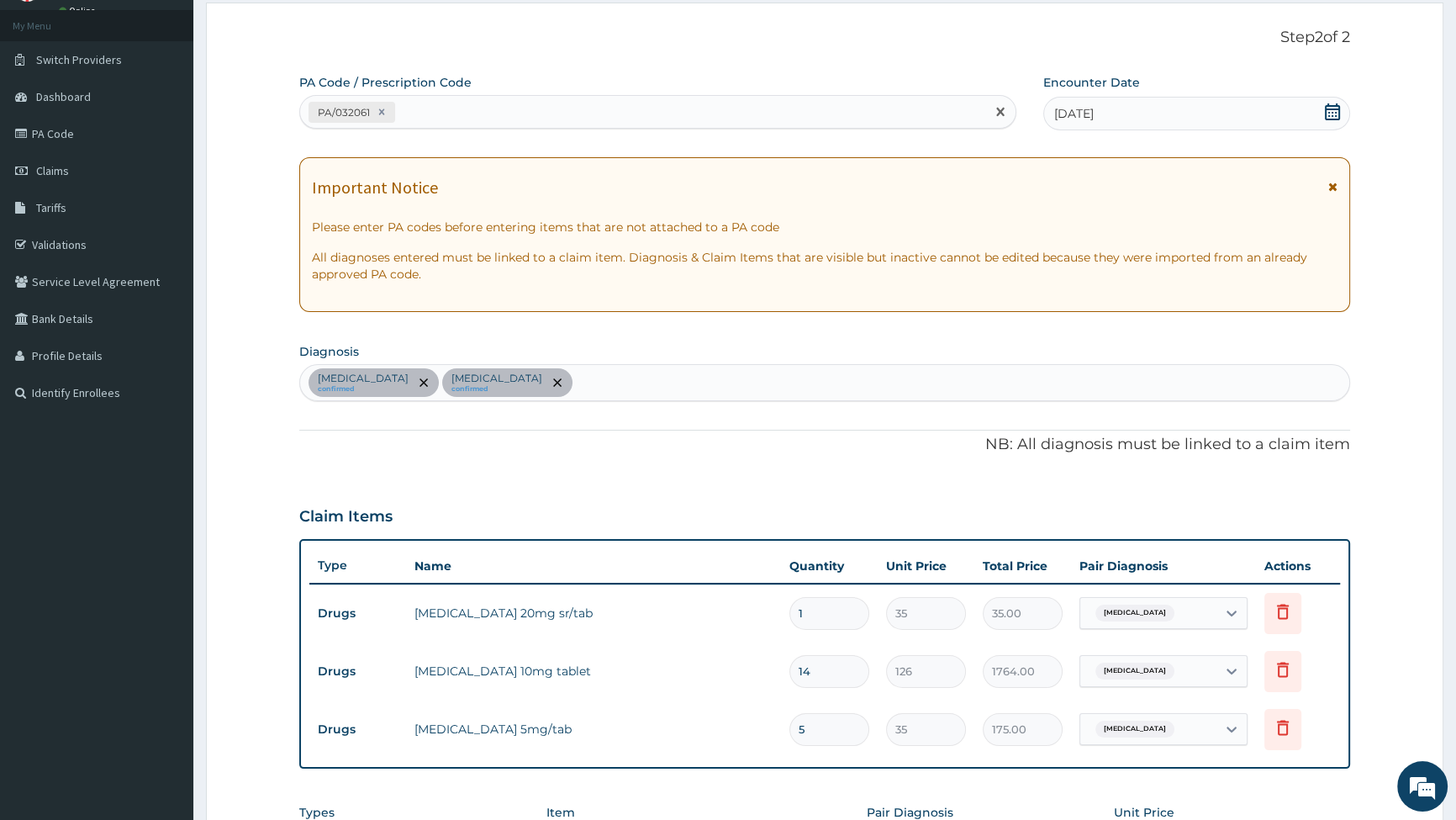
click at [419, 105] on div "PA/032061" at bounding box center [643, 112] width 685 height 27
type input "PA/14700F"
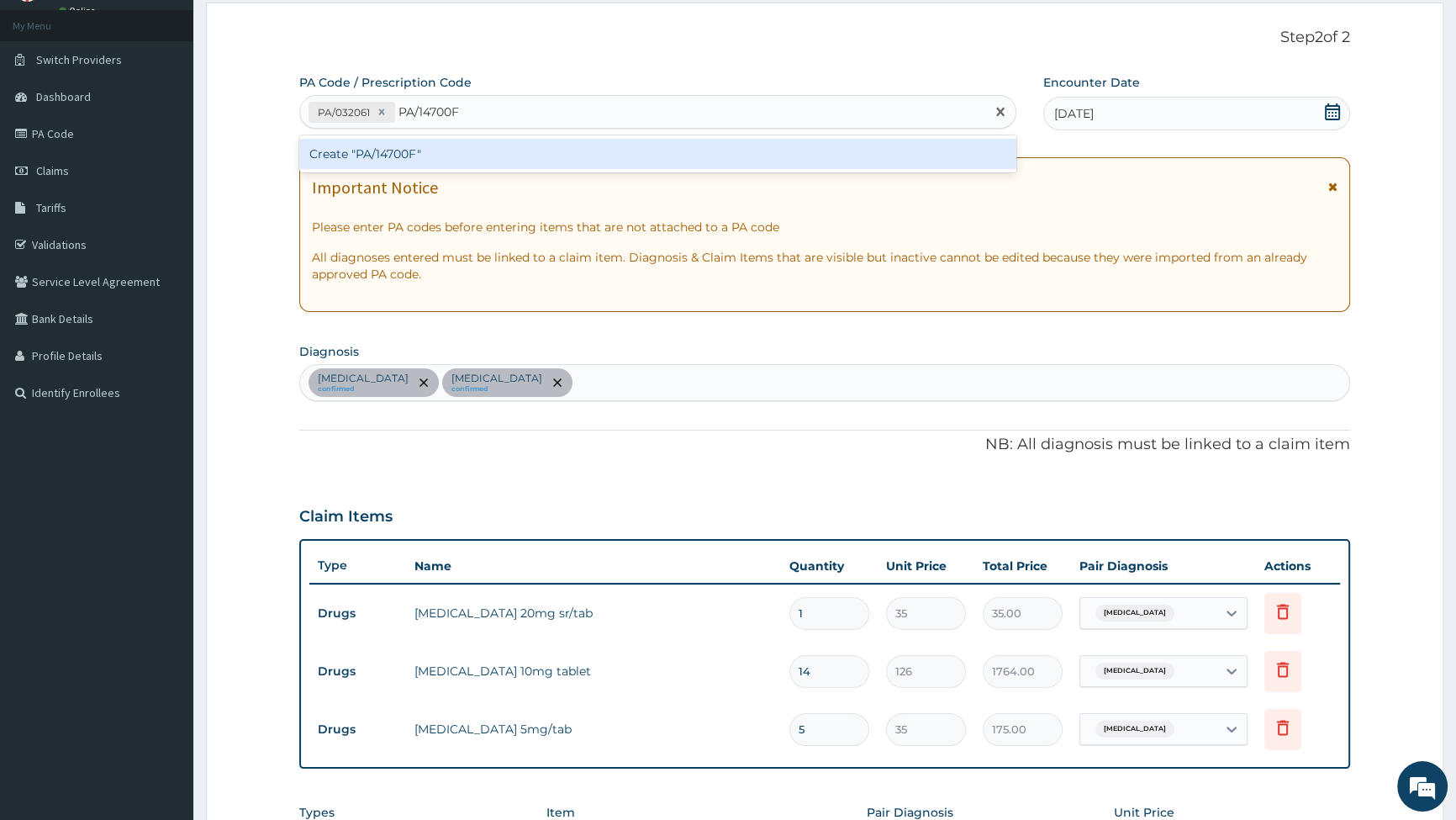
click at [448, 152] on div "Create "PA/14700F"" at bounding box center [657, 153] width 717 height 30
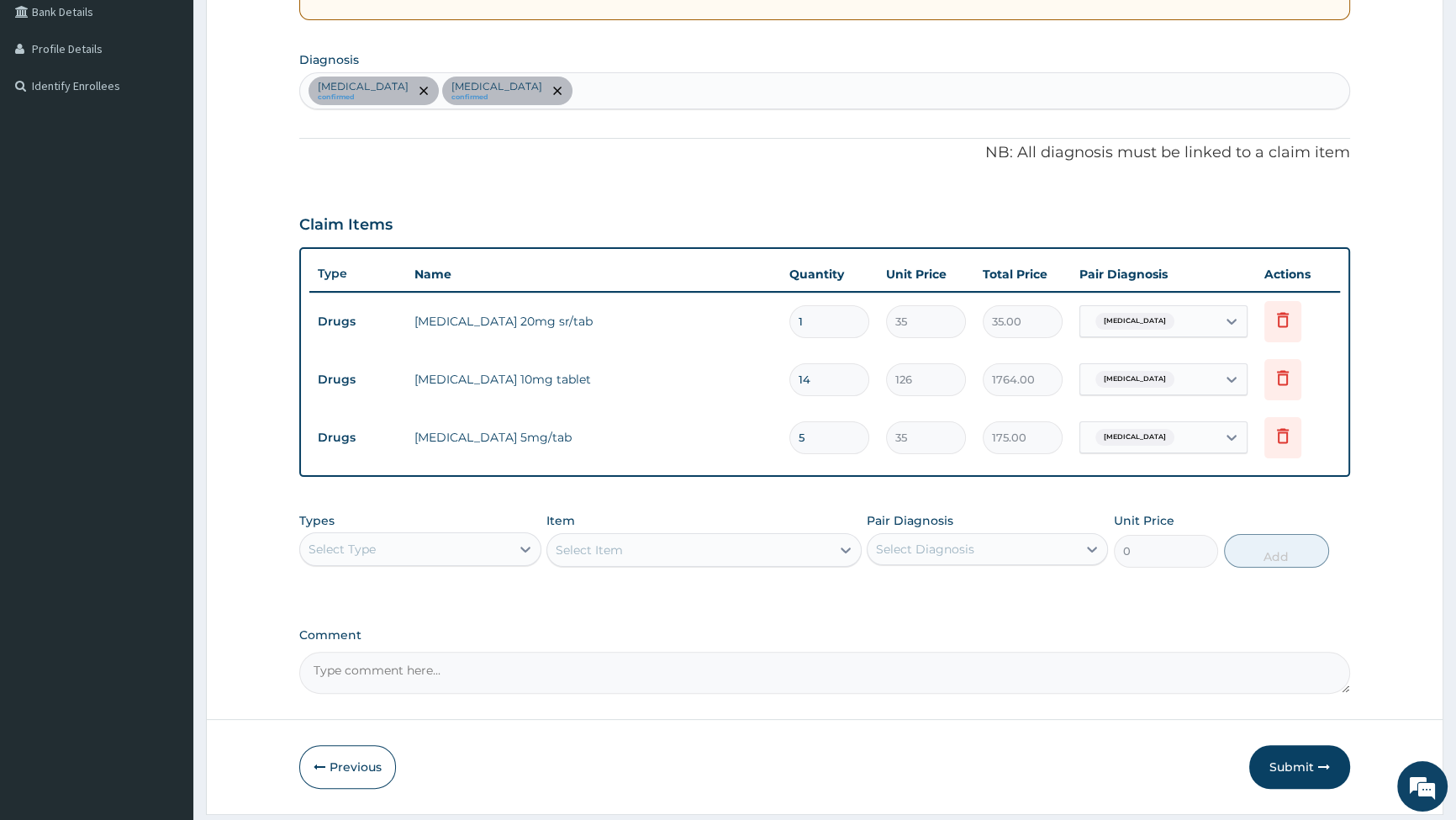
scroll to position [214, 0]
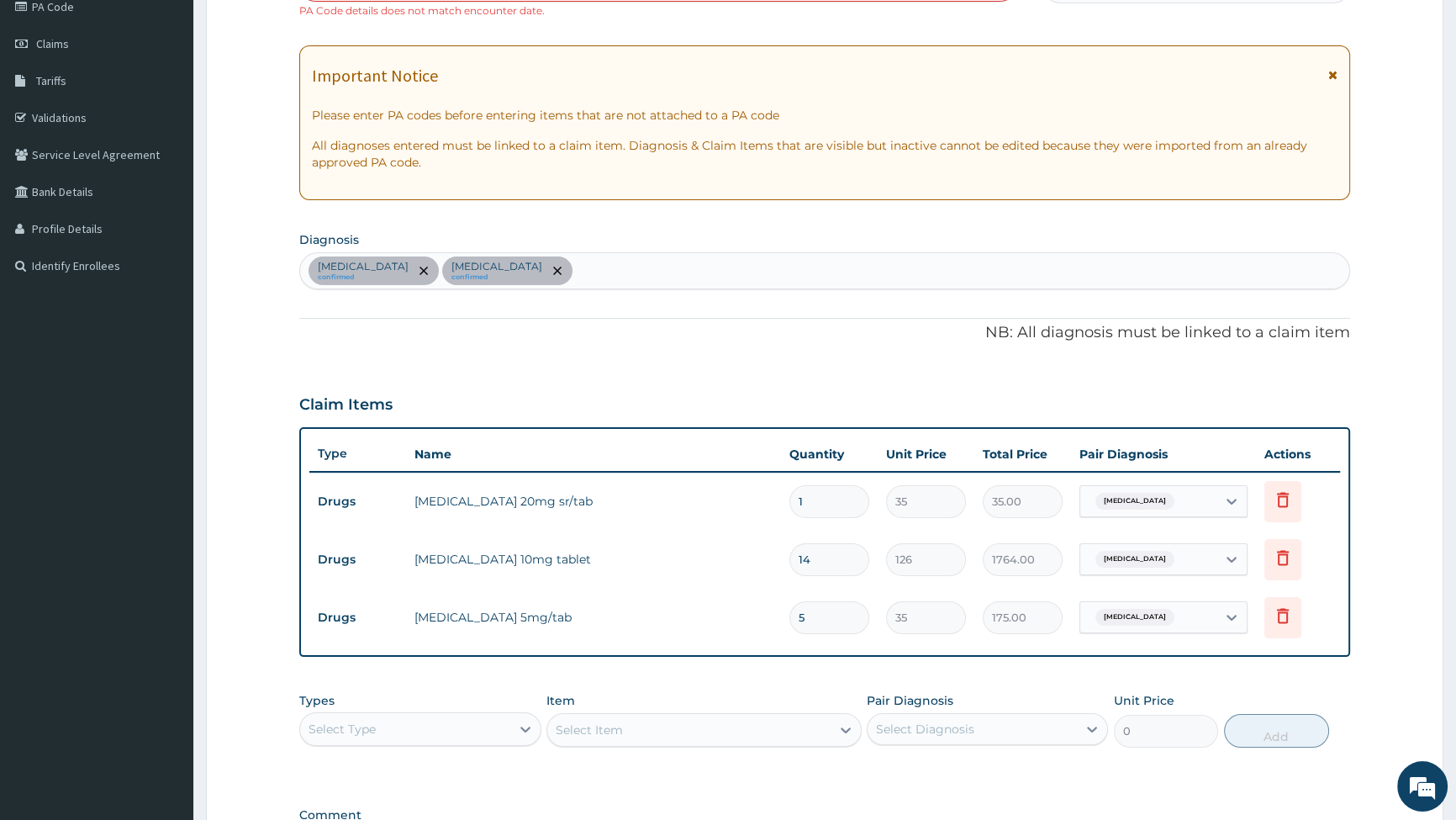
click at [572, 270] on div "[MEDICAL_DATA] confirmed [MEDICAL_DATA] confirmed" at bounding box center [825, 271] width 1050 height 36
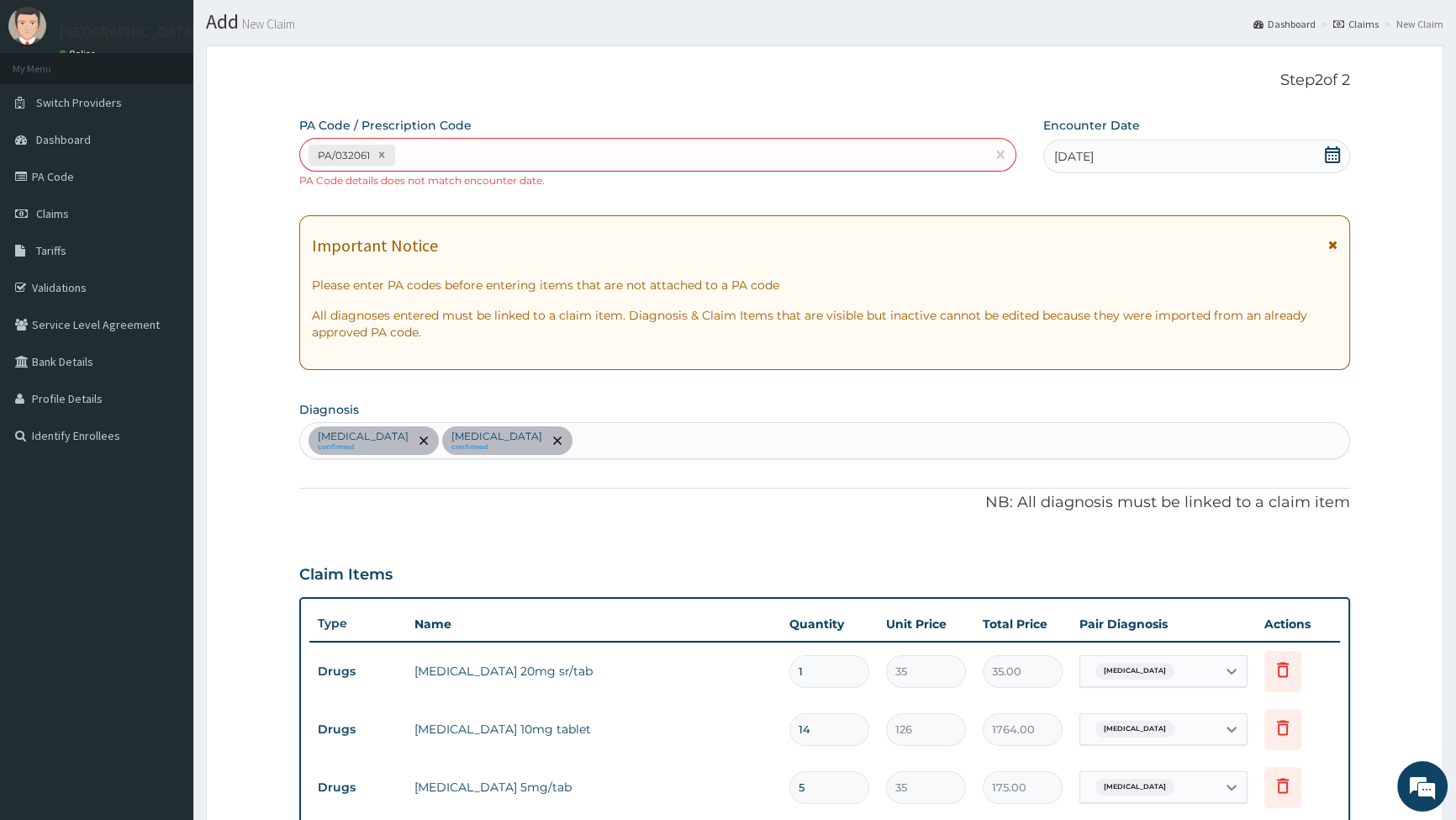
scroll to position [0, 0]
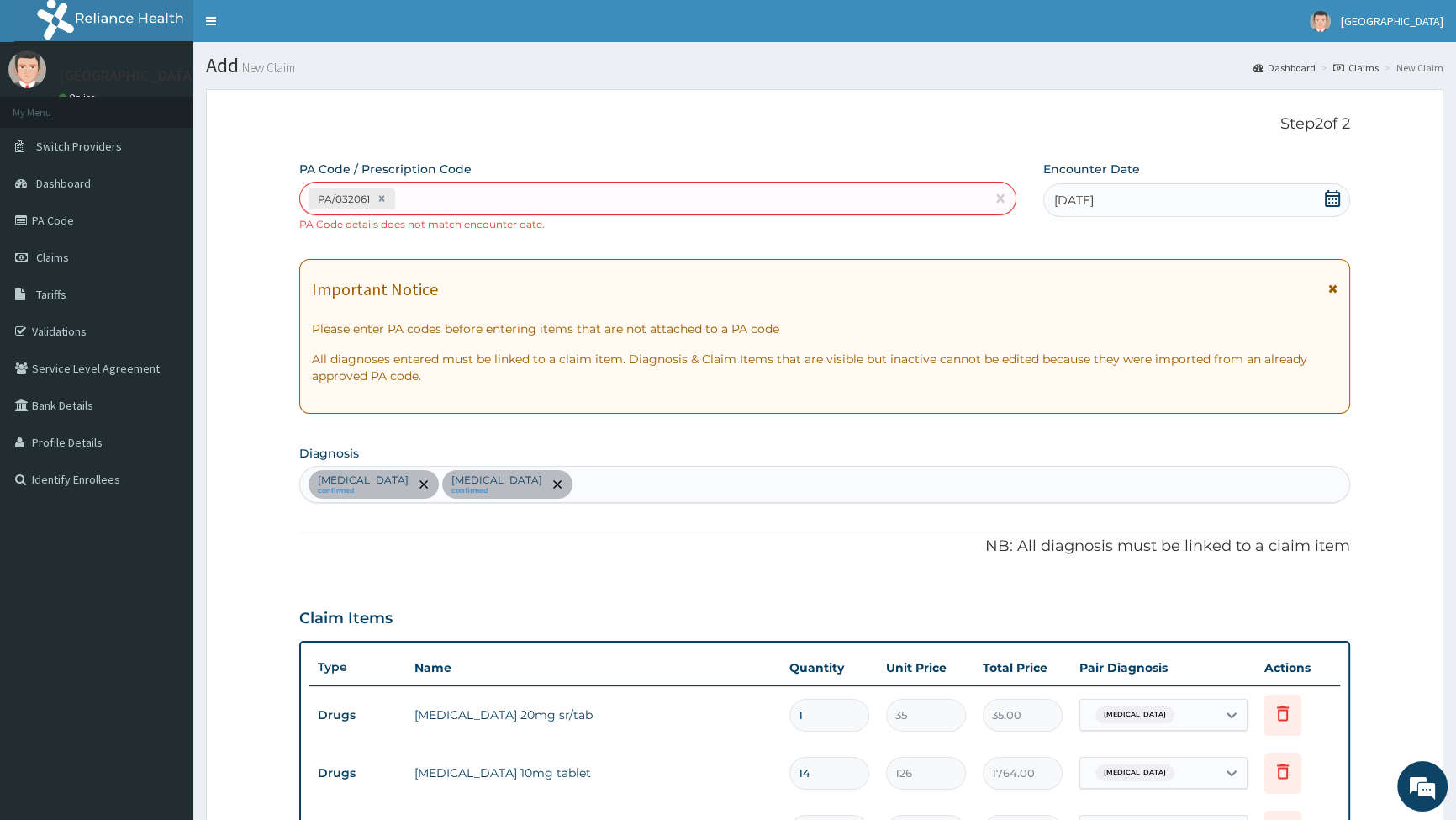
click at [722, 241] on div "PA Code / Prescription Code PA/032061 PA Code details does not match encounter …" at bounding box center [825, 624] width 1051 height 928
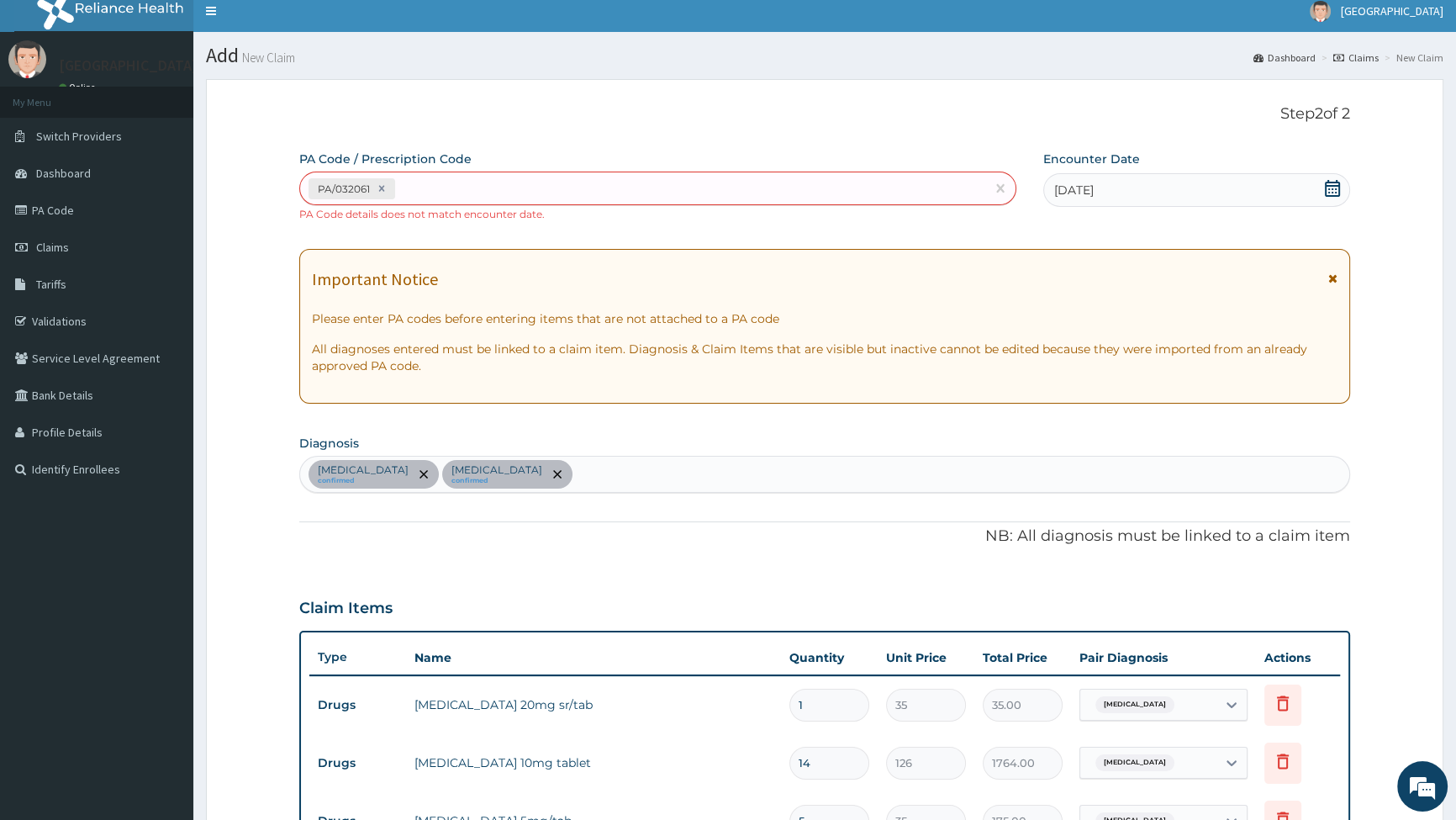
scroll to position [76, 0]
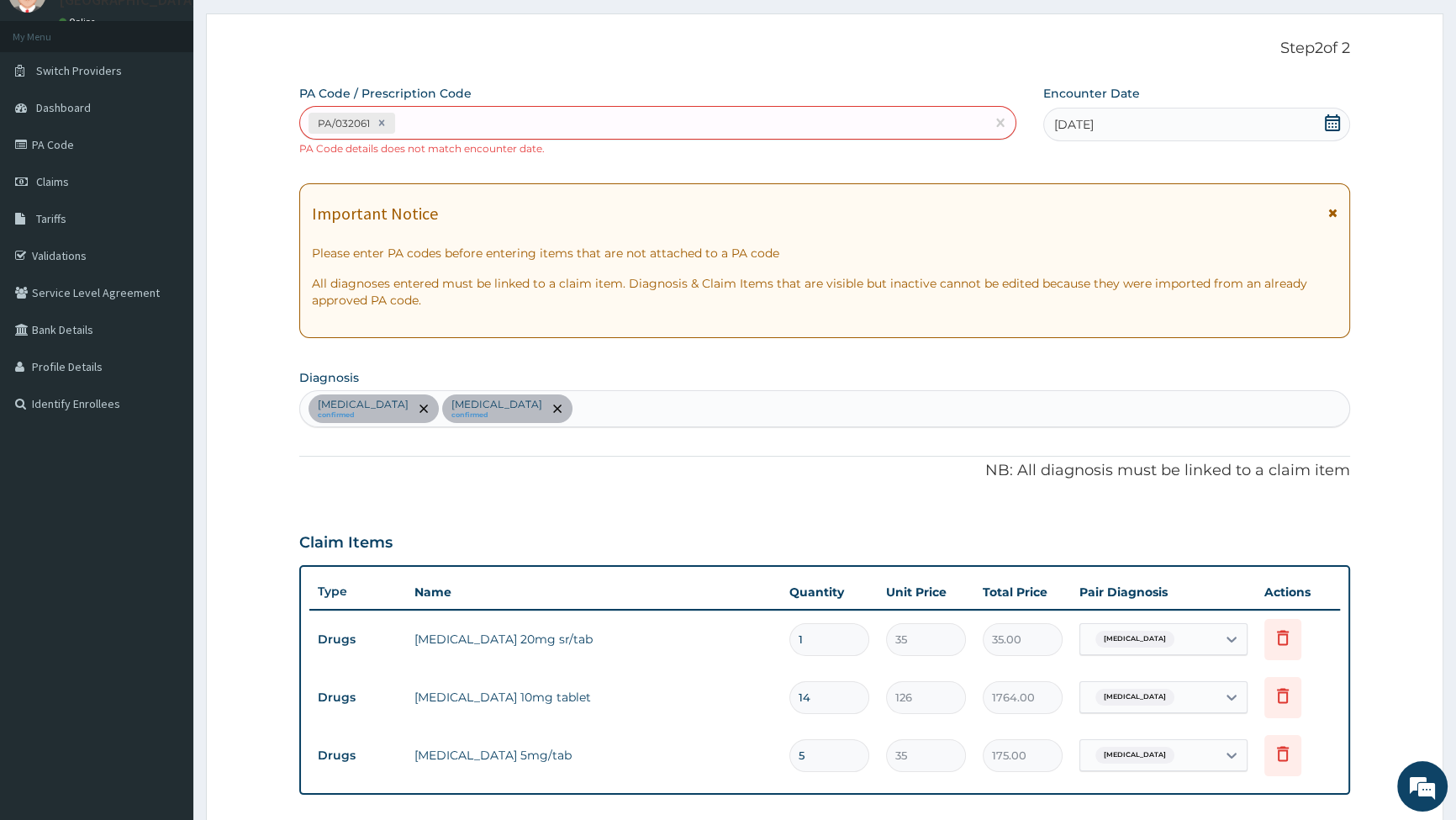
click at [566, 409] on div "[MEDICAL_DATA] confirmed [MEDICAL_DATA] confirmed" at bounding box center [825, 408] width 1050 height 36
type input "F"
type input "[MEDICAL_DATA]"
click at [1150, 128] on div "[DATE]" at bounding box center [1196, 124] width 307 height 34
click at [1109, 159] on div "PA Code / Prescription Code PA/032061 PA Code details does not match encounter …" at bounding box center [825, 548] width 1051 height 928
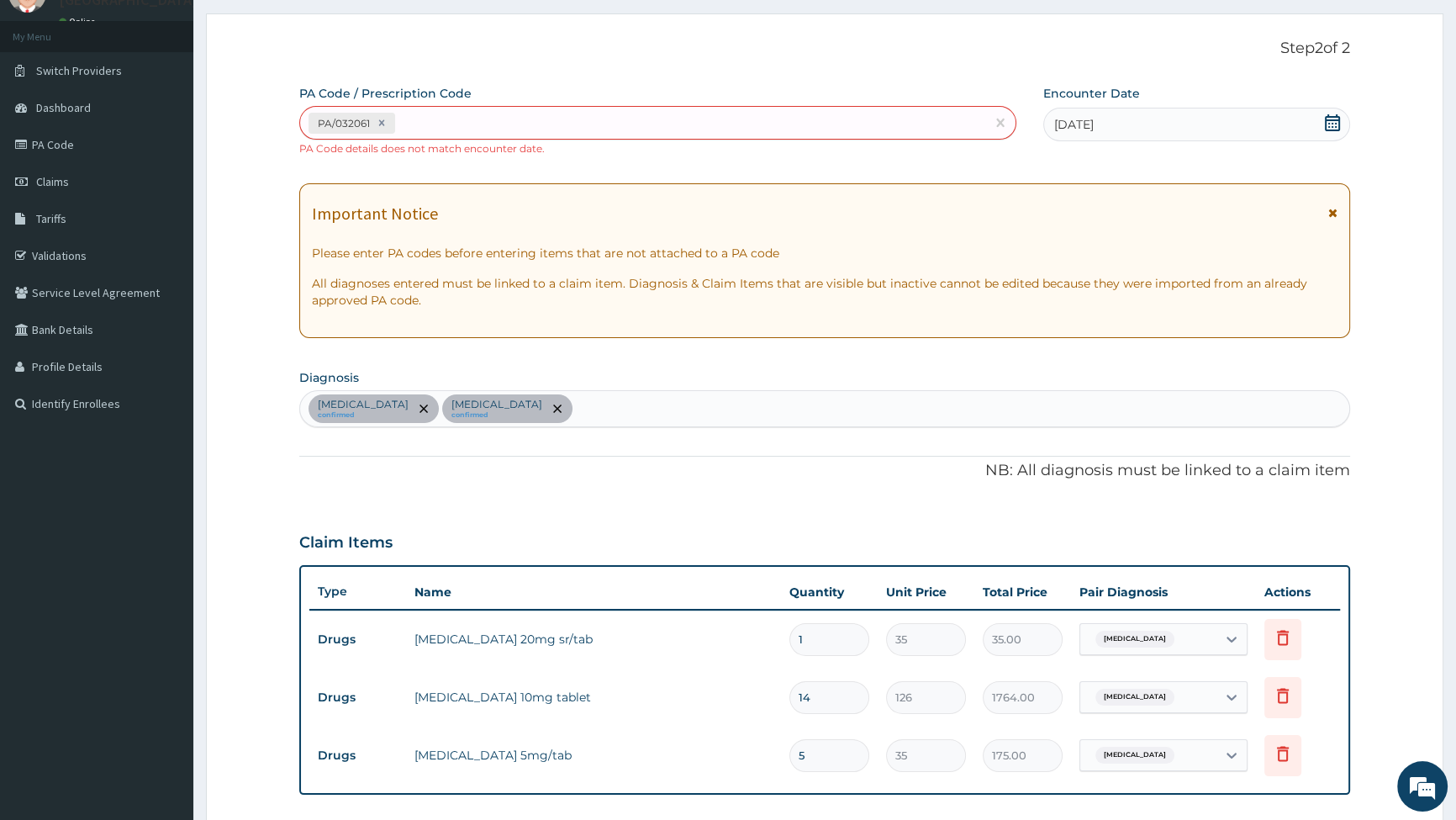
click at [594, 407] on div "[MEDICAL_DATA] confirmed [MEDICAL_DATA] confirmed" at bounding box center [825, 408] width 1050 height 36
click at [614, 411] on div "[MEDICAL_DATA] confirmed [MEDICAL_DATA] confirmed" at bounding box center [825, 408] width 1050 height 36
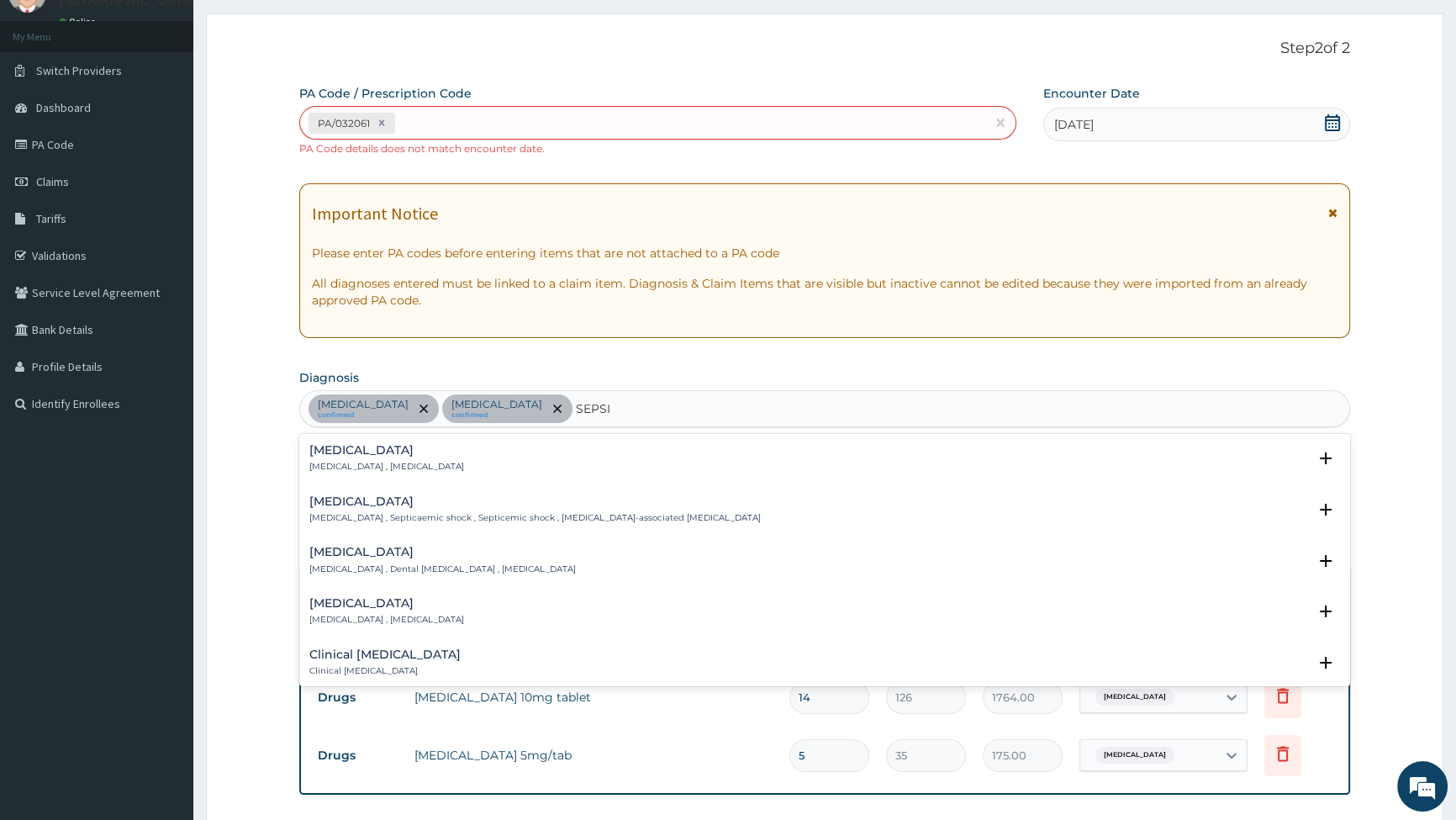
type input "[MEDICAL_DATA]"
click at [392, 468] on p "[MEDICAL_DATA] , [MEDICAL_DATA]" at bounding box center [387, 466] width 155 height 12
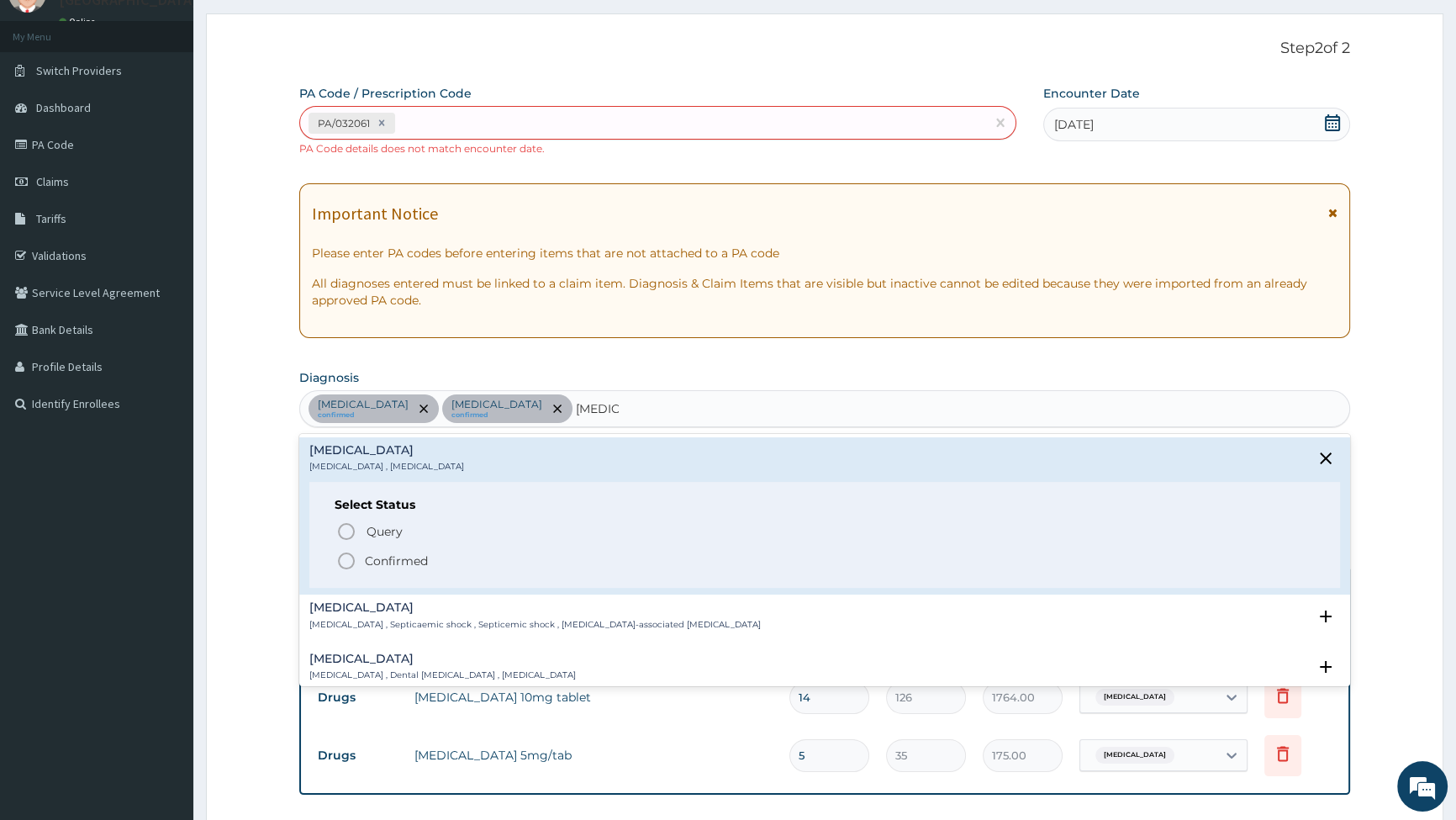
click at [343, 558] on icon "status option filled" at bounding box center [346, 561] width 20 height 20
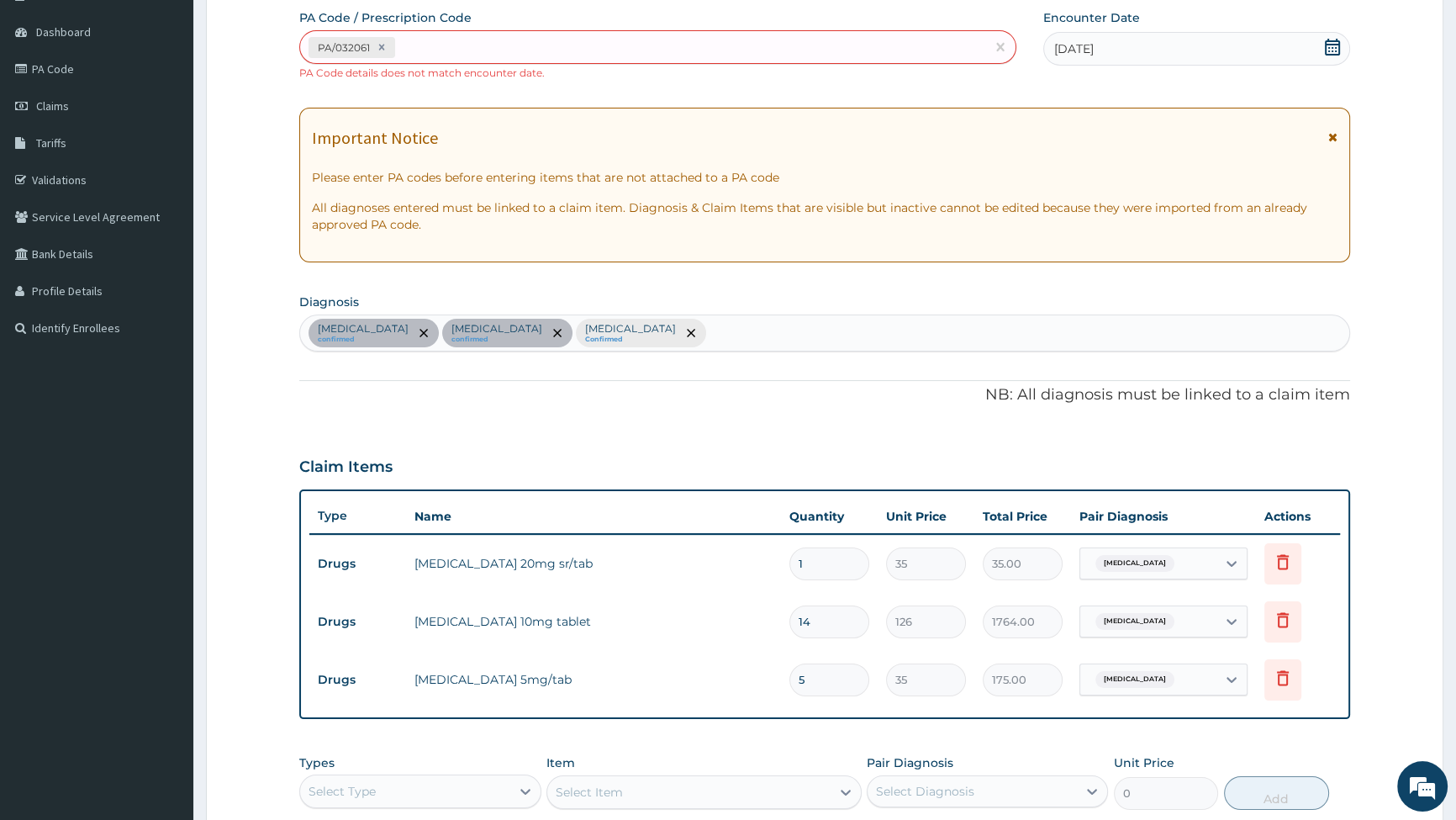
scroll to position [382, 0]
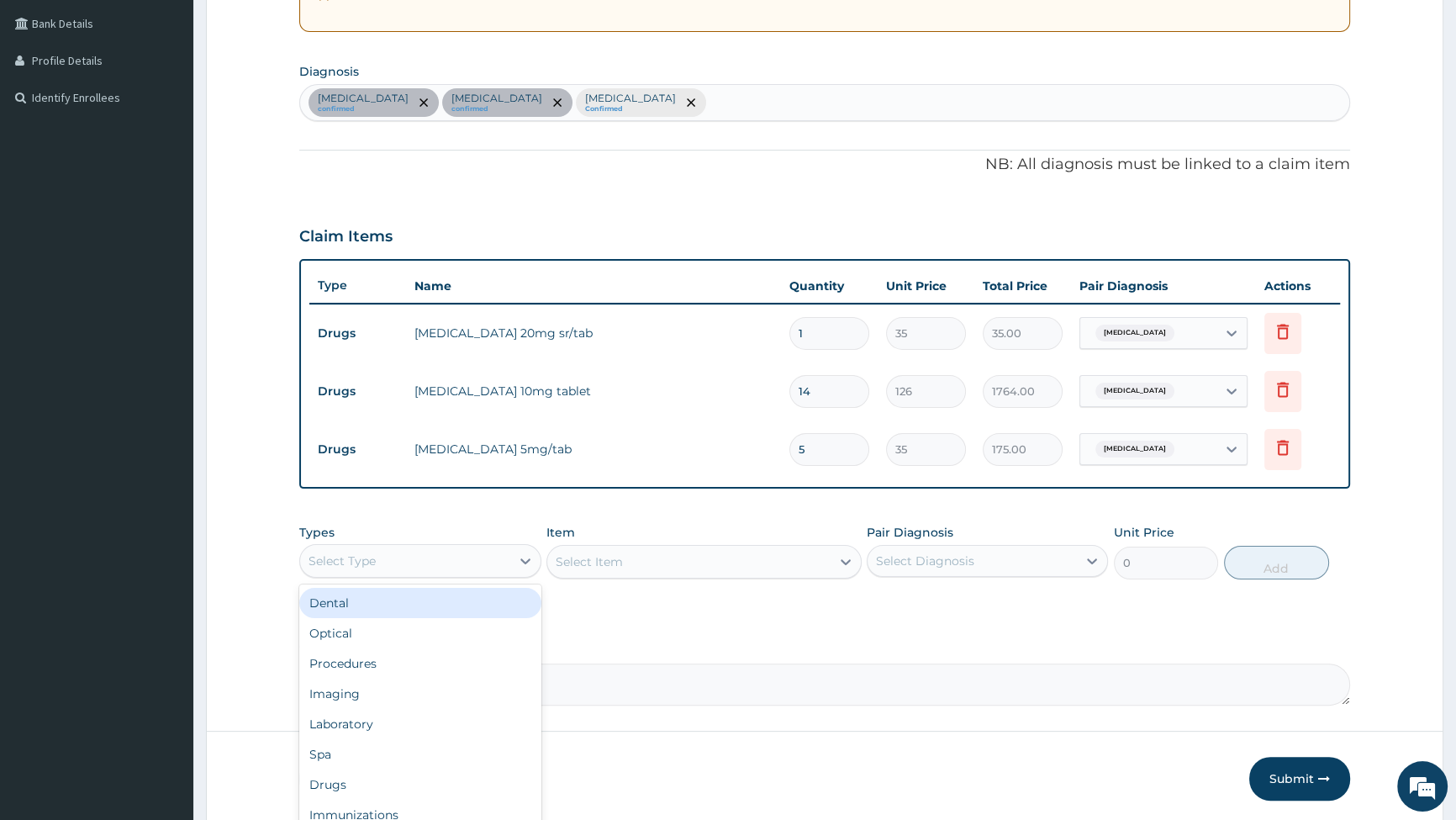
click at [452, 559] on div "Select Type" at bounding box center [405, 561] width 209 height 27
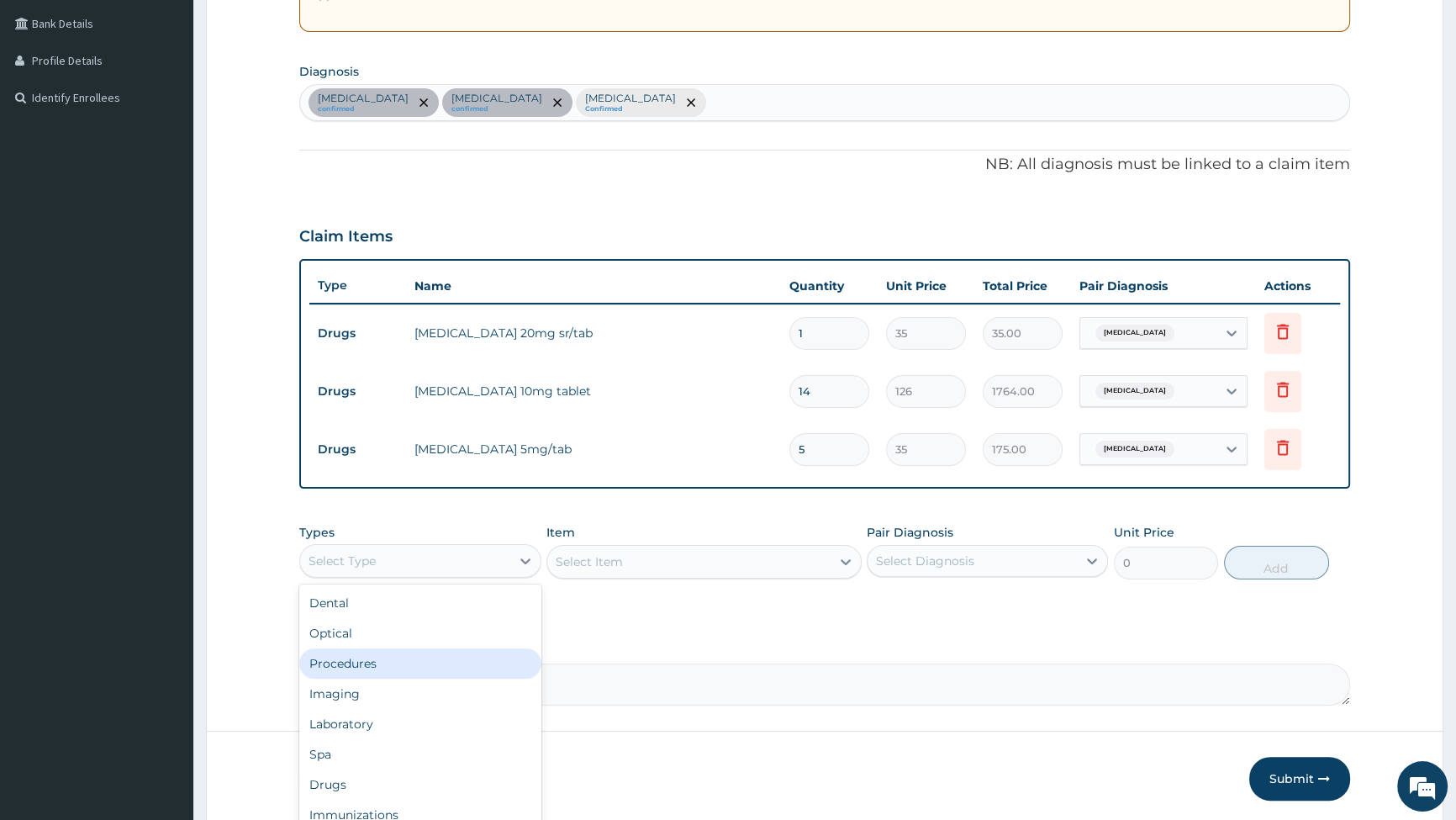
click at [394, 666] on div "Procedures" at bounding box center [420, 663] width 241 height 30
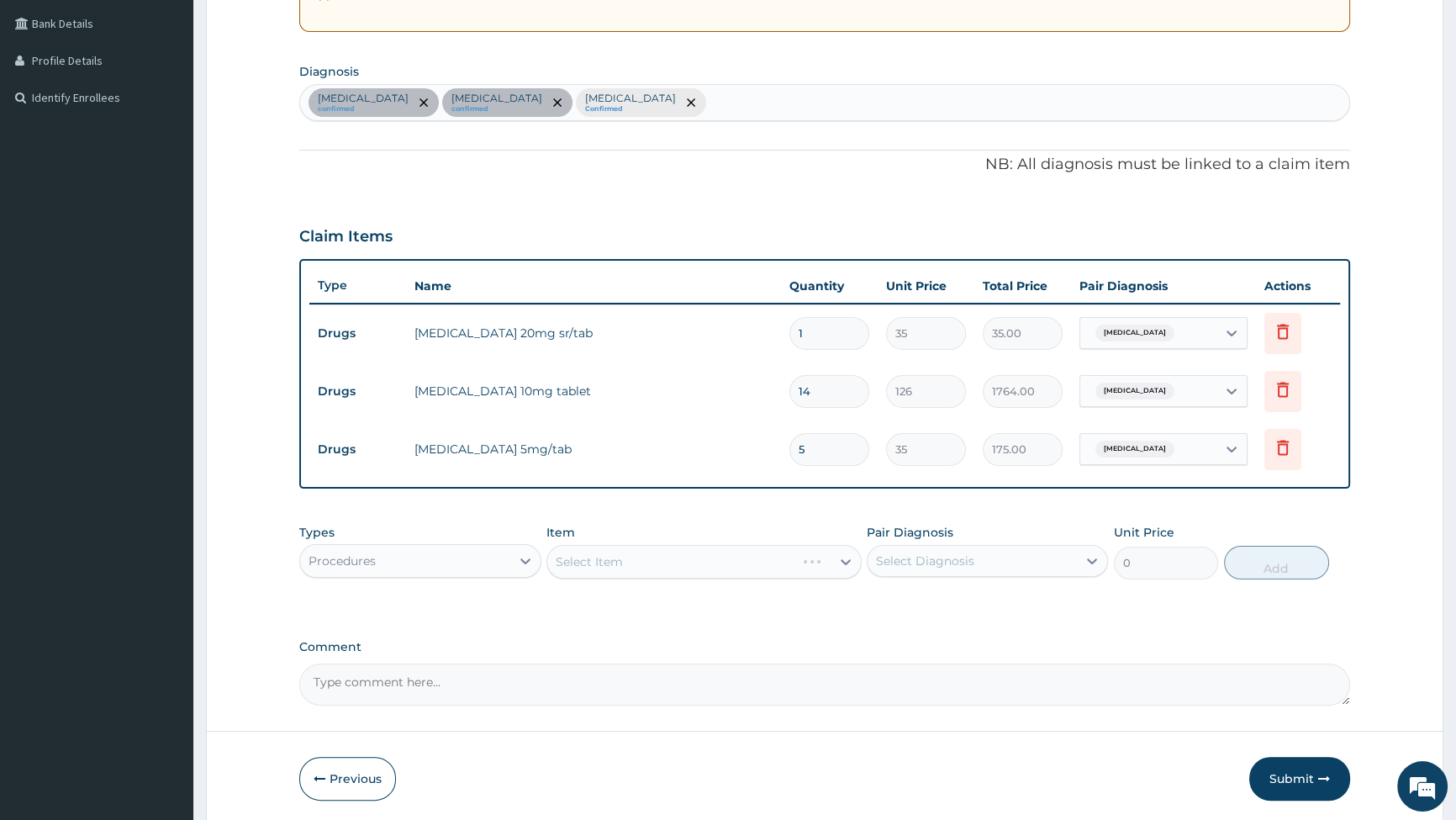
click at [688, 563] on div "Select Item" at bounding box center [704, 561] width 315 height 34
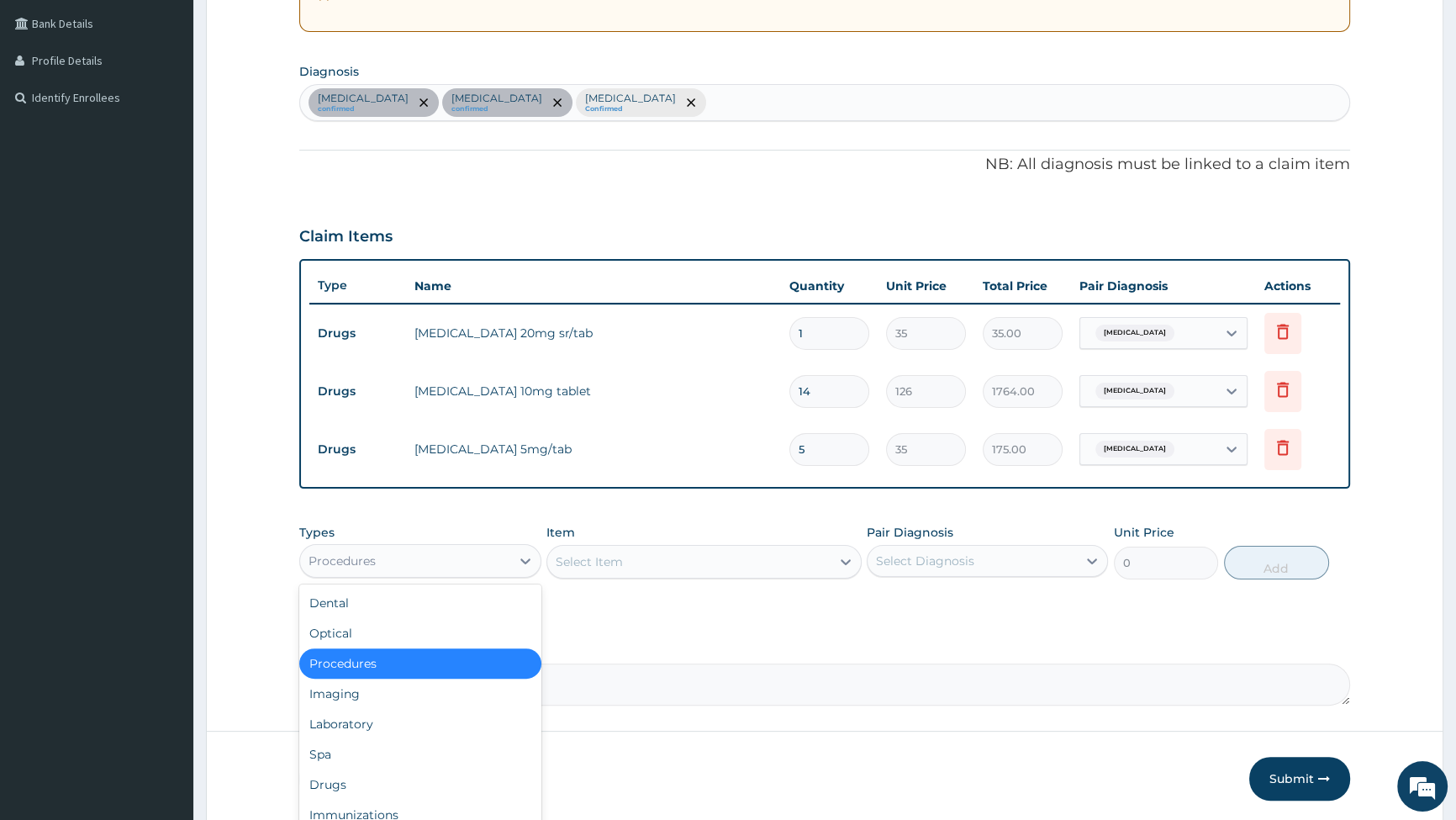
click at [467, 555] on div "Procedures" at bounding box center [405, 561] width 209 height 27
click at [386, 732] on div "Laboratory" at bounding box center [420, 723] width 241 height 30
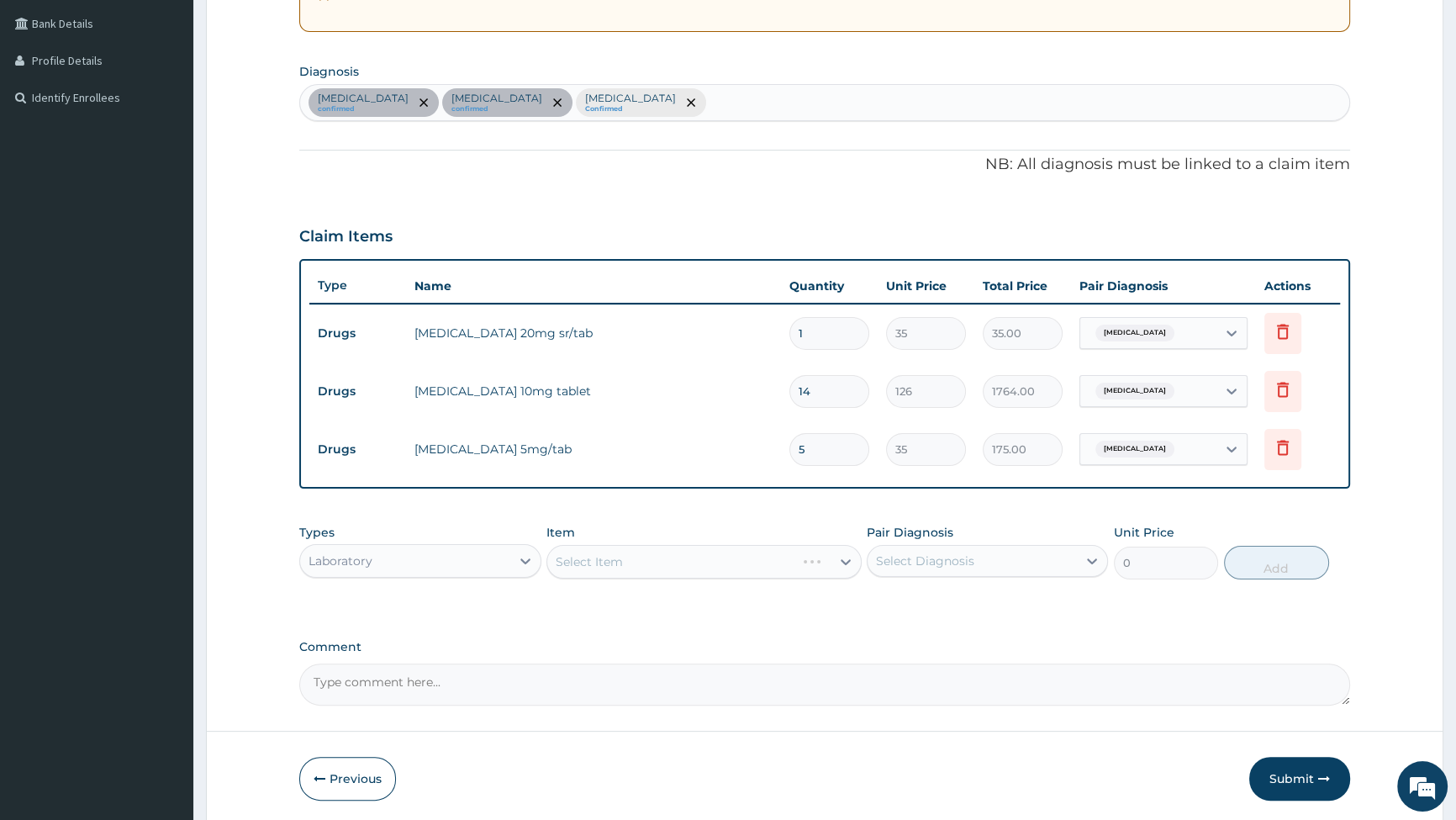
click at [677, 553] on div "Select Item" at bounding box center [704, 561] width 315 height 34
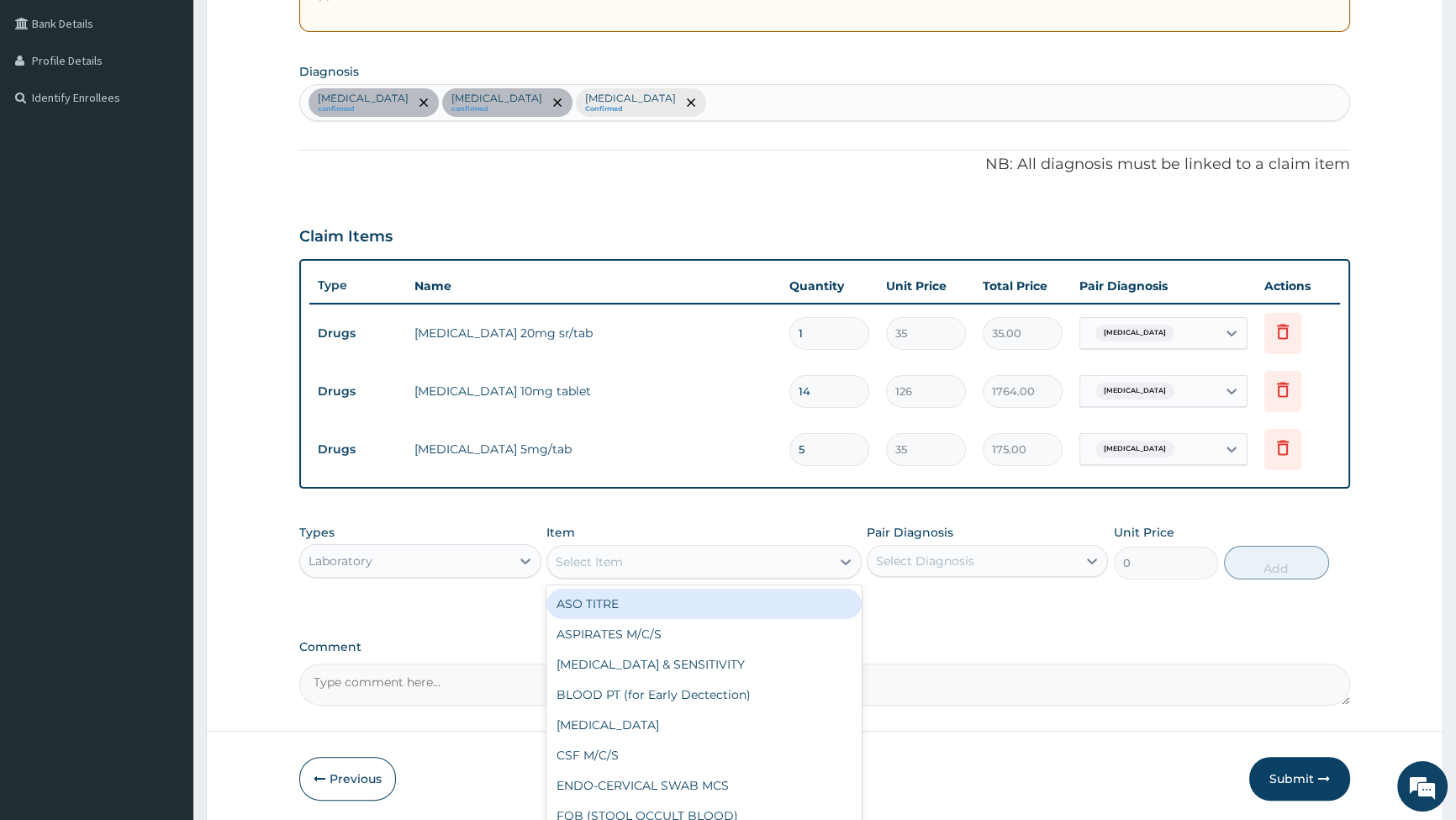
click at [597, 564] on div "Select Item" at bounding box center [589, 562] width 67 height 16
type input "FBC"
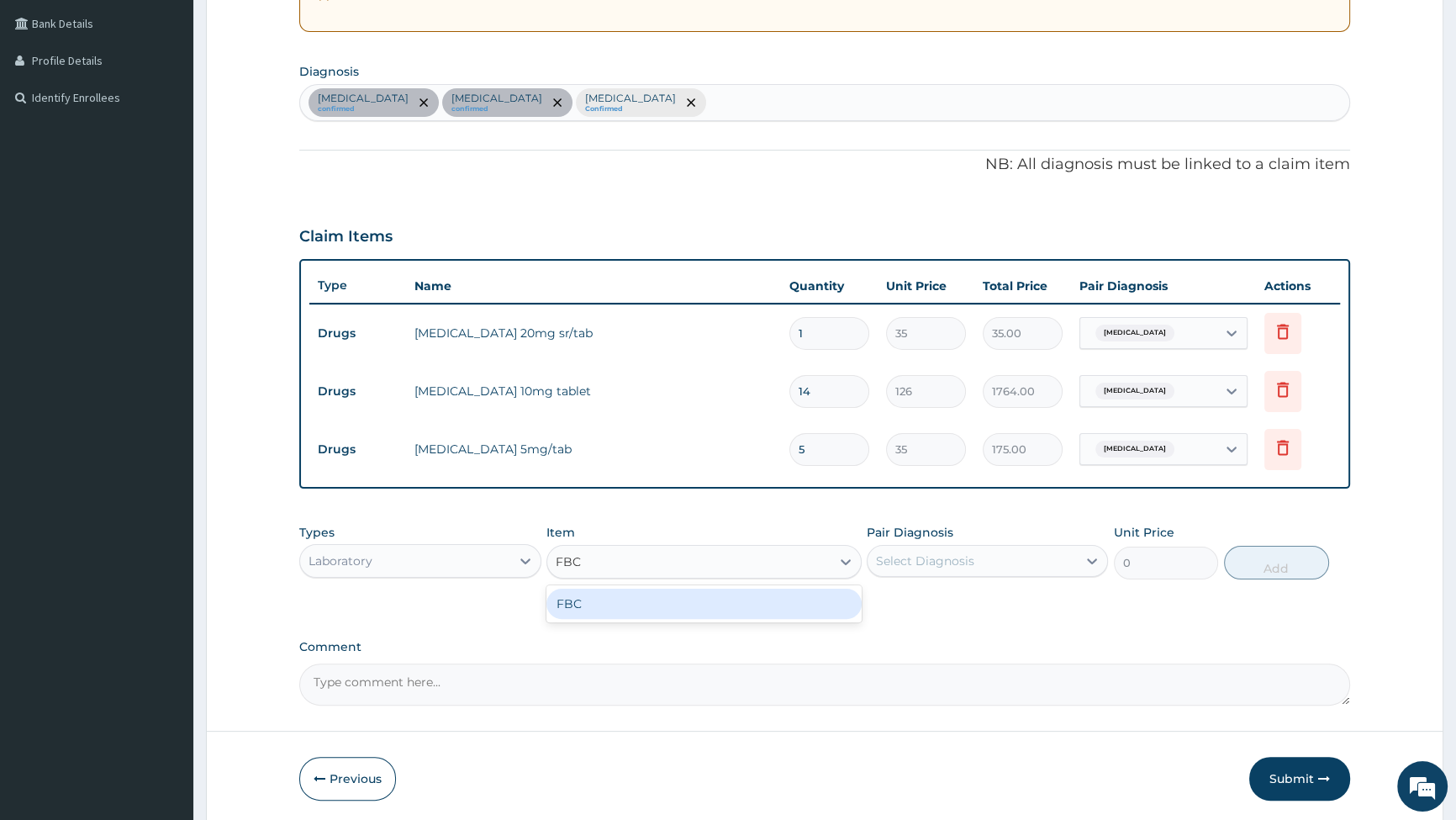
click at [589, 598] on div "FBC" at bounding box center [704, 603] width 315 height 30
type input "6000"
click at [964, 555] on div "Select Diagnosis" at bounding box center [925, 561] width 98 height 16
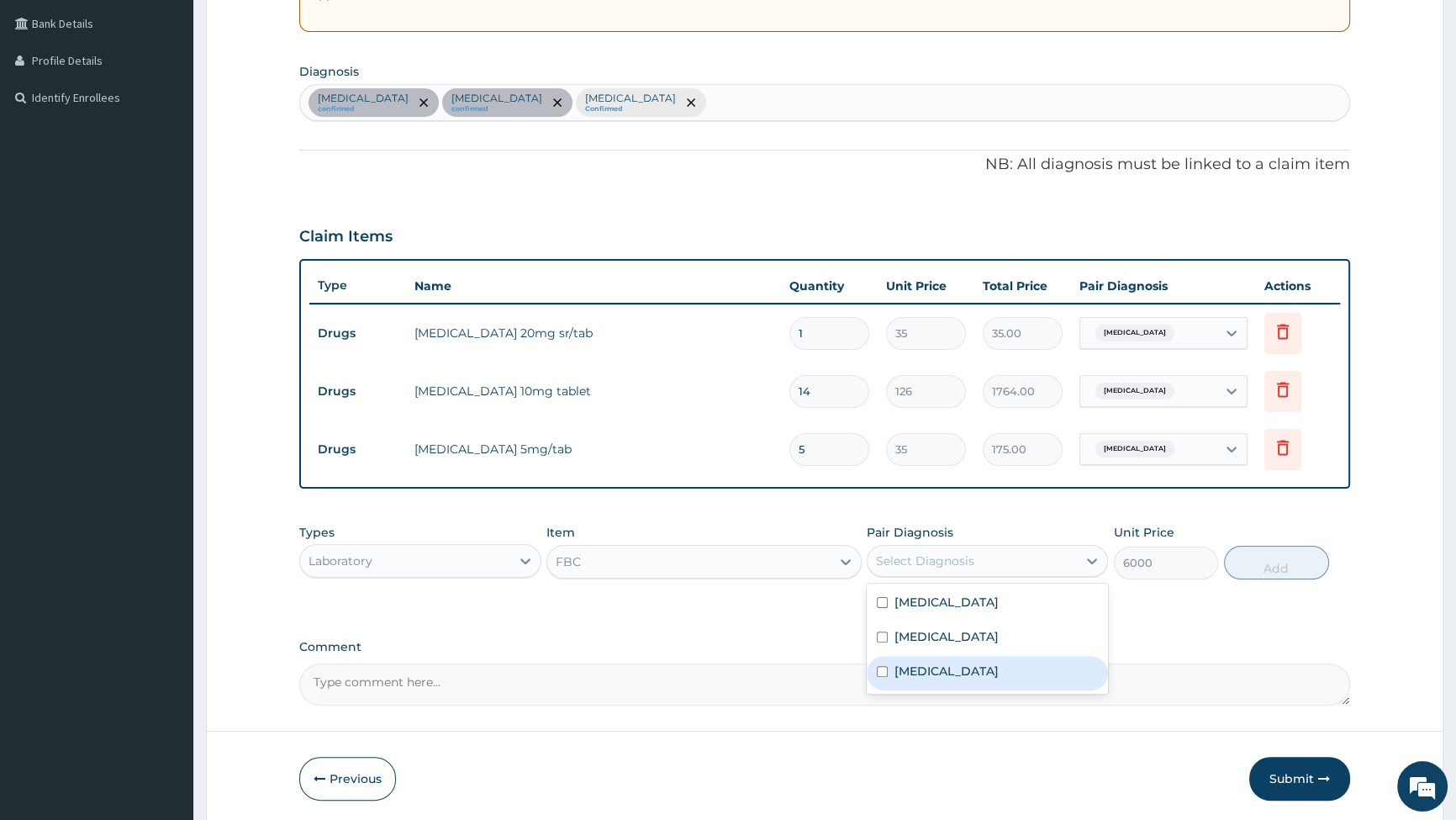
click at [881, 671] on input "checkbox" at bounding box center [882, 671] width 11 height 11
checkbox input "true"
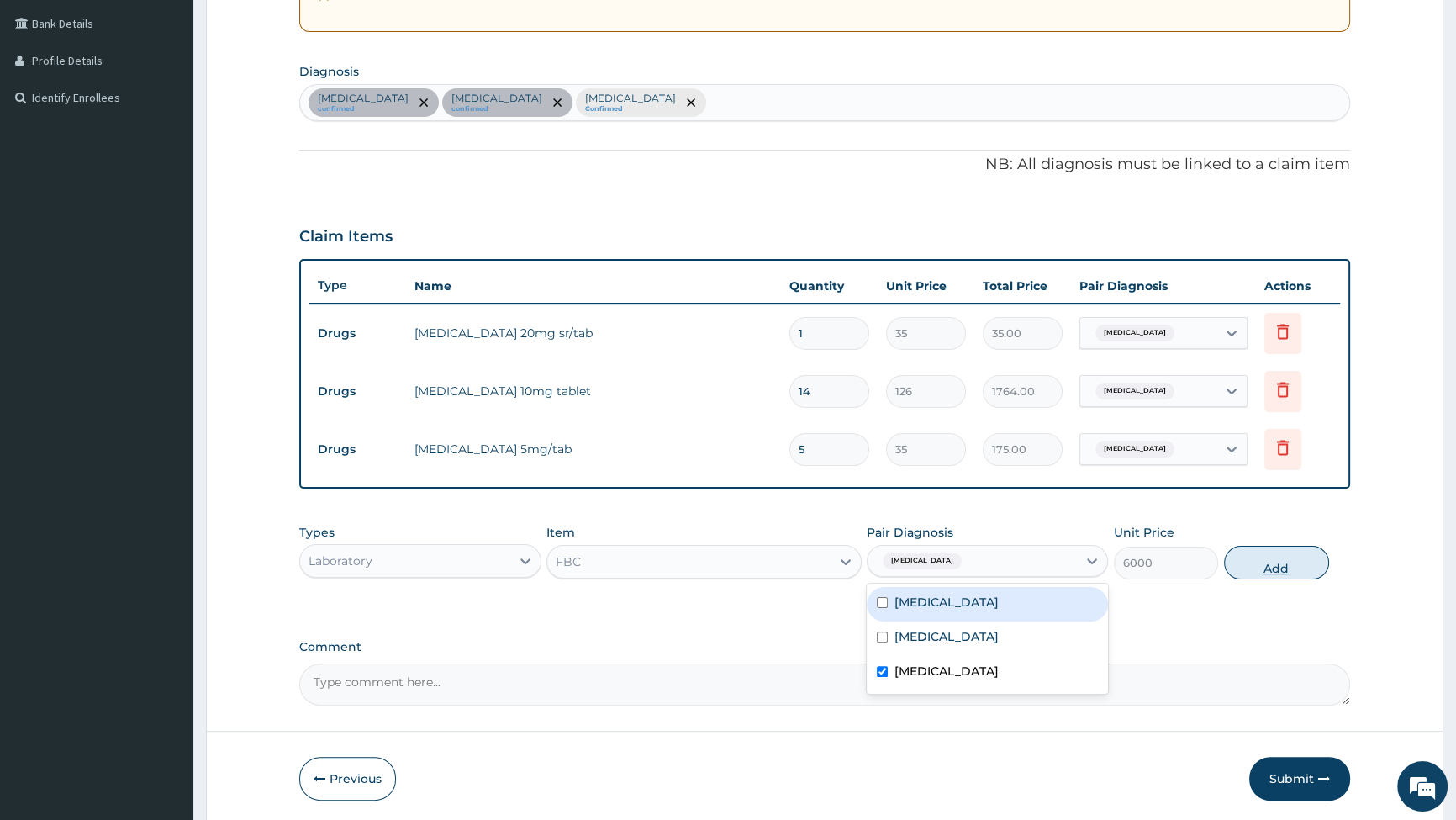
click at [1268, 571] on button "Add" at bounding box center [1277, 562] width 105 height 34
type input "0"
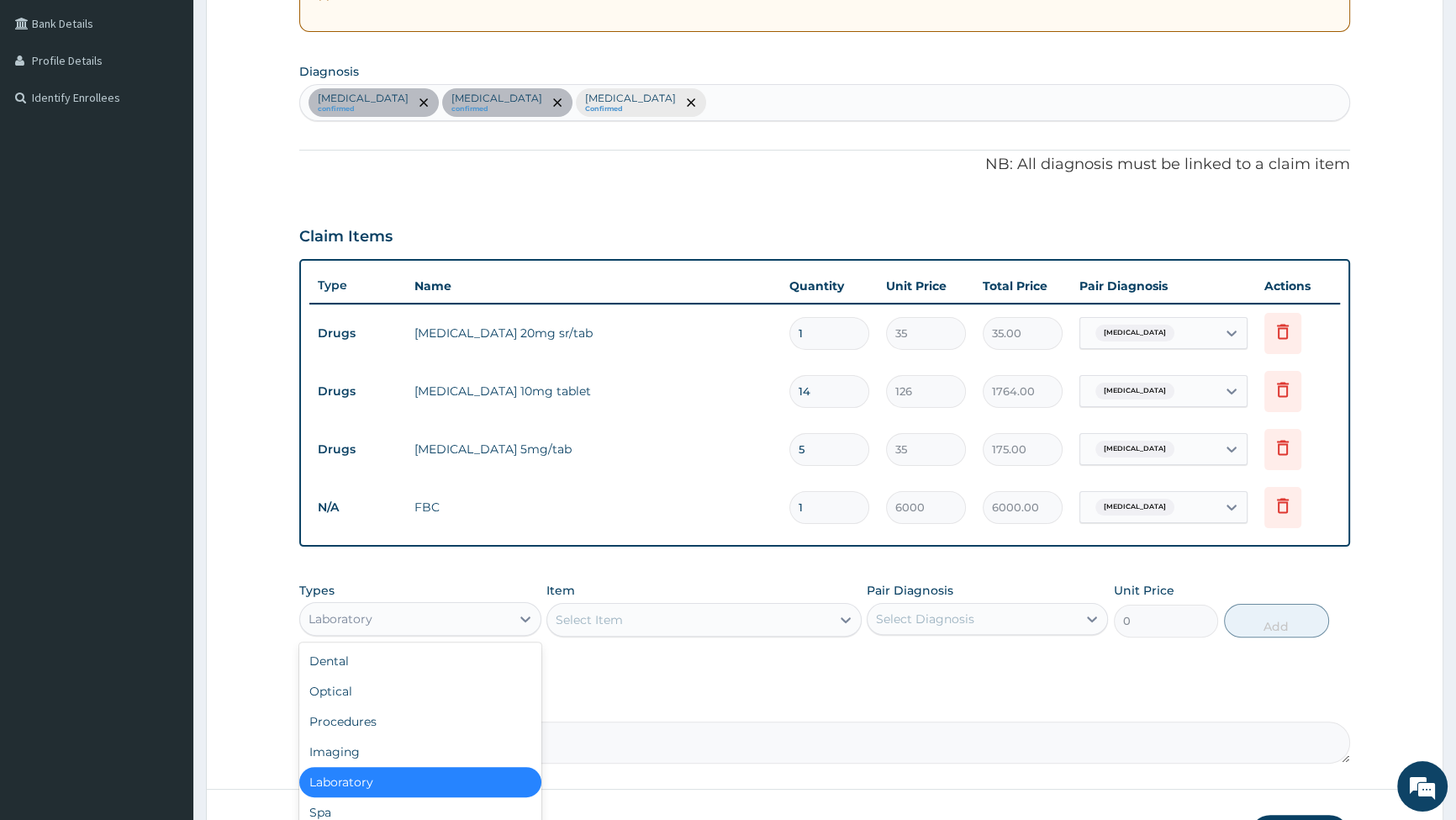
click at [437, 618] on div "Laboratory" at bounding box center [405, 620] width 209 height 27
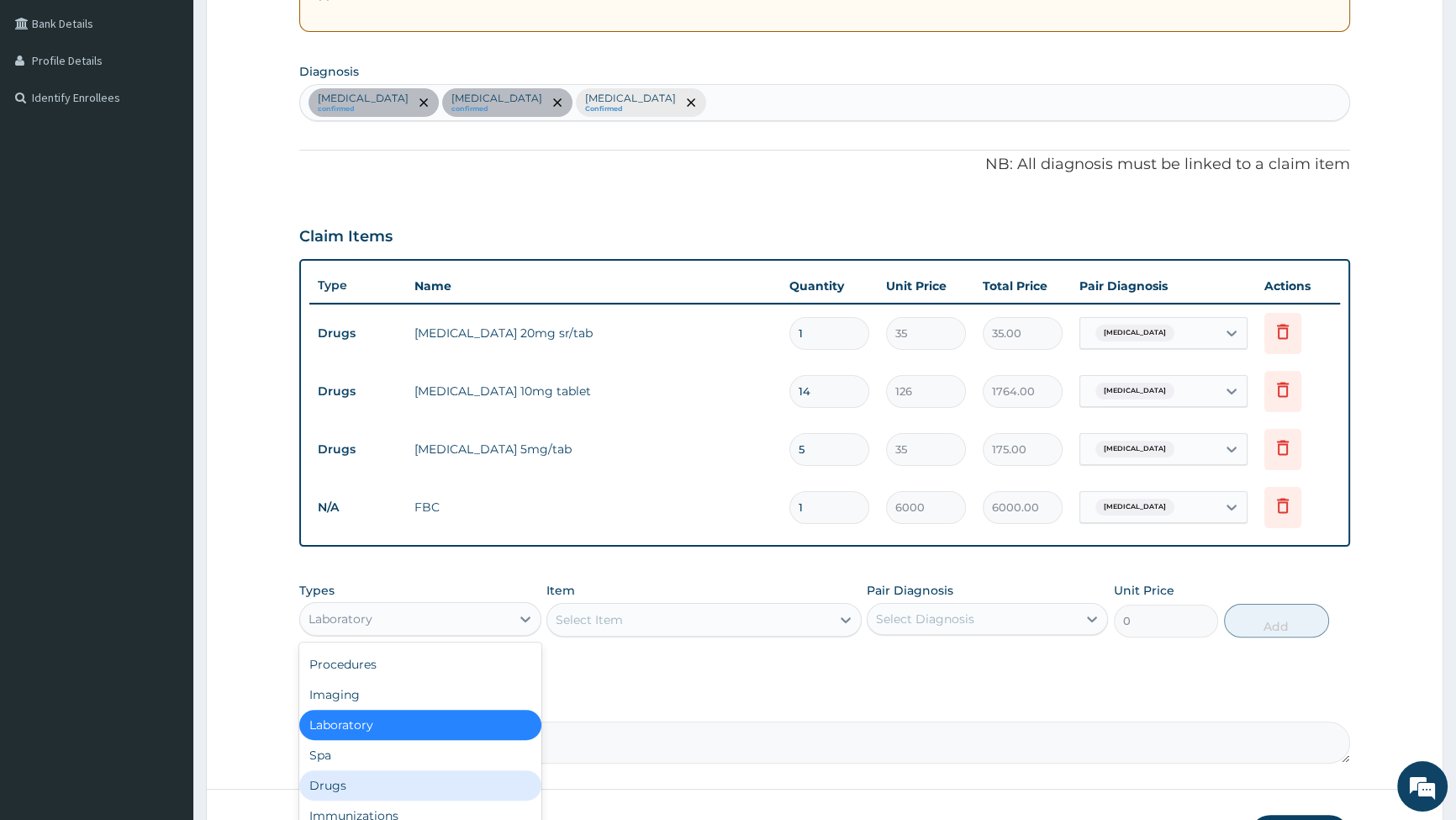
click at [341, 786] on div "Drugs" at bounding box center [420, 785] width 241 height 30
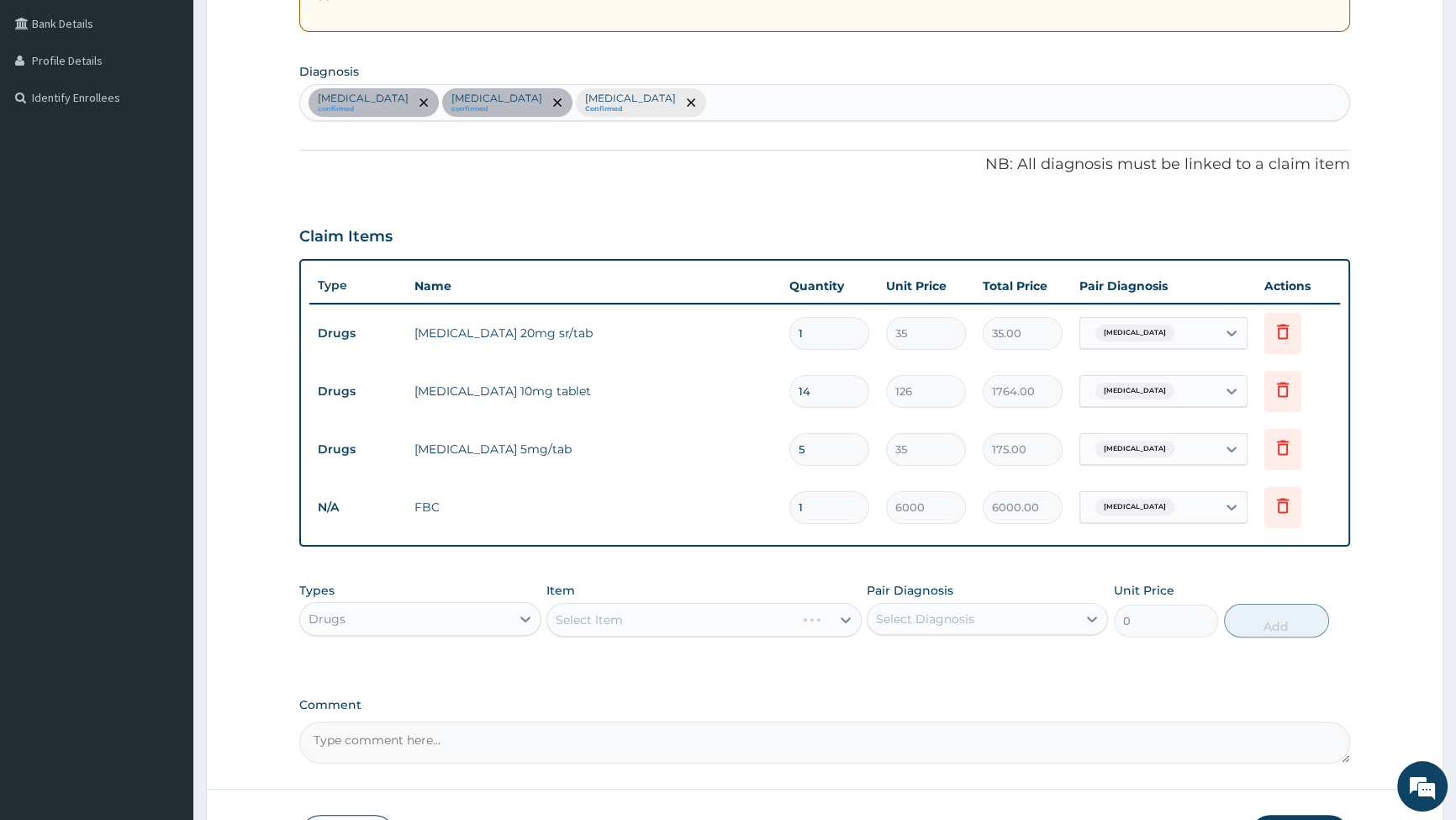
click at [627, 620] on div "Select Item" at bounding box center [704, 620] width 315 height 34
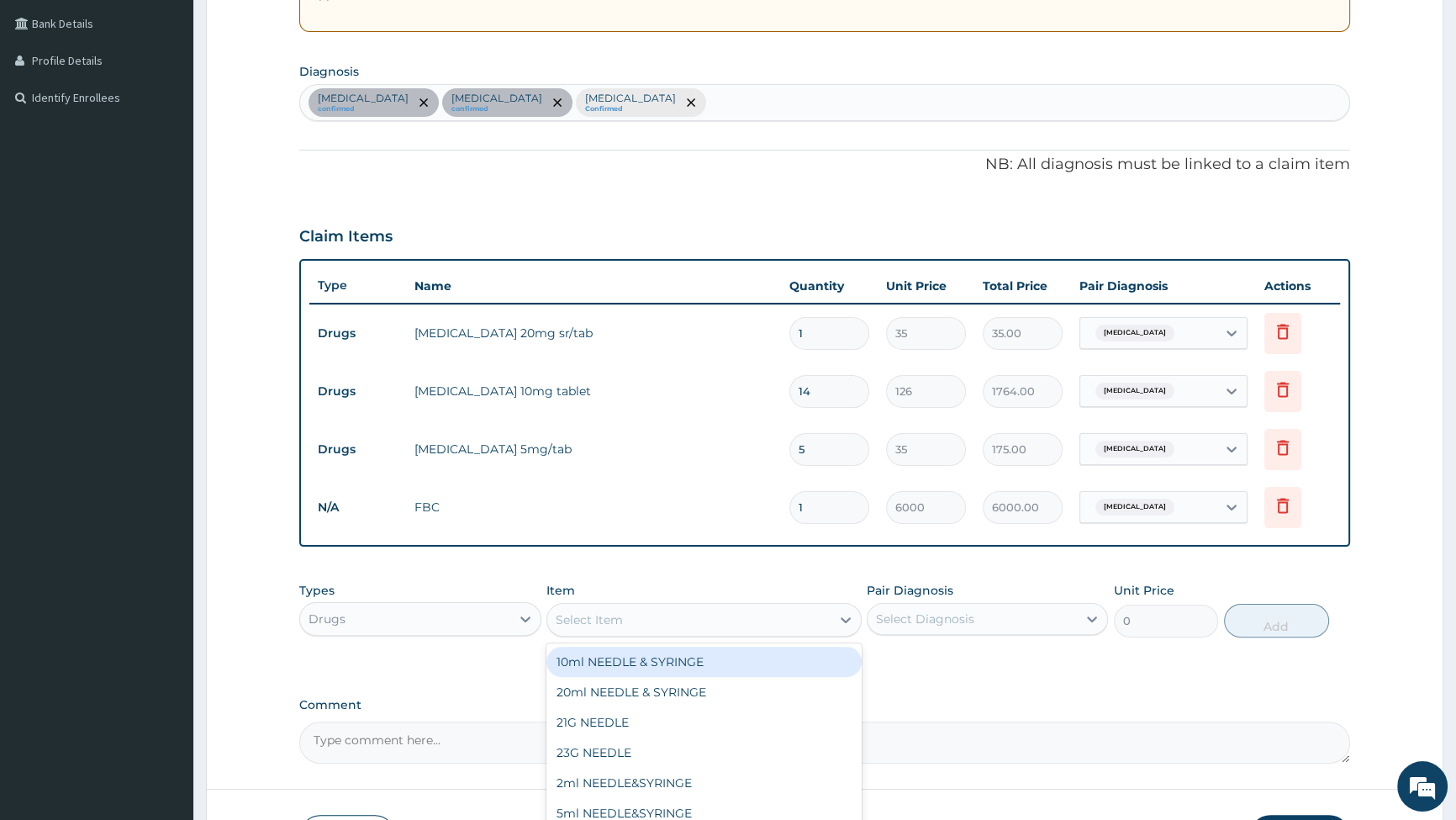
click at [627, 620] on div "Select Item" at bounding box center [688, 620] width 283 height 27
type input "COUGH"
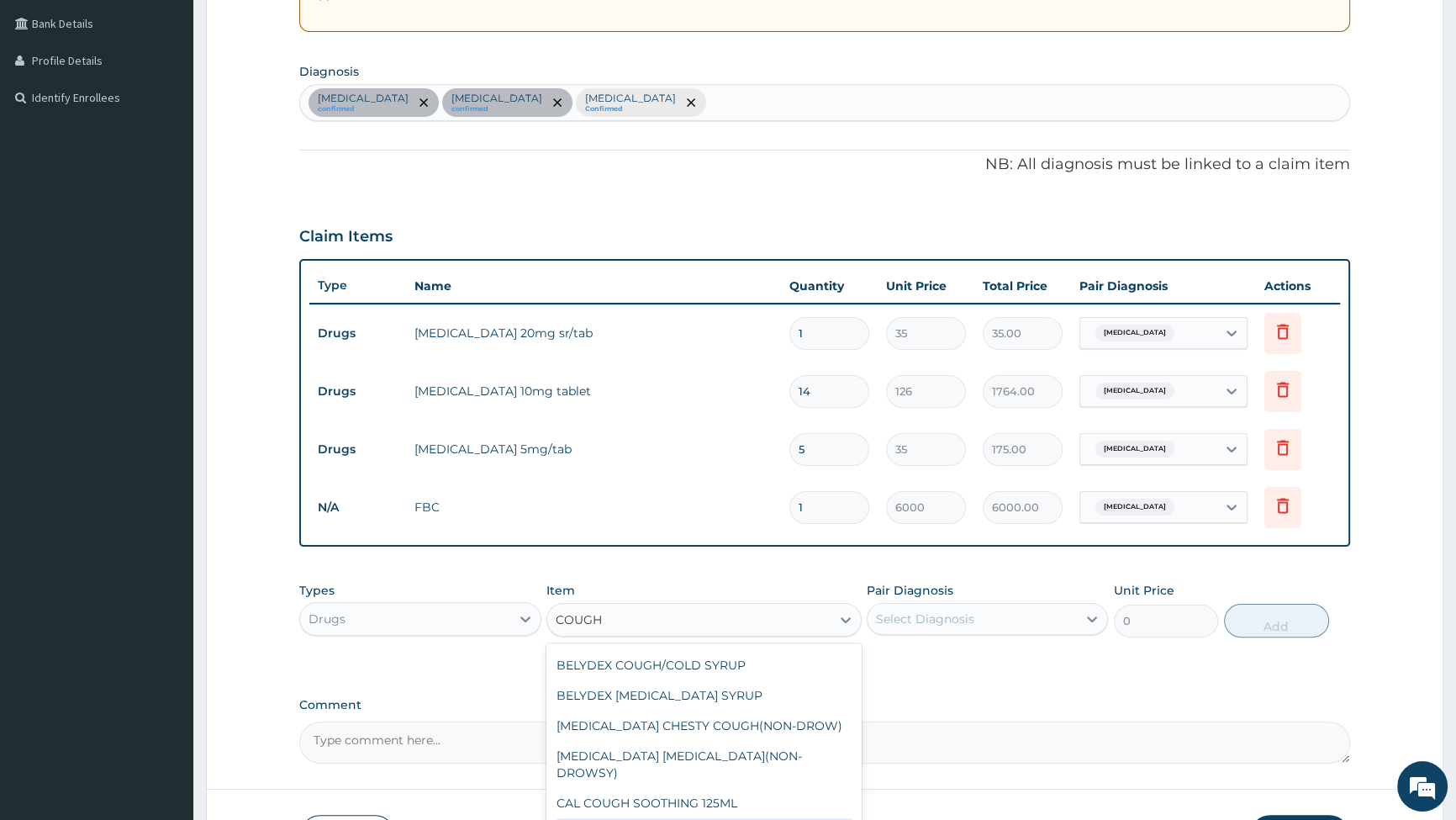
click at [654, 819] on div "COUGH (COFLIN) SYRUP" at bounding box center [704, 834] width 315 height 30
type input "350"
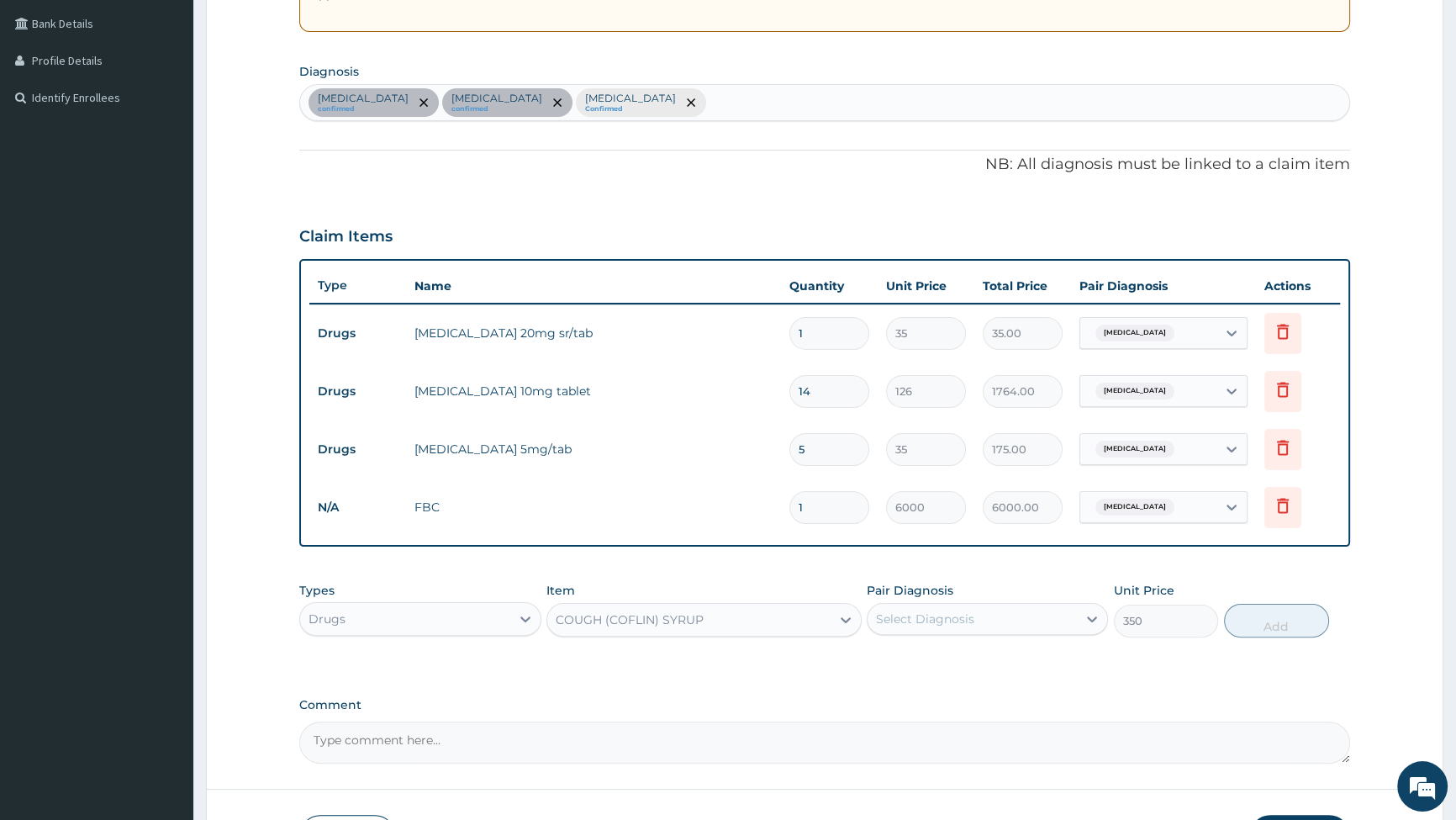
click at [686, 612] on div "COUGH (COFLIN) SYRUP" at bounding box center [629, 620] width 148 height 16
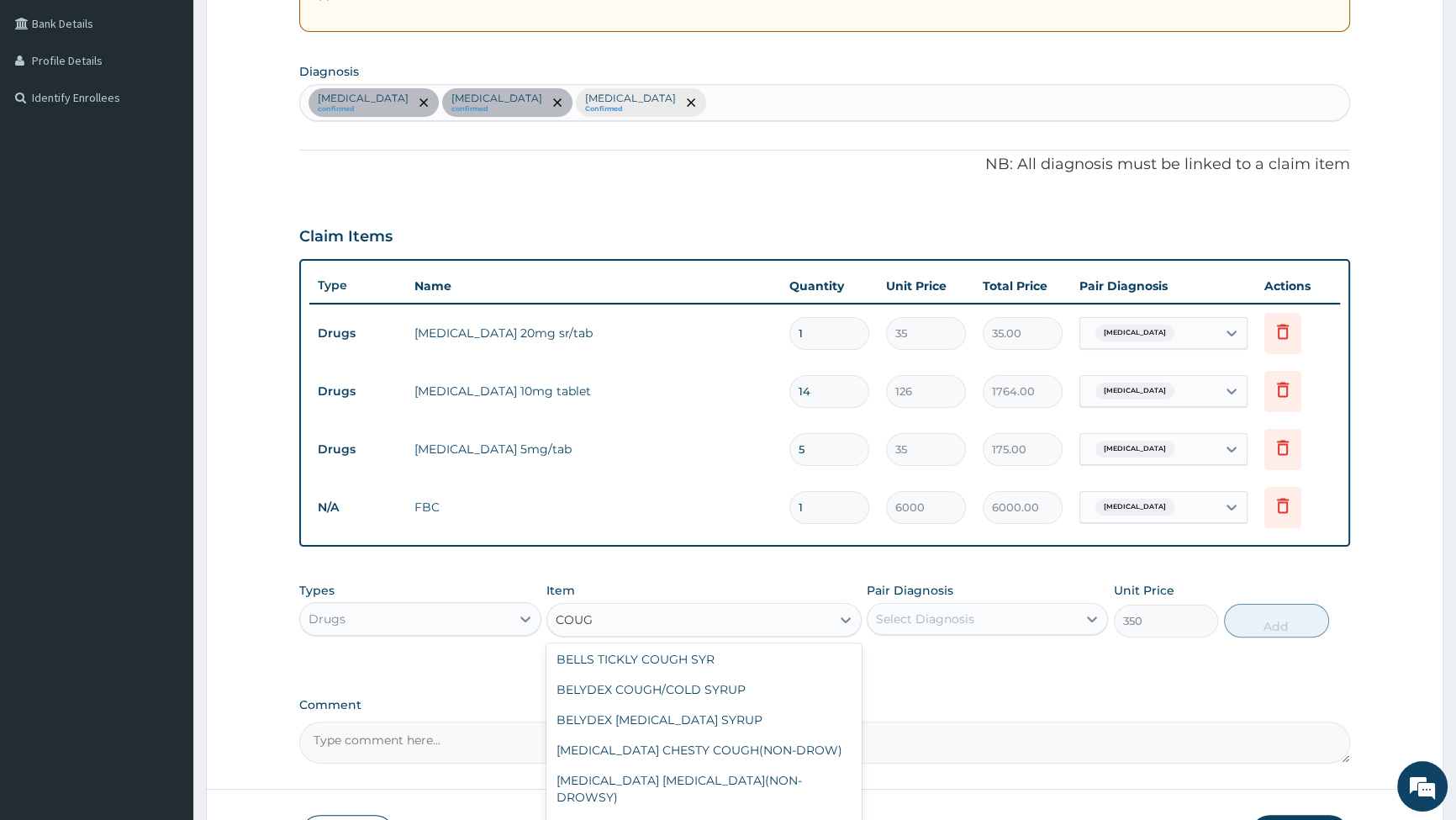
type input "COUGH"
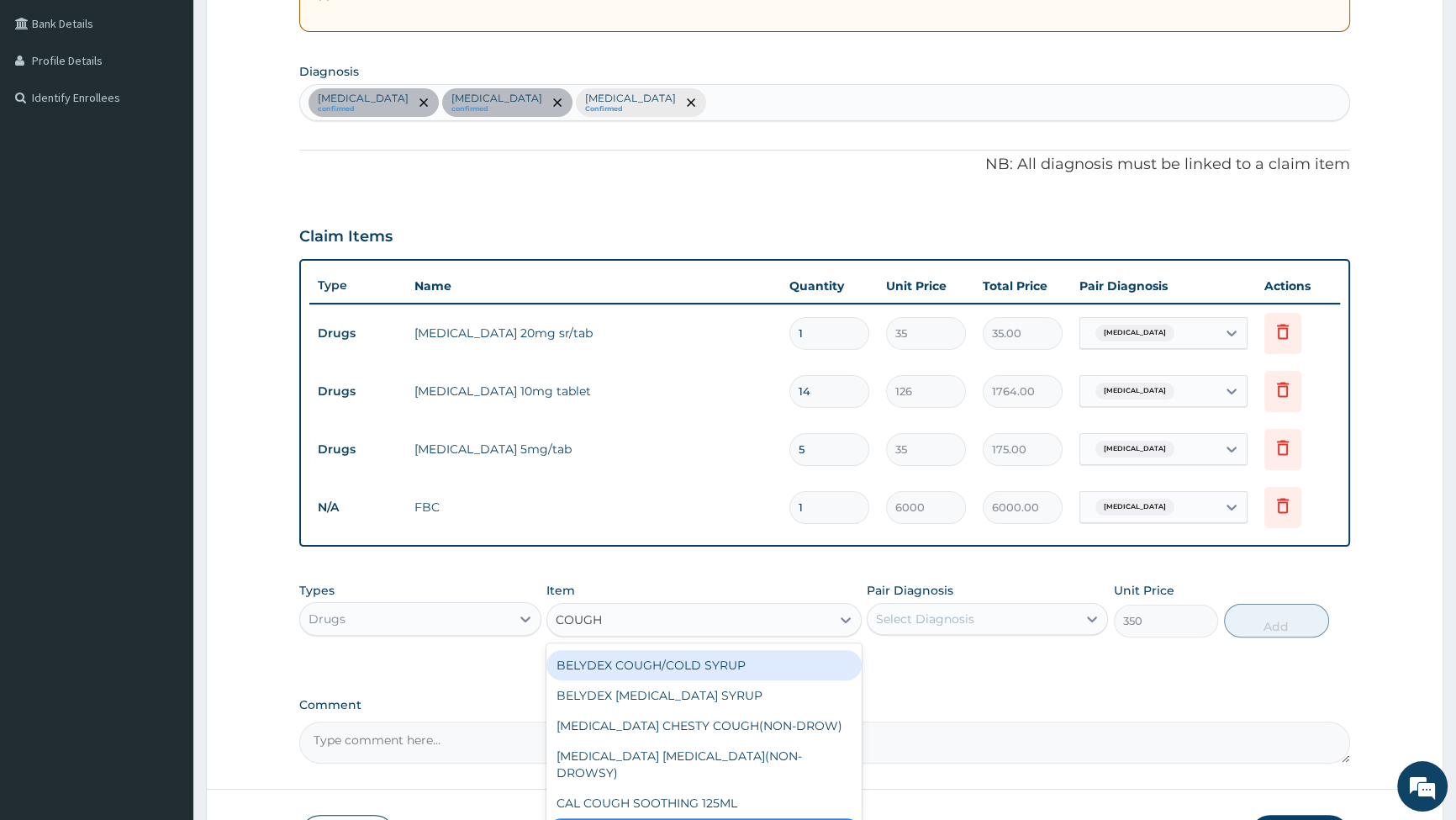
click at [682, 671] on div "BELYDEX COUGH/COLD SYRUP" at bounding box center [704, 665] width 315 height 30
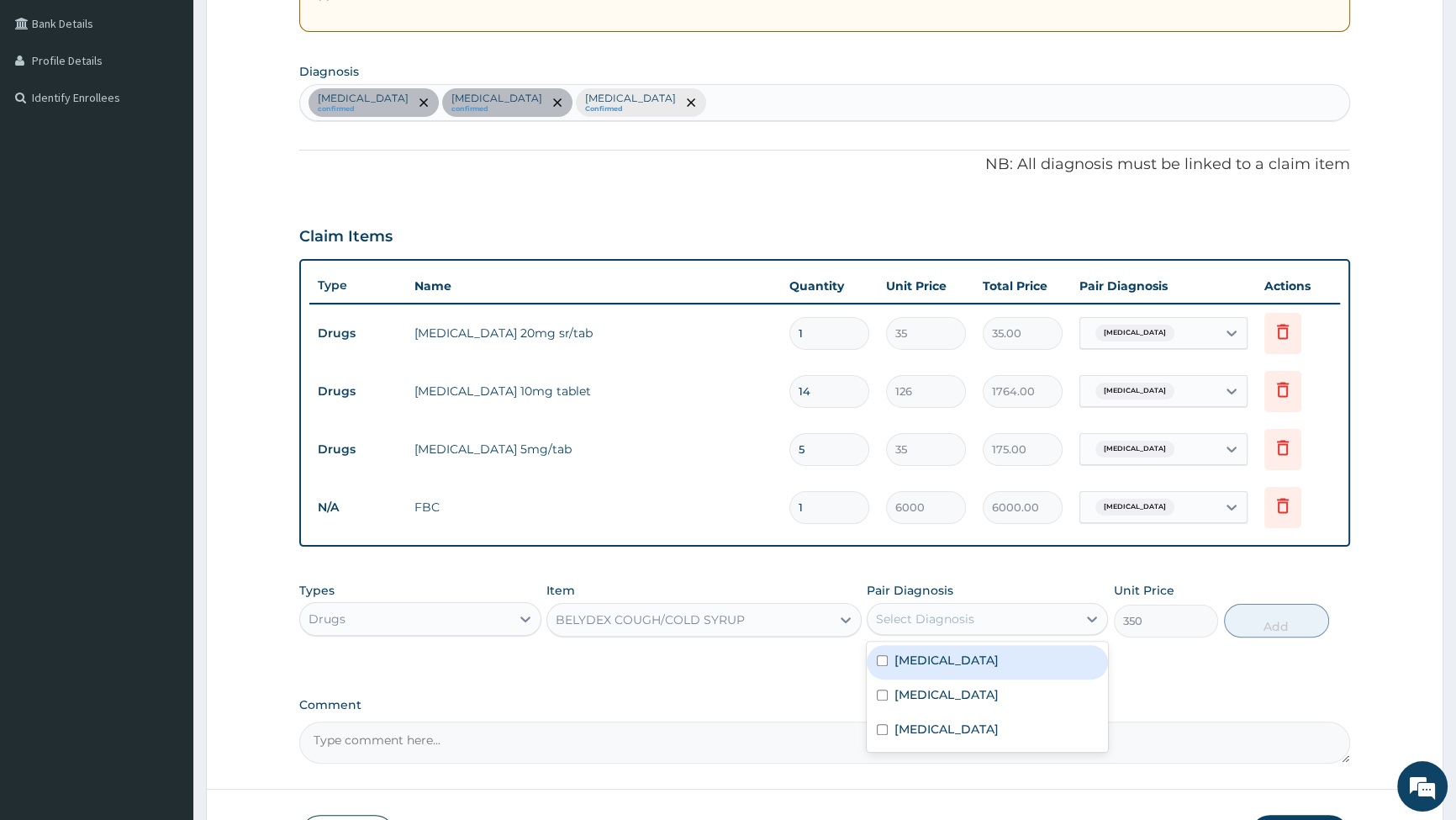
click at [955, 617] on div "Select Diagnosis" at bounding box center [925, 619] width 98 height 16
click at [645, 105] on div "Essential hypertension confirmed Insomnia confirmed Sepsis Confirmed" at bounding box center [825, 102] width 1050 height 36
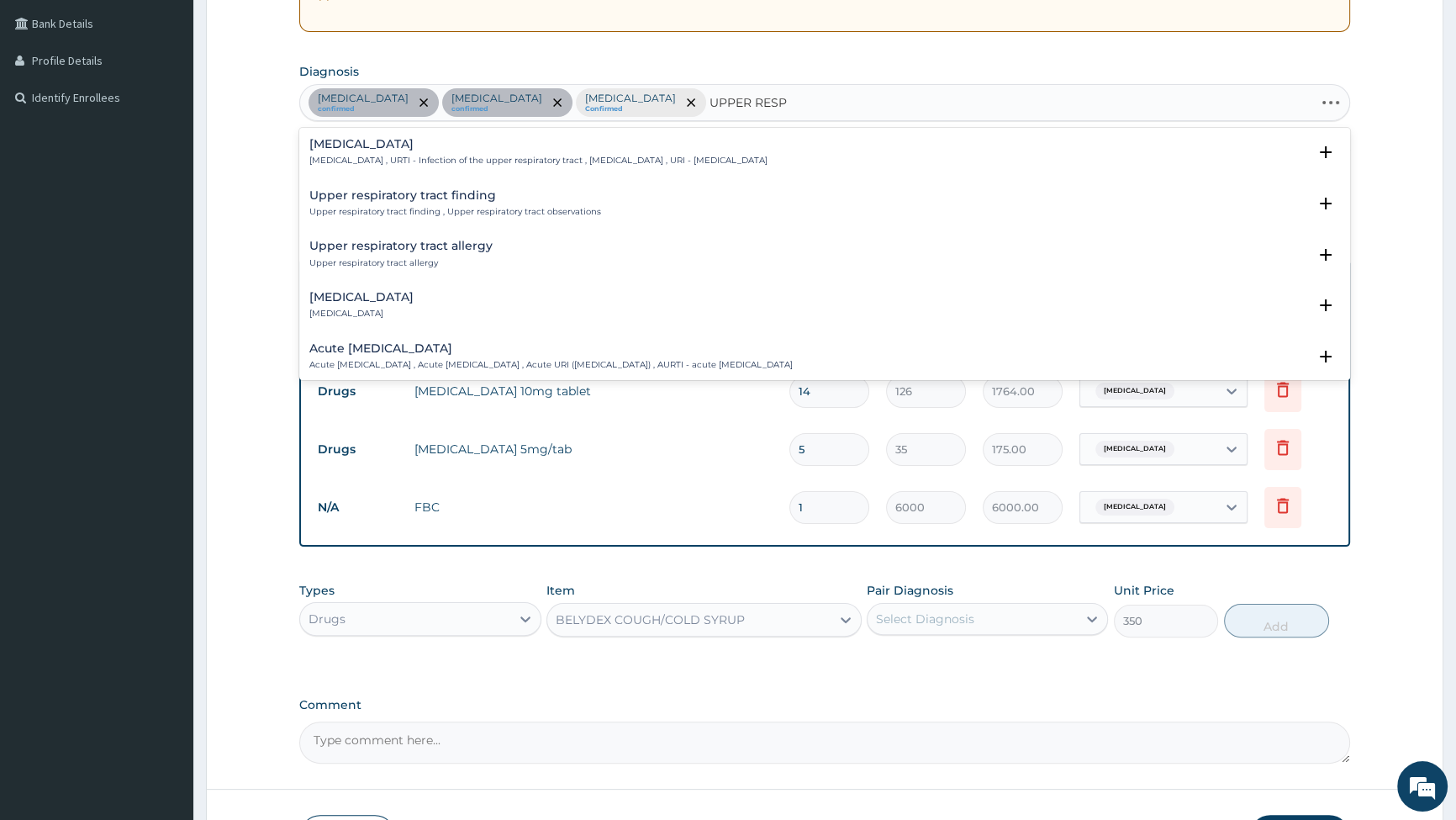
type input "UPPER RESPI"
click at [453, 158] on p "Upper respiratory infection , URTI - Infection of the upper respiratory tract ,…" at bounding box center [538, 160] width 458 height 12
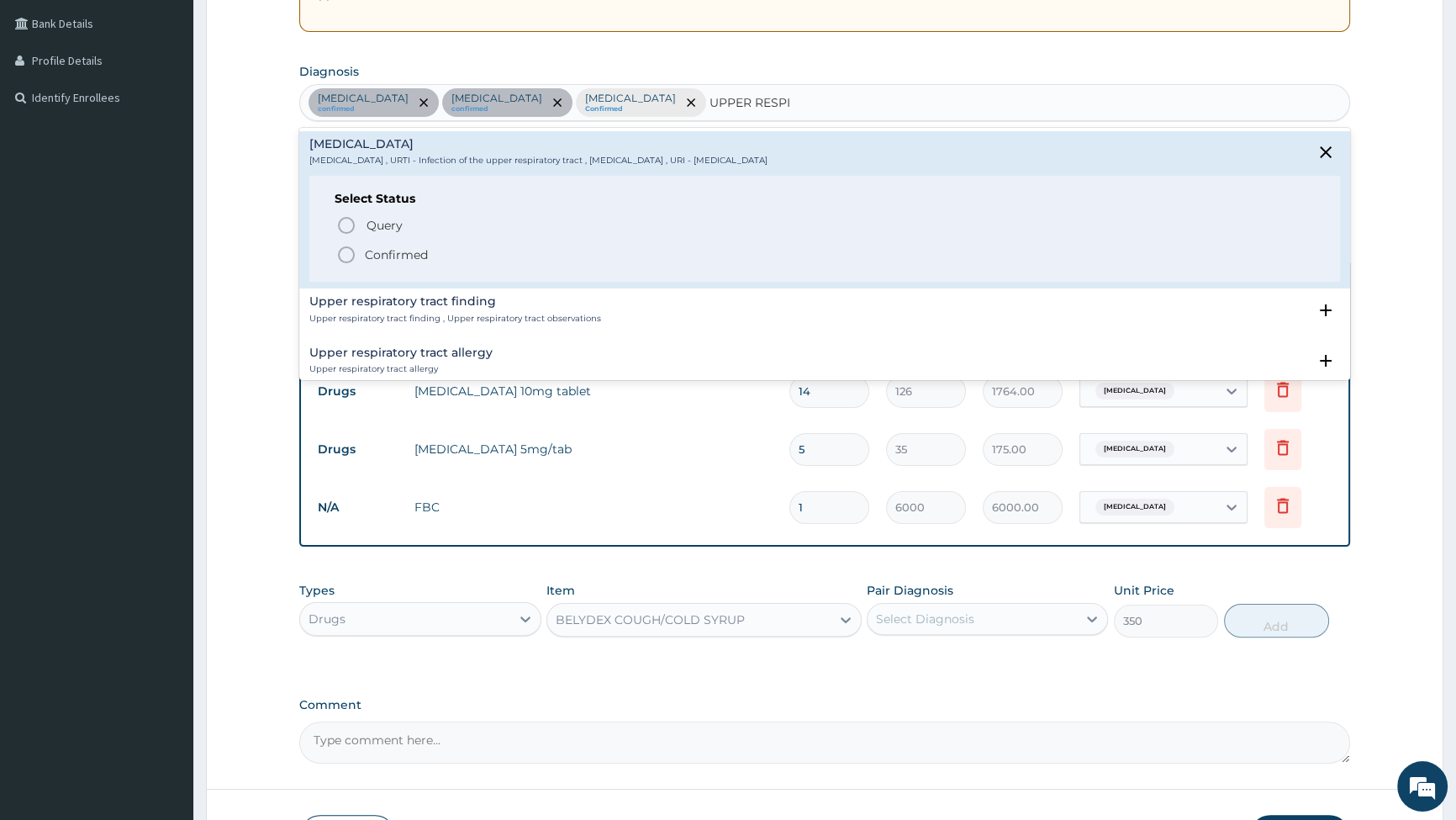
click at [345, 251] on icon "status option filled" at bounding box center [346, 255] width 20 height 20
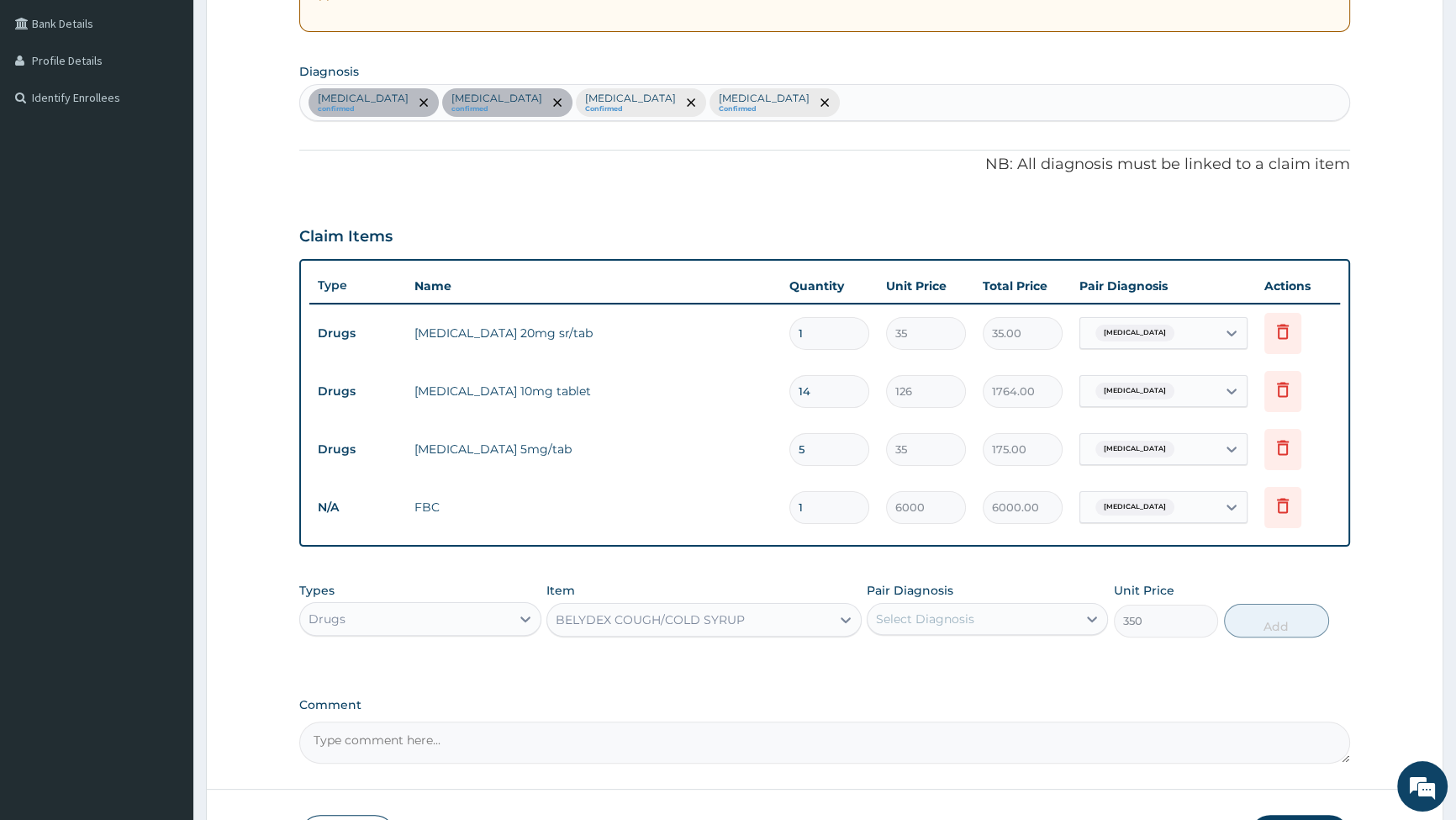
click at [925, 613] on div "Select Diagnosis" at bounding box center [925, 619] width 98 height 16
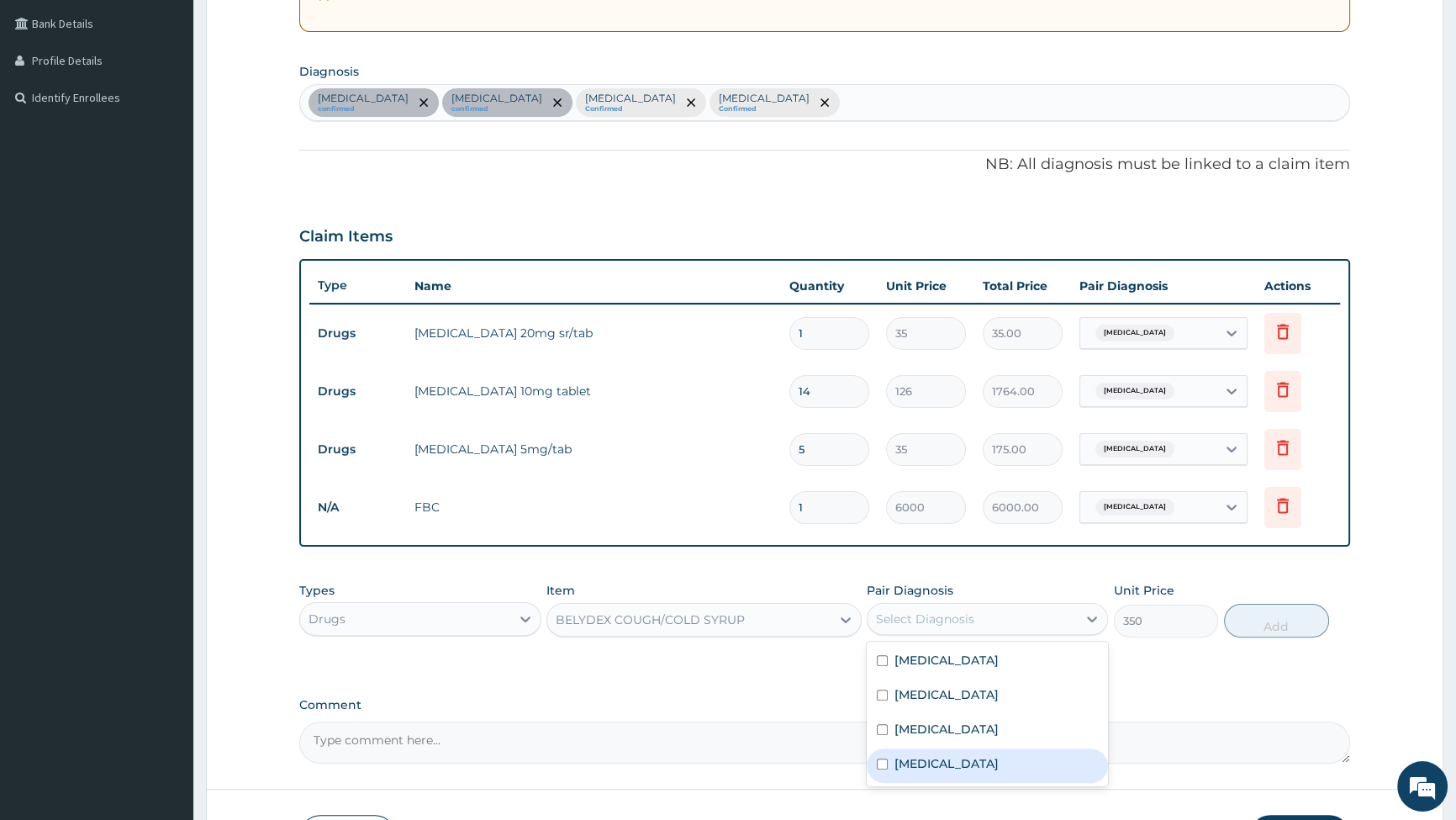
click at [883, 764] on input "checkbox" at bounding box center [882, 764] width 11 height 11
checkbox input "true"
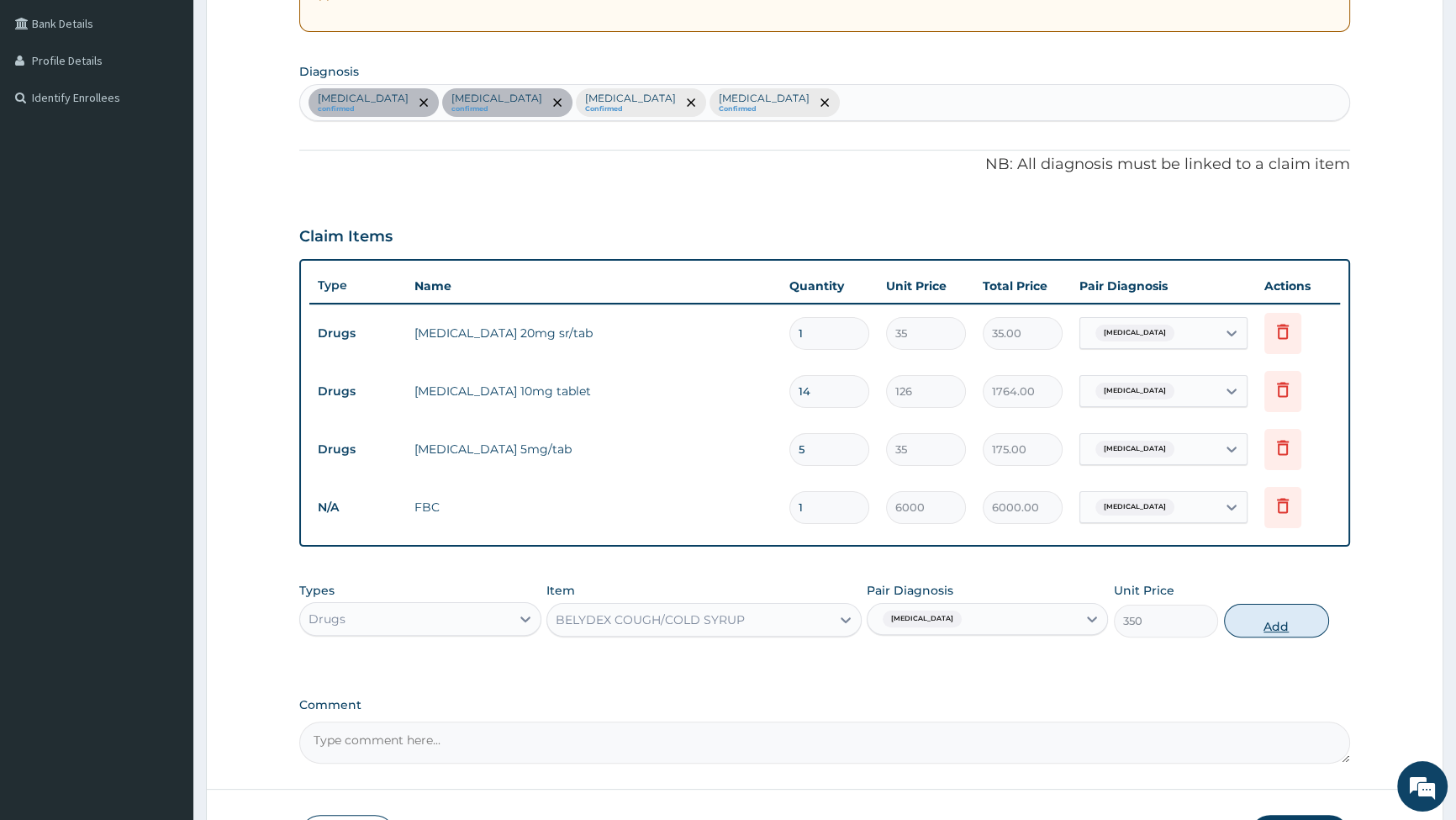
click at [1275, 621] on button "Add" at bounding box center [1277, 620] width 105 height 34
type input "0"
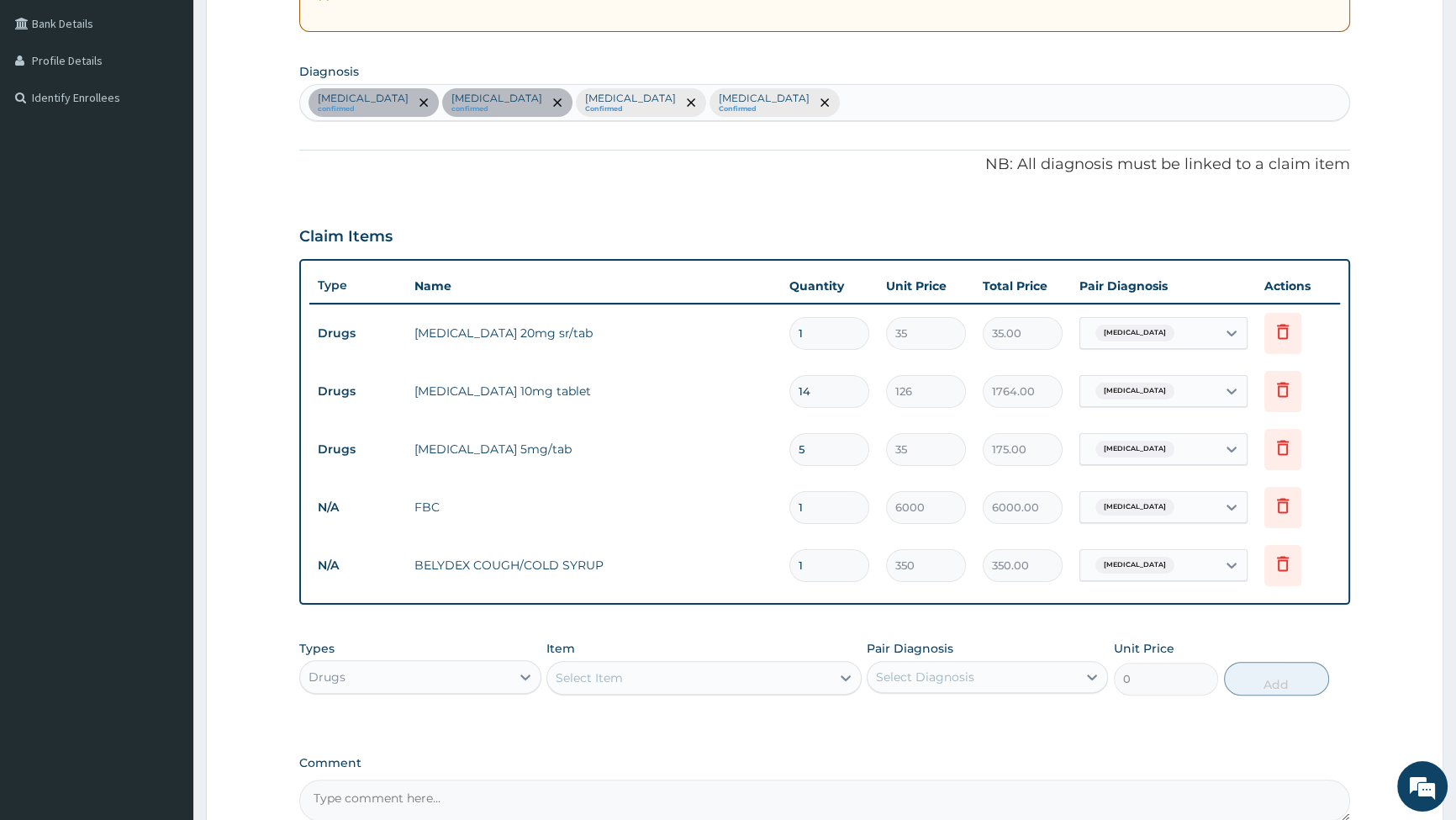
click at [622, 681] on div "Select Item" at bounding box center [589, 678] width 67 height 16
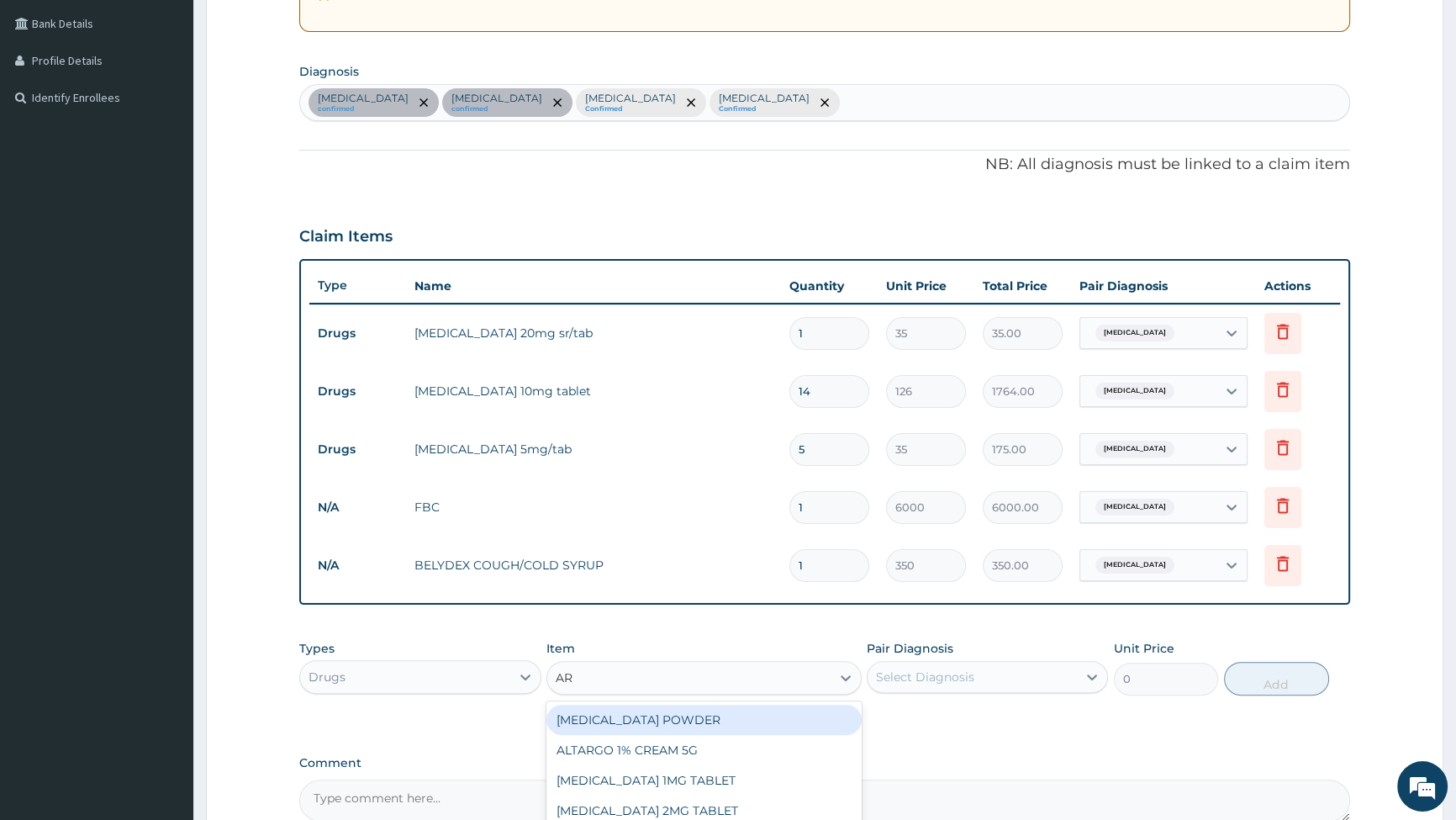
type input "ART"
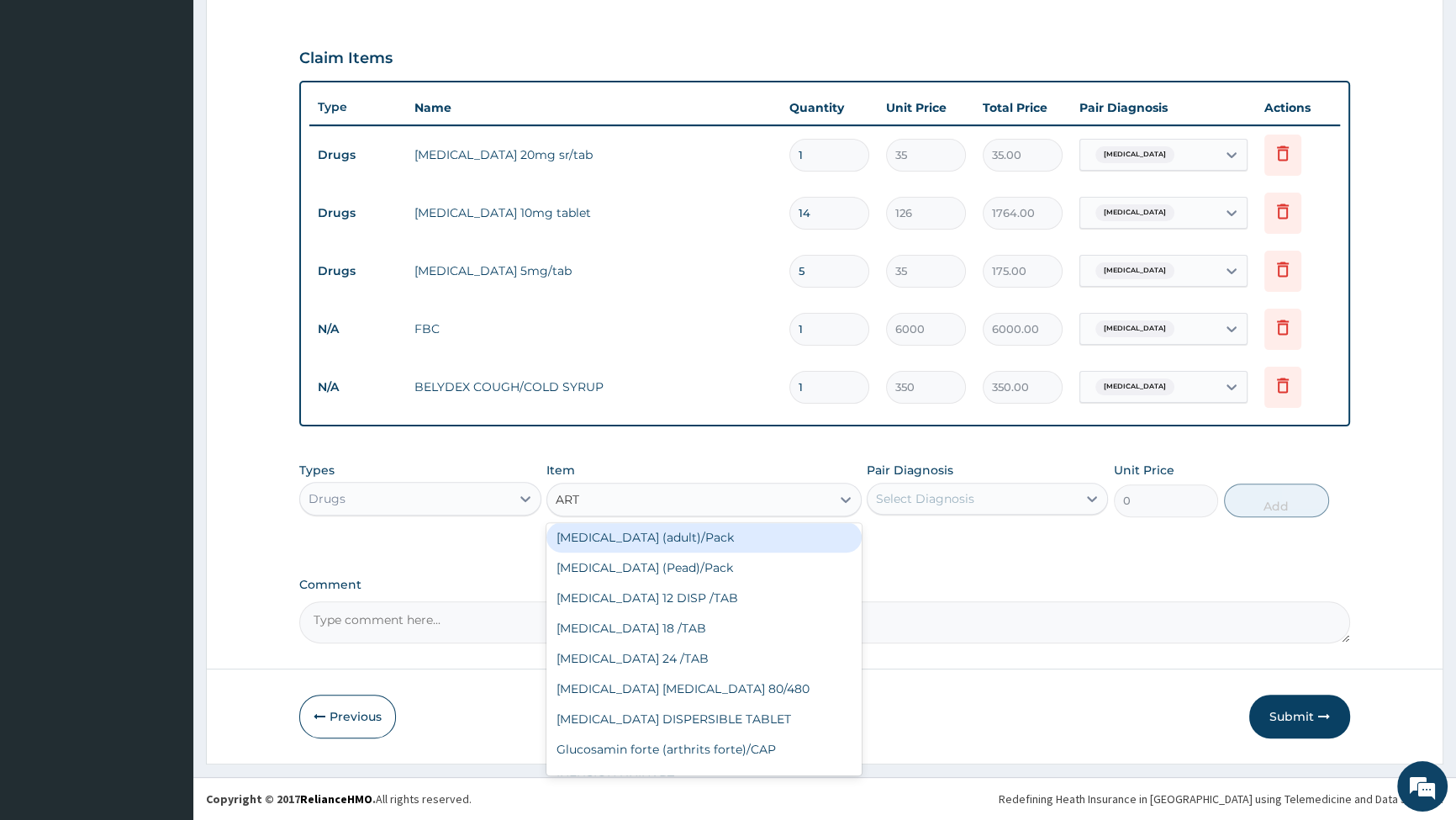
scroll to position [611, 0]
click at [647, 536] on div "Coartem (adult)/Pack" at bounding box center [704, 536] width 315 height 30
type input "1540"
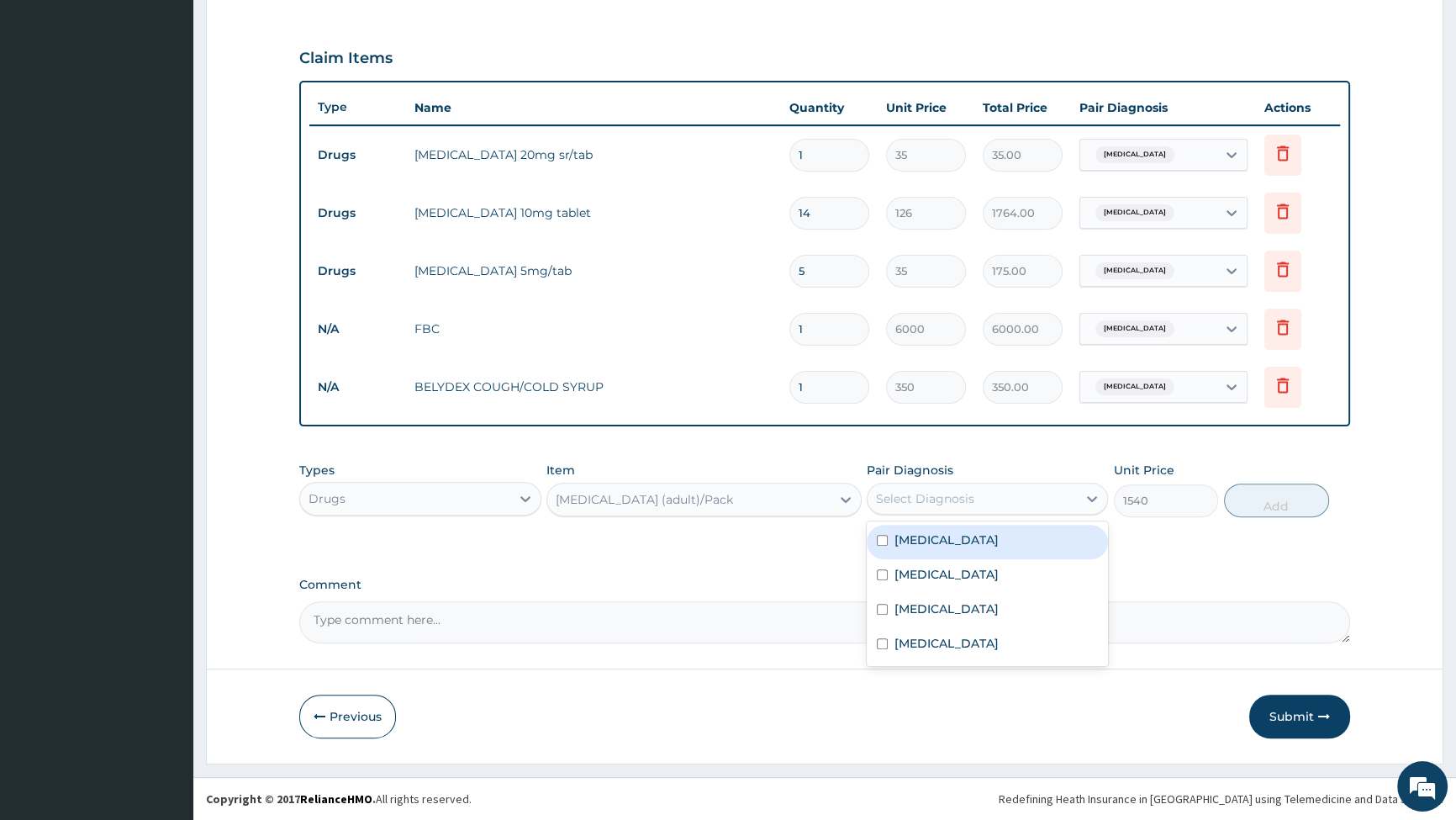
click at [946, 495] on div "Select Diagnosis" at bounding box center [925, 498] width 98 height 16
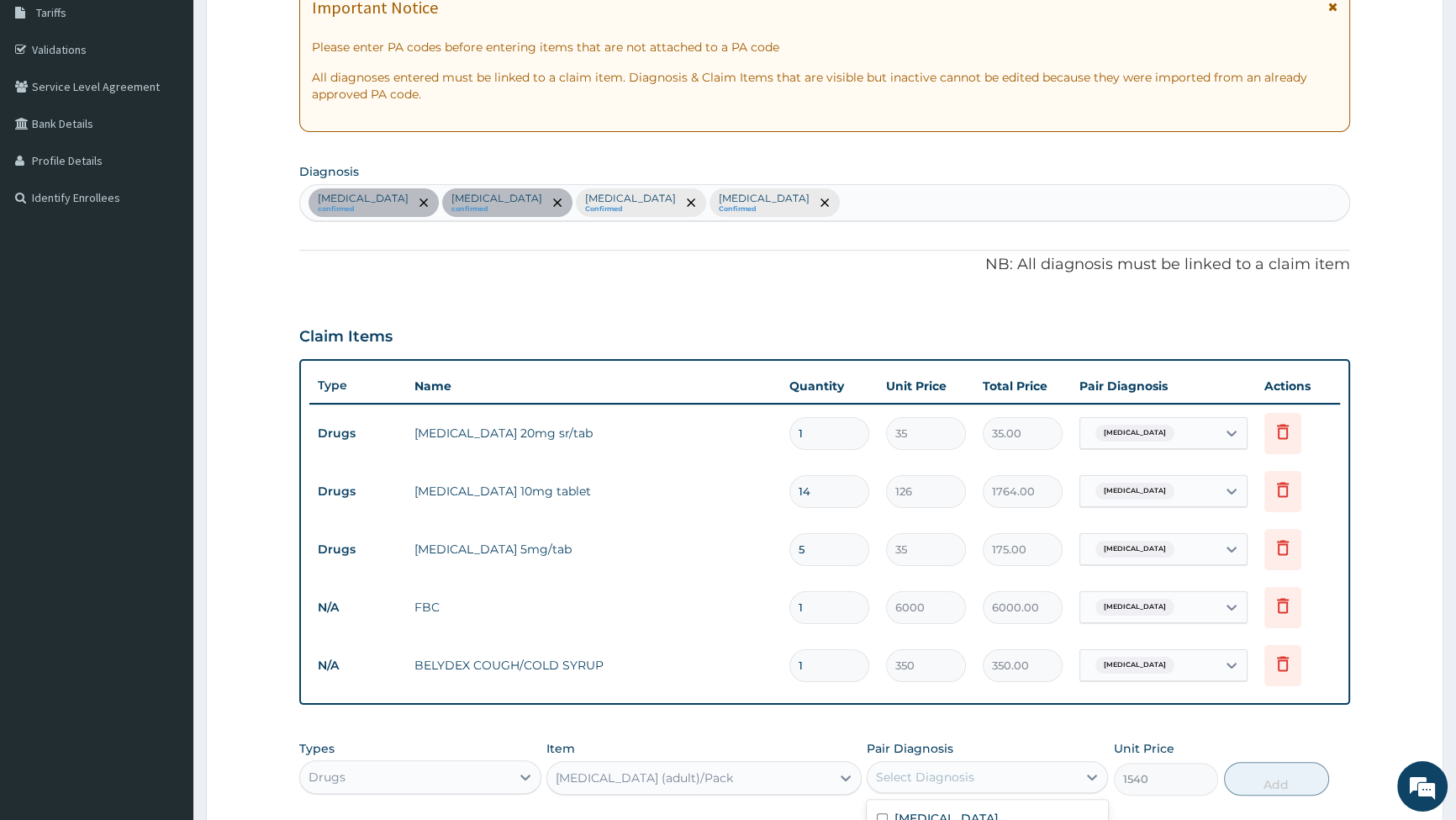
scroll to position [254, 0]
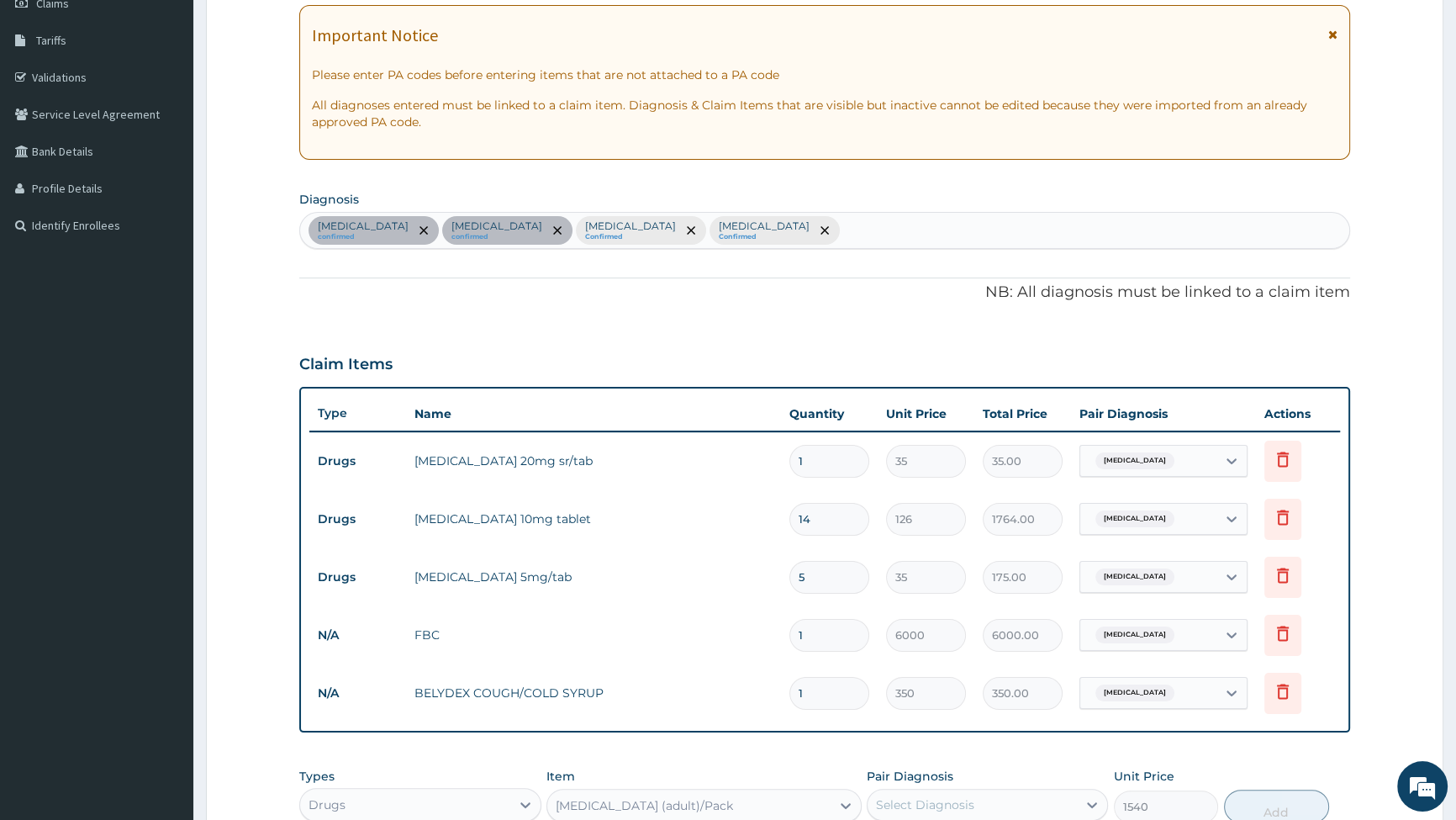
click at [837, 231] on div "Essential hypertension confirmed Insomnia confirmed Sepsis Confirmed Upper resp…" at bounding box center [825, 231] width 1050 height 36
type input "M"
type input "FALC"
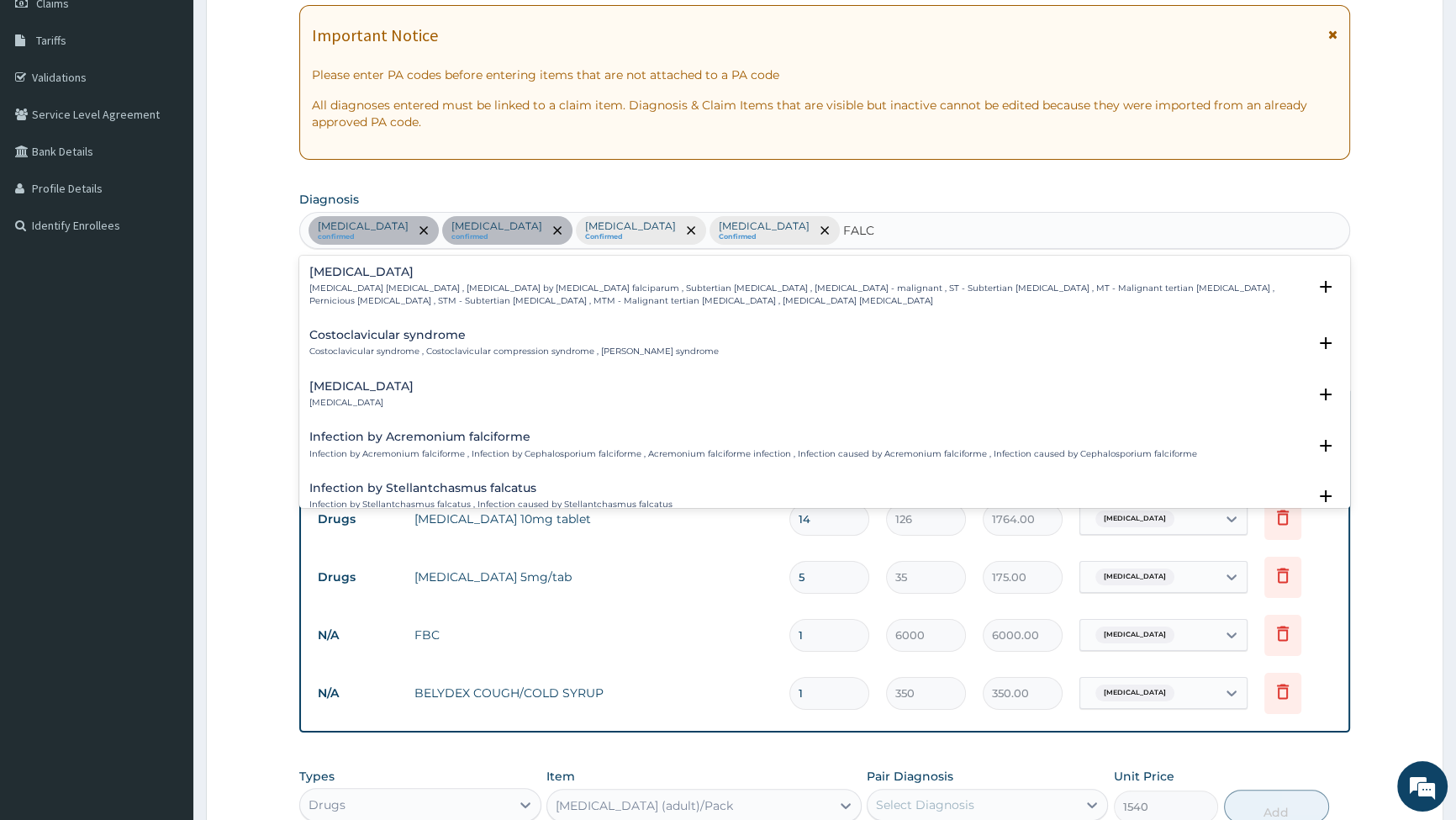
click at [448, 292] on p "Falciparum malaria , Malignant tertian malaria , Malaria by Plasmodium falcipar…" at bounding box center [809, 294] width 998 height 25
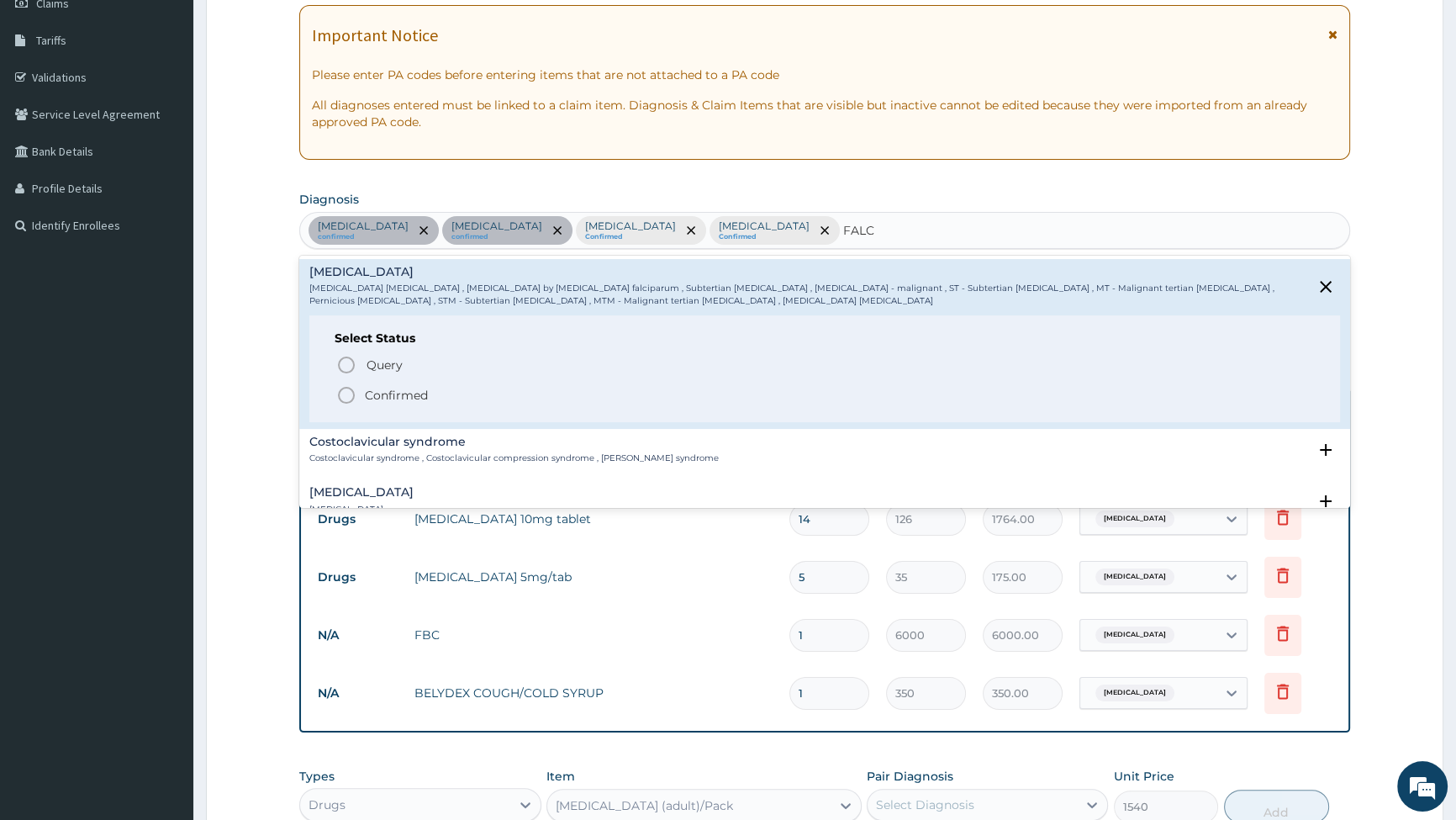
click at [346, 395] on icon "status option filled" at bounding box center [346, 395] width 20 height 20
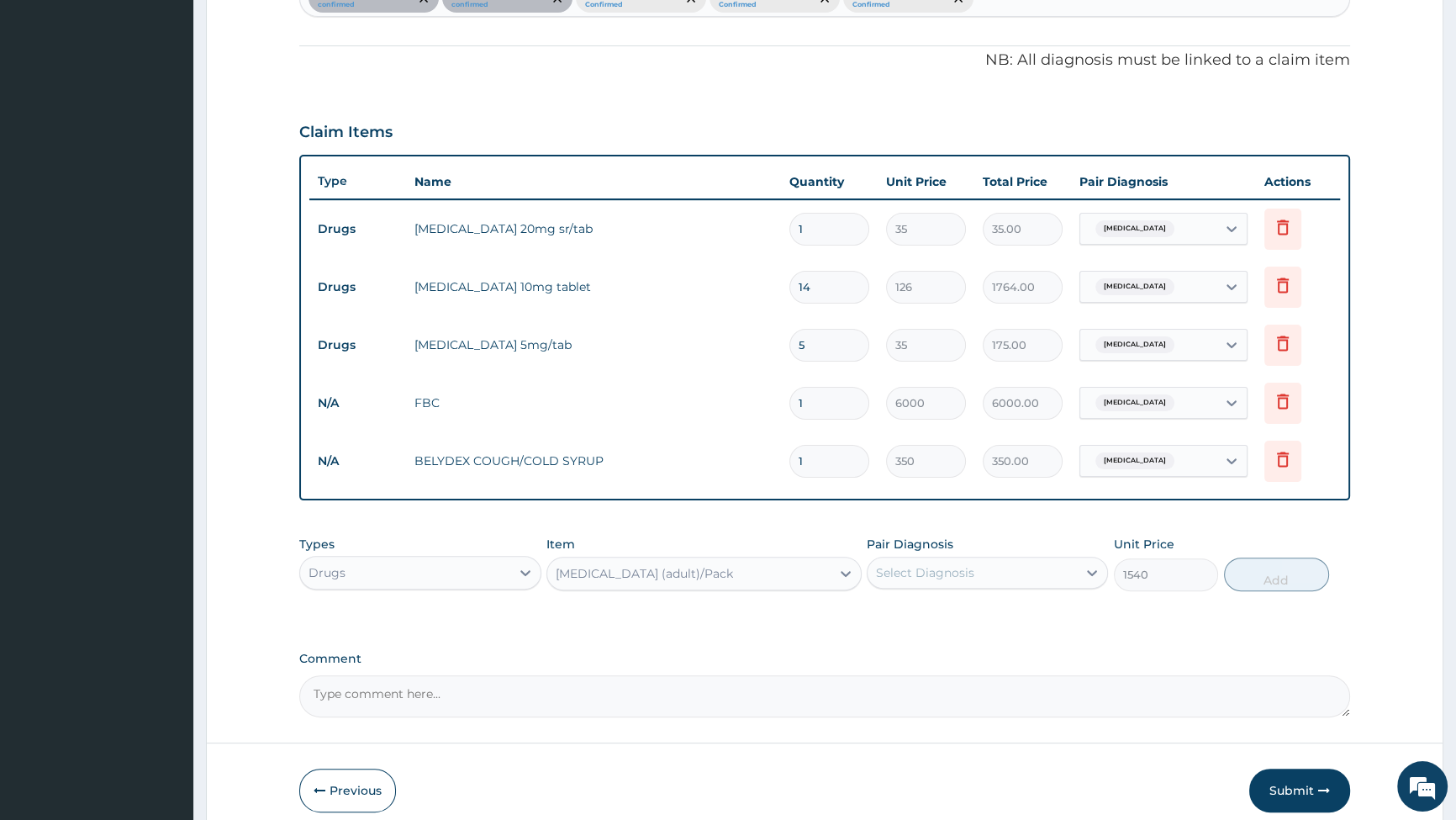
scroll to position [560, 0]
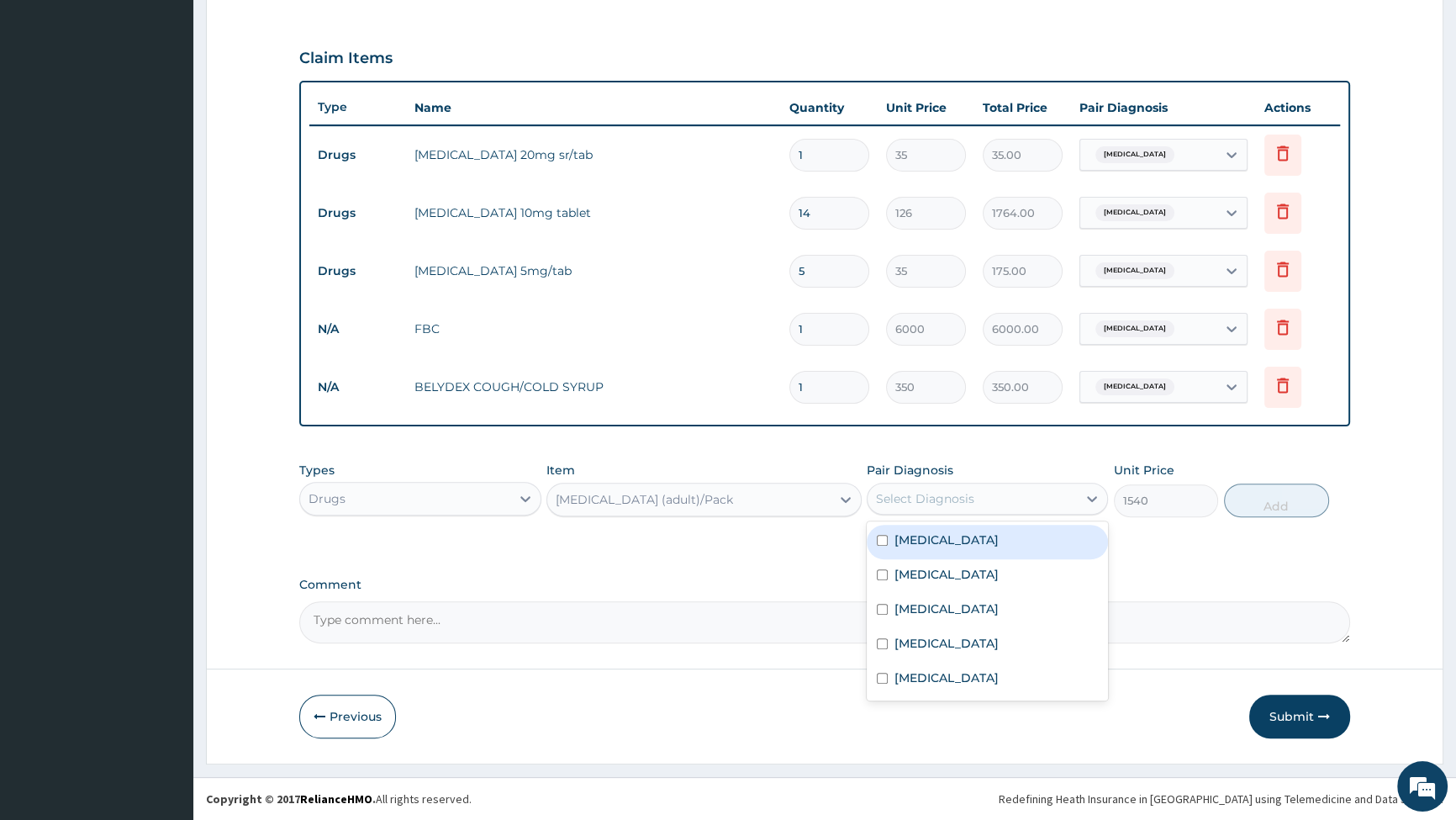
click at [951, 498] on div "Select Diagnosis" at bounding box center [925, 498] width 98 height 16
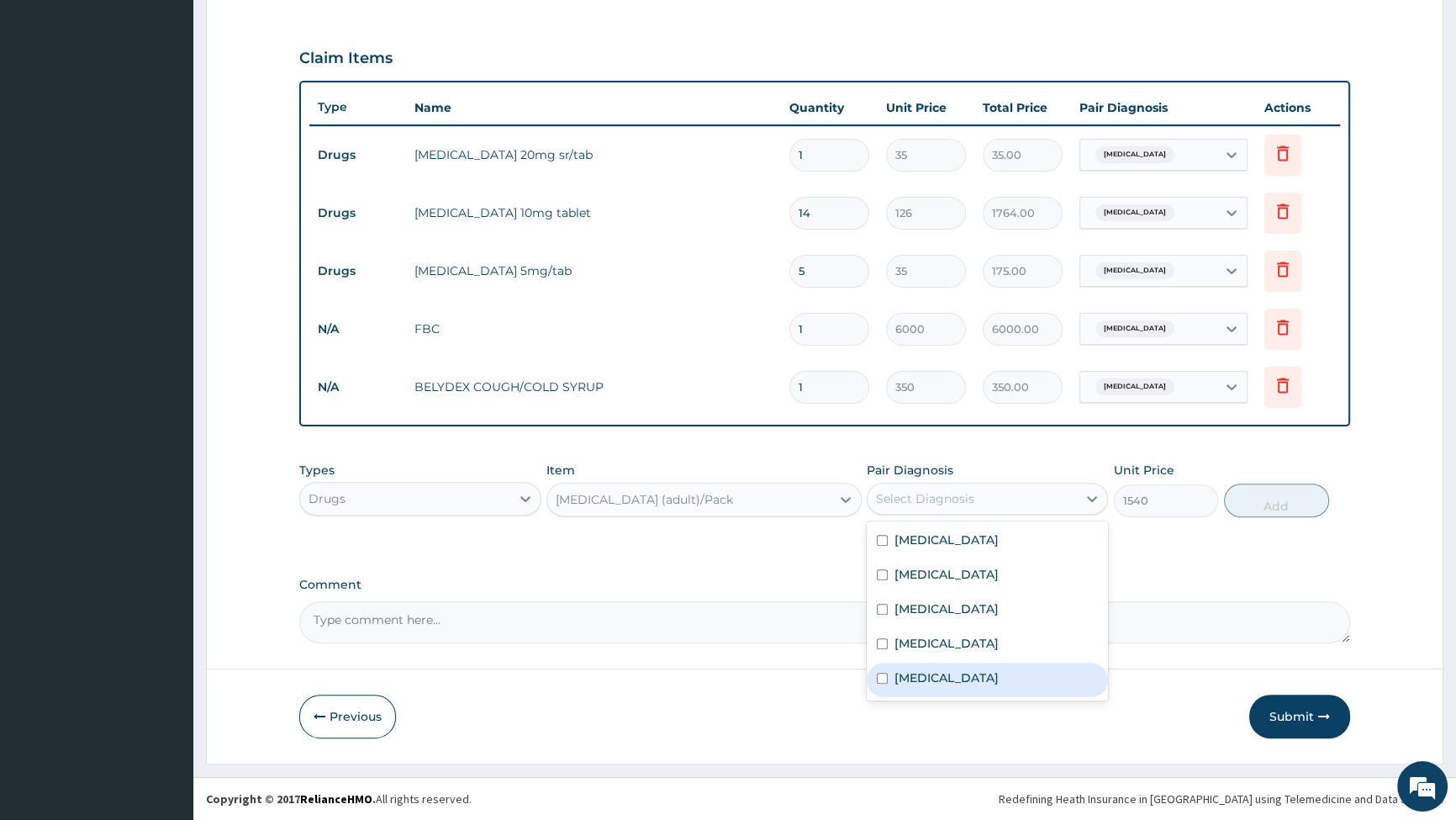
click at [881, 676] on input "checkbox" at bounding box center [882, 679] width 11 height 11
checkbox input "true"
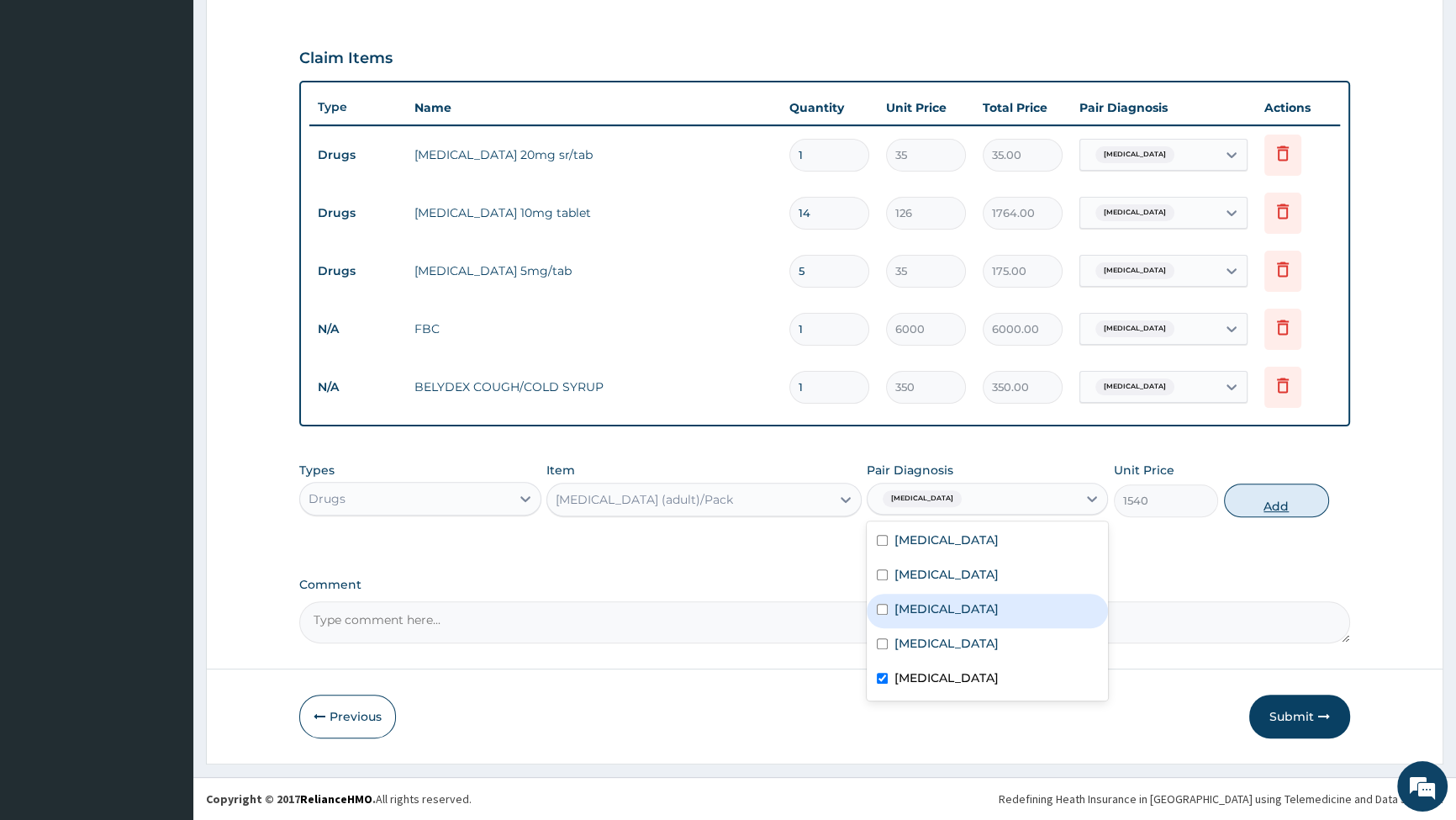
click at [1280, 504] on button "Add" at bounding box center [1277, 500] width 105 height 34
type input "0"
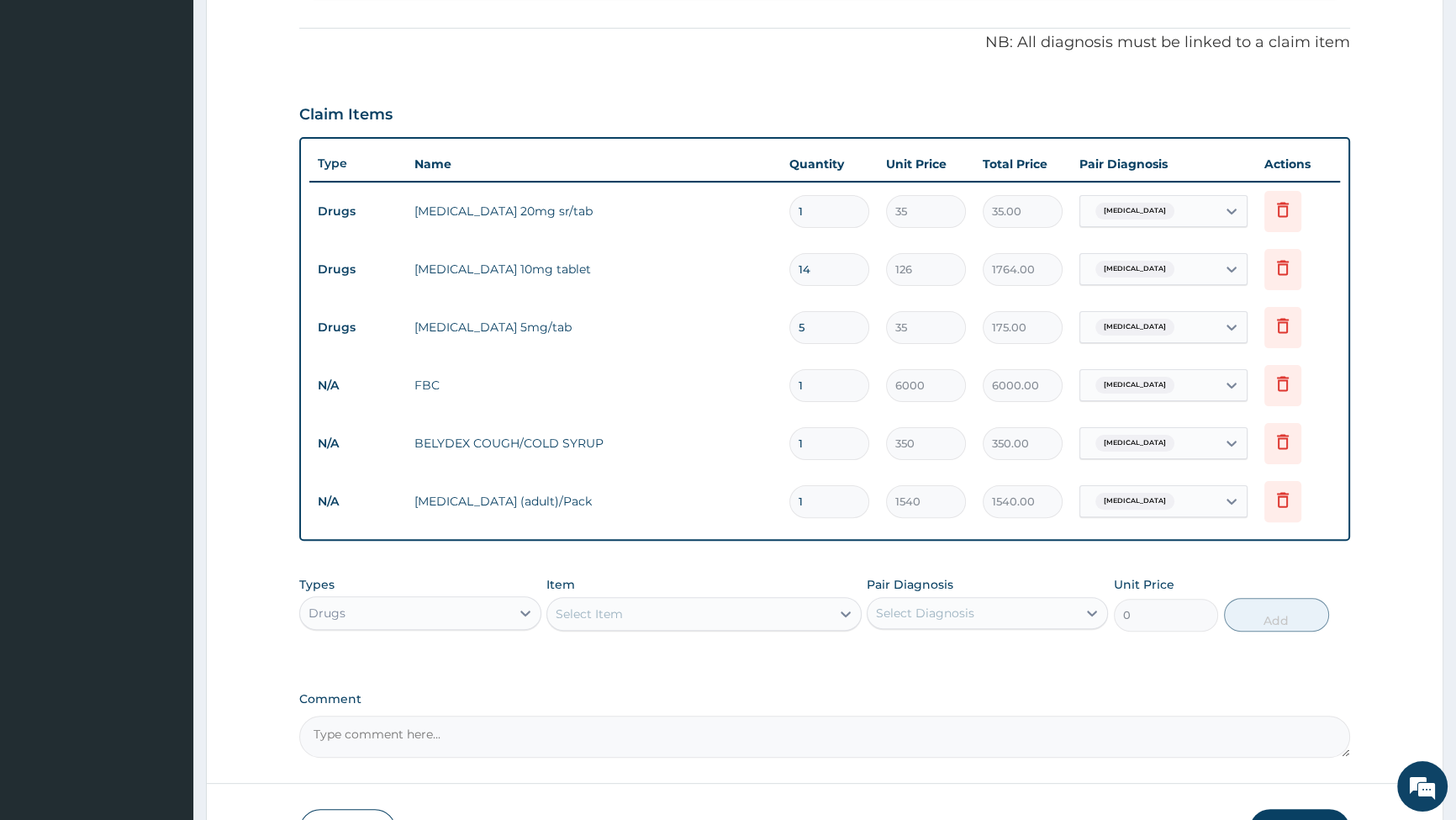
scroll to position [619, 0]
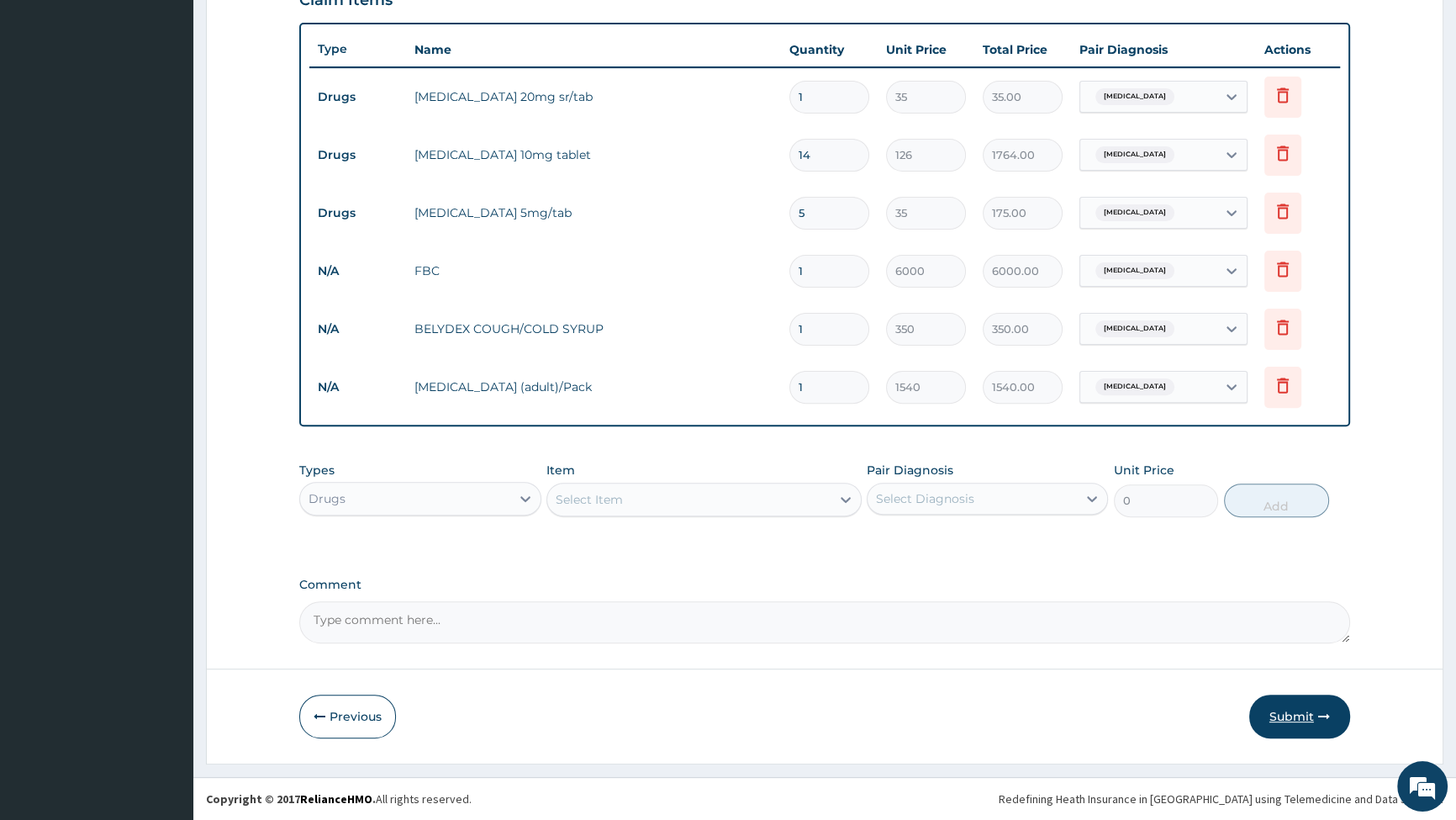
click at [1298, 712] on button "Submit" at bounding box center [1299, 717] width 101 height 44
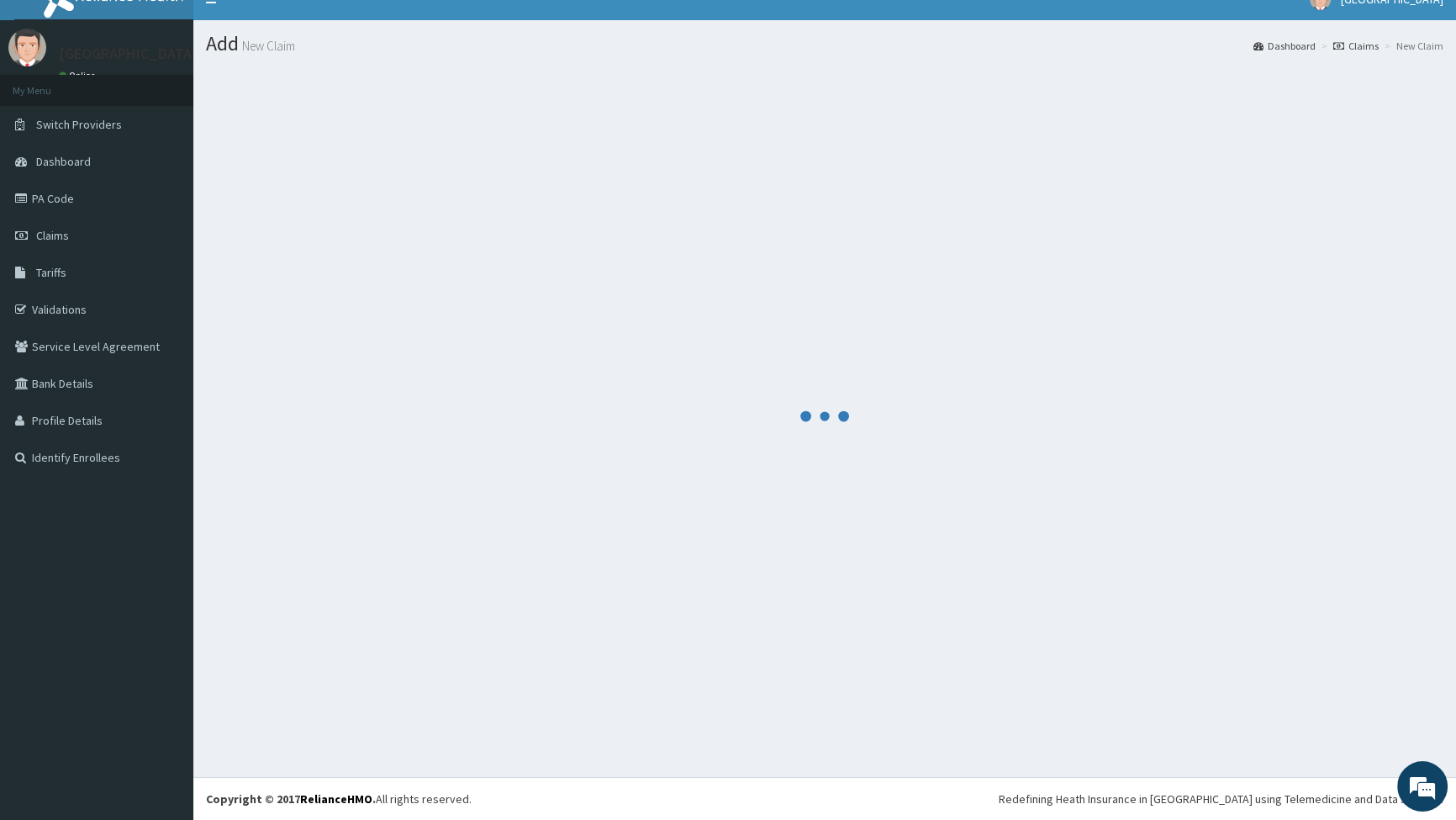
scroll to position [603, 0]
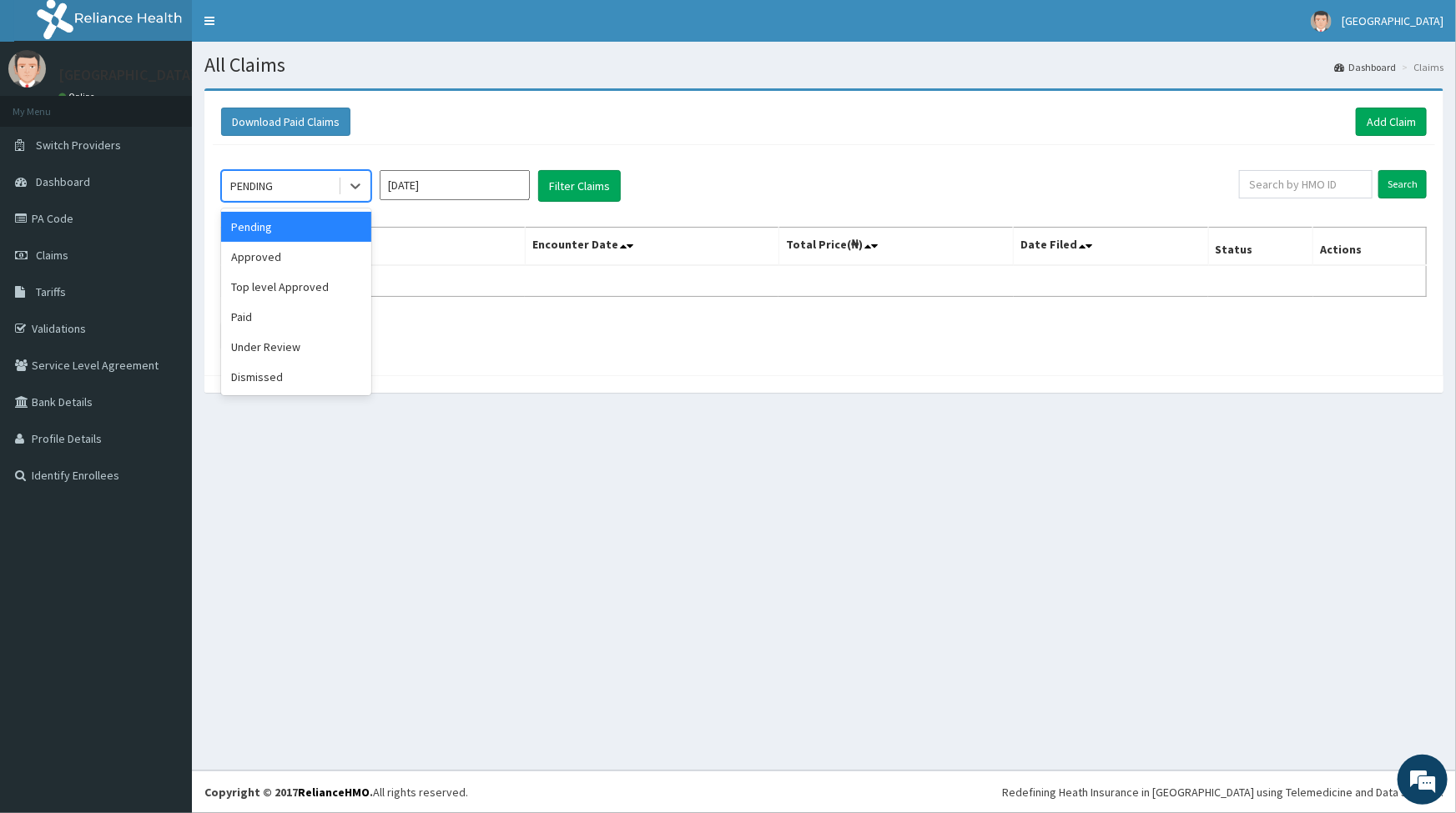
click at [284, 180] on div "PENDING" at bounding box center [280, 186] width 116 height 27
click at [258, 259] on div "Approved" at bounding box center [296, 257] width 150 height 30
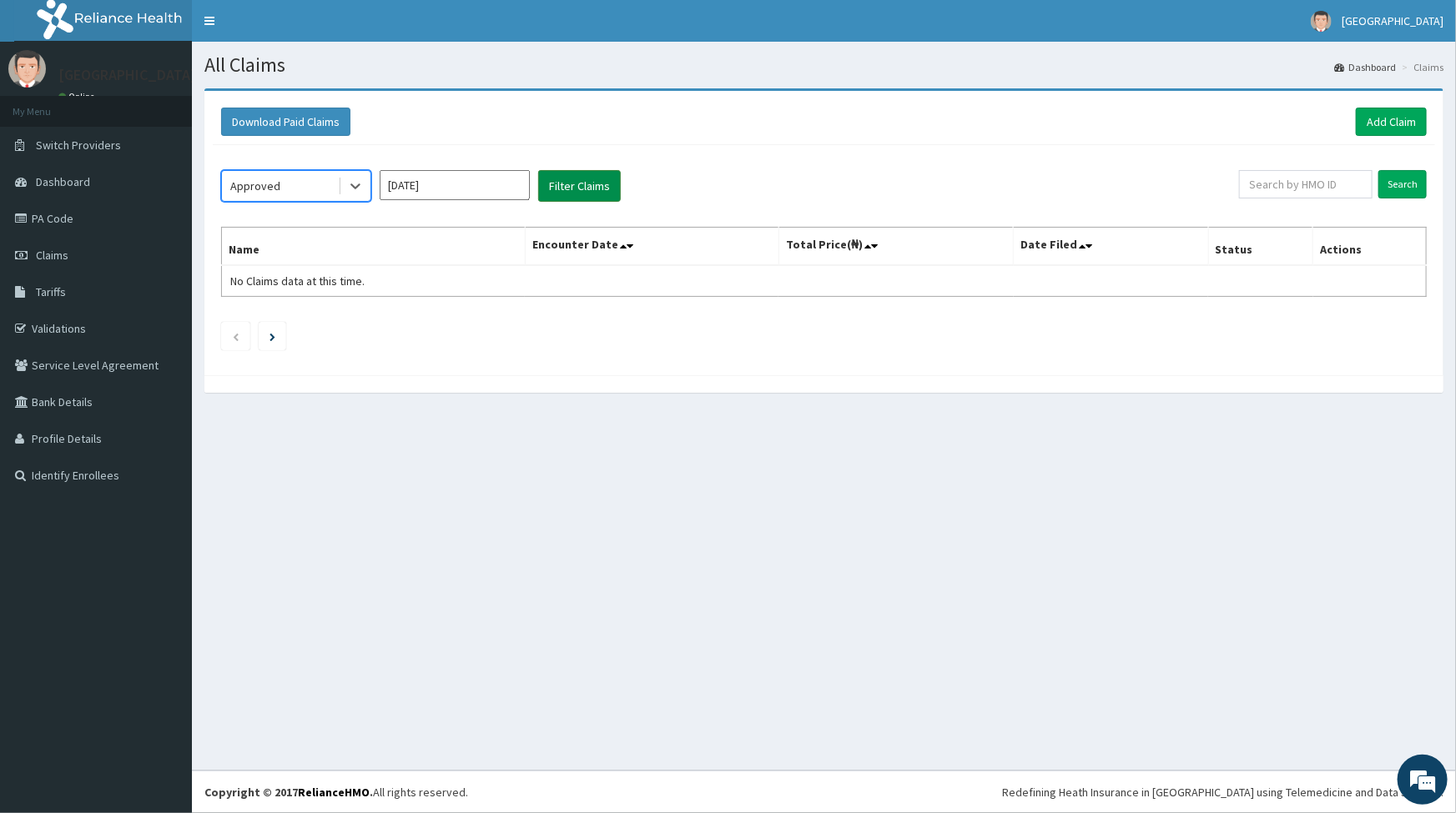
click at [572, 175] on button "Filter Claims" at bounding box center [579, 185] width 82 height 32
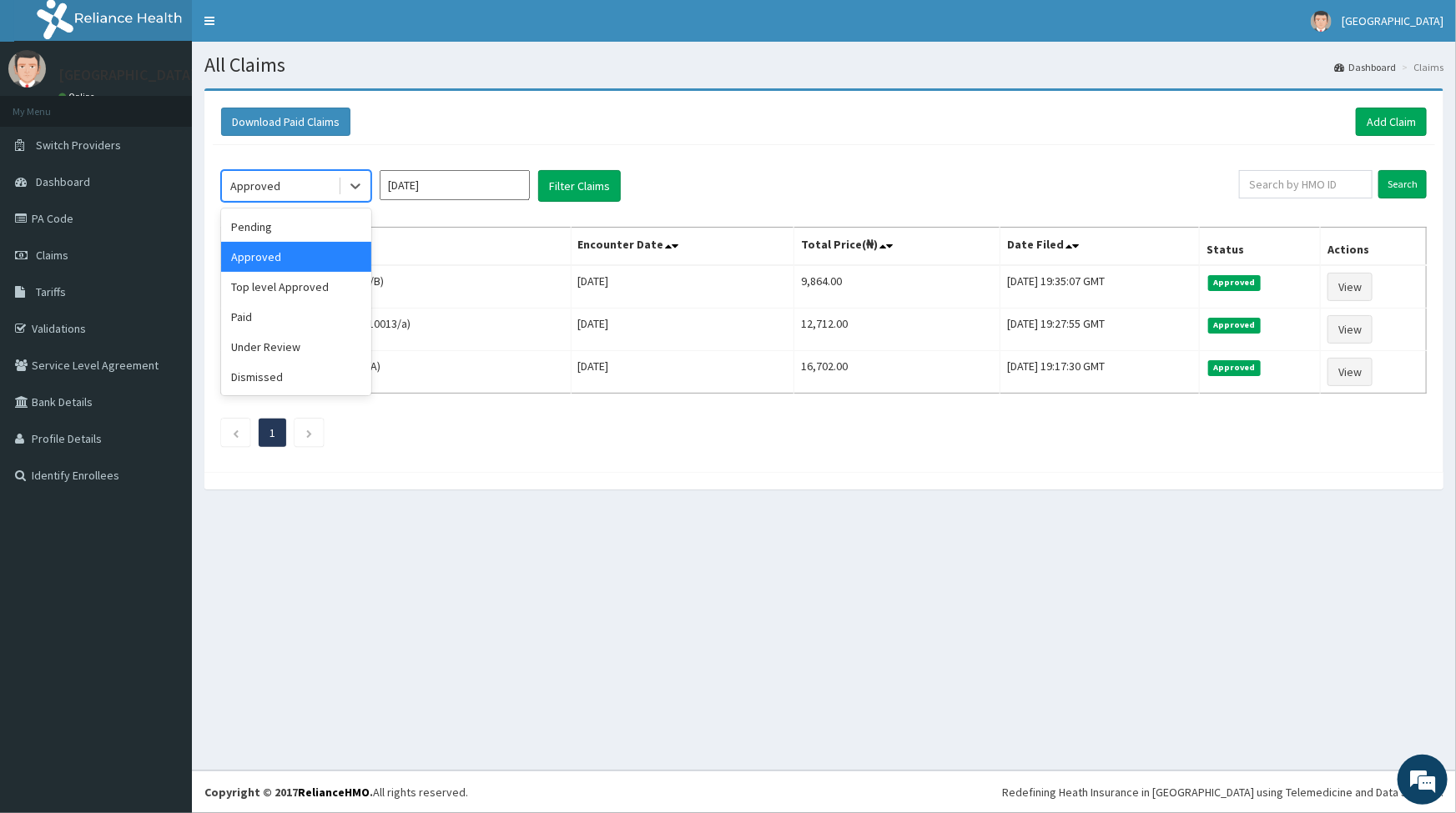
click at [279, 186] on div "Approved" at bounding box center [280, 186] width 116 height 27
click at [278, 348] on div "Under Review" at bounding box center [296, 347] width 150 height 30
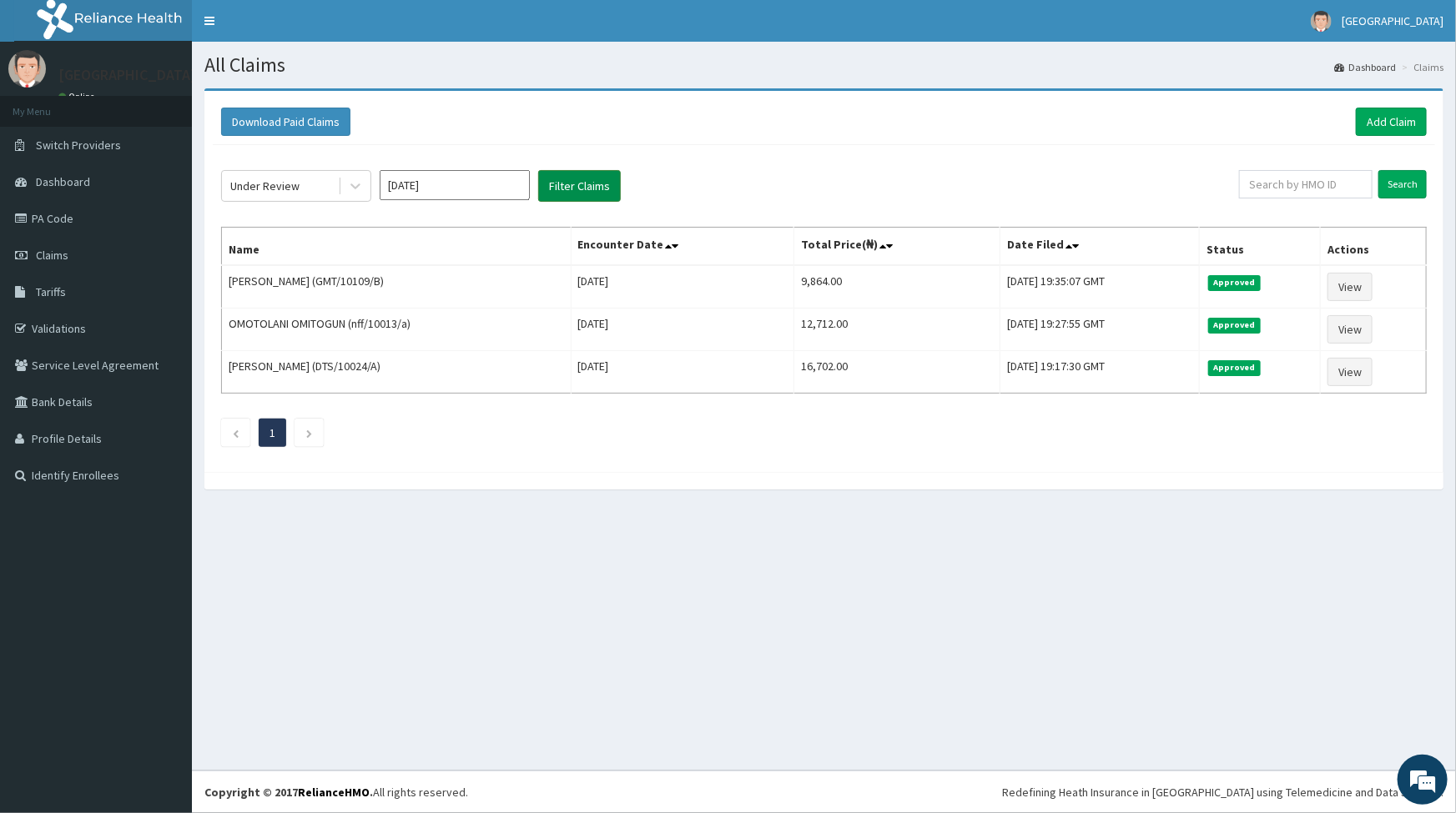
click at [596, 182] on button "Filter Claims" at bounding box center [579, 185] width 82 height 32
